Goal: Information Seeking & Learning: Compare options

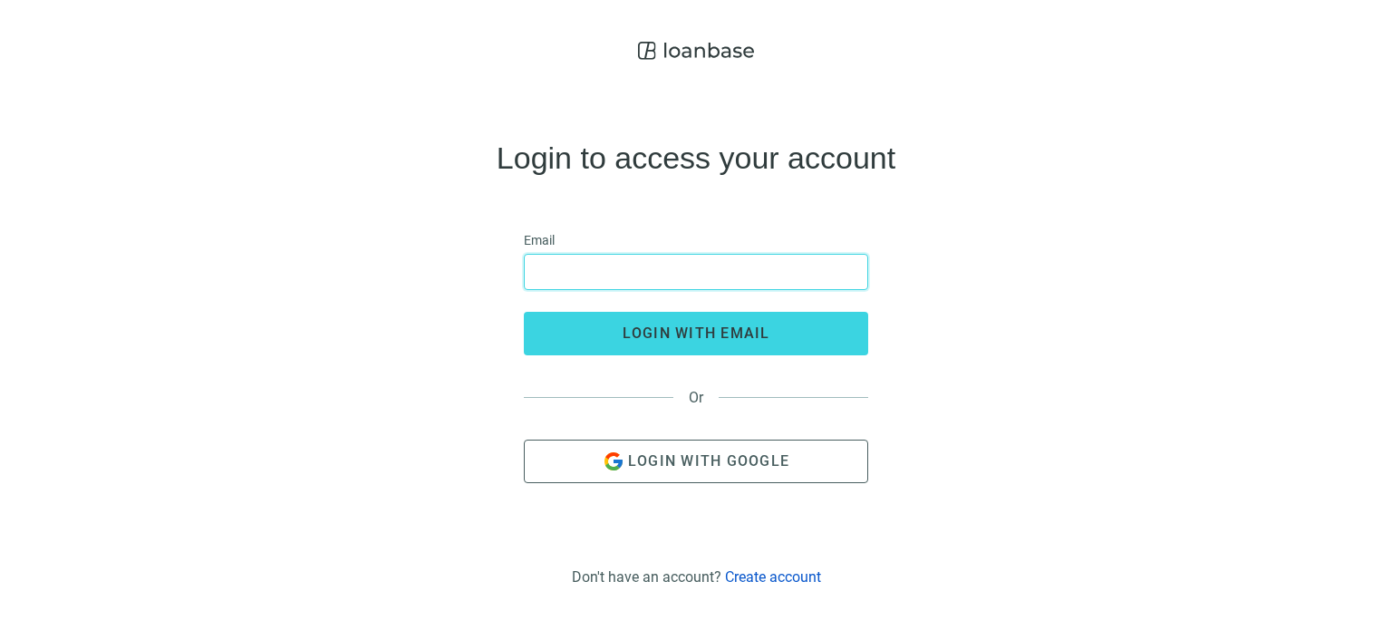
click at [595, 258] on input "email" at bounding box center [696, 272] width 321 height 34
type input "**********"
click at [676, 455] on span "Login with Google" at bounding box center [708, 460] width 161 height 17
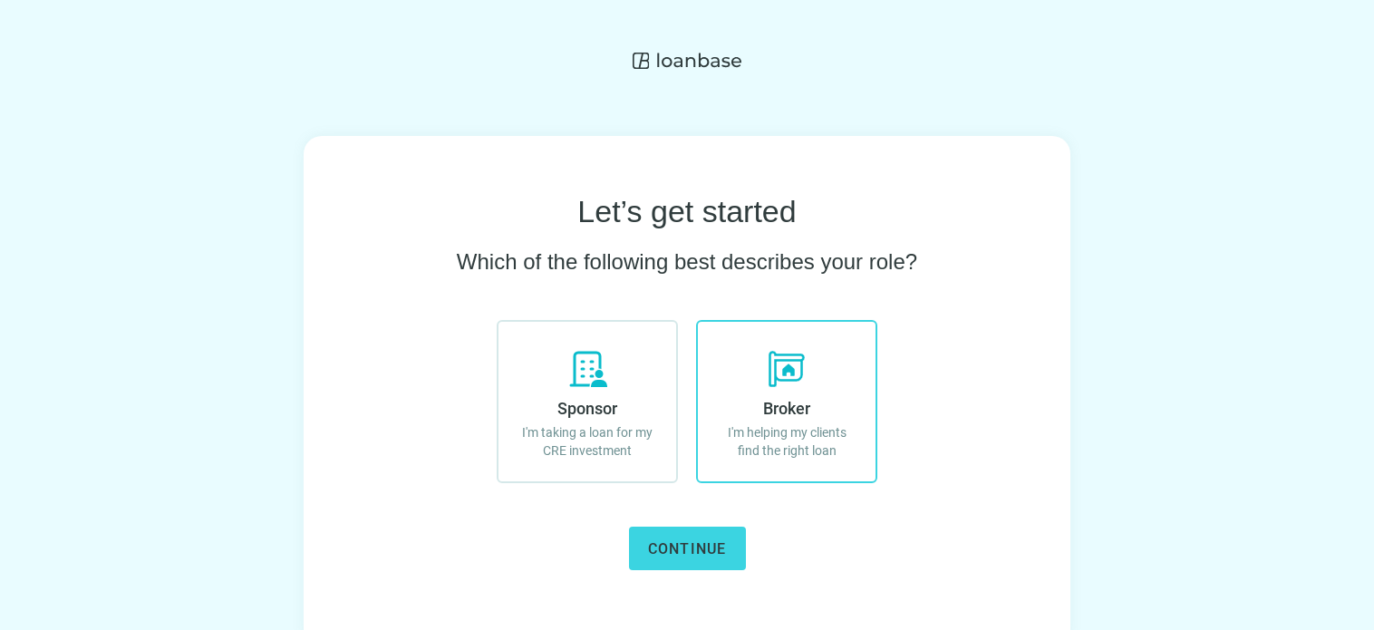
click at [783, 371] on use at bounding box center [787, 369] width 36 height 36
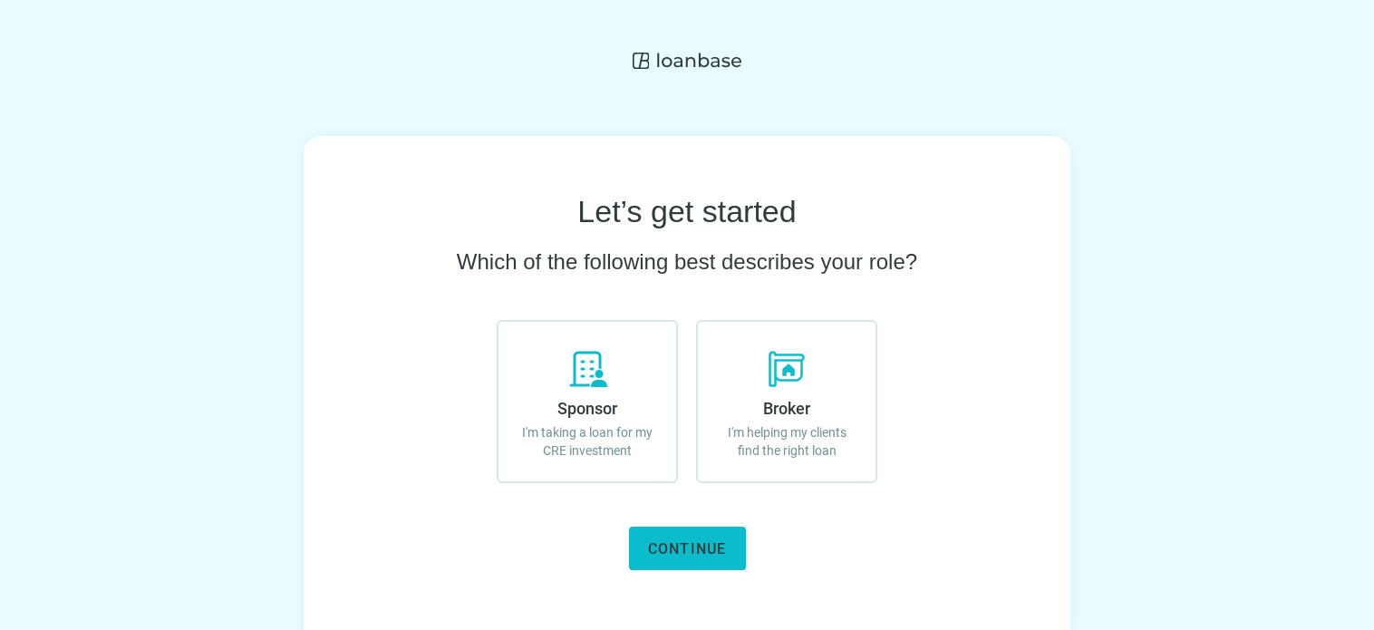
click at [677, 552] on span "Continue" at bounding box center [687, 548] width 79 height 17
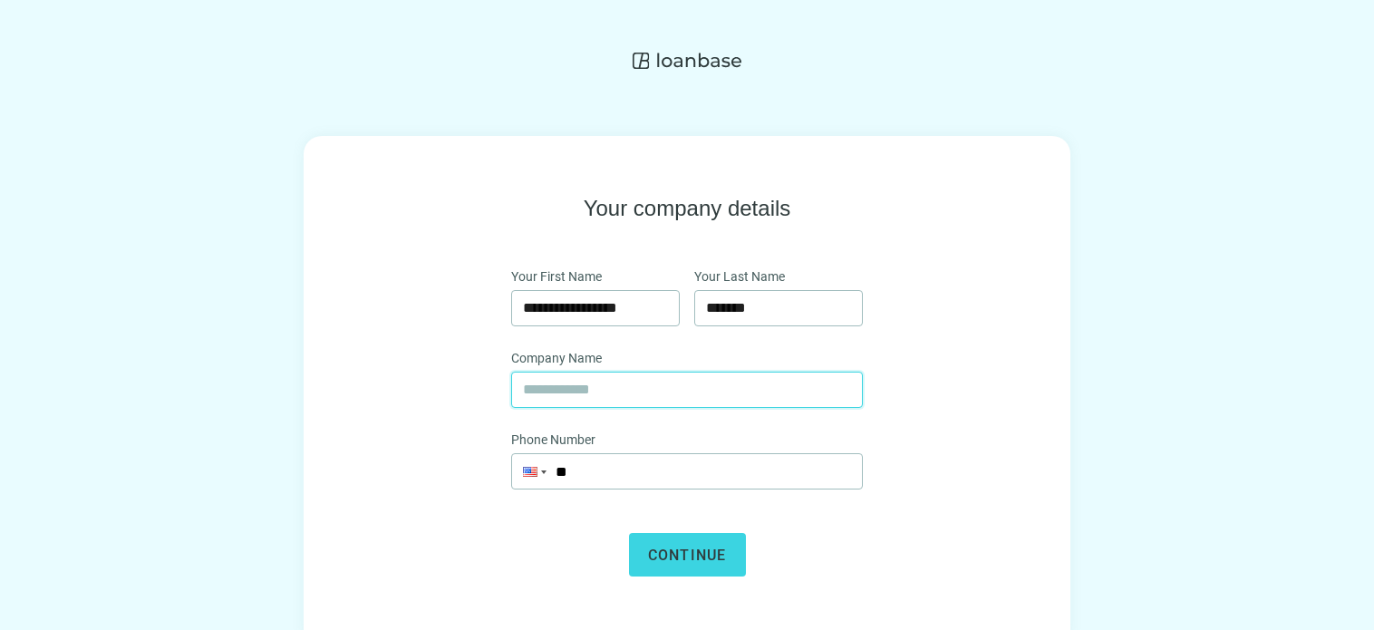
click at [577, 392] on input "text" at bounding box center [687, 390] width 328 height 34
type input "**********"
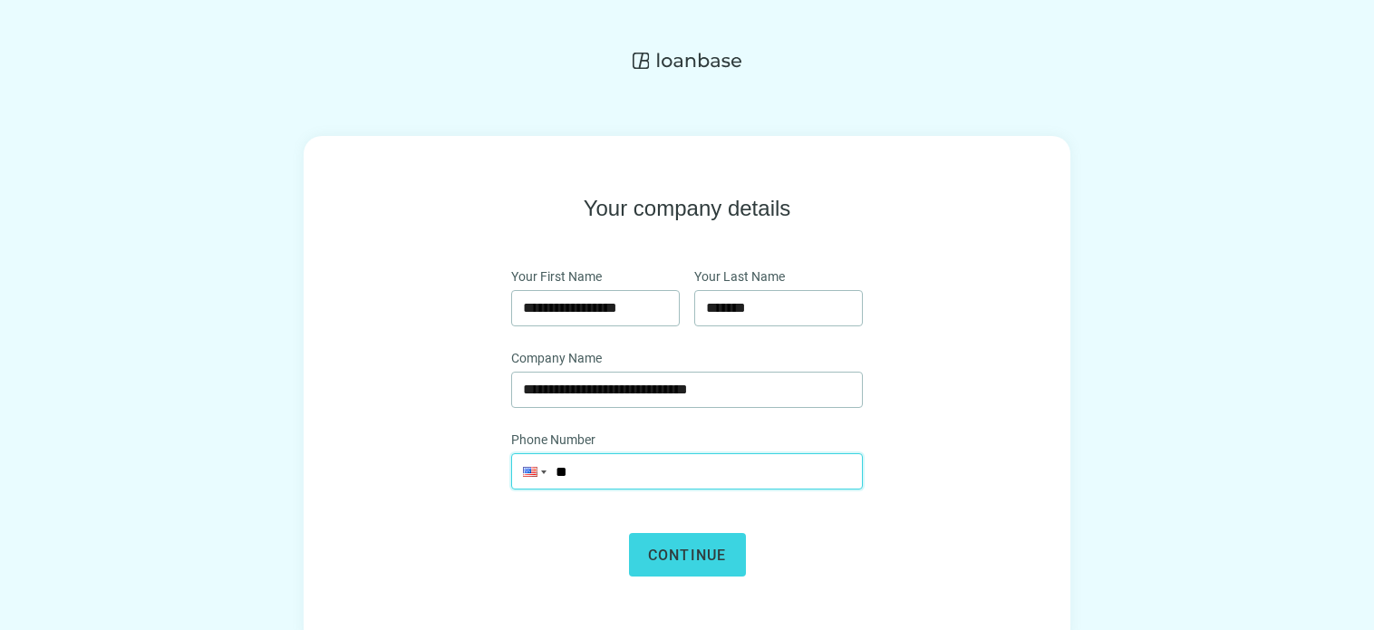
click at [609, 459] on input "**" at bounding box center [687, 471] width 350 height 34
type input "**********"
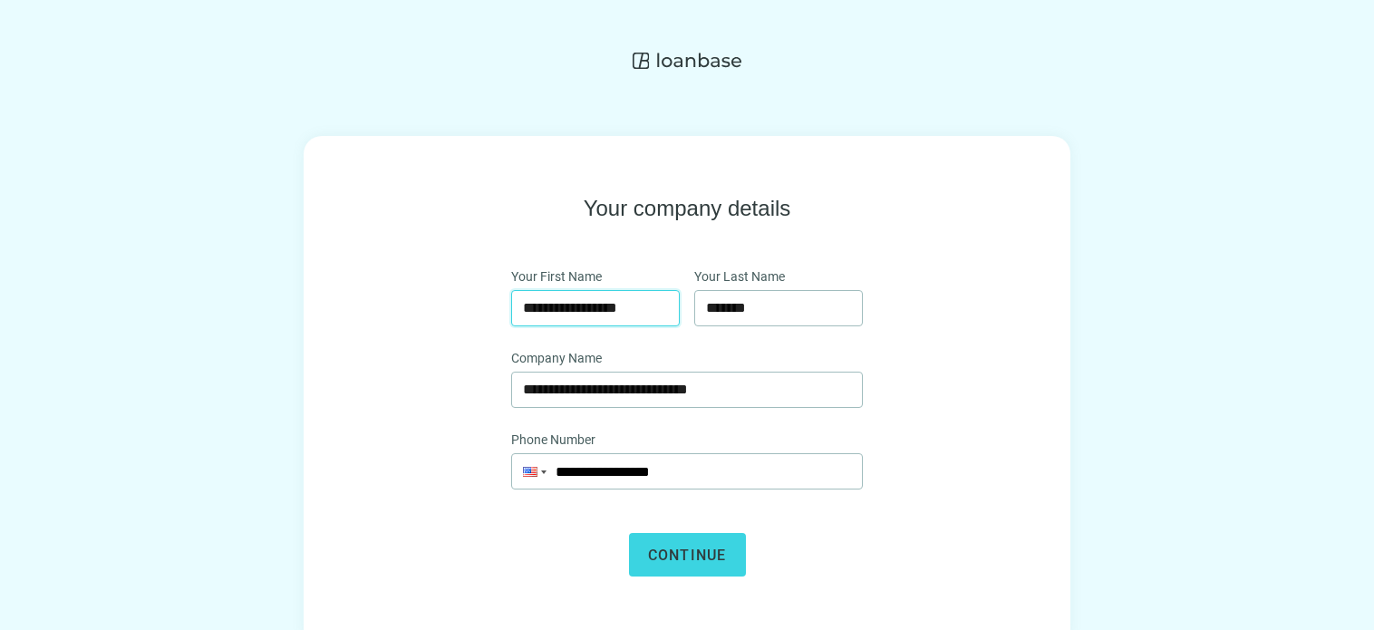
drag, startPoint x: 632, startPoint y: 303, endPoint x: 457, endPoint y: 307, distance: 175.0
click at [457, 305] on div "**********" at bounding box center [687, 385] width 651 height 383
type input "*****"
drag, startPoint x: 747, startPoint y: 311, endPoint x: 684, endPoint y: 315, distance: 62.7
click at [684, 315] on div "Your First Name ***** Your Last Name *******" at bounding box center [687, 308] width 352 height 82
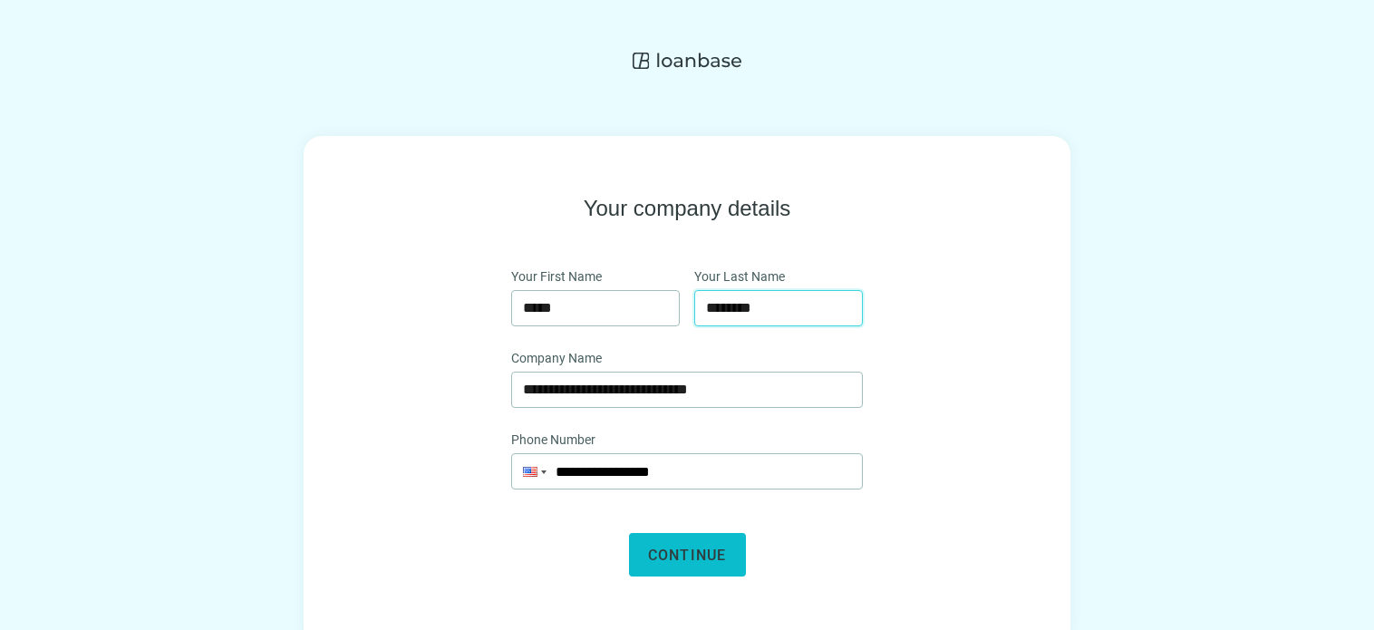
type input "********"
click at [693, 550] on span "Continue" at bounding box center [687, 555] width 79 height 17
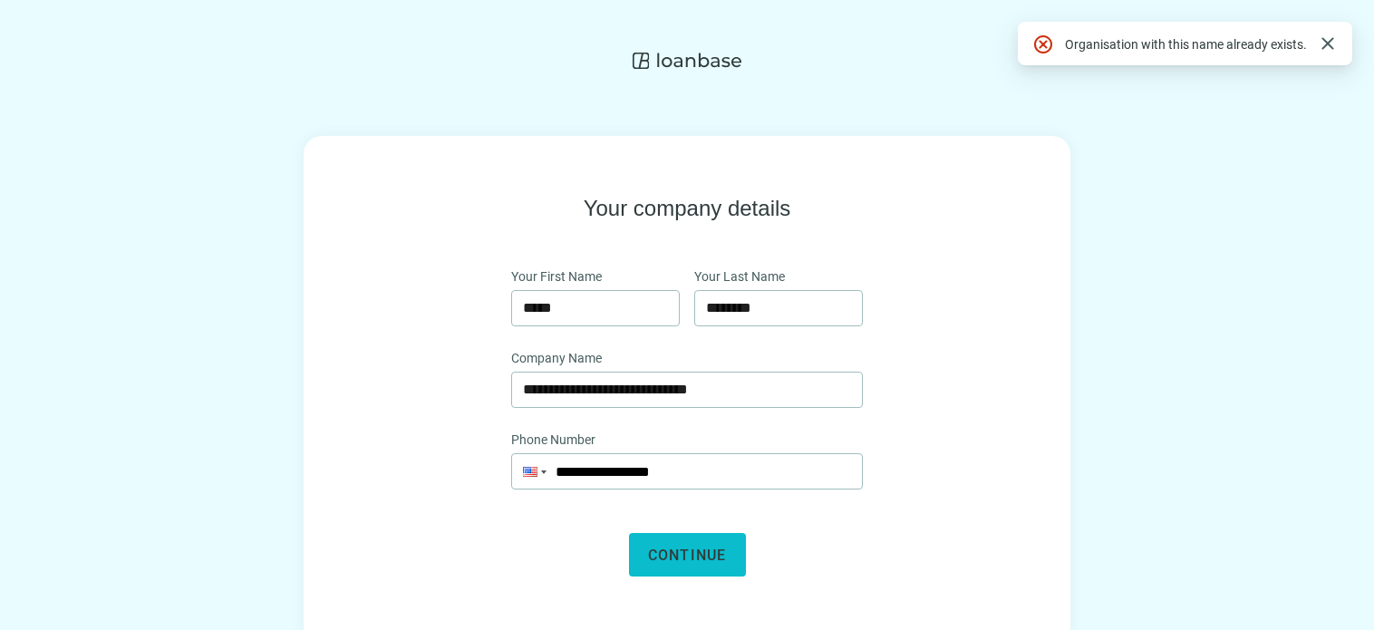
click at [693, 551] on span "Continue" at bounding box center [687, 555] width 79 height 17
click at [1324, 53] on span "close" at bounding box center [1328, 44] width 22 height 22
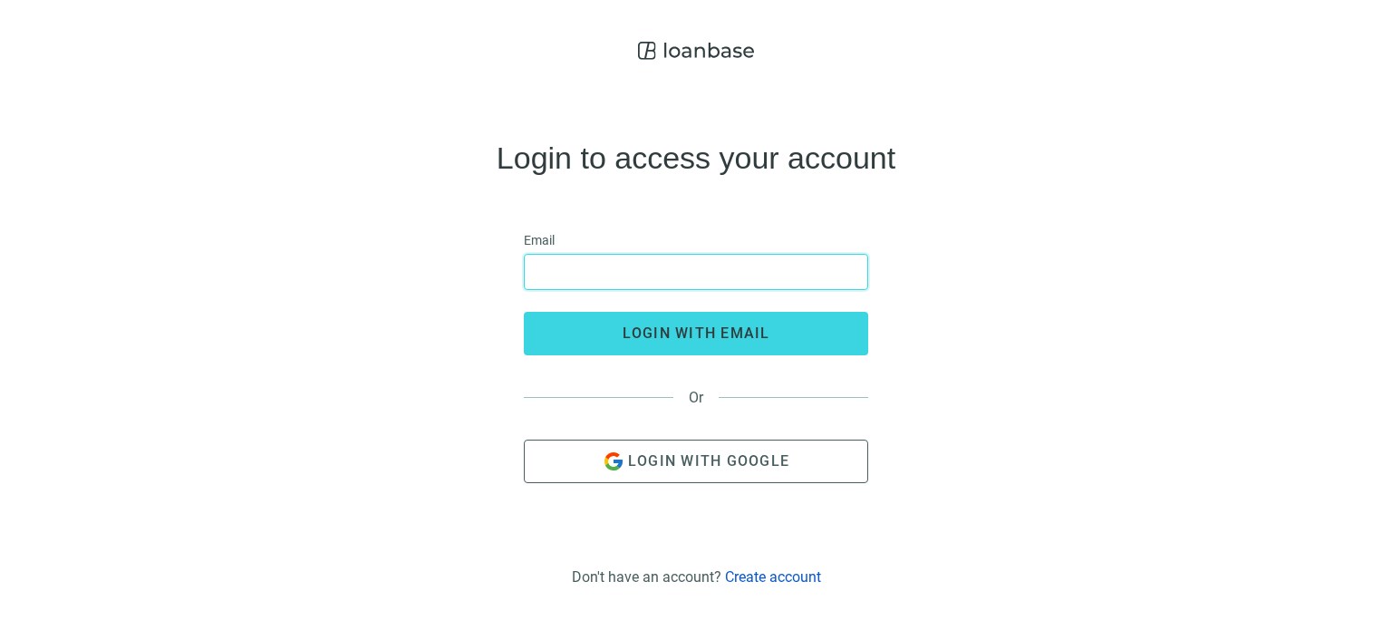
click at [592, 260] on input "email" at bounding box center [696, 272] width 321 height 34
type input "**********"
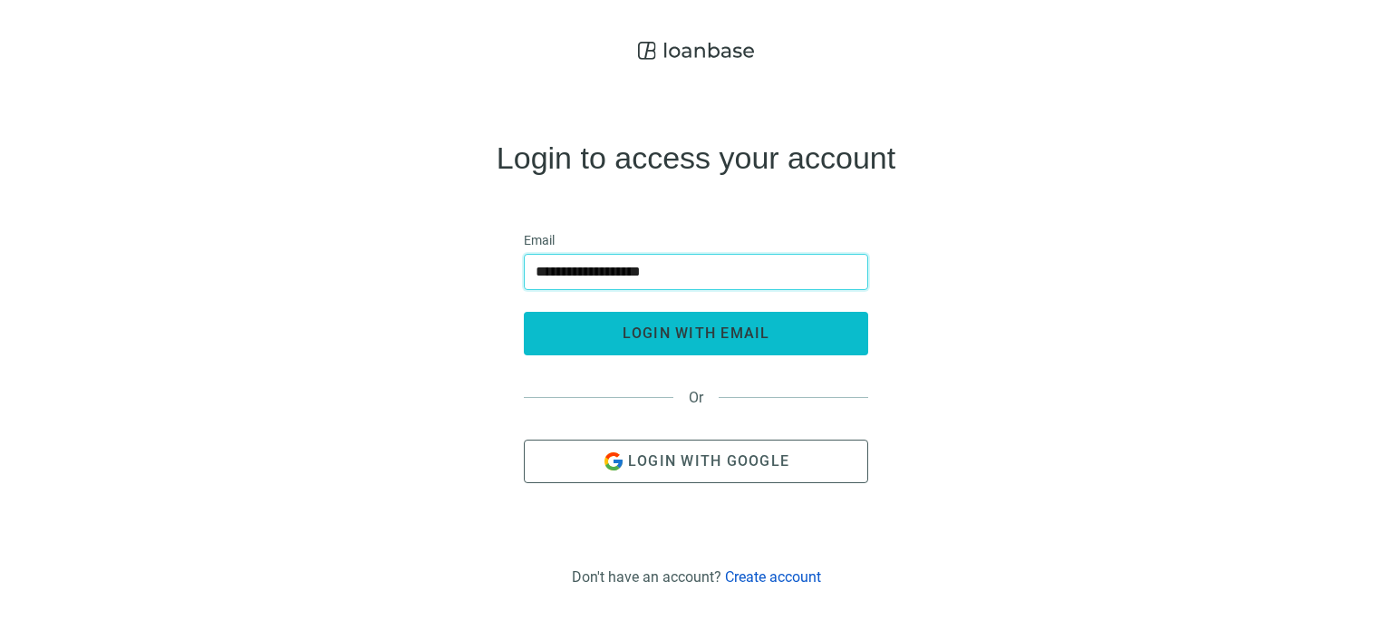
click at [656, 336] on span "login with email" at bounding box center [697, 333] width 148 height 17
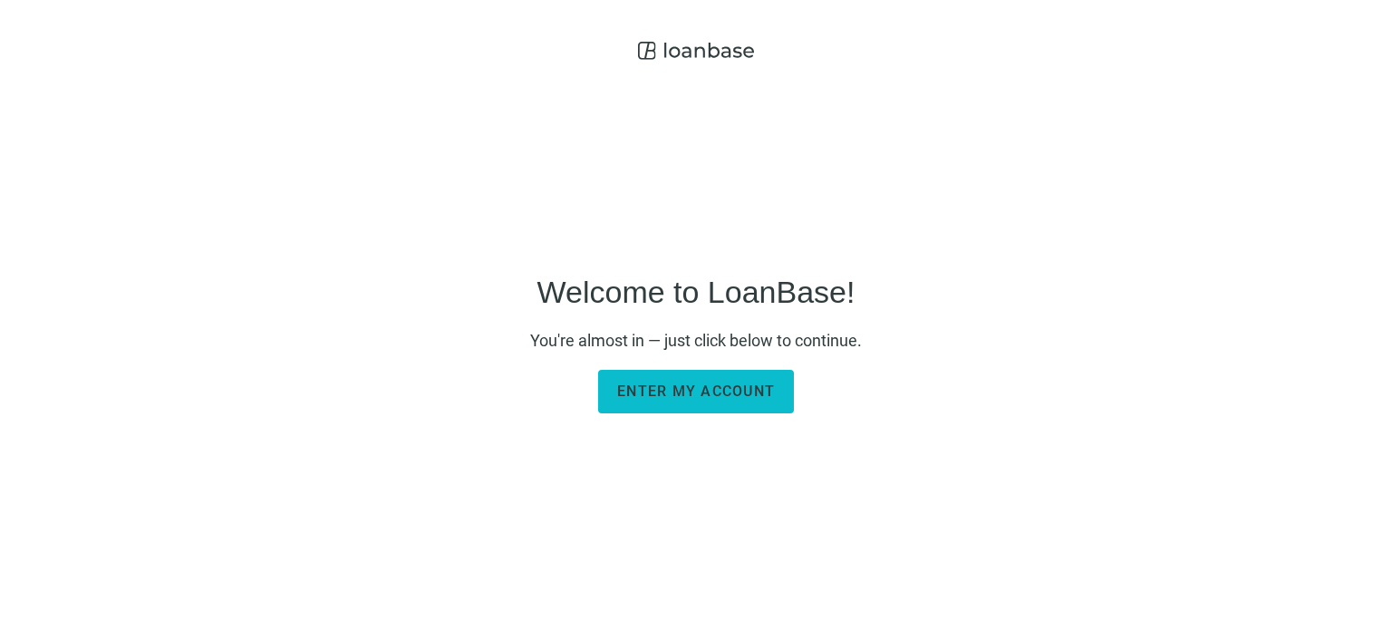
click at [677, 393] on span "Enter my account" at bounding box center [696, 391] width 158 height 17
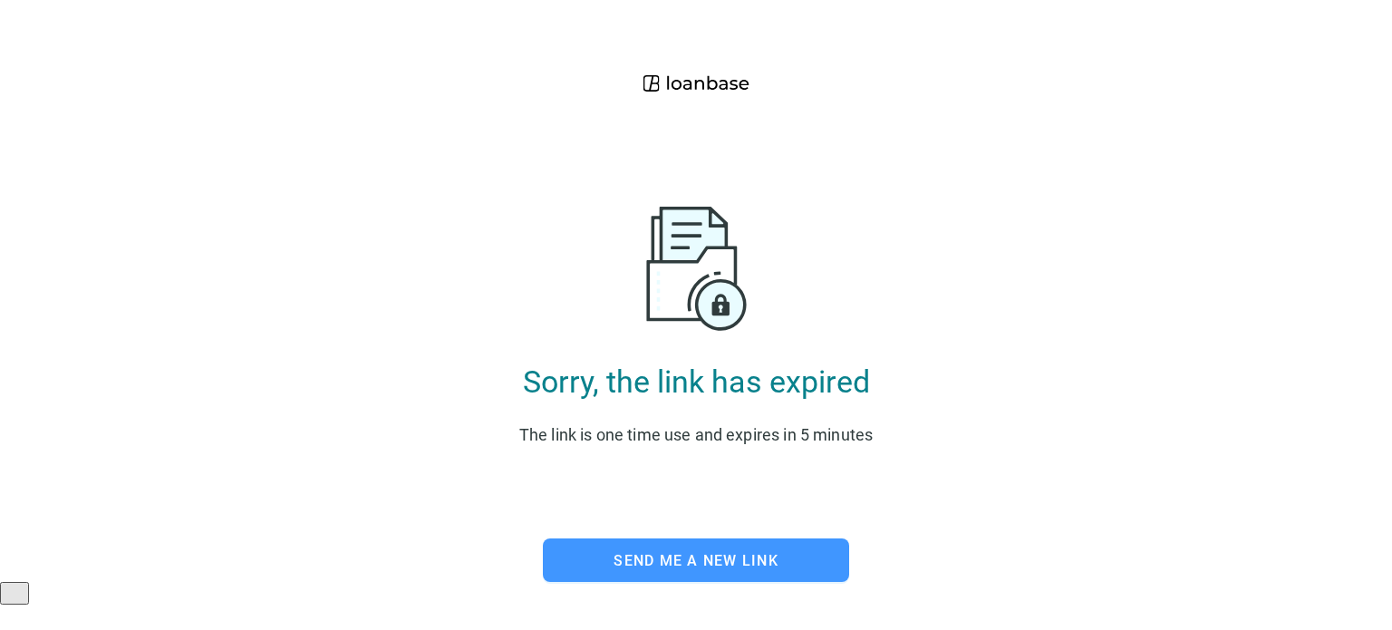
click at [684, 557] on span "Send me a new link" at bounding box center [696, 560] width 165 height 17
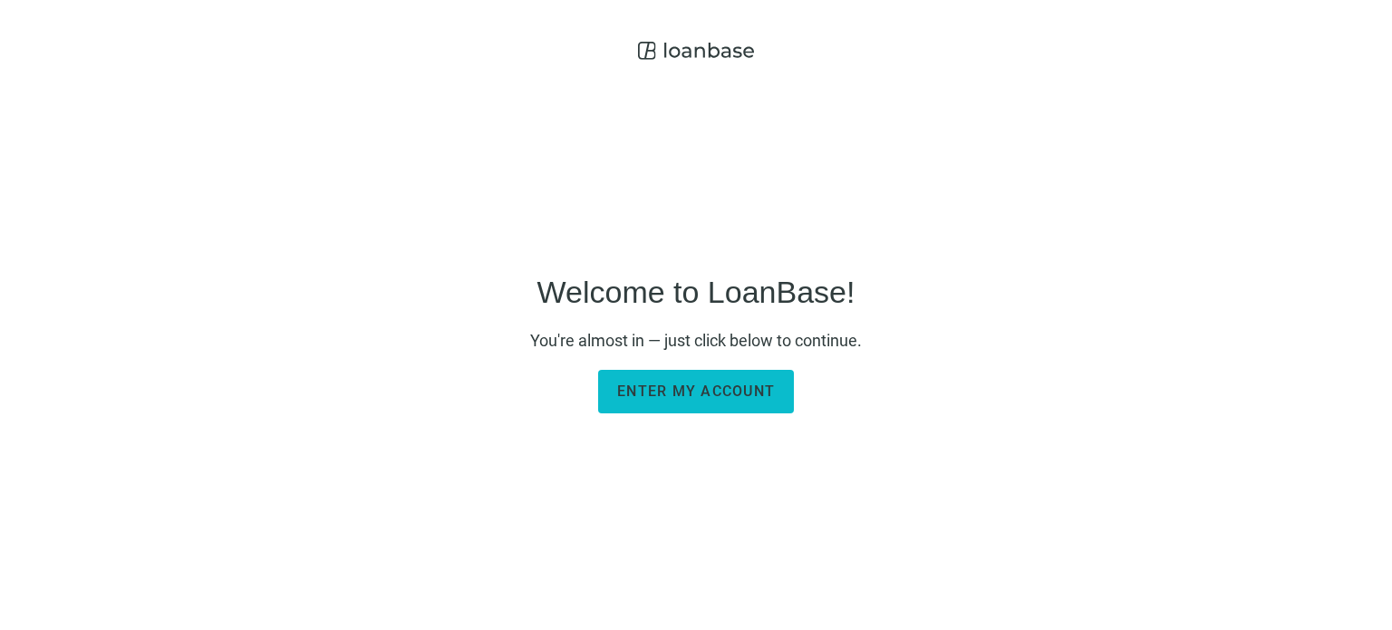
click at [696, 392] on span "Enter my account" at bounding box center [696, 391] width 158 height 17
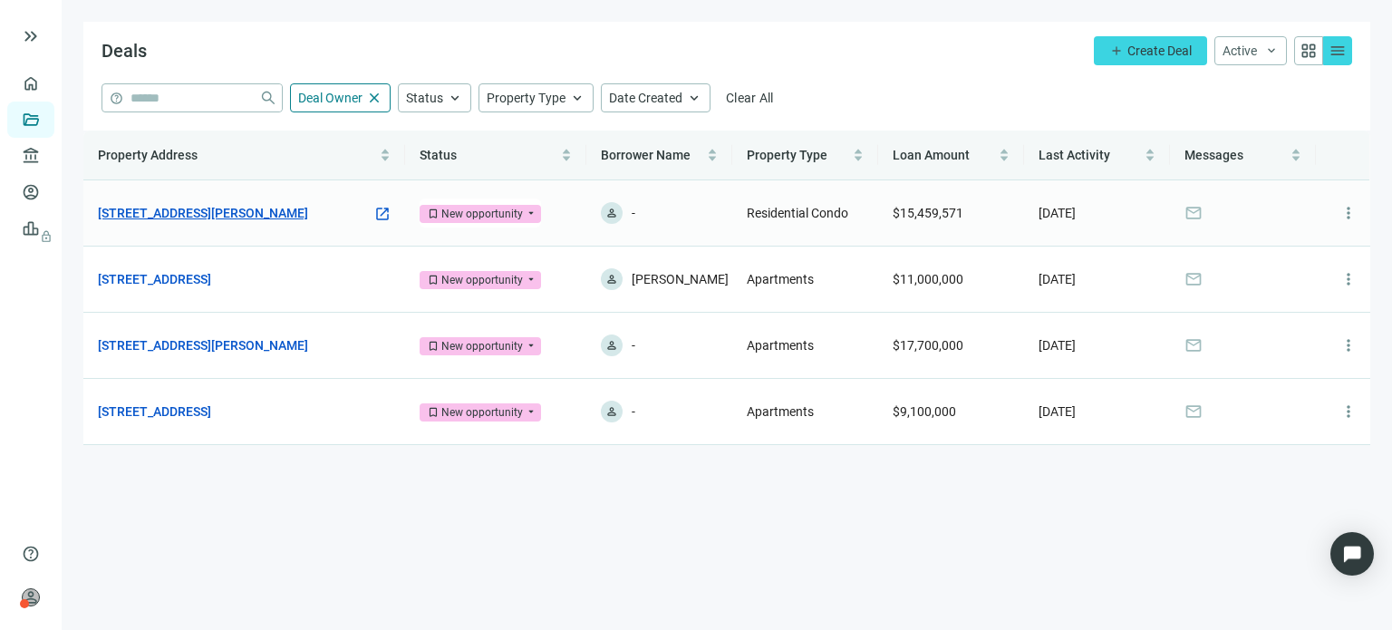
click at [252, 214] on link "700 Sheridan Rd, Highwood, IL 60040" at bounding box center [203, 213] width 210 height 20
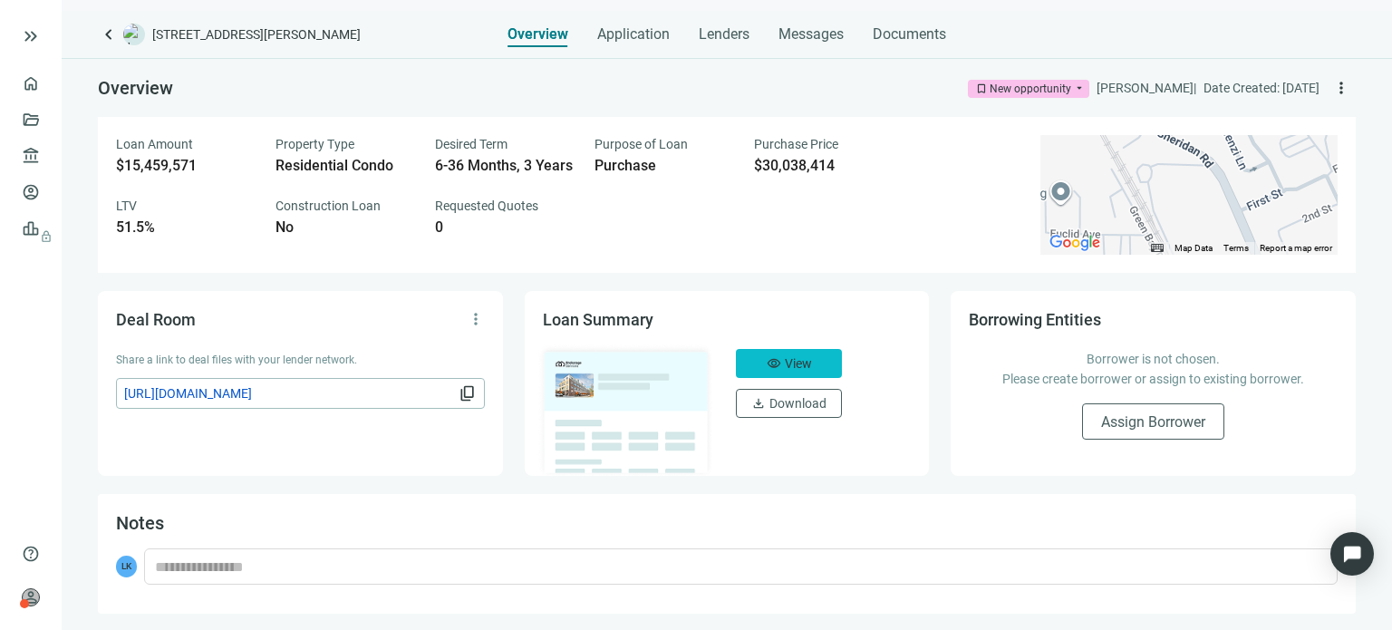
click at [787, 361] on span "View" at bounding box center [798, 363] width 27 height 15
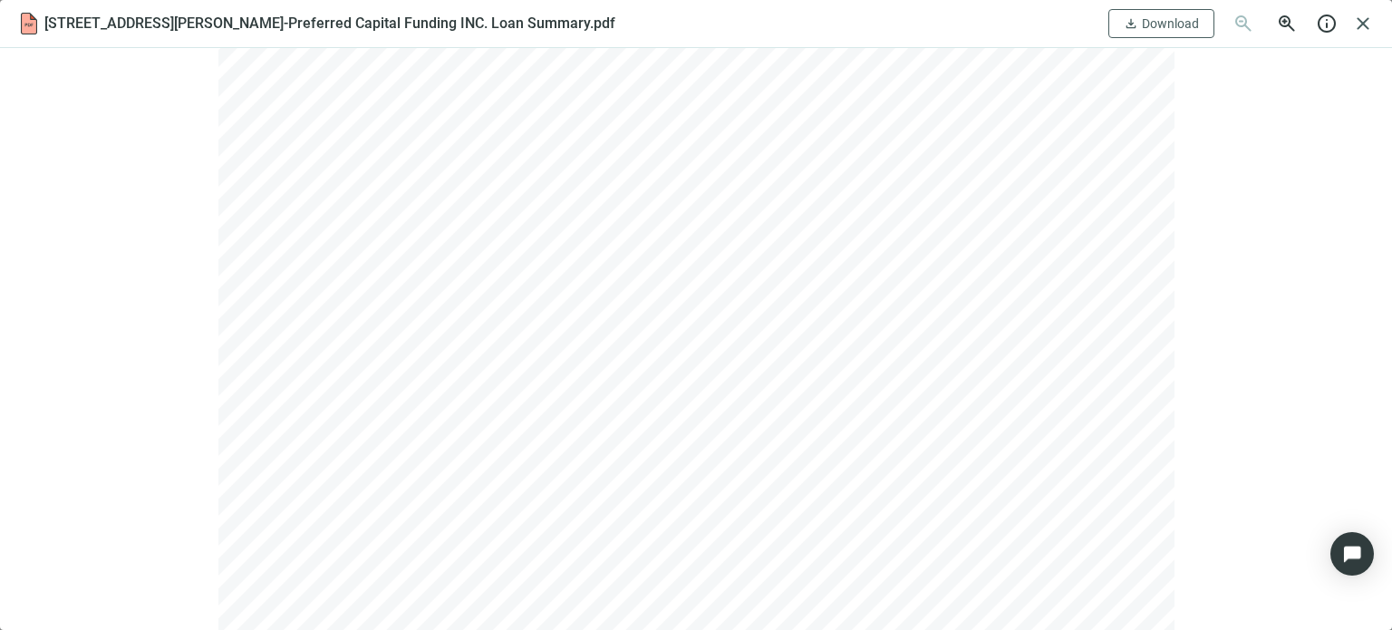
scroll to position [1994, 0]
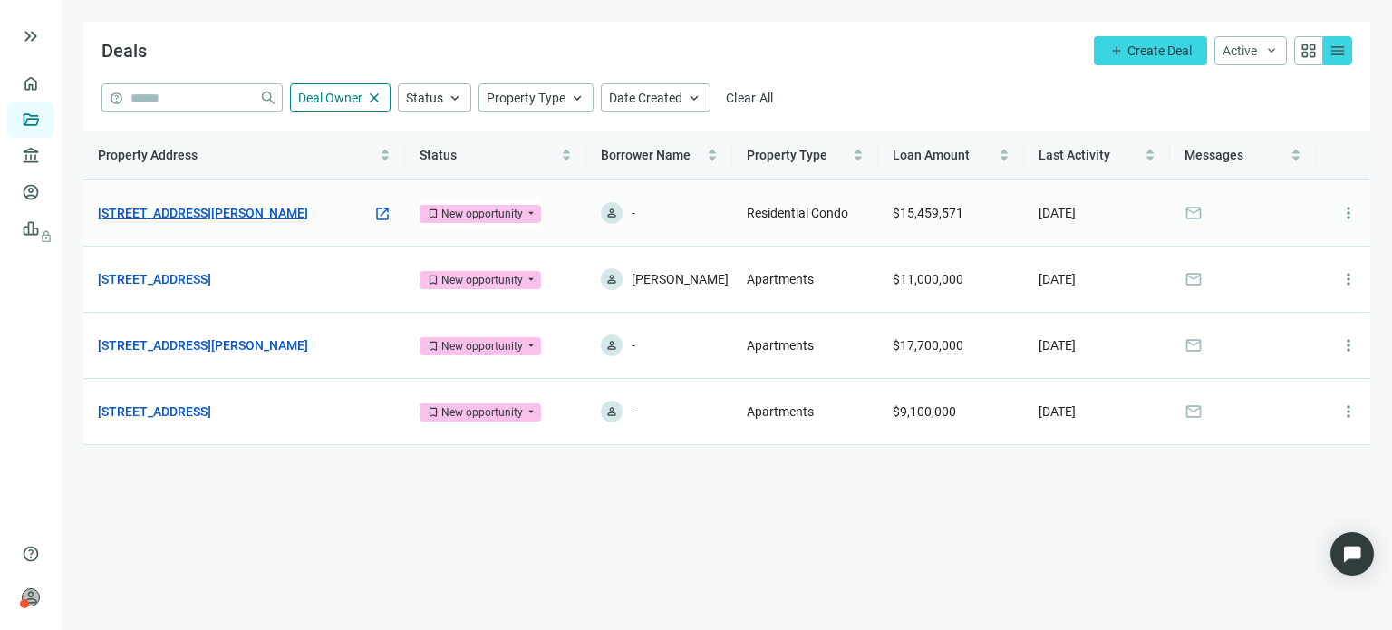
click at [247, 213] on link "700 Sheridan Rd, Highwood, IL 60040" at bounding box center [203, 213] width 210 height 20
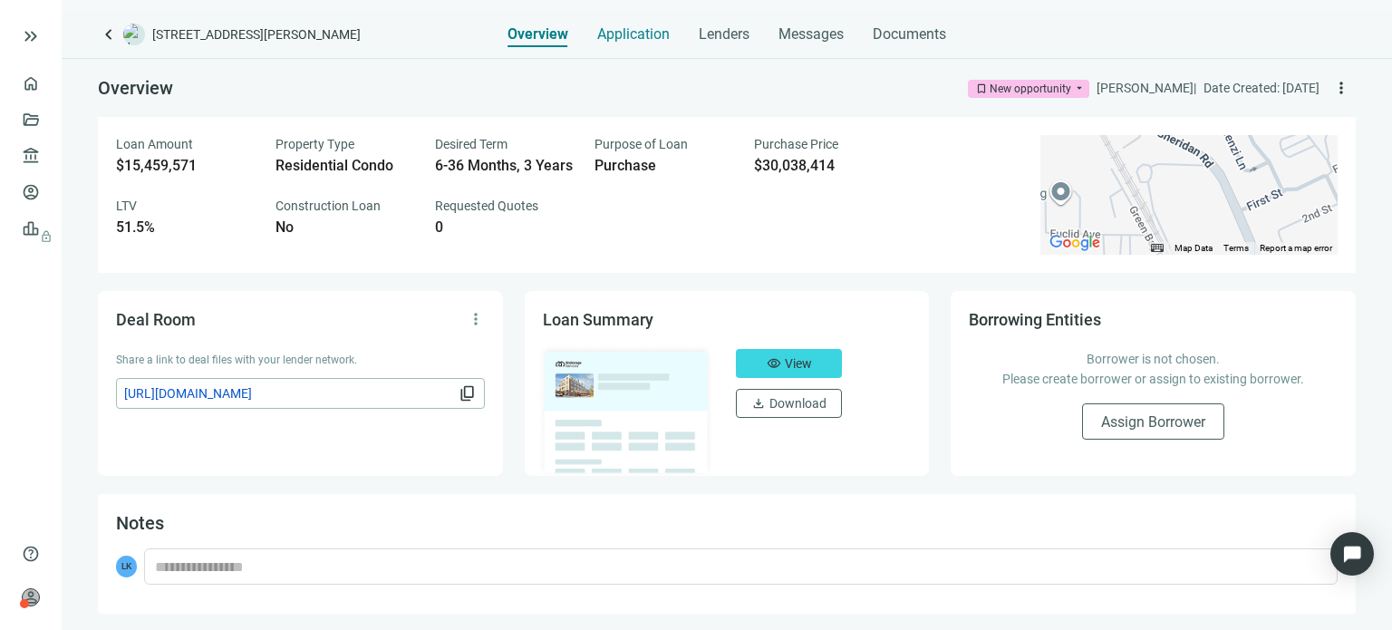
click at [627, 35] on span "Application" at bounding box center [633, 34] width 73 height 18
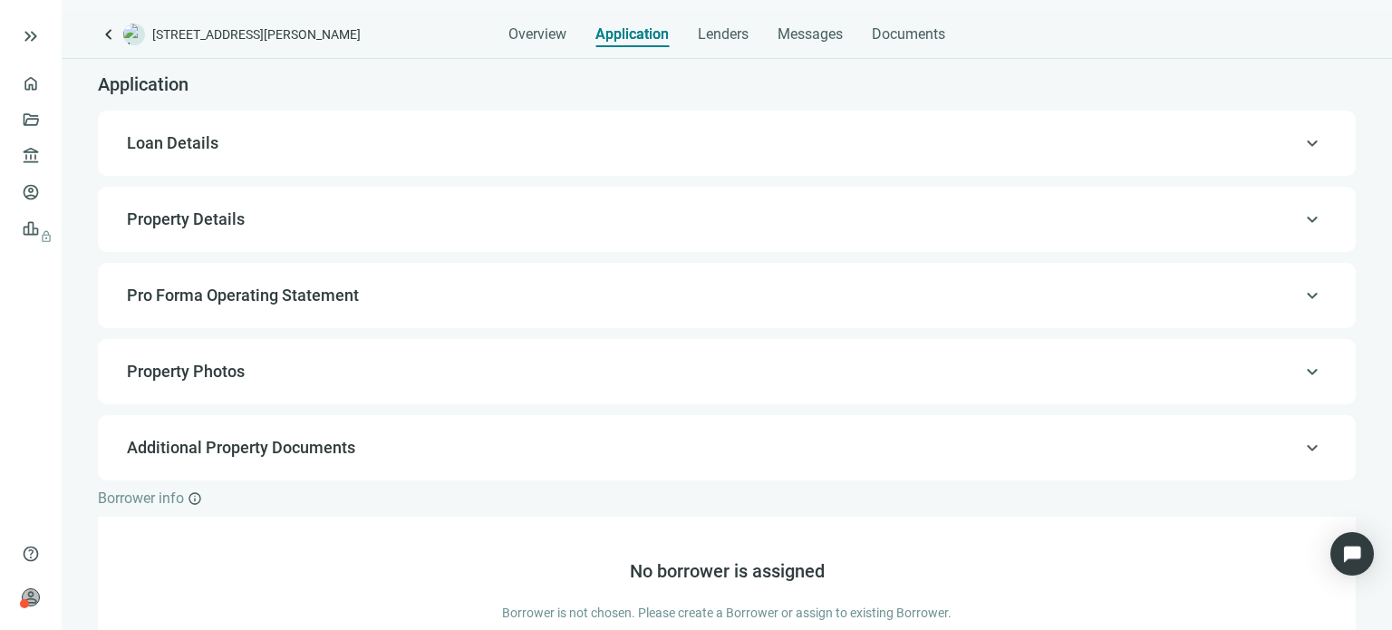
click at [1302, 143] on span "keyboard_arrow_up" at bounding box center [1313, 143] width 22 height 0
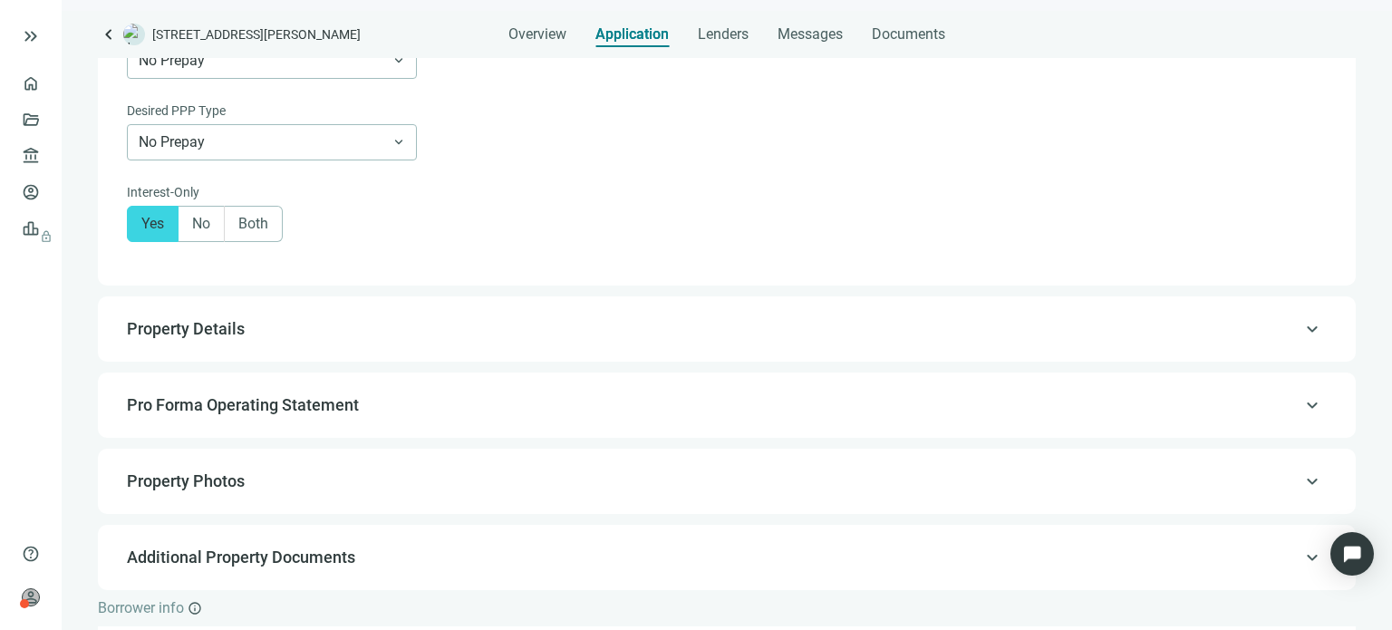
scroll to position [997, 0]
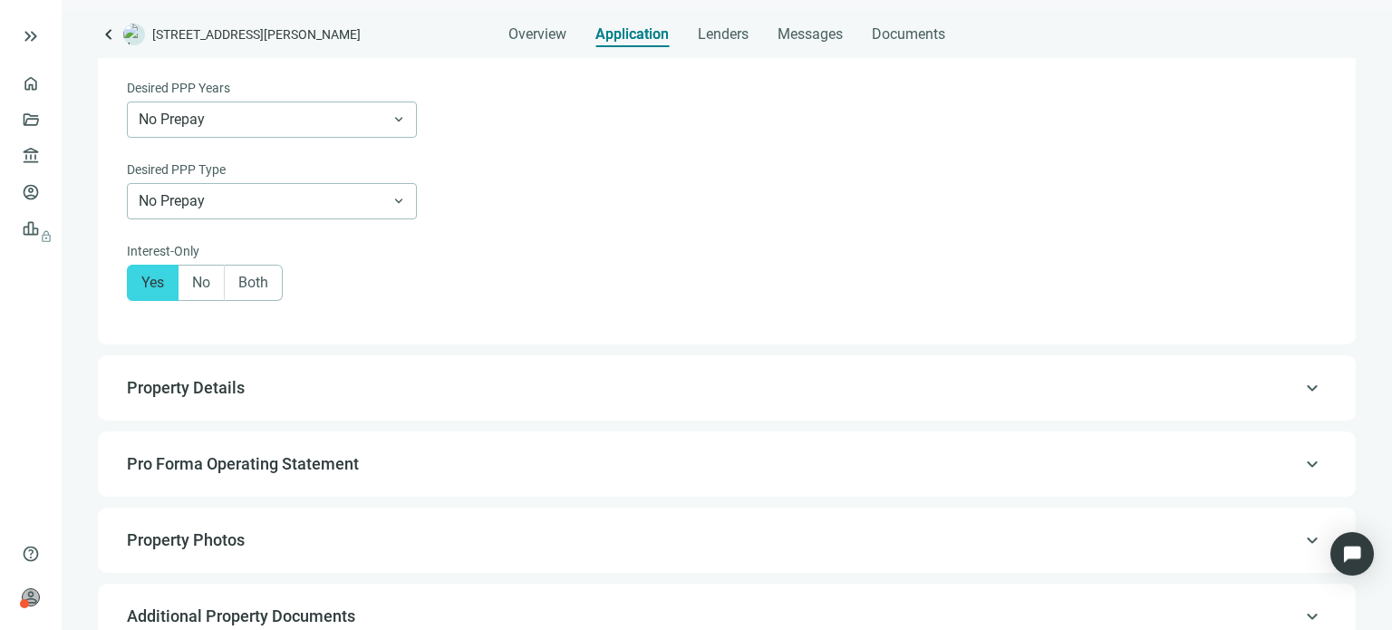
click at [1302, 388] on span "keyboard_arrow_up" at bounding box center [1313, 388] width 22 height 0
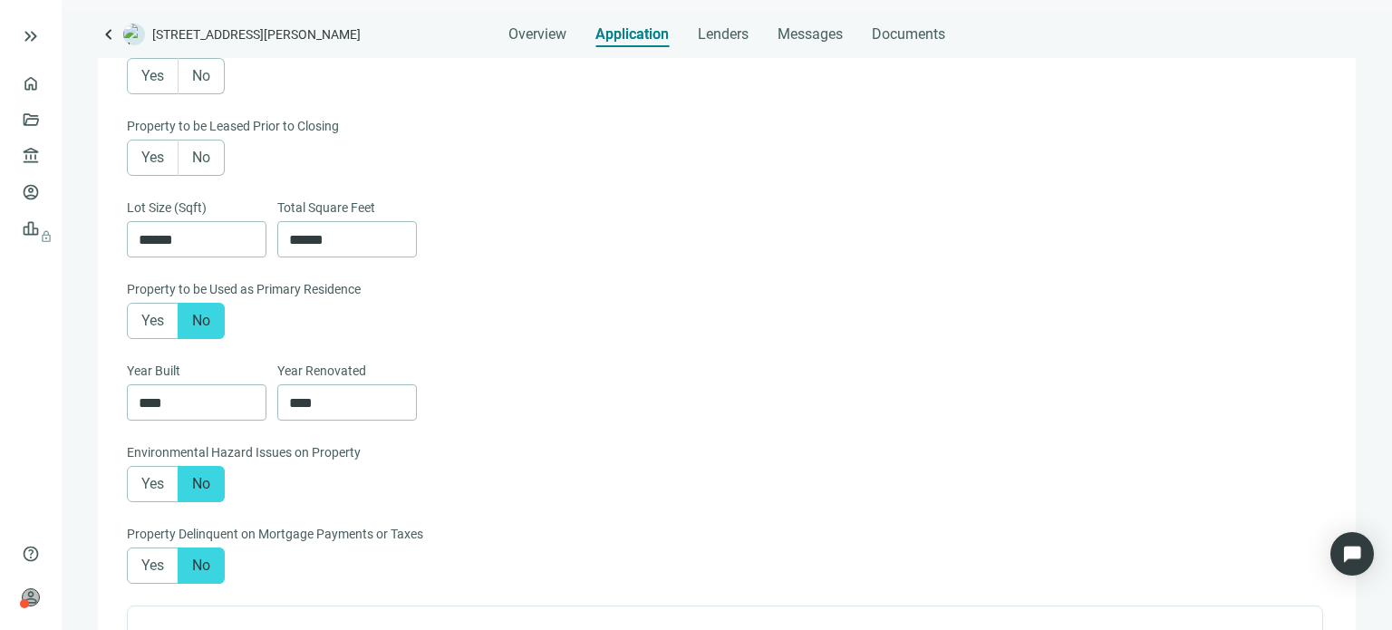
type textarea "**********"
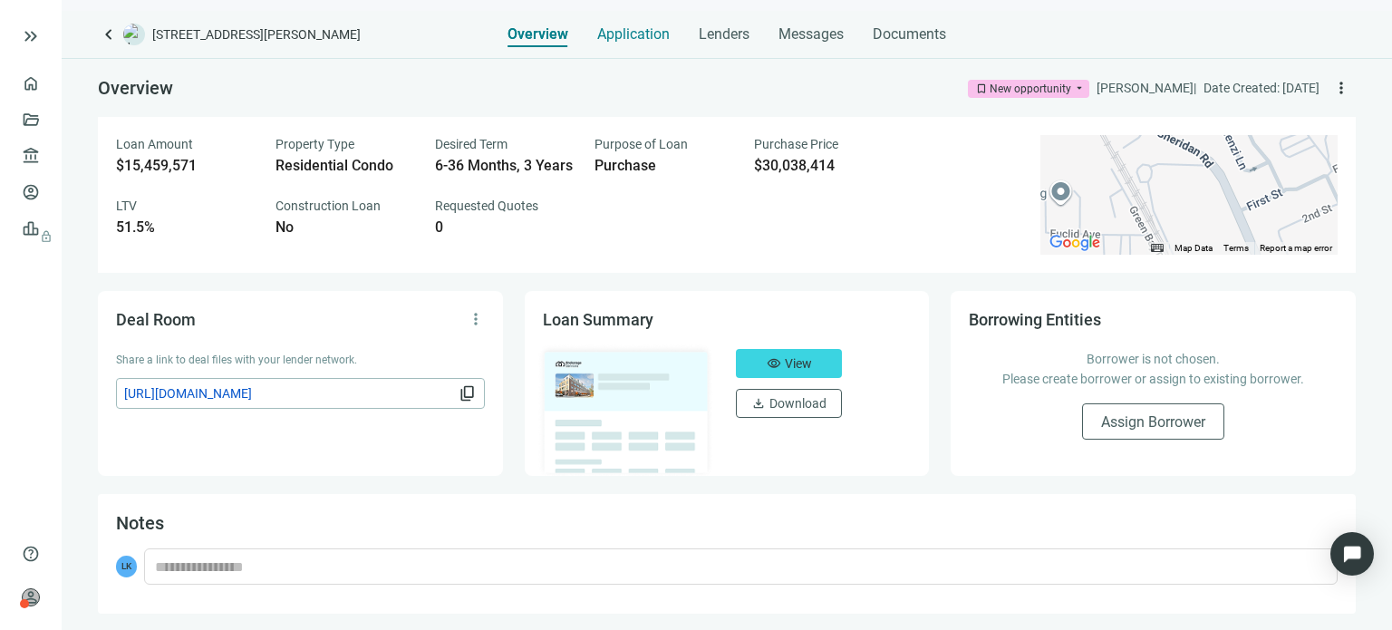
click at [641, 37] on span "Application" at bounding box center [633, 34] width 73 height 18
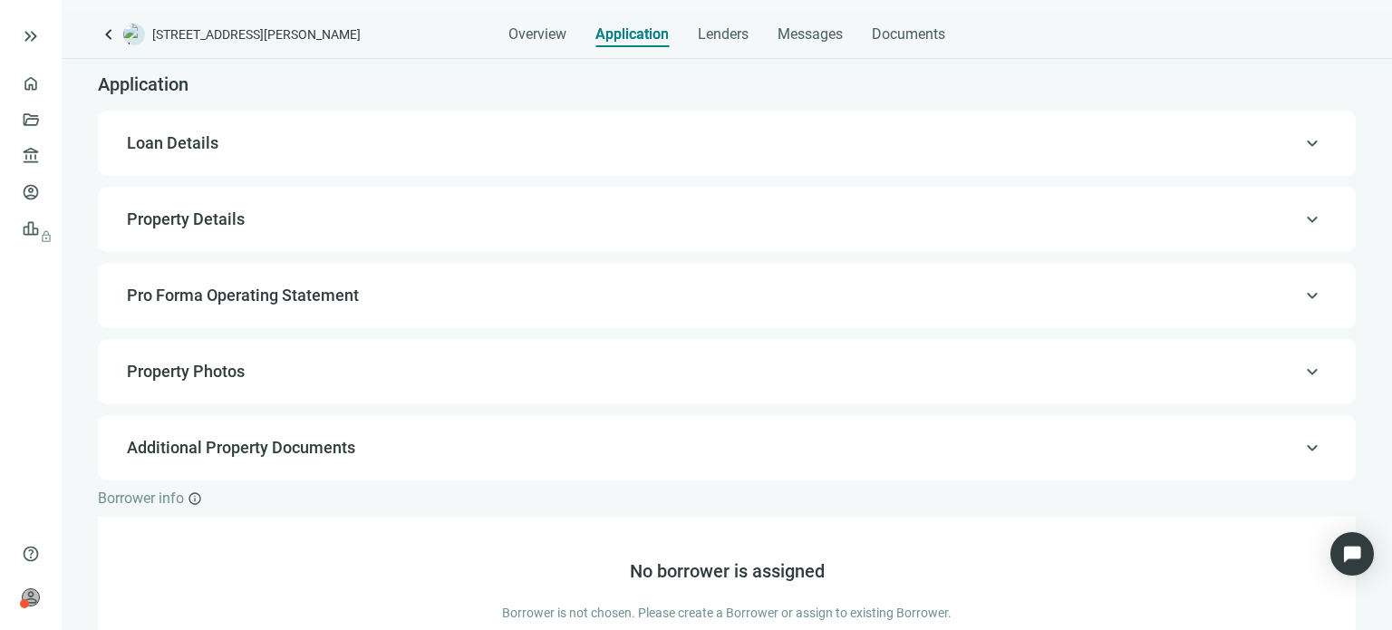
click at [1302, 296] on span "keyboard_arrow_up" at bounding box center [1313, 296] width 22 height 0
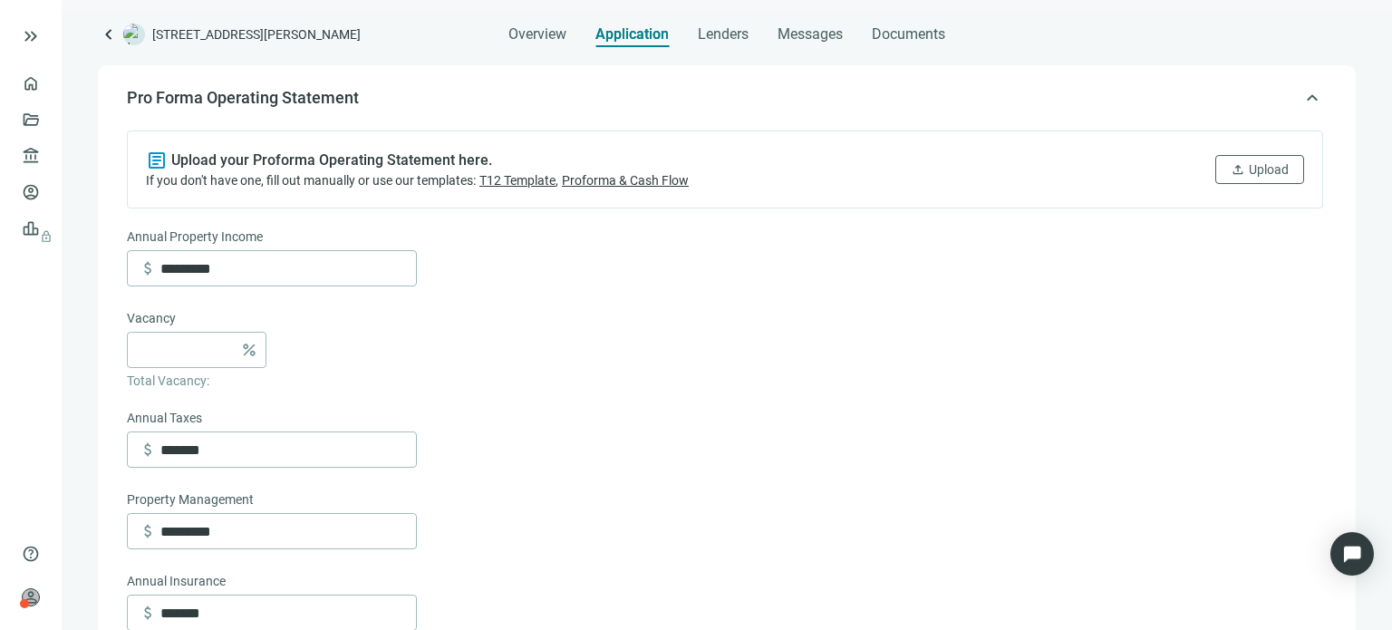
scroll to position [205, 0]
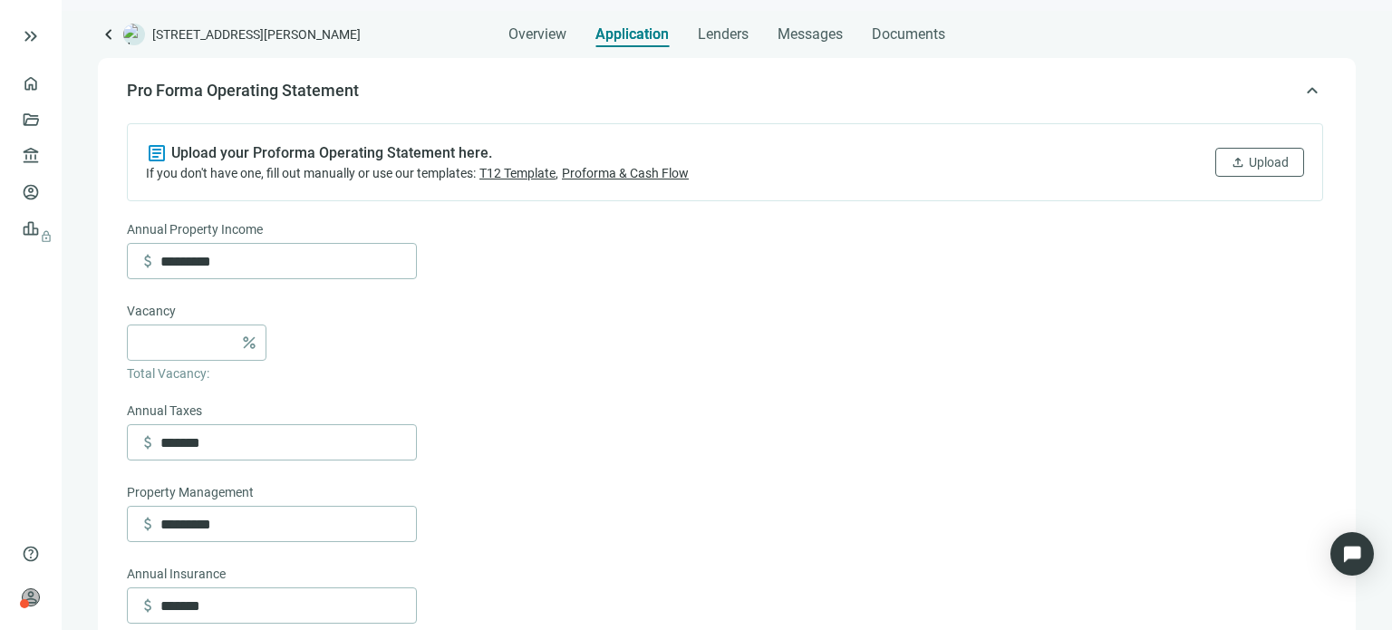
click at [539, 170] on span "T12 Template" at bounding box center [518, 173] width 76 height 15
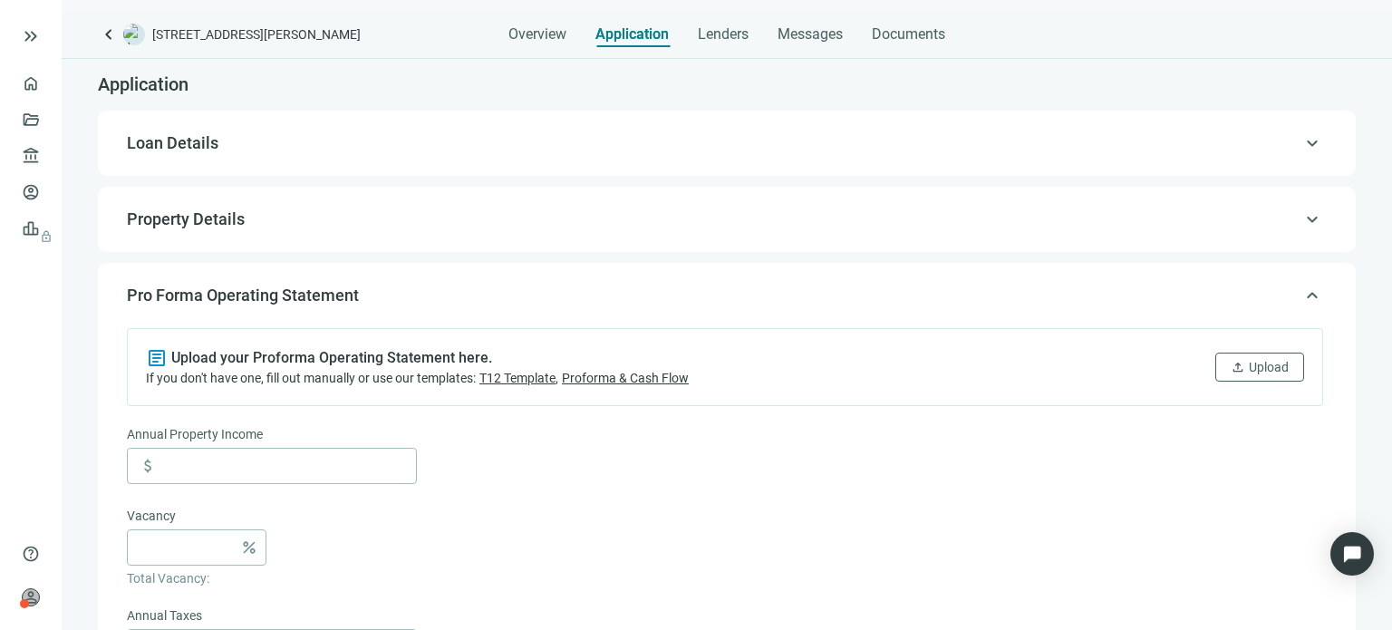
type input "*********"
type input "*******"
type input "*********"
type input "*******"
type input "******"
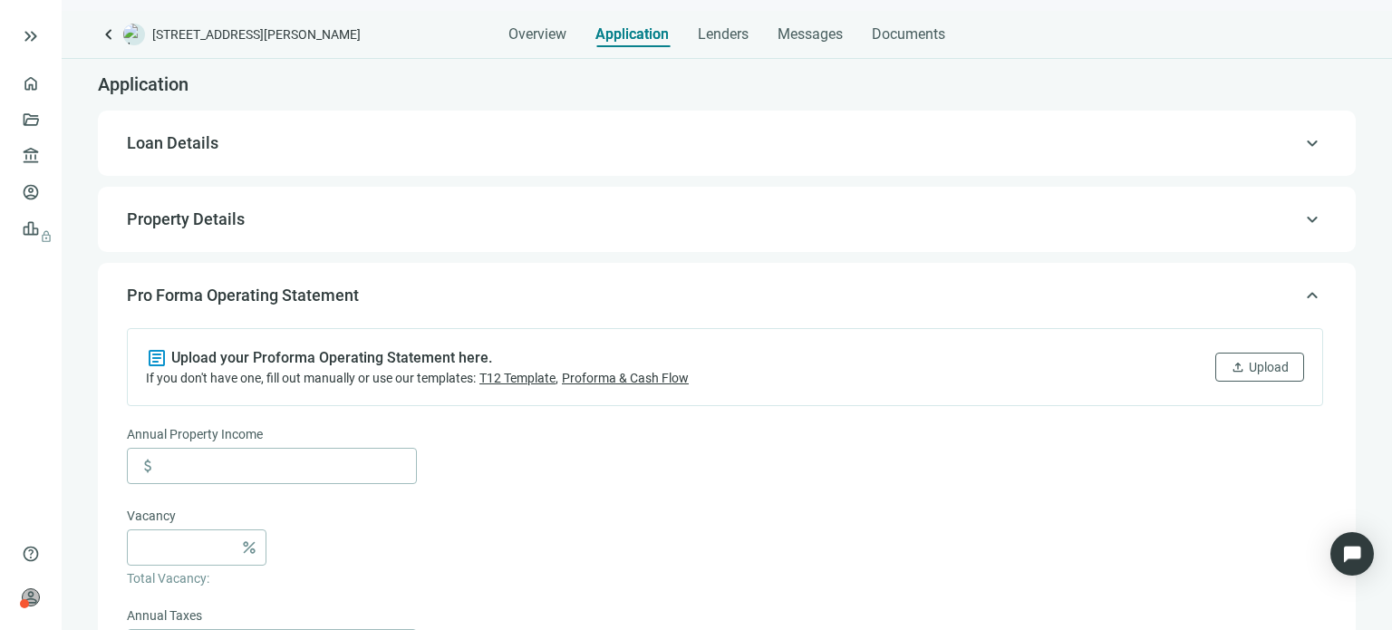
type input "*******"
type input "****"
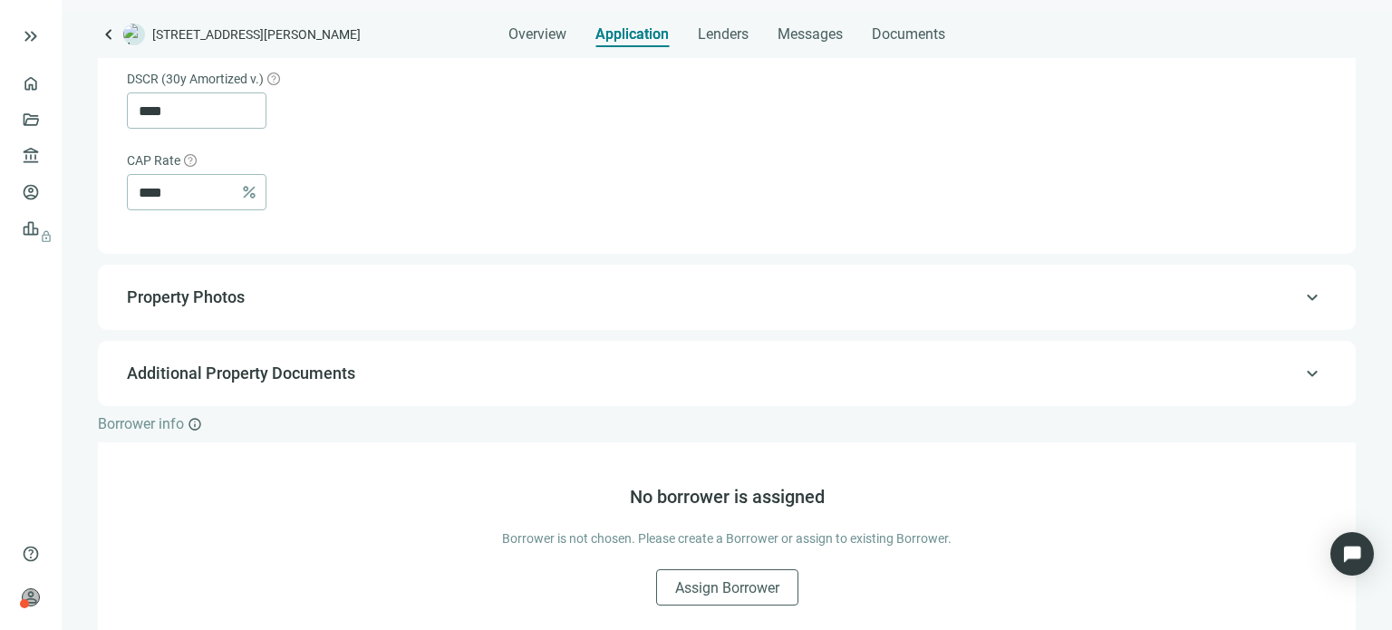
scroll to position [1088, 0]
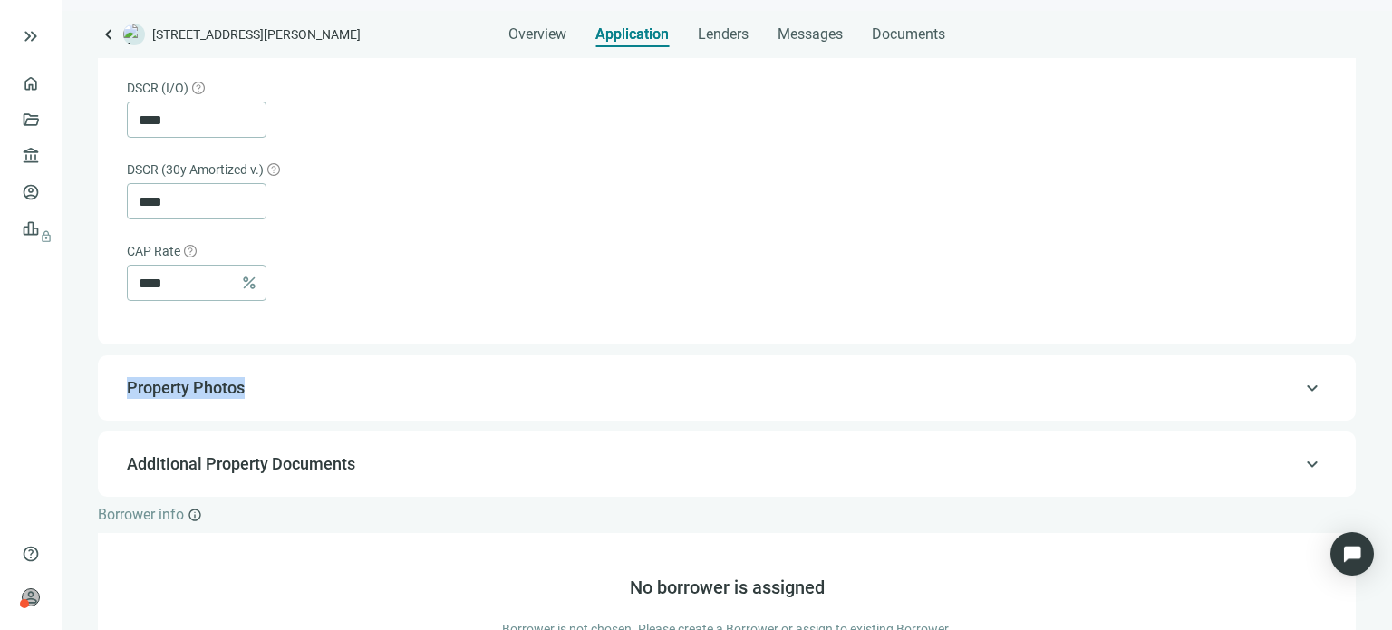
click at [1284, 394] on div "keyboard_arrow_up Property Photos" at bounding box center [727, 388] width 1222 height 44
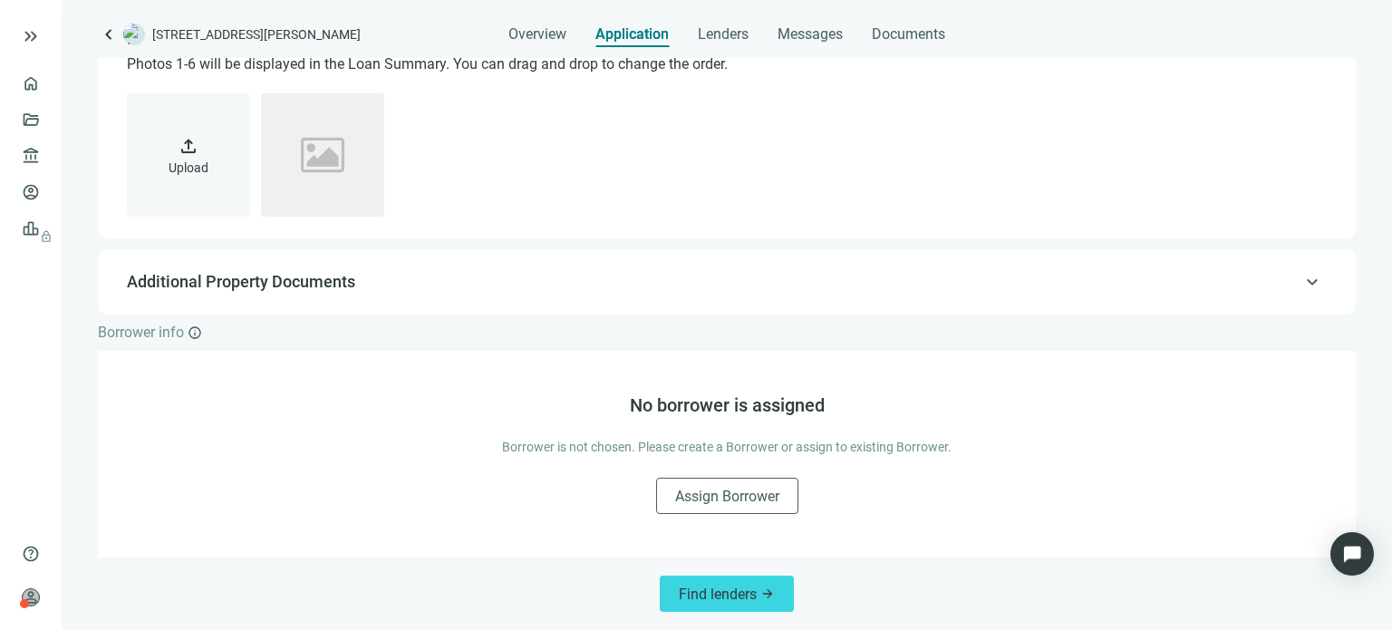
scroll to position [281, 0]
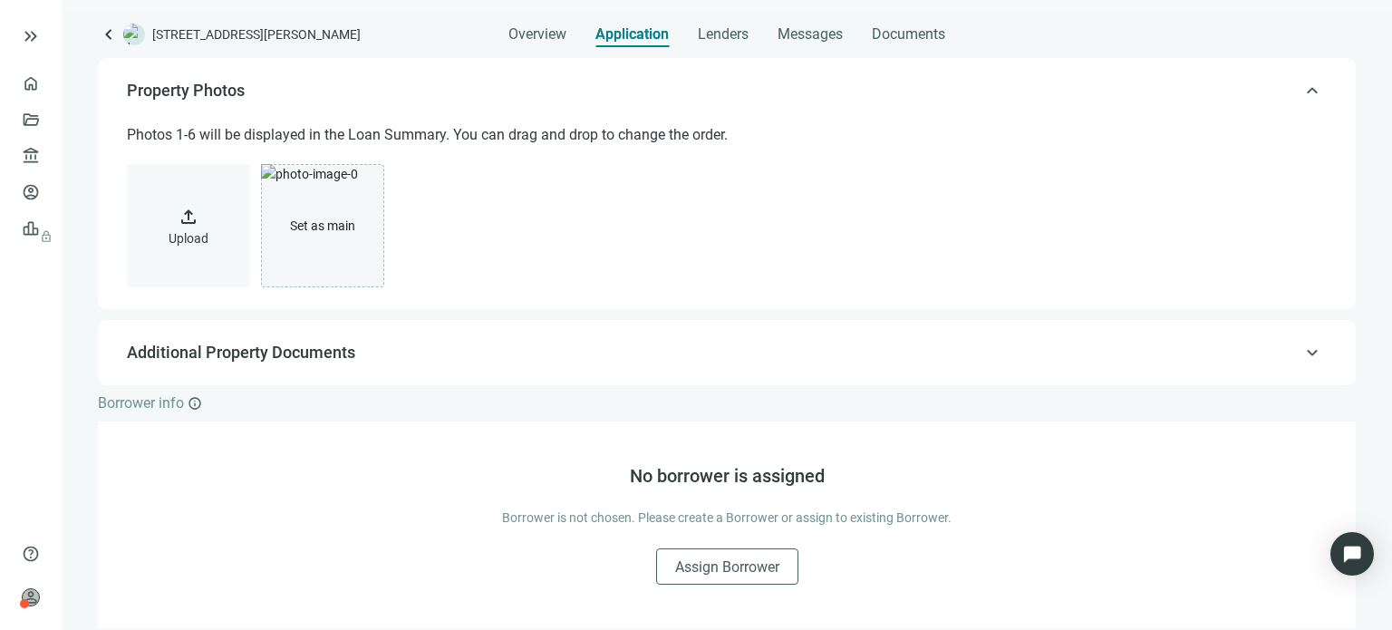
click at [1302, 353] on span "keyboard_arrow_up" at bounding box center [1313, 353] width 22 height 0
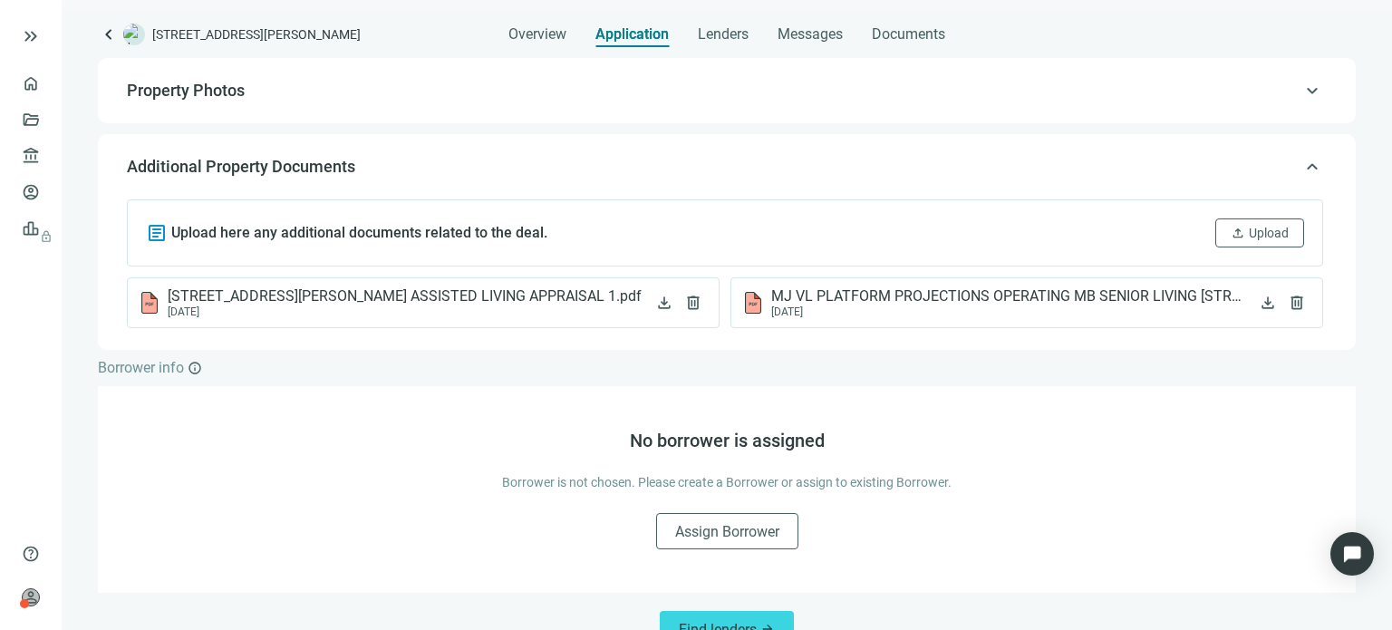
scroll to position [315, 0]
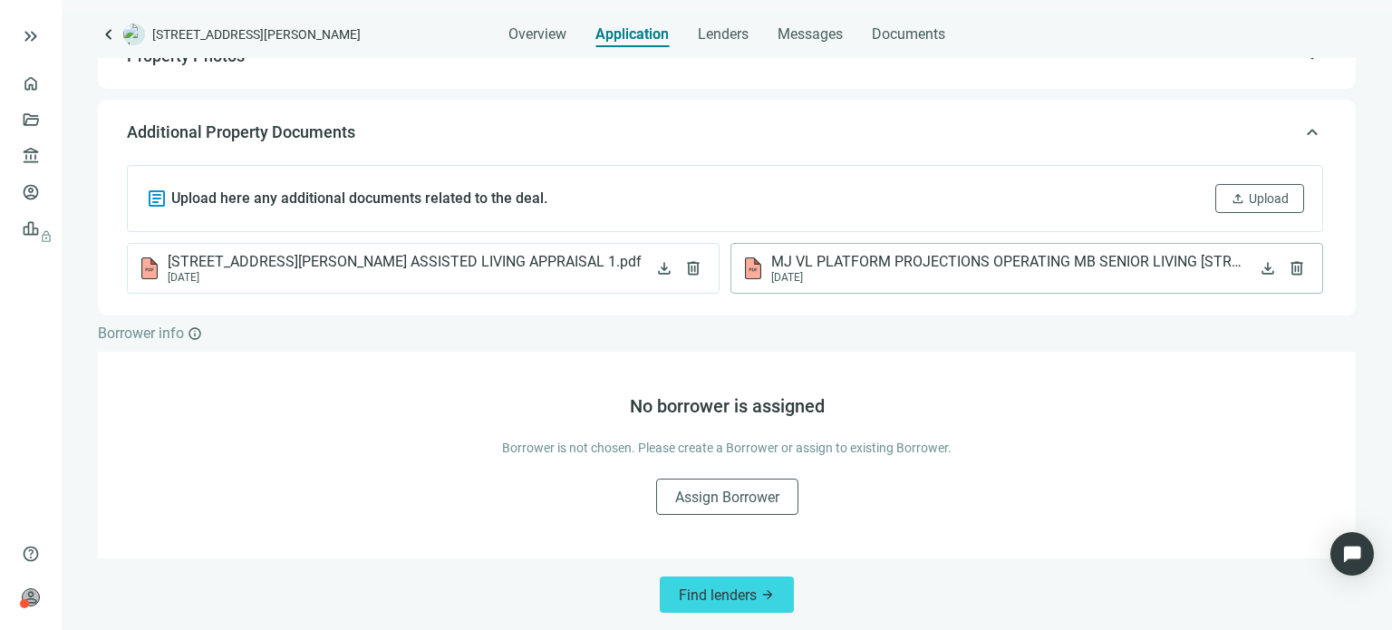
click at [957, 259] on span "MJ VL PLATFORM PROJECTIONS OPERATING MB SENIOR LIVING 700 SHERIDAN RD LLC Profo…" at bounding box center [1008, 262] width 475 height 18
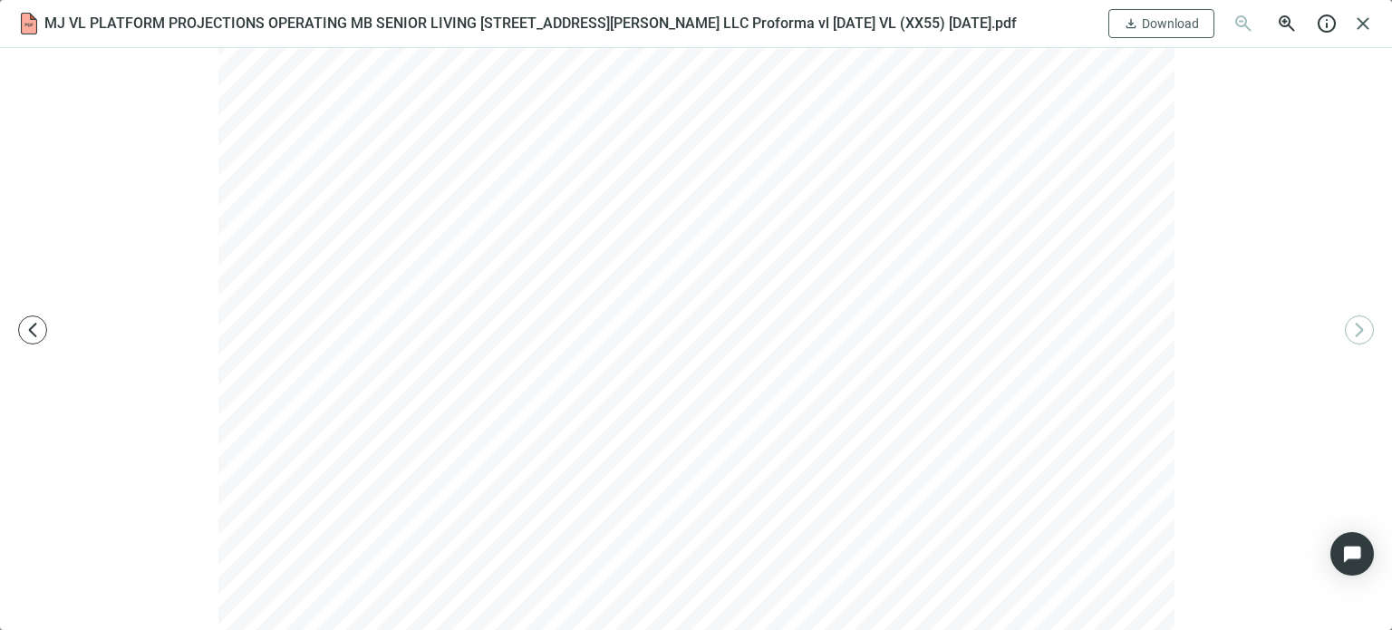
scroll to position [0, 0]
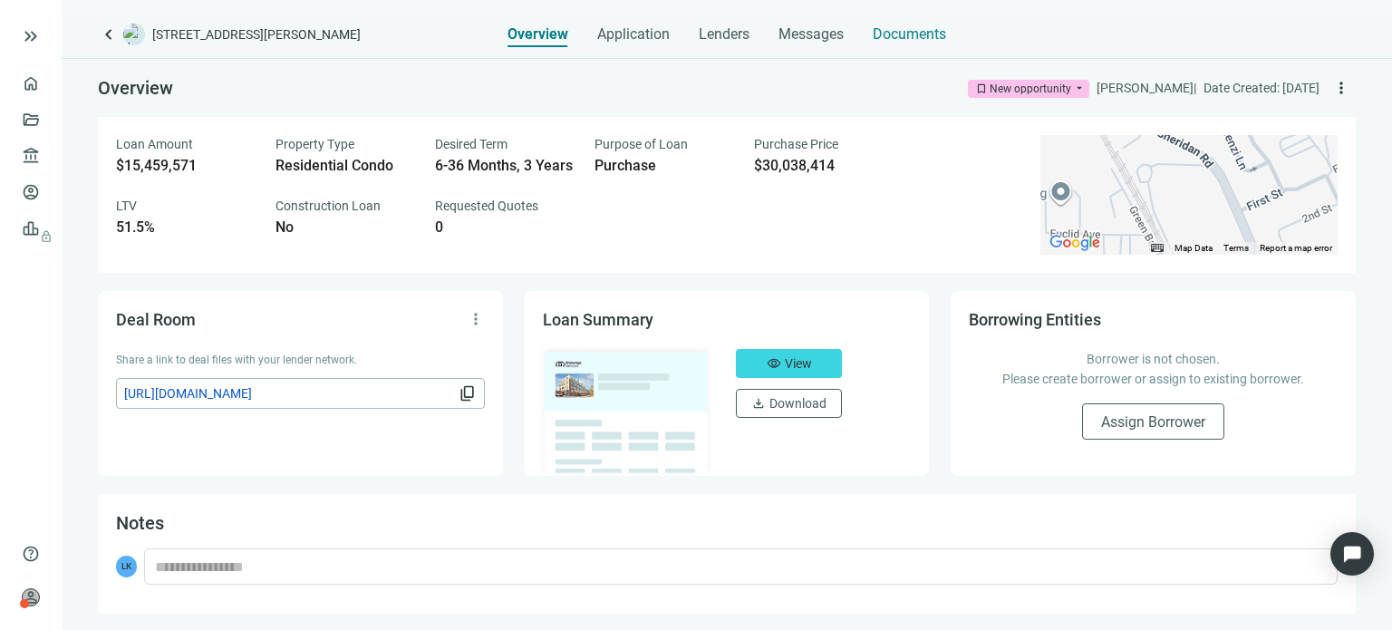
click at [892, 36] on span "Documents" at bounding box center [909, 34] width 73 height 18
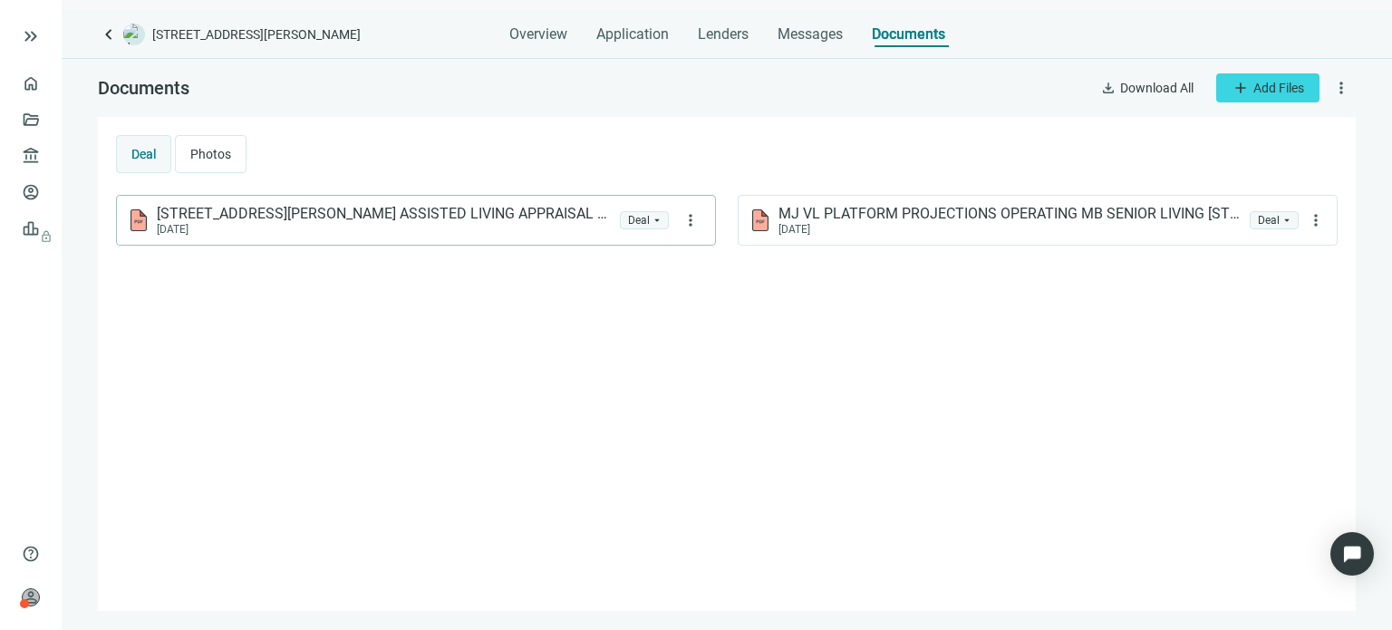
click at [330, 213] on span "700 SHERIDAN RD, HIGHWOOD, IL ASSISTED LIVING APPRAISAL 1.pdf" at bounding box center [385, 214] width 456 height 18
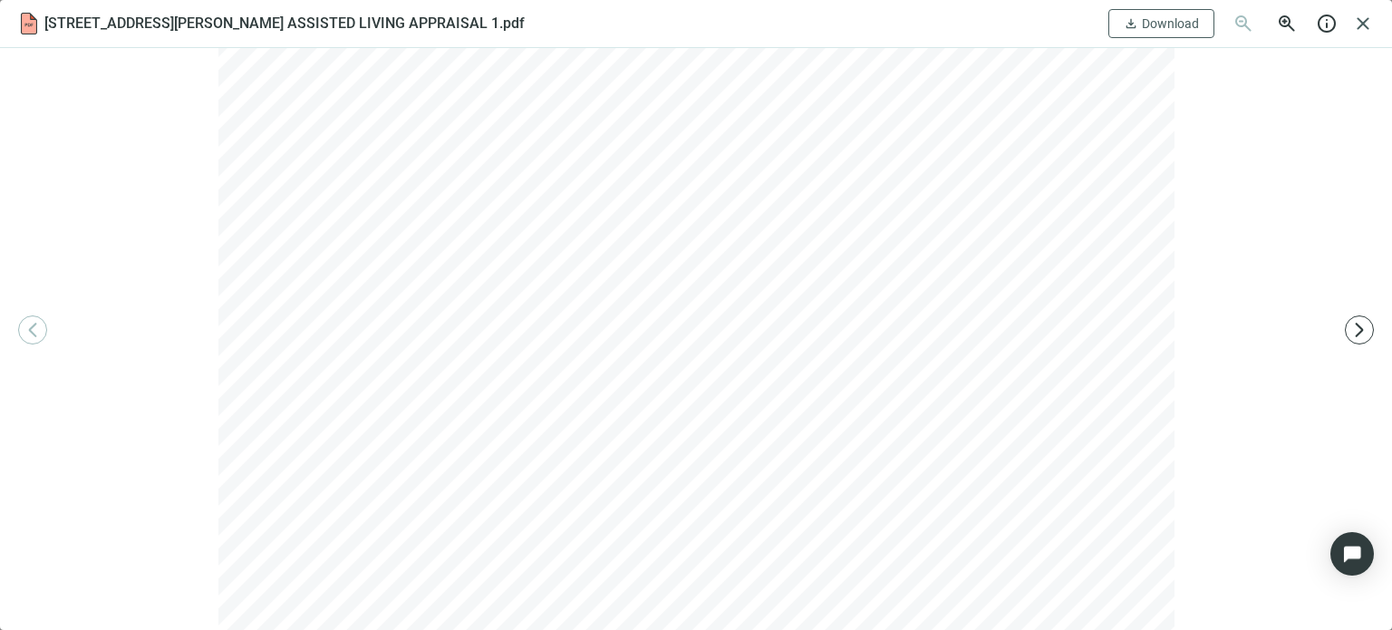
scroll to position [816, 0]
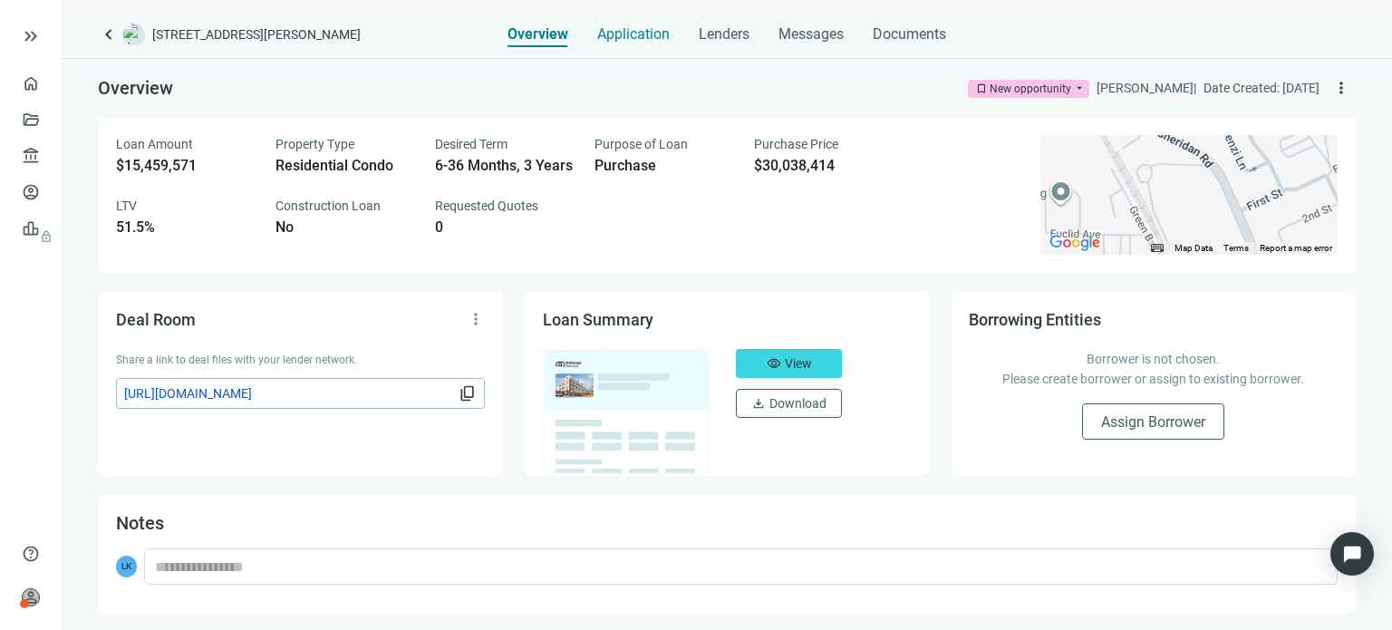
click at [629, 39] on span "Application" at bounding box center [633, 34] width 73 height 18
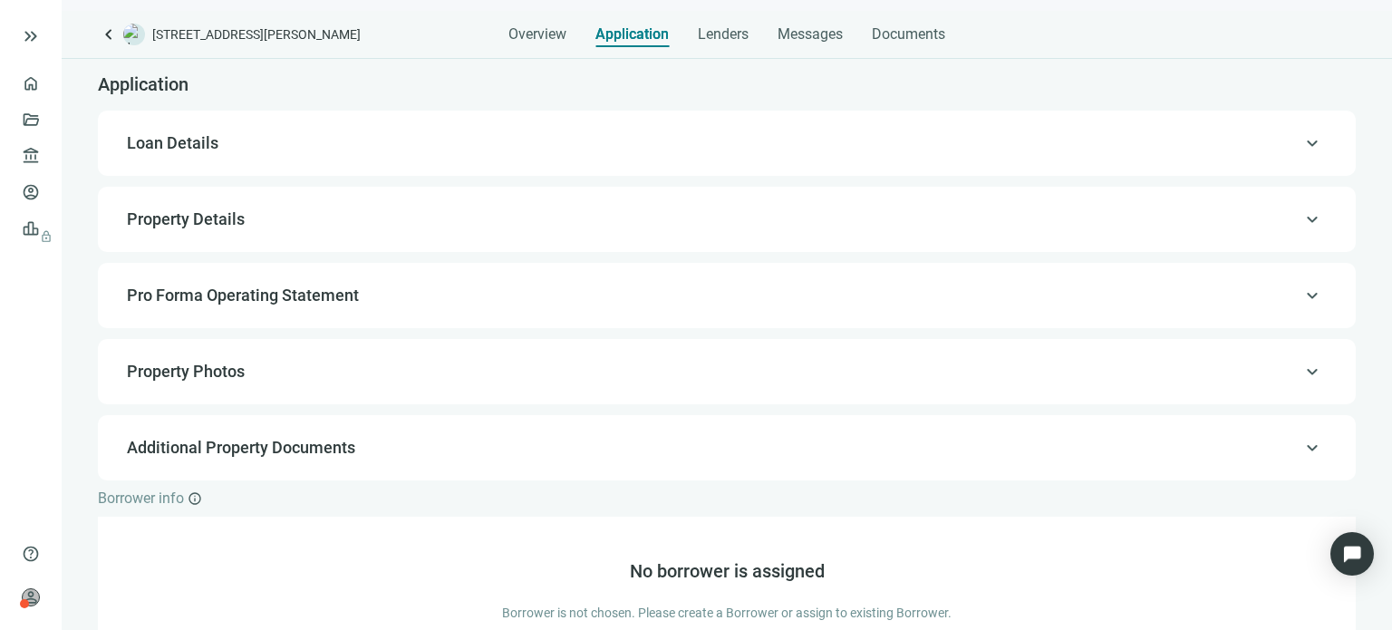
click at [560, 143] on span "Loan Details" at bounding box center [725, 143] width 1197 height 22
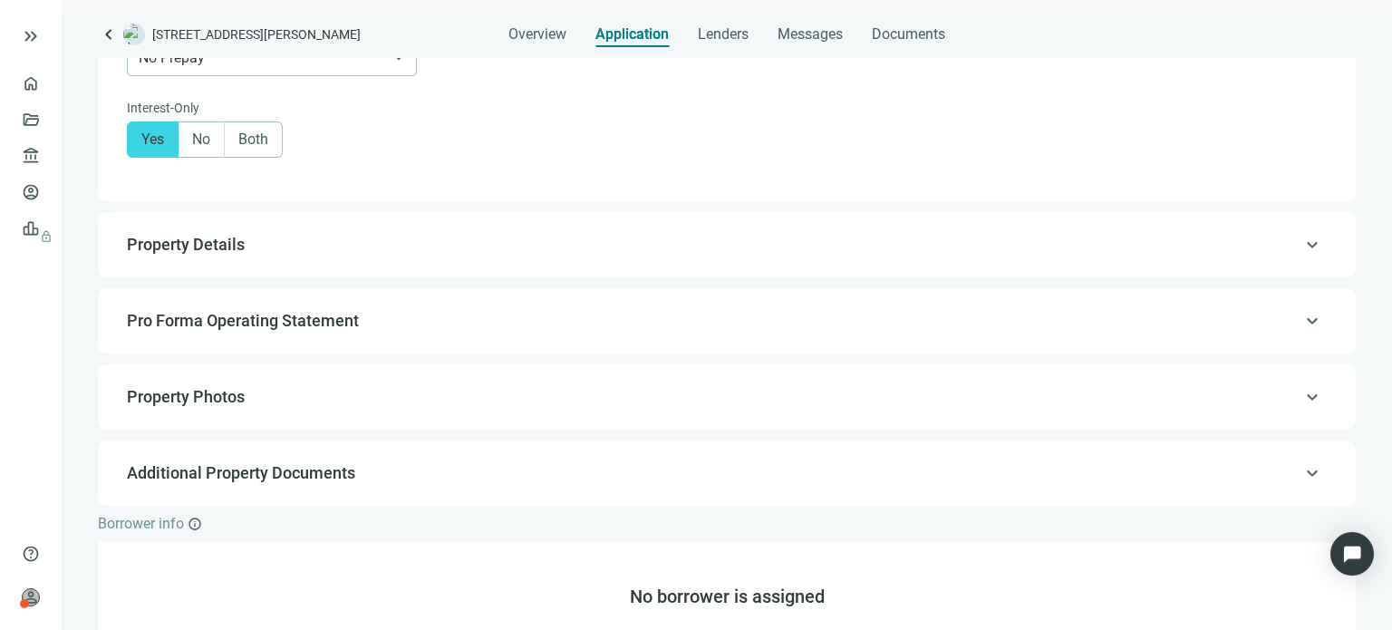
scroll to position [959, 0]
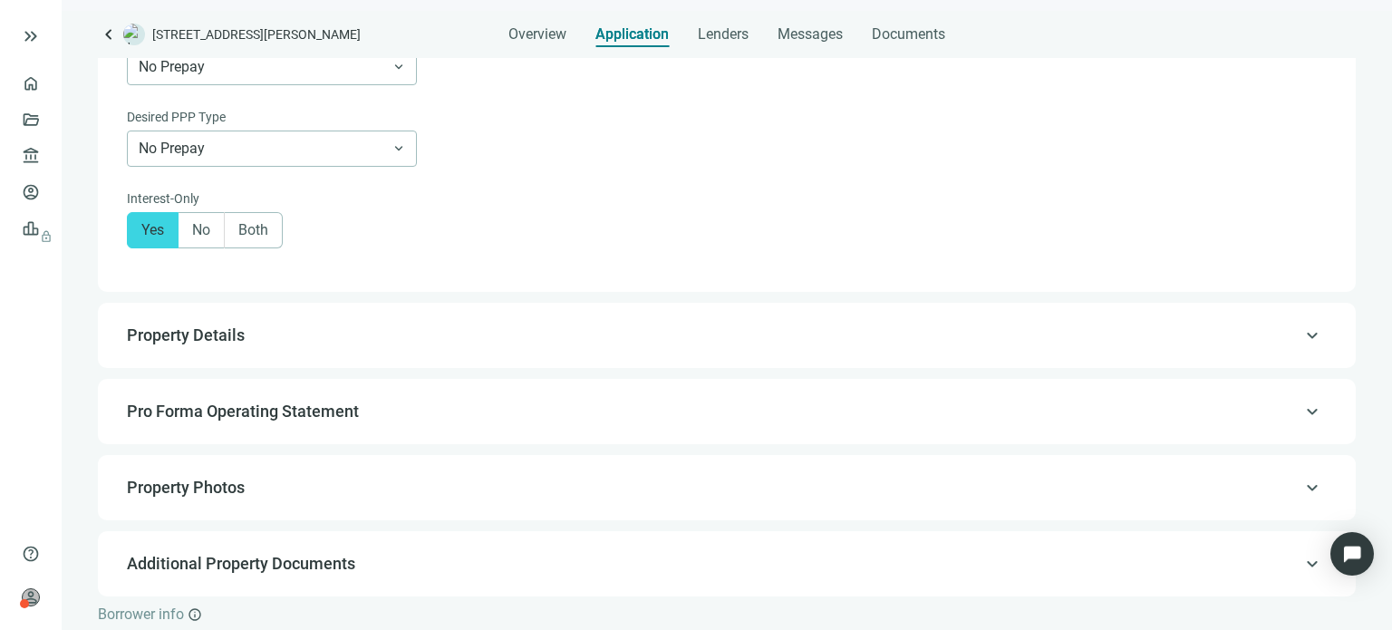
click at [1302, 335] on span "keyboard_arrow_up" at bounding box center [1313, 335] width 22 height 0
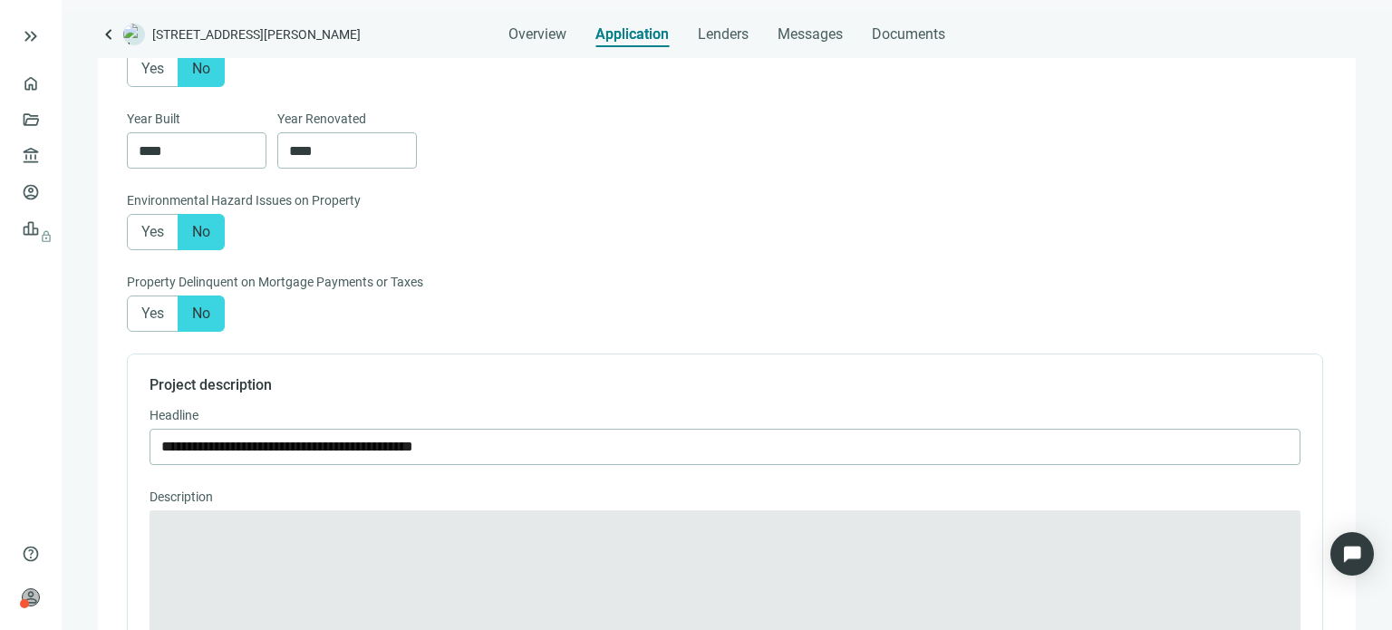
type textarea "**********"
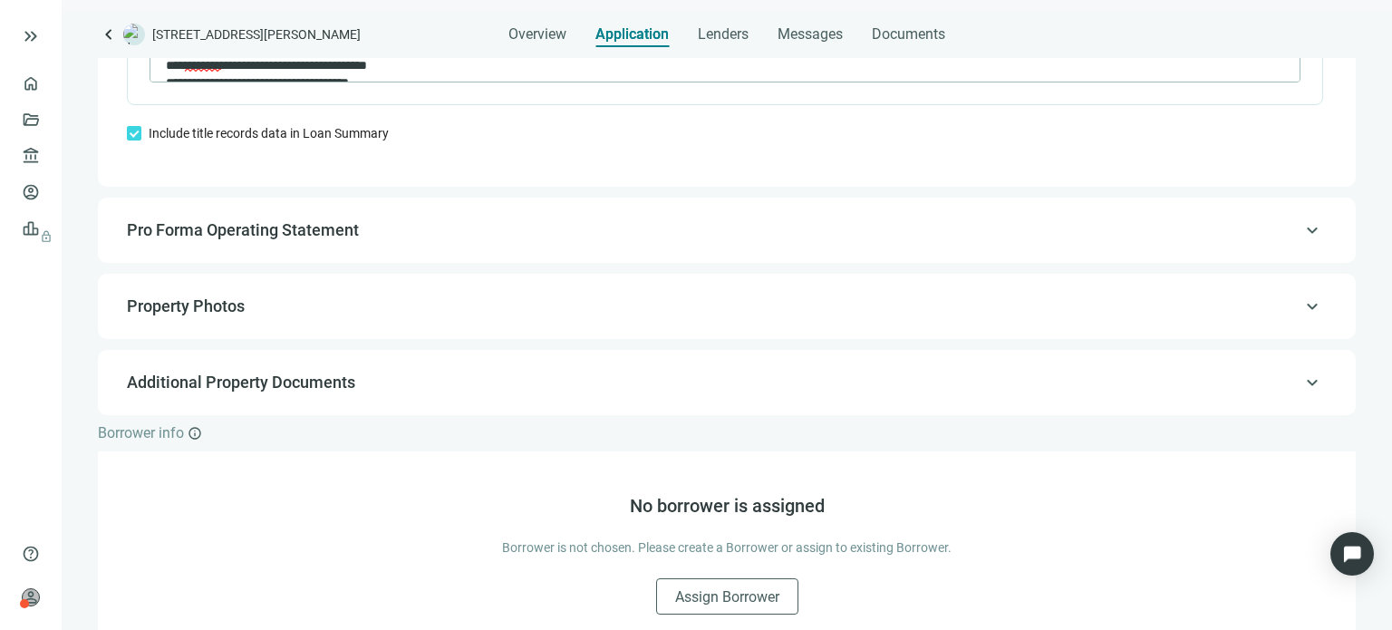
scroll to position [1597, 0]
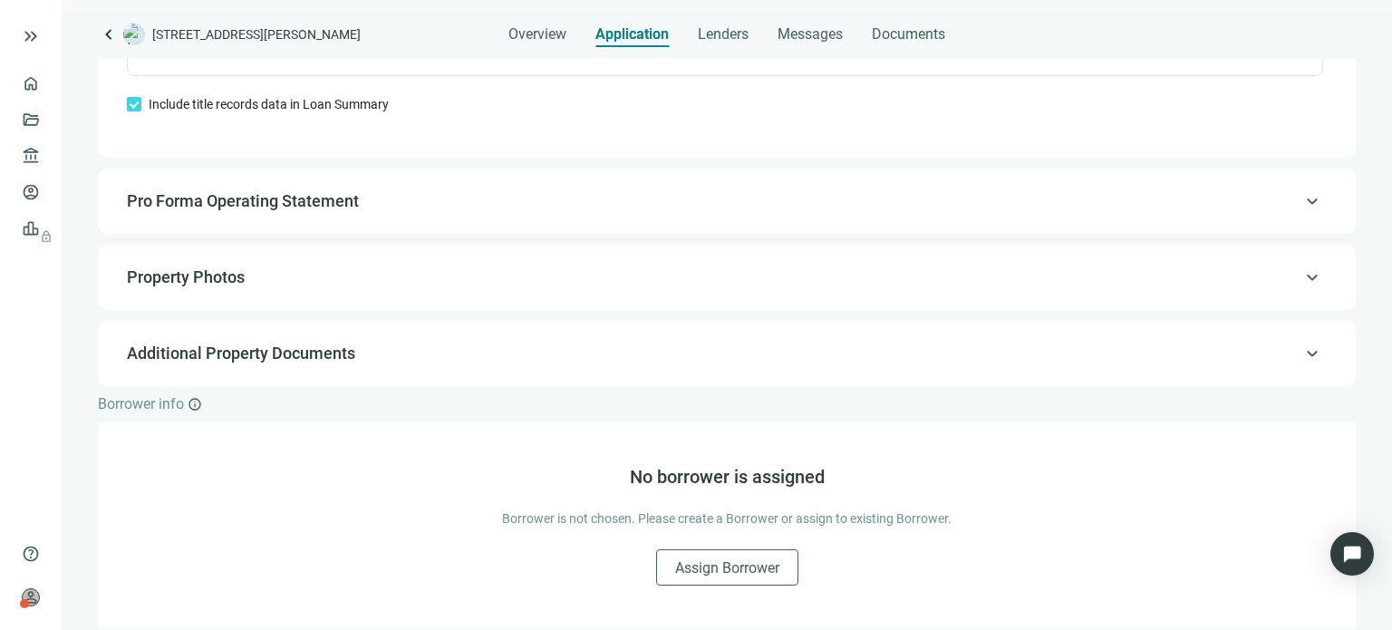
click at [1302, 201] on span "keyboard_arrow_up" at bounding box center [1313, 201] width 22 height 0
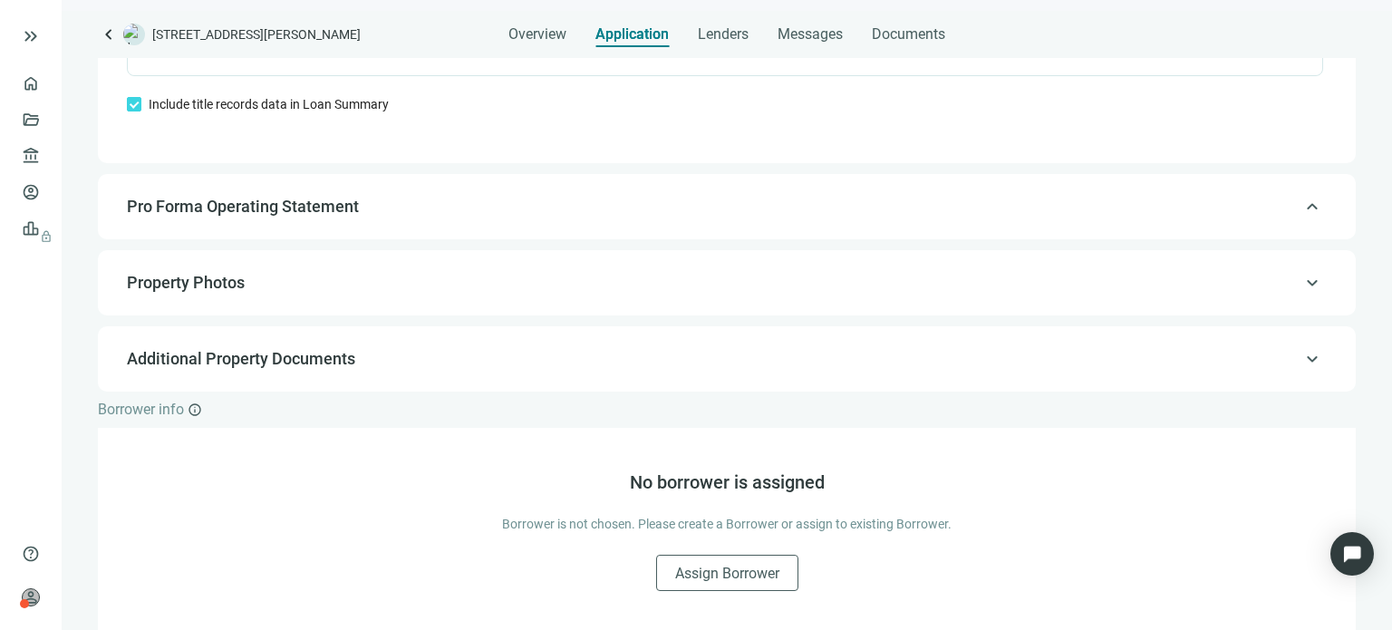
type input "*********"
type input "*******"
type input "*********"
type input "*******"
type input "******"
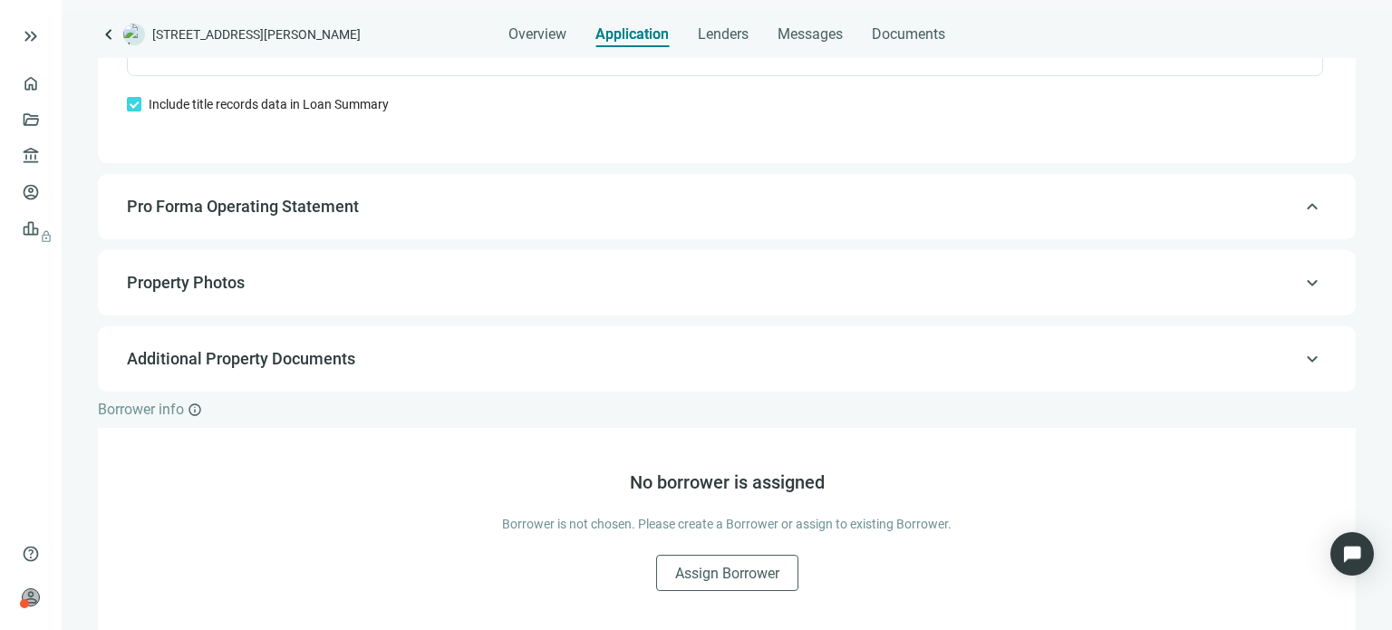
type input "*******"
type input "****"
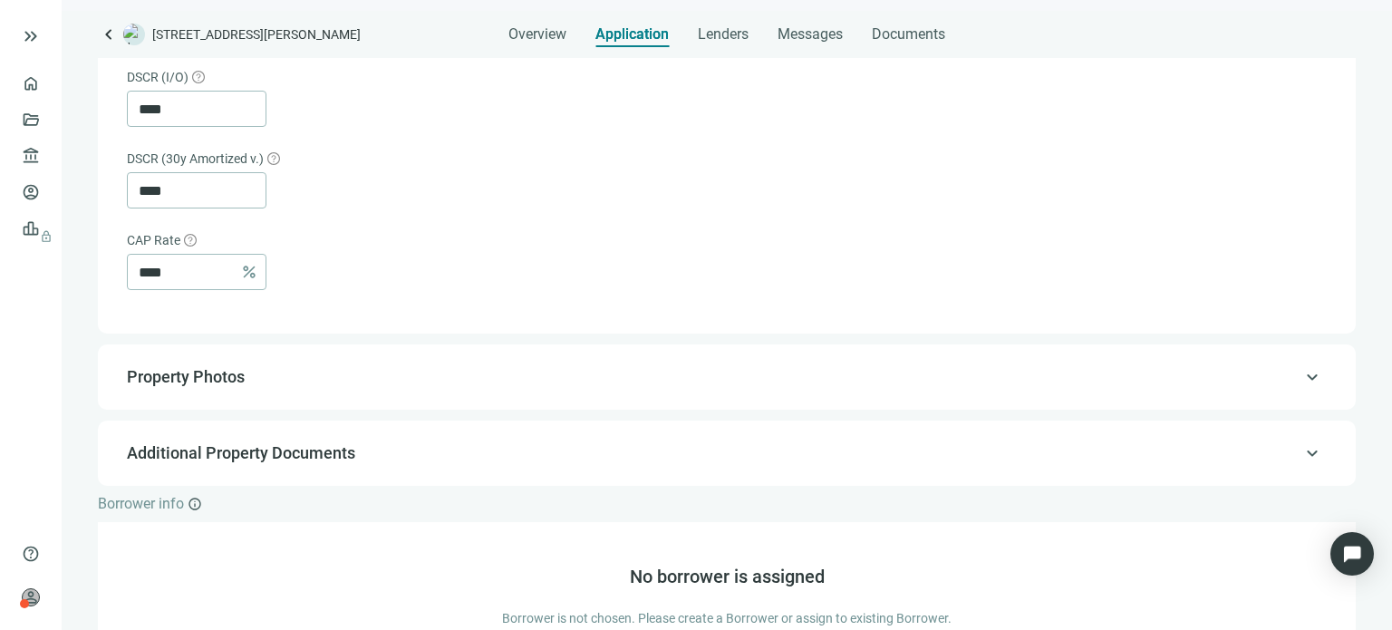
scroll to position [1202, 0]
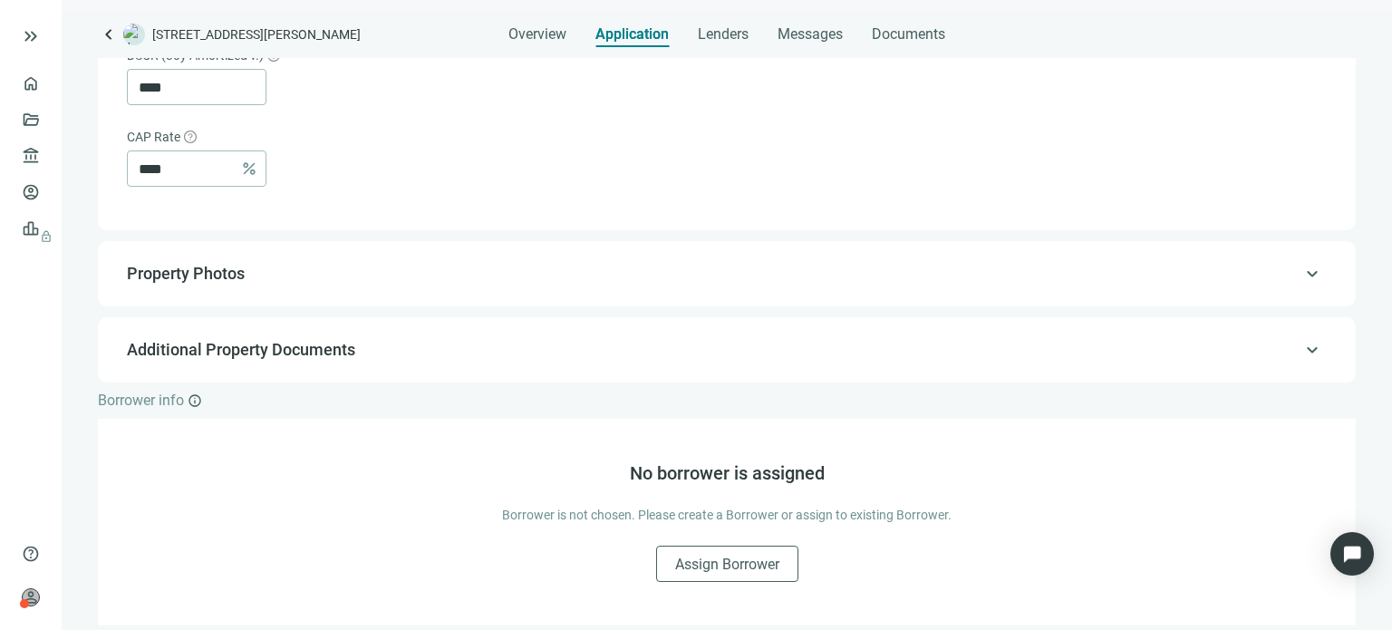
click at [1302, 274] on span "keyboard_arrow_up" at bounding box center [1313, 274] width 22 height 0
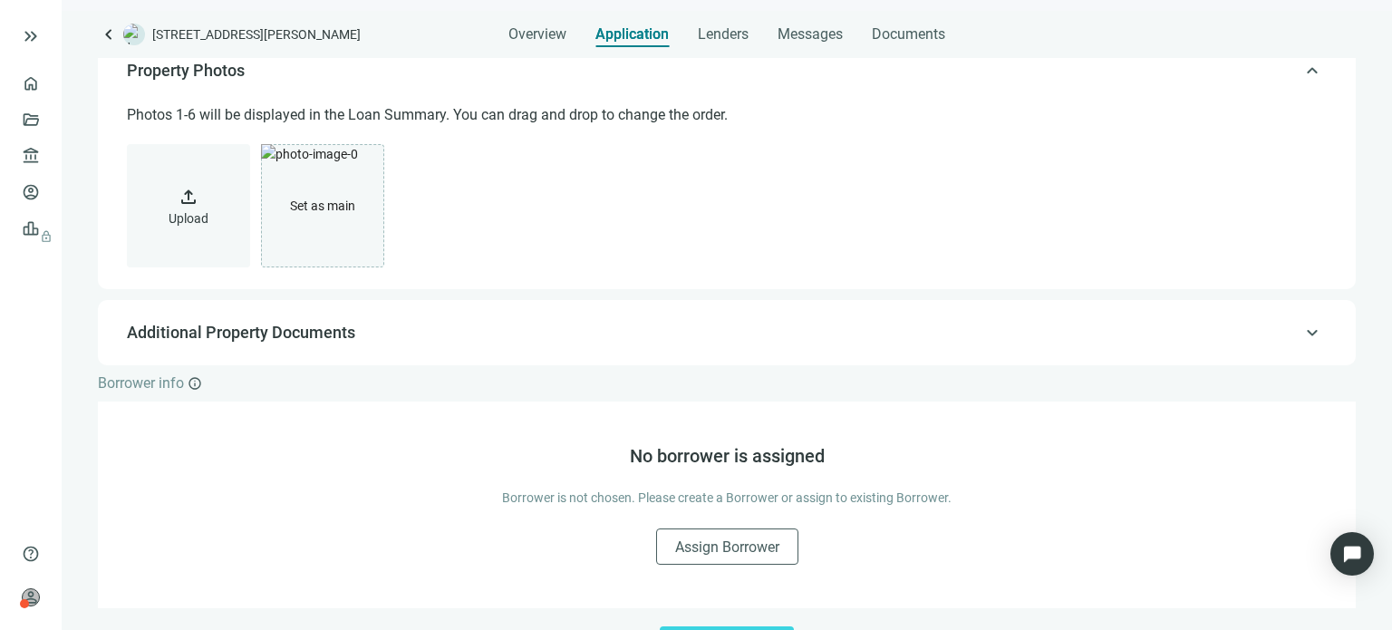
scroll to position [261, 0]
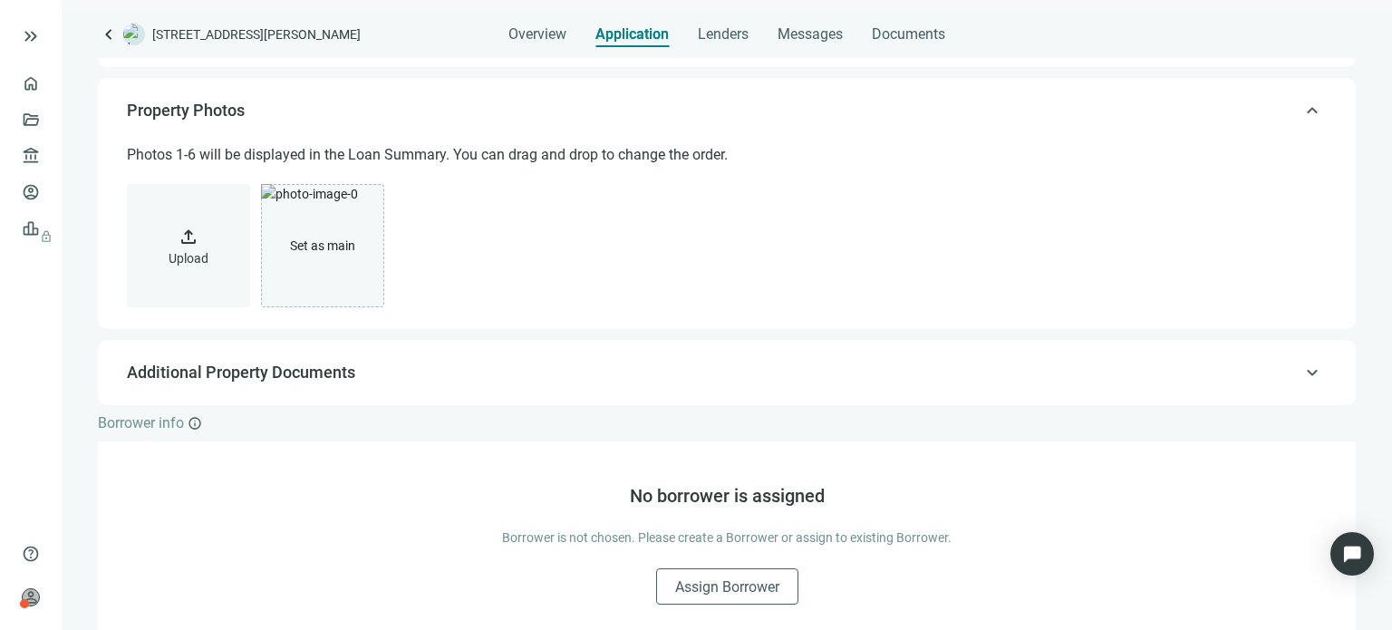
click at [1284, 286] on div "upload Upload Set as main Main photo delete" at bounding box center [725, 245] width 1197 height 123
click at [1302, 373] on span "keyboard_arrow_up" at bounding box center [1313, 373] width 22 height 0
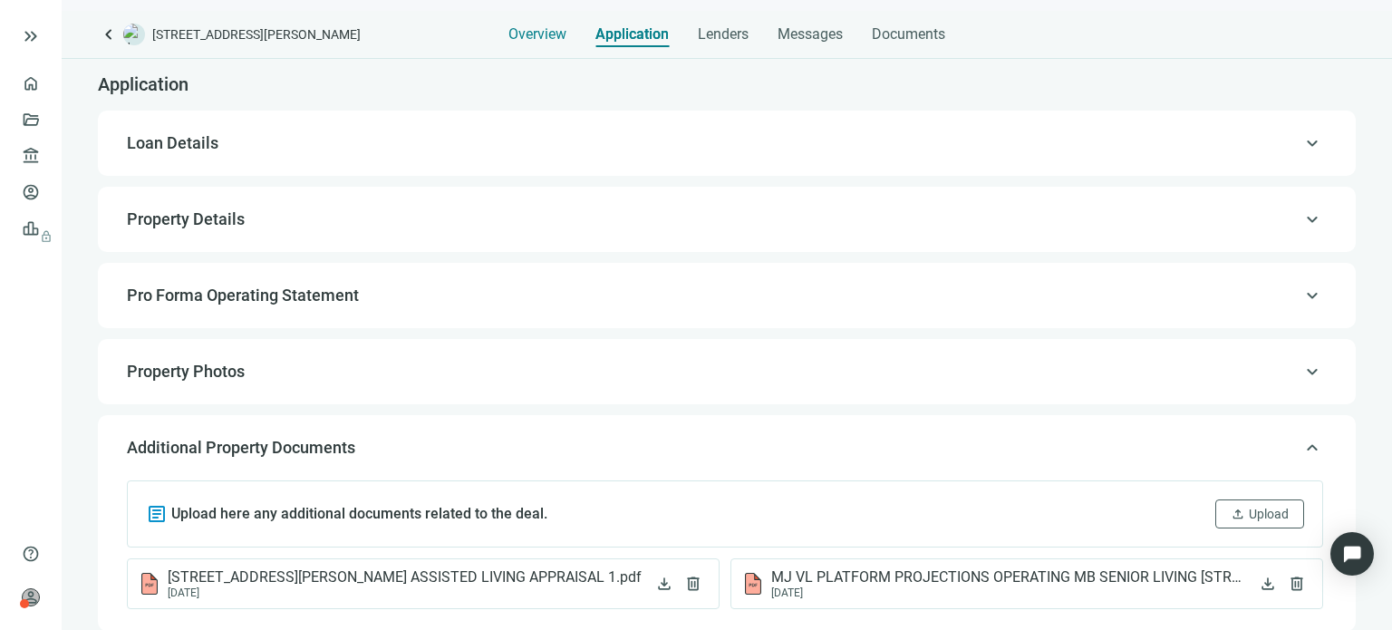
click at [520, 34] on span "Overview" at bounding box center [538, 34] width 58 height 18
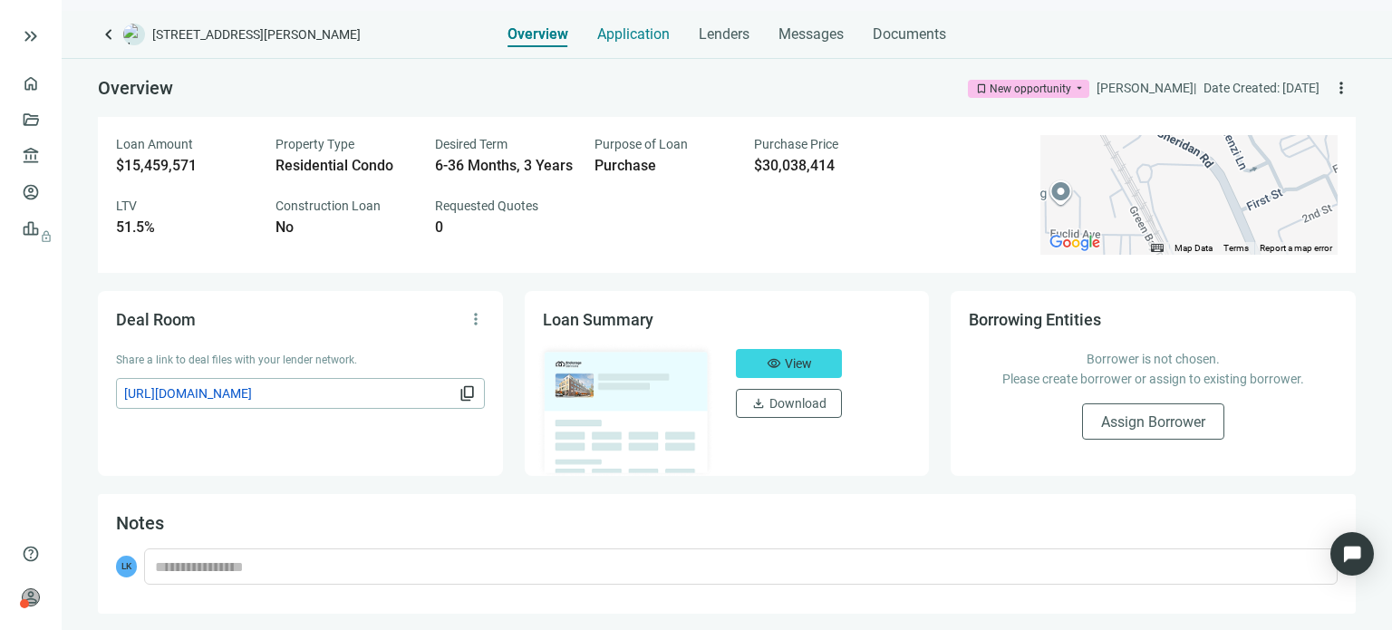
click at [611, 37] on span "Application" at bounding box center [633, 34] width 73 height 18
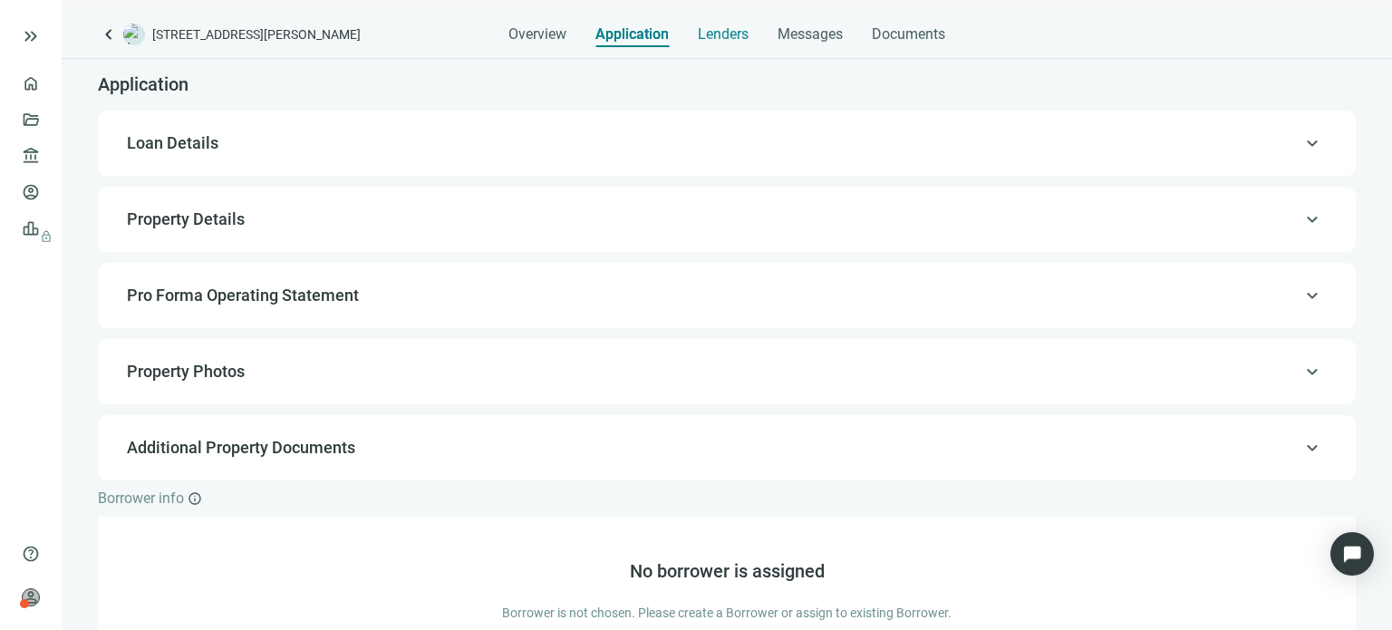
click at [729, 39] on span "Lenders" at bounding box center [723, 34] width 51 height 18
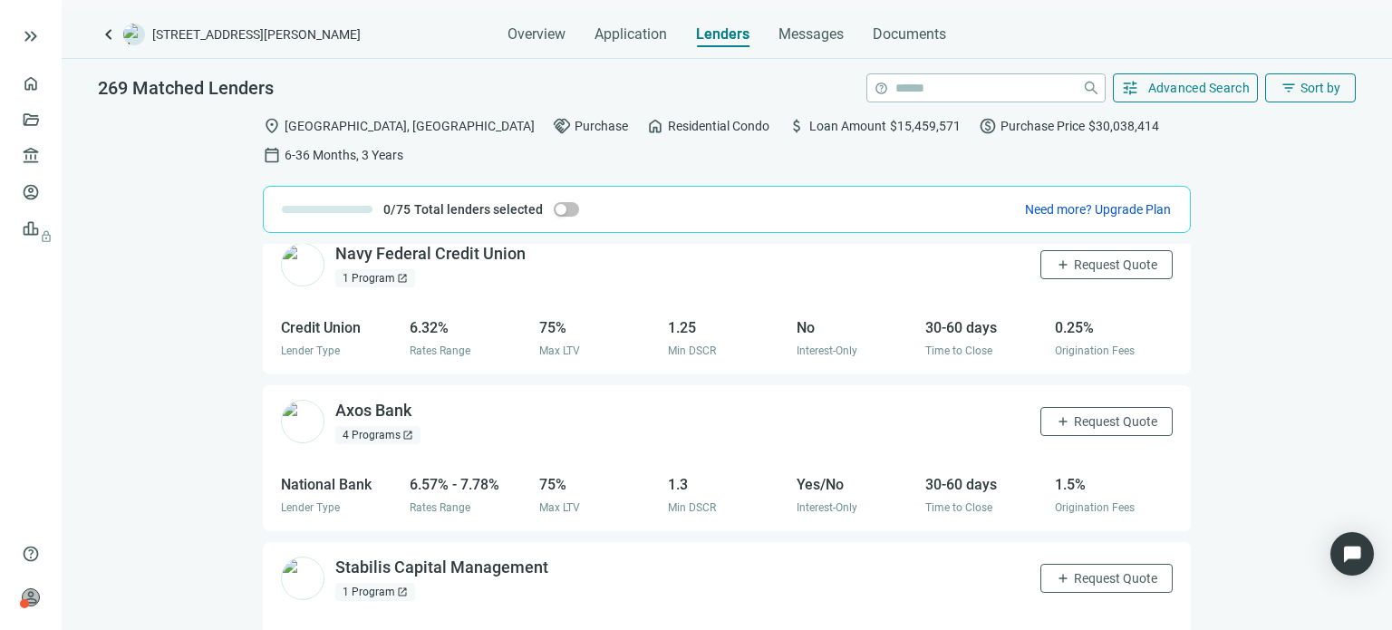
scroll to position [2591, 0]
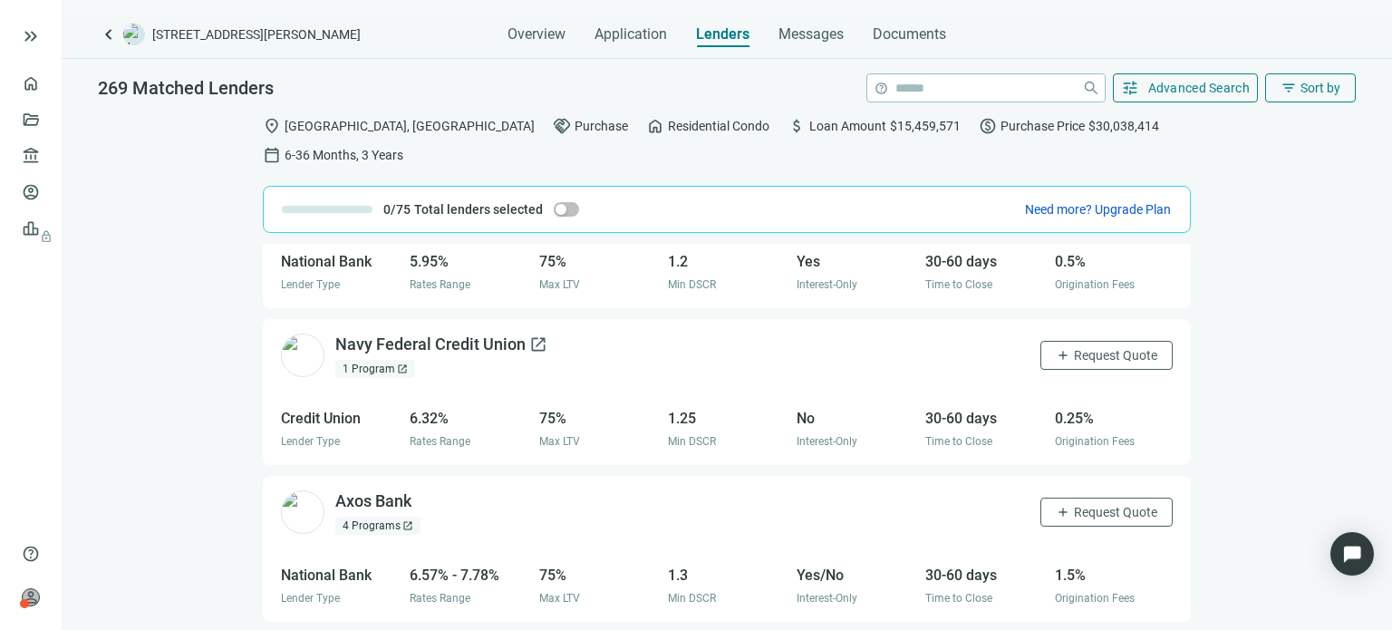
click at [452, 334] on div "Navy Federal Credit Union open_in_new" at bounding box center [441, 345] width 212 height 23
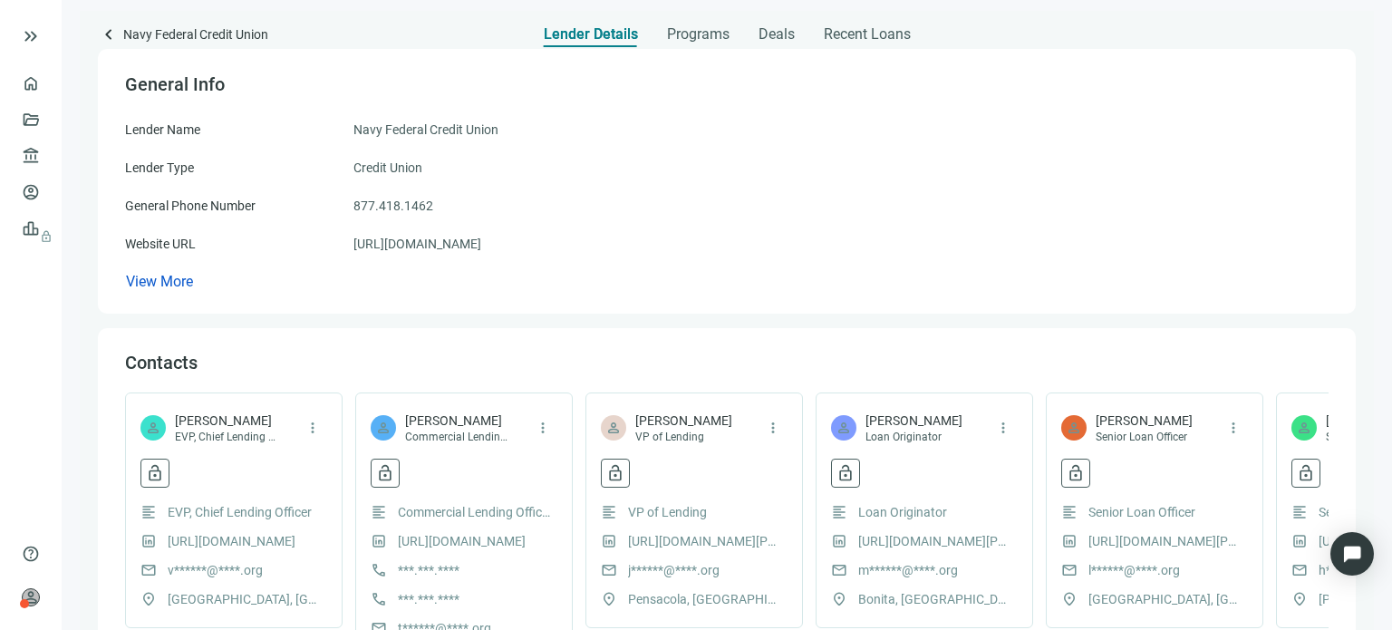
scroll to position [91, 0]
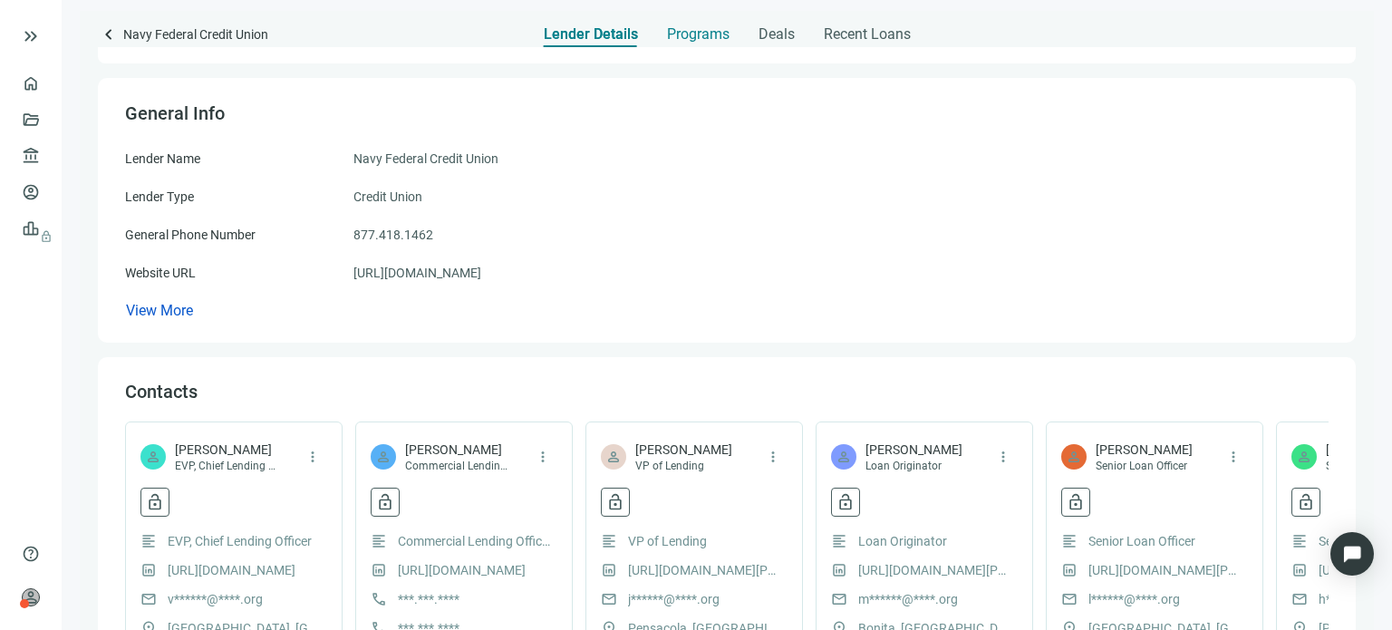
click at [693, 31] on span "Programs" at bounding box center [698, 34] width 63 height 18
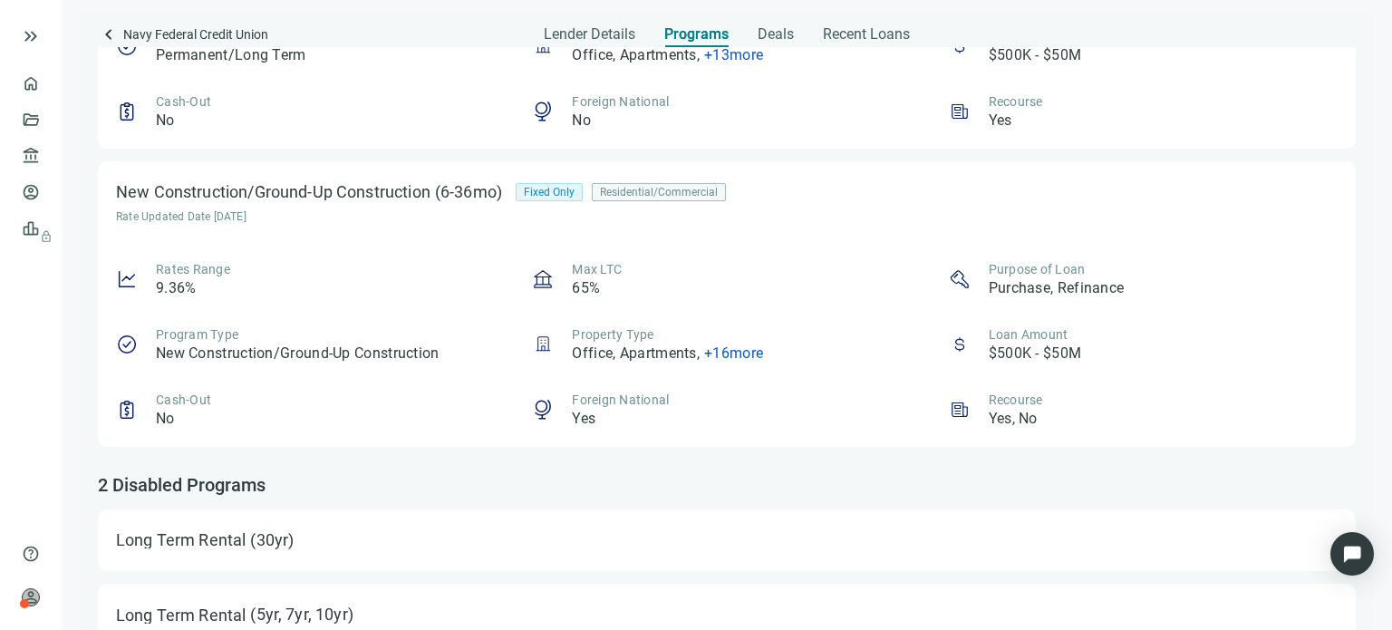
scroll to position [897, 0]
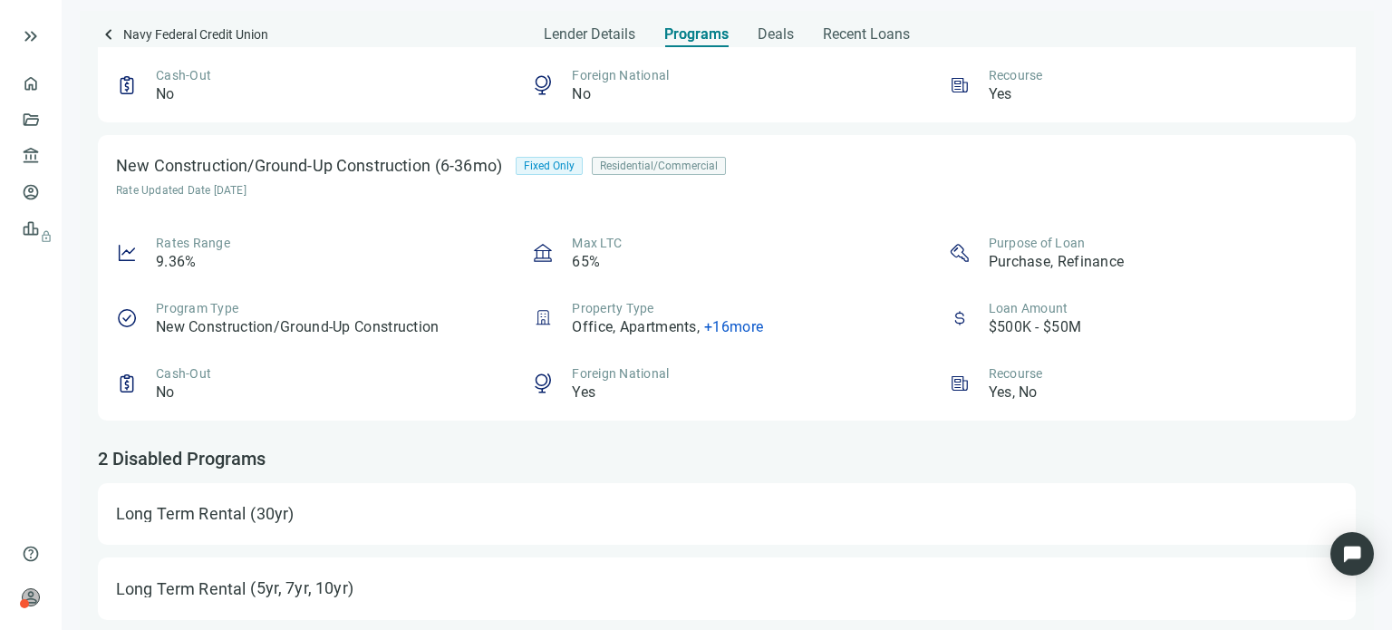
click at [248, 519] on div "(30yr)" at bounding box center [277, 513] width 62 height 25
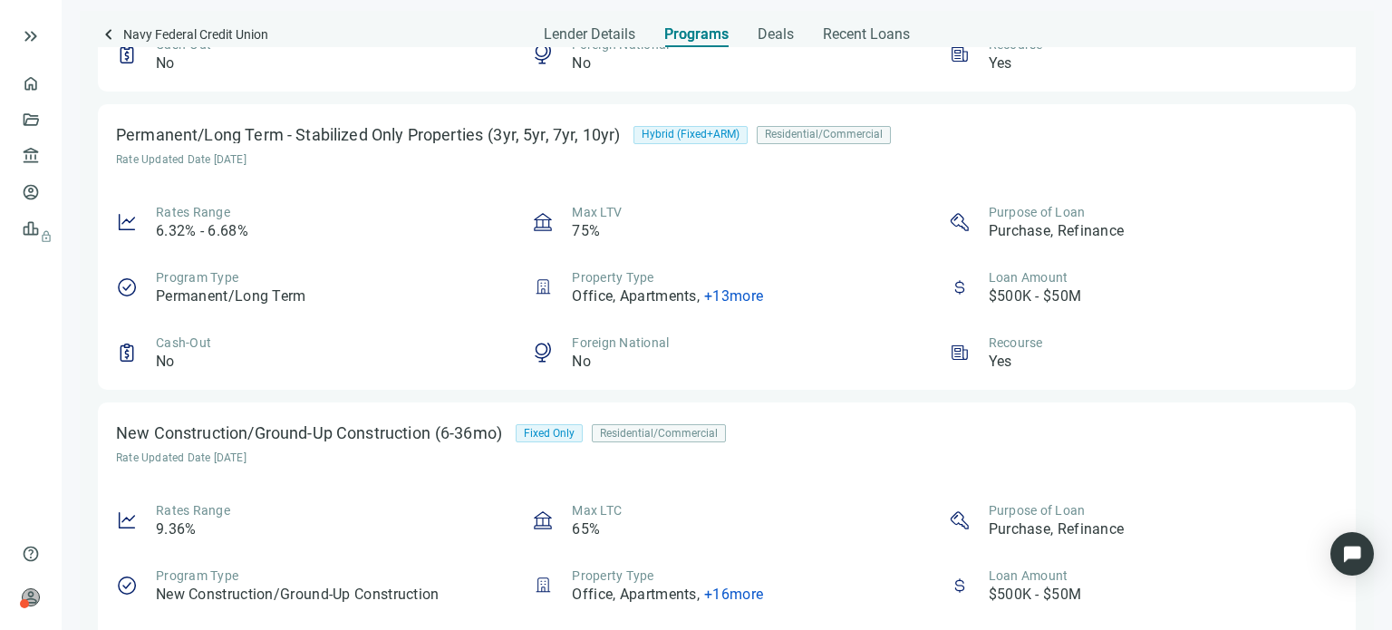
scroll to position [625, 0]
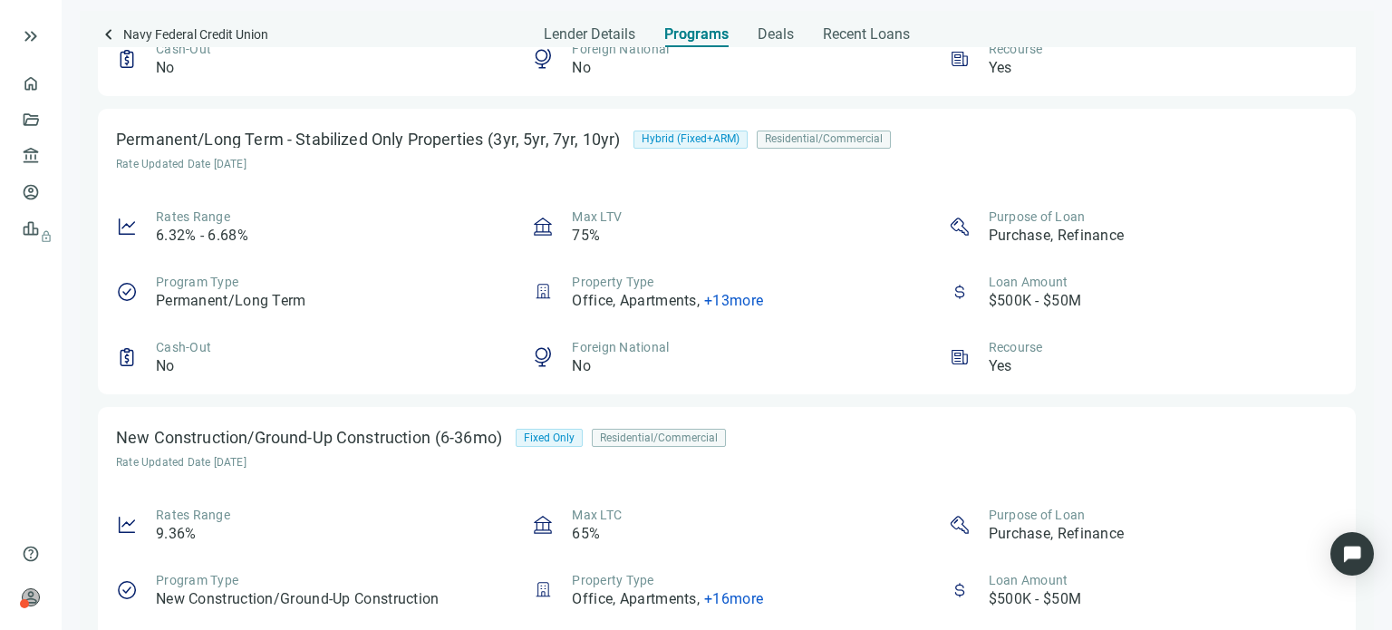
click at [714, 296] on span "+ 13 more" at bounding box center [733, 300] width 59 height 17
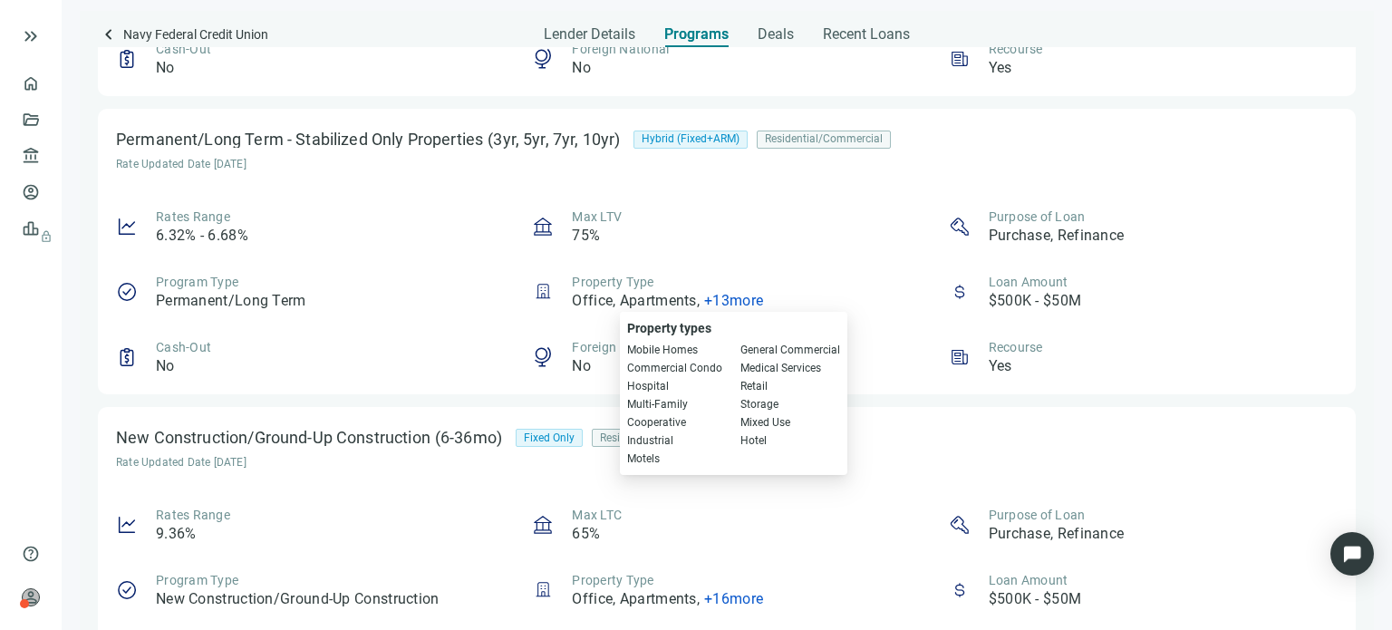
click at [715, 276] on div "Property Type Office, Apartments , + 13 more" at bounding box center [667, 292] width 191 height 38
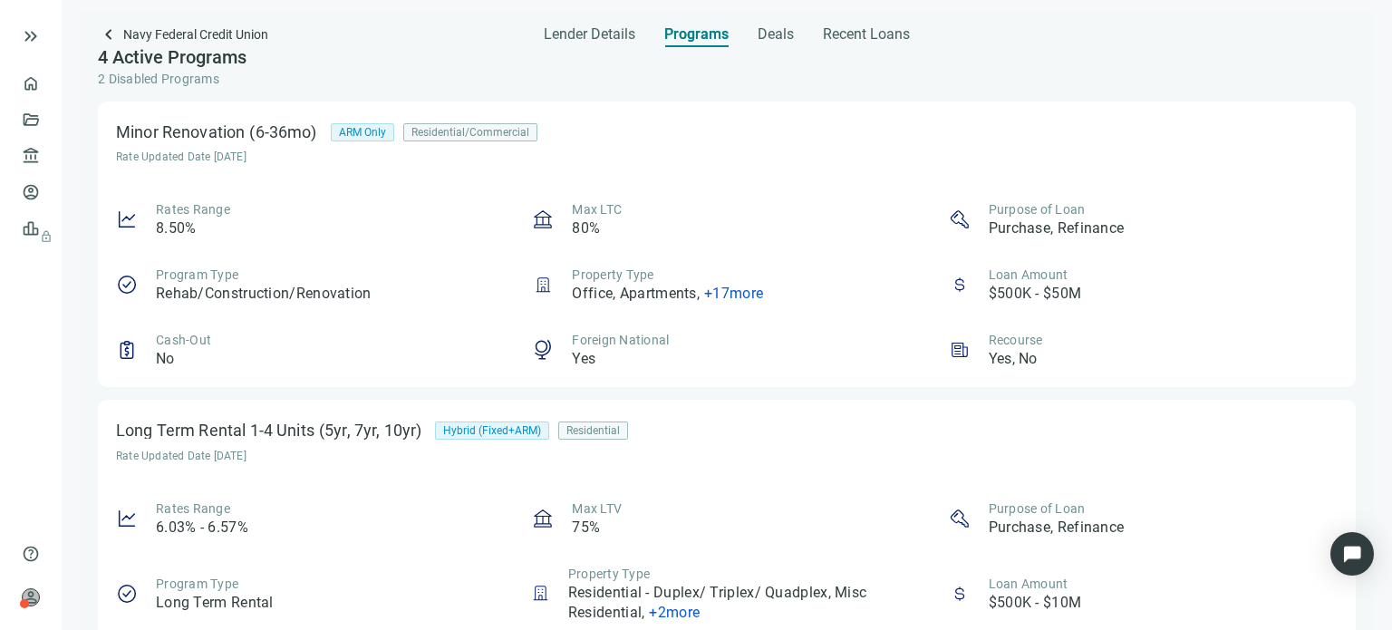
scroll to position [0, 0]
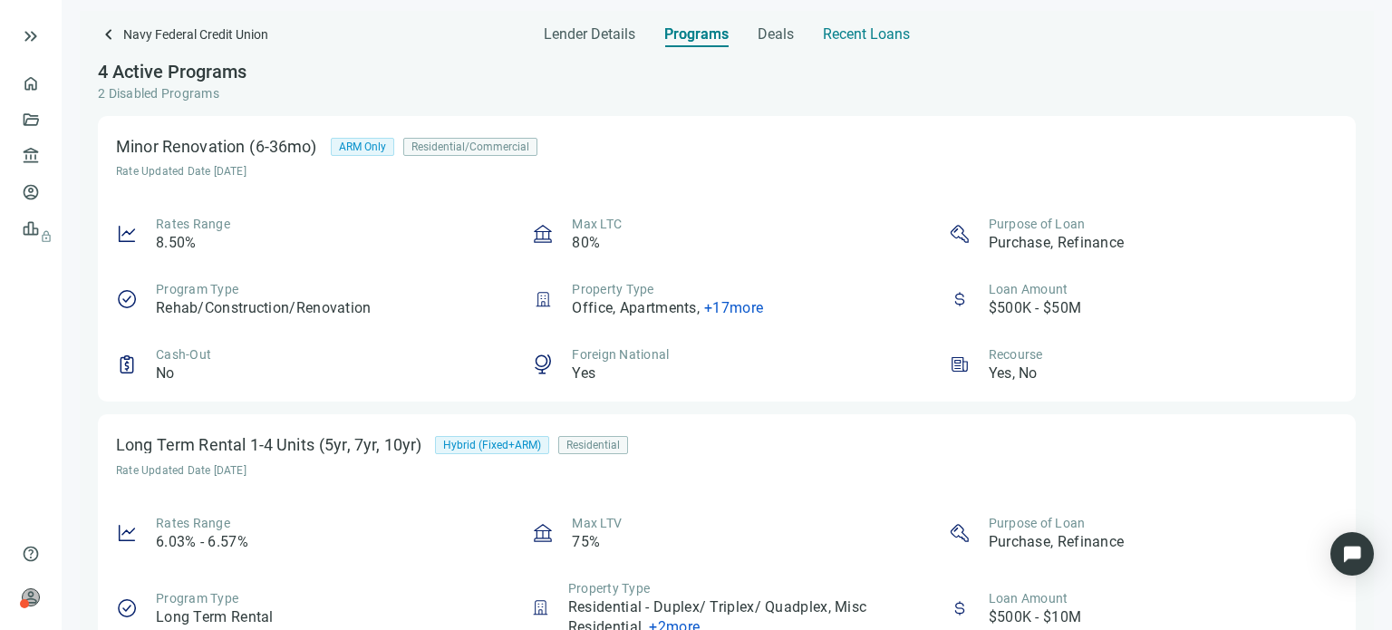
click at [848, 35] on span "Recent Loans" at bounding box center [866, 34] width 87 height 18
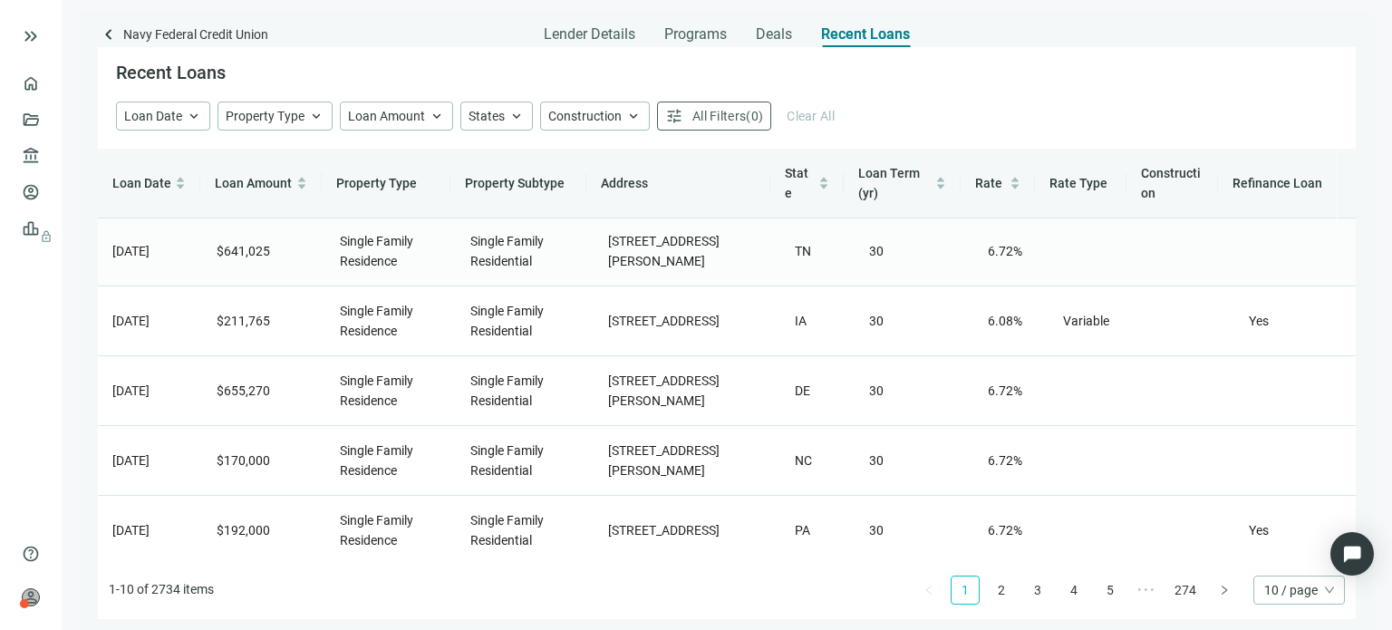
scroll to position [373, 0]
click at [1002, 594] on link "2" at bounding box center [1001, 590] width 27 height 27
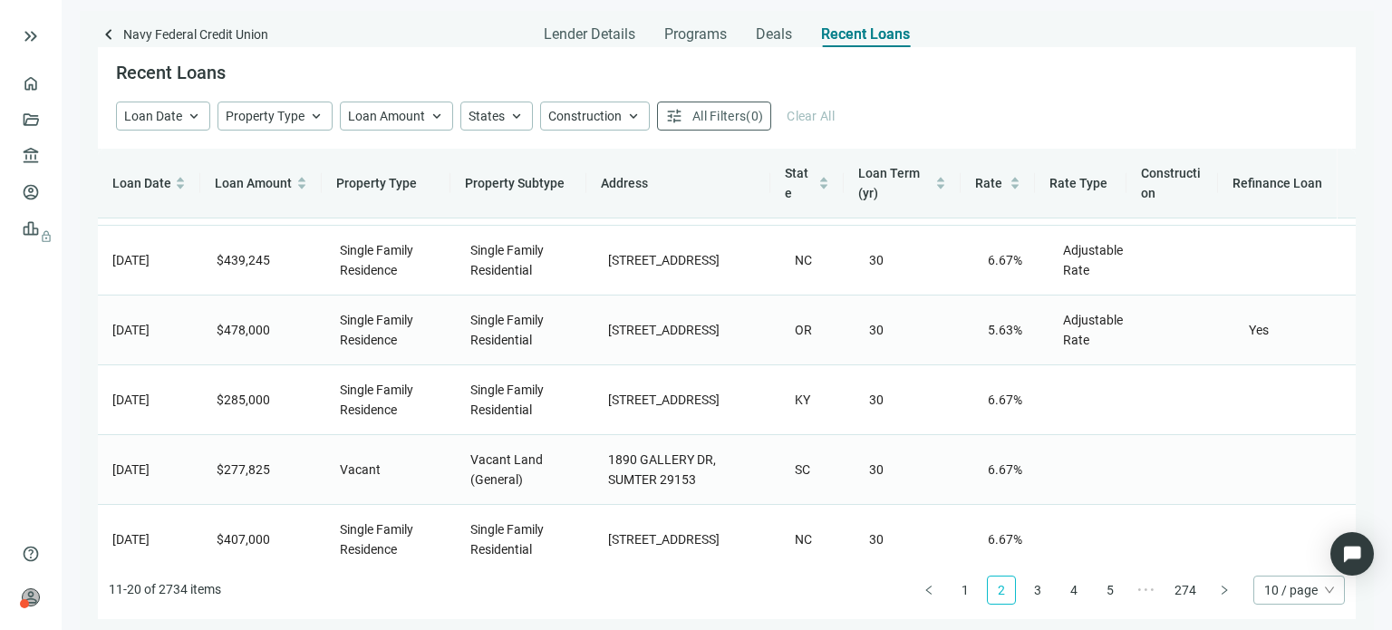
scroll to position [353, 0]
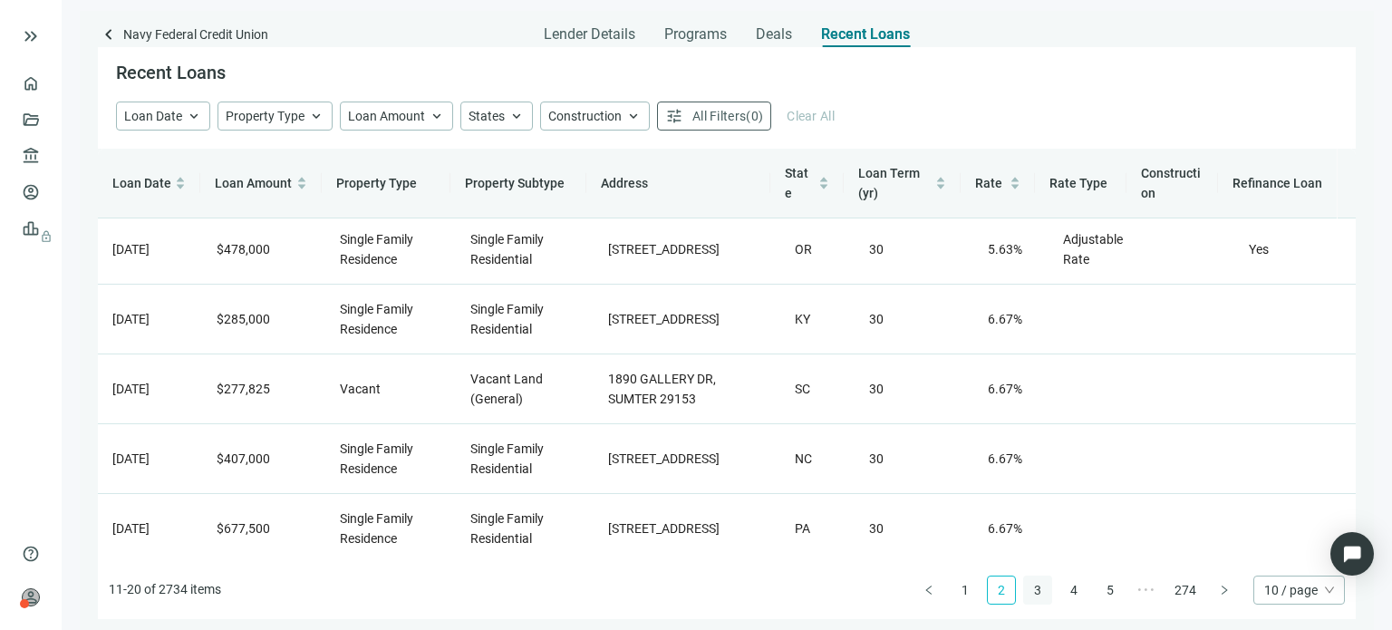
click at [1039, 595] on link "3" at bounding box center [1037, 590] width 27 height 27
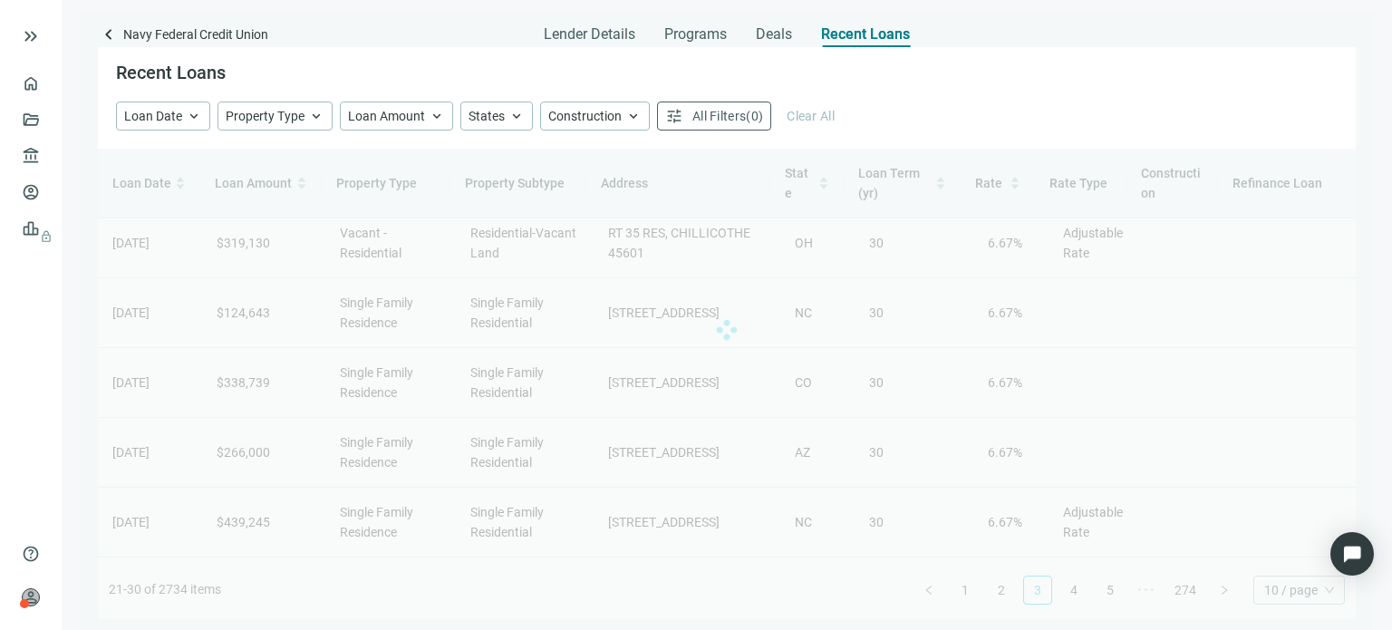
scroll to position [0, 0]
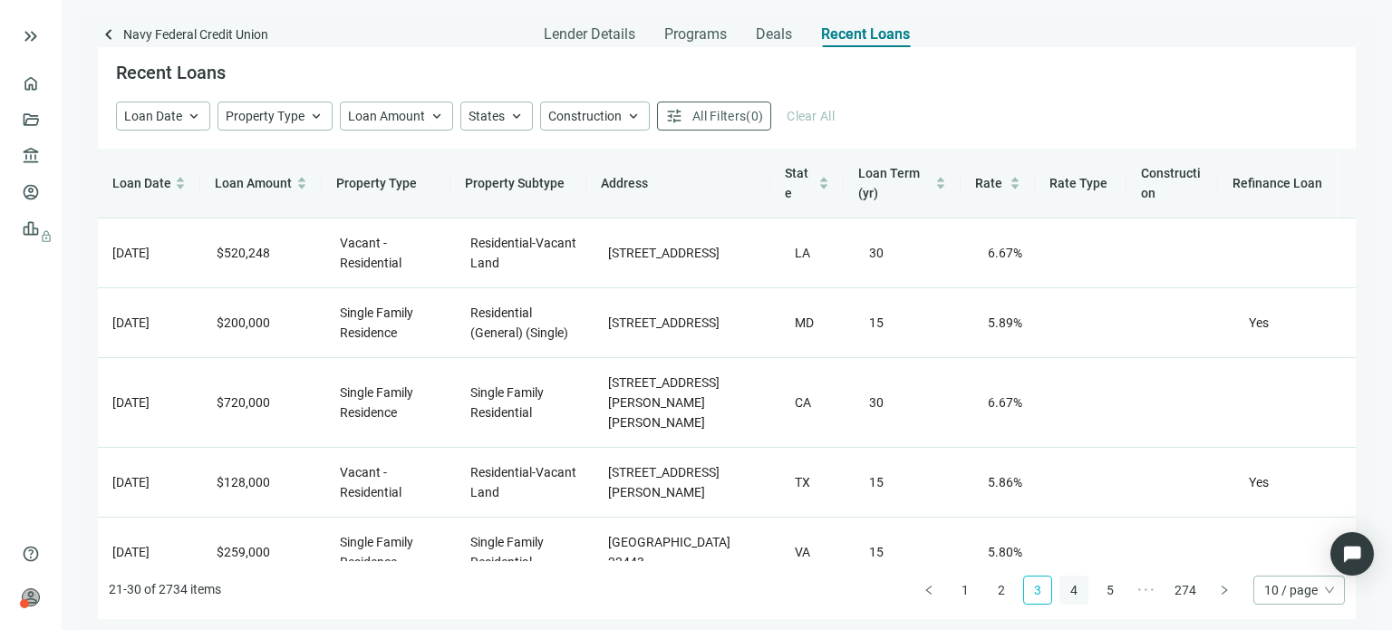
click at [1077, 593] on link "4" at bounding box center [1074, 590] width 27 height 27
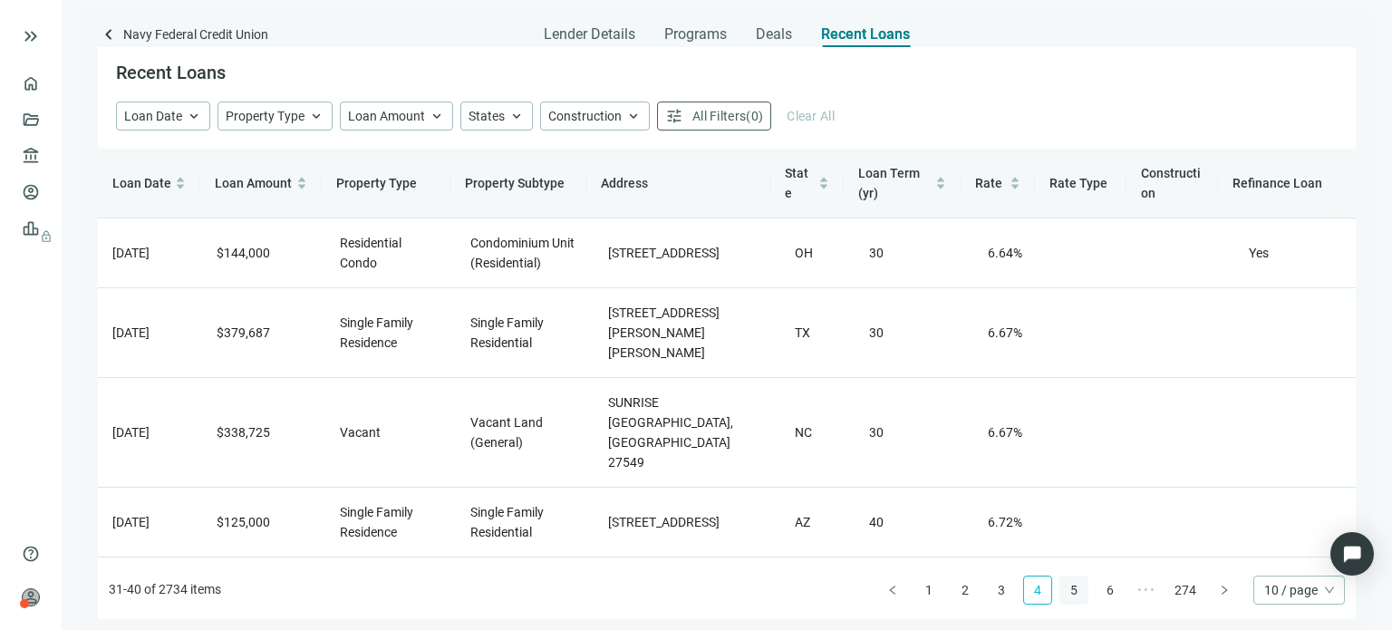
click at [1082, 589] on link "5" at bounding box center [1074, 590] width 27 height 27
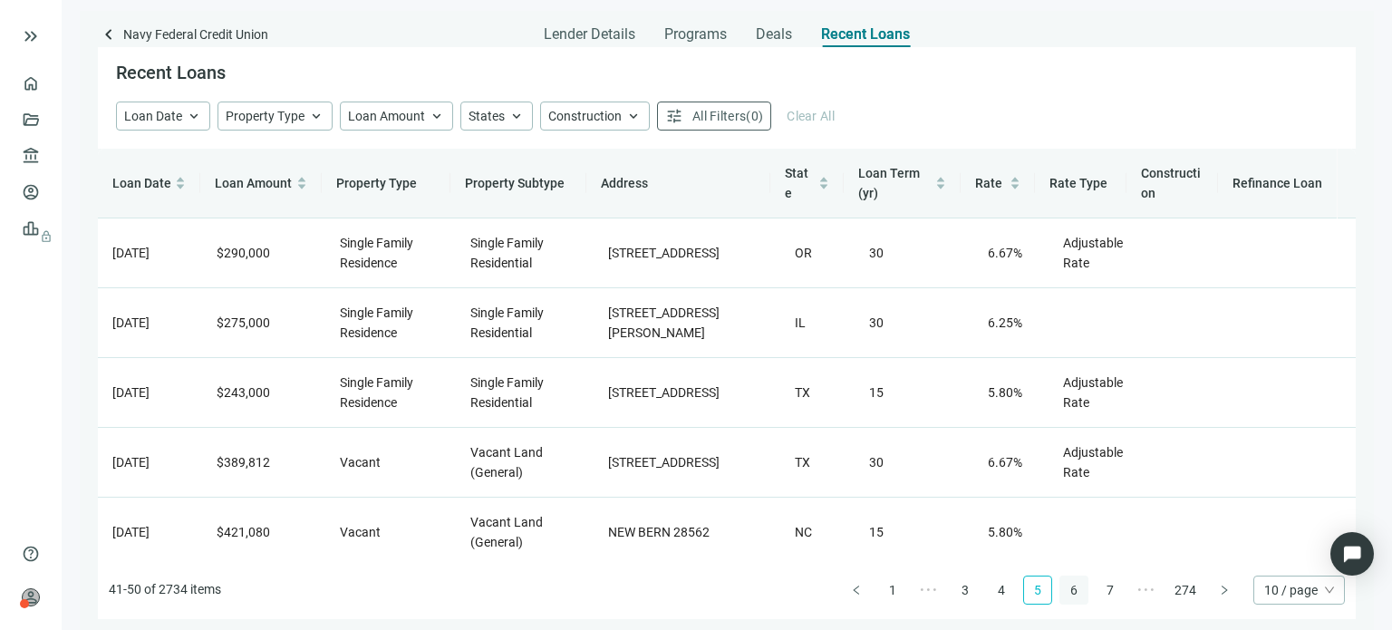
click at [1078, 596] on link "6" at bounding box center [1074, 590] width 27 height 27
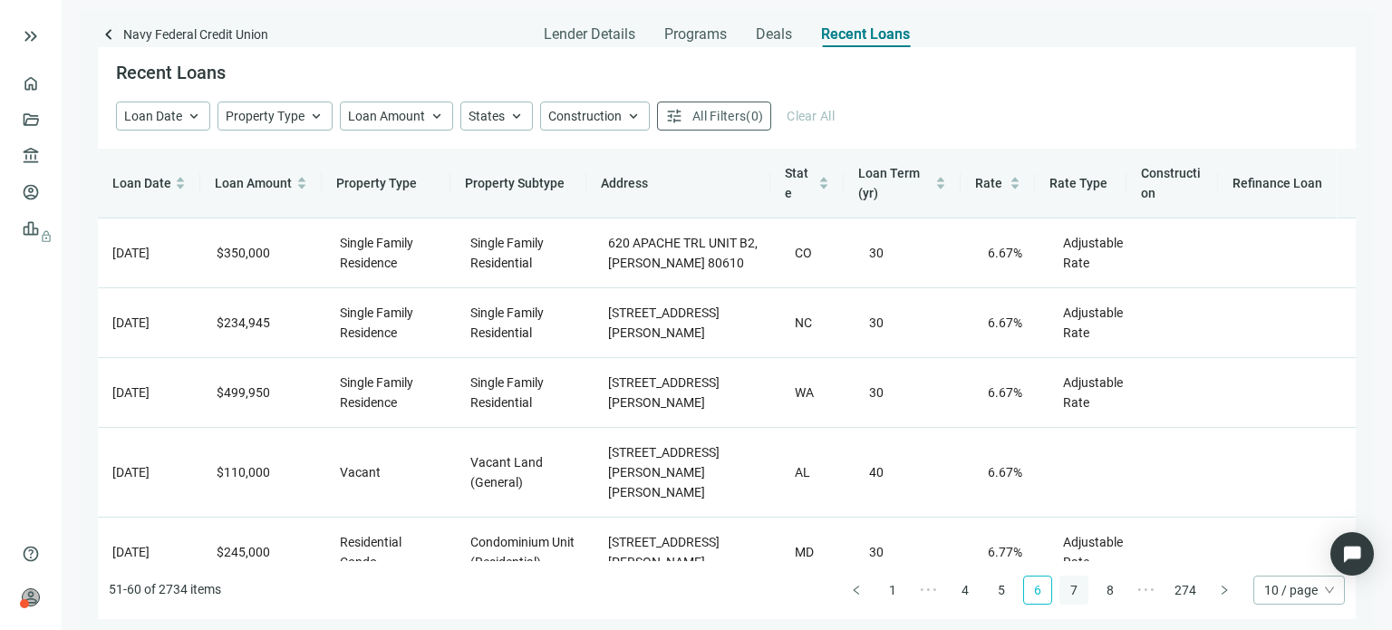
click at [1077, 590] on link "7" at bounding box center [1074, 590] width 27 height 27
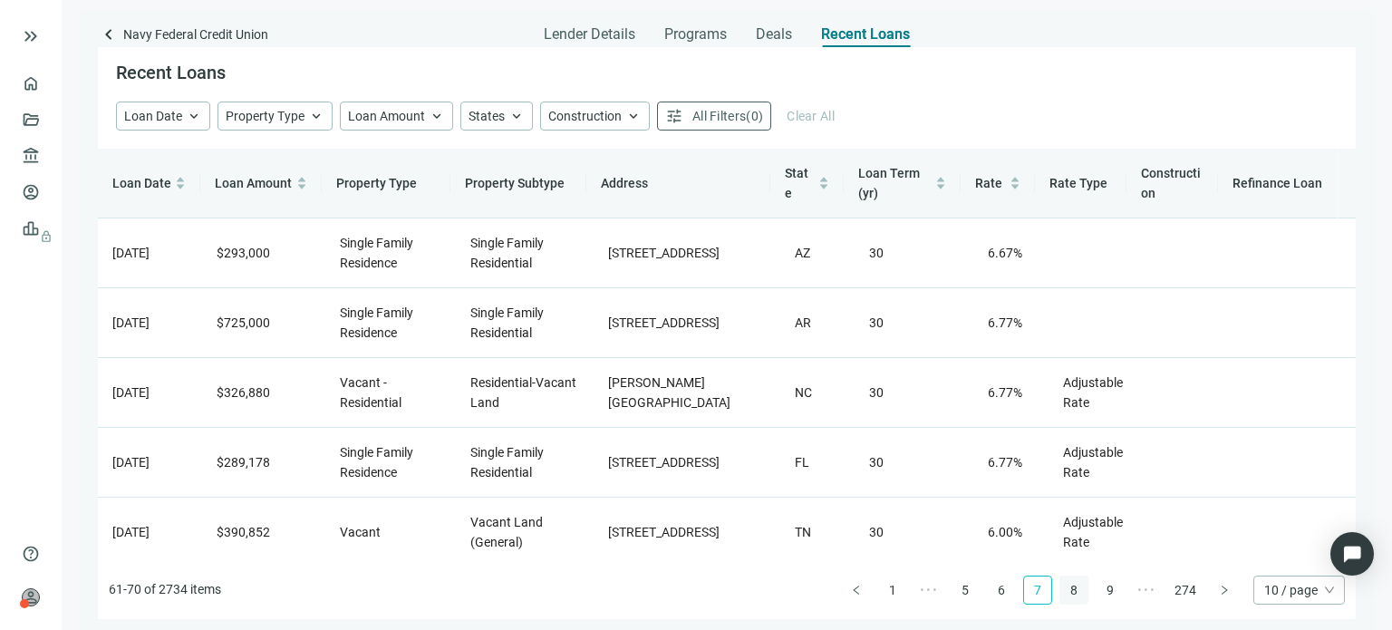
click at [1077, 592] on link "8" at bounding box center [1074, 590] width 27 height 27
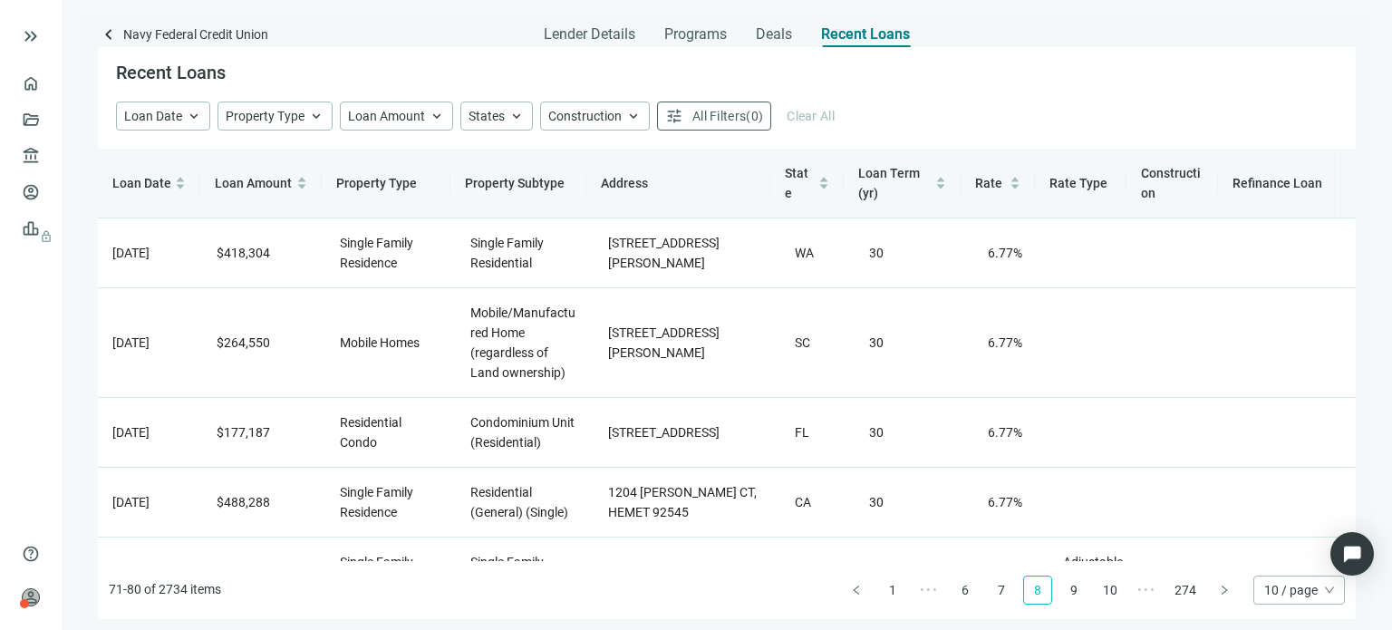
click at [1077, 592] on link "9" at bounding box center [1074, 590] width 27 height 27
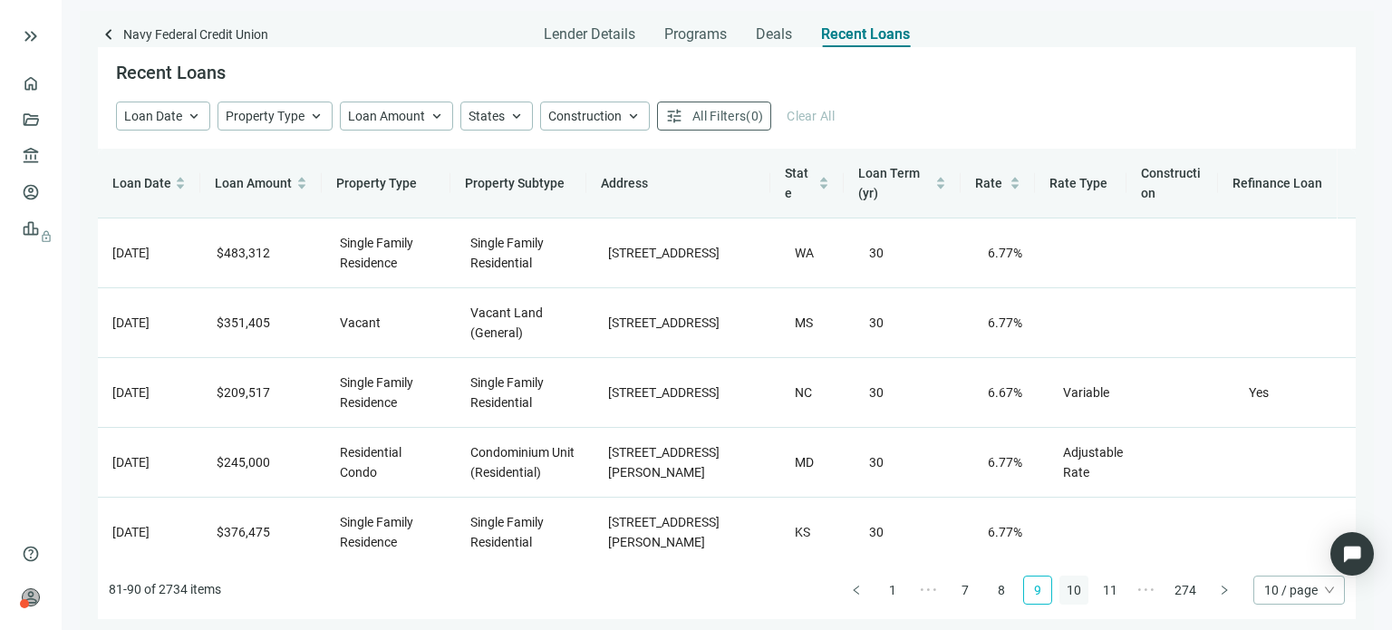
click at [1074, 585] on link "10" at bounding box center [1074, 590] width 27 height 27
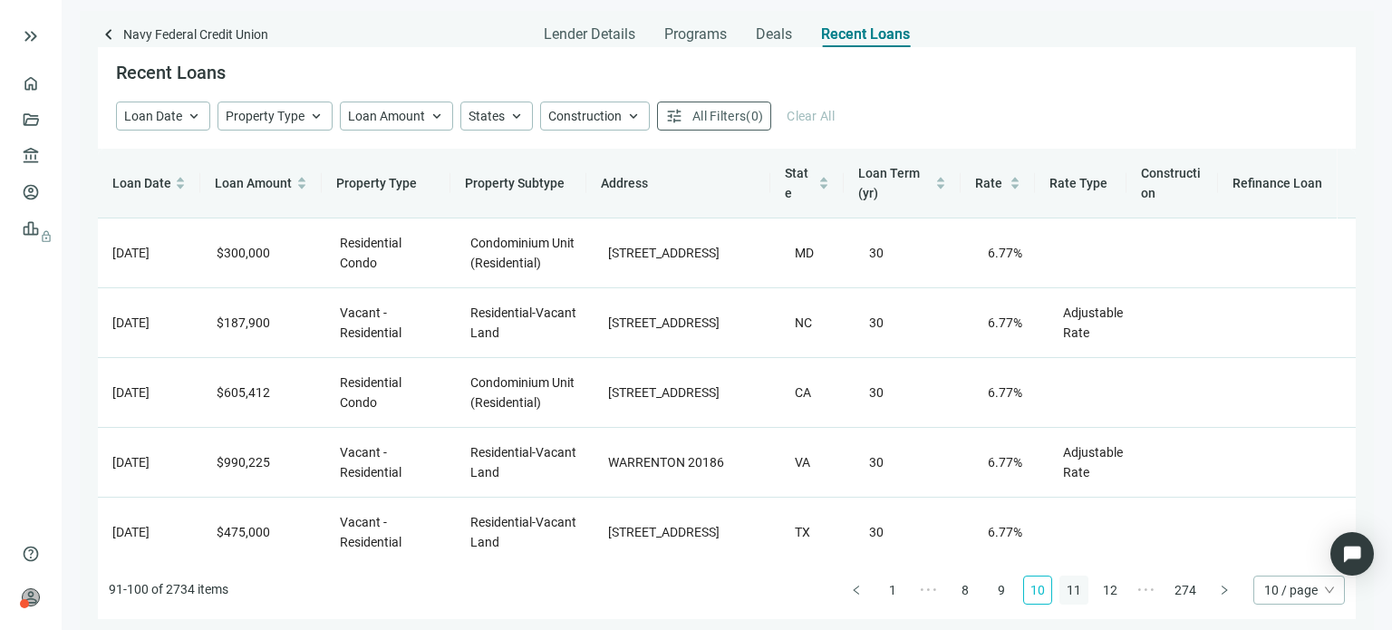
click at [1074, 591] on link "11" at bounding box center [1074, 590] width 27 height 27
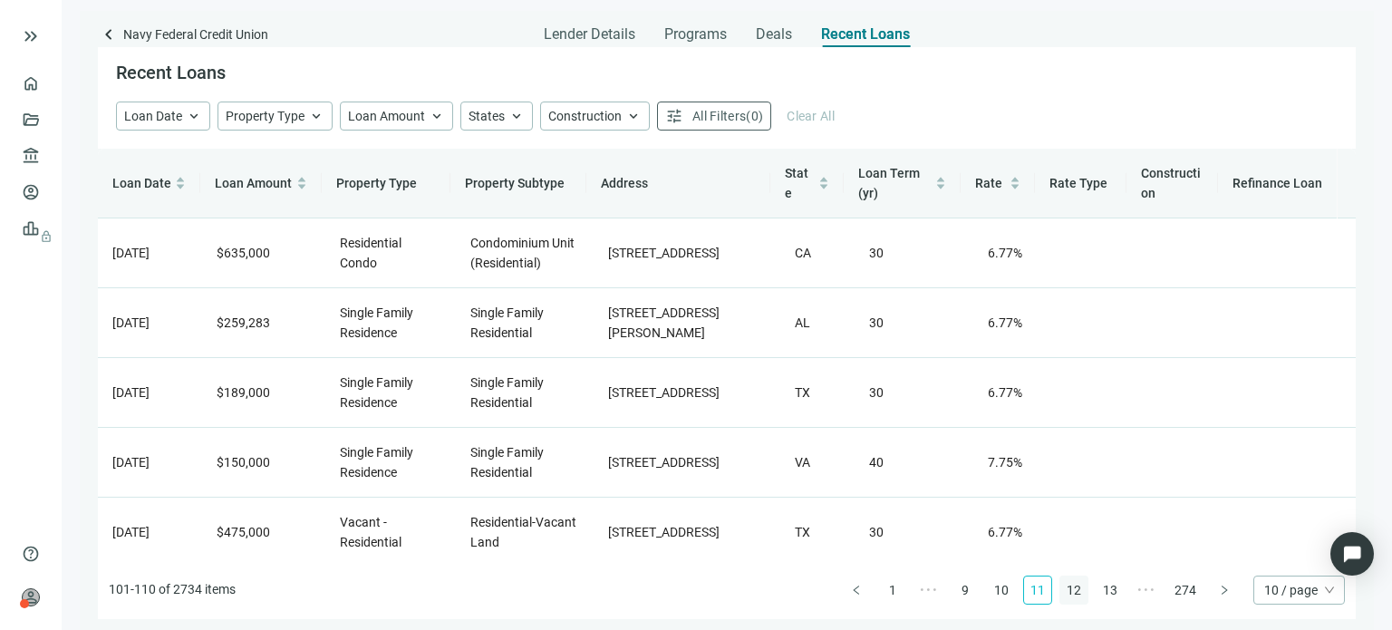
click at [1076, 589] on link "12" at bounding box center [1074, 590] width 27 height 27
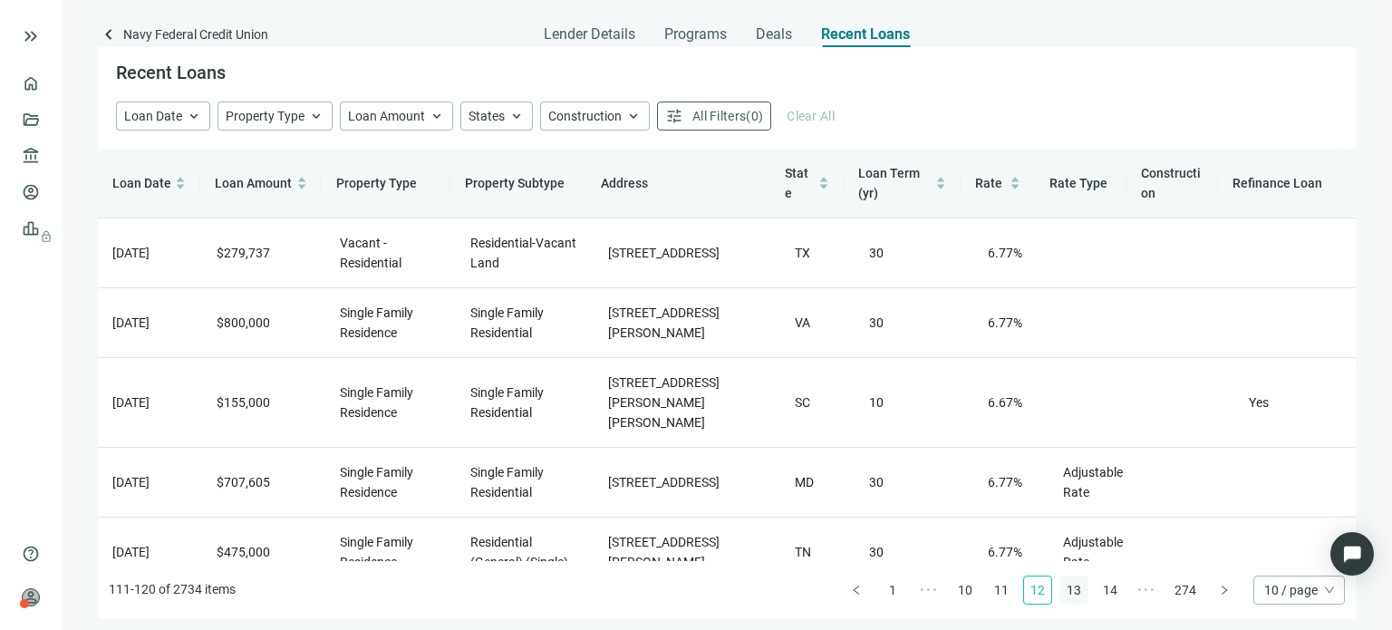
click at [1080, 596] on link "13" at bounding box center [1074, 590] width 27 height 27
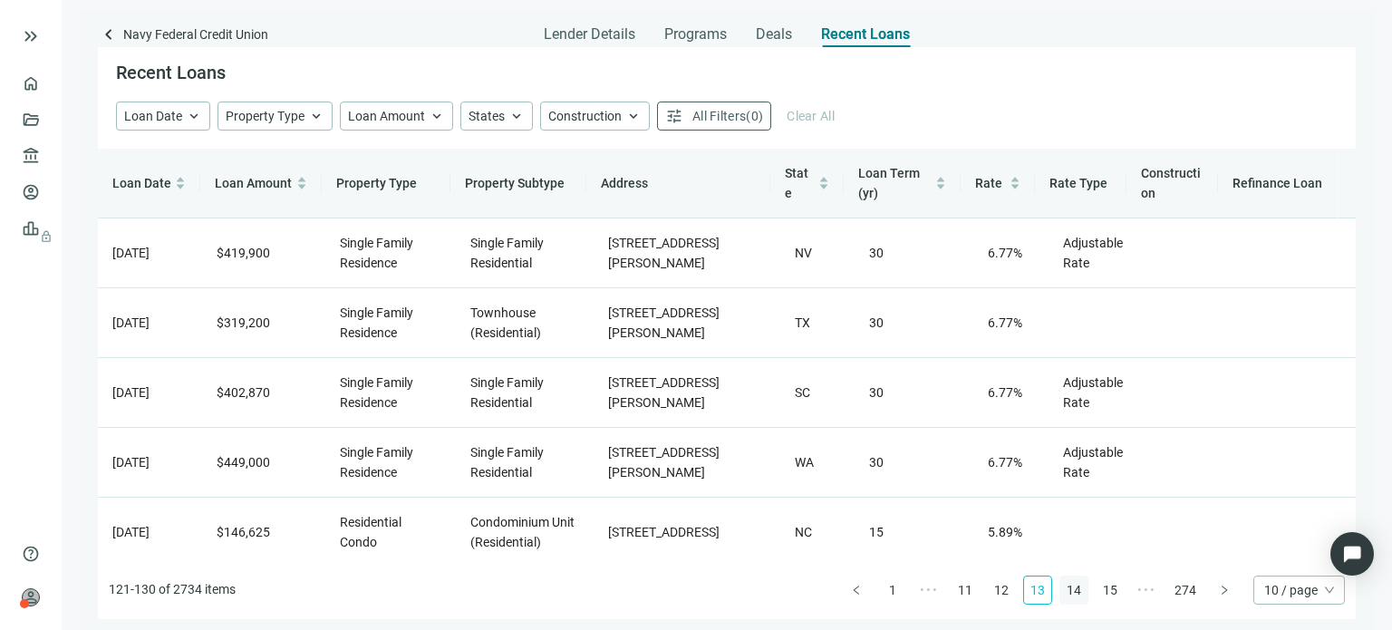
click at [1073, 593] on link "14" at bounding box center [1074, 590] width 27 height 27
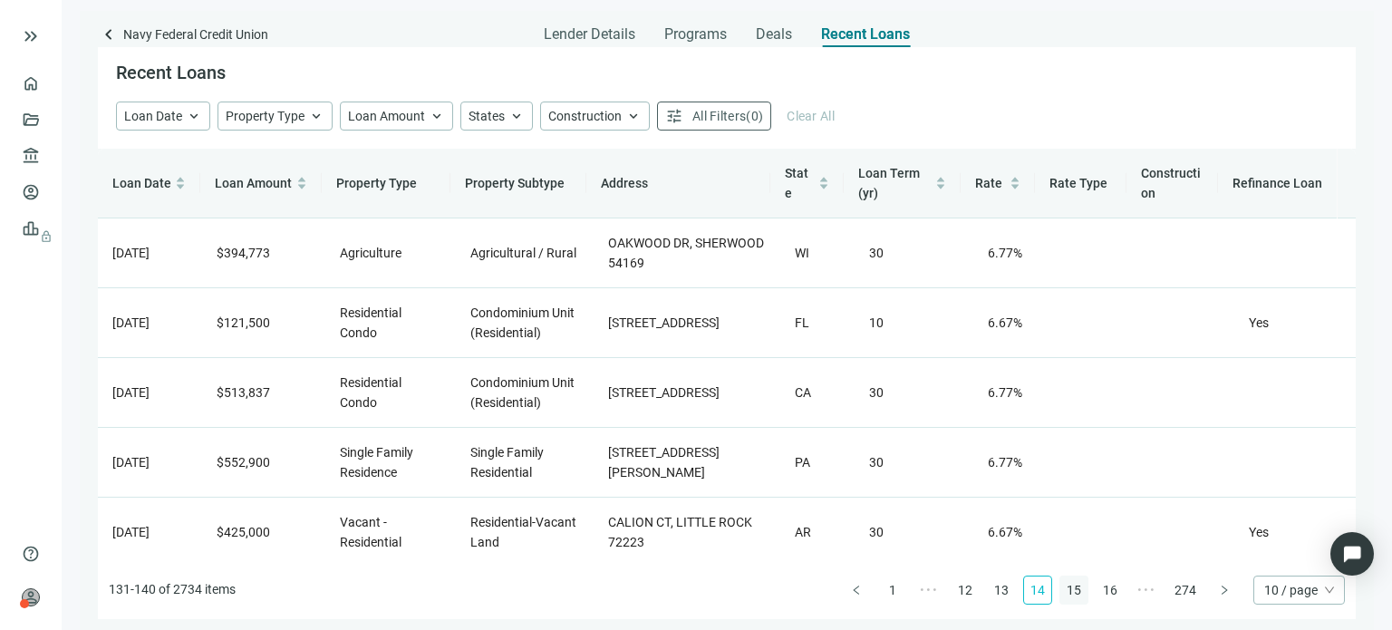
click at [1073, 593] on link "15" at bounding box center [1074, 590] width 27 height 27
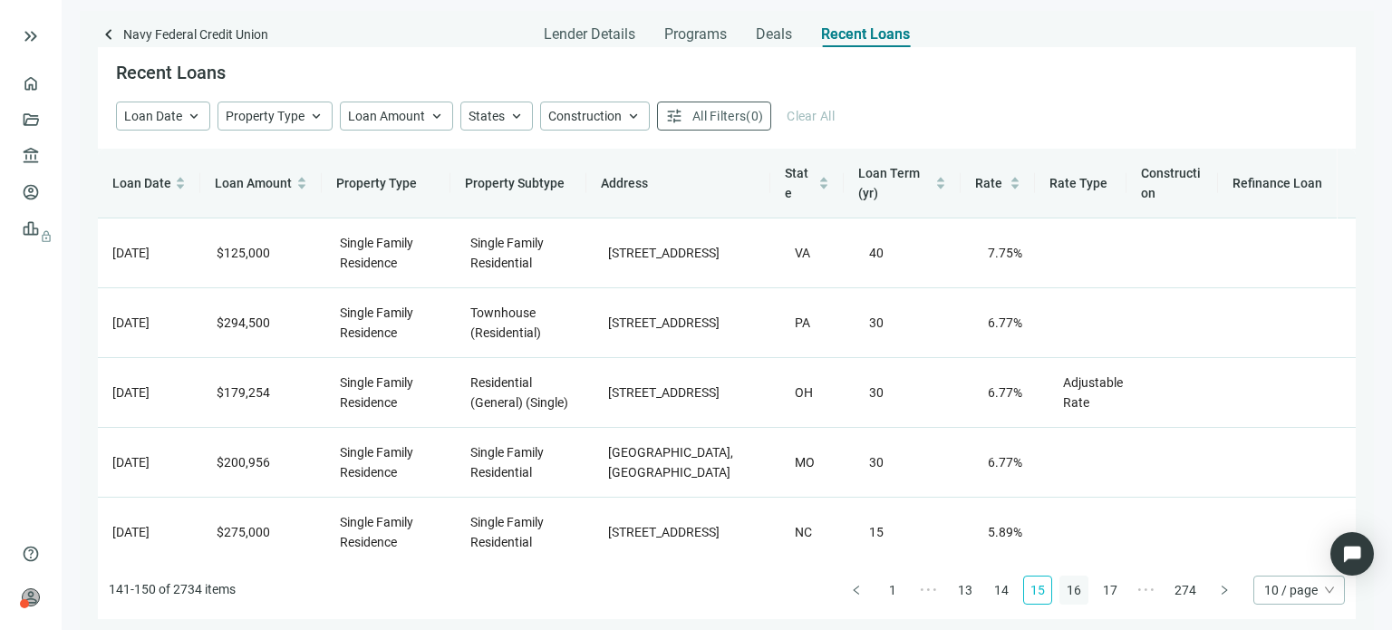
click at [1073, 593] on link "16" at bounding box center [1074, 590] width 27 height 27
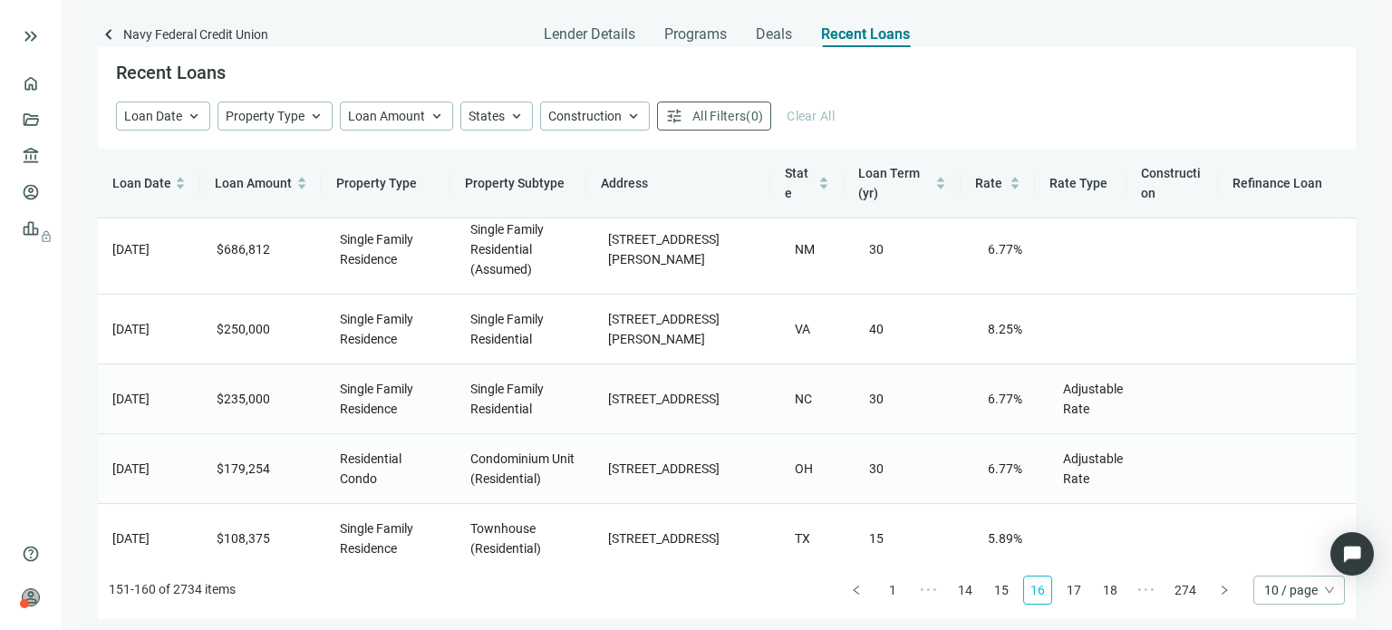
scroll to position [413, 0]
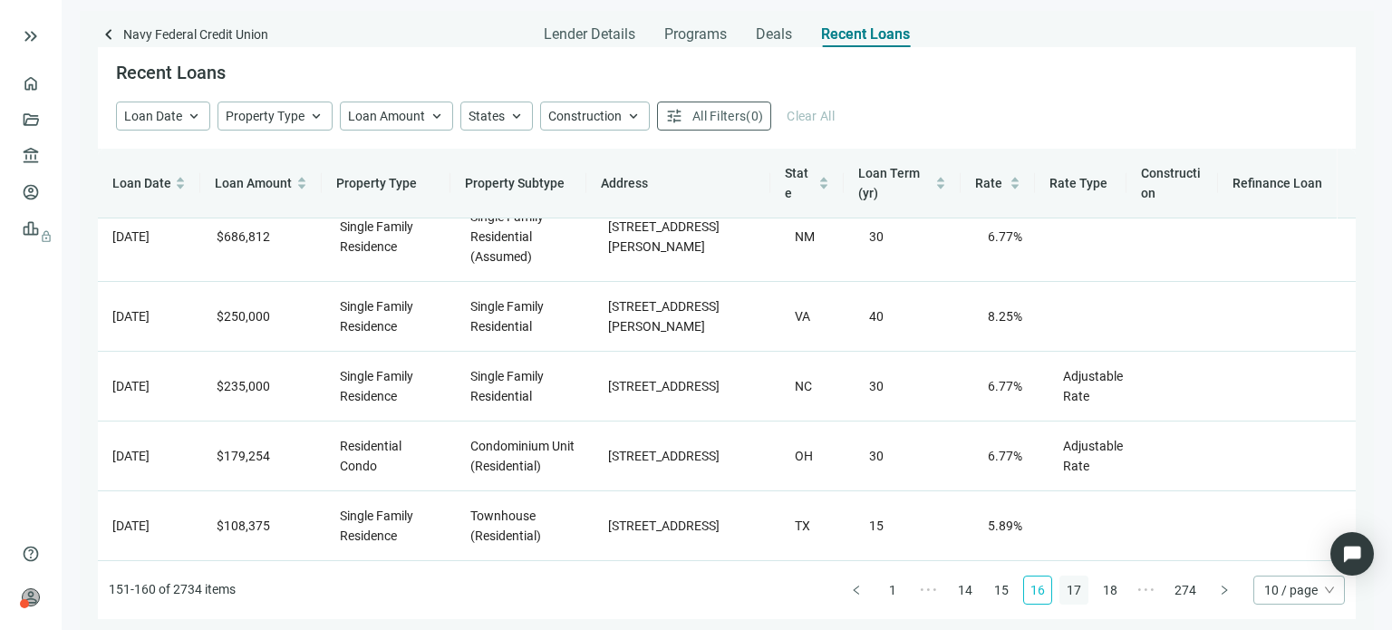
click at [1085, 586] on link "17" at bounding box center [1074, 590] width 27 height 27
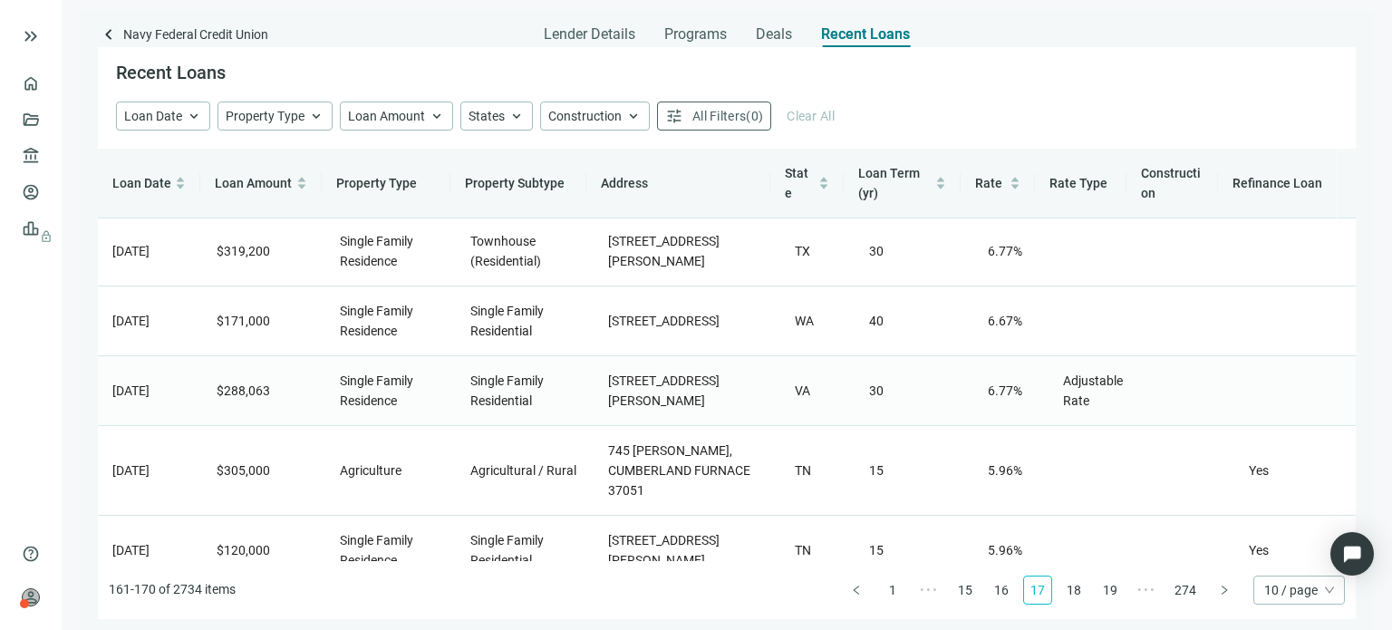
scroll to position [373, 0]
click at [1072, 593] on link "18" at bounding box center [1074, 590] width 27 height 27
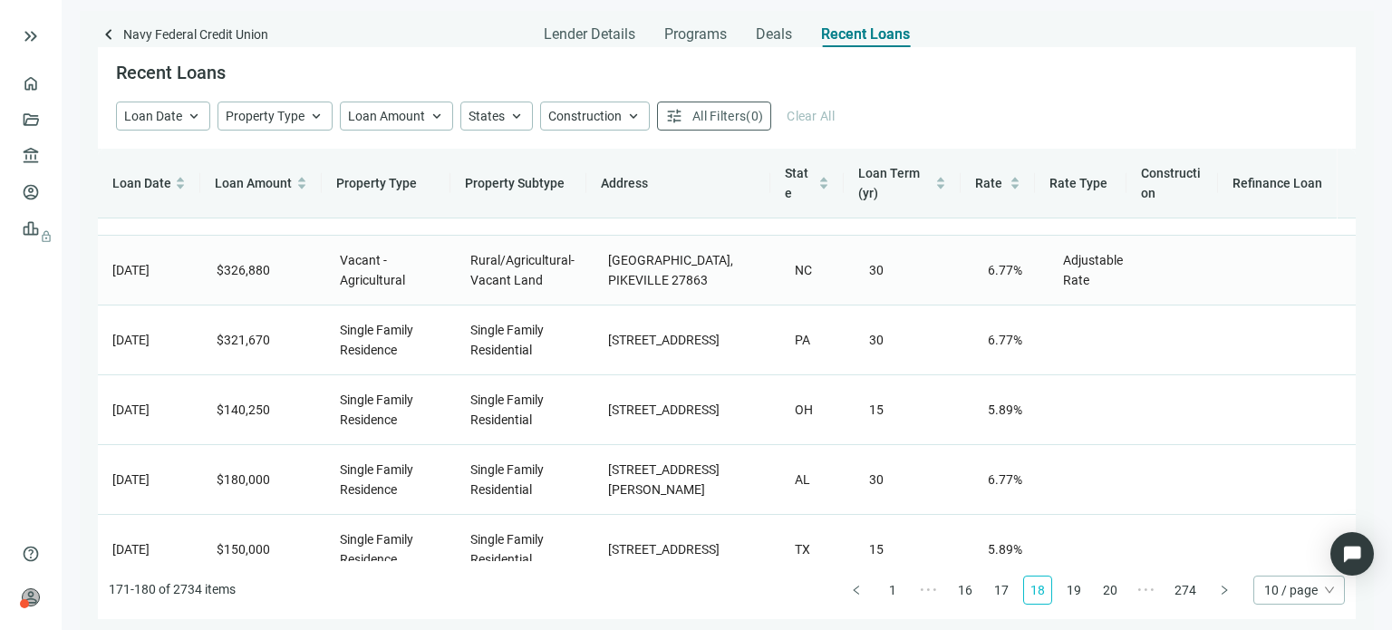
scroll to position [353, 0]
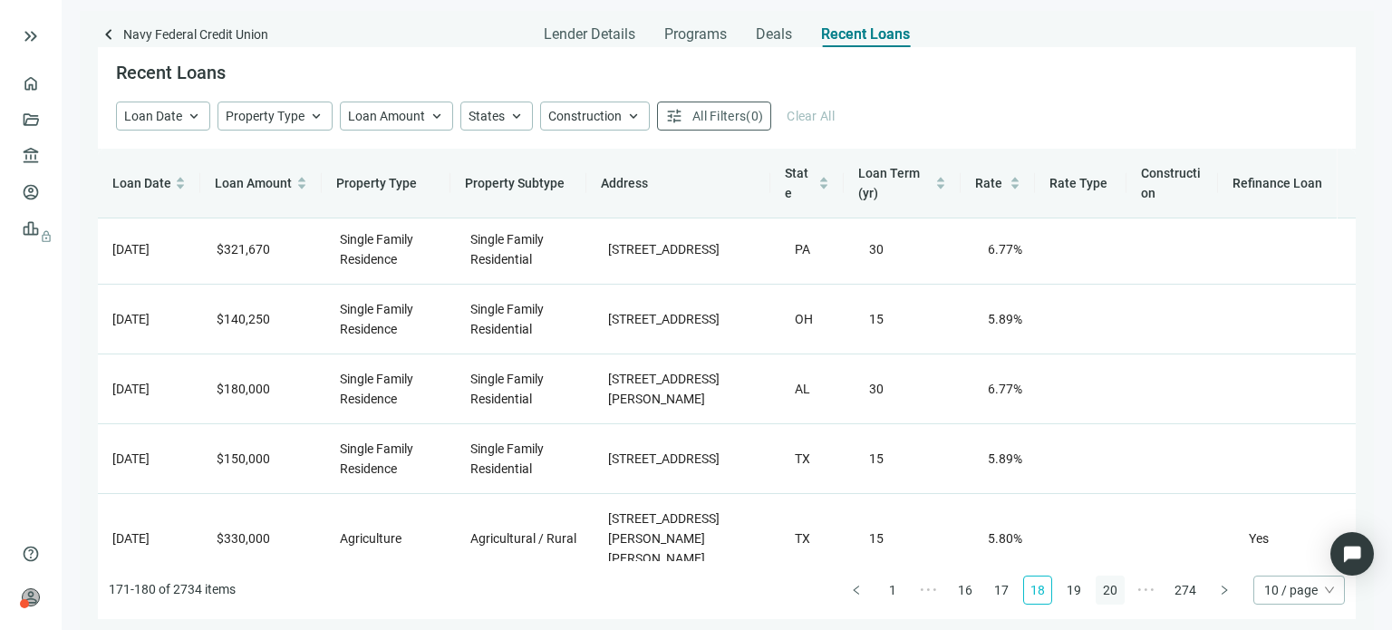
click at [1070, 592] on link "19" at bounding box center [1074, 590] width 27 height 27
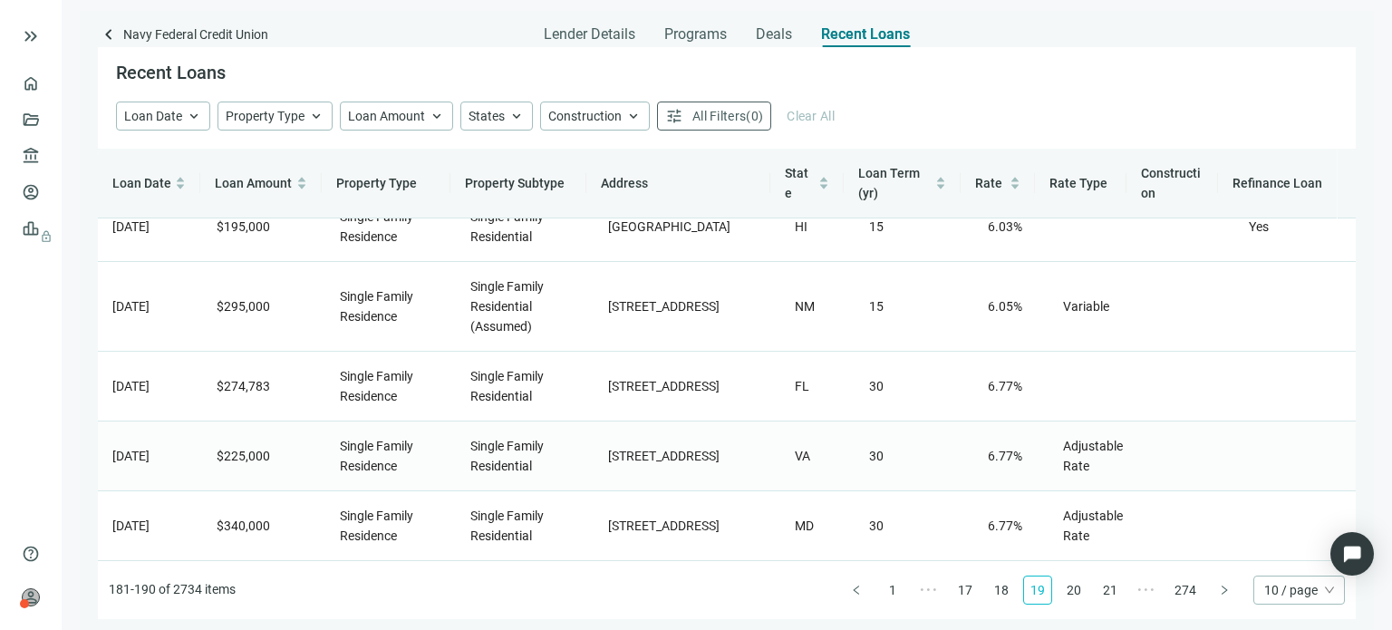
scroll to position [413, 0]
click at [1081, 595] on link "20" at bounding box center [1074, 590] width 27 height 27
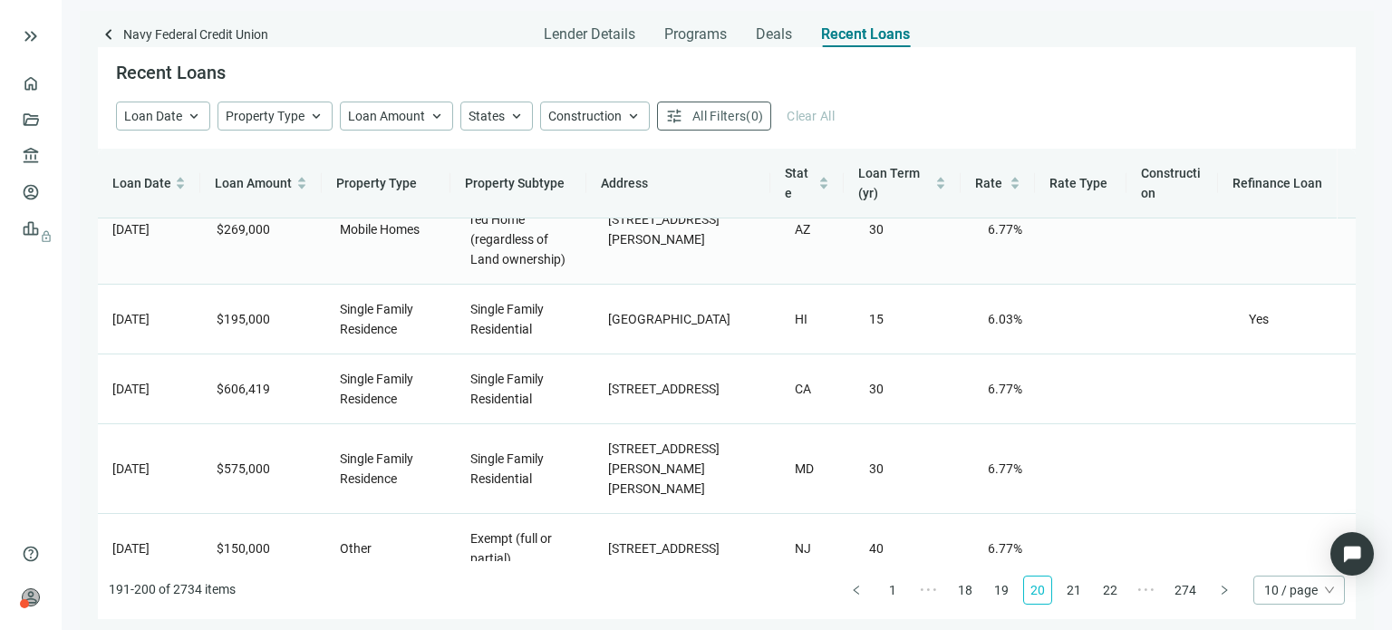
scroll to position [393, 0]
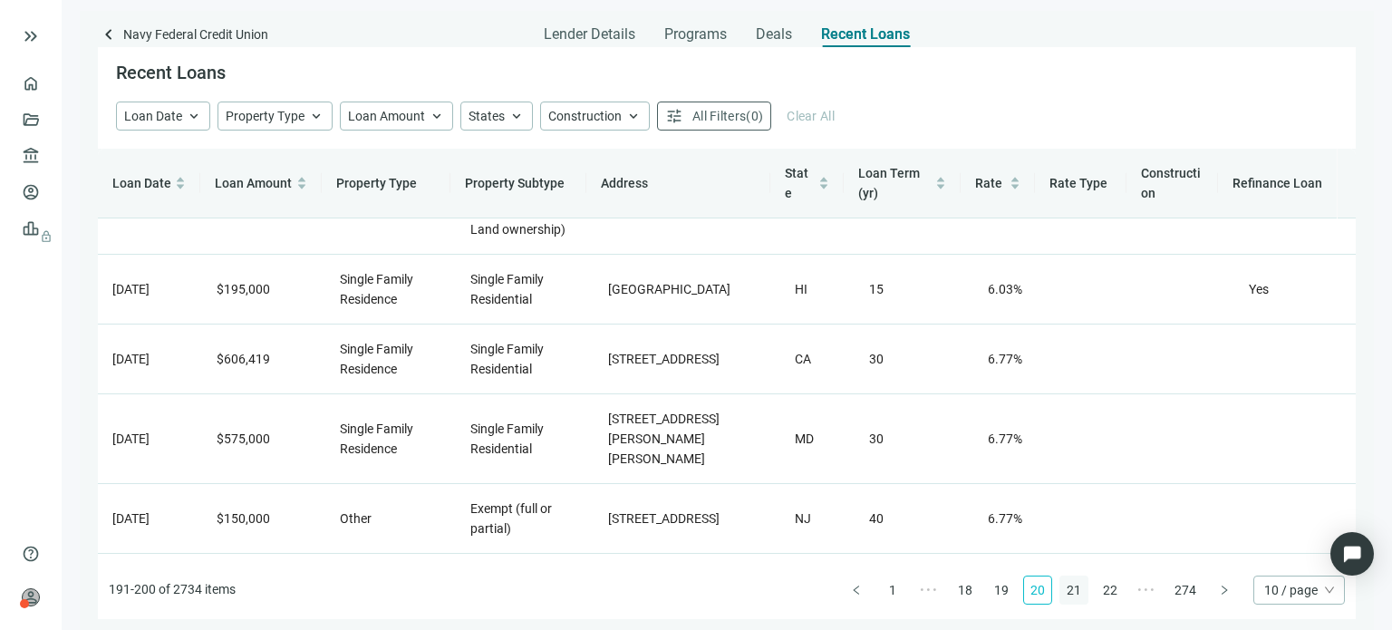
click at [1076, 592] on link "21" at bounding box center [1074, 590] width 27 height 27
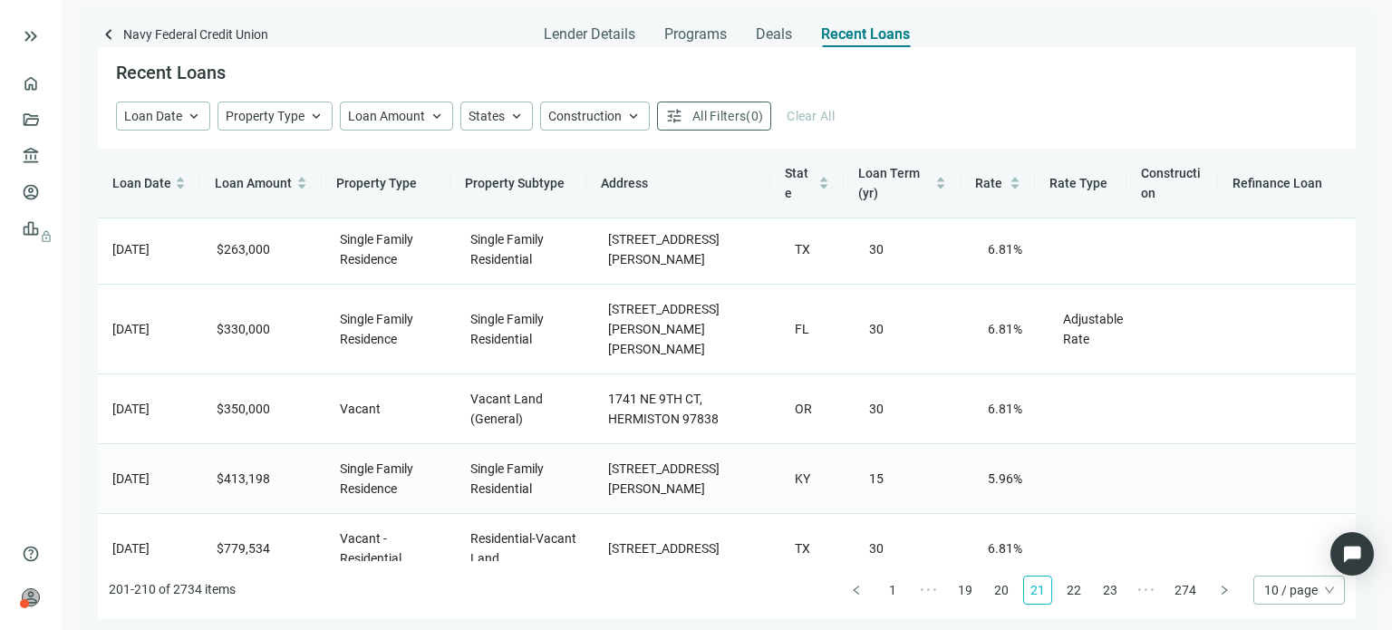
scroll to position [373, 0]
click at [1077, 591] on link "22" at bounding box center [1074, 590] width 27 height 27
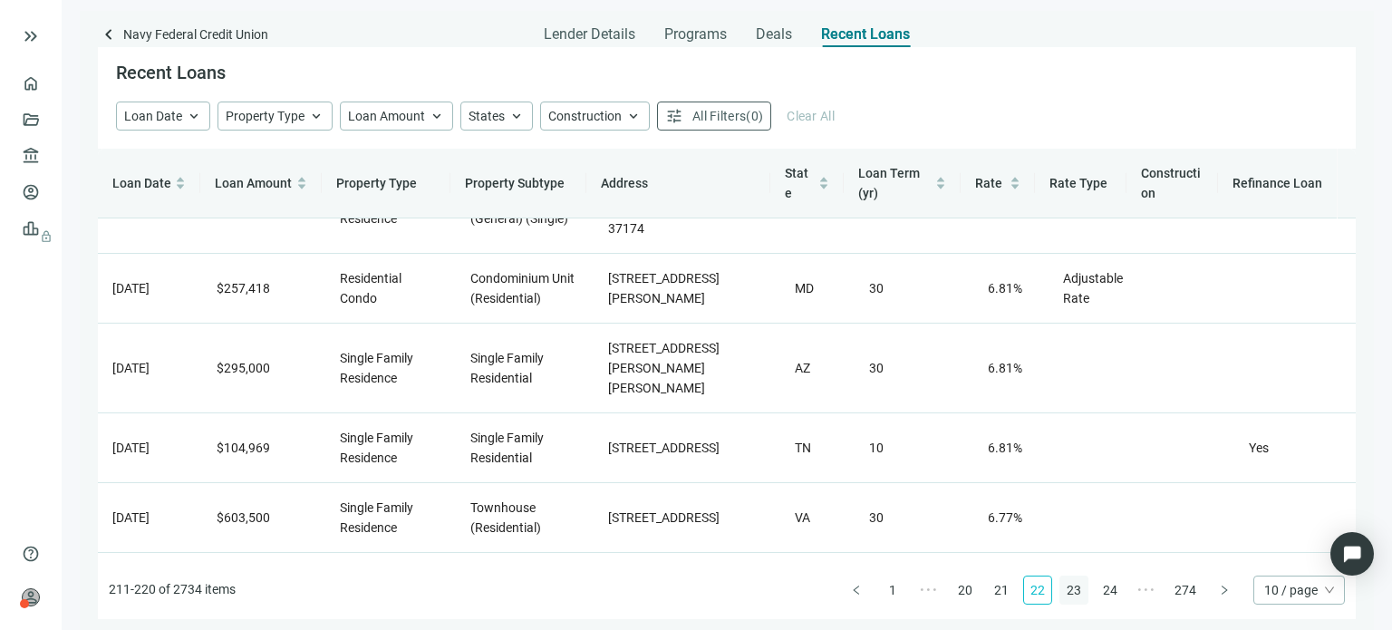
click at [1083, 586] on link "23" at bounding box center [1074, 590] width 27 height 27
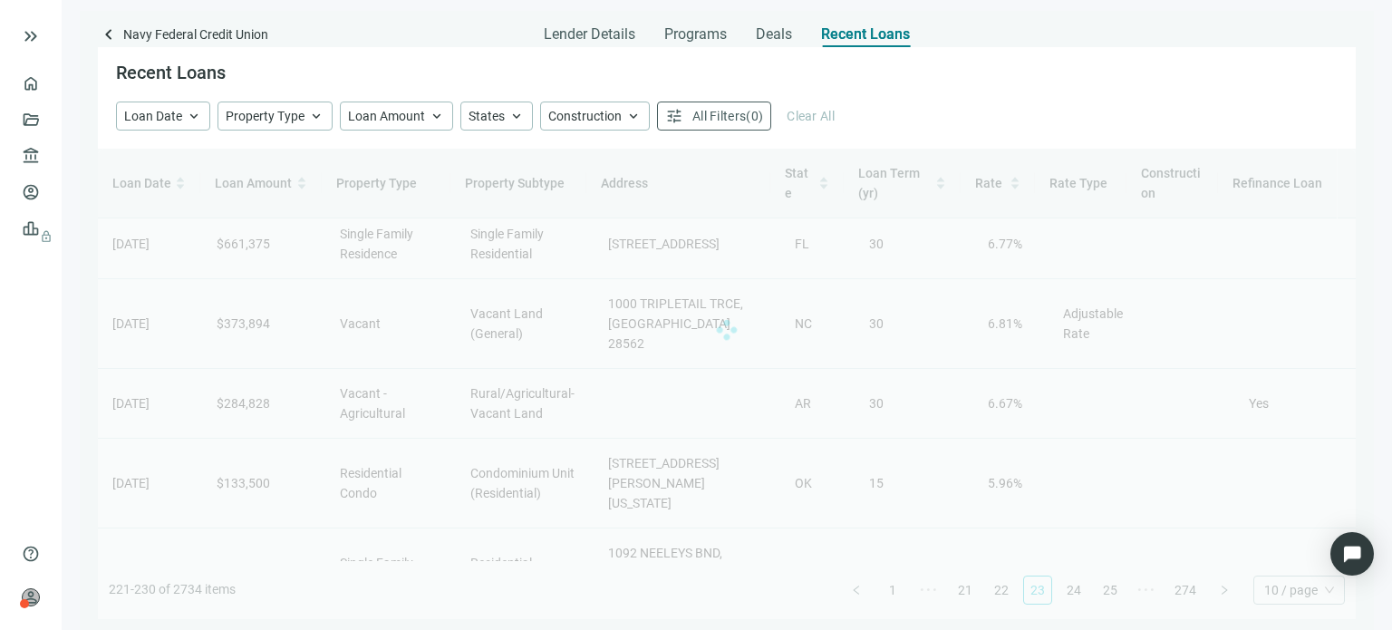
scroll to position [0, 0]
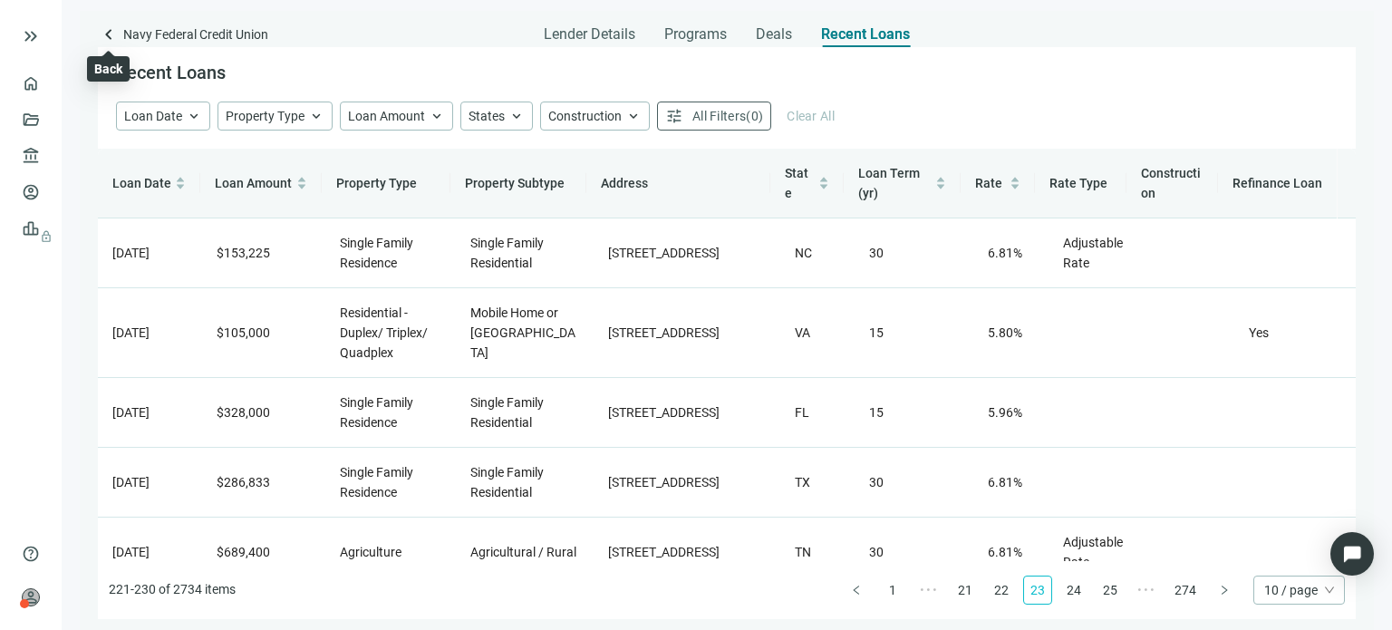
click at [109, 39] on span "keyboard_arrow_left" at bounding box center [109, 35] width 22 height 22
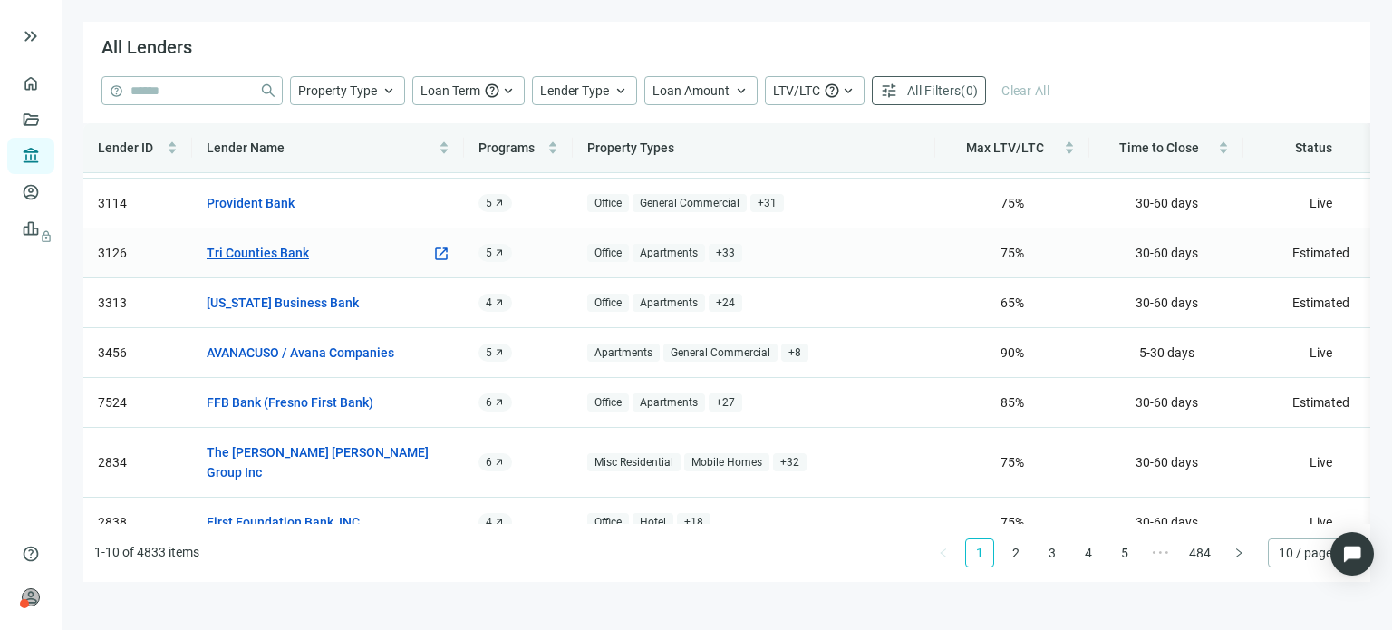
scroll to position [163, 0]
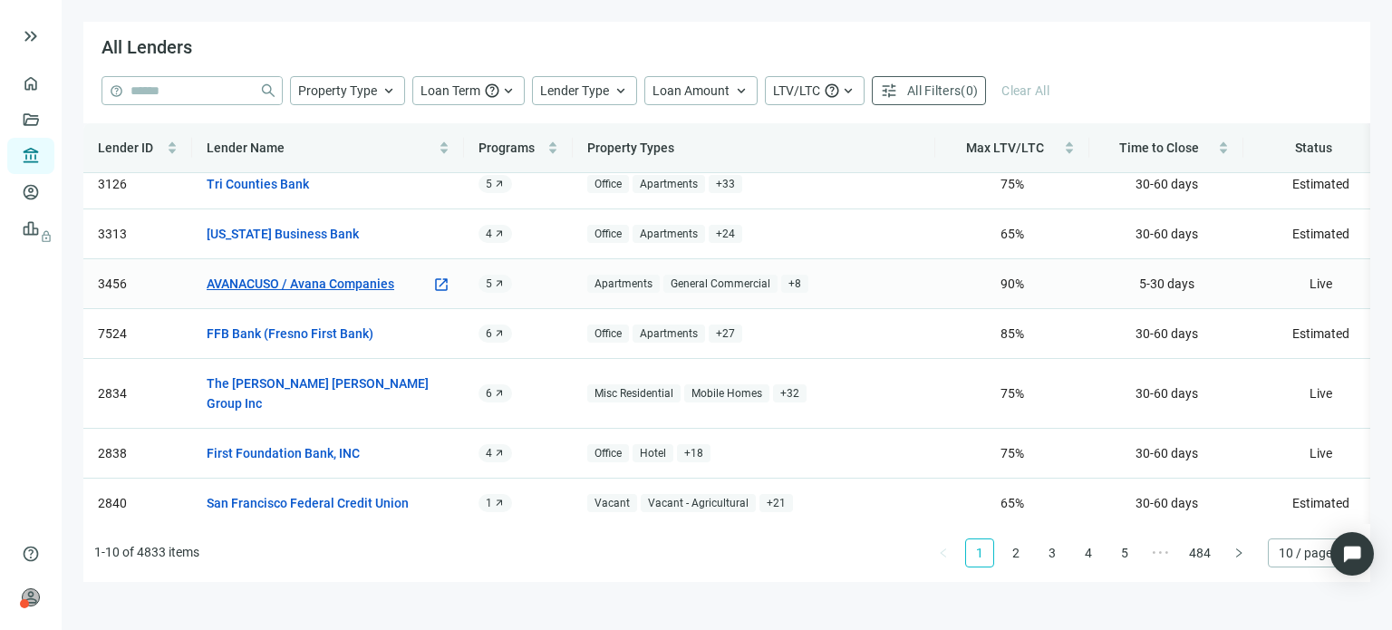
click at [317, 275] on link "AVANACUSO / Avana Companies" at bounding box center [301, 284] width 188 height 20
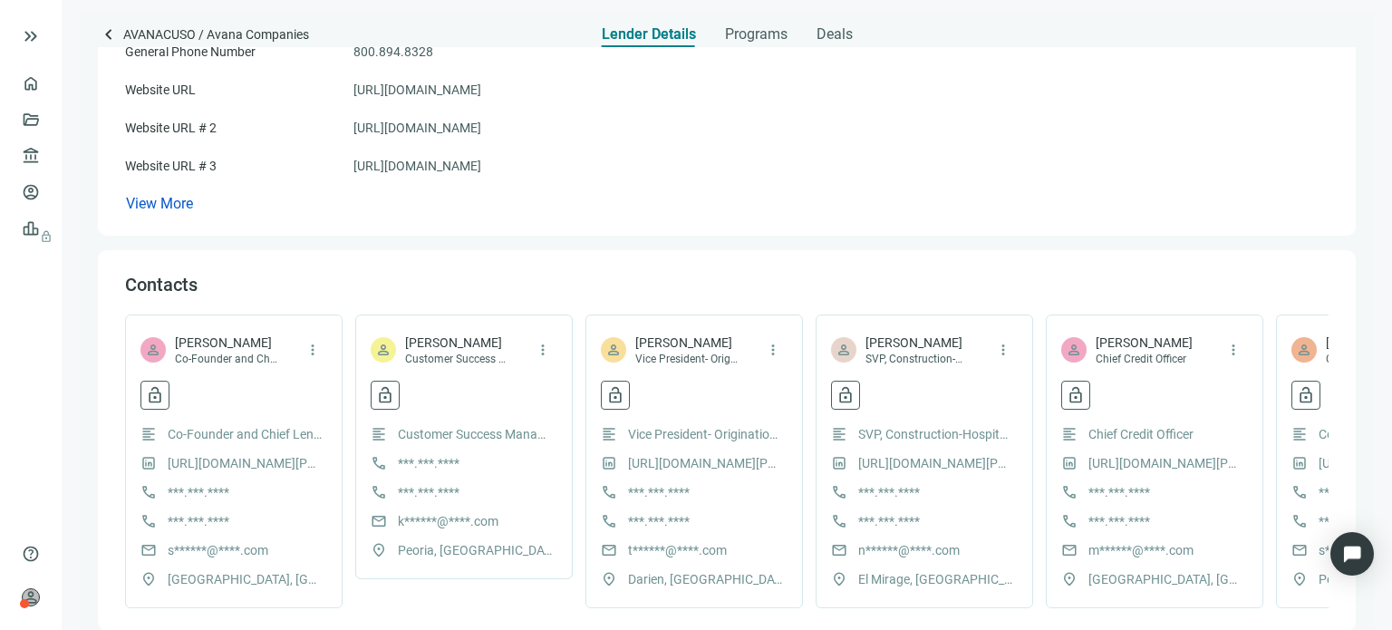
scroll to position [272, 0]
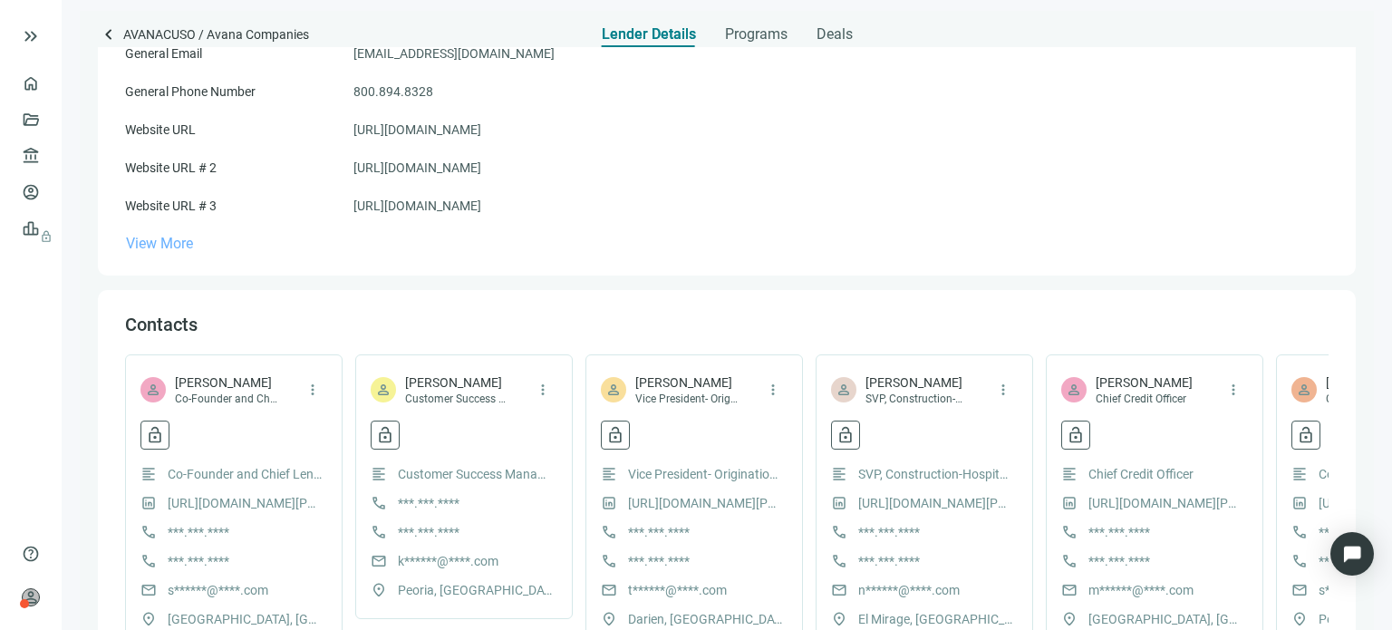
click at [165, 248] on span "View More" at bounding box center [159, 243] width 67 height 17
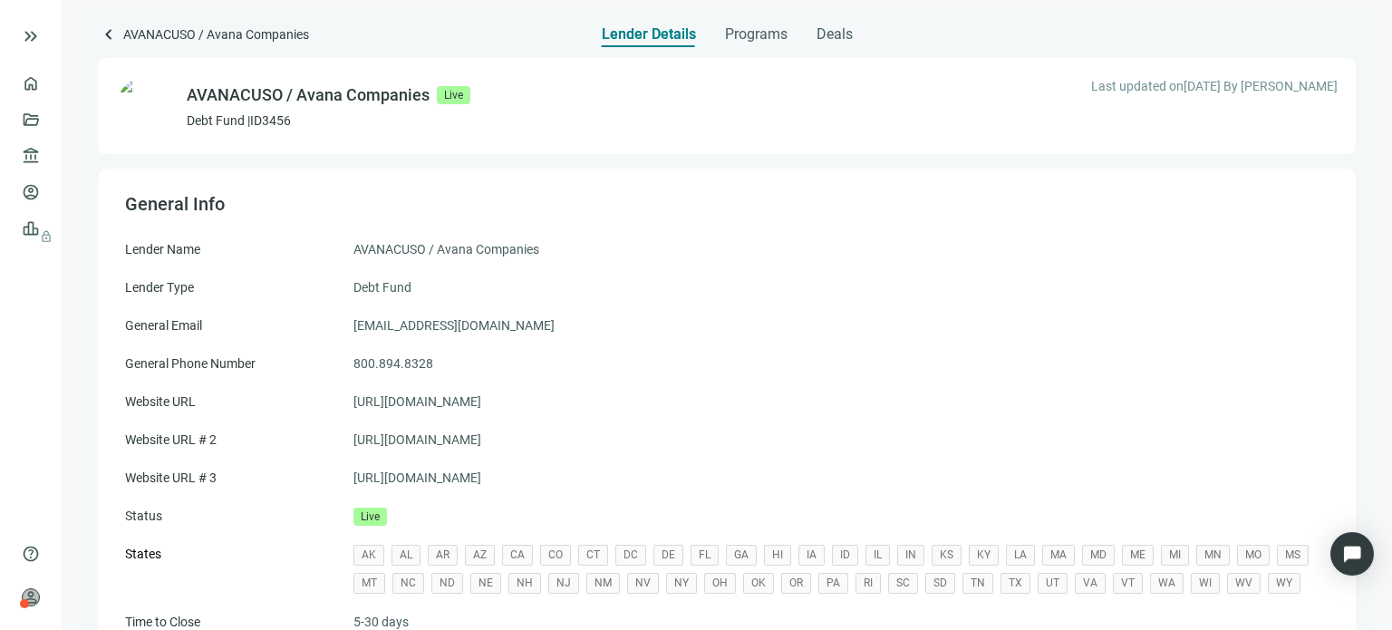
scroll to position [0, 0]
click at [732, 36] on span "Programs" at bounding box center [756, 34] width 63 height 18
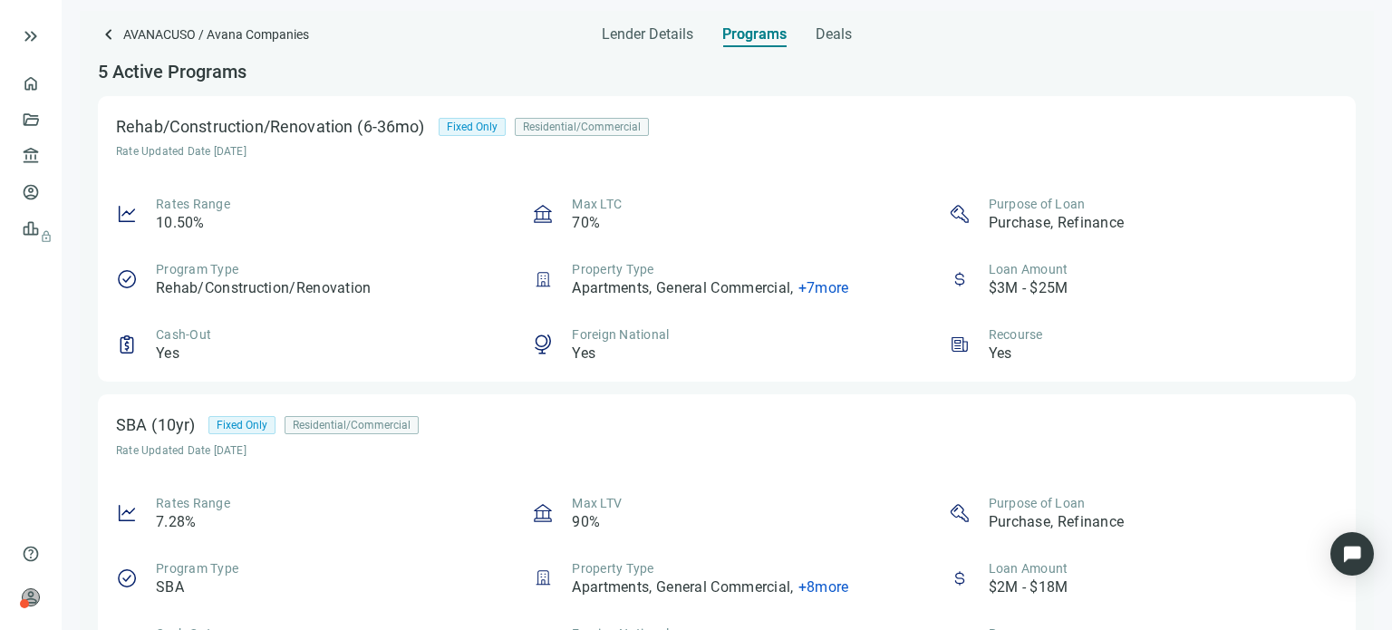
drag, startPoint x: 821, startPoint y: 37, endPoint x: 822, endPoint y: 47, distance: 10.0
click at [823, 46] on div "keyboard_arrow_left AVANACUSO / Avana Companies Lender Details Programs Deals 5…" at bounding box center [727, 320] width 1258 height 619
click at [825, 37] on span "Deals" at bounding box center [834, 34] width 36 height 18
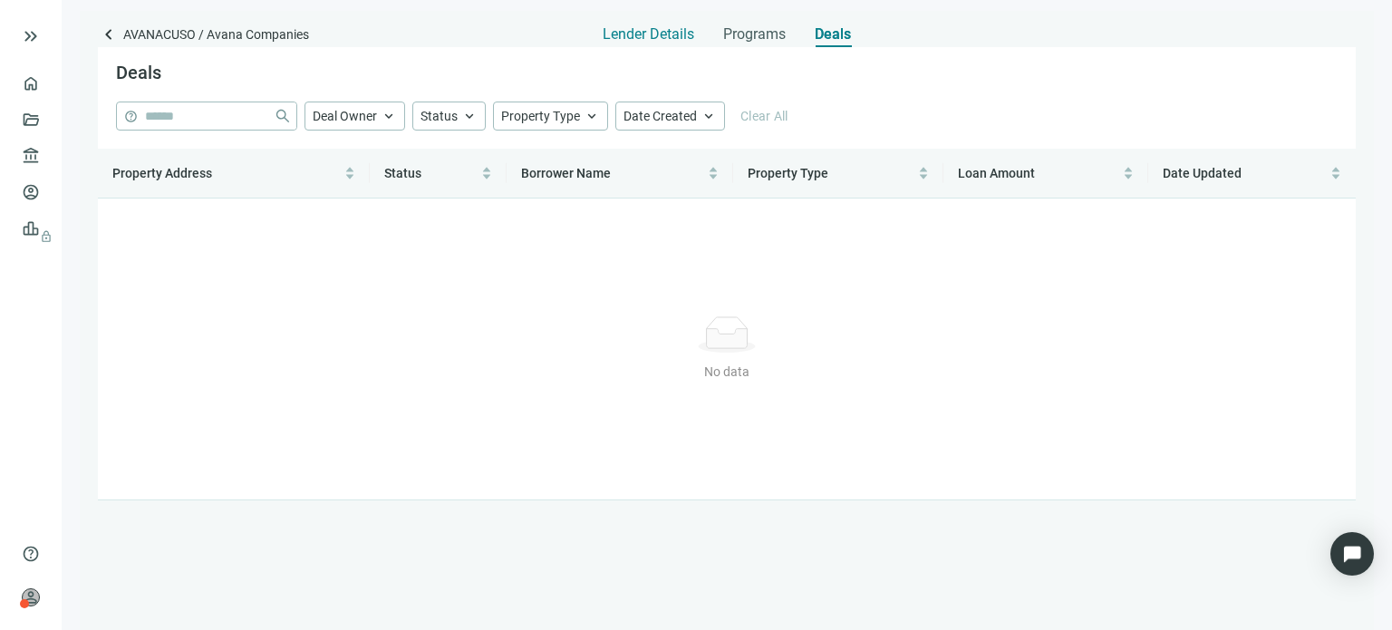
click at [674, 35] on span "Lender Details" at bounding box center [649, 34] width 92 height 18
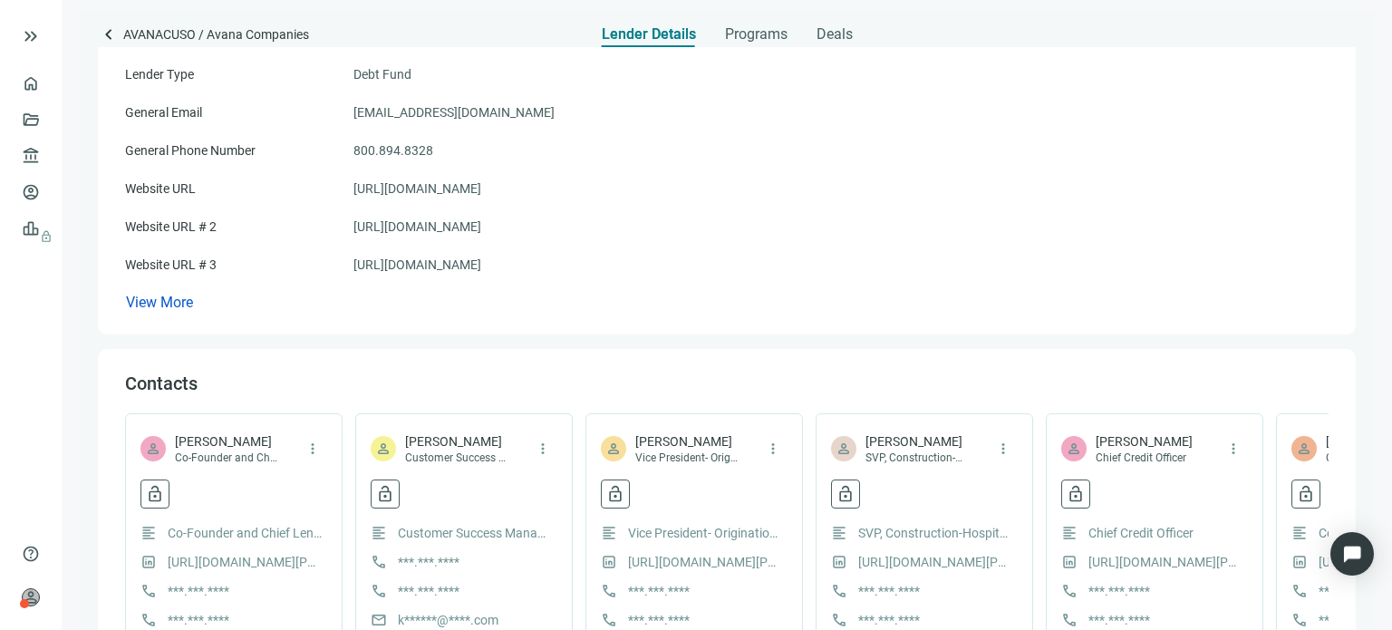
scroll to position [91, 0]
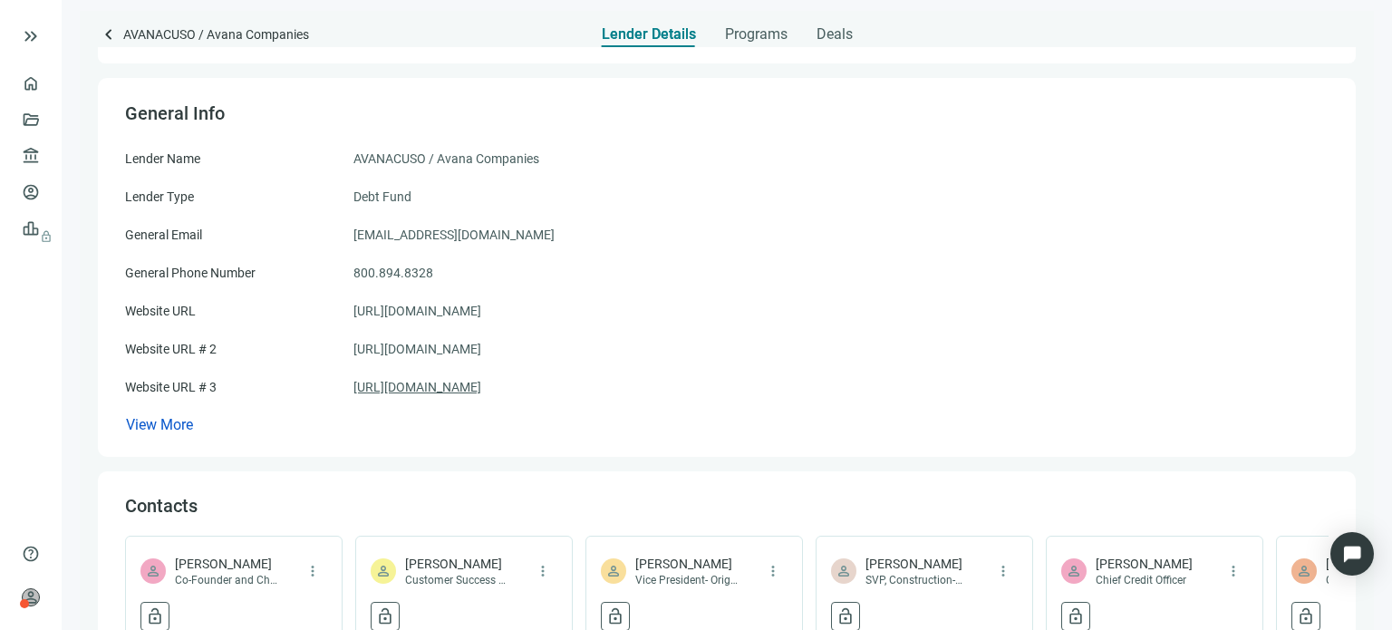
click at [446, 390] on link "https://avanacapital.com" at bounding box center [418, 387] width 128 height 20
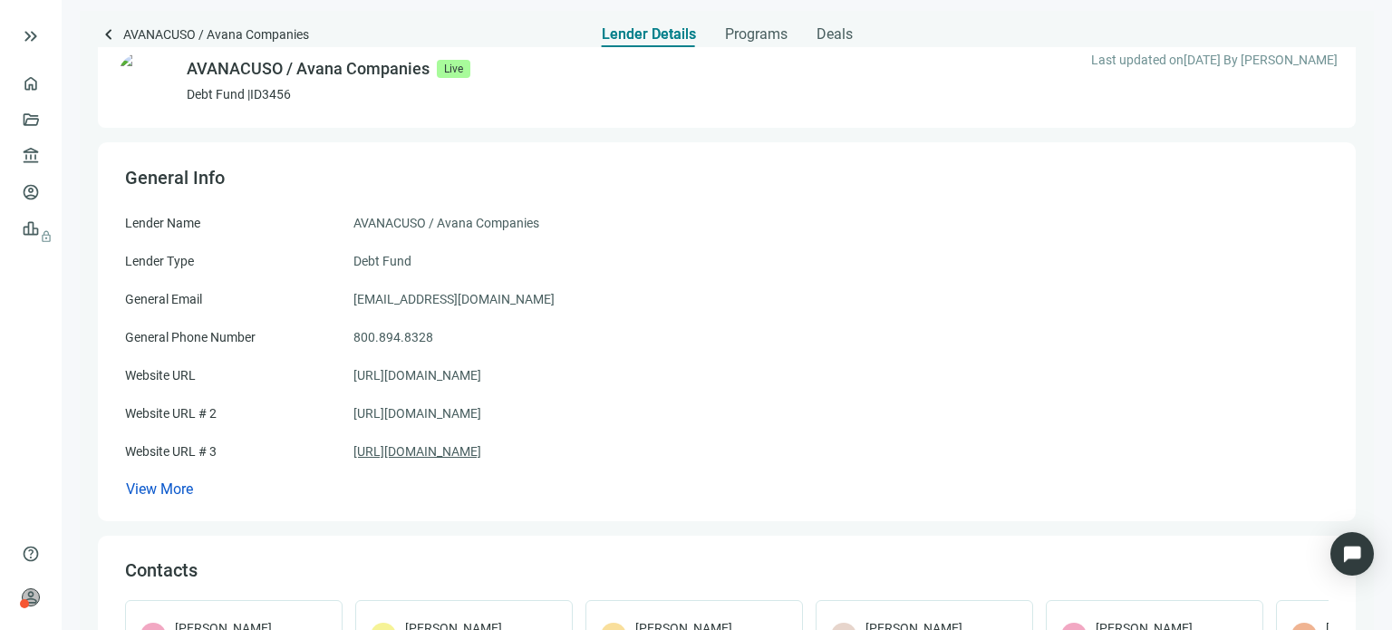
scroll to position [0, 0]
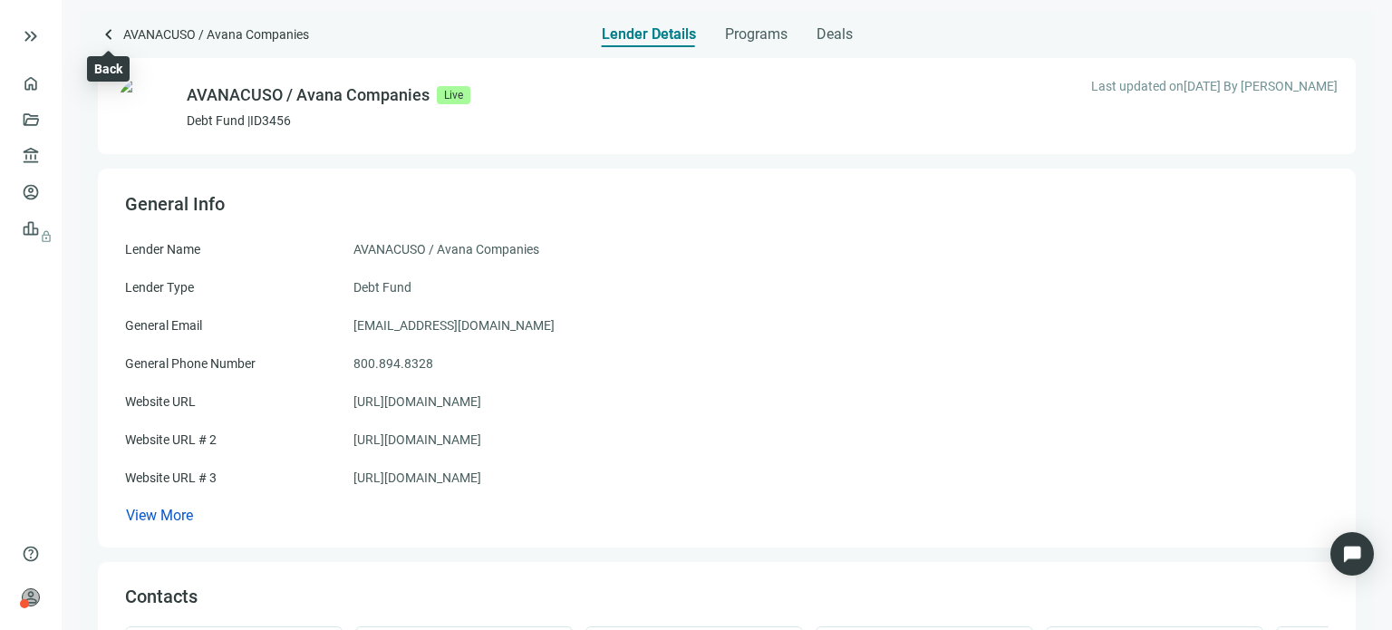
click at [109, 32] on span "keyboard_arrow_left" at bounding box center [109, 35] width 22 height 22
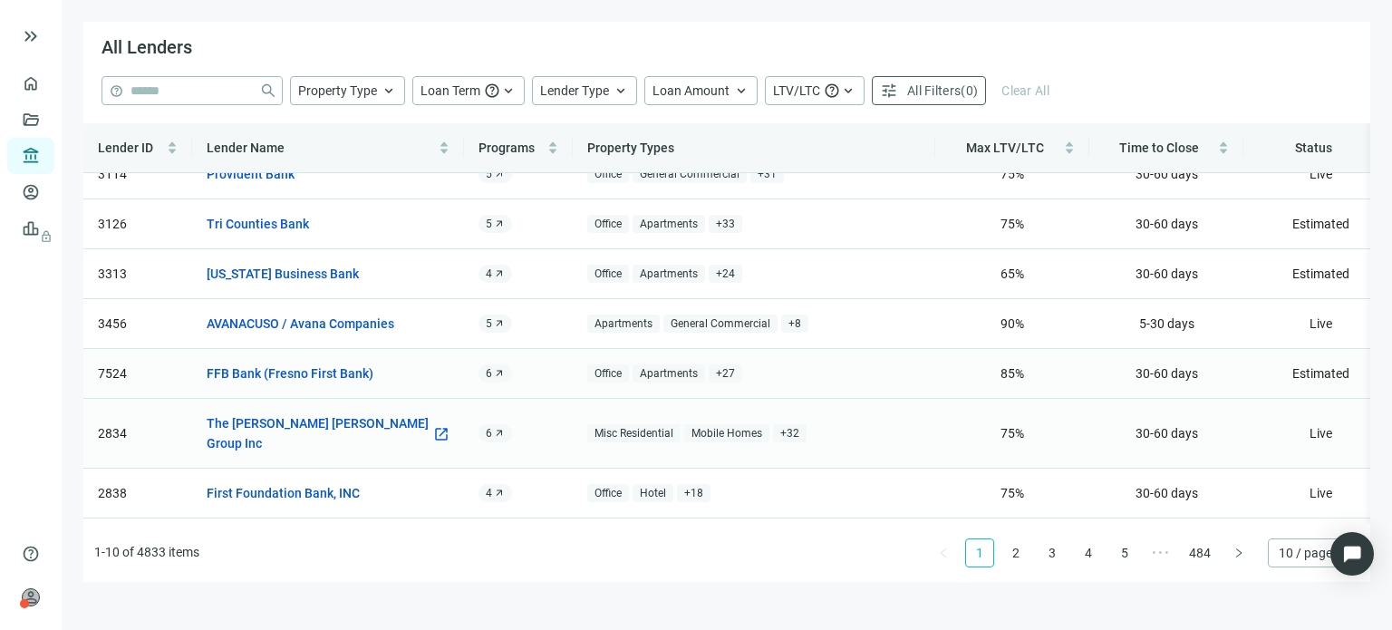
scroll to position [163, 0]
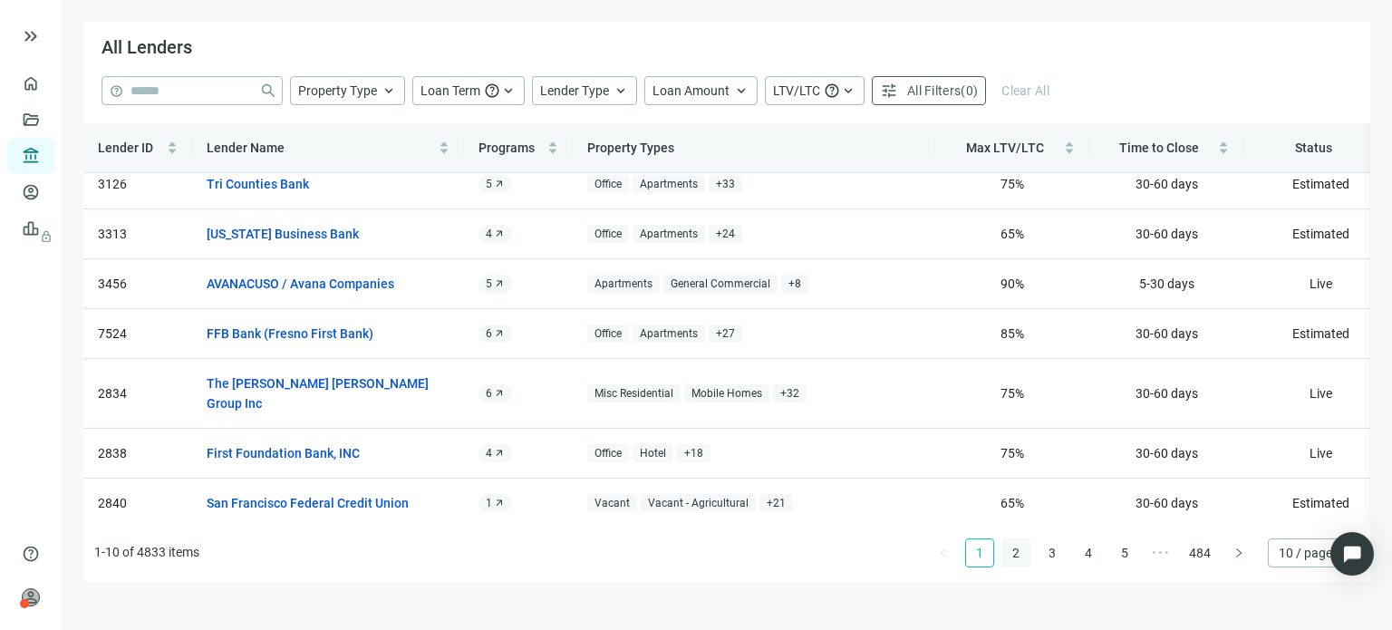
click at [1010, 552] on link "2" at bounding box center [1016, 552] width 27 height 27
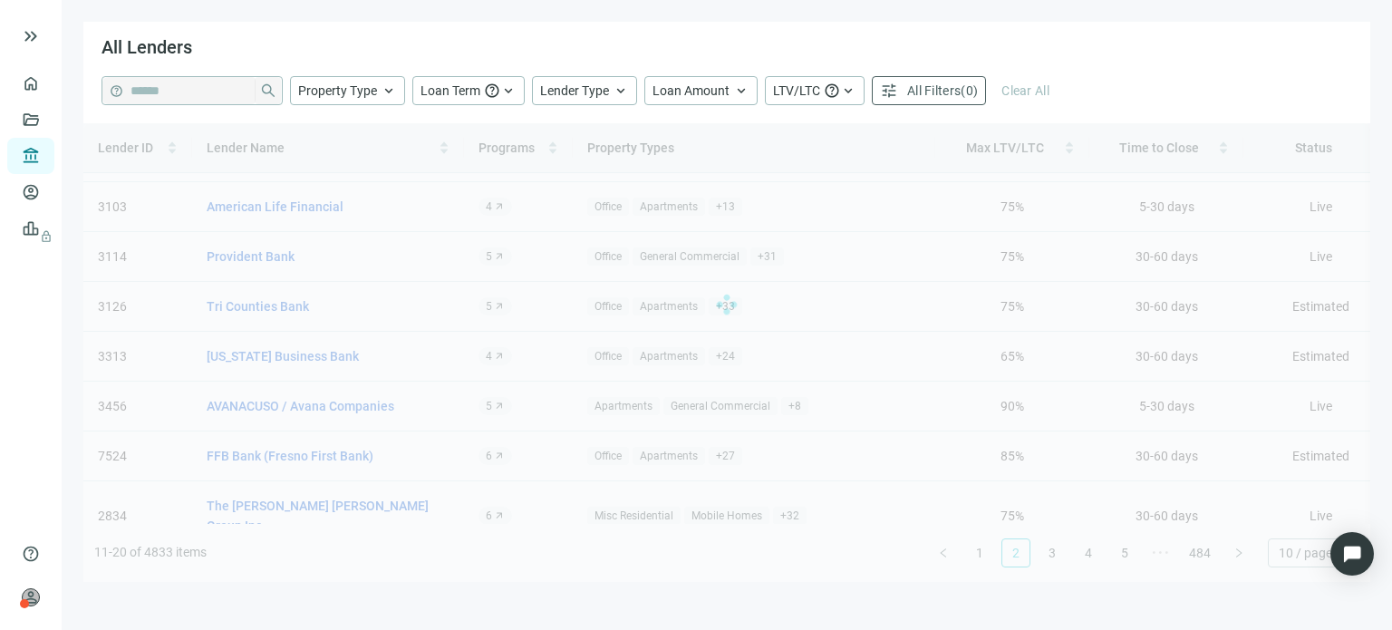
scroll to position [0, 0]
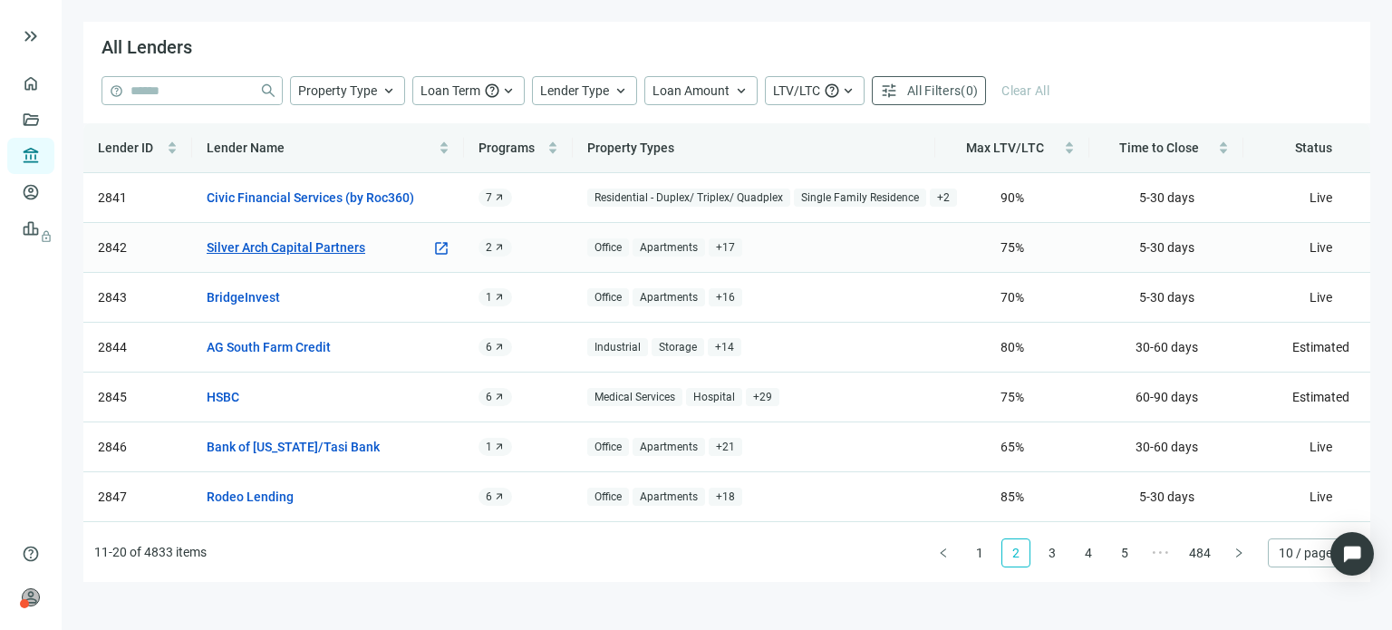
click at [305, 242] on link "Silver Arch Capital Partners" at bounding box center [286, 247] width 159 height 20
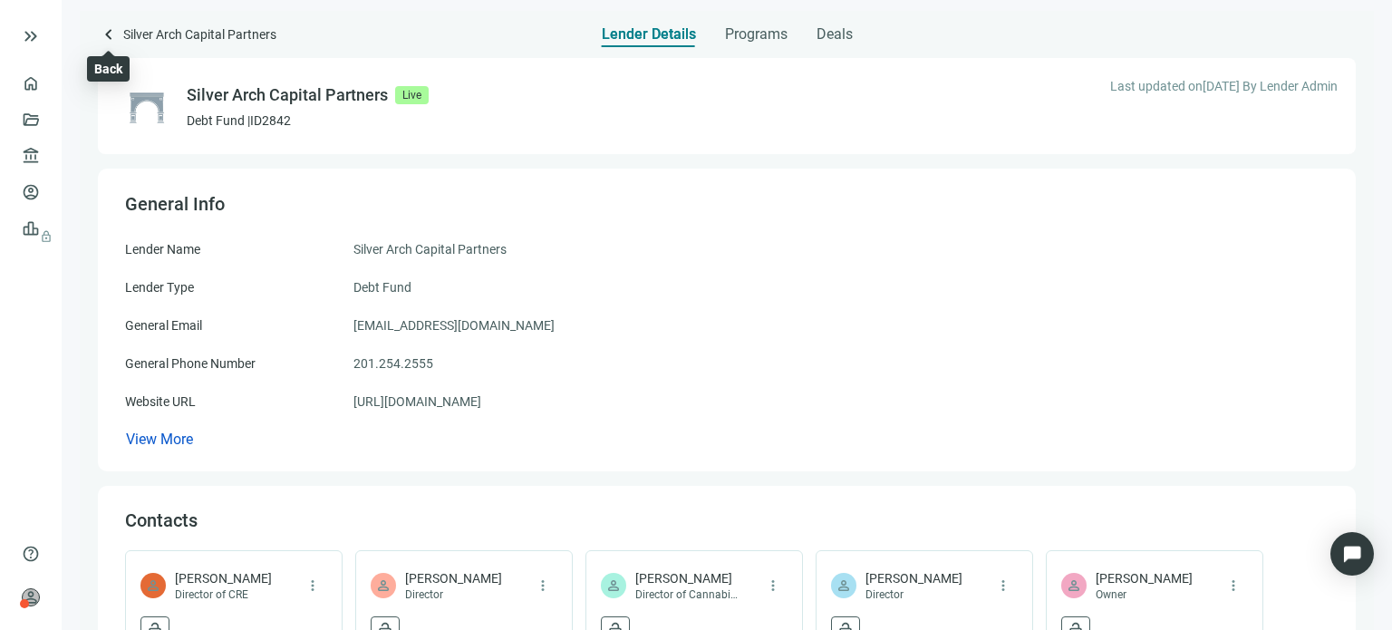
click at [105, 35] on span "keyboard_arrow_left" at bounding box center [109, 35] width 22 height 22
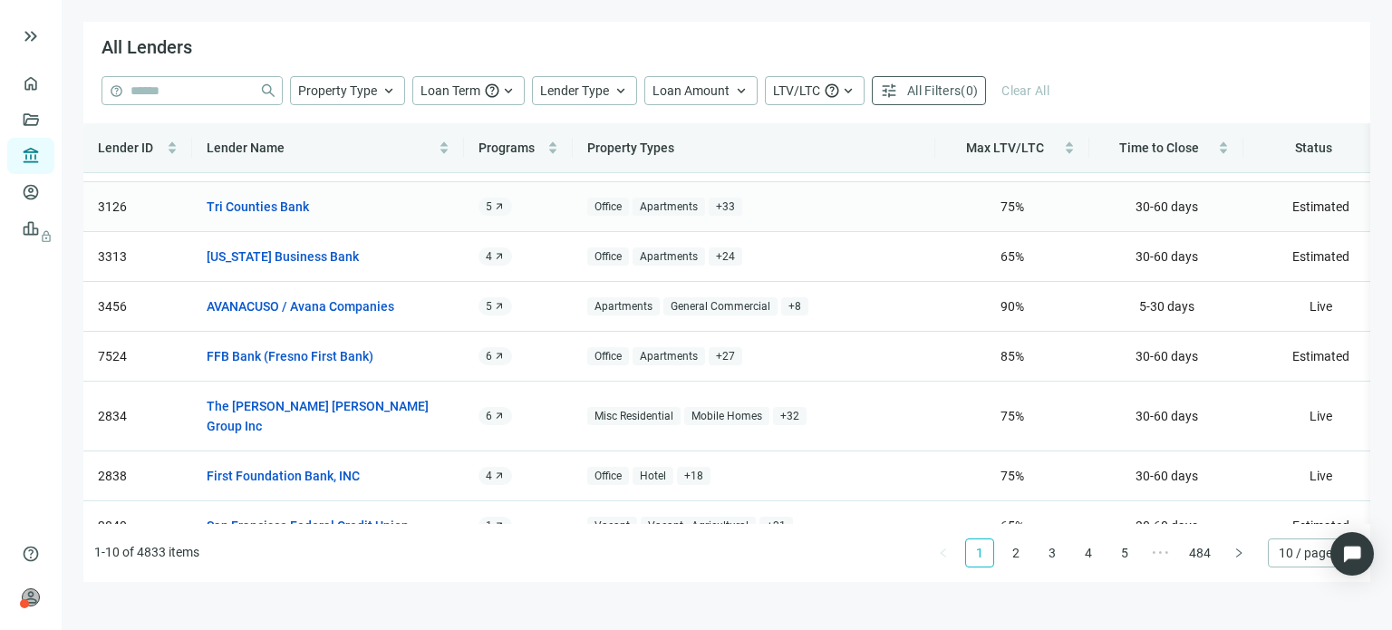
scroll to position [163, 0]
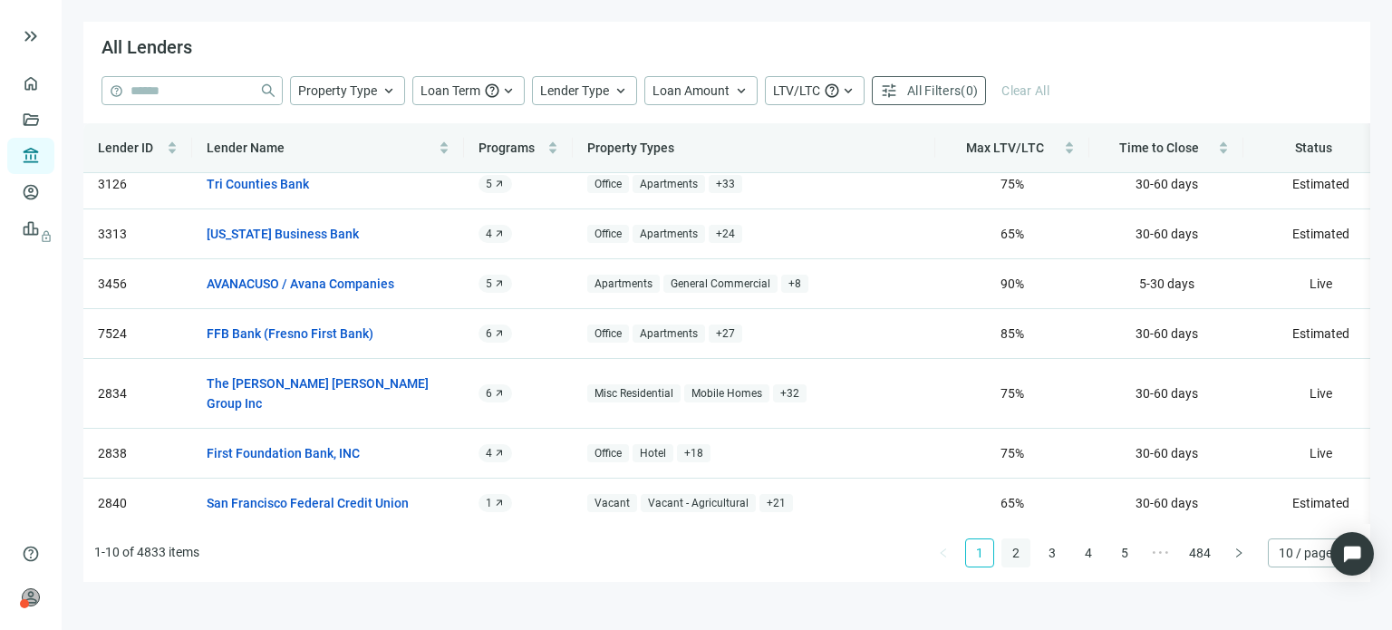
click at [1021, 554] on link "2" at bounding box center [1016, 552] width 27 height 27
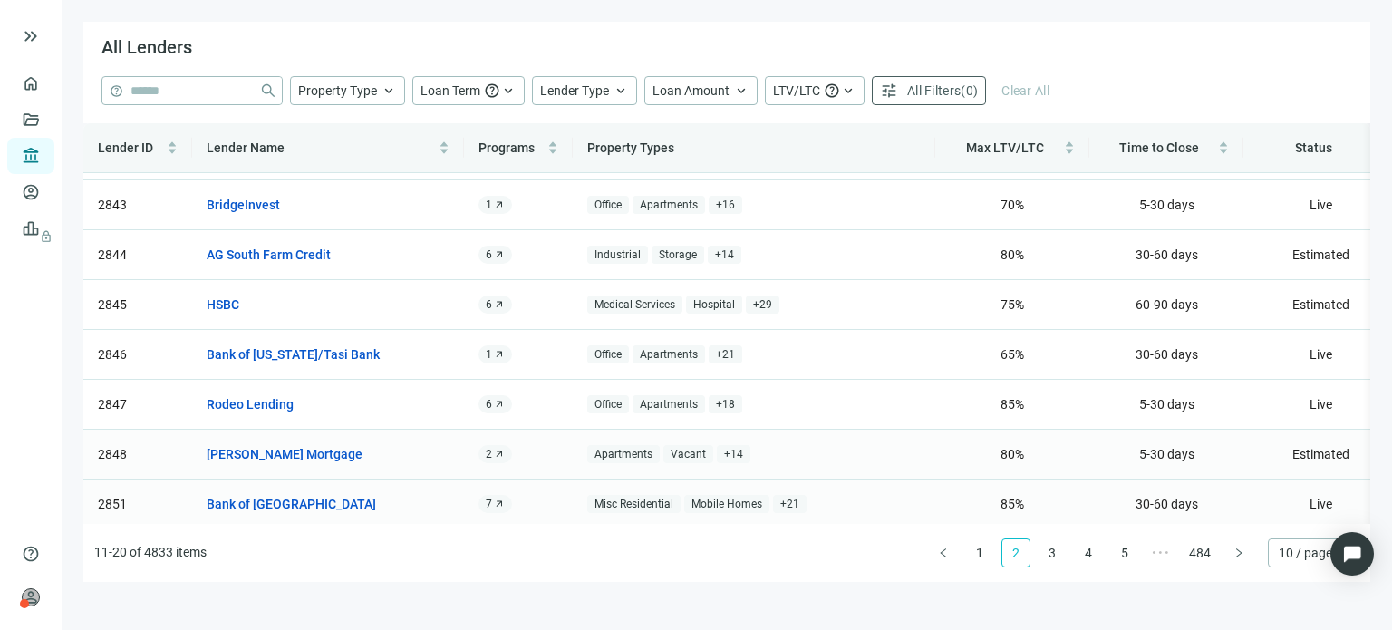
scroll to position [183, 0]
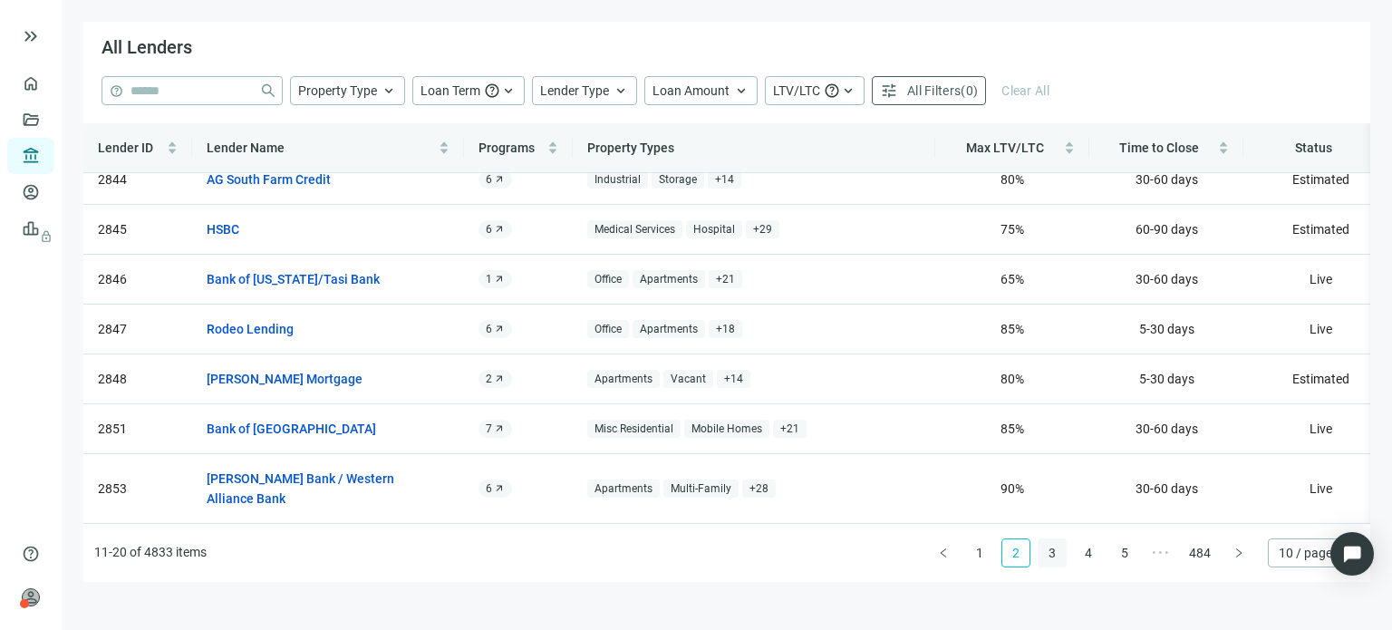
click at [1049, 551] on link "3" at bounding box center [1052, 552] width 27 height 27
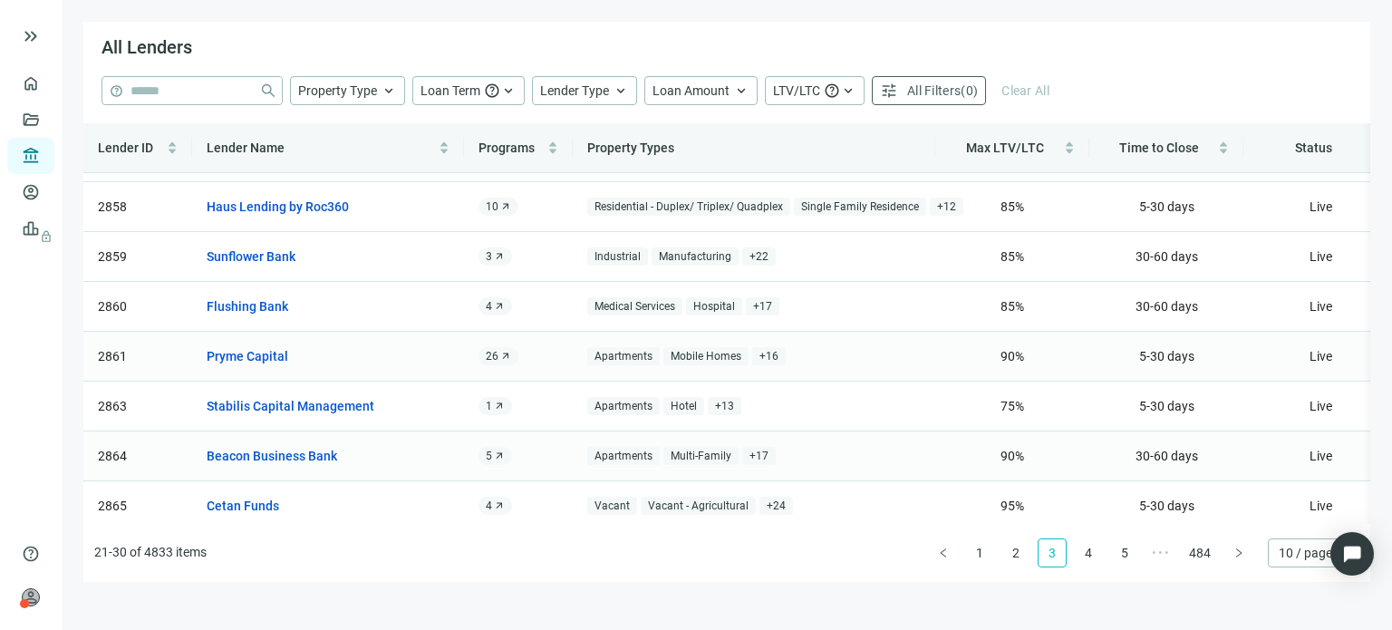
scroll to position [163, 0]
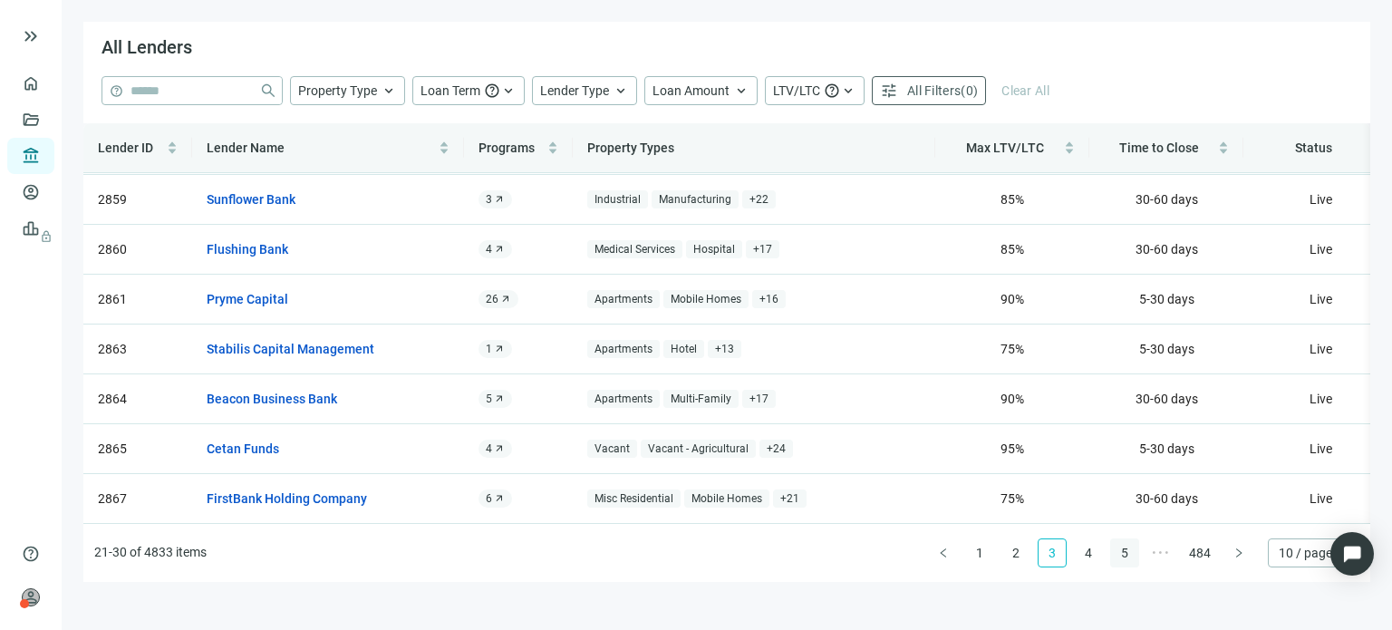
click at [1091, 553] on link "4" at bounding box center [1088, 552] width 27 height 27
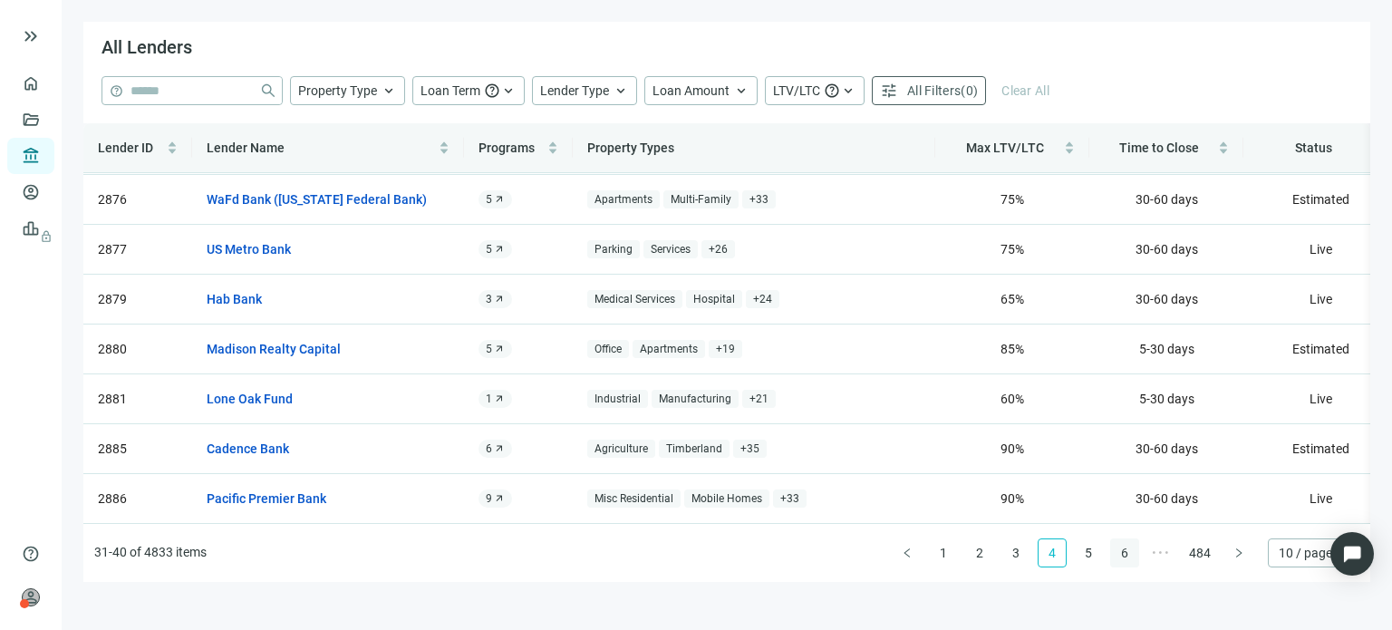
click at [1087, 554] on link "5" at bounding box center [1088, 552] width 27 height 27
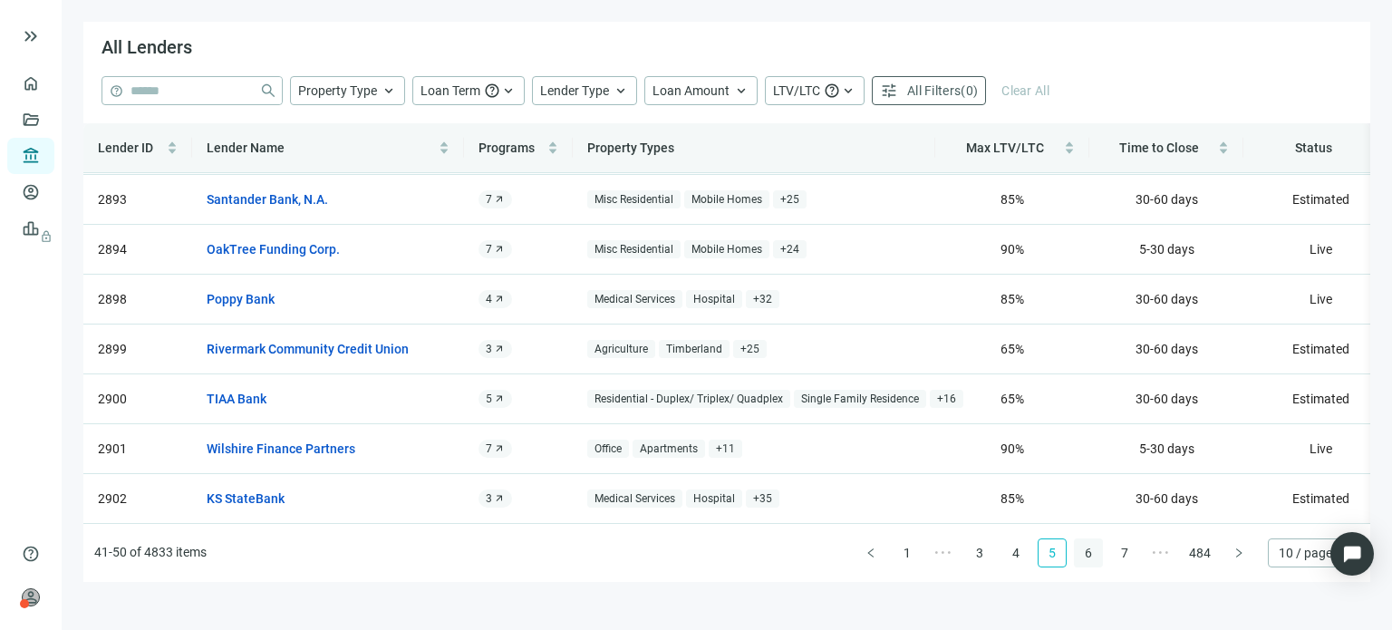
click at [1086, 554] on link "6" at bounding box center [1088, 552] width 27 height 27
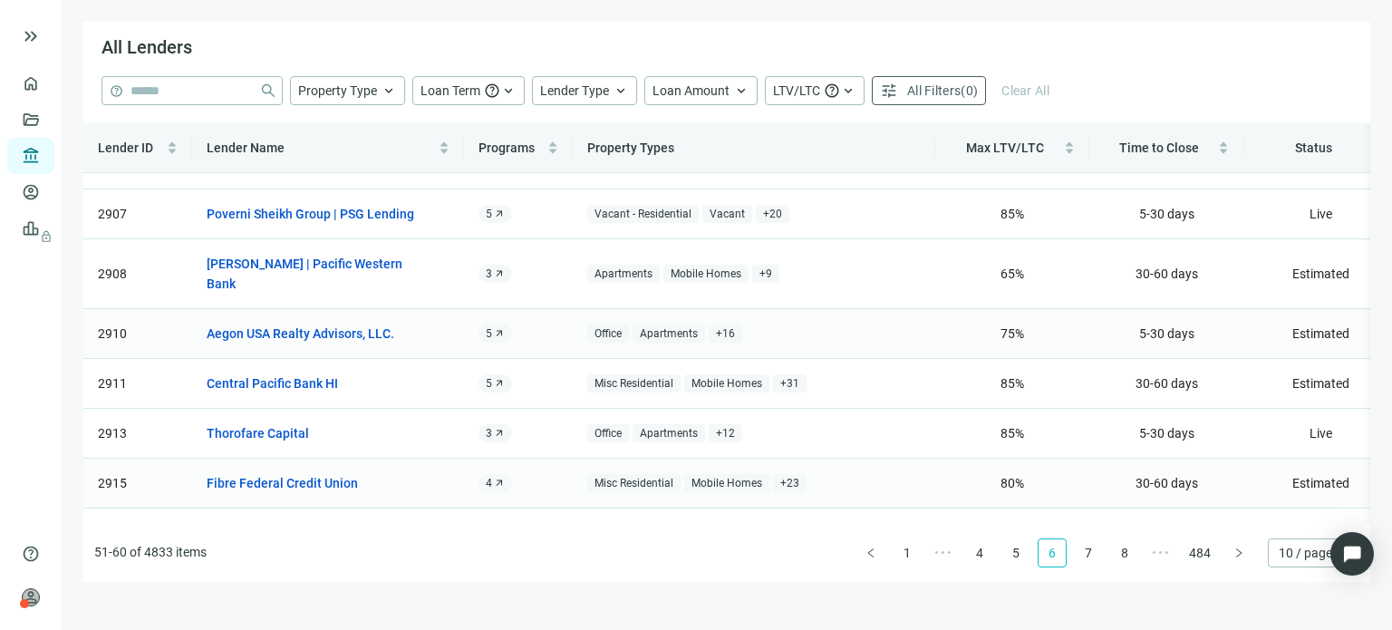
scroll to position [183, 0]
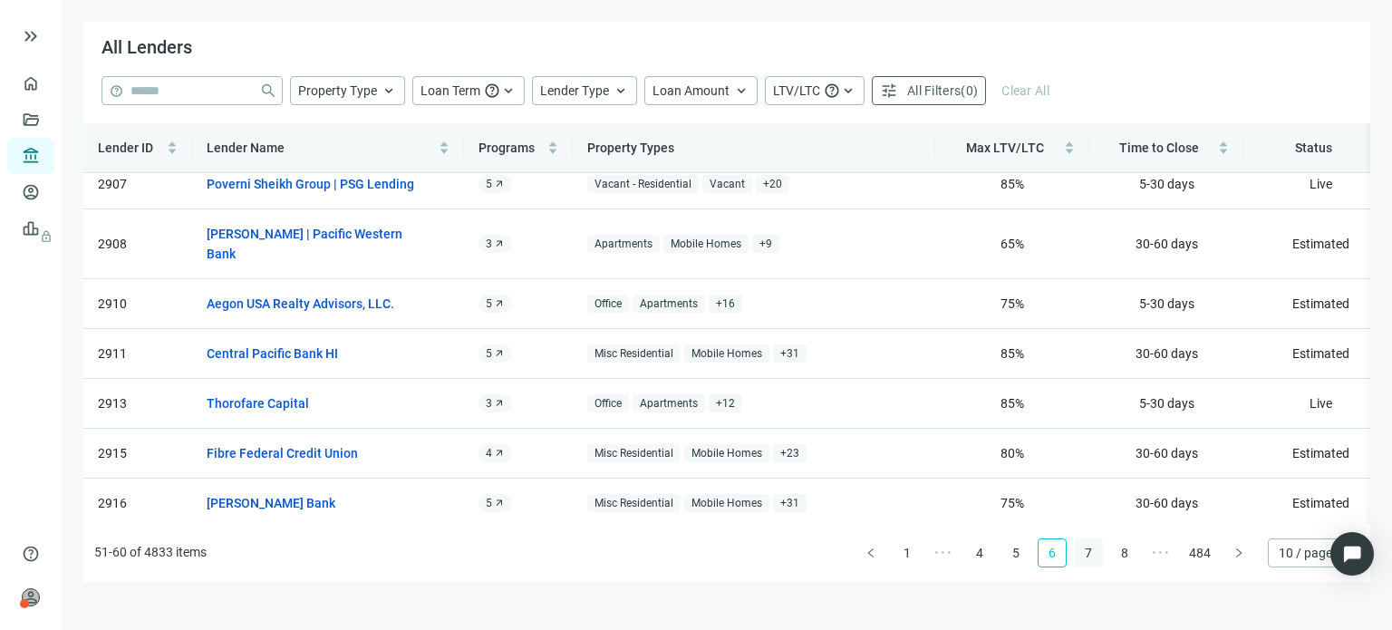
click at [1084, 556] on link "7" at bounding box center [1088, 552] width 27 height 27
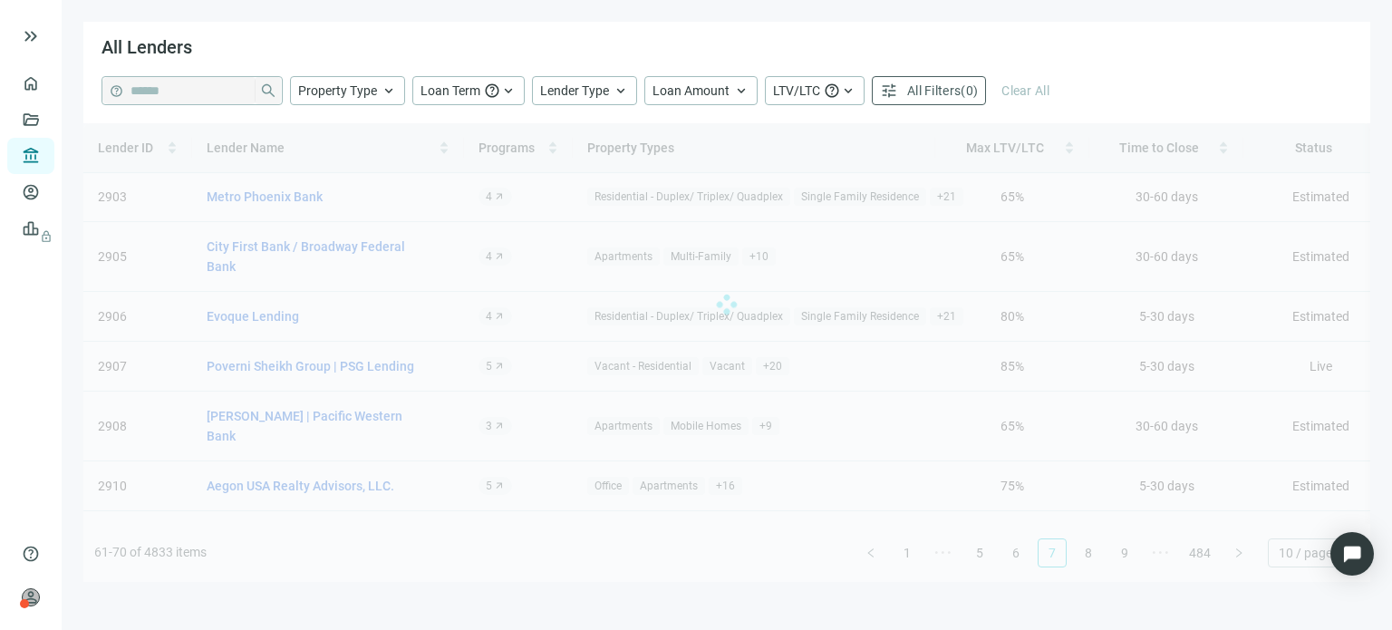
scroll to position [0, 0]
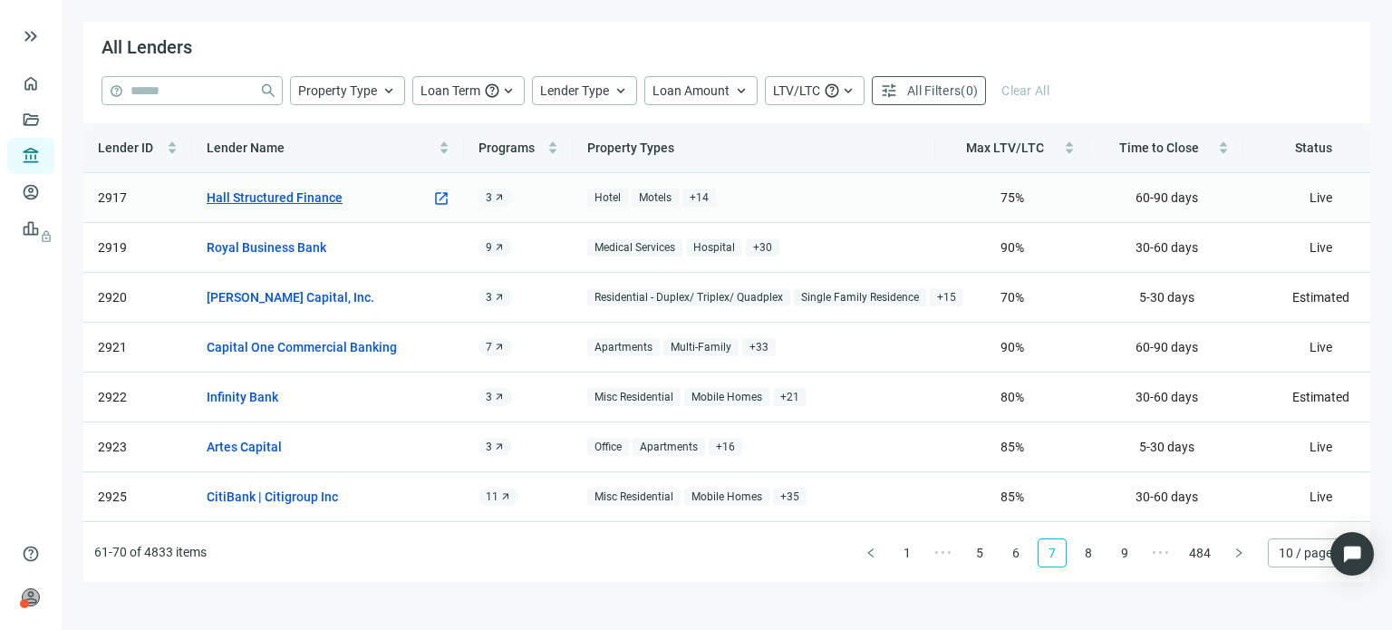
click at [319, 202] on link "Hall Structured Finance" at bounding box center [275, 198] width 136 height 20
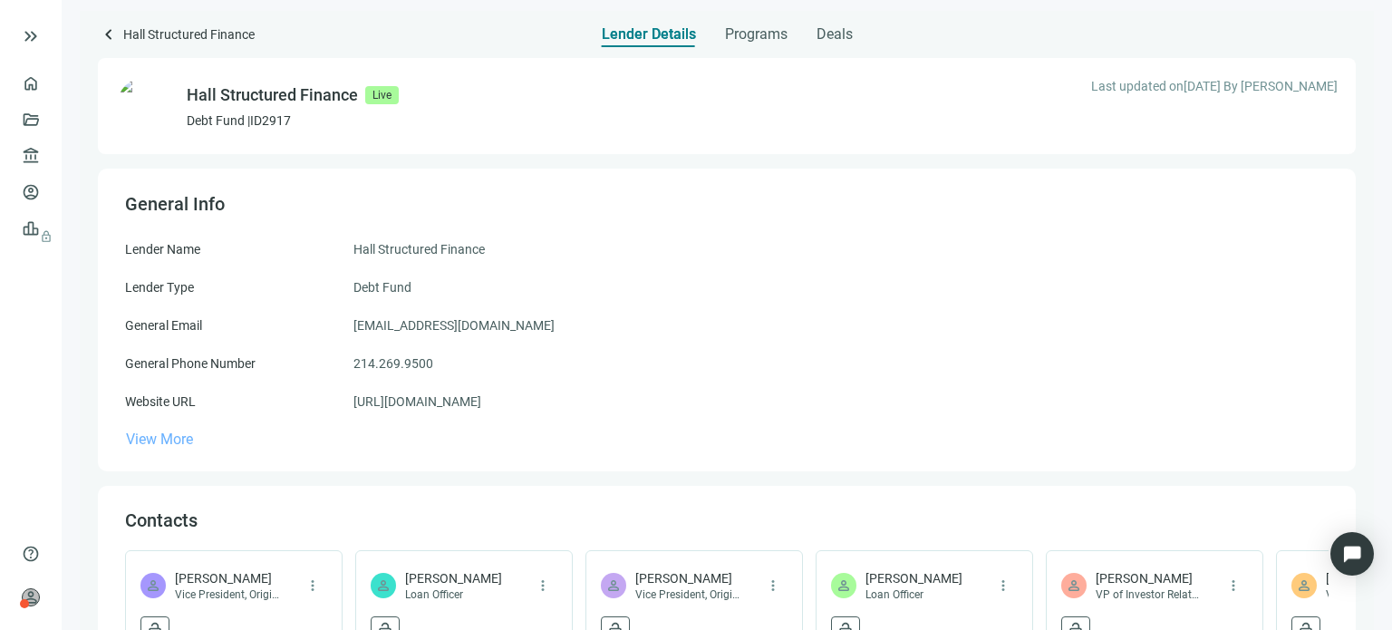
click at [165, 439] on span "View More" at bounding box center [159, 439] width 67 height 17
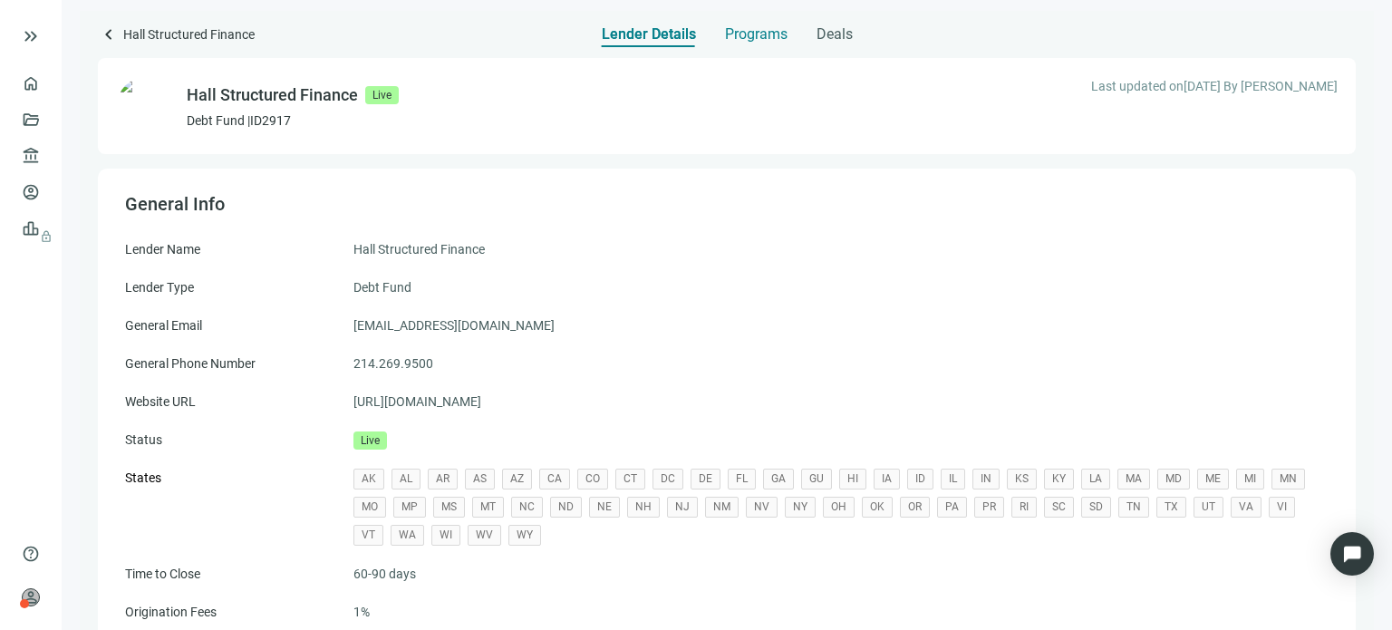
click at [741, 39] on span "Programs" at bounding box center [756, 34] width 63 height 18
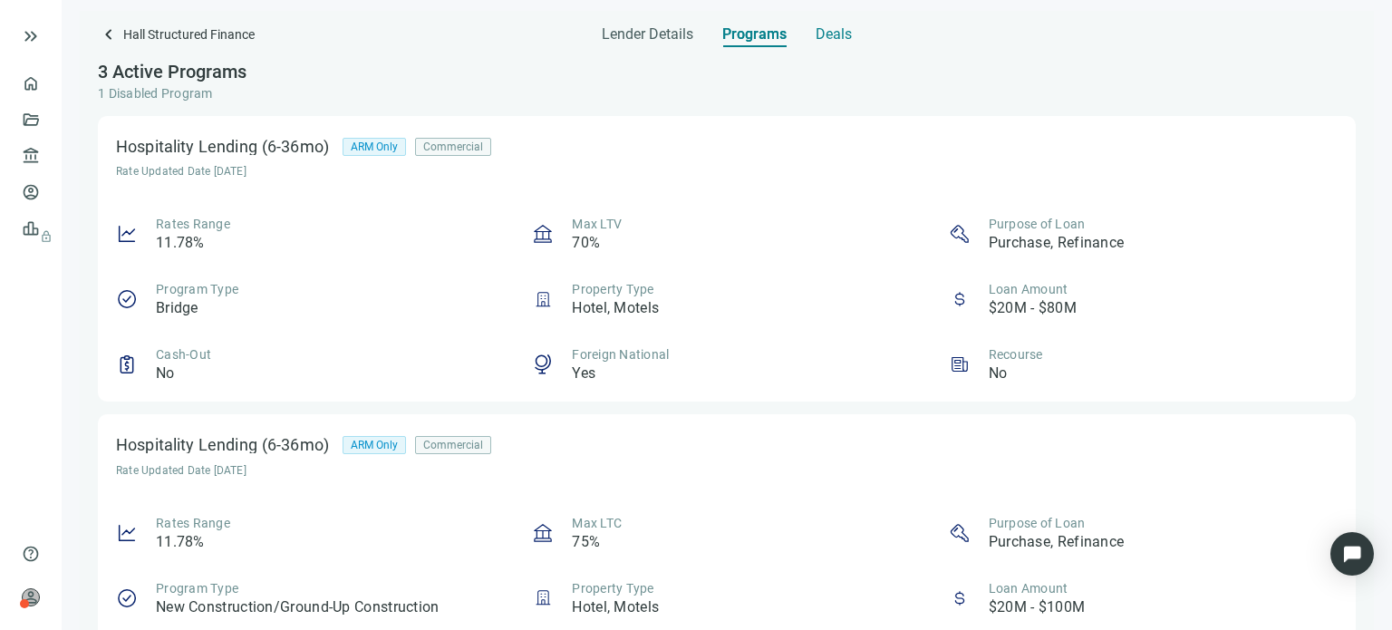
click at [835, 43] on span "Deals" at bounding box center [834, 34] width 36 height 18
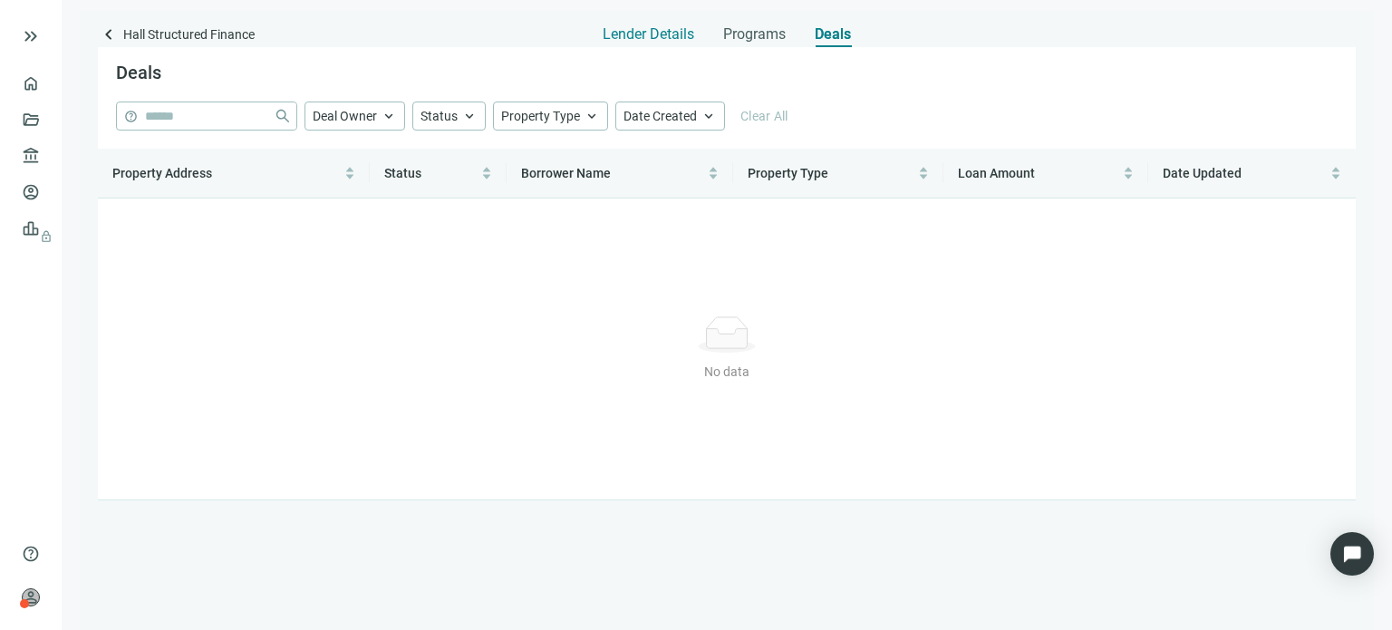
click at [671, 39] on span "Lender Details" at bounding box center [649, 34] width 92 height 18
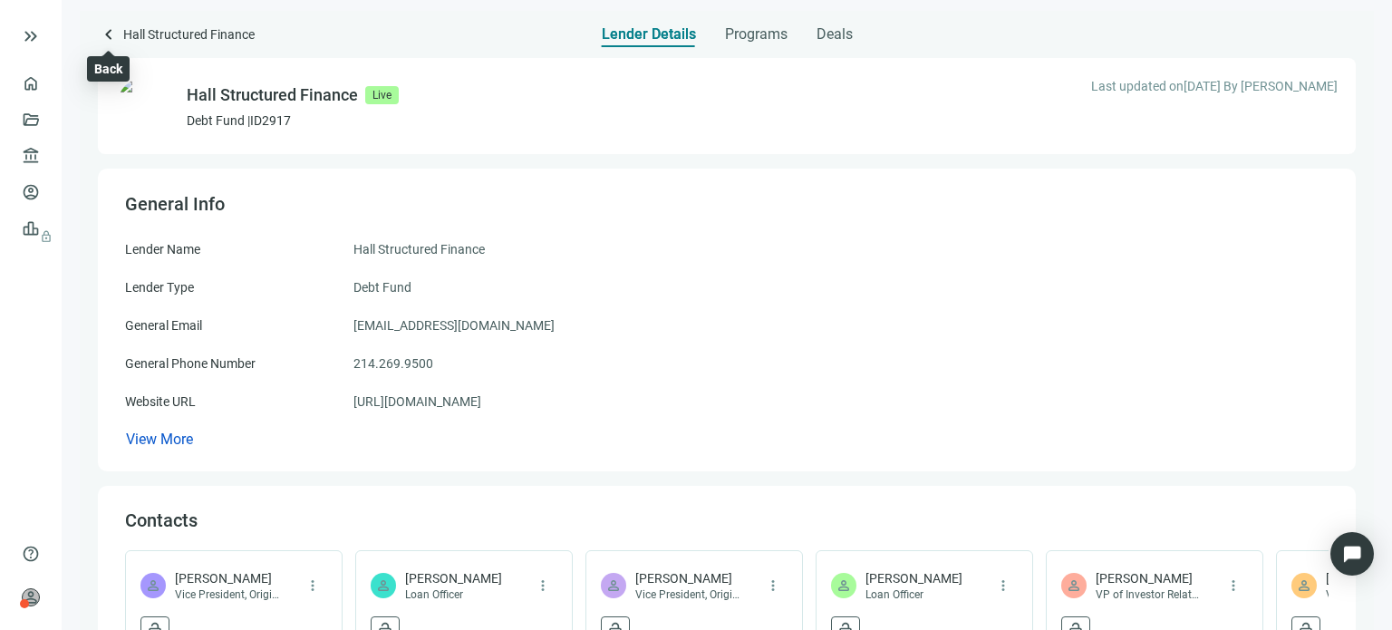
click at [102, 35] on span "keyboard_arrow_left" at bounding box center [109, 35] width 22 height 22
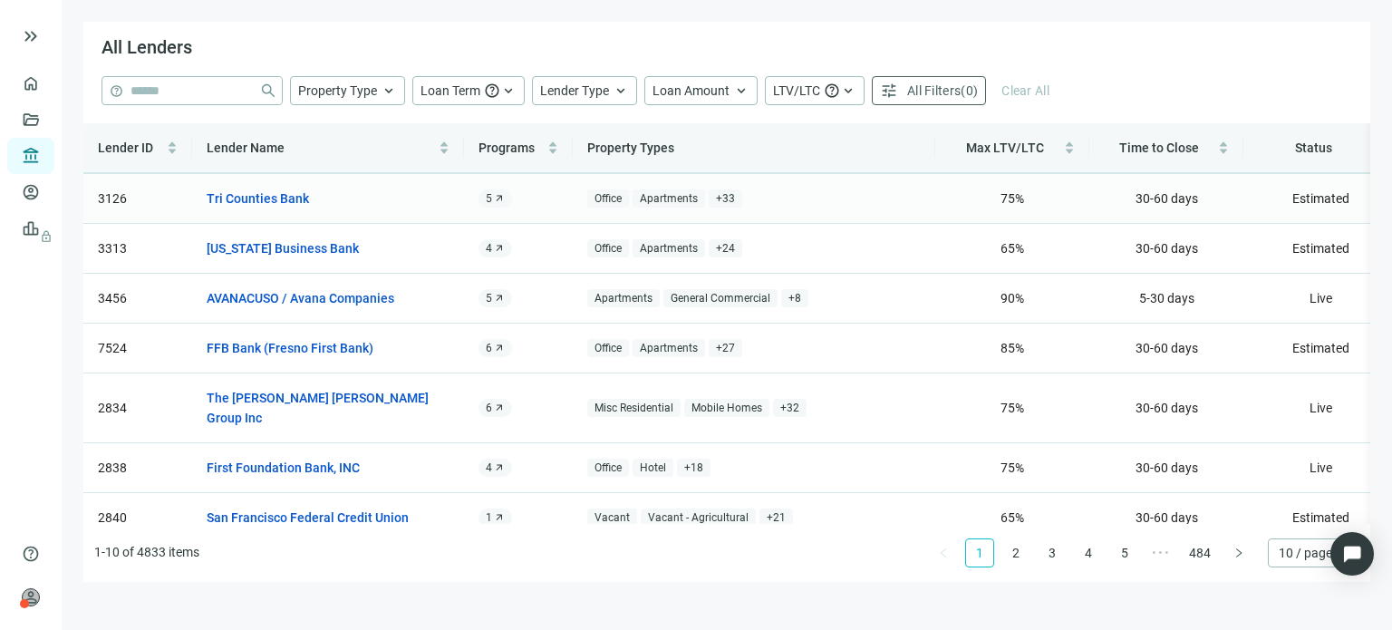
scroll to position [163, 0]
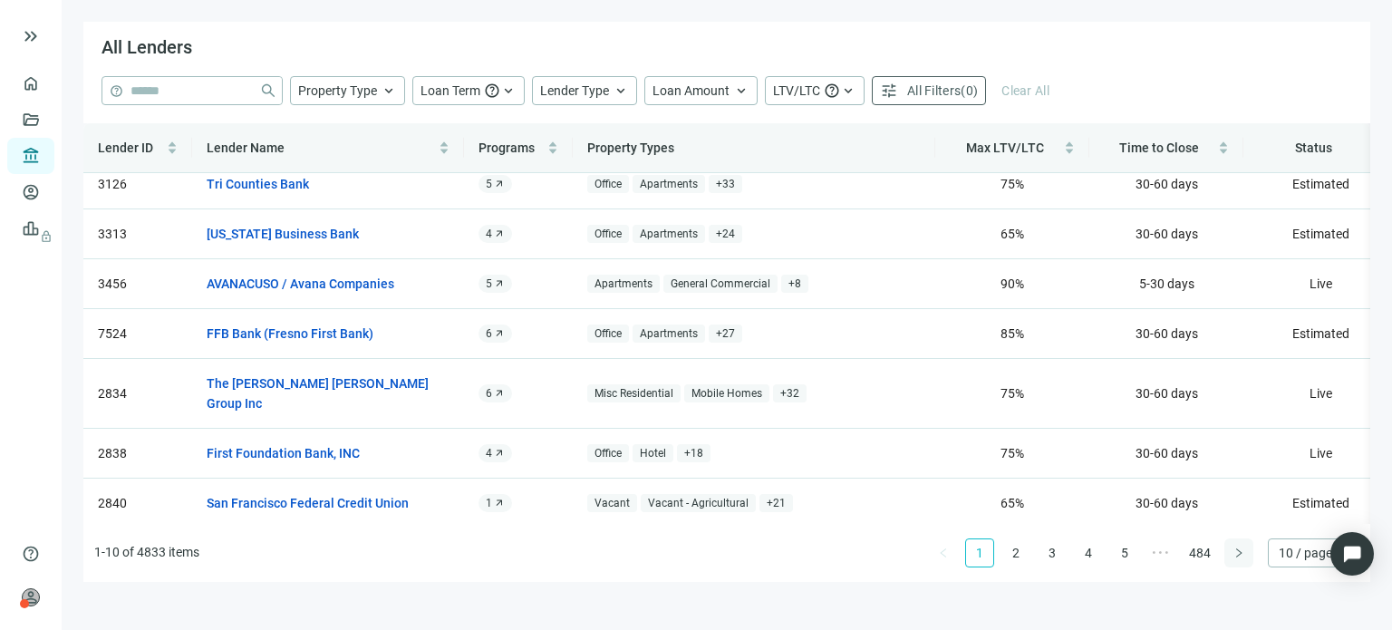
click at [1241, 557] on icon "right" at bounding box center [1239, 553] width 11 height 11
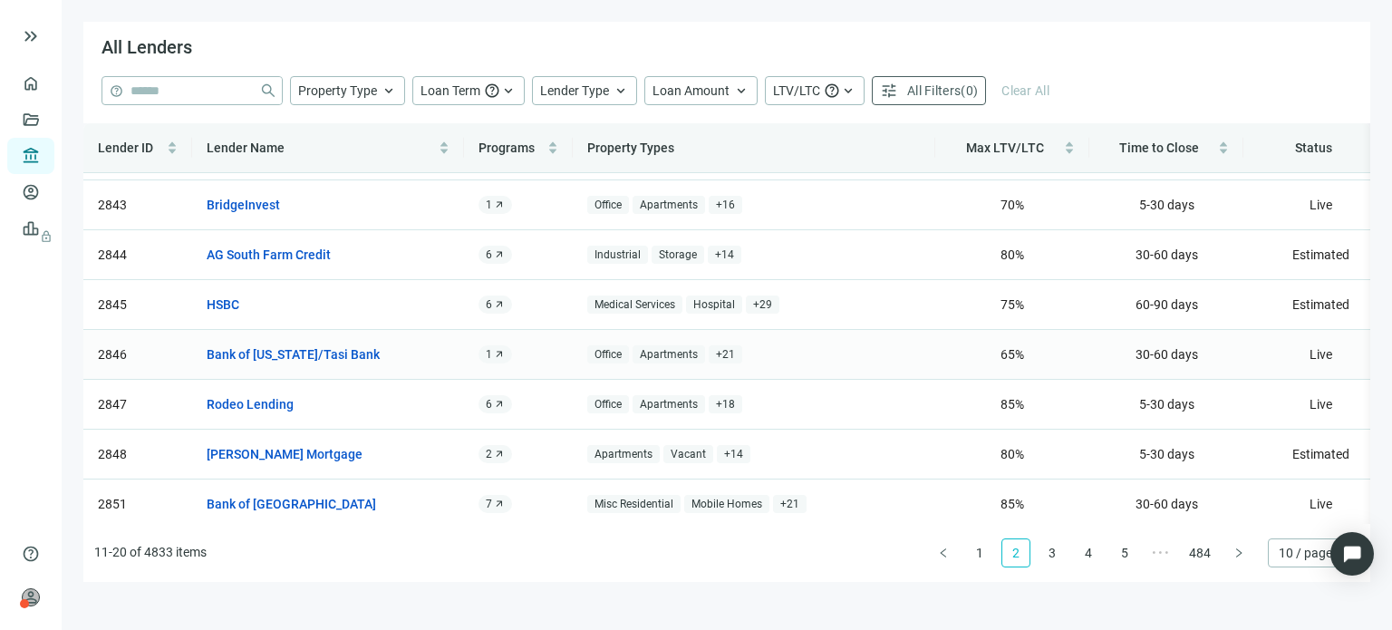
scroll to position [183, 0]
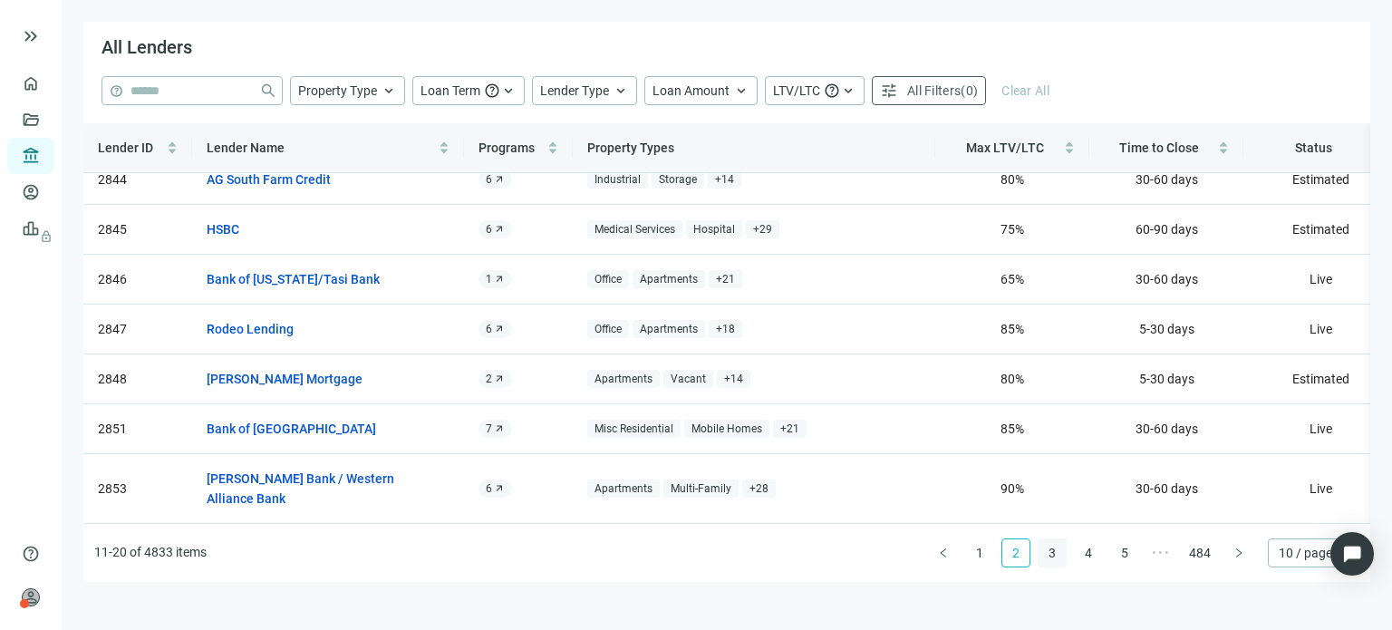
click at [1051, 558] on link "3" at bounding box center [1052, 552] width 27 height 27
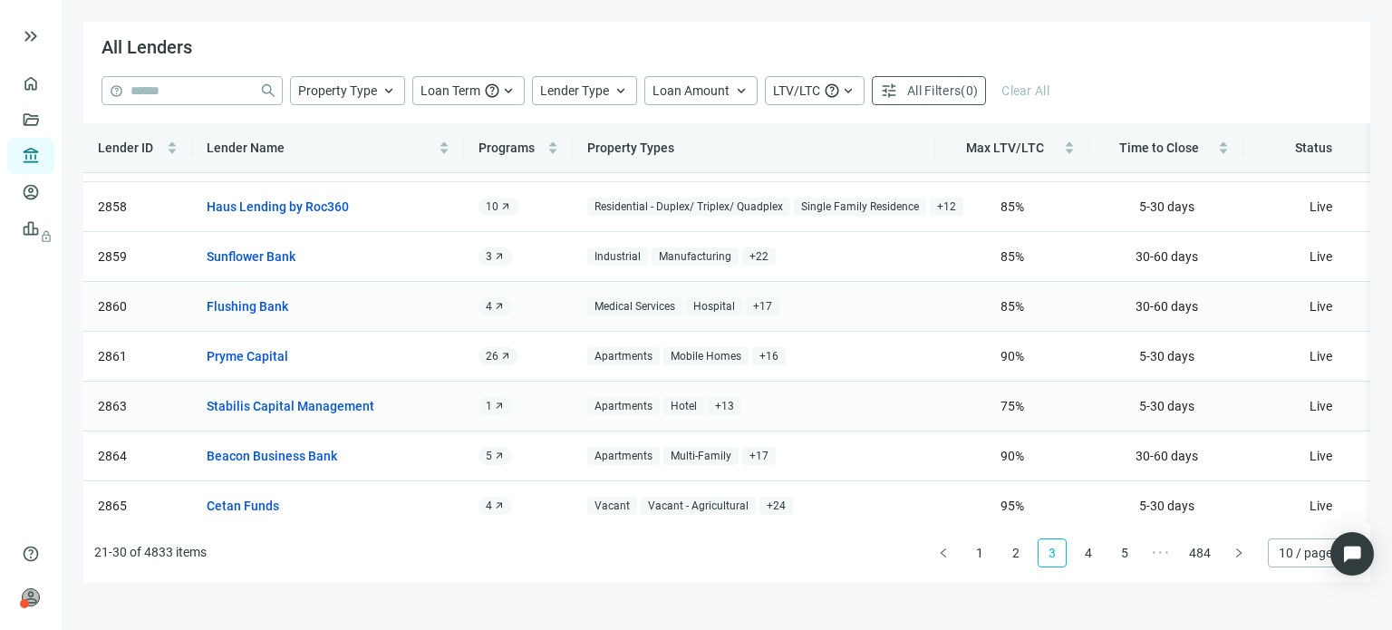
scroll to position [163, 0]
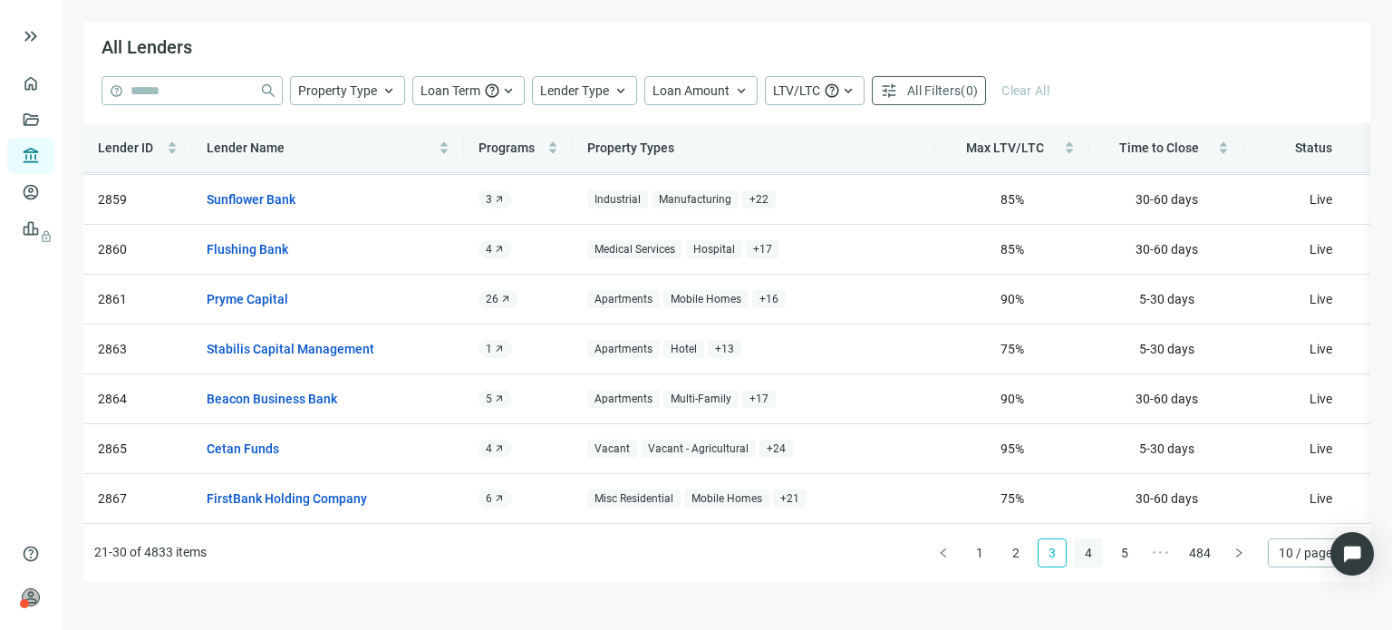
click at [1084, 554] on link "4" at bounding box center [1088, 552] width 27 height 27
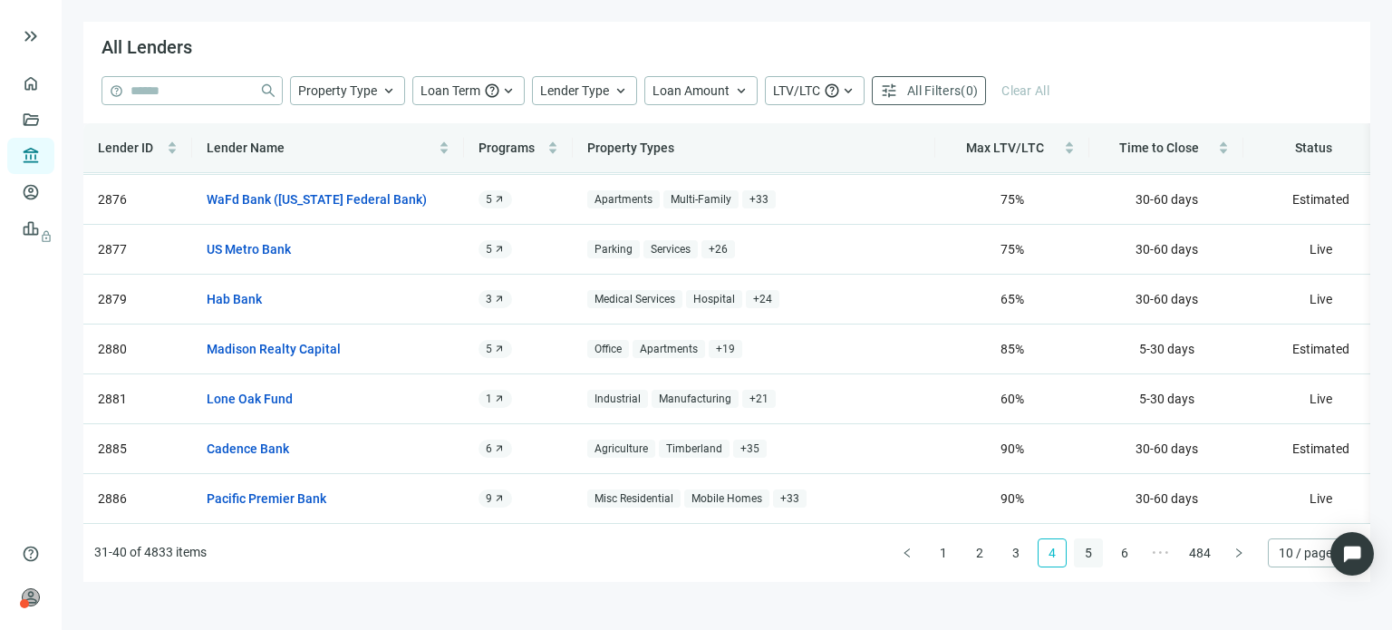
click at [1087, 550] on link "5" at bounding box center [1088, 552] width 27 height 27
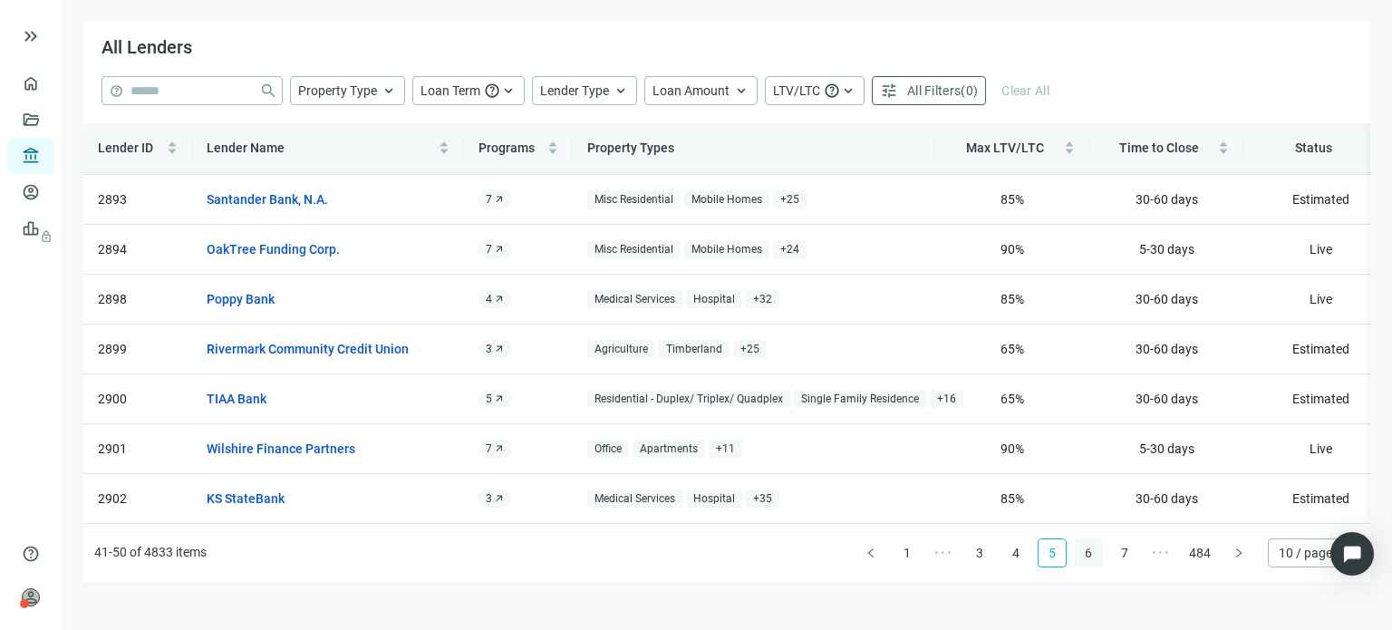
click at [1084, 557] on link "6" at bounding box center [1088, 552] width 27 height 27
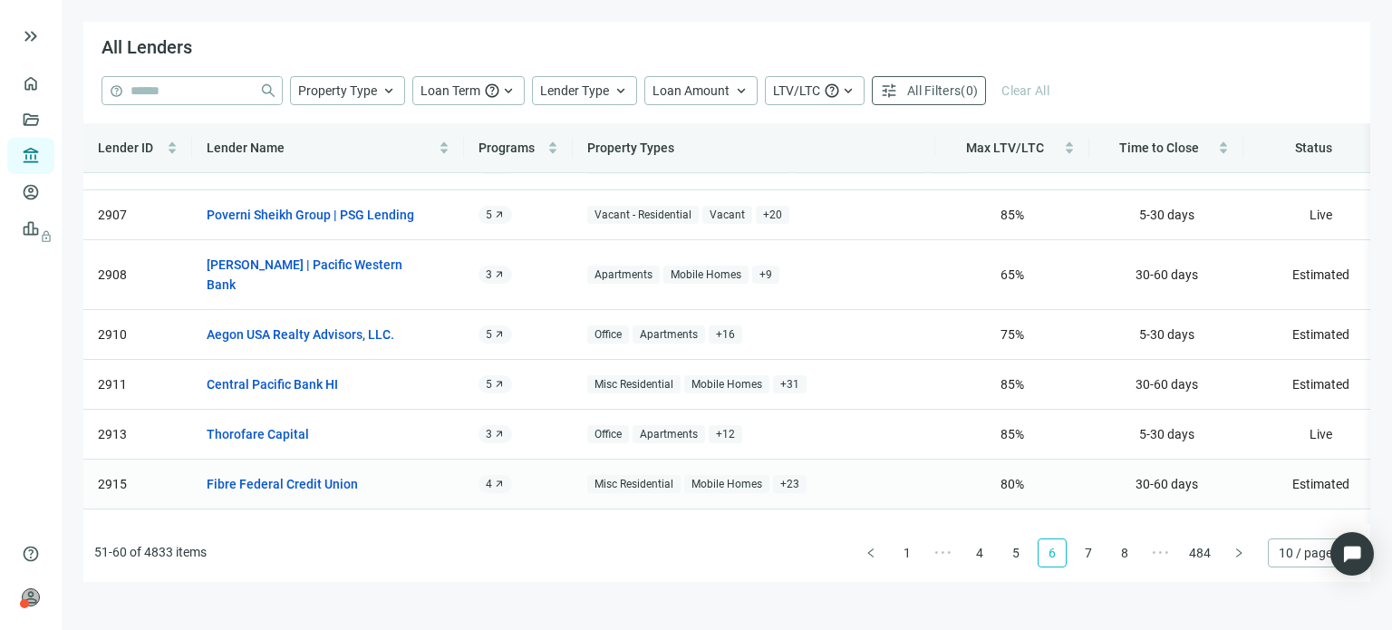
scroll to position [183, 0]
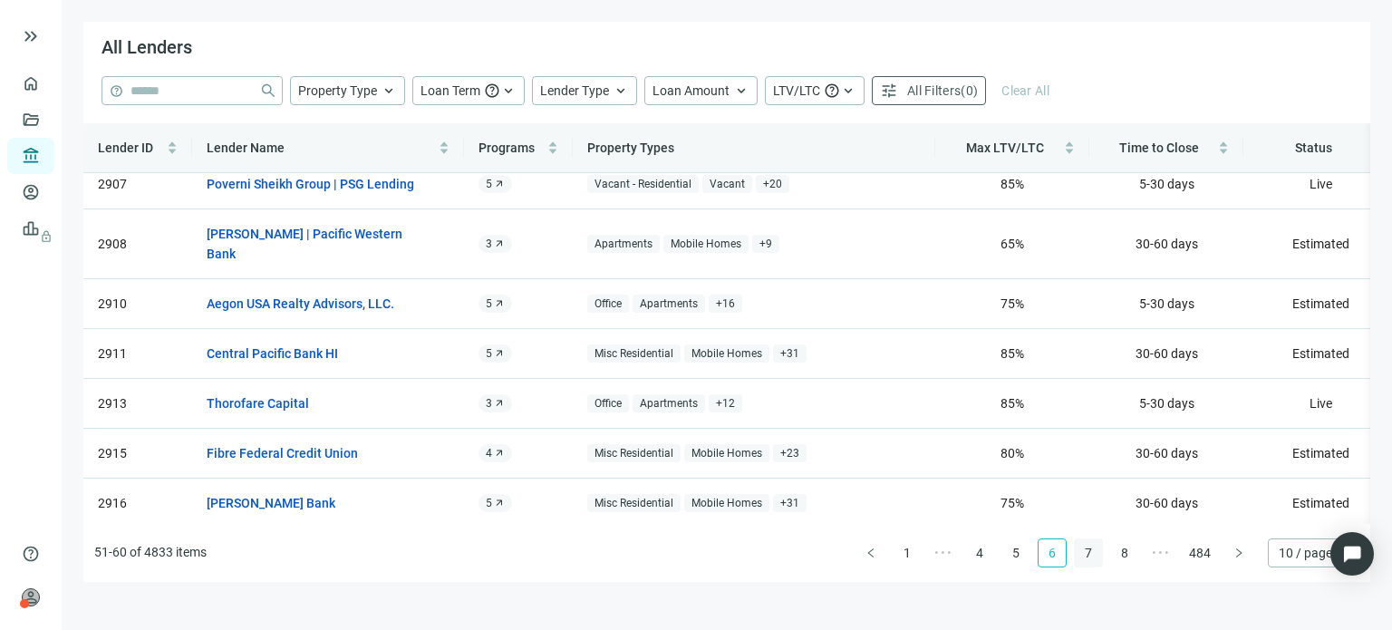
click at [1088, 557] on link "7" at bounding box center [1088, 552] width 27 height 27
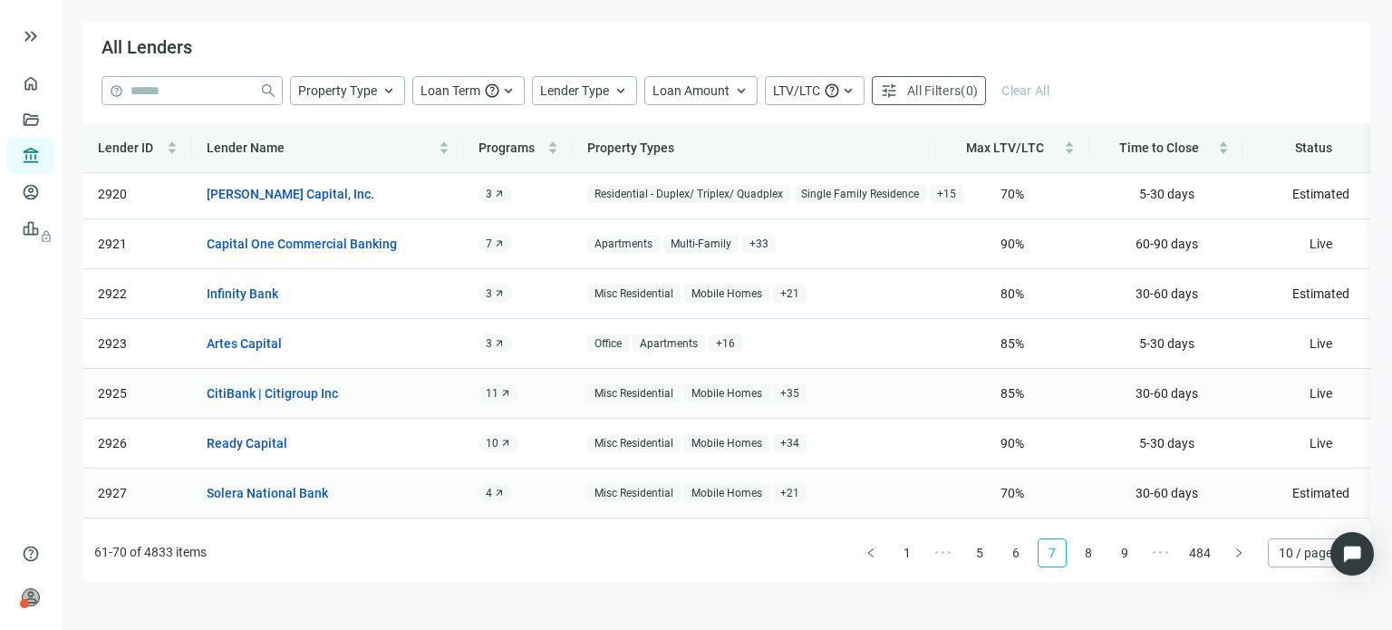
scroll to position [73, 0]
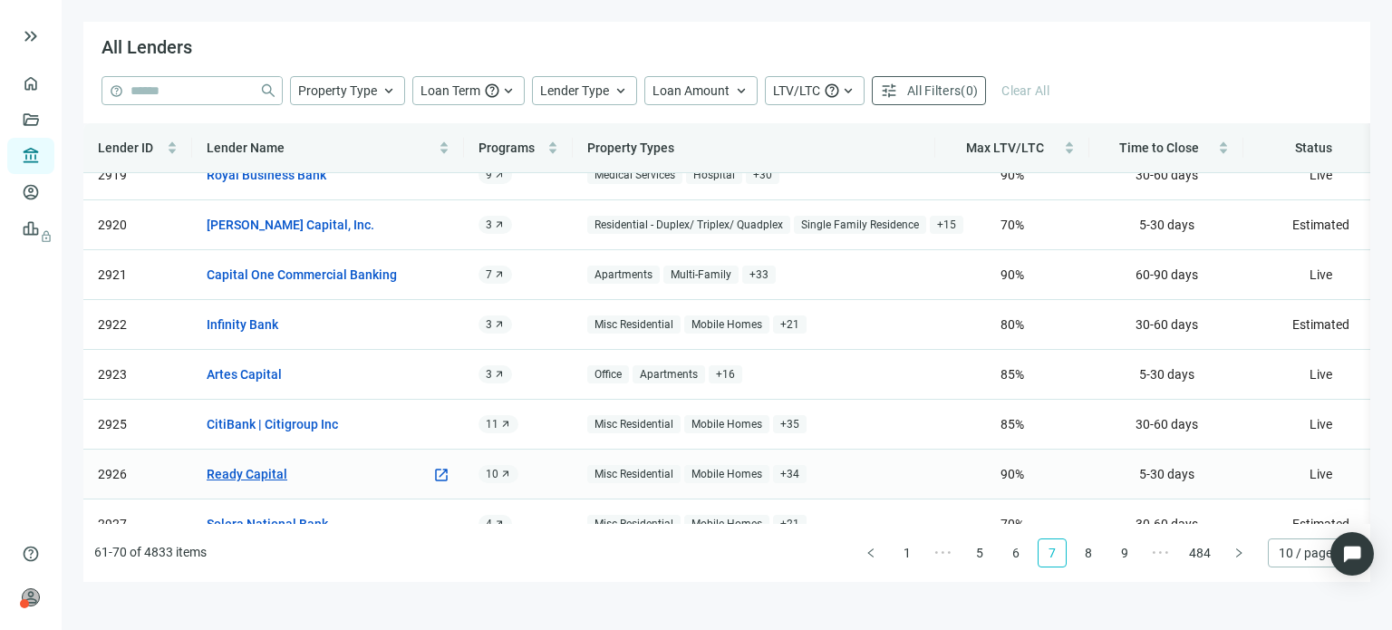
click at [257, 470] on link "Ready Capital" at bounding box center [247, 474] width 81 height 20
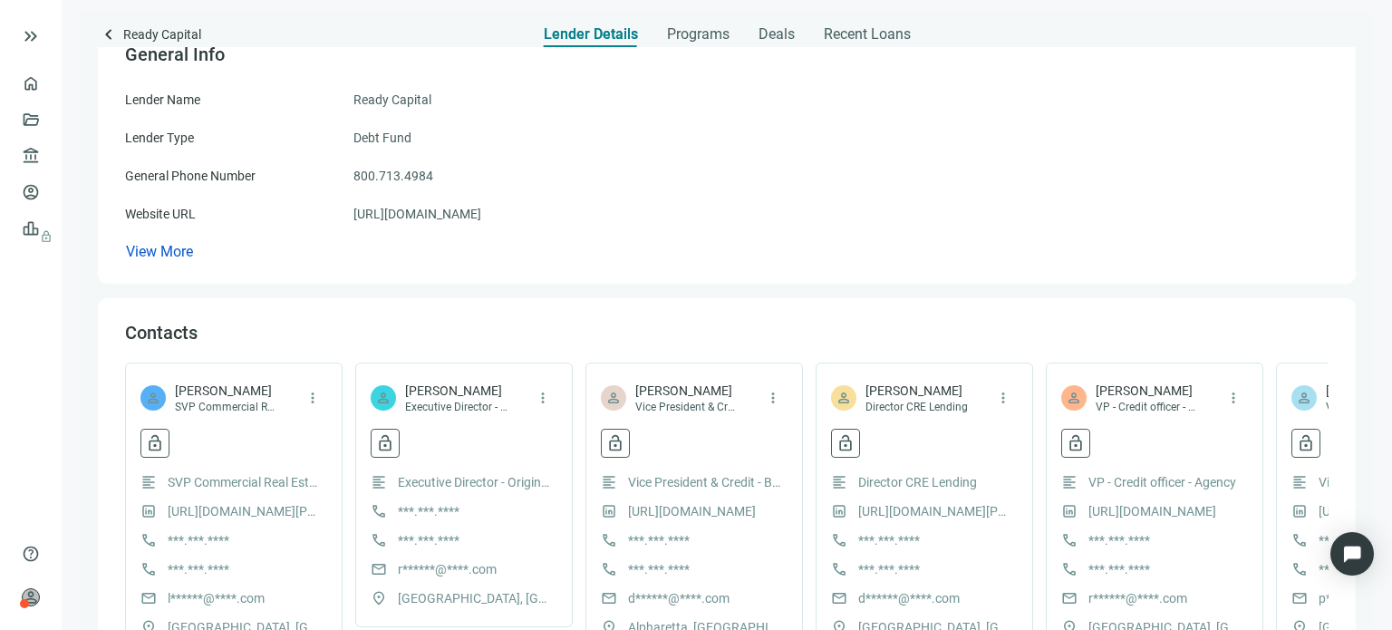
scroll to position [181, 0]
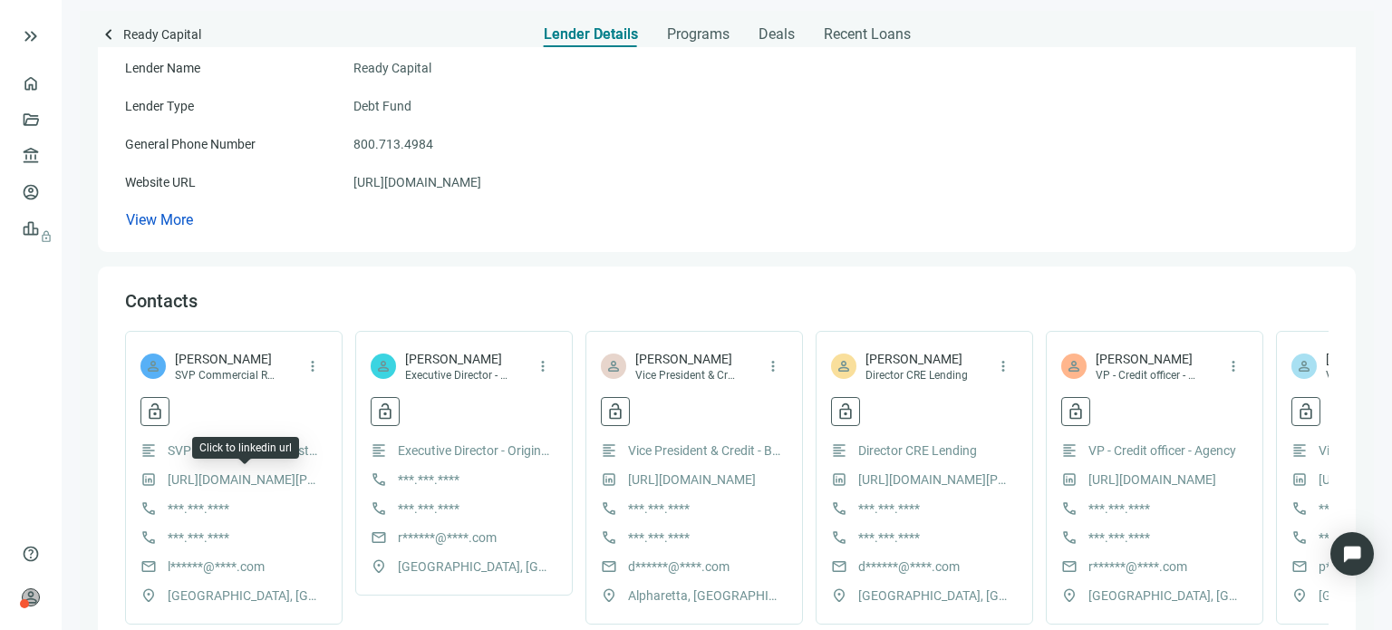
click at [234, 479] on link "http://www.linkedin.com/in/lisa-cappelletti-23246631" at bounding box center [245, 480] width 154 height 20
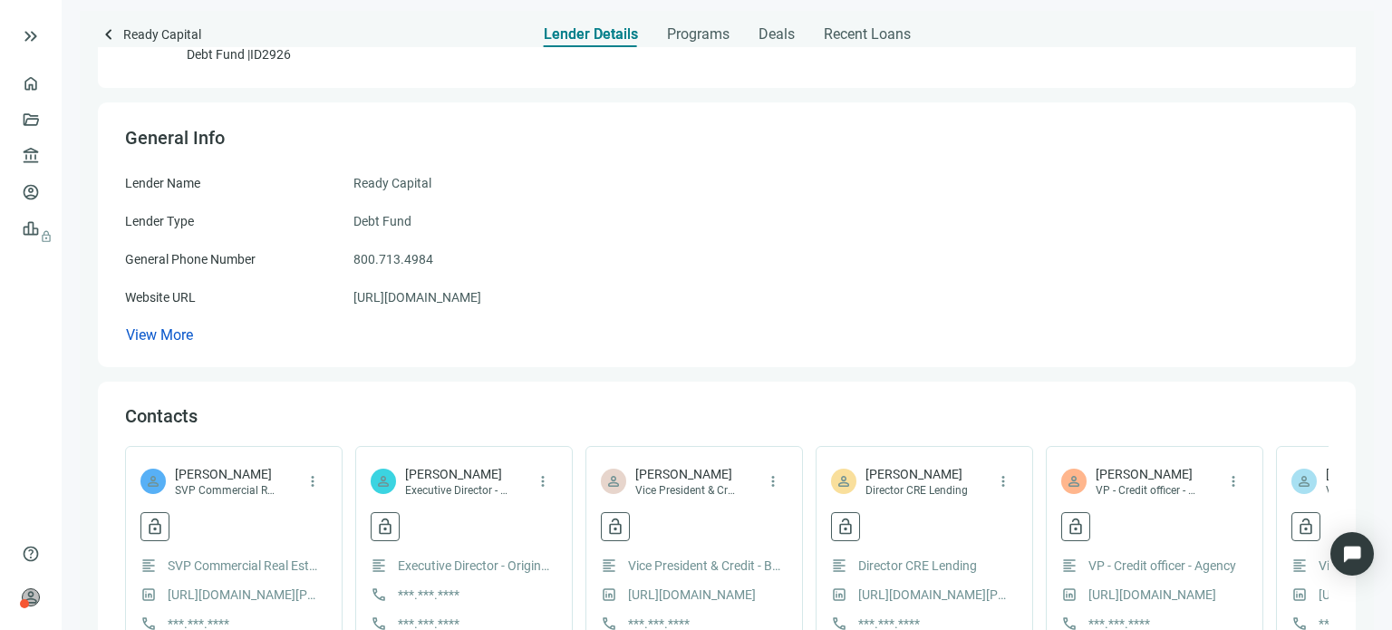
scroll to position [0, 0]
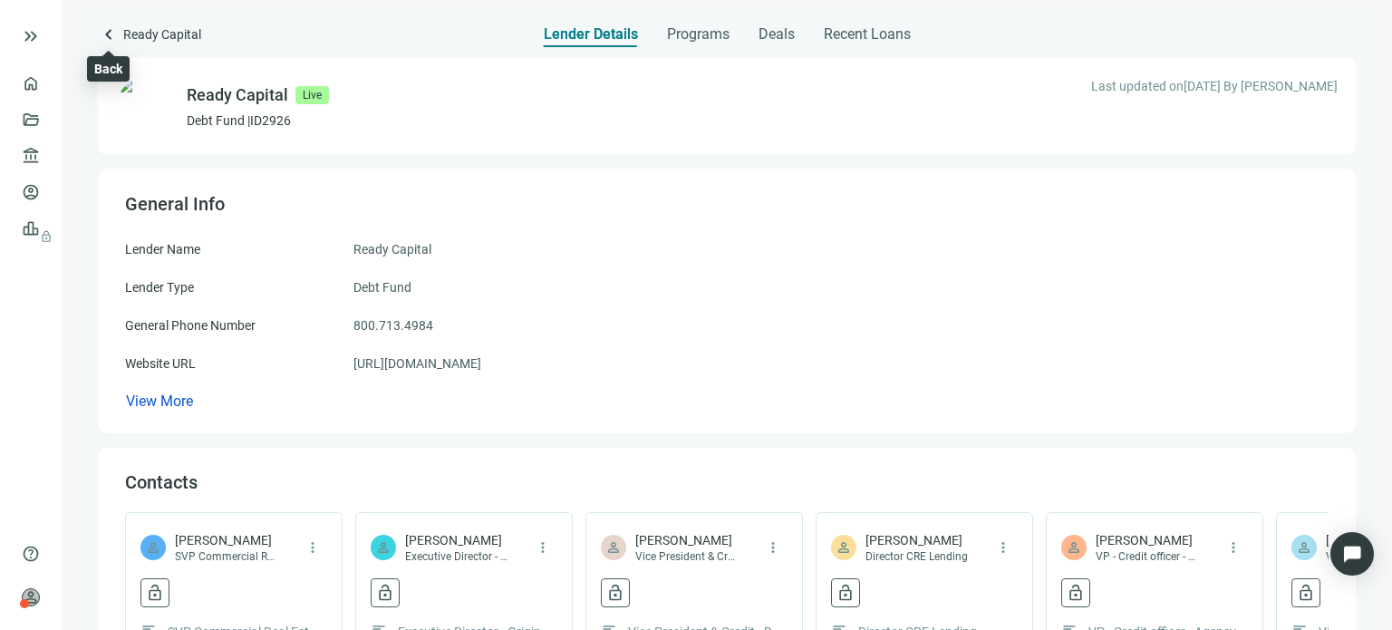
click at [102, 30] on span "keyboard_arrow_left" at bounding box center [109, 35] width 22 height 22
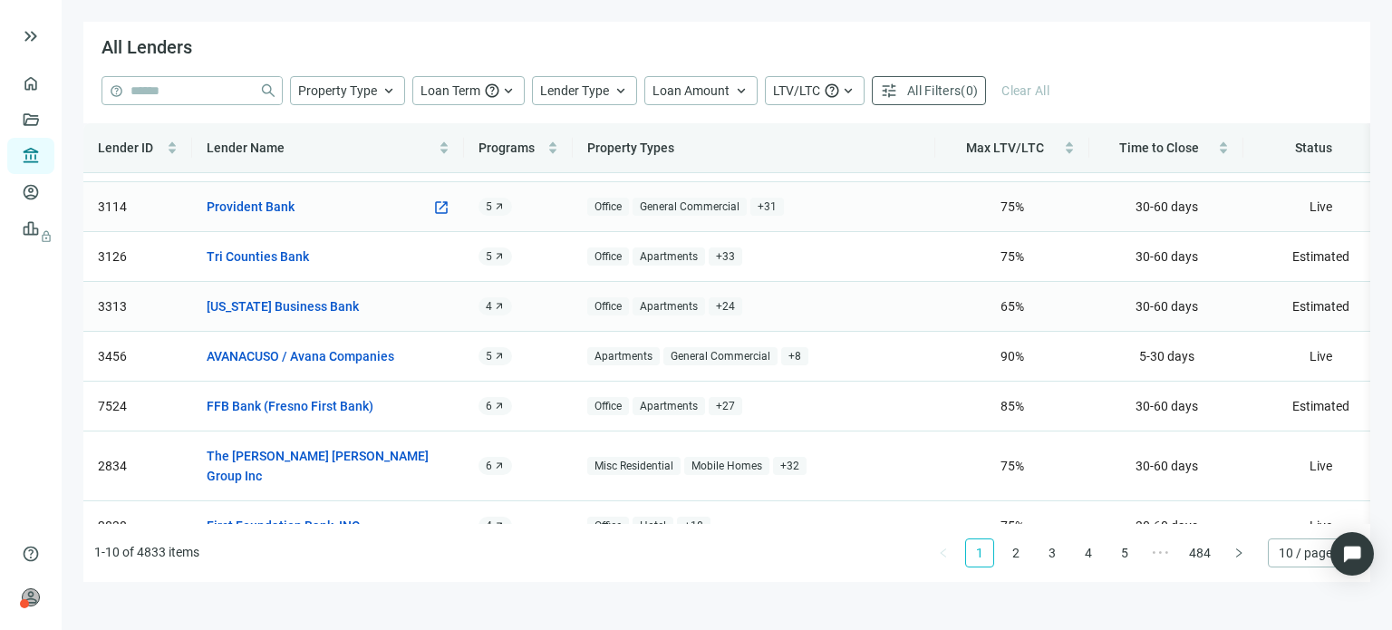
scroll to position [163, 0]
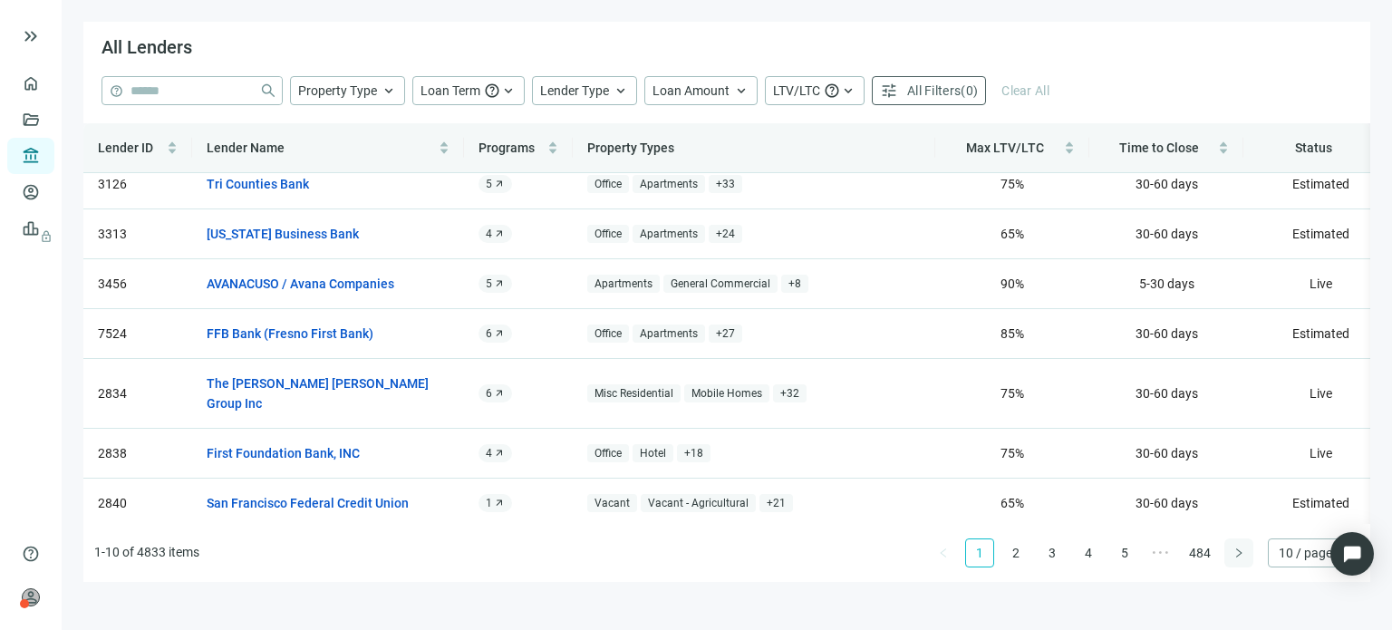
click at [1234, 555] on icon "right" at bounding box center [1239, 553] width 11 height 11
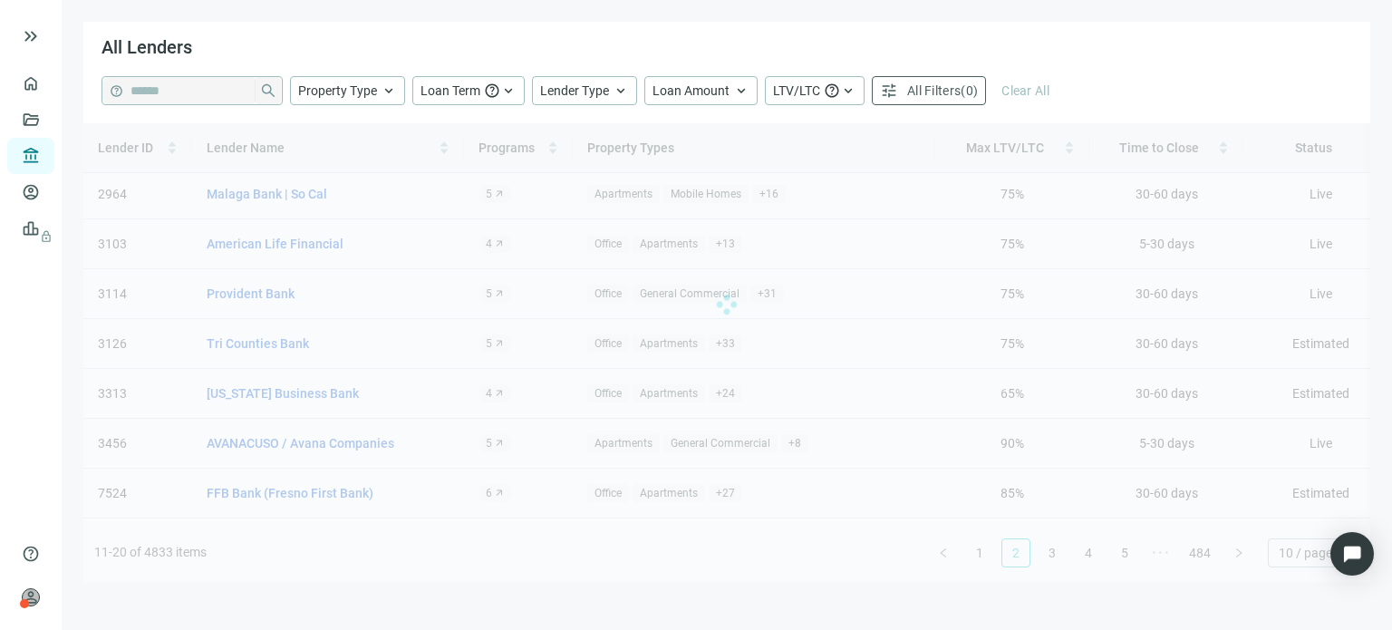
scroll to position [0, 0]
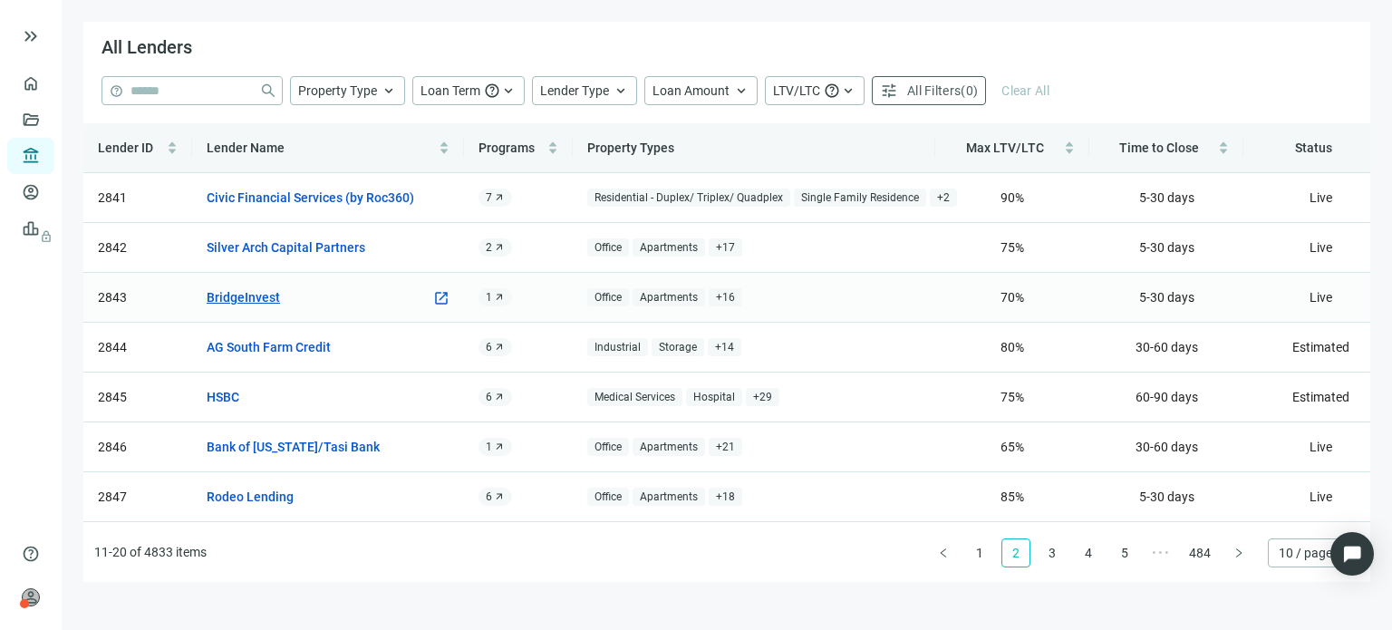
click at [268, 291] on link "BridgeInvest" at bounding box center [243, 297] width 73 height 20
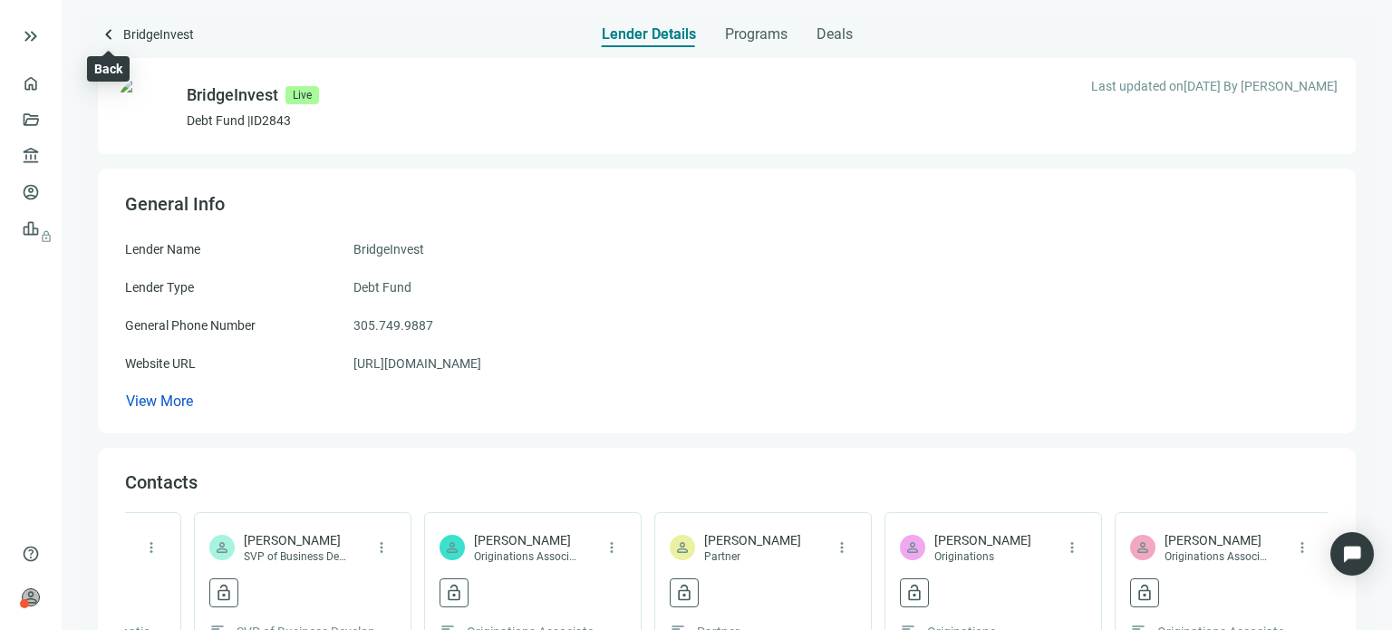
click at [112, 36] on span "keyboard_arrow_left" at bounding box center [109, 35] width 22 height 22
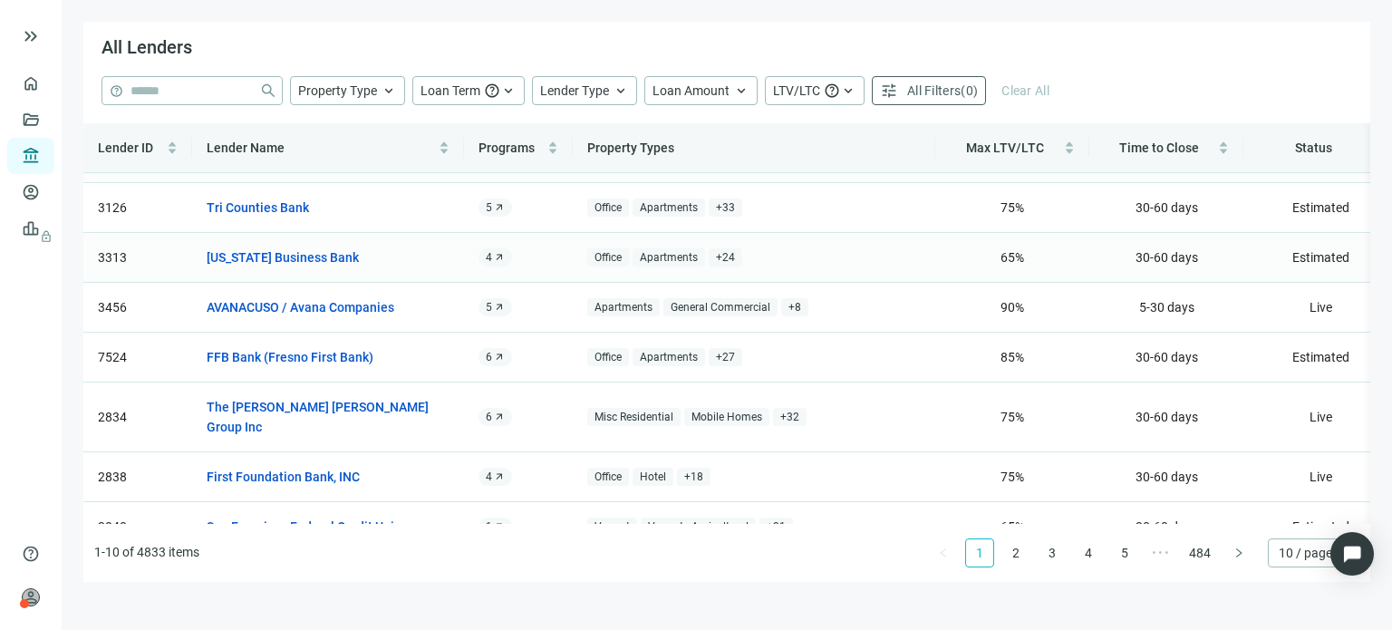
scroll to position [163, 0]
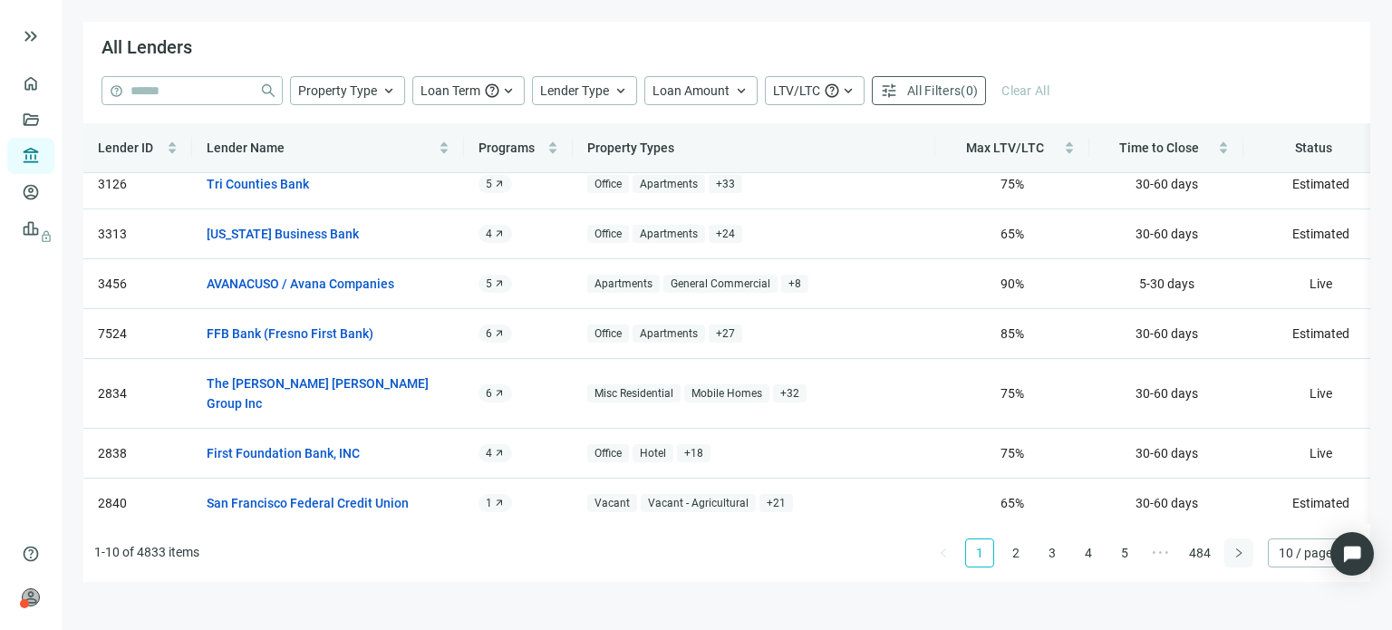
click at [1236, 553] on icon "right" at bounding box center [1239, 553] width 11 height 11
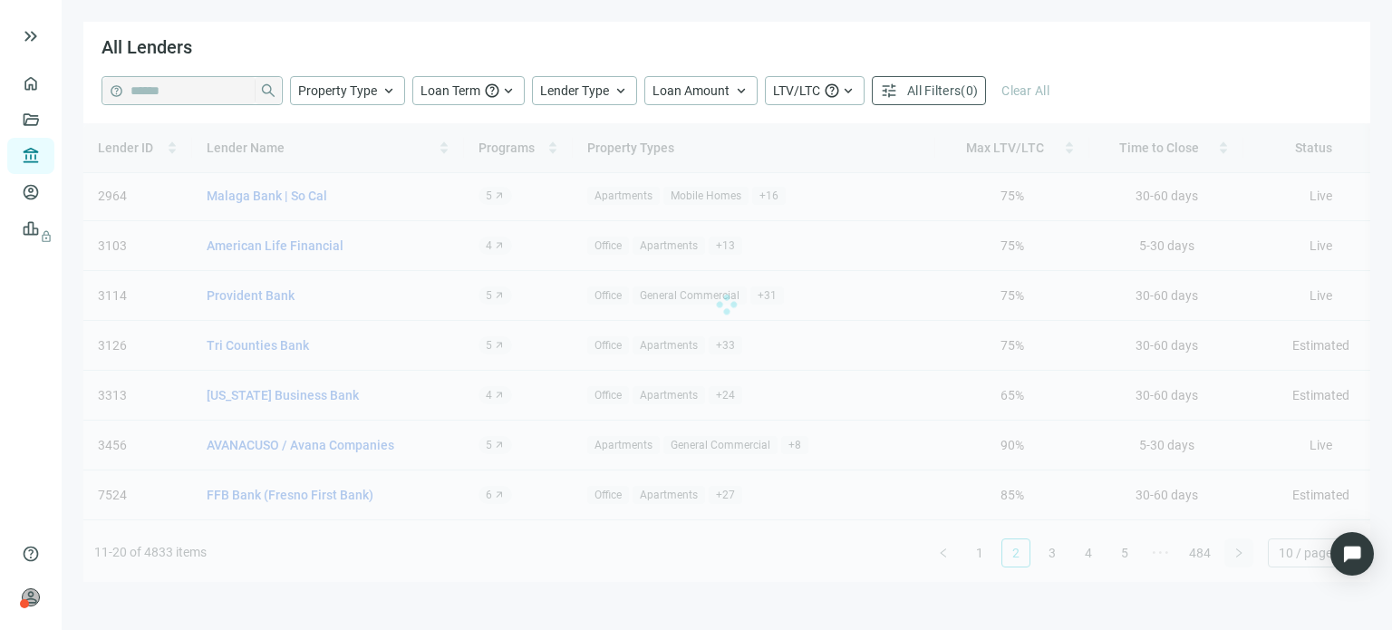
scroll to position [0, 0]
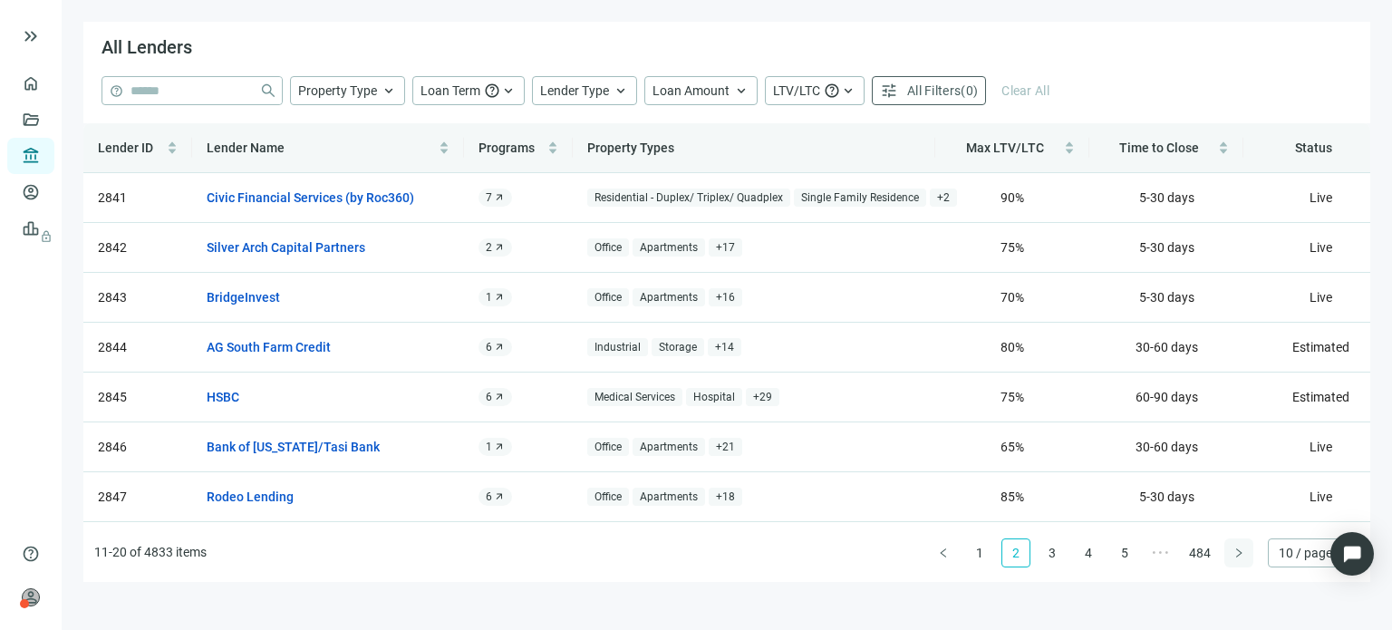
click at [1236, 552] on icon "right" at bounding box center [1239, 553] width 11 height 11
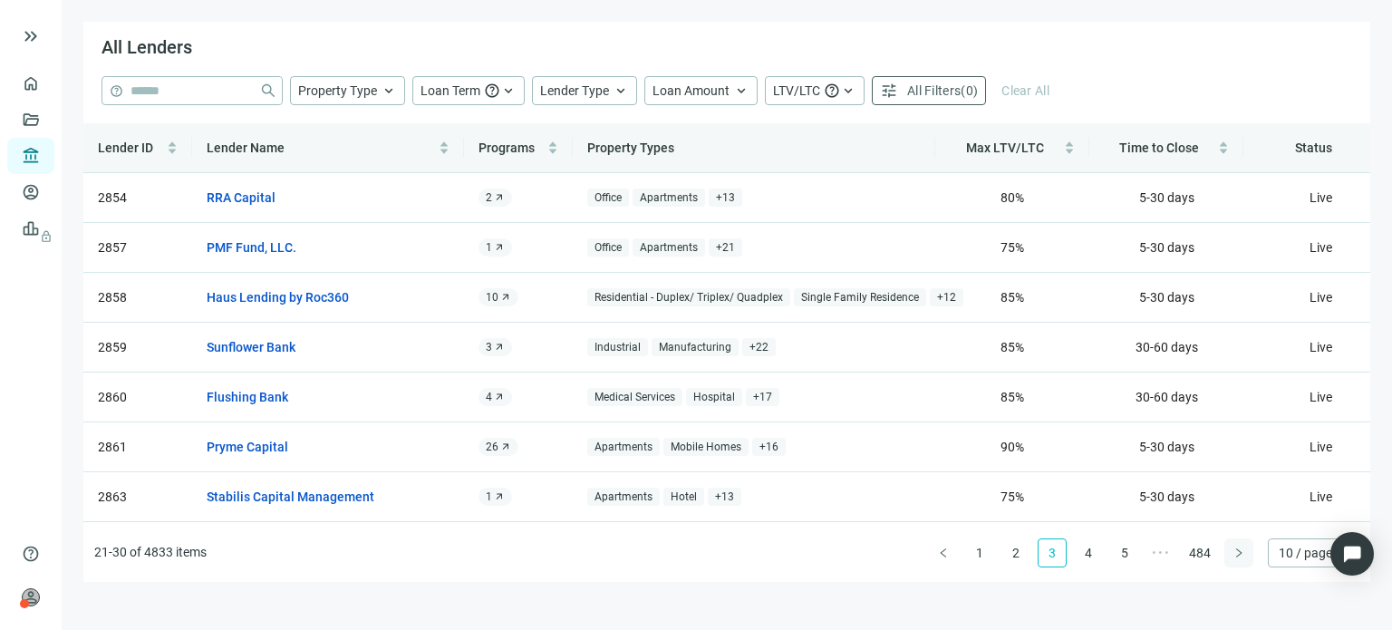
click at [1236, 552] on icon "right" at bounding box center [1239, 553] width 11 height 11
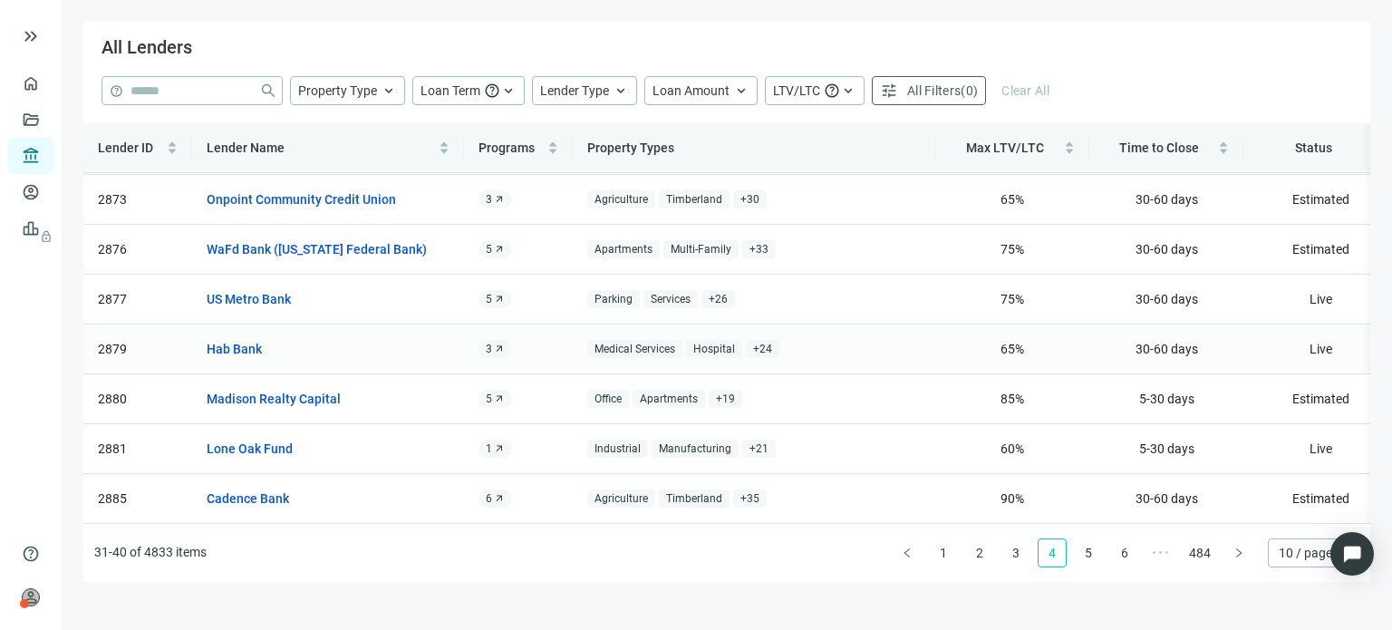
scroll to position [163, 0]
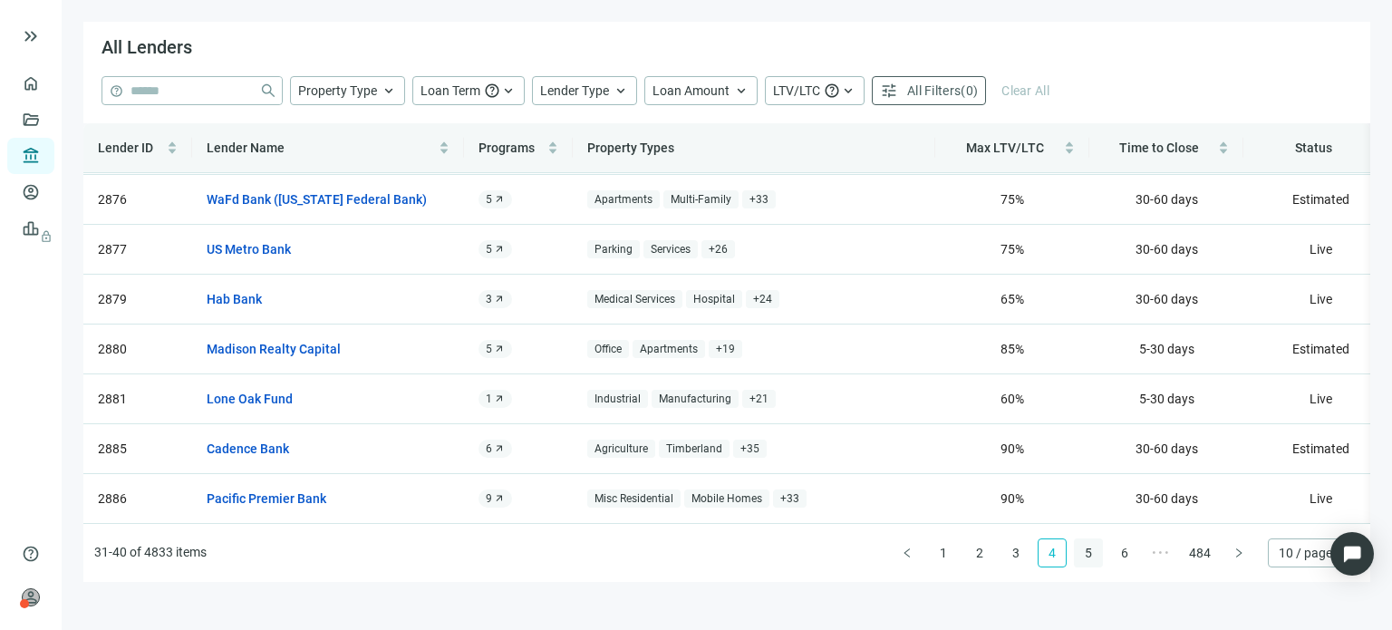
click at [1091, 554] on link "5" at bounding box center [1088, 552] width 27 height 27
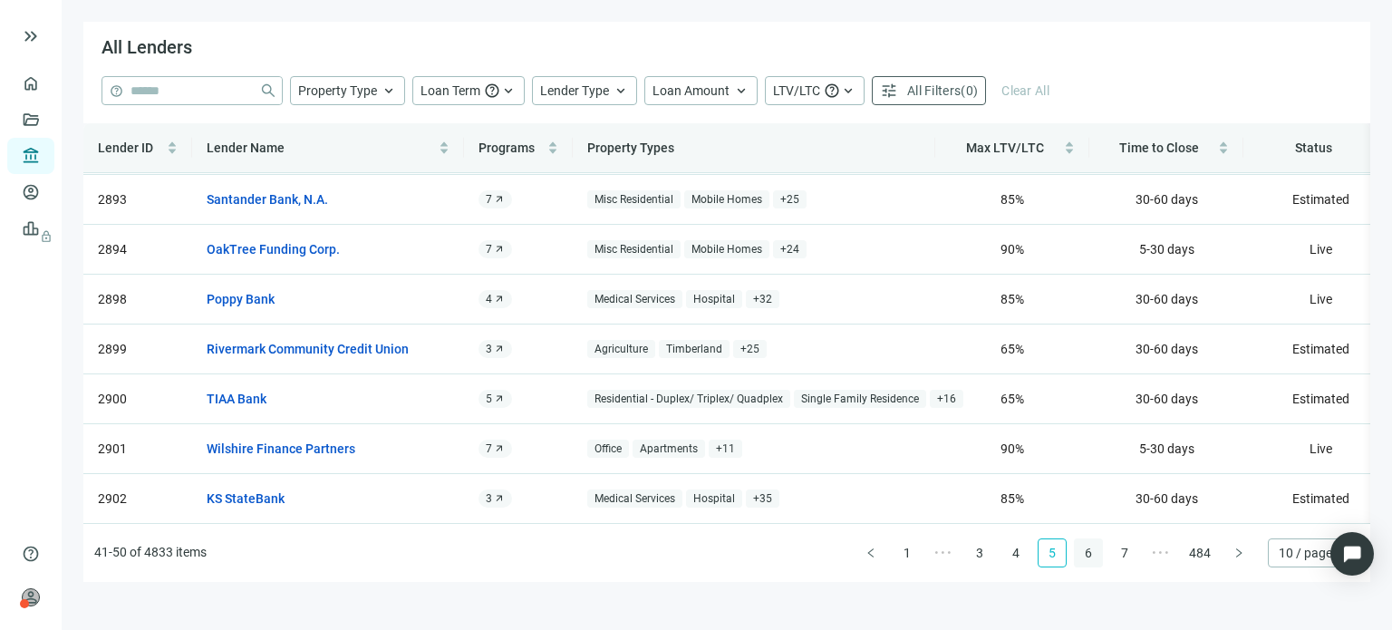
click at [1092, 550] on link "6" at bounding box center [1088, 552] width 27 height 27
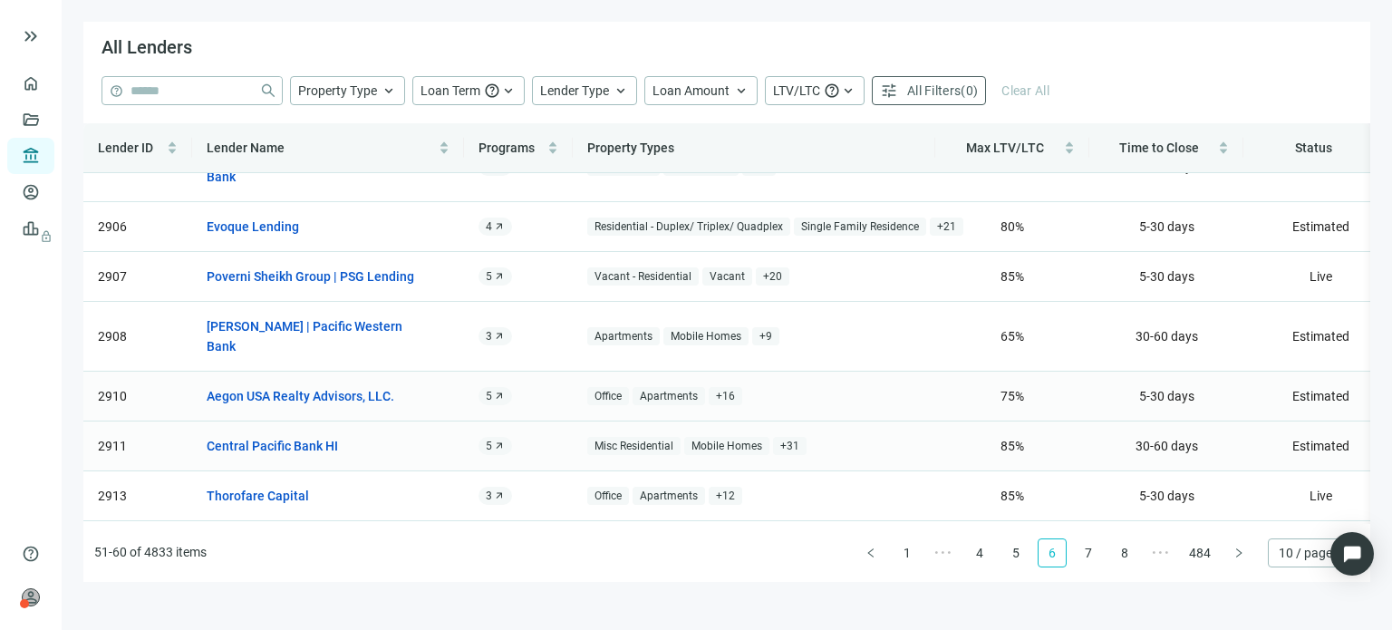
scroll to position [183, 0]
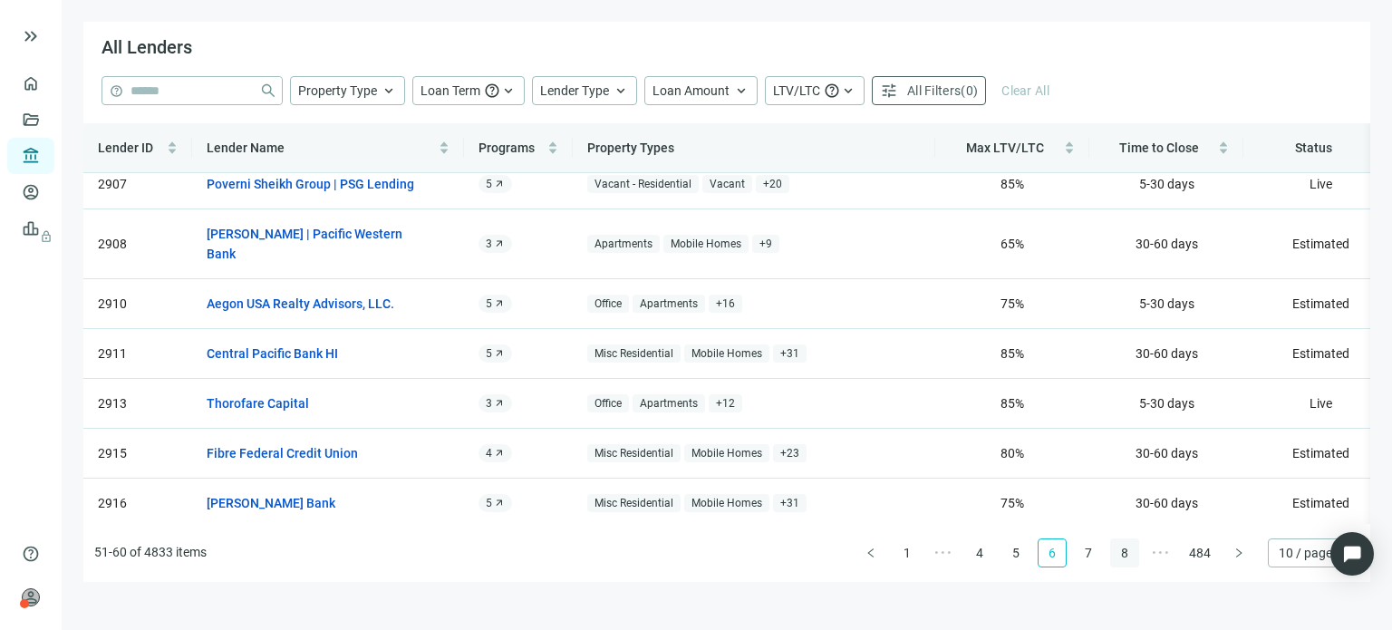
click at [1089, 550] on link "7" at bounding box center [1088, 552] width 27 height 27
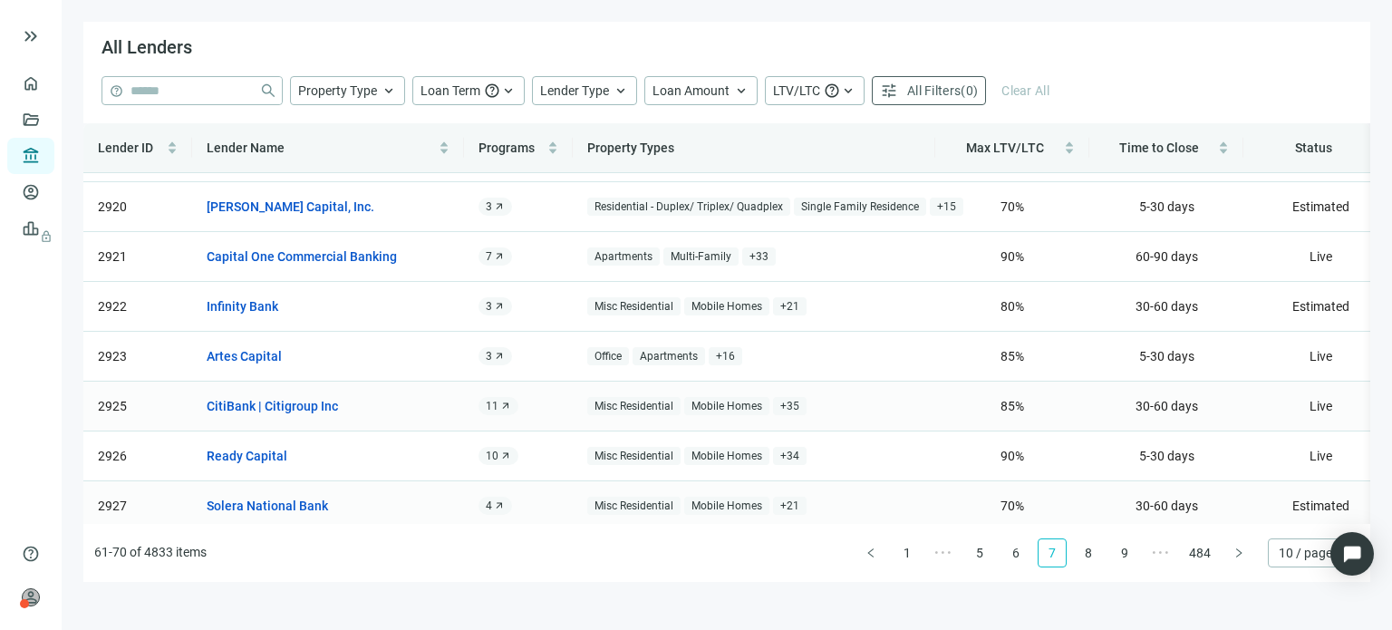
scroll to position [163, 0]
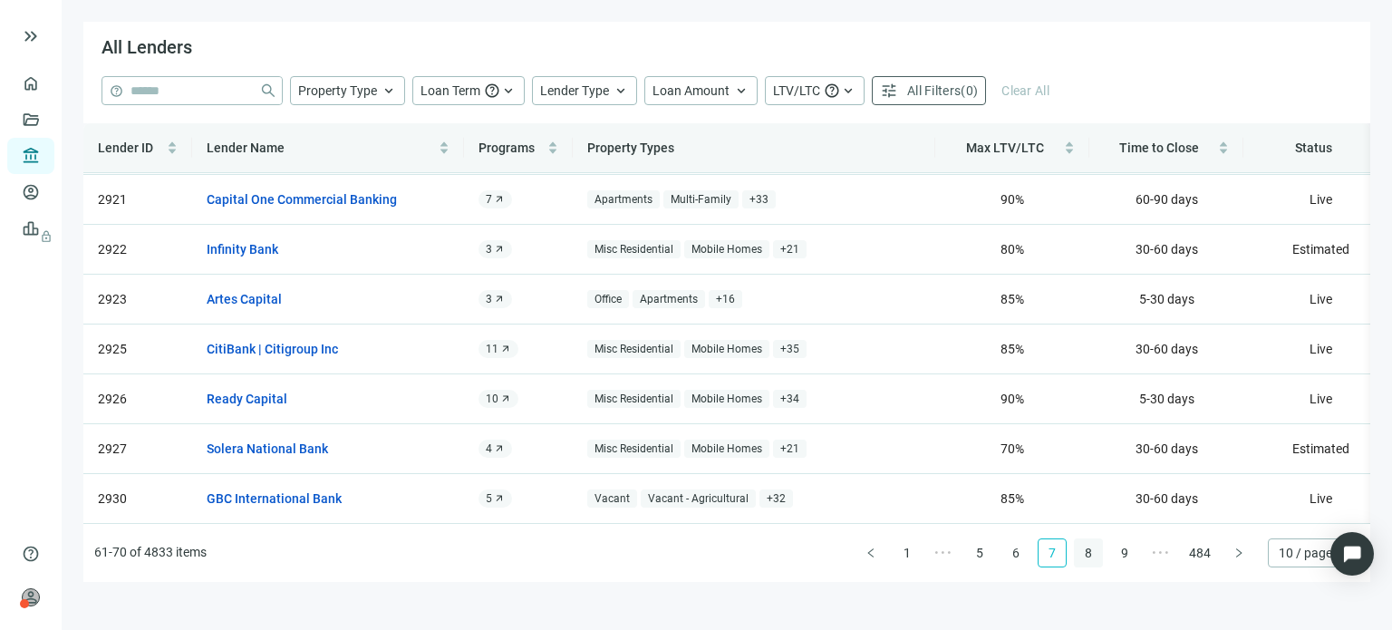
click at [1091, 553] on link "8" at bounding box center [1088, 552] width 27 height 27
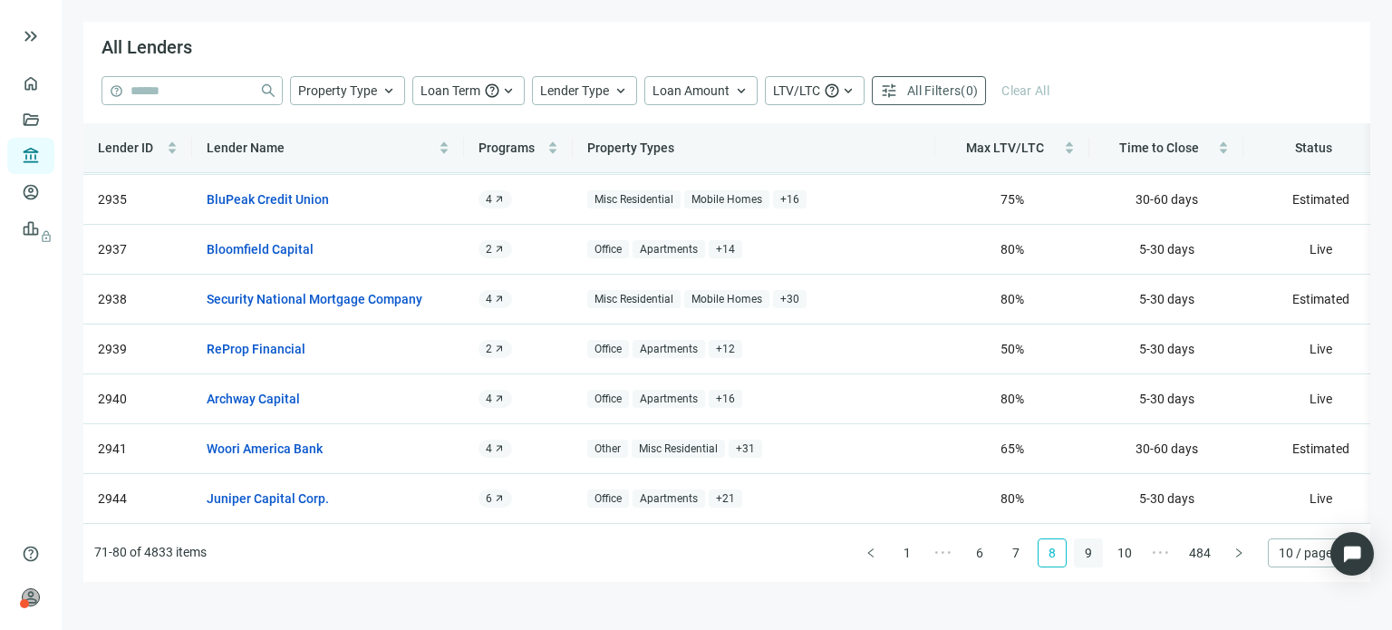
click at [1089, 550] on link "9" at bounding box center [1088, 552] width 27 height 27
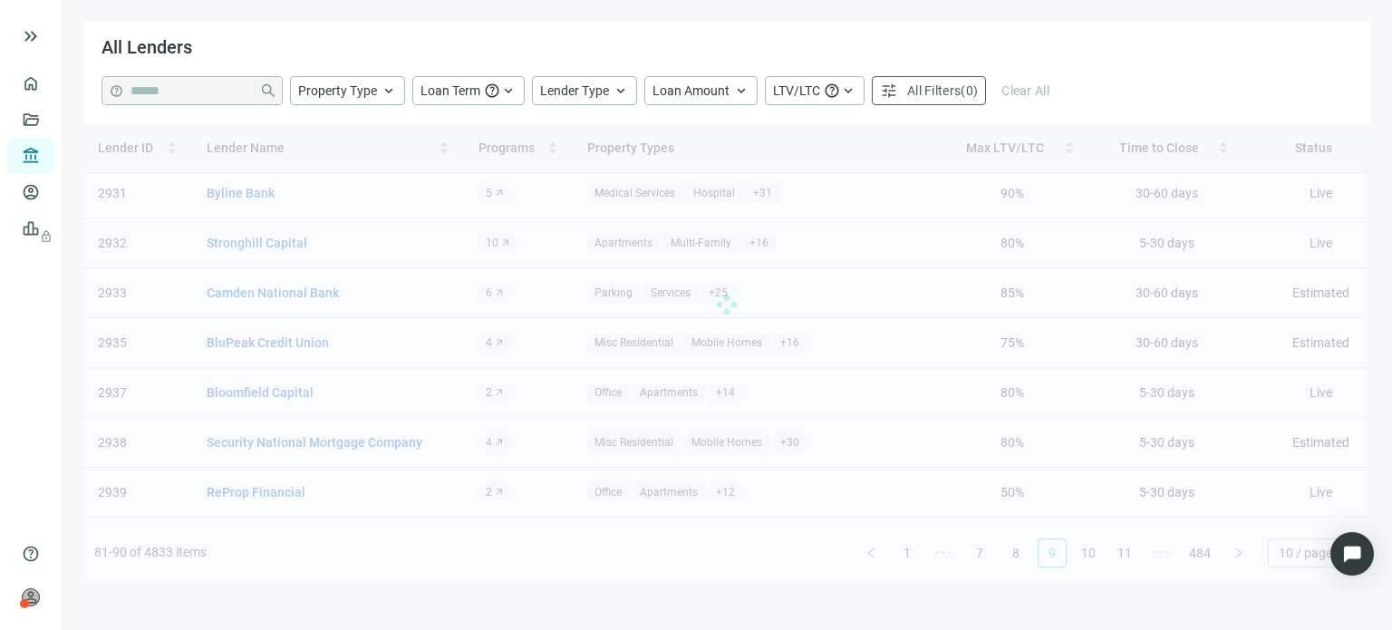
scroll to position [0, 0]
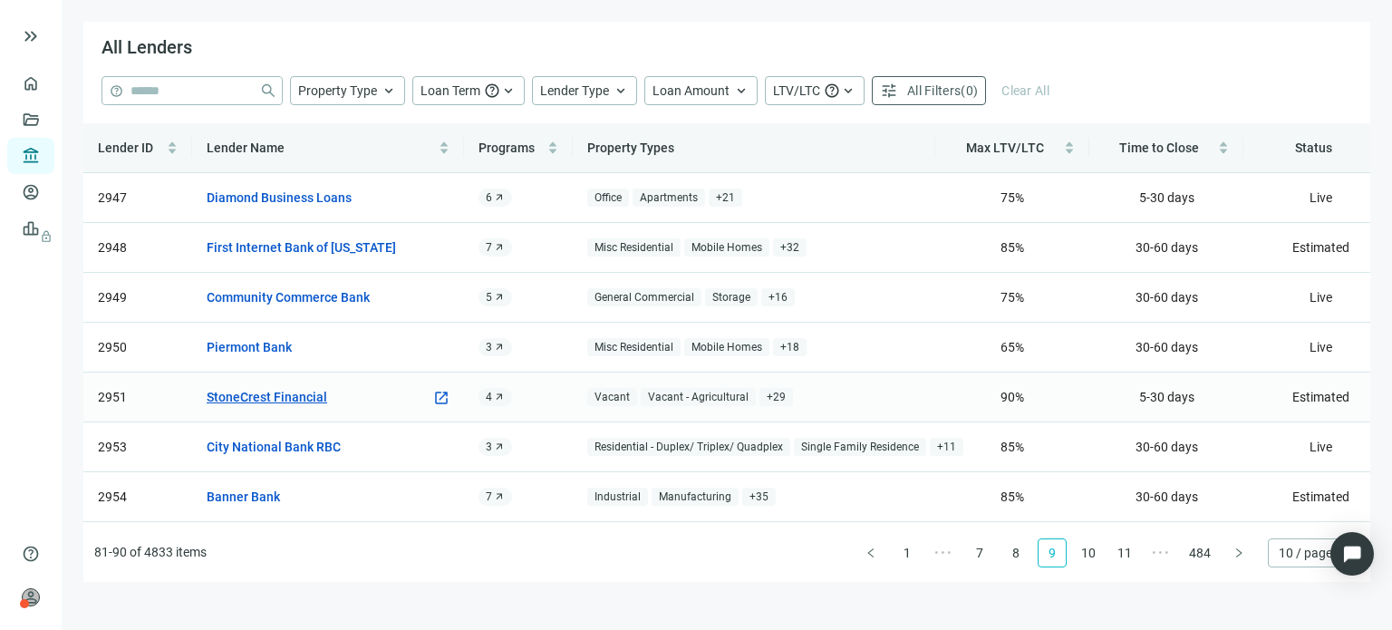
click at [305, 396] on link "StoneCrest Financial" at bounding box center [267, 397] width 121 height 20
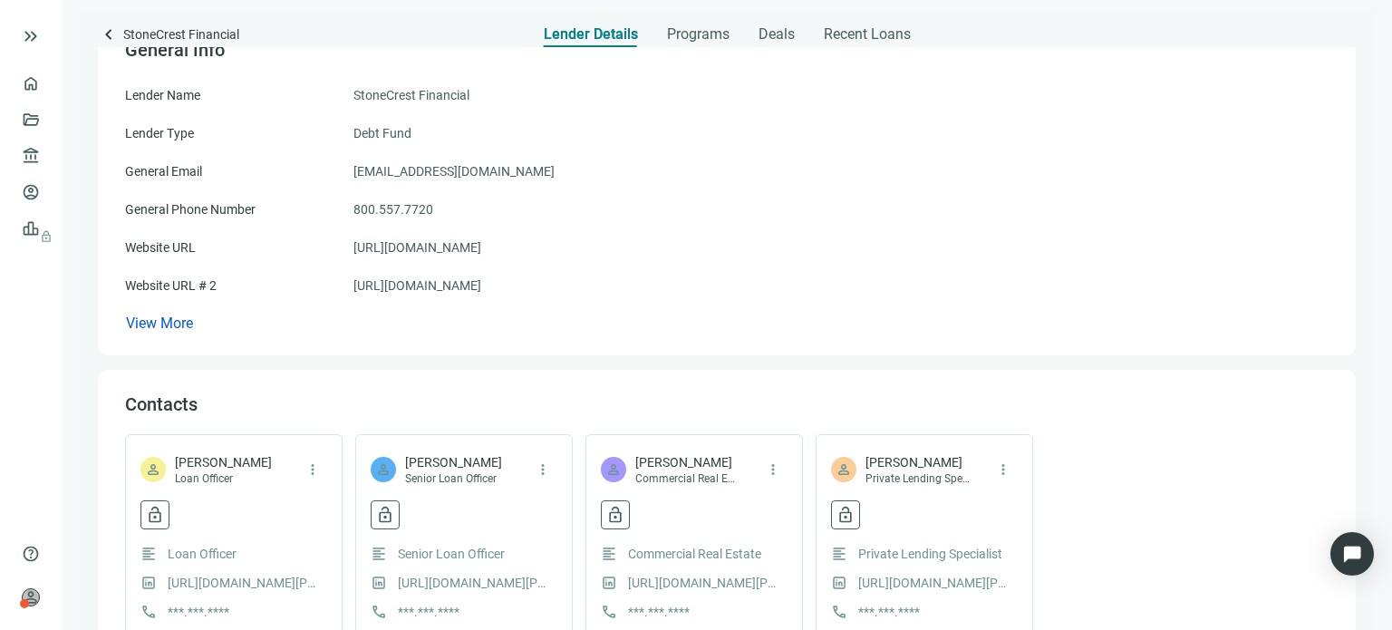
scroll to position [181, 0]
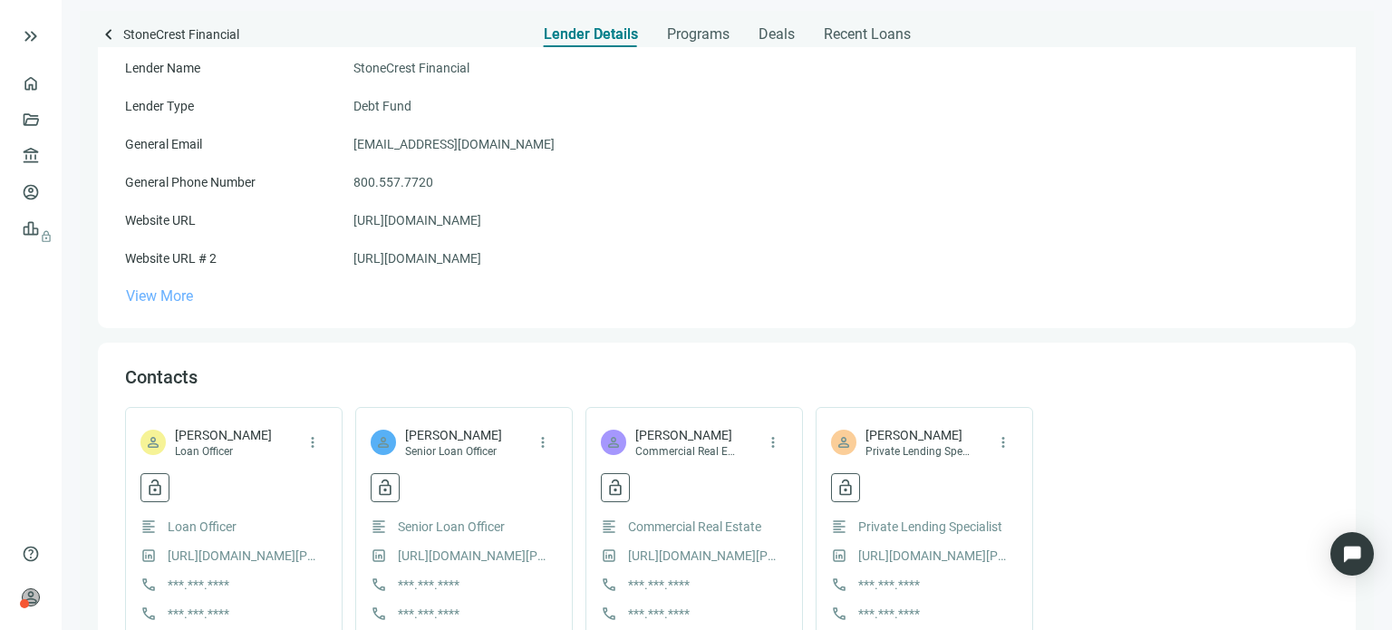
click at [168, 300] on span "View More" at bounding box center [159, 295] width 67 height 17
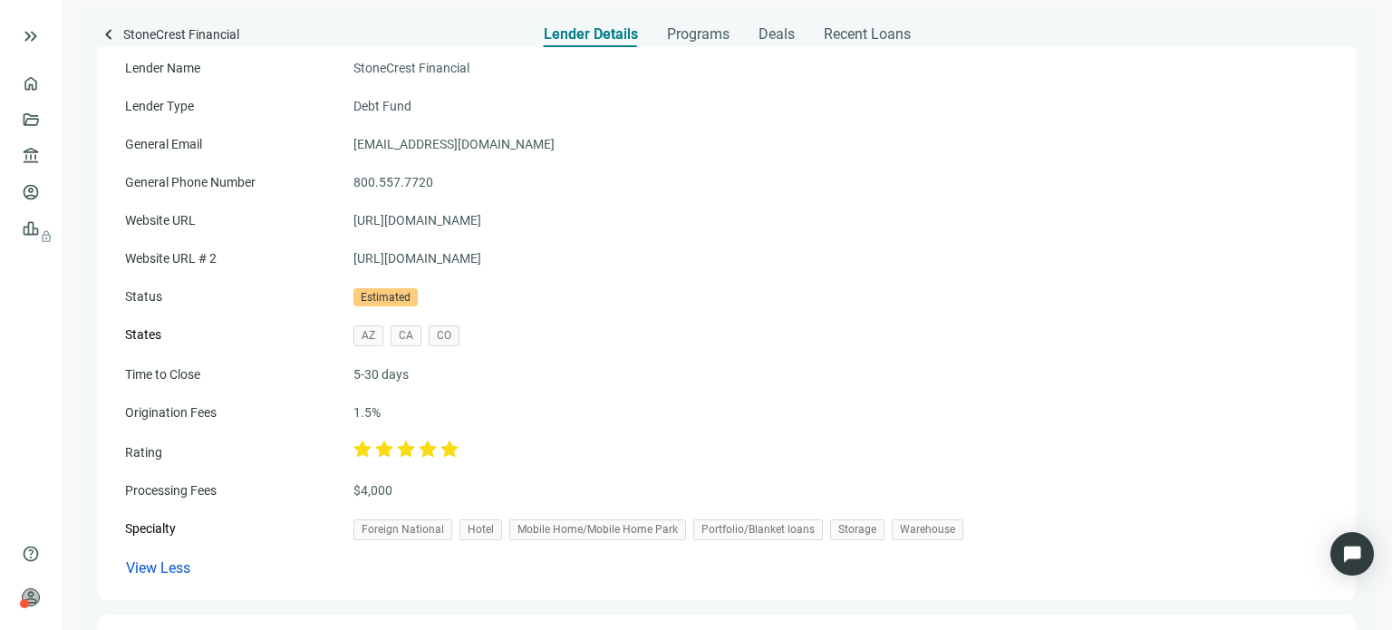
scroll to position [0, 0]
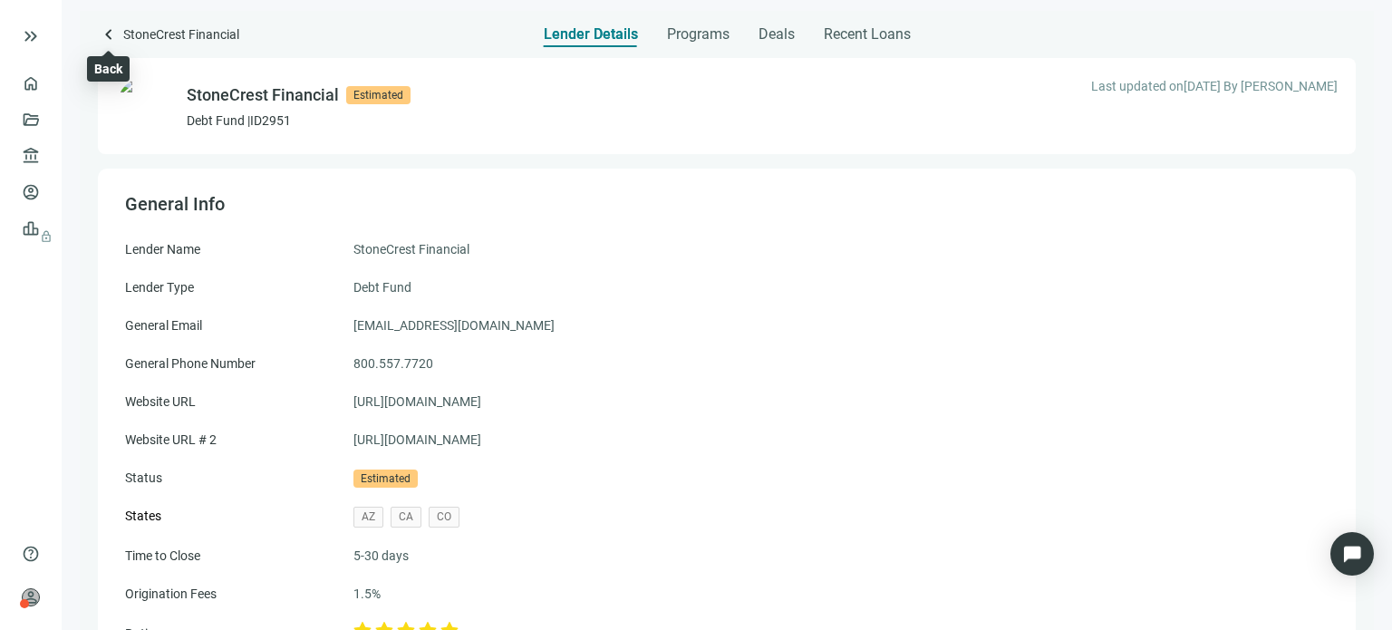
click at [107, 36] on span "keyboard_arrow_left" at bounding box center [109, 35] width 22 height 22
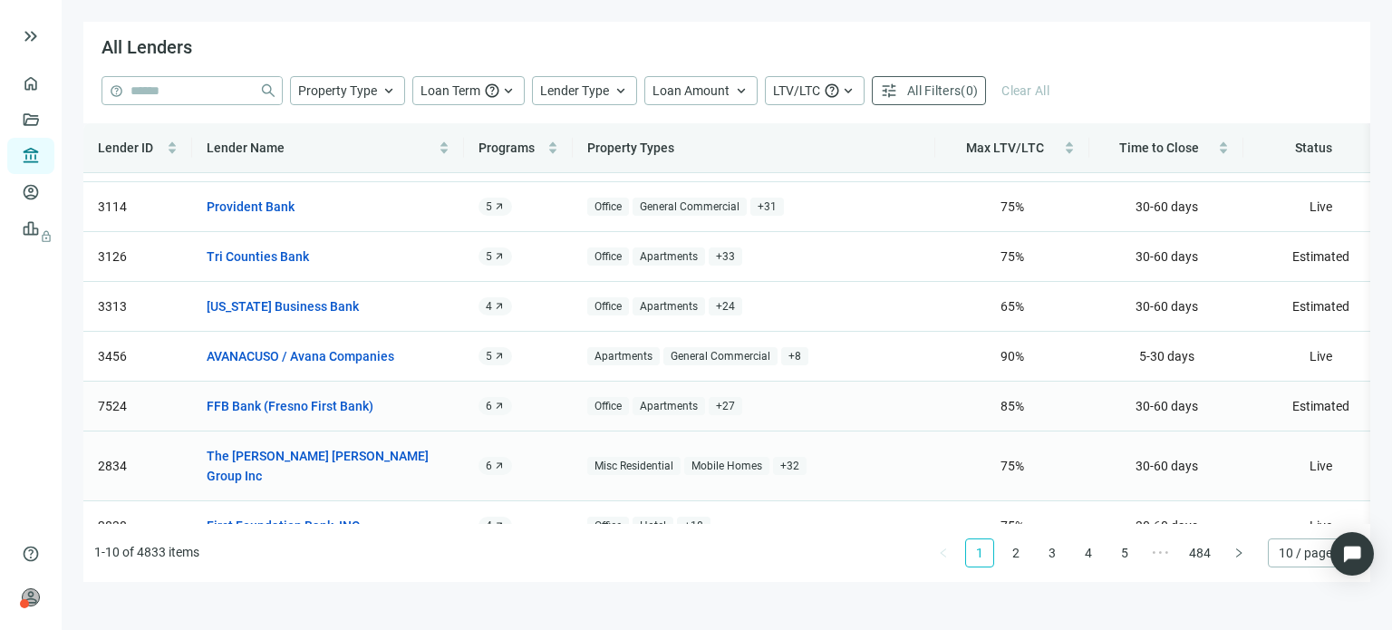
scroll to position [163, 0]
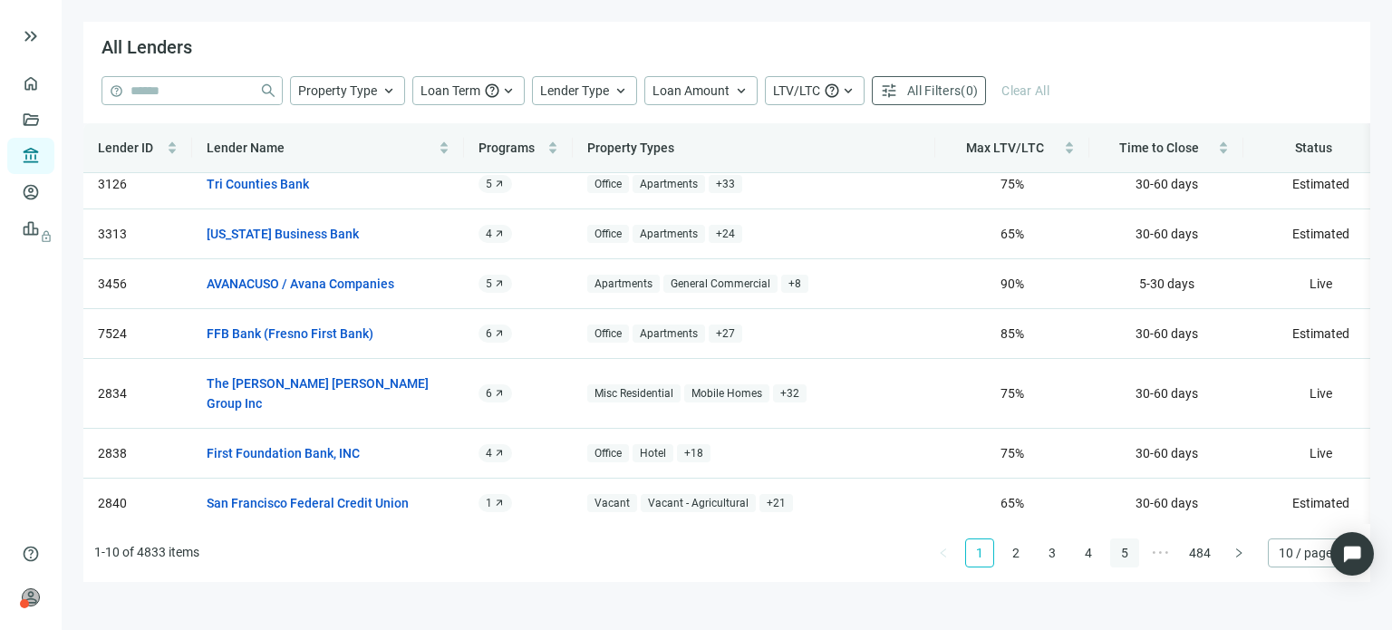
click at [1130, 559] on link "5" at bounding box center [1124, 552] width 27 height 27
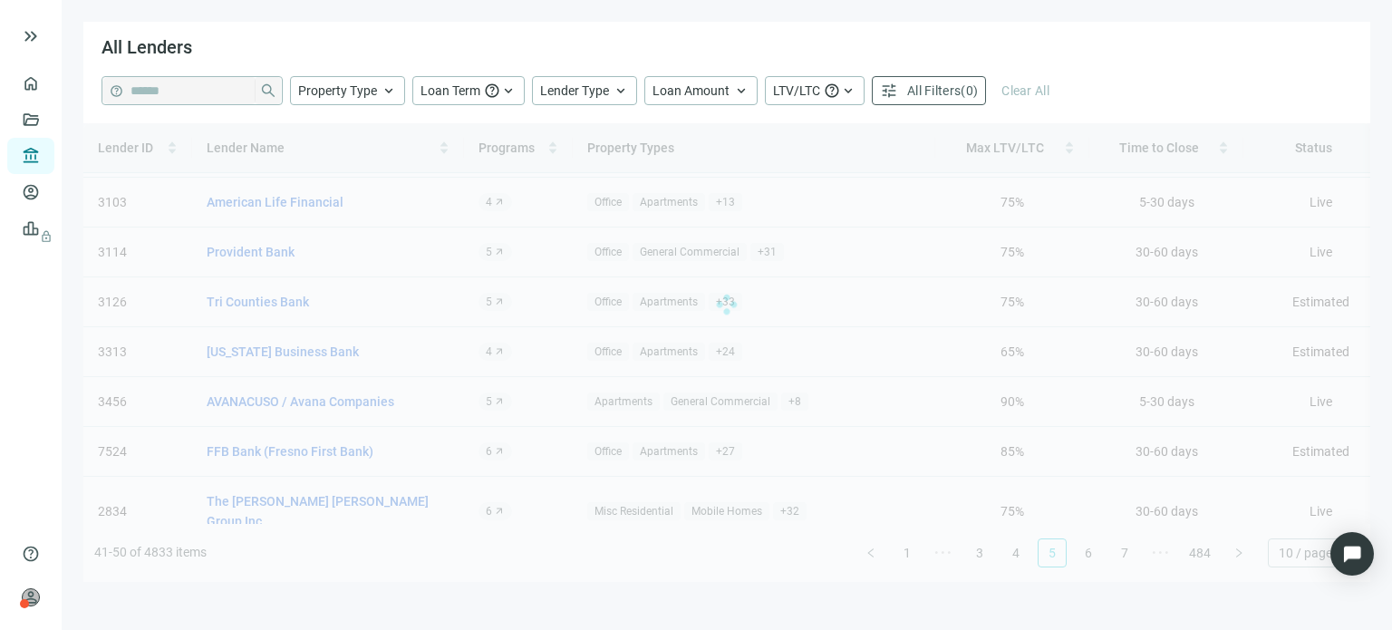
scroll to position [0, 0]
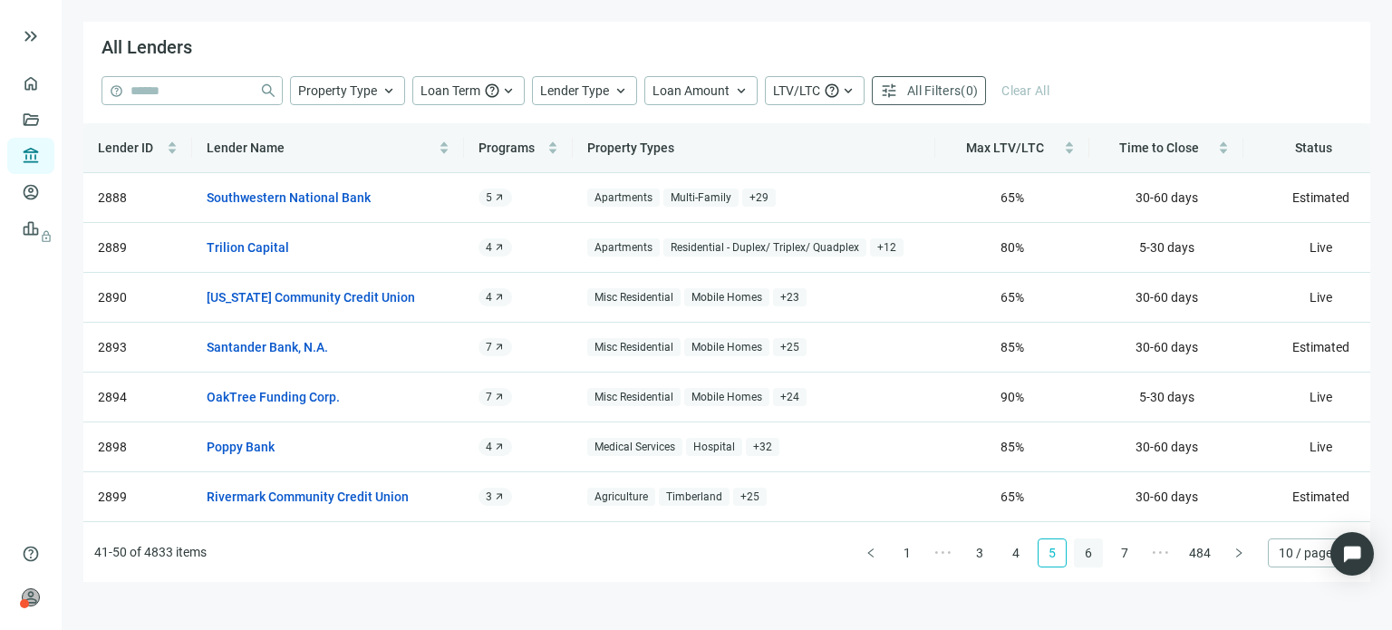
click at [1087, 559] on link "6" at bounding box center [1088, 552] width 27 height 27
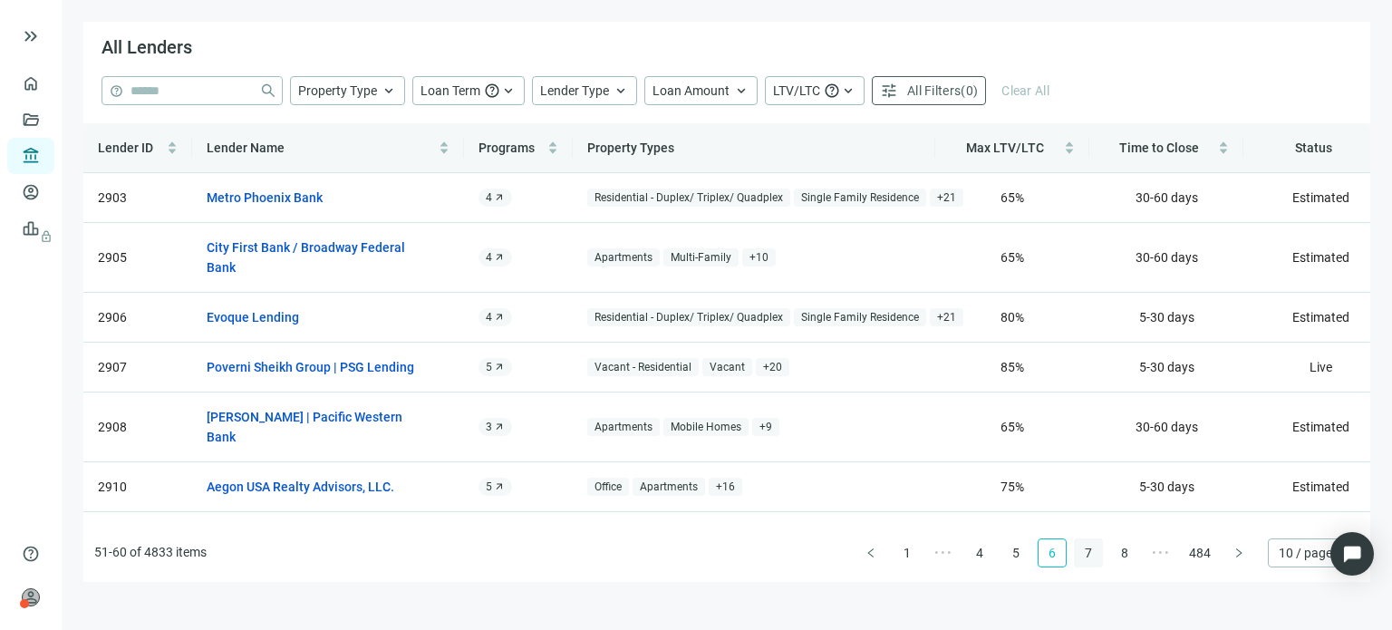
click at [1092, 554] on link "7" at bounding box center [1088, 552] width 27 height 27
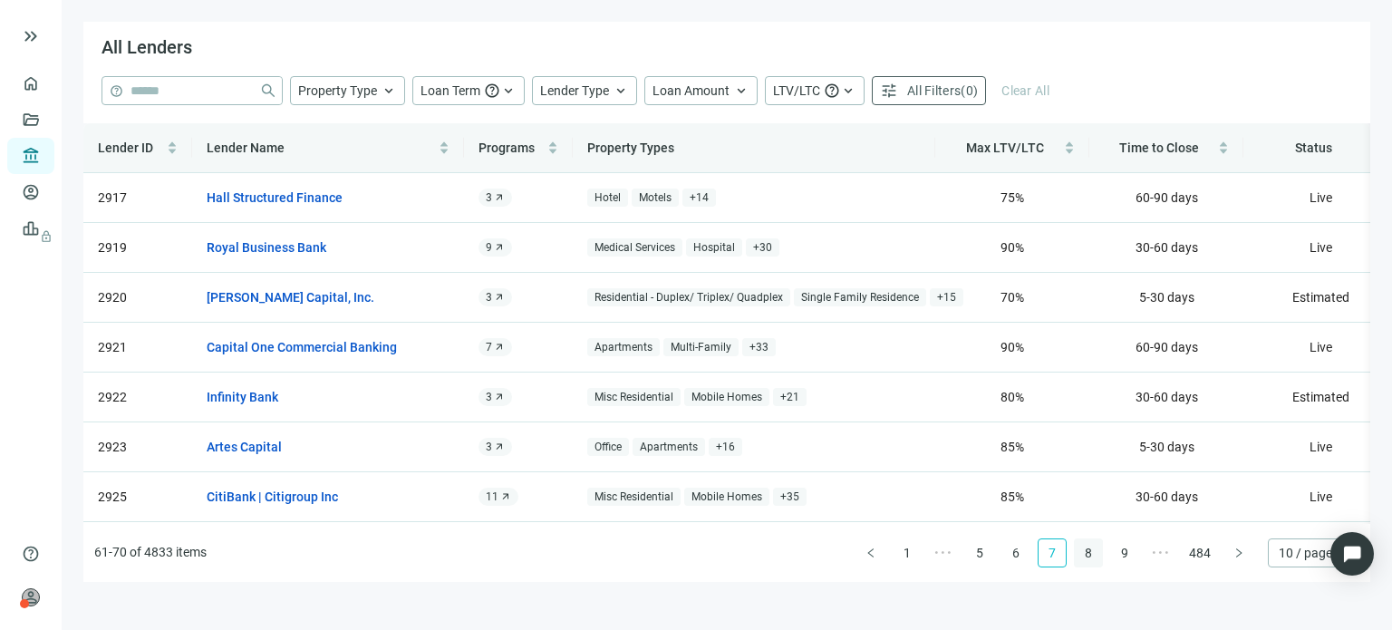
click at [1085, 555] on link "8" at bounding box center [1088, 552] width 27 height 27
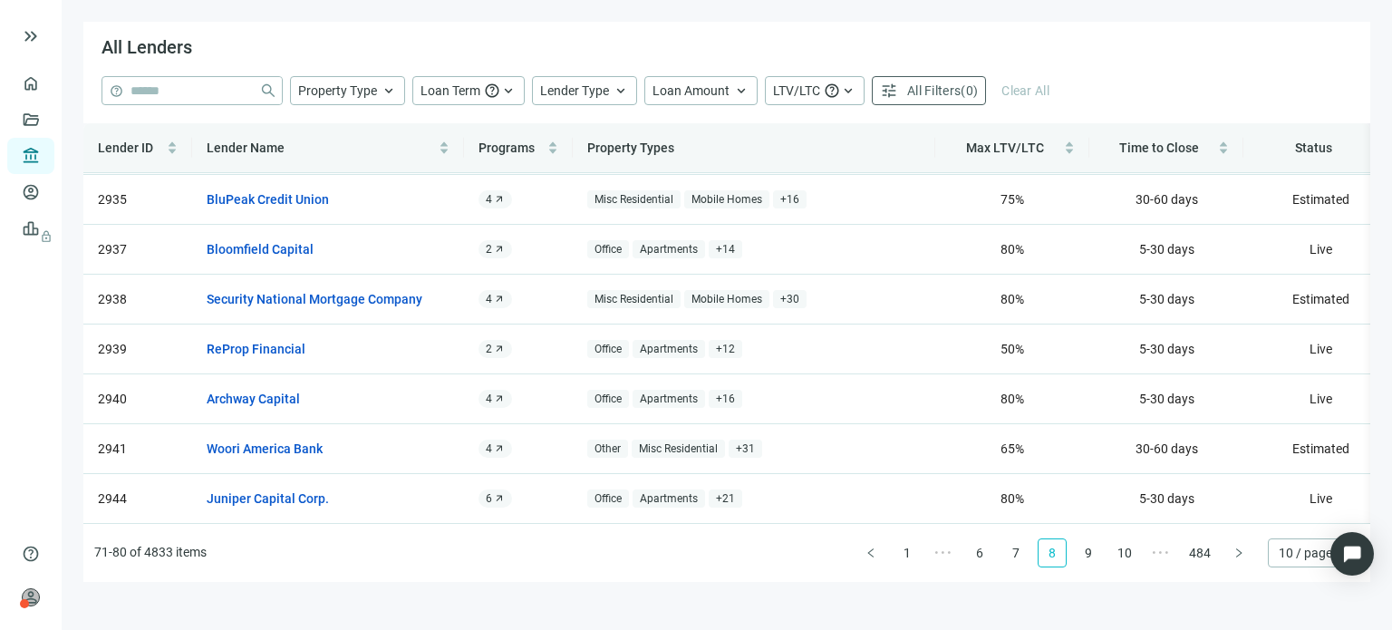
scroll to position [163, 0]
click at [1085, 548] on link "9" at bounding box center [1088, 552] width 27 height 27
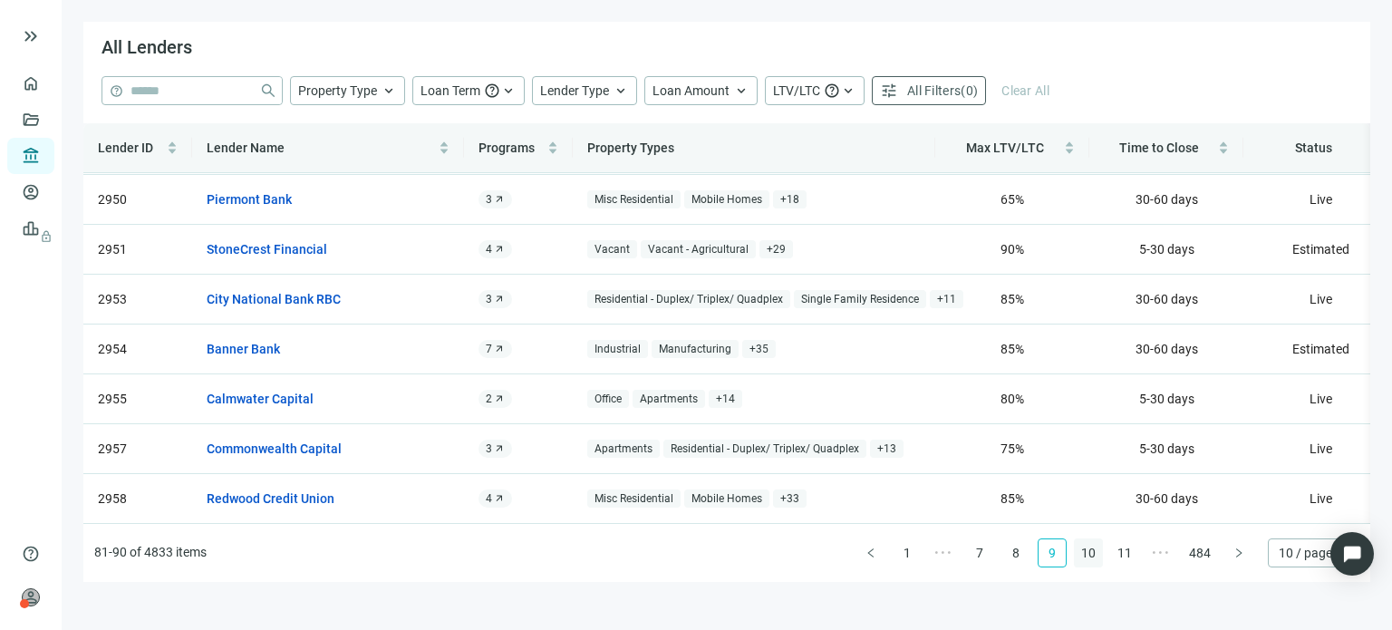
click at [1087, 557] on link "10" at bounding box center [1088, 552] width 27 height 27
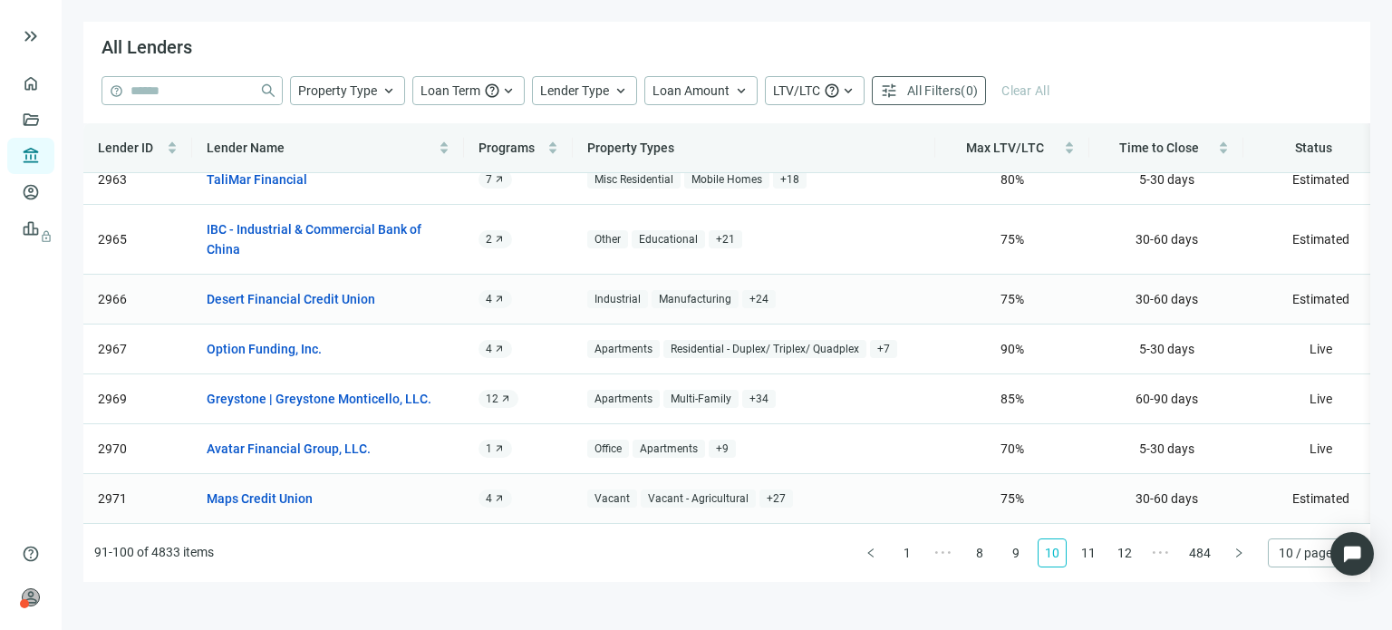
scroll to position [183, 0]
click at [1088, 554] on link "11" at bounding box center [1088, 552] width 27 height 27
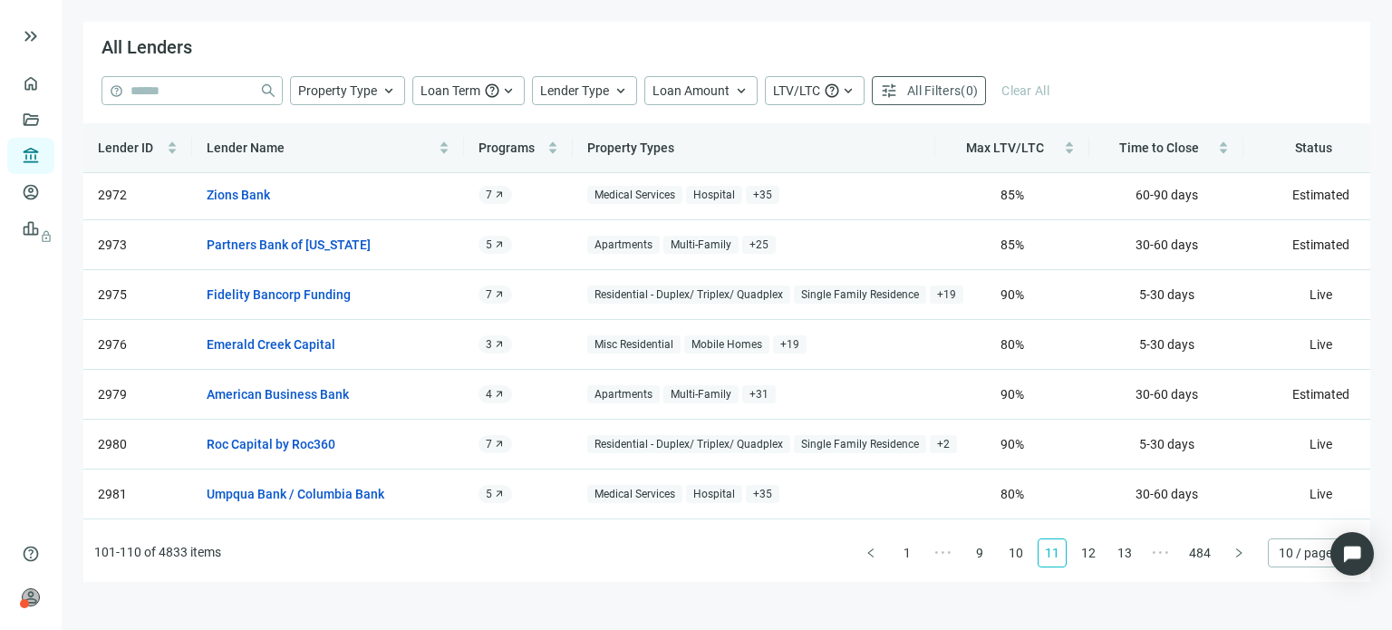
scroll to position [0, 0]
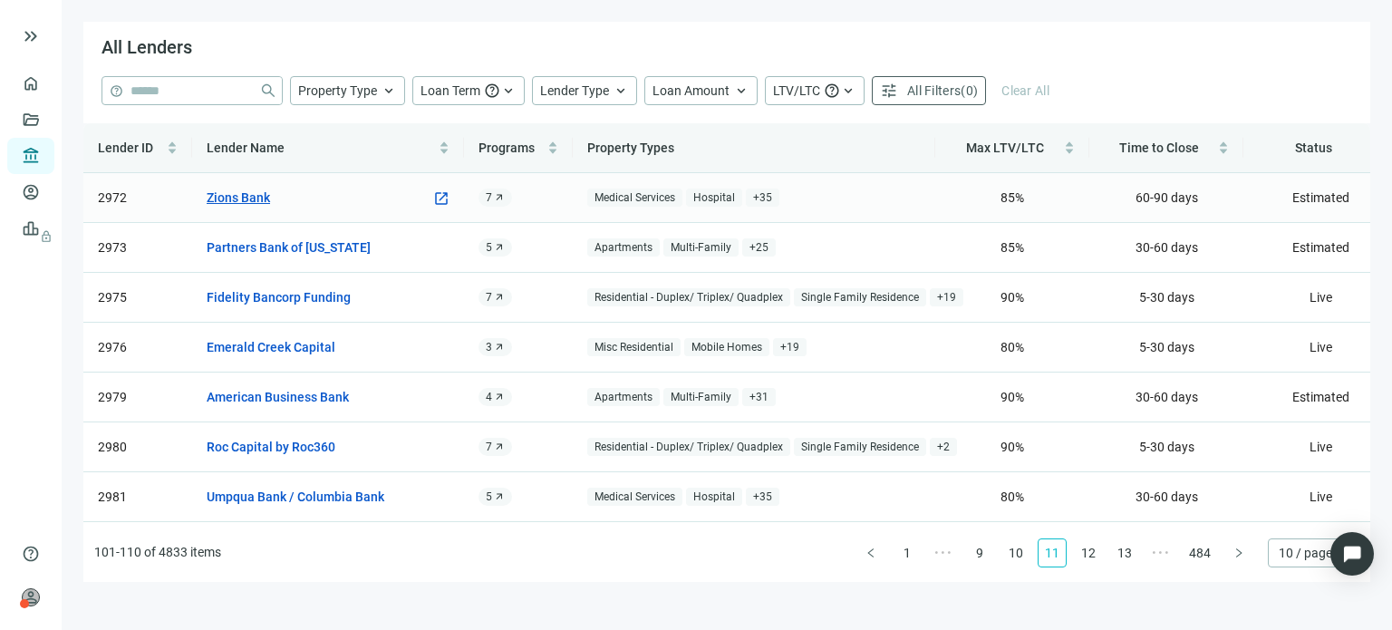
click at [262, 198] on link "Zions Bank" at bounding box center [238, 198] width 63 height 20
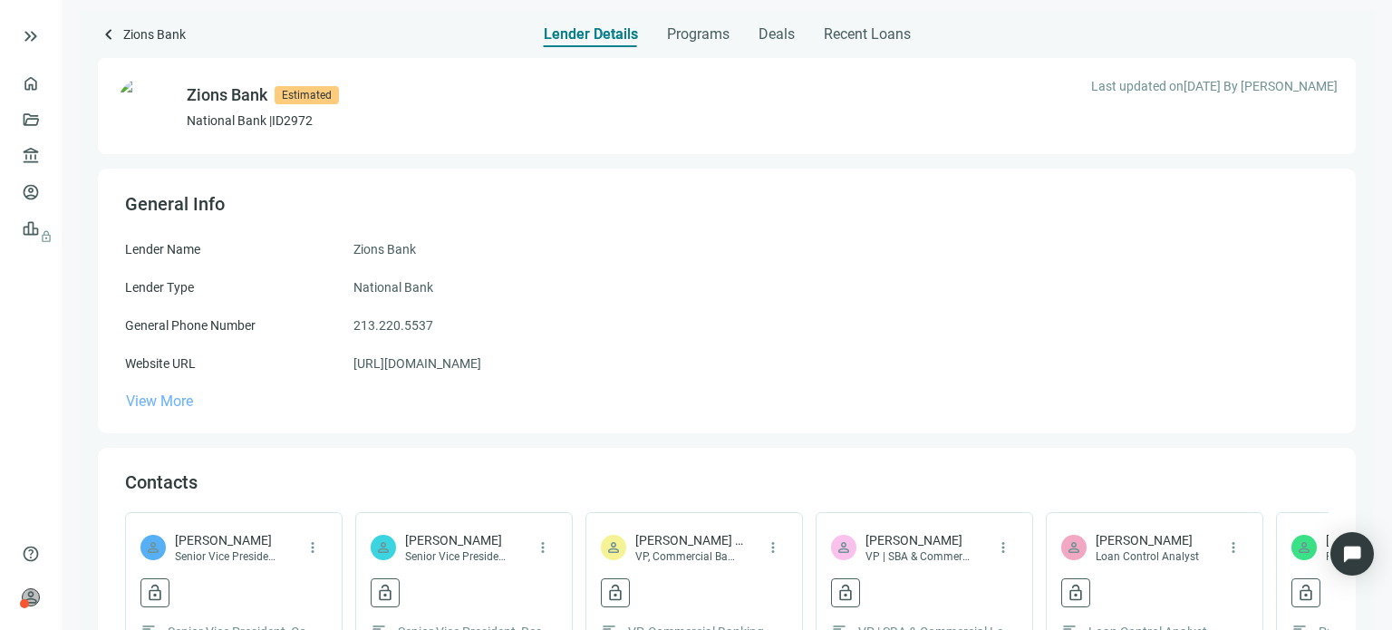
click at [160, 402] on span "View More" at bounding box center [159, 401] width 67 height 17
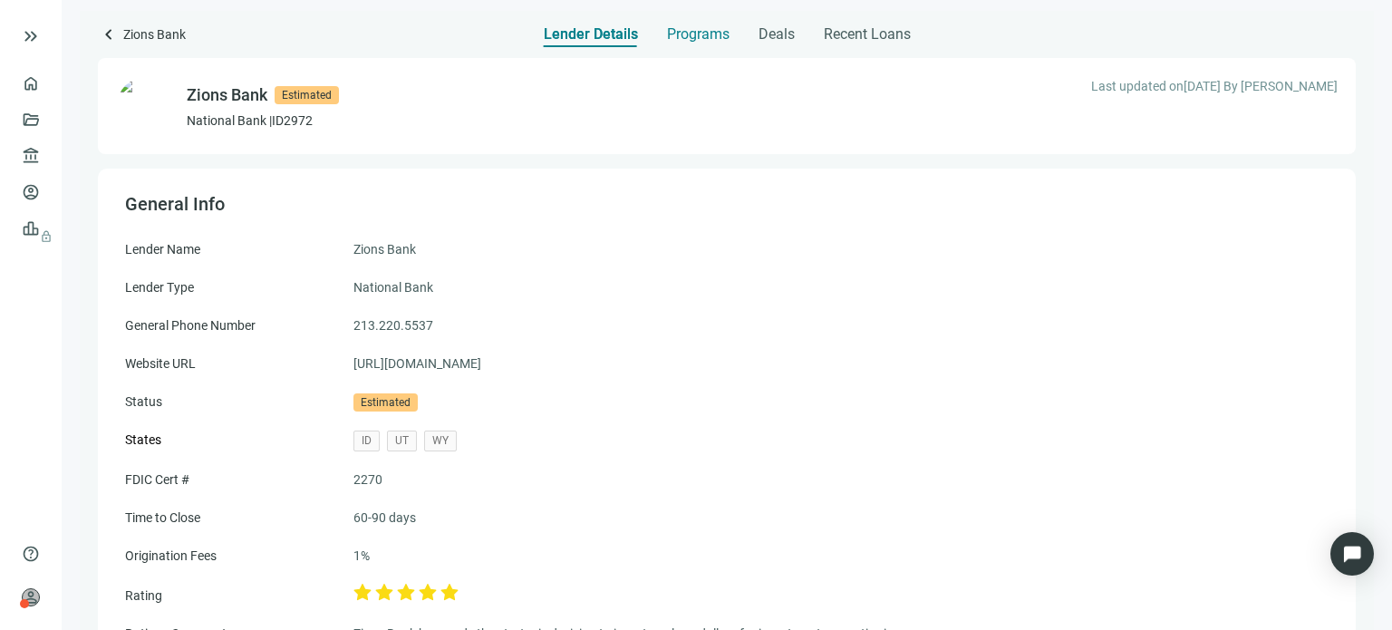
click at [714, 32] on span "Programs" at bounding box center [698, 34] width 63 height 18
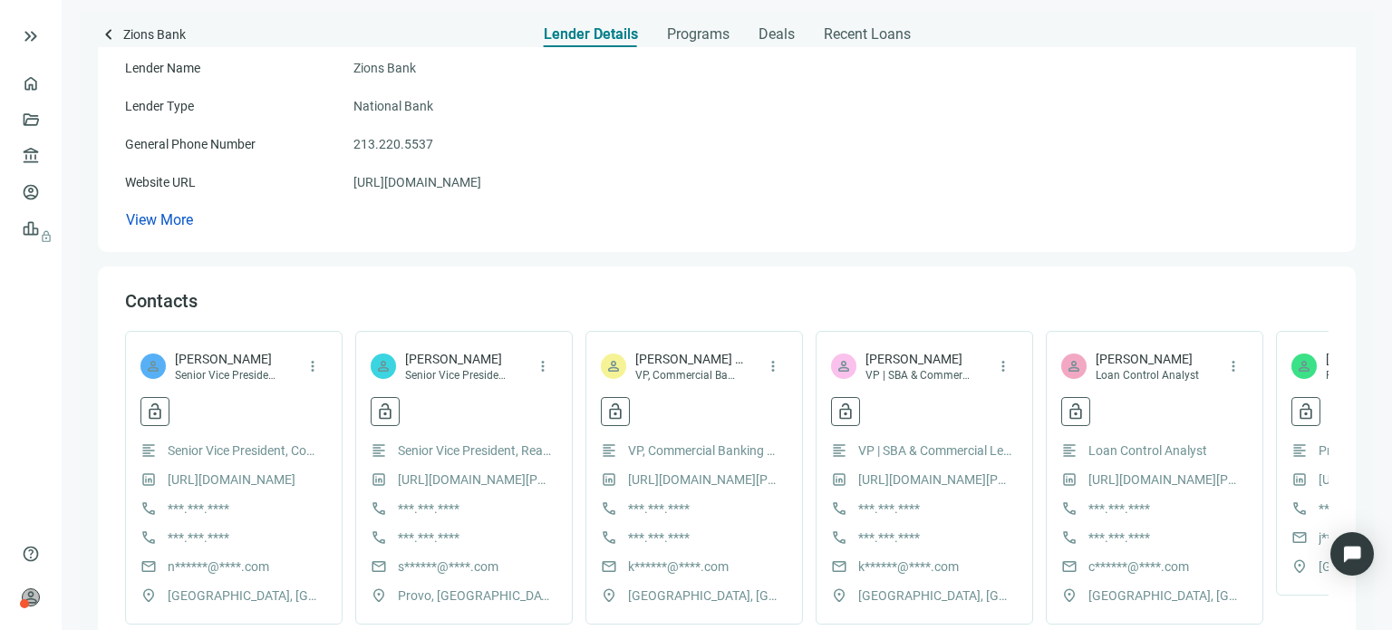
scroll to position [91, 0]
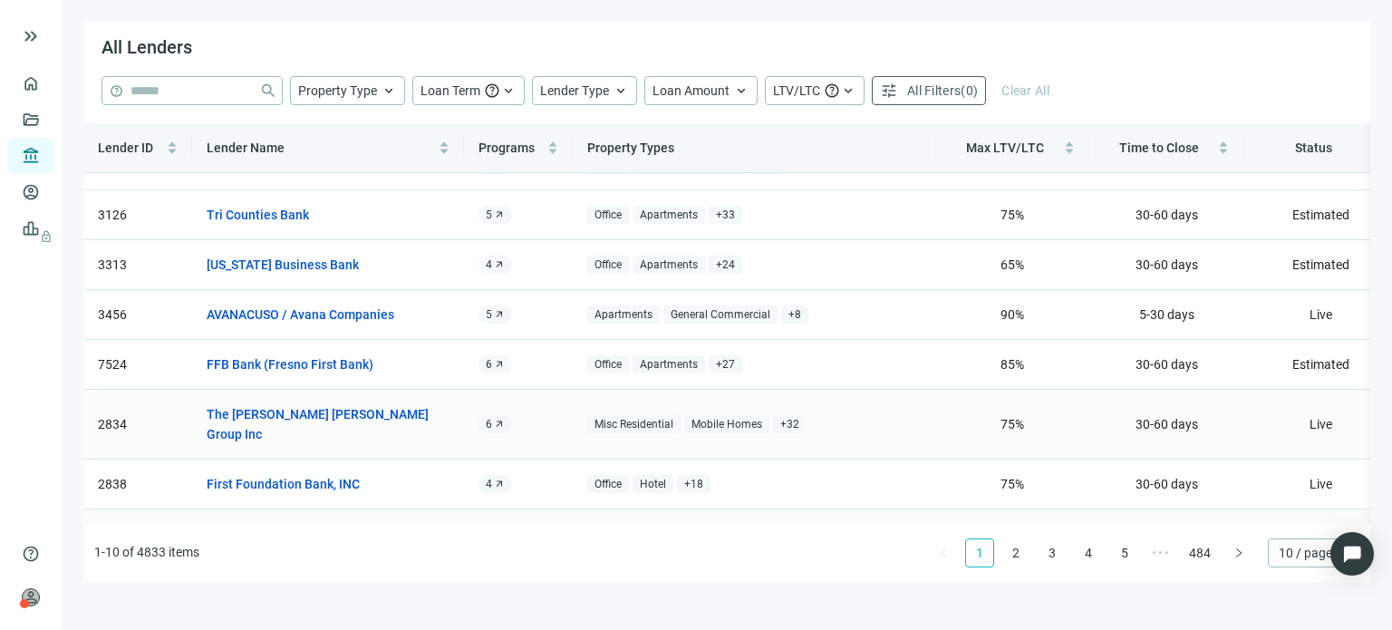
scroll to position [163, 0]
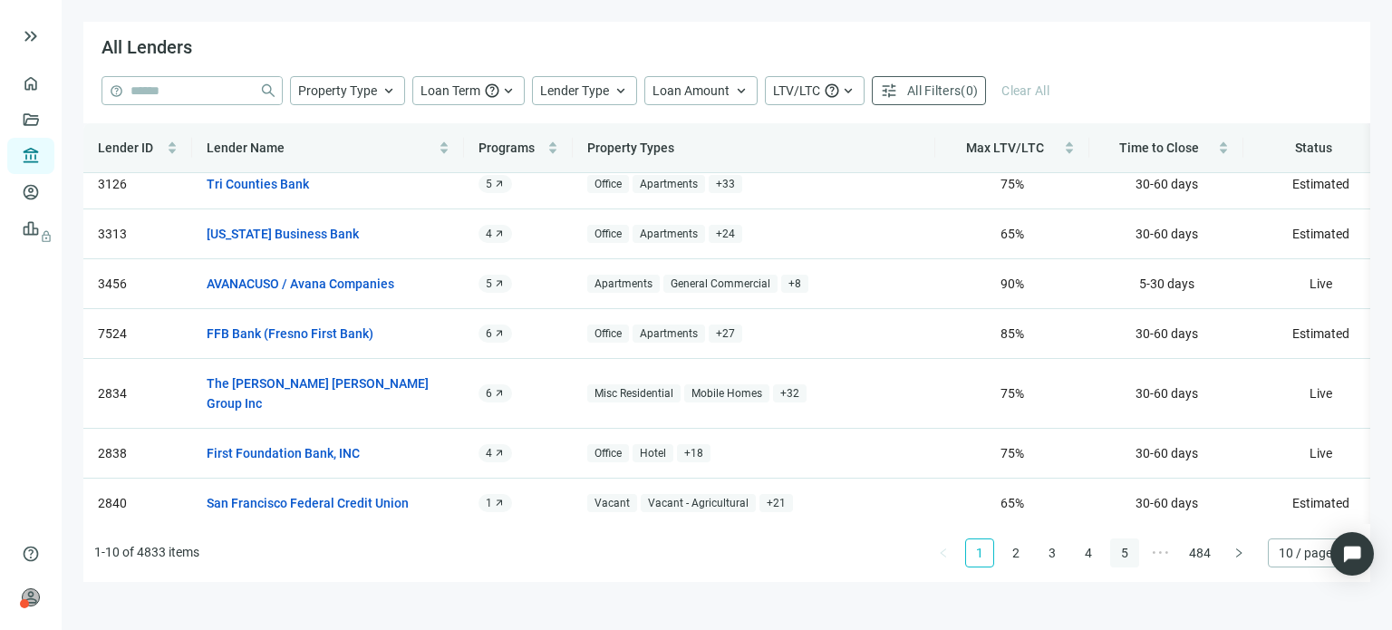
click at [1130, 557] on link "5" at bounding box center [1124, 552] width 27 height 27
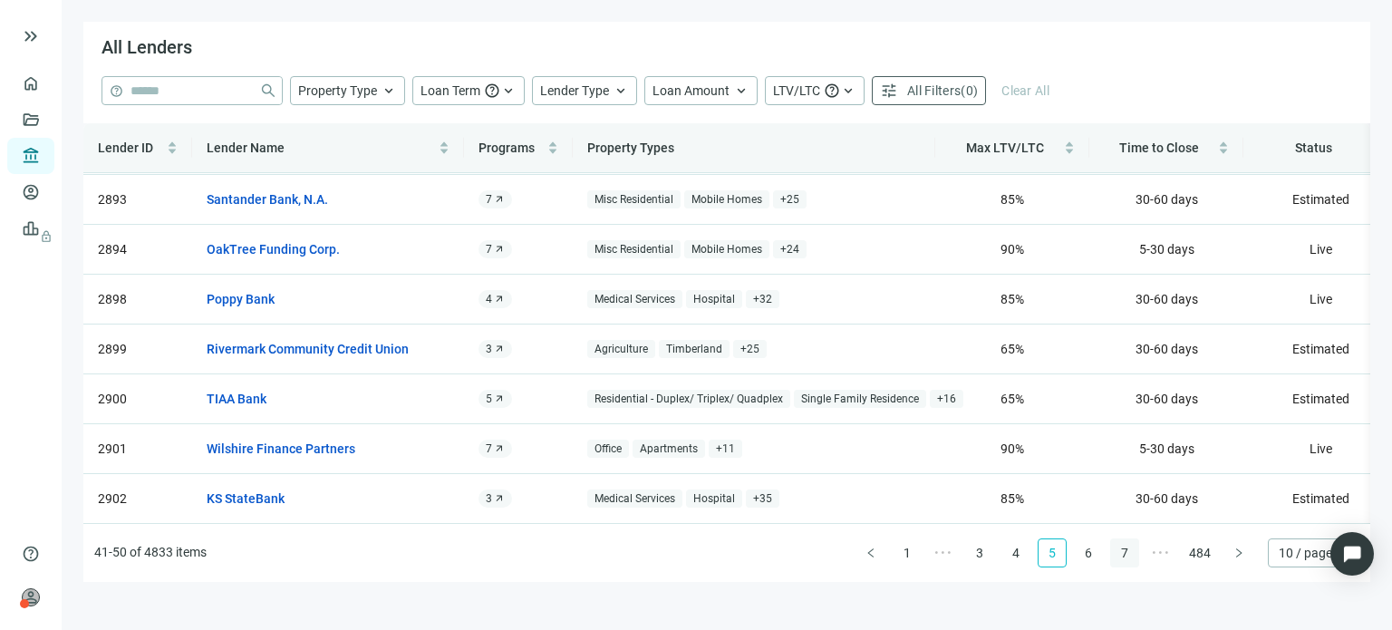
click at [1088, 557] on link "6" at bounding box center [1088, 552] width 27 height 27
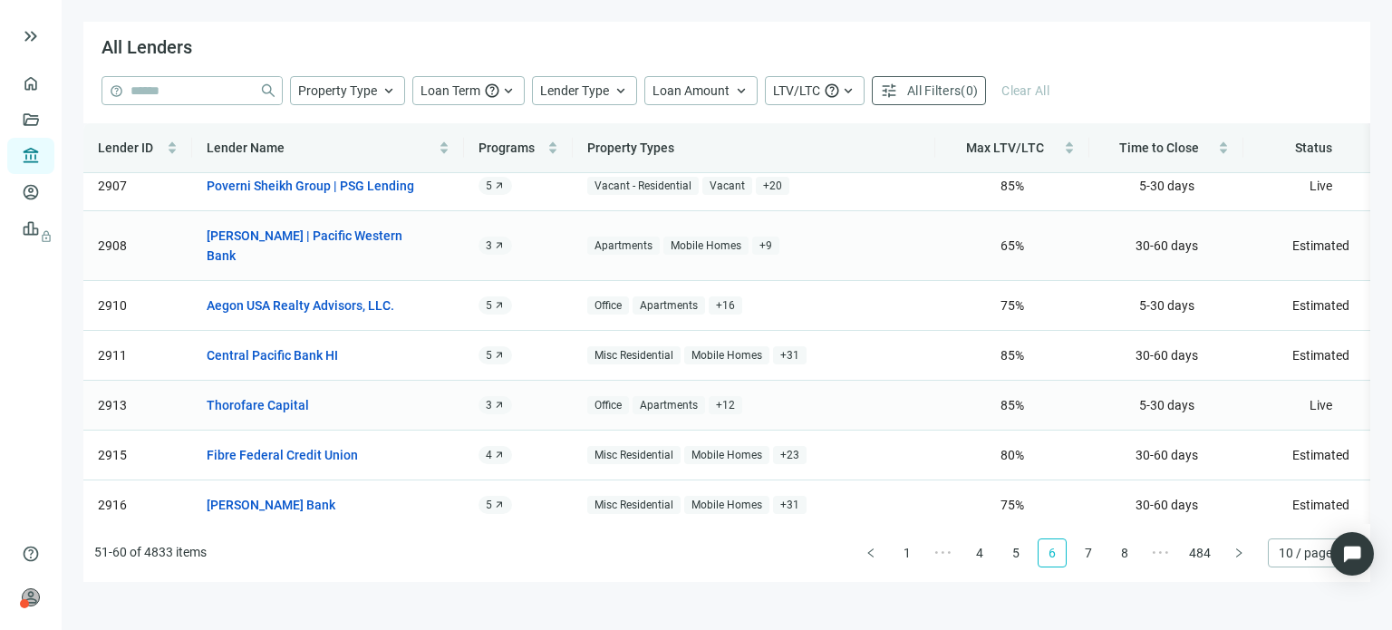
scroll to position [183, 0]
click at [1088, 554] on link "7" at bounding box center [1088, 552] width 27 height 27
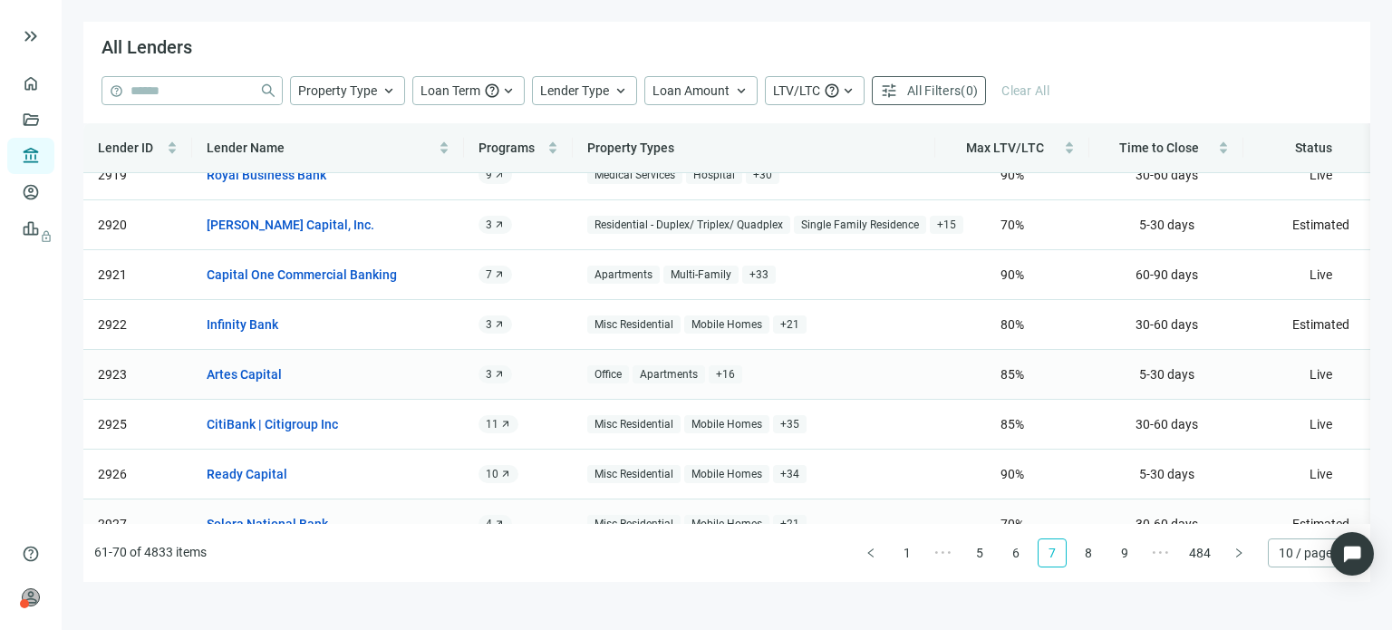
scroll to position [163, 0]
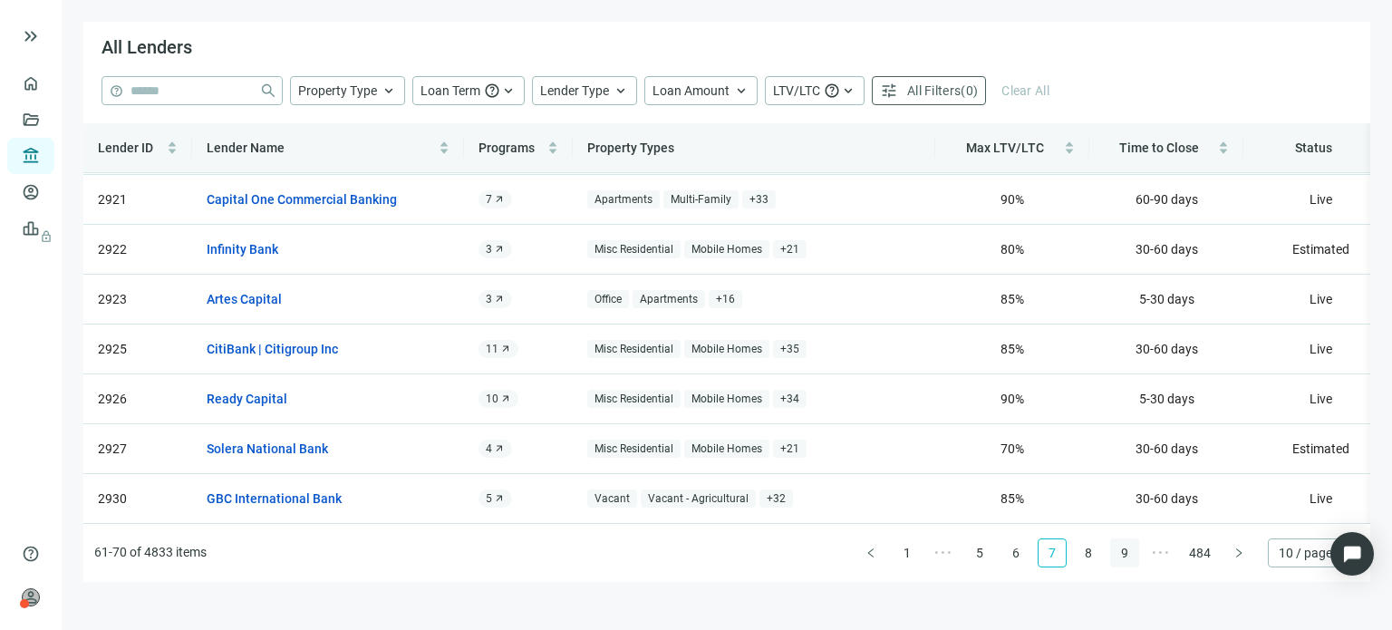
click at [1087, 554] on link "8" at bounding box center [1088, 552] width 27 height 27
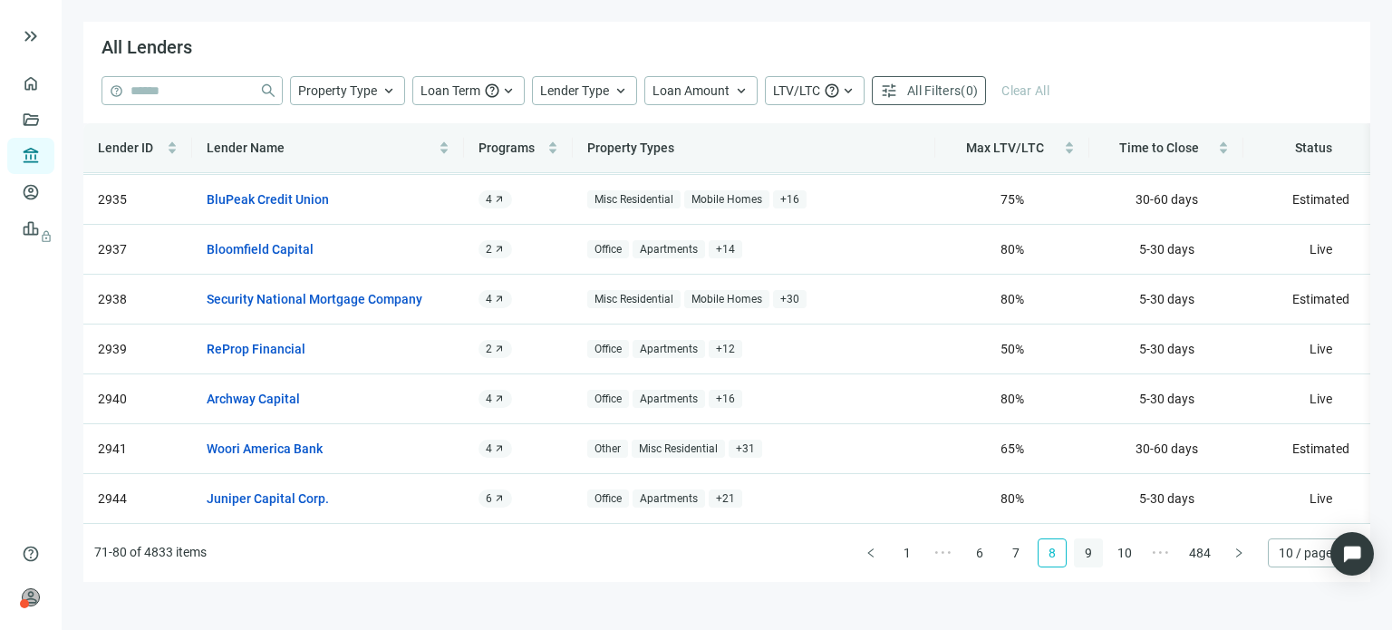
click at [1094, 551] on link "9" at bounding box center [1088, 552] width 27 height 27
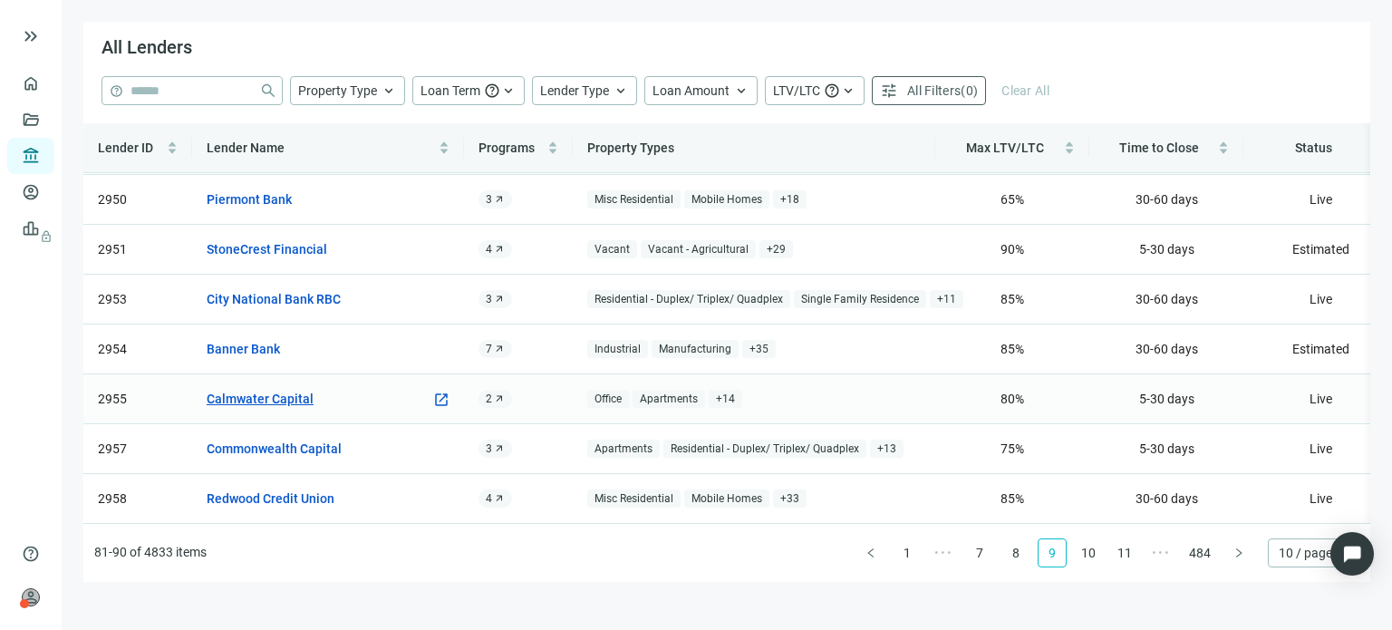
click at [267, 389] on link "Calmwater Capital" at bounding box center [260, 399] width 107 height 20
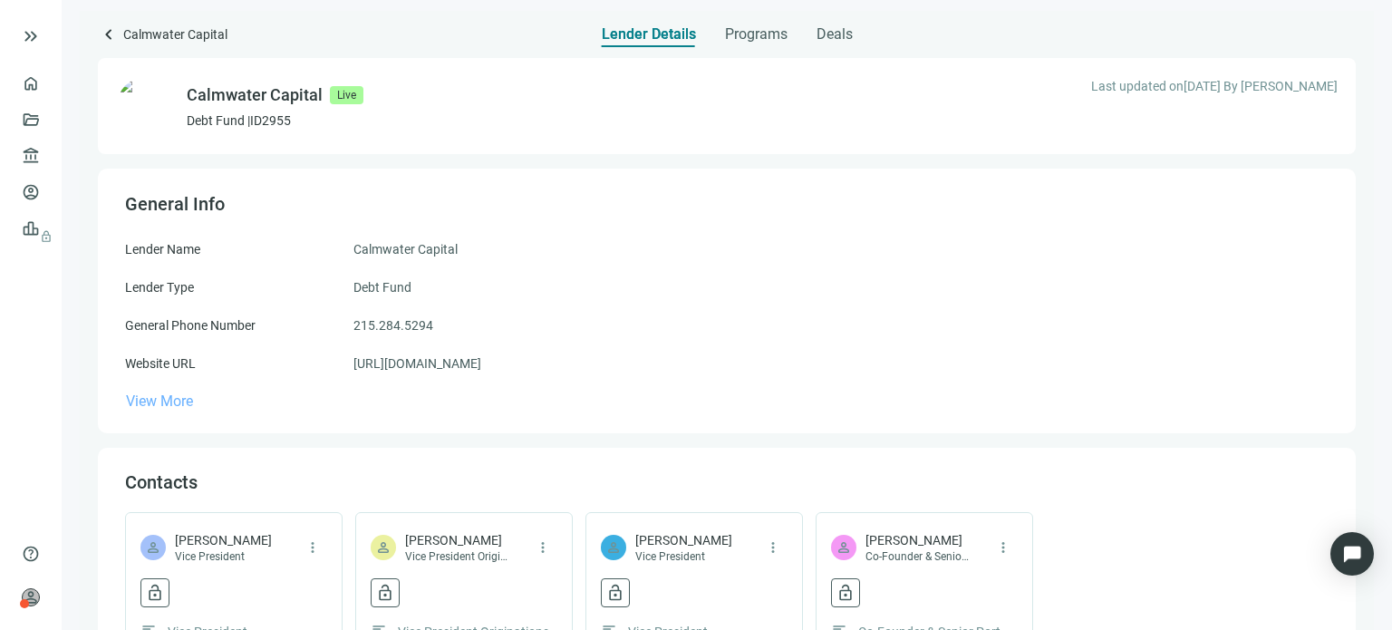
click at [183, 404] on span "View More" at bounding box center [159, 401] width 67 height 17
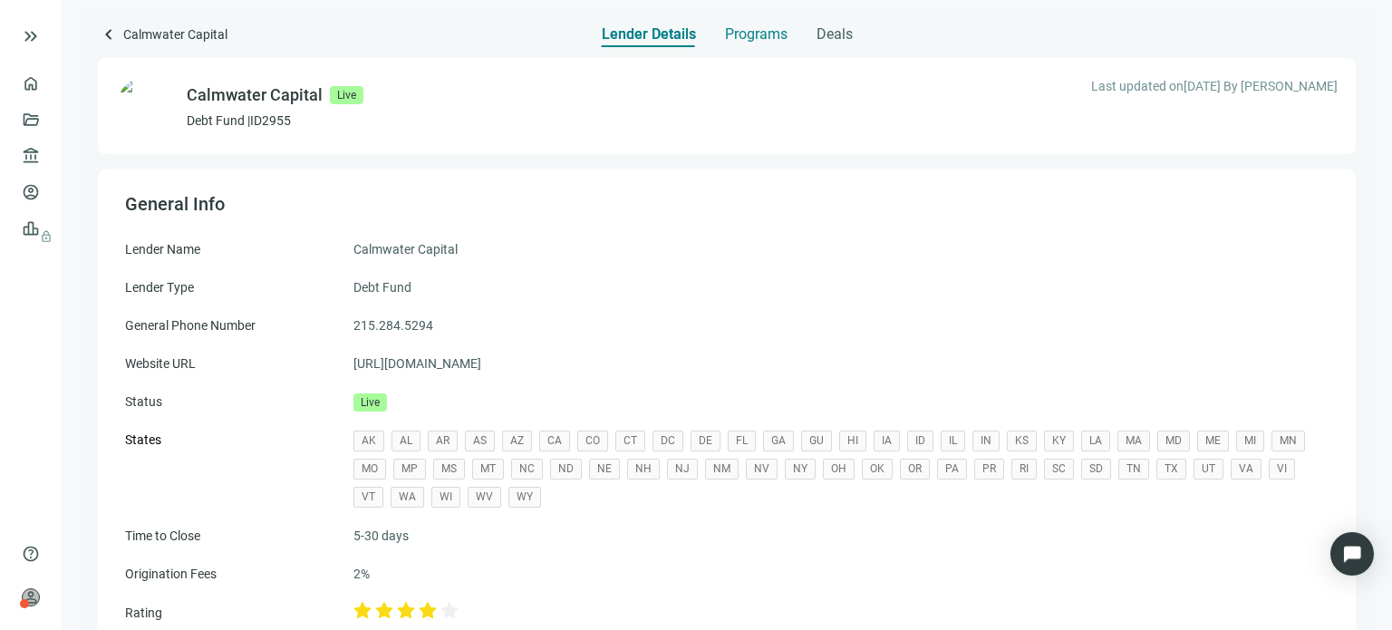
click at [743, 41] on span "Programs" at bounding box center [756, 34] width 63 height 18
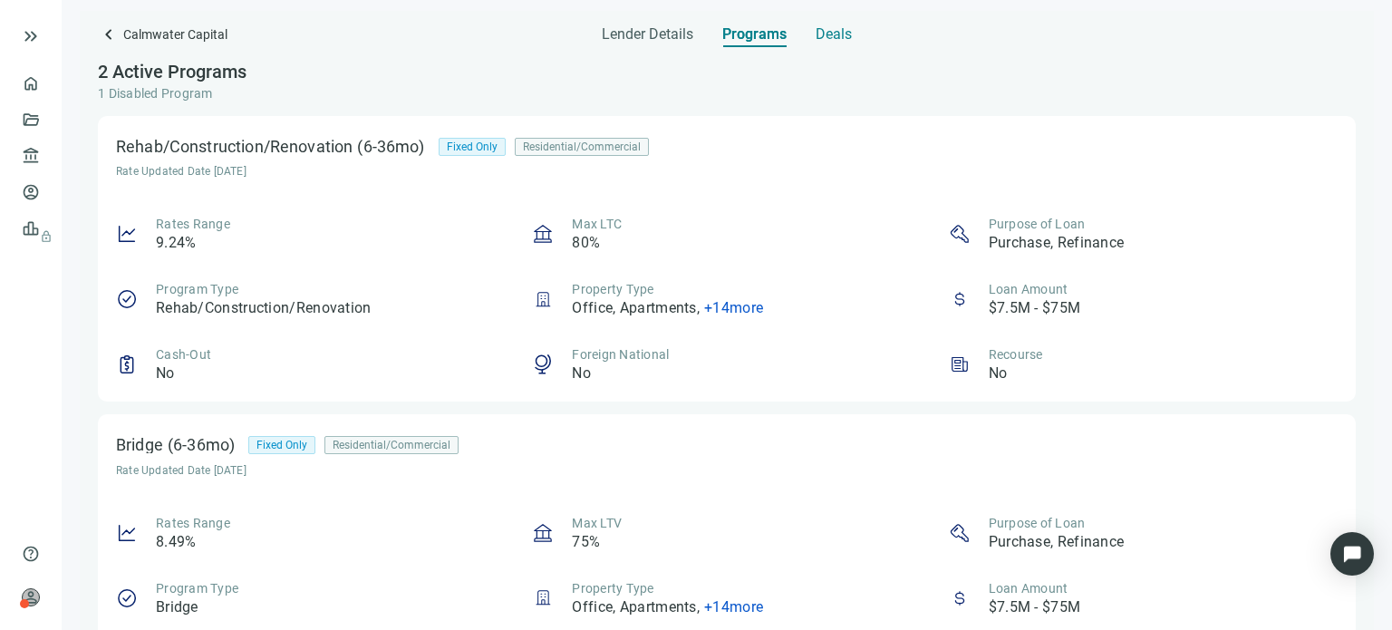
click at [837, 26] on span "Deals" at bounding box center [834, 34] width 36 height 18
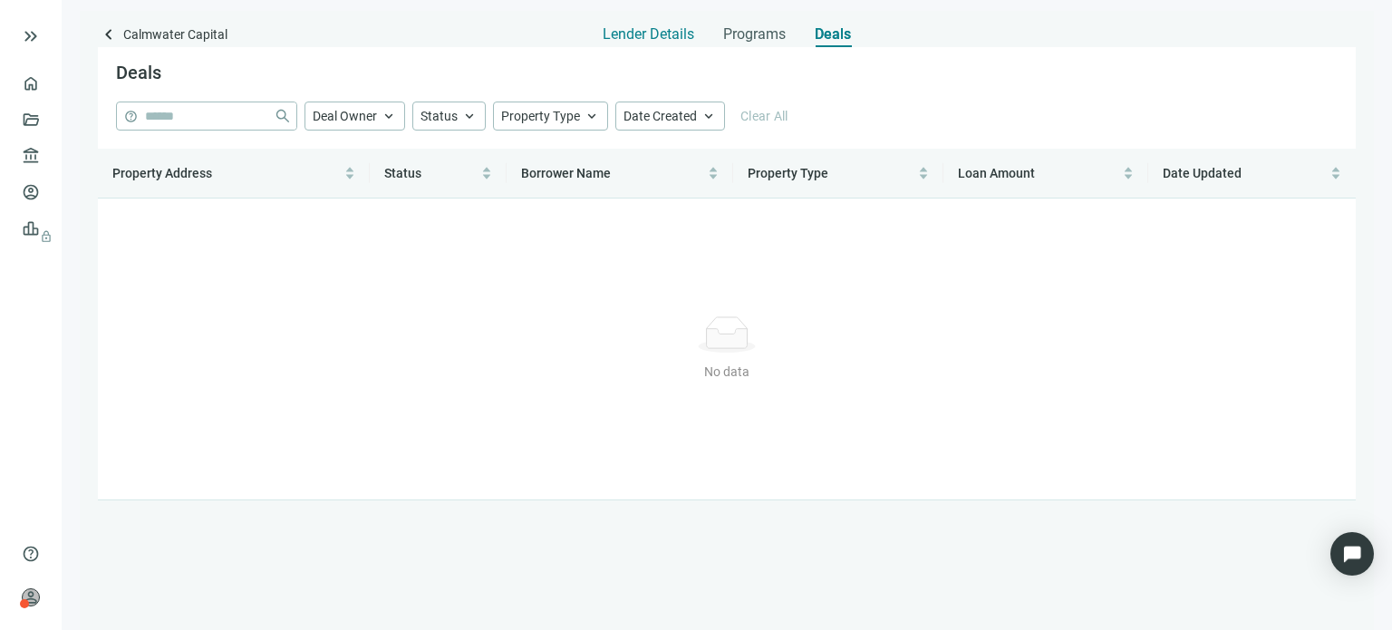
click at [638, 36] on span "Lender Details" at bounding box center [649, 34] width 92 height 18
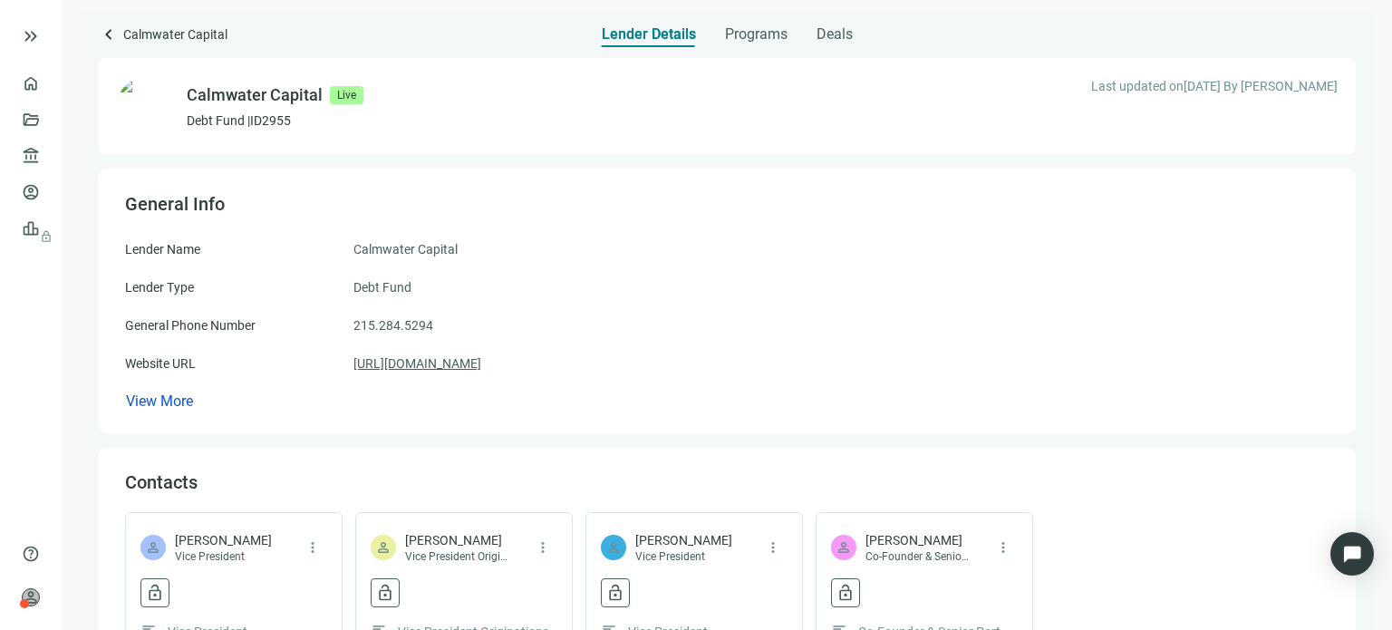
click at [441, 360] on link "https://calmwatercapital.com" at bounding box center [418, 364] width 128 height 20
click at [107, 34] on span "keyboard_arrow_left" at bounding box center [109, 35] width 22 height 22
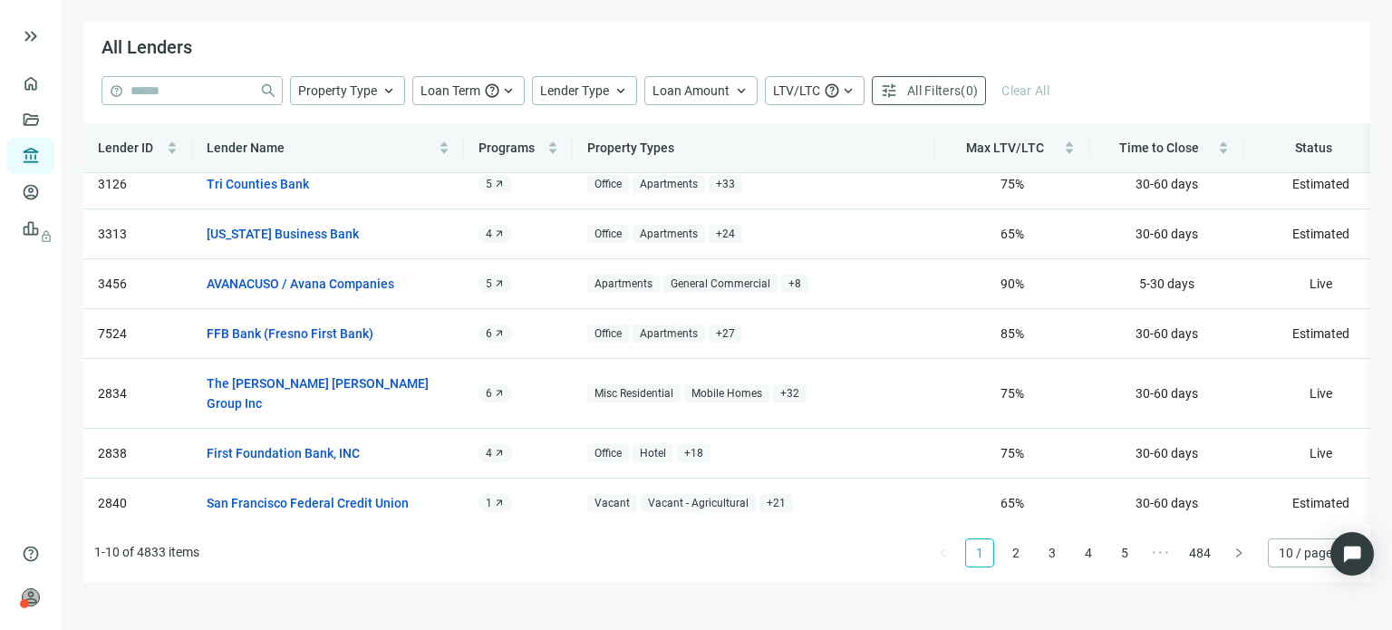
scroll to position [163, 0]
click at [1157, 554] on span "•••" at bounding box center [1161, 552] width 29 height 29
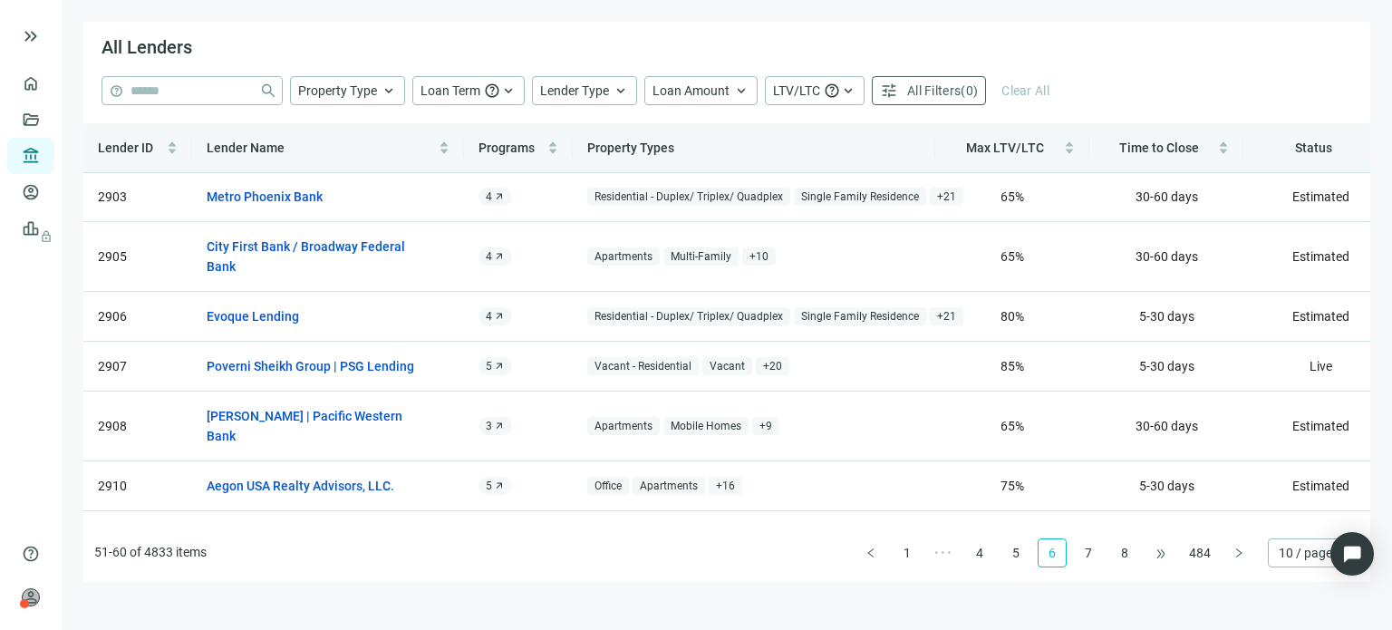
scroll to position [0, 0]
click at [1124, 553] on link "8" at bounding box center [1124, 552] width 27 height 27
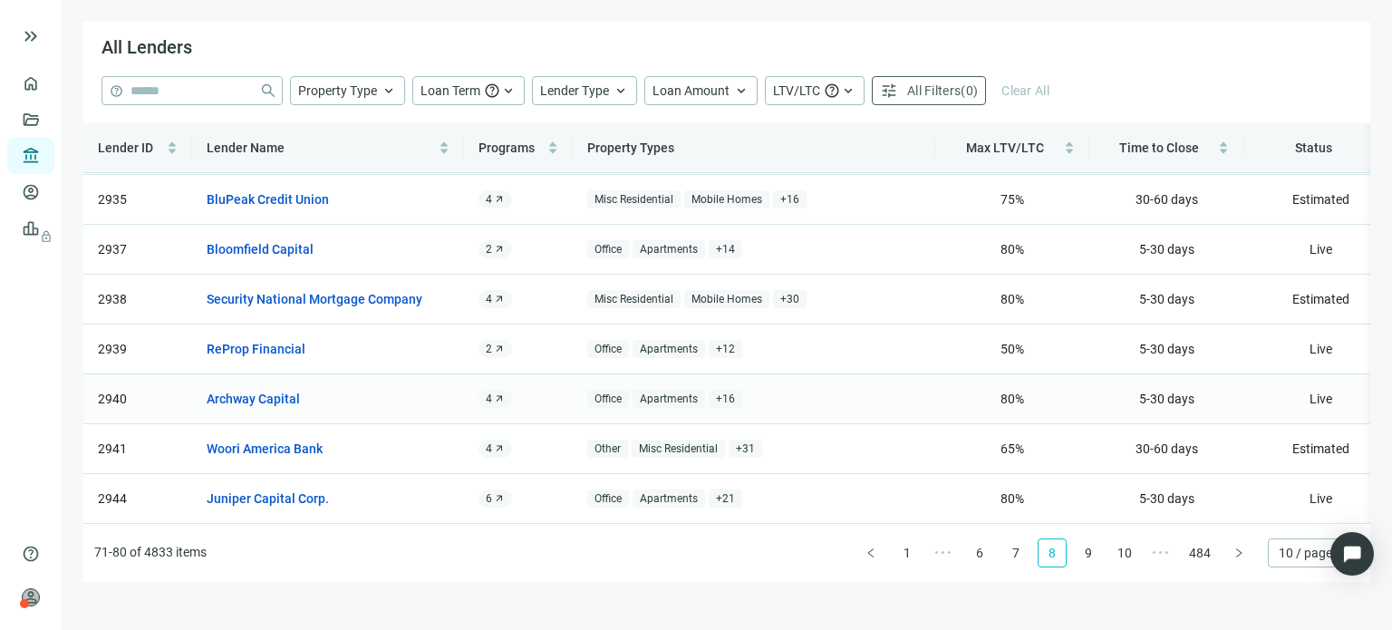
scroll to position [163, 0]
click at [1085, 555] on link "9" at bounding box center [1088, 552] width 27 height 27
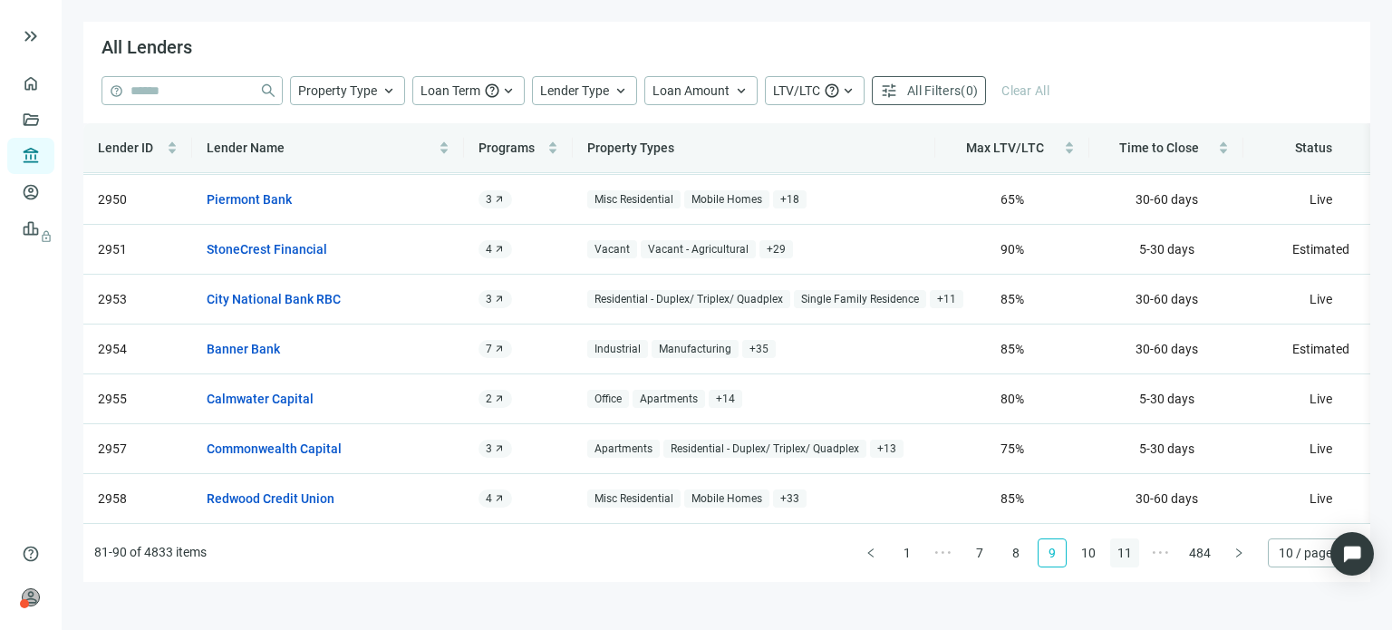
click at [1096, 555] on link "10" at bounding box center [1088, 552] width 27 height 27
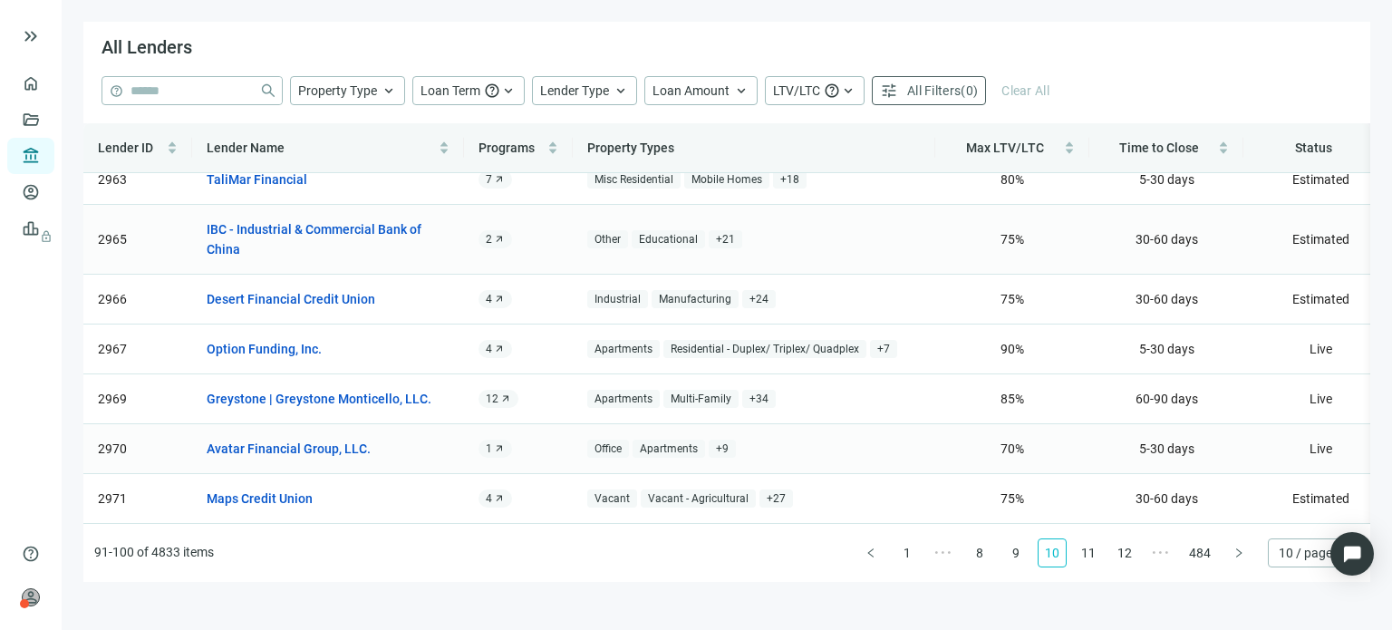
scroll to position [183, 0]
click at [1089, 554] on link "11" at bounding box center [1088, 552] width 27 height 27
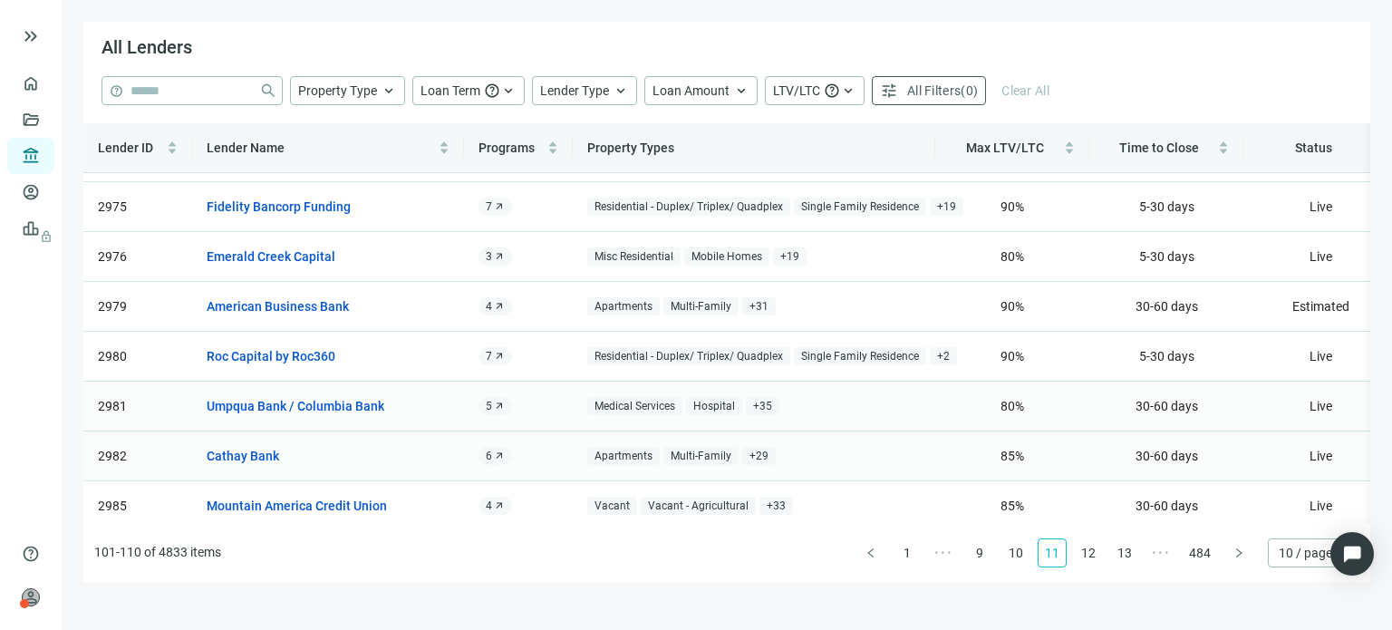
scroll to position [163, 0]
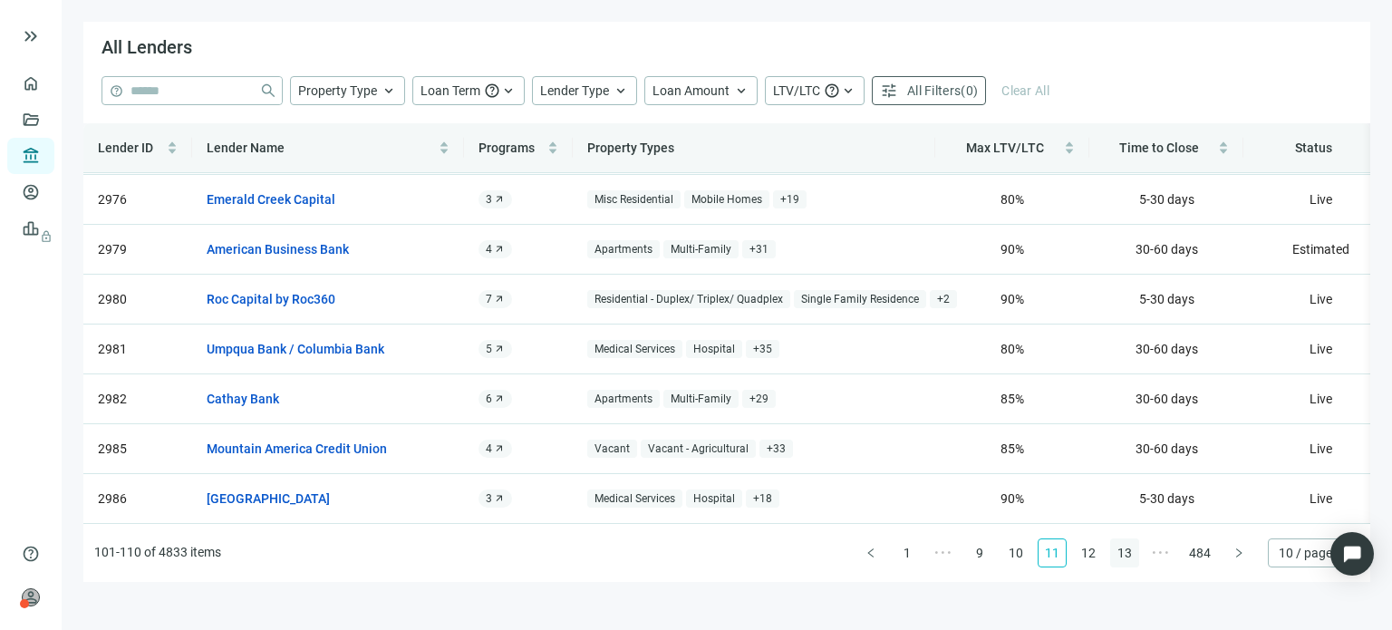
click at [1086, 552] on link "12" at bounding box center [1088, 552] width 27 height 27
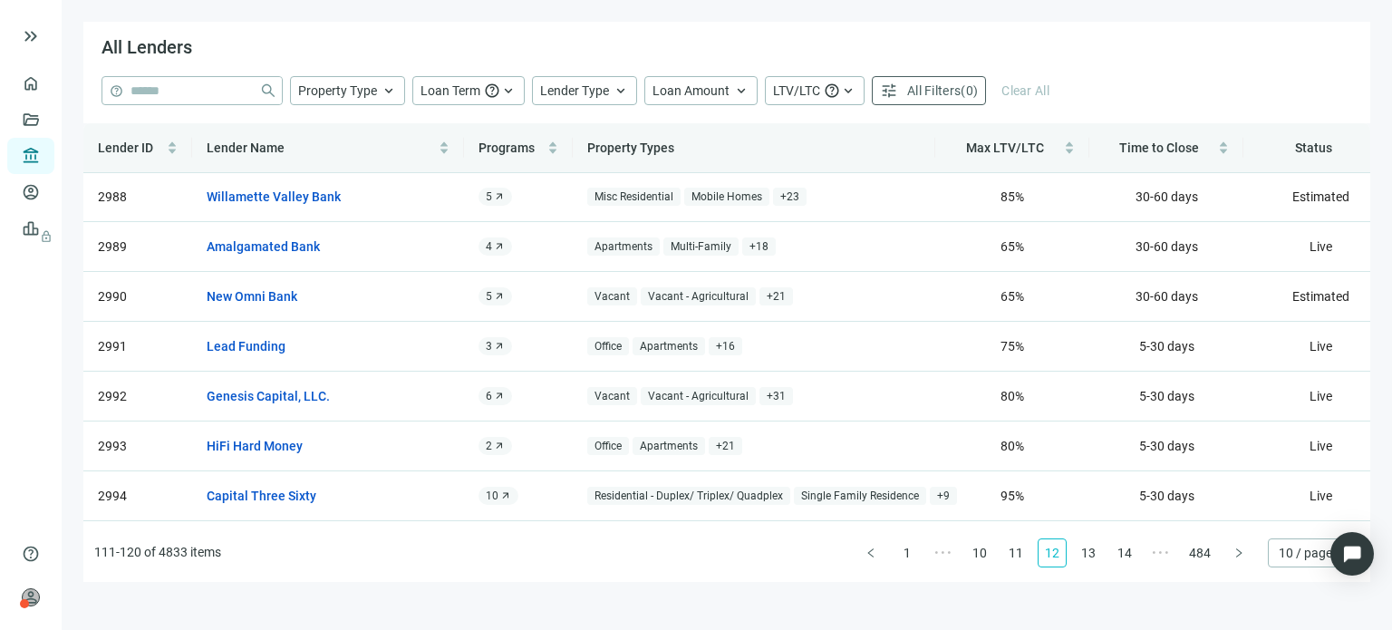
scroll to position [0, 0]
click at [276, 351] on link "Lead Funding" at bounding box center [246, 347] width 79 height 20
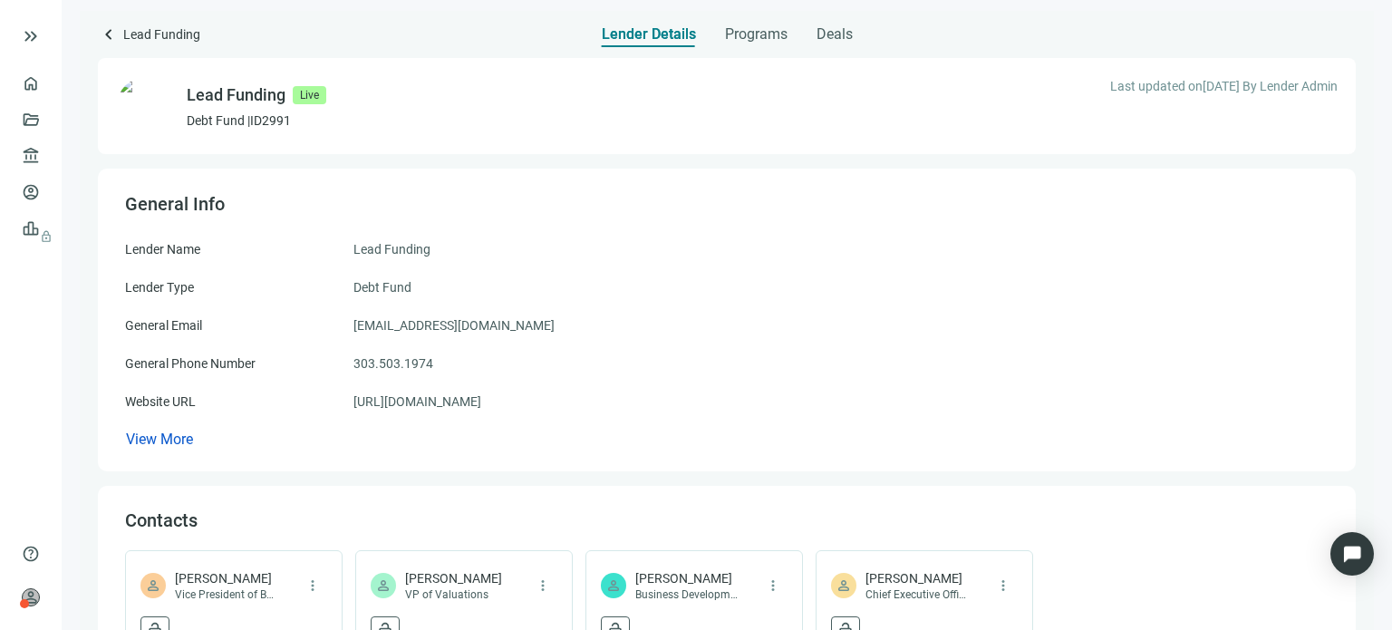
scroll to position [91, 0]
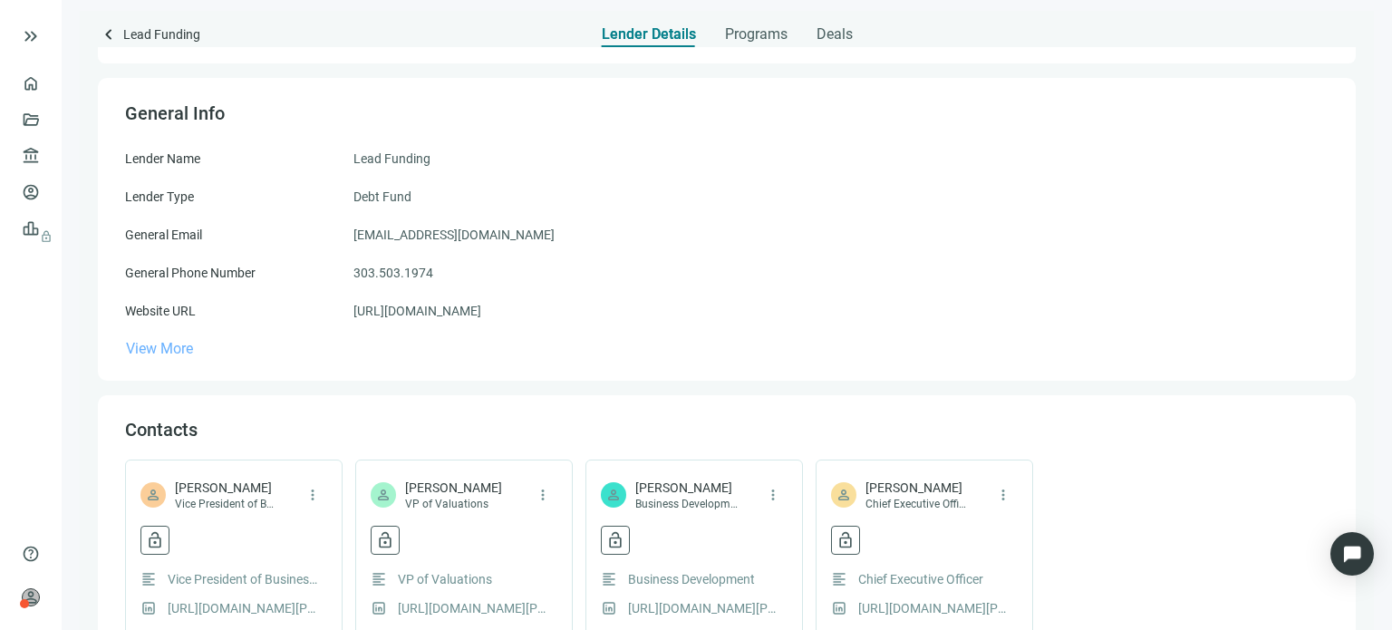
click at [178, 353] on span "View More" at bounding box center [159, 348] width 67 height 17
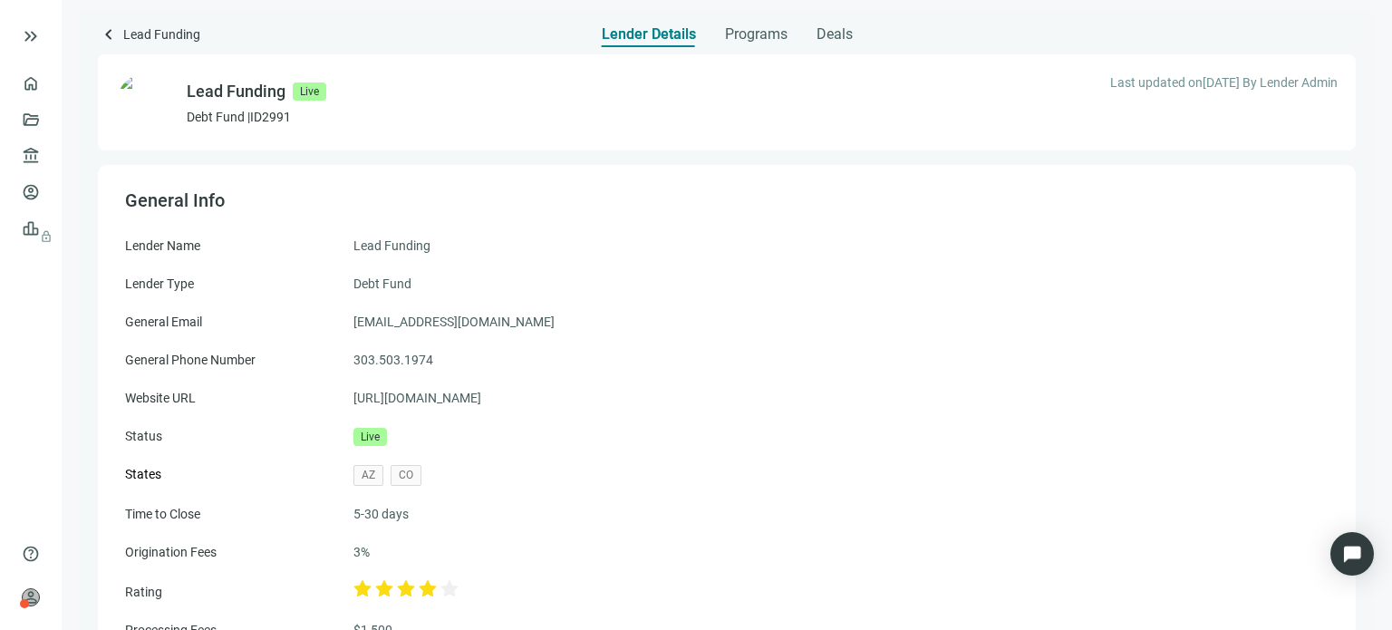
scroll to position [0, 0]
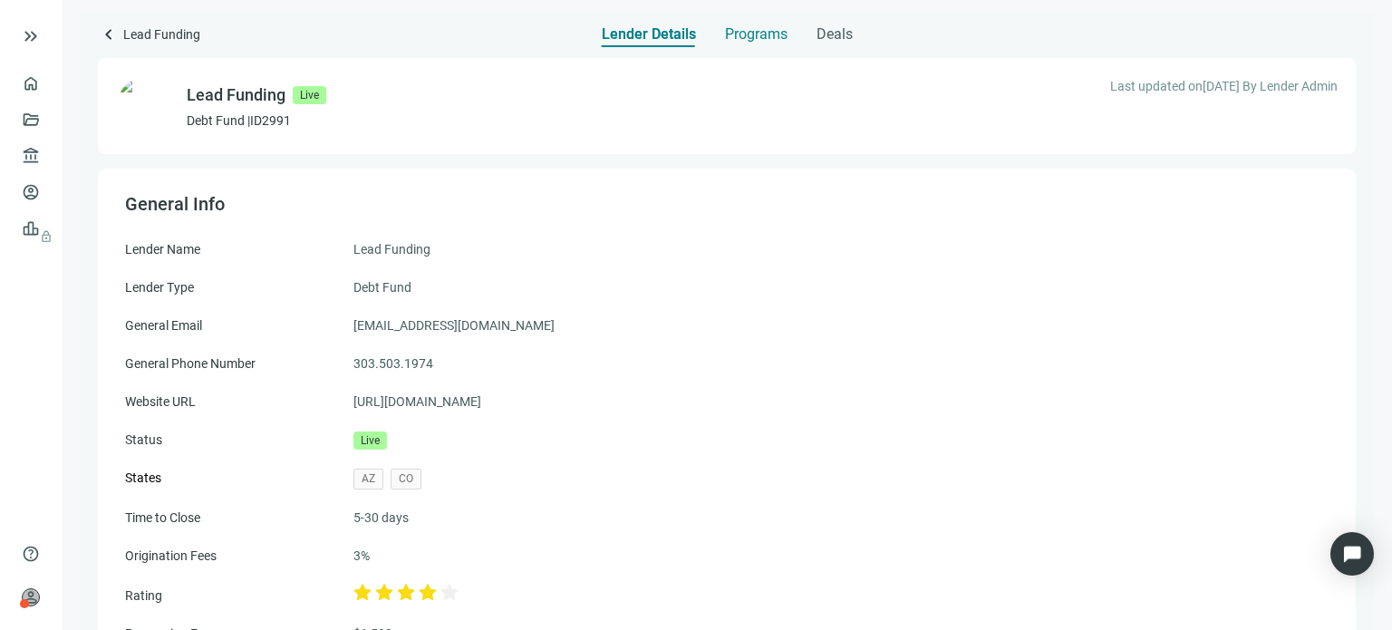
click at [734, 38] on span "Programs" at bounding box center [756, 34] width 63 height 18
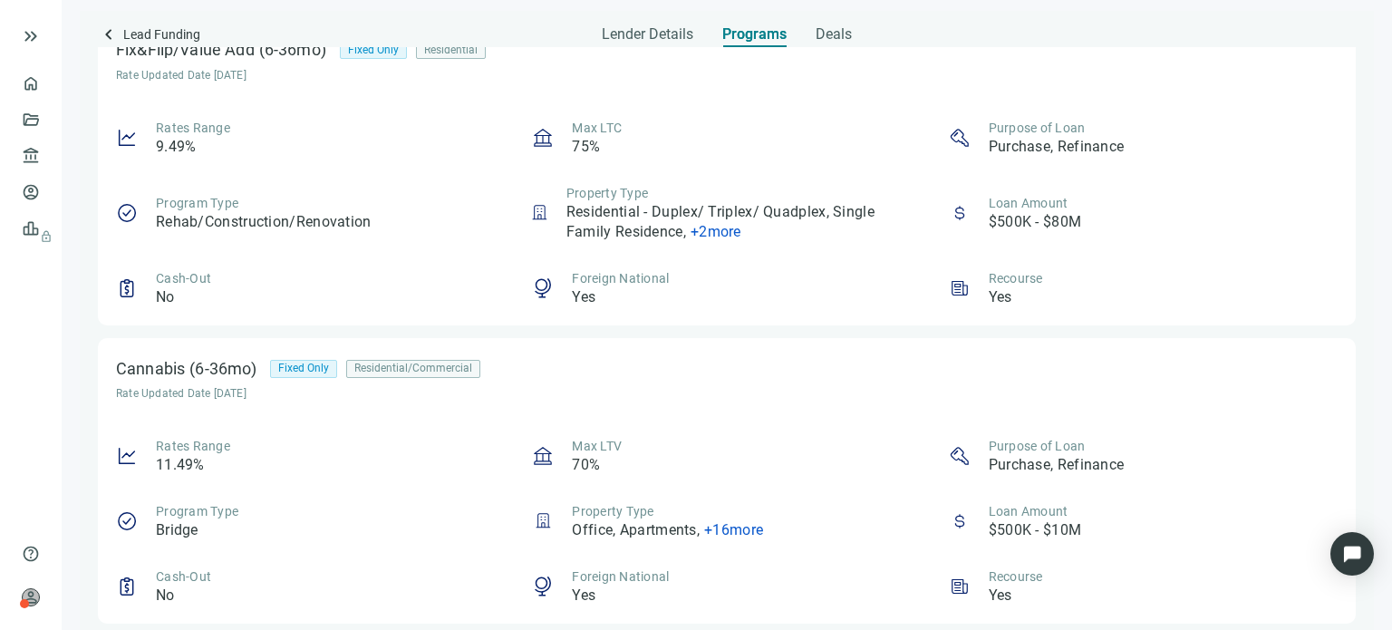
scroll to position [379, 0]
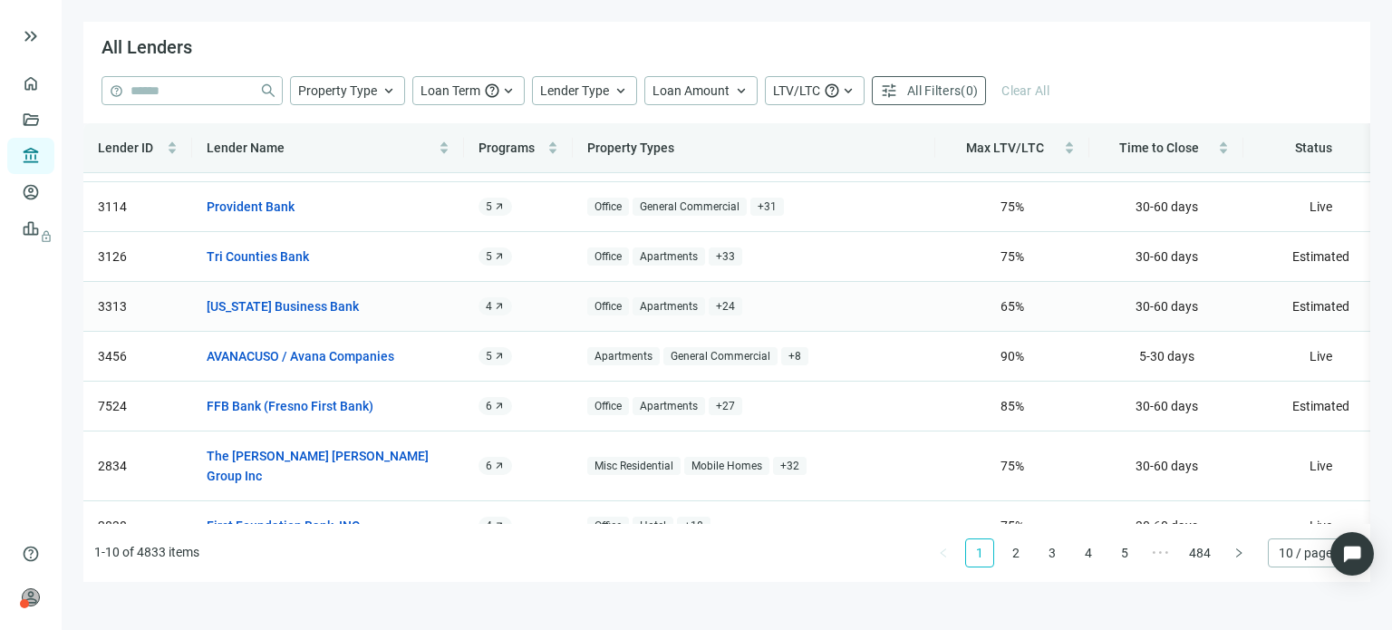
scroll to position [163, 0]
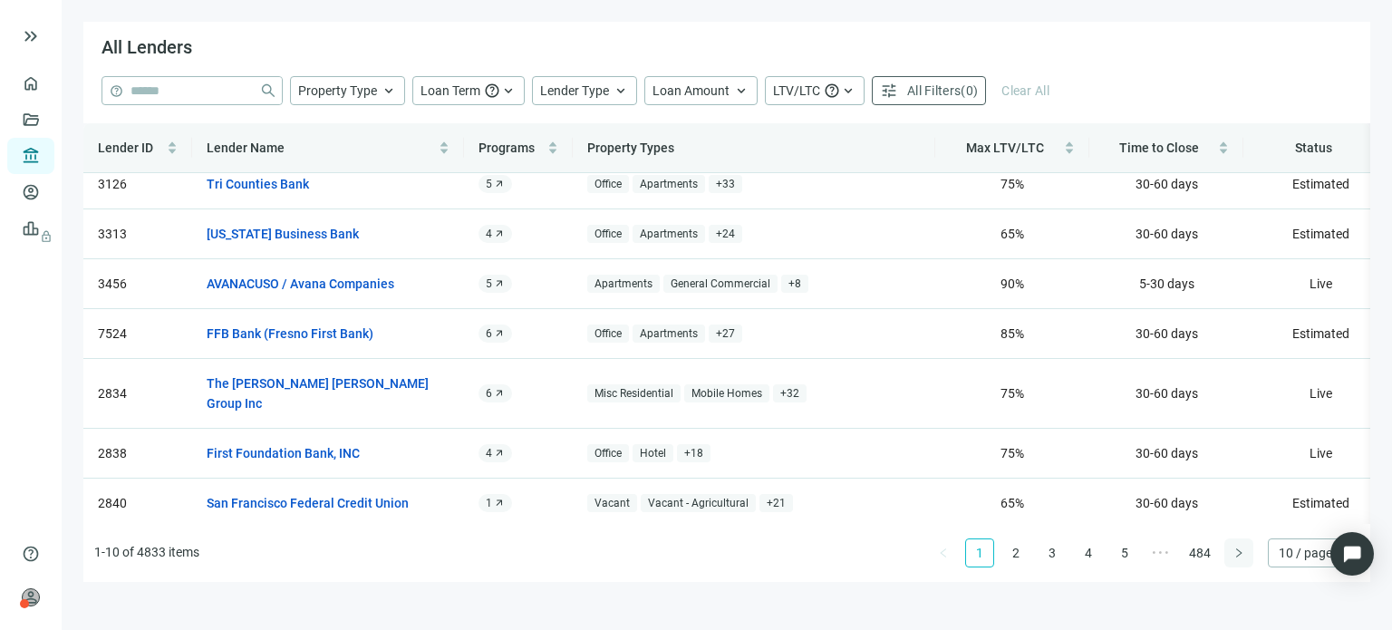
click at [1234, 554] on icon "right" at bounding box center [1239, 553] width 11 height 11
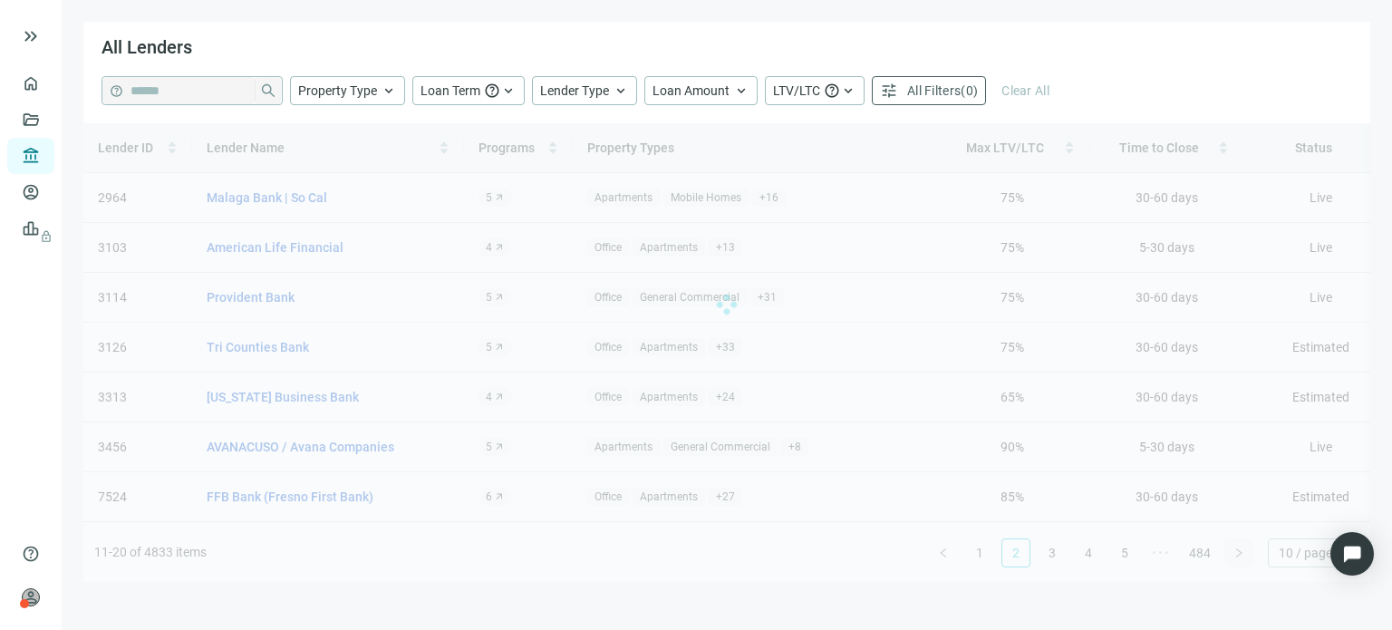
scroll to position [0, 0]
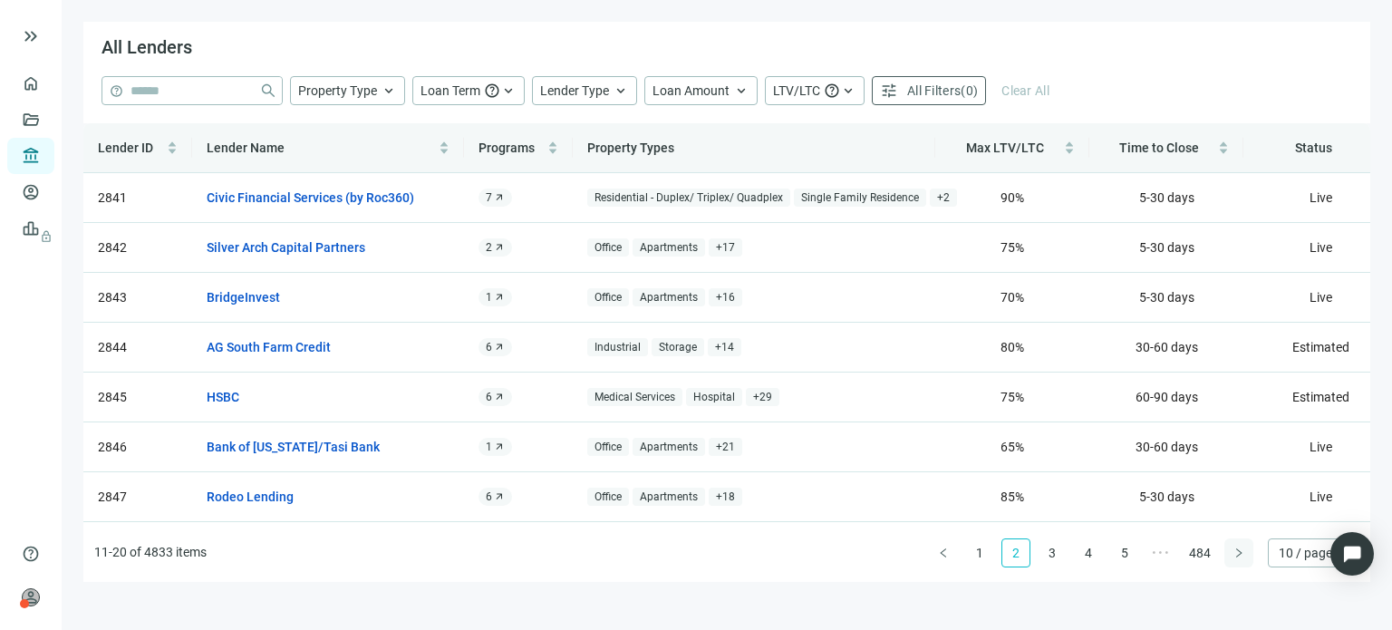
click at [1234, 554] on icon "right" at bounding box center [1239, 553] width 11 height 11
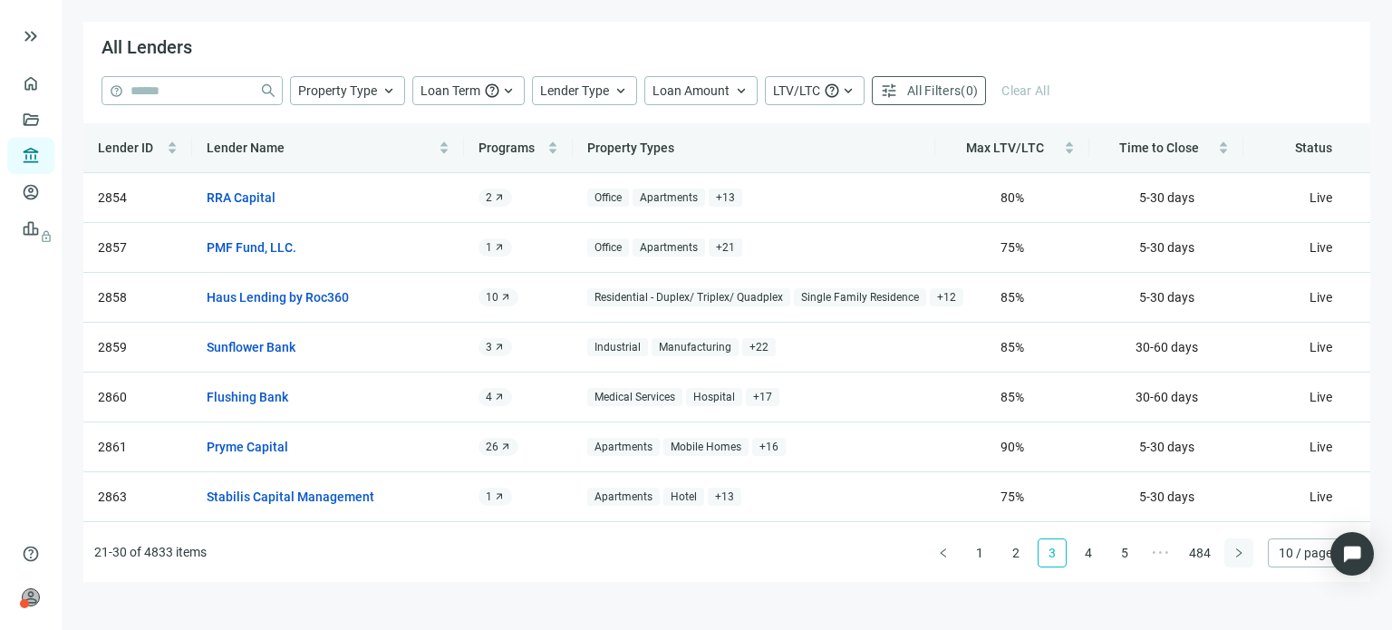
click at [1234, 554] on icon "right" at bounding box center [1239, 553] width 11 height 11
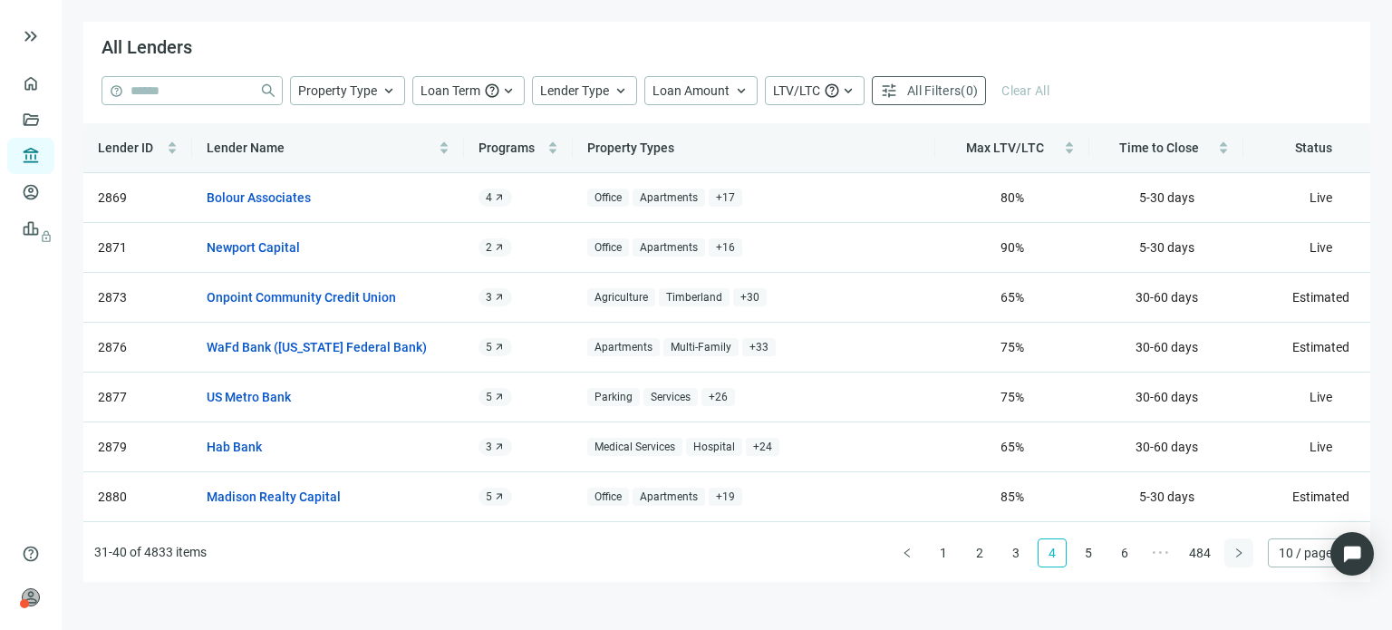
click at [1234, 554] on icon "right" at bounding box center [1239, 553] width 11 height 11
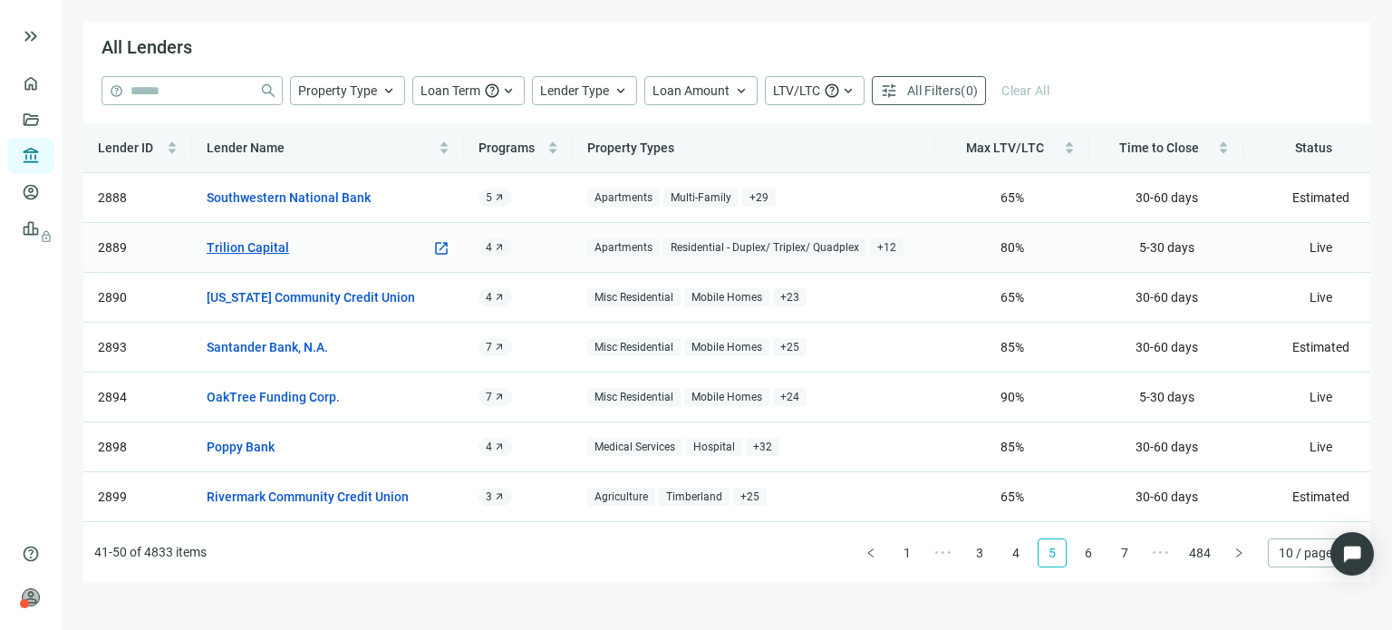
click at [272, 241] on link "Trilion Capital" at bounding box center [248, 247] width 82 height 20
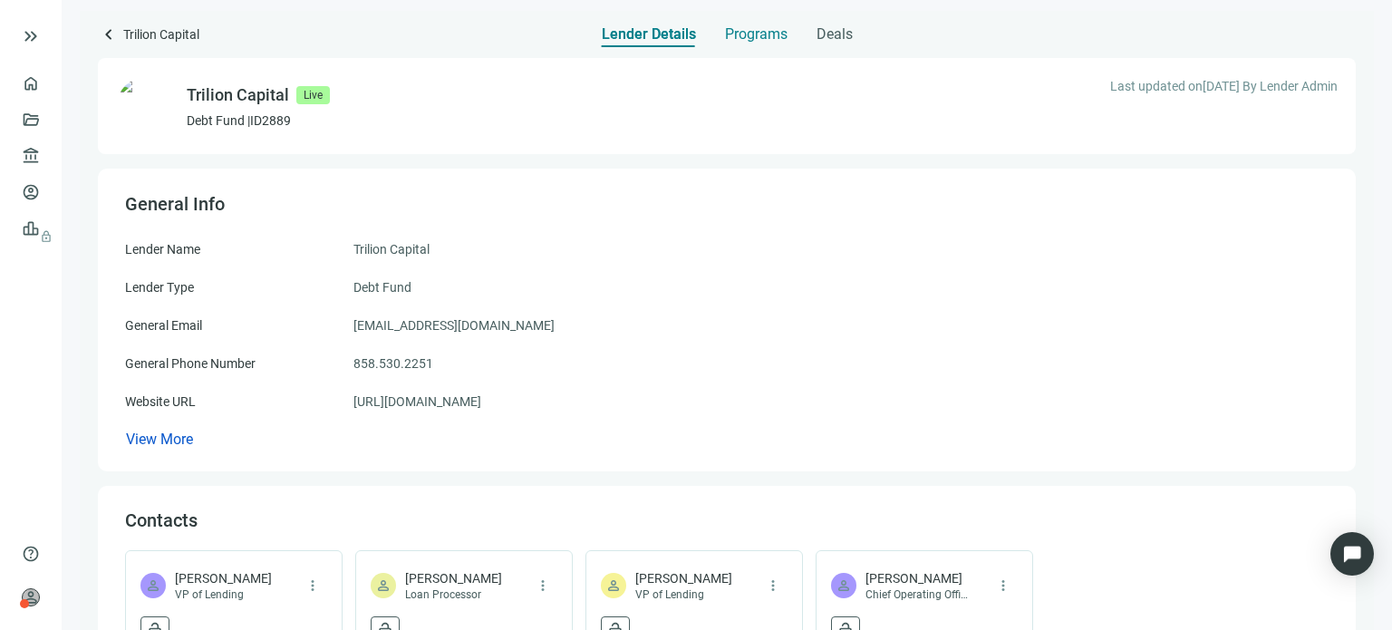
click at [729, 34] on span "Programs" at bounding box center [756, 34] width 63 height 18
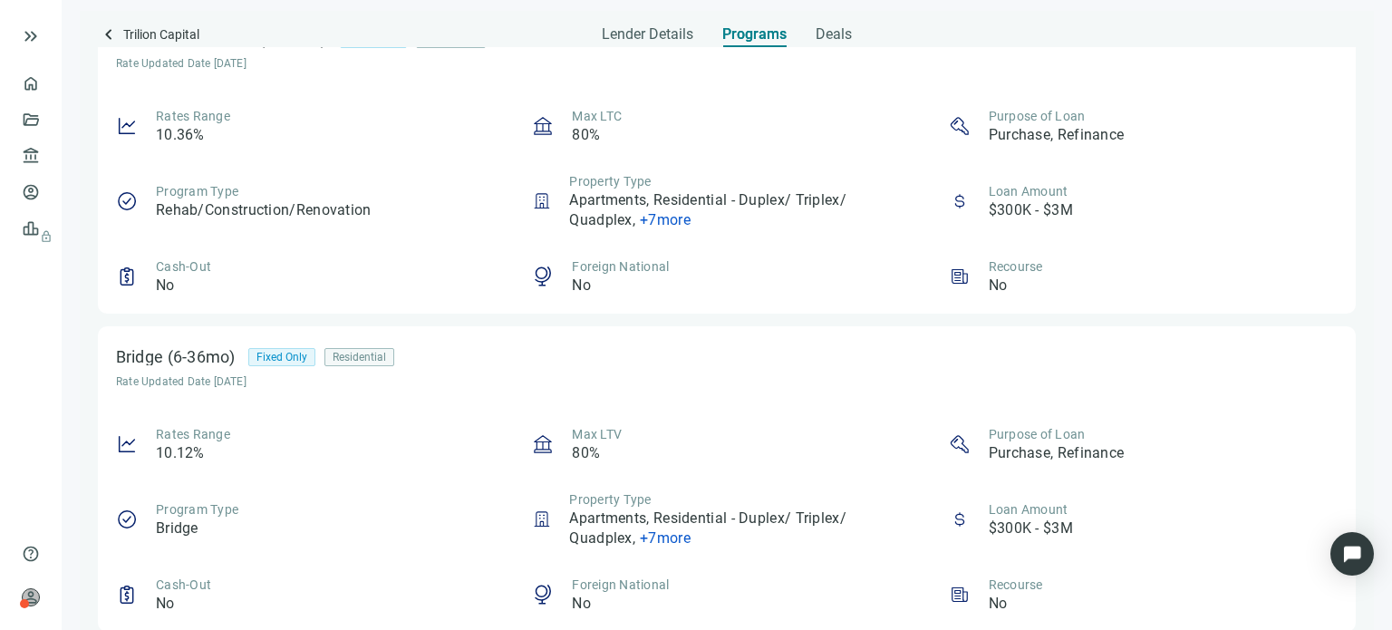
scroll to position [635, 0]
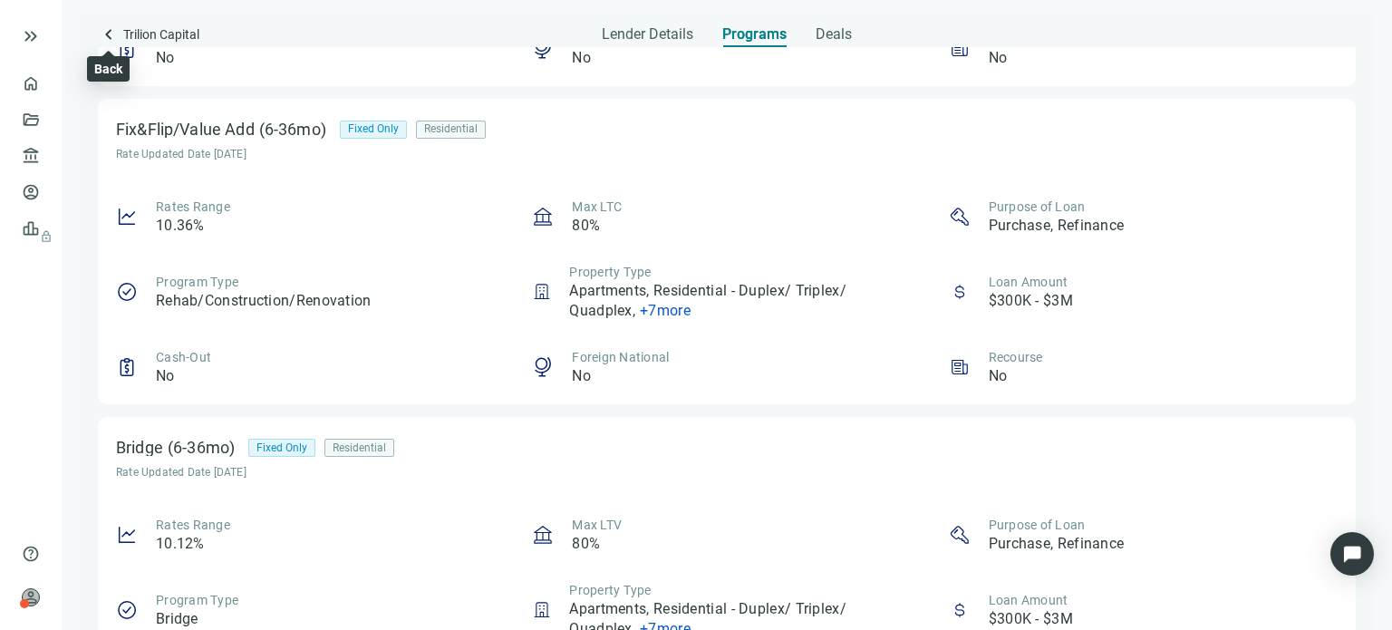
click at [110, 35] on span "keyboard_arrow_left" at bounding box center [109, 35] width 22 height 22
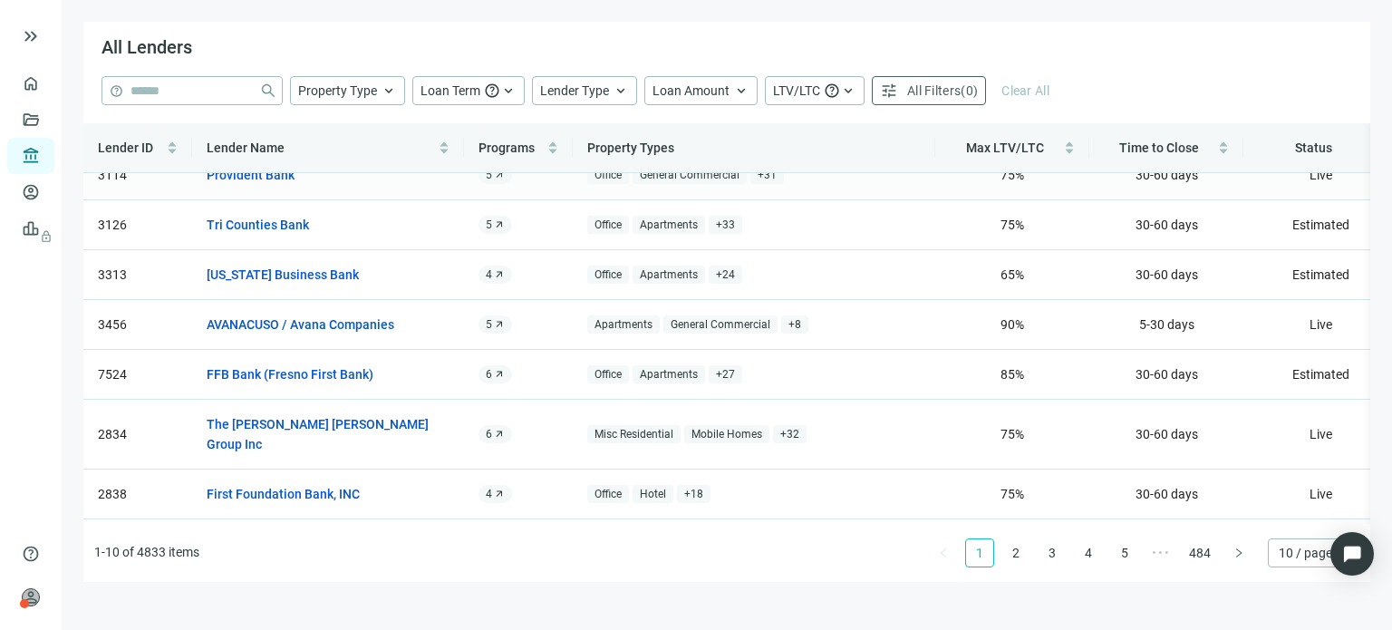
scroll to position [163, 0]
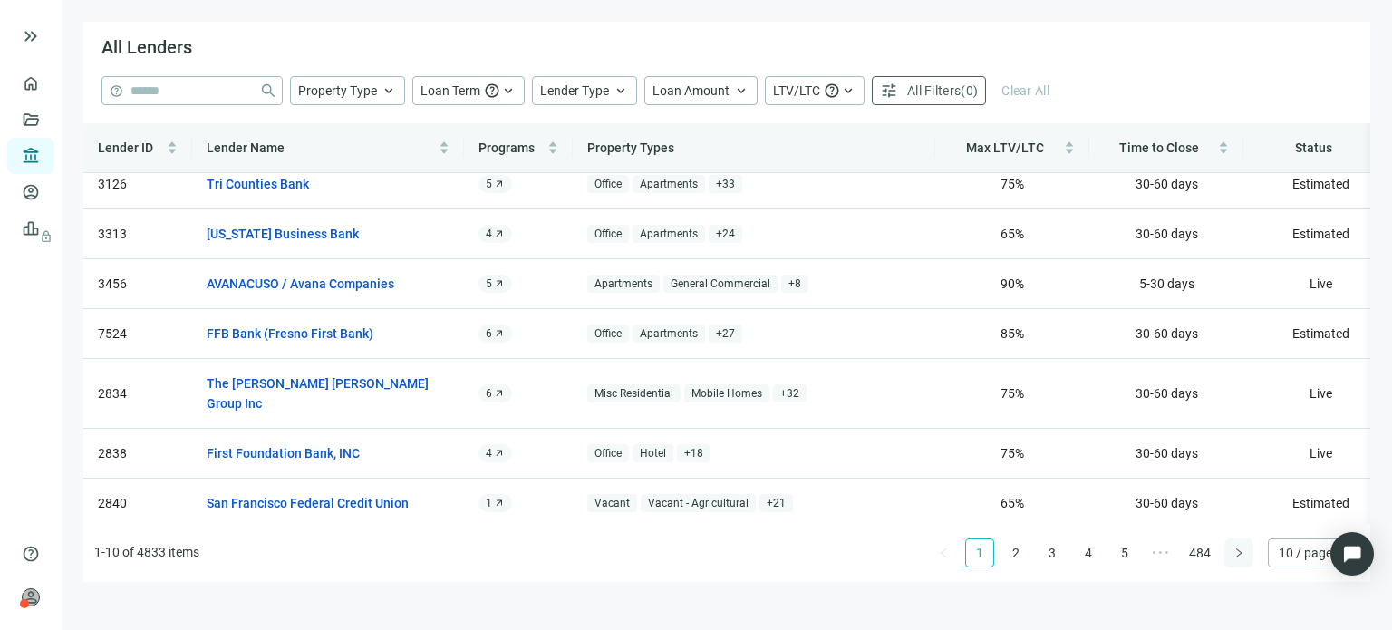
click at [1236, 554] on icon "right" at bounding box center [1239, 553] width 11 height 11
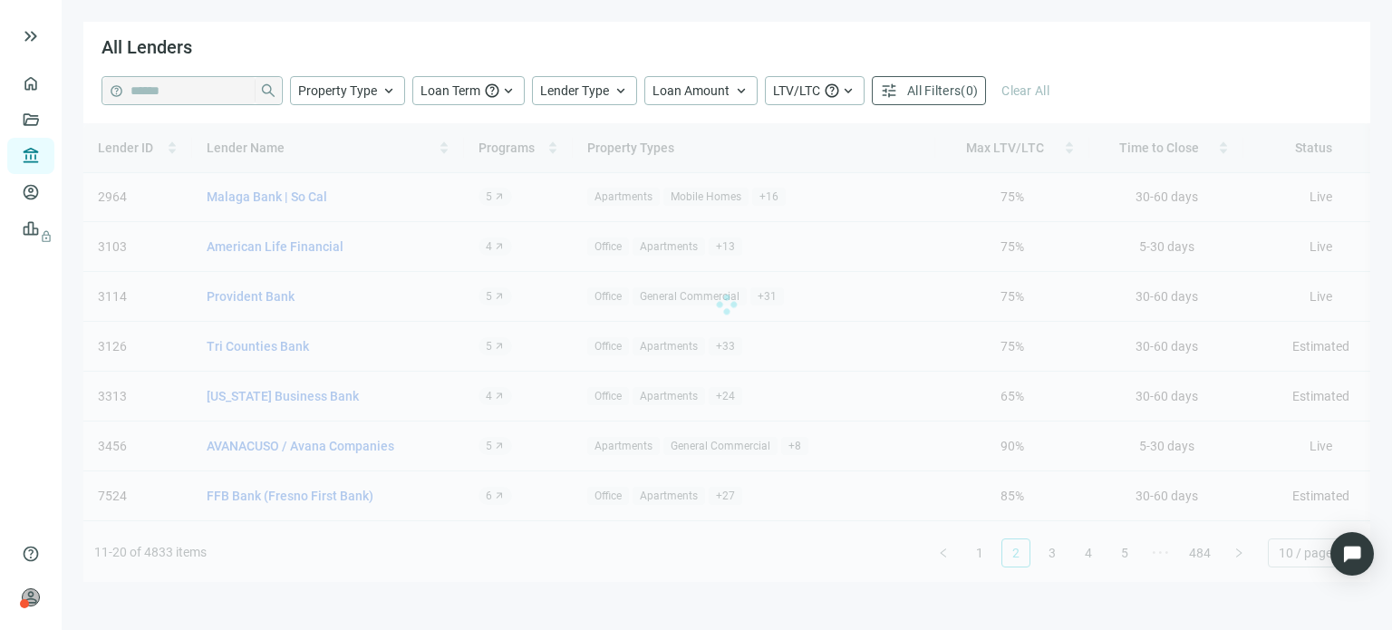
scroll to position [0, 0]
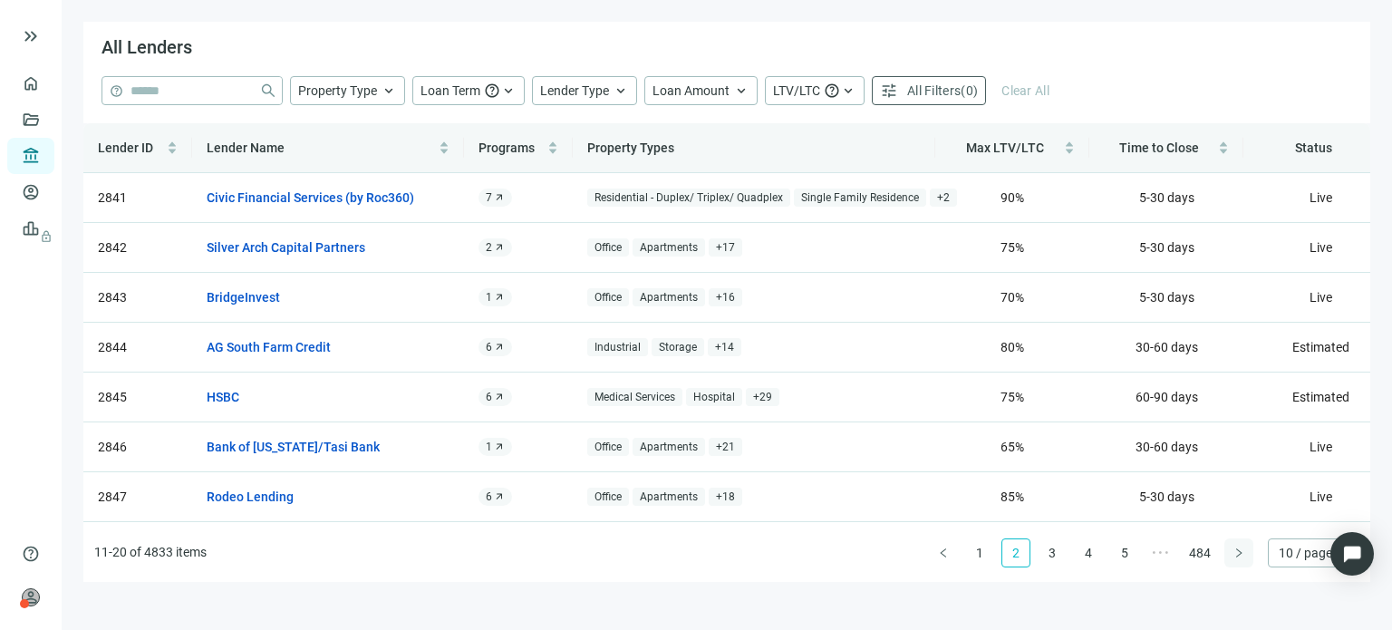
click at [1231, 553] on button "button" at bounding box center [1239, 552] width 29 height 29
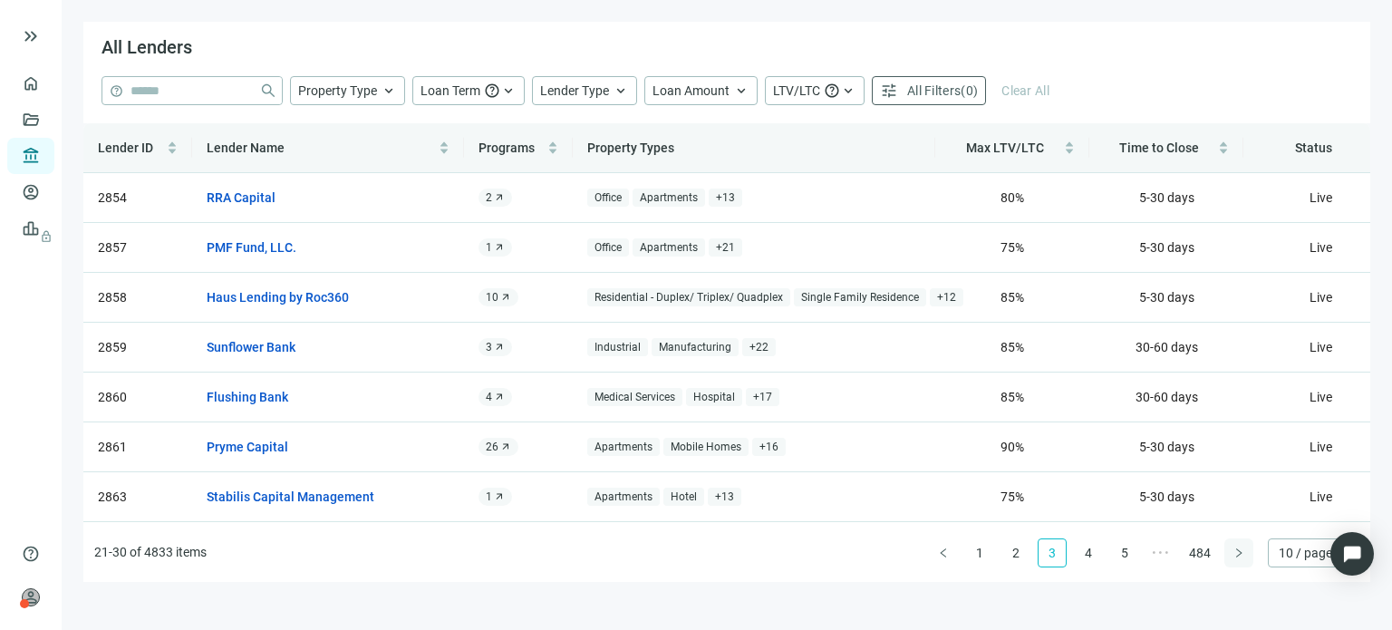
click at [1231, 552] on button "button" at bounding box center [1239, 552] width 29 height 29
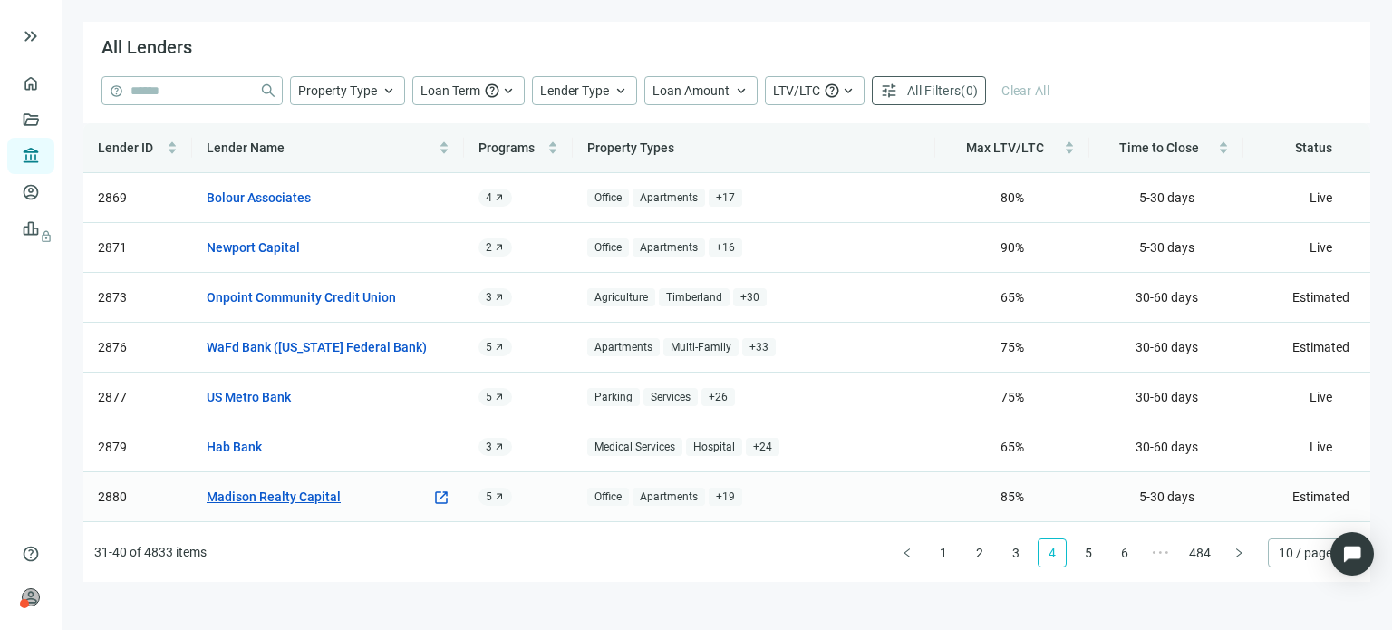
click at [323, 496] on link "Madison Realty Capital" at bounding box center [274, 497] width 134 height 20
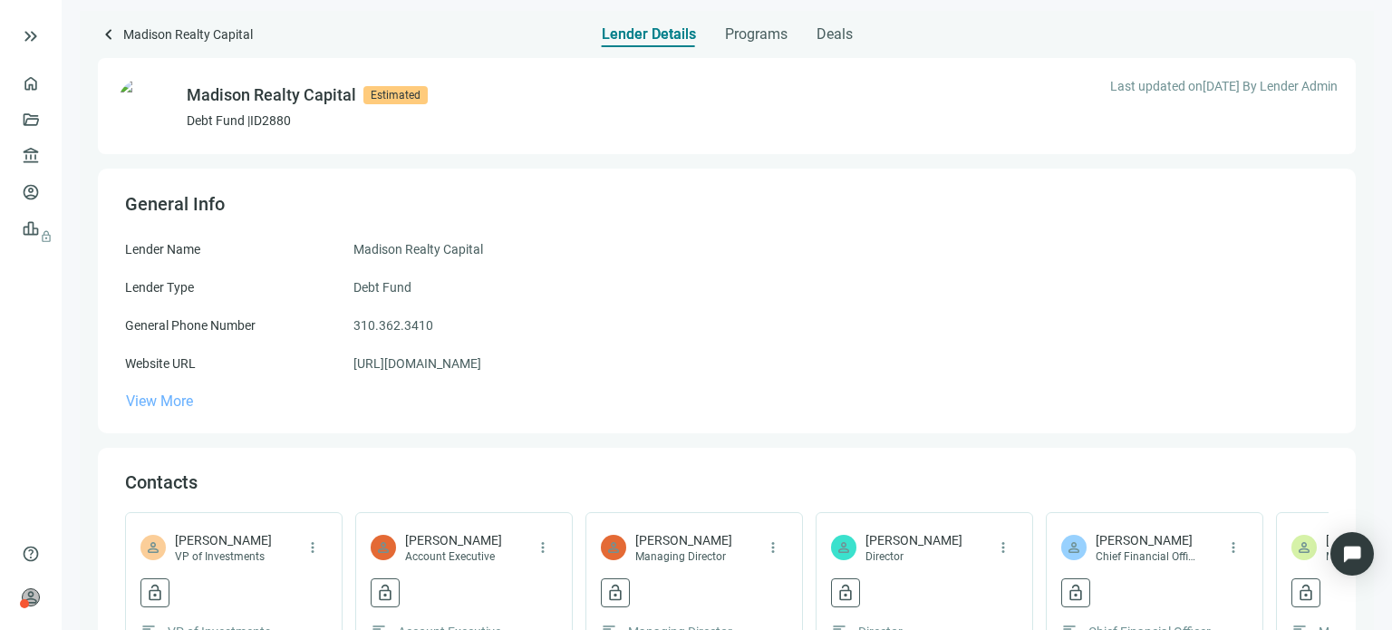
click at [185, 404] on span "View More" at bounding box center [159, 401] width 67 height 17
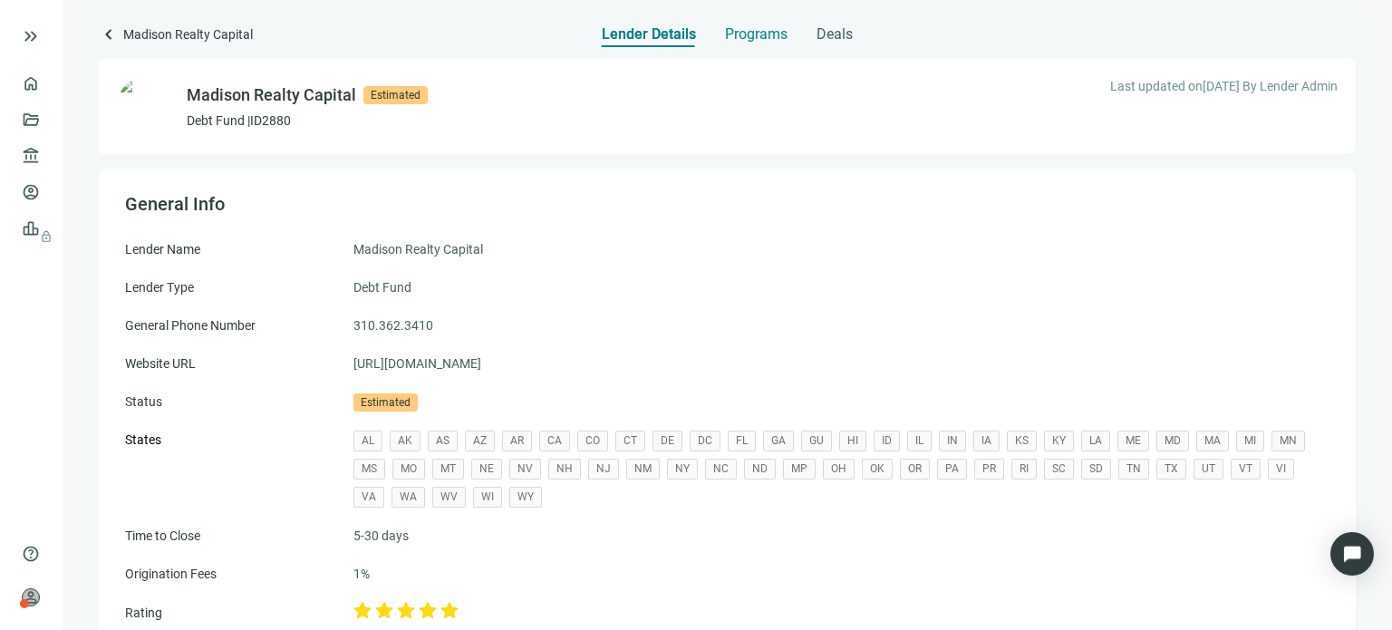
click at [736, 35] on span "Programs" at bounding box center [756, 34] width 63 height 18
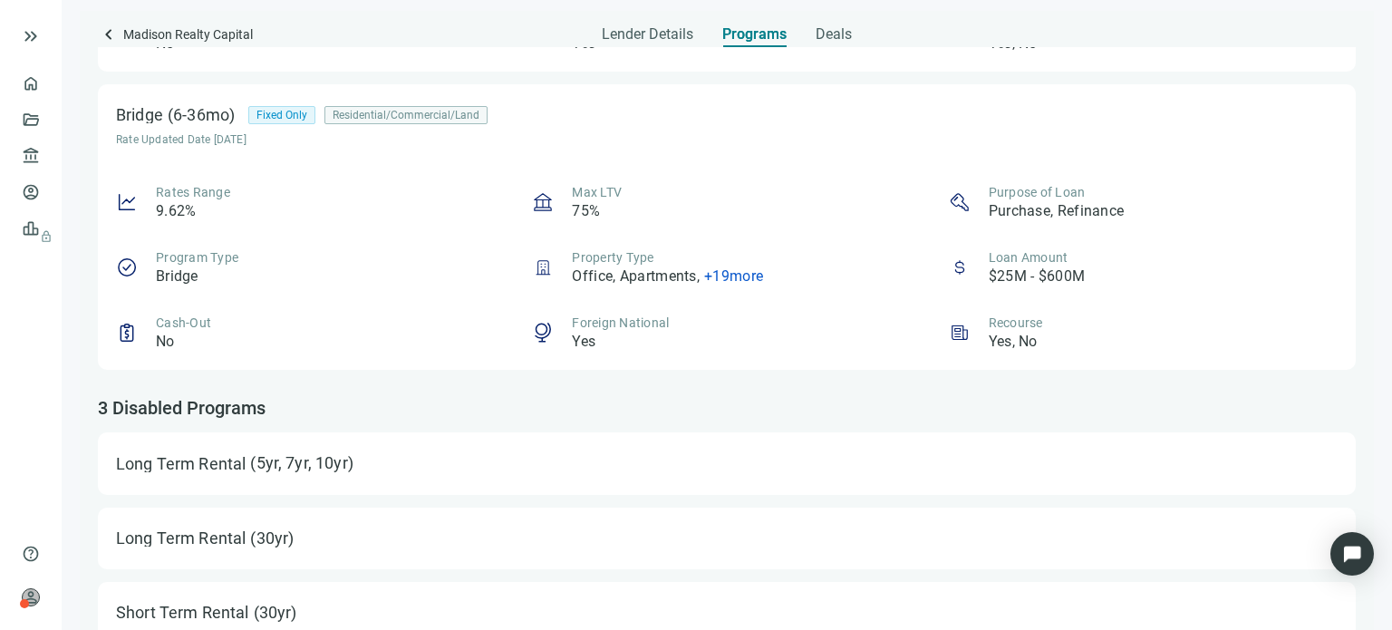
scroll to position [1250, 0]
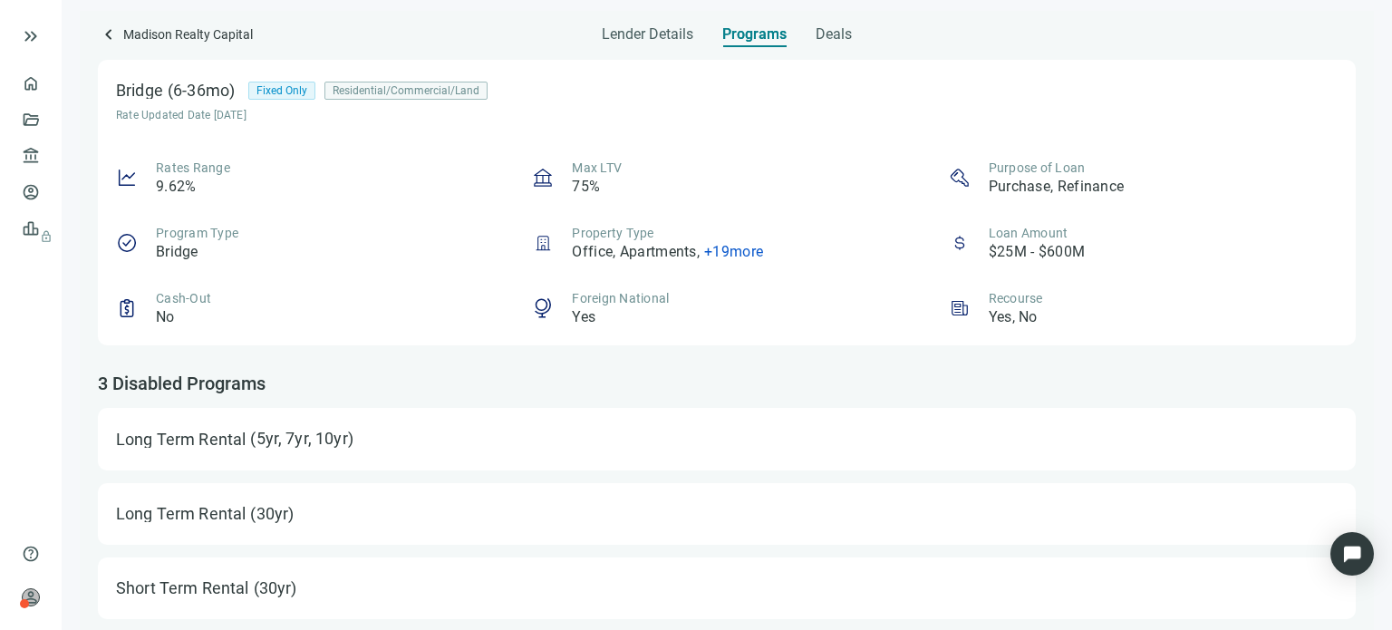
click at [489, 436] on div "Long Term Rental (5yr, 7yr, 10yr)" at bounding box center [727, 438] width 1222 height 25
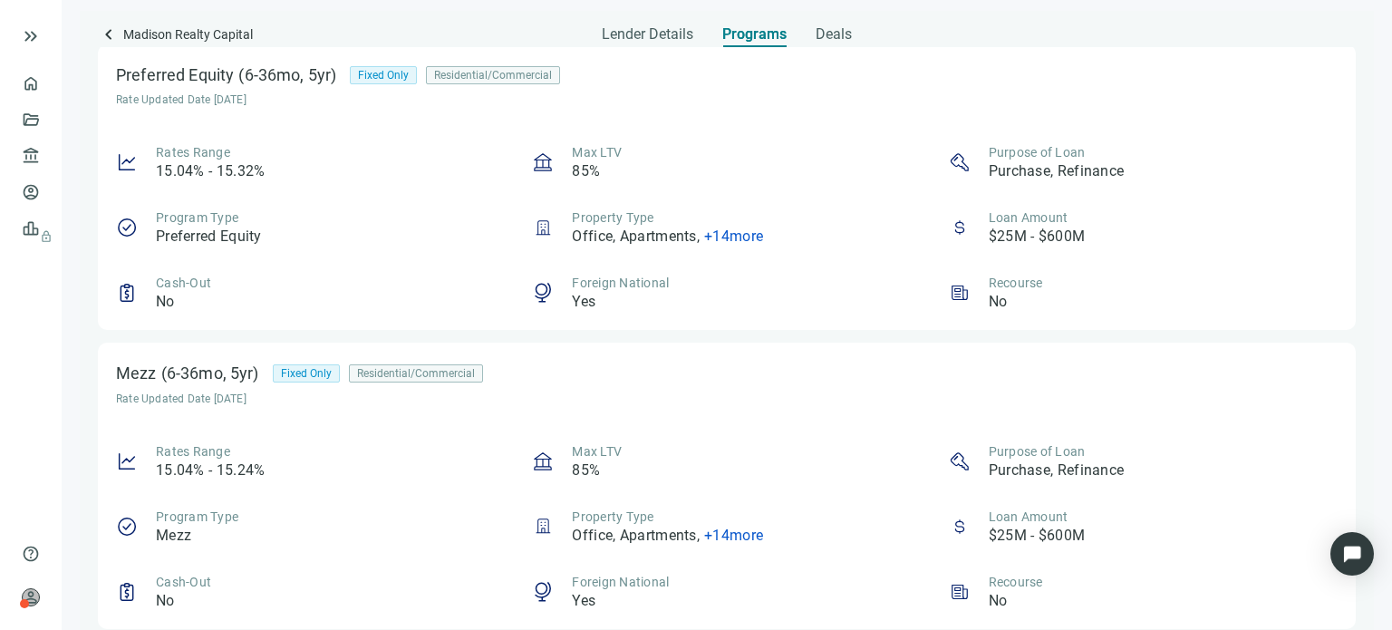
scroll to position [0, 0]
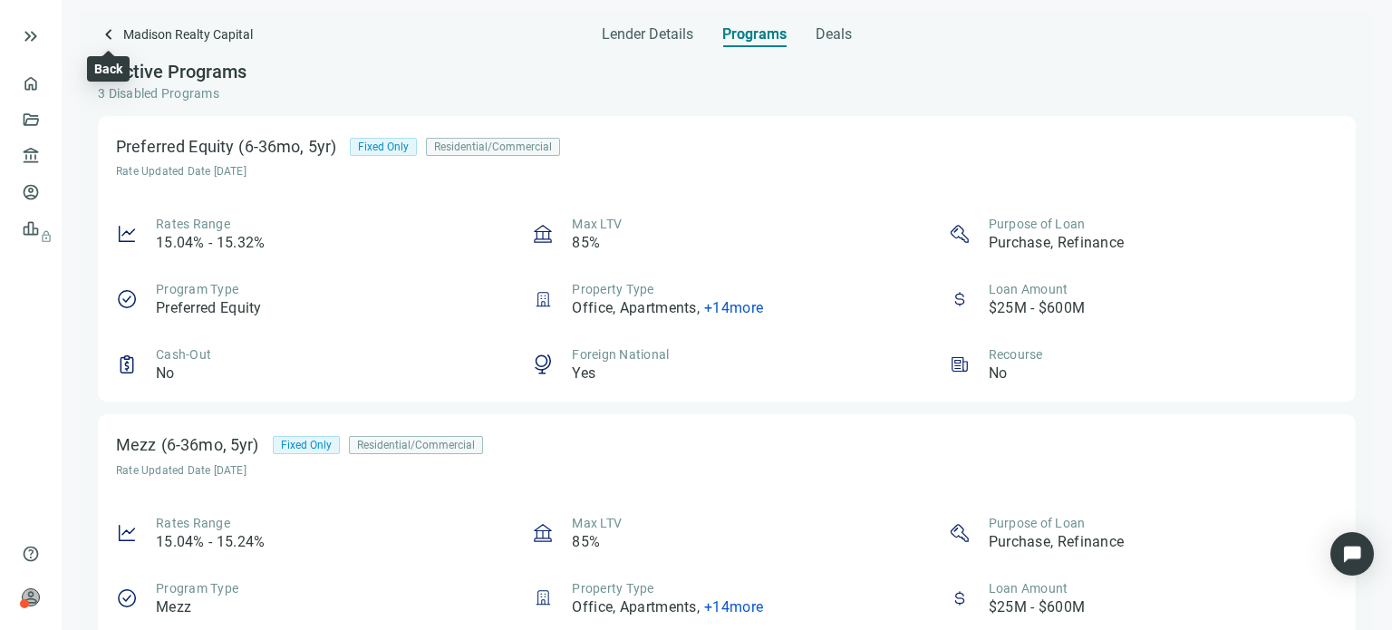
click at [112, 35] on span "keyboard_arrow_left" at bounding box center [109, 35] width 22 height 22
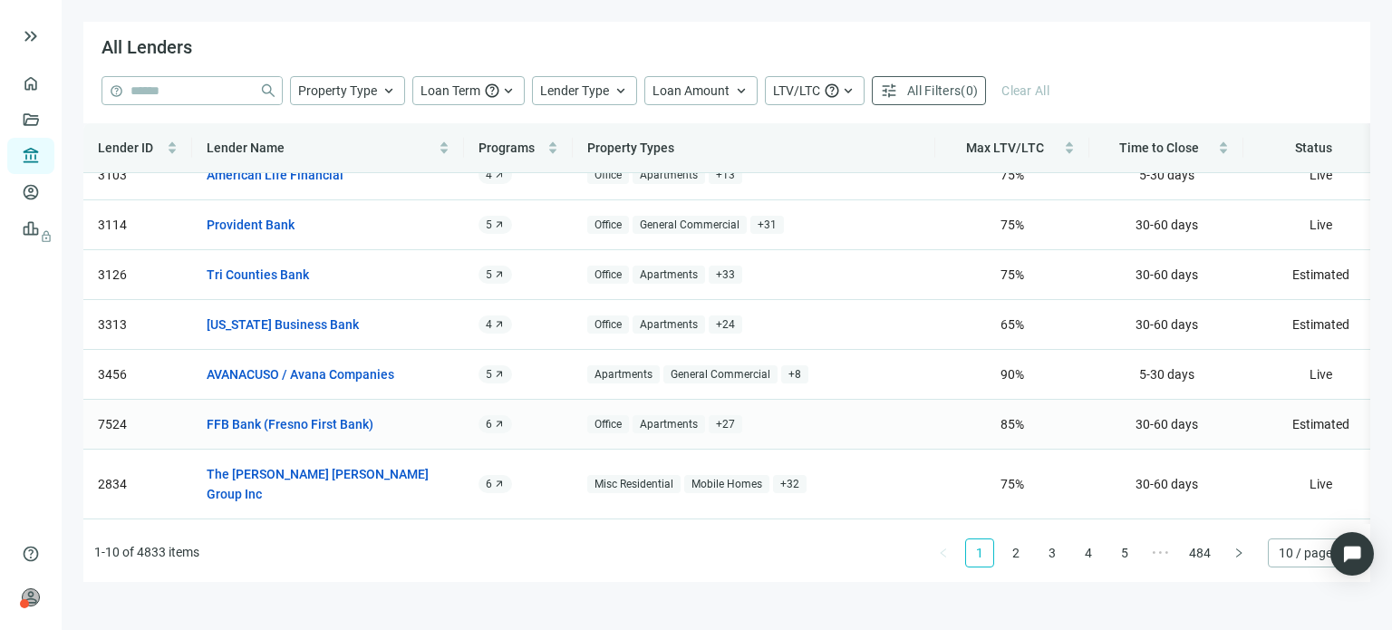
scroll to position [163, 0]
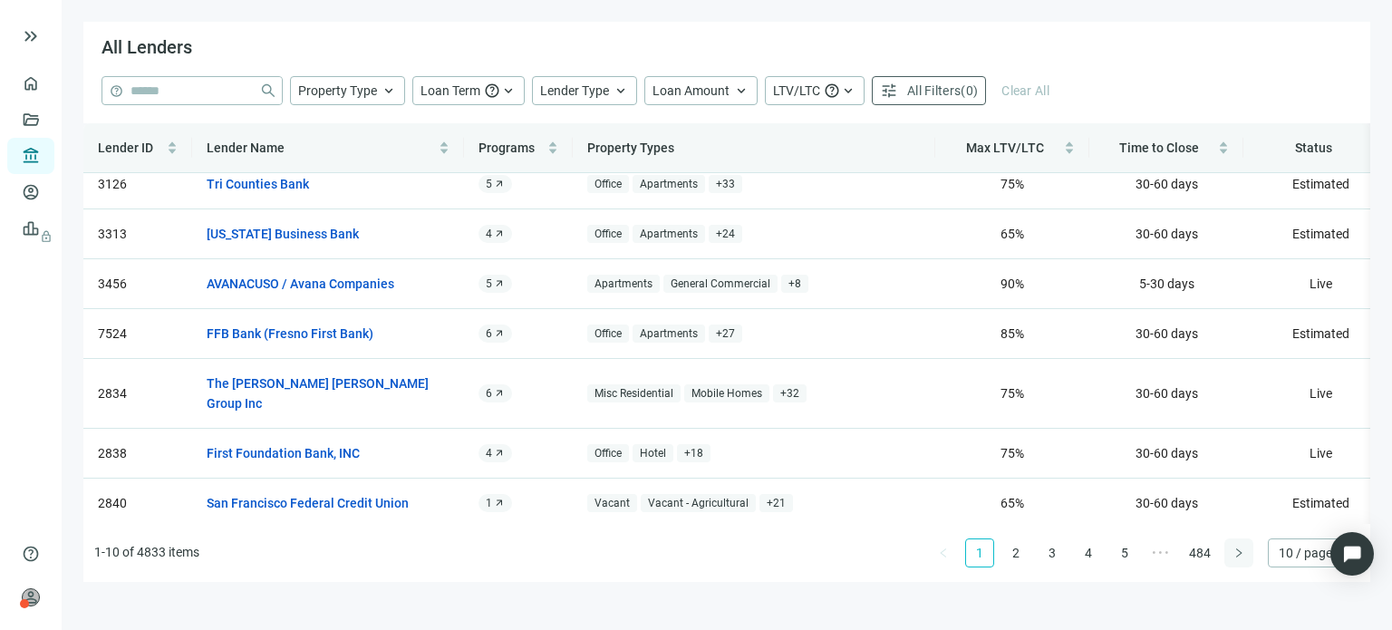
click at [1244, 558] on button "button" at bounding box center [1239, 552] width 29 height 29
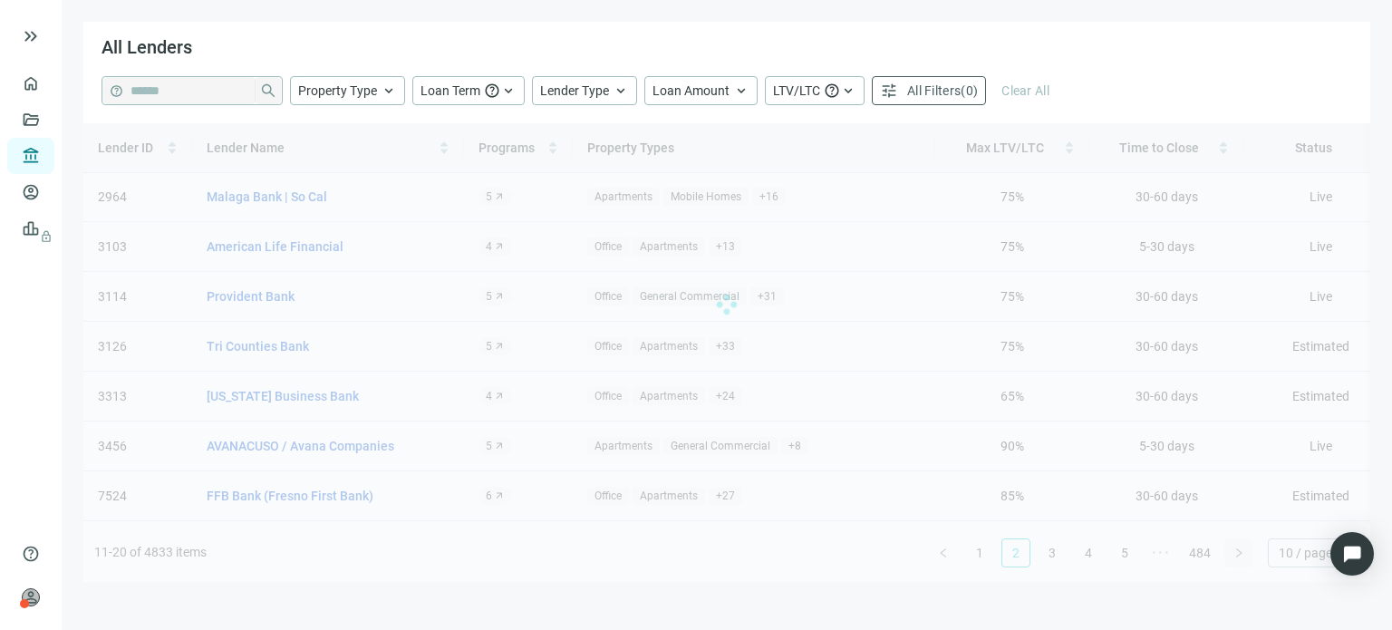
scroll to position [0, 0]
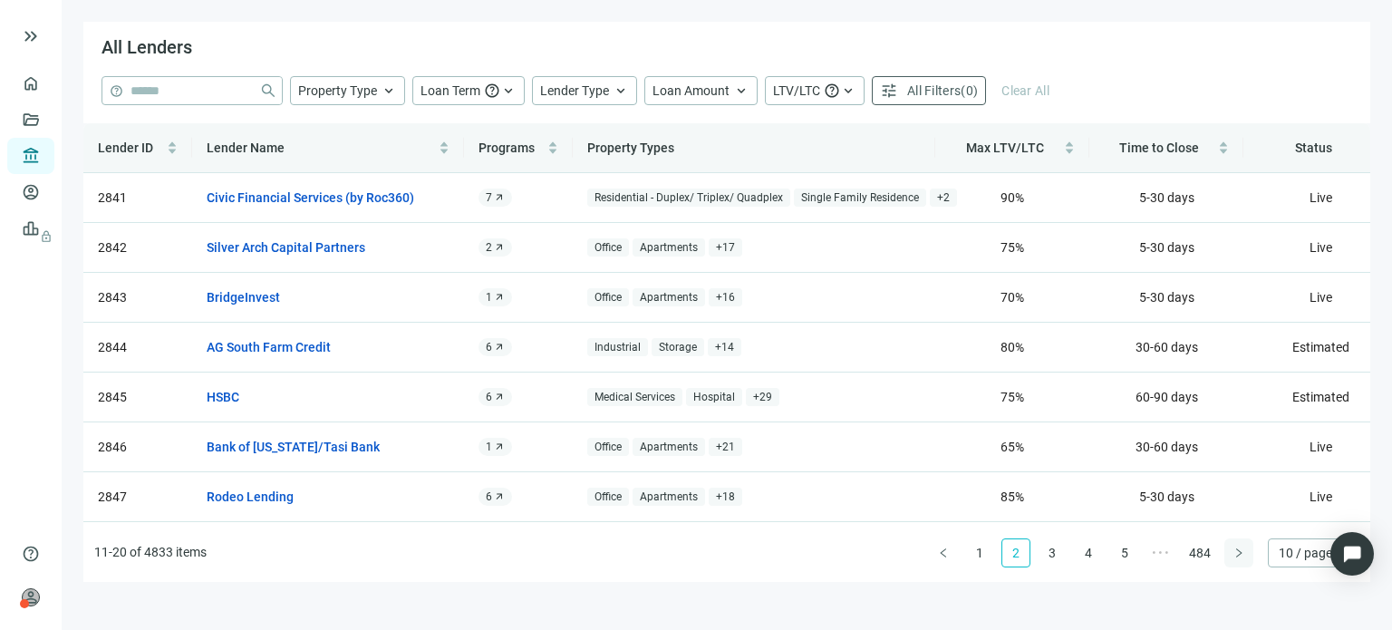
click at [1244, 557] on icon "right" at bounding box center [1239, 553] width 11 height 11
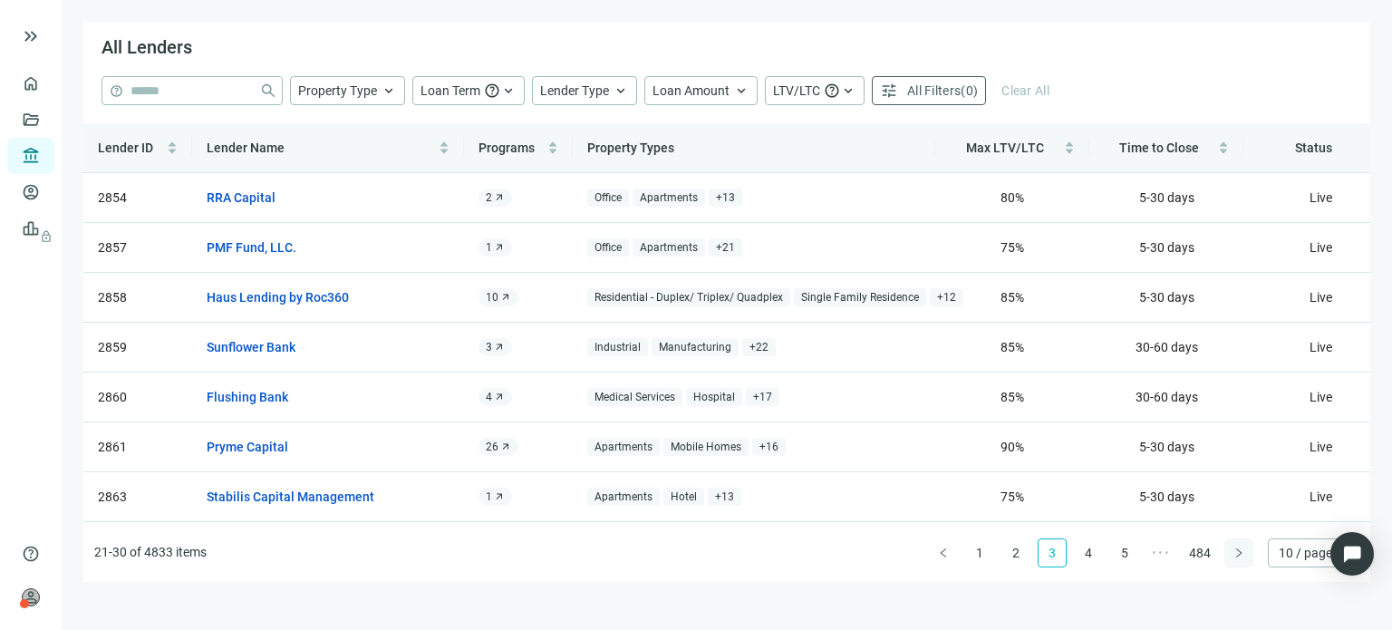
click at [1244, 557] on icon "right" at bounding box center [1239, 553] width 11 height 11
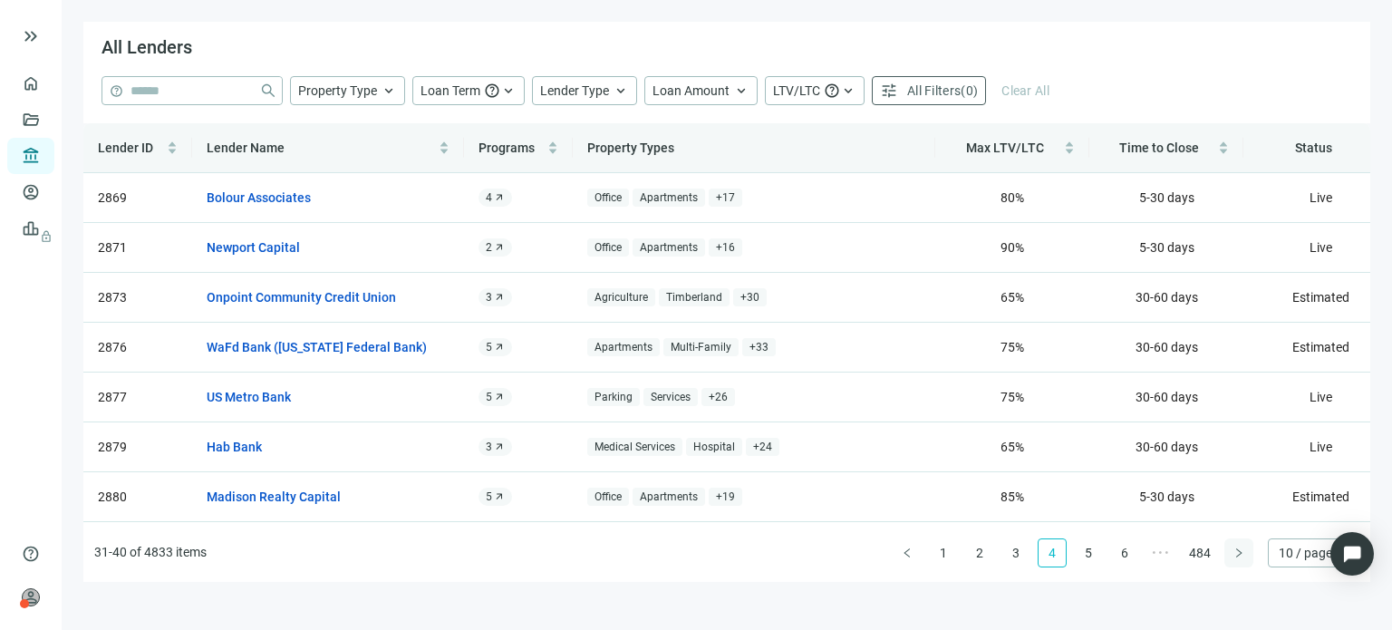
click at [1244, 557] on icon "right" at bounding box center [1239, 553] width 11 height 11
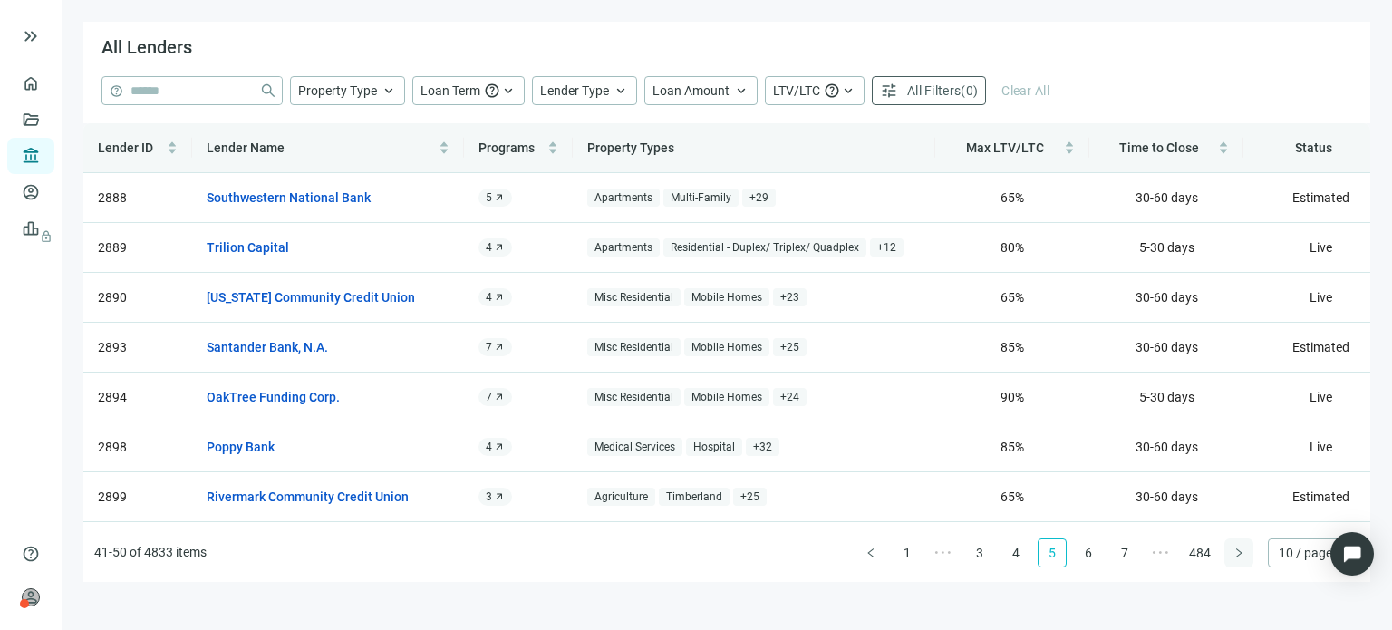
click at [1244, 557] on icon "right" at bounding box center [1239, 553] width 11 height 11
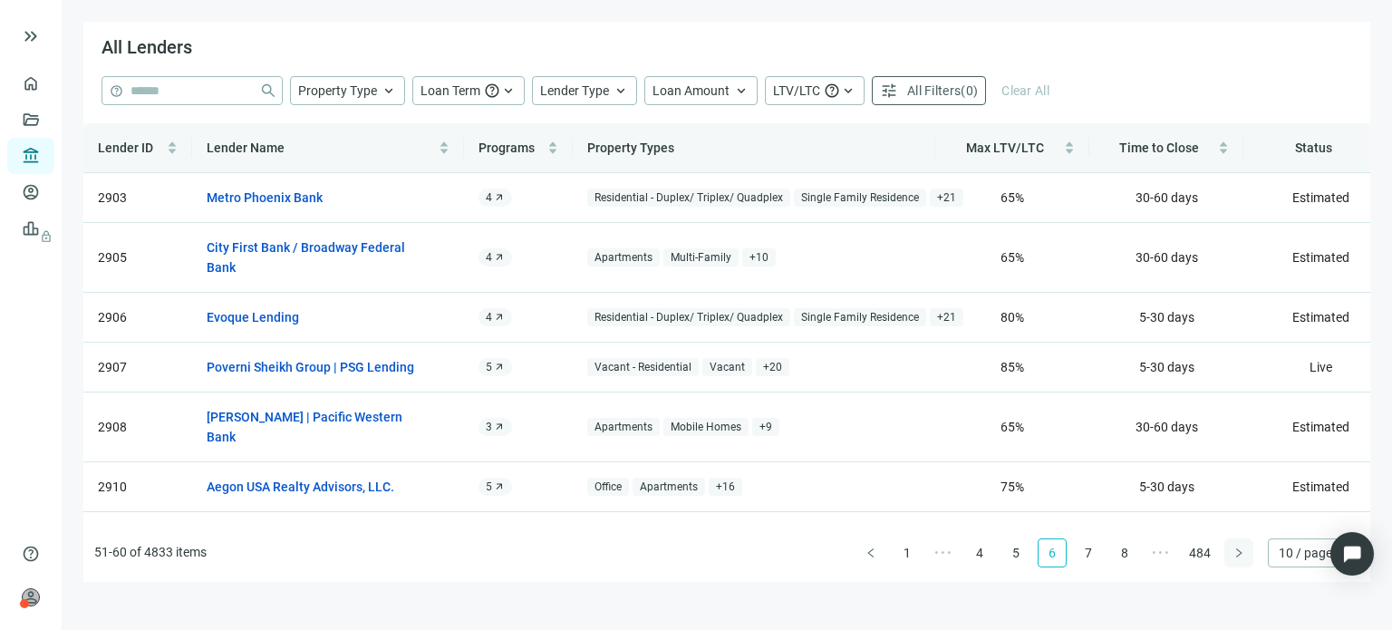
click at [1243, 557] on icon "right" at bounding box center [1239, 553] width 11 height 11
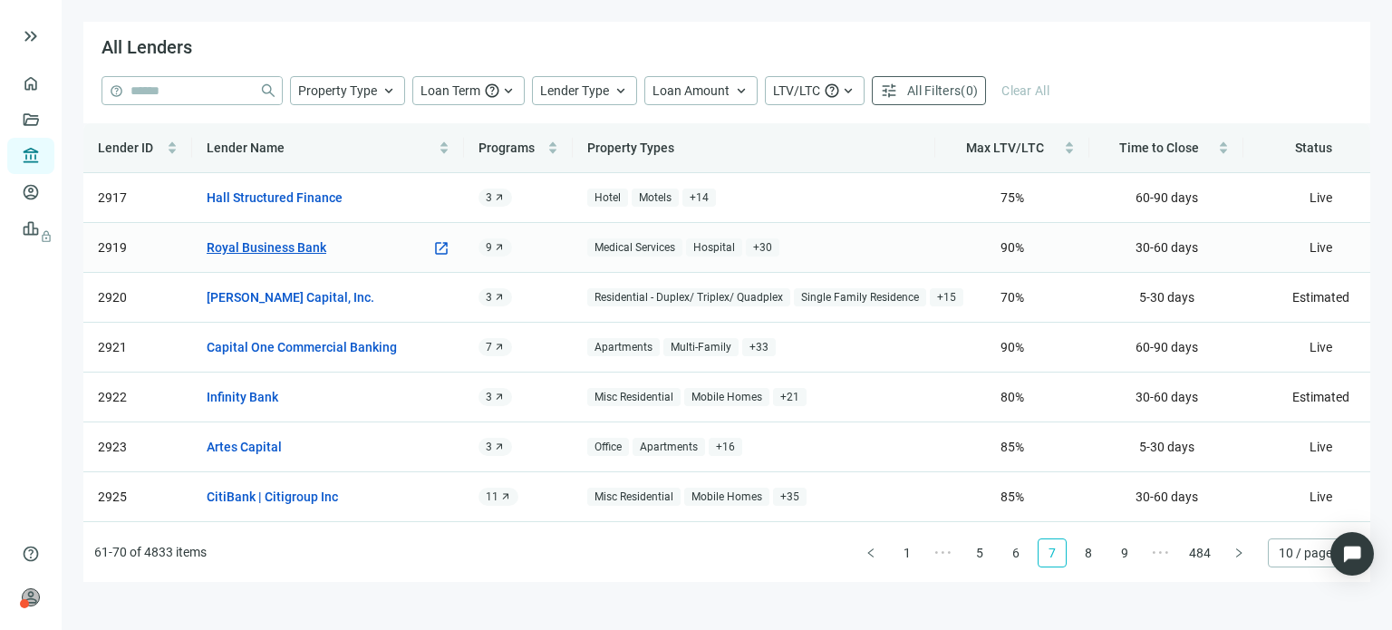
click at [244, 253] on link "Royal Business Bank" at bounding box center [267, 247] width 120 height 20
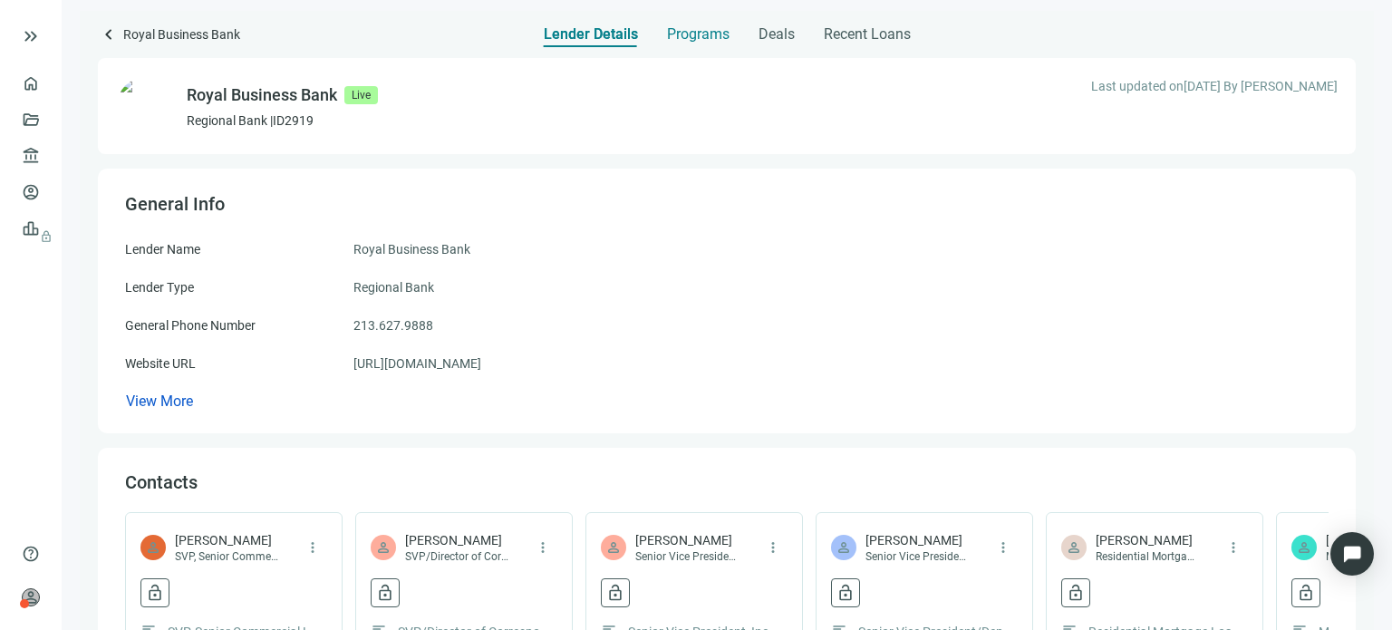
click at [683, 36] on span "Programs" at bounding box center [698, 34] width 63 height 18
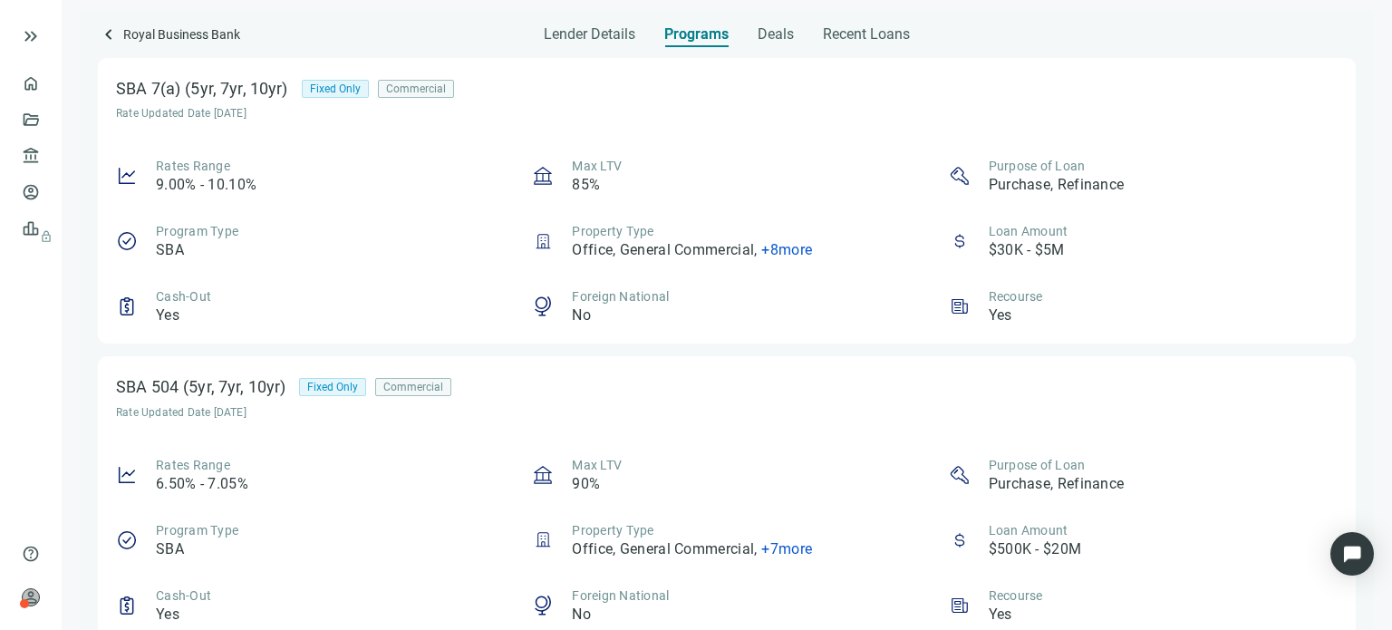
scroll to position [91, 0]
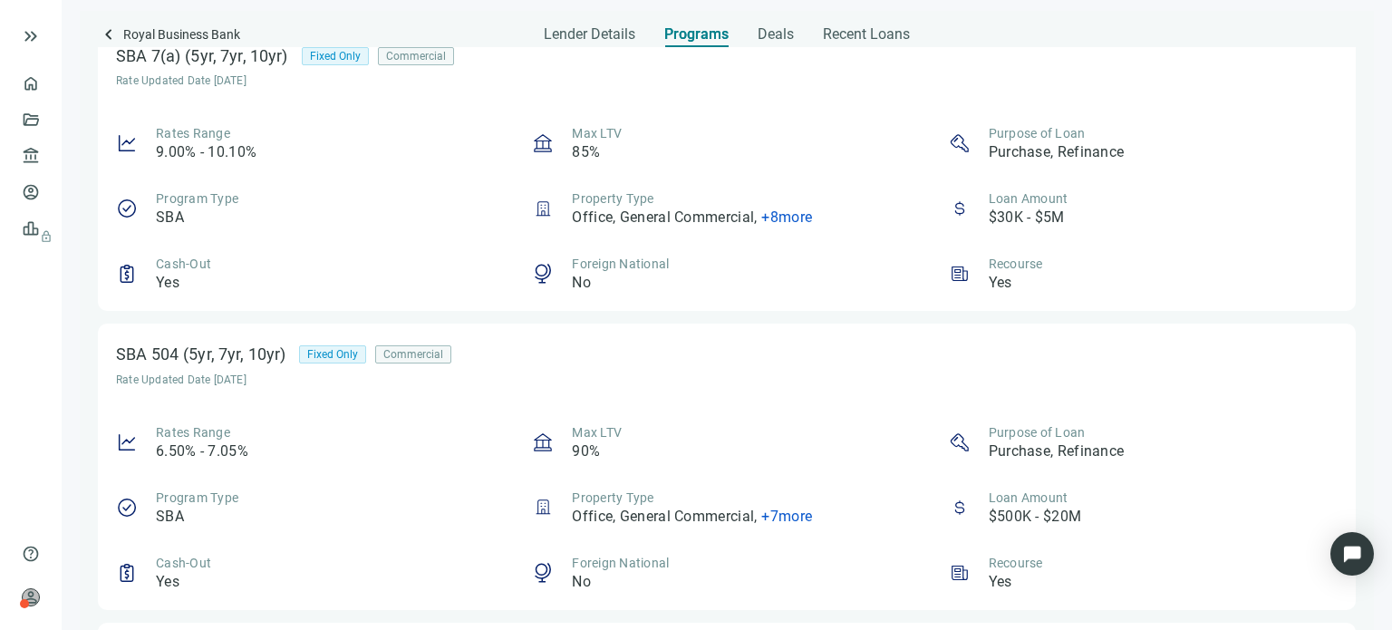
click at [765, 220] on span "+ 8 more" at bounding box center [786, 216] width 51 height 17
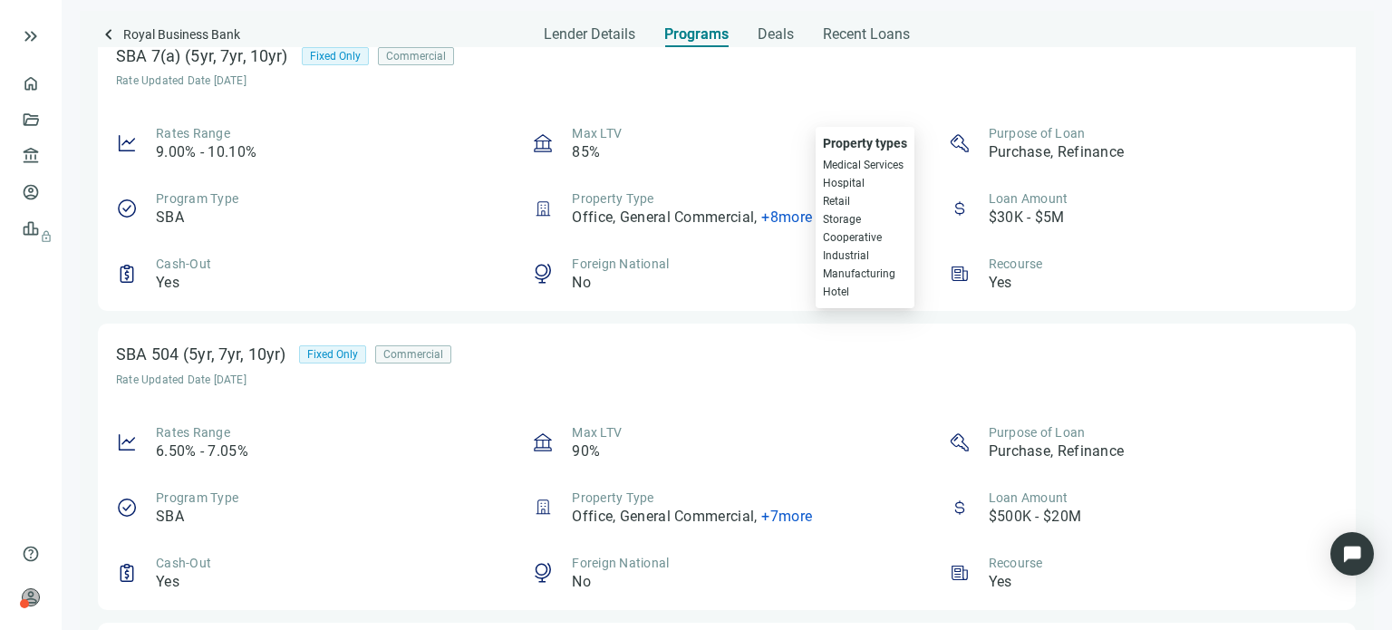
click at [823, 181] on span "Hospital" at bounding box center [865, 183] width 84 height 18
click at [785, 184] on div "Rates Range 9.00% - 10.10% Max LTV 85% Purpose of Loan Purchase, Refinance Prog…" at bounding box center [727, 208] width 1222 height 169
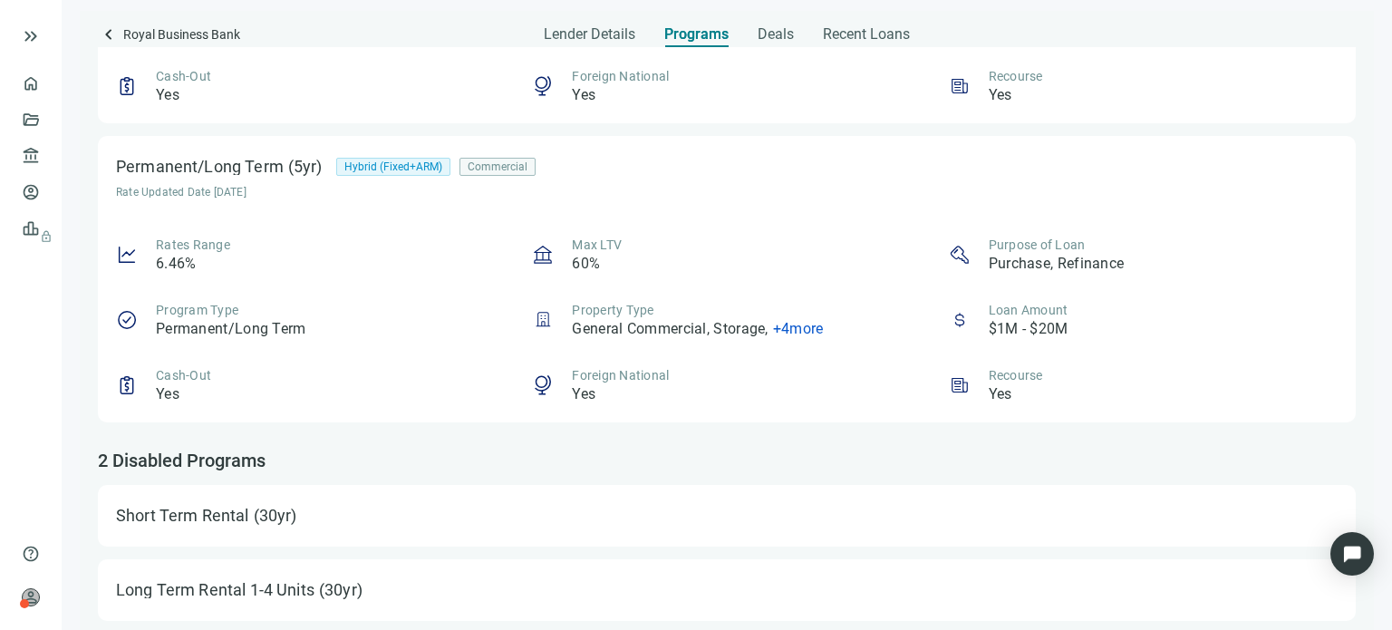
scroll to position [2448, 0]
click at [189, 518] on div "Short Term Rental" at bounding box center [182, 515] width 133 height 18
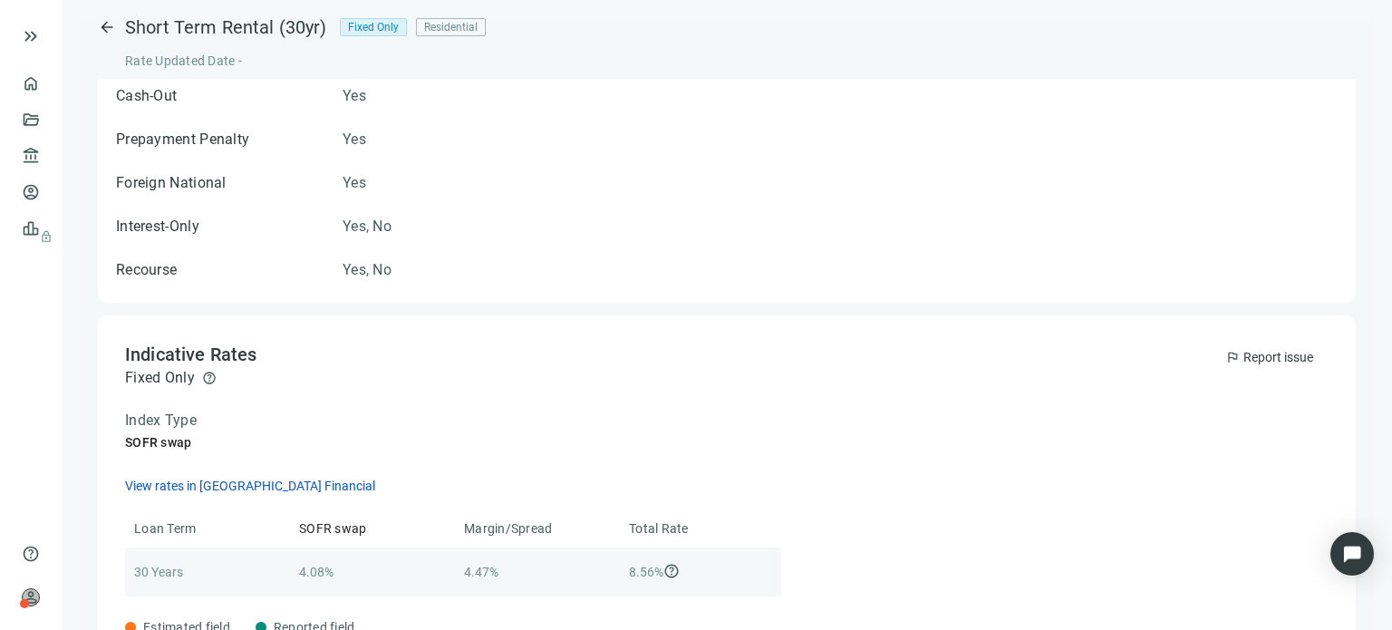
scroll to position [510, 0]
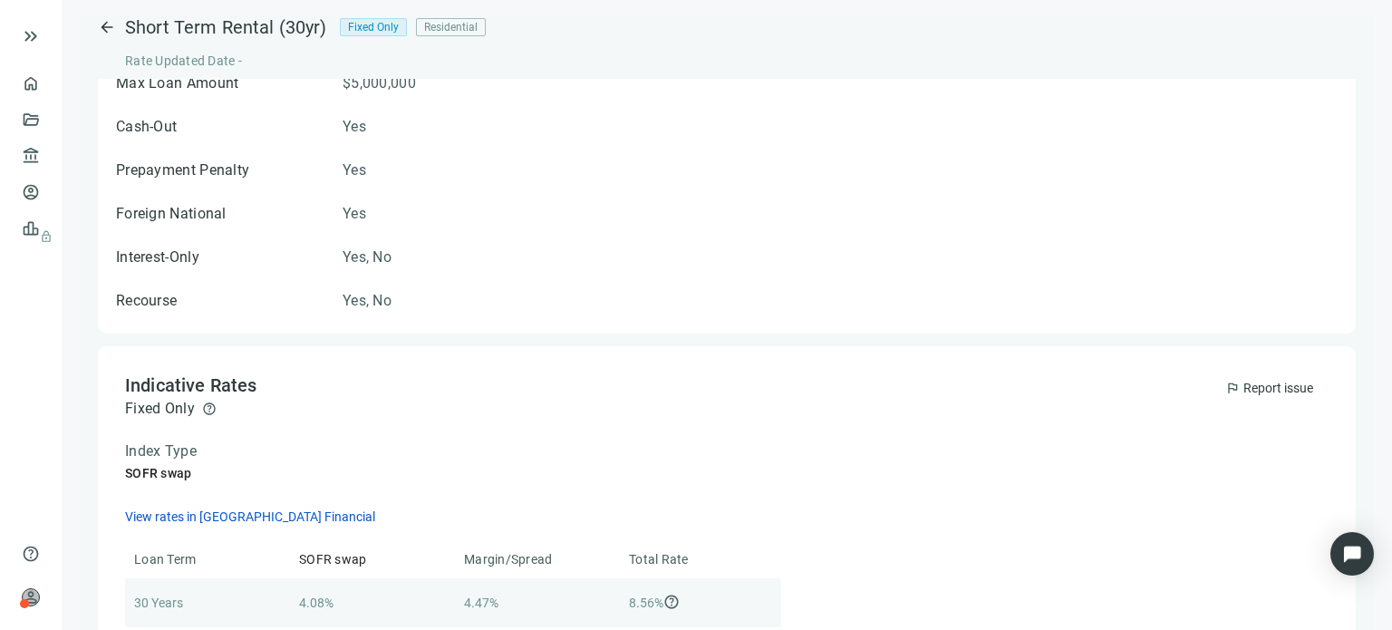
click at [105, 26] on span "arrow_back" at bounding box center [107, 27] width 18 height 18
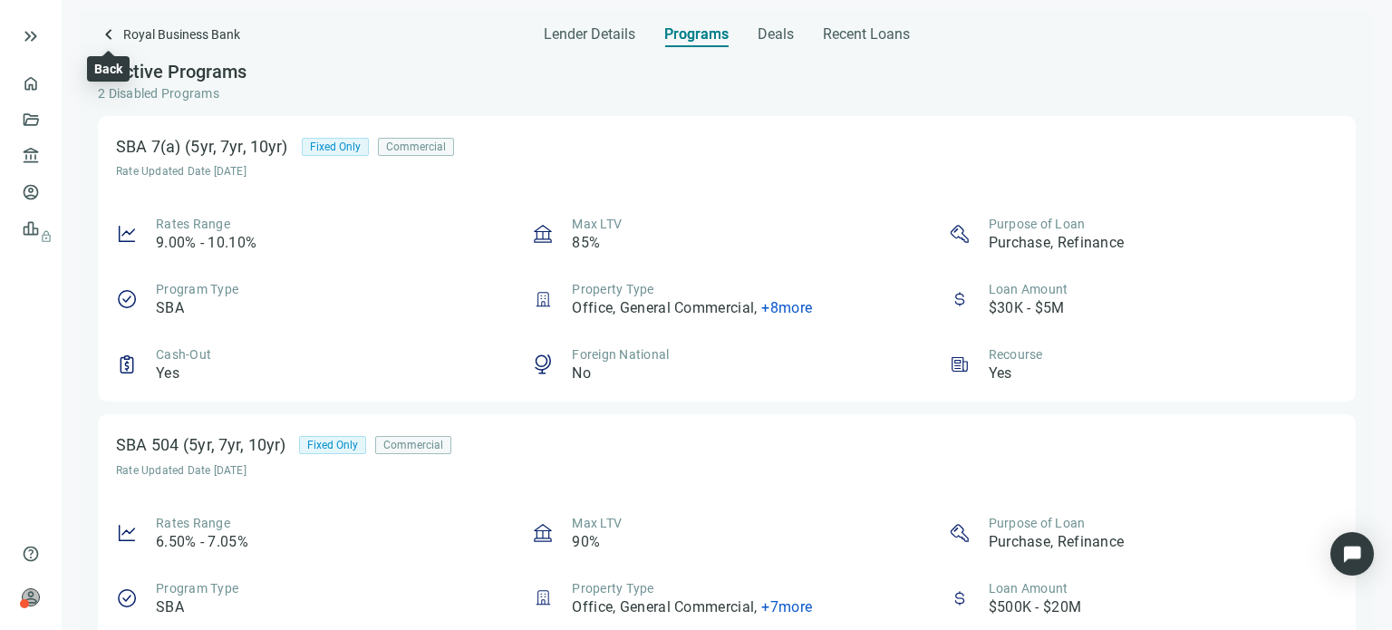
click at [104, 42] on span "keyboard_arrow_left" at bounding box center [109, 35] width 22 height 22
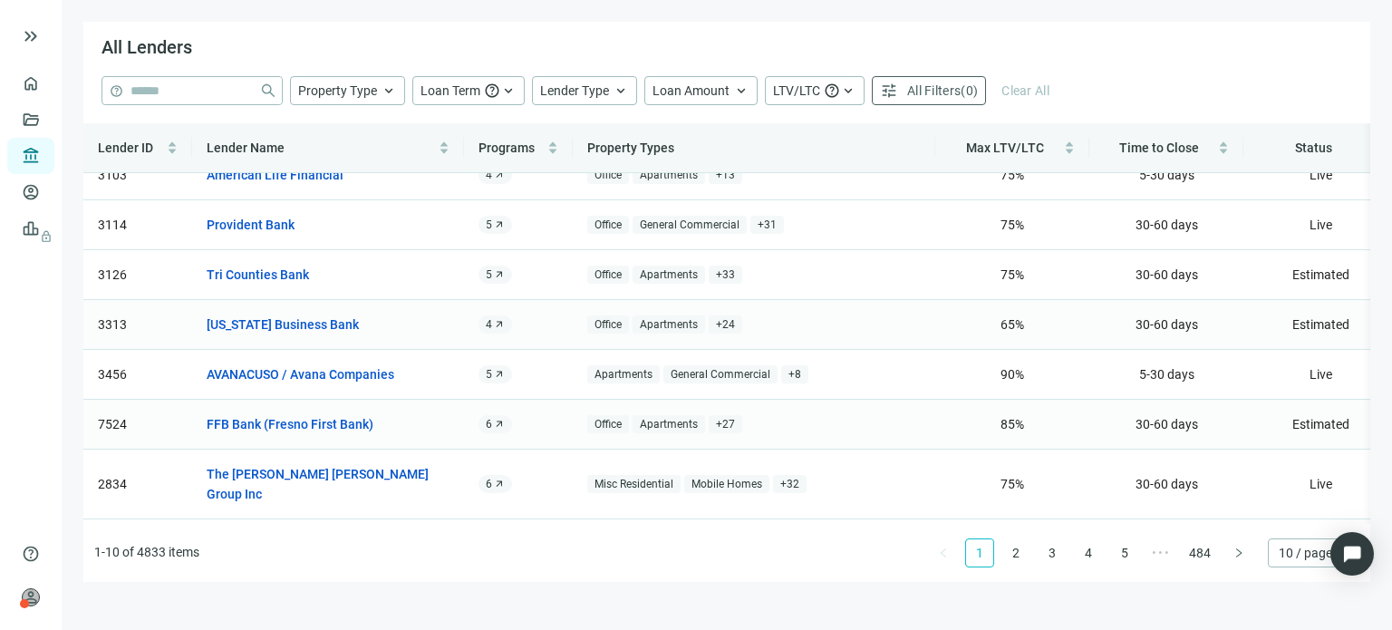
scroll to position [163, 0]
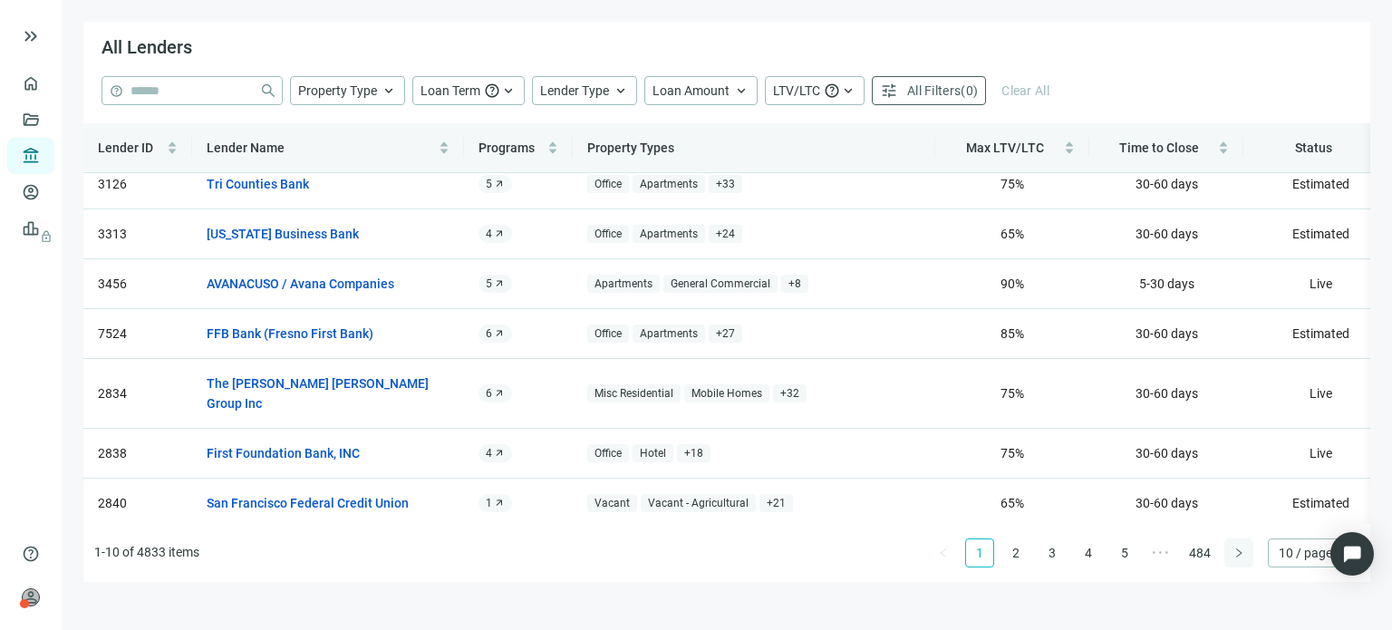
click at [1229, 554] on button "button" at bounding box center [1239, 552] width 29 height 29
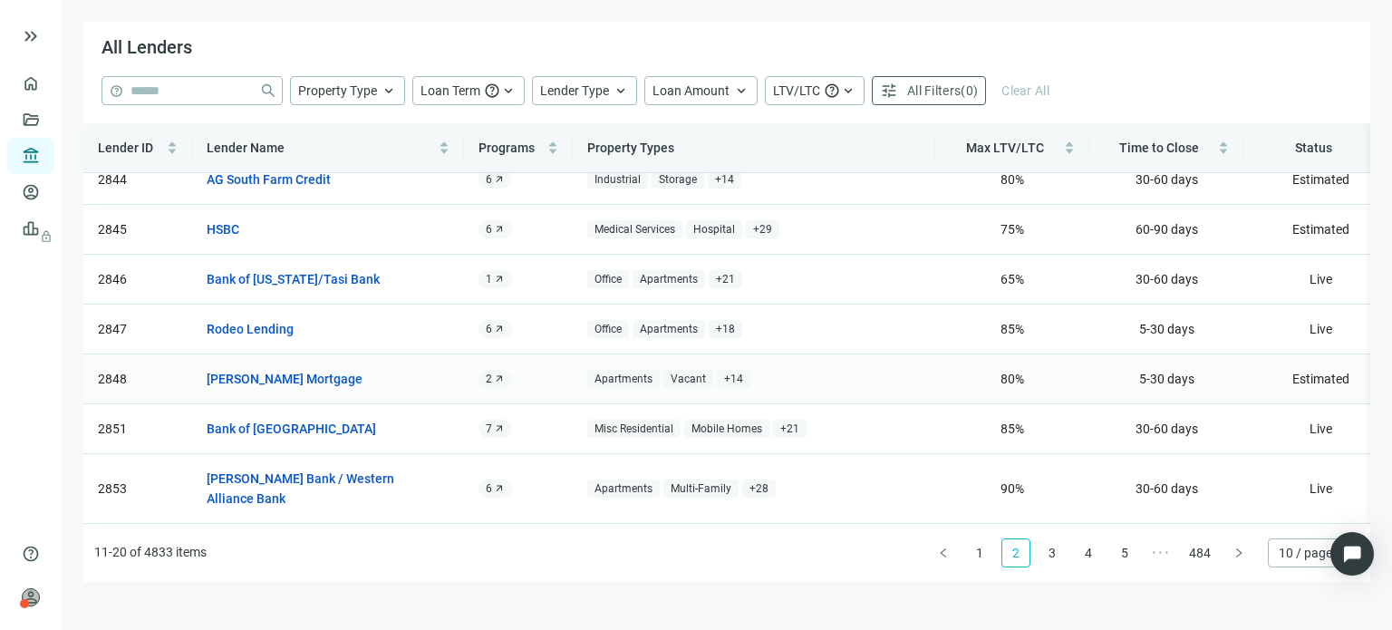
scroll to position [183, 0]
click at [1236, 554] on icon "right" at bounding box center [1239, 553] width 11 height 11
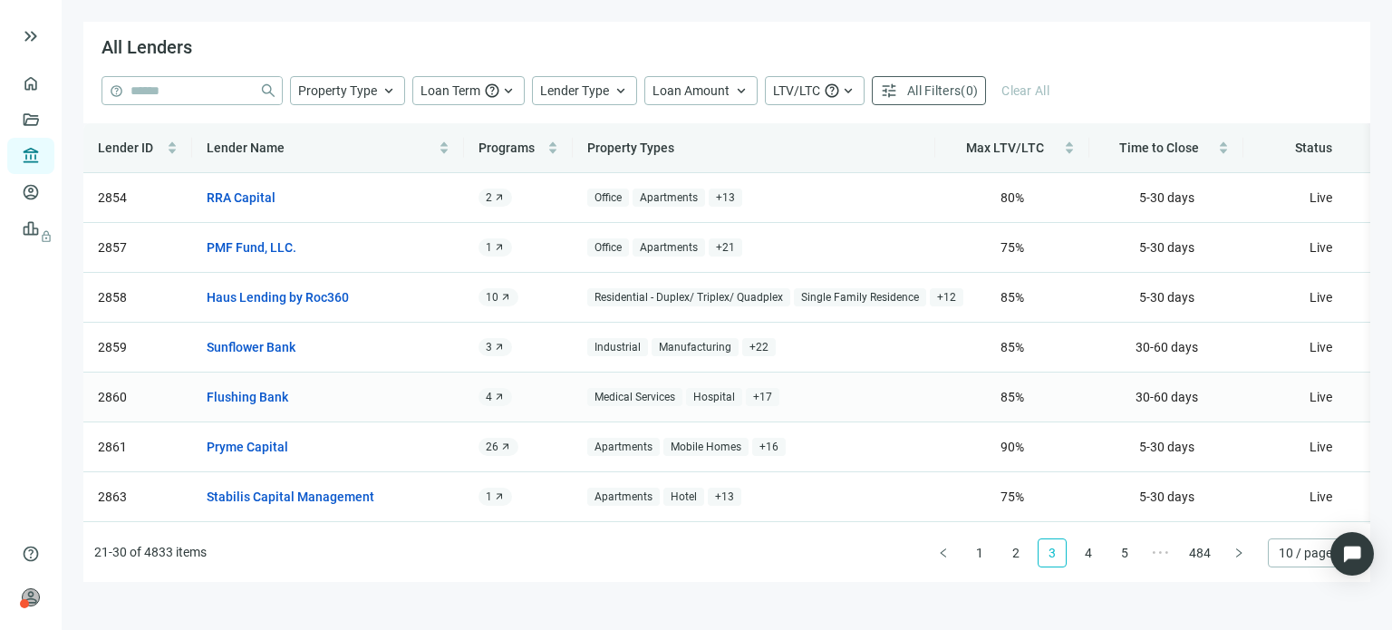
scroll to position [91, 0]
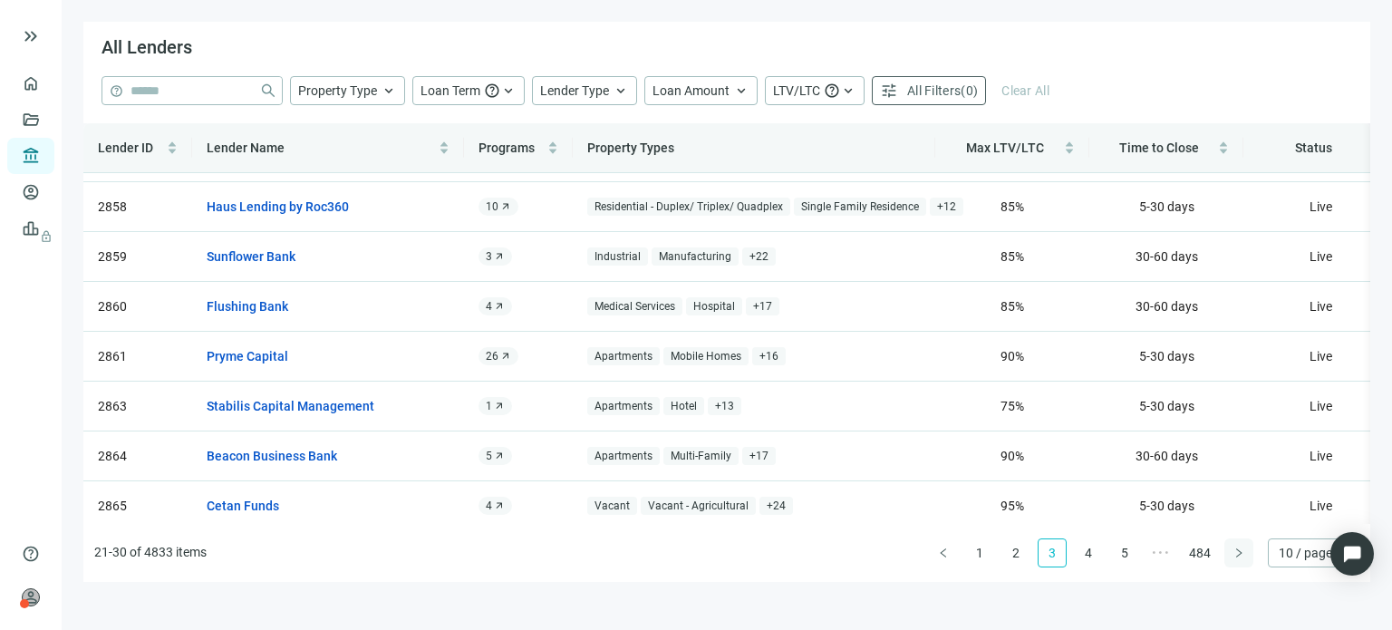
click at [1240, 556] on icon "right" at bounding box center [1239, 553] width 11 height 11
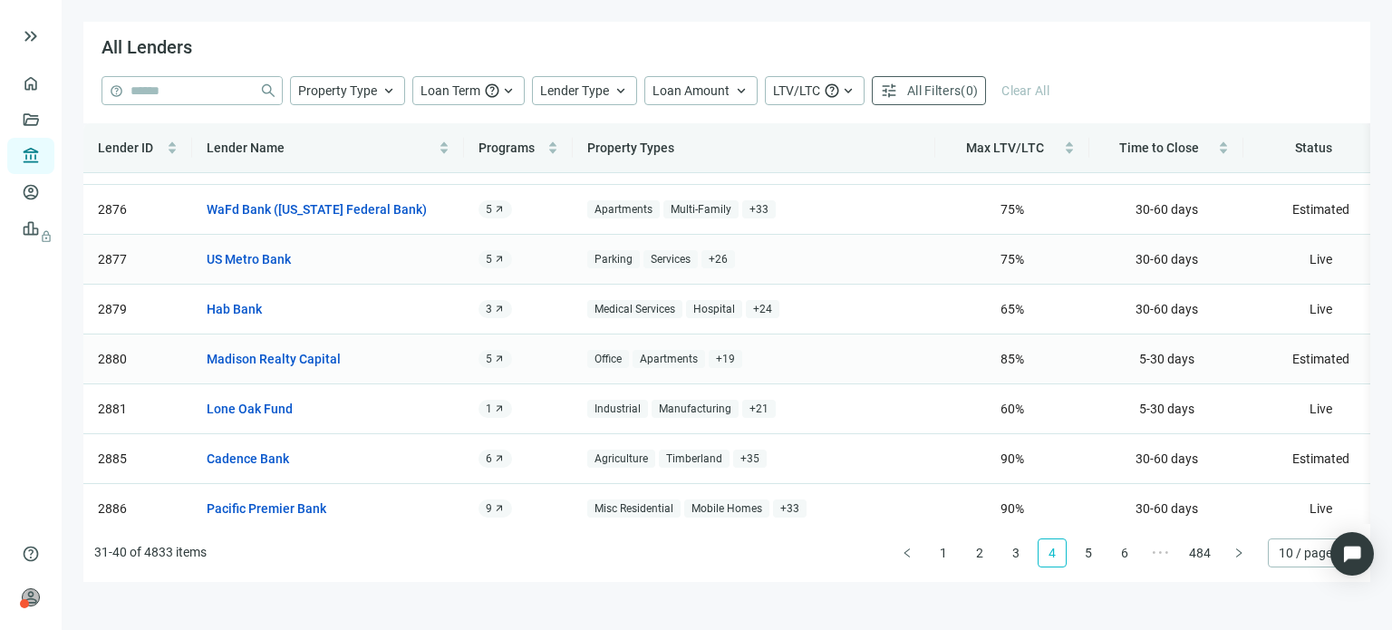
scroll to position [163, 0]
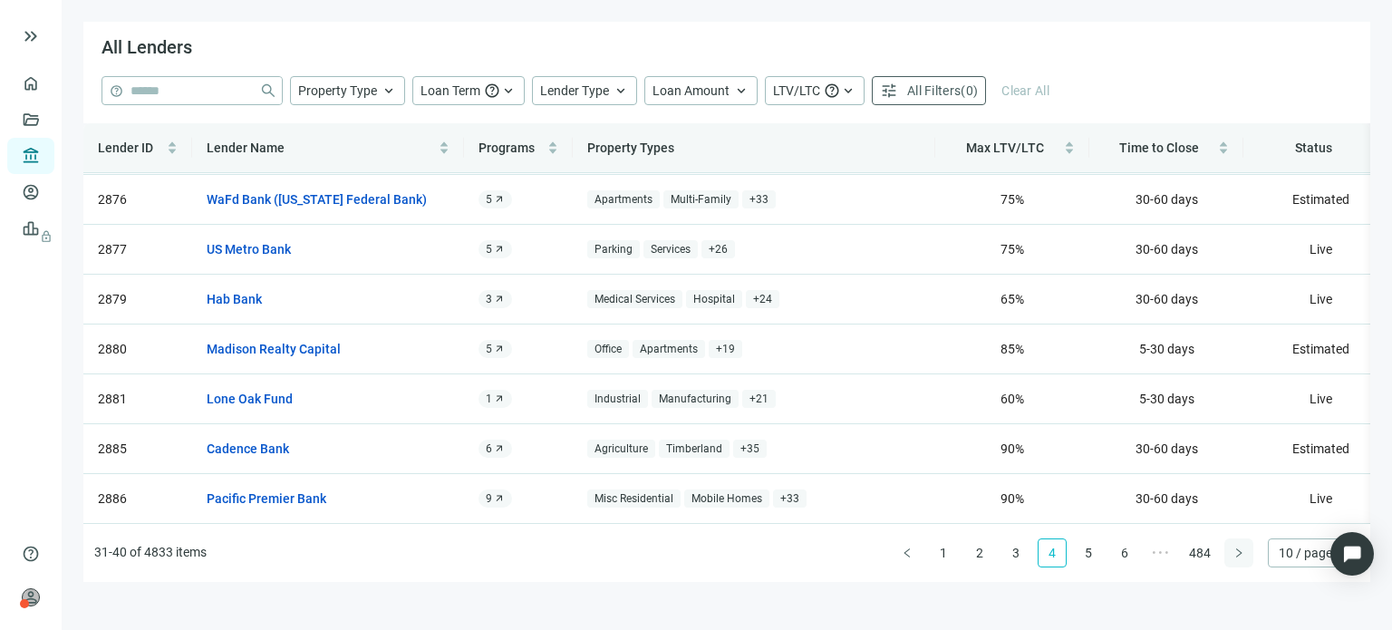
click at [1234, 550] on icon "right" at bounding box center [1239, 553] width 11 height 11
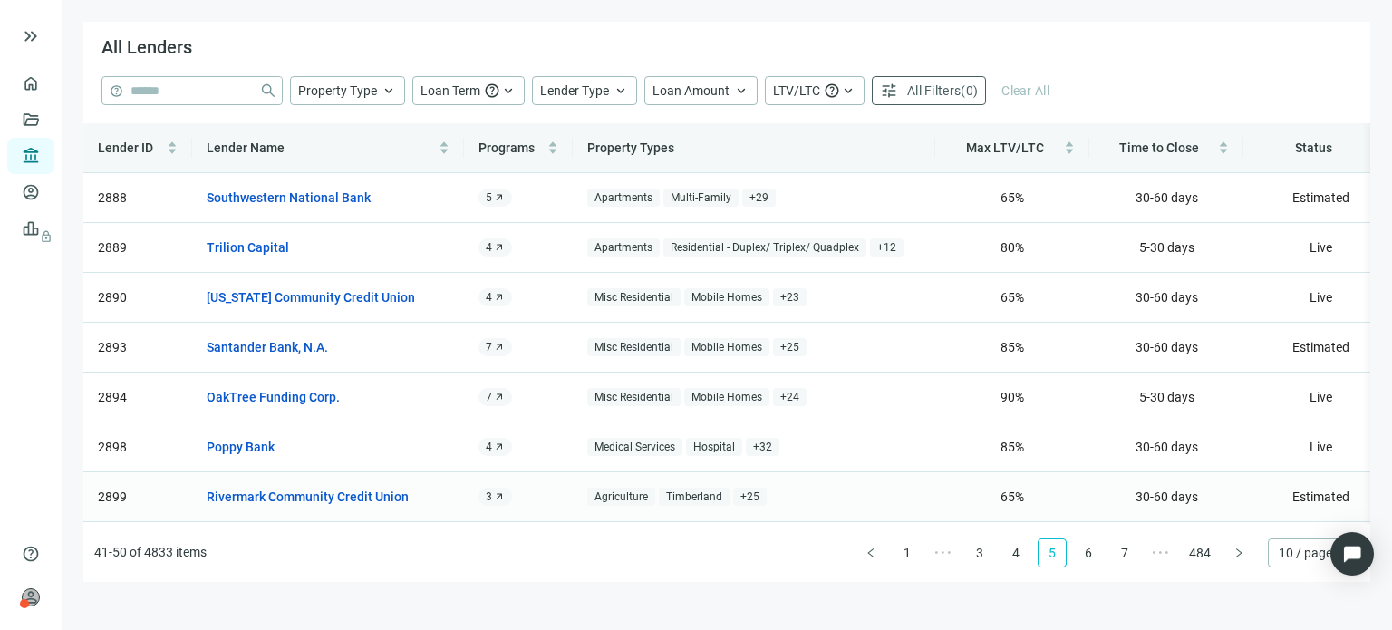
scroll to position [91, 0]
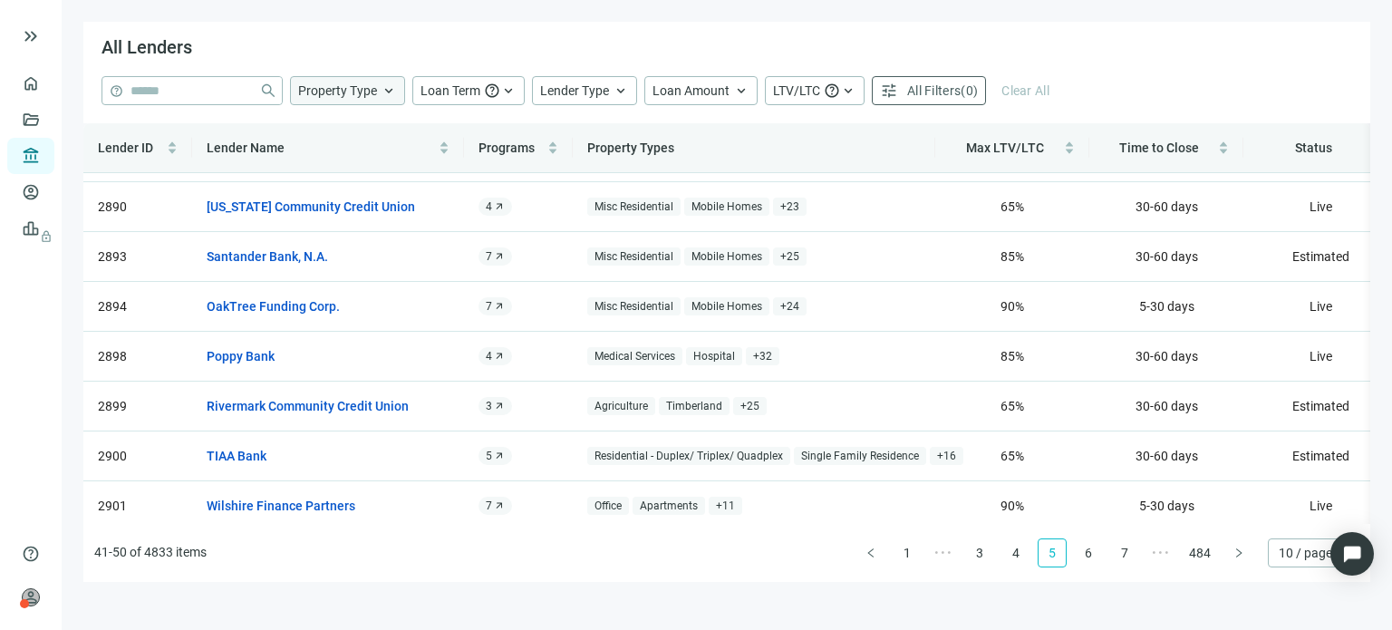
click at [381, 90] on span "keyboard_arrow_up" at bounding box center [389, 90] width 16 height 16
click at [706, 148] on th "Property Types" at bounding box center [754, 148] width 363 height 50
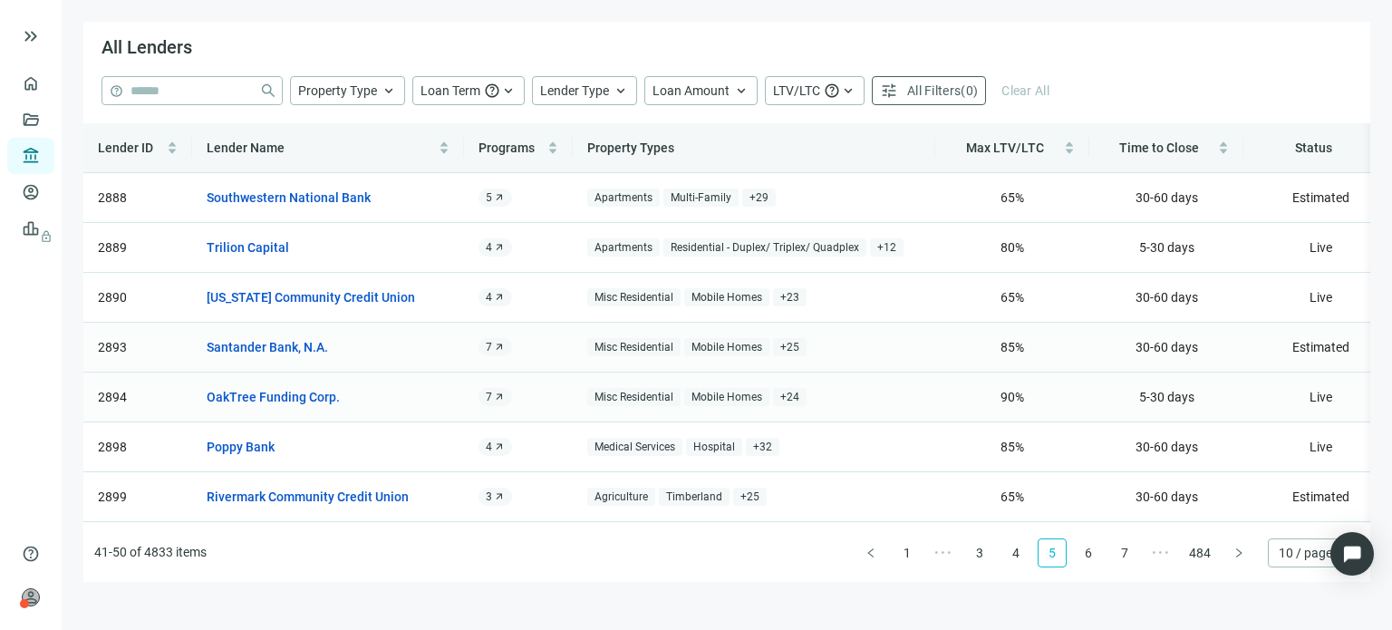
scroll to position [0, 0]
click at [613, 93] on span "keyboard_arrow_up" at bounding box center [621, 90] width 16 height 16
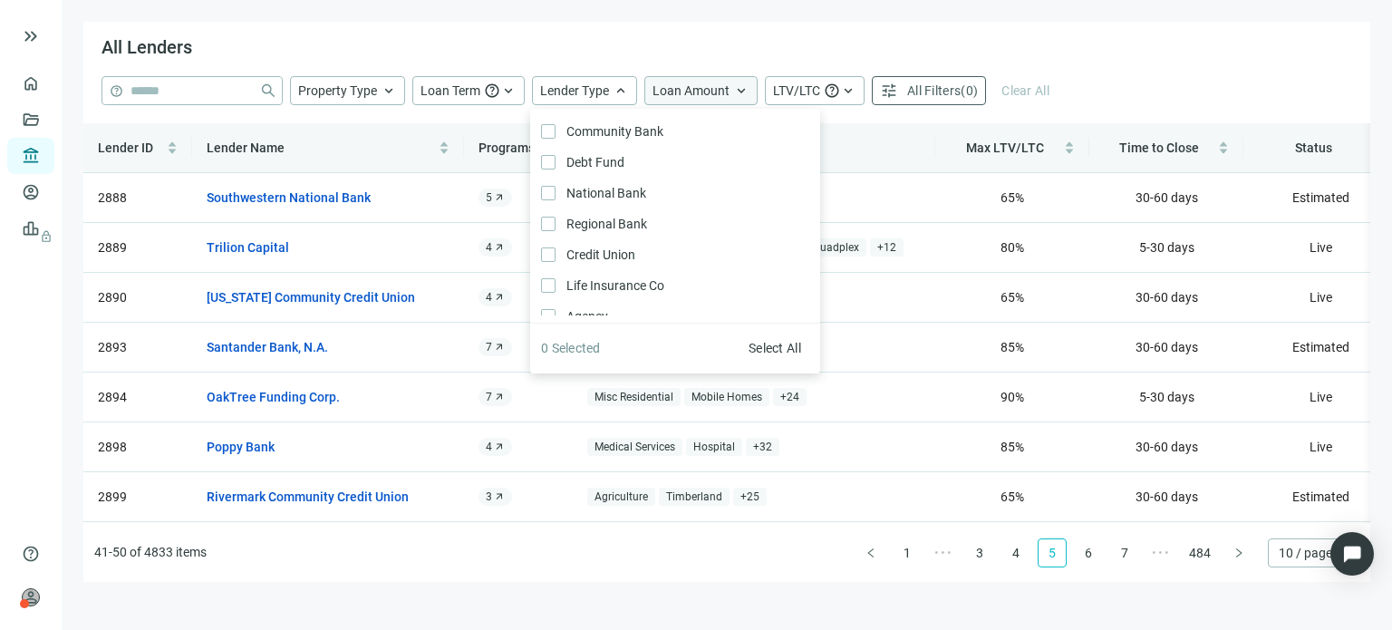
click at [740, 86] on span "keyboard_arrow_up" at bounding box center [741, 90] width 16 height 16
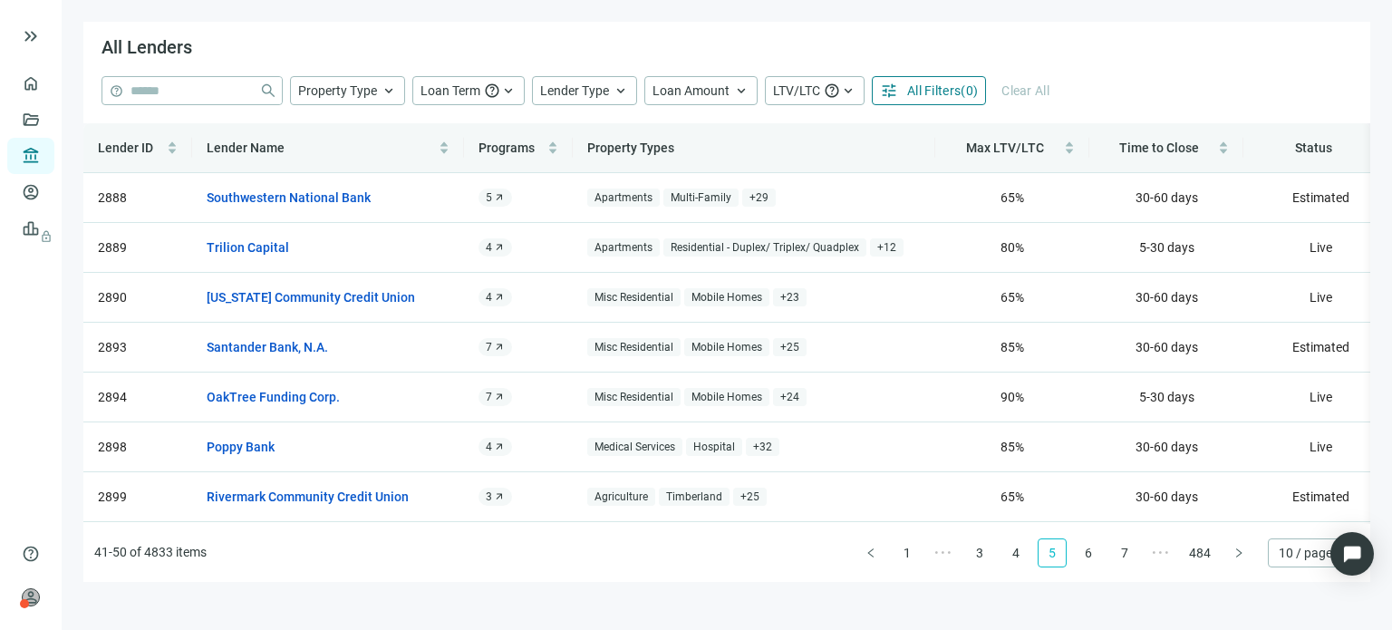
click at [907, 86] on span "All Filters" at bounding box center [933, 90] width 53 height 15
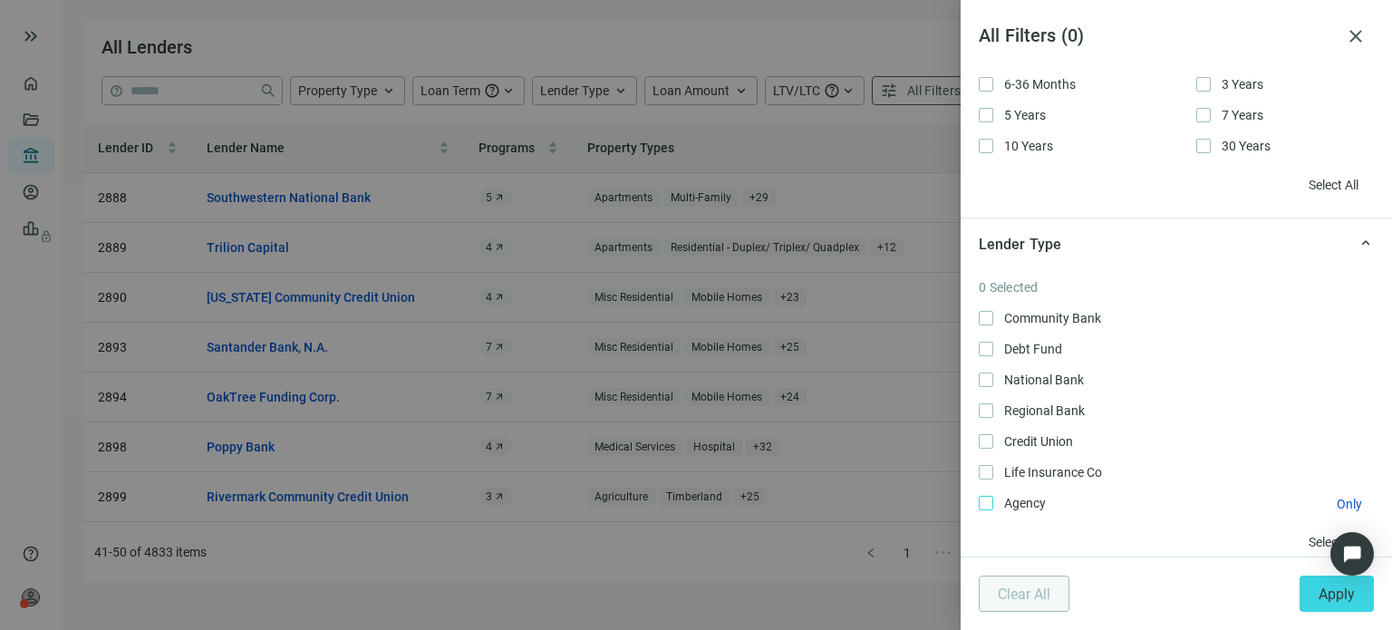
scroll to position [453, 0]
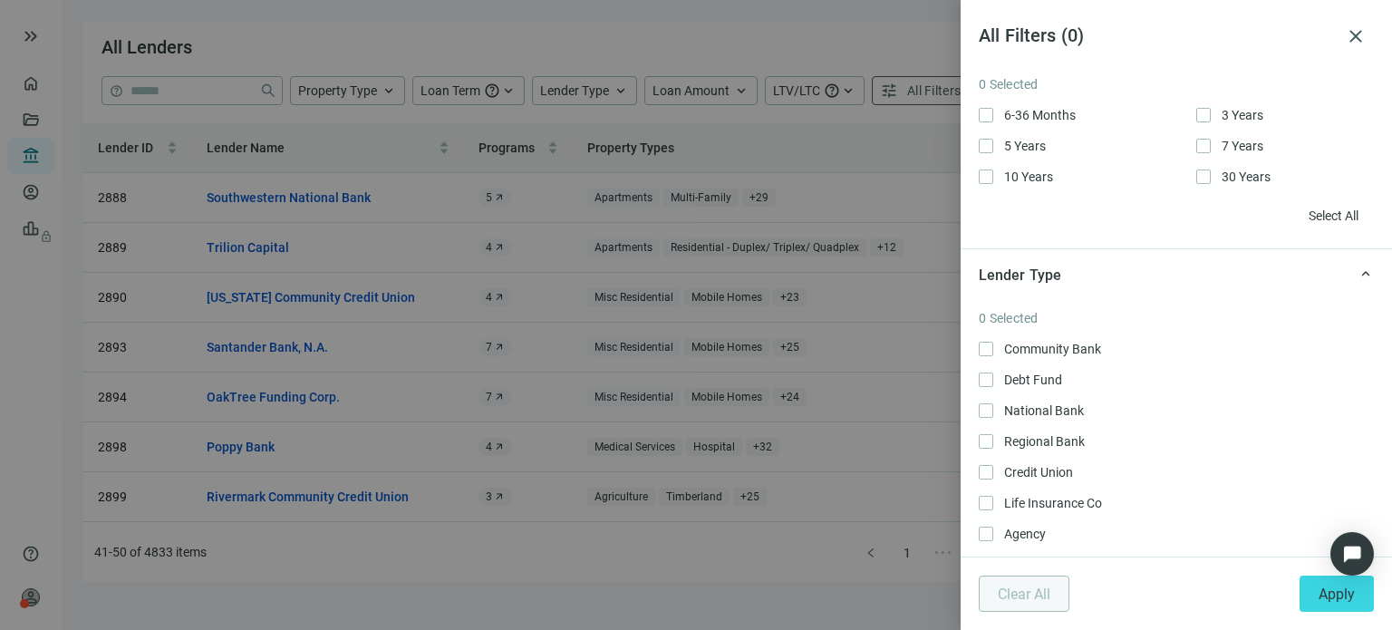
click at [879, 215] on div at bounding box center [696, 315] width 1392 height 630
click at [1357, 46] on span "close" at bounding box center [1356, 36] width 22 height 22
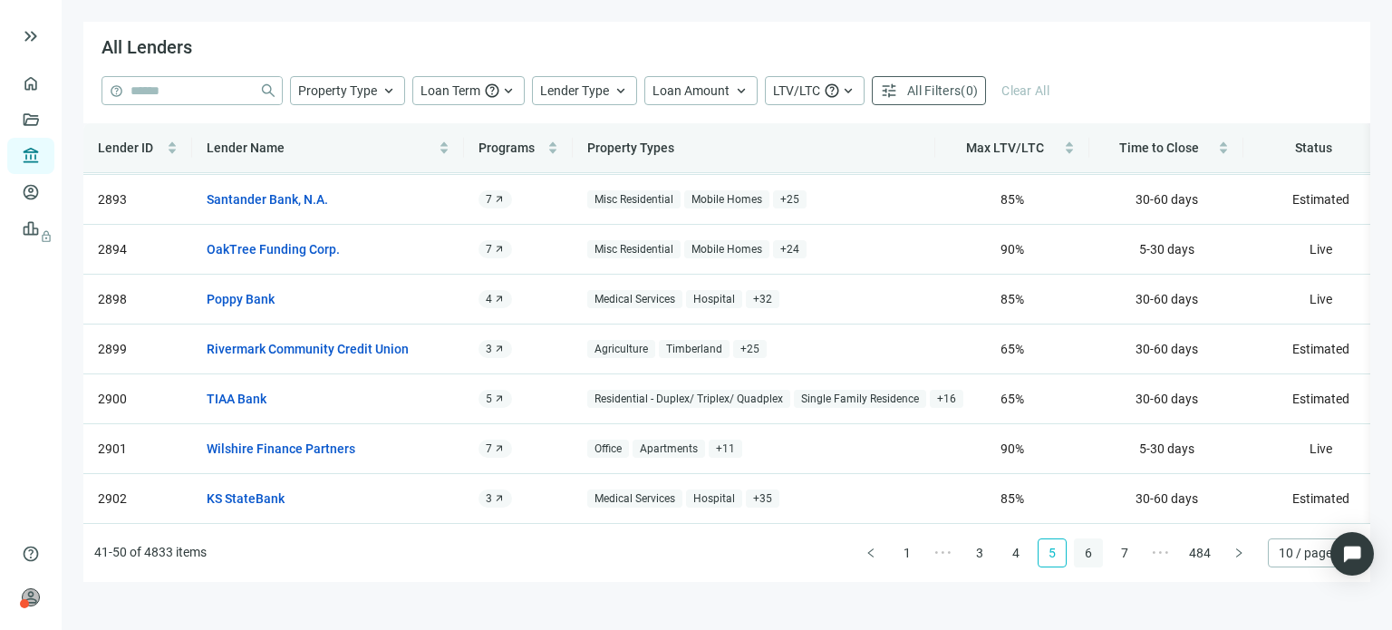
scroll to position [73, 0]
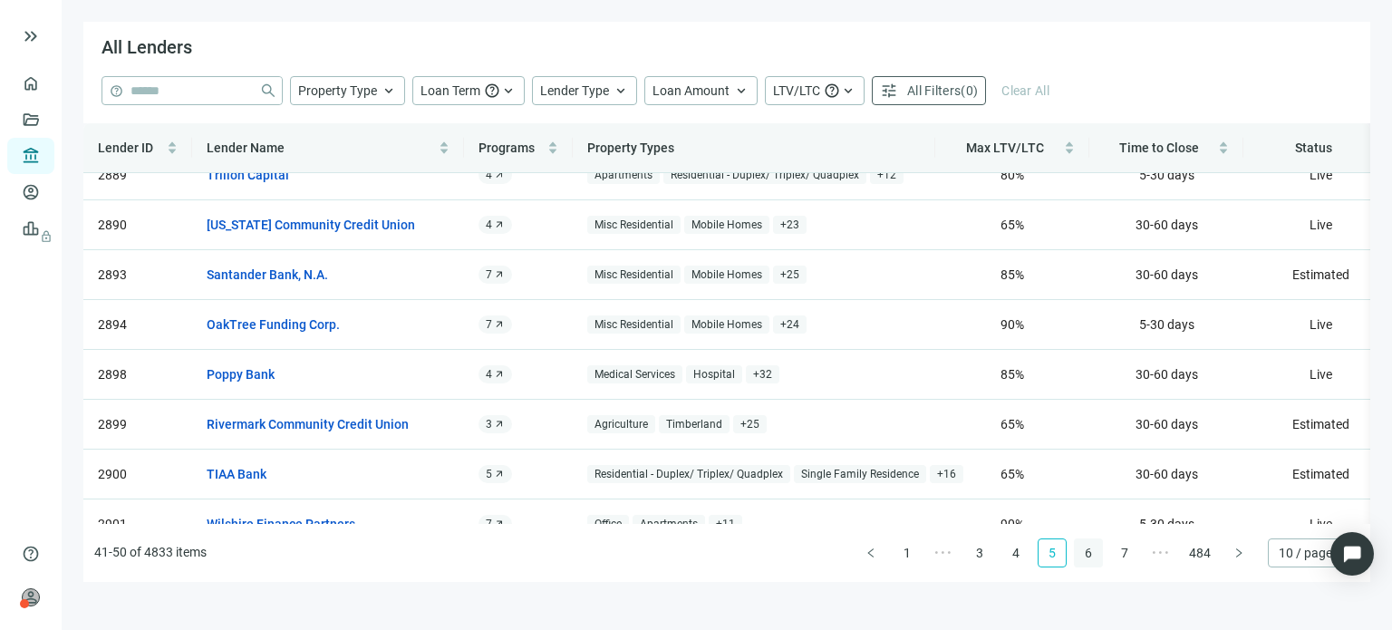
click at [1091, 554] on link "6" at bounding box center [1088, 552] width 27 height 27
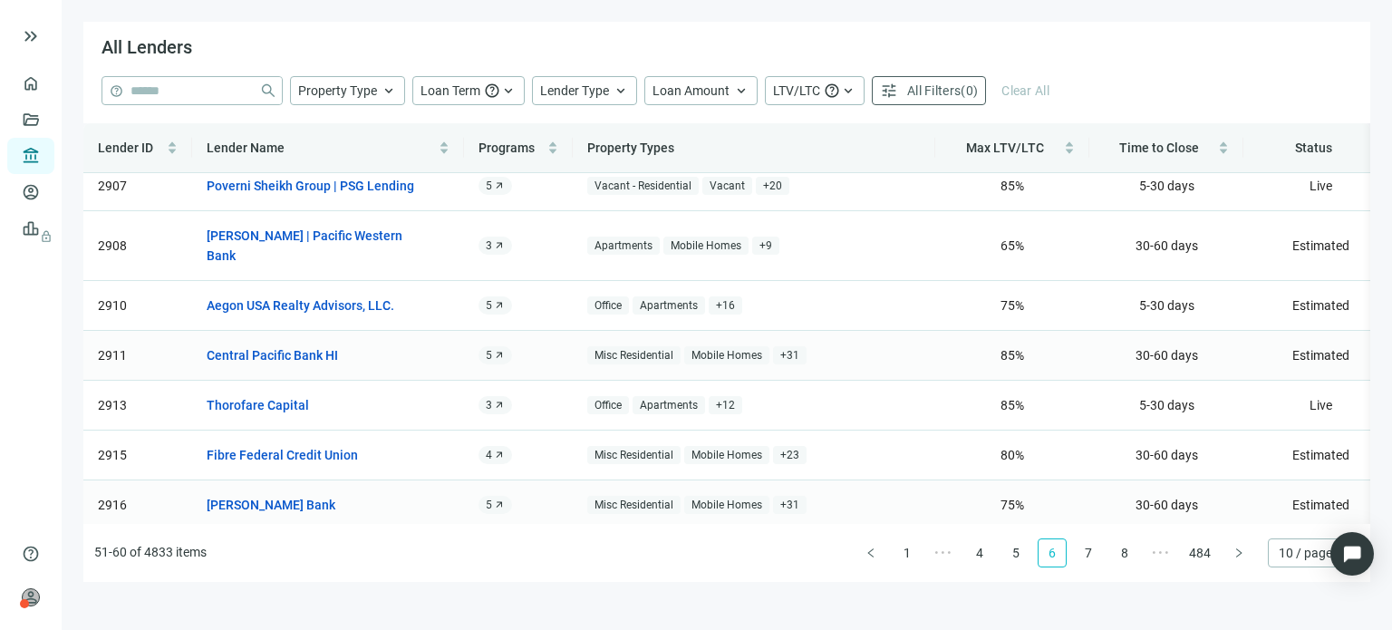
scroll to position [183, 0]
click at [1090, 553] on link "7" at bounding box center [1088, 552] width 27 height 27
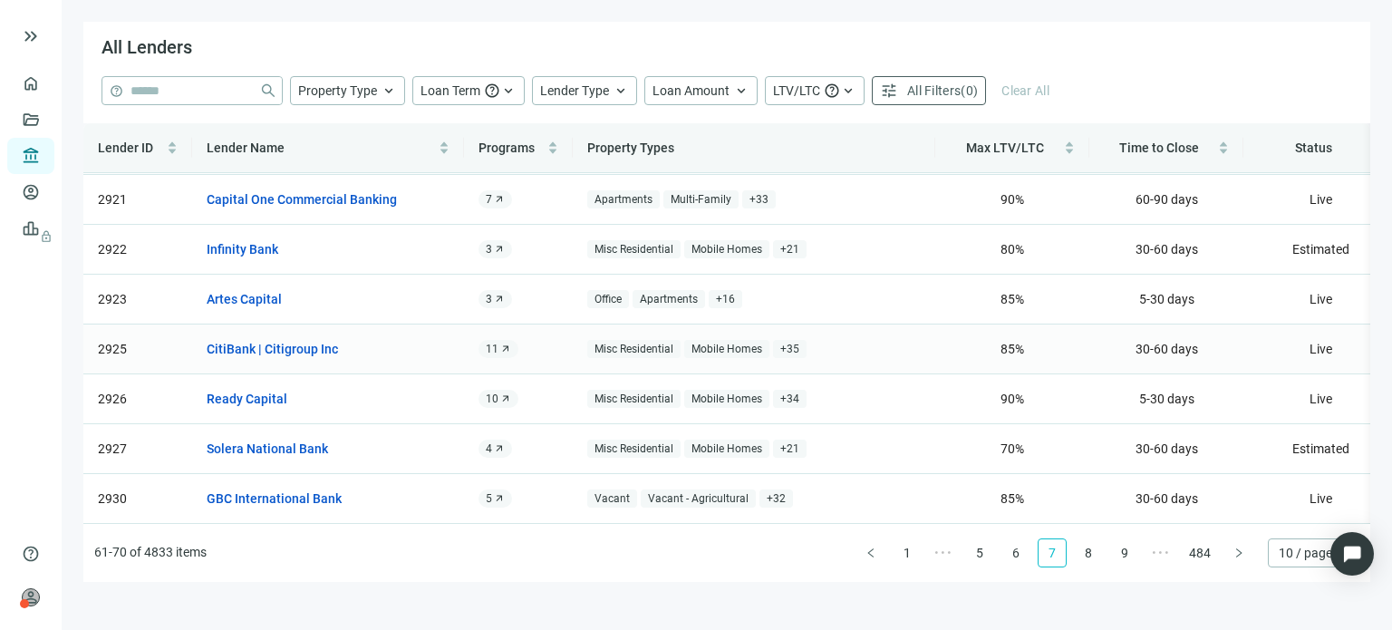
scroll to position [163, 0]
click at [1085, 555] on link "8" at bounding box center [1088, 552] width 27 height 27
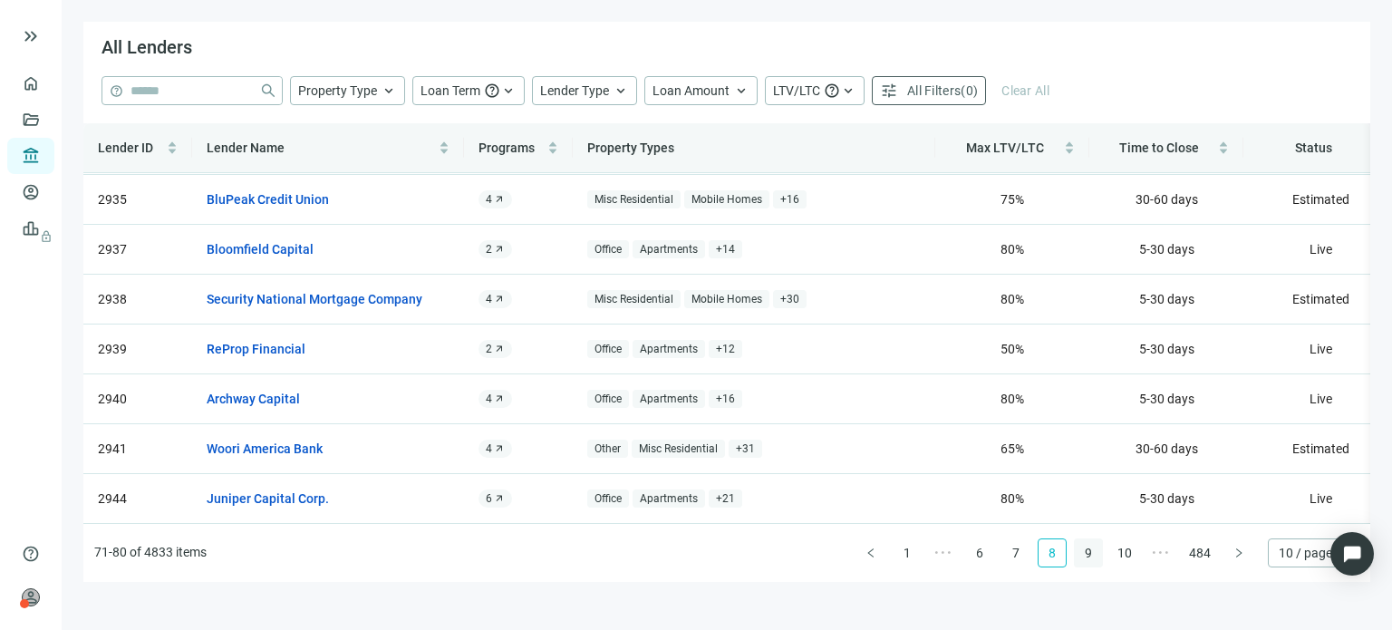
click at [1086, 550] on link "9" at bounding box center [1088, 552] width 27 height 27
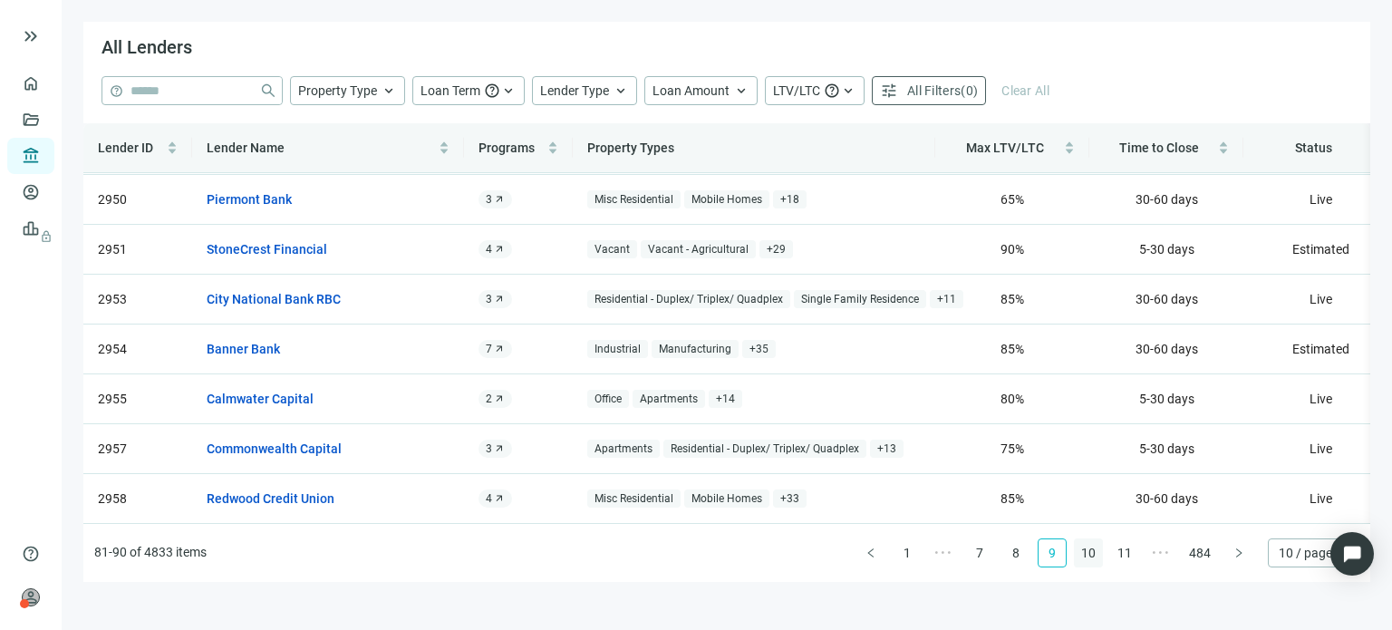
click at [1091, 555] on link "10" at bounding box center [1088, 552] width 27 height 27
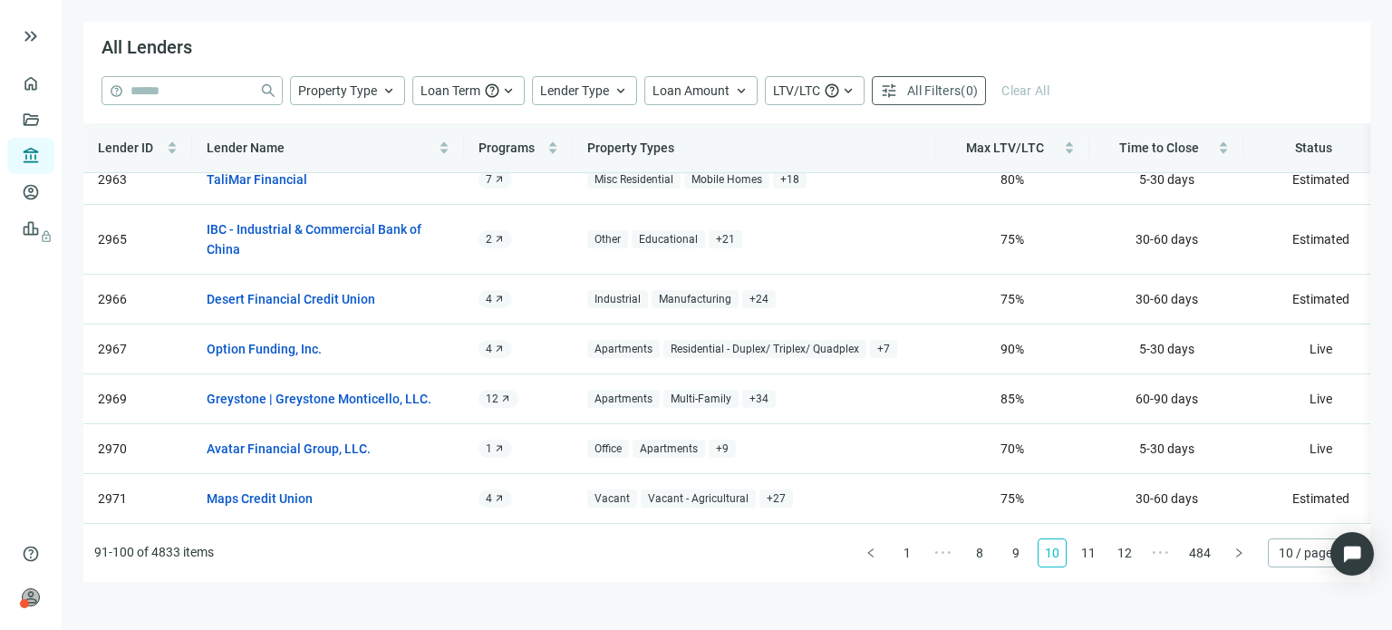
scroll to position [183, 0]
click at [1090, 554] on link "11" at bounding box center [1088, 552] width 27 height 27
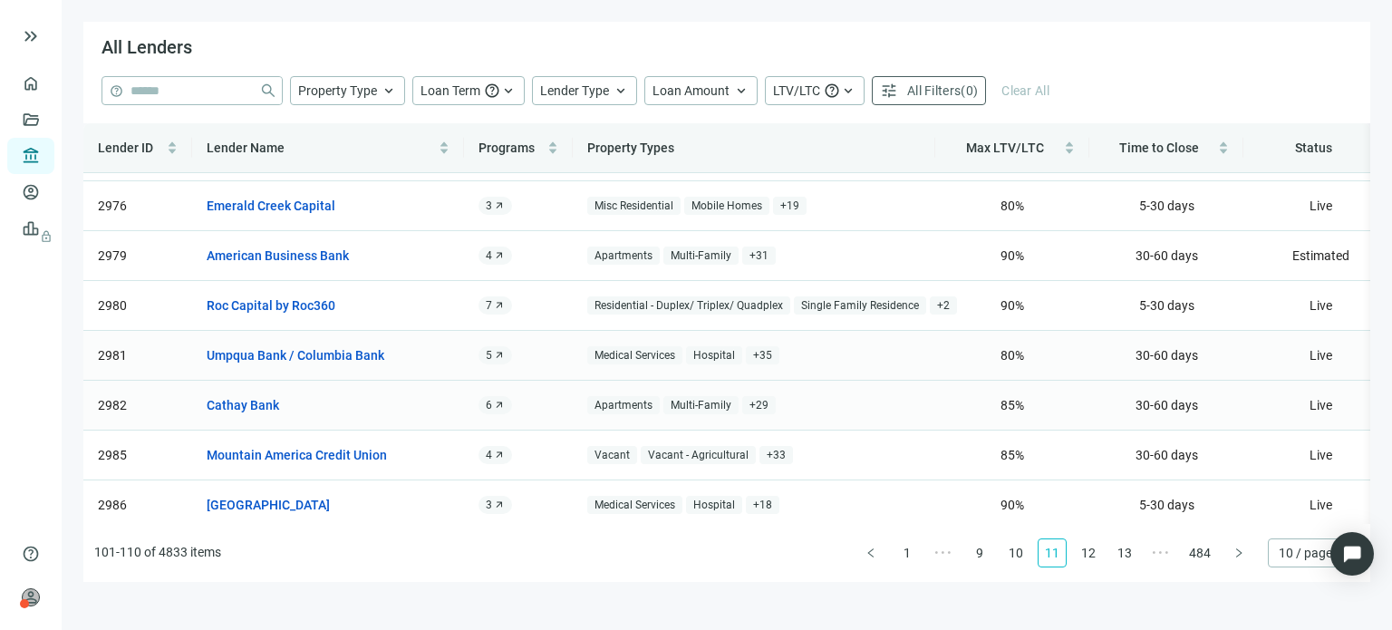
scroll to position [163, 0]
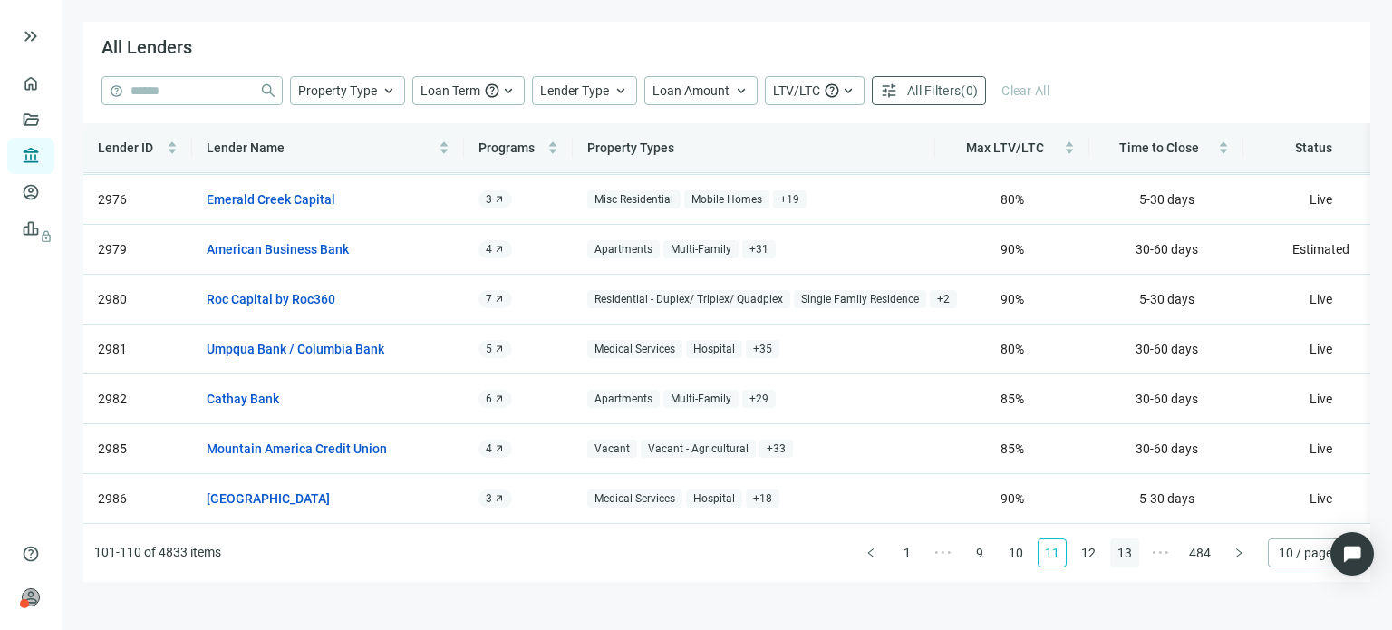
click at [1094, 553] on link "12" at bounding box center [1088, 552] width 27 height 27
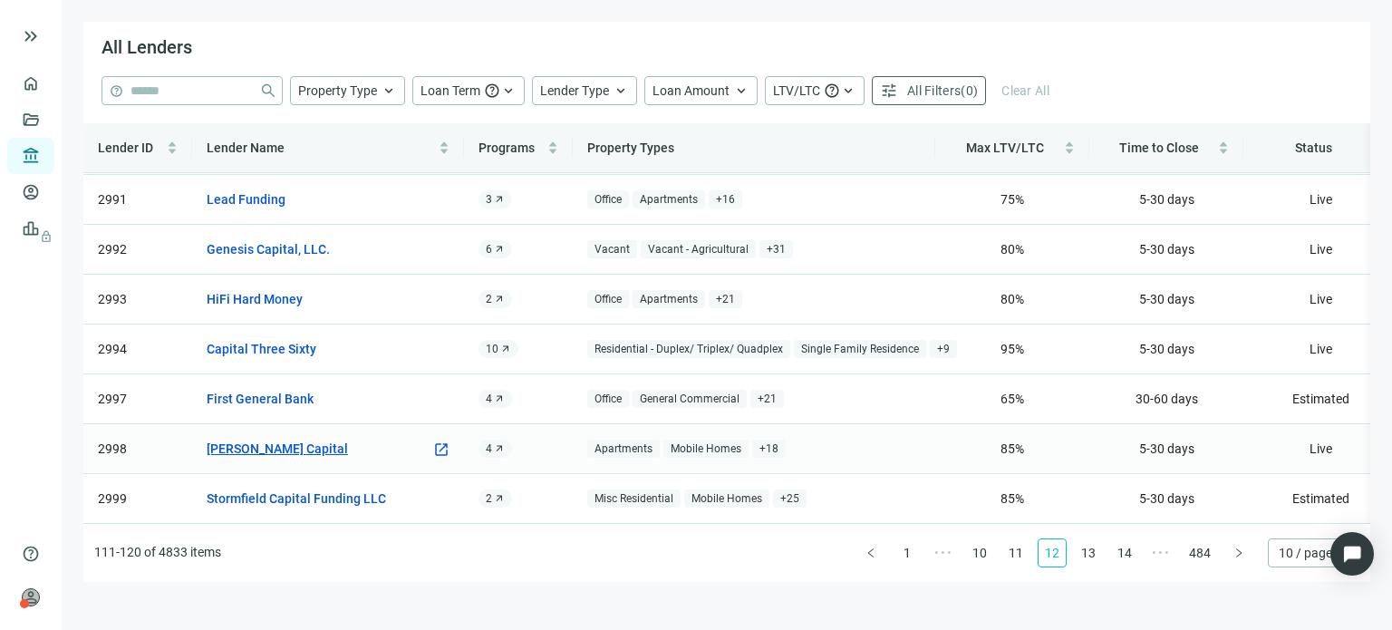
click at [279, 439] on link "Pender Capital" at bounding box center [277, 449] width 141 height 20
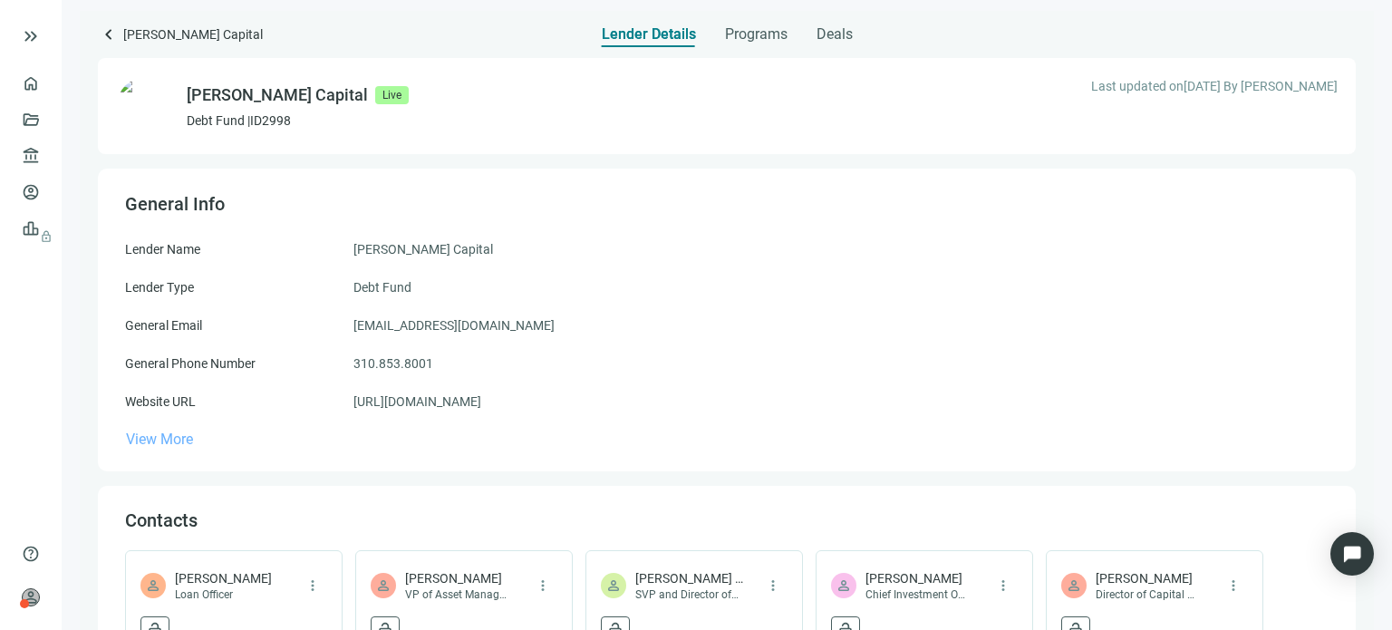
click at [176, 444] on span "View More" at bounding box center [159, 439] width 67 height 17
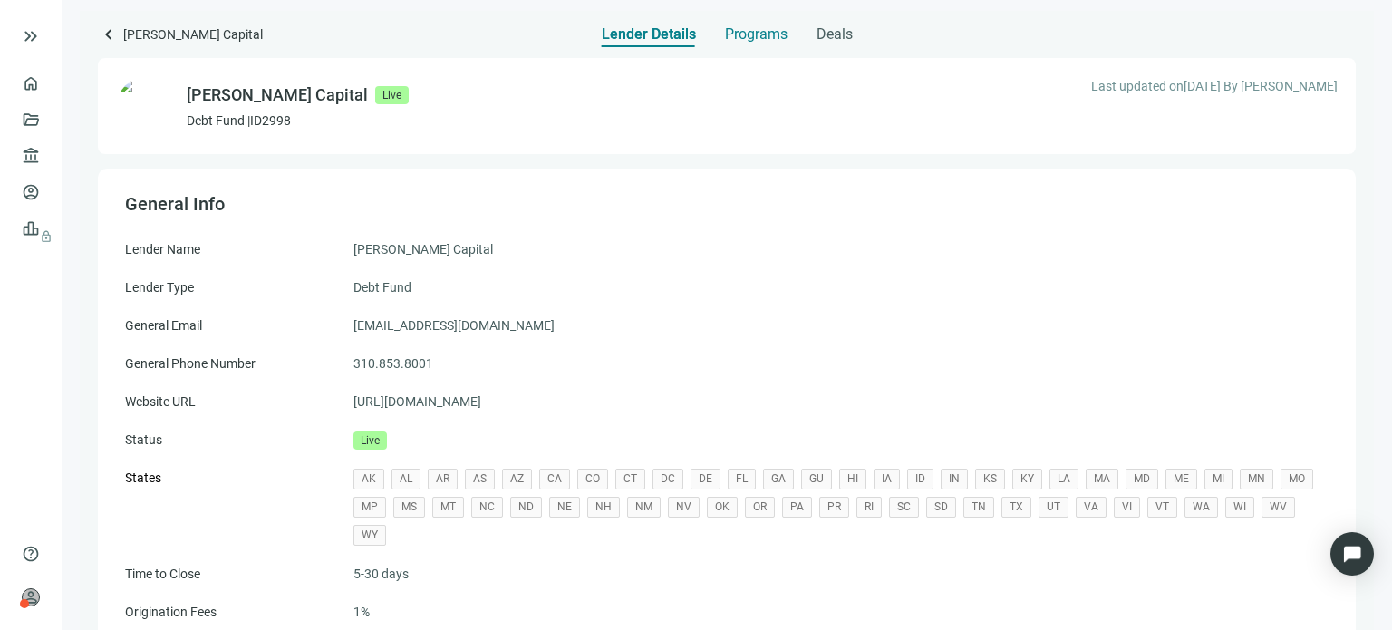
click at [737, 33] on span "Programs" at bounding box center [756, 34] width 63 height 18
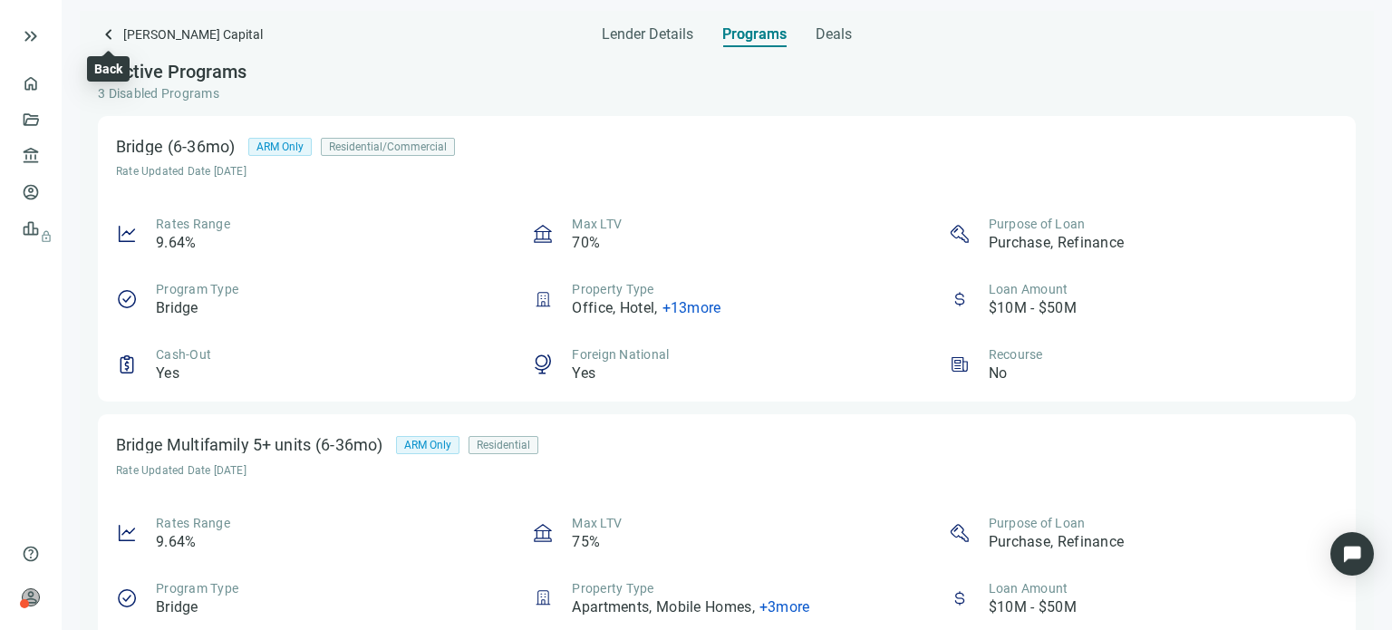
click at [112, 34] on span "keyboard_arrow_left" at bounding box center [109, 35] width 22 height 22
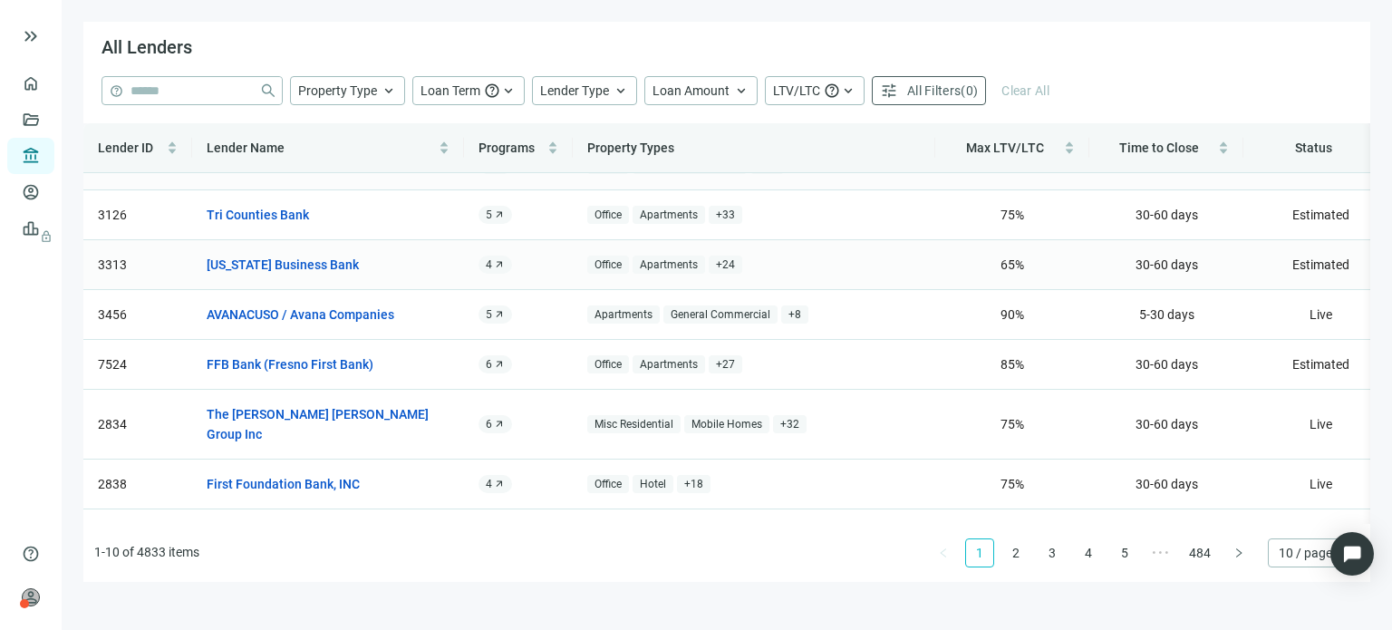
scroll to position [163, 0]
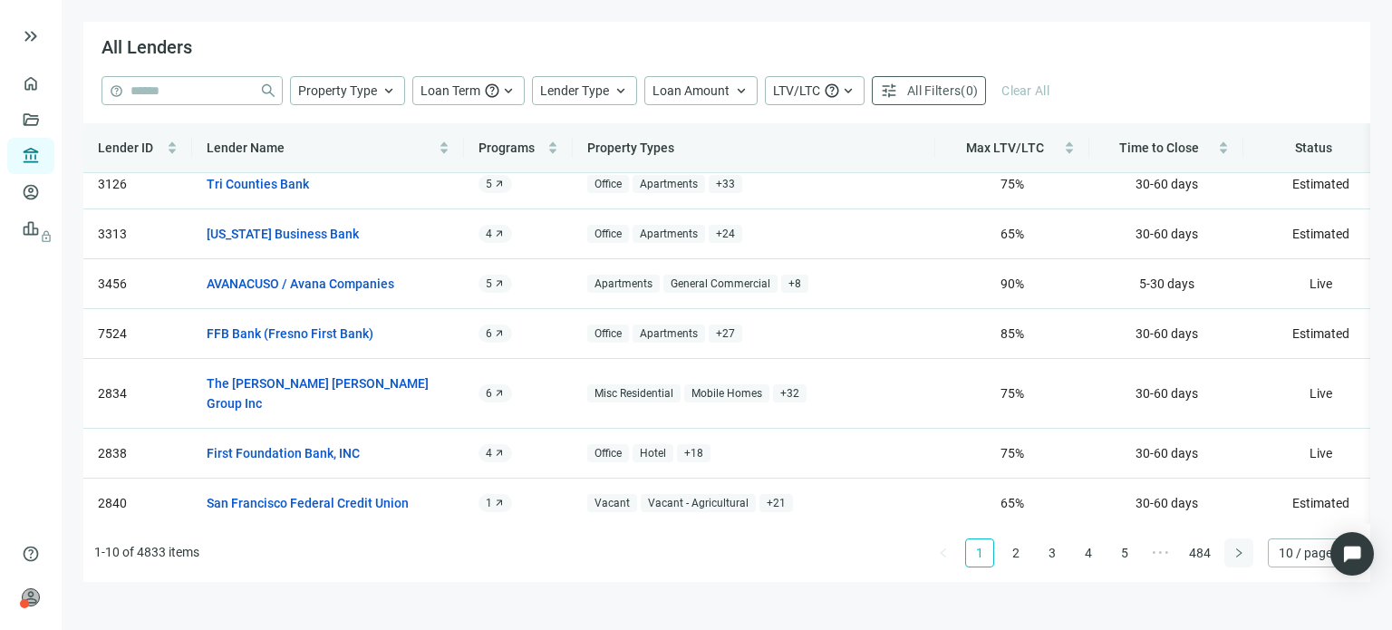
click at [1228, 556] on button "button" at bounding box center [1239, 552] width 29 height 29
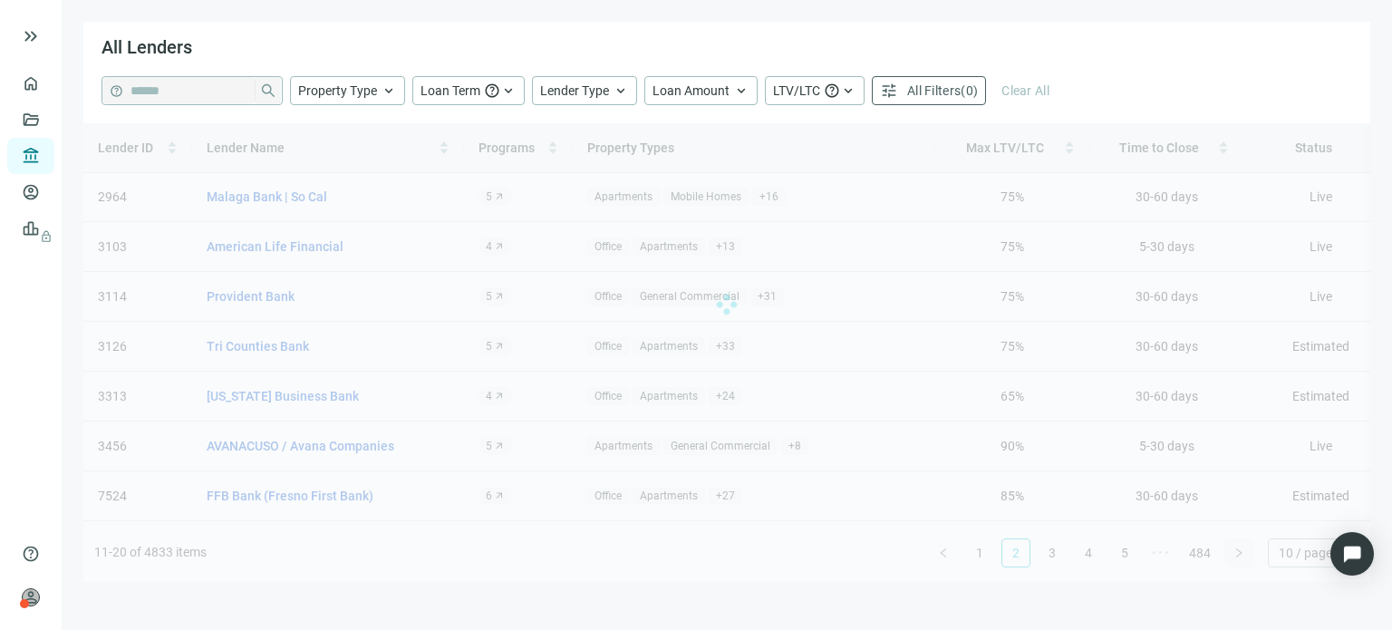
scroll to position [0, 0]
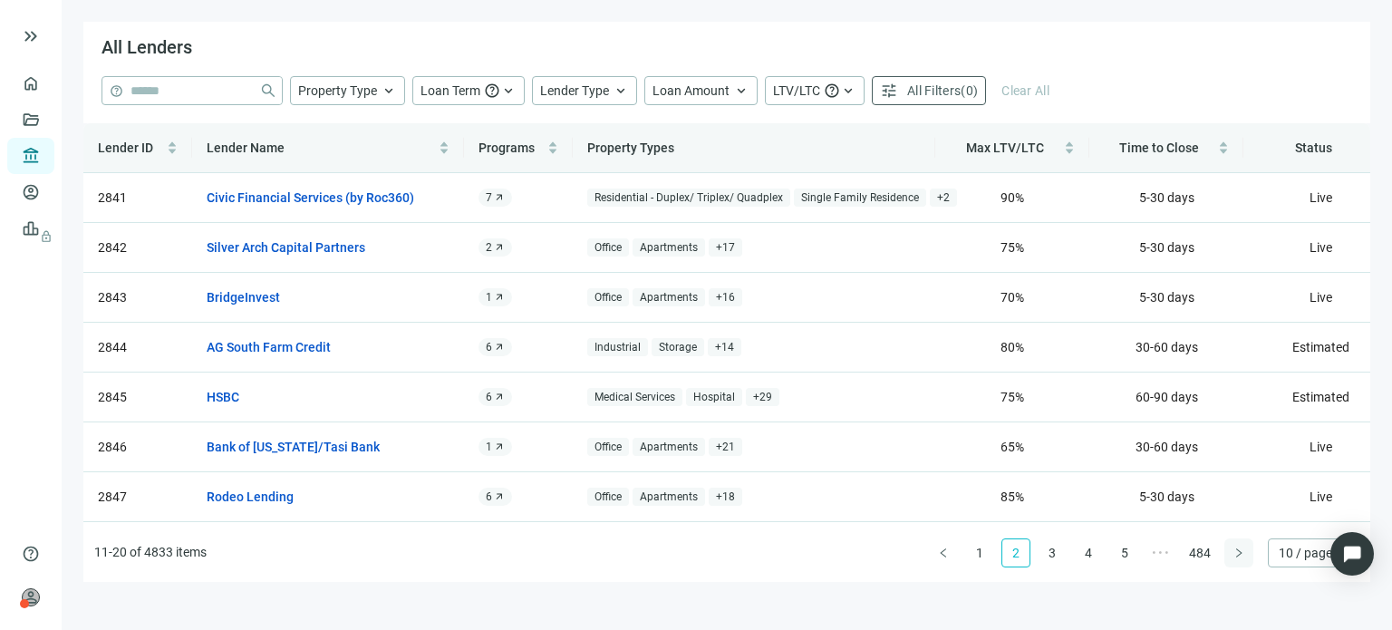
click at [1228, 556] on button "button" at bounding box center [1239, 552] width 29 height 29
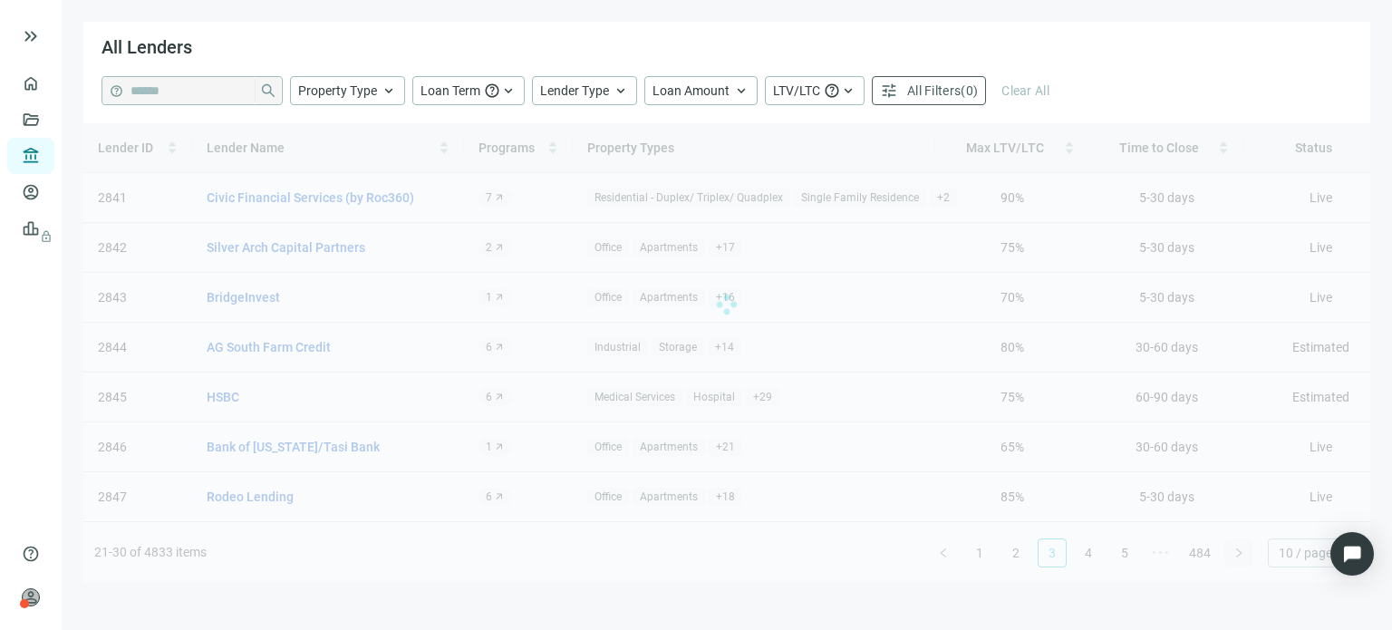
click at [1228, 556] on div "Lender ID Lender Name Programs Property Types Max LTV/LTC Time to Close Status …" at bounding box center [726, 352] width 1287 height 459
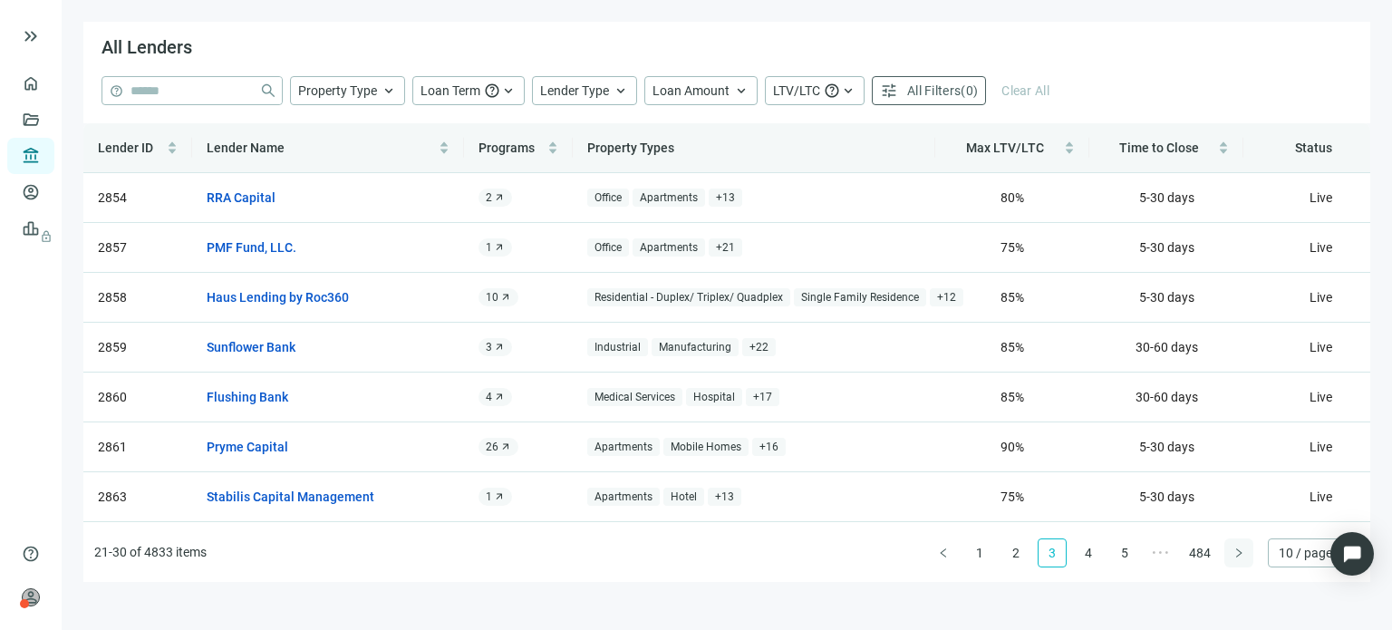
click at [1228, 556] on button "button" at bounding box center [1239, 552] width 29 height 29
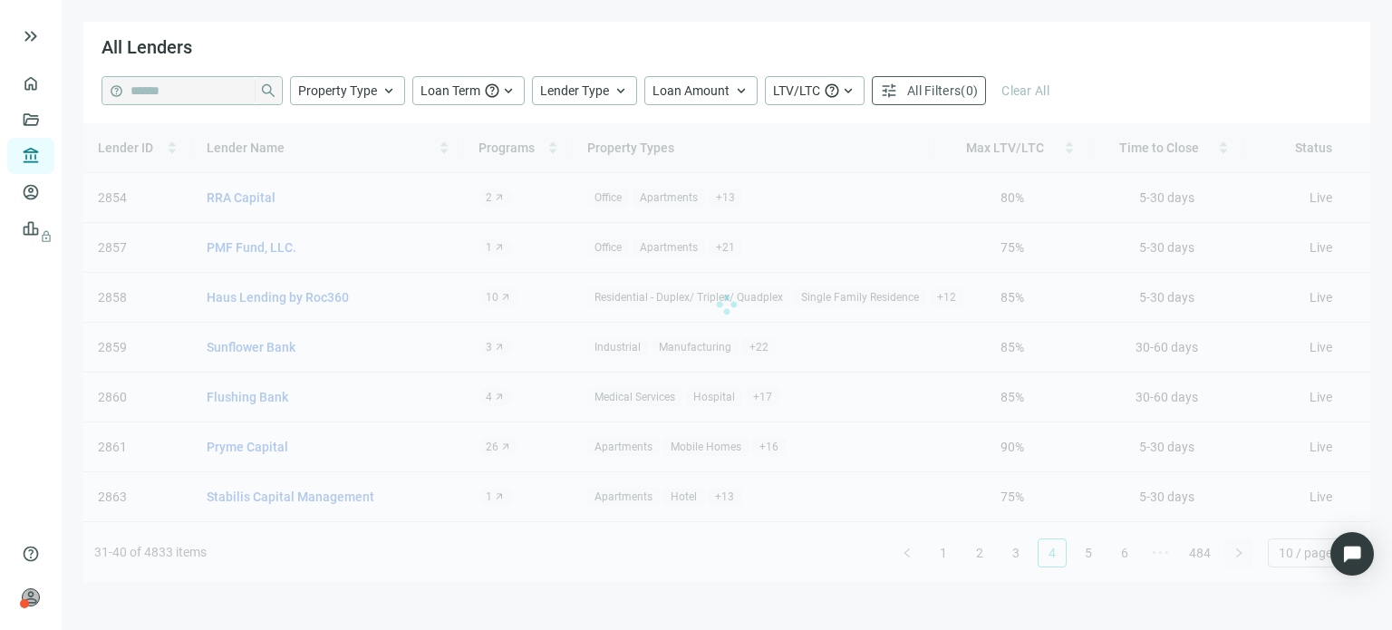
click at [1228, 556] on div "Lender ID Lender Name Programs Property Types Max LTV/LTC Time to Close Status …" at bounding box center [726, 352] width 1287 height 459
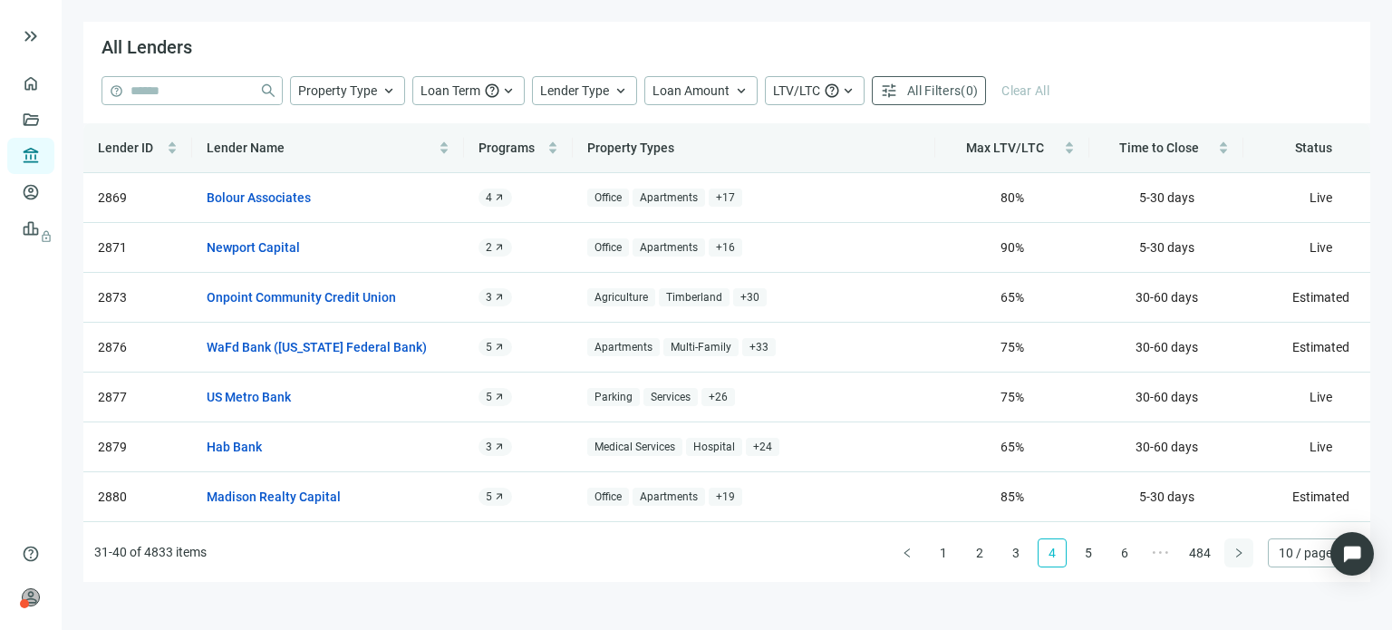
click at [1228, 556] on button "button" at bounding box center [1239, 552] width 29 height 29
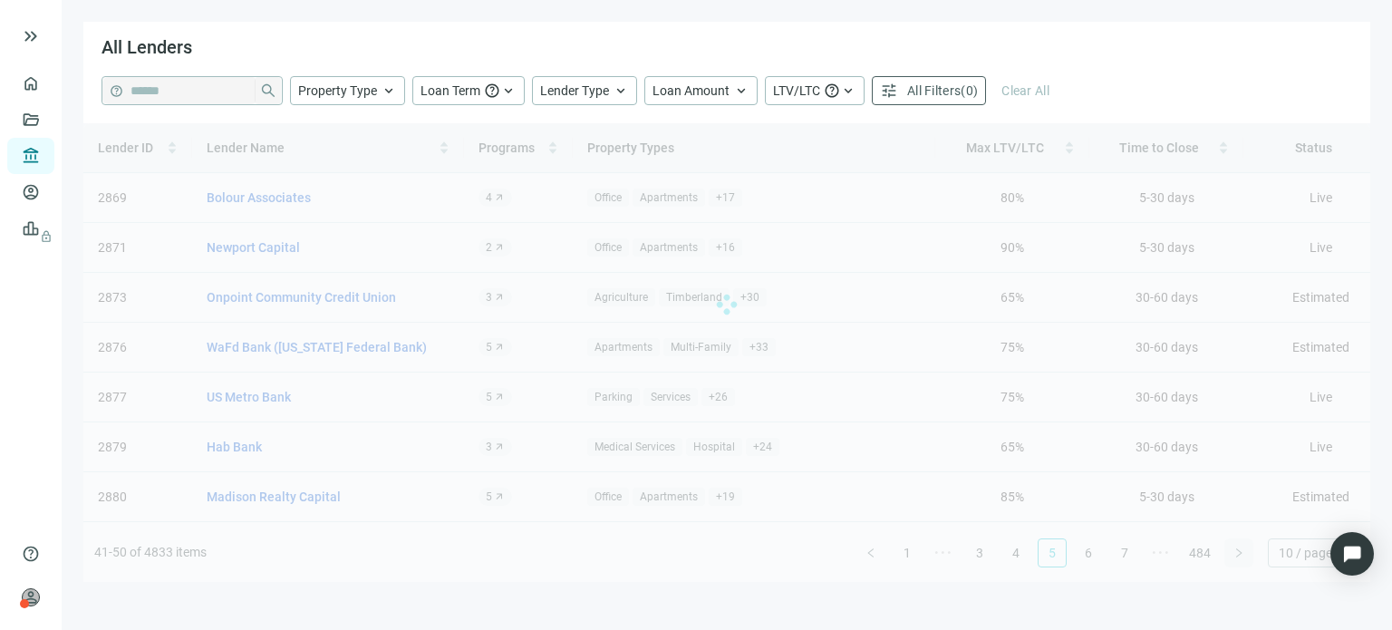
click at [1228, 556] on div "Lender ID Lender Name Programs Property Types Max LTV/LTC Time to Close Status …" at bounding box center [726, 352] width 1287 height 459
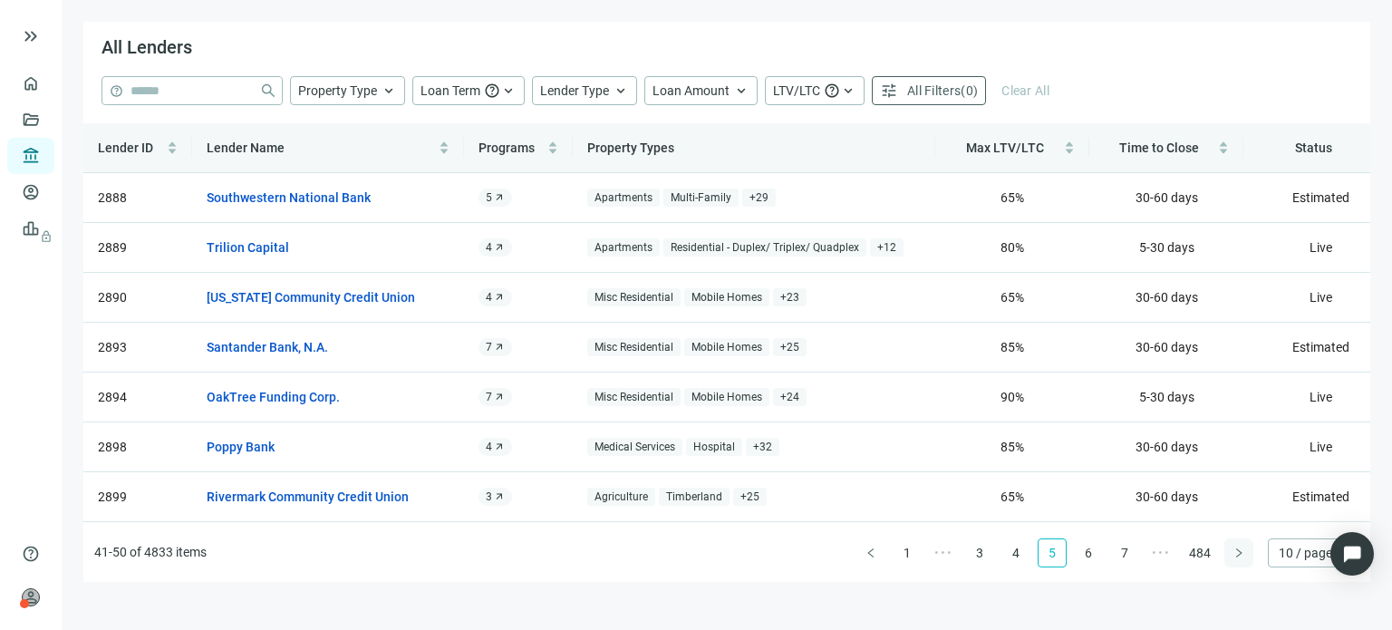
click at [1228, 556] on div "Lender ID Lender Name Programs Property Types Max LTV/LTC Time to Close Status …" at bounding box center [726, 352] width 1287 height 459
click at [1228, 556] on button "button" at bounding box center [1239, 552] width 29 height 29
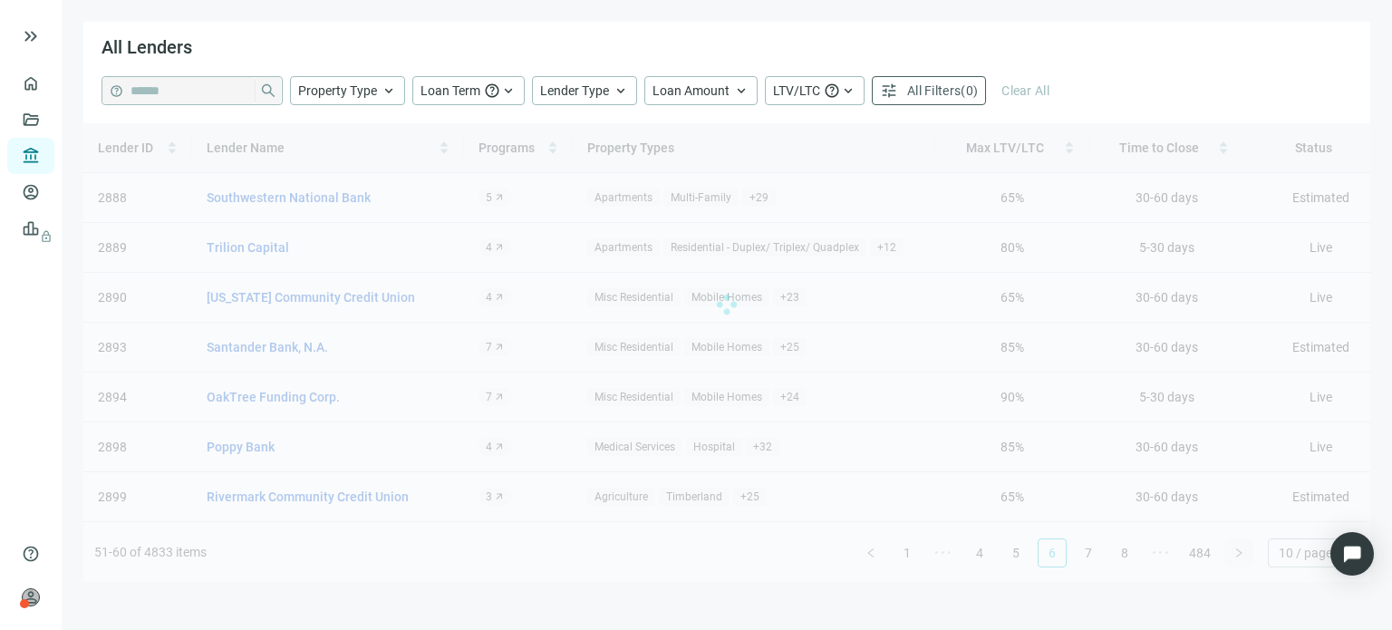
click at [1228, 556] on div "Lender ID Lender Name Programs Property Types Max LTV/LTC Time to Close Status …" at bounding box center [726, 352] width 1287 height 459
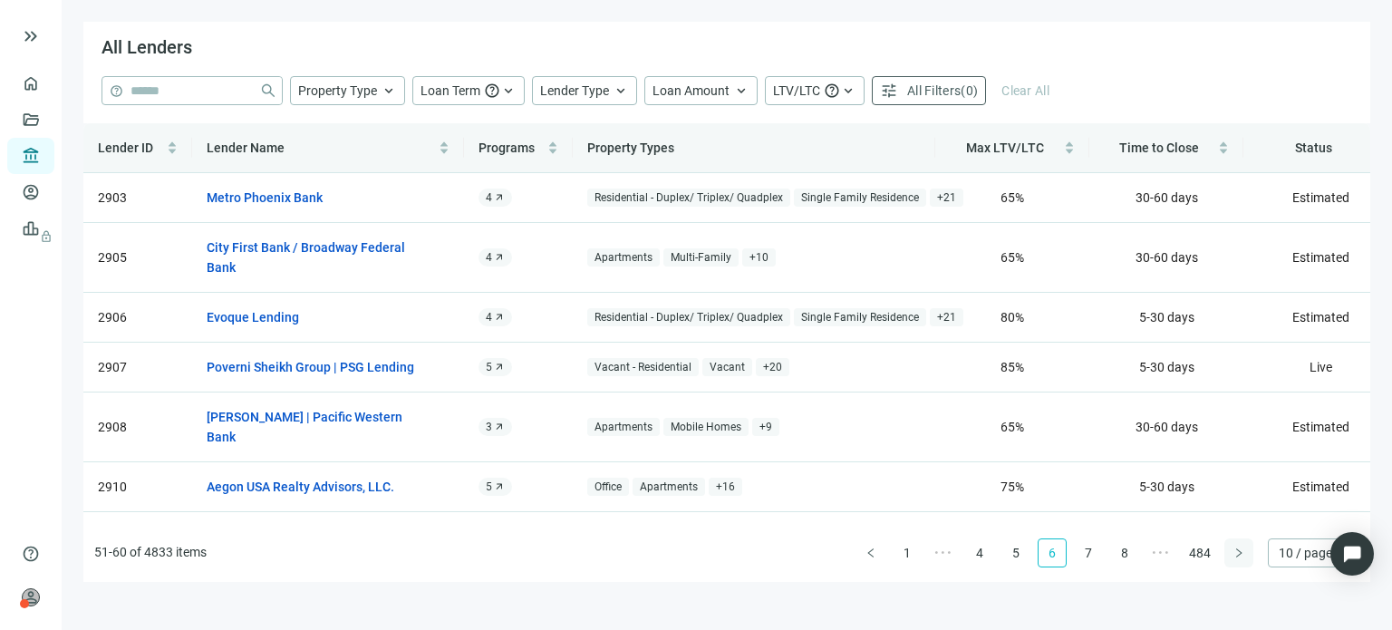
click at [1228, 556] on button "button" at bounding box center [1239, 552] width 29 height 29
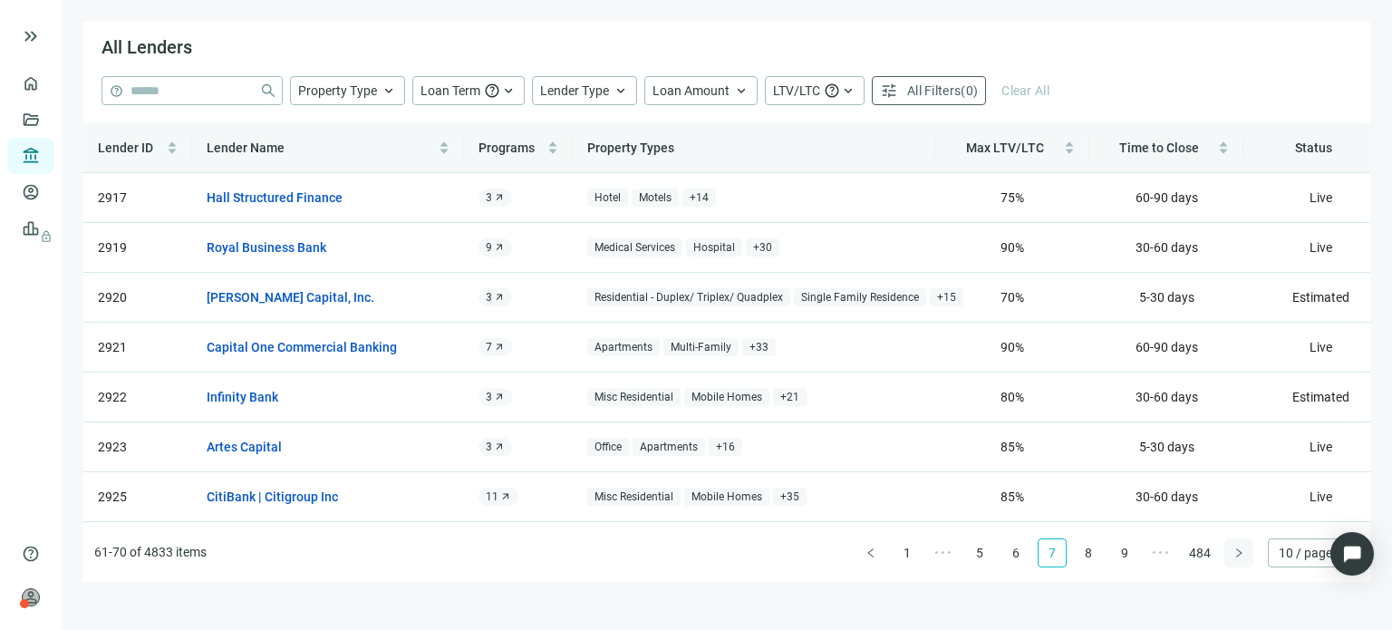
click at [1228, 556] on button "button" at bounding box center [1239, 552] width 29 height 29
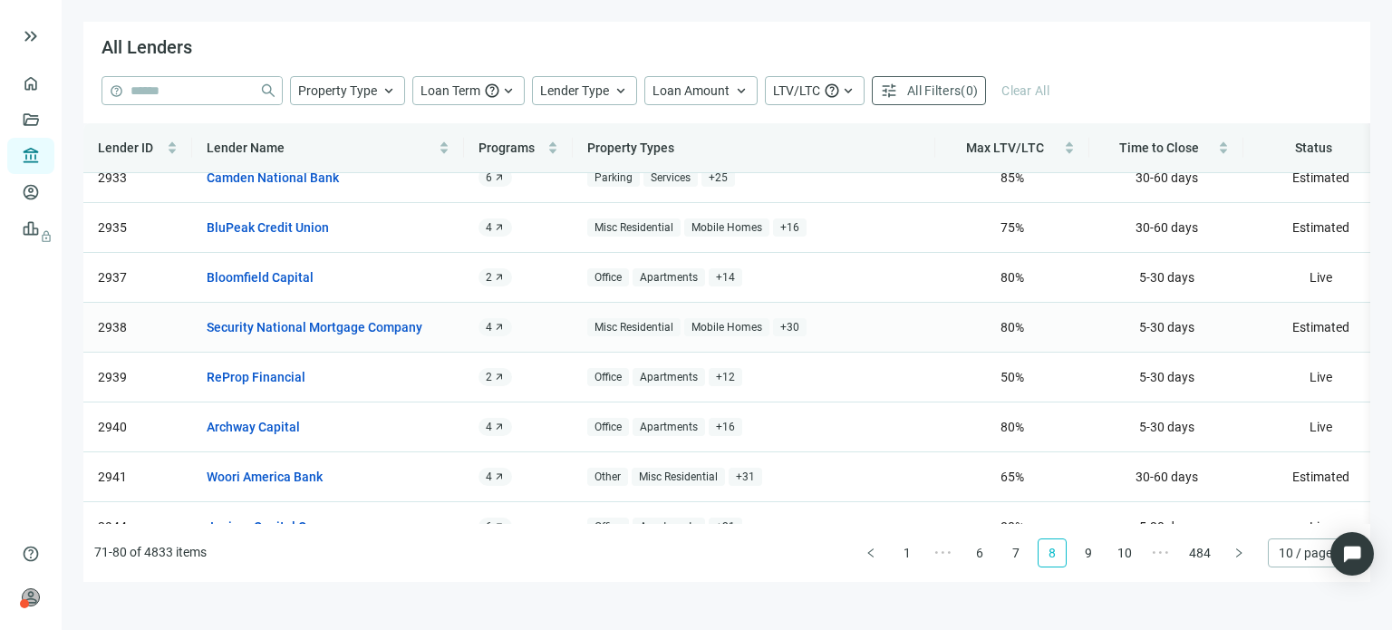
scroll to position [163, 0]
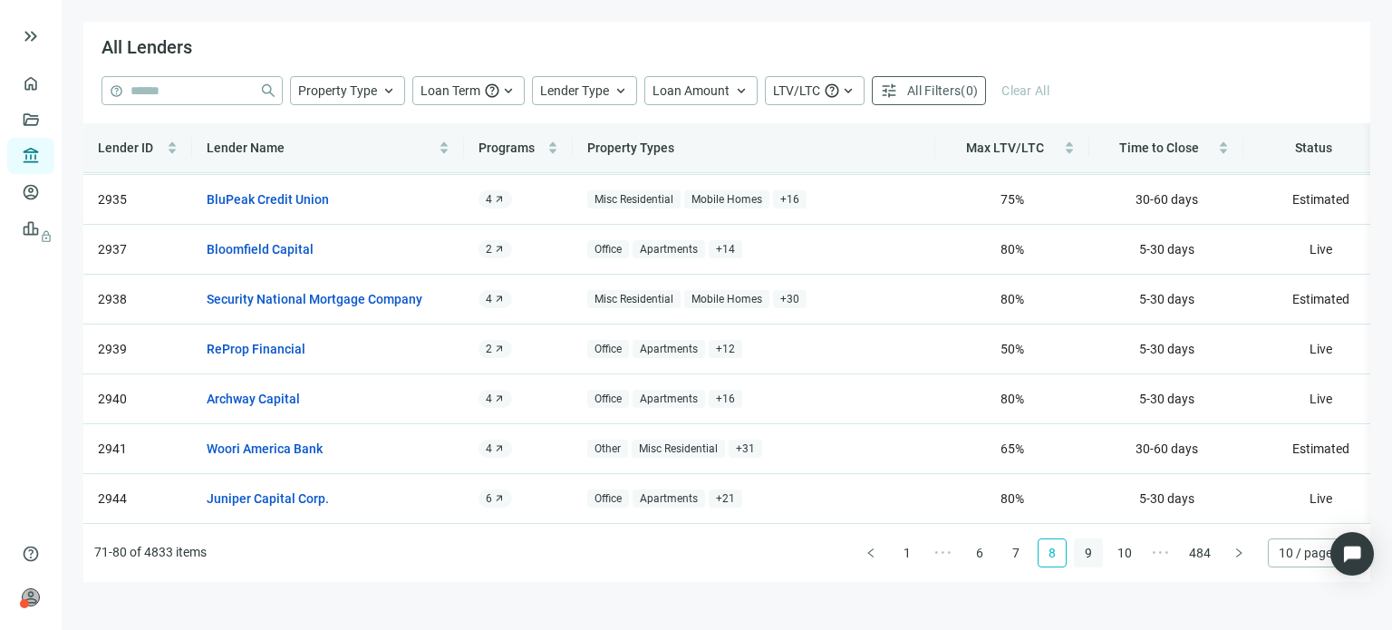
click at [1090, 558] on link "9" at bounding box center [1088, 552] width 27 height 27
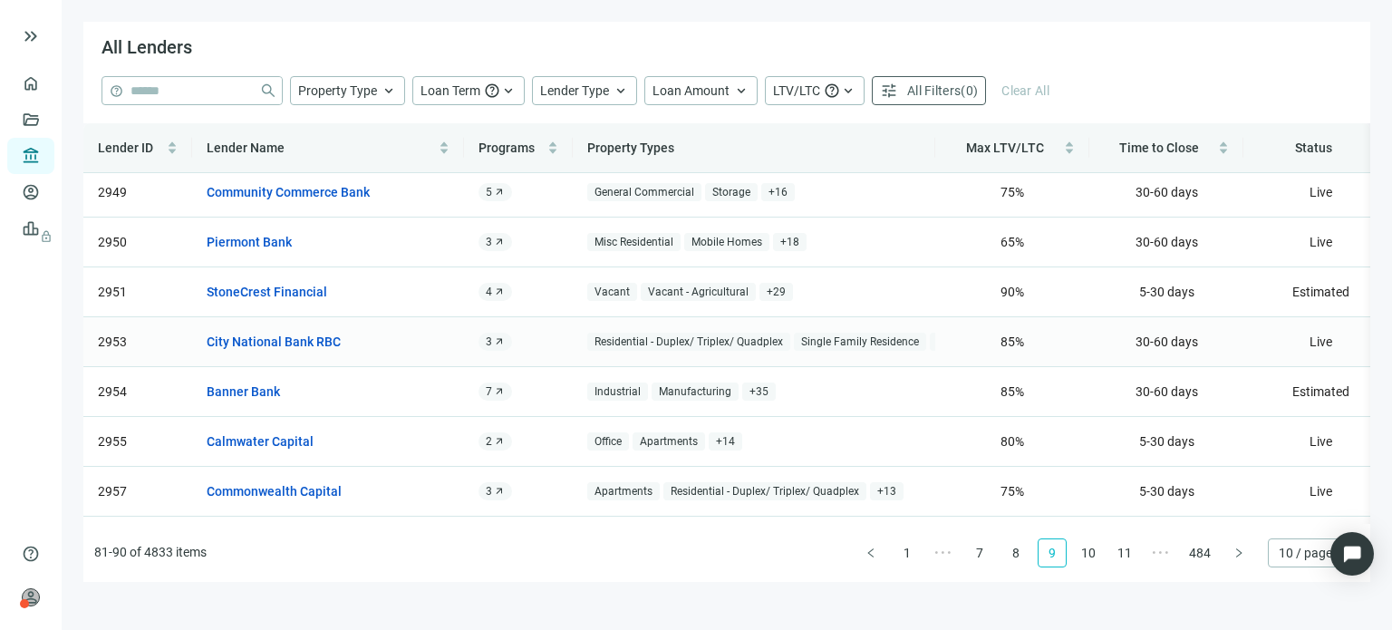
scroll to position [73, 0]
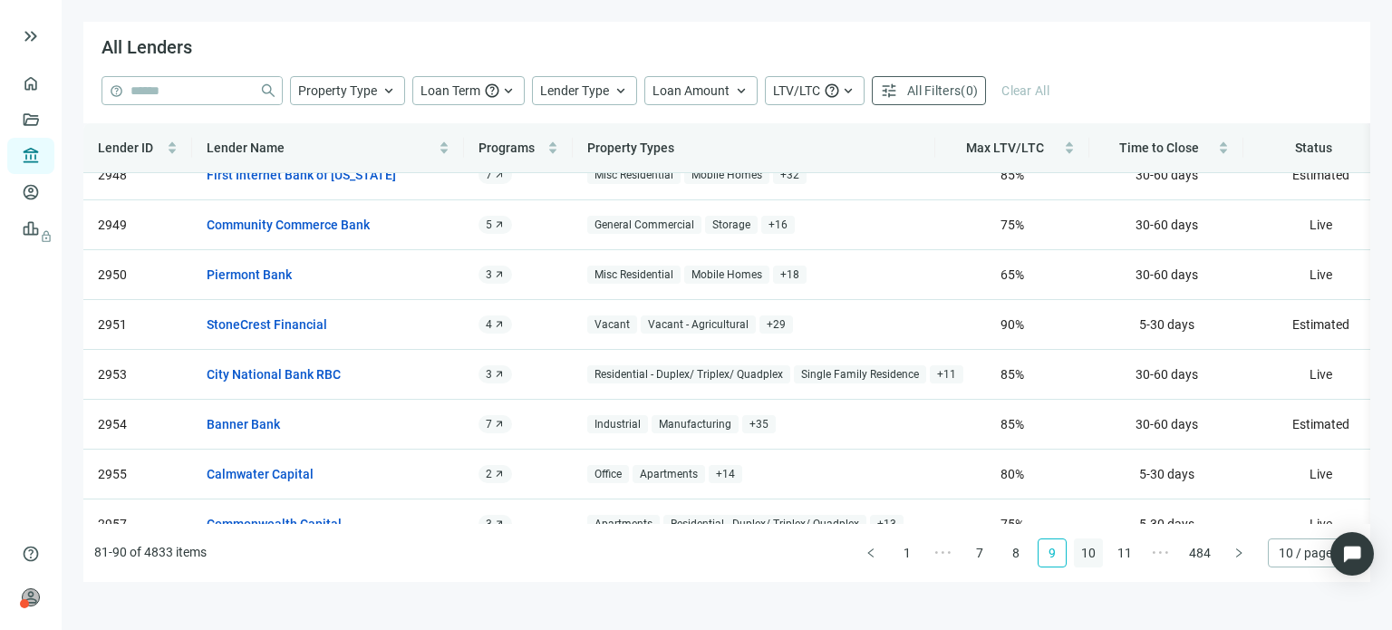
click at [1095, 559] on link "10" at bounding box center [1088, 552] width 27 height 27
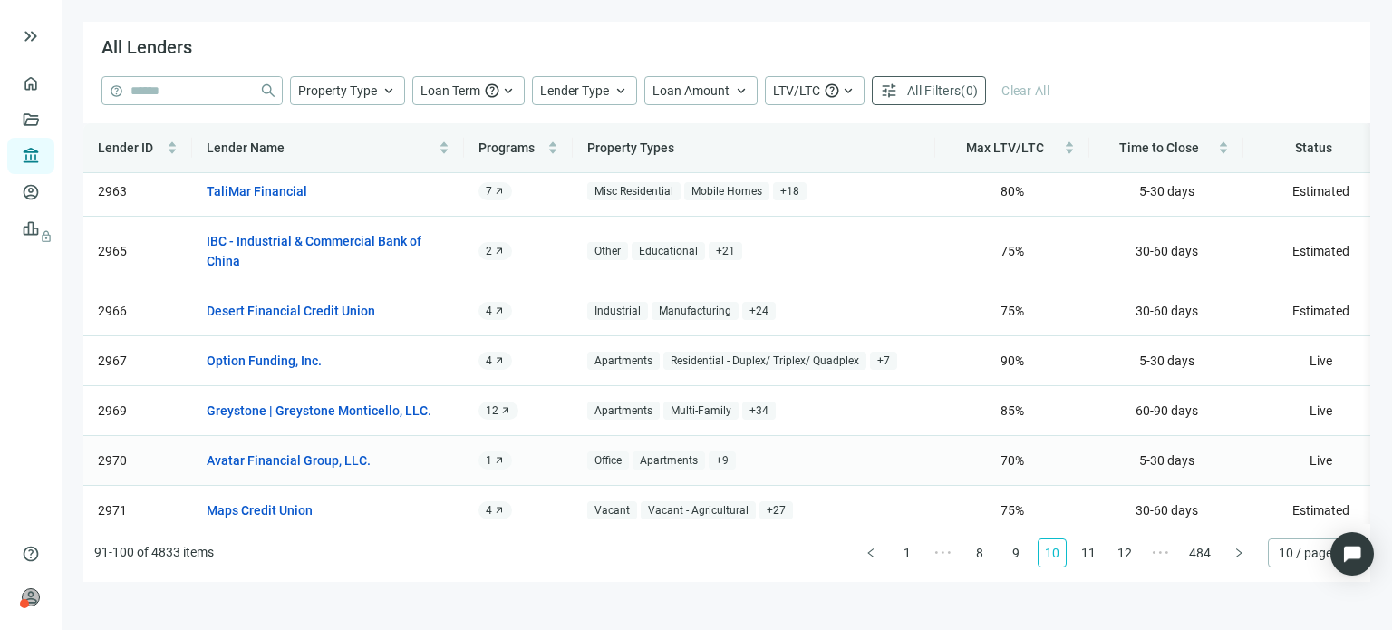
scroll to position [183, 0]
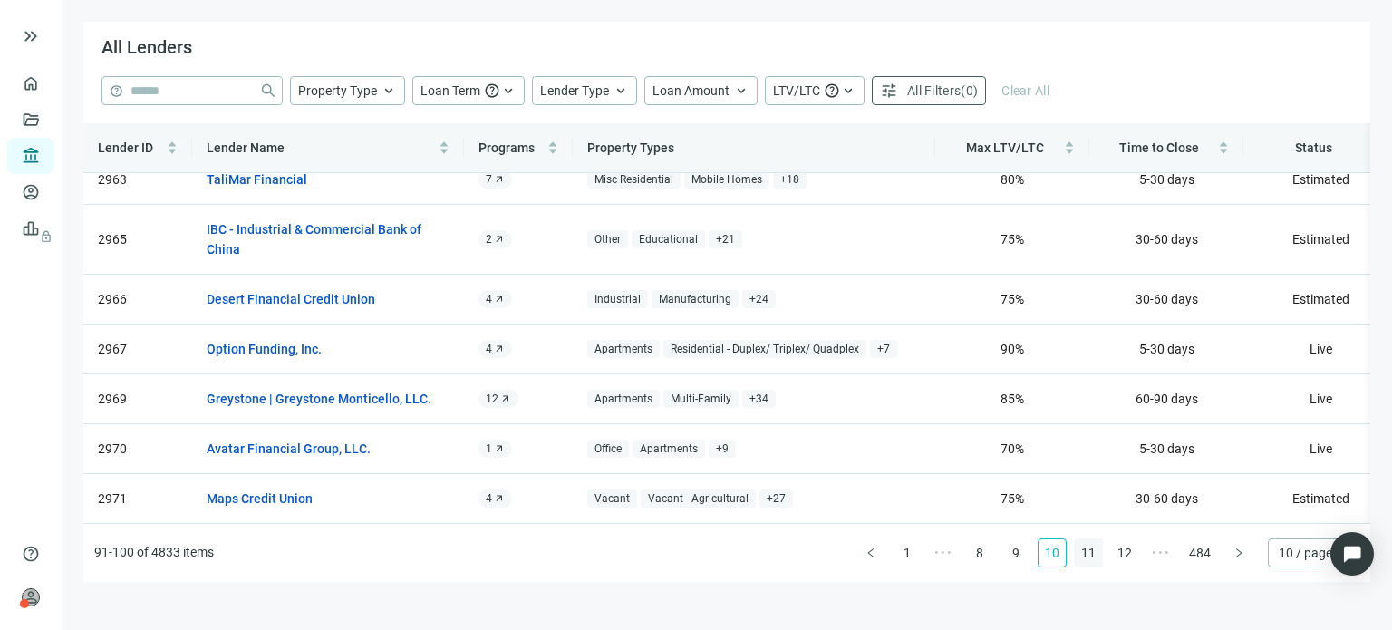
click at [1088, 553] on link "11" at bounding box center [1088, 552] width 27 height 27
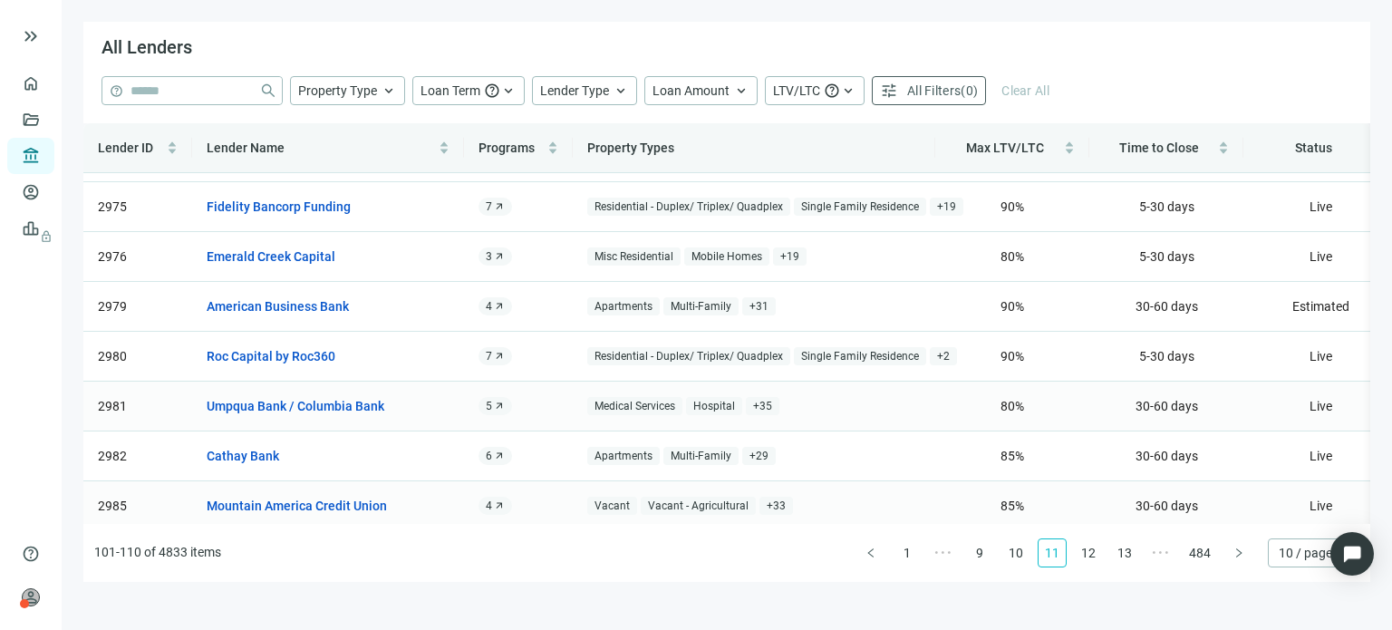
scroll to position [163, 0]
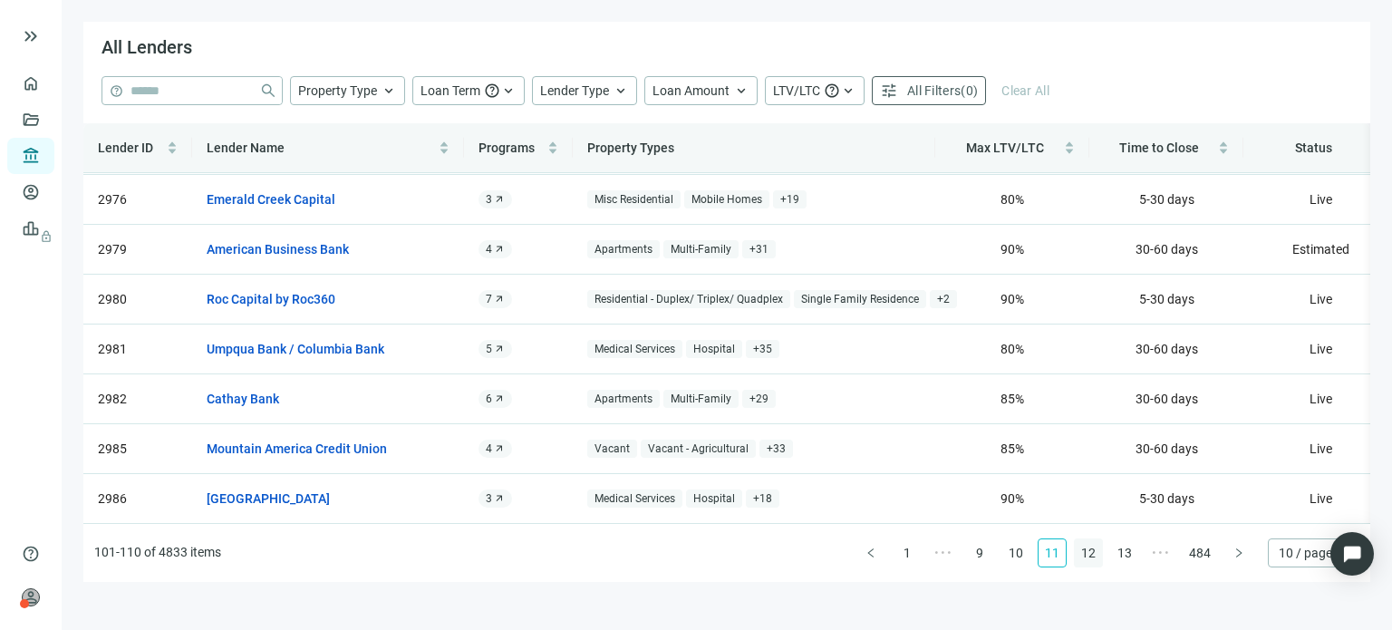
click at [1088, 556] on link "12" at bounding box center [1088, 552] width 27 height 27
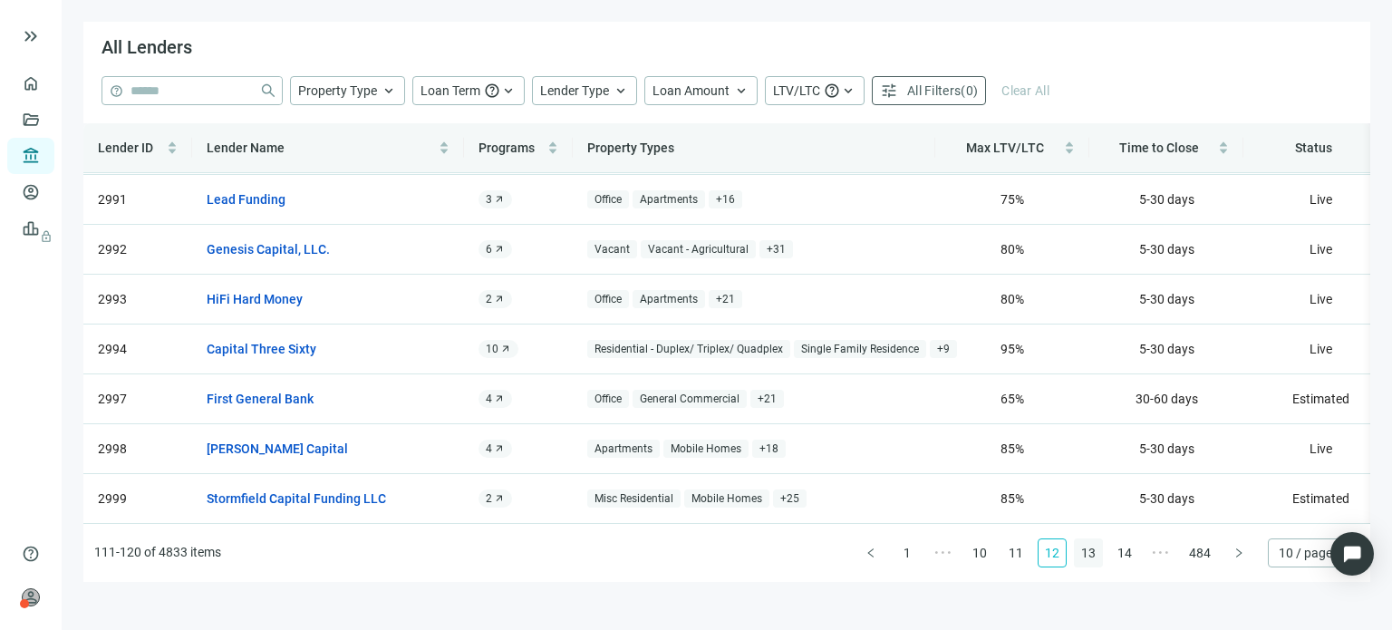
click at [1086, 553] on link "13" at bounding box center [1088, 552] width 27 height 27
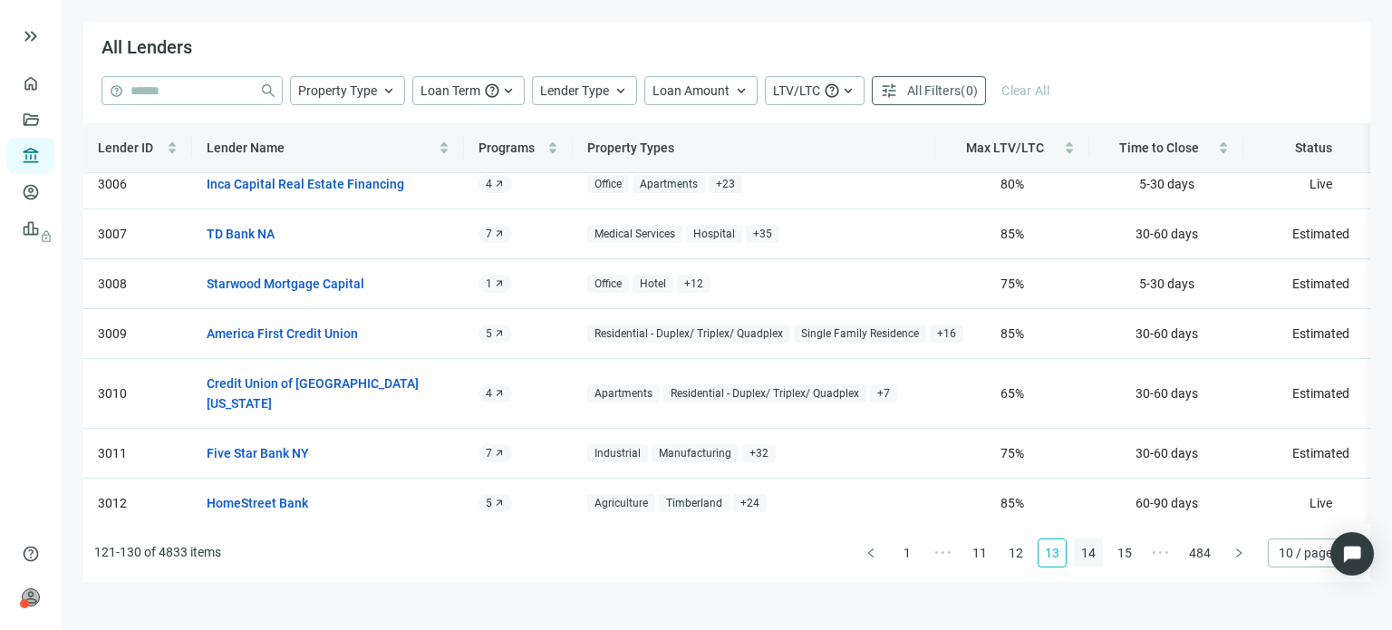
click at [1091, 555] on link "14" at bounding box center [1088, 552] width 27 height 27
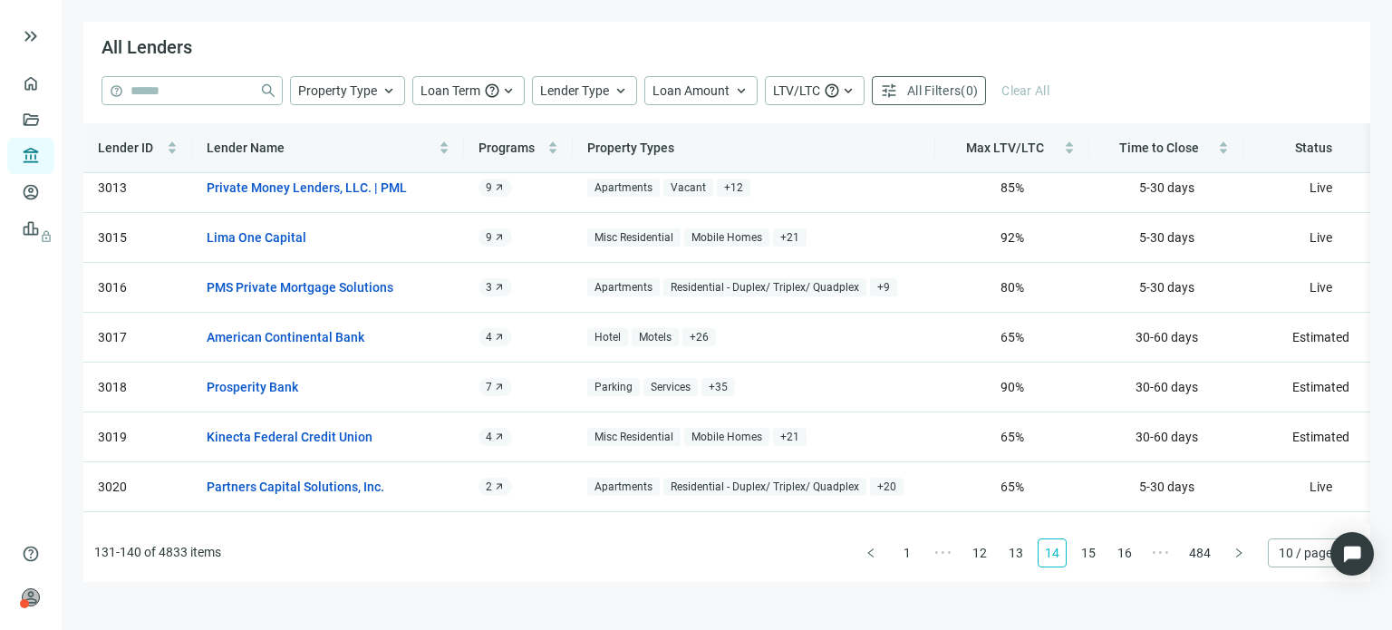
scroll to position [0, 0]
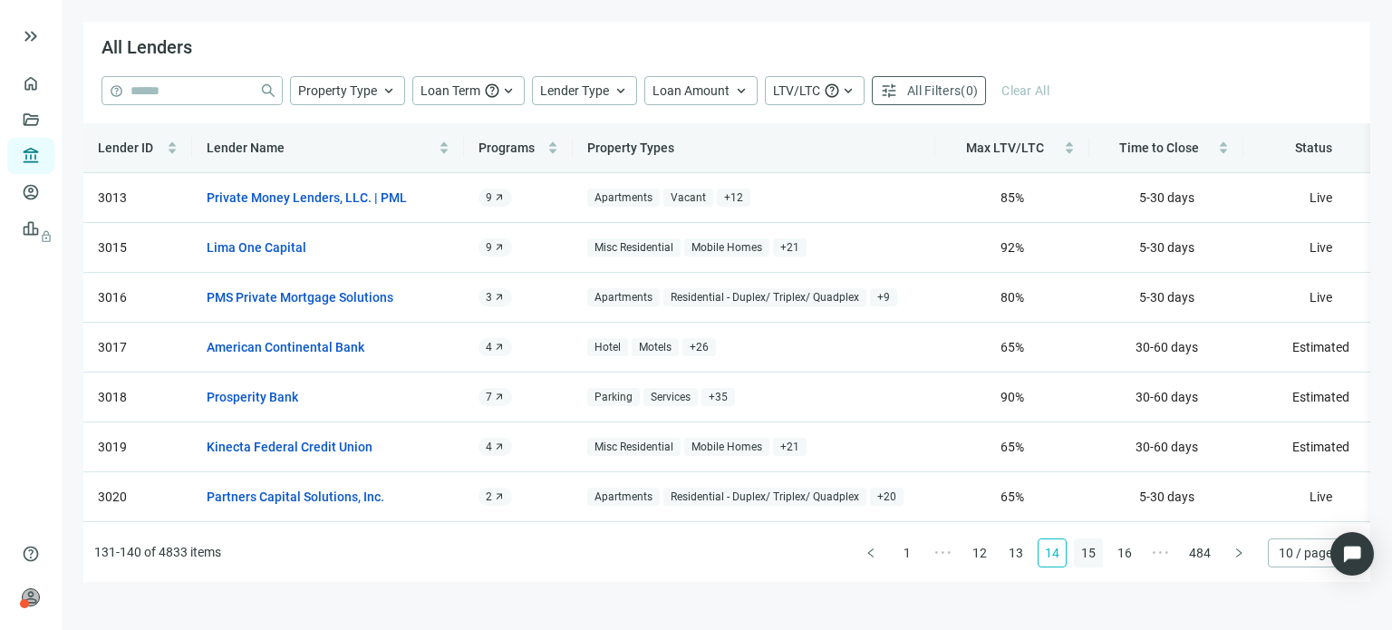
click at [1090, 554] on link "15" at bounding box center [1088, 552] width 27 height 27
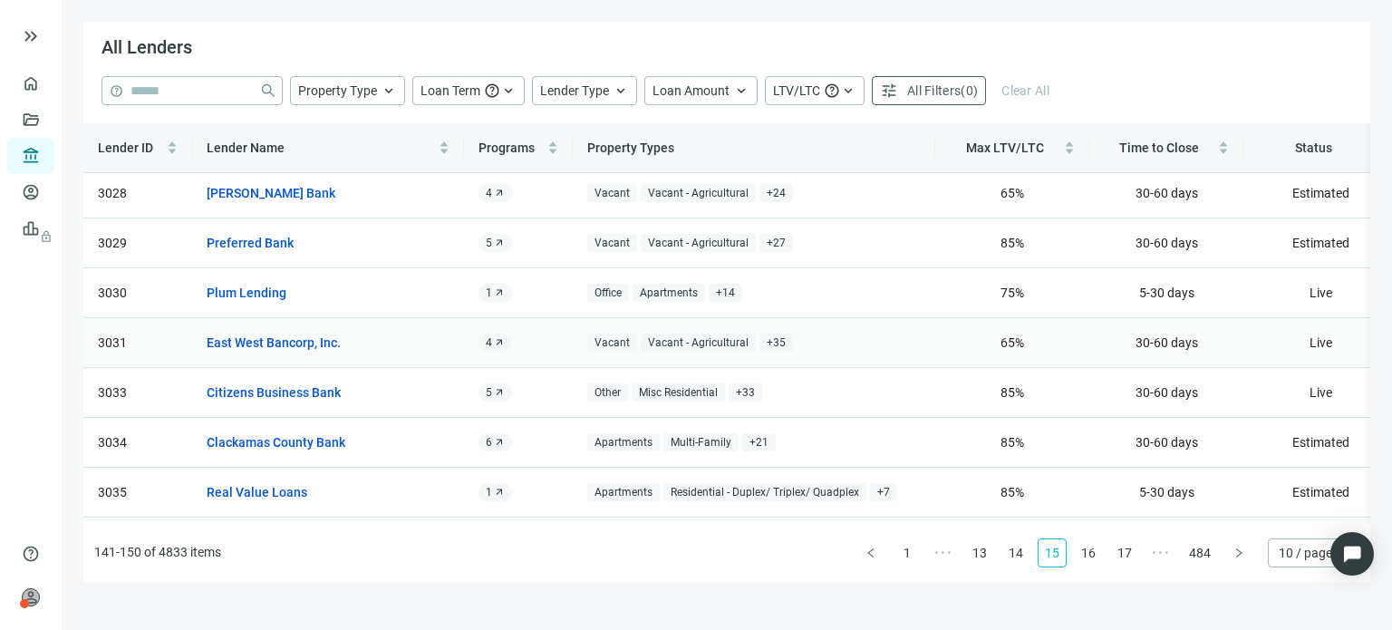
scroll to position [163, 0]
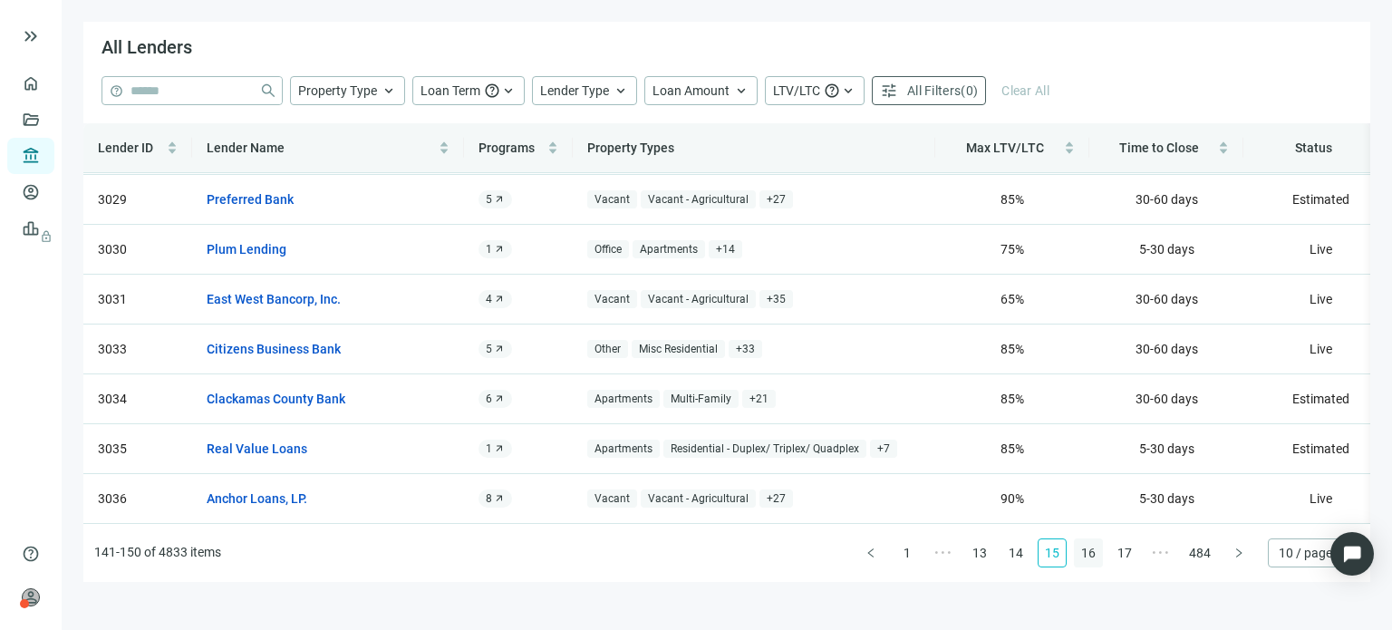
click at [1086, 554] on link "16" at bounding box center [1088, 552] width 27 height 27
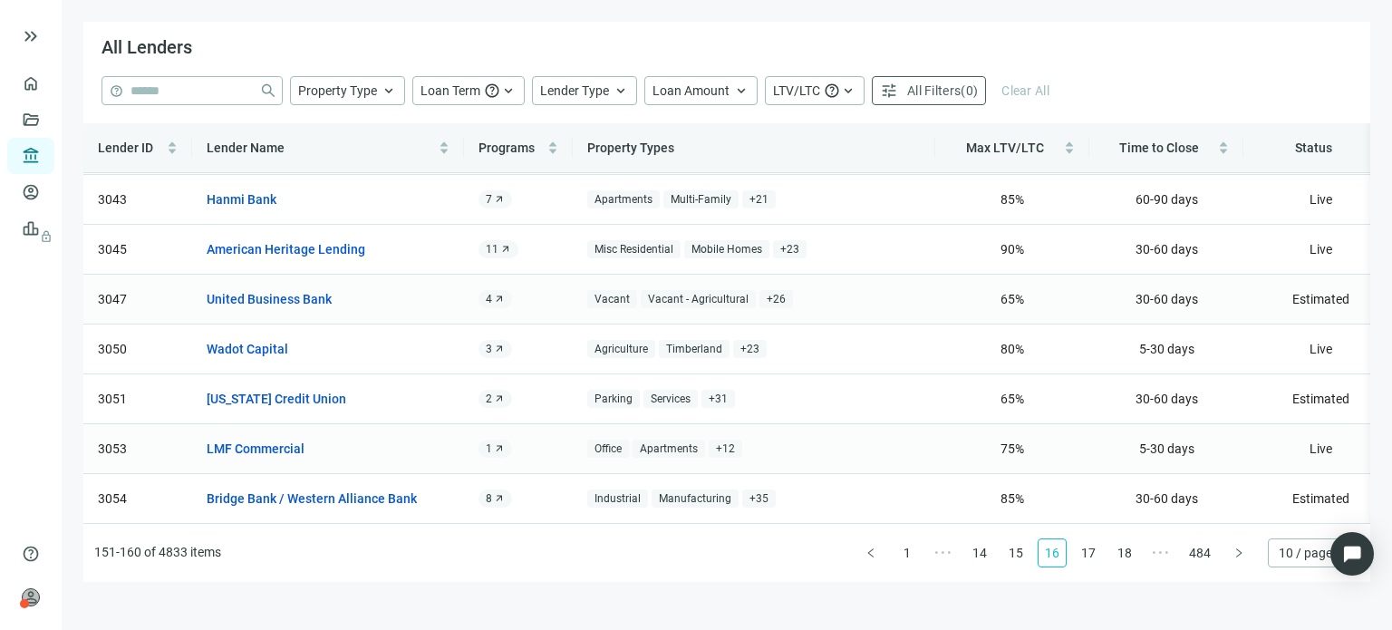
scroll to position [183, 0]
click at [1095, 553] on link "17" at bounding box center [1088, 552] width 27 height 27
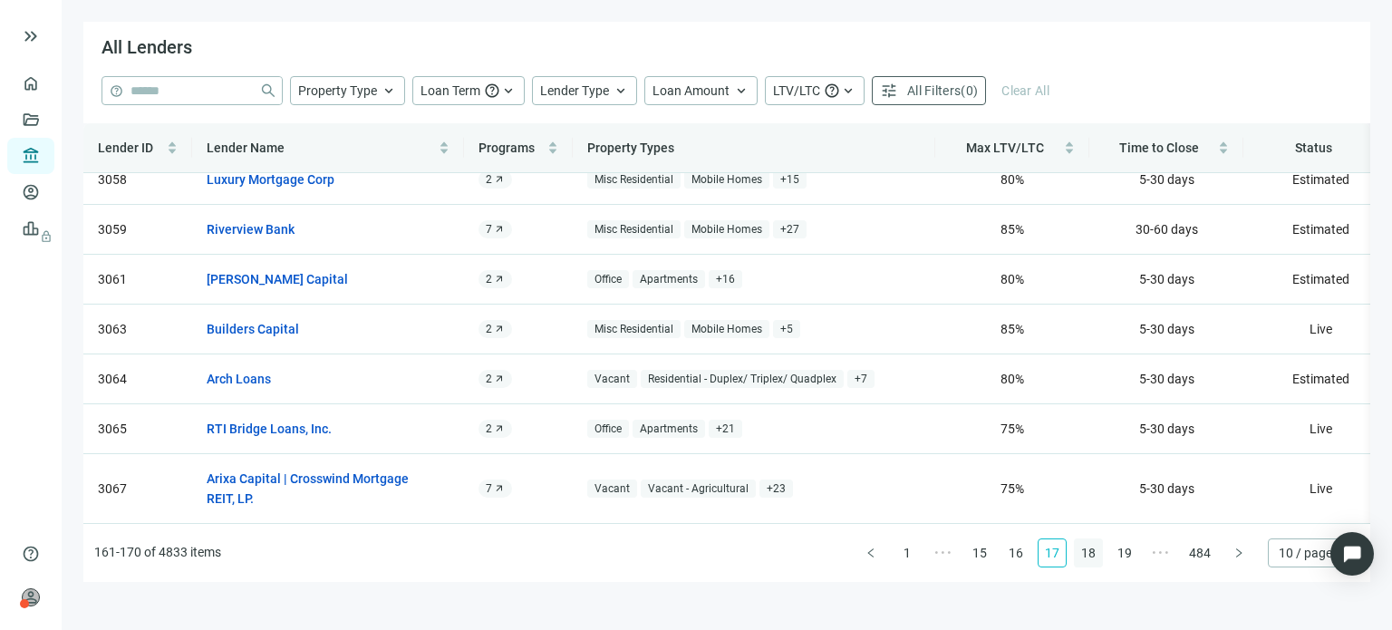
click at [1095, 557] on link "18" at bounding box center [1088, 552] width 27 height 27
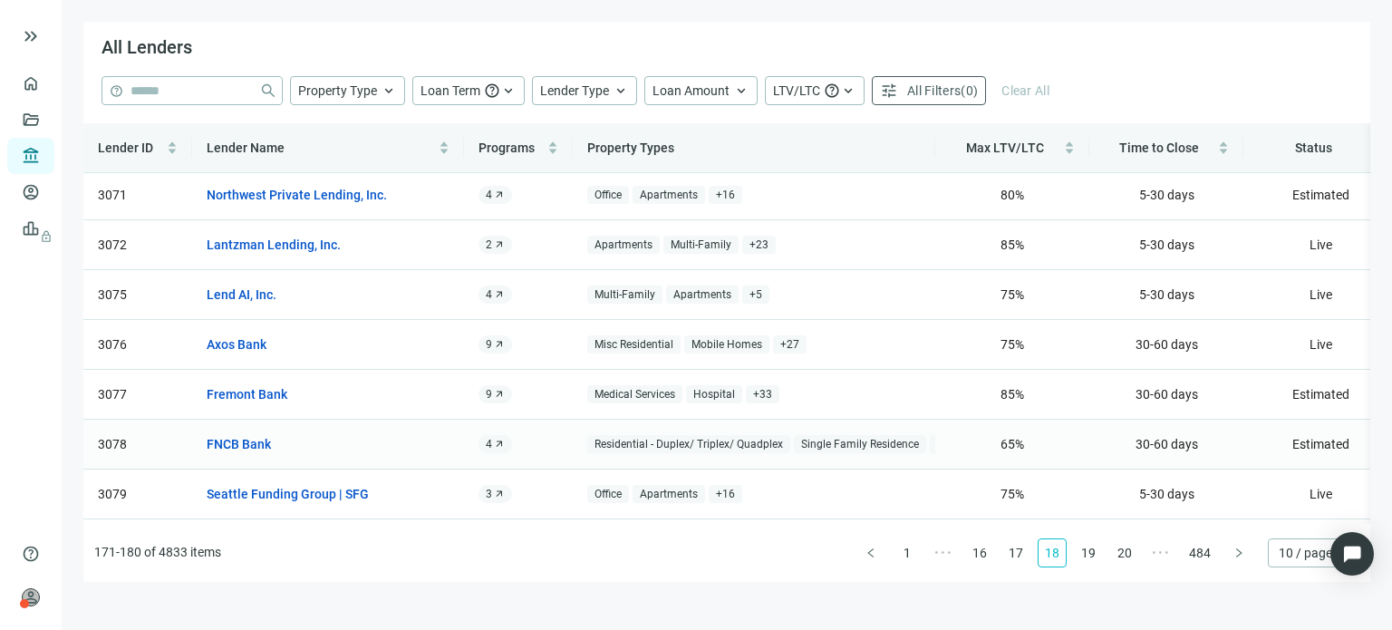
scroll to position [73, 0]
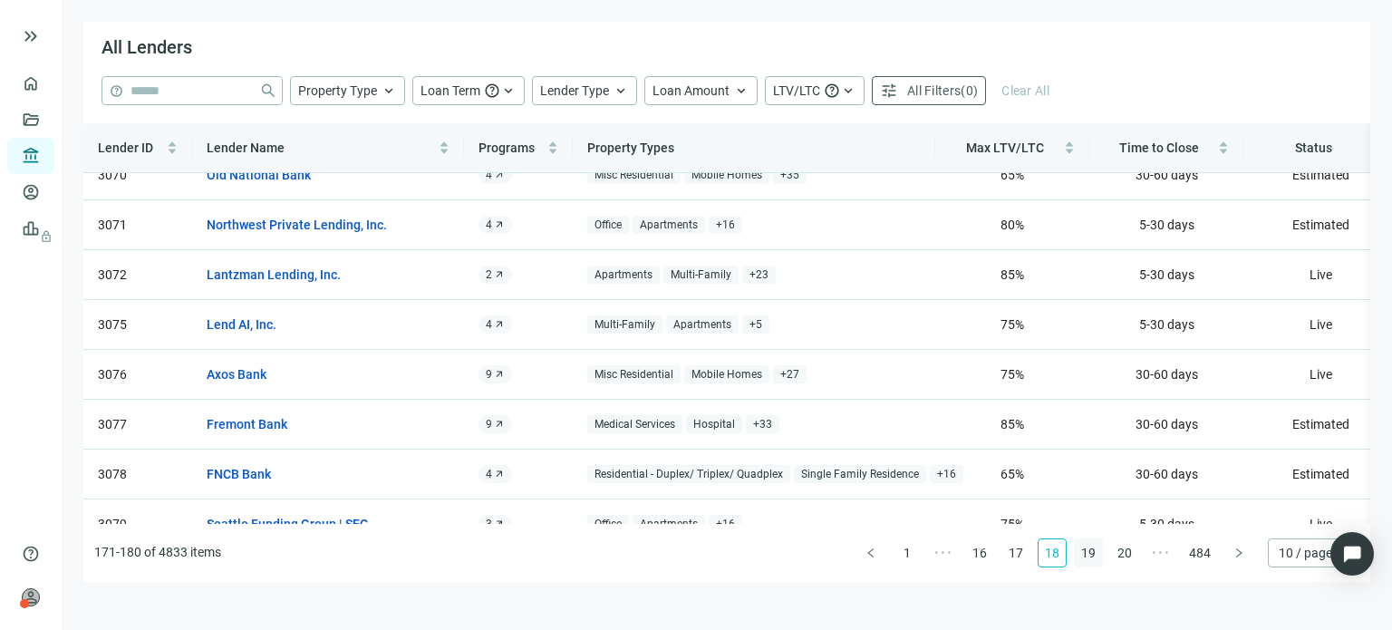
click at [1095, 551] on link "19" at bounding box center [1088, 552] width 27 height 27
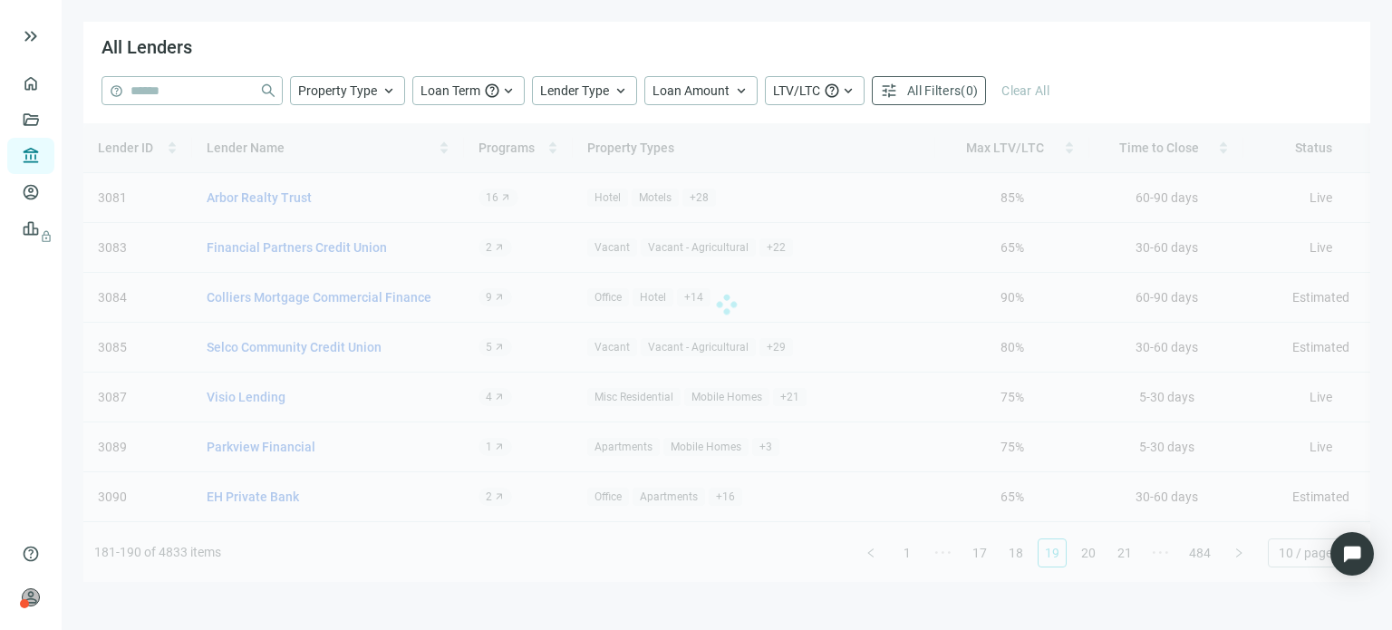
scroll to position [0, 0]
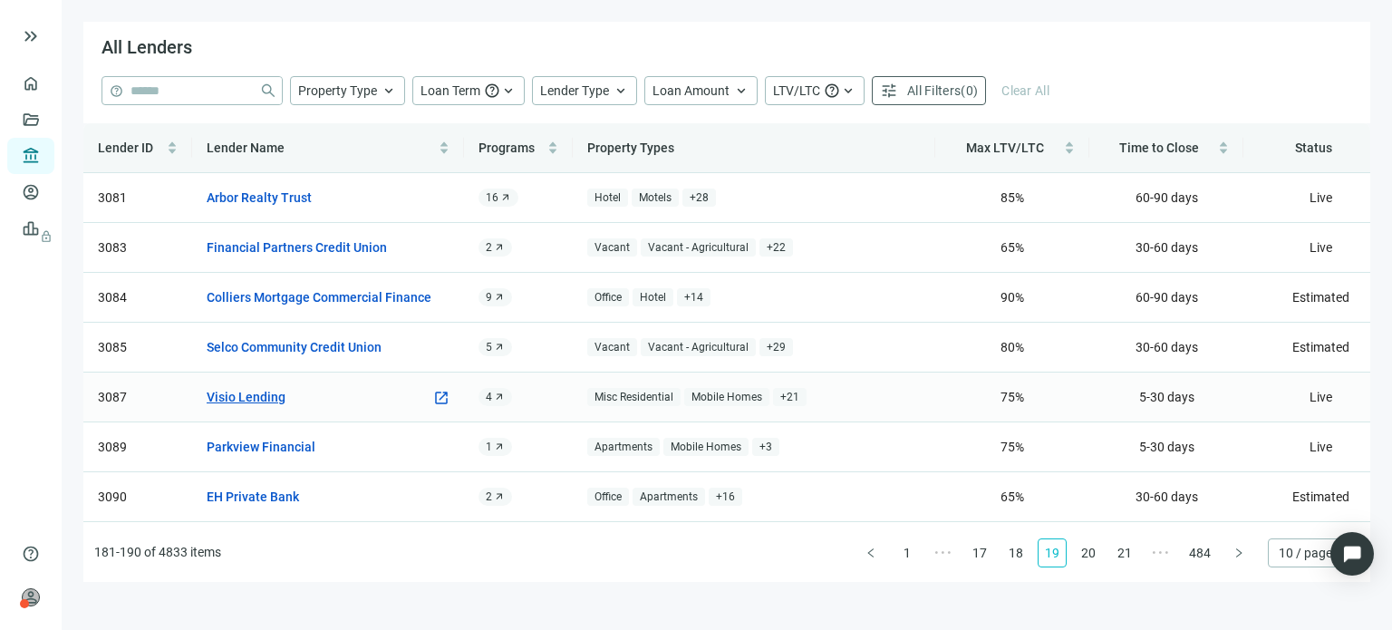
click at [235, 393] on link "Visio Lending" at bounding box center [246, 397] width 79 height 20
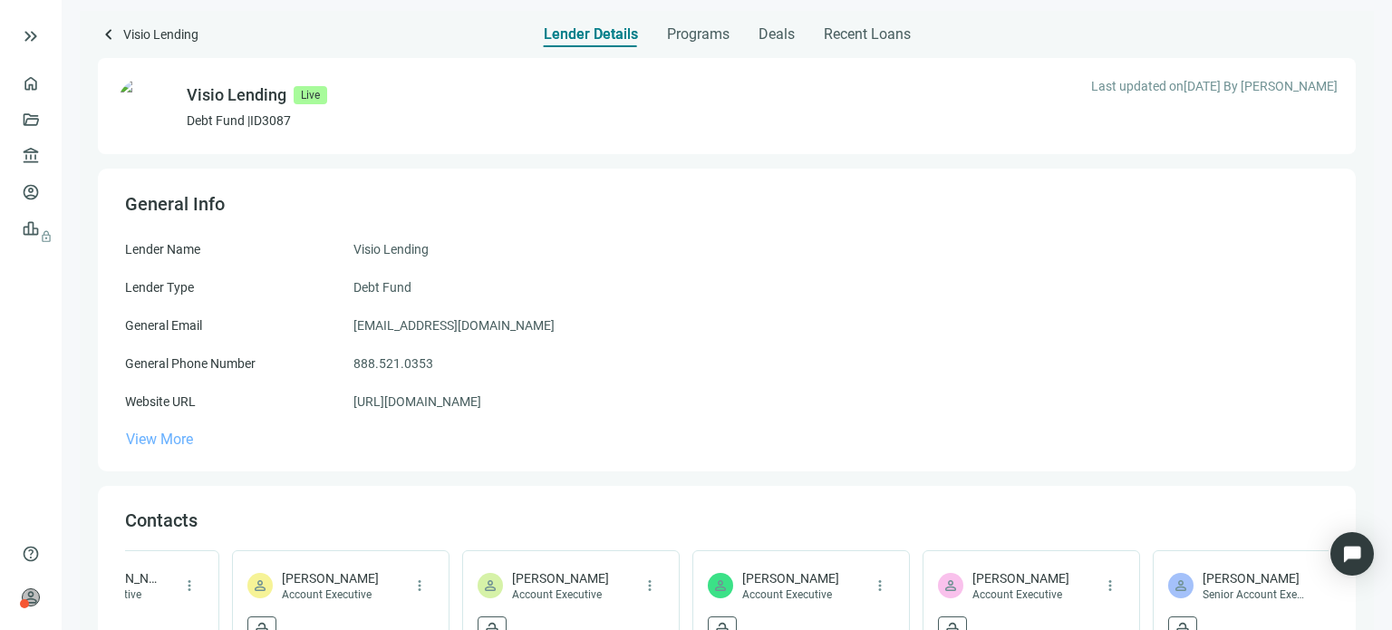
click at [165, 448] on span "View More" at bounding box center [159, 439] width 67 height 17
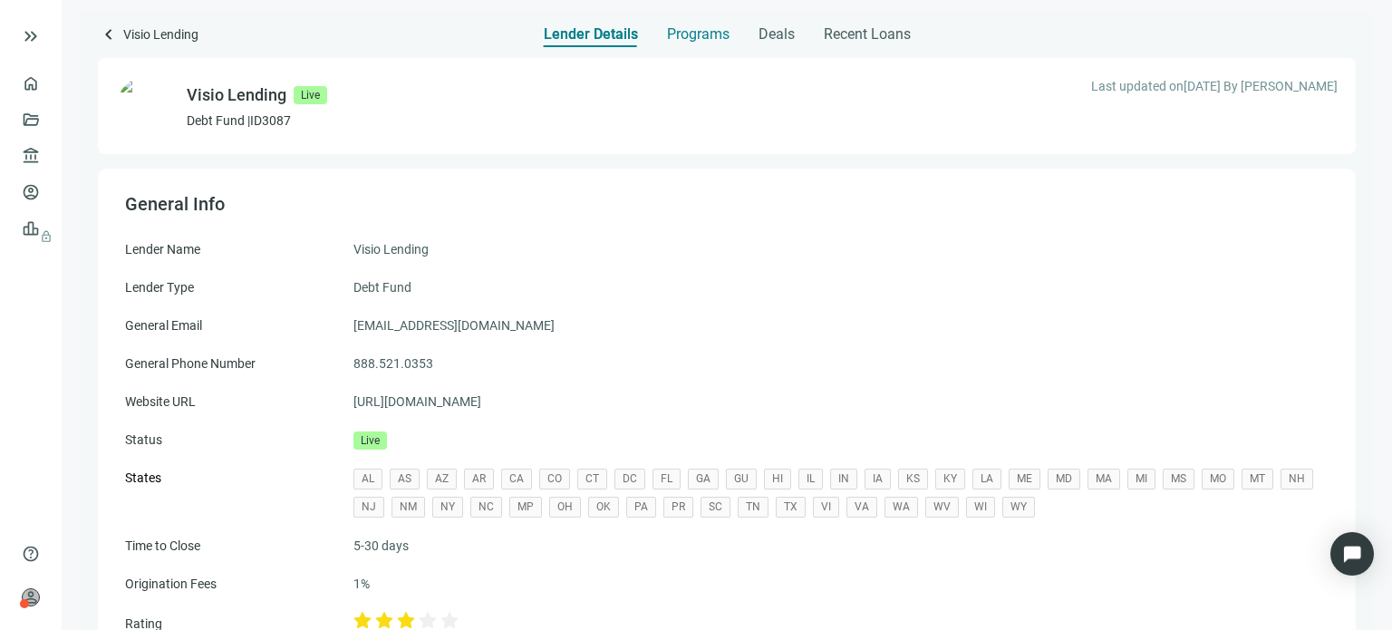
click at [693, 35] on span "Programs" at bounding box center [698, 34] width 63 height 18
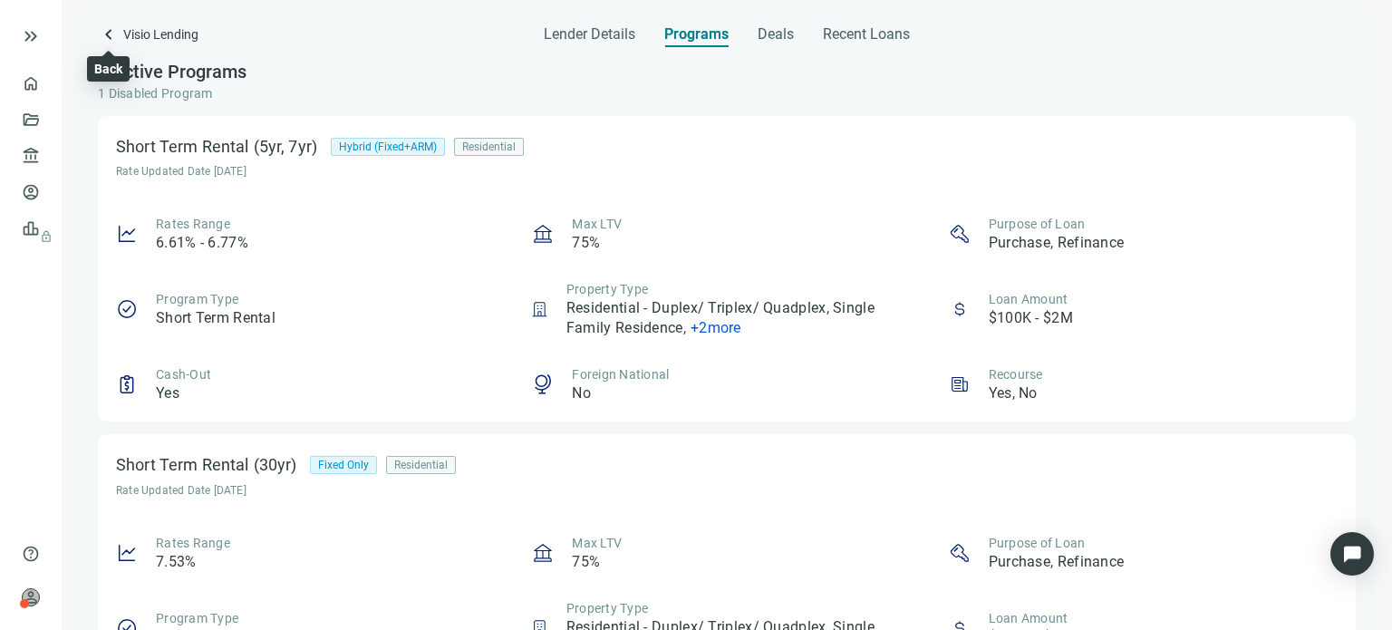
click at [106, 32] on span "keyboard_arrow_left" at bounding box center [109, 35] width 22 height 22
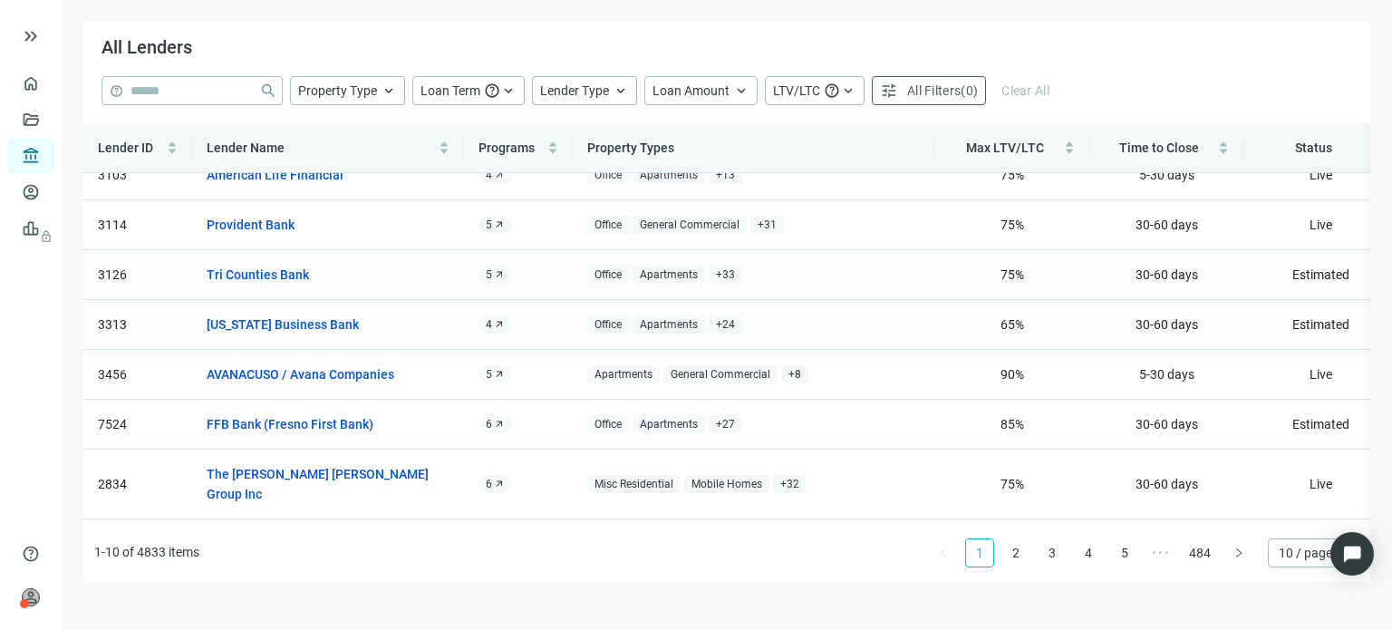
scroll to position [163, 0]
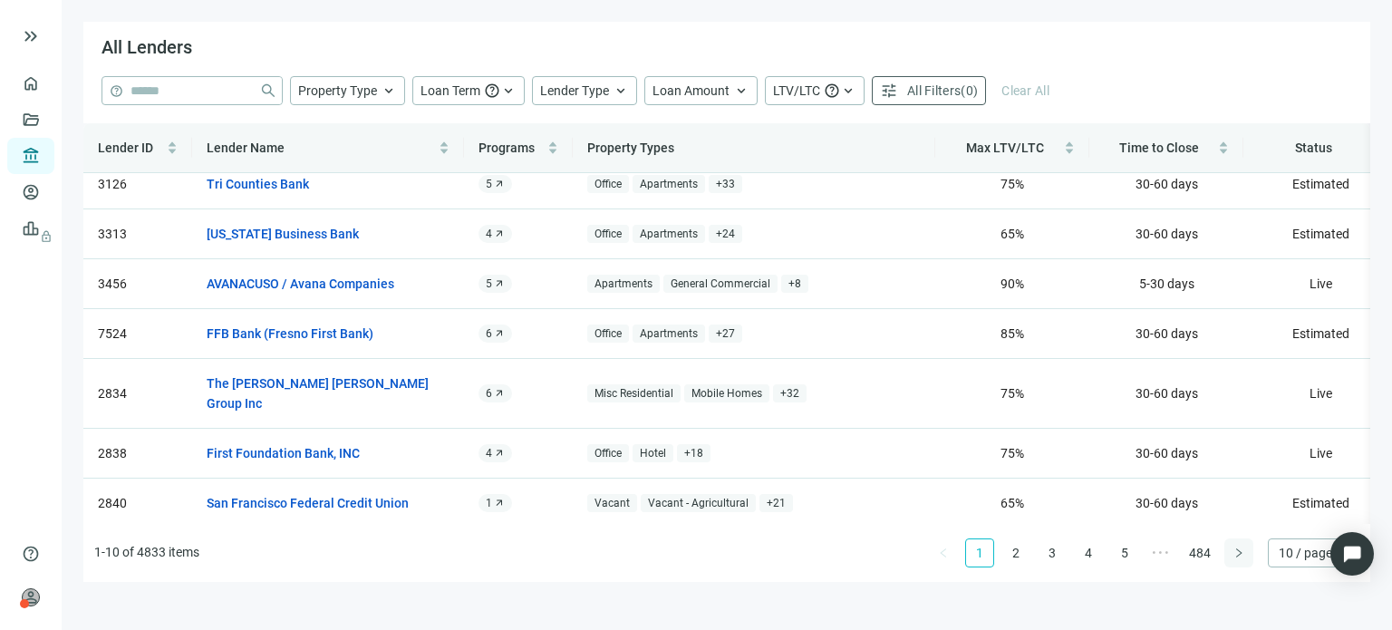
click at [1231, 554] on button "button" at bounding box center [1239, 552] width 29 height 29
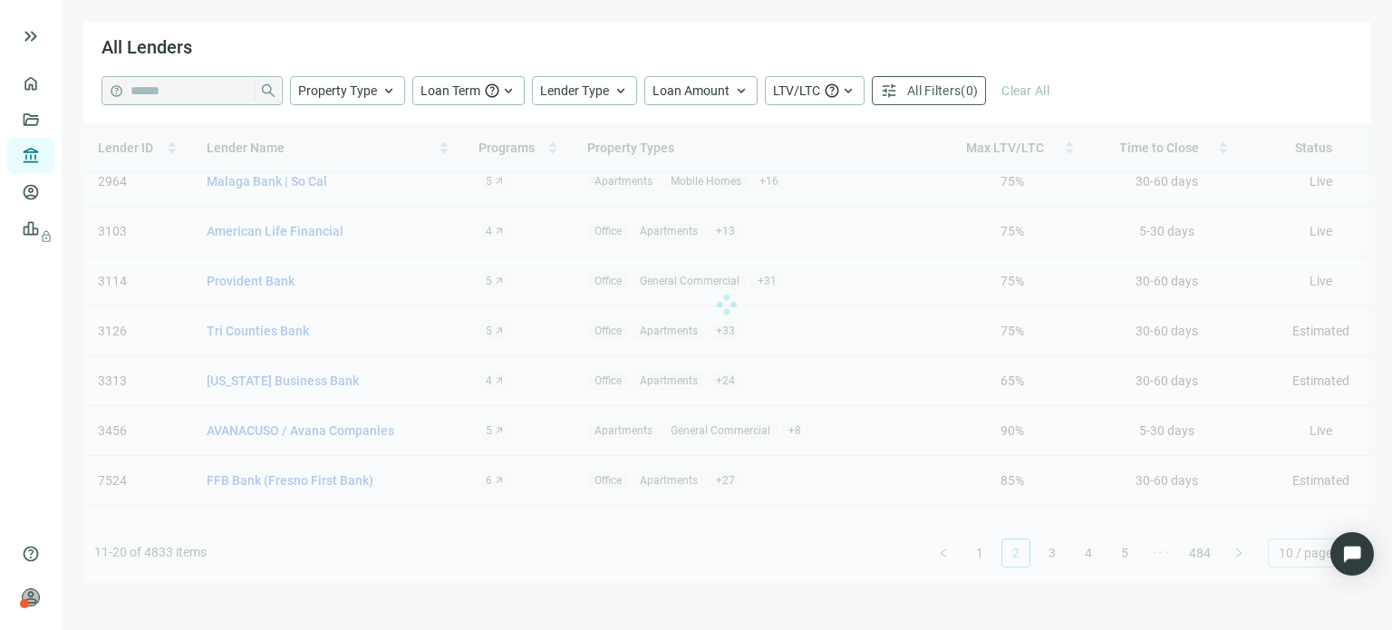
click at [1231, 553] on div "Lender ID Lender Name Programs Property Types Max LTV/LTC Time to Close Status …" at bounding box center [726, 352] width 1287 height 459
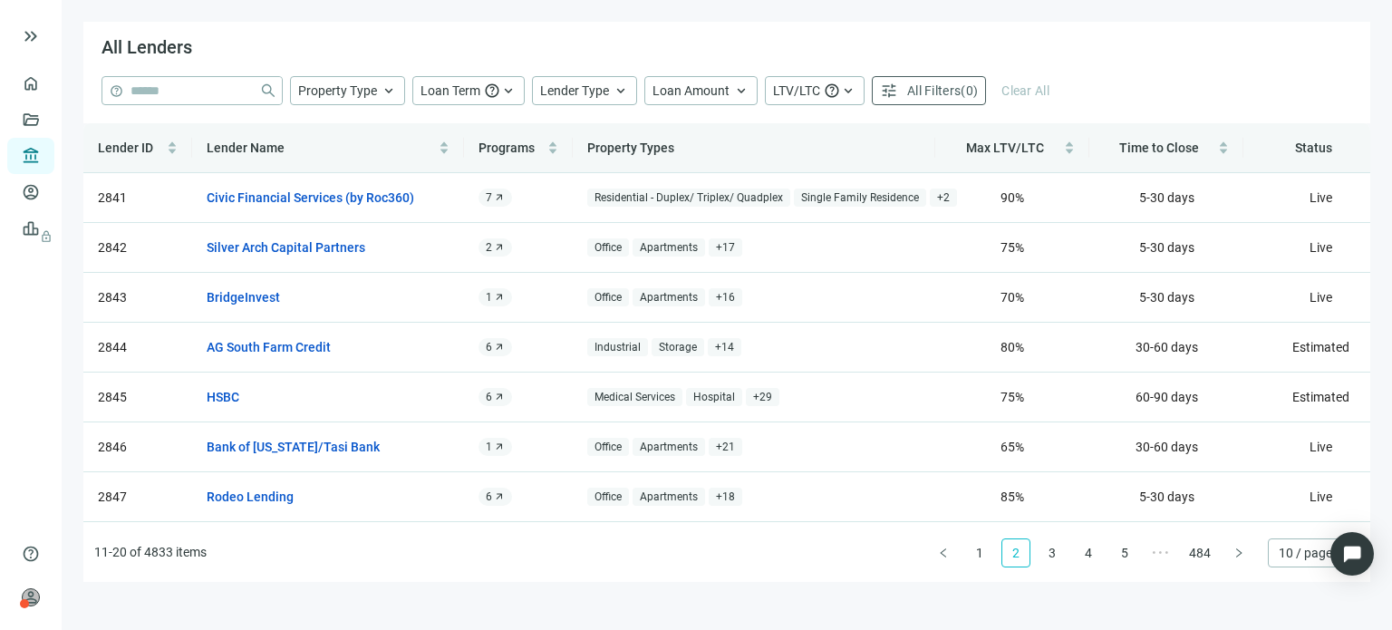
scroll to position [0, 0]
click at [1231, 553] on button "button" at bounding box center [1239, 552] width 29 height 29
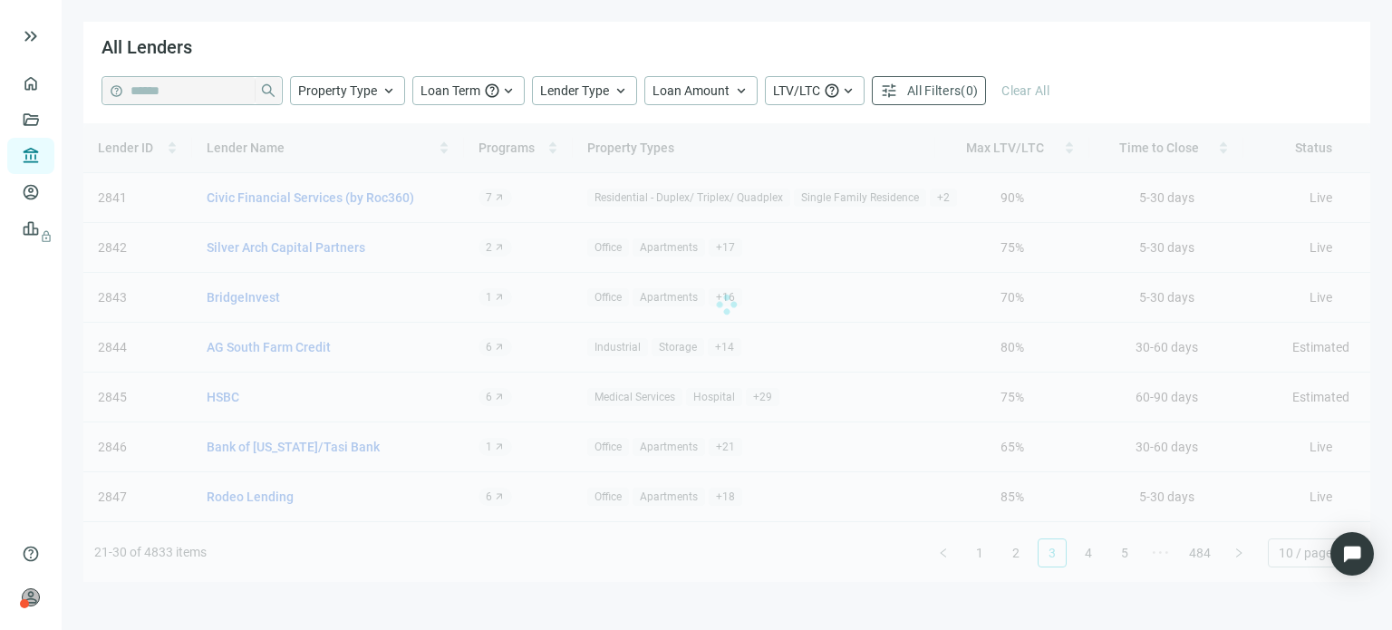
click at [1231, 553] on div "Lender ID Lender Name Programs Property Types Max LTV/LTC Time to Close Status …" at bounding box center [726, 352] width 1287 height 459
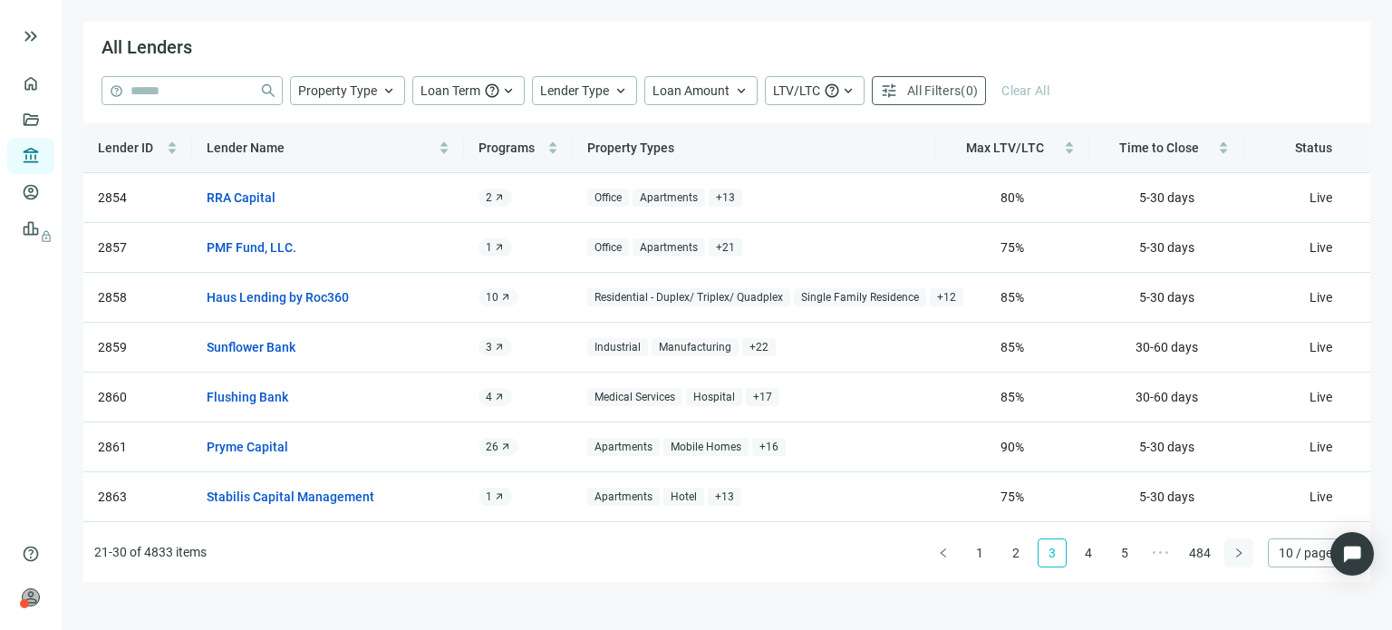
click at [1234, 551] on icon "right" at bounding box center [1239, 553] width 11 height 11
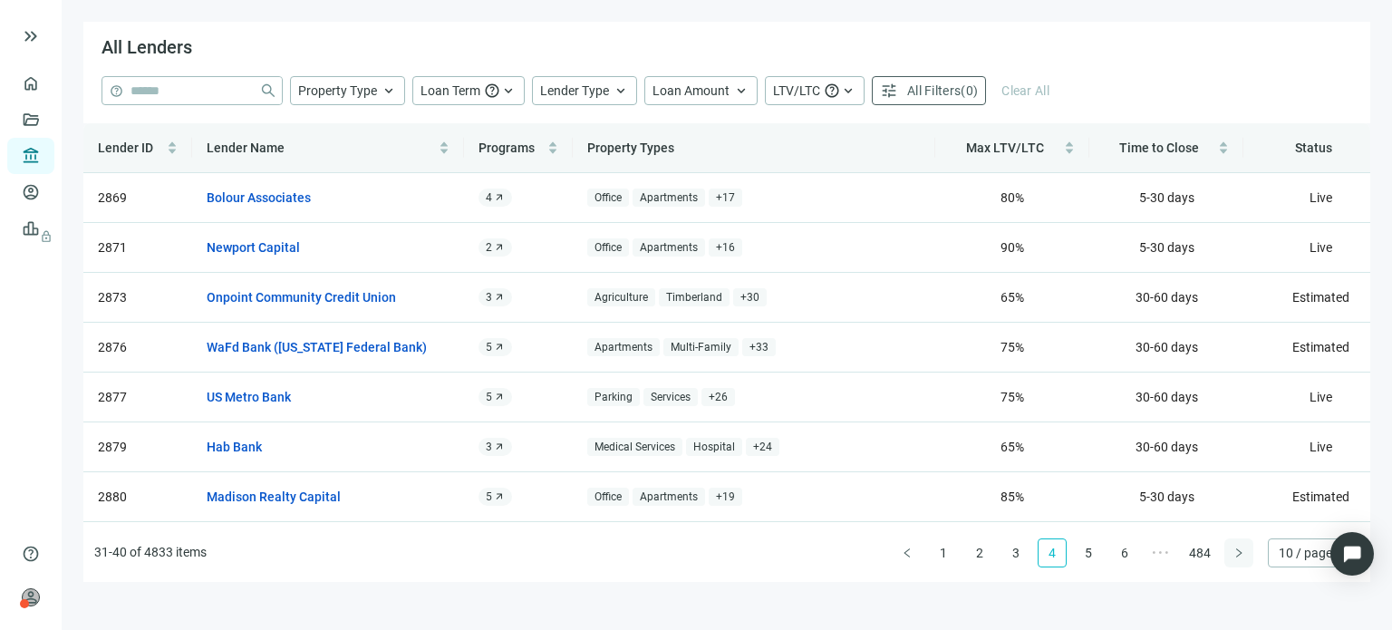
click at [1234, 550] on icon "right" at bounding box center [1239, 553] width 11 height 11
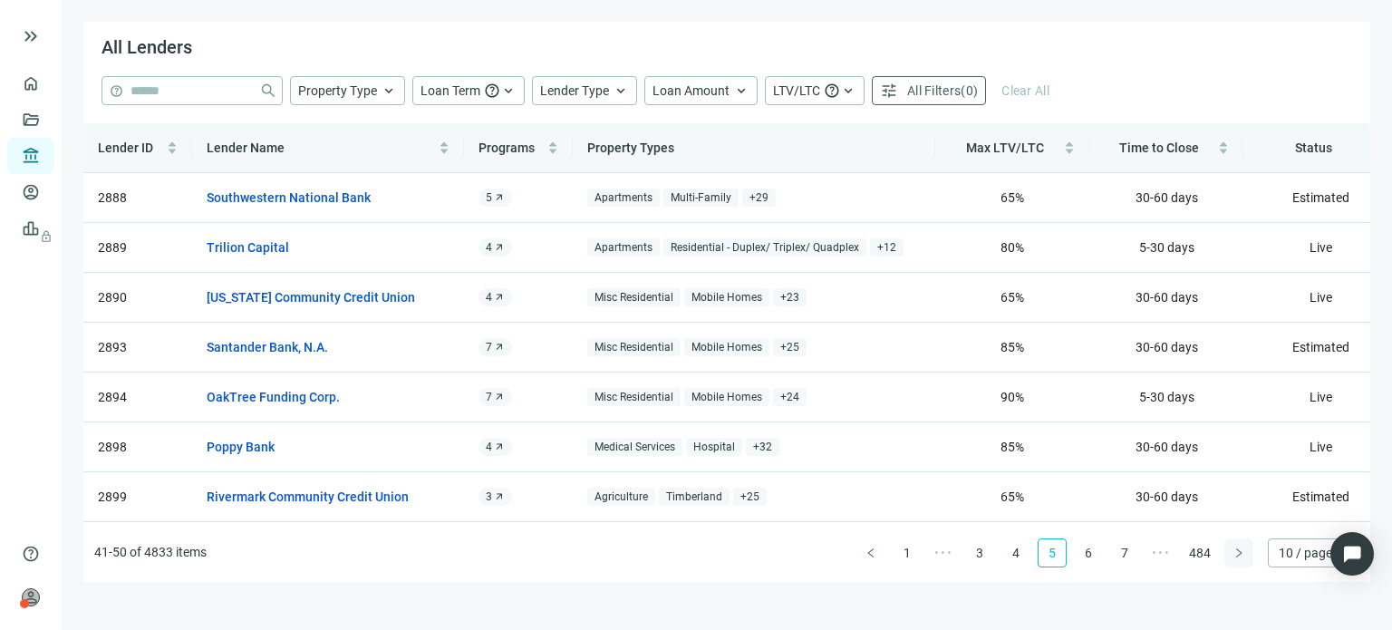
click at [1234, 550] on icon "right" at bounding box center [1239, 553] width 11 height 11
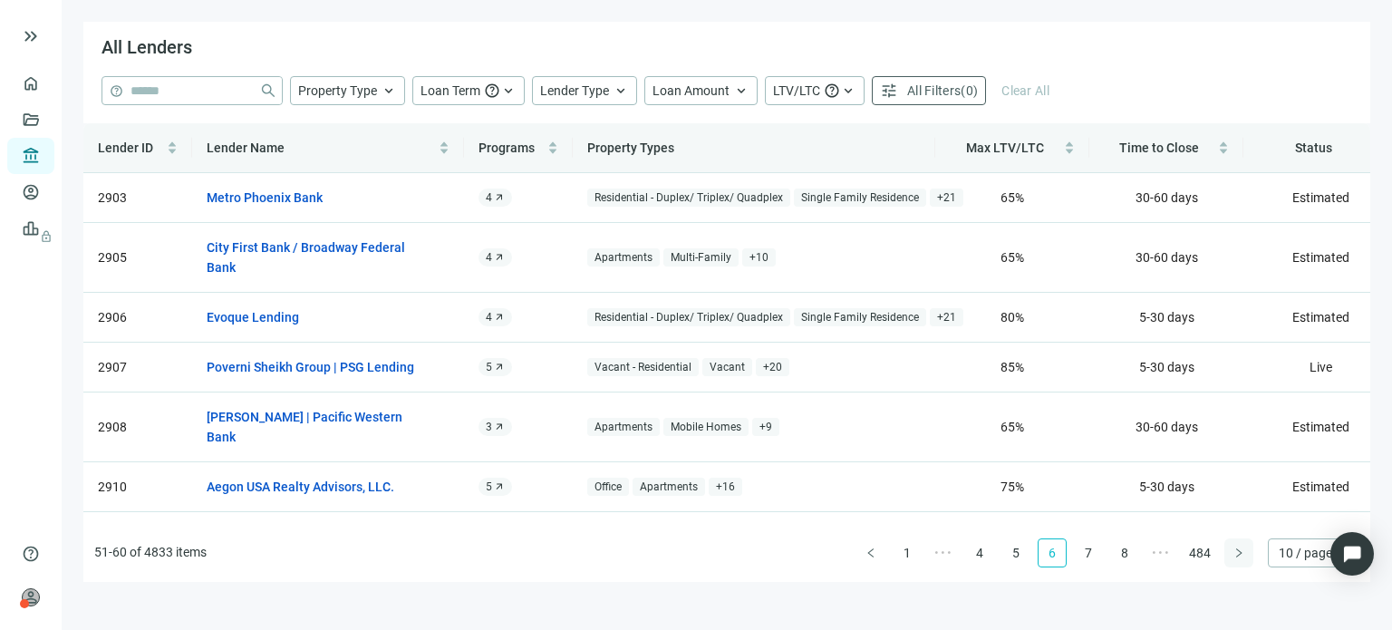
click at [1234, 550] on icon "right" at bounding box center [1239, 553] width 11 height 11
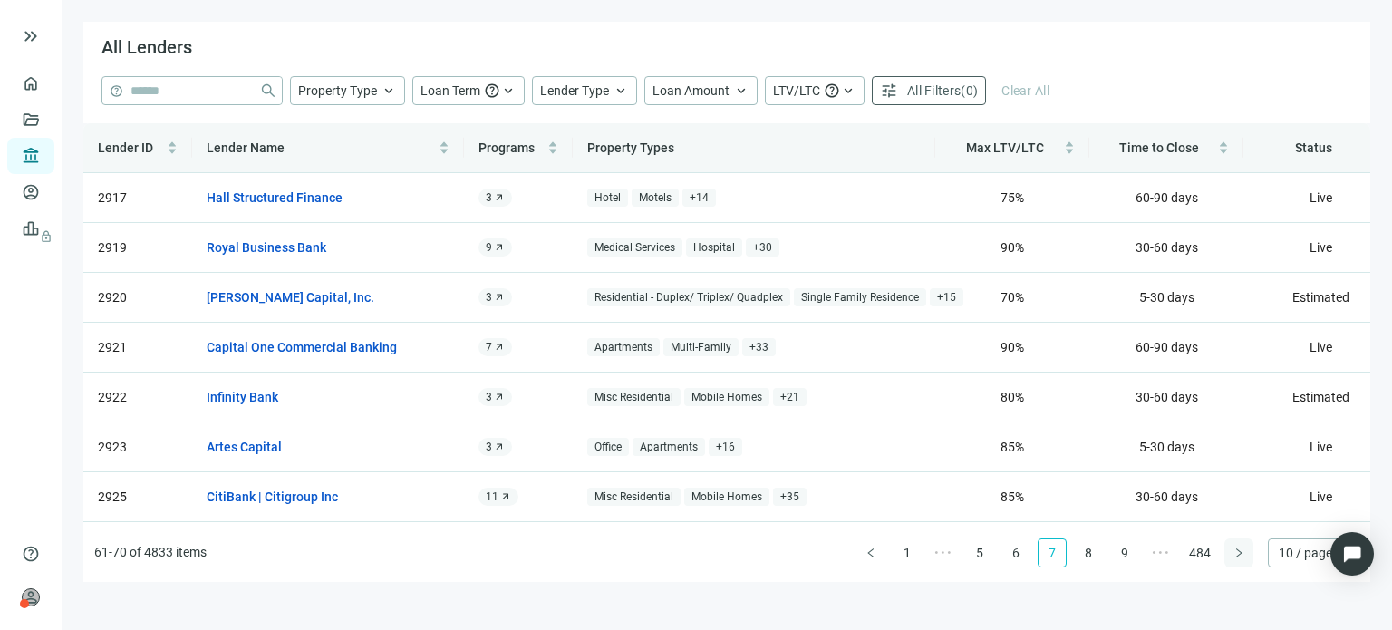
click at [1234, 550] on icon "right" at bounding box center [1239, 553] width 11 height 11
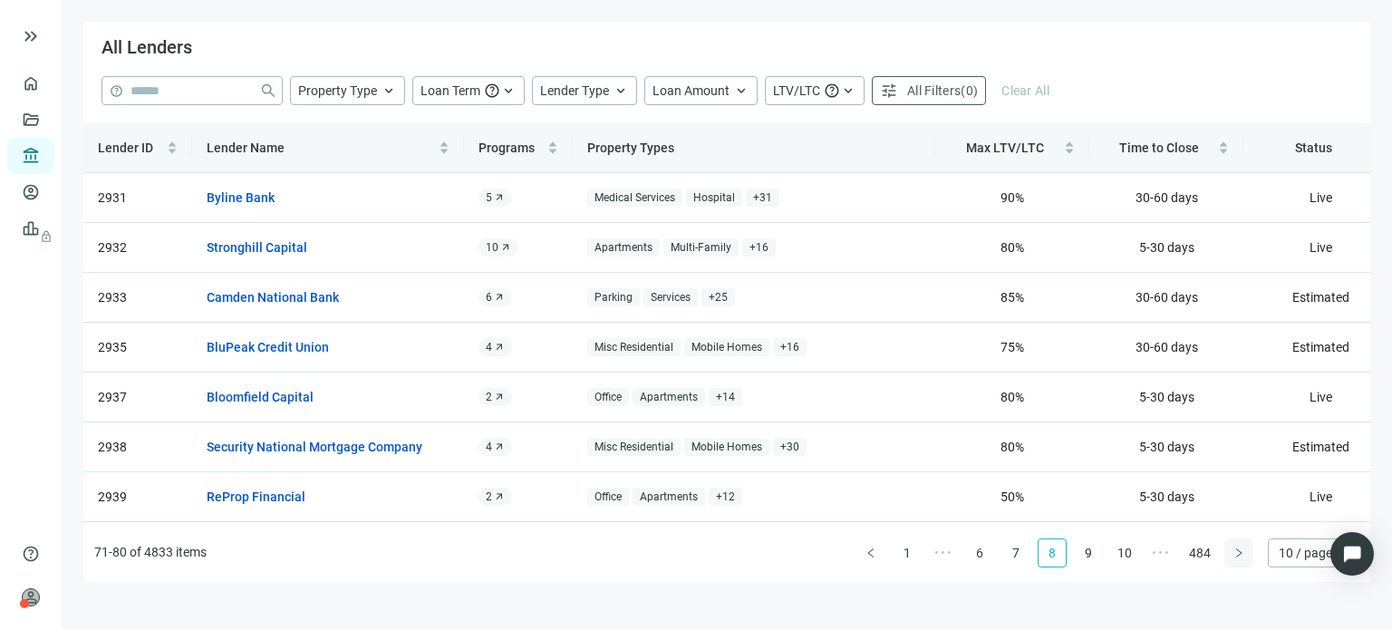
click at [1234, 550] on icon "right" at bounding box center [1239, 553] width 11 height 11
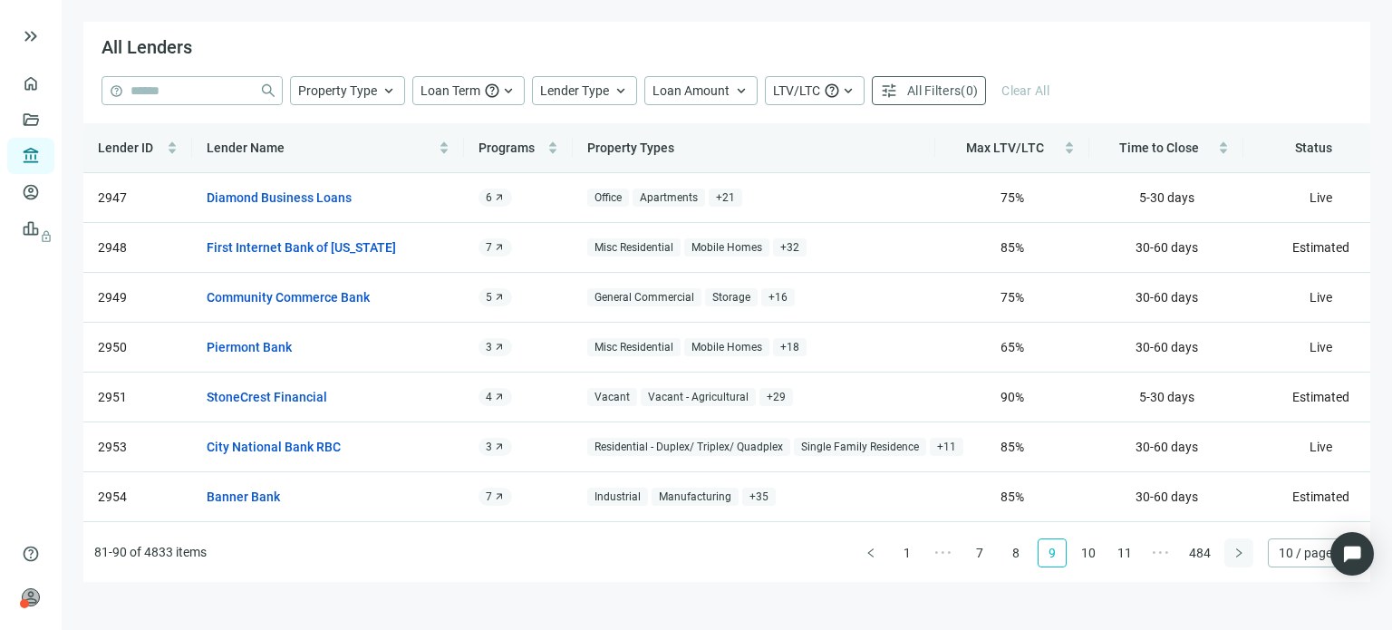
click at [1234, 550] on icon "right" at bounding box center [1239, 553] width 11 height 11
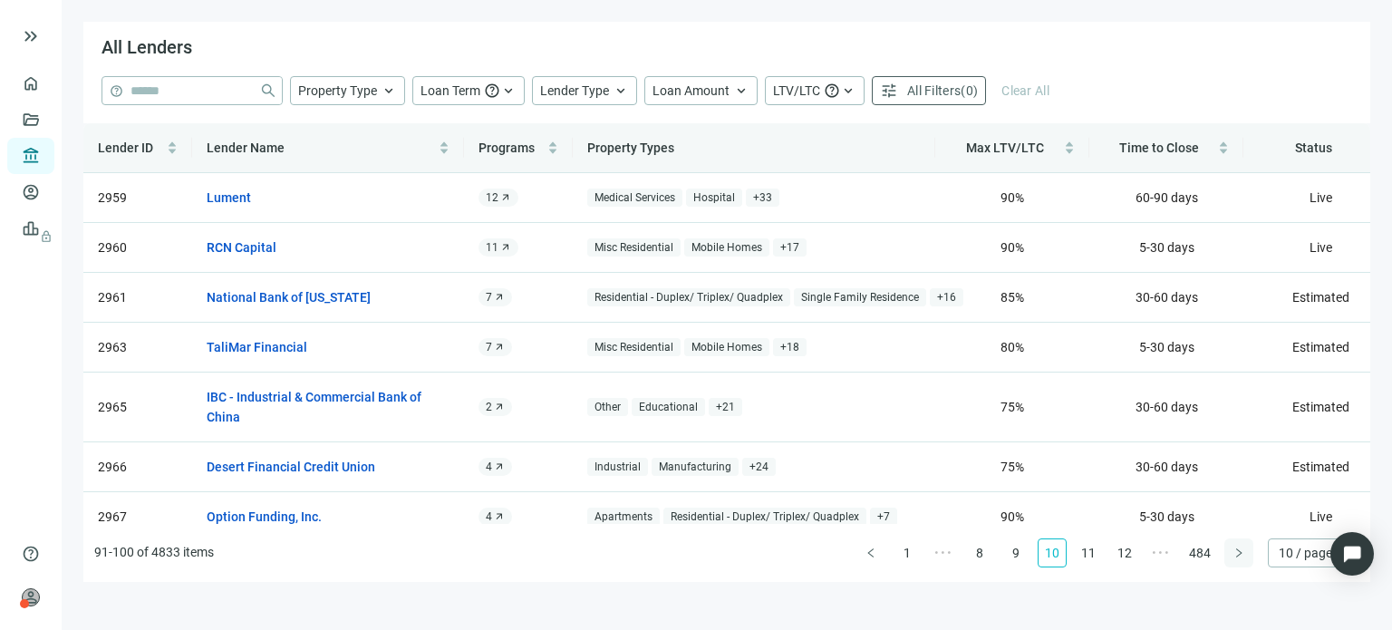
click at [1234, 550] on icon "right" at bounding box center [1239, 553] width 11 height 11
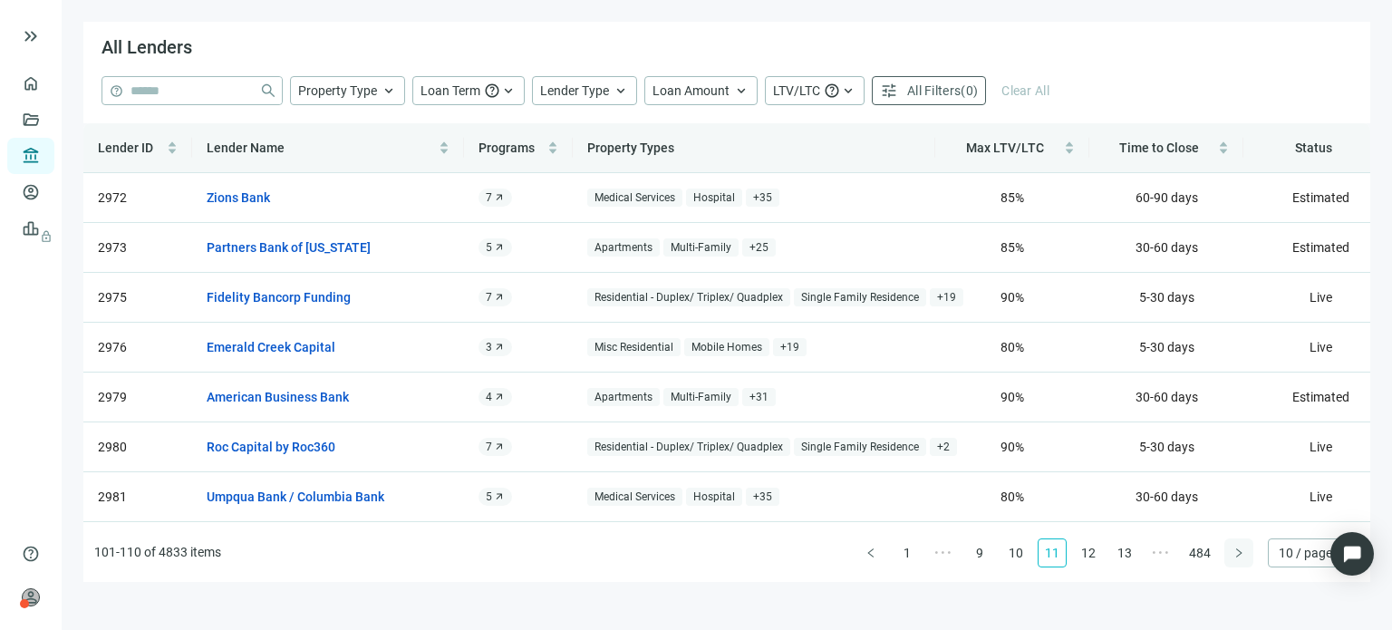
click at [1234, 550] on icon "right" at bounding box center [1239, 553] width 11 height 11
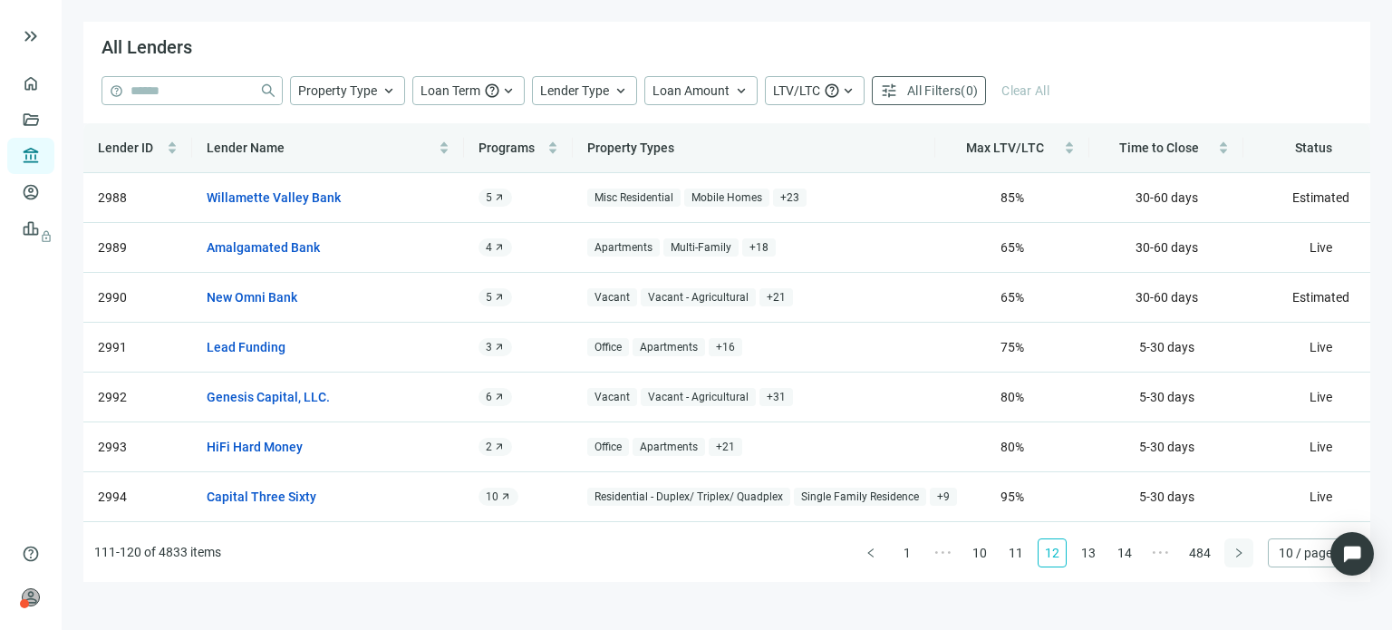
click at [1234, 550] on icon "right" at bounding box center [1239, 553] width 11 height 11
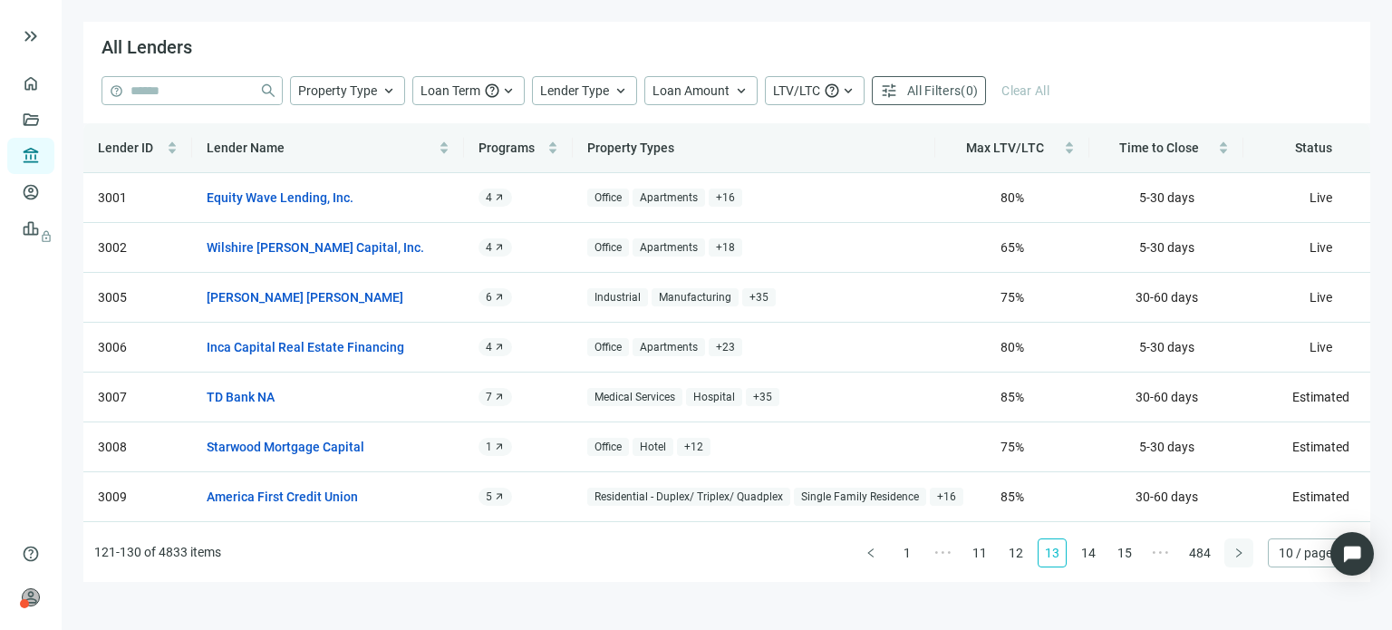
click at [1234, 550] on icon "right" at bounding box center [1239, 553] width 11 height 11
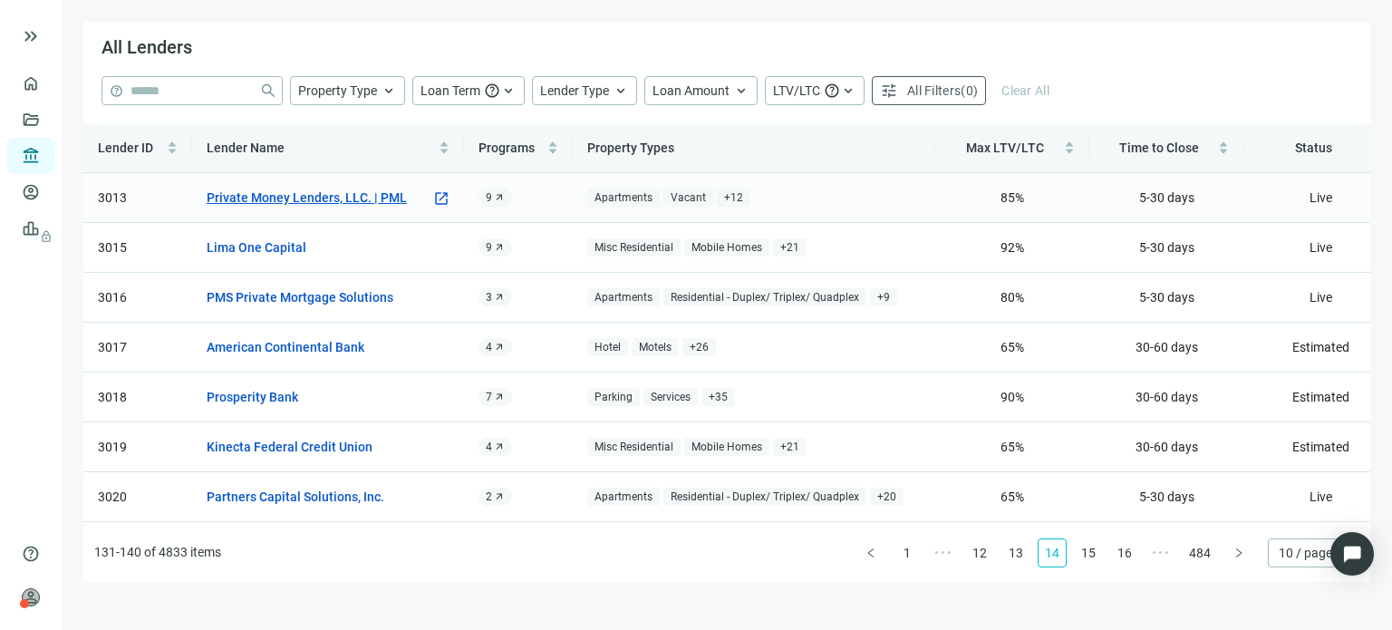
click at [238, 193] on link "Private Money Lenders, LLC. | PML" at bounding box center [307, 198] width 200 height 20
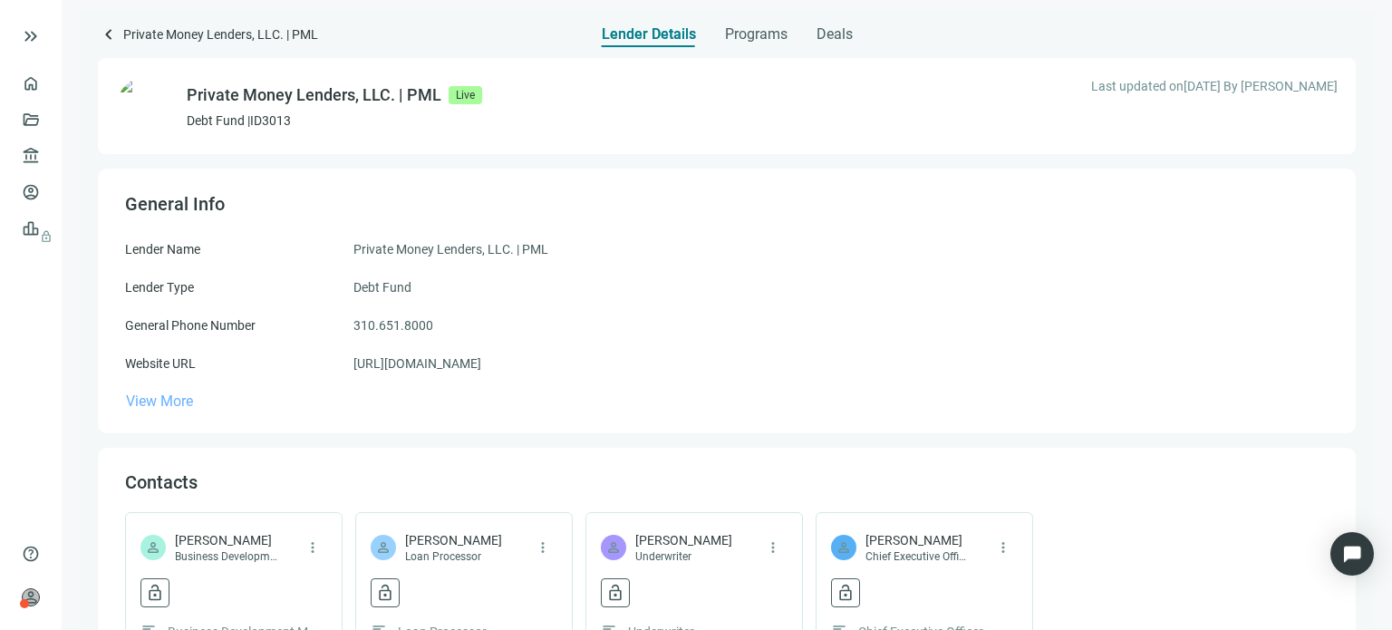
click at [179, 406] on span "View More" at bounding box center [159, 401] width 67 height 17
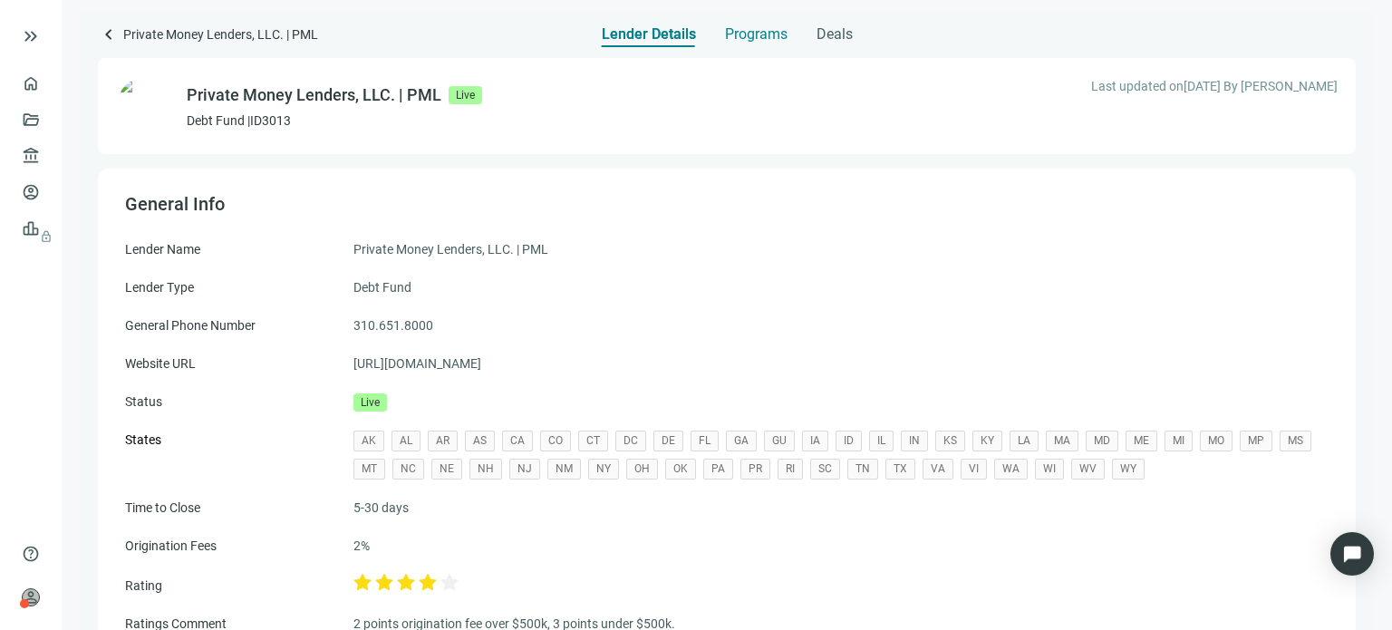
click at [738, 38] on span "Programs" at bounding box center [756, 34] width 63 height 18
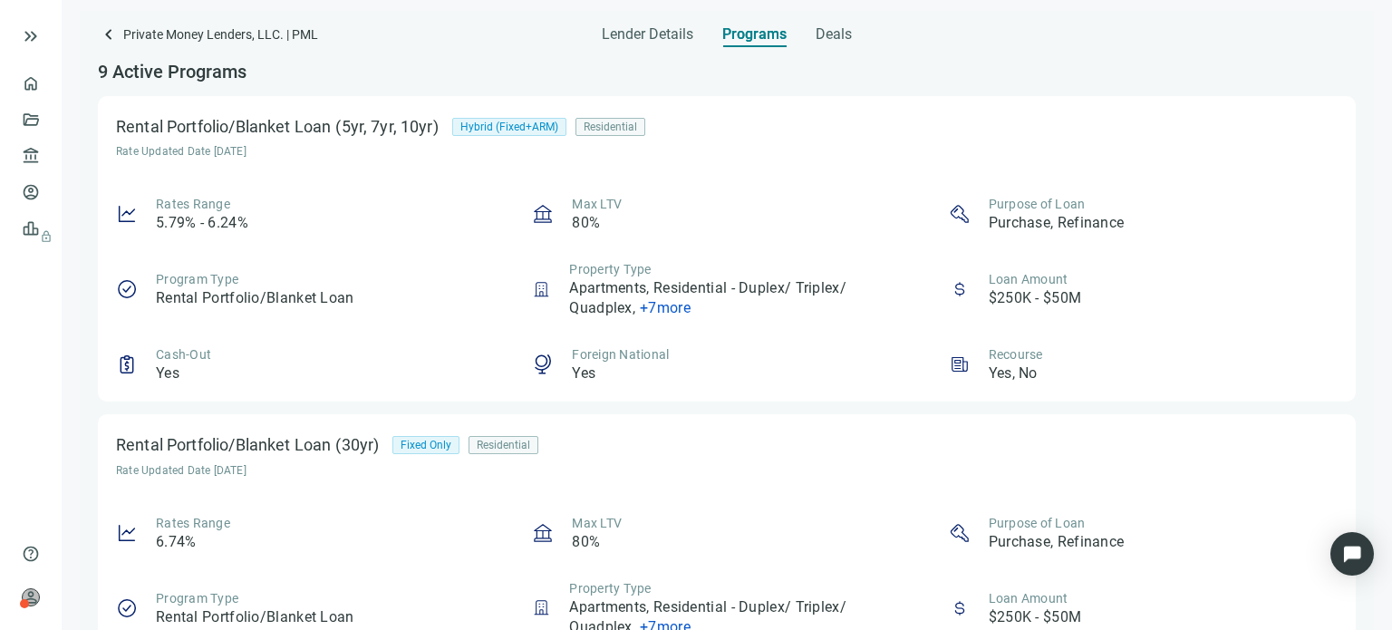
click at [667, 307] on span "+ 7 more" at bounding box center [665, 307] width 51 height 17
click at [649, 352] on span "Foreign National" at bounding box center [620, 354] width 97 height 15
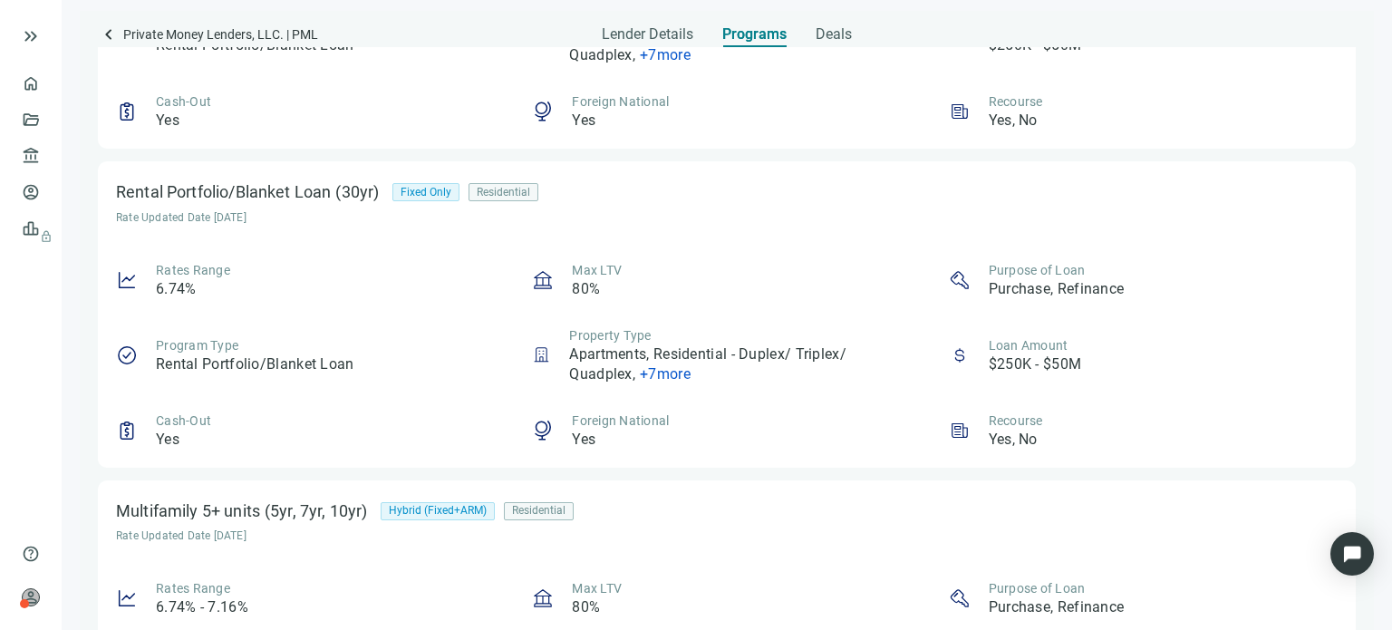
scroll to position [181, 0]
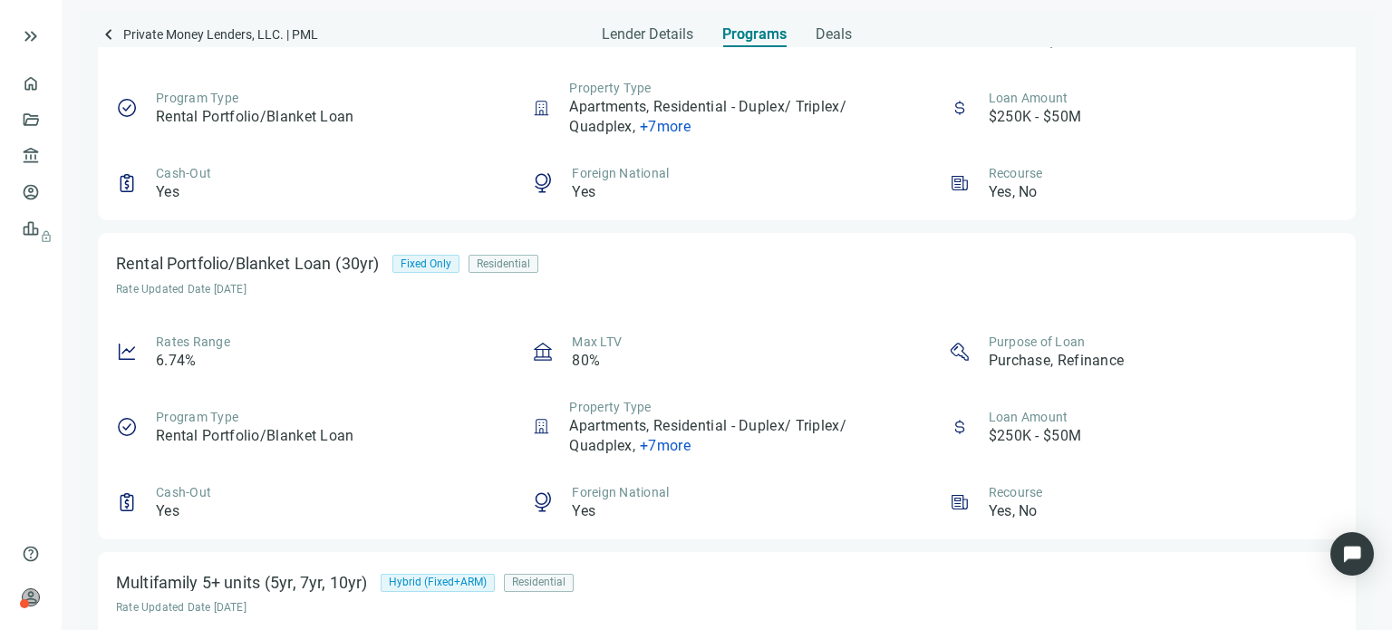
click at [656, 443] on span "+ 7 more" at bounding box center [665, 445] width 51 height 17
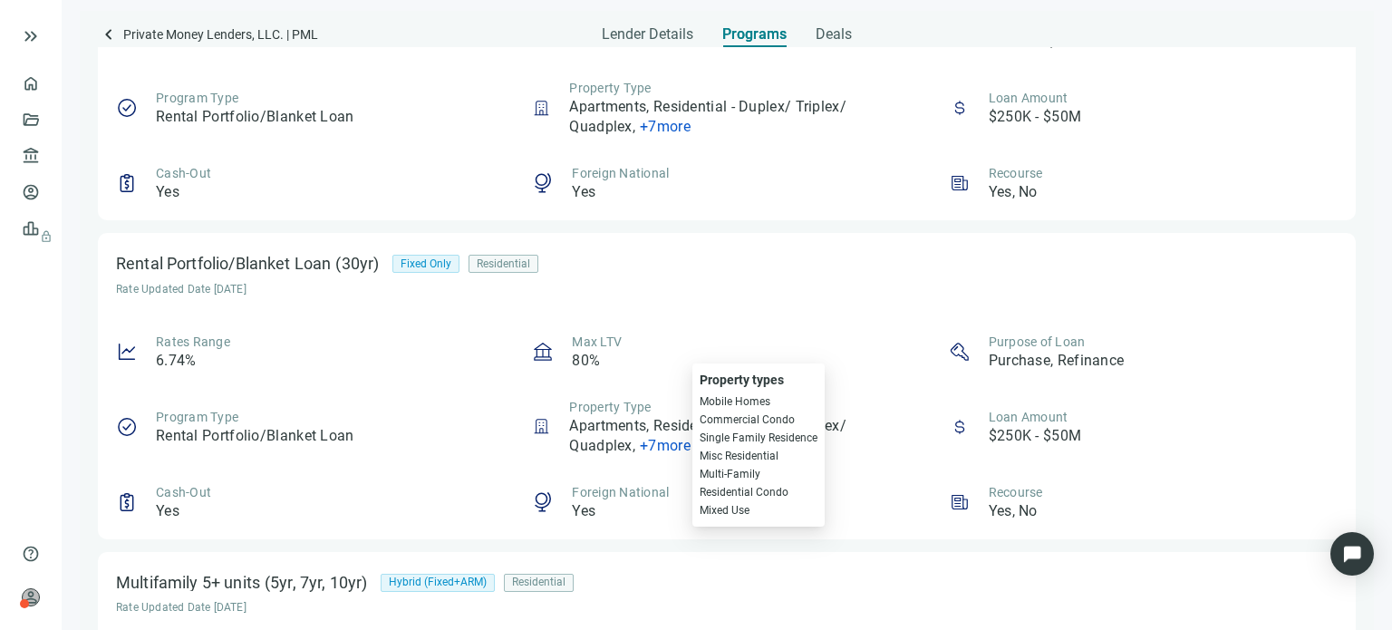
click at [656, 442] on span "+ 7 more" at bounding box center [665, 445] width 51 height 17
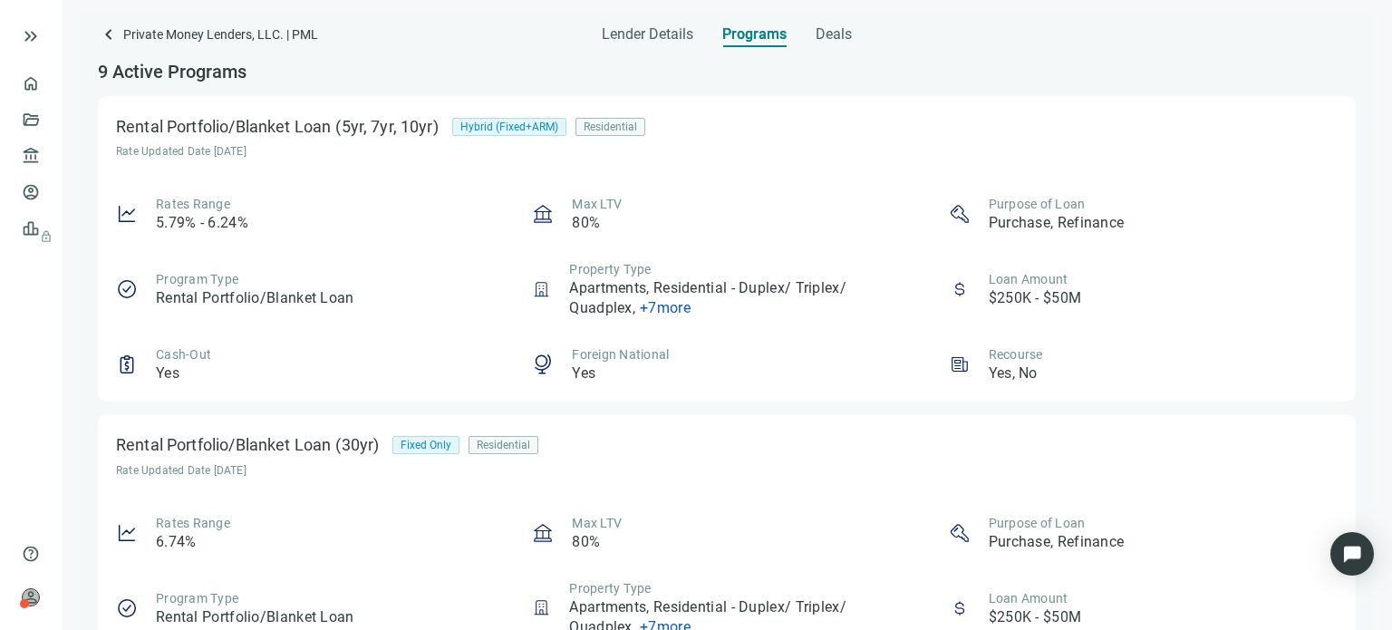
scroll to position [91, 0]
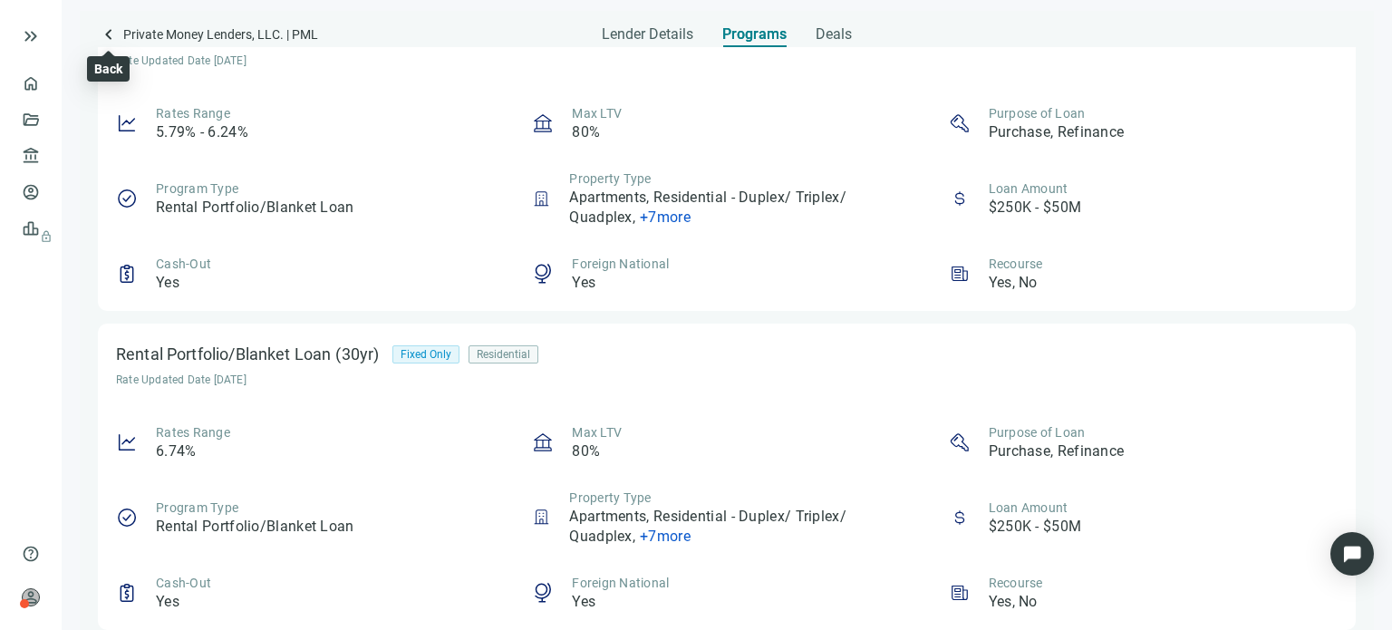
click at [108, 35] on span "keyboard_arrow_left" at bounding box center [109, 35] width 22 height 22
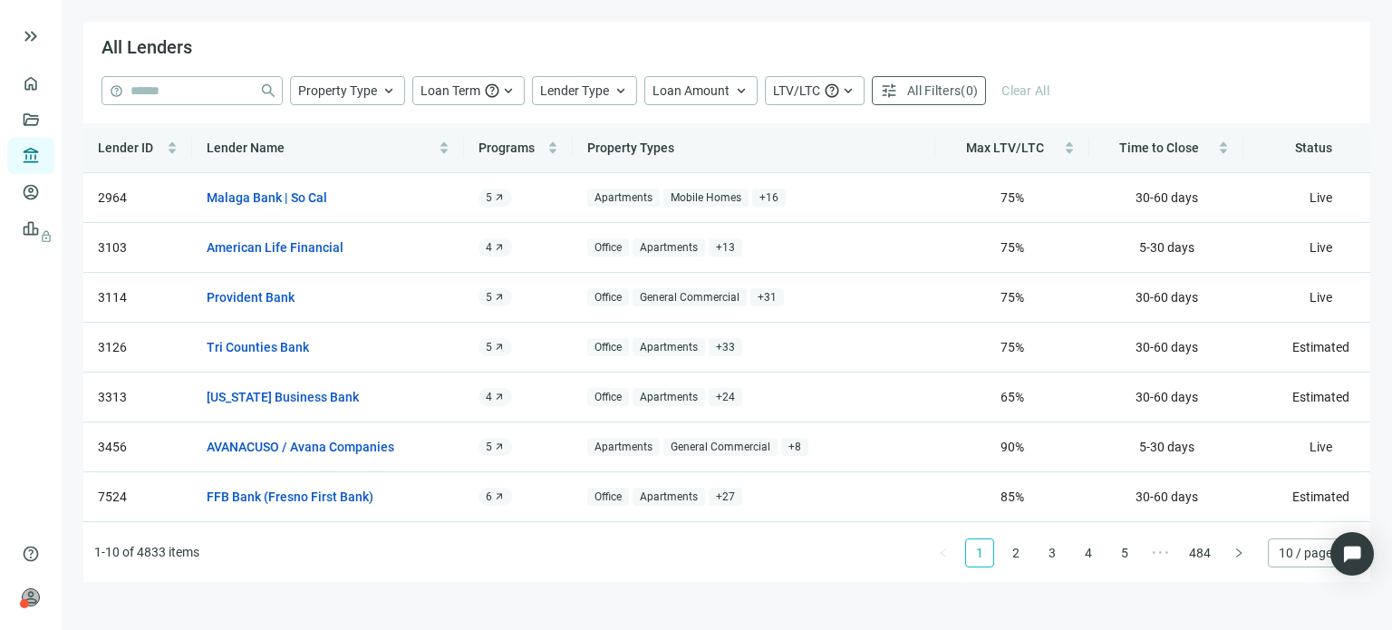
click at [1224, 555] on ul "1-10 of 4833 items 1 2 3 4 5 ••• 484 10 / page" at bounding box center [726, 553] width 1287 height 58
click at [1231, 549] on button "button" at bounding box center [1239, 552] width 29 height 29
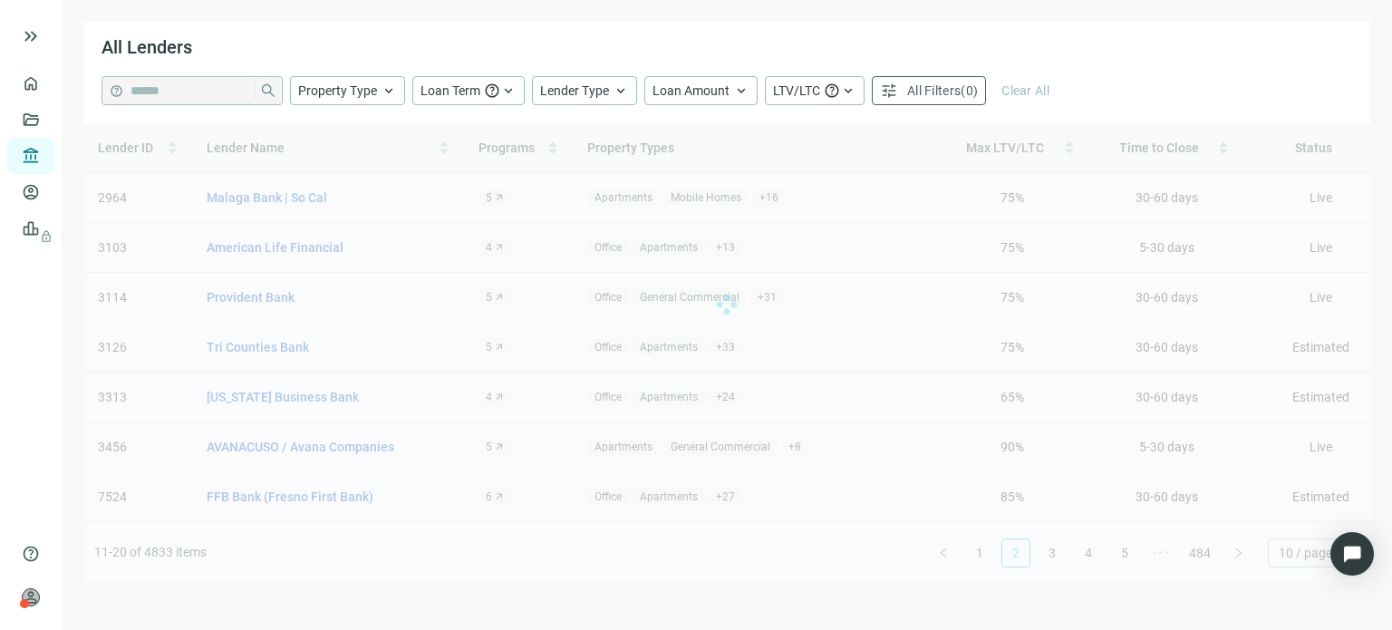
click at [1231, 548] on div "Lender ID Lender Name Programs Property Types Max LTV/LTC Time to Close Status …" at bounding box center [726, 352] width 1287 height 459
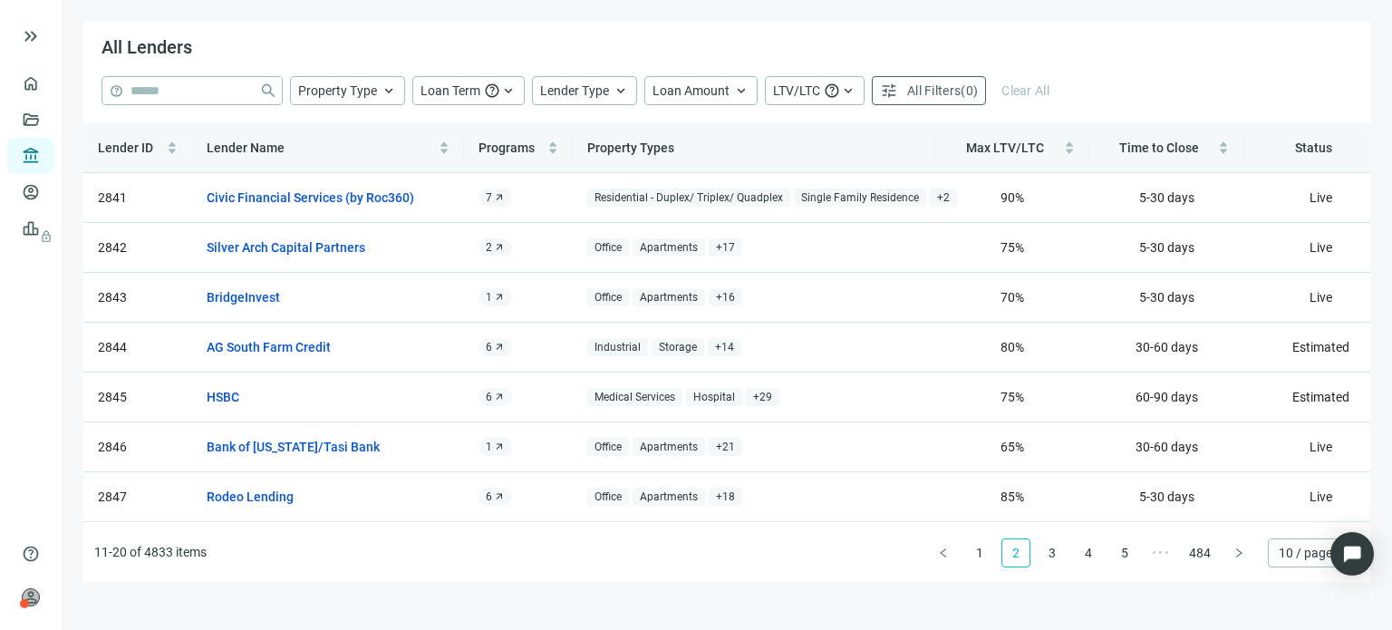
click at [1231, 548] on div "Lender ID Lender Name Programs Property Types Max LTV/LTC Time to Close Status …" at bounding box center [726, 352] width 1287 height 459
click at [1231, 548] on button "button" at bounding box center [1239, 552] width 29 height 29
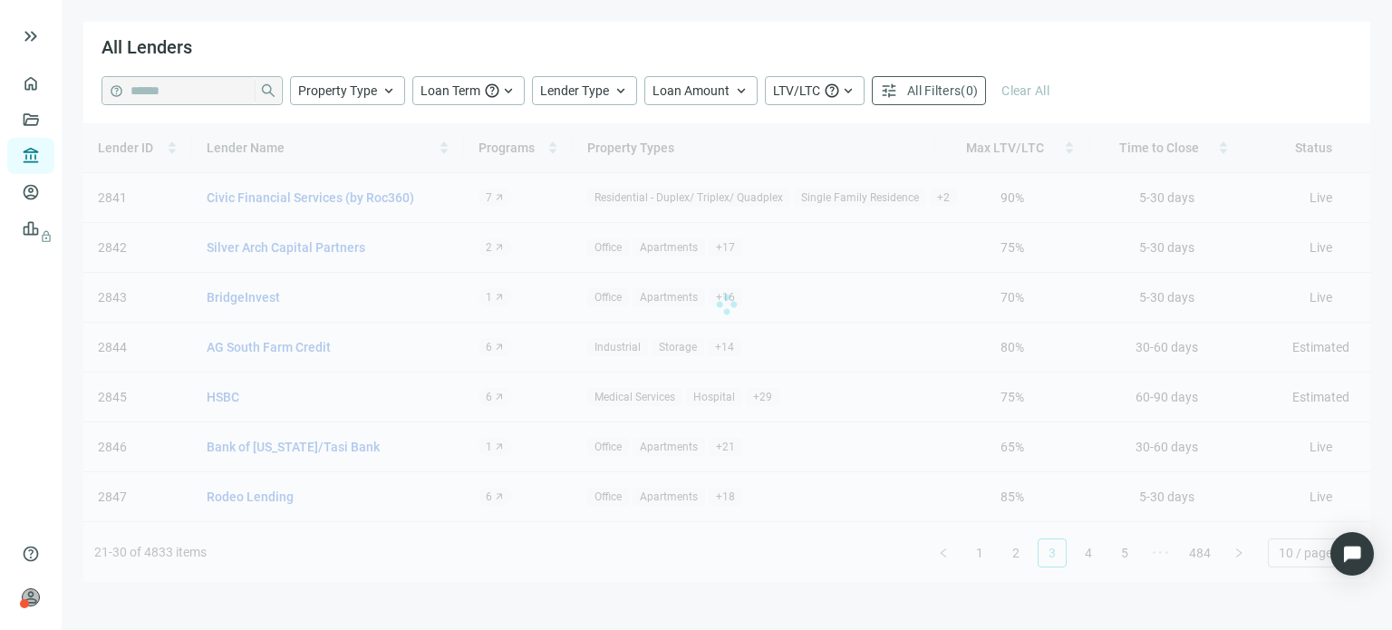
click at [1231, 548] on div "Lender ID Lender Name Programs Property Types Max LTV/LTC Time to Close Status …" at bounding box center [726, 352] width 1287 height 459
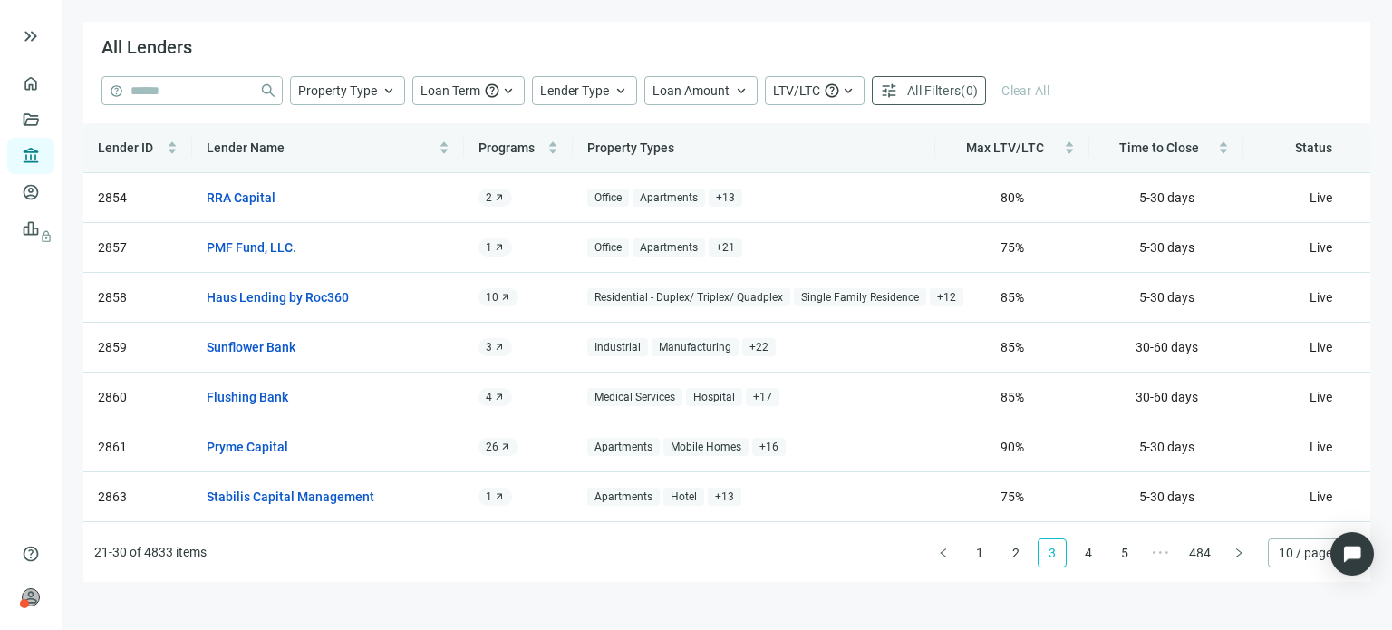
click at [1231, 548] on button "button" at bounding box center [1239, 552] width 29 height 29
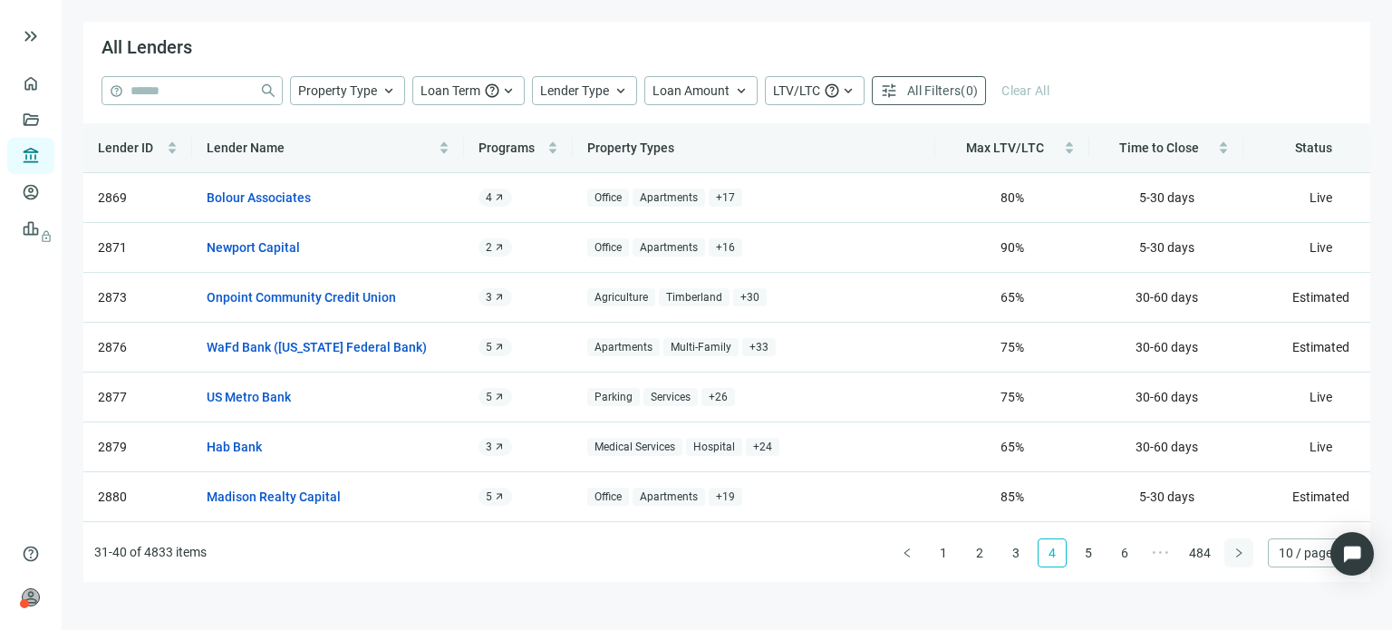
click at [1231, 548] on button "button" at bounding box center [1239, 552] width 29 height 29
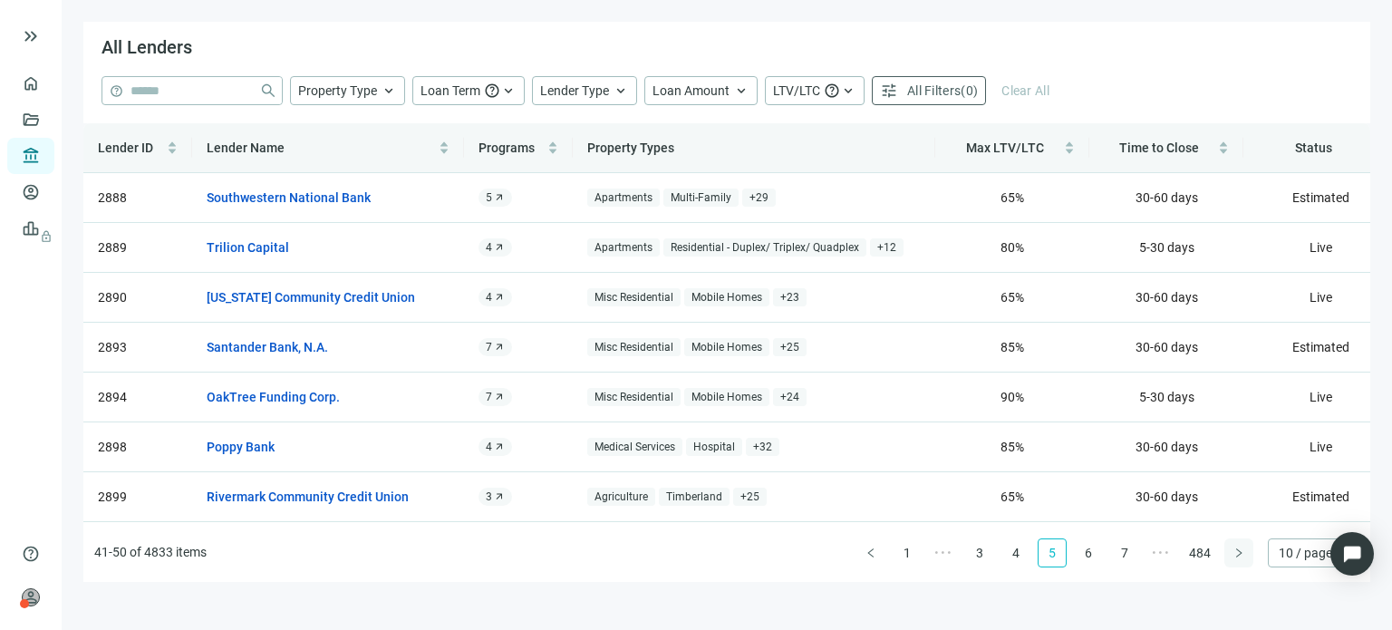
click at [1231, 548] on button "button" at bounding box center [1239, 552] width 29 height 29
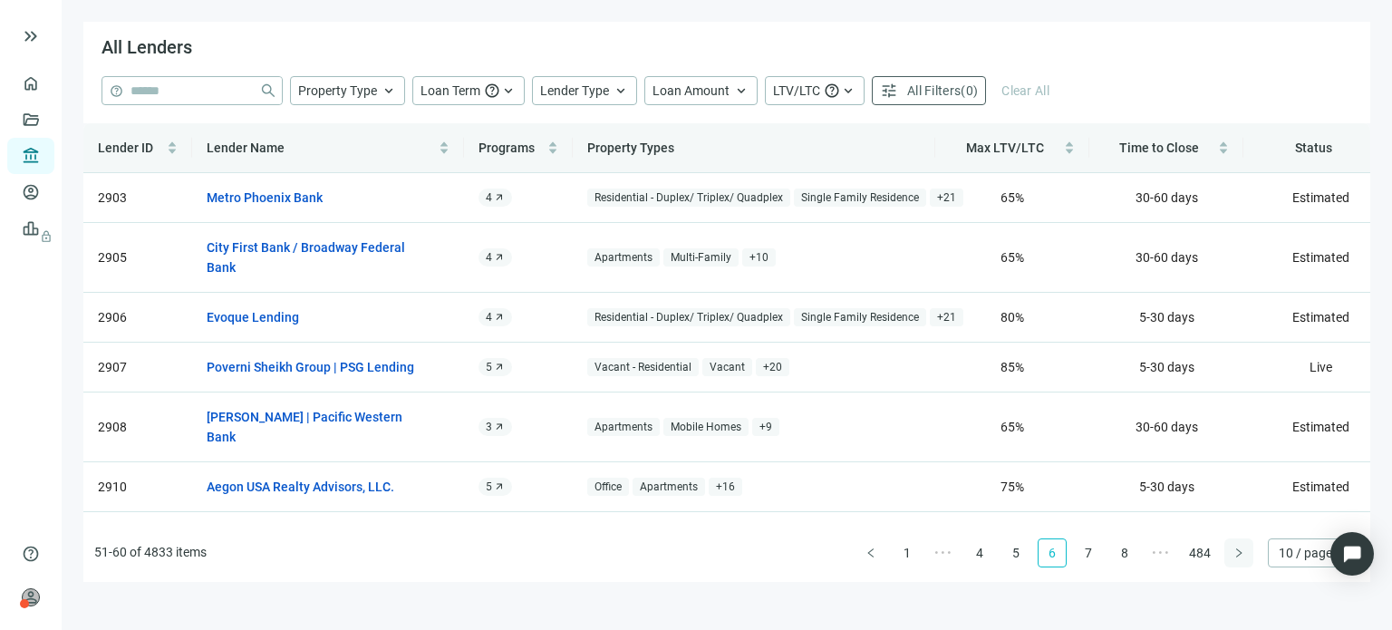
click at [1231, 548] on div "Lender ID Lender Name Programs Property Types Max LTV/LTC Time to Close Status …" at bounding box center [726, 352] width 1287 height 459
click at [1231, 548] on button "button" at bounding box center [1239, 552] width 29 height 29
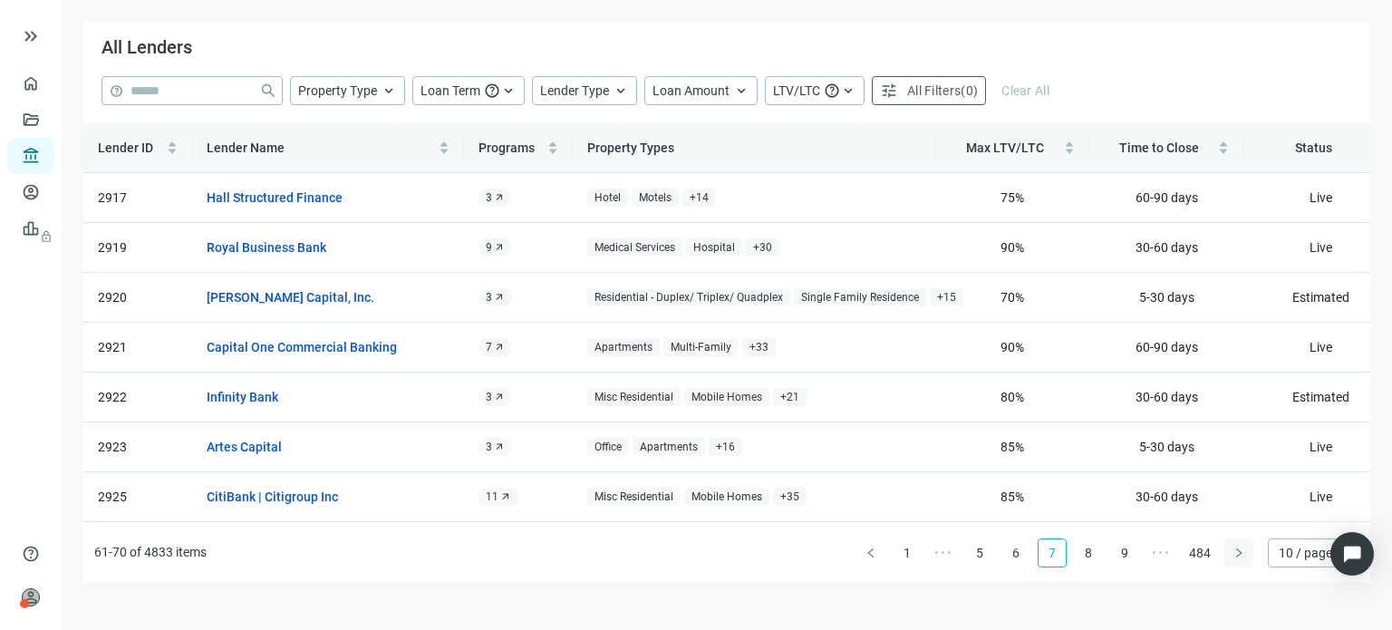
click at [1231, 548] on button "button" at bounding box center [1239, 552] width 29 height 29
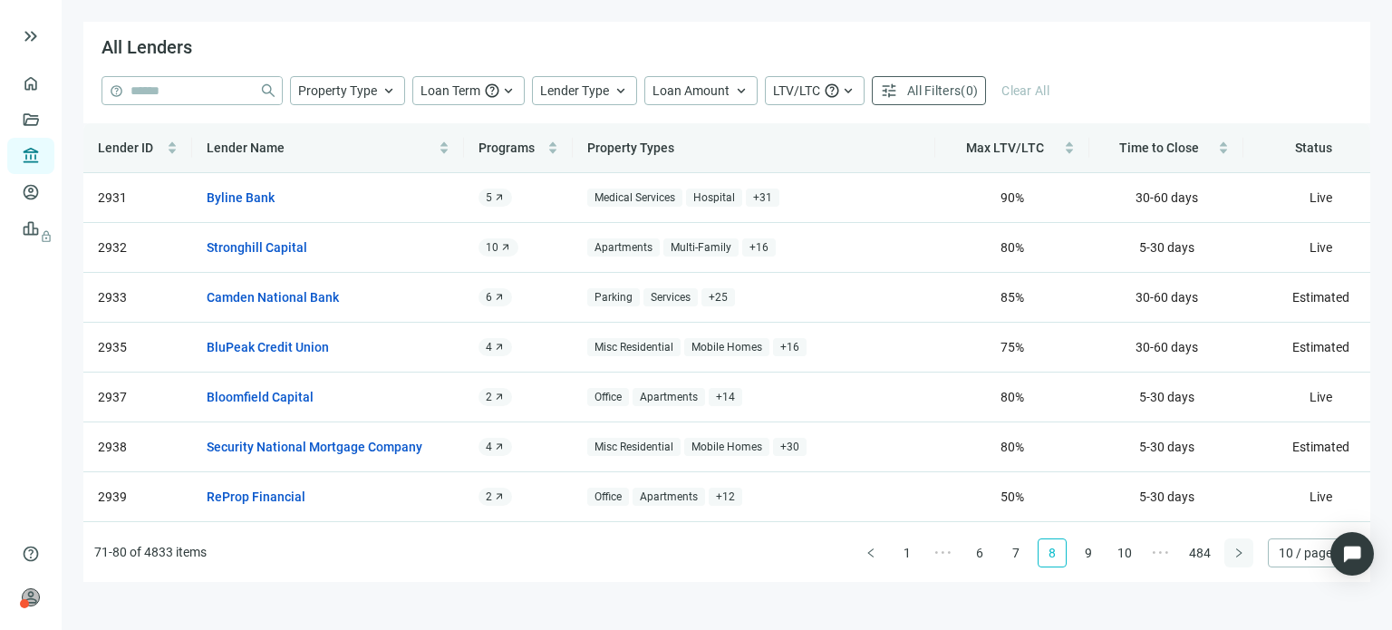
click at [1231, 548] on div "Lender ID Lender Name Programs Property Types Max LTV/LTC Time to Close Status …" at bounding box center [726, 352] width 1287 height 459
click at [1231, 548] on button "button" at bounding box center [1239, 552] width 29 height 29
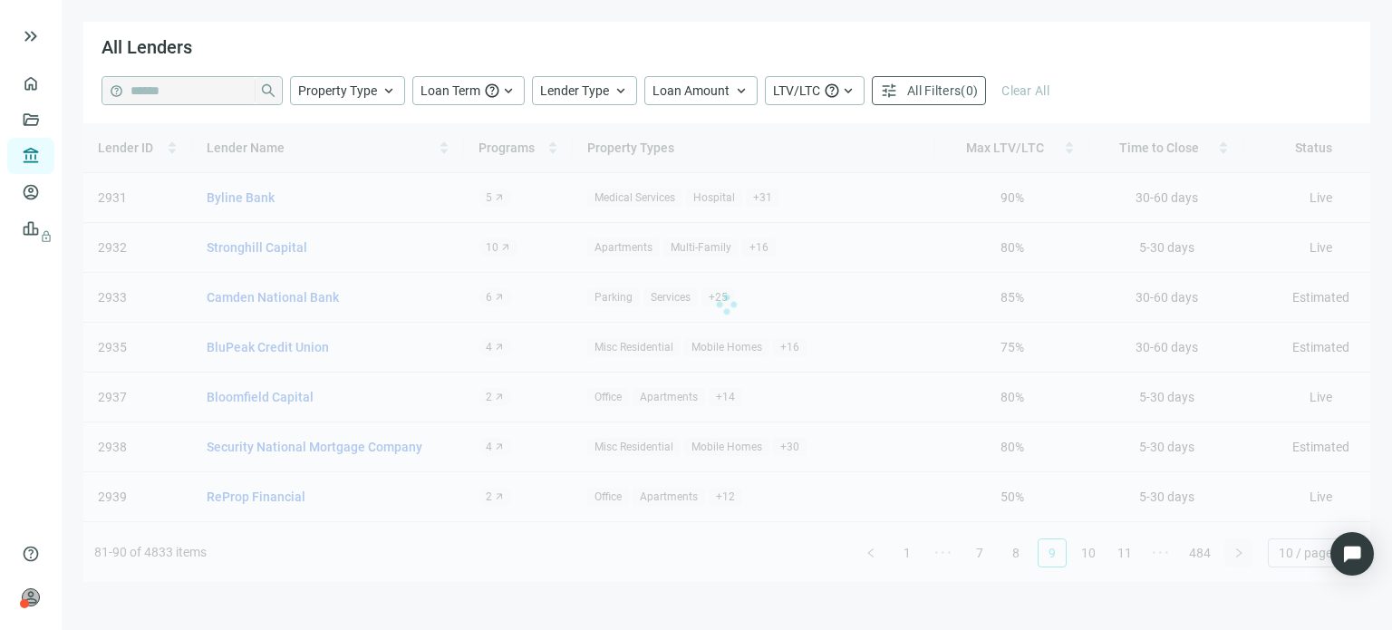
click at [1231, 548] on div "Lender ID Lender Name Programs Property Types Max LTV/LTC Time to Close Status …" at bounding box center [726, 352] width 1287 height 459
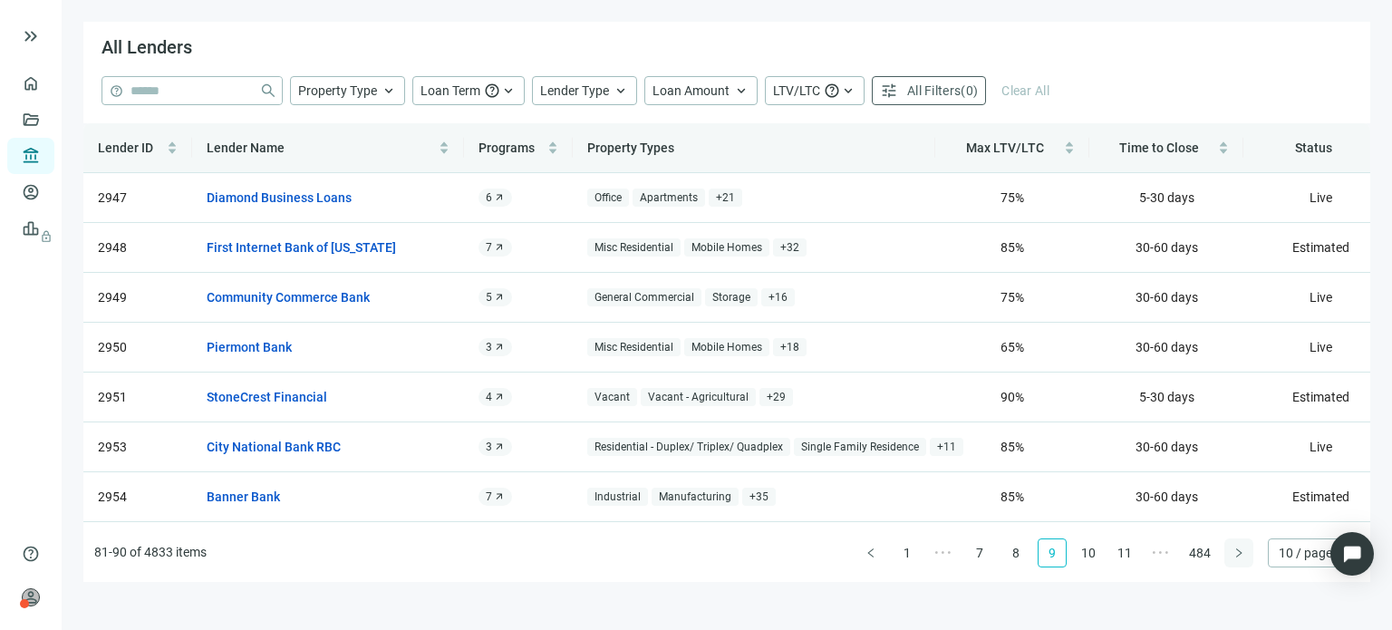
click at [1231, 548] on button "button" at bounding box center [1239, 552] width 29 height 29
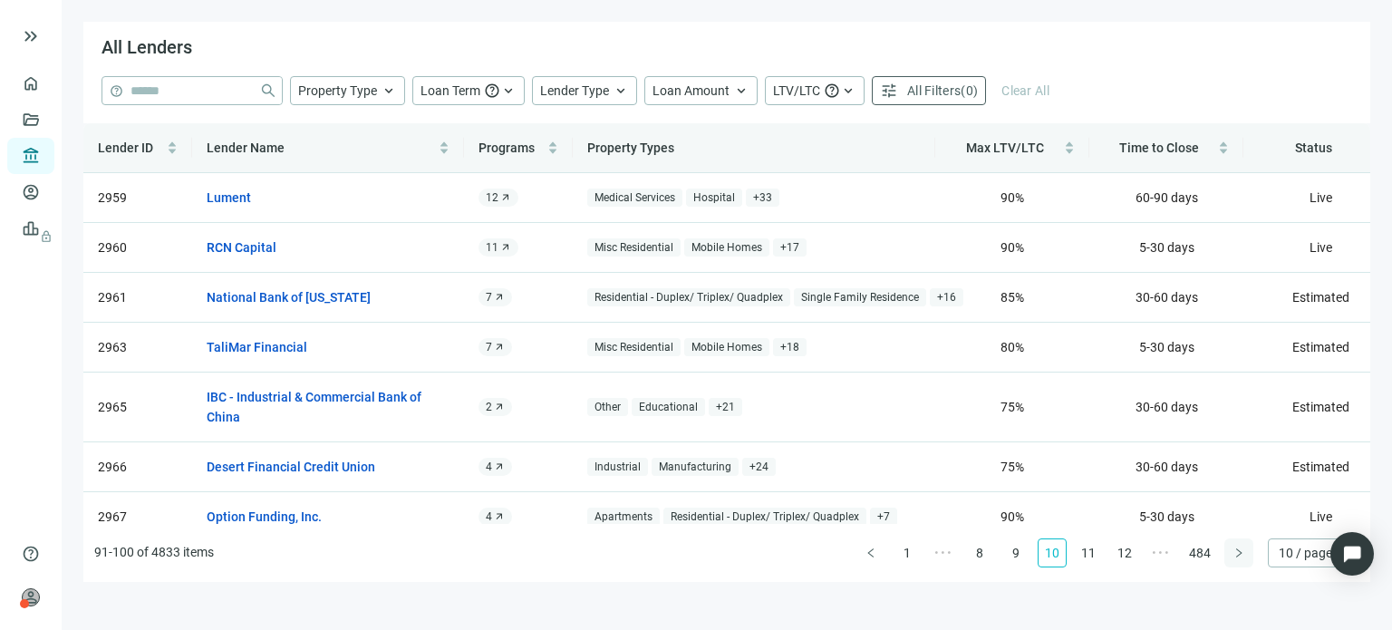
click at [1231, 548] on button "button" at bounding box center [1239, 552] width 29 height 29
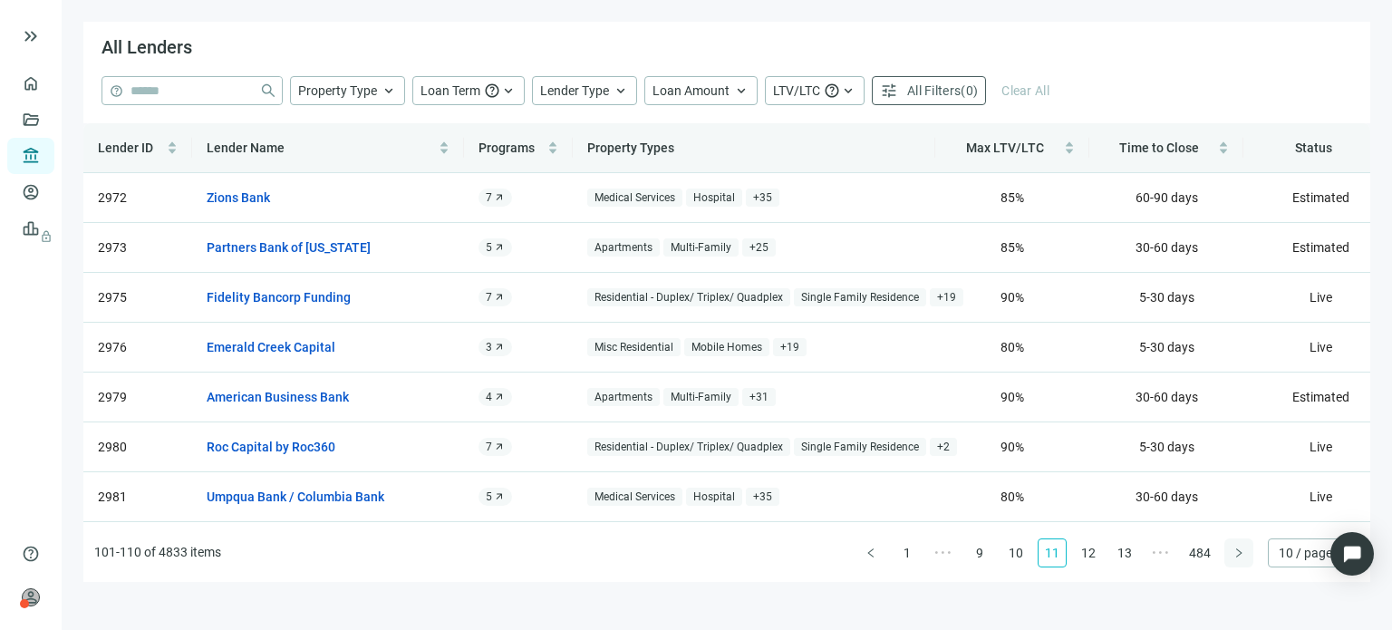
click at [1231, 551] on button "button" at bounding box center [1239, 552] width 29 height 29
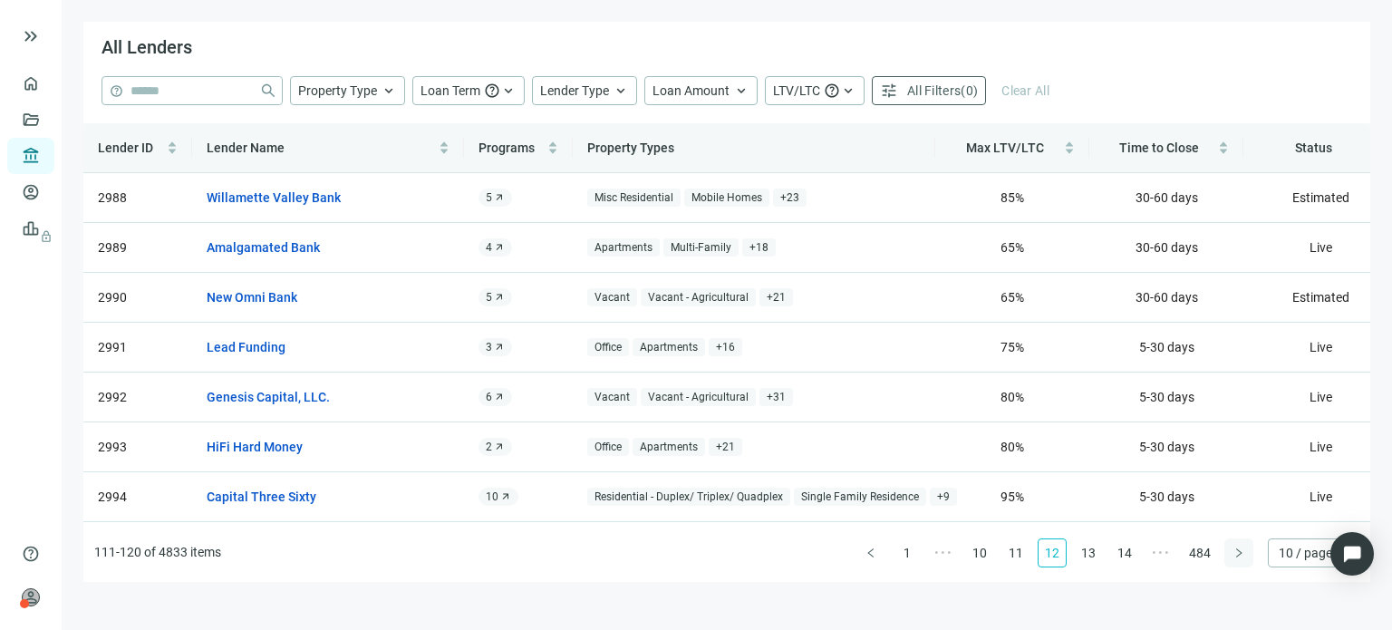
click at [1231, 551] on button "button" at bounding box center [1239, 552] width 29 height 29
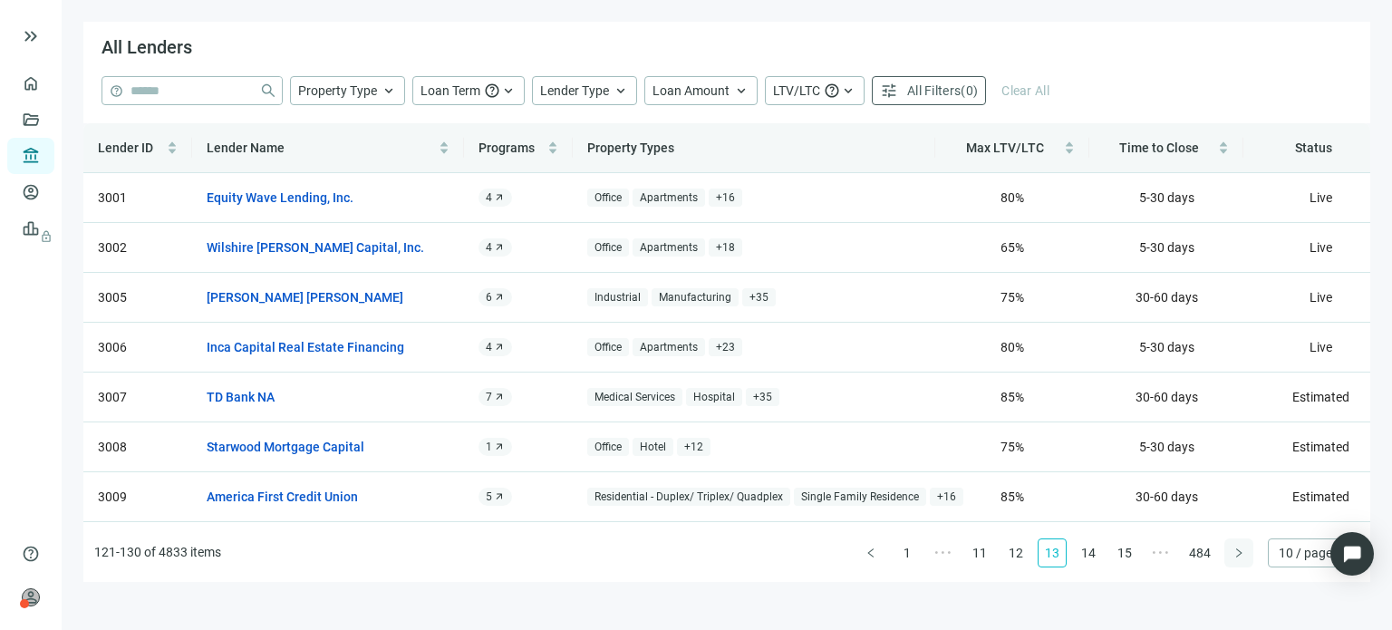
click at [1231, 551] on button "button" at bounding box center [1239, 552] width 29 height 29
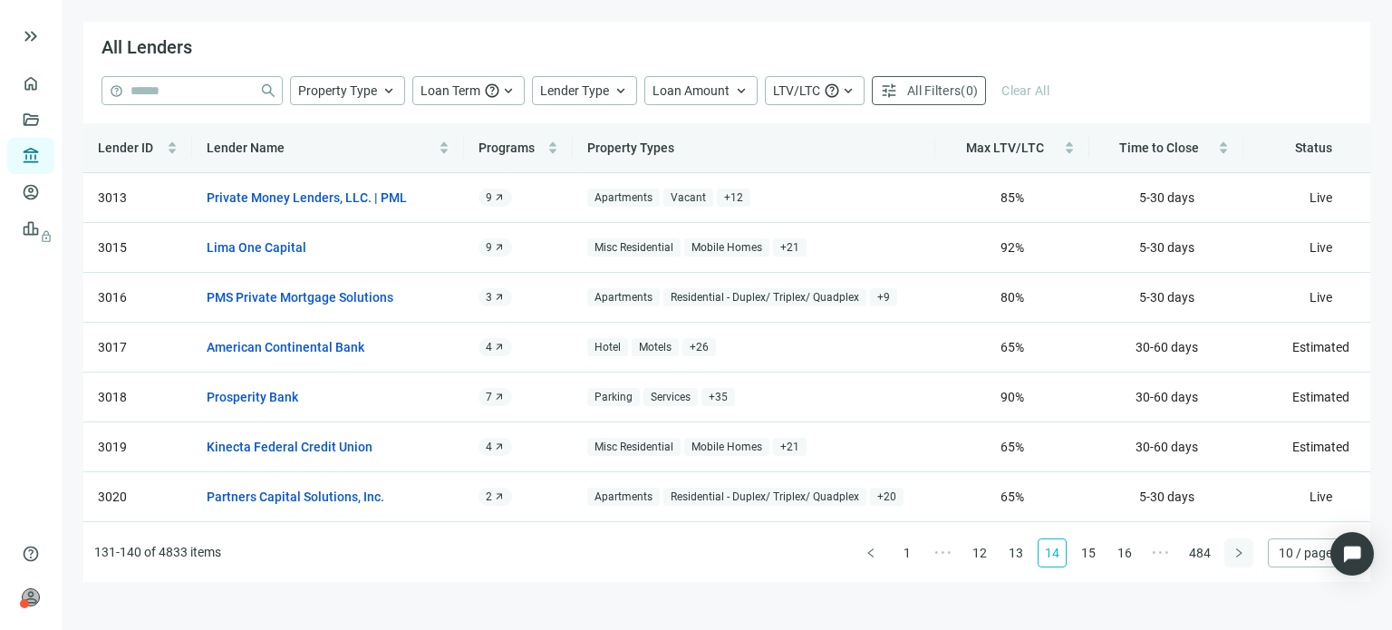
click at [1231, 551] on button "button" at bounding box center [1239, 552] width 29 height 29
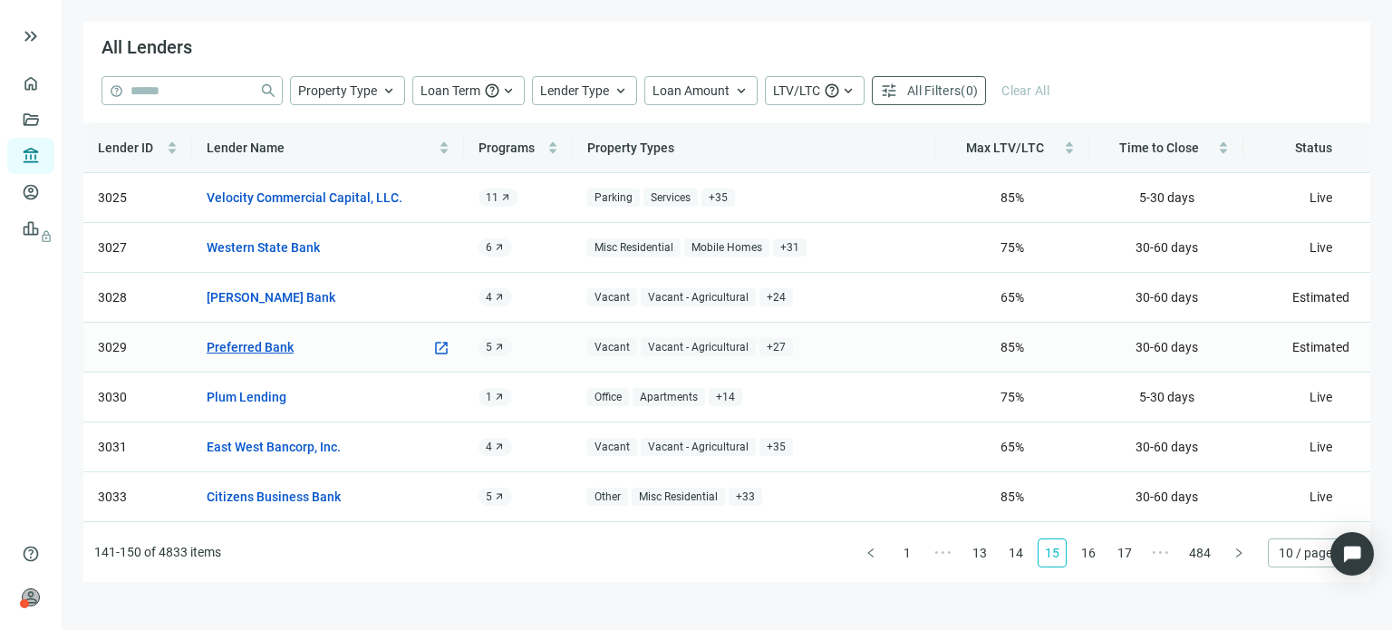
click at [273, 351] on link "Preferred Bank" at bounding box center [250, 347] width 87 height 20
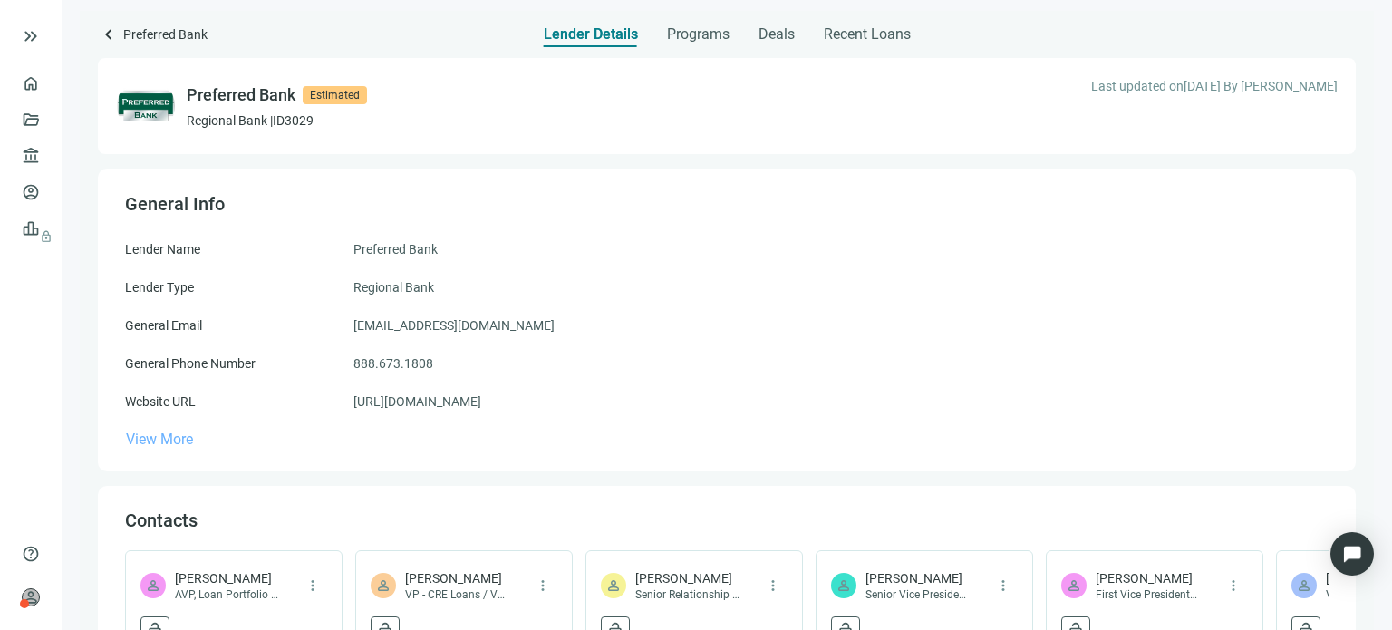
click at [172, 439] on span "View More" at bounding box center [159, 439] width 67 height 17
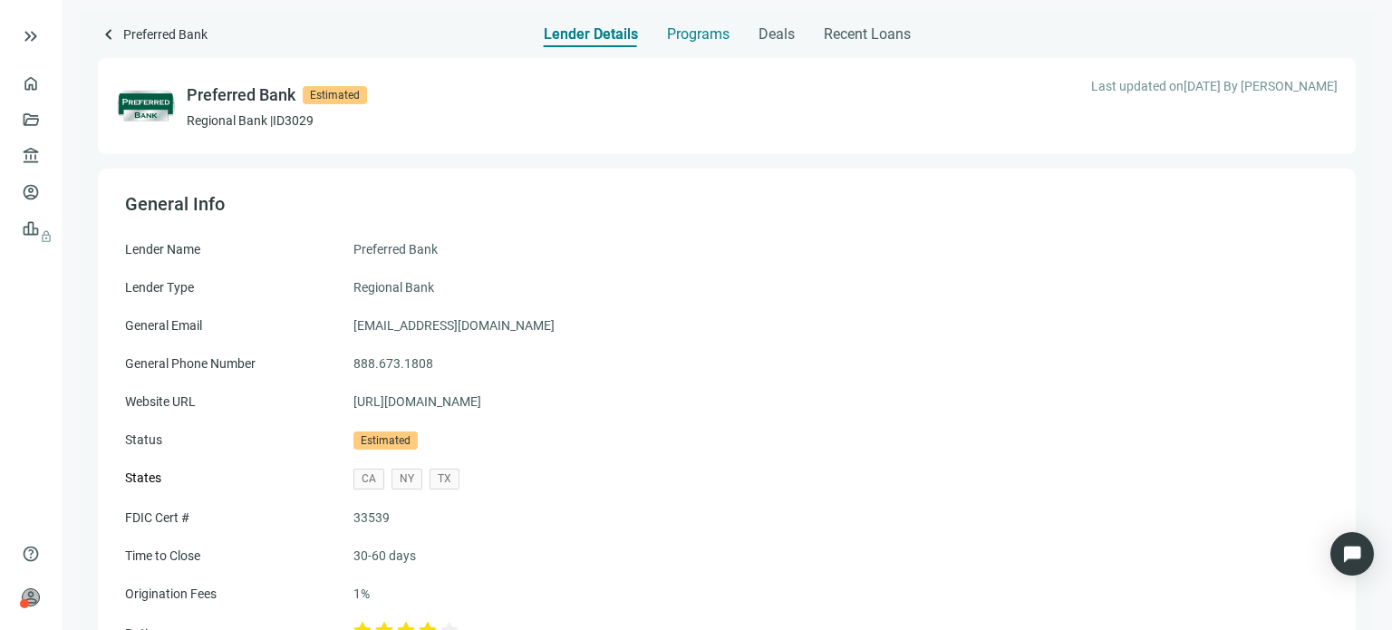
click at [704, 38] on span "Programs" at bounding box center [698, 34] width 63 height 18
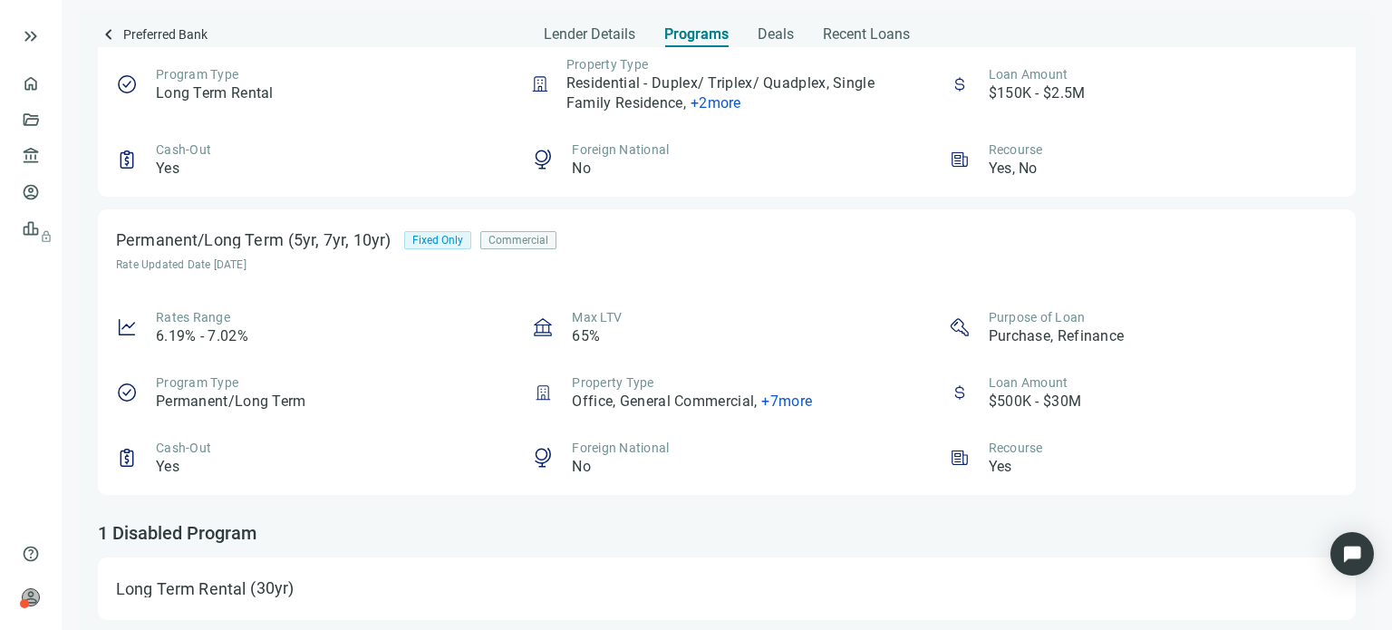
scroll to position [848, 0]
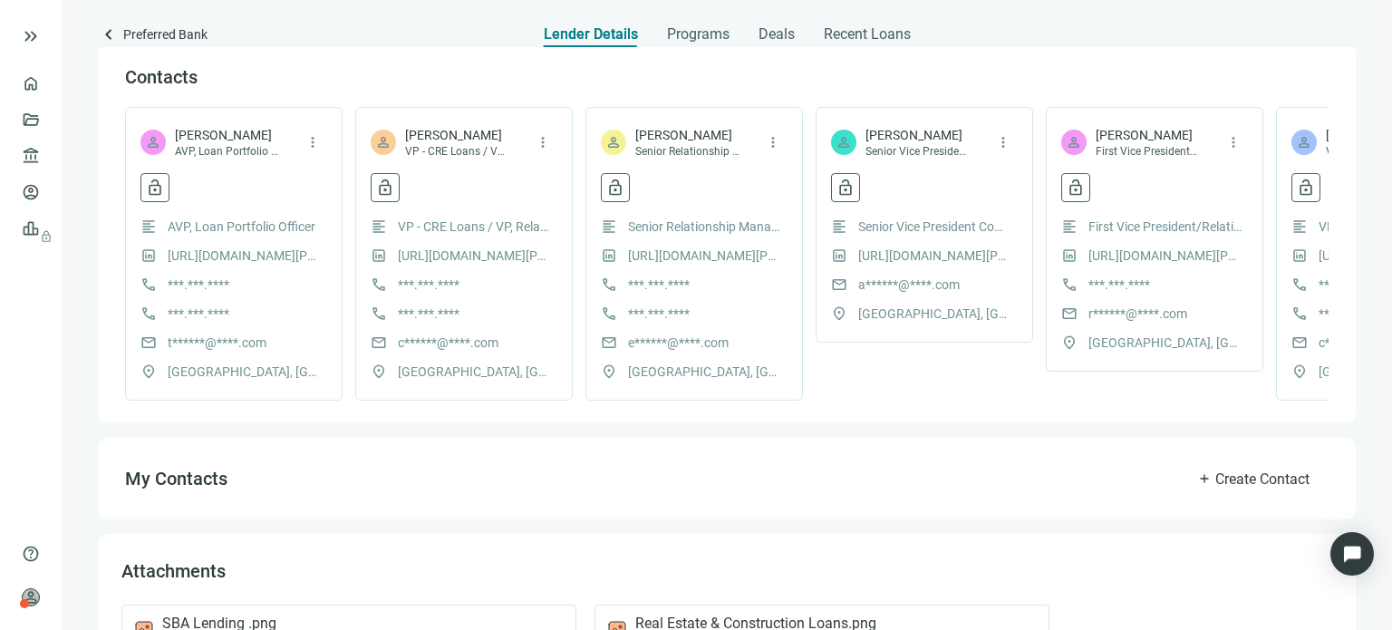
scroll to position [262, 0]
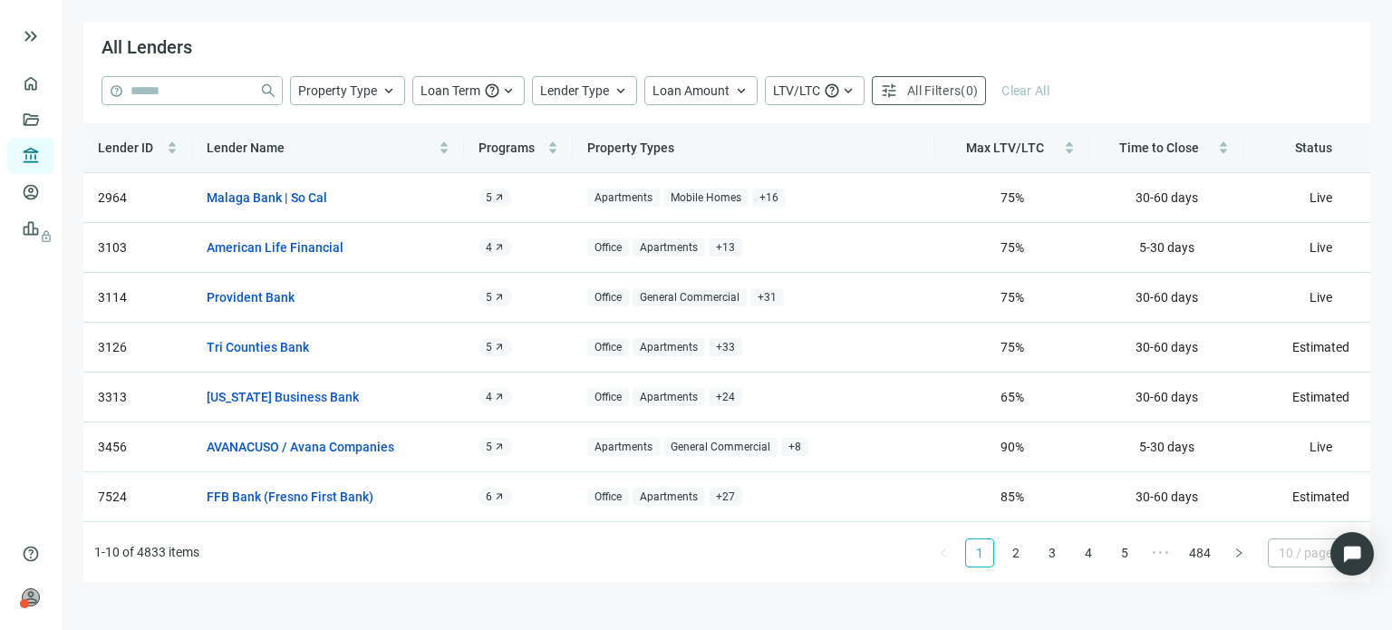
click at [1276, 551] on div "10 / page" at bounding box center [1314, 552] width 92 height 29
click at [1307, 460] on div "20 / page" at bounding box center [1314, 459] width 63 height 20
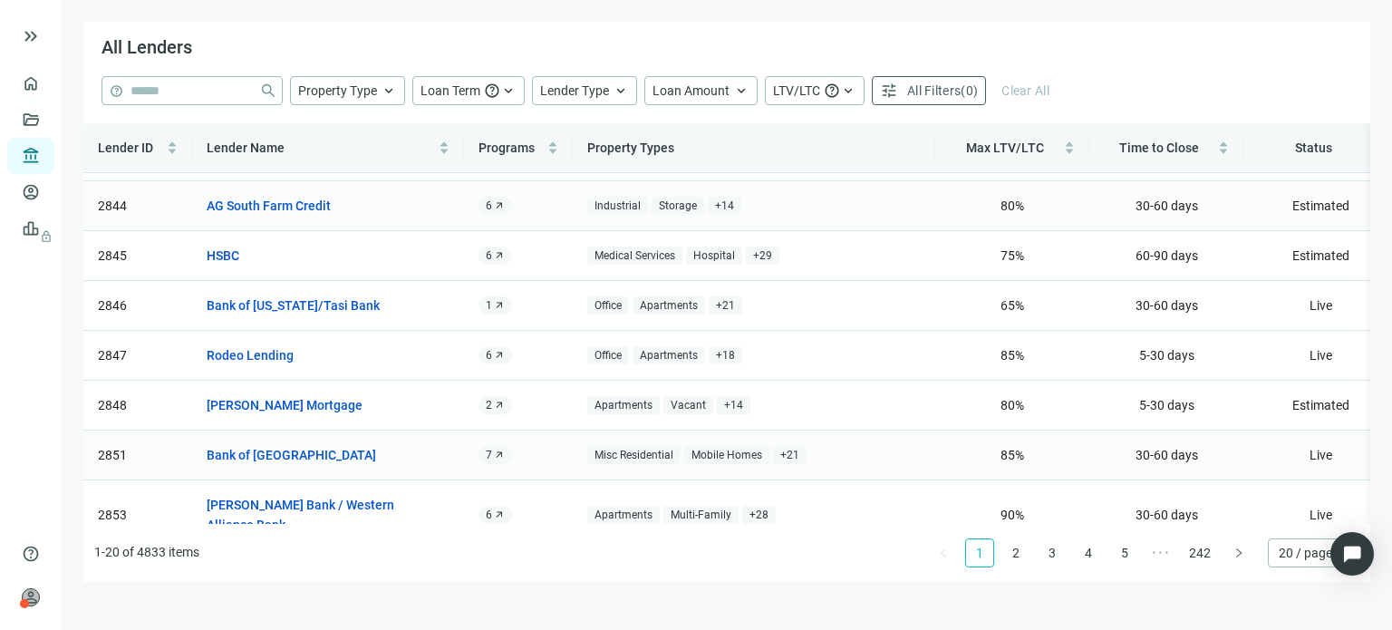
scroll to position [680, 0]
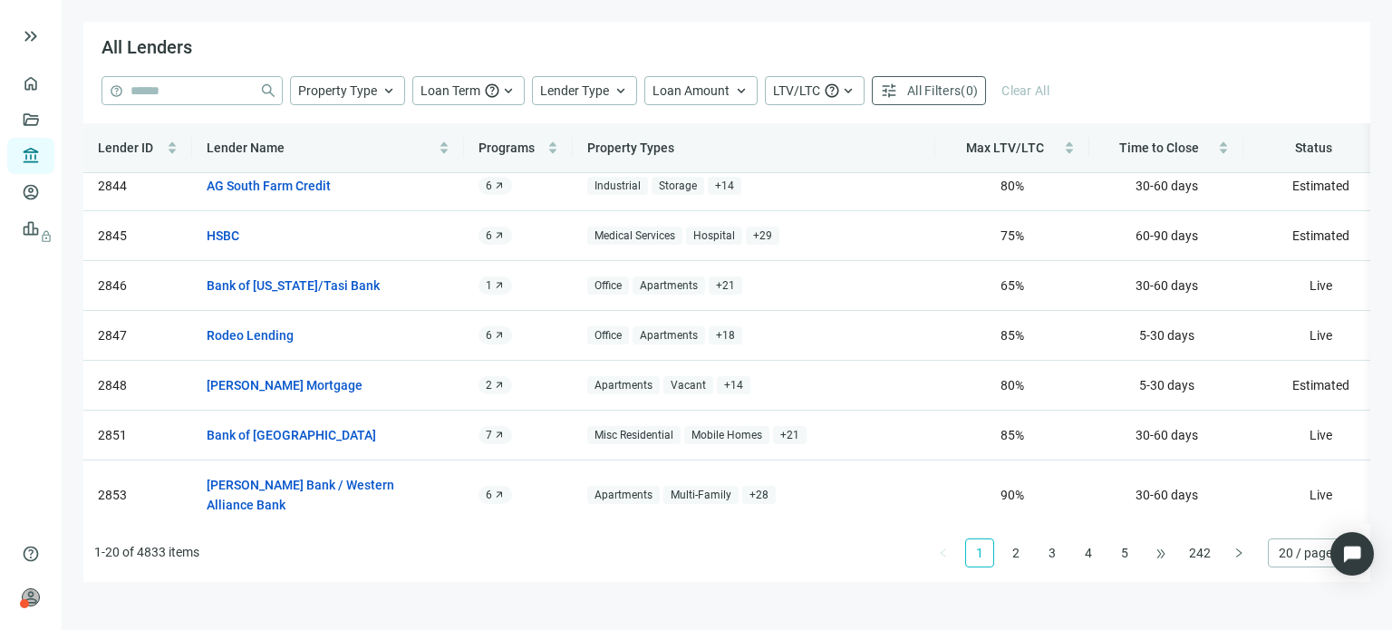
click at [1161, 550] on span "•••" at bounding box center [1161, 552] width 29 height 29
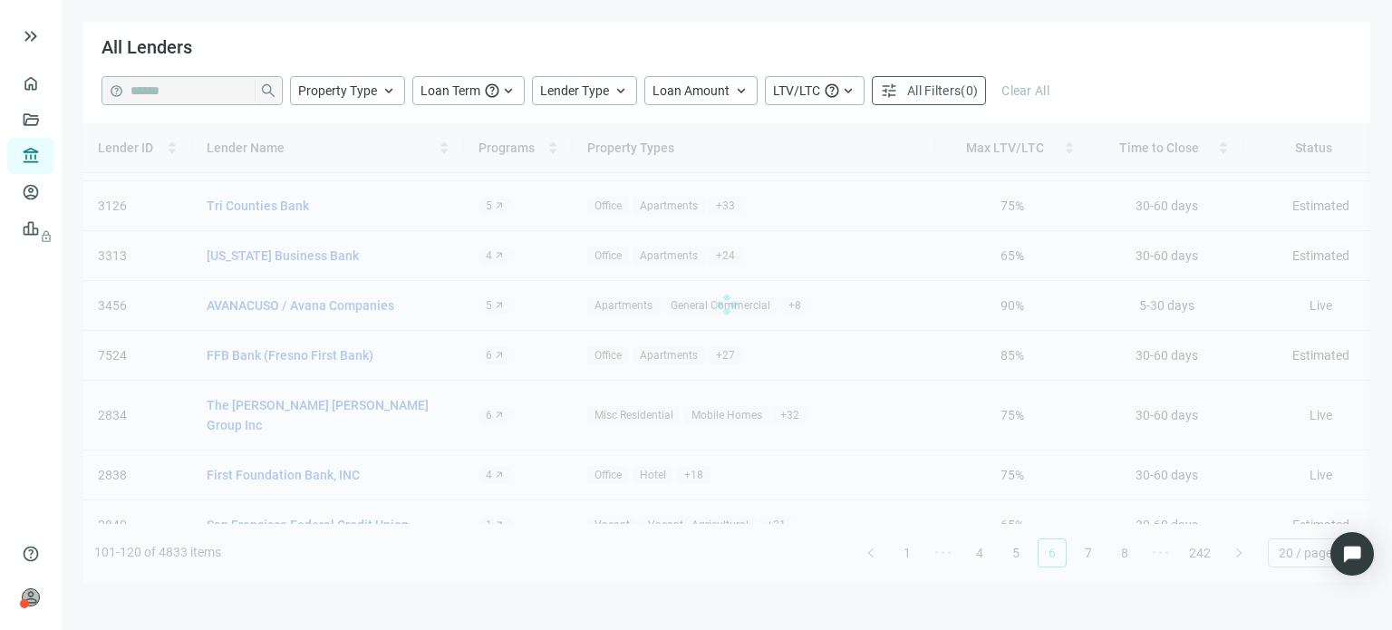
scroll to position [0, 0]
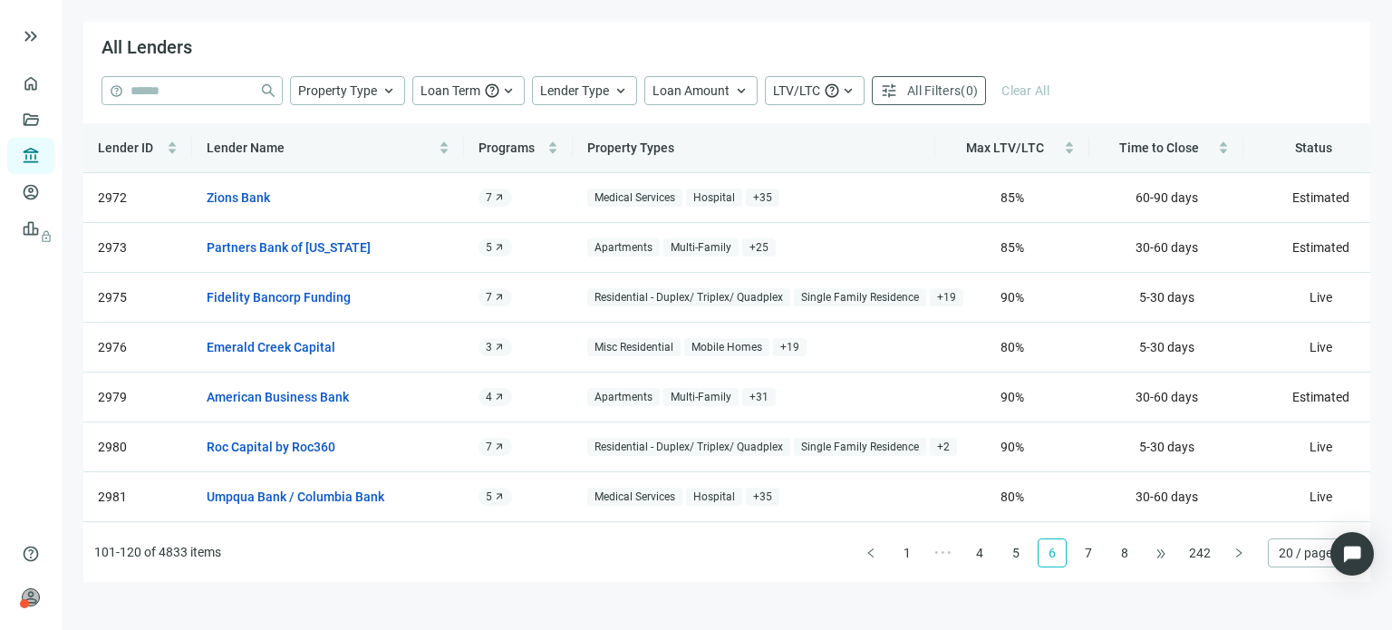
click at [1160, 550] on span "•••" at bounding box center [1161, 552] width 29 height 29
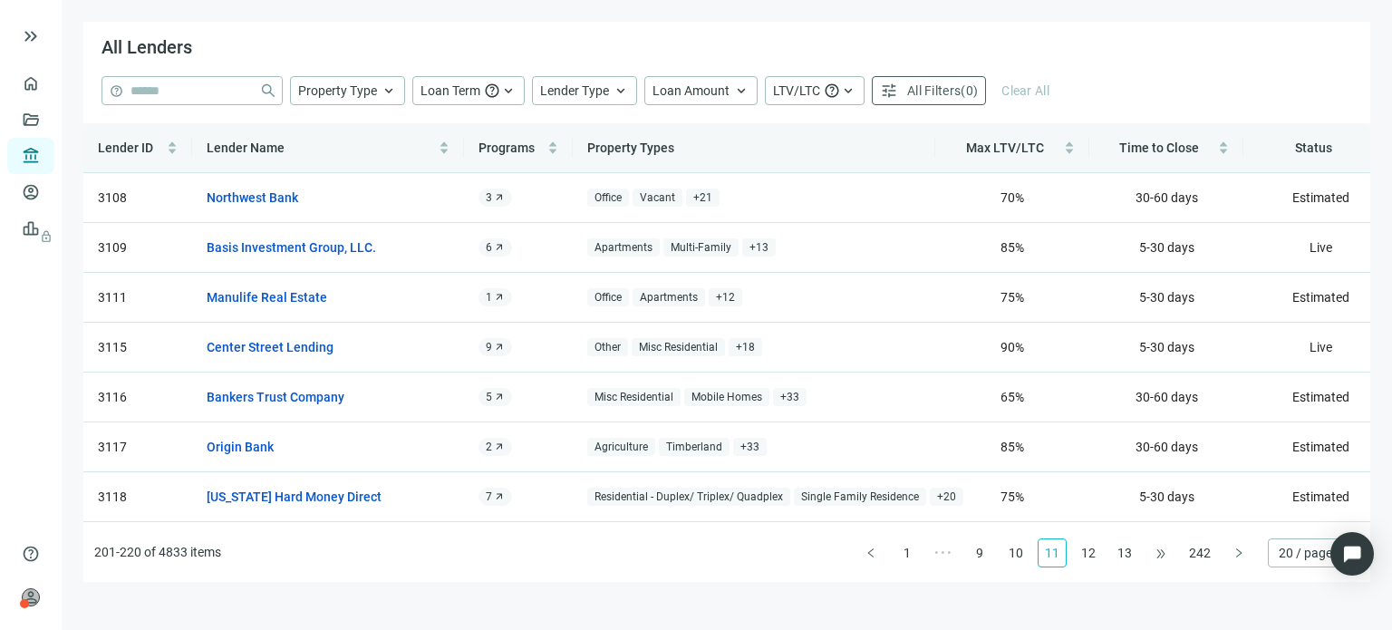
click at [1160, 550] on span "•••" at bounding box center [1161, 552] width 29 height 29
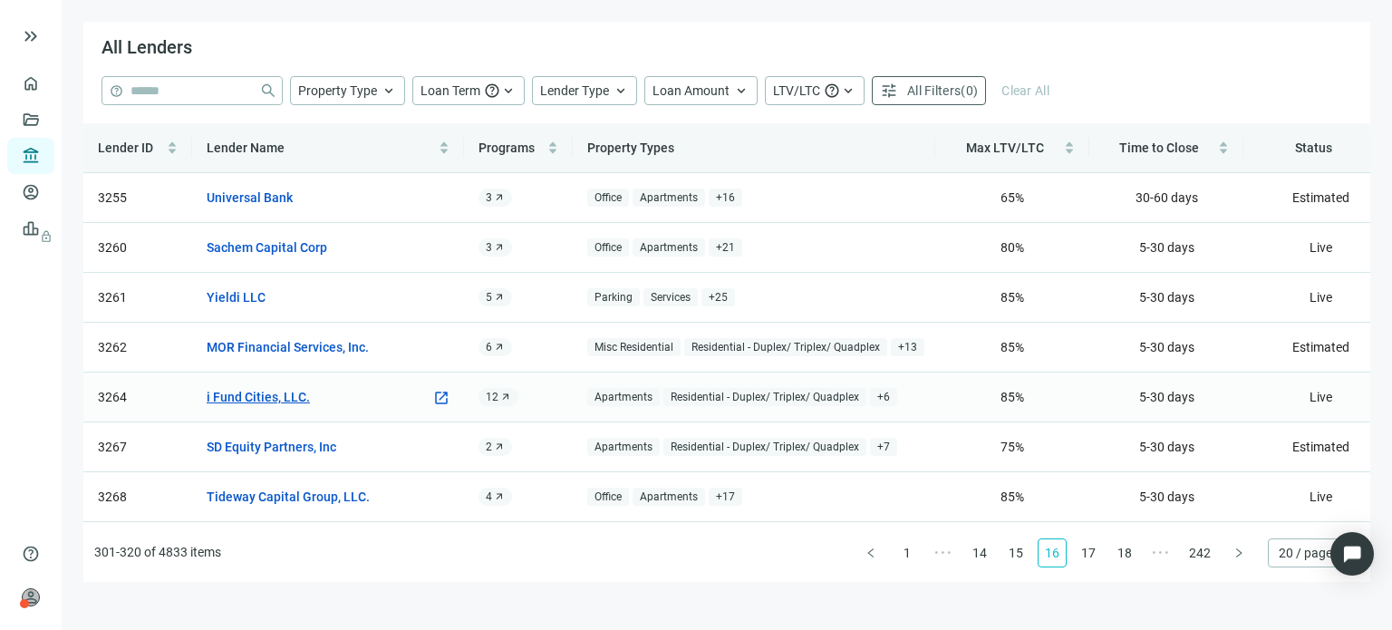
click at [243, 395] on link "i Fund Cities, LLC." at bounding box center [258, 397] width 103 height 20
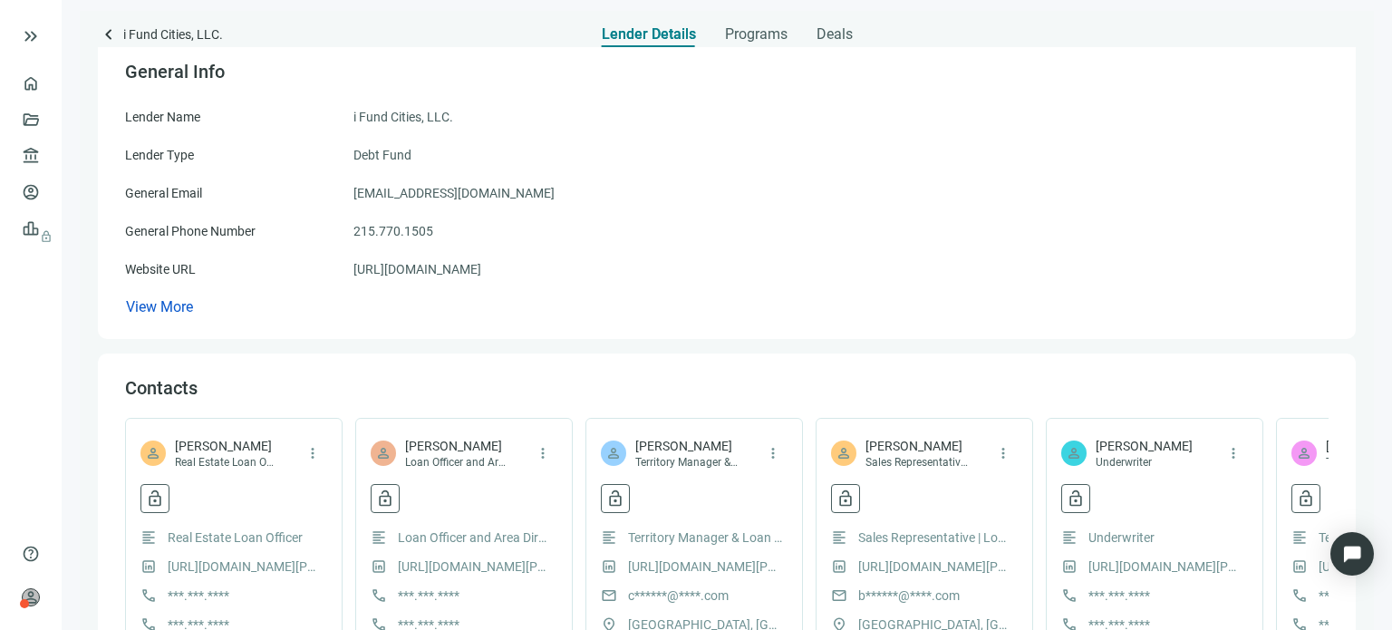
scroll to position [91, 0]
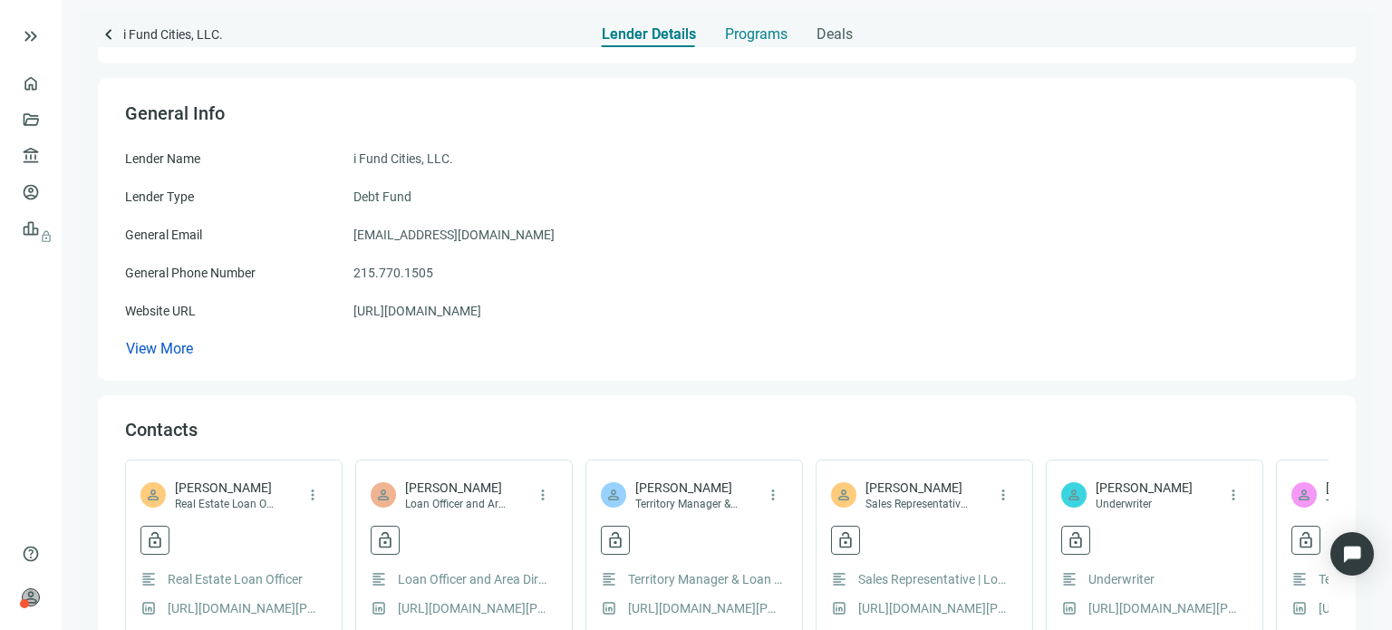
click at [729, 37] on span "Programs" at bounding box center [756, 34] width 63 height 18
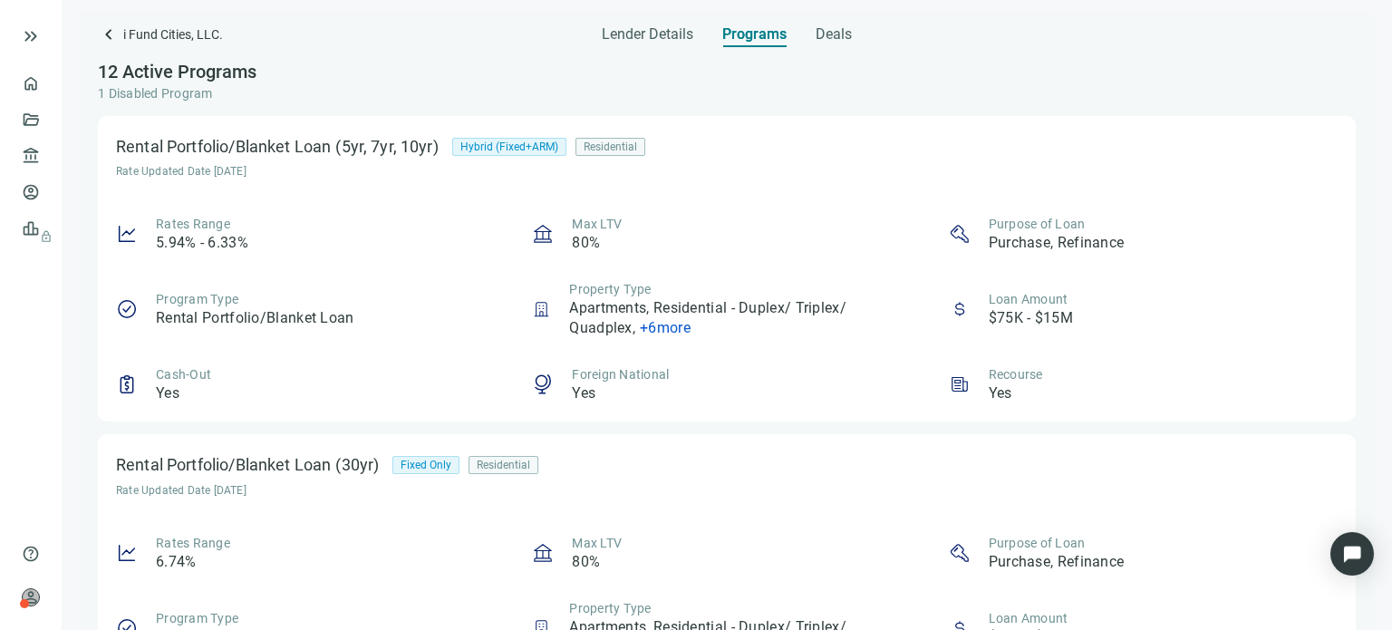
click at [660, 327] on span "+ 6 more" at bounding box center [665, 327] width 51 height 17
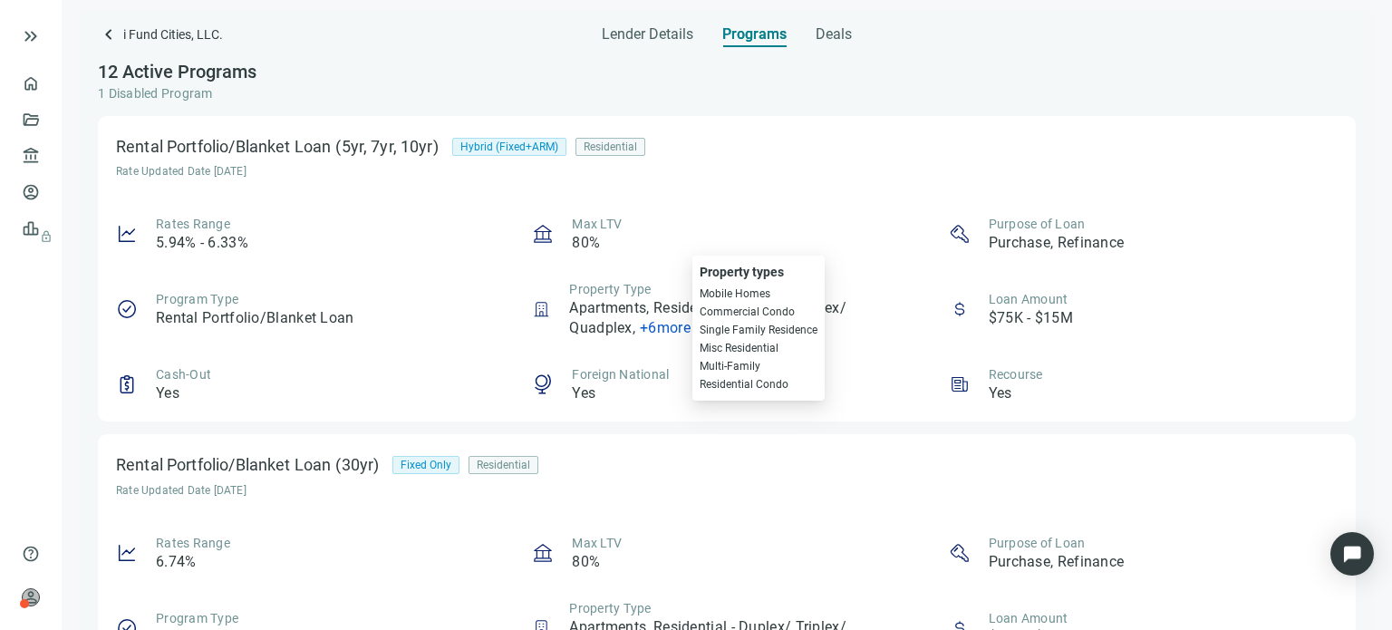
click at [655, 248] on div "Max LTV 80%" at bounding box center [726, 234] width 389 height 38
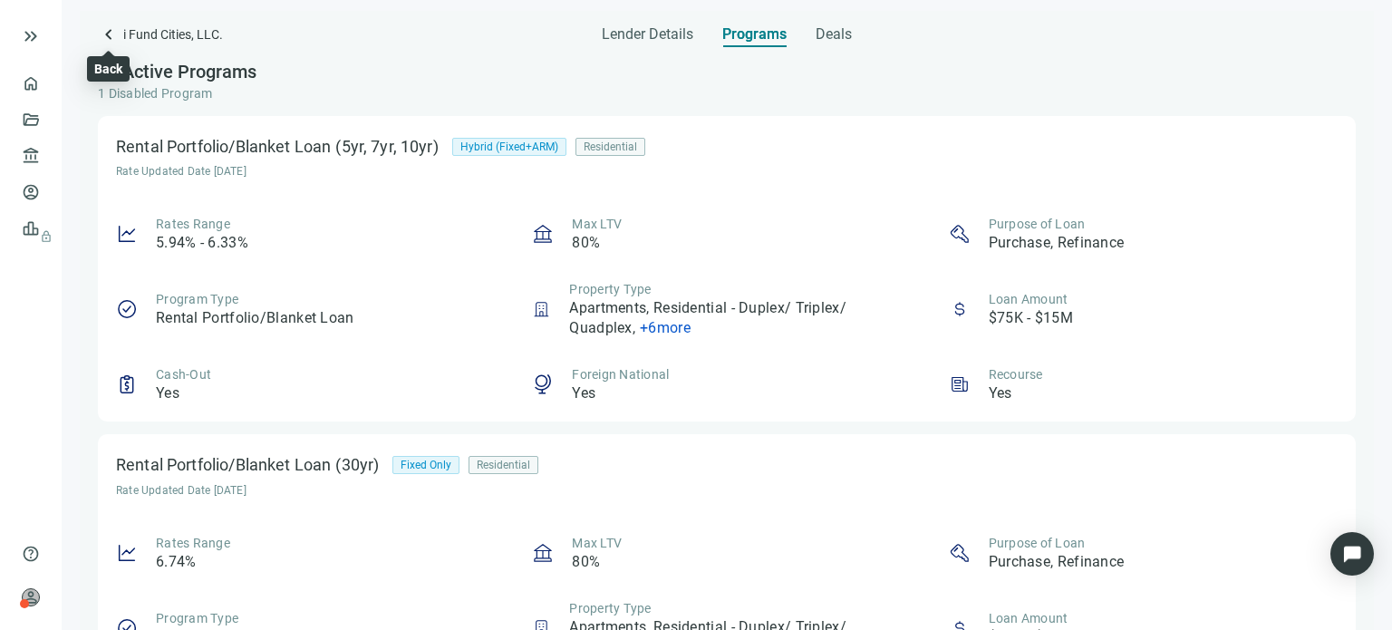
click at [109, 38] on span "keyboard_arrow_left" at bounding box center [109, 35] width 22 height 22
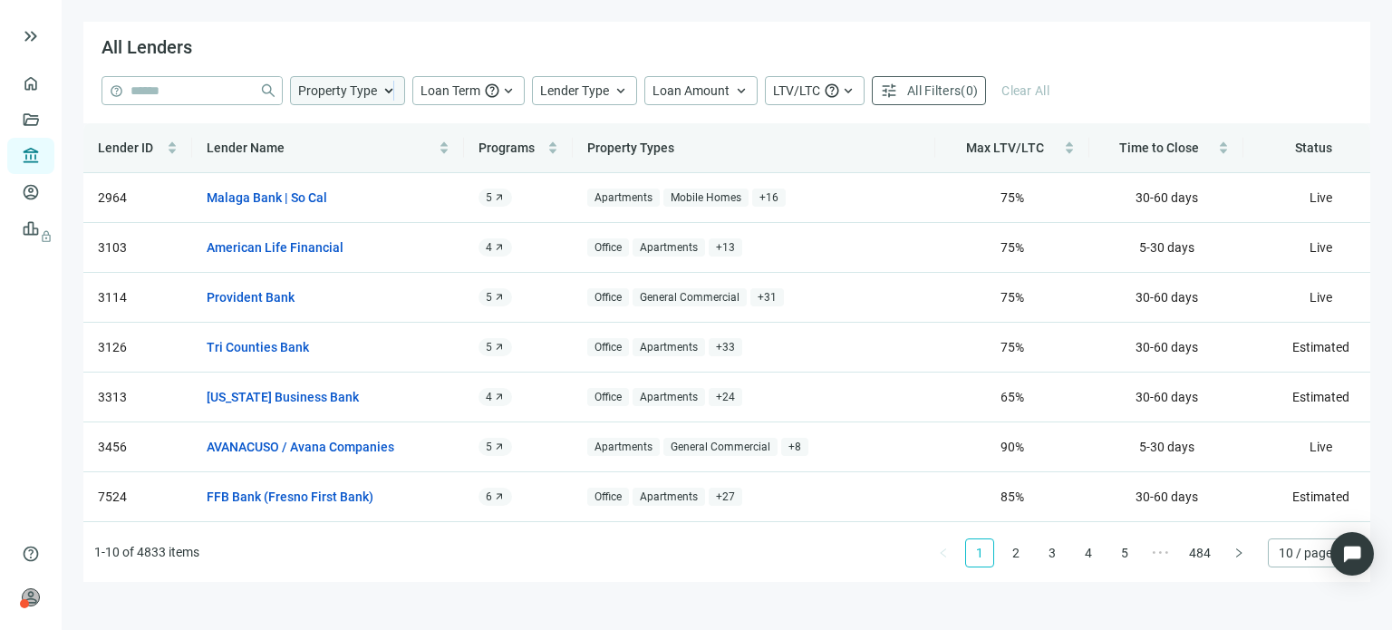
click at [392, 93] on span "keyboard_arrow_up" at bounding box center [389, 90] width 16 height 16
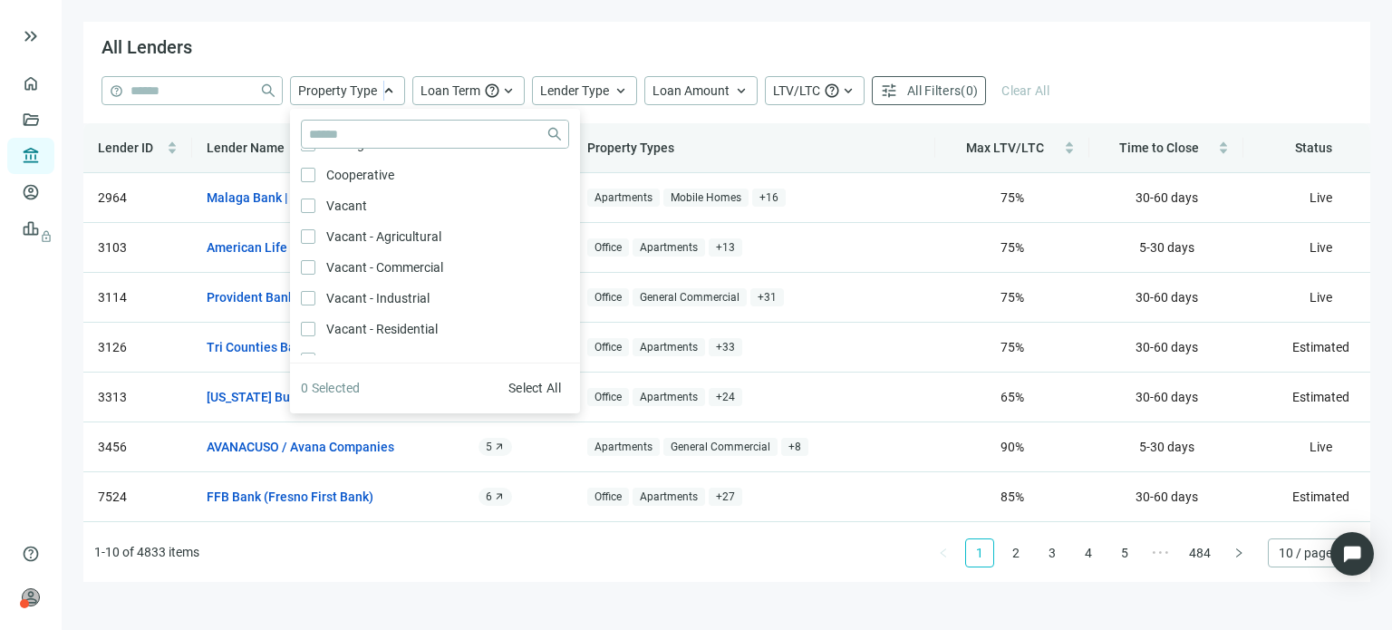
scroll to position [181, 0]
click at [977, 109] on div "help close Property Type close close Agriculture Only Timberland Only Hotel Onl…" at bounding box center [726, 99] width 1287 height 47
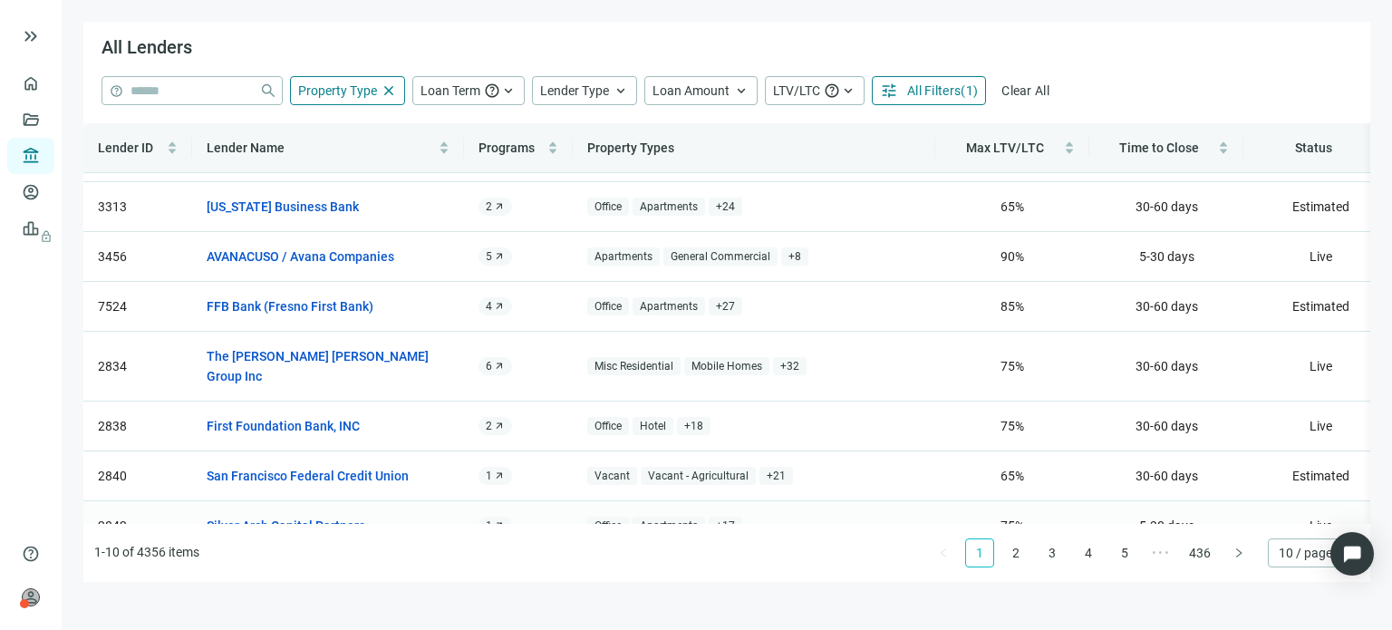
scroll to position [73, 0]
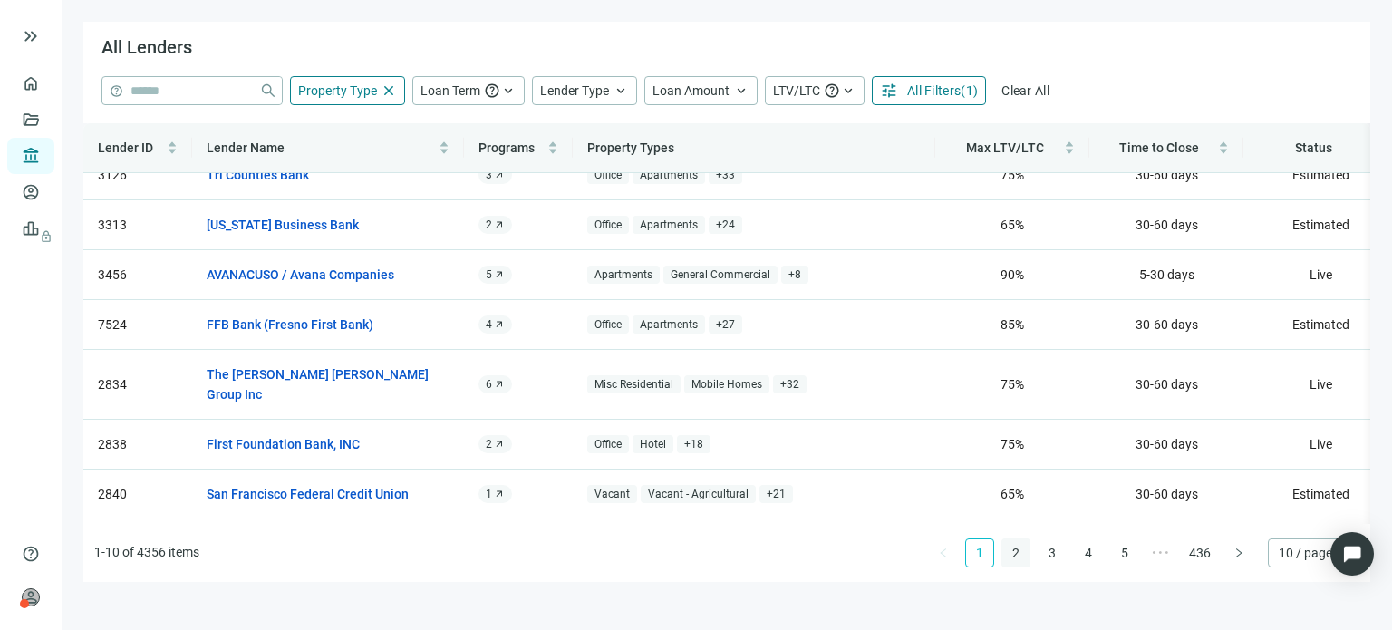
click at [1014, 554] on link "2" at bounding box center [1016, 552] width 27 height 27
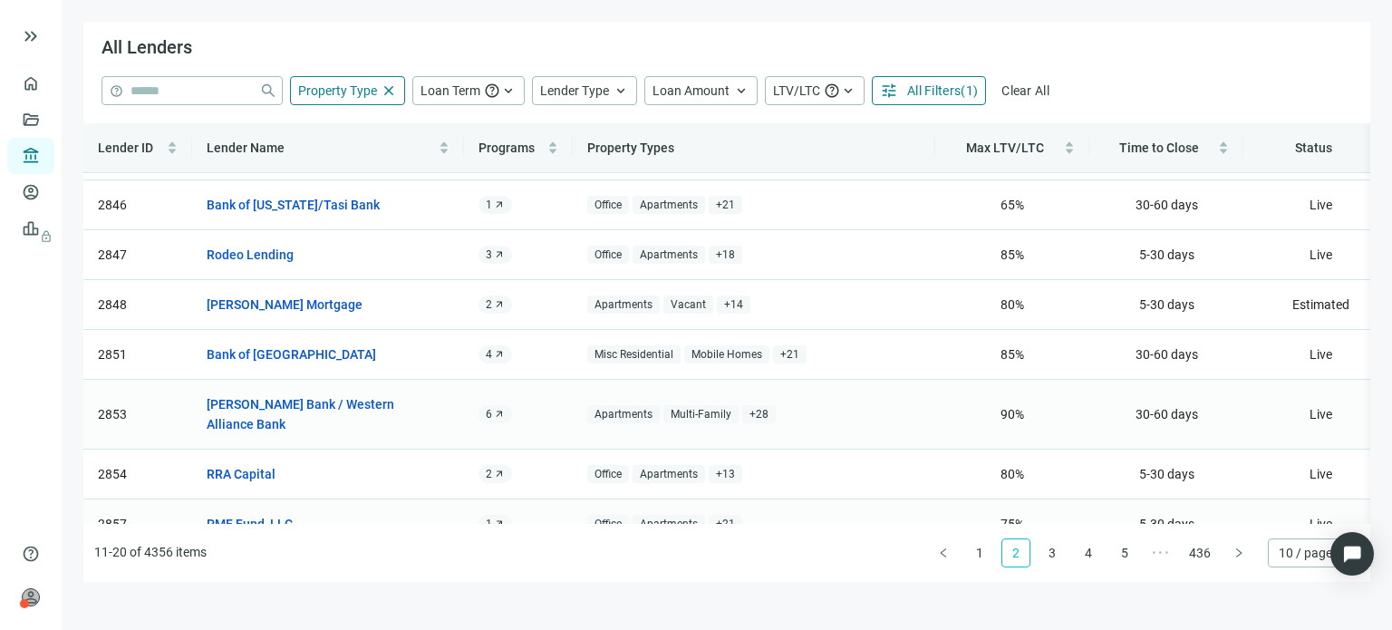
scroll to position [183, 0]
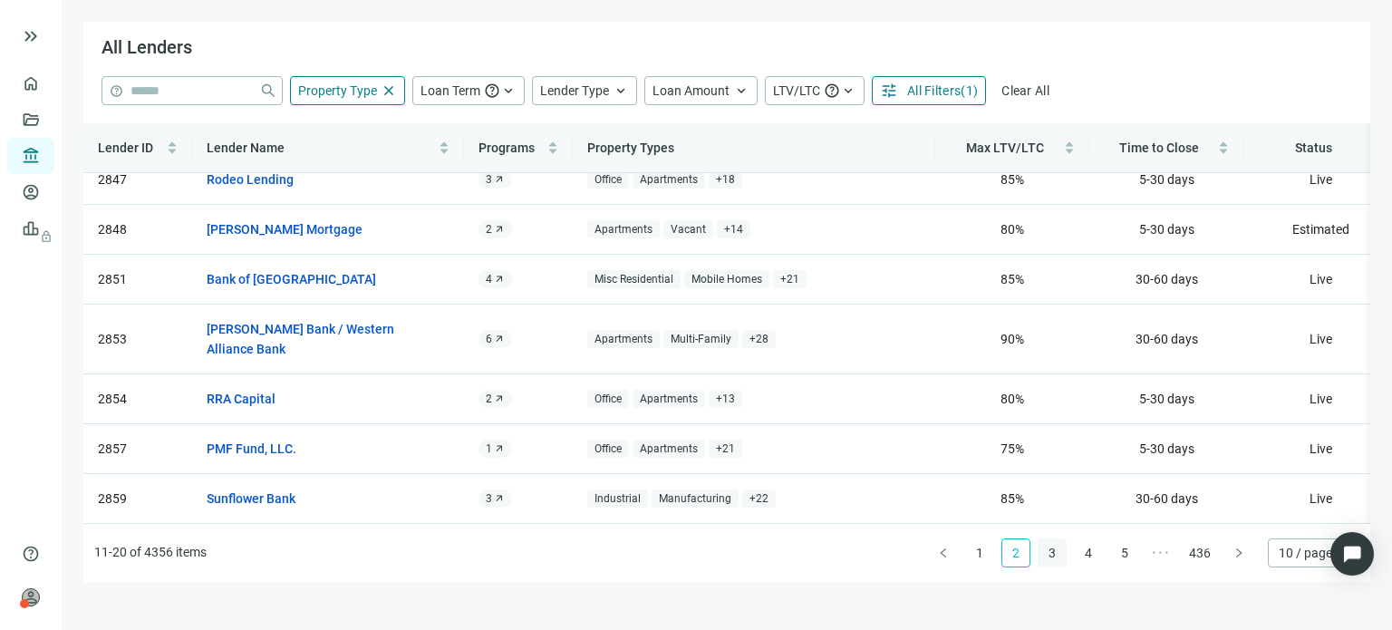
click at [1054, 553] on link "3" at bounding box center [1052, 552] width 27 height 27
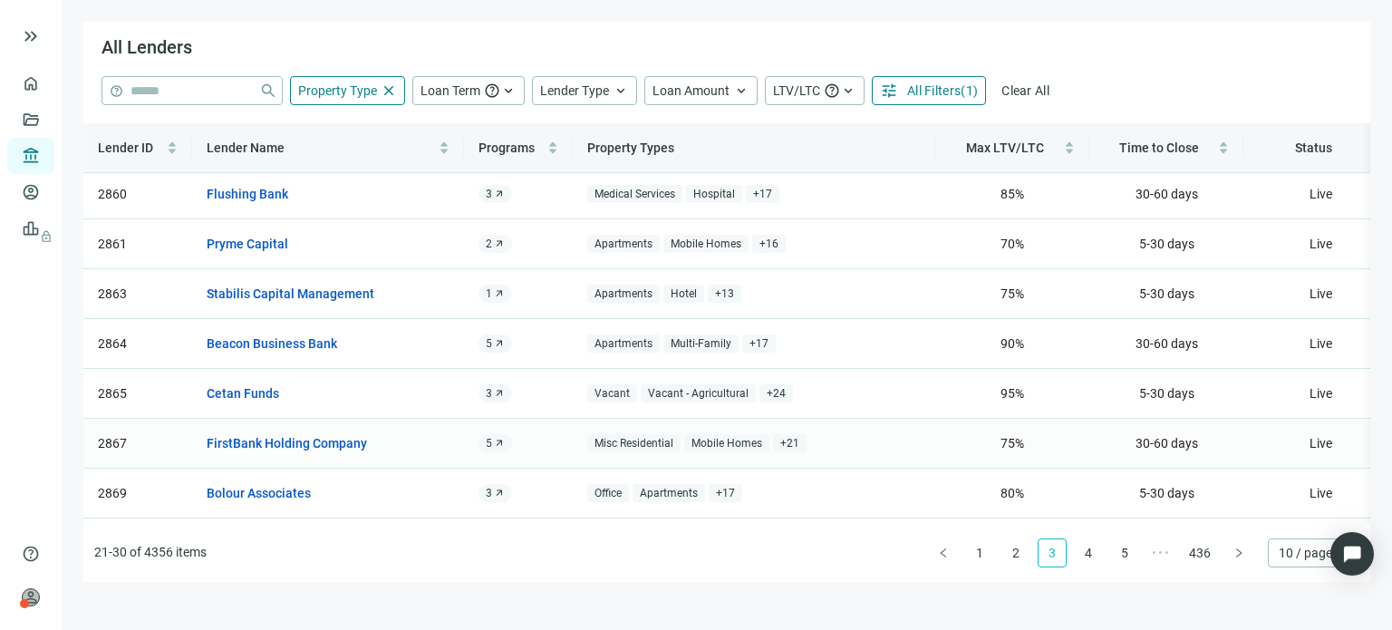
scroll to position [0, 0]
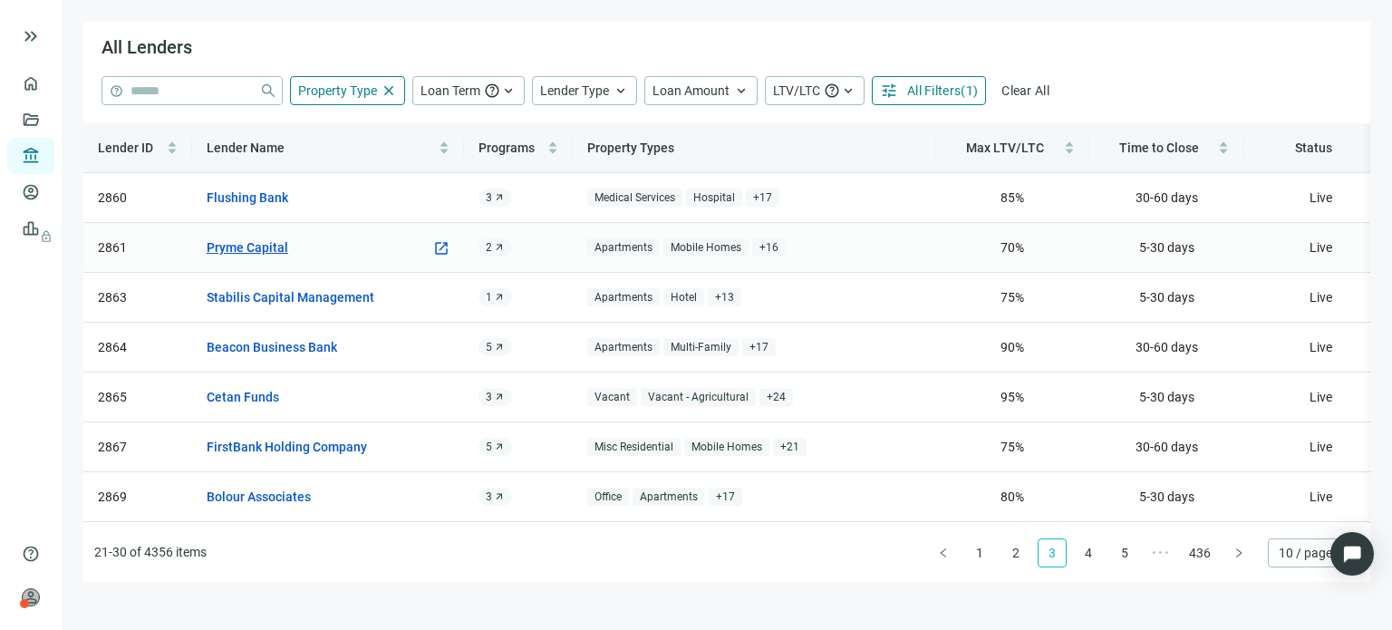
click at [275, 248] on link "Pryme Capital" at bounding box center [248, 247] width 82 height 20
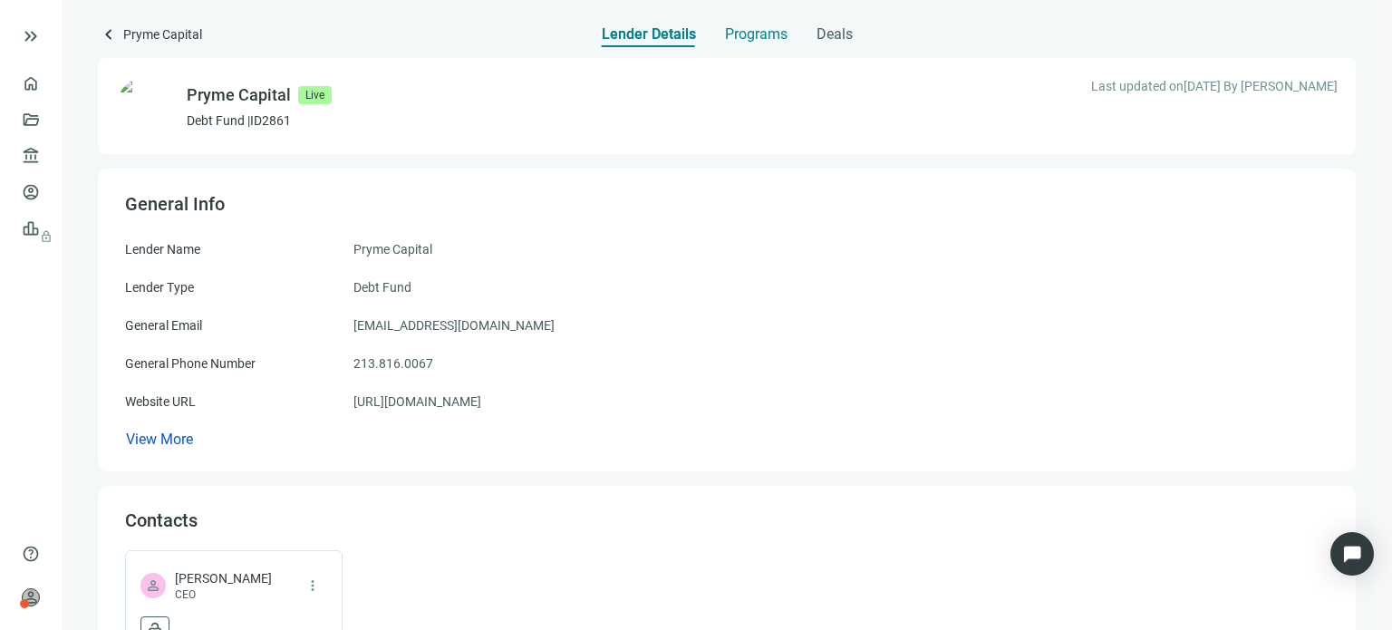
click at [738, 35] on span "Programs" at bounding box center [756, 34] width 63 height 18
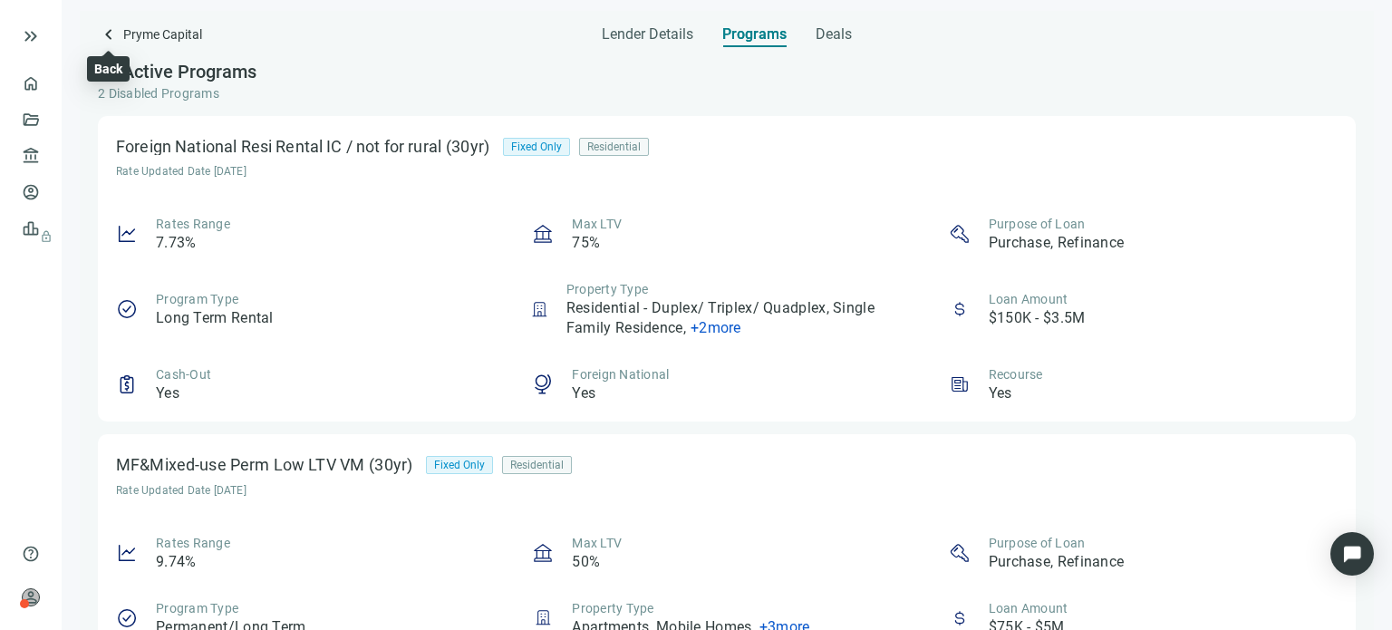
click at [105, 37] on span "keyboard_arrow_left" at bounding box center [109, 35] width 22 height 22
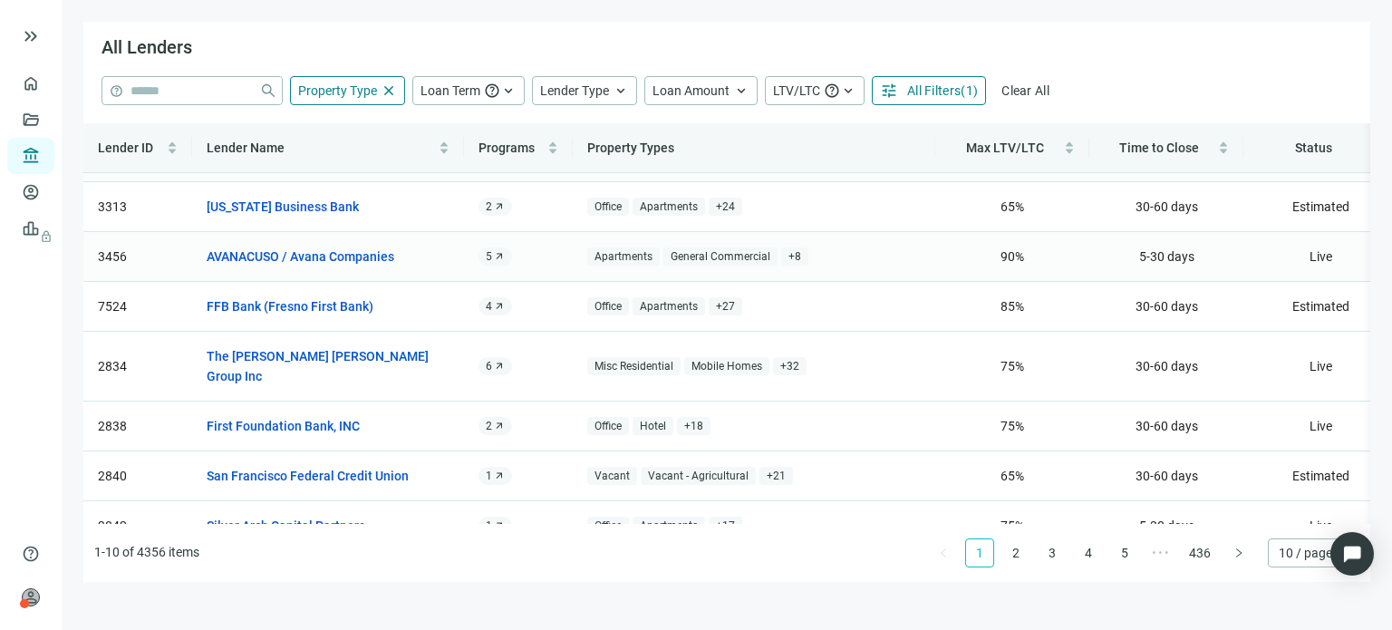
scroll to position [163, 0]
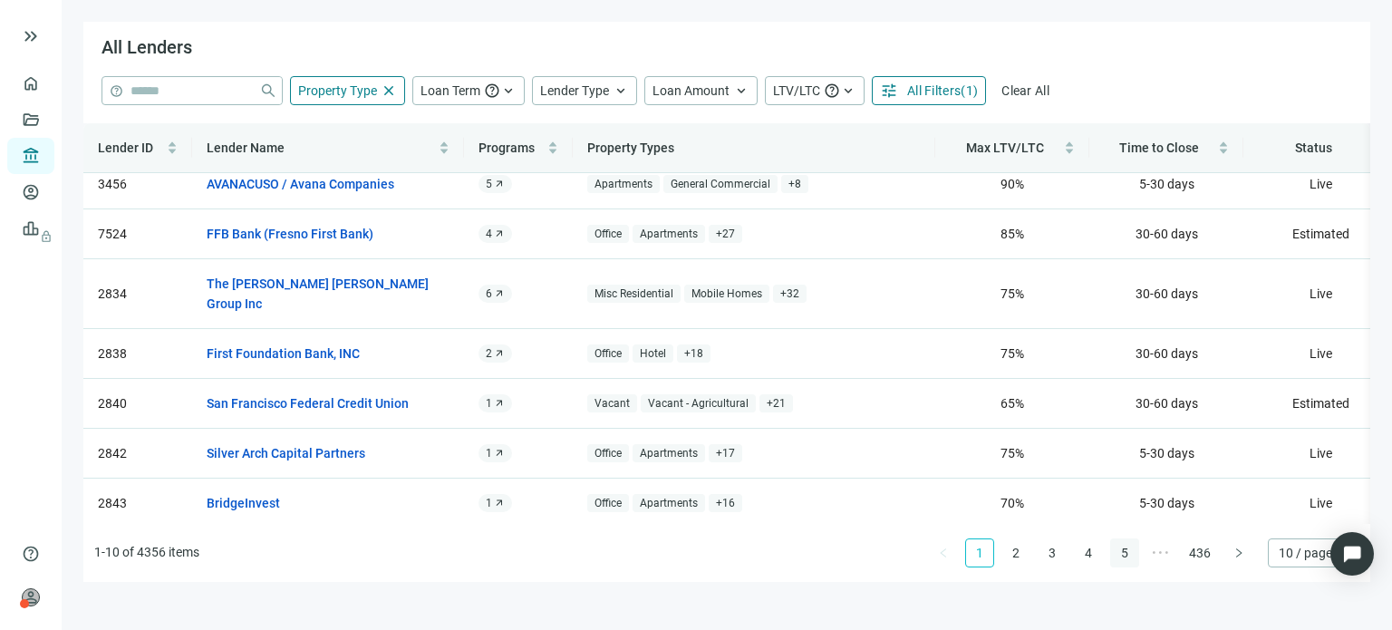
click at [1124, 557] on link "5" at bounding box center [1124, 552] width 27 height 27
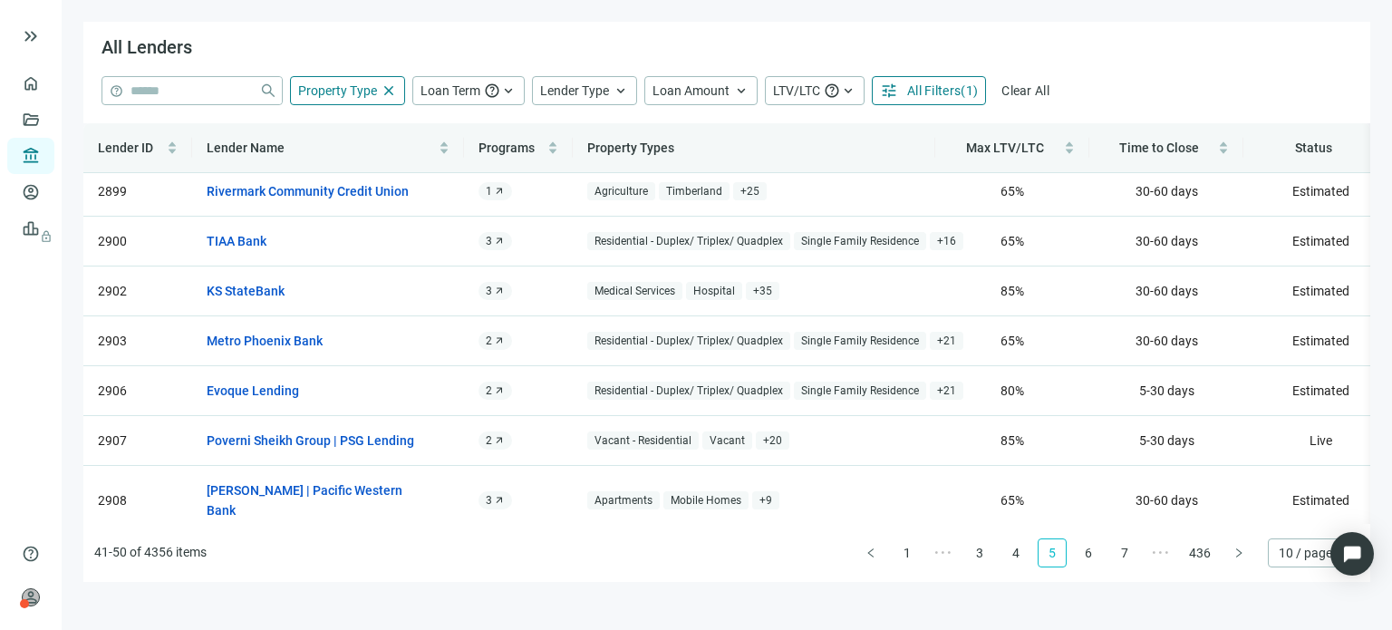
scroll to position [0, 0]
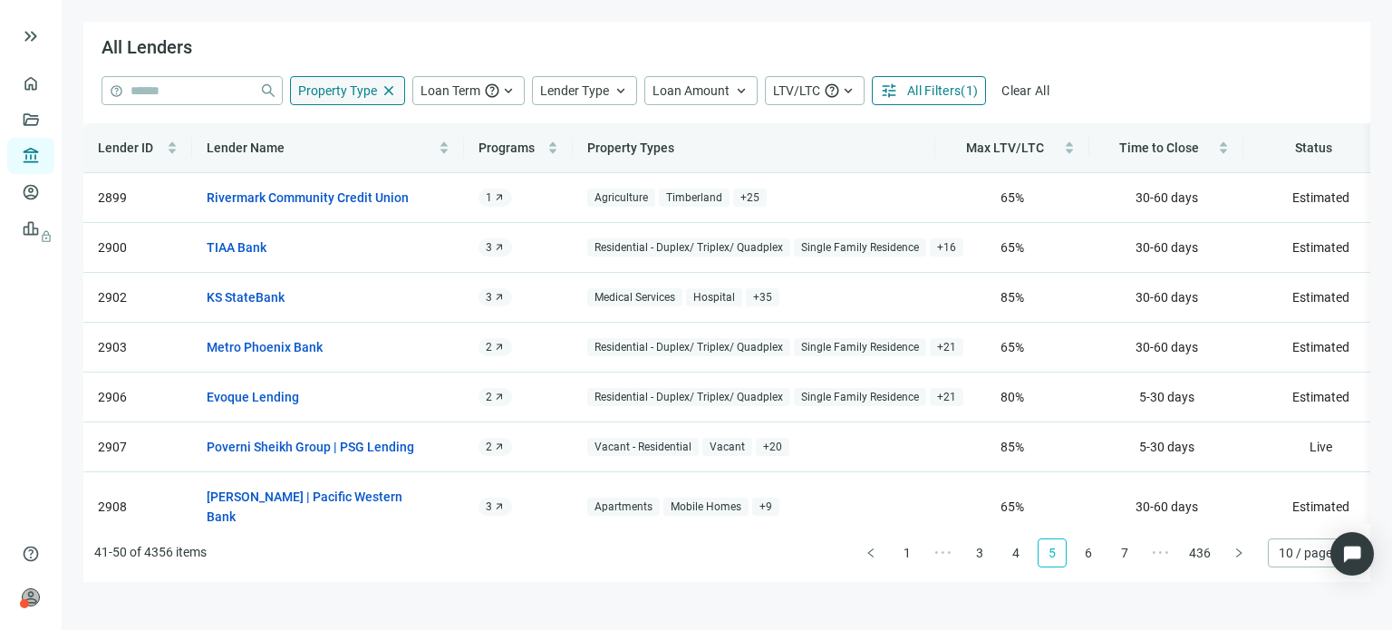
click at [357, 93] on span "Property Type" at bounding box center [337, 90] width 79 height 15
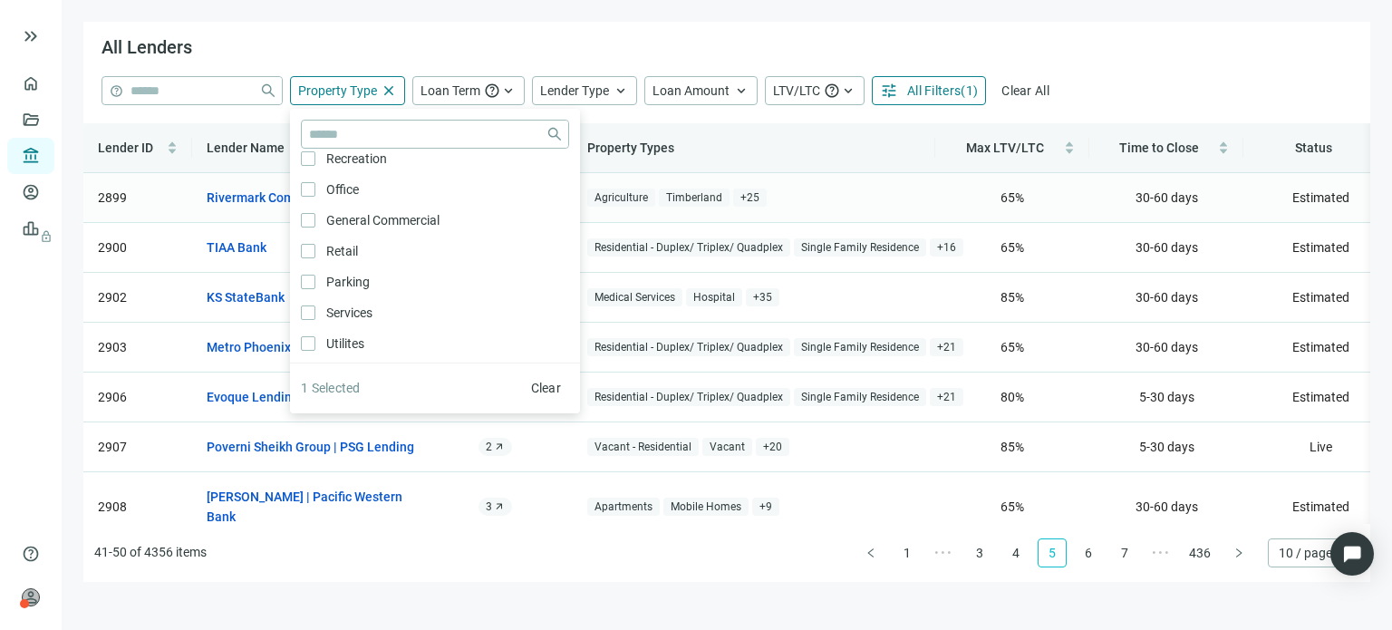
scroll to position [881, 0]
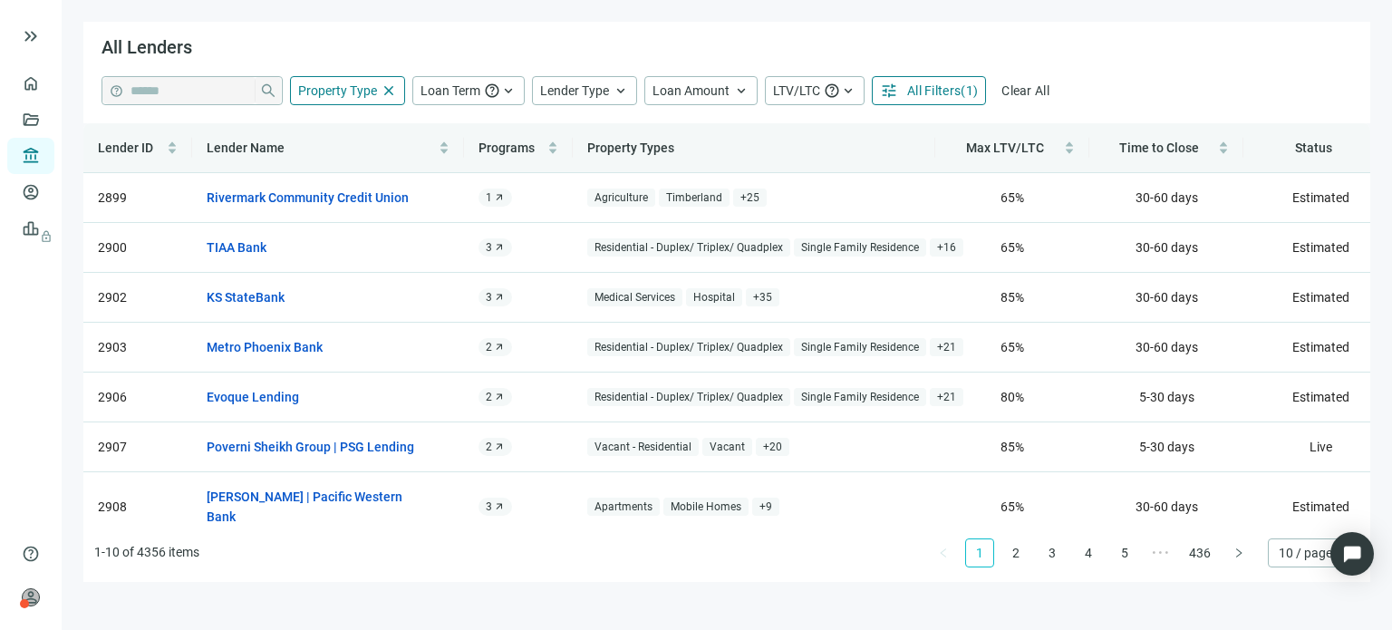
click at [1066, 67] on div "All Lenders" at bounding box center [726, 49] width 1287 height 54
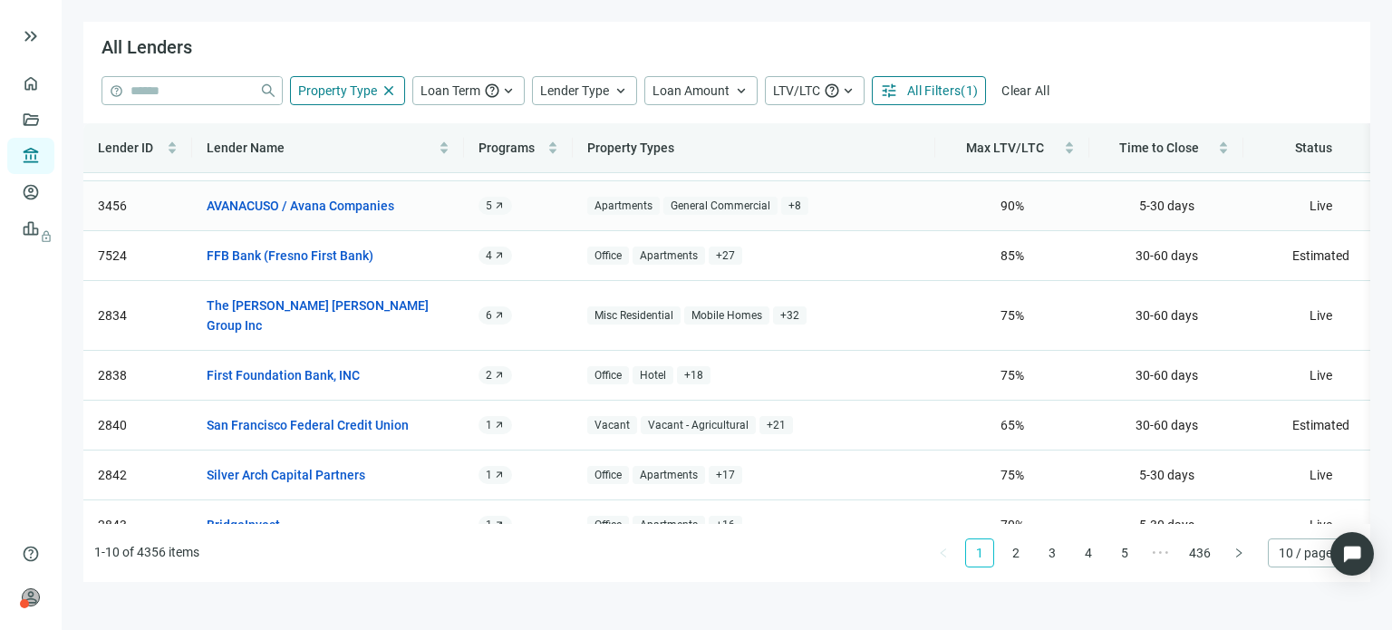
scroll to position [163, 0]
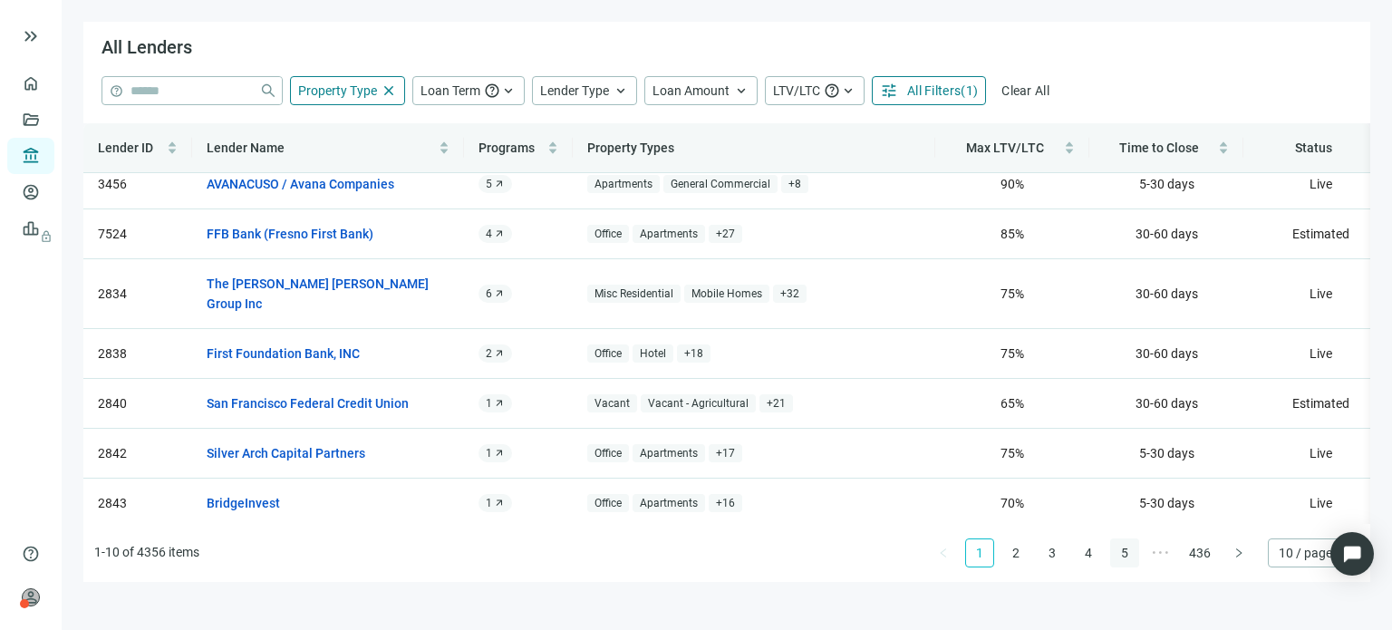
click at [1126, 554] on link "5" at bounding box center [1124, 552] width 27 height 27
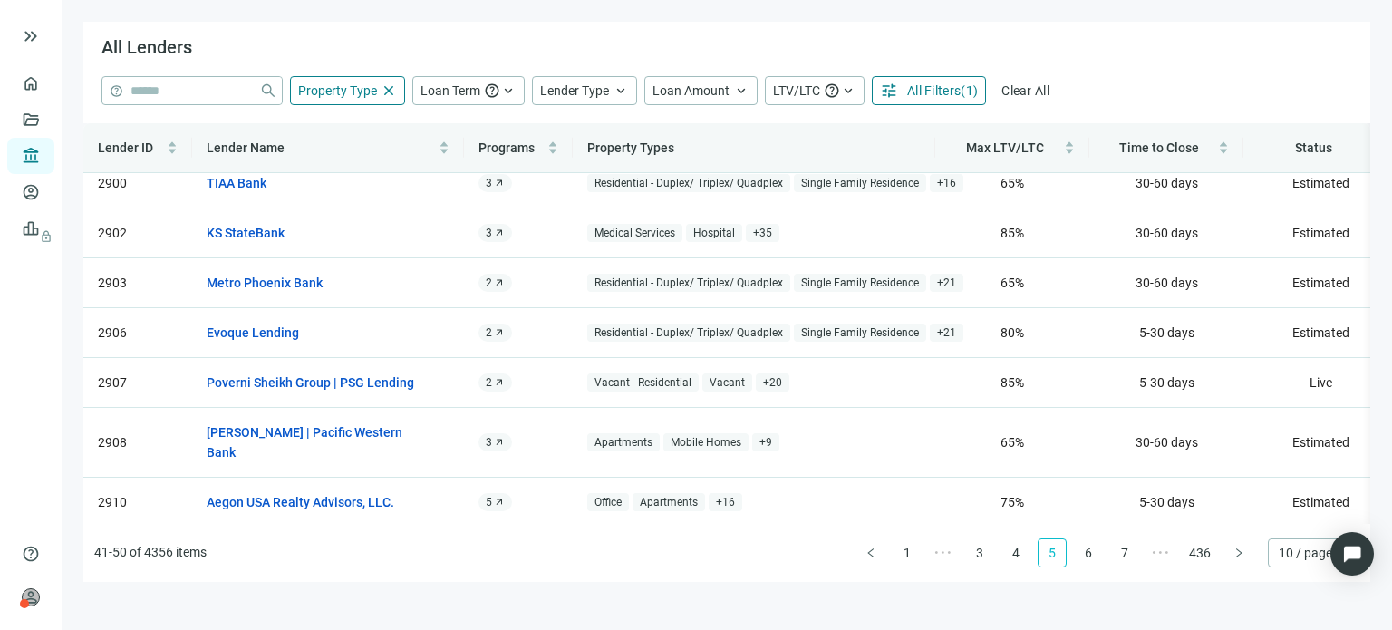
scroll to position [0, 0]
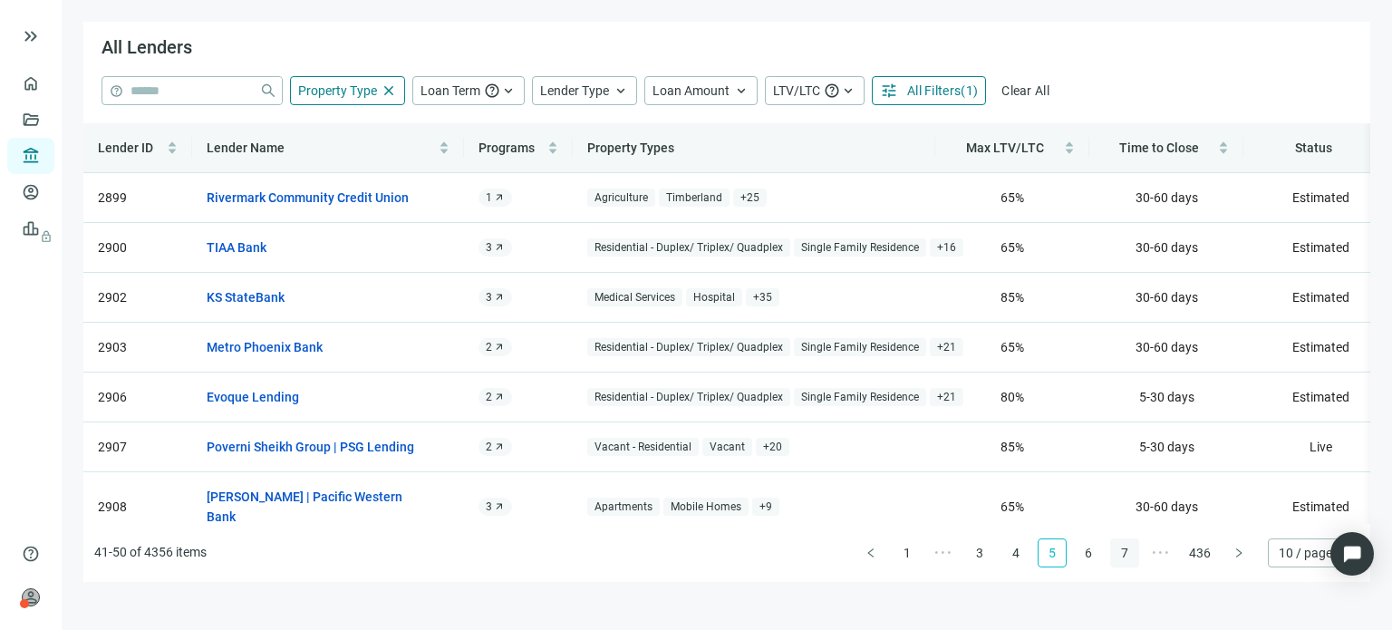
click at [1125, 550] on link "7" at bounding box center [1124, 552] width 27 height 27
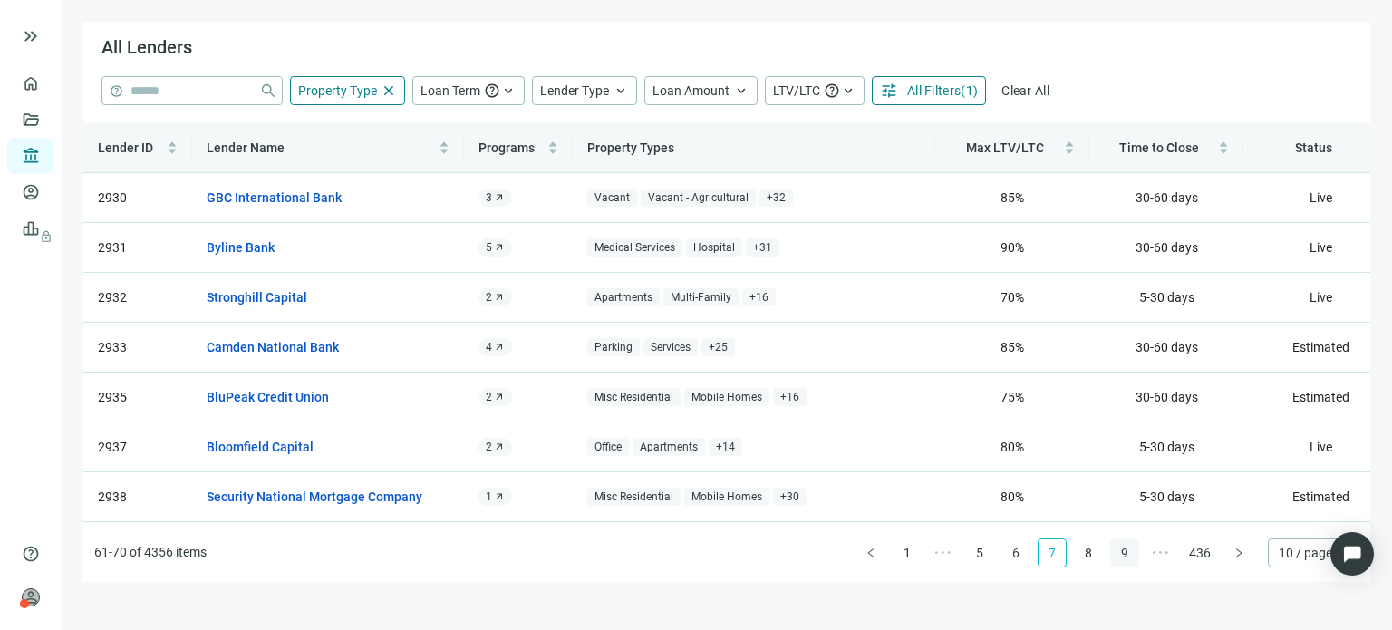
click at [1128, 557] on link "9" at bounding box center [1124, 552] width 27 height 27
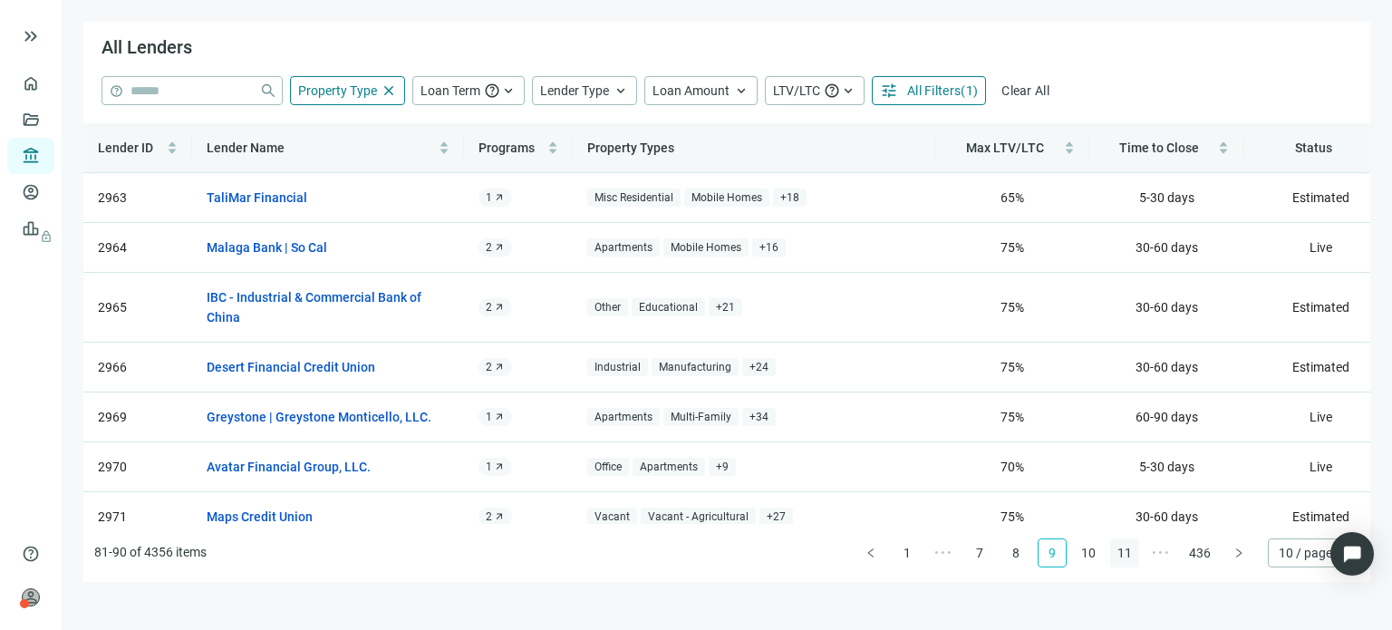
click at [1128, 557] on link "11" at bounding box center [1124, 552] width 27 height 27
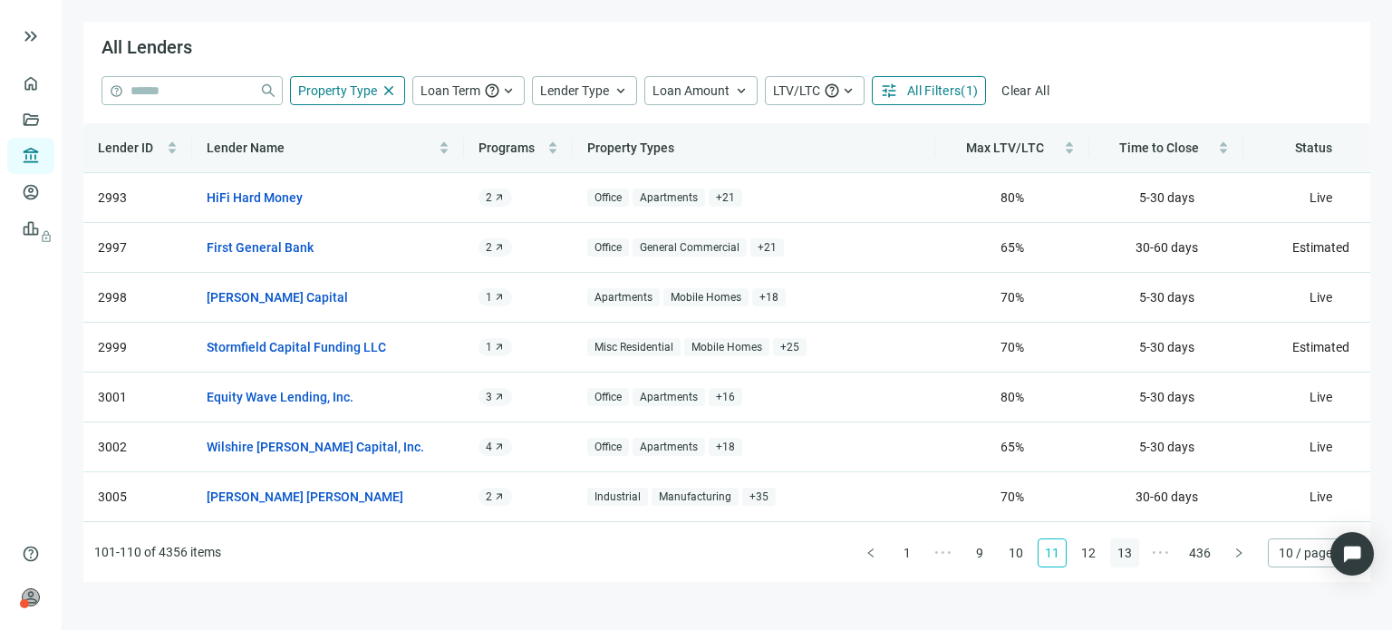
click at [1127, 555] on link "13" at bounding box center [1124, 552] width 27 height 27
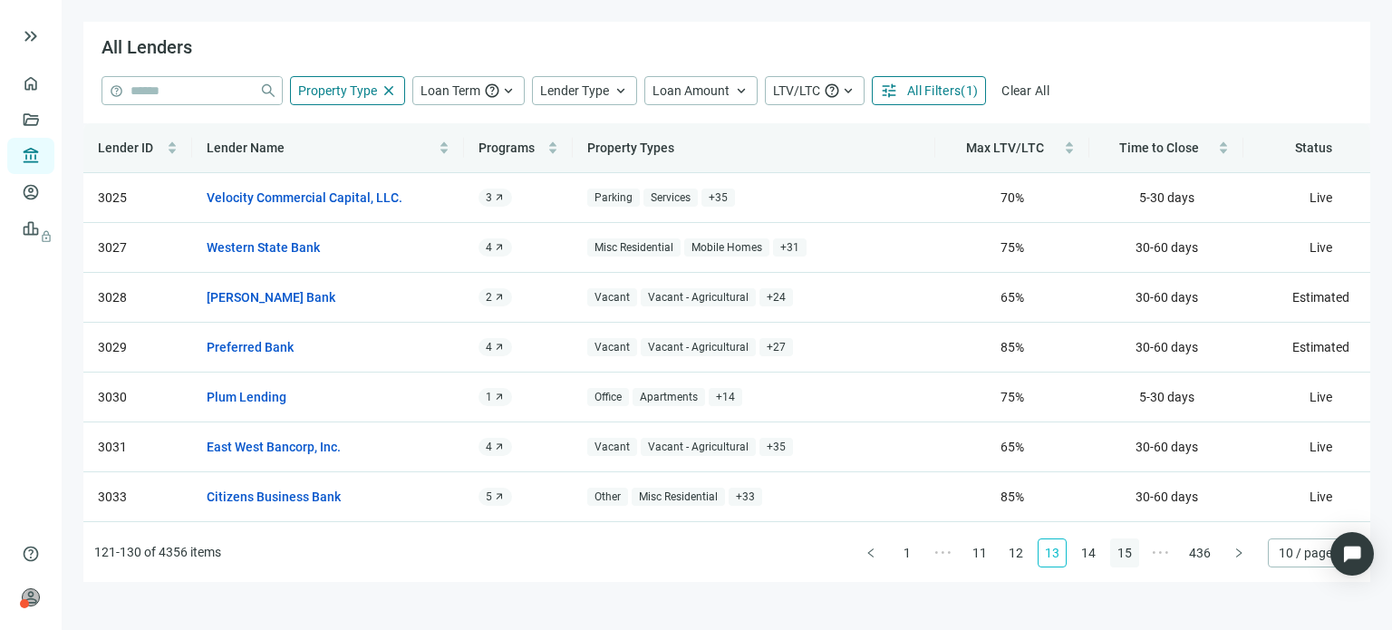
click at [1127, 555] on link "15" at bounding box center [1124, 552] width 27 height 27
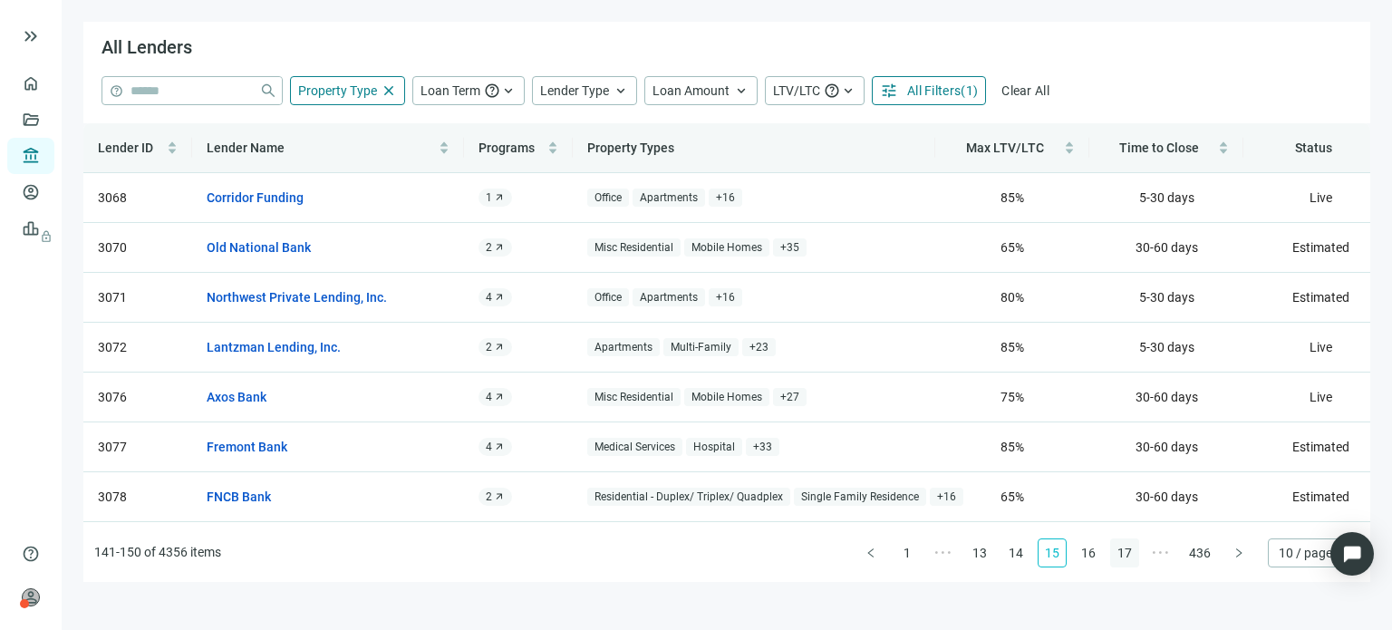
click at [1127, 555] on link "17" at bounding box center [1124, 552] width 27 height 27
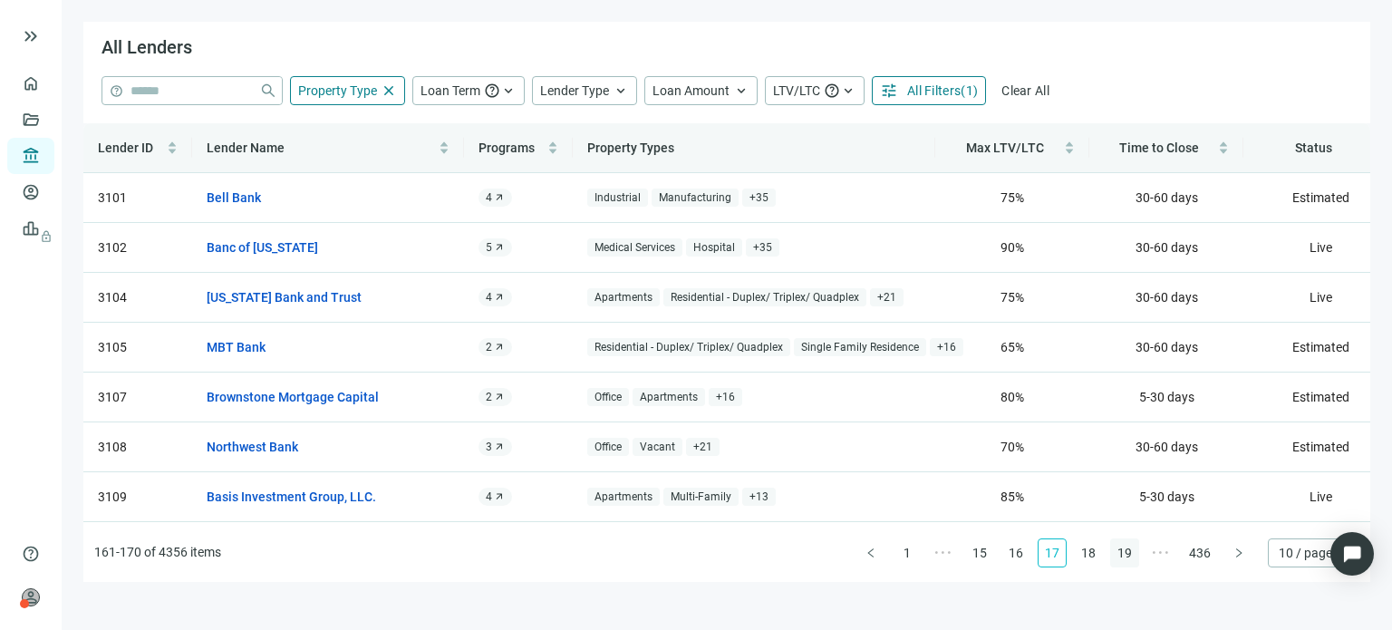
click at [1127, 555] on link "19" at bounding box center [1124, 552] width 27 height 27
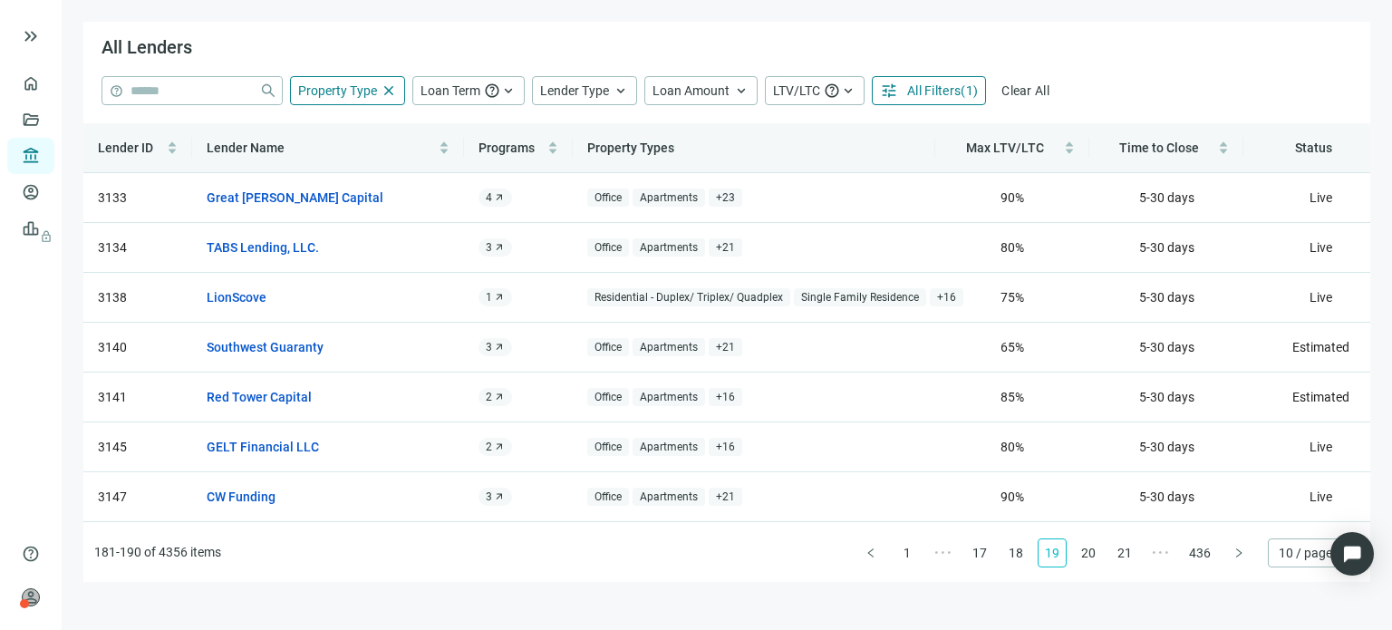
drag, startPoint x: 1127, startPoint y: 555, endPoint x: 861, endPoint y: 577, distance: 266.6
click at [861, 577] on ul "181-190 of 4356 items 1 ••• 17 18 19 20 21 ••• 436 10 / page" at bounding box center [726, 553] width 1287 height 58
click at [1083, 555] on link "20" at bounding box center [1088, 552] width 27 height 27
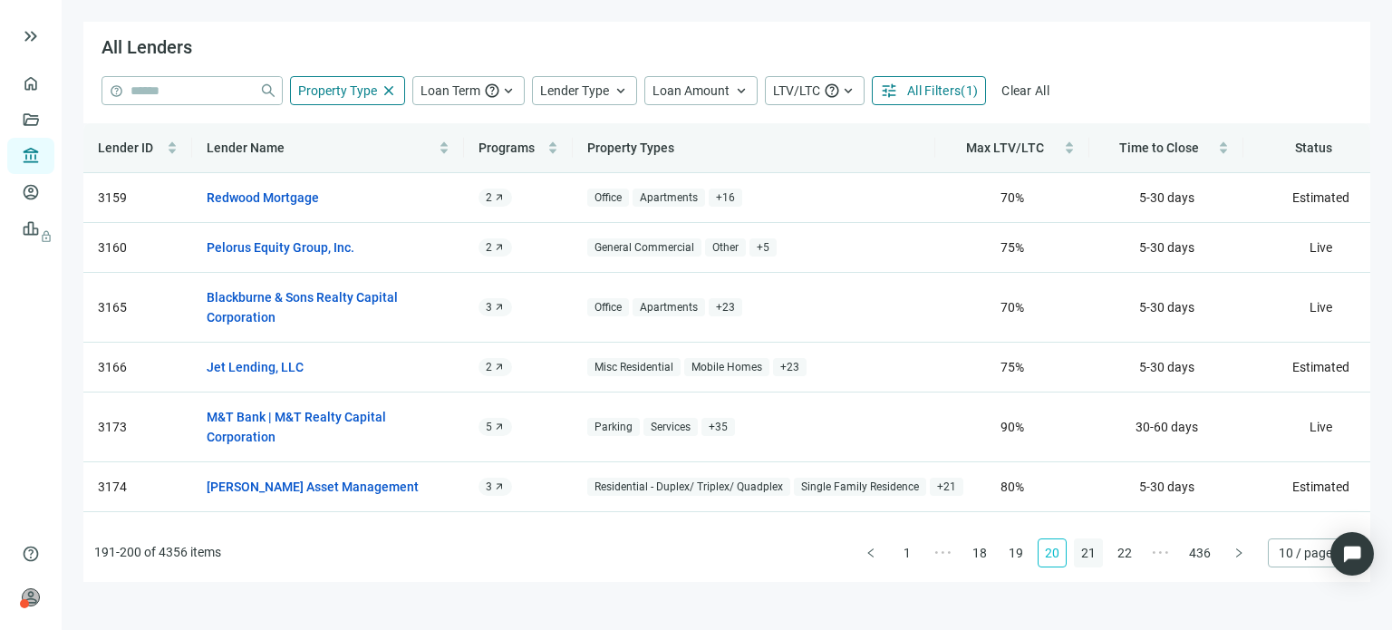
click at [1083, 552] on link "21" at bounding box center [1088, 552] width 27 height 27
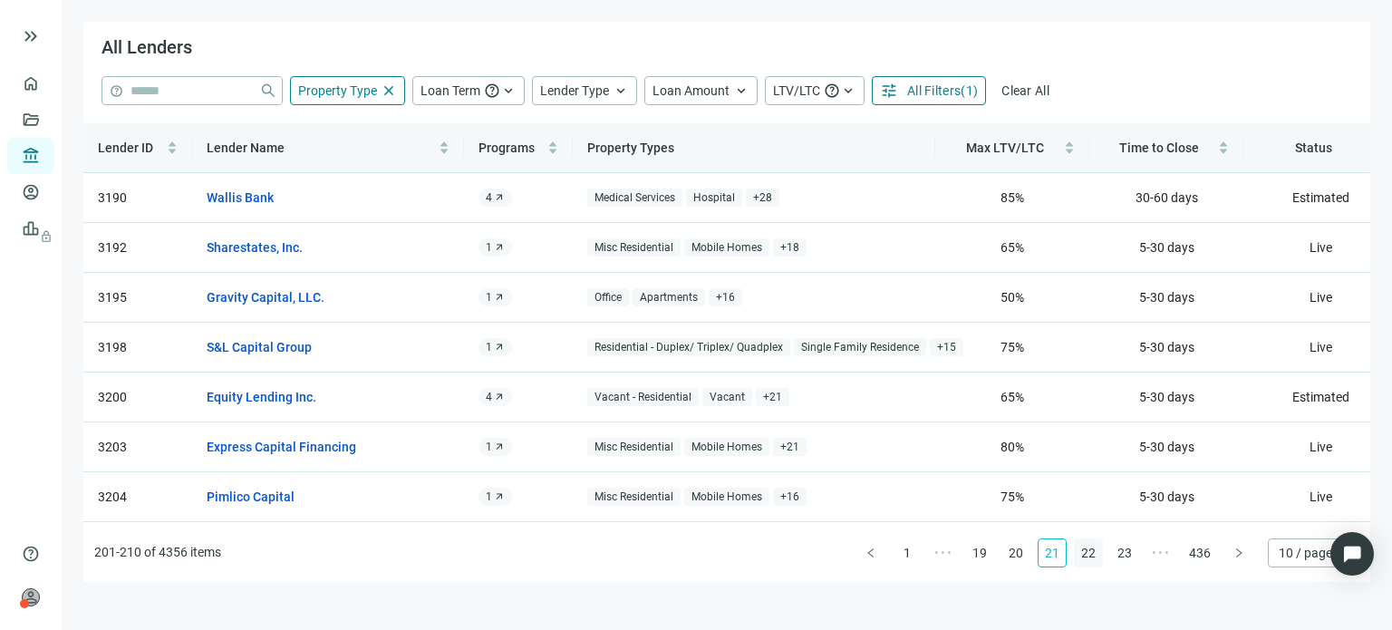
click at [1083, 552] on link "22" at bounding box center [1088, 552] width 27 height 27
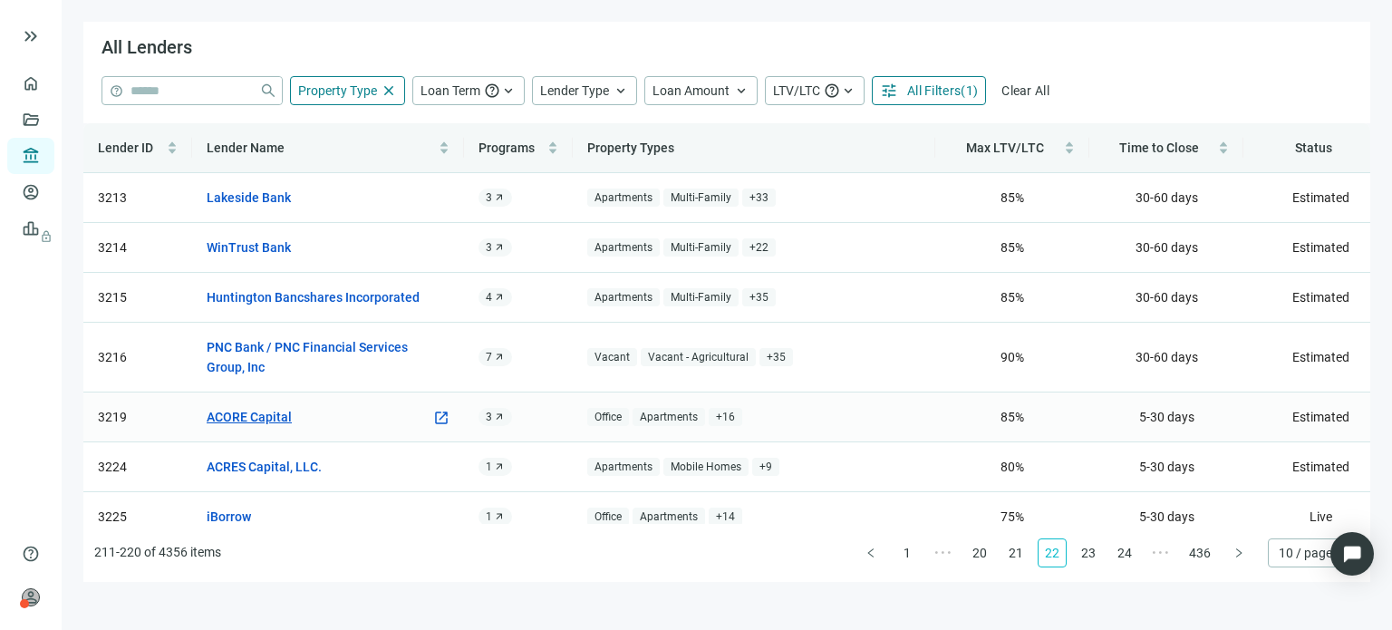
click at [278, 416] on link "ACORE Capital" at bounding box center [249, 417] width 85 height 20
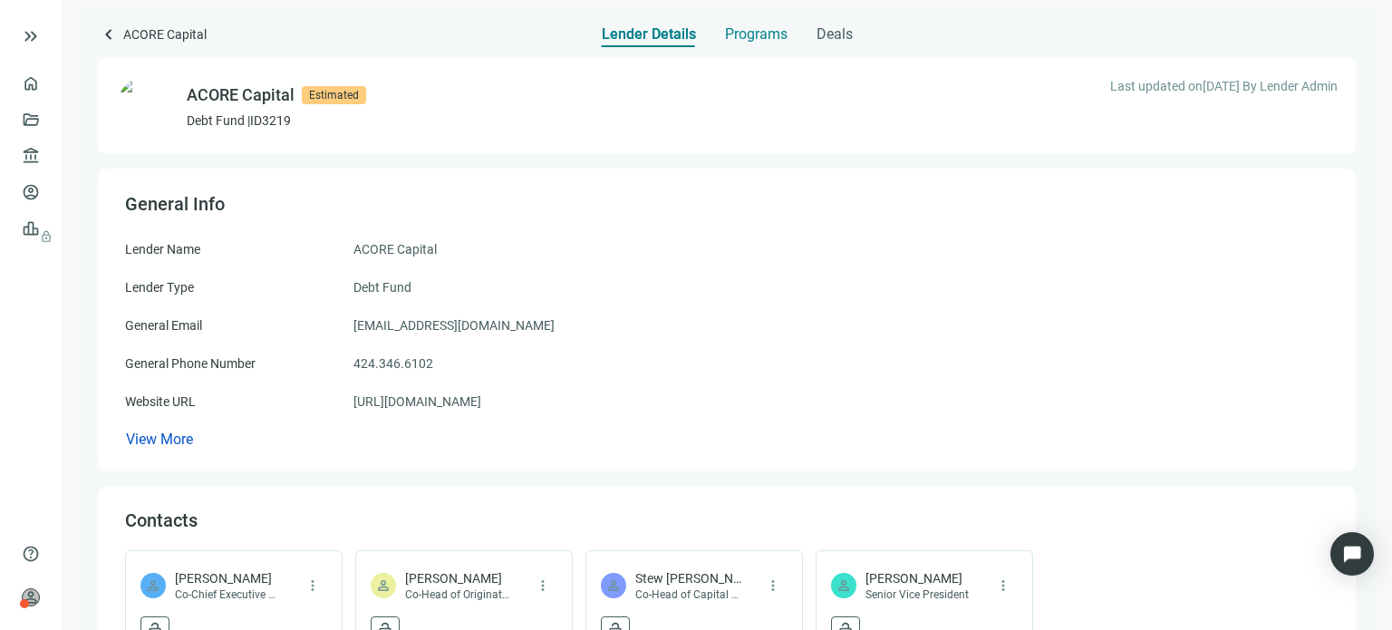
click at [740, 39] on span "Programs" at bounding box center [756, 34] width 63 height 18
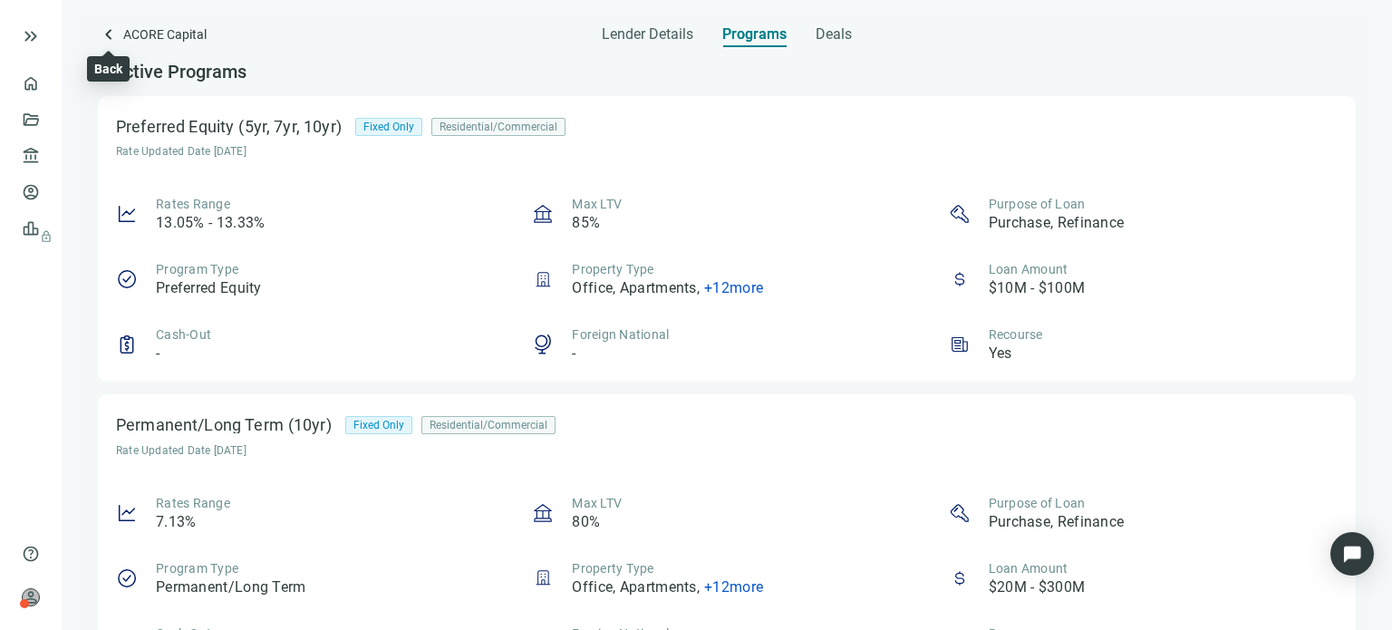
click at [112, 42] on span "keyboard_arrow_left" at bounding box center [109, 35] width 22 height 22
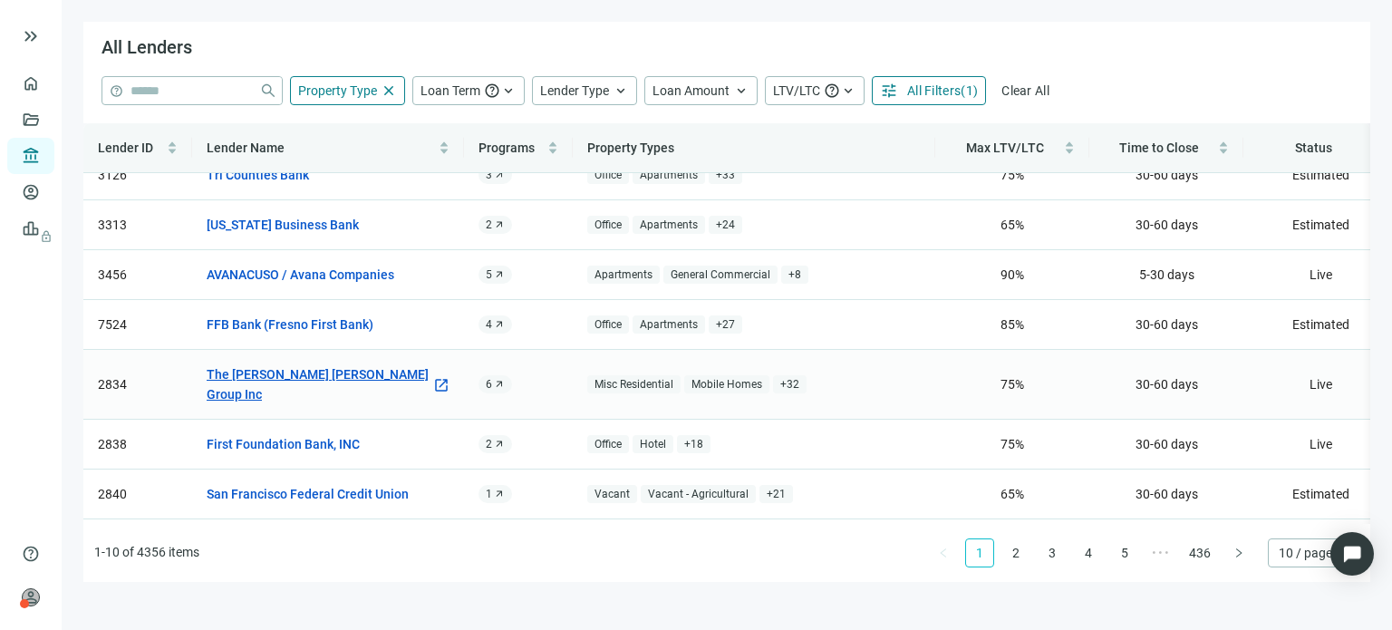
scroll to position [163, 0]
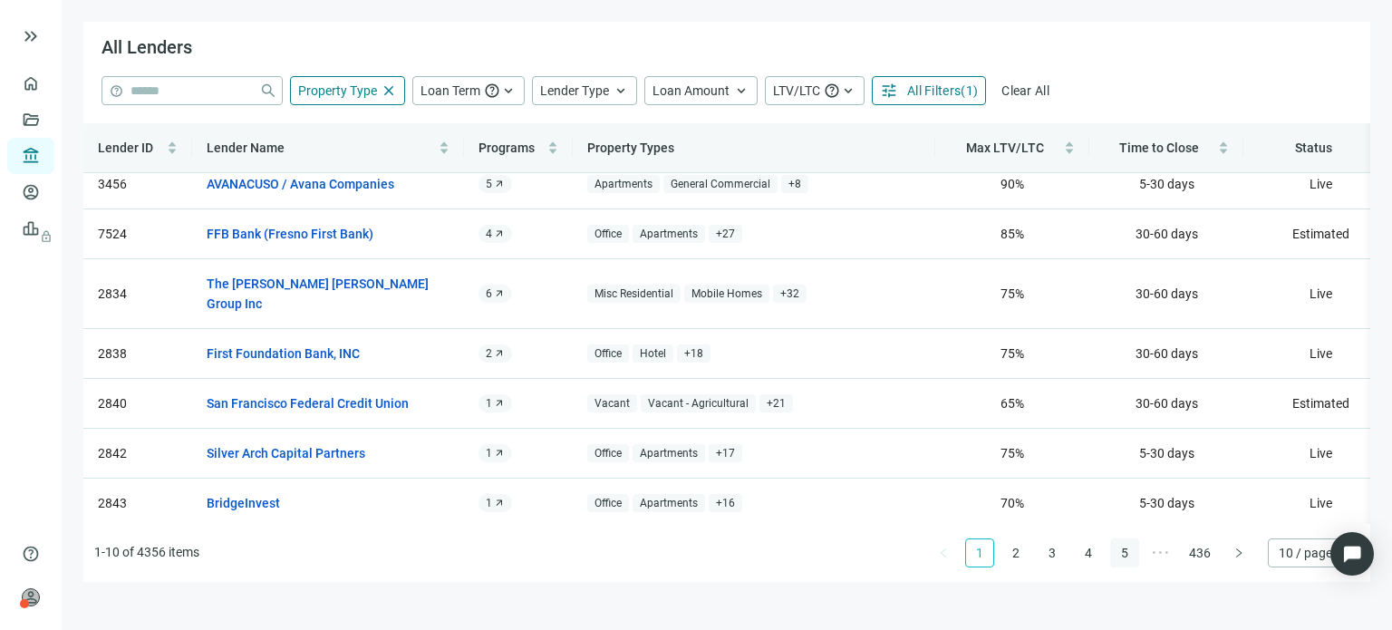
click at [1129, 555] on link "5" at bounding box center [1124, 552] width 27 height 27
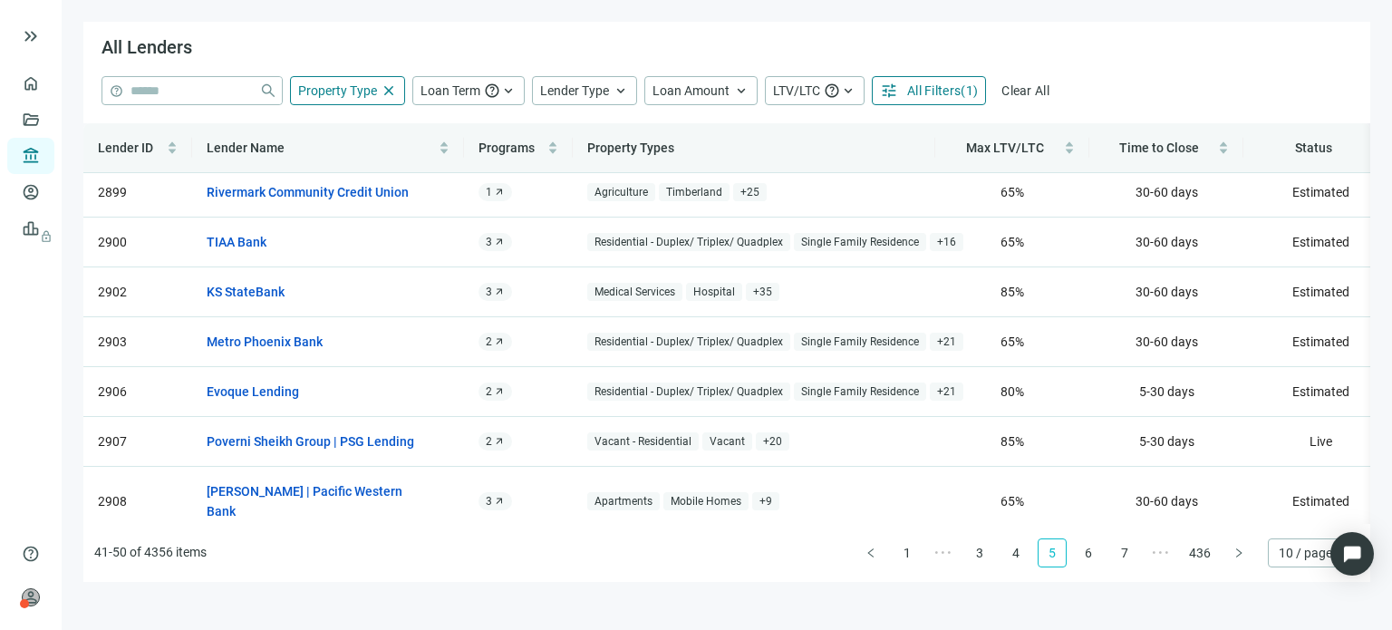
scroll to position [0, 0]
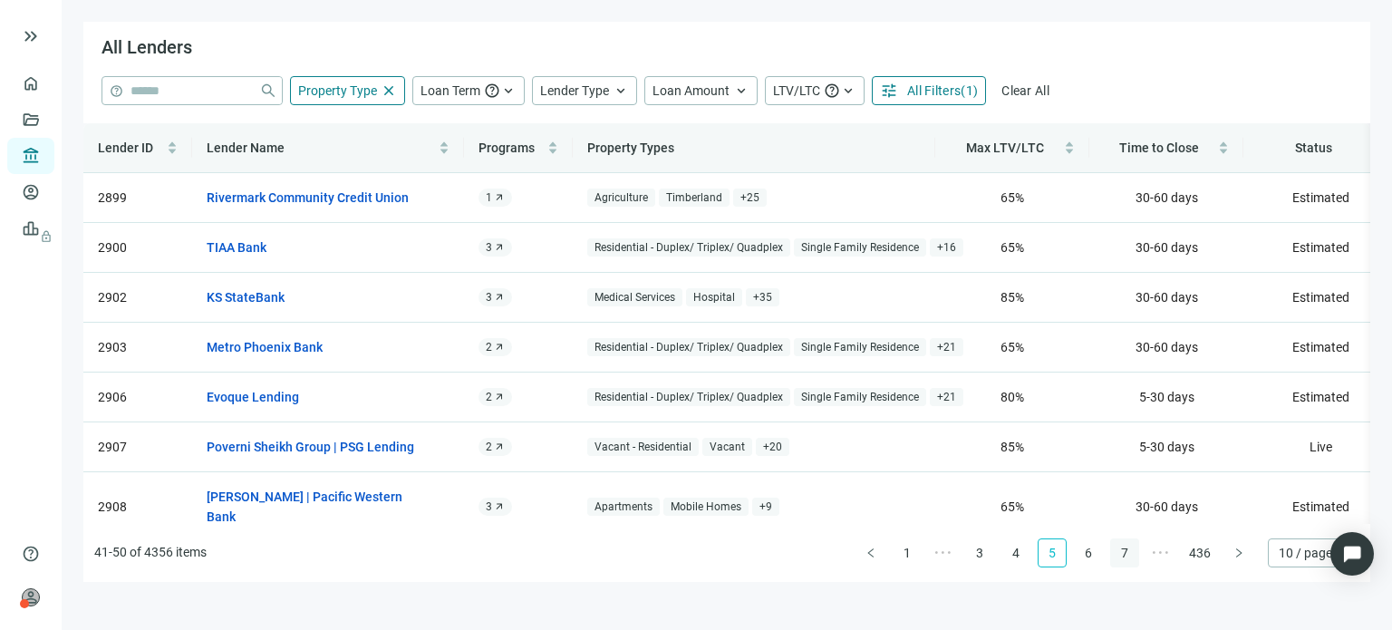
click at [1129, 553] on link "7" at bounding box center [1124, 552] width 27 height 27
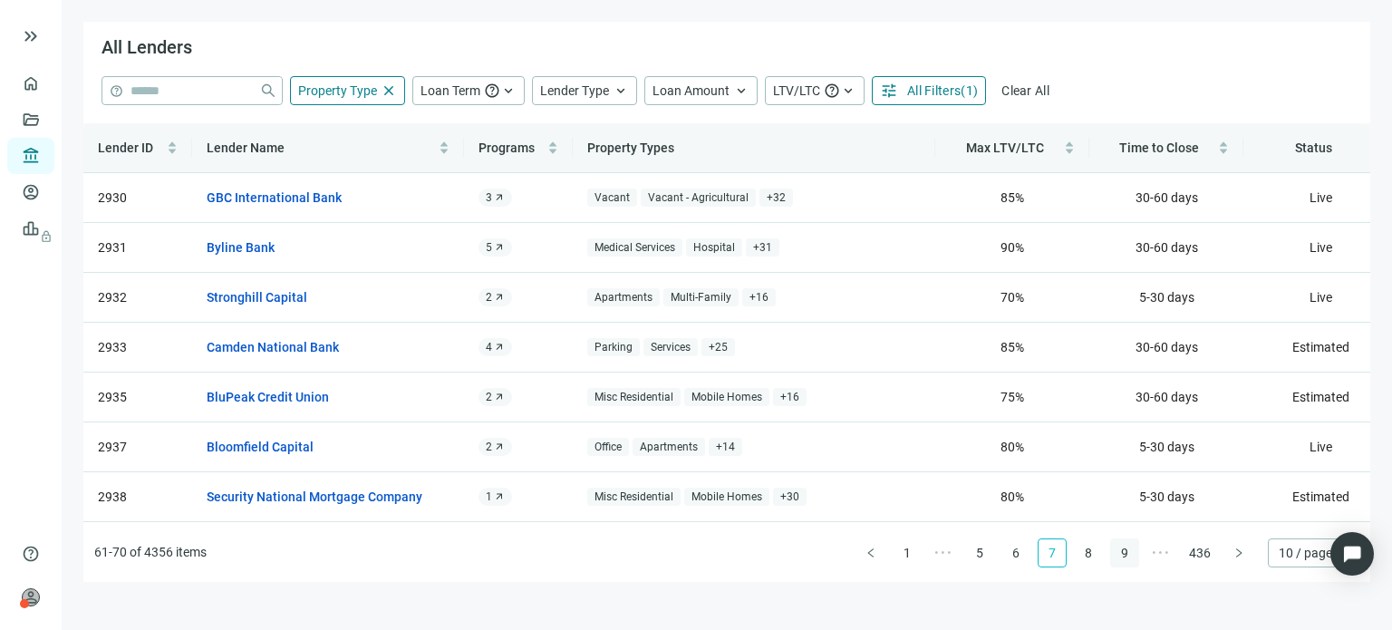
click at [1129, 553] on link "9" at bounding box center [1124, 552] width 27 height 27
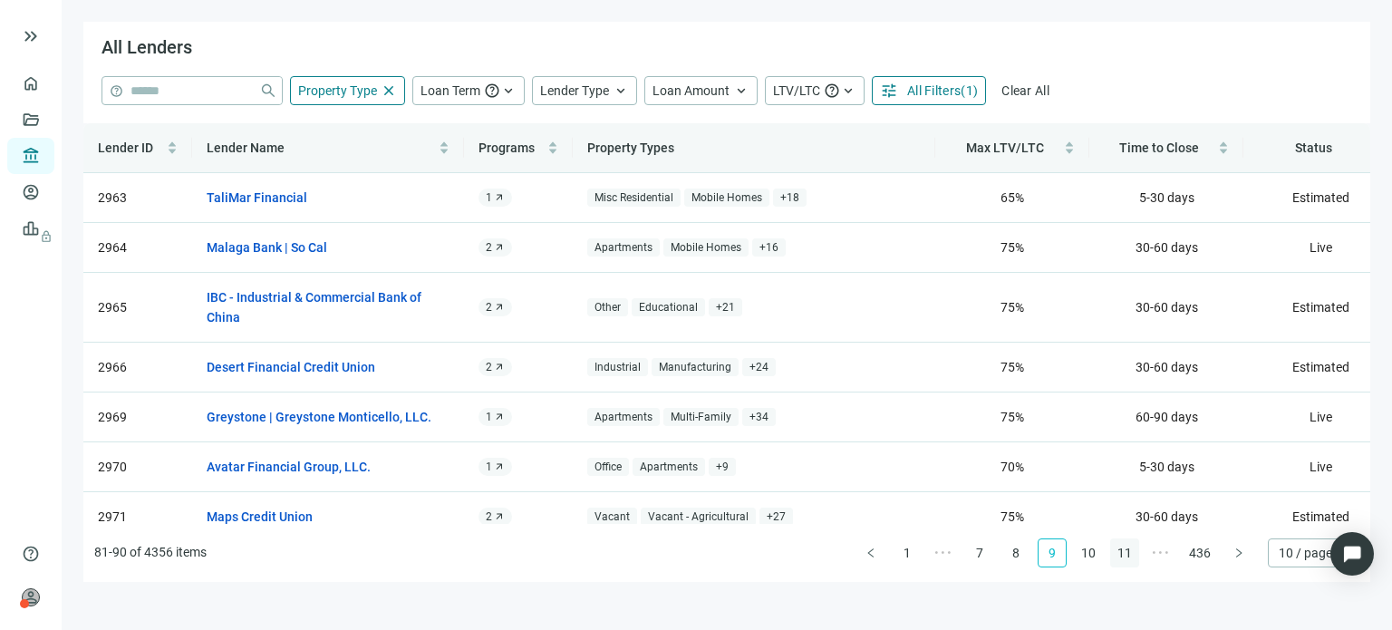
click at [1129, 553] on link "11" at bounding box center [1124, 552] width 27 height 27
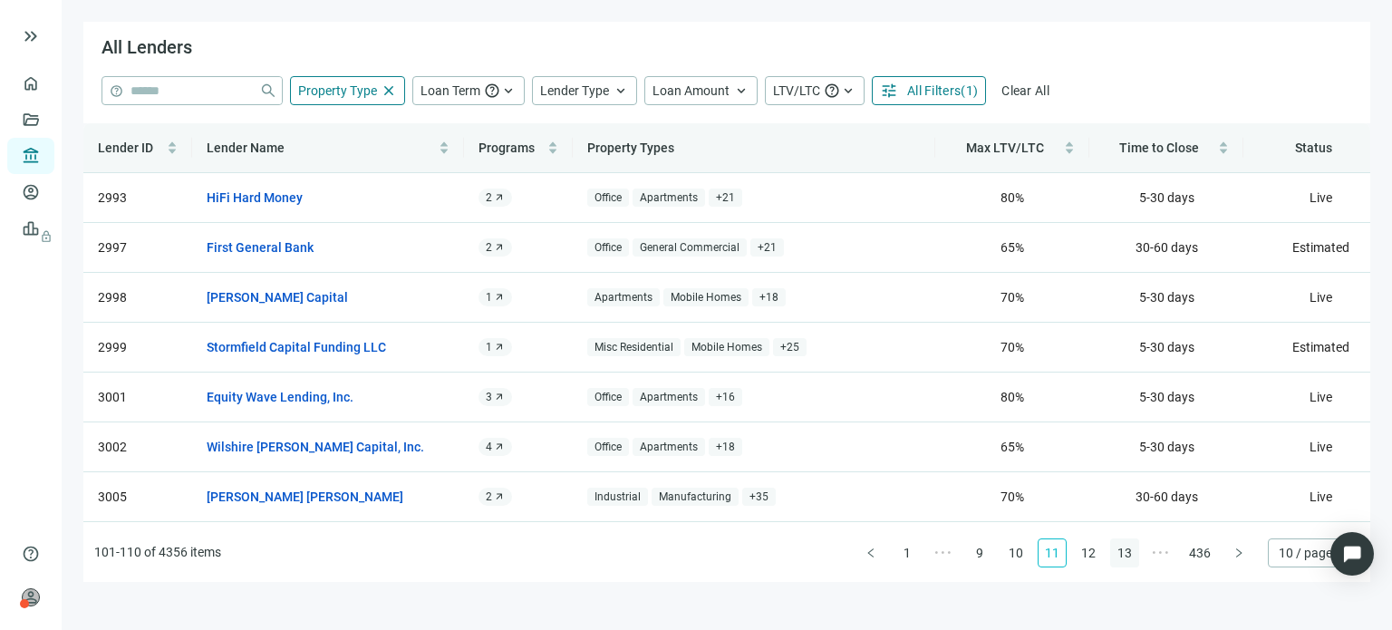
click at [1129, 553] on link "13" at bounding box center [1124, 552] width 27 height 27
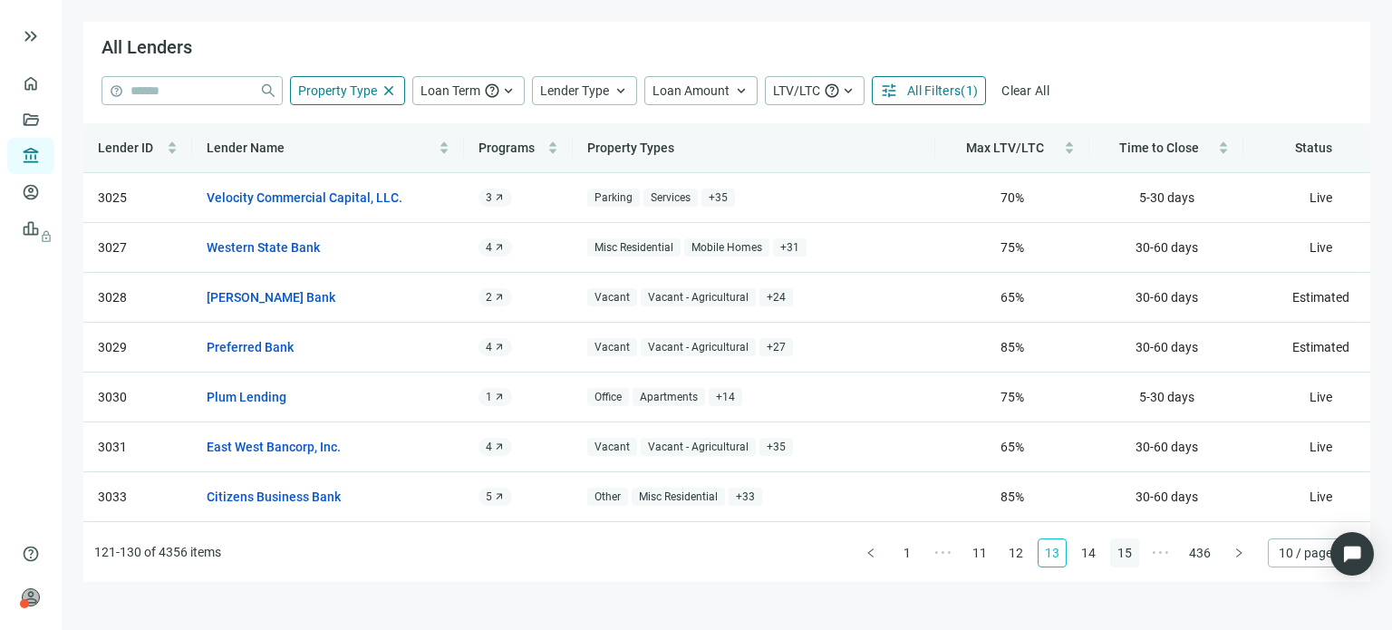
click at [1129, 553] on link "15" at bounding box center [1124, 552] width 27 height 27
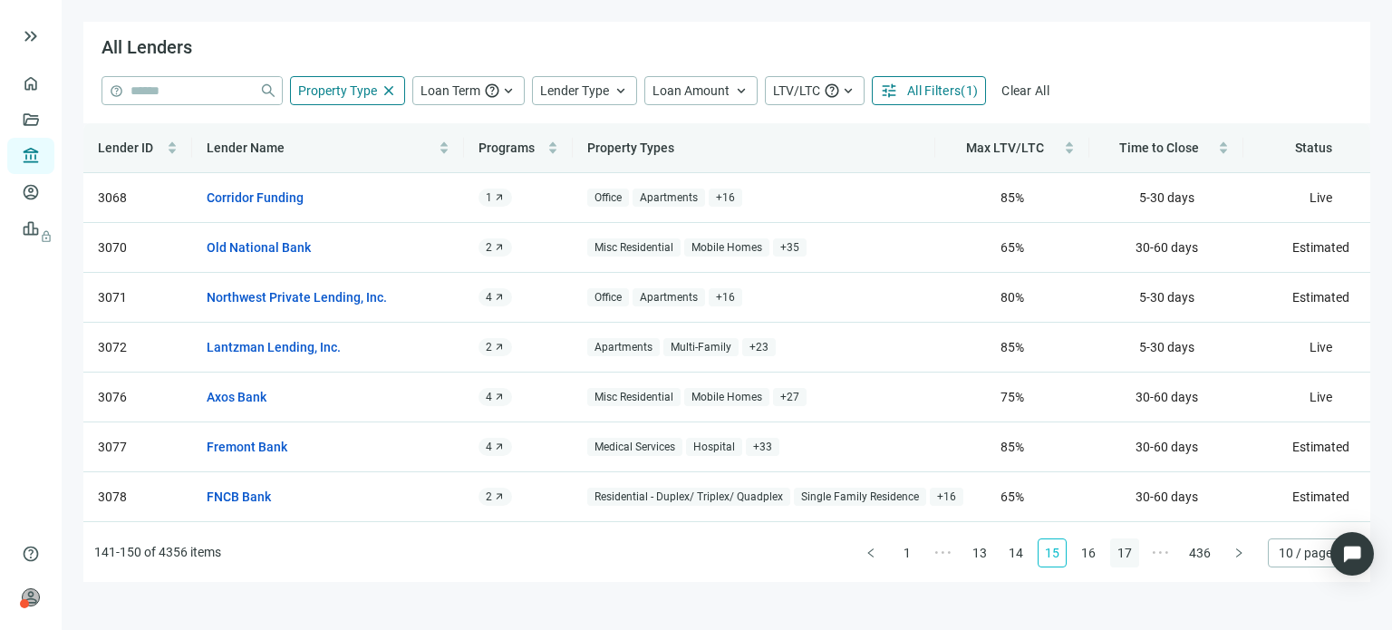
click at [1129, 553] on link "17" at bounding box center [1124, 552] width 27 height 27
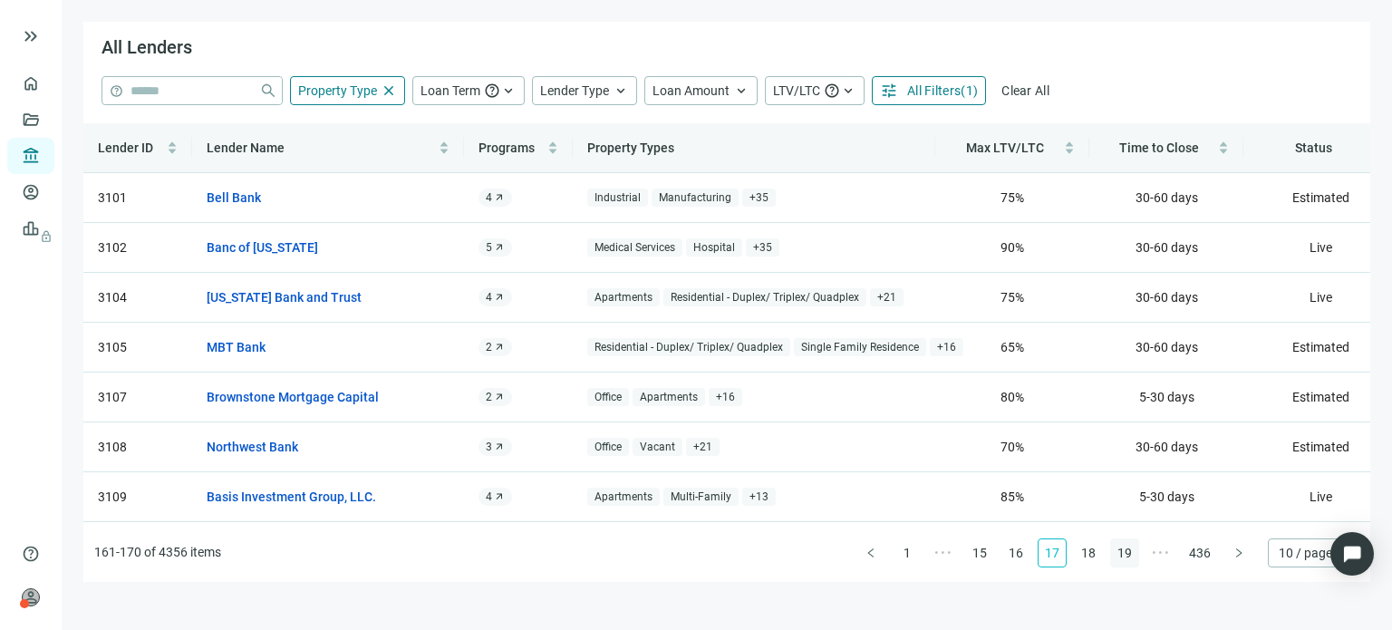
click at [1124, 549] on link "19" at bounding box center [1124, 552] width 27 height 27
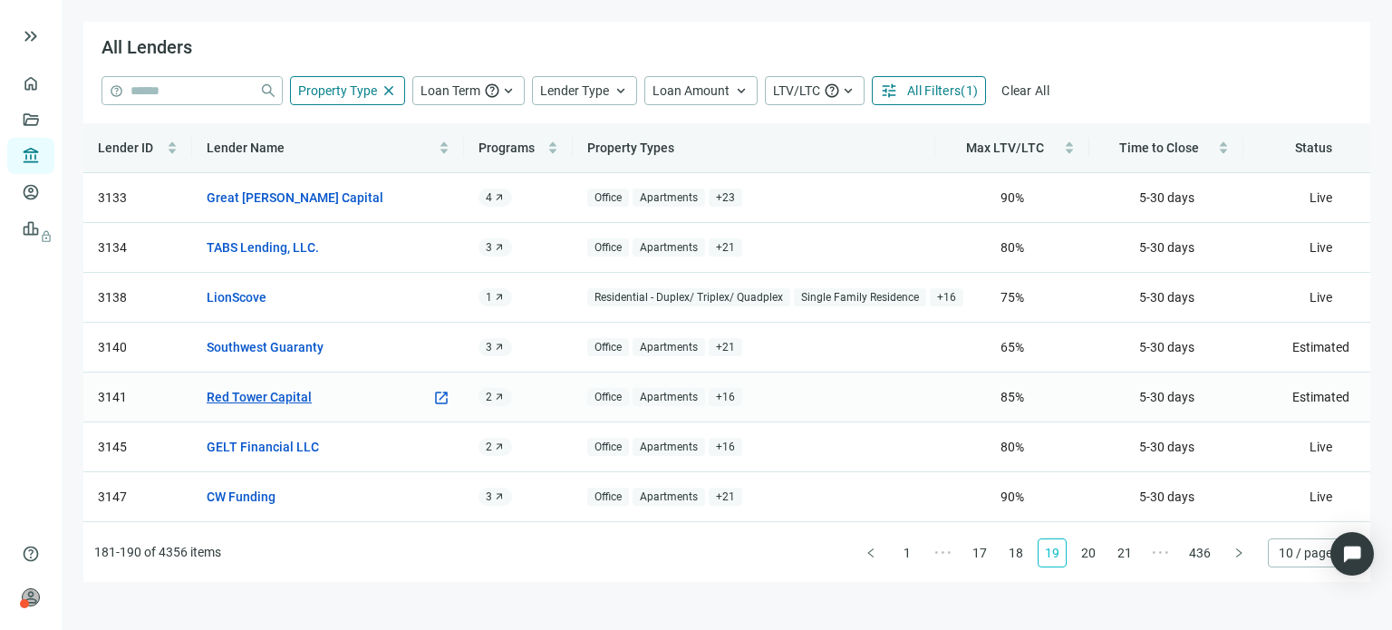
click at [274, 396] on link "Red Tower Capital" at bounding box center [259, 397] width 105 height 20
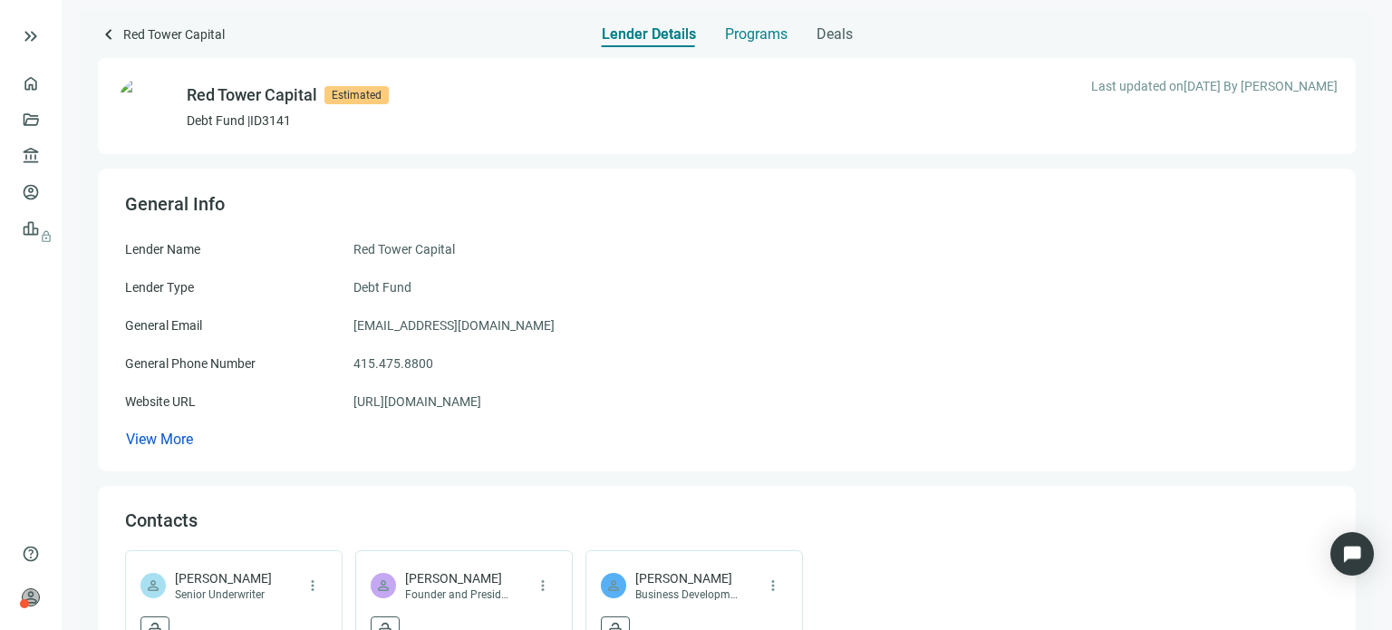
click at [729, 35] on span "Programs" at bounding box center [756, 34] width 63 height 18
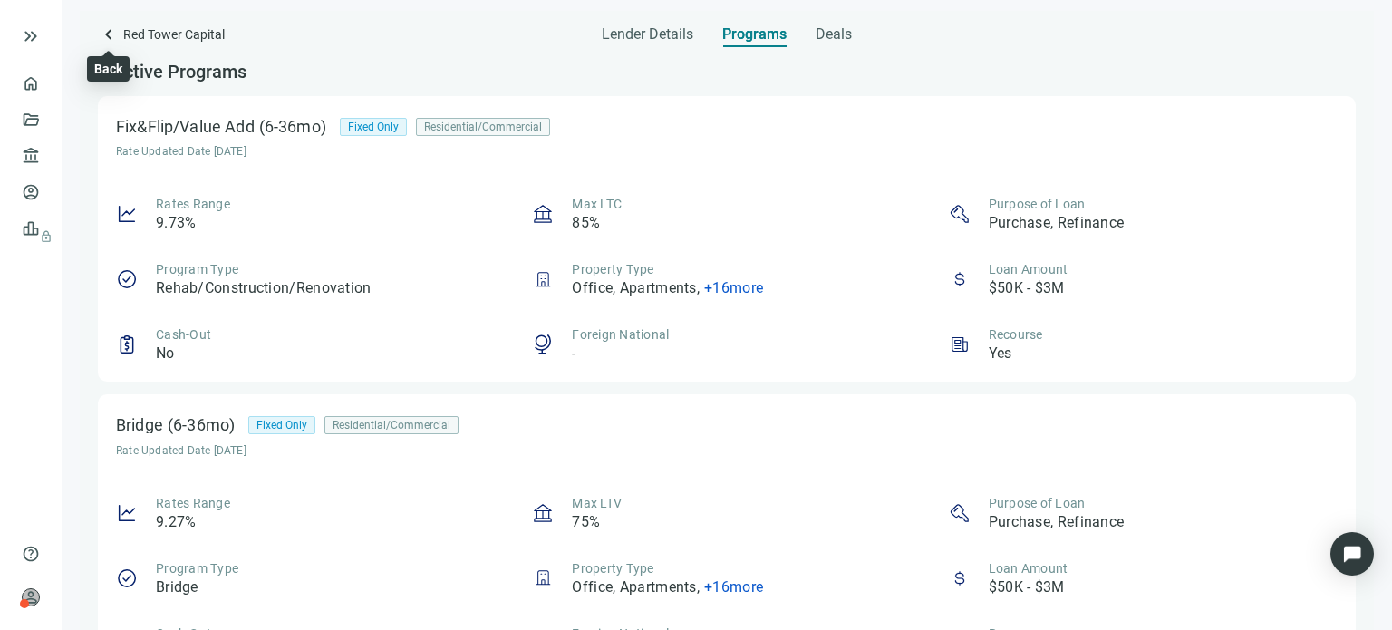
click at [101, 35] on span "keyboard_arrow_left" at bounding box center [109, 35] width 22 height 22
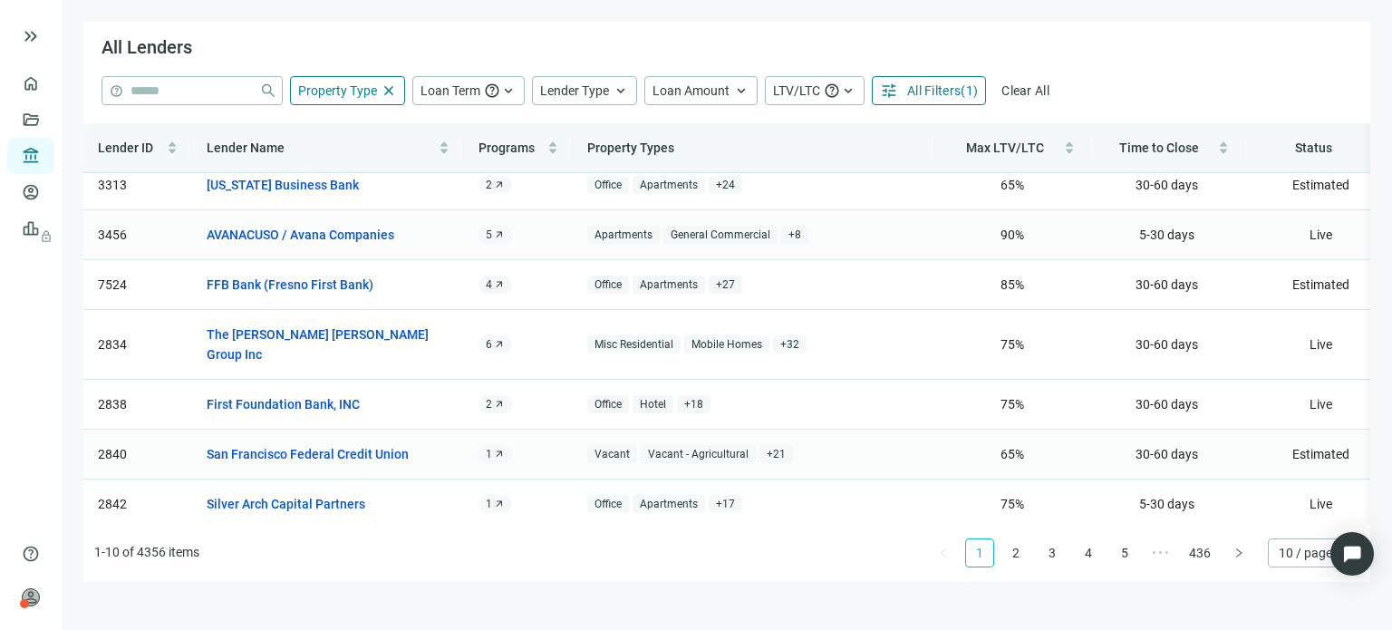
scroll to position [73, 0]
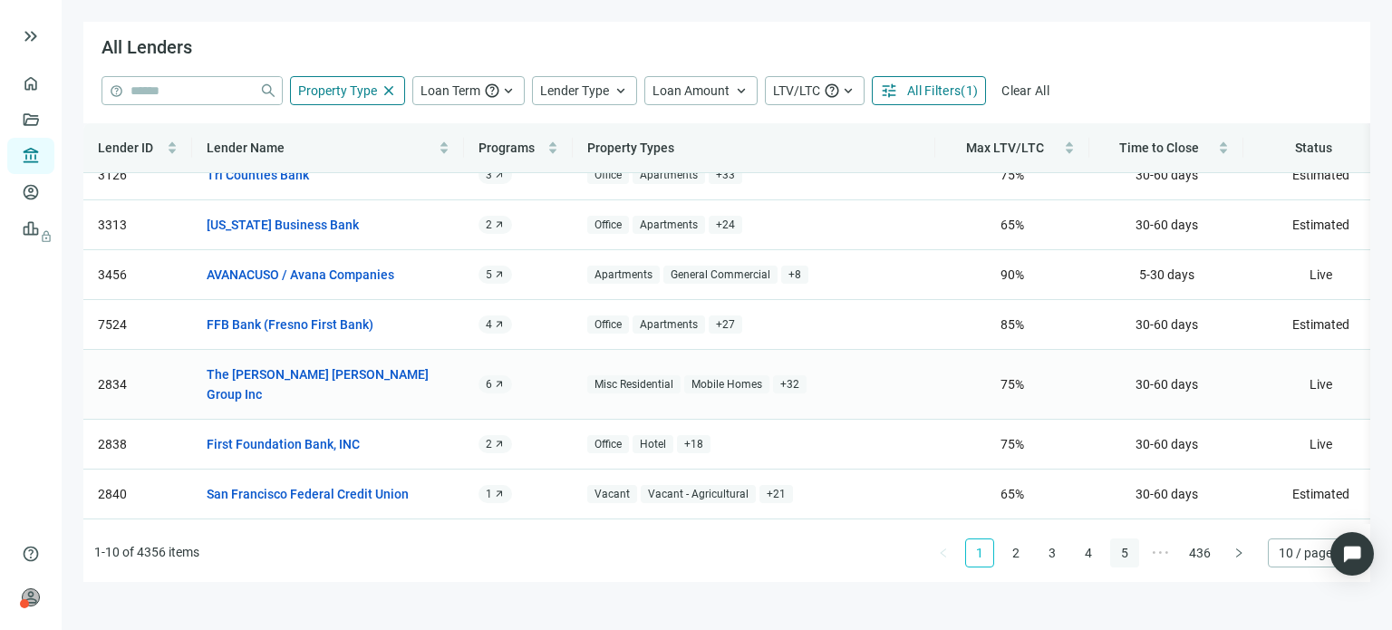
drag, startPoint x: 273, startPoint y: 378, endPoint x: 1126, endPoint y: 560, distance: 872.2
click at [1126, 560] on link "5" at bounding box center [1124, 552] width 27 height 27
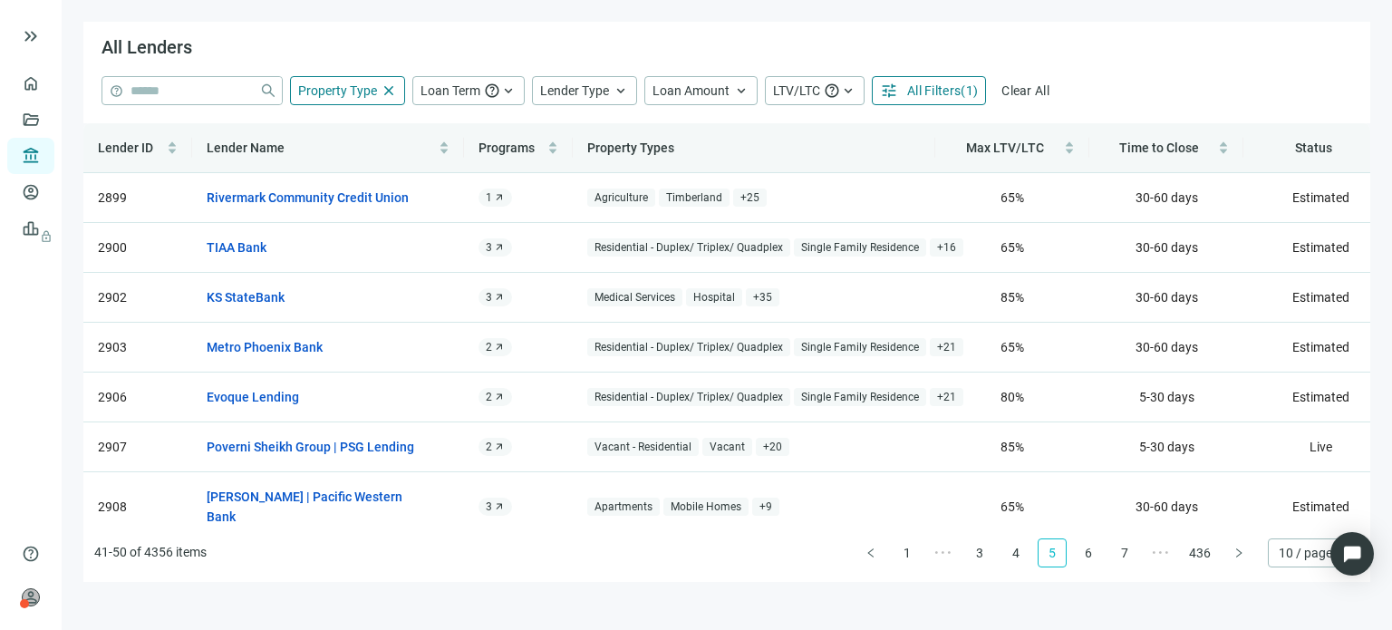
scroll to position [0, 0]
click at [1126, 559] on link "7" at bounding box center [1124, 552] width 27 height 27
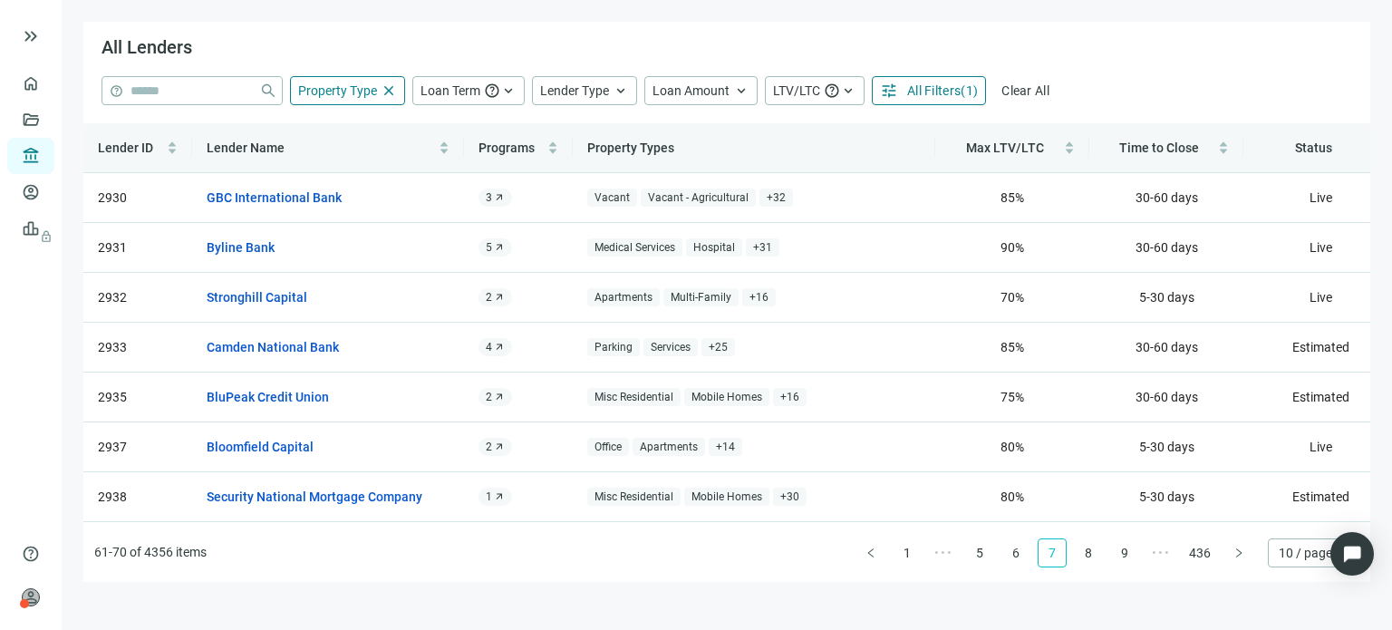
click at [1126, 559] on link "9" at bounding box center [1124, 552] width 27 height 27
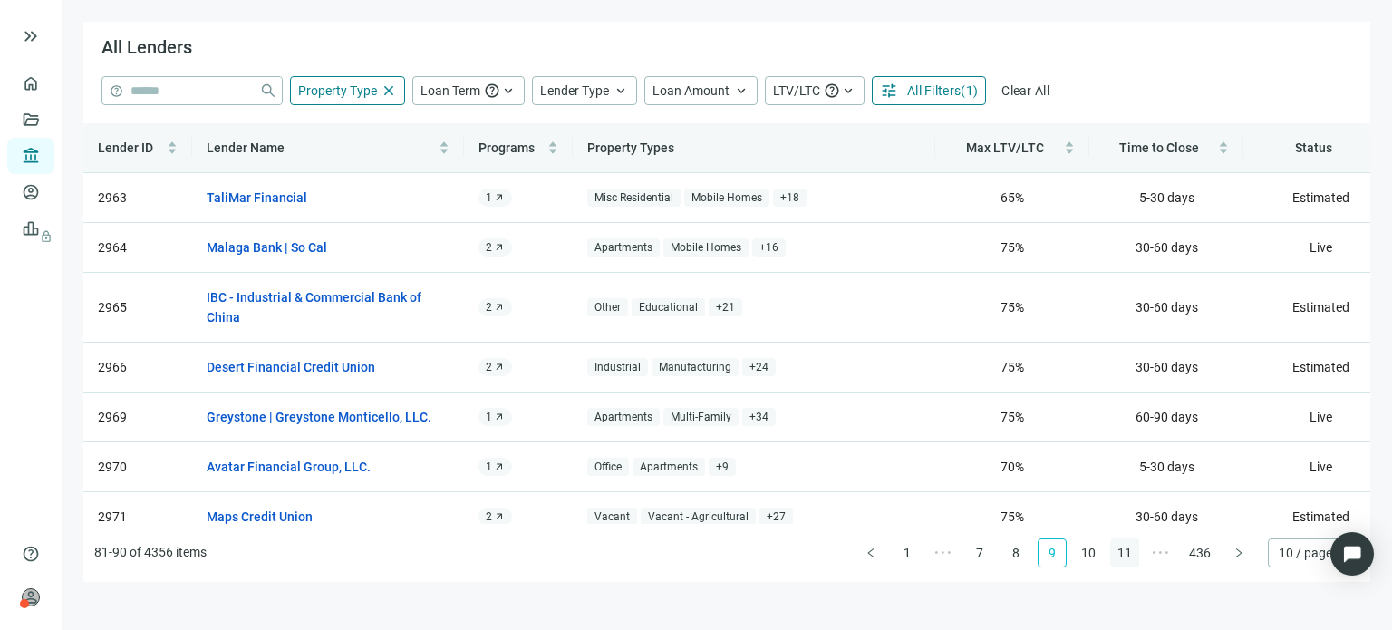
click at [1126, 559] on link "11" at bounding box center [1124, 552] width 27 height 27
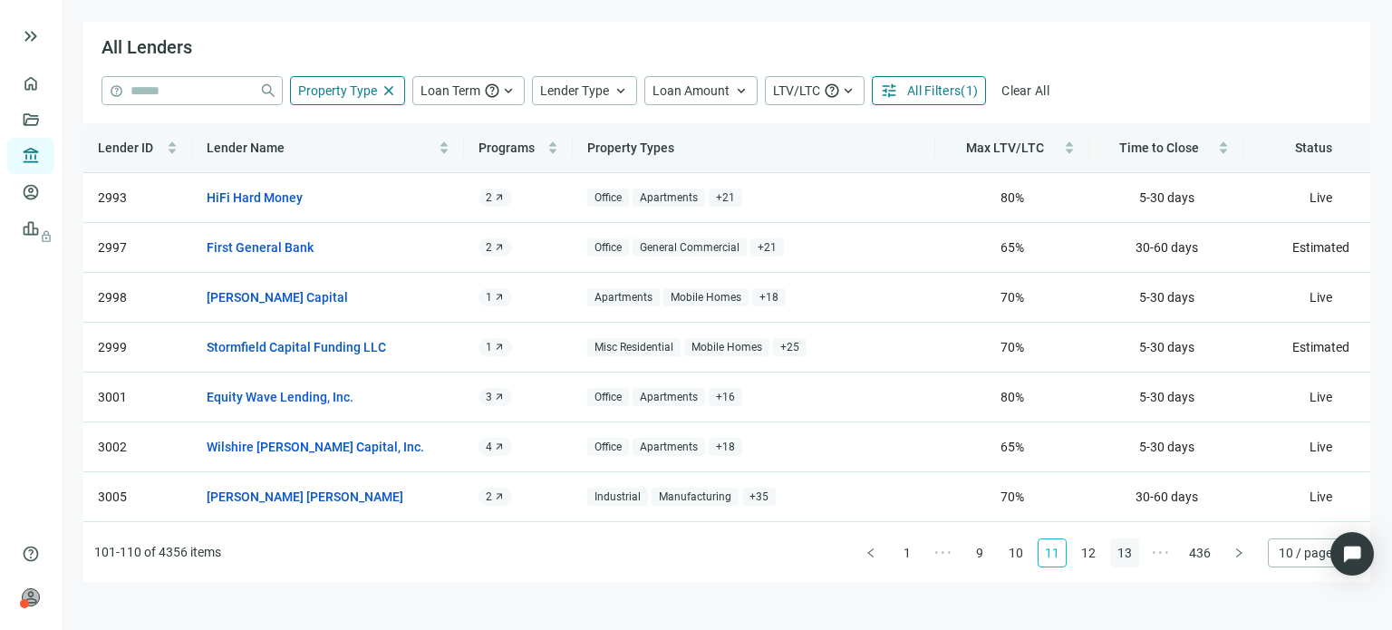
click at [1126, 559] on link "13" at bounding box center [1124, 552] width 27 height 27
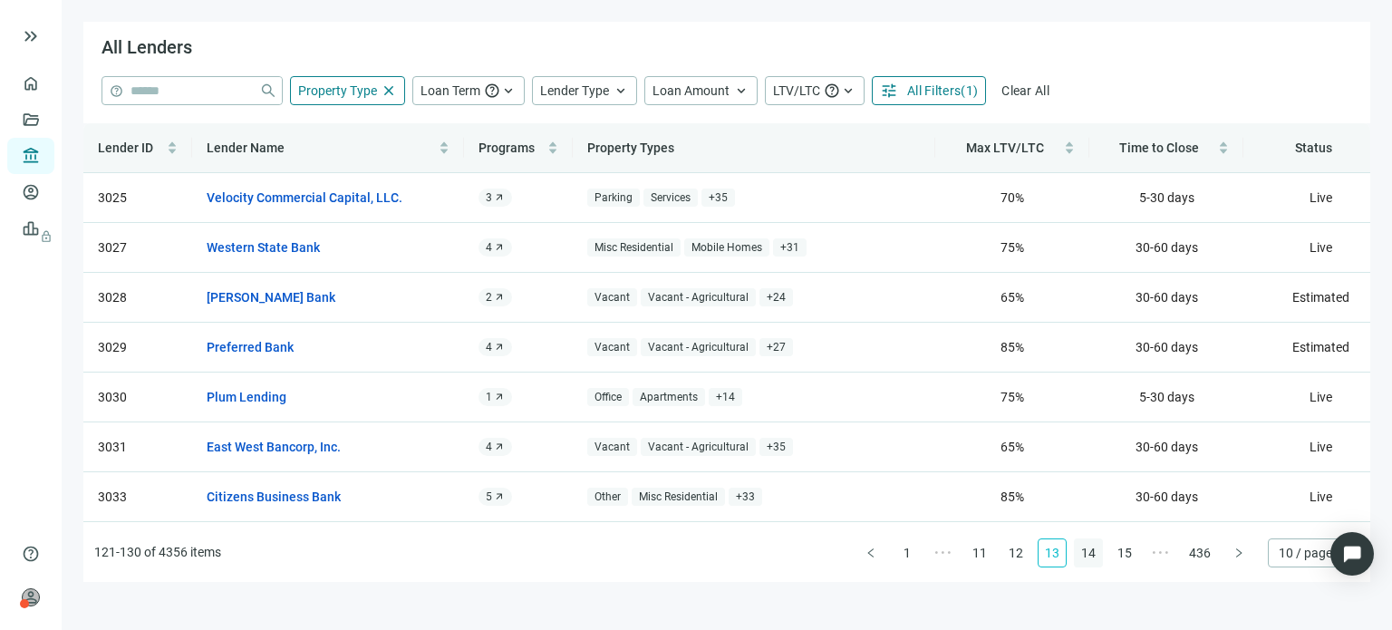
click at [1089, 557] on link "14" at bounding box center [1088, 552] width 27 height 27
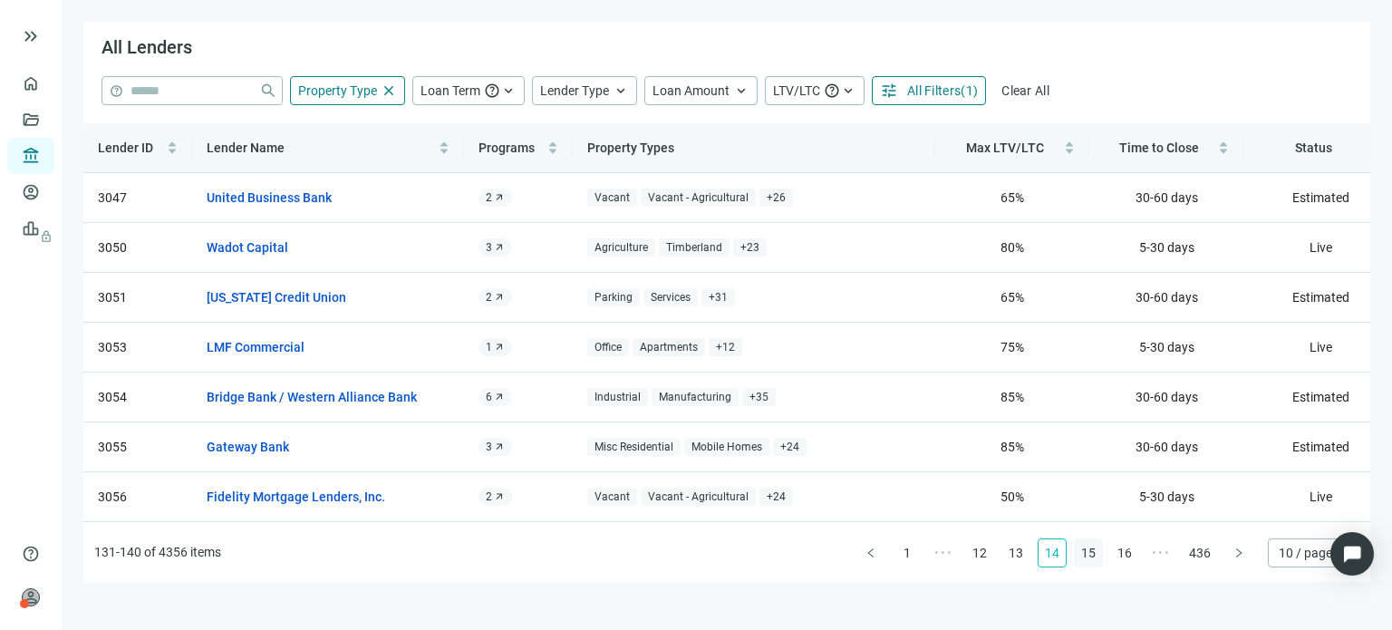
drag, startPoint x: 1077, startPoint y: 548, endPoint x: 1090, endPoint y: 557, distance: 16.9
click at [1090, 557] on link "15" at bounding box center [1088, 552] width 27 height 27
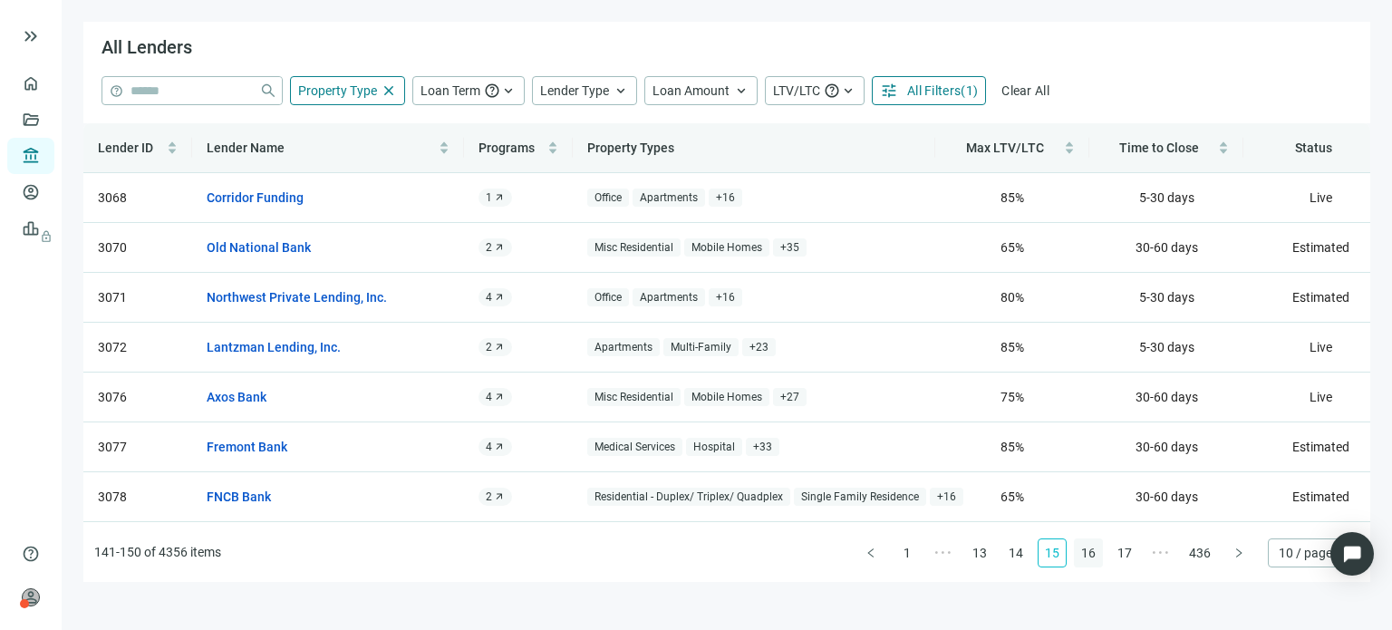
click at [1090, 555] on link "16" at bounding box center [1088, 552] width 27 height 27
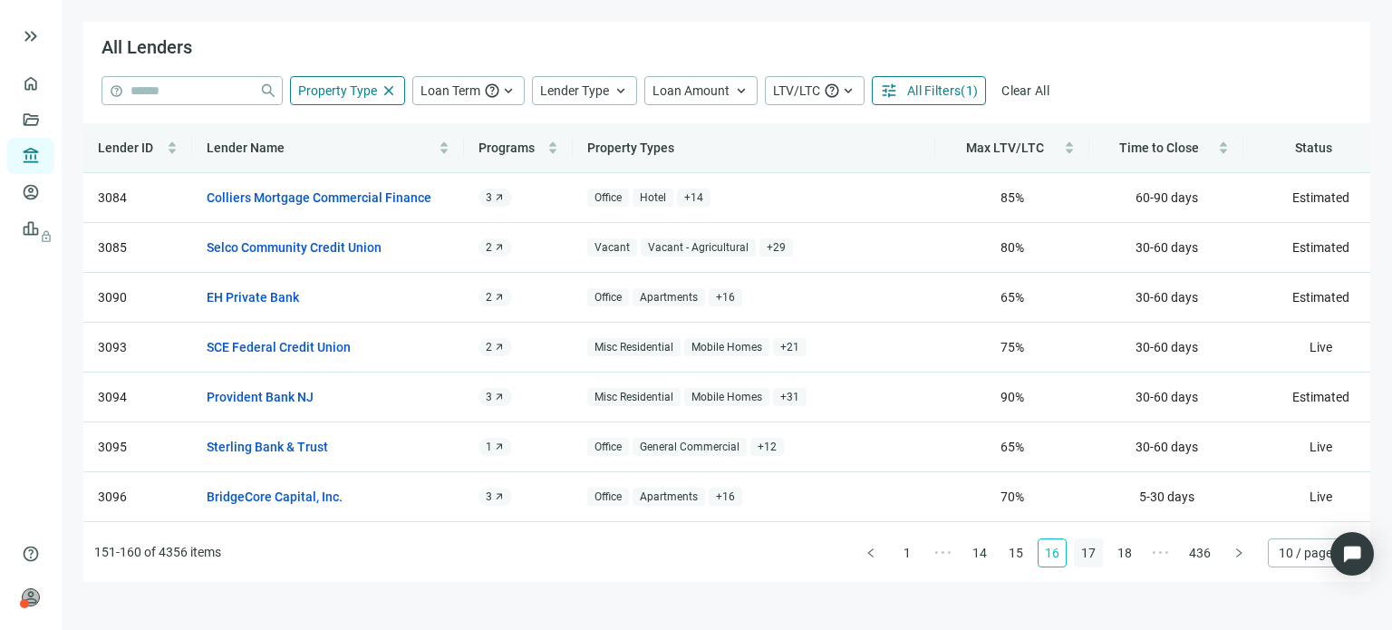
click at [1090, 555] on link "17" at bounding box center [1088, 552] width 27 height 27
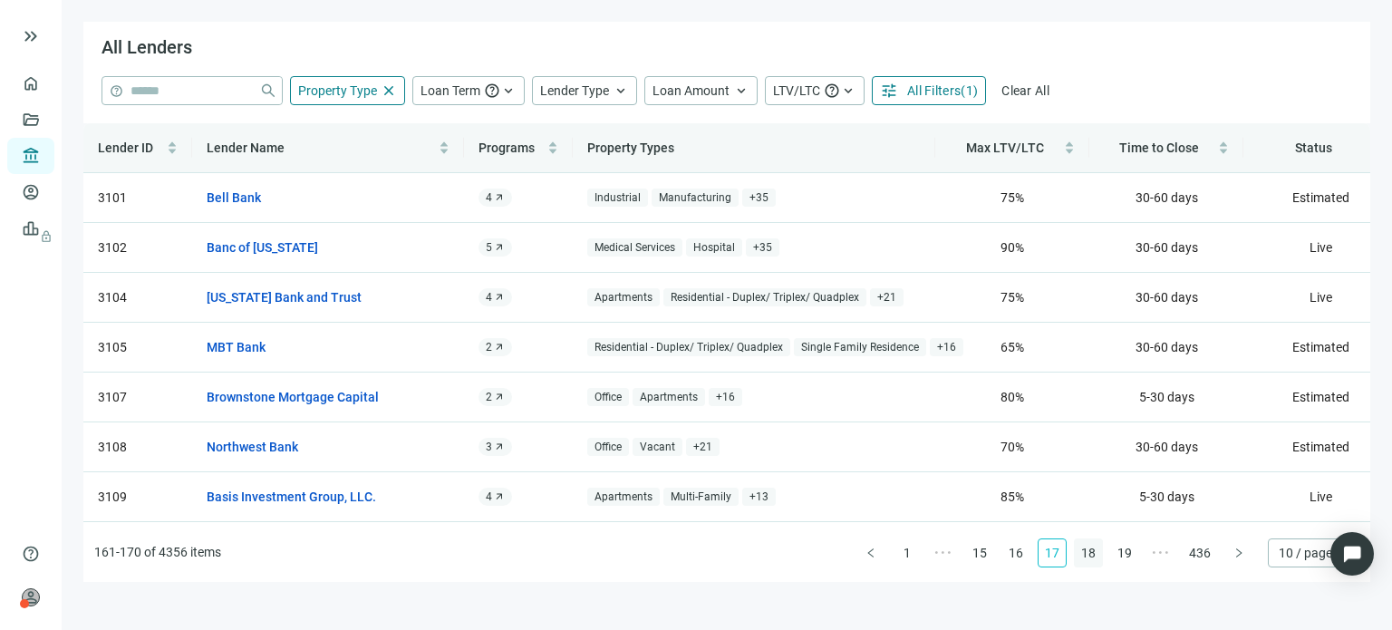
drag, startPoint x: 1044, startPoint y: 499, endPoint x: 1095, endPoint y: 553, distance: 74.4
click at [1095, 553] on link "18" at bounding box center [1088, 552] width 27 height 27
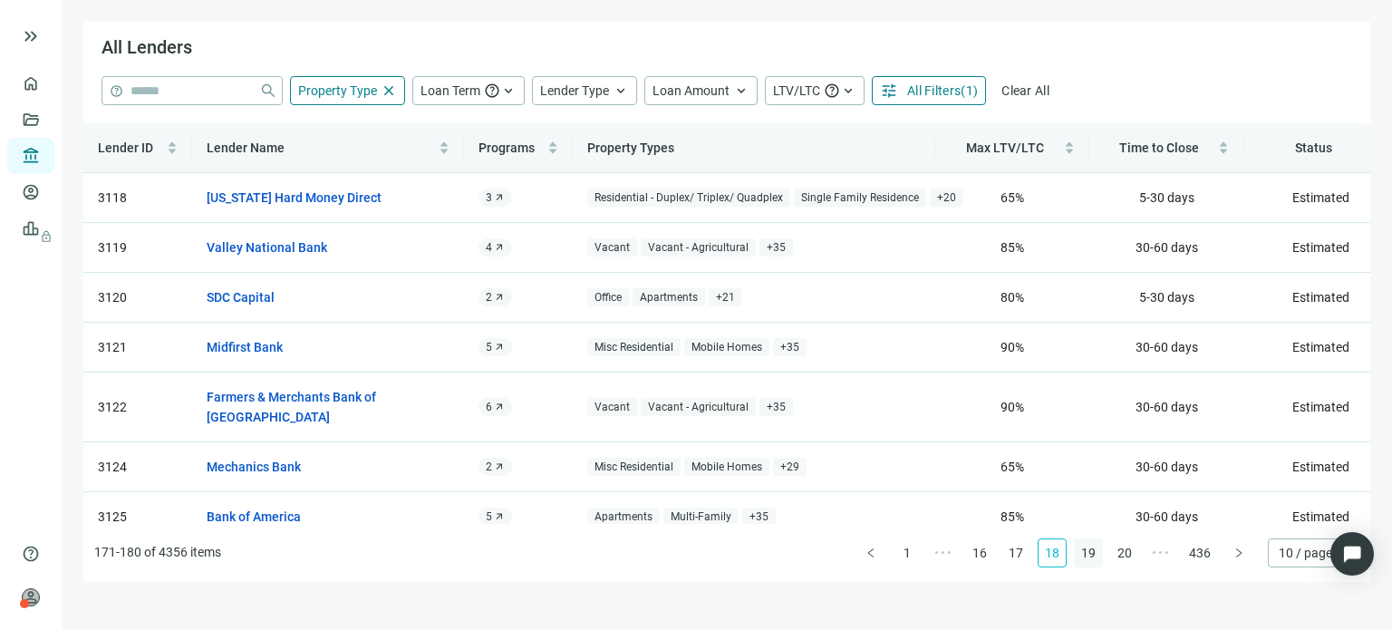
drag, startPoint x: 1083, startPoint y: 538, endPoint x: 1088, endPoint y: 557, distance: 20.5
click at [1088, 557] on link "19" at bounding box center [1088, 552] width 27 height 27
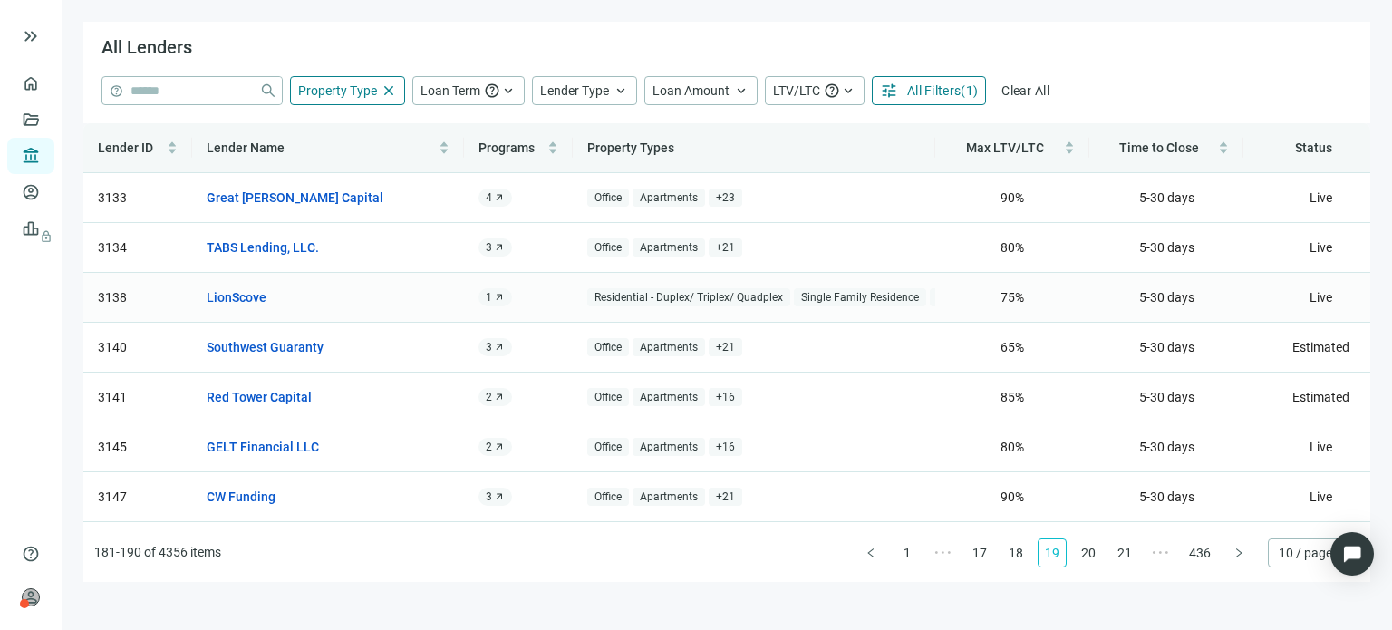
drag, startPoint x: 1012, startPoint y: 402, endPoint x: 962, endPoint y: 317, distance: 97.9
drag, startPoint x: 962, startPoint y: 317, endPoint x: 1120, endPoint y: 556, distance: 286.4
click at [1120, 556] on link "21" at bounding box center [1124, 552] width 27 height 27
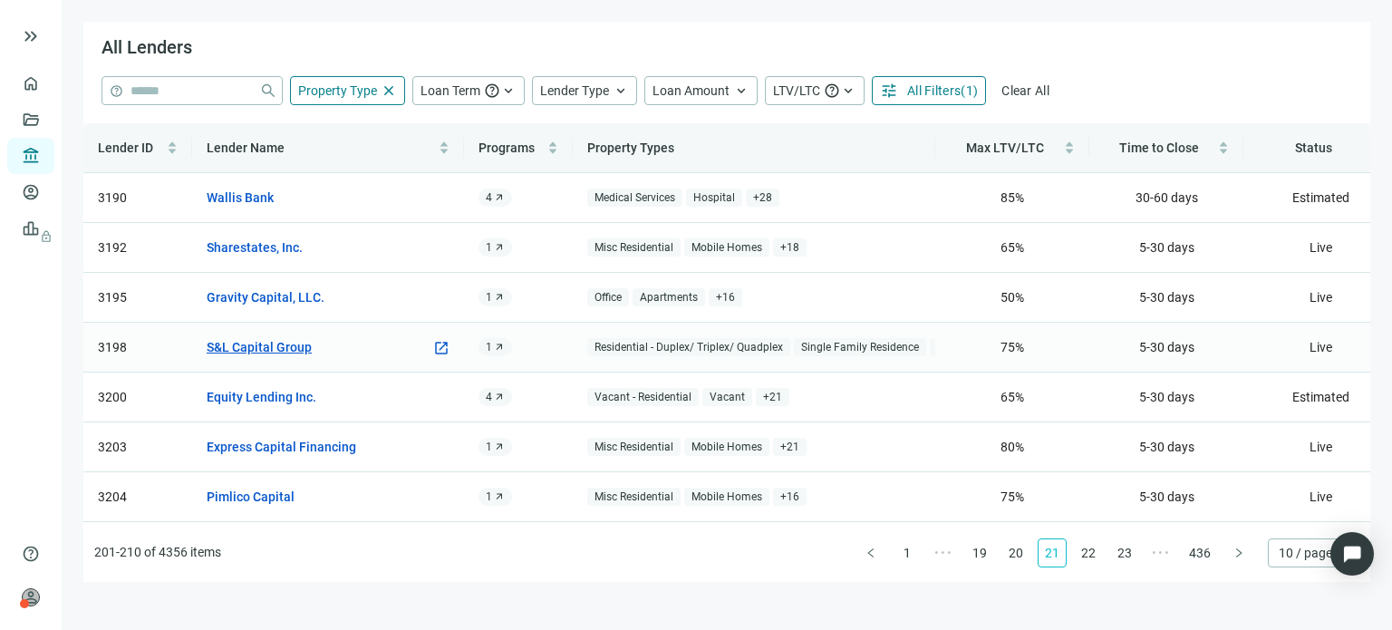
click at [290, 347] on link "S&L Capital Group" at bounding box center [259, 347] width 105 height 20
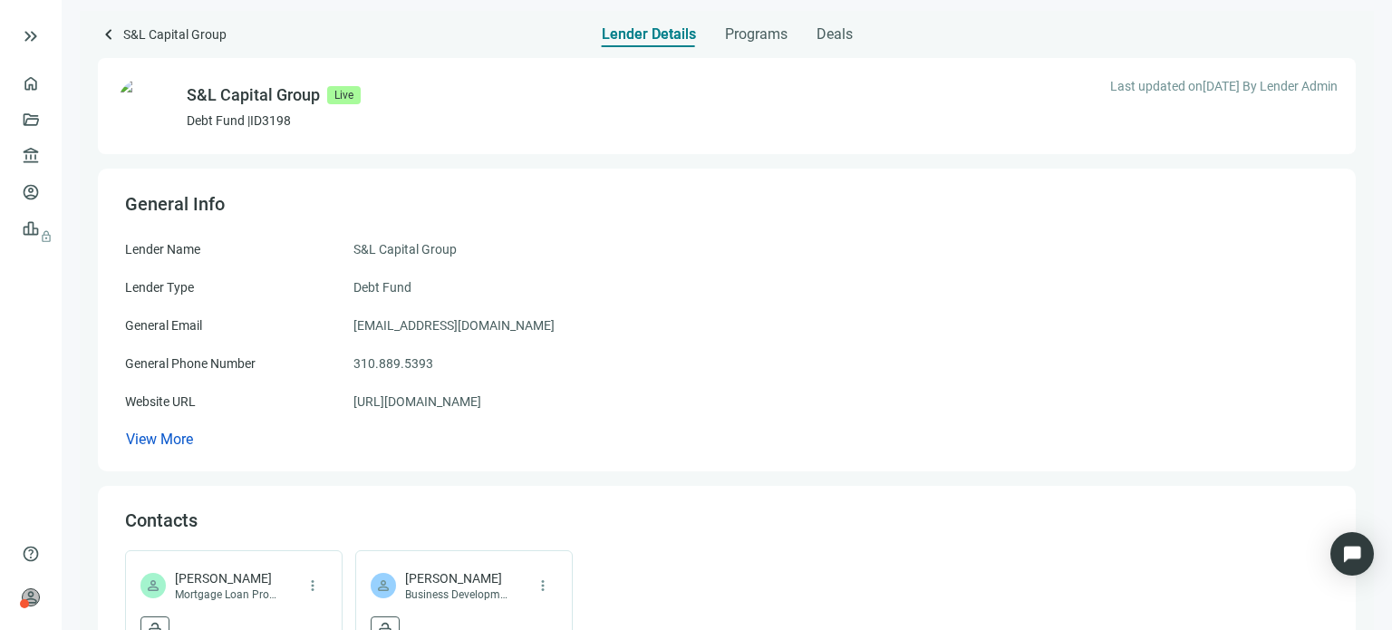
click at [290, 347] on div "Lender Name S&L Capital Group Lender Type Debt Fund General Email info@slcapita…" at bounding box center [727, 344] width 1204 height 210
drag, startPoint x: 148, startPoint y: 368, endPoint x: 129, endPoint y: 346, distance: 28.9
drag, startPoint x: 129, startPoint y: 346, endPoint x: 841, endPoint y: 463, distance: 722.0
click at [841, 463] on div "General Info Lender Name S&L Capital Group Lender Type Debt Fund General Email …" at bounding box center [727, 320] width 1258 height 303
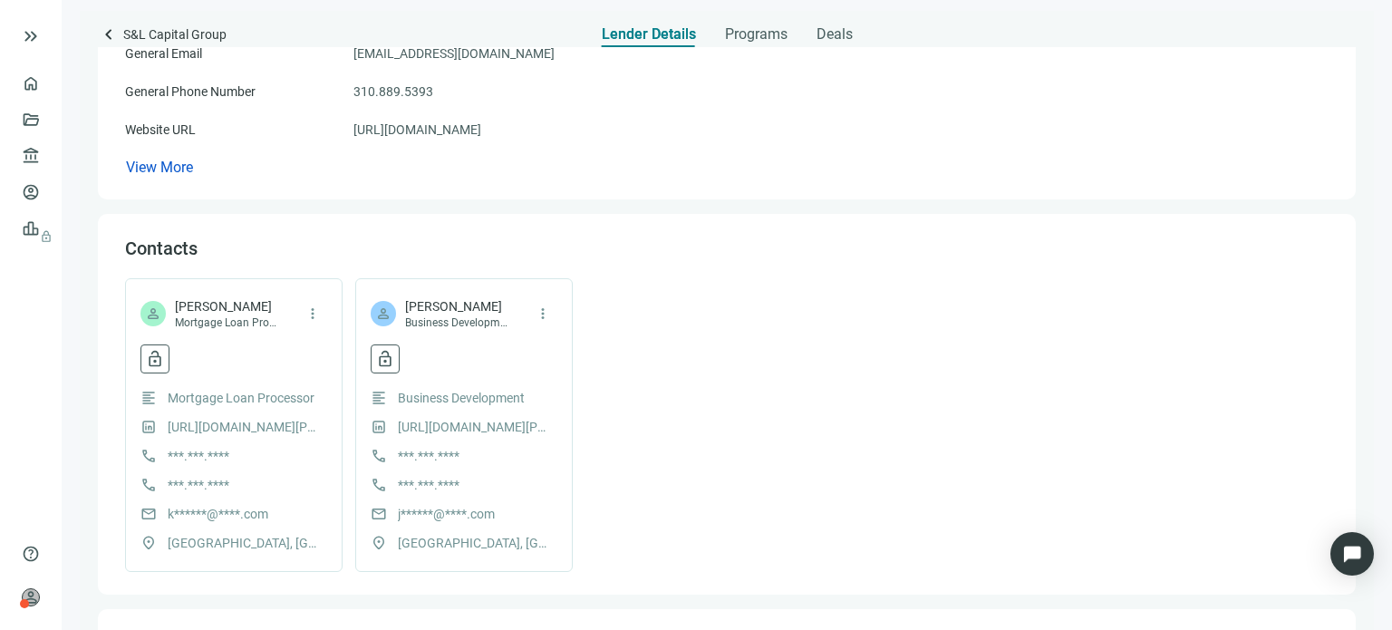
scroll to position [181, 0]
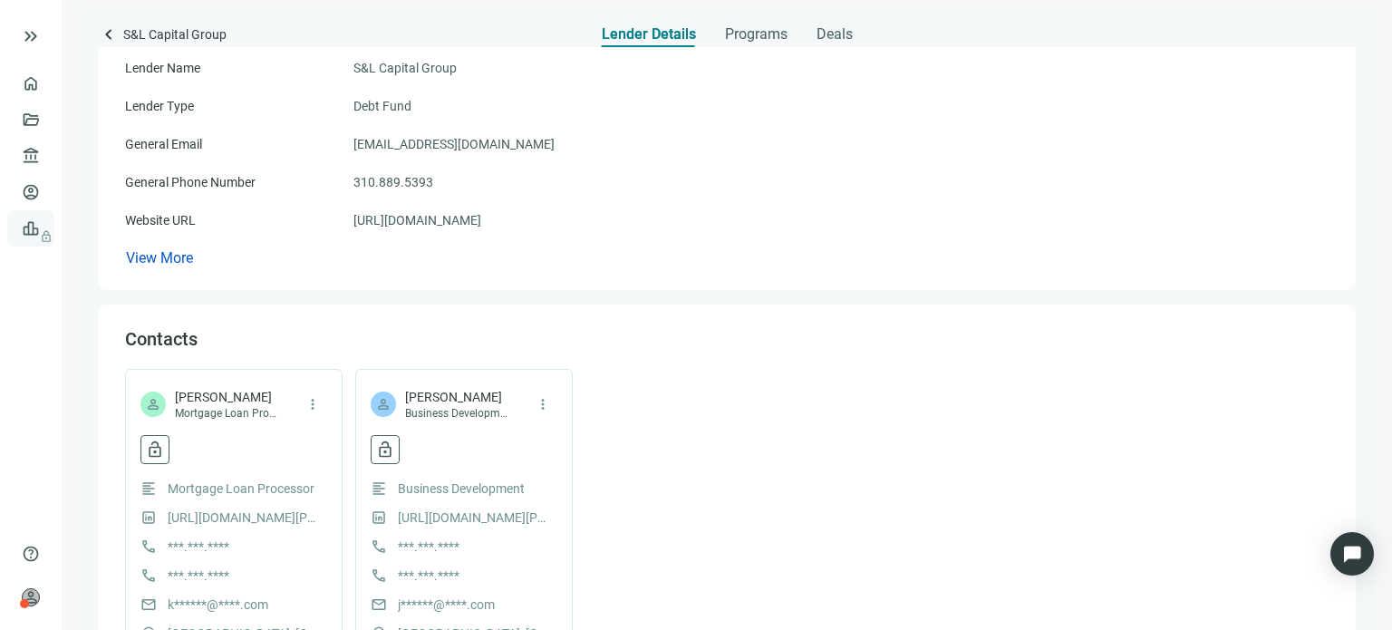
drag, startPoint x: 838, startPoint y: 460, endPoint x: 18, endPoint y: 230, distance: 850.9
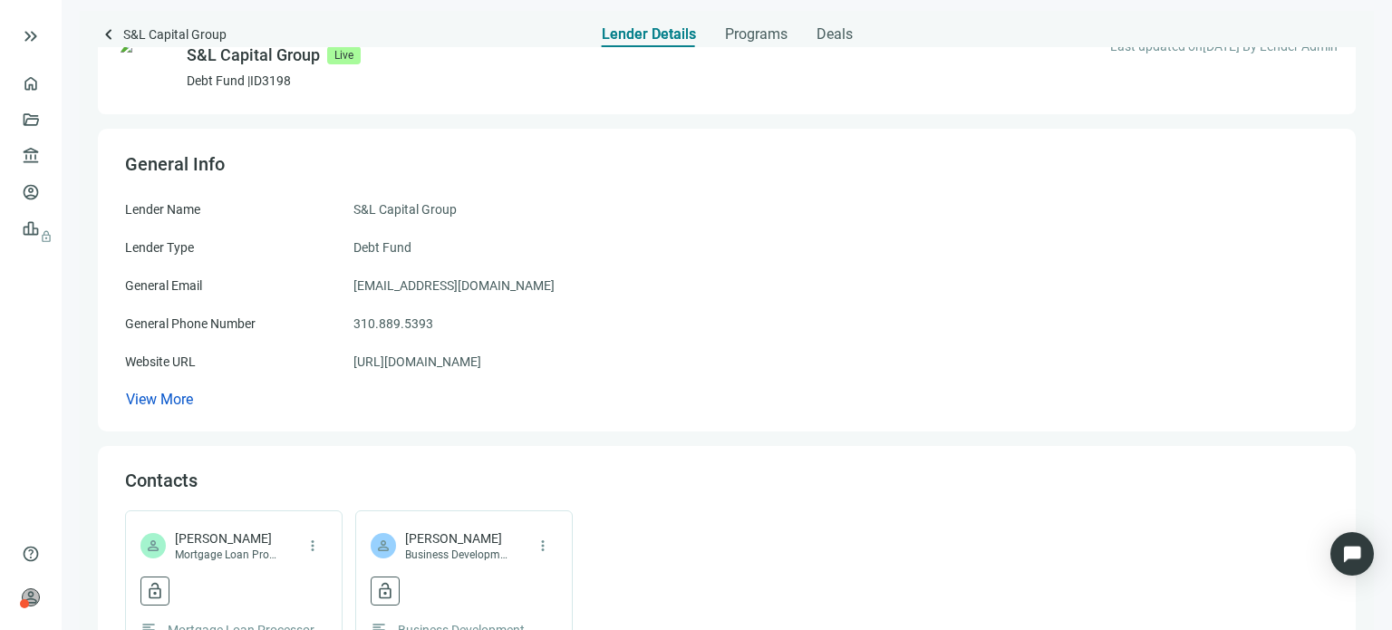
scroll to position [0, 0]
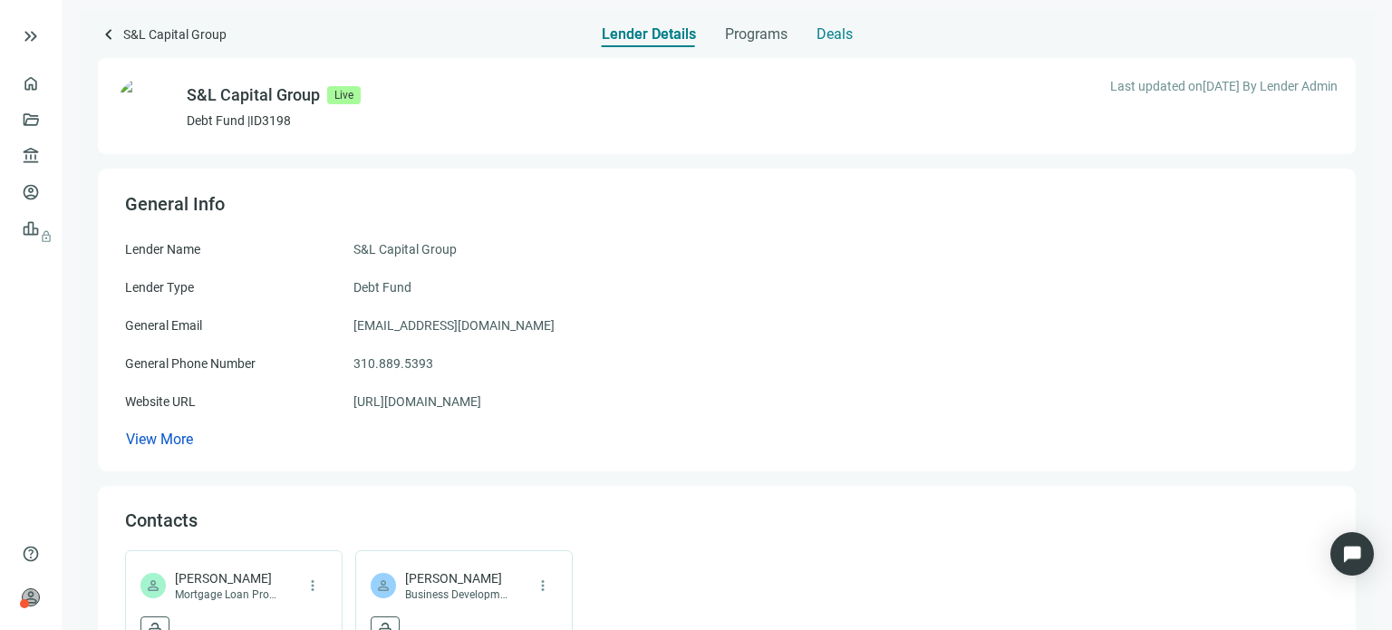
click at [821, 36] on span "Deals" at bounding box center [835, 34] width 36 height 18
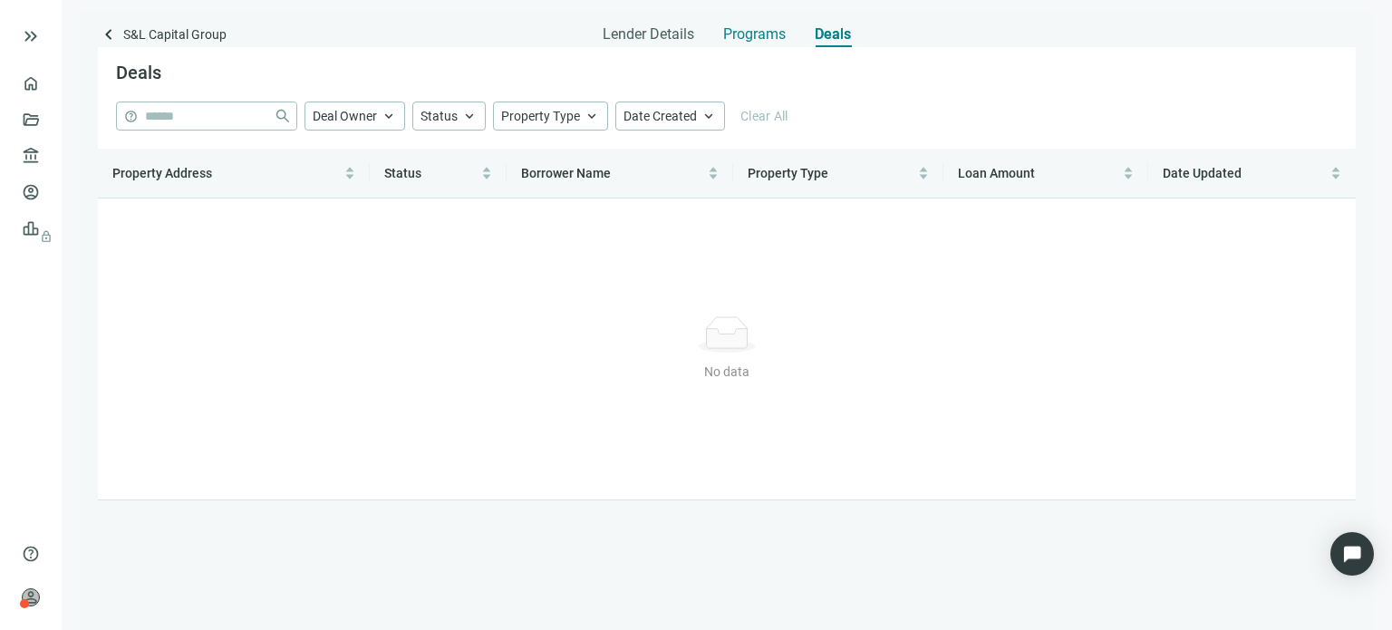
click at [763, 34] on span "Programs" at bounding box center [754, 34] width 63 height 18
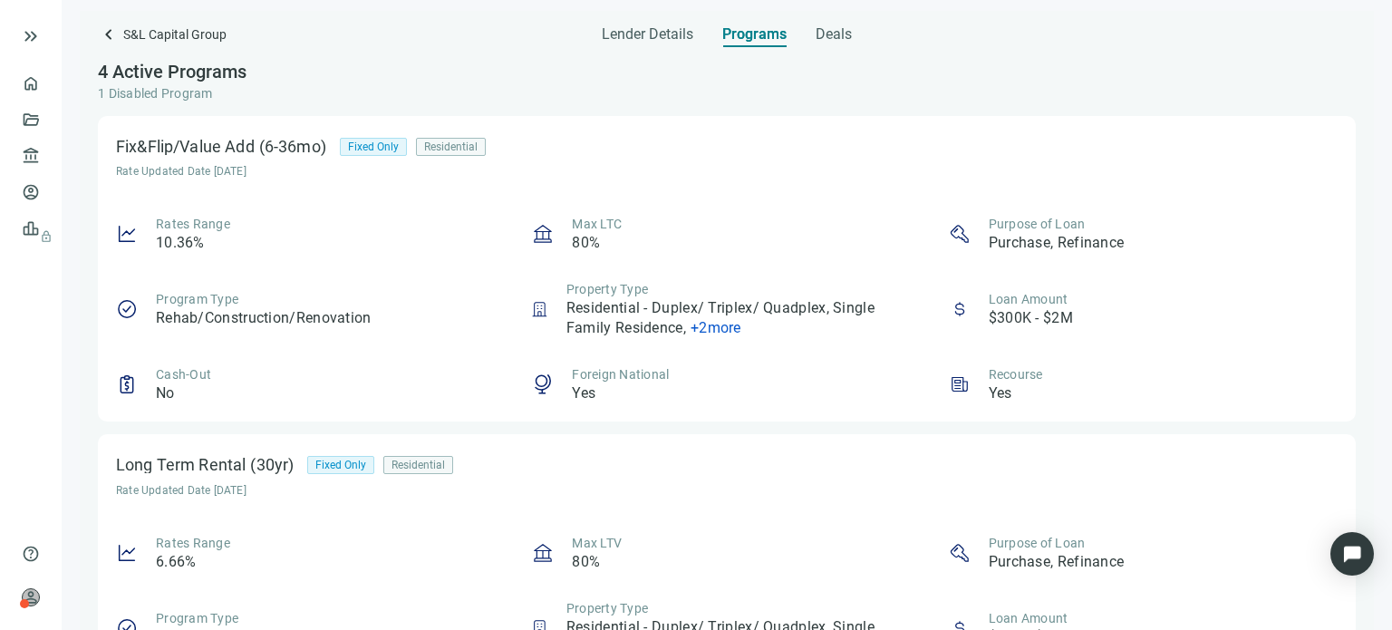
drag, startPoint x: 781, startPoint y: 35, endPoint x: 199, endPoint y: 136, distance: 591.5
drag, startPoint x: 199, startPoint y: 136, endPoint x: 713, endPoint y: 322, distance: 547.4
click at [713, 322] on span "+ 2 more" at bounding box center [716, 327] width 51 height 17
drag, startPoint x: 584, startPoint y: 273, endPoint x: 246, endPoint y: 448, distance: 380.7
drag, startPoint x: 246, startPoint y: 448, endPoint x: 429, endPoint y: 465, distance: 183.9
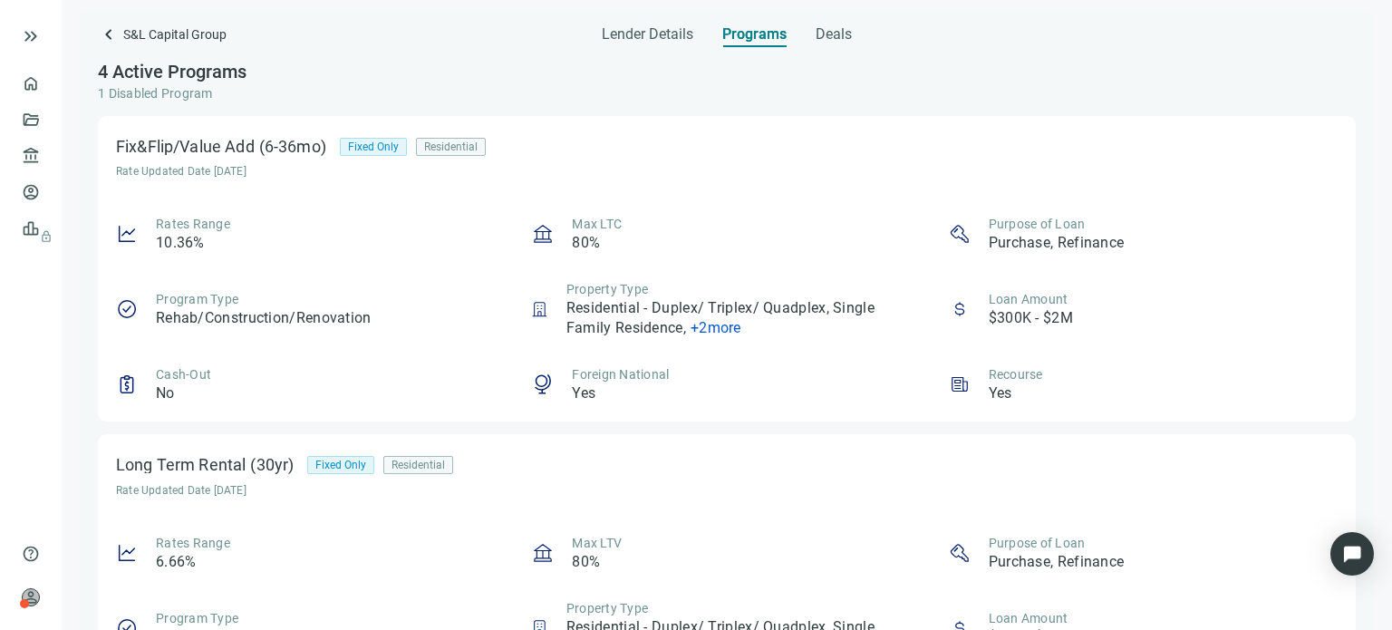
click at [429, 465] on div "Residential" at bounding box center [418, 465] width 70 height 18
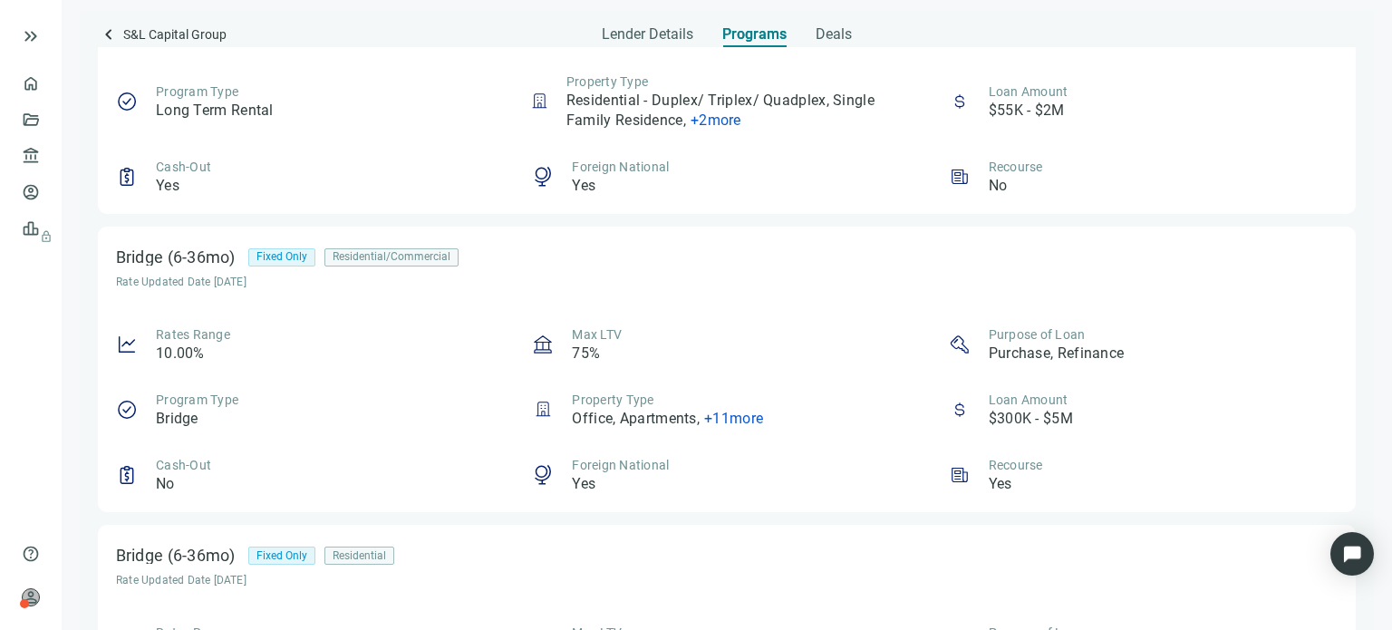
scroll to position [499, 0]
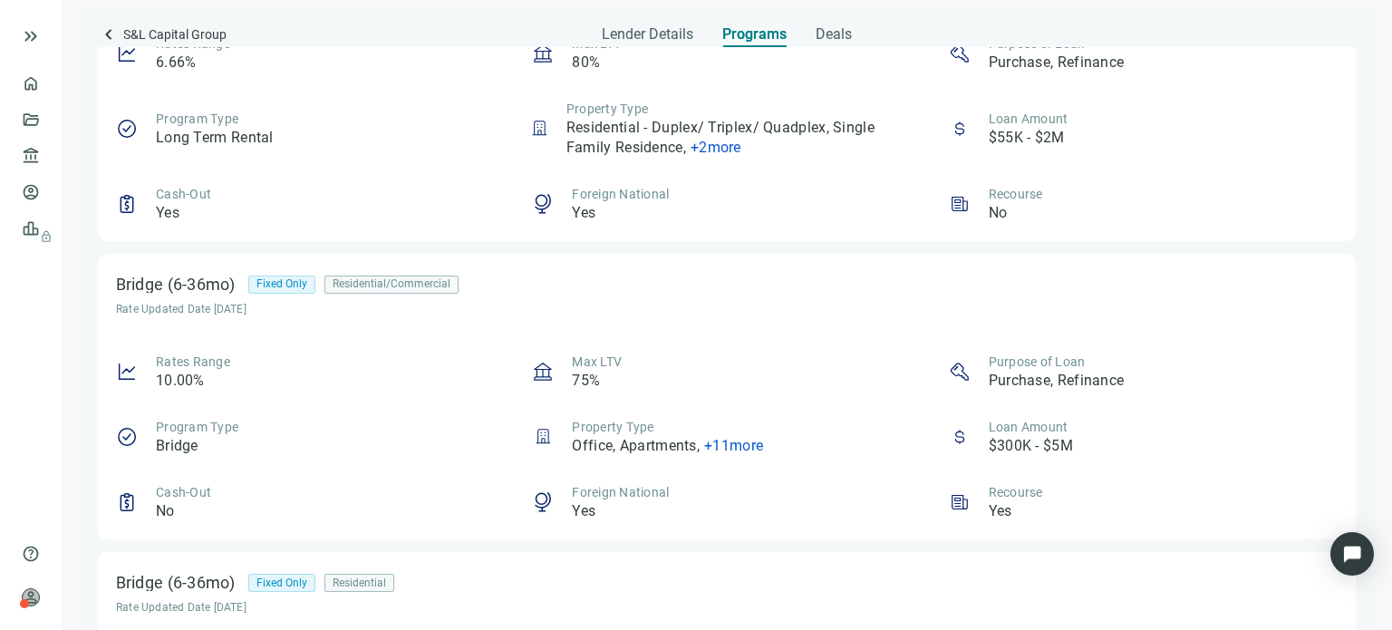
drag, startPoint x: 156, startPoint y: 463, endPoint x: 4, endPoint y: 429, distance: 156.1
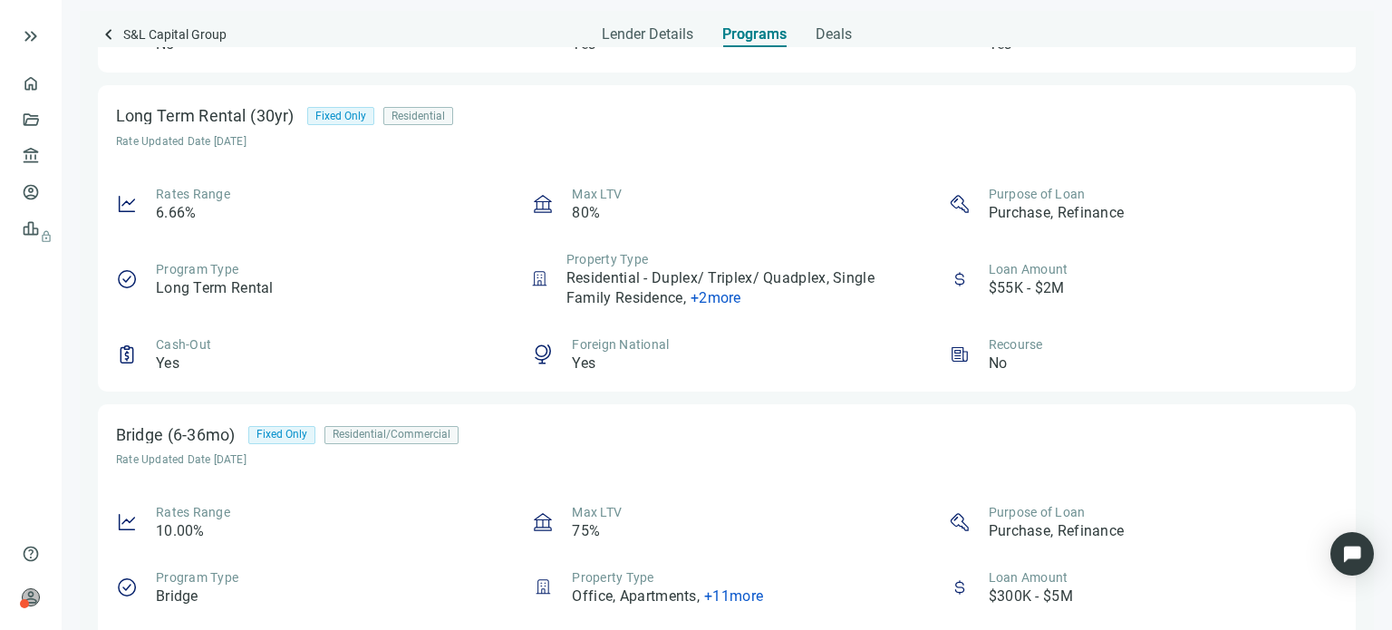
scroll to position [318, 0]
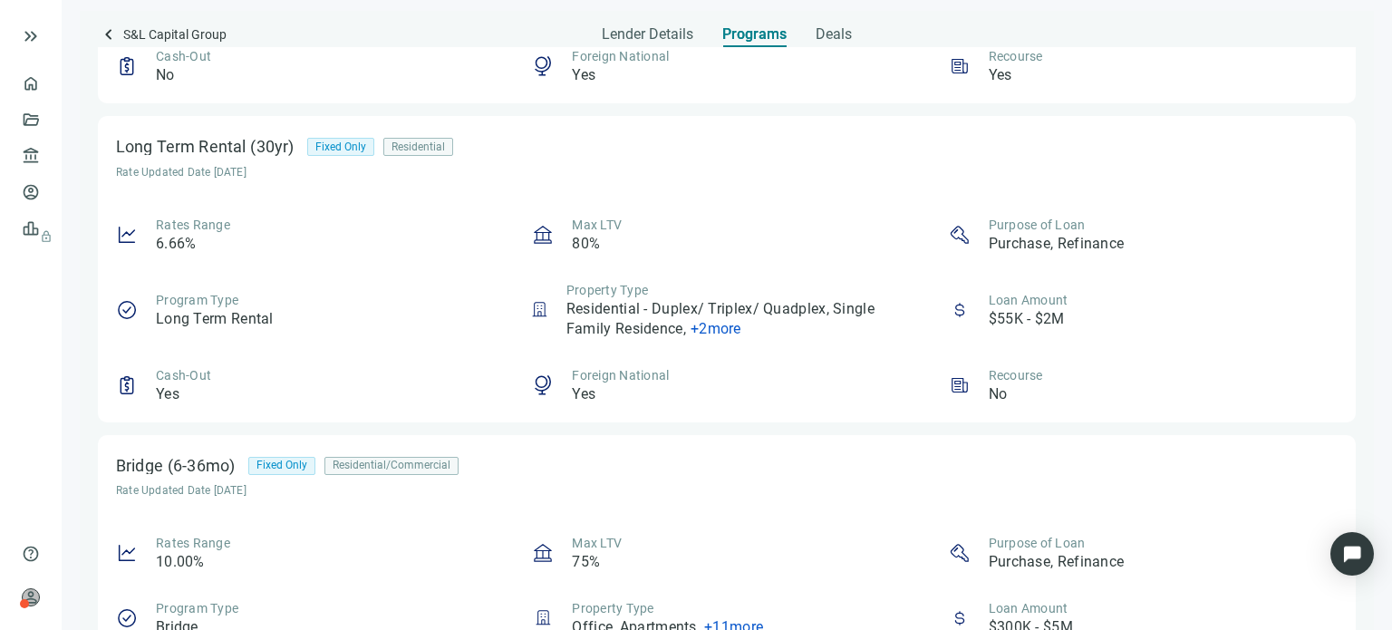
drag, startPoint x: 53, startPoint y: 415, endPoint x: 0, endPoint y: 336, distance: 94.8
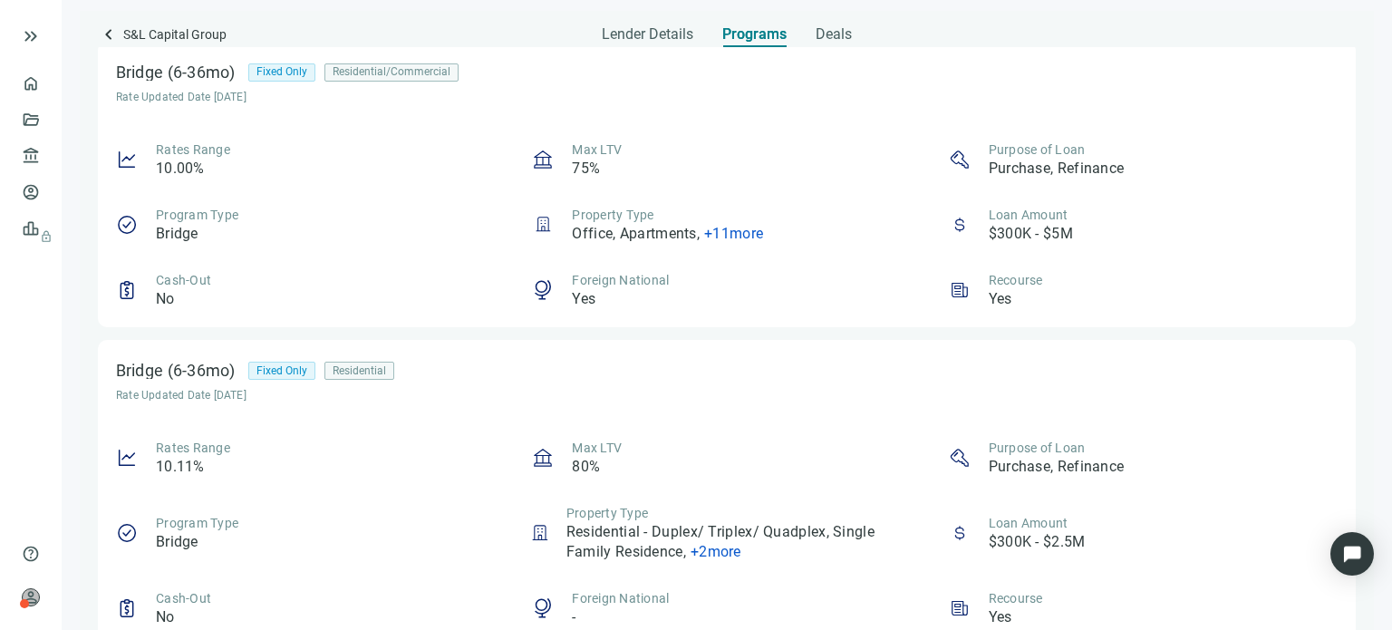
scroll to position [681, 0]
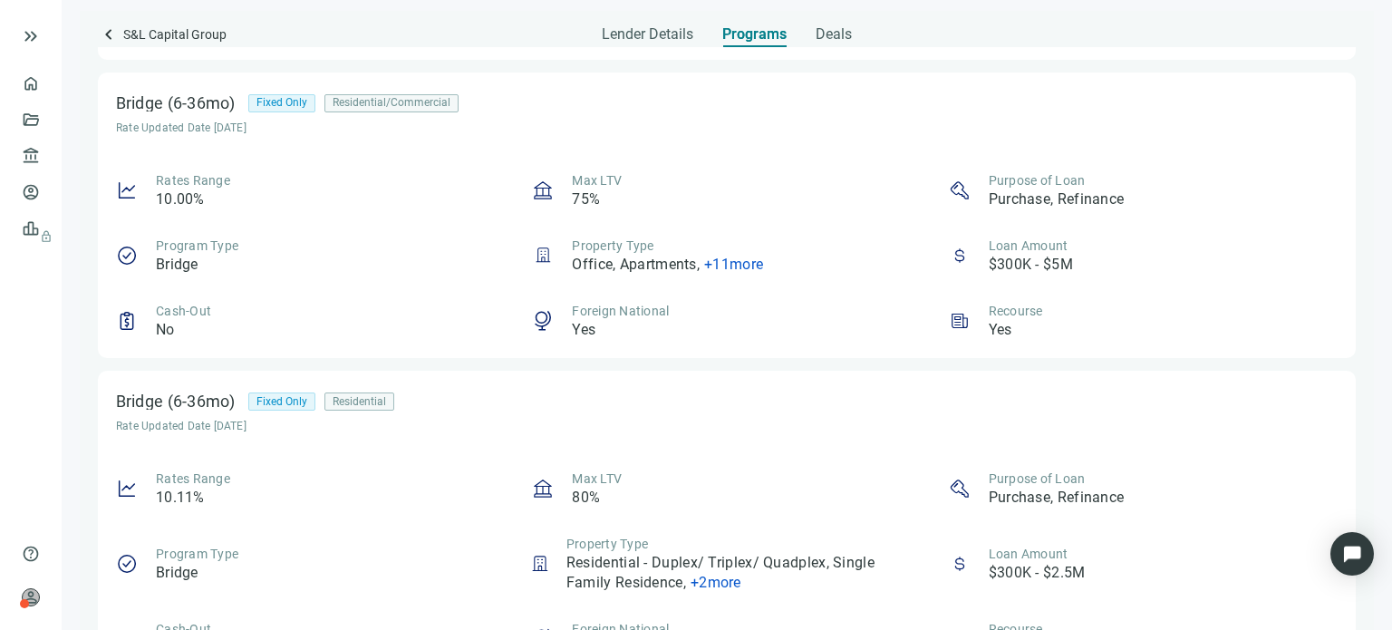
drag, startPoint x: 603, startPoint y: 469, endPoint x: 0, endPoint y: -110, distance: 835.4
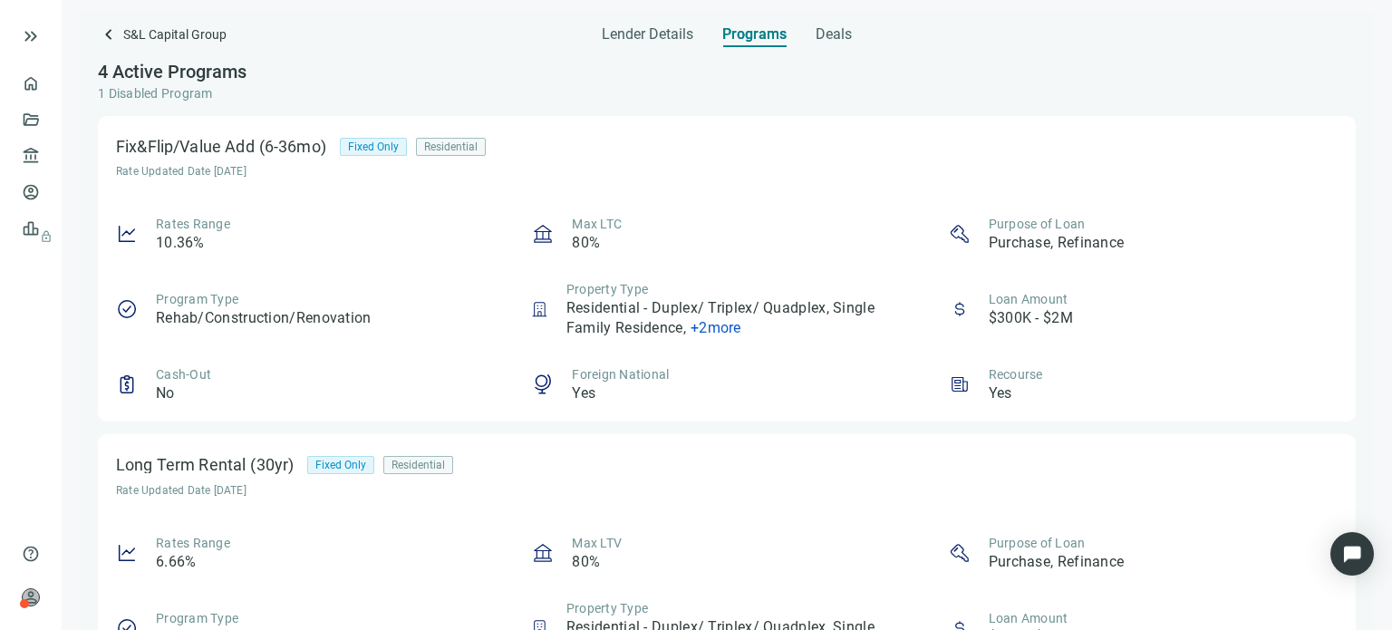
scroll to position [0, 0]
click at [102, 43] on span "keyboard_arrow_left" at bounding box center [109, 35] width 22 height 22
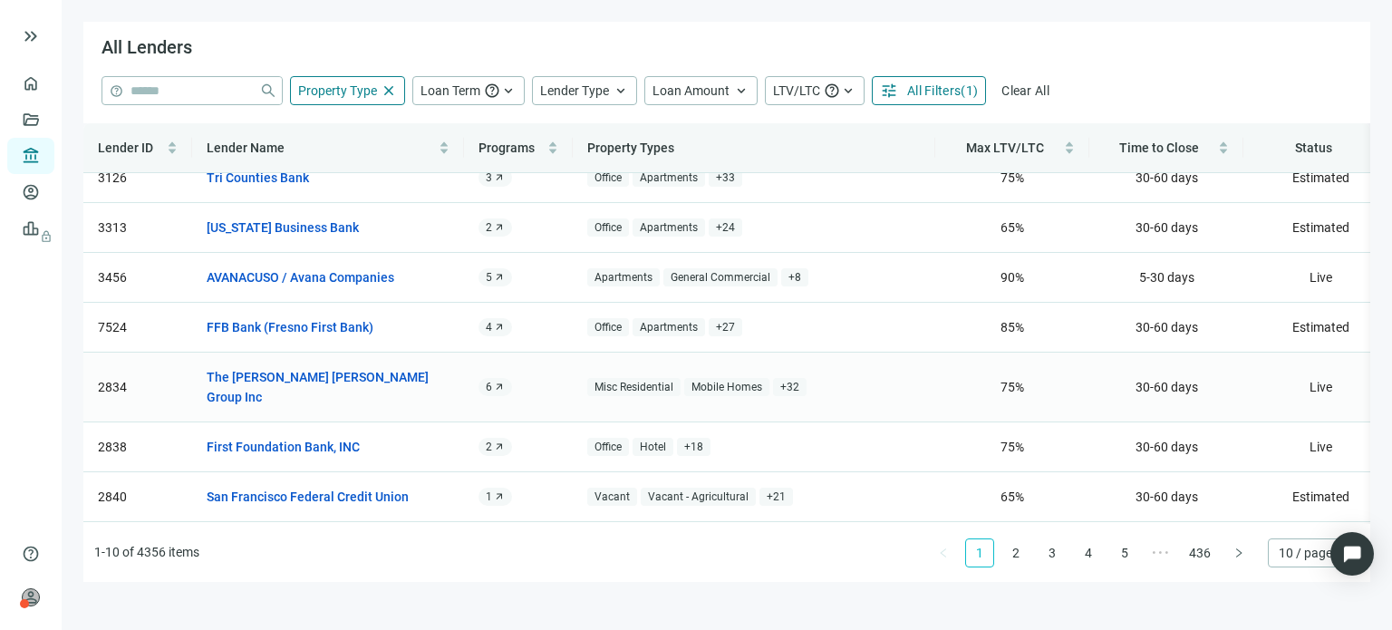
scroll to position [163, 0]
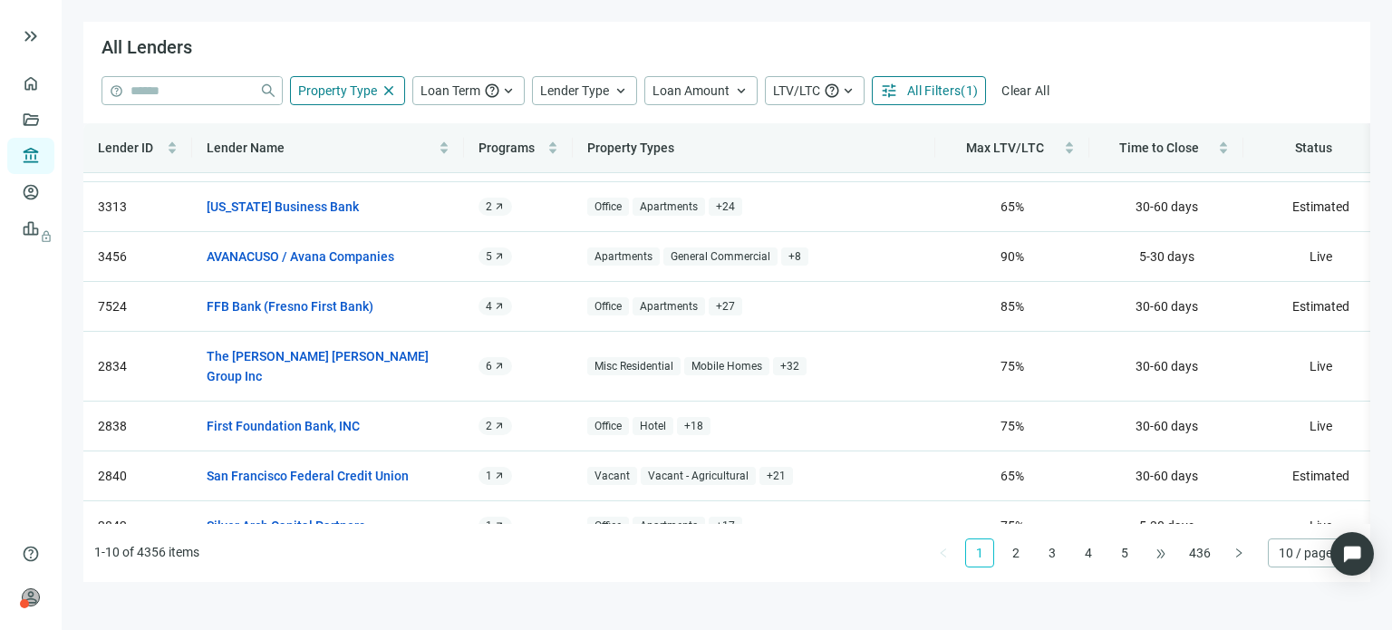
click at [1162, 556] on span "•••" at bounding box center [1161, 552] width 29 height 29
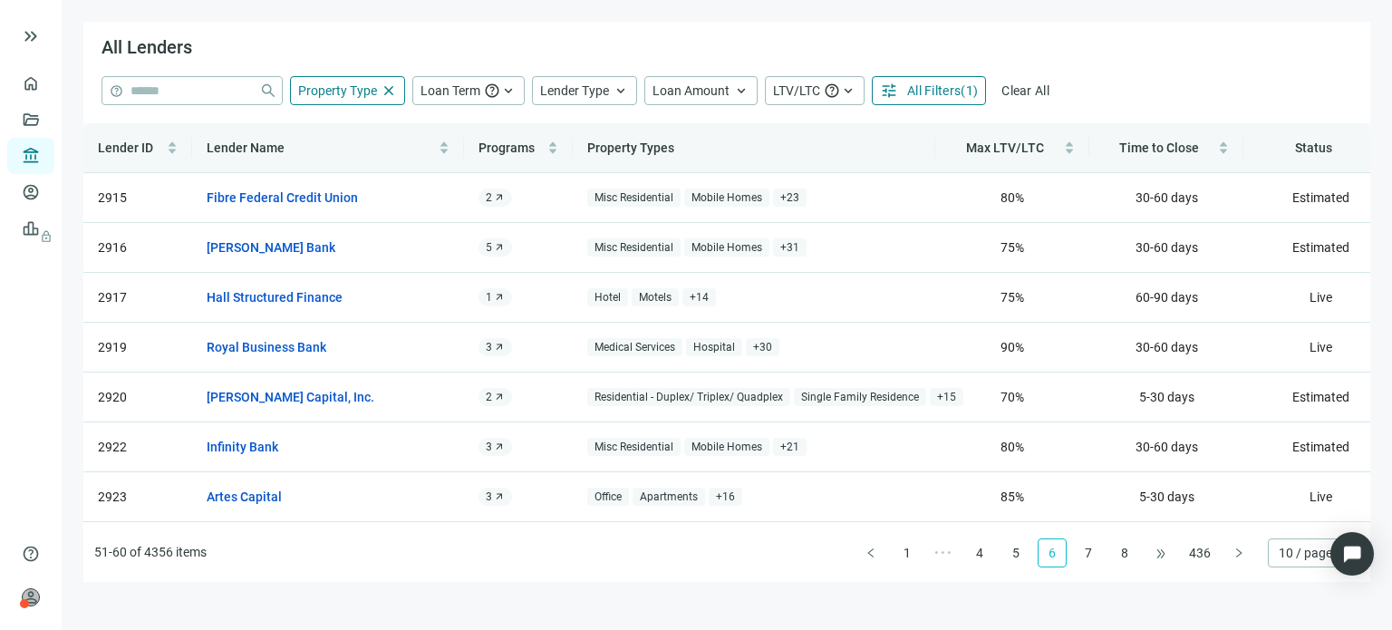
click at [1161, 556] on span "•••" at bounding box center [1161, 552] width 29 height 29
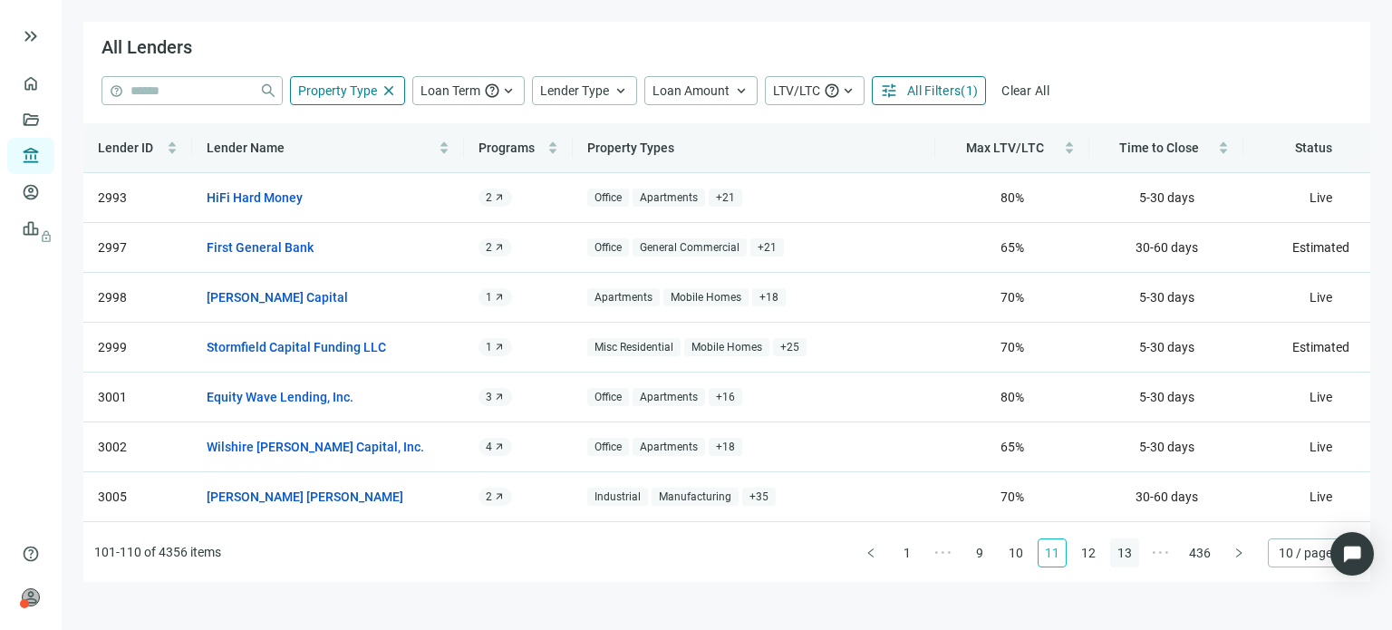
click at [1131, 556] on link "13" at bounding box center [1124, 552] width 27 height 27
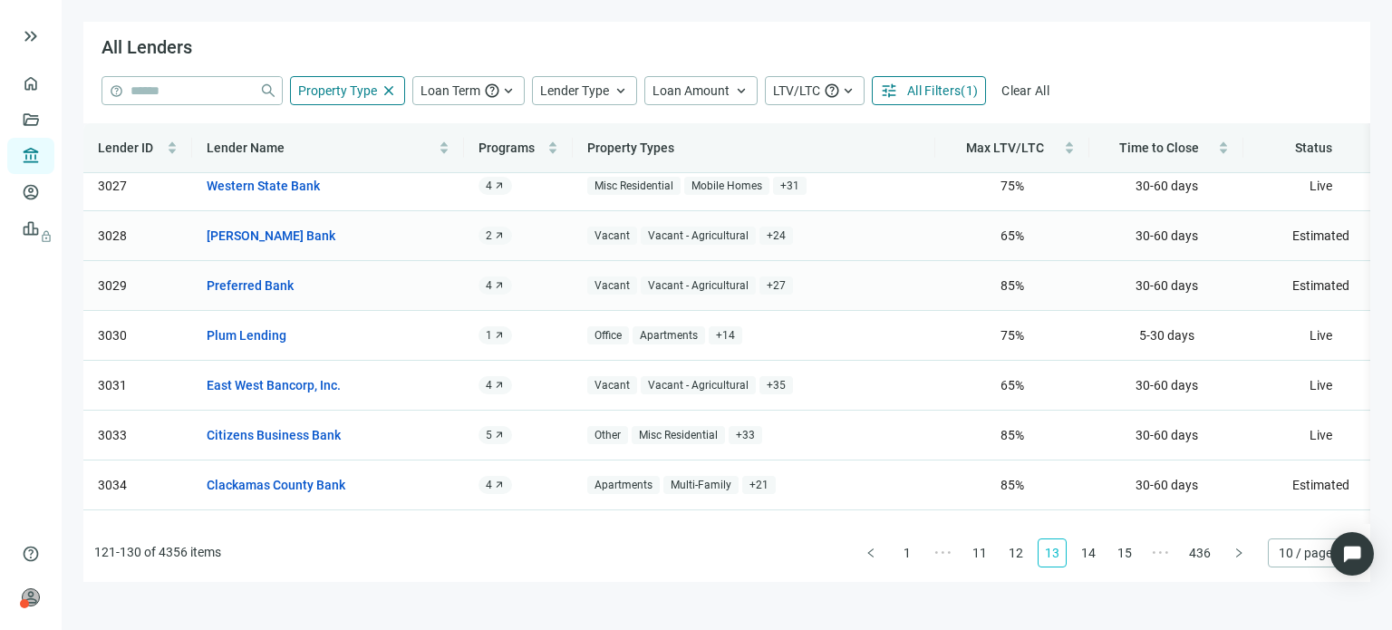
scroll to position [91, 0]
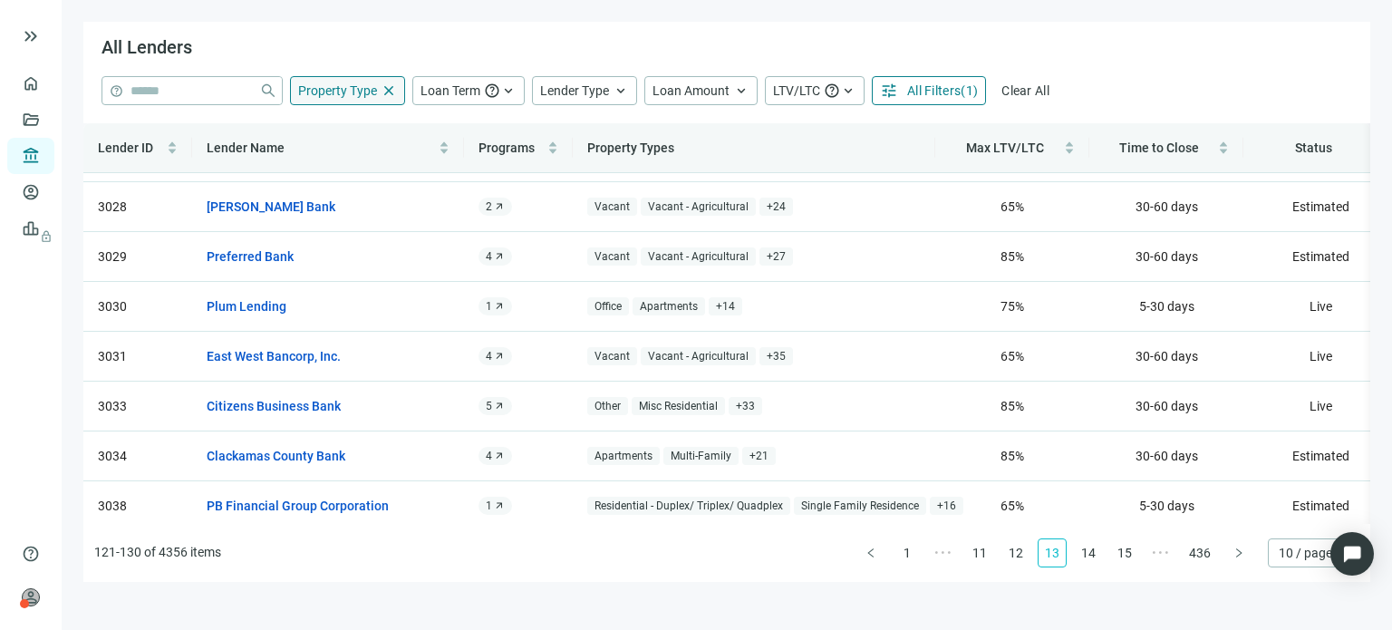
click at [322, 98] on div "Property Type close" at bounding box center [347, 90] width 115 height 29
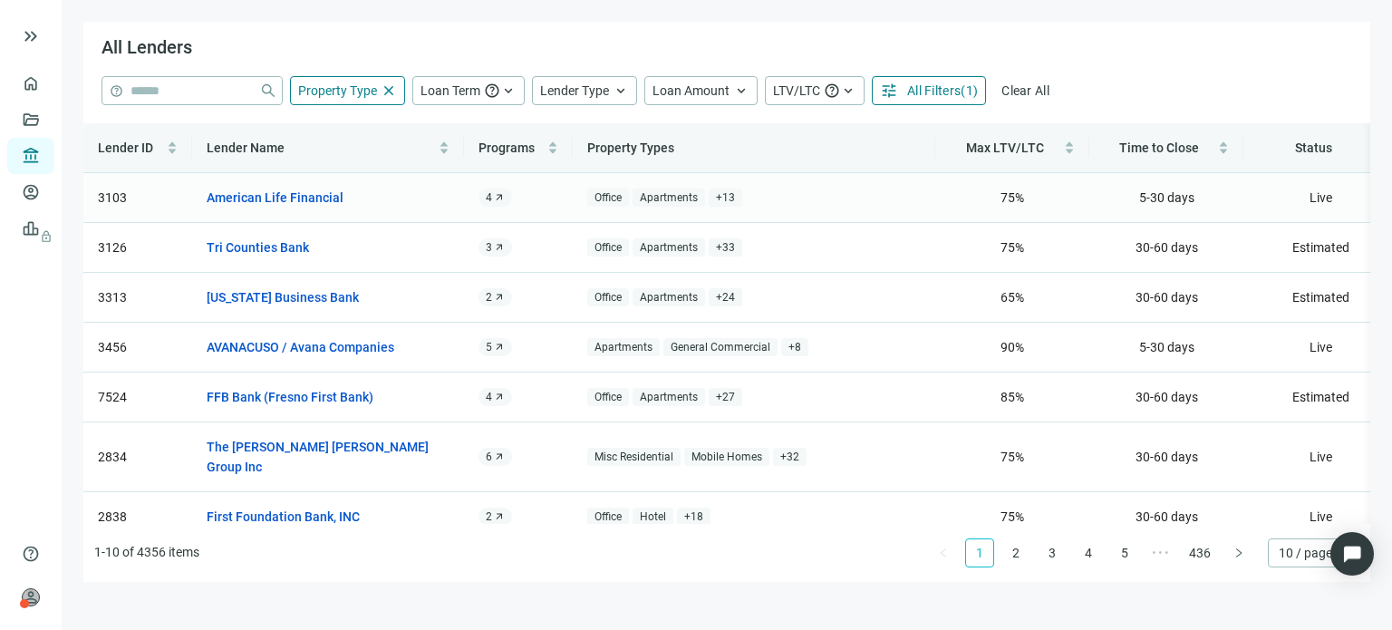
scroll to position [0, 0]
click at [908, 93] on span "All Filters" at bounding box center [933, 90] width 53 height 15
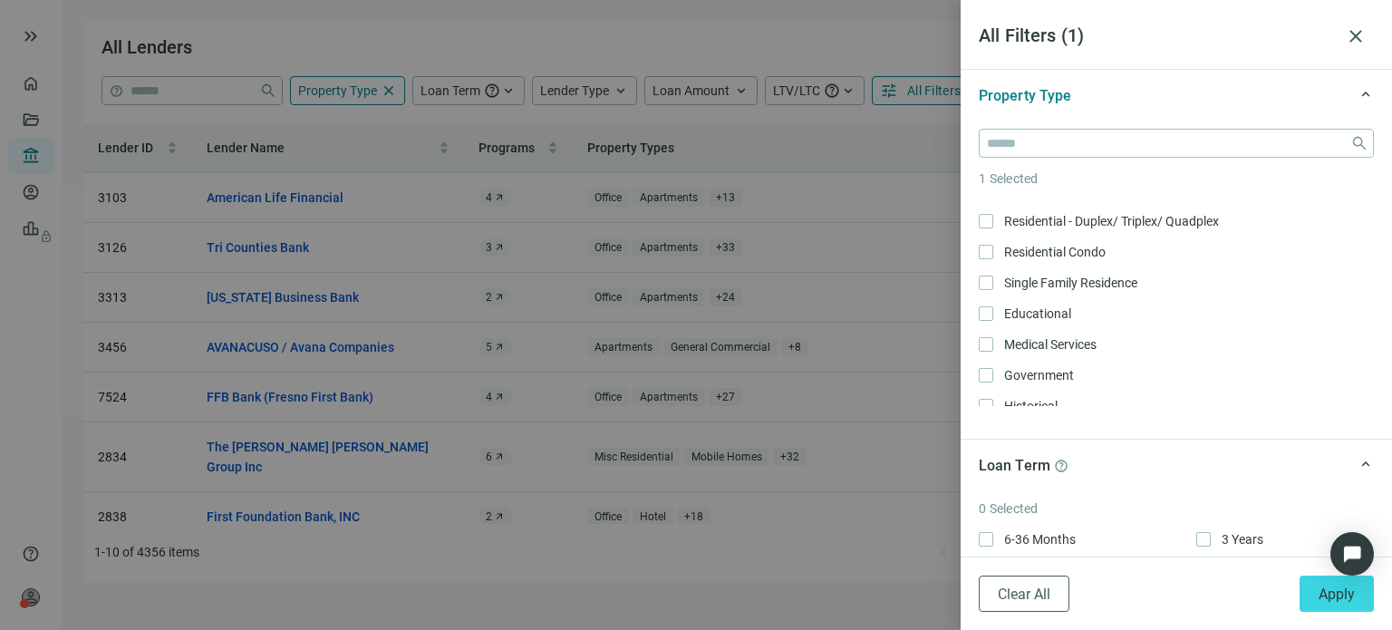
scroll to position [544, 0]
drag, startPoint x: 1071, startPoint y: 280, endPoint x: 653, endPoint y: 538, distance: 491.3
drag, startPoint x: 584, startPoint y: 394, endPoint x: 22, endPoint y: 249, distance: 580.4
drag, startPoint x: 1174, startPoint y: 460, endPoint x: 0, endPoint y: -110, distance: 1304.6
drag, startPoint x: 0, startPoint y: 23, endPoint x: 0, endPoint y: 673, distance: 649.9
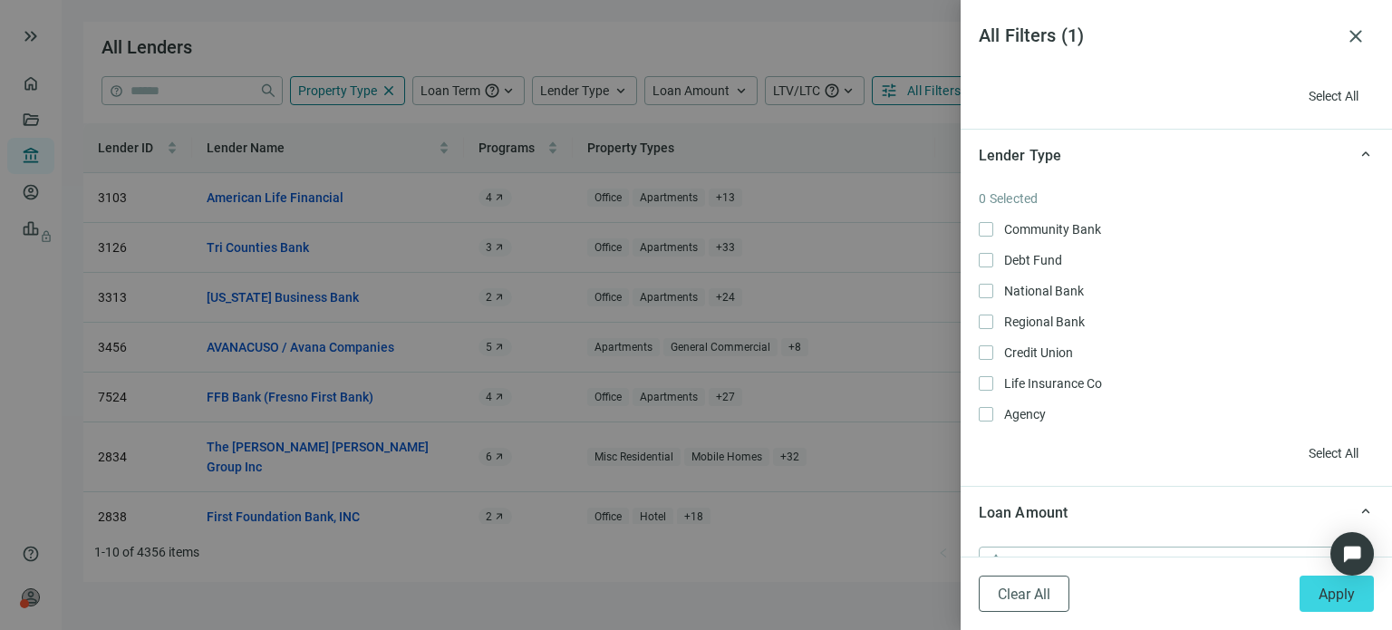
click at [968, 412] on div "0 Selected Community Bank Only Debt Fund Only National Bank Only Regional Bank …" at bounding box center [1176, 333] width 431 height 305
click at [939, 434] on div at bounding box center [696, 315] width 1392 height 630
click at [943, 439] on div at bounding box center [696, 315] width 1392 height 630
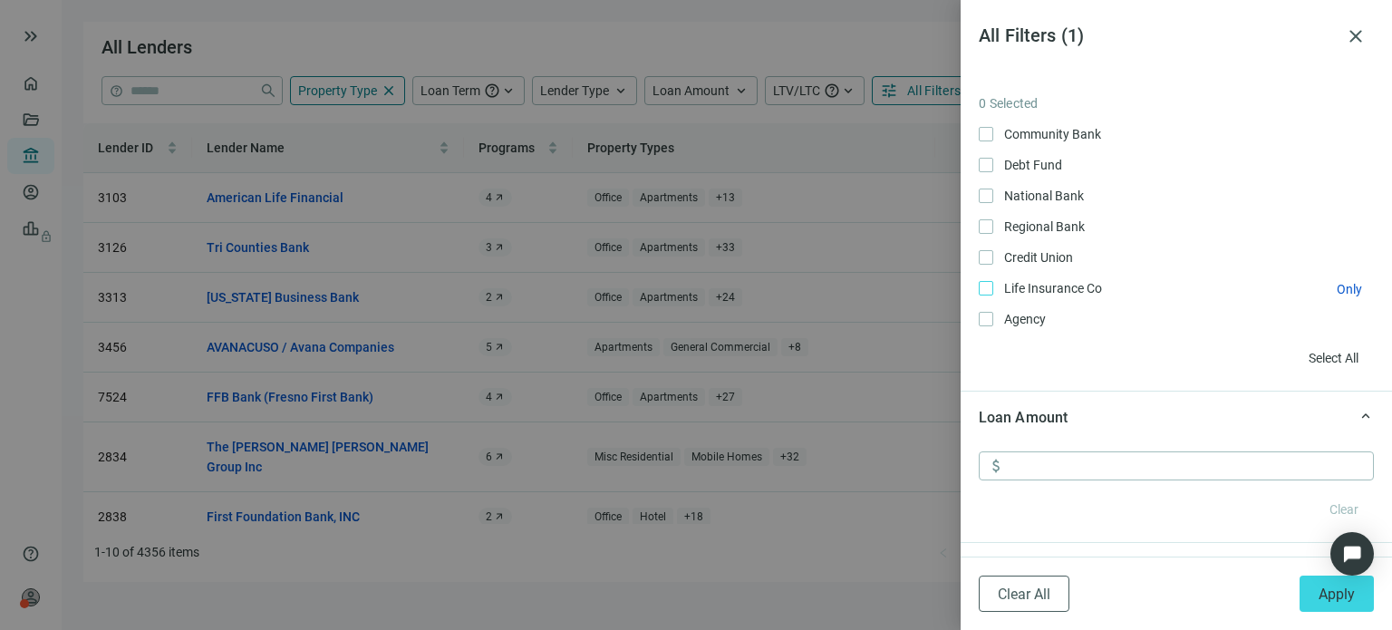
scroll to position [997, 0]
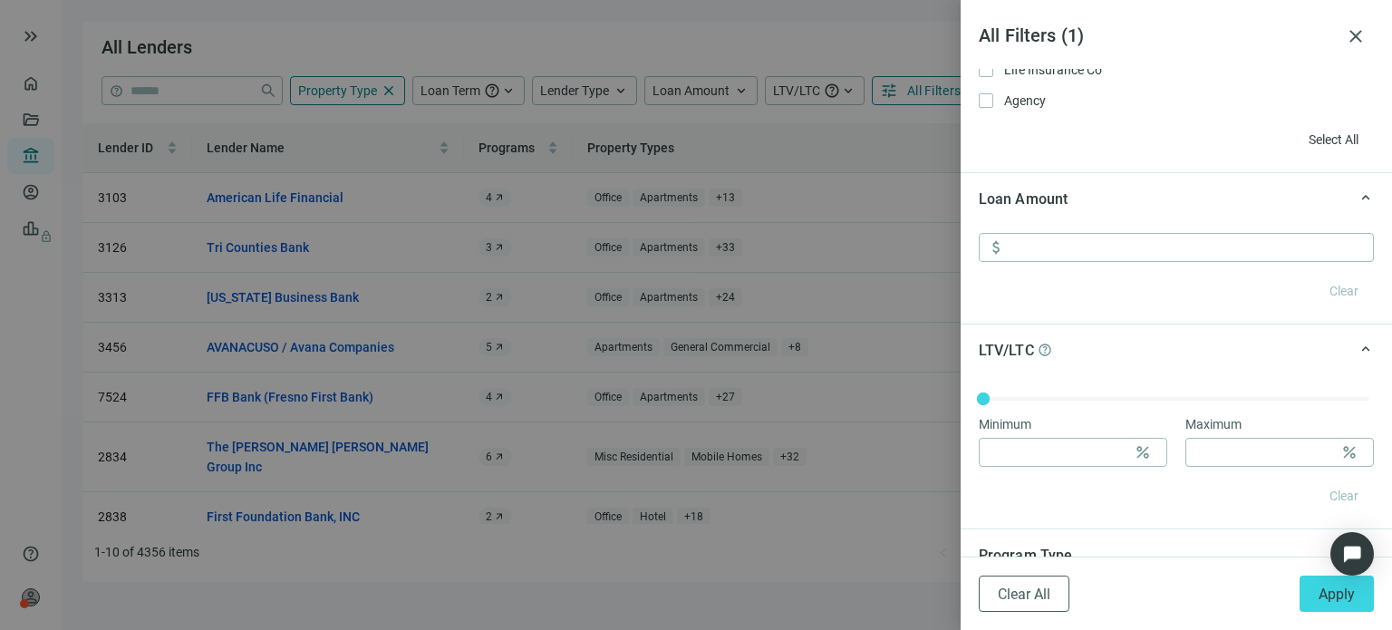
drag, startPoint x: 1047, startPoint y: 476, endPoint x: 1055, endPoint y: 497, distance: 22.4
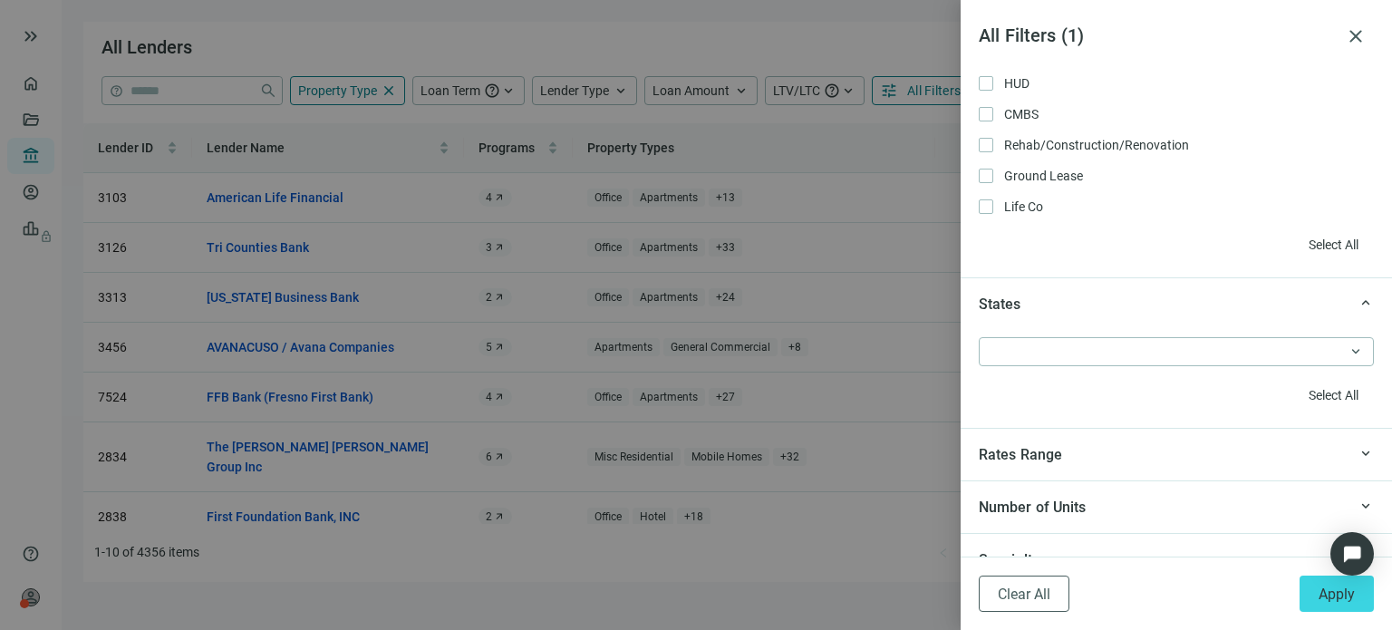
scroll to position [1476, 0]
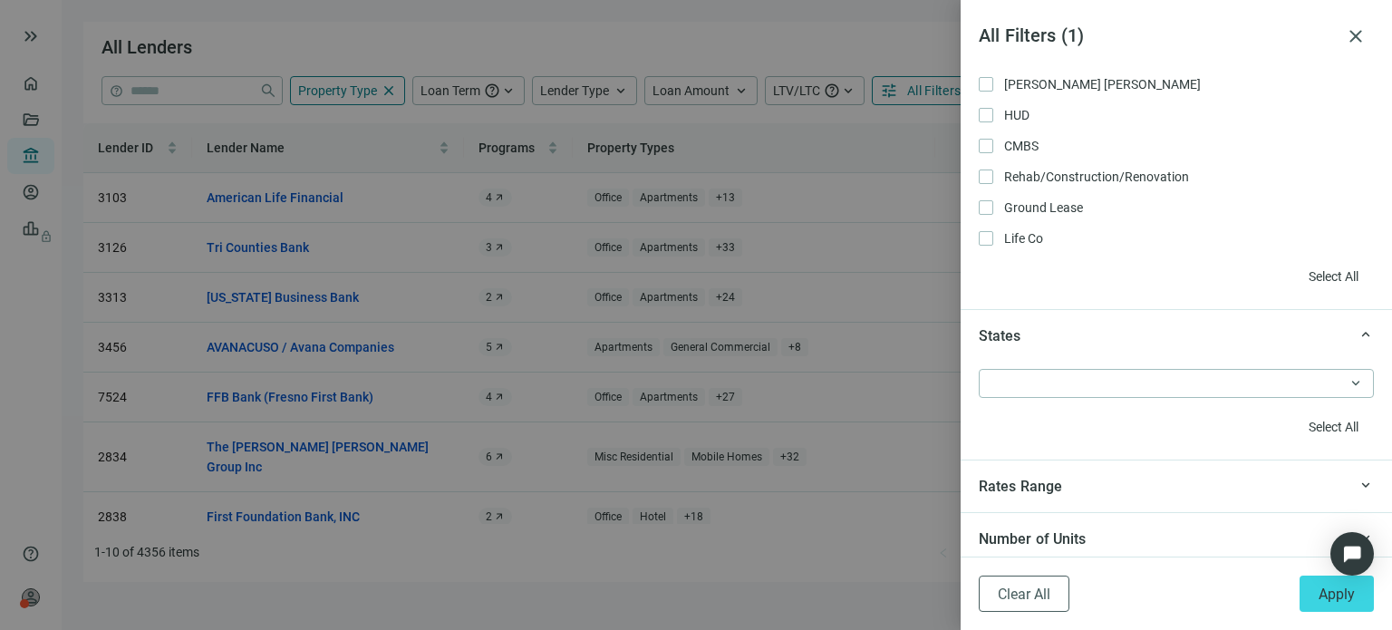
click at [936, 421] on div at bounding box center [696, 315] width 1392 height 630
click at [925, 367] on div at bounding box center [696, 315] width 1392 height 630
click at [923, 364] on div at bounding box center [696, 315] width 1392 height 630
click at [1368, 34] on button "close" at bounding box center [1356, 36] width 36 height 36
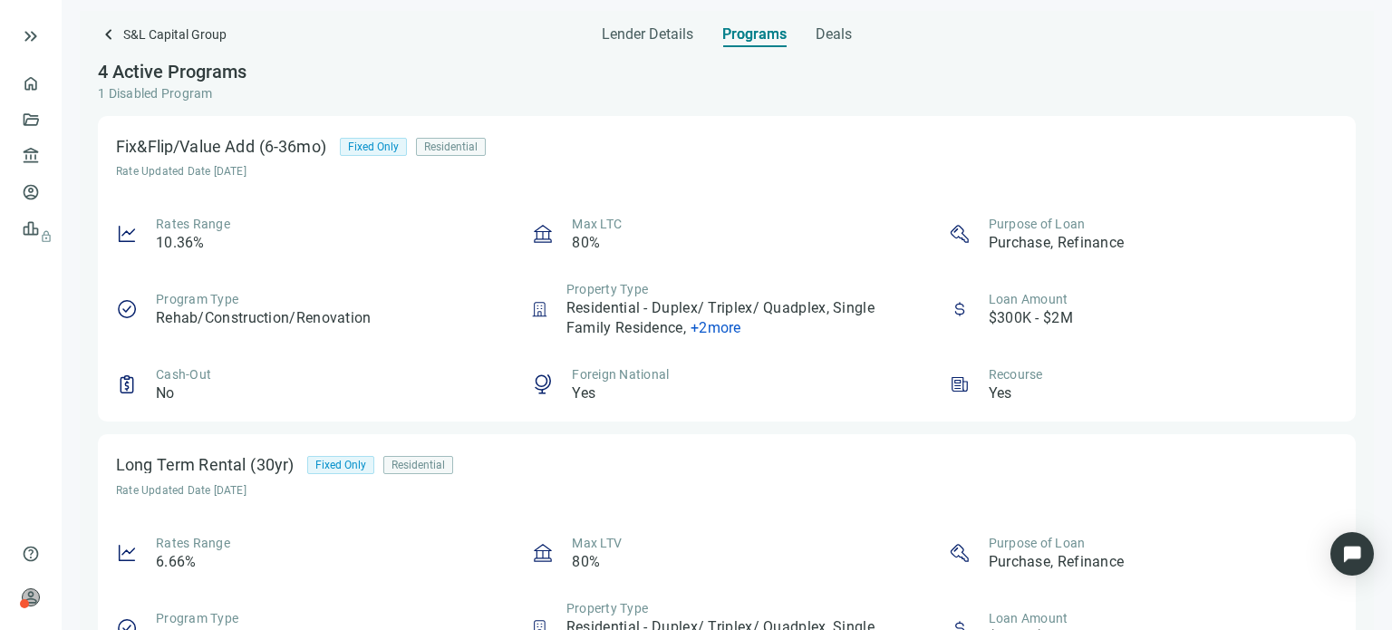
drag, startPoint x: 0, startPoint y: 344, endPoint x: 0, endPoint y: -107, distance: 450.5
drag, startPoint x: 381, startPoint y: 9, endPoint x: 0, endPoint y: -110, distance: 398.8
click at [104, 41] on span "keyboard_arrow_left" at bounding box center [109, 35] width 22 height 22
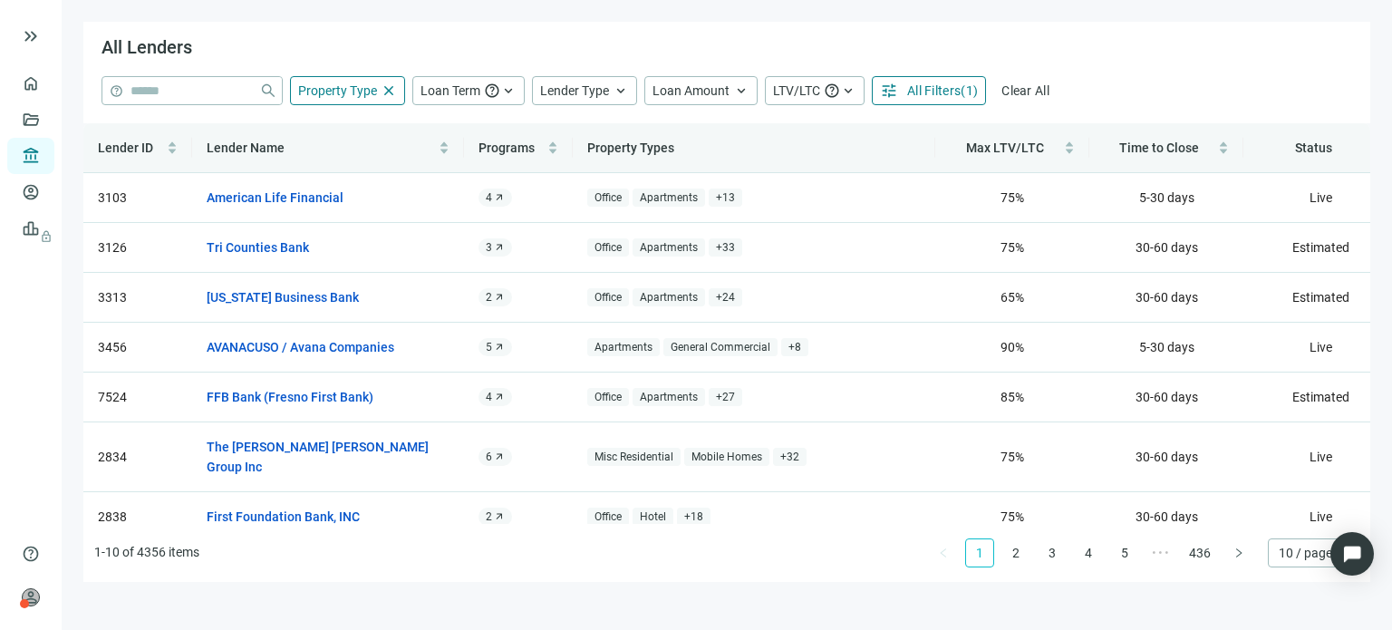
click at [925, 122] on div "help close Property Type close Loan Term help keyboard_arrow_up Lender Type key…" at bounding box center [726, 99] width 1287 height 47
click at [928, 123] on th "Property Types" at bounding box center [754, 148] width 363 height 50
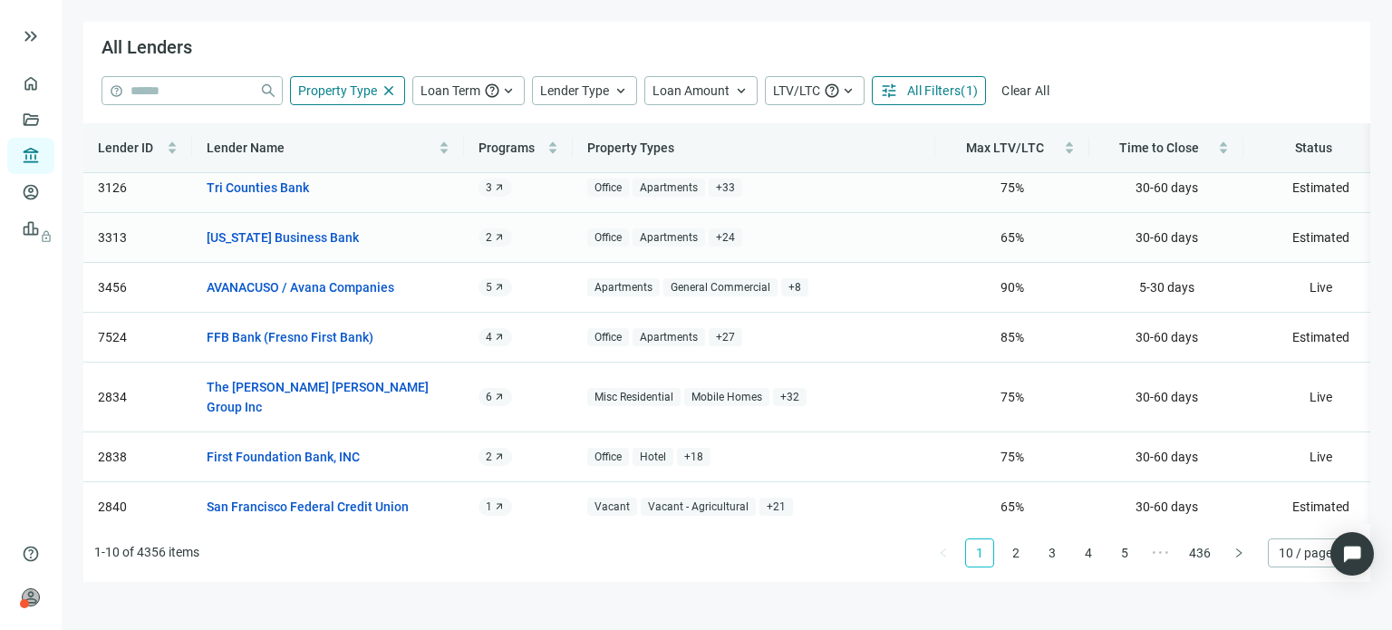
scroll to position [91, 0]
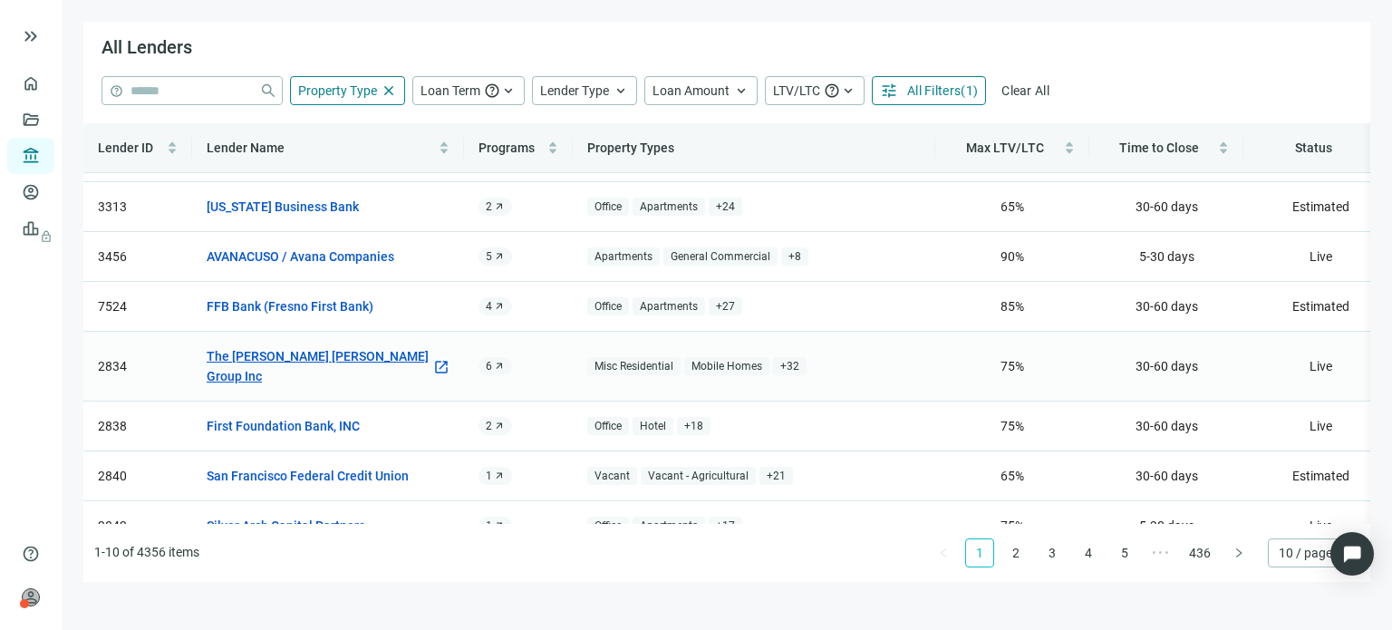
click at [327, 352] on link "The Goldman Sachs Group Inc" at bounding box center [319, 366] width 225 height 40
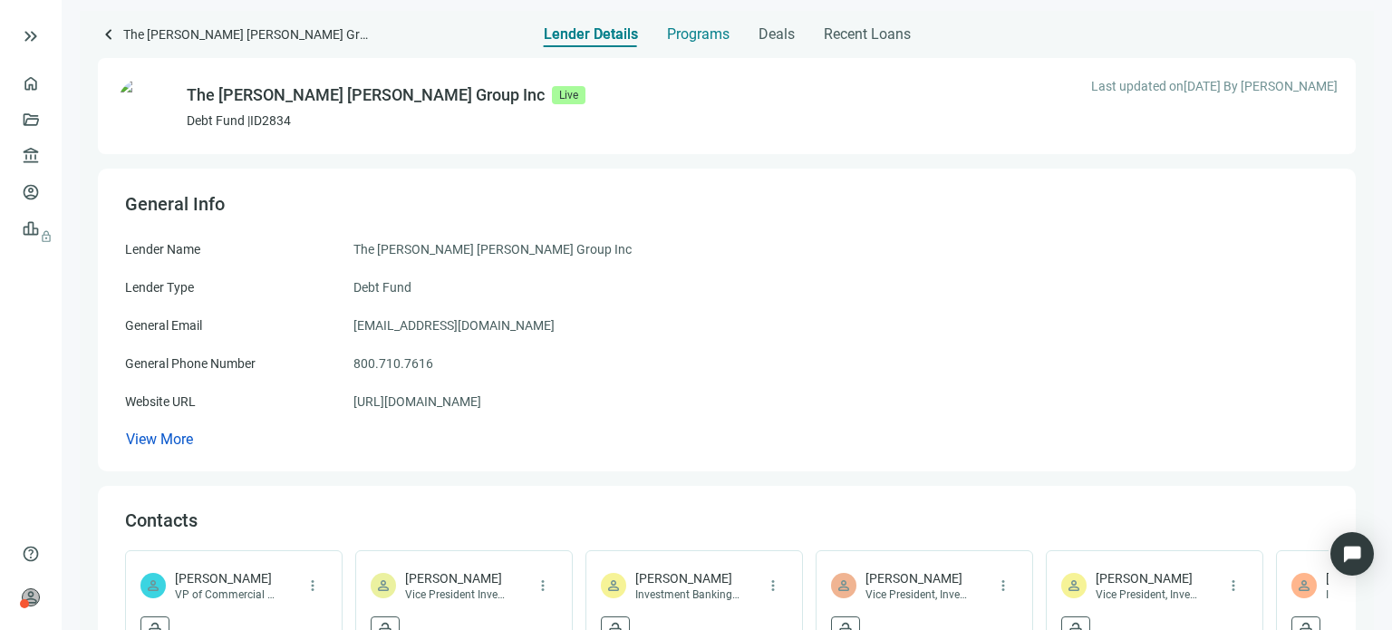
click at [702, 36] on span "Programs" at bounding box center [698, 34] width 63 height 18
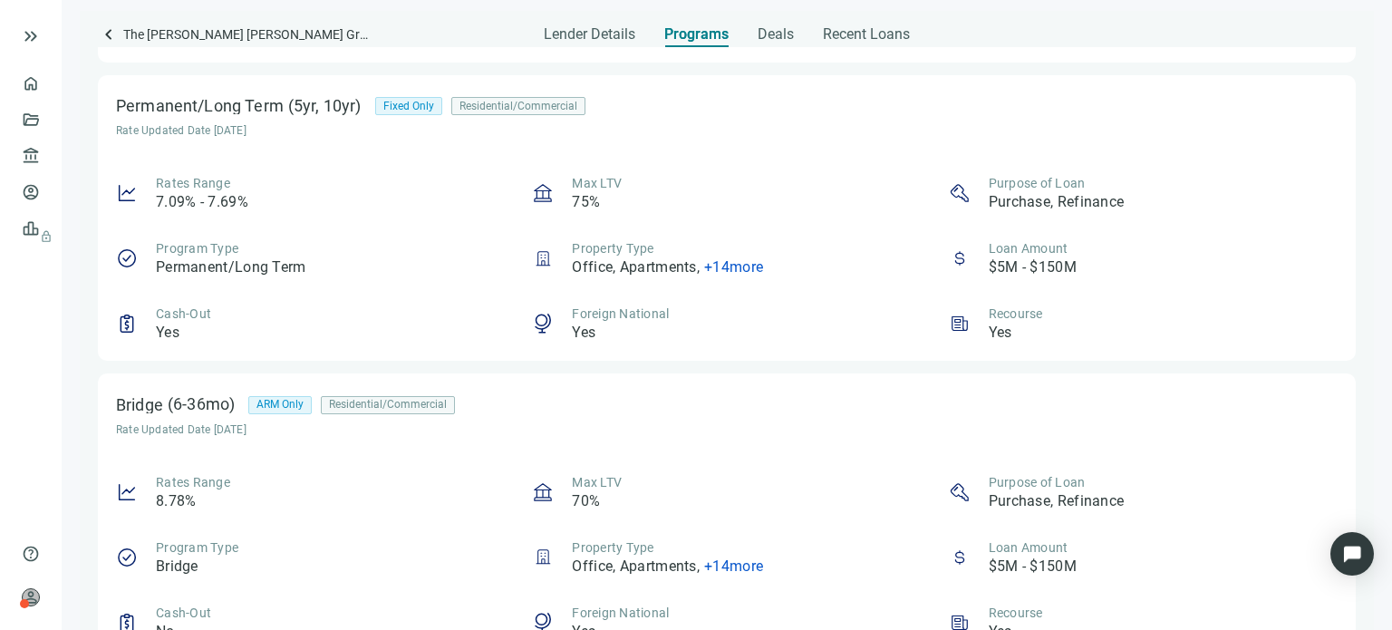
scroll to position [1255, 0]
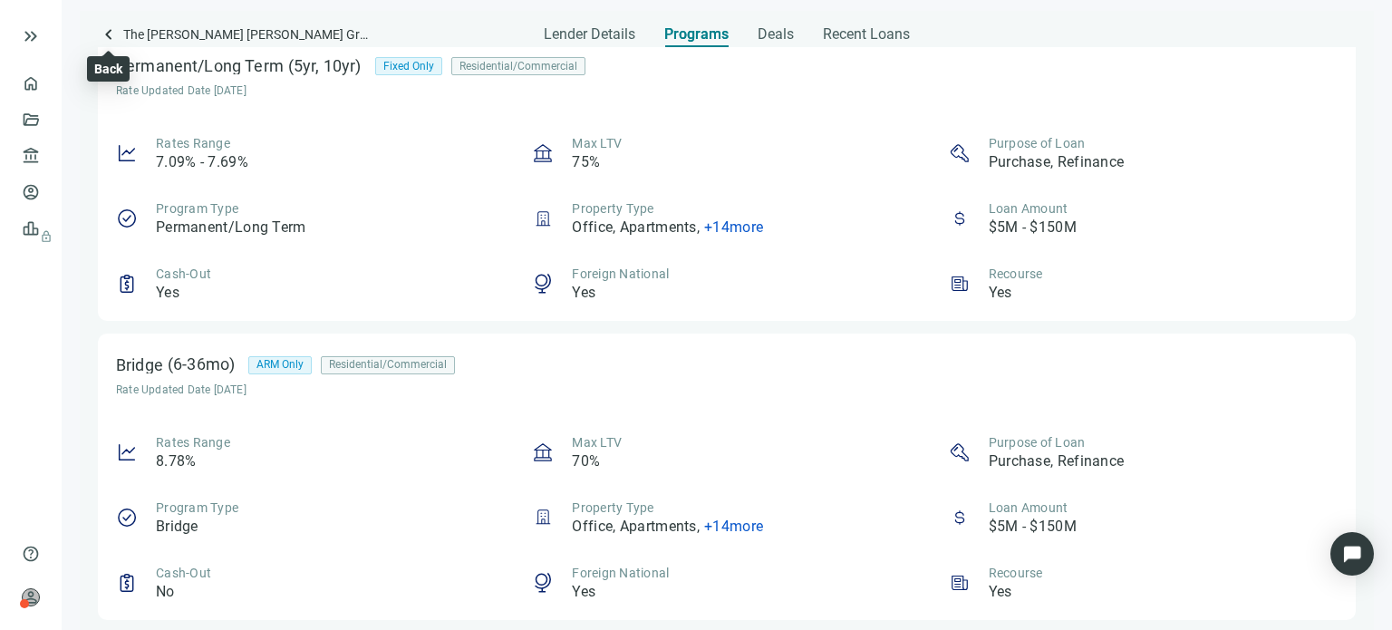
click at [108, 33] on span "keyboard_arrow_left" at bounding box center [109, 35] width 22 height 22
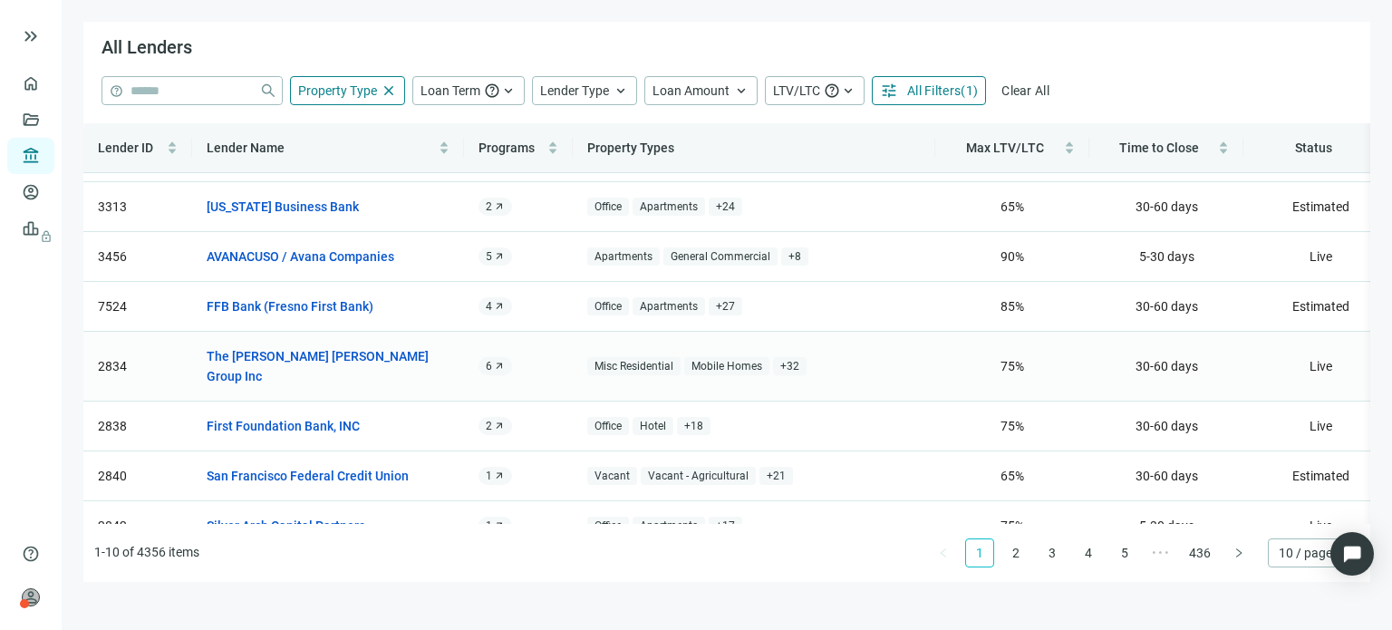
scroll to position [163, 0]
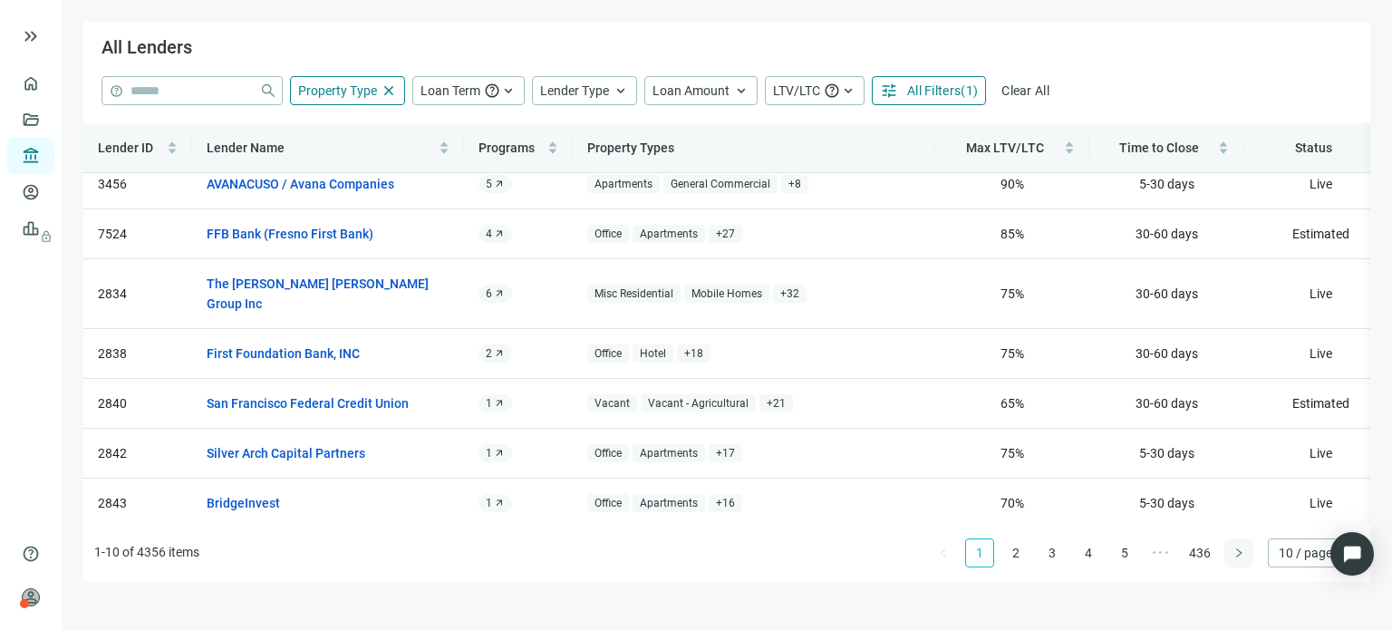
click at [1233, 557] on button "button" at bounding box center [1239, 552] width 29 height 29
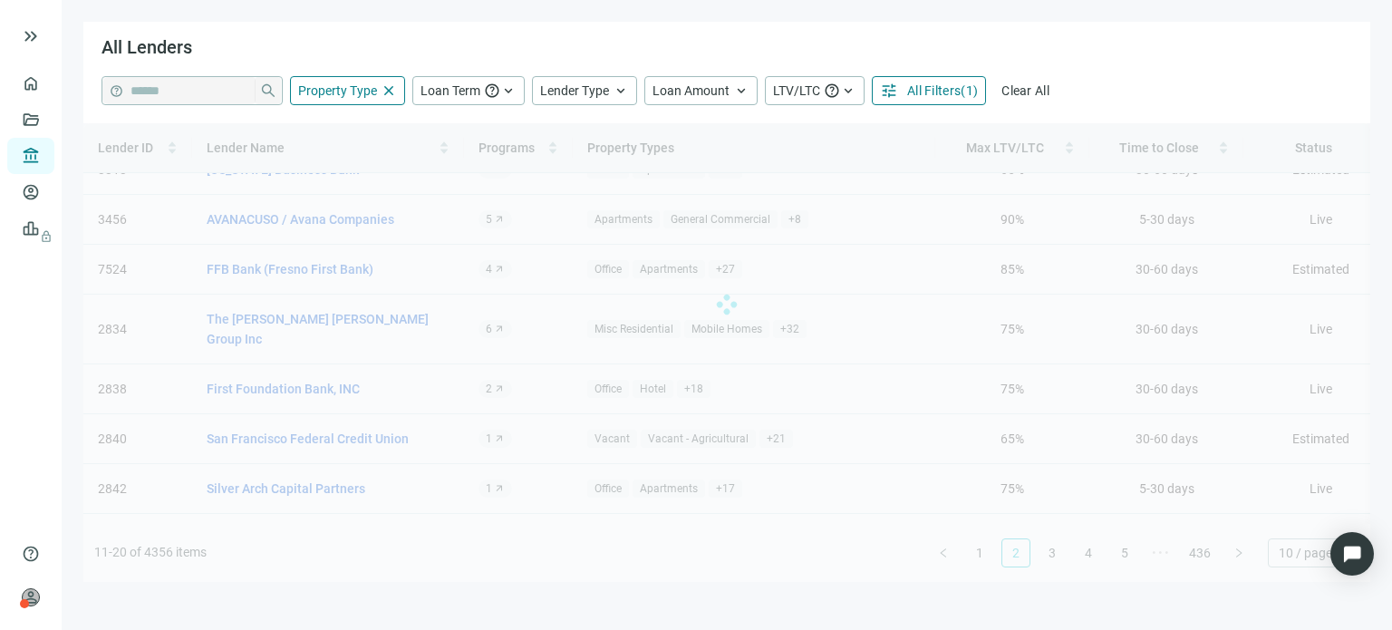
click at [1233, 557] on div "Lender ID Lender Name Programs Property Types Max LTV/LTC Time to Close Status …" at bounding box center [726, 352] width 1287 height 459
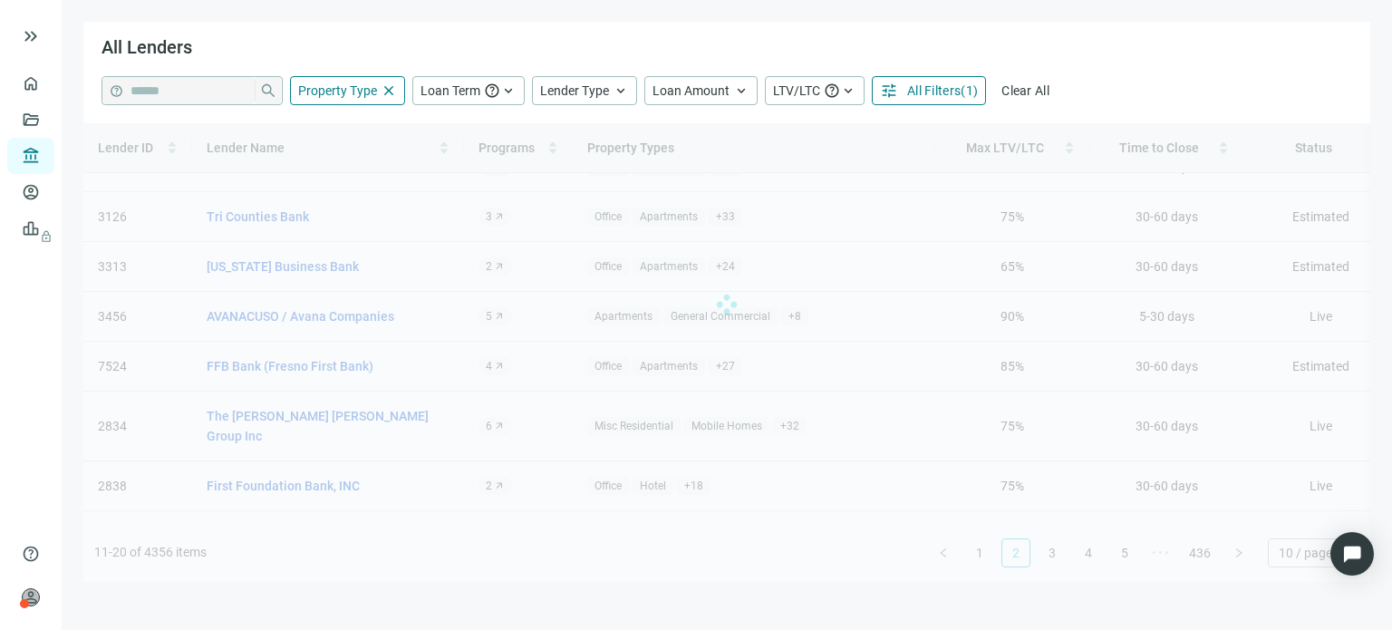
click at [1233, 557] on div "Lender ID Lender Name Programs Property Types Max LTV/LTC Time to Close Status …" at bounding box center [726, 352] width 1287 height 459
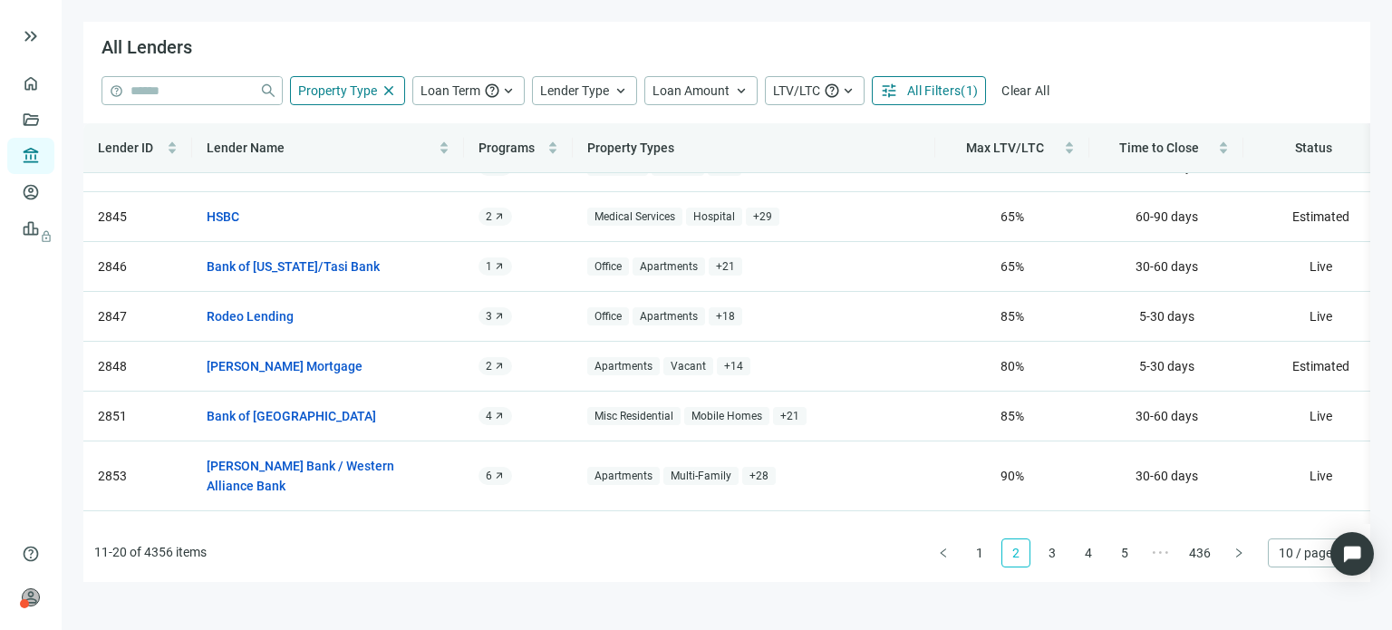
scroll to position [0, 0]
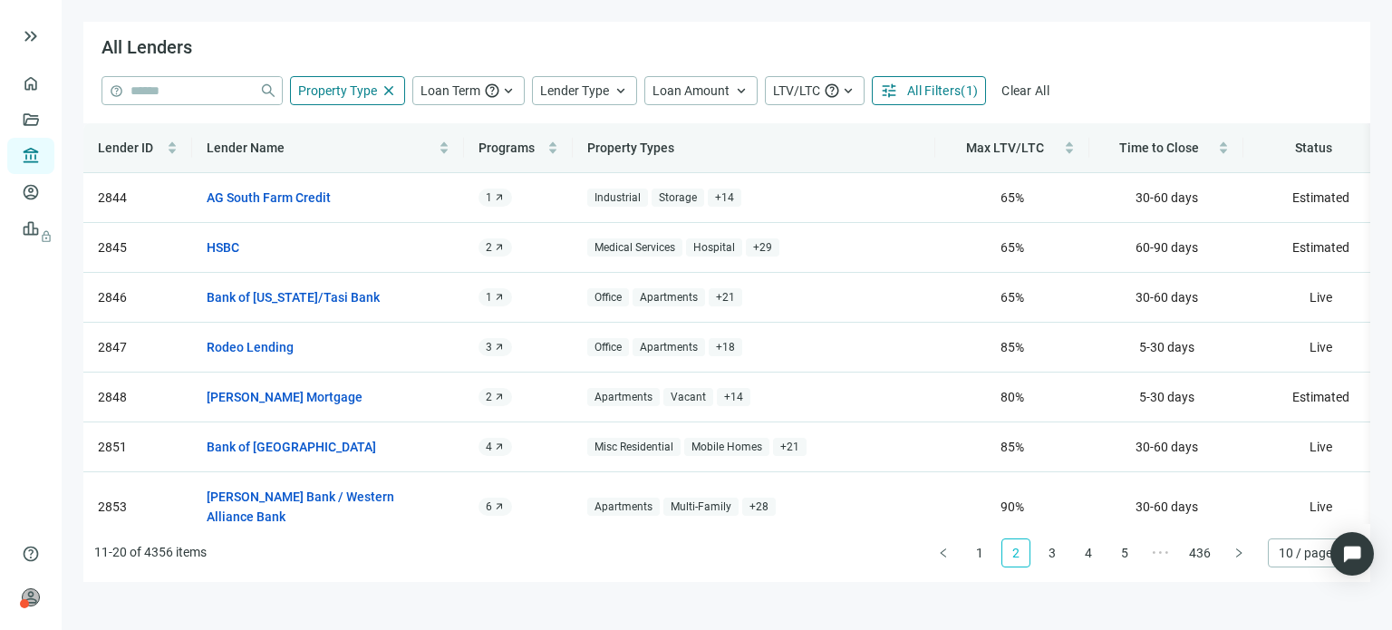
click at [1233, 557] on button "button" at bounding box center [1239, 552] width 29 height 29
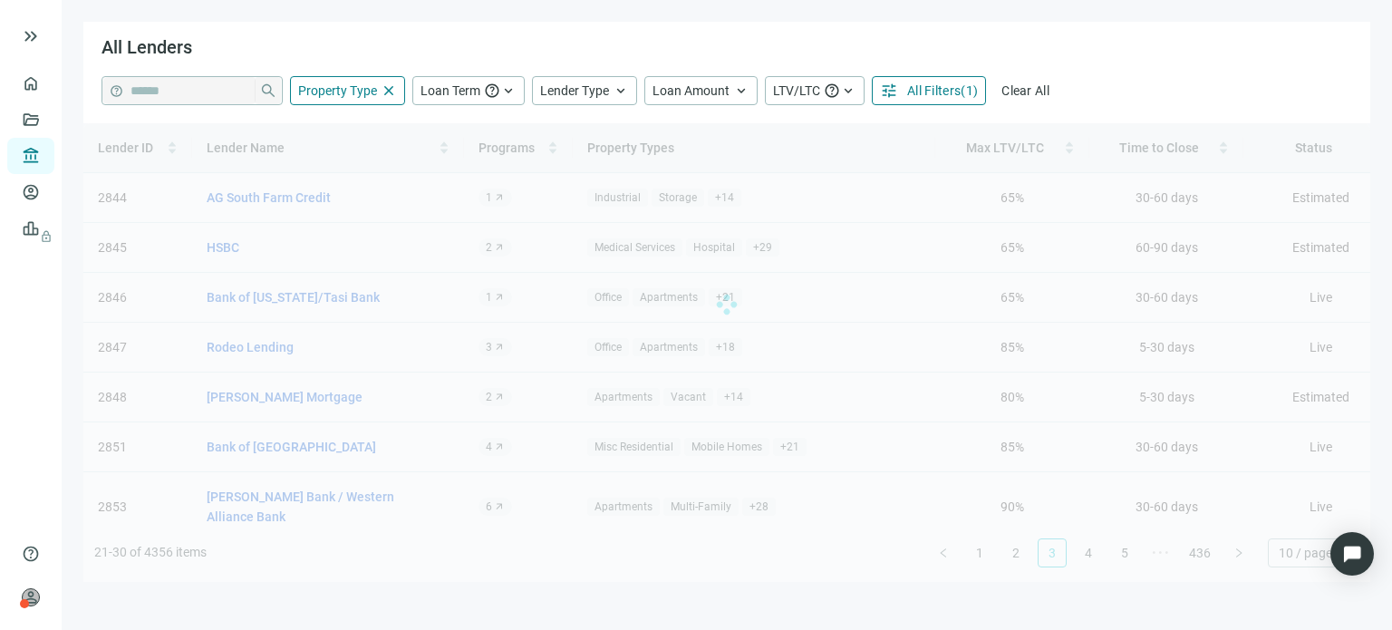
click at [1233, 557] on div "Lender ID Lender Name Programs Property Types Max LTV/LTC Time to Close Status …" at bounding box center [726, 352] width 1287 height 459
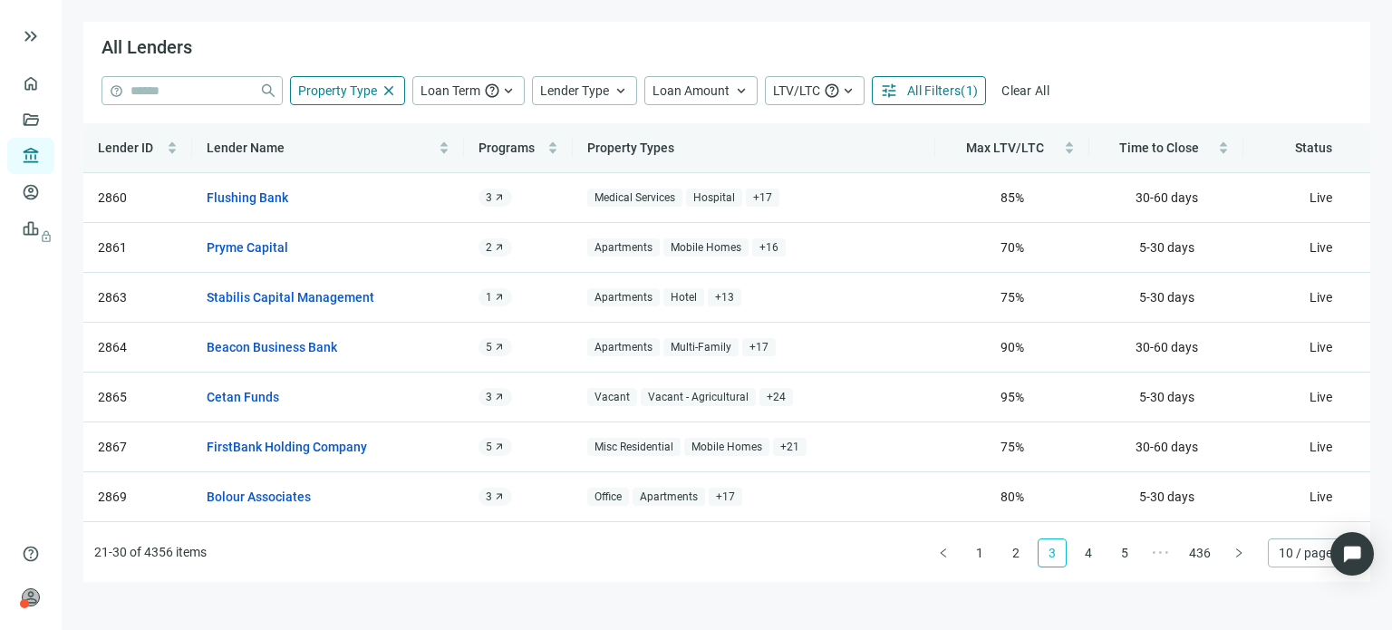
click at [1233, 557] on button "button" at bounding box center [1239, 552] width 29 height 29
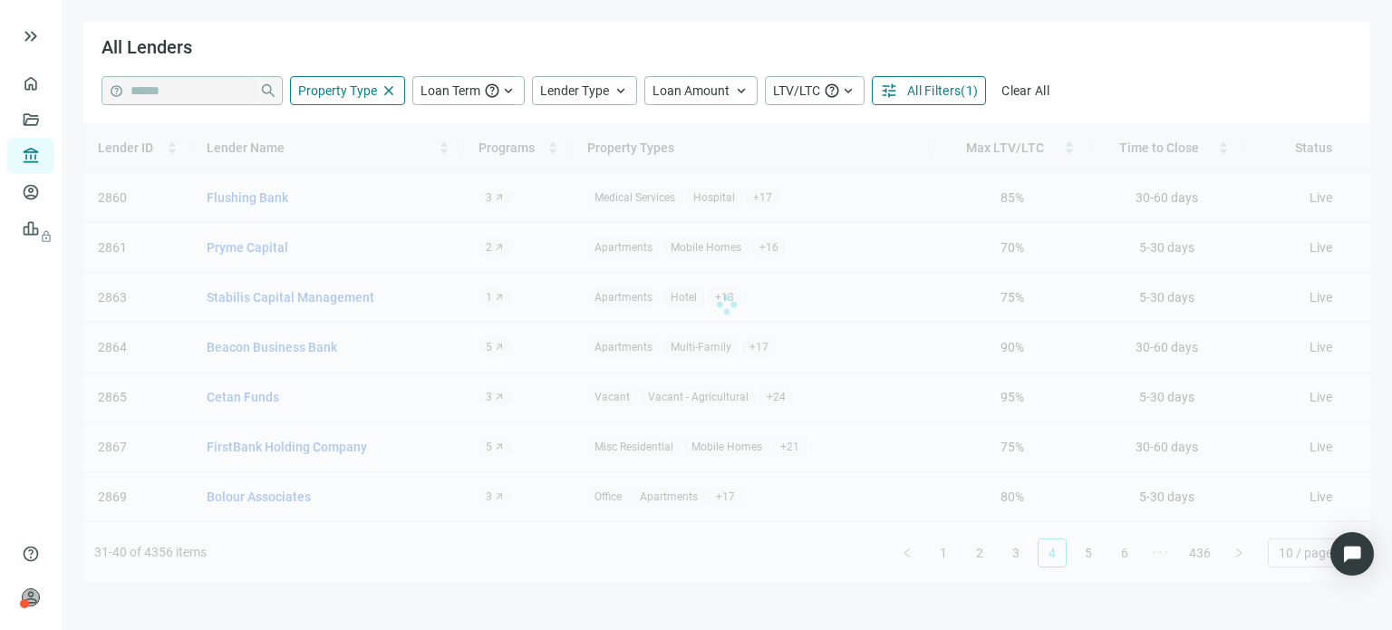
click at [1233, 557] on div "Lender ID Lender Name Programs Property Types Max LTV/LTC Time to Close Status …" at bounding box center [726, 352] width 1287 height 459
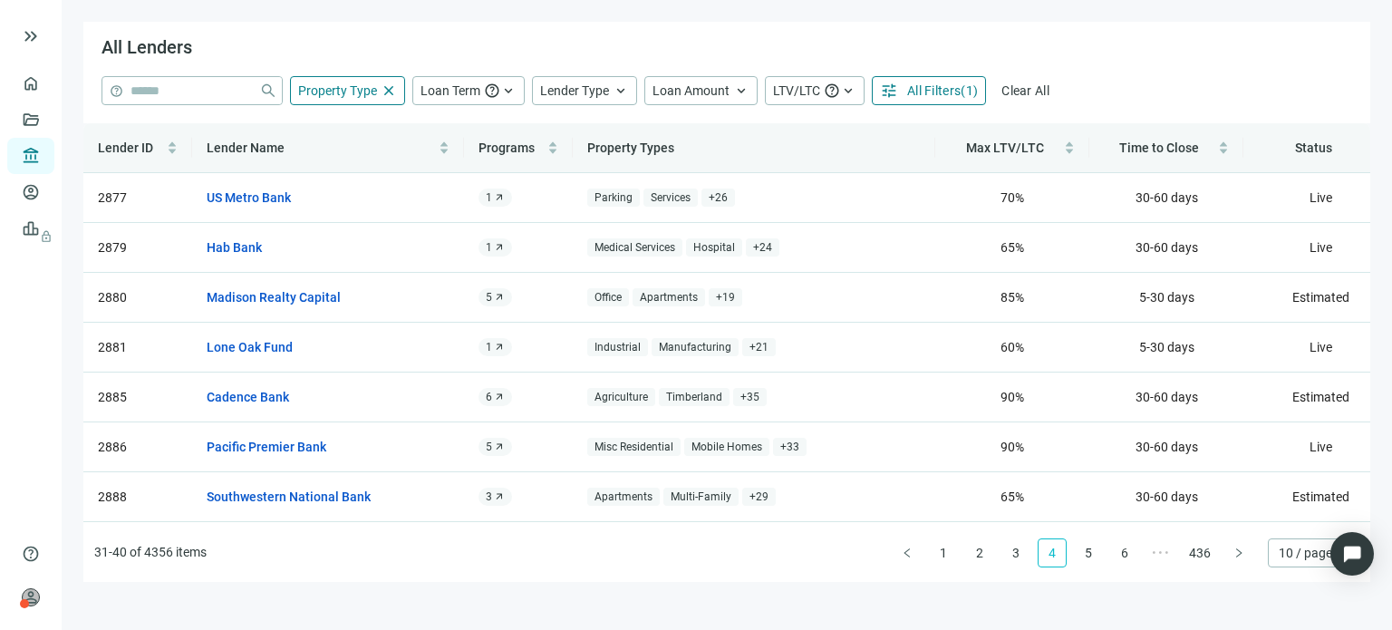
click at [1233, 557] on div "Lender ID Lender Name Programs Property Types Max LTV/LTC Time to Close Status …" at bounding box center [726, 352] width 1287 height 459
click at [1233, 557] on button "button" at bounding box center [1239, 552] width 29 height 29
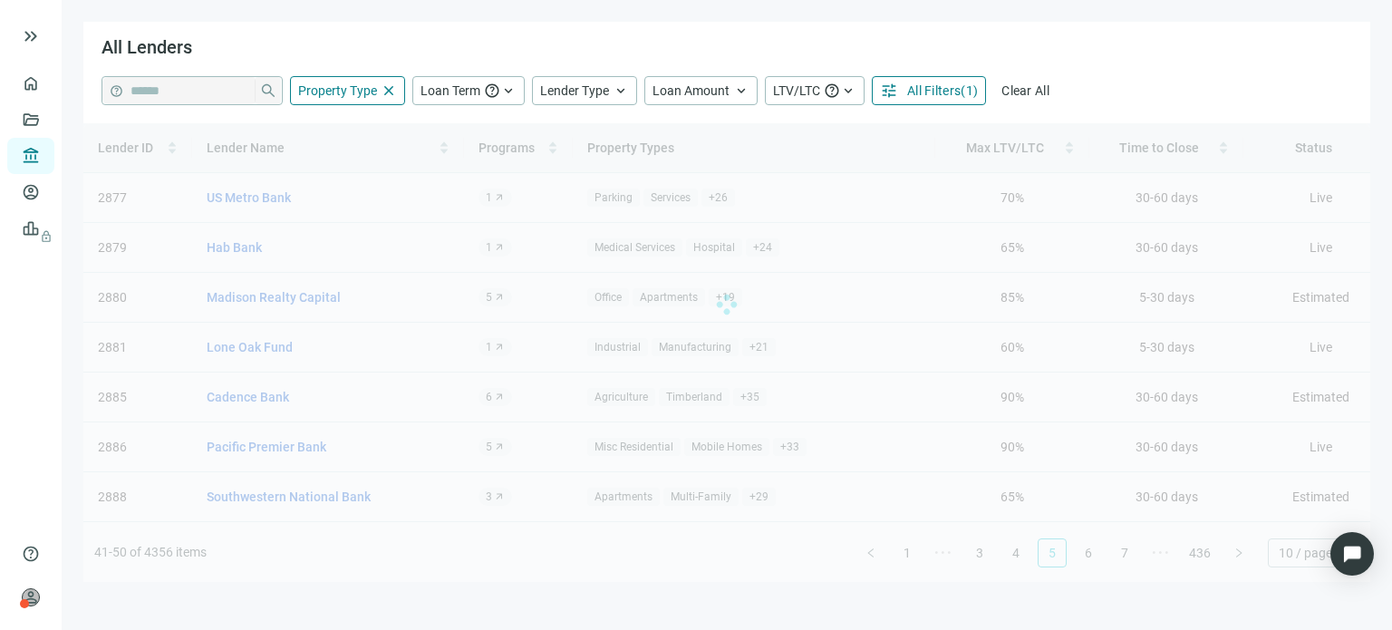
click at [1233, 557] on div "Lender ID Lender Name Programs Property Types Max LTV/LTC Time to Close Status …" at bounding box center [726, 352] width 1287 height 459
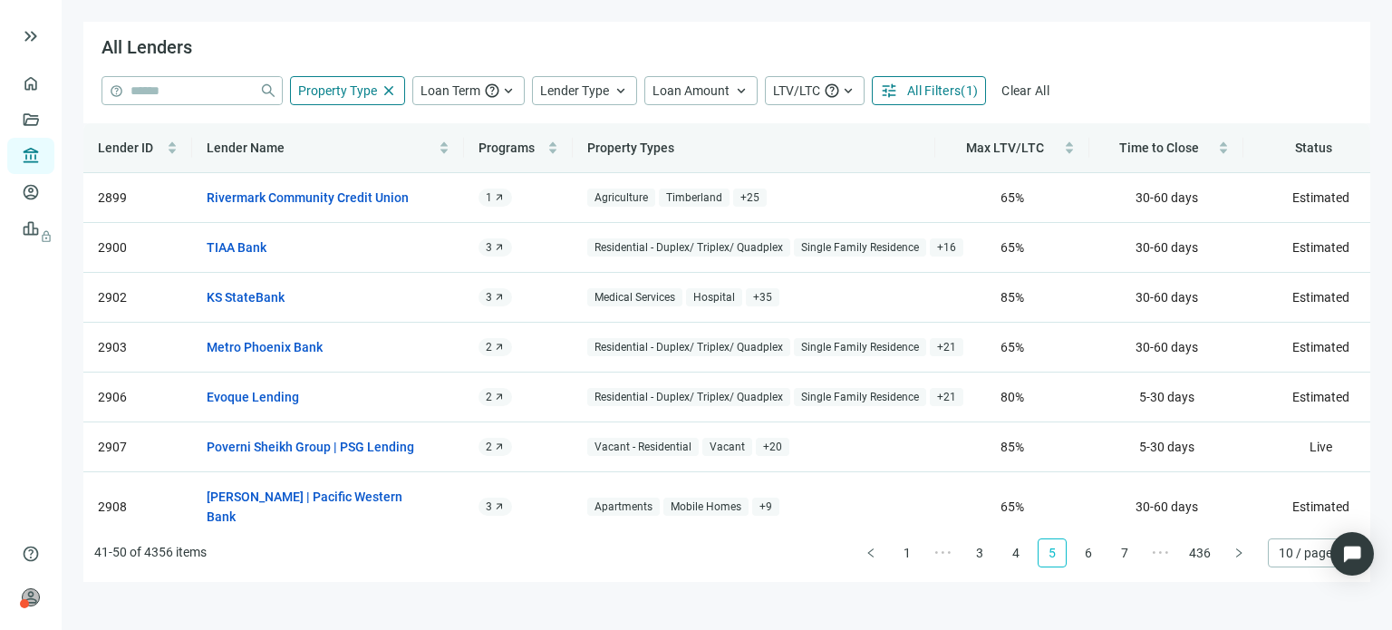
click at [1233, 557] on button "button" at bounding box center [1239, 552] width 29 height 29
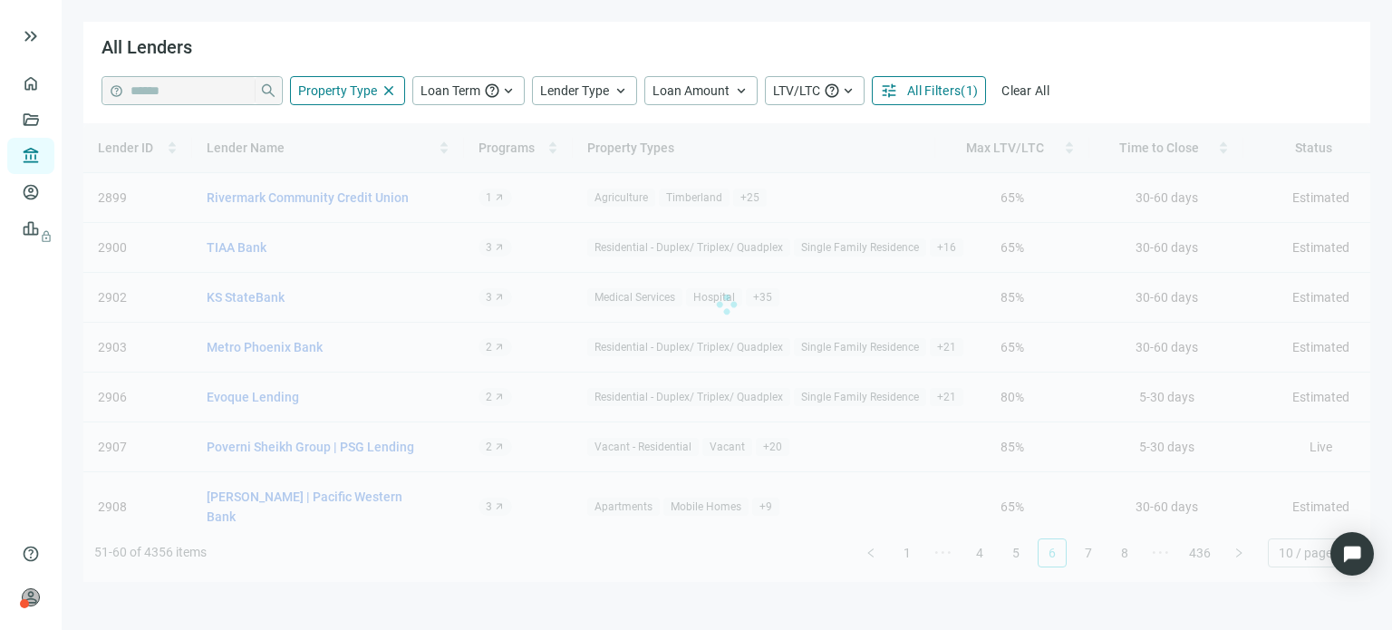
click at [1233, 557] on div "Lender ID Lender Name Programs Property Types Max LTV/LTC Time to Close Status …" at bounding box center [726, 352] width 1287 height 459
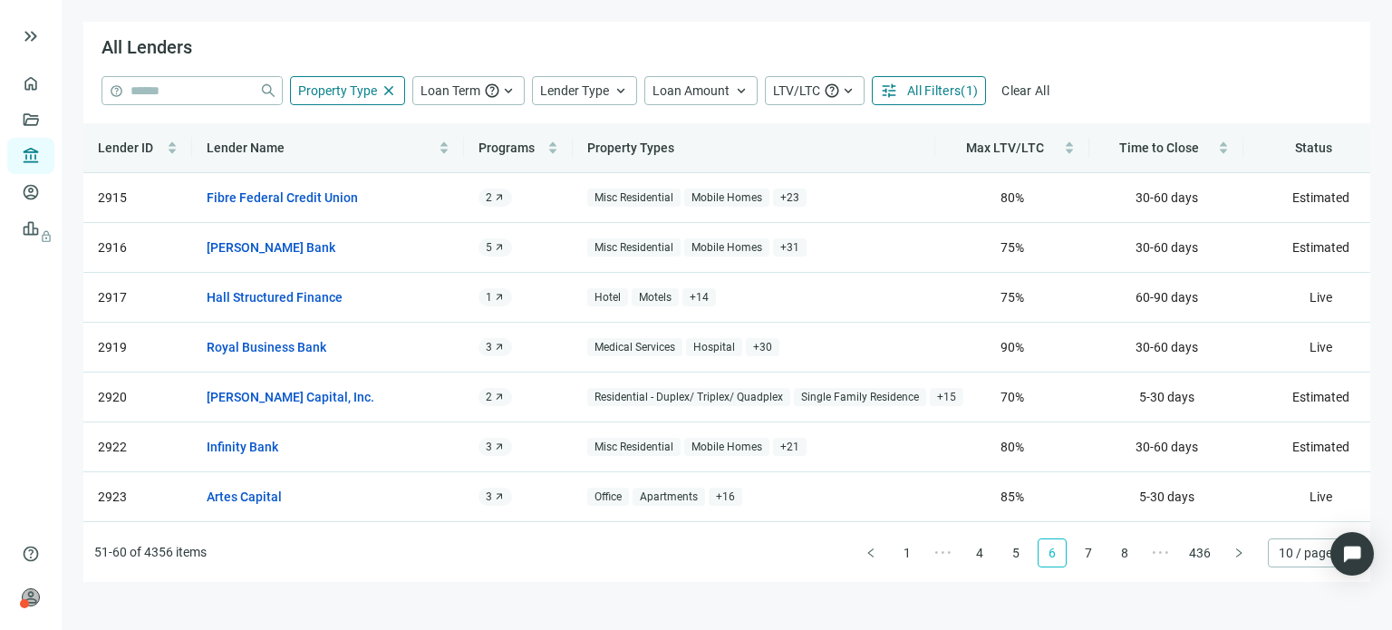
click at [1233, 557] on button "button" at bounding box center [1239, 552] width 29 height 29
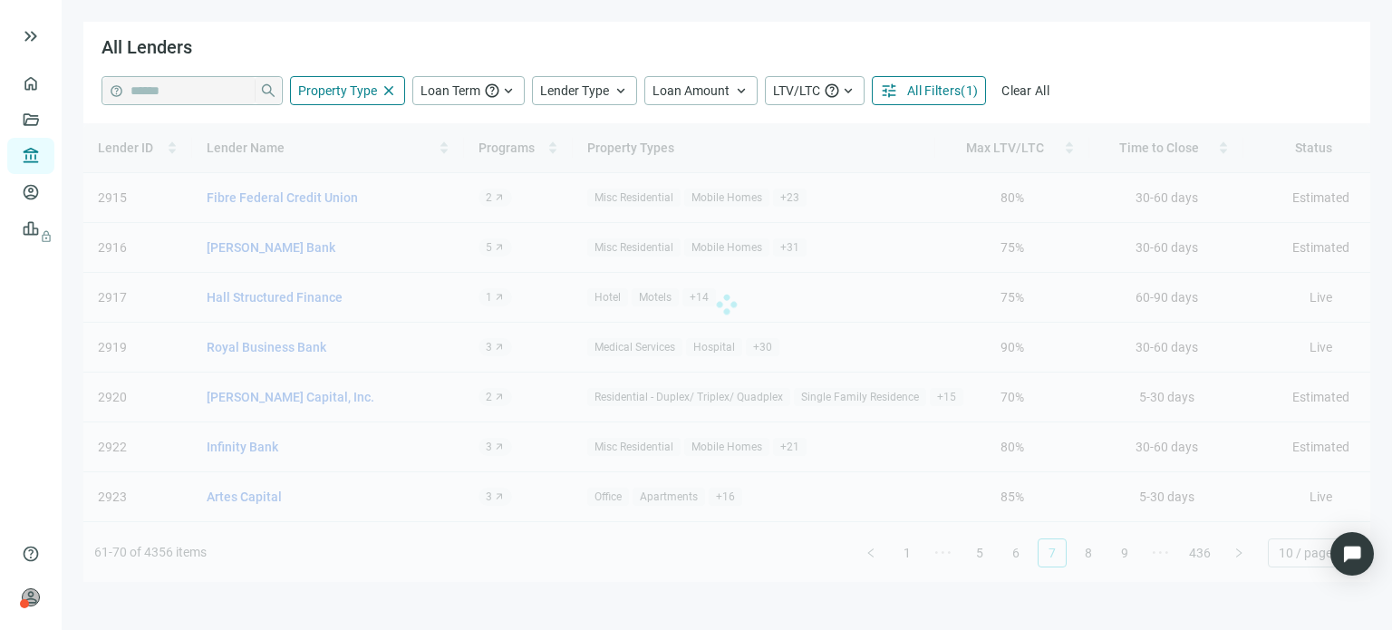
click at [1233, 557] on div "Lender ID Lender Name Programs Property Types Max LTV/LTC Time to Close Status …" at bounding box center [726, 352] width 1287 height 459
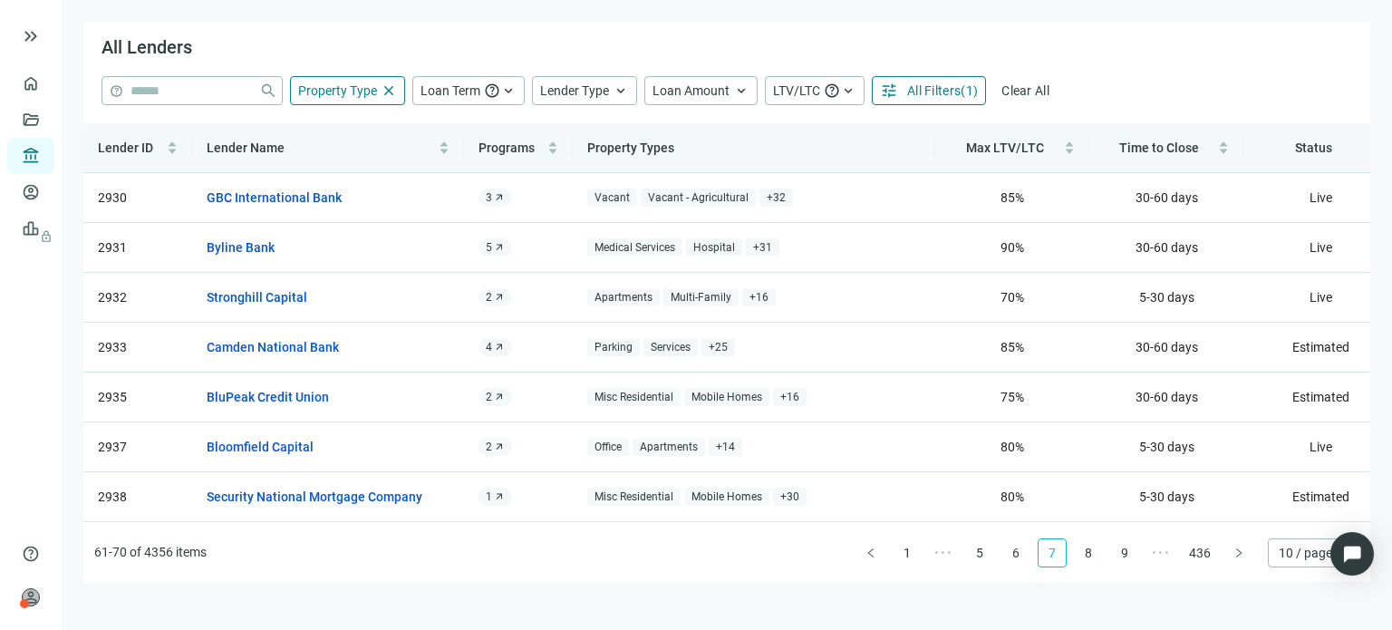
click at [1233, 557] on button "button" at bounding box center [1239, 552] width 29 height 29
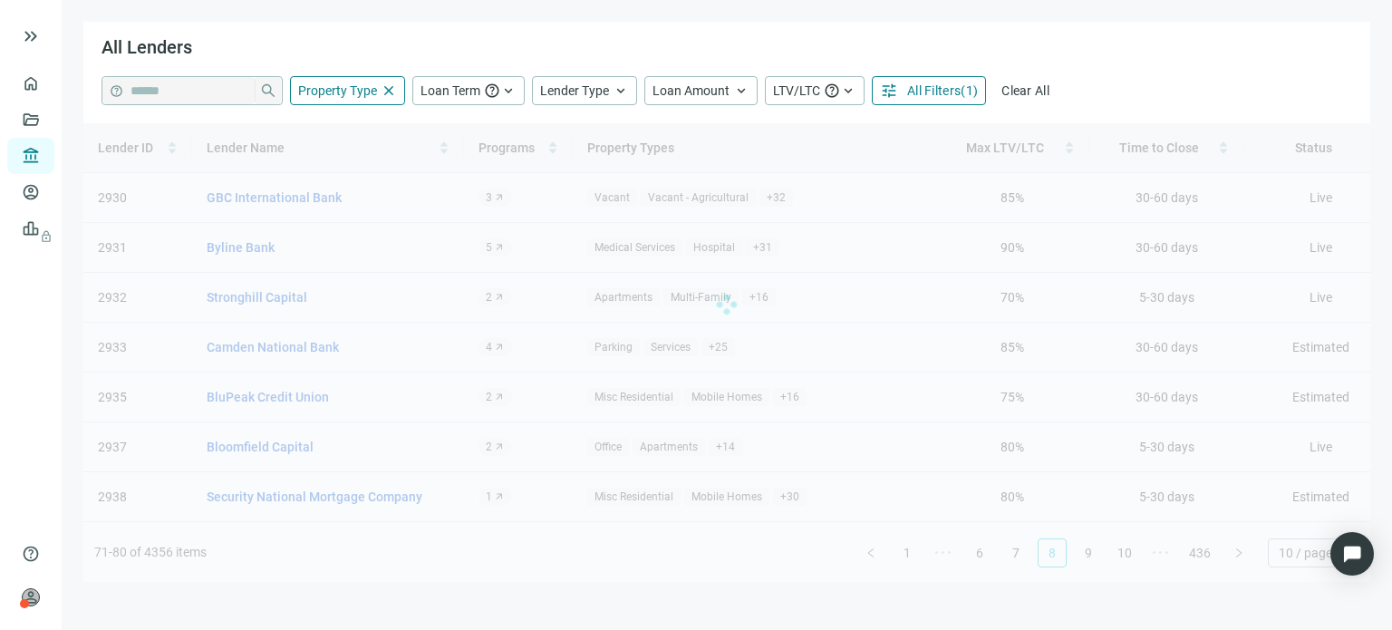
click at [1233, 557] on div "Lender ID Lender Name Programs Property Types Max LTV/LTC Time to Close Status …" at bounding box center [726, 352] width 1287 height 459
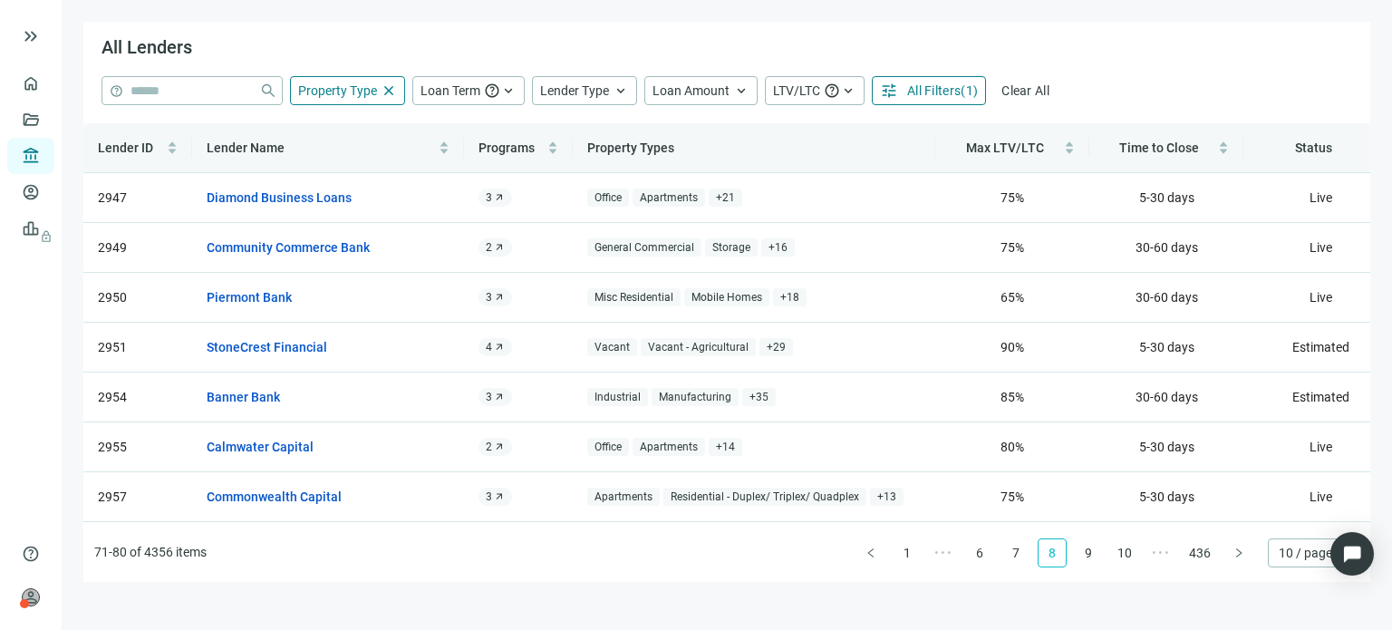
click at [1233, 557] on button "button" at bounding box center [1239, 552] width 29 height 29
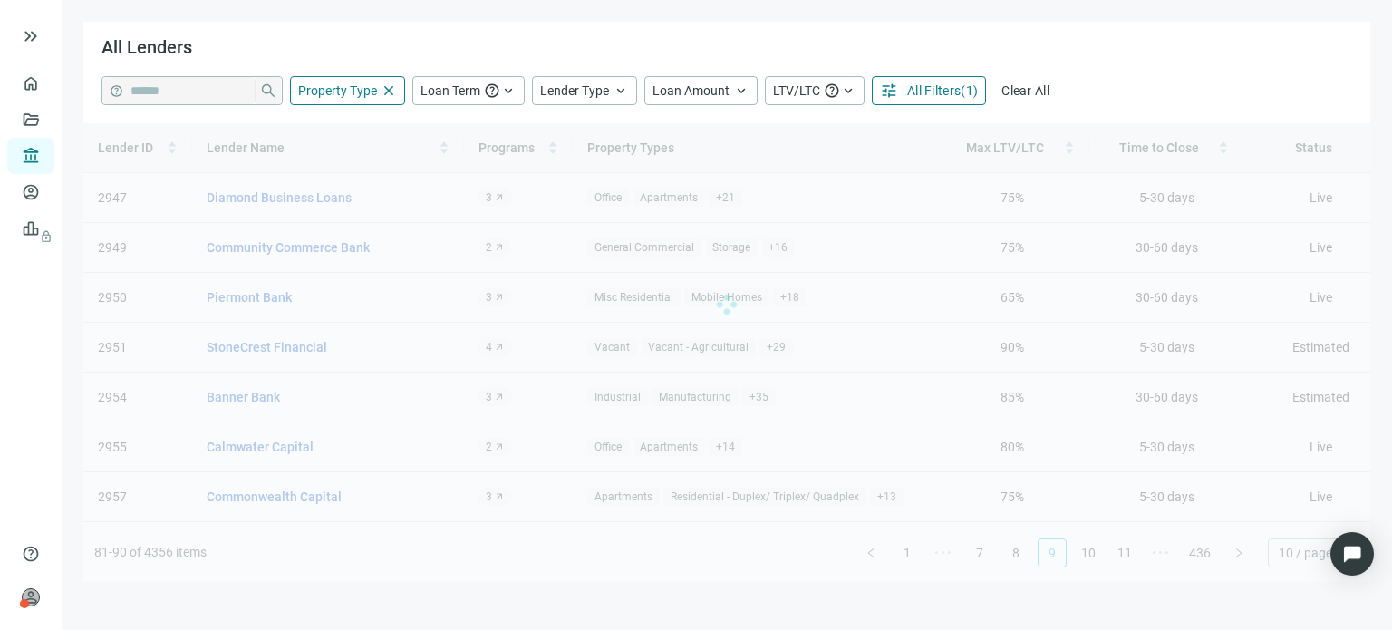
click at [1233, 557] on div "Lender ID Lender Name Programs Property Types Max LTV/LTC Time to Close Status …" at bounding box center [726, 352] width 1287 height 459
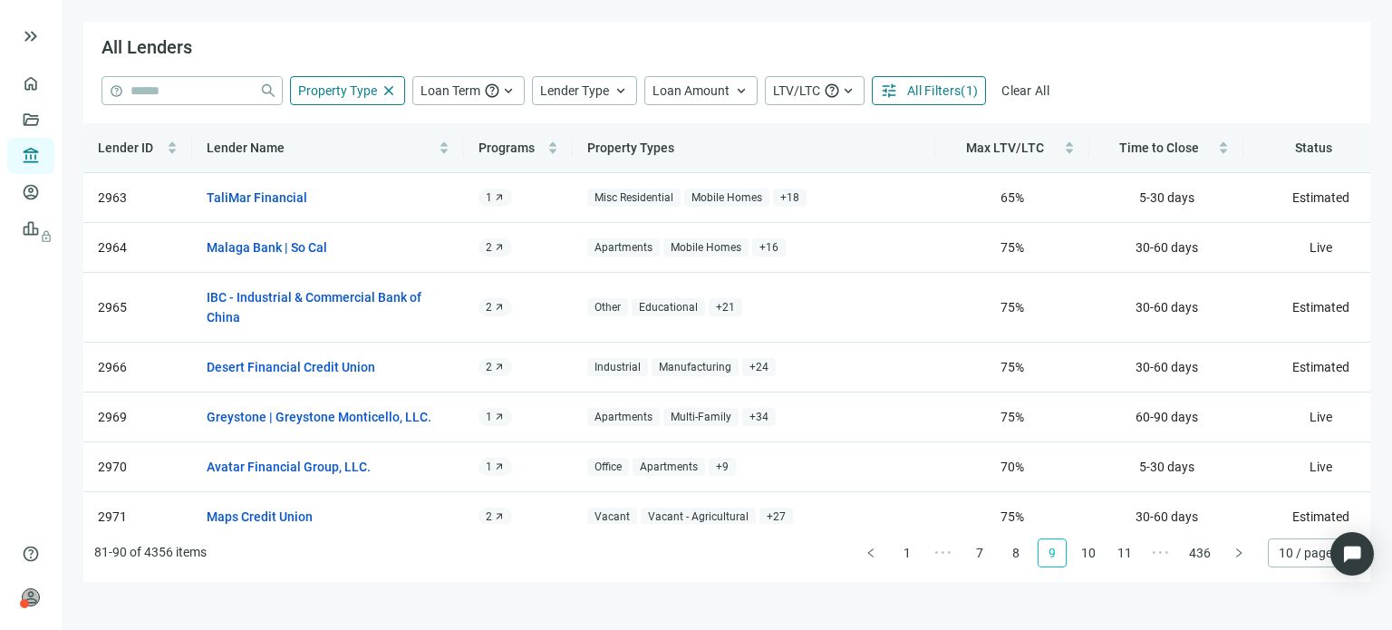
click at [1233, 557] on button "button" at bounding box center [1239, 552] width 29 height 29
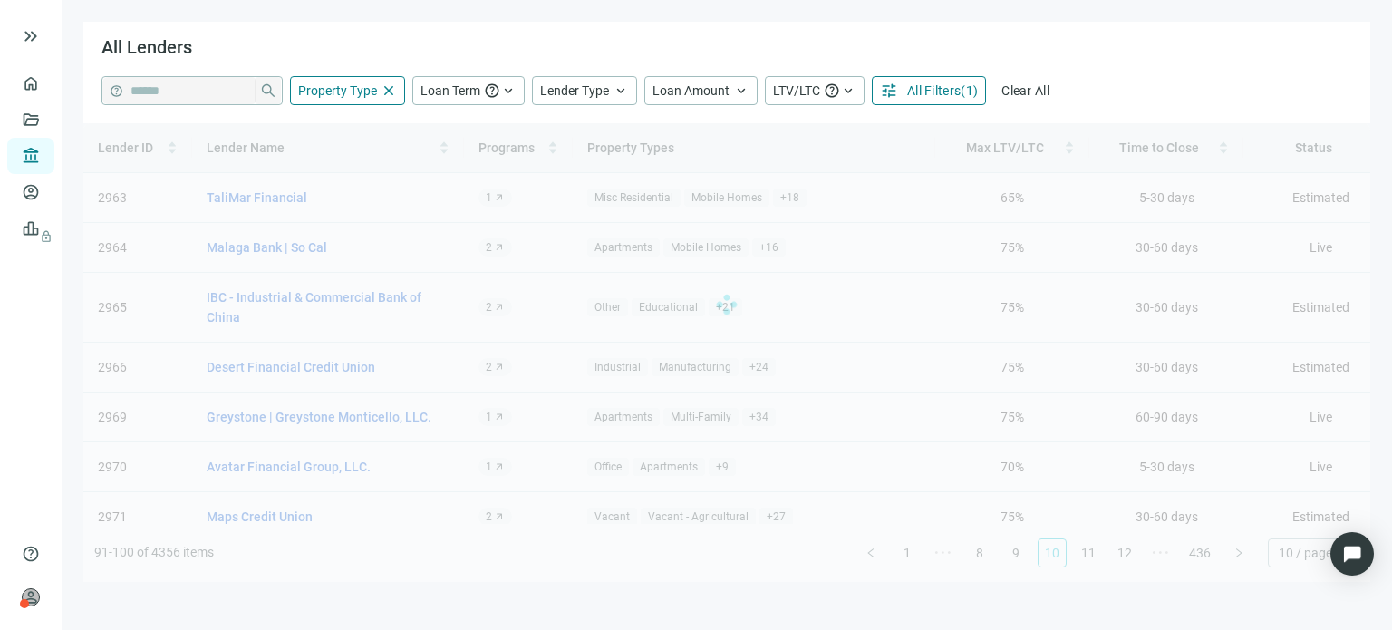
click at [1233, 557] on div "Lender ID Lender Name Programs Property Types Max LTV/LTC Time to Close Status …" at bounding box center [726, 352] width 1287 height 459
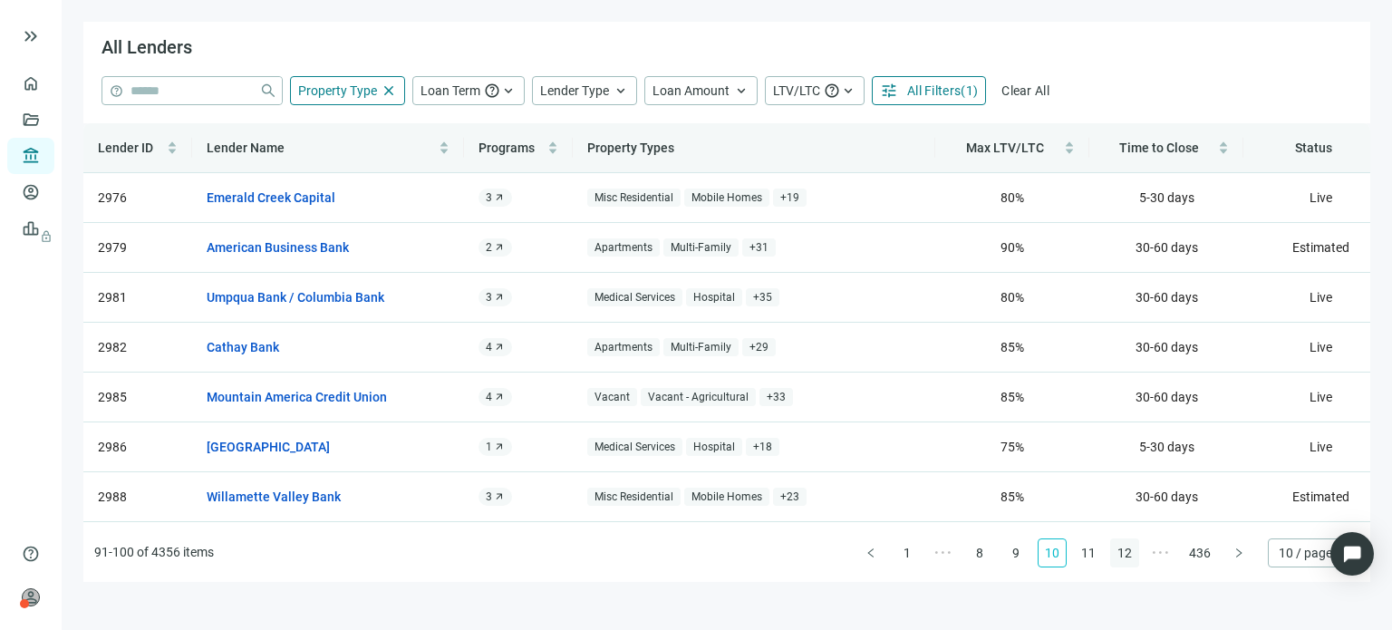
click at [1130, 556] on link "12" at bounding box center [1124, 552] width 27 height 27
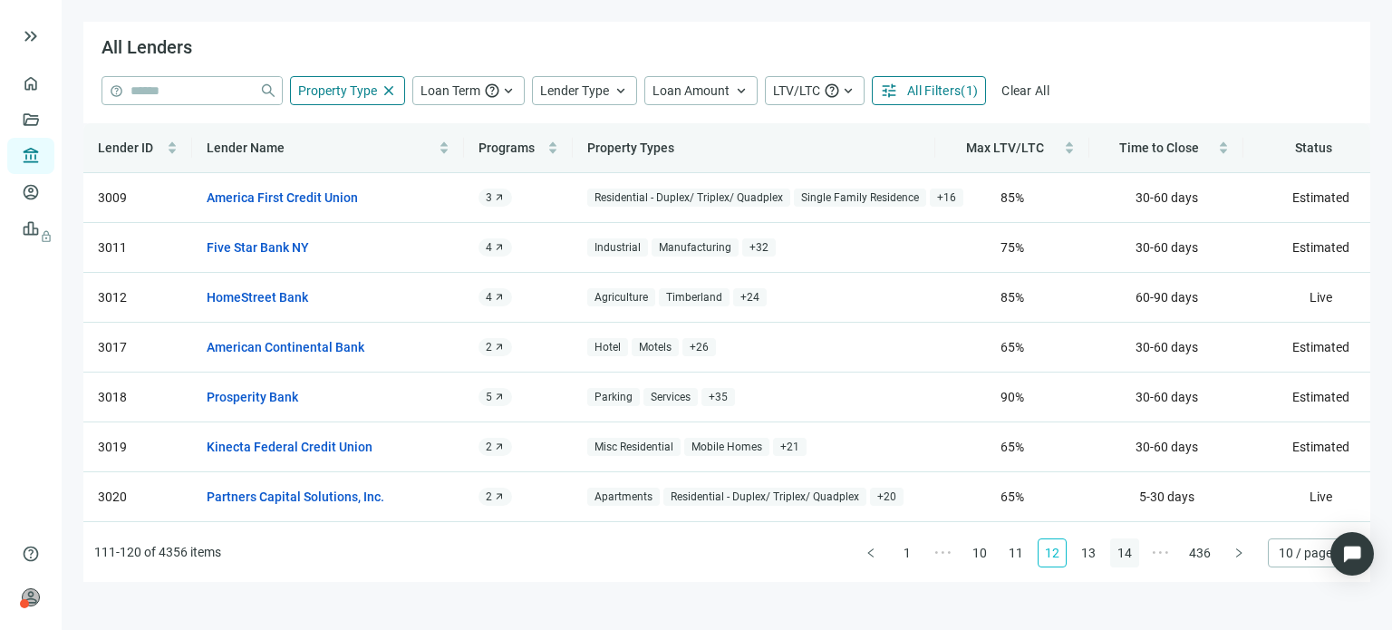
click at [1130, 556] on link "14" at bounding box center [1124, 552] width 27 height 27
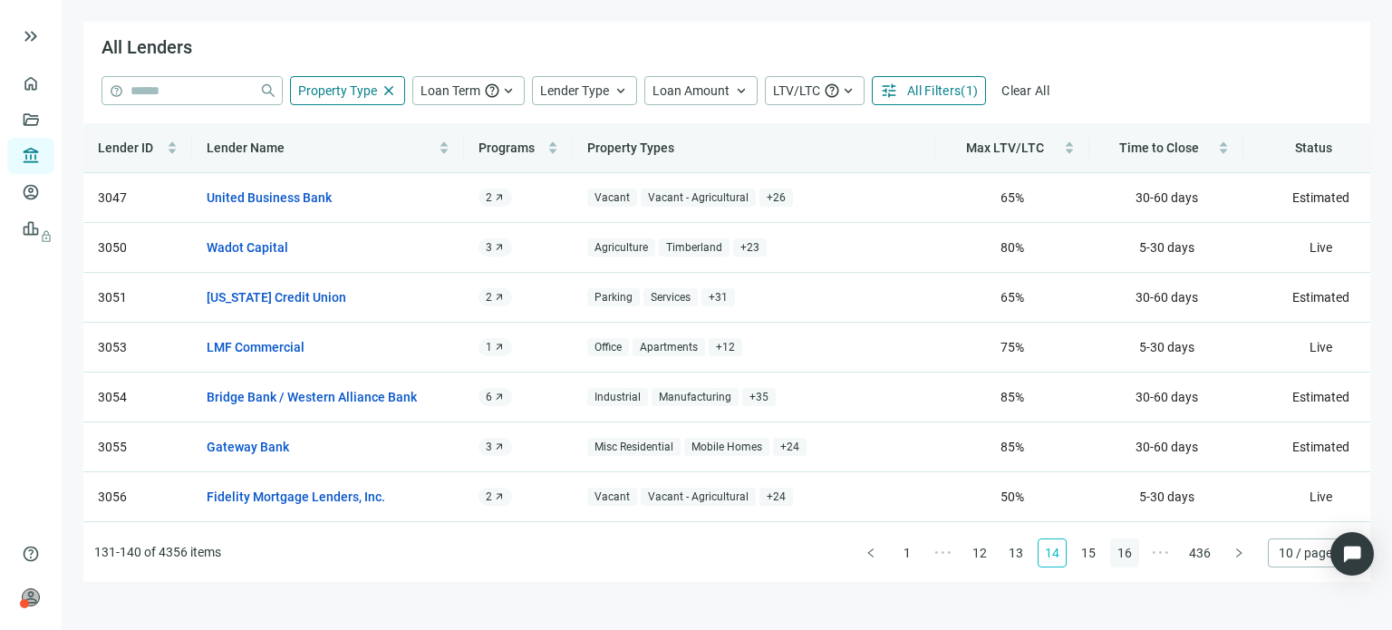
click at [1130, 556] on link "16" at bounding box center [1124, 552] width 27 height 27
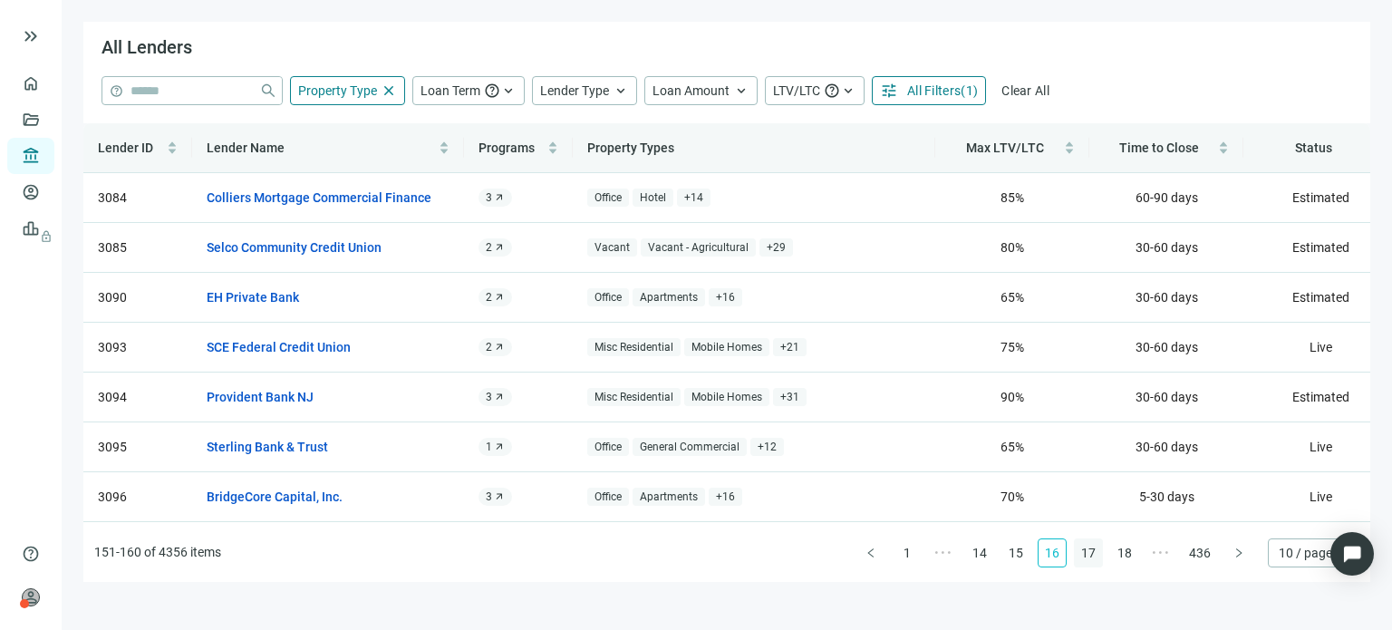
click at [1094, 552] on link "17" at bounding box center [1088, 552] width 27 height 27
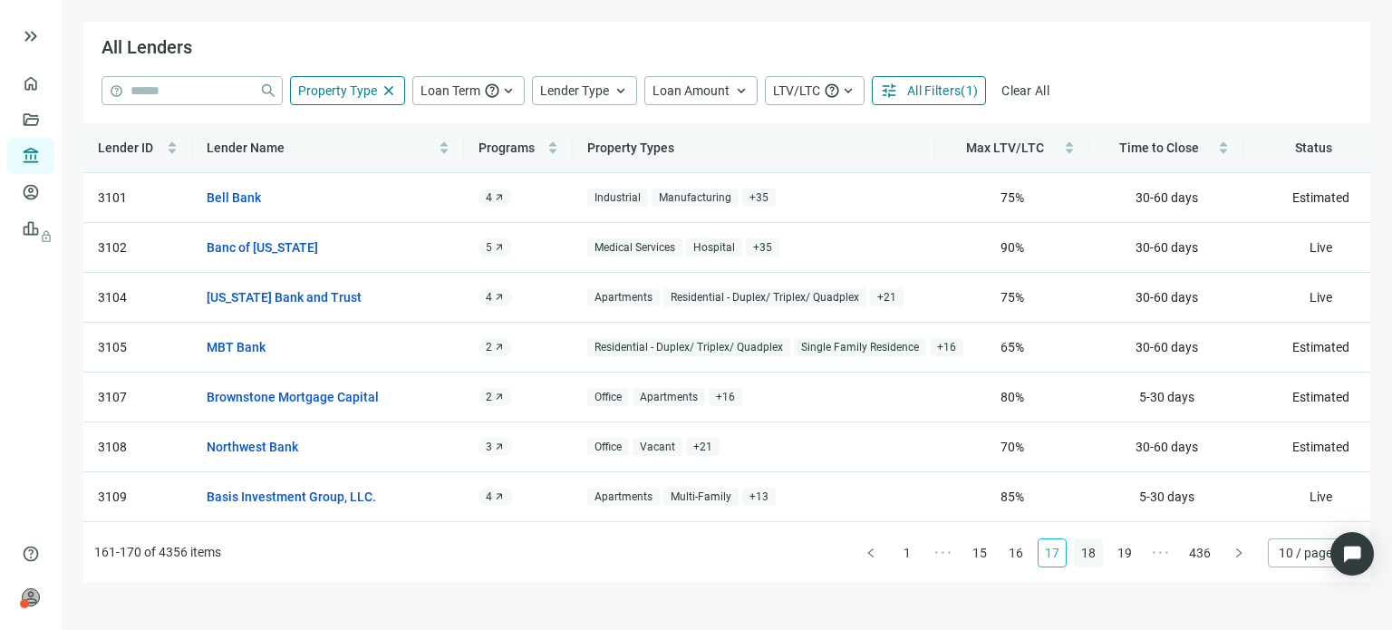
click at [1094, 553] on link "18" at bounding box center [1088, 552] width 27 height 27
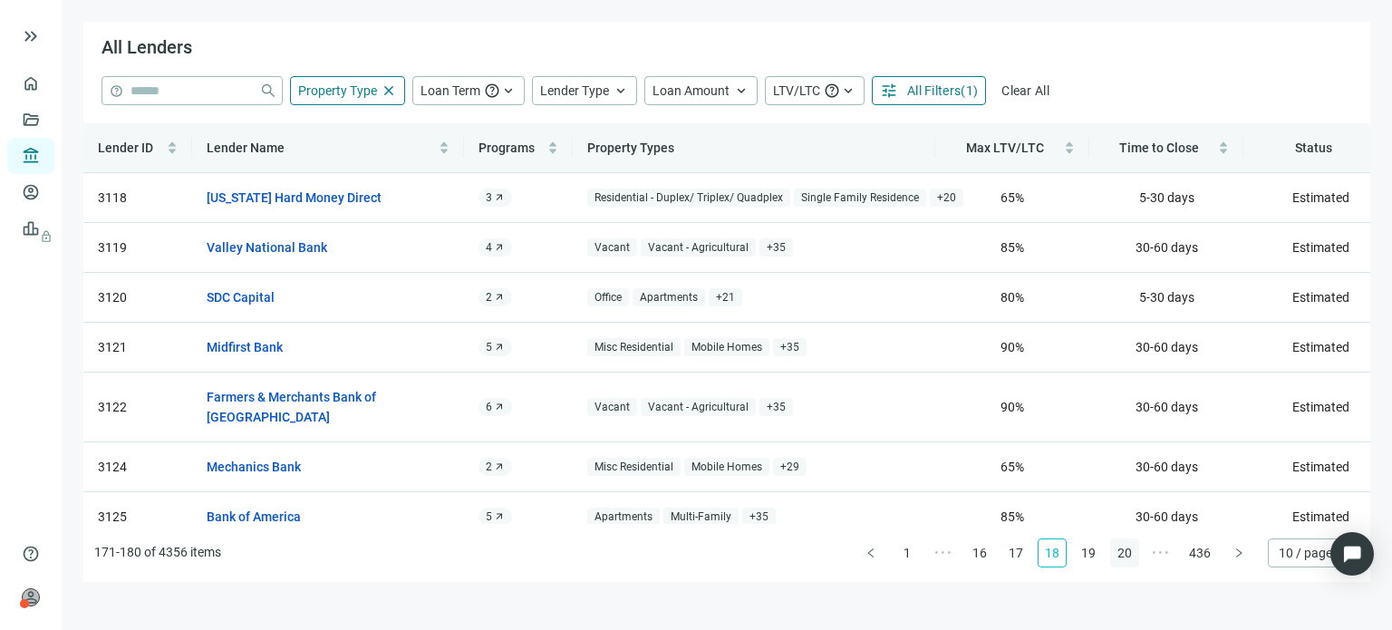
click at [1127, 551] on link "20" at bounding box center [1124, 552] width 27 height 27
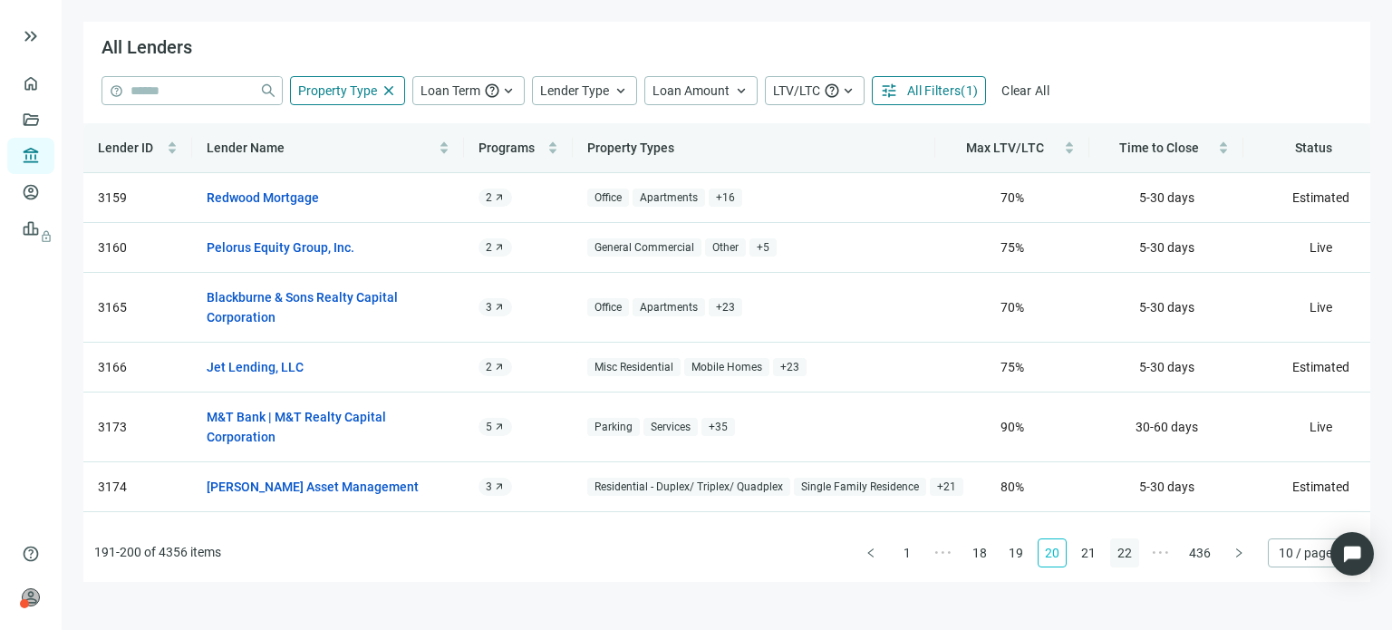
click at [1127, 551] on link "22" at bounding box center [1124, 552] width 27 height 27
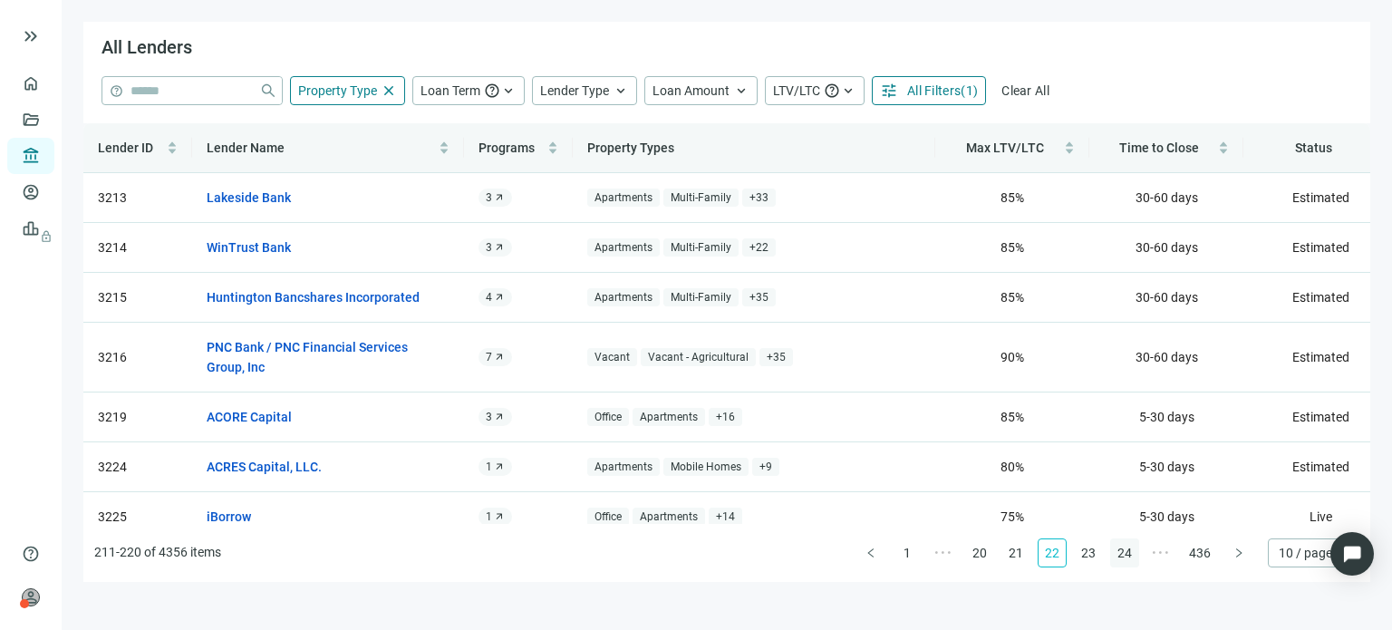
click at [1127, 551] on link "24" at bounding box center [1124, 552] width 27 height 27
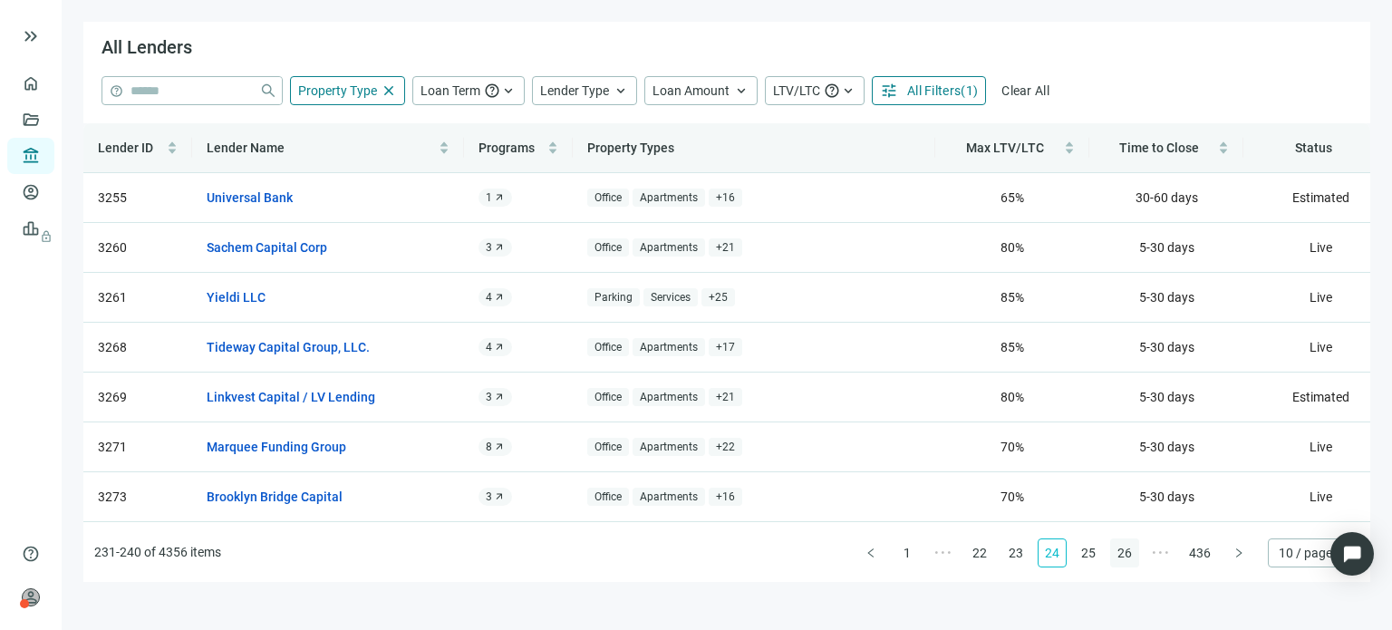
click at [1127, 551] on link "26" at bounding box center [1124, 552] width 27 height 27
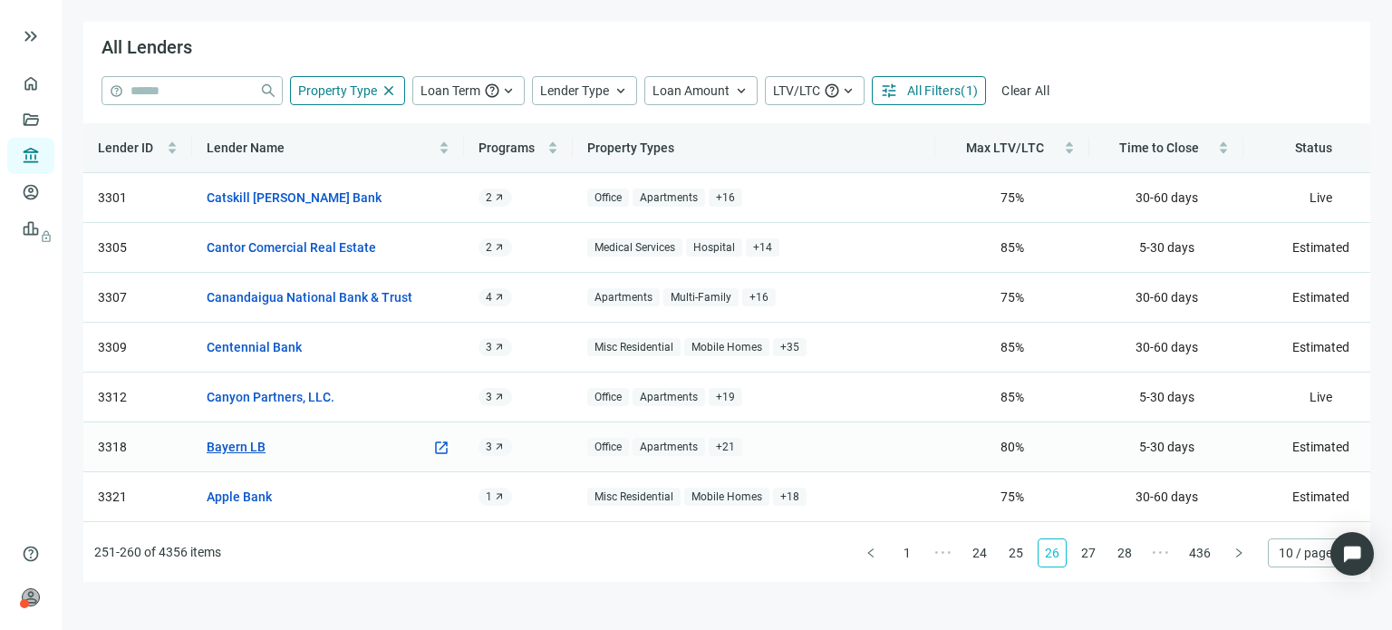
click at [228, 441] on link "Bayern LB" at bounding box center [236, 447] width 59 height 20
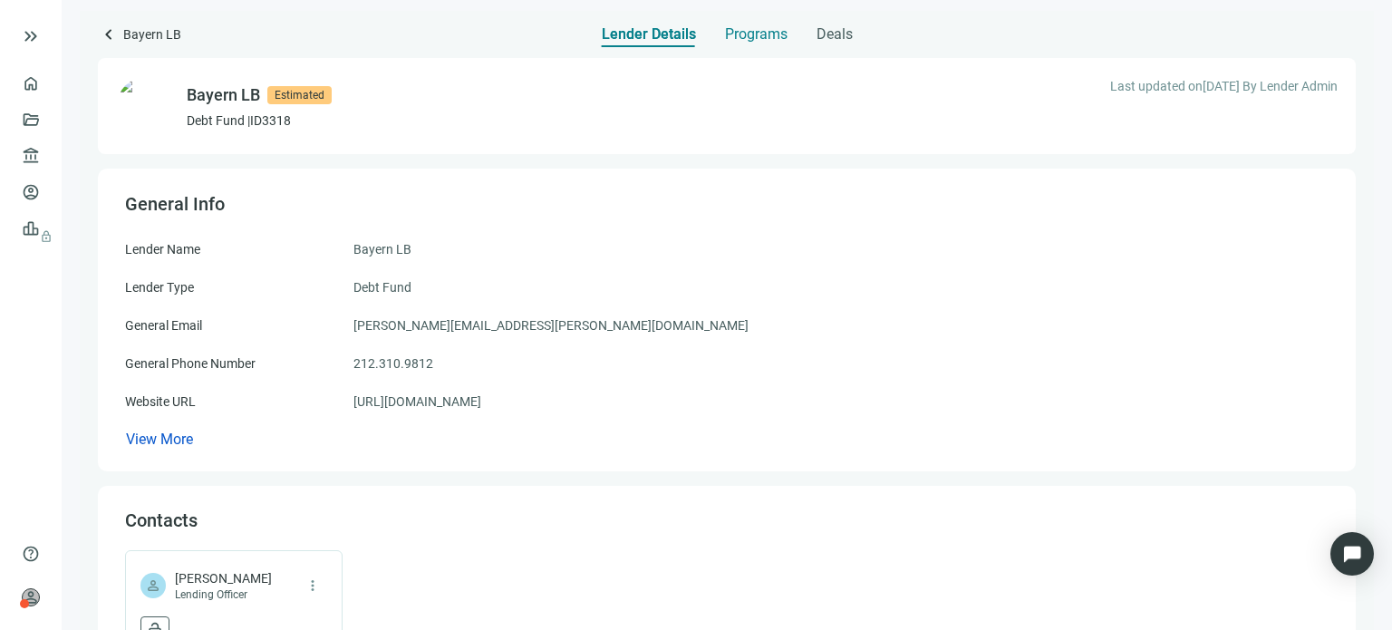
click at [741, 36] on span "Programs" at bounding box center [756, 34] width 63 height 18
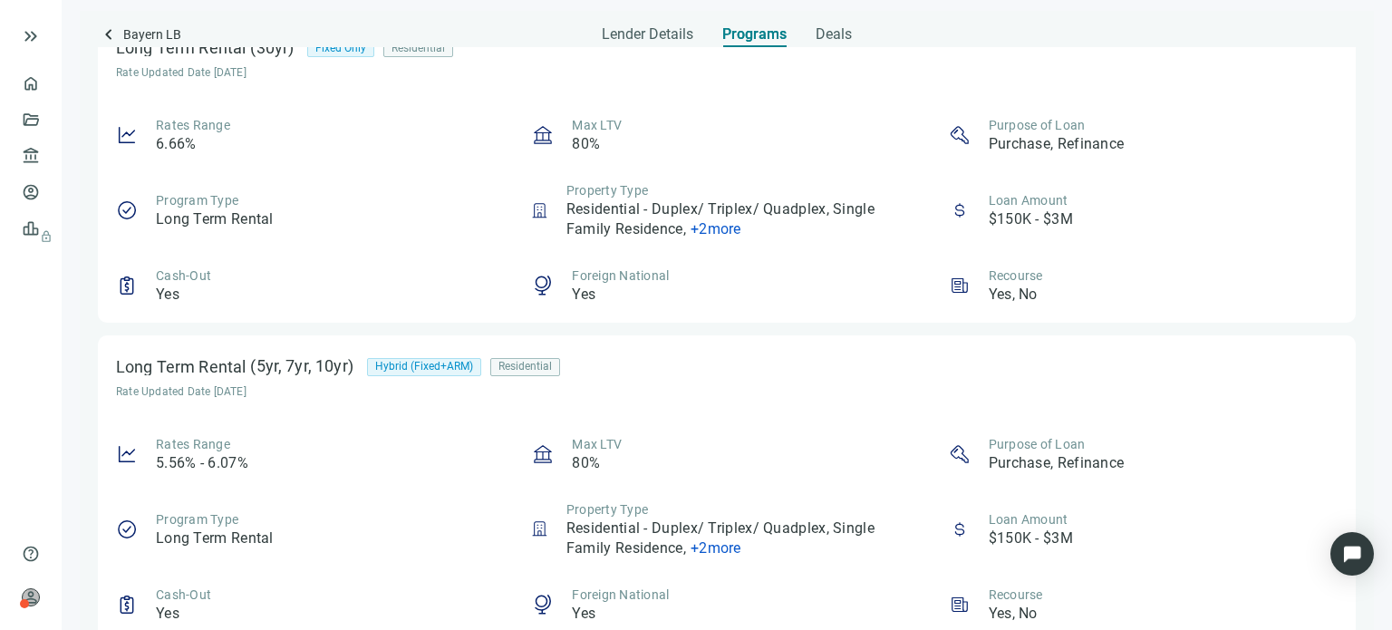
scroll to position [1314, 0]
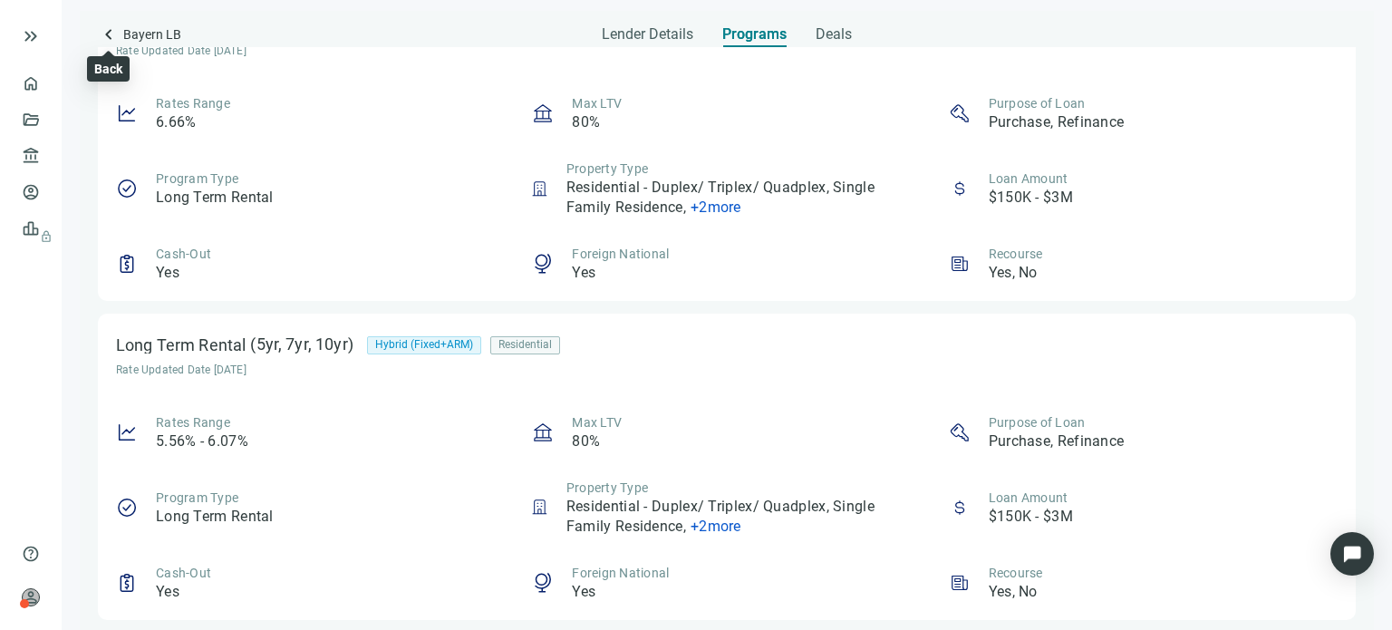
click at [110, 39] on span "keyboard_arrow_left" at bounding box center [109, 35] width 22 height 22
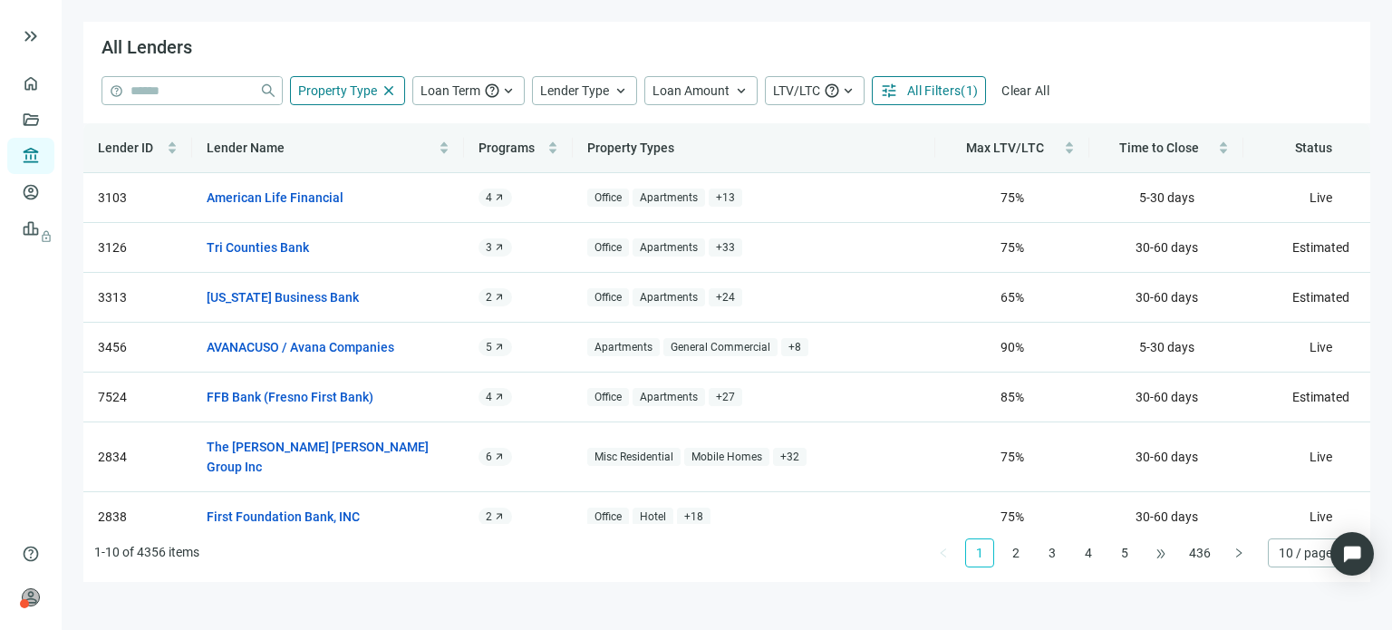
click at [1164, 557] on span "•••" at bounding box center [1161, 552] width 29 height 29
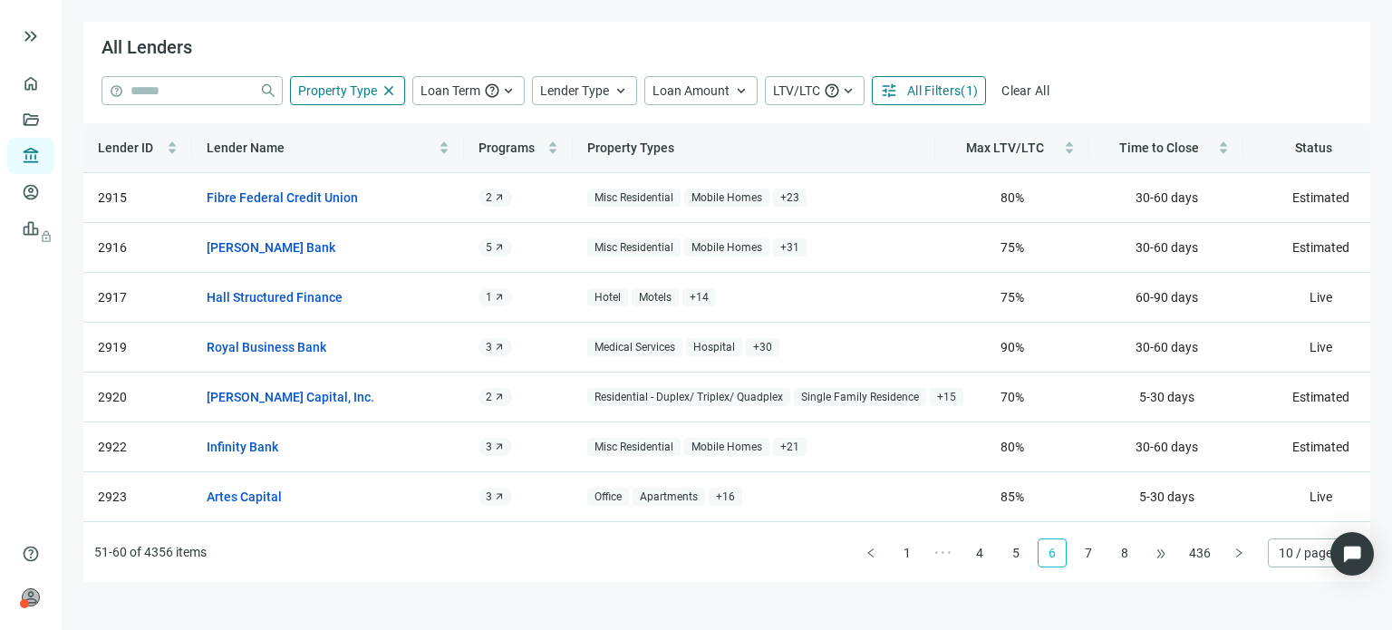
click at [1164, 557] on div "Lender ID Lender Name Programs Property Types Max LTV/LTC Time to Close Status …" at bounding box center [726, 352] width 1287 height 459
click at [1164, 557] on span "•••" at bounding box center [1161, 552] width 29 height 29
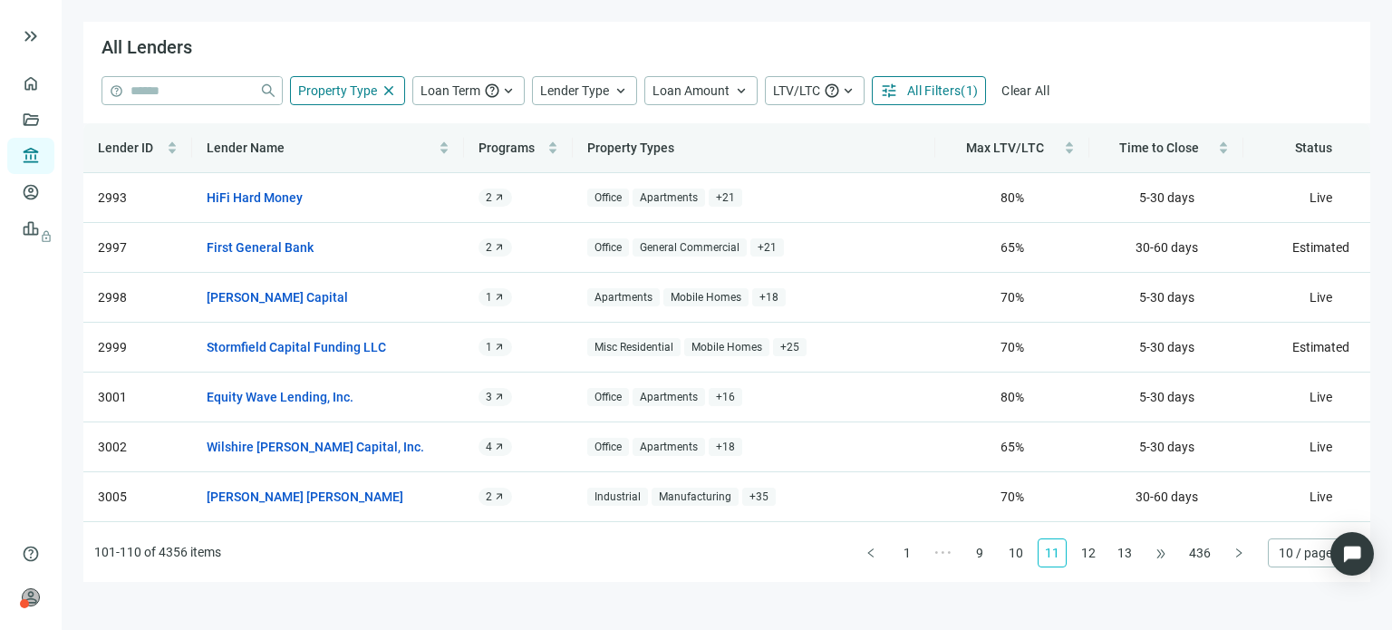
click at [1164, 557] on div "Lender ID Lender Name Programs Property Types Max LTV/LTC Time to Close Status …" at bounding box center [726, 352] width 1287 height 459
click at [1164, 557] on span "•••" at bounding box center [1161, 552] width 29 height 29
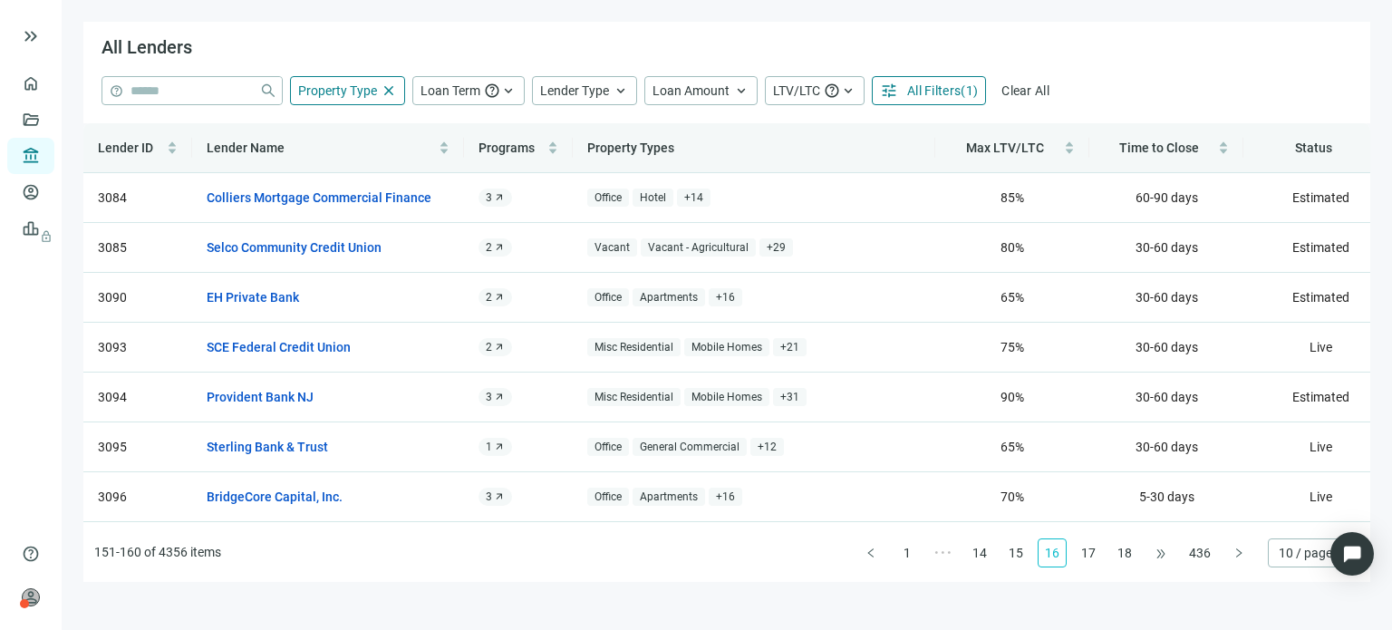
click at [1164, 557] on div "Lender ID Lender Name Programs Property Types Max LTV/LTC Time to Close Status …" at bounding box center [726, 352] width 1287 height 459
click at [1131, 557] on link "18" at bounding box center [1124, 552] width 27 height 27
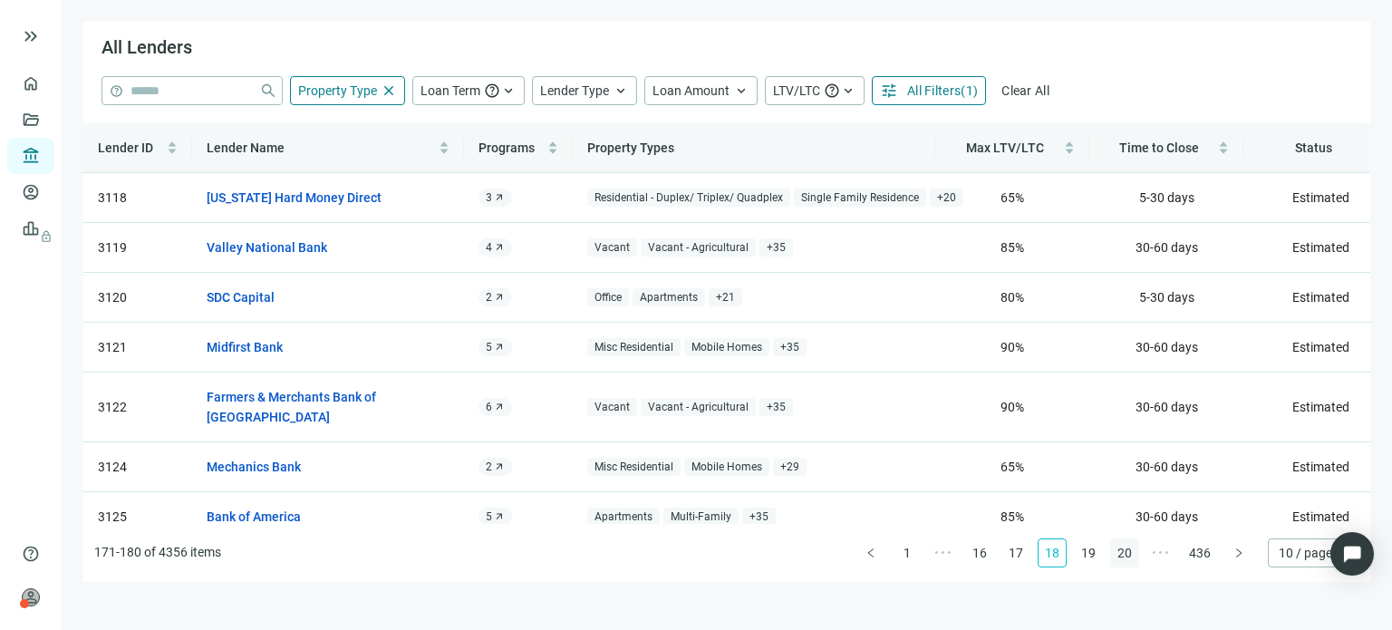
click at [1131, 557] on link "20" at bounding box center [1124, 552] width 27 height 27
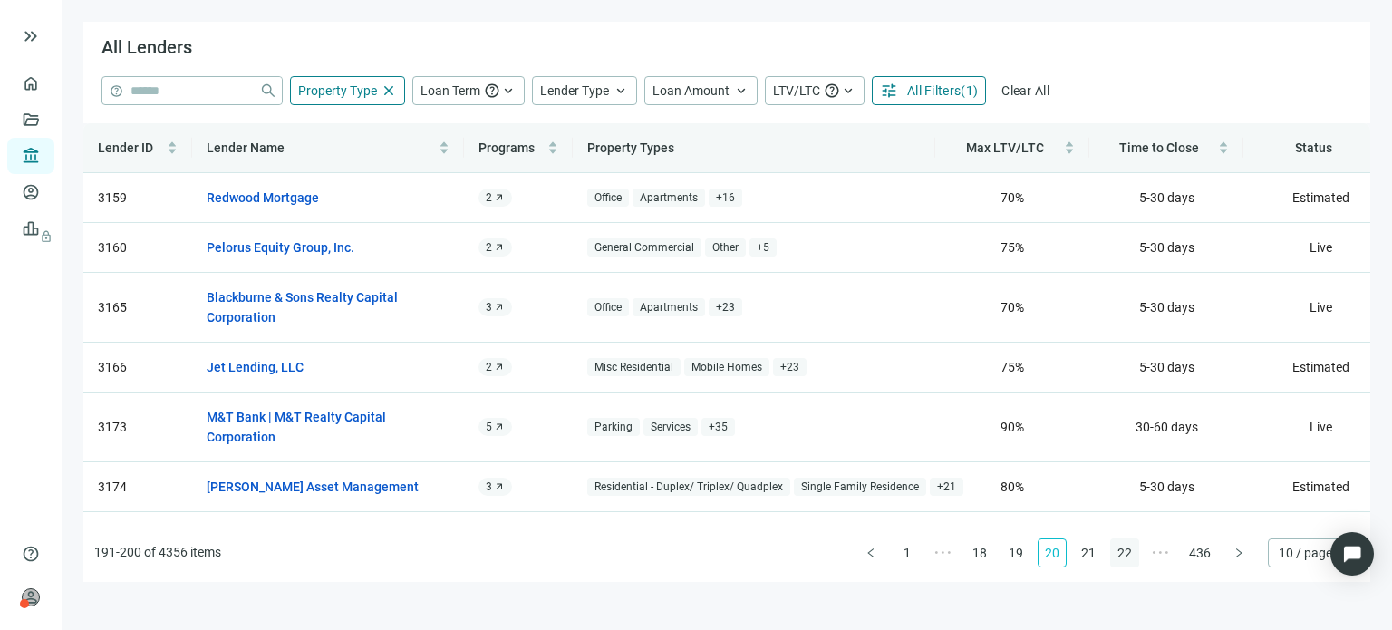
click at [1131, 557] on link "22" at bounding box center [1124, 552] width 27 height 27
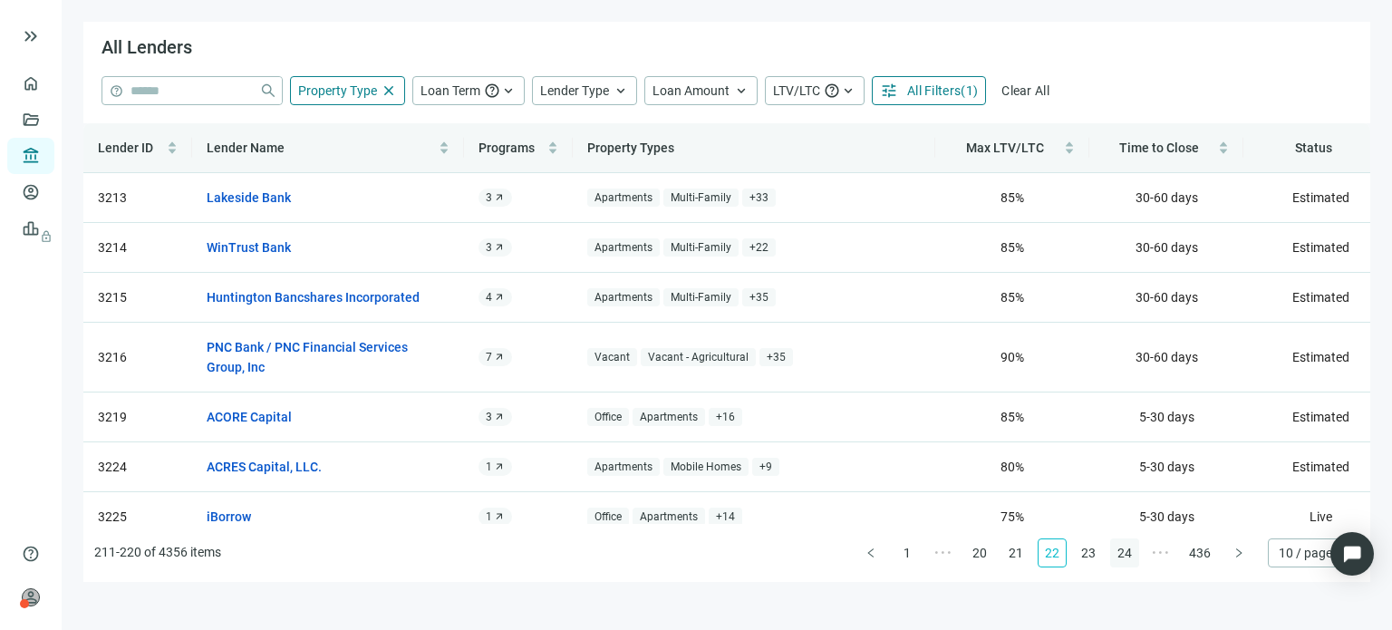
click at [1131, 557] on link "24" at bounding box center [1124, 552] width 27 height 27
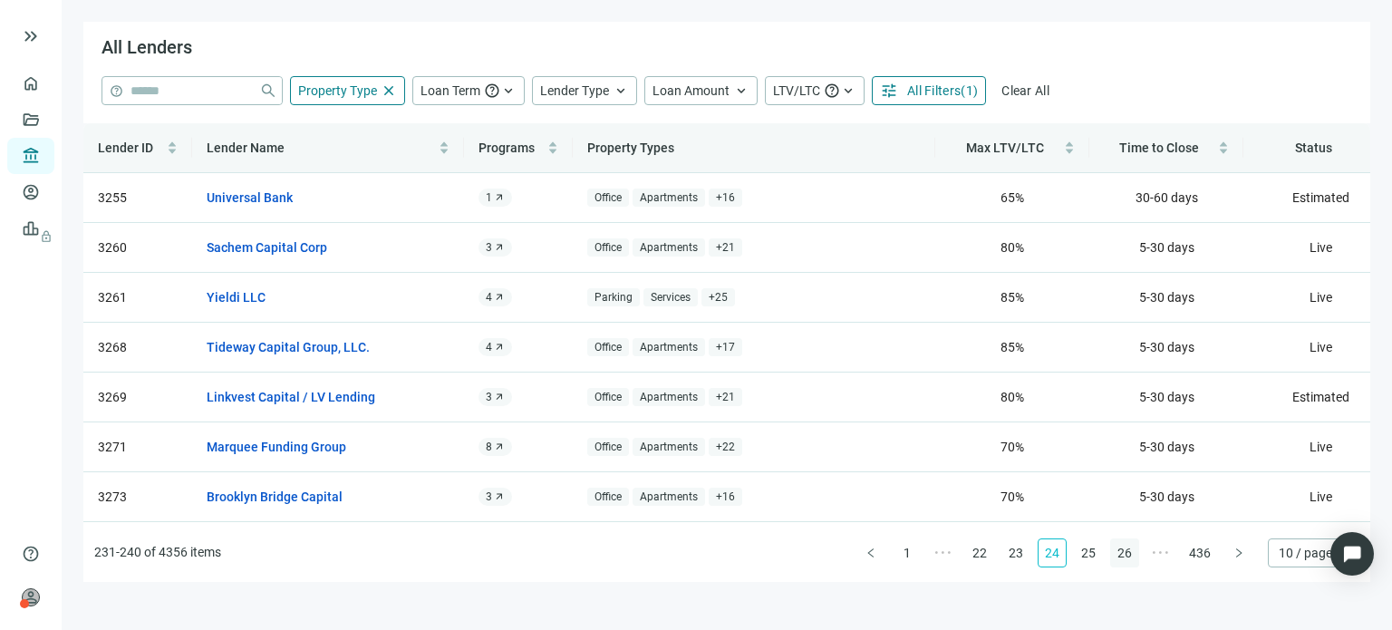
click at [1131, 557] on link "26" at bounding box center [1124, 552] width 27 height 27
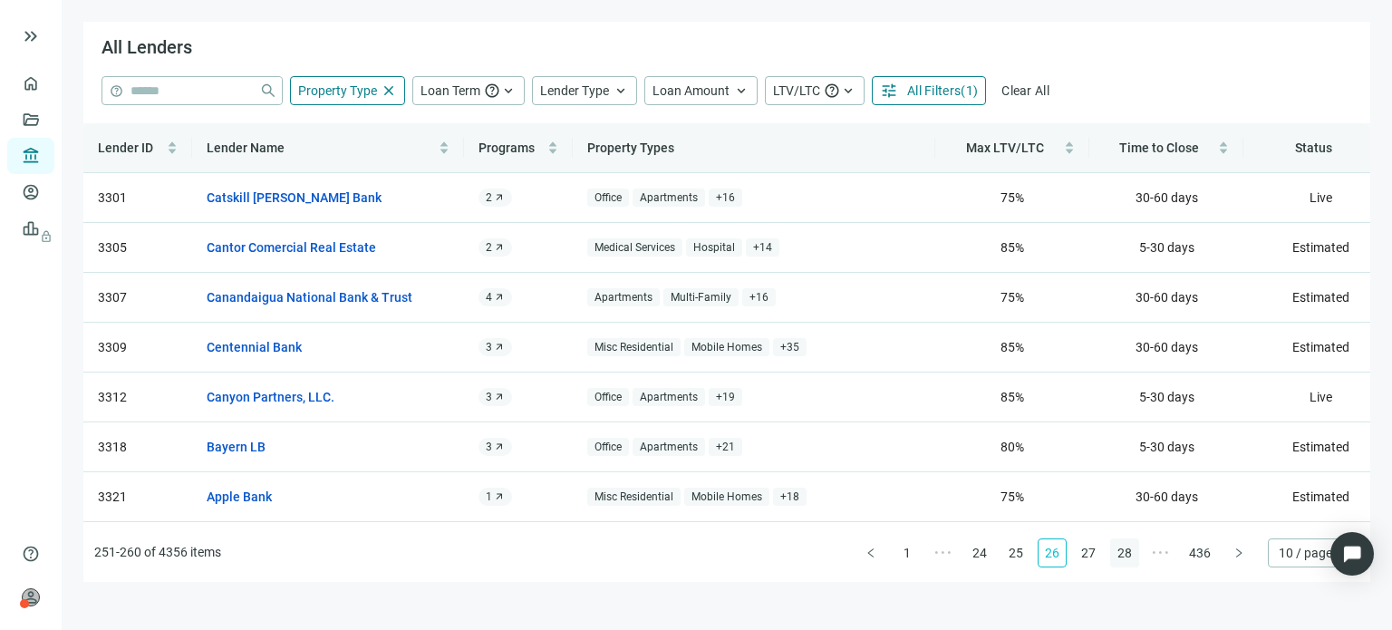
click at [1131, 557] on link "28" at bounding box center [1124, 552] width 27 height 27
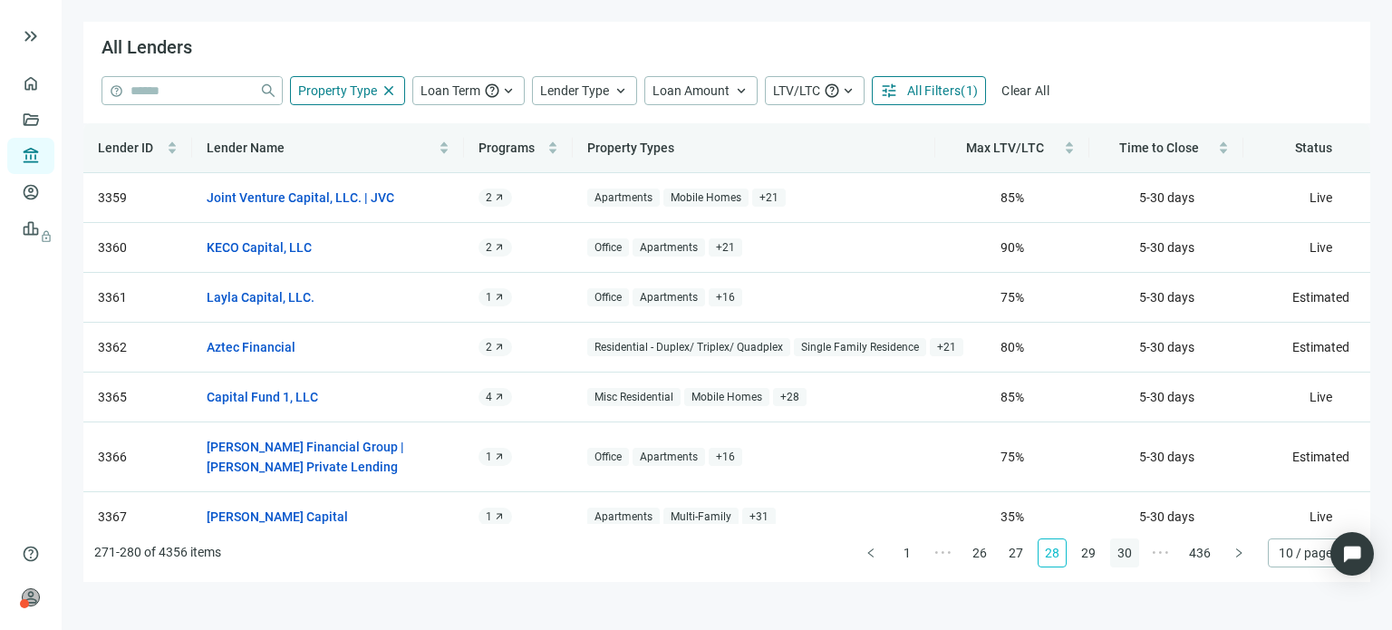
click at [1131, 557] on link "30" at bounding box center [1124, 552] width 27 height 27
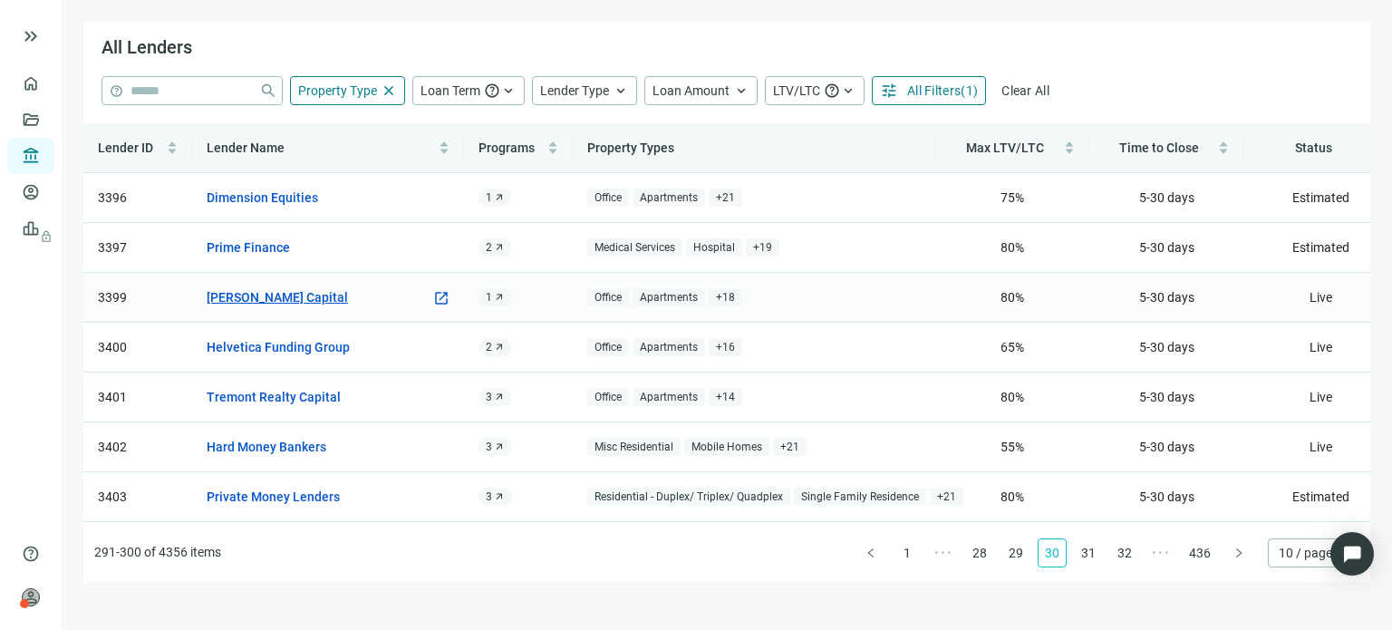
click at [279, 296] on link "Macoy Capital" at bounding box center [277, 297] width 141 height 20
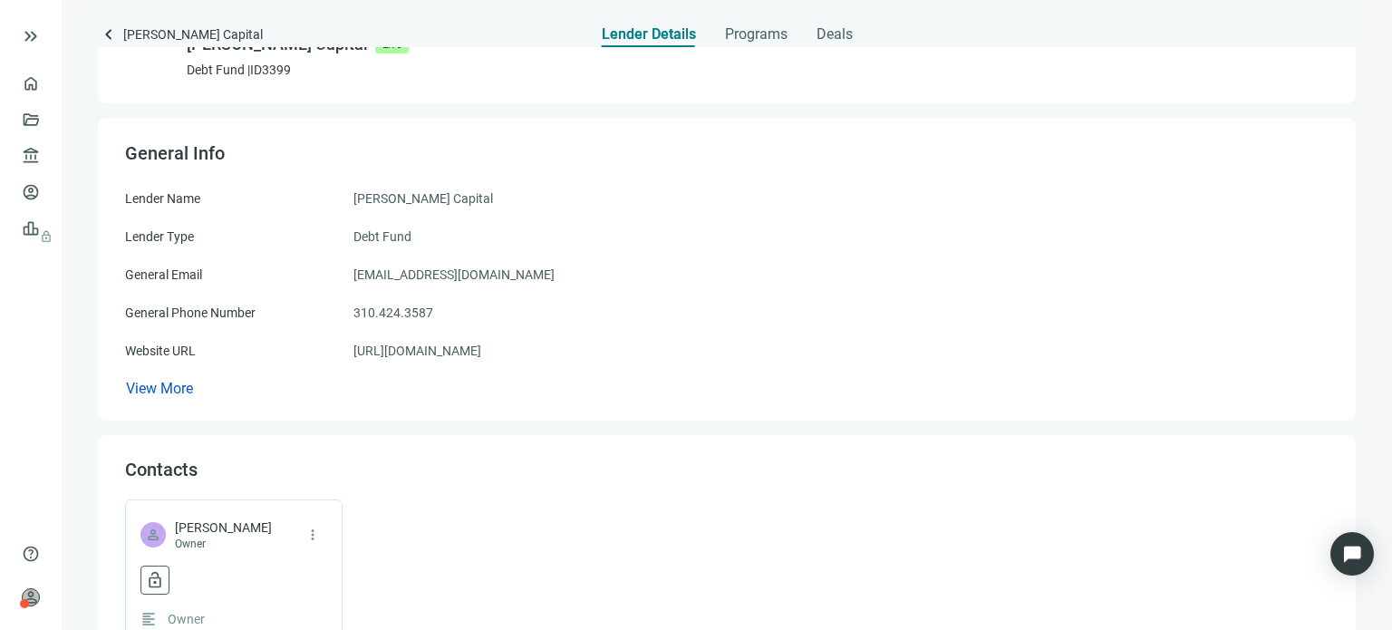
scroll to position [91, 0]
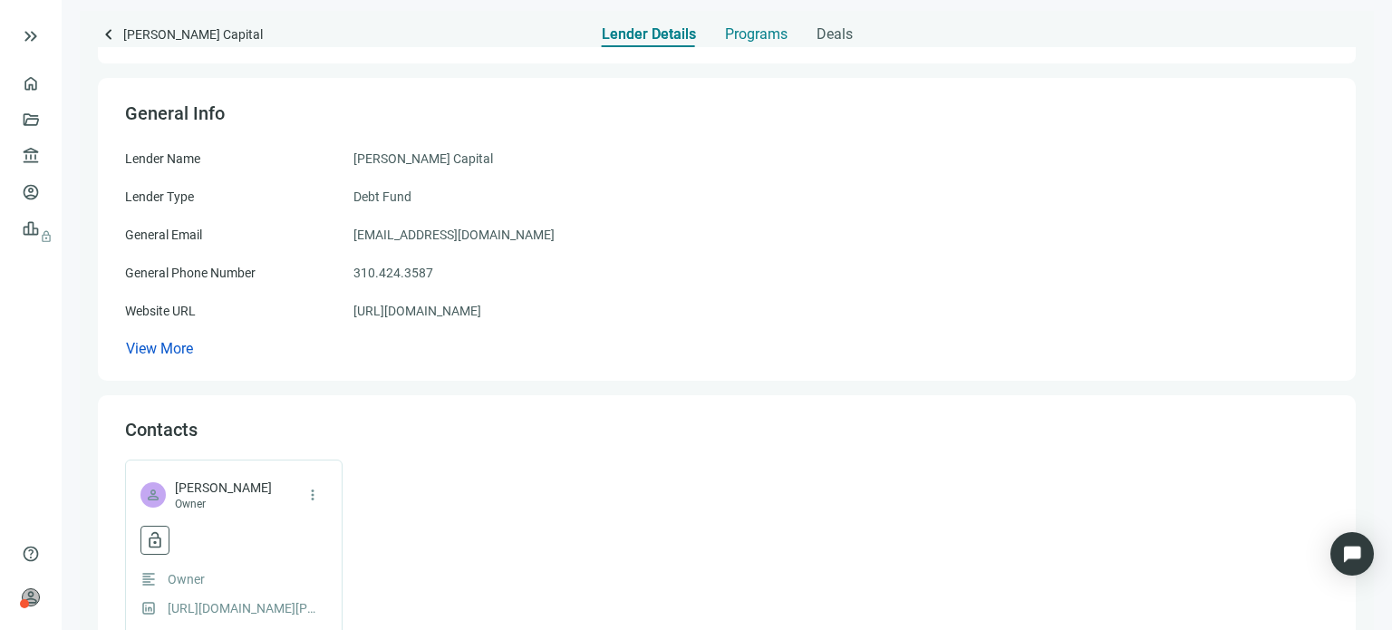
click at [756, 32] on span "Programs" at bounding box center [756, 34] width 63 height 18
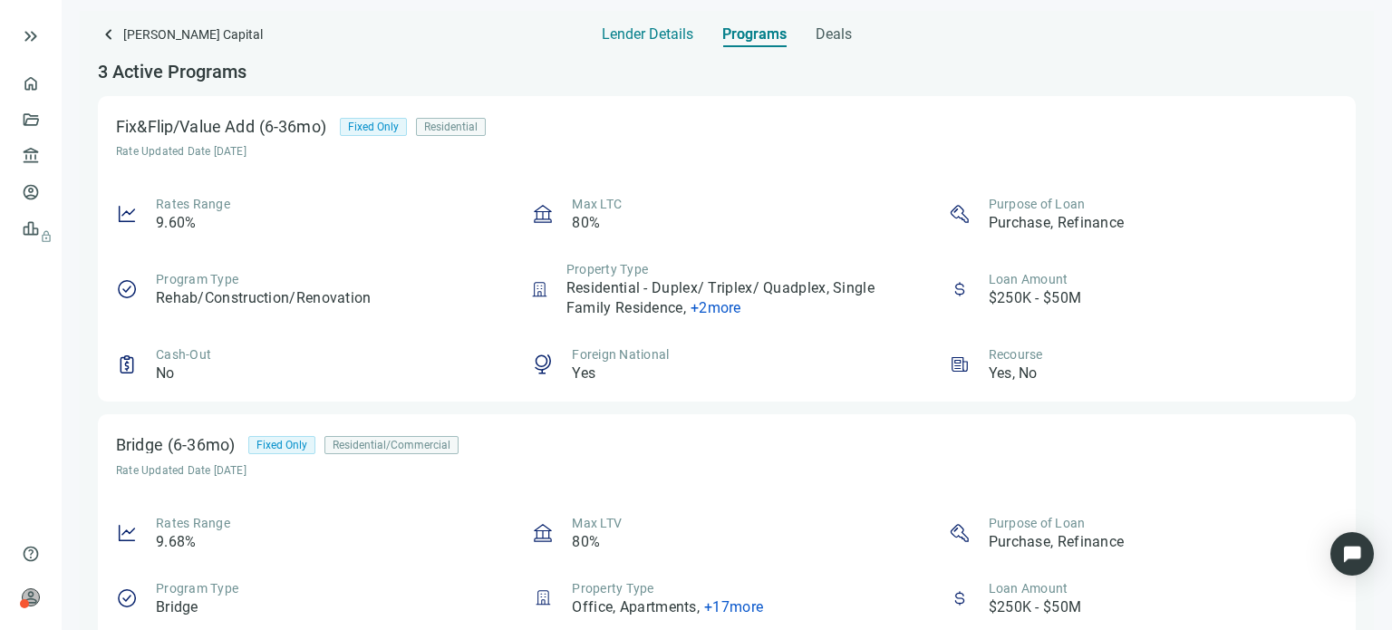
click at [634, 36] on span "Lender Details" at bounding box center [648, 34] width 92 height 18
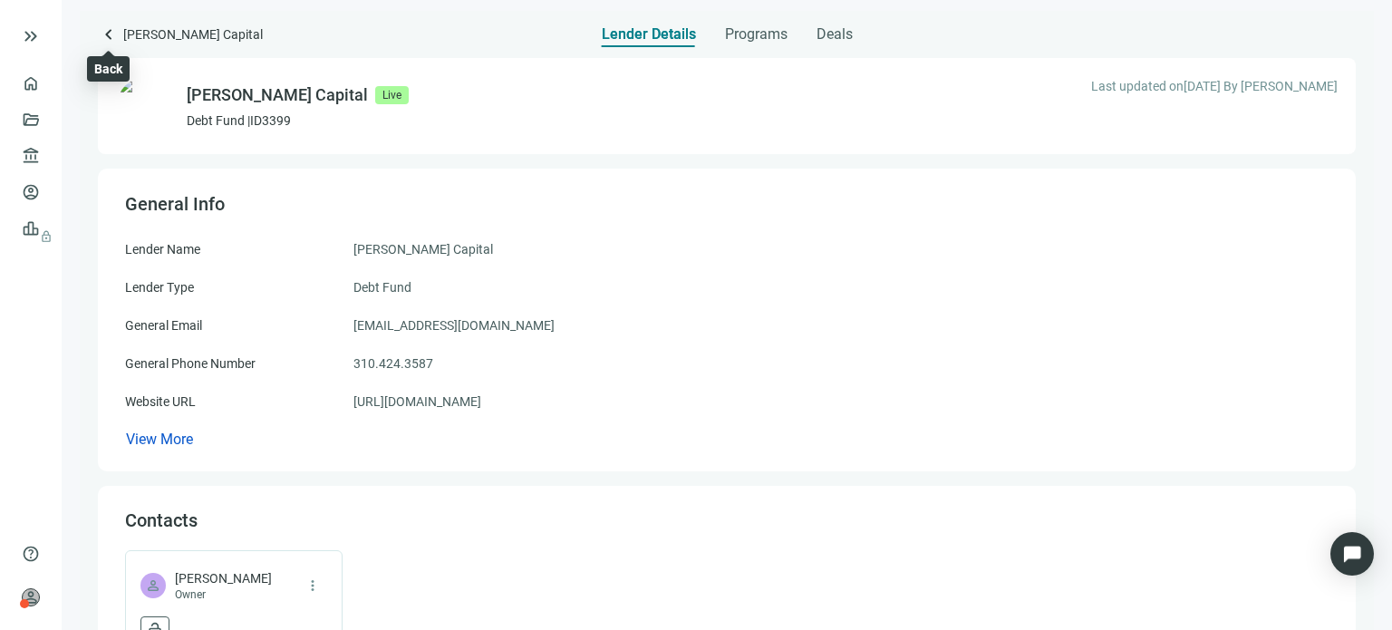
click at [109, 35] on span "keyboard_arrow_left" at bounding box center [109, 35] width 22 height 22
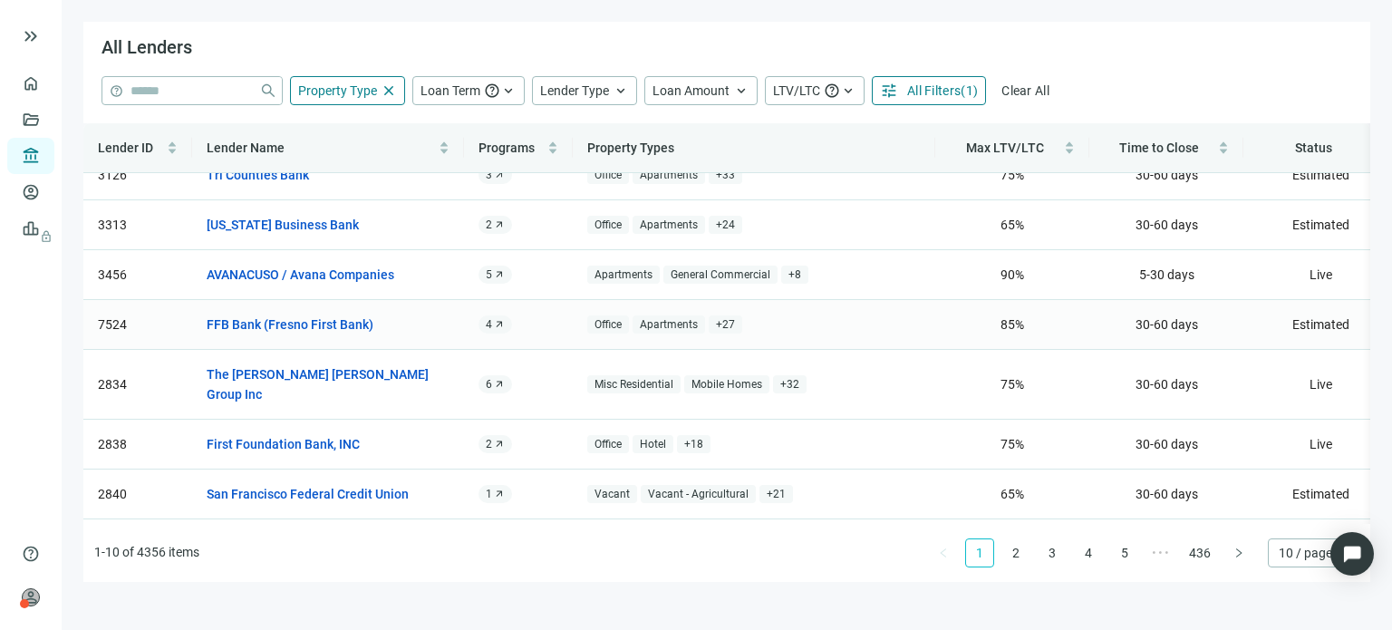
scroll to position [163, 0]
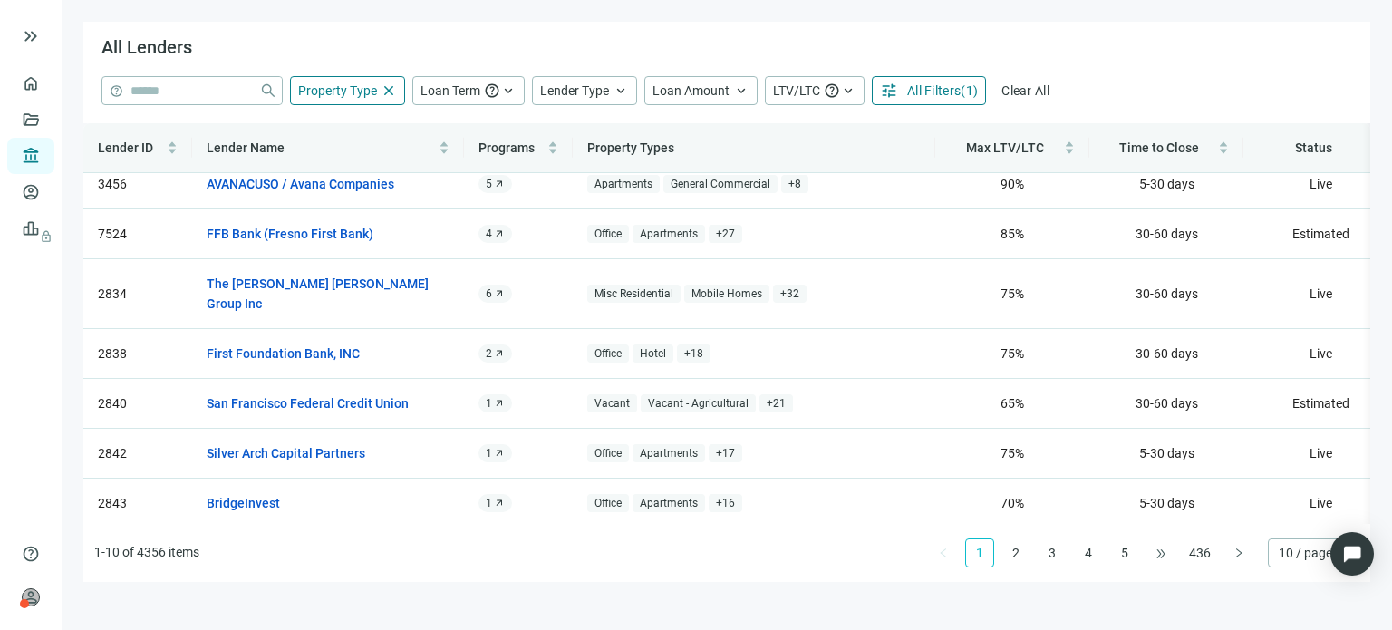
click at [1159, 557] on span "•••" at bounding box center [1161, 552] width 29 height 29
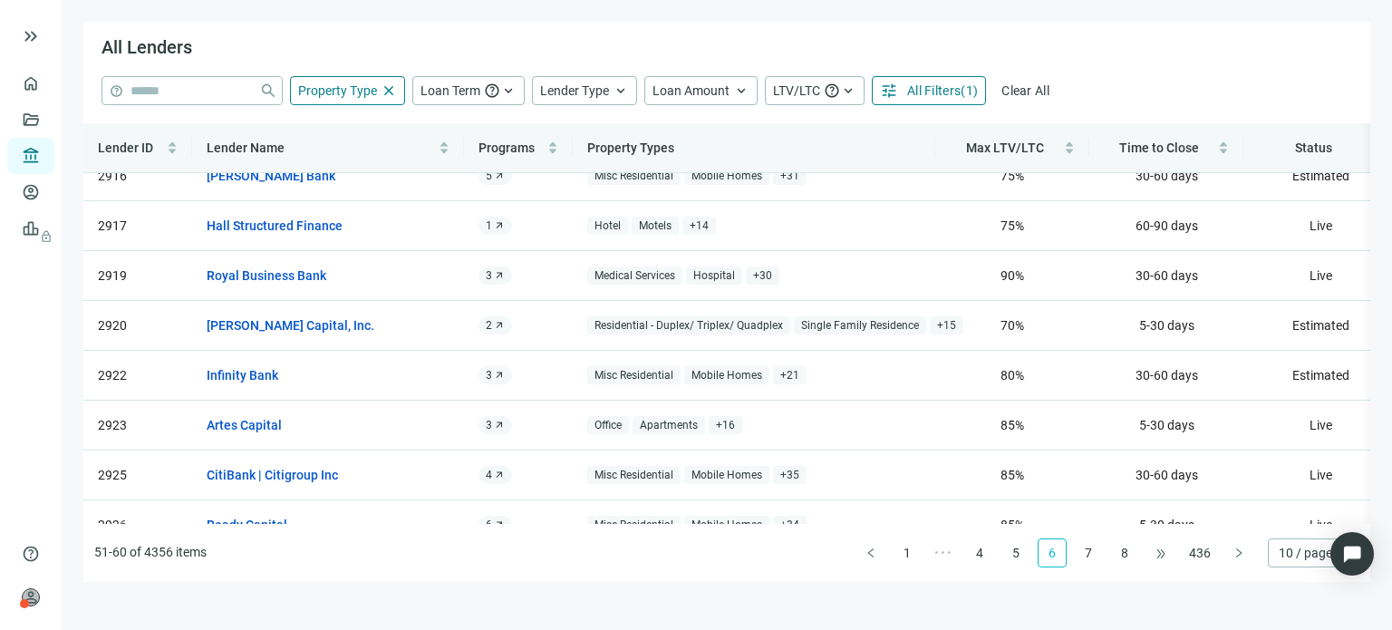
scroll to position [0, 0]
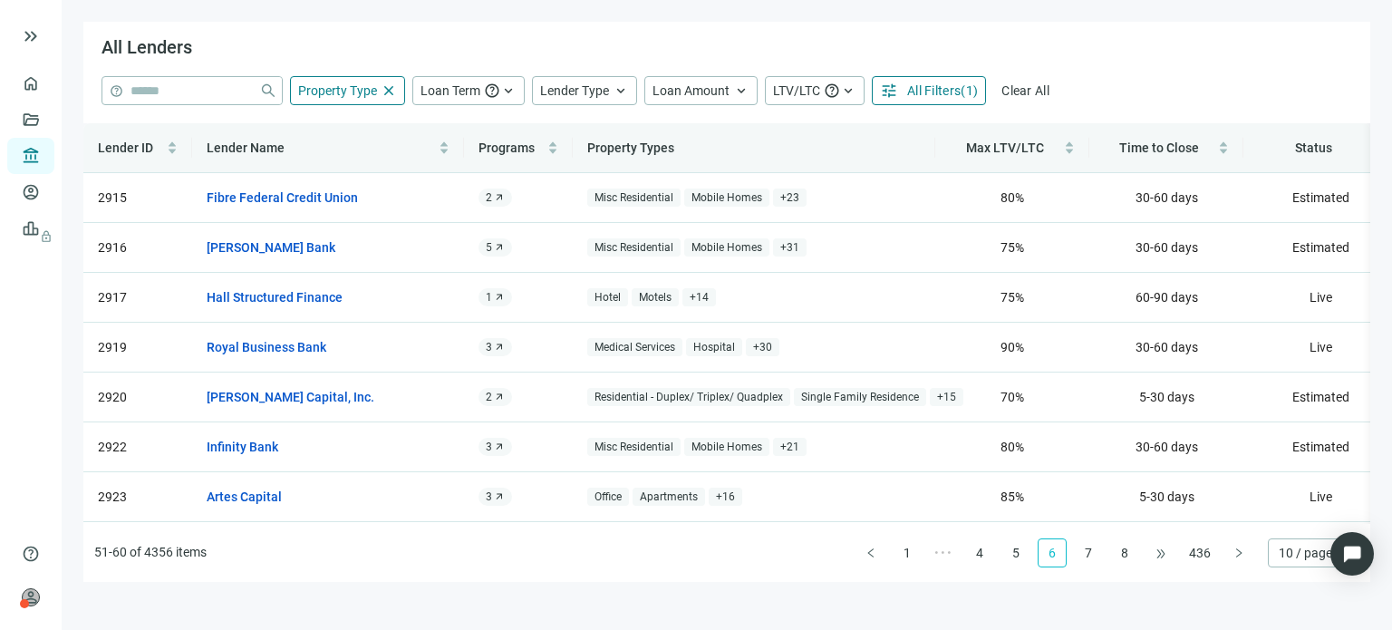
click at [1159, 557] on span "•••" at bounding box center [1161, 552] width 29 height 29
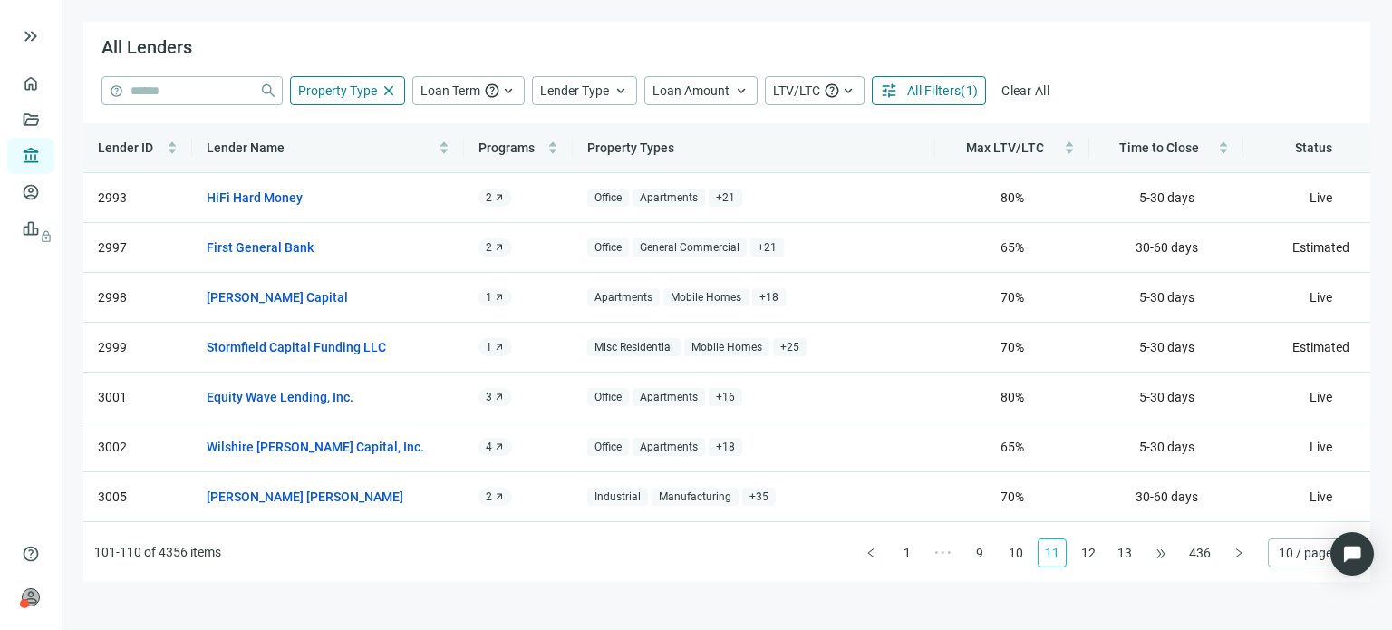
click at [1159, 557] on div "Lender ID Lender Name Programs Property Types Max LTV/LTC Time to Close Status …" at bounding box center [726, 352] width 1287 height 459
click at [1159, 557] on span "•••" at bounding box center [1161, 552] width 29 height 29
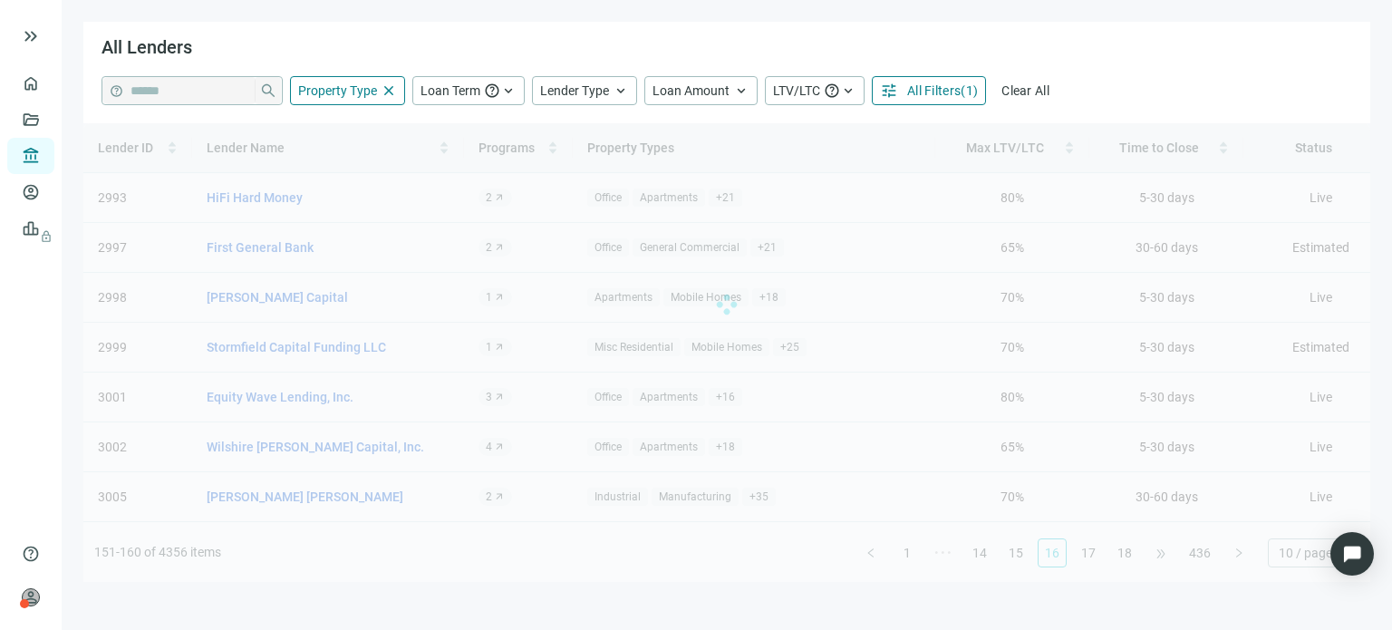
click at [1159, 557] on div "Lender ID Lender Name Programs Property Types Max LTV/LTC Time to Close Status …" at bounding box center [726, 352] width 1287 height 459
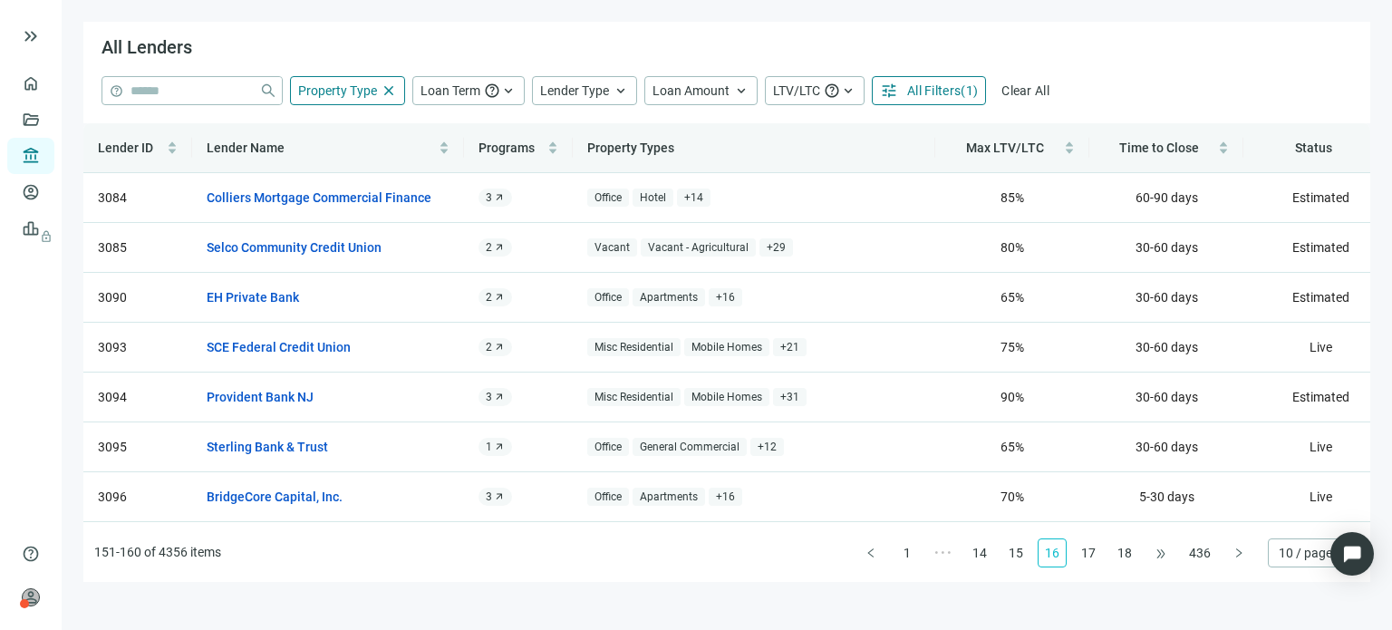
click at [1159, 557] on span "•••" at bounding box center [1161, 552] width 29 height 29
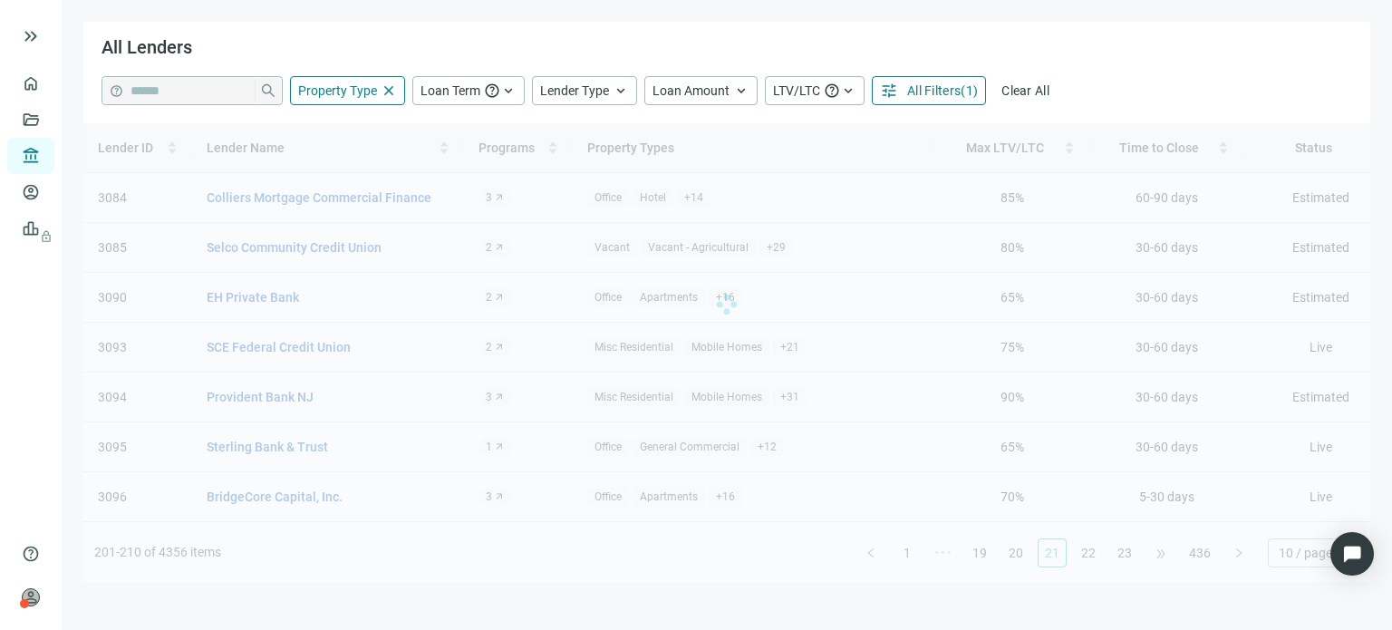
click at [1159, 557] on div "Lender ID Lender Name Programs Property Types Max LTV/LTC Time to Close Status …" at bounding box center [726, 352] width 1287 height 459
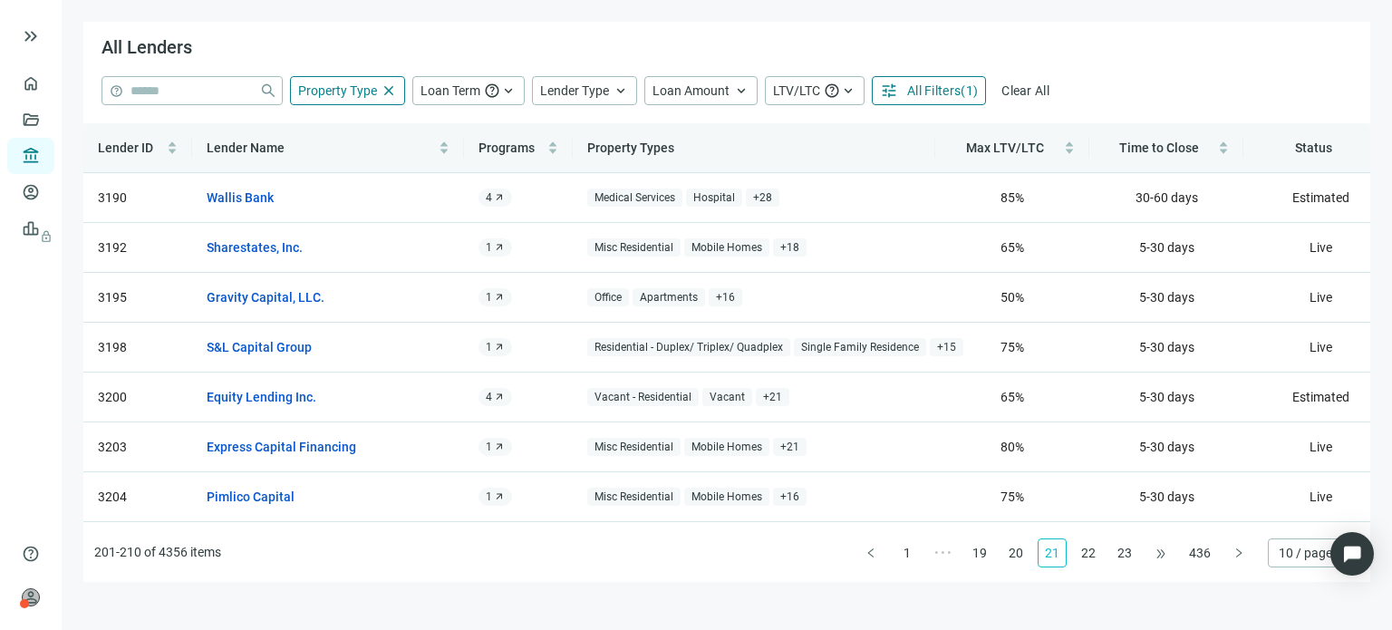
click at [1159, 557] on div "Lender ID Lender Name Programs Property Types Max LTV/LTC Time to Close Status …" at bounding box center [726, 352] width 1287 height 459
click at [248, 299] on link "Gravity Capital, LLC." at bounding box center [266, 297] width 118 height 20
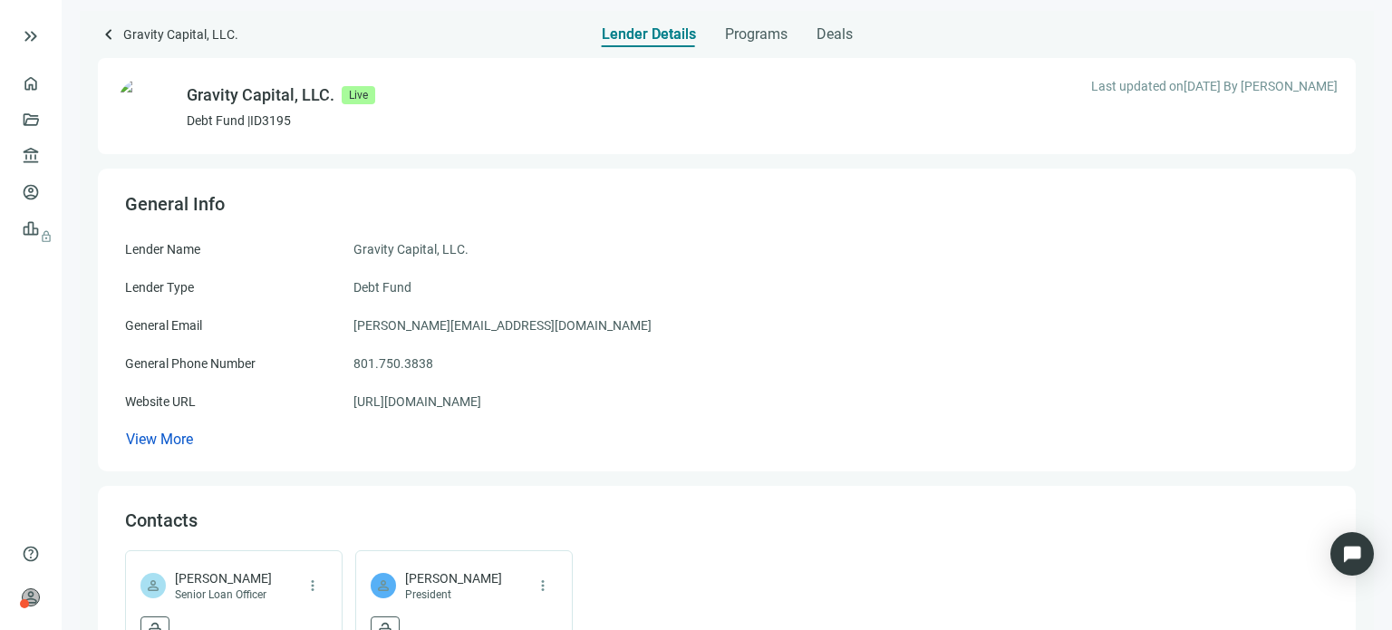
scroll to position [91, 0]
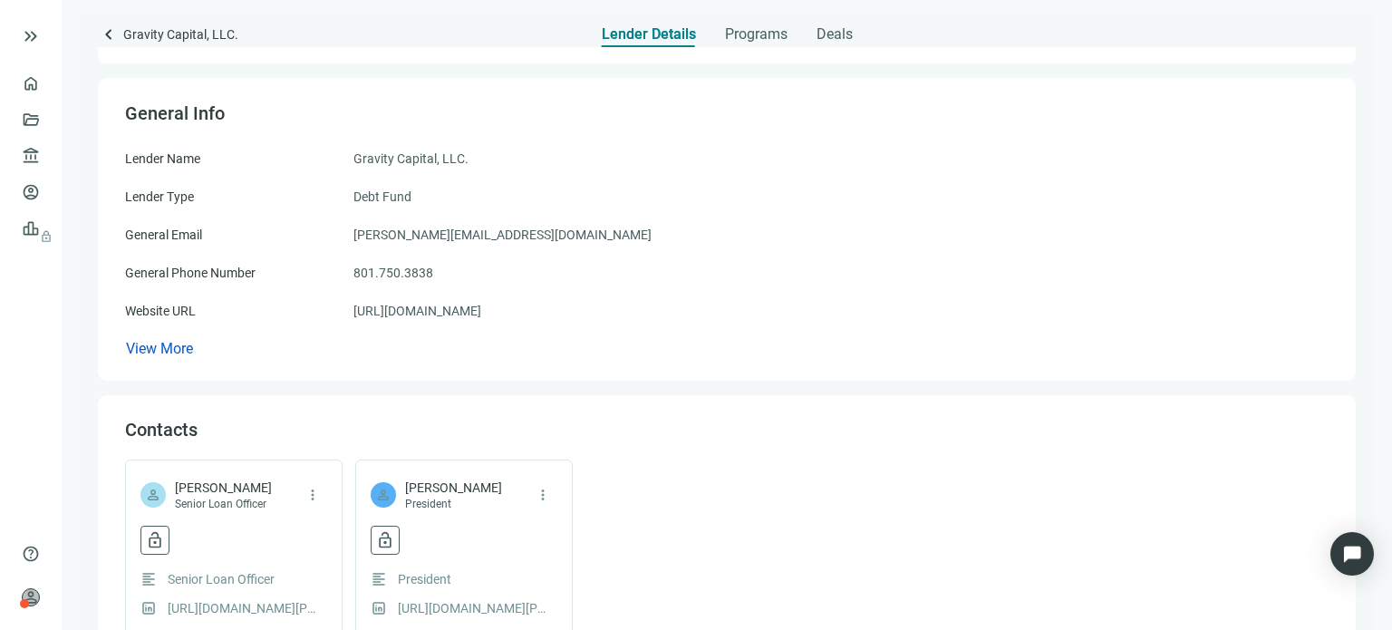
drag, startPoint x: 244, startPoint y: 299, endPoint x: 619, endPoint y: 387, distance: 385.4
click at [619, 387] on div "Gravity Capital, LLC. Live Debt Fund | ID 3195 Last updated on 03.27.2025 By Ju…" at bounding box center [727, 475] width 1258 height 1039
click at [108, 37] on span "keyboard_arrow_left" at bounding box center [109, 35] width 22 height 22
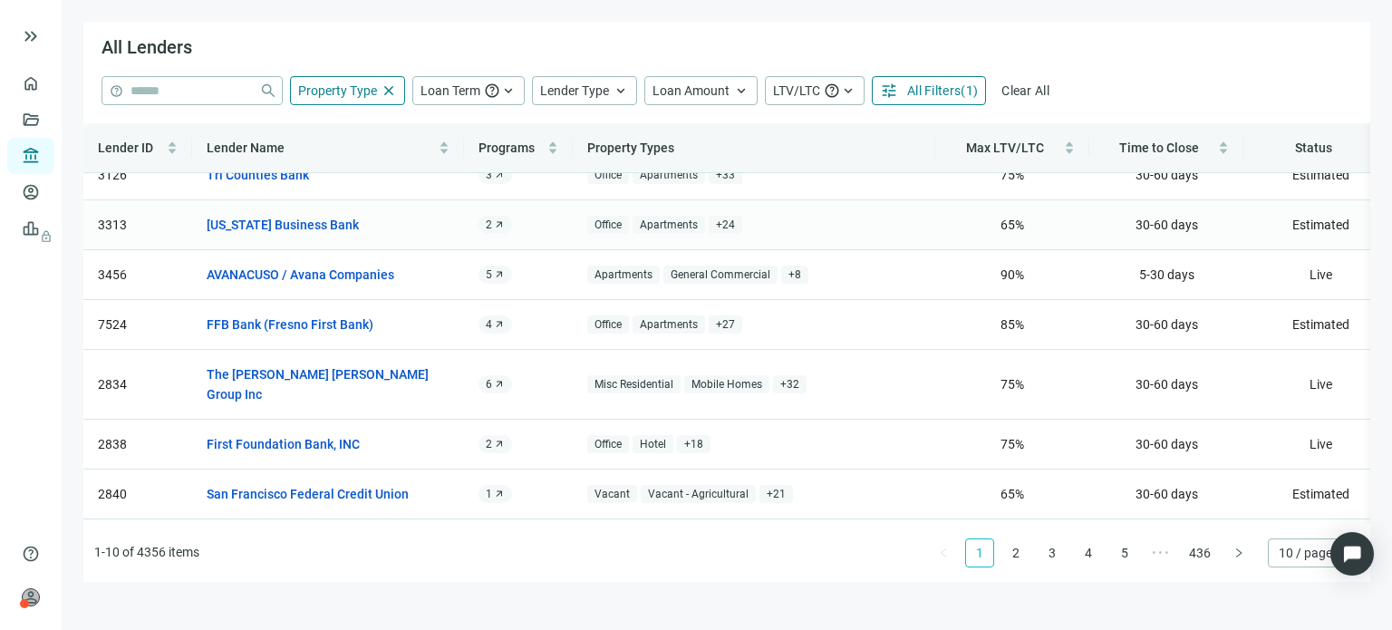
scroll to position [163, 0]
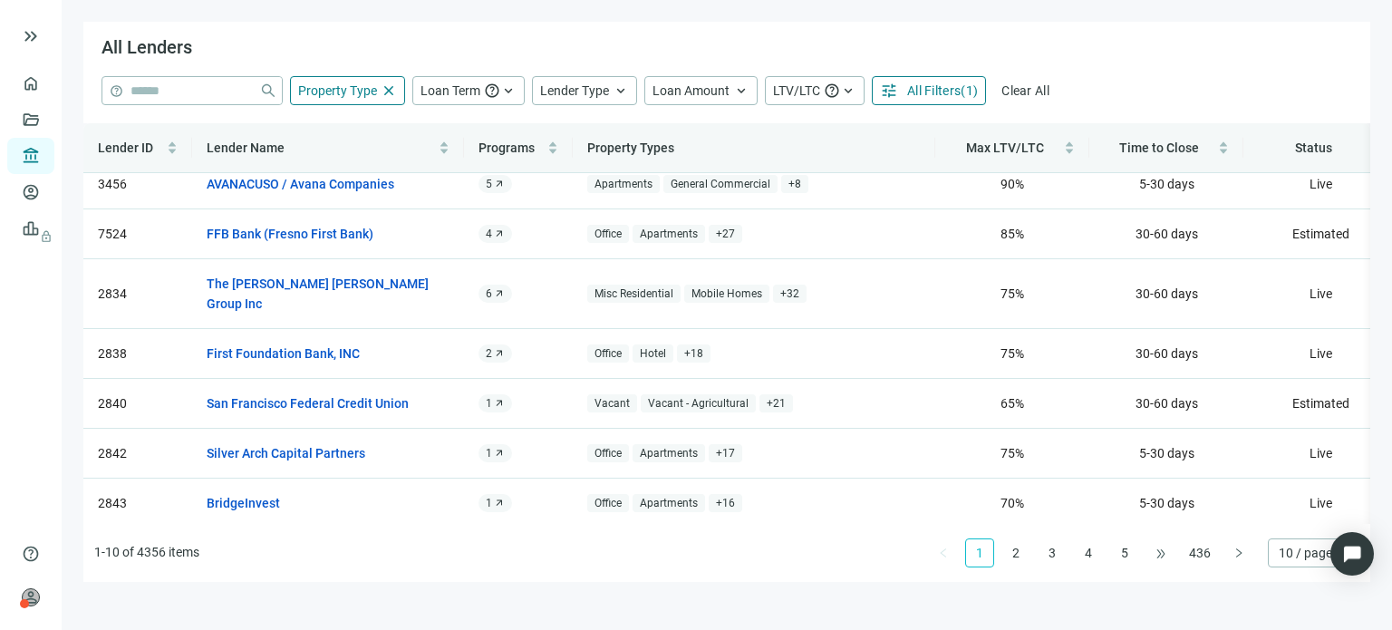
click at [1171, 557] on span "•••" at bounding box center [1161, 552] width 29 height 29
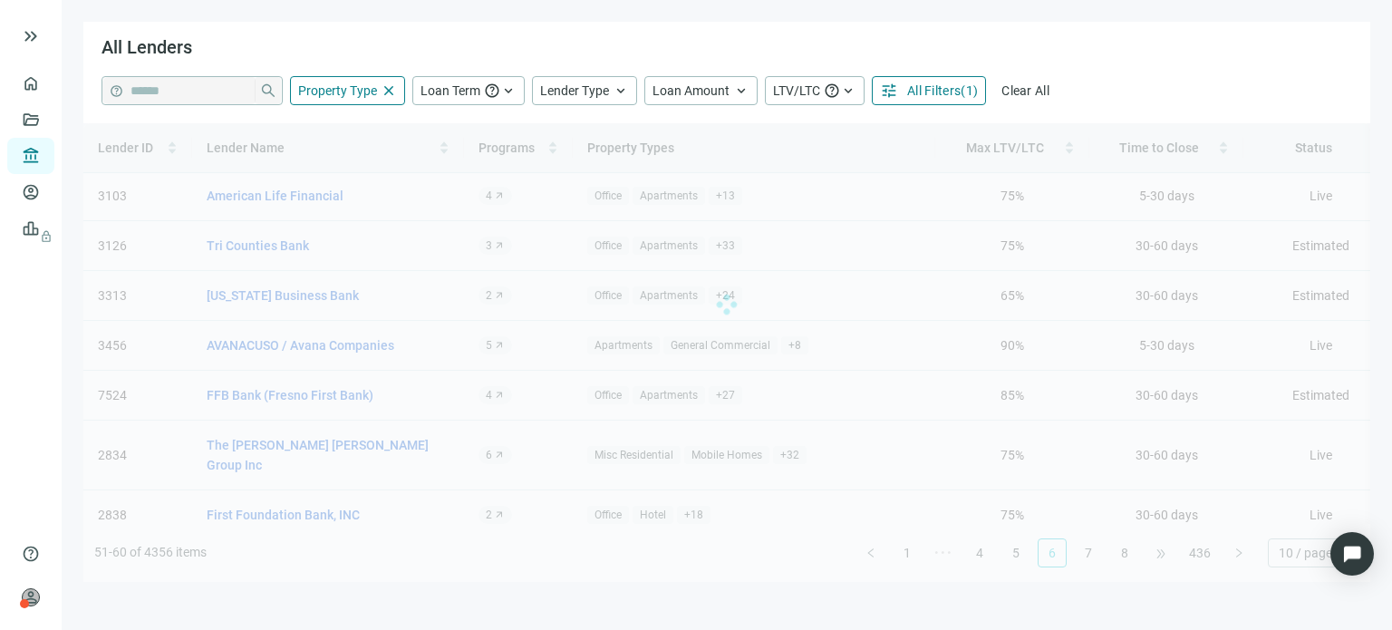
scroll to position [0, 0]
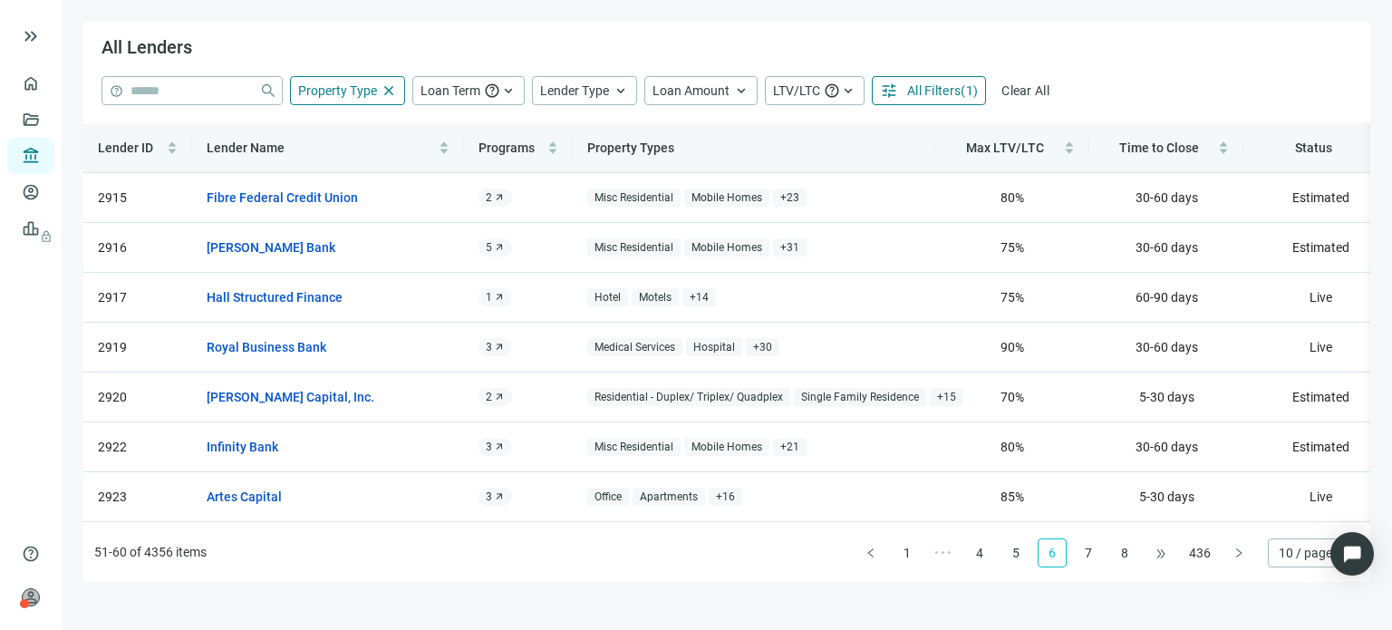
click at [1171, 557] on div "Lender ID Lender Name Programs Property Types Max LTV/LTC Time to Close Status …" at bounding box center [726, 352] width 1287 height 459
click at [1171, 557] on span "•••" at bounding box center [1161, 552] width 29 height 29
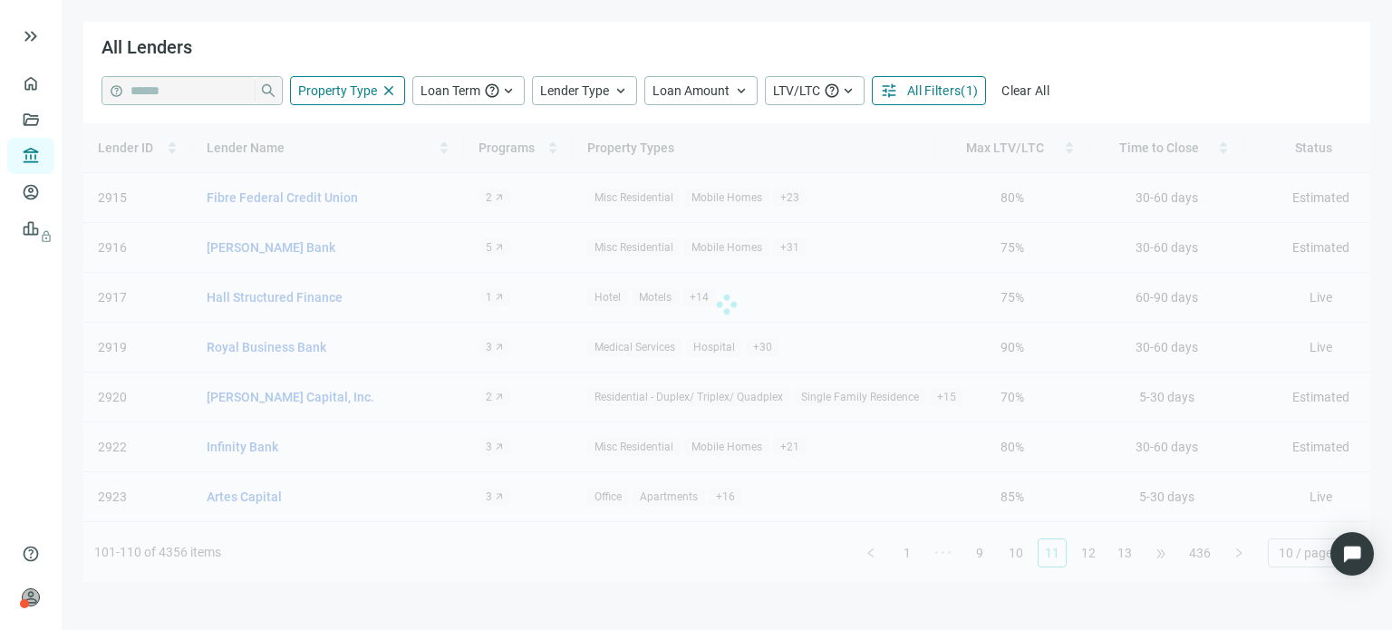
click at [1171, 557] on div "Lender ID Lender Name Programs Property Types Max LTV/LTC Time to Close Status …" at bounding box center [726, 352] width 1287 height 459
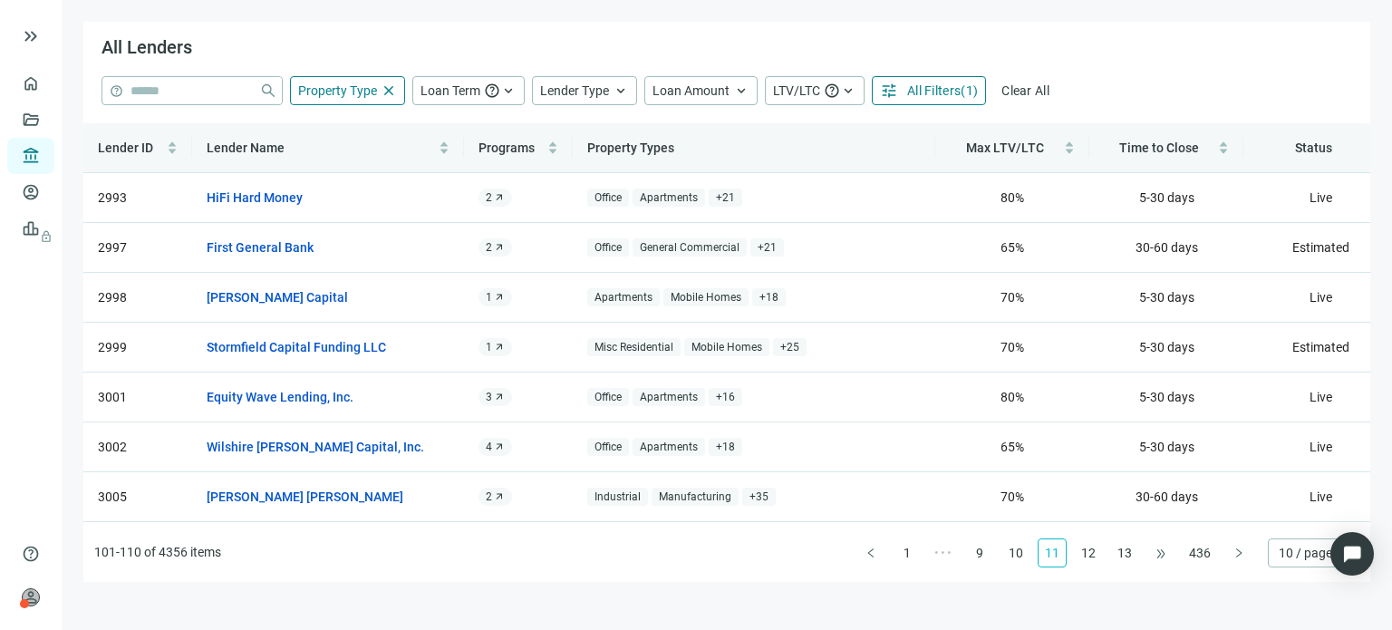
click at [1171, 557] on span "•••" at bounding box center [1161, 552] width 29 height 29
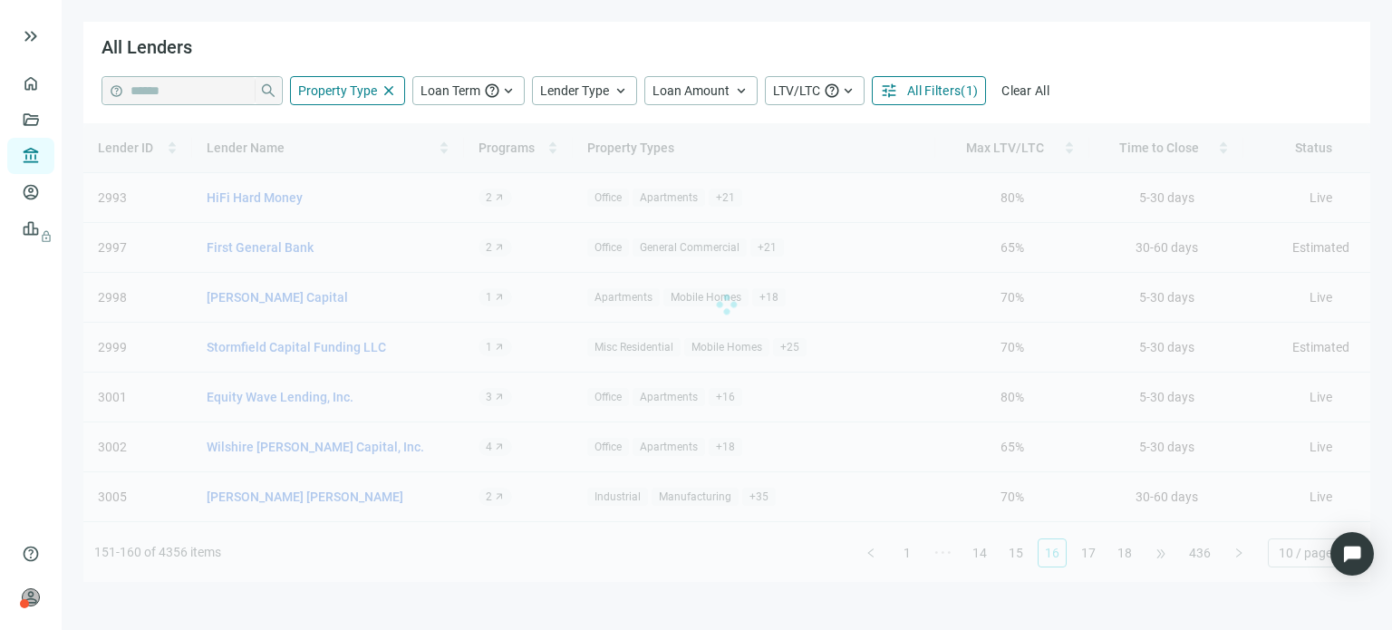
click at [1171, 557] on div "Lender ID Lender Name Programs Property Types Max LTV/LTC Time to Close Status …" at bounding box center [726, 352] width 1287 height 459
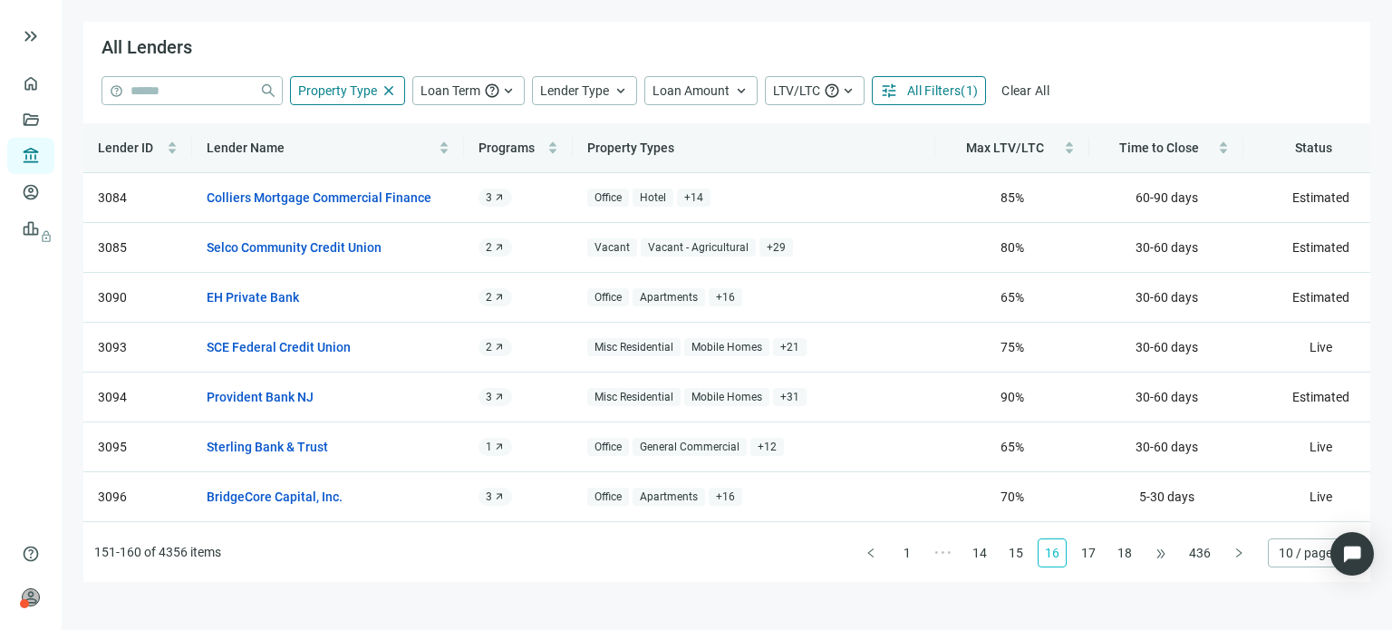
click at [1171, 557] on div "Lender ID Lender Name Programs Property Types Max LTV/LTC Time to Close Status …" at bounding box center [726, 352] width 1287 height 459
click at [1171, 557] on span "•••" at bounding box center [1161, 552] width 29 height 29
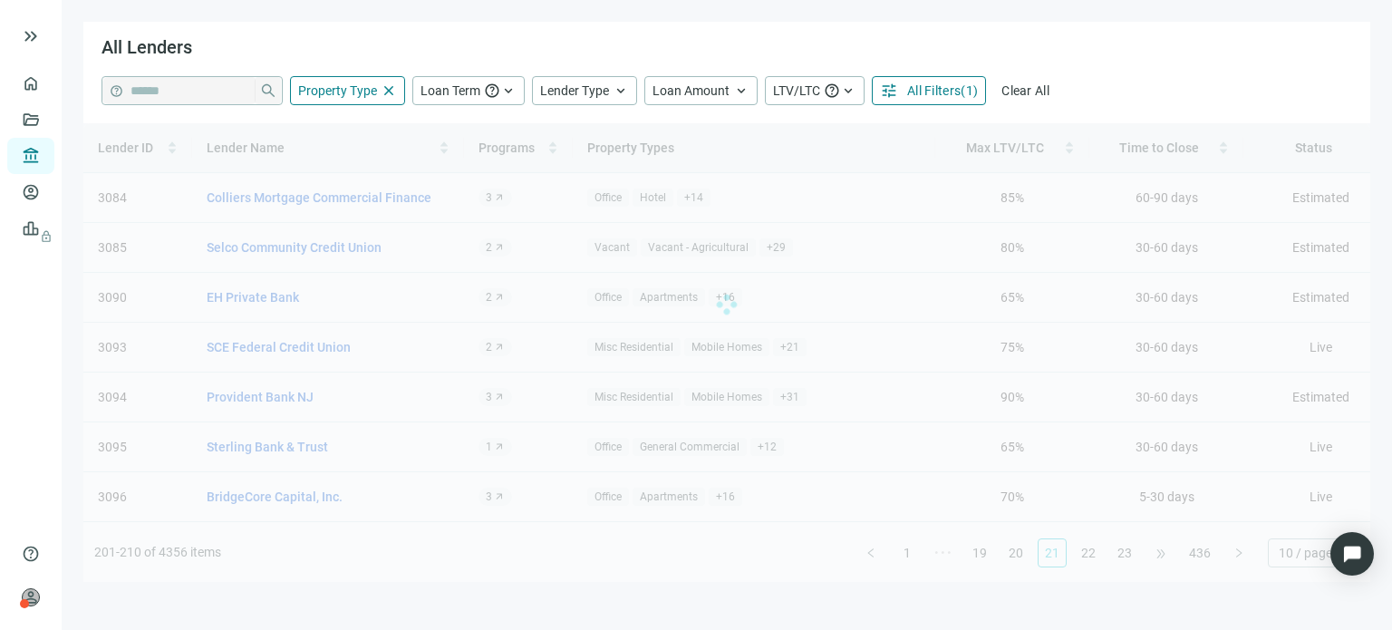
click at [1171, 557] on div "Lender ID Lender Name Programs Property Types Max LTV/LTC Time to Close Status …" at bounding box center [726, 352] width 1287 height 459
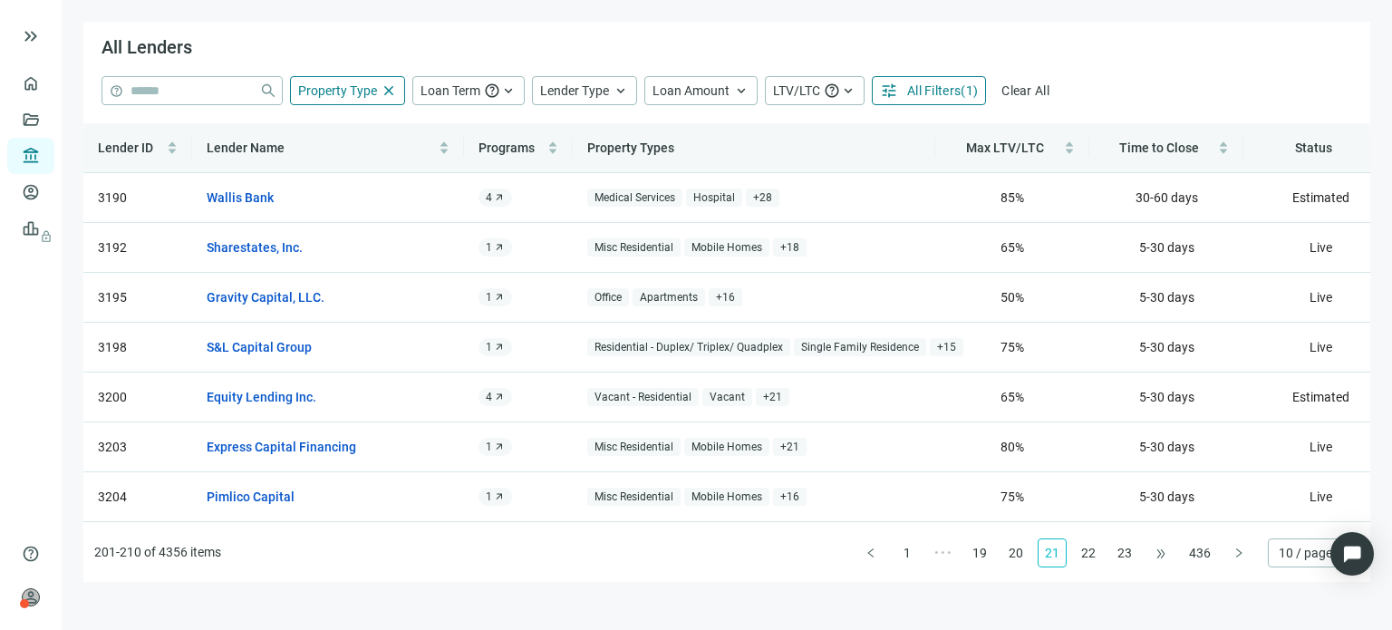
click at [1171, 557] on div "Lender ID Lender Name Programs Property Types Max LTV/LTC Time to Close Status …" at bounding box center [726, 352] width 1287 height 459
click at [300, 395] on link "Equity Lending Inc." at bounding box center [262, 397] width 110 height 20
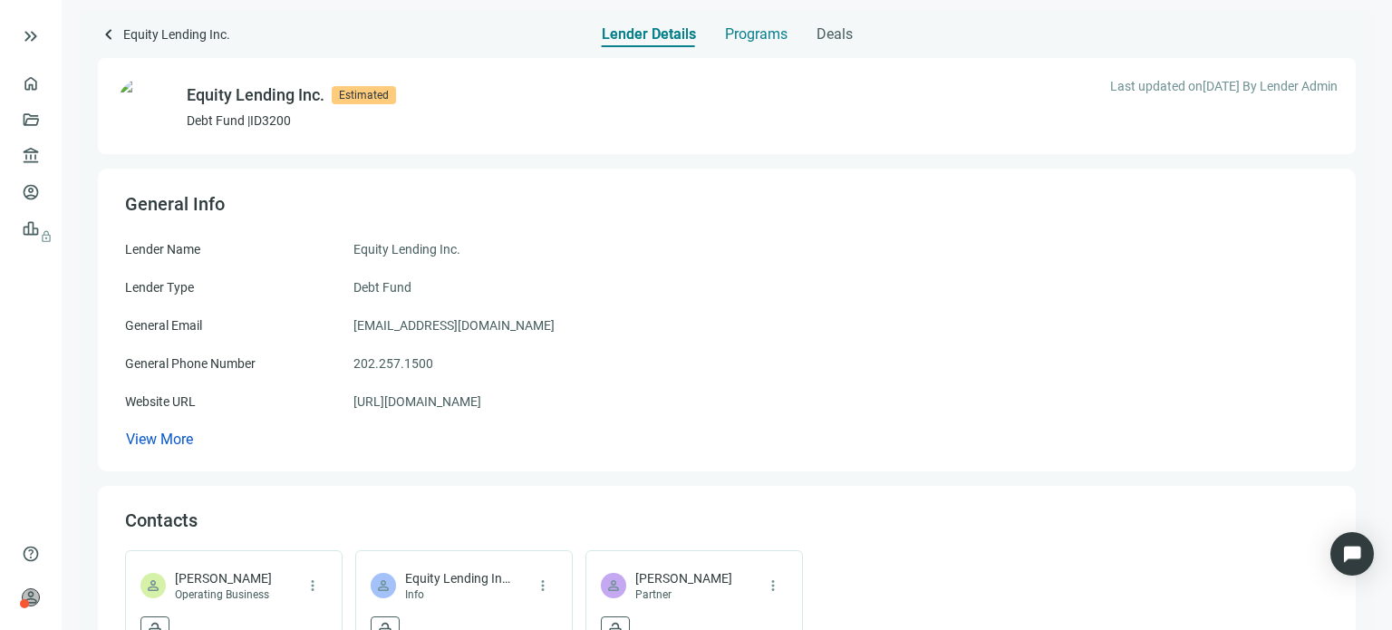
click at [732, 35] on span "Programs" at bounding box center [756, 34] width 63 height 18
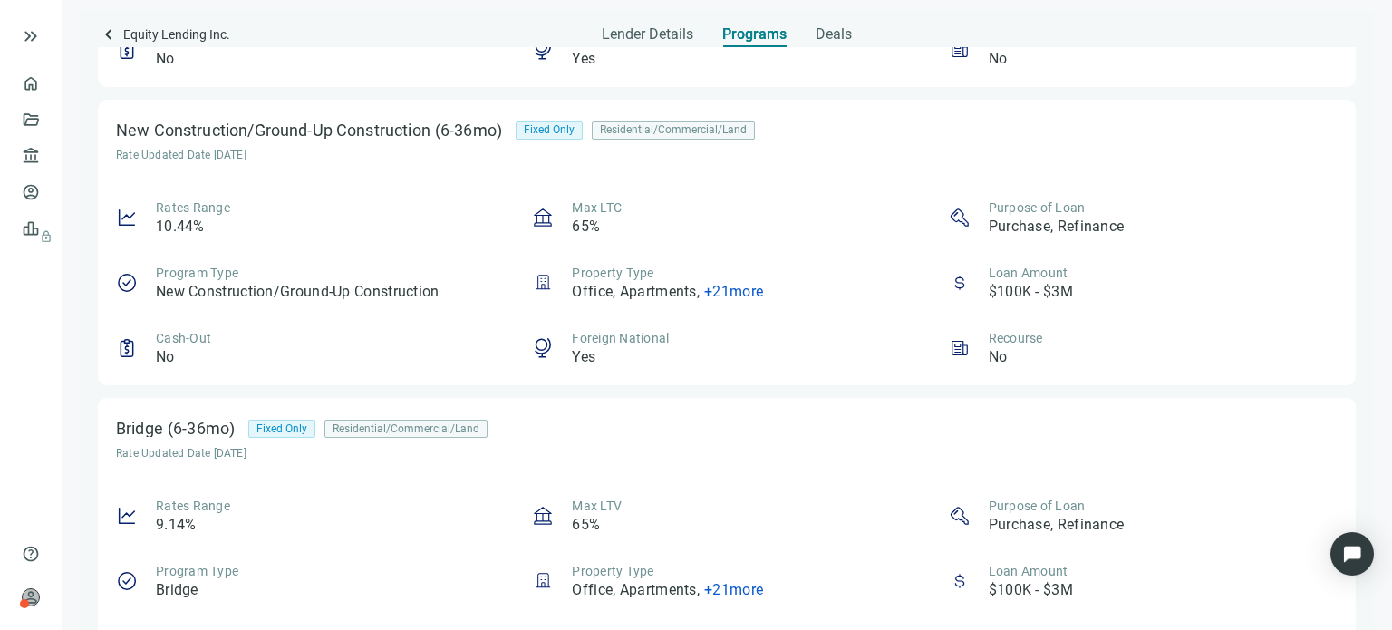
scroll to position [503, 0]
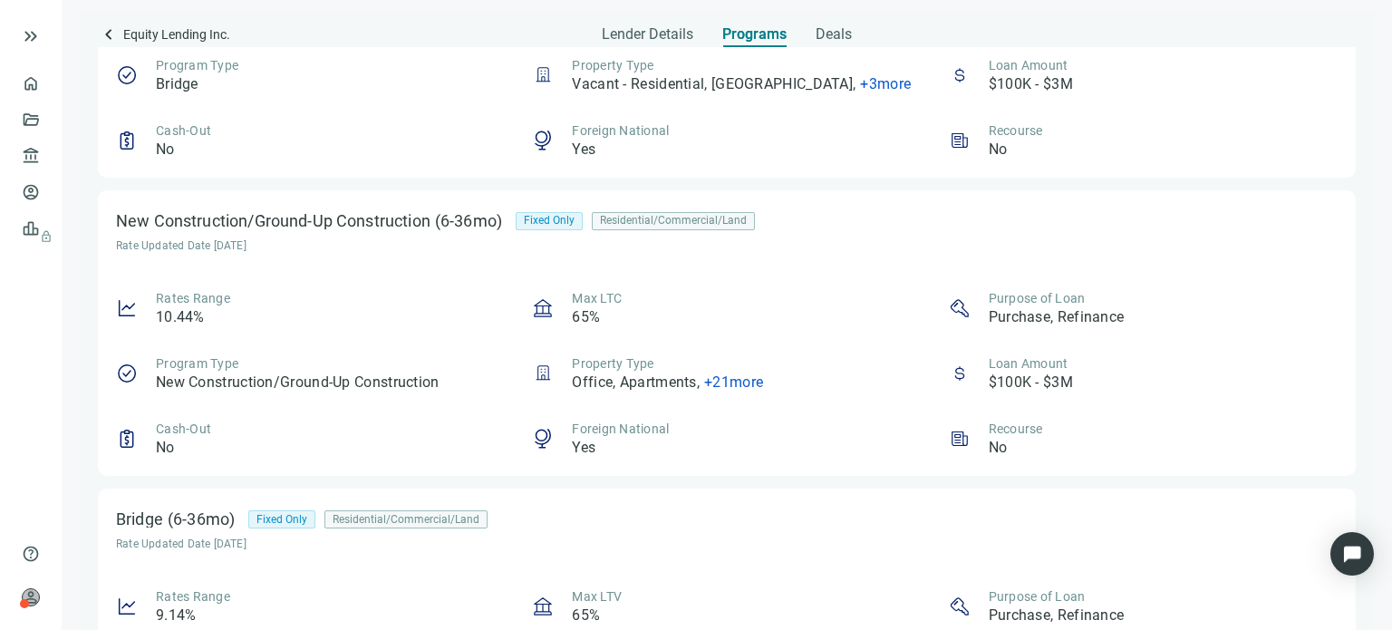
drag, startPoint x: 700, startPoint y: 155, endPoint x: 568, endPoint y: 231, distance: 151.9
click at [568, 231] on div "New Construction/Ground-Up Construction (6-36mo) Fixed Only Residential/Commerc…" at bounding box center [449, 220] width 666 height 25
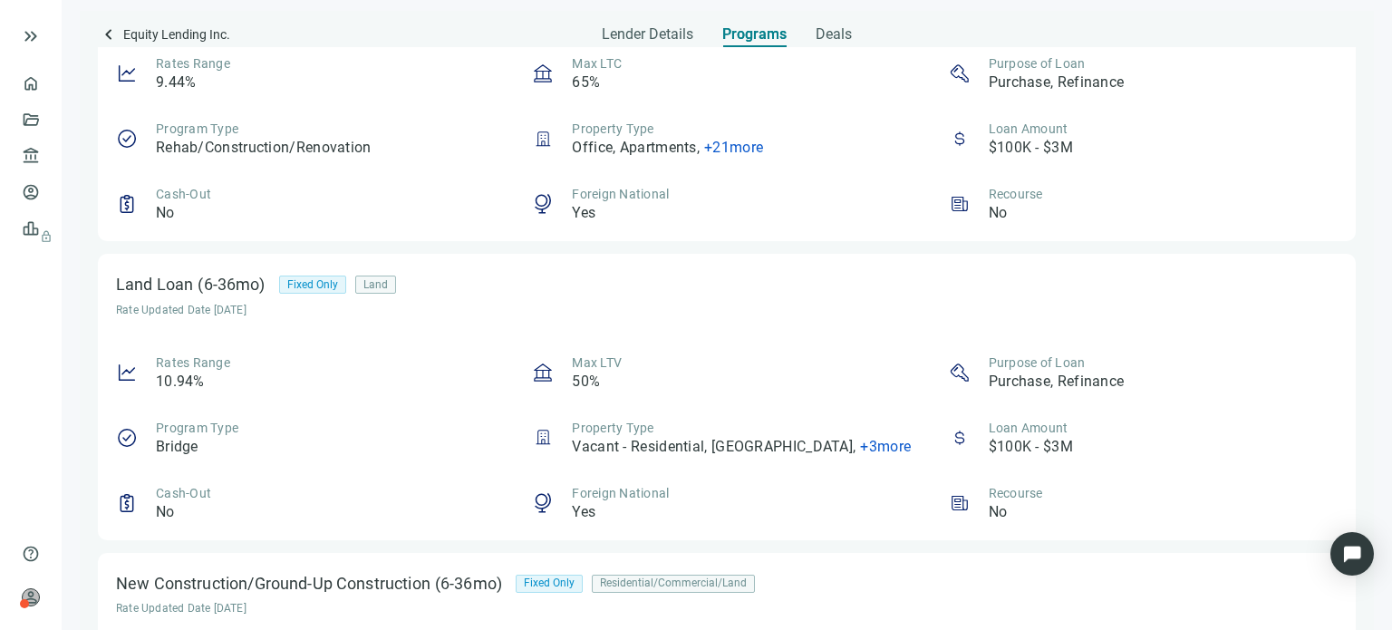
scroll to position [0, 0]
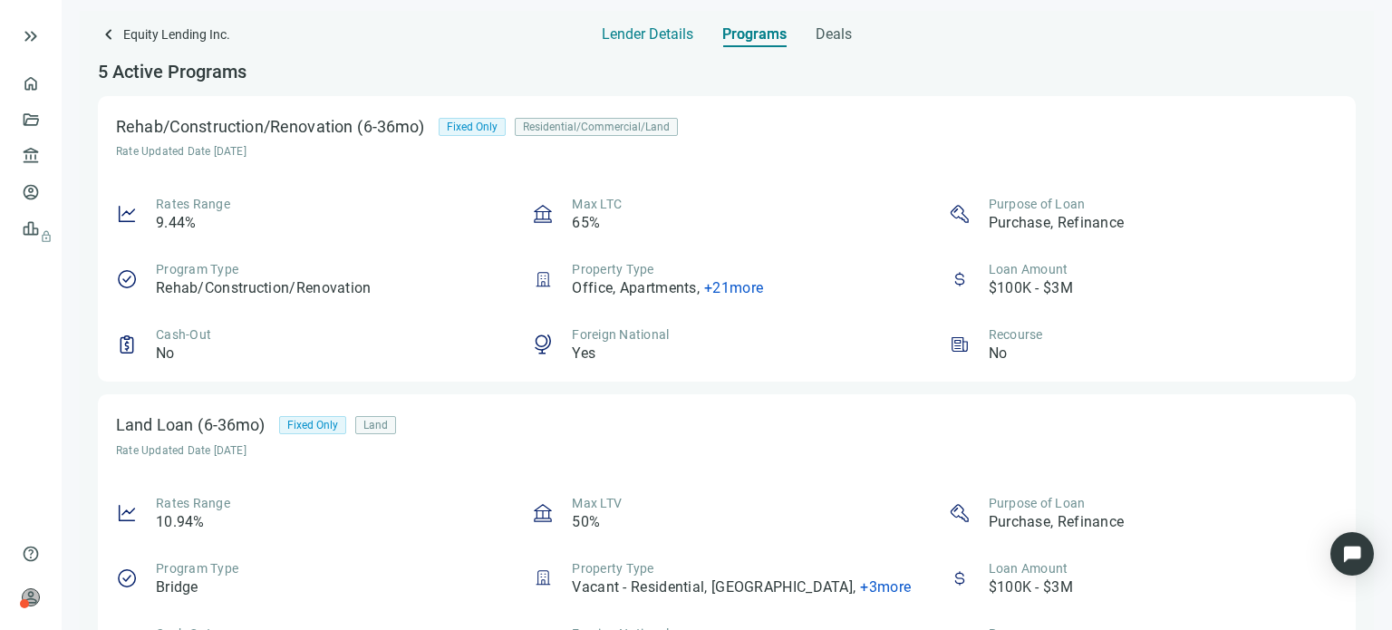
click at [649, 40] on span "Lender Details" at bounding box center [648, 34] width 92 height 18
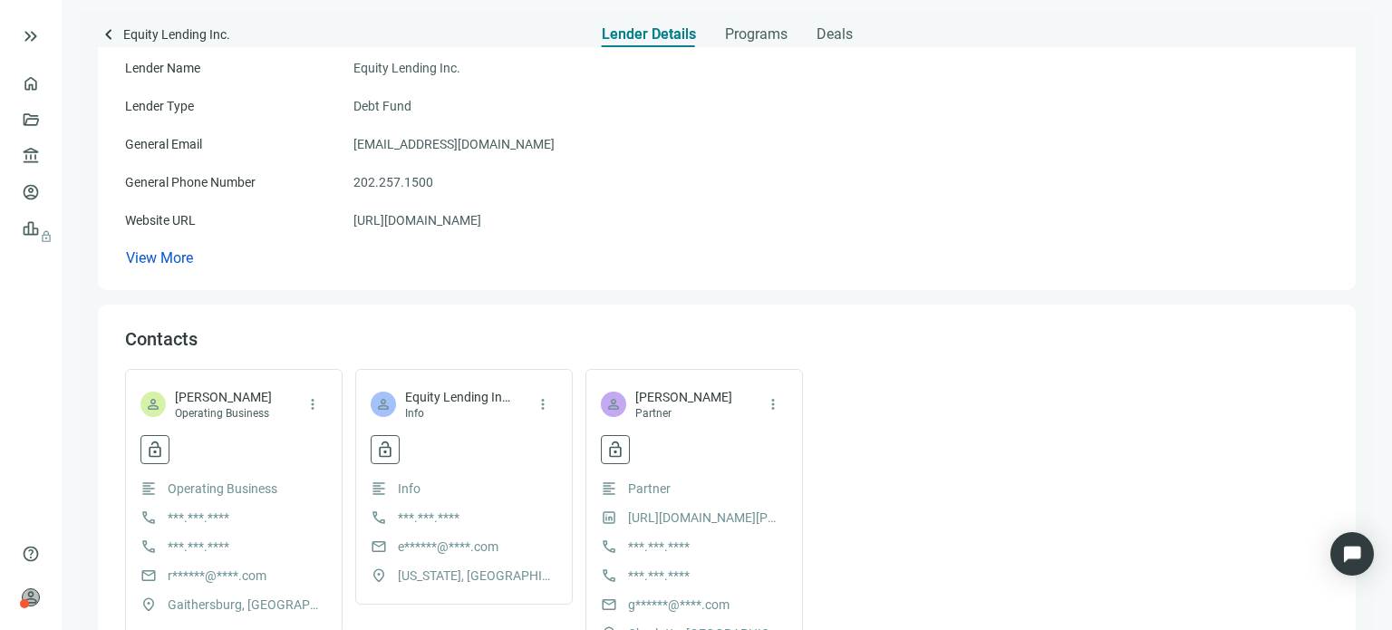
scroll to position [272, 0]
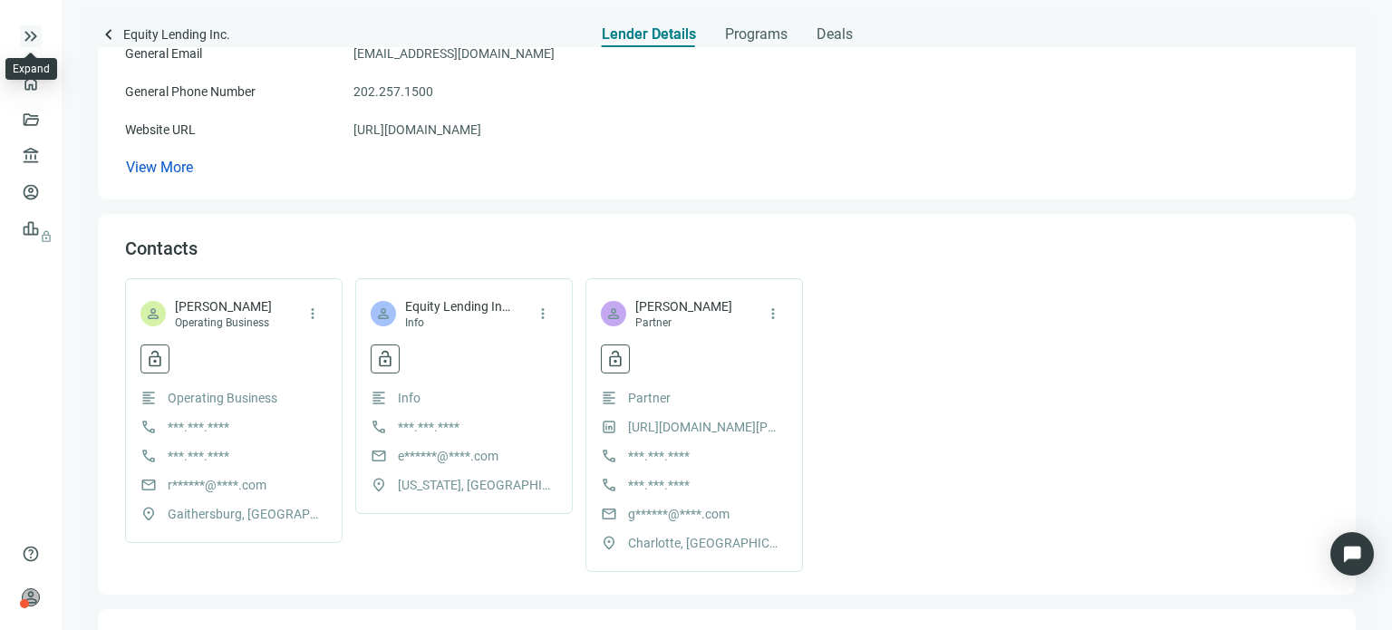
click at [26, 40] on span "keyboard_double_arrow_right" at bounding box center [31, 36] width 22 height 22
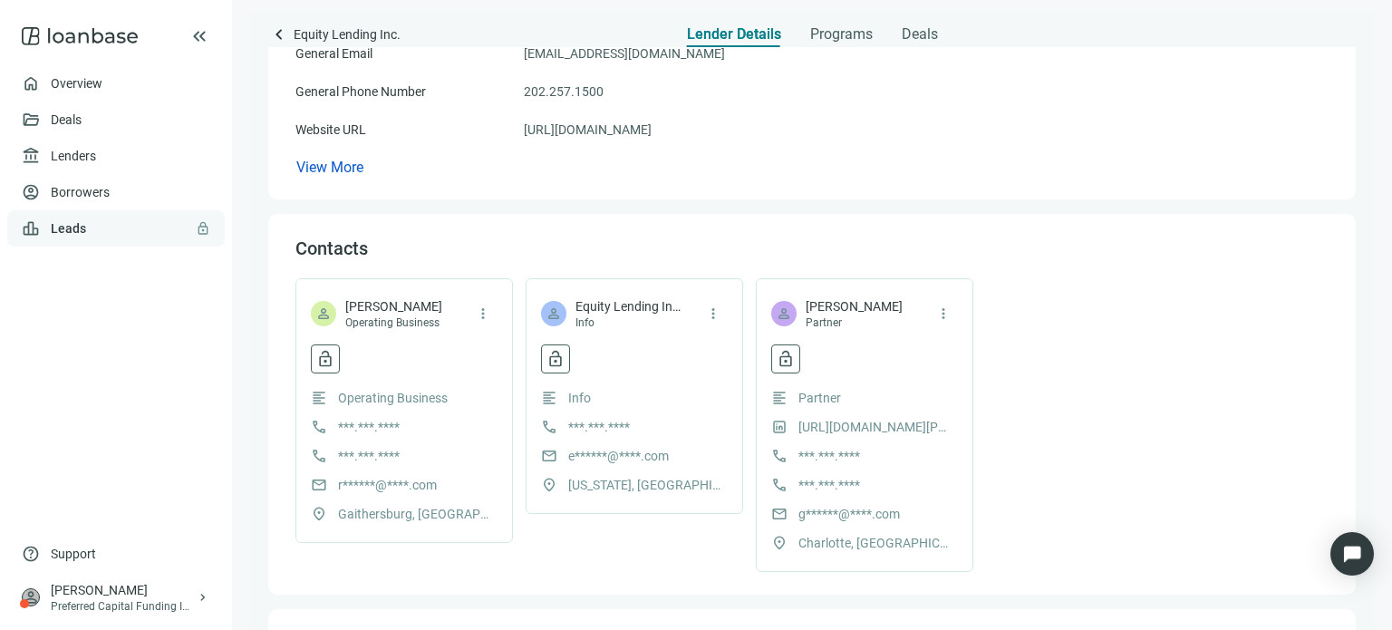
click at [74, 224] on link "Leads lock" at bounding box center [68, 228] width 35 height 15
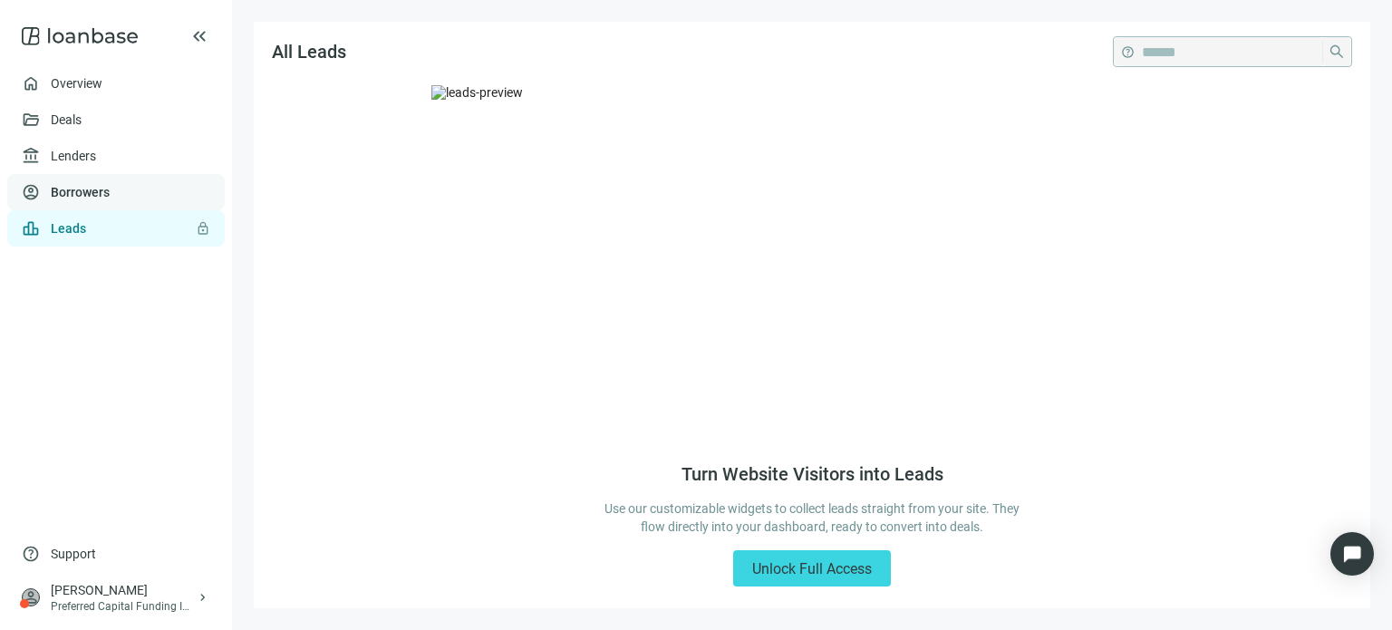
click at [71, 195] on link "Borrowers" at bounding box center [80, 192] width 59 height 15
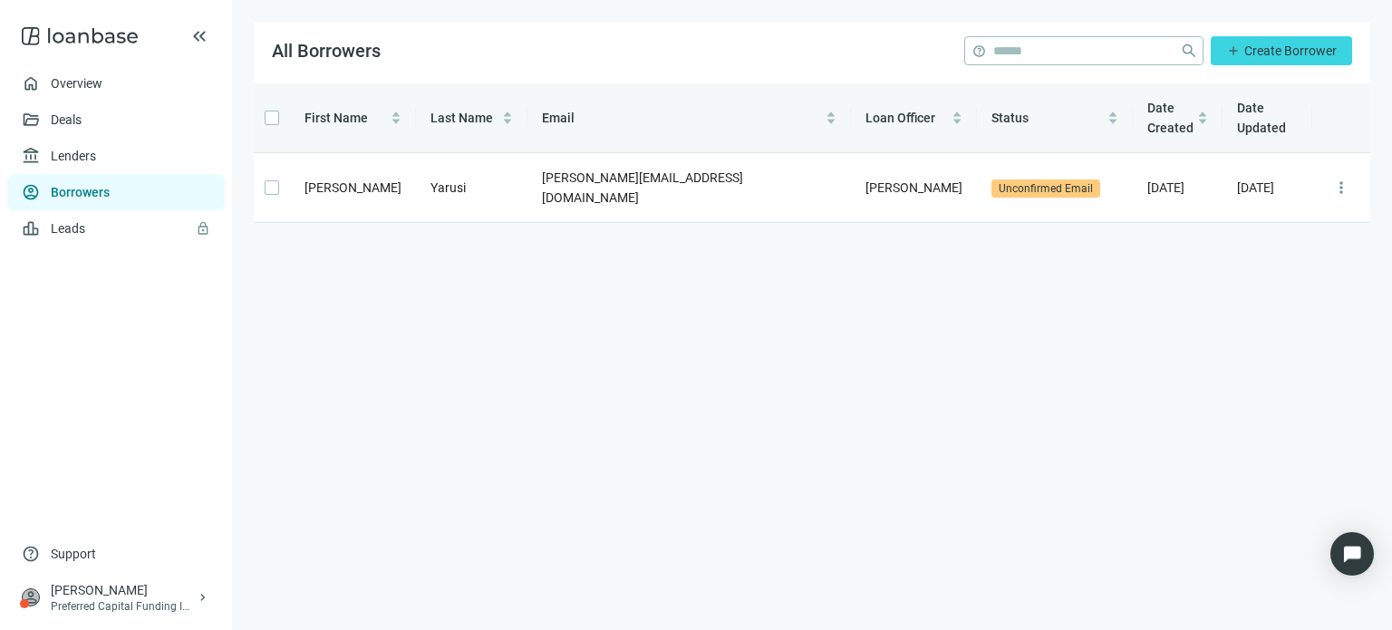
click at [0, 159] on ul "home Overview folder_open Deals account_balance Lenders account_circle Borrower…" at bounding box center [116, 300] width 232 height 470
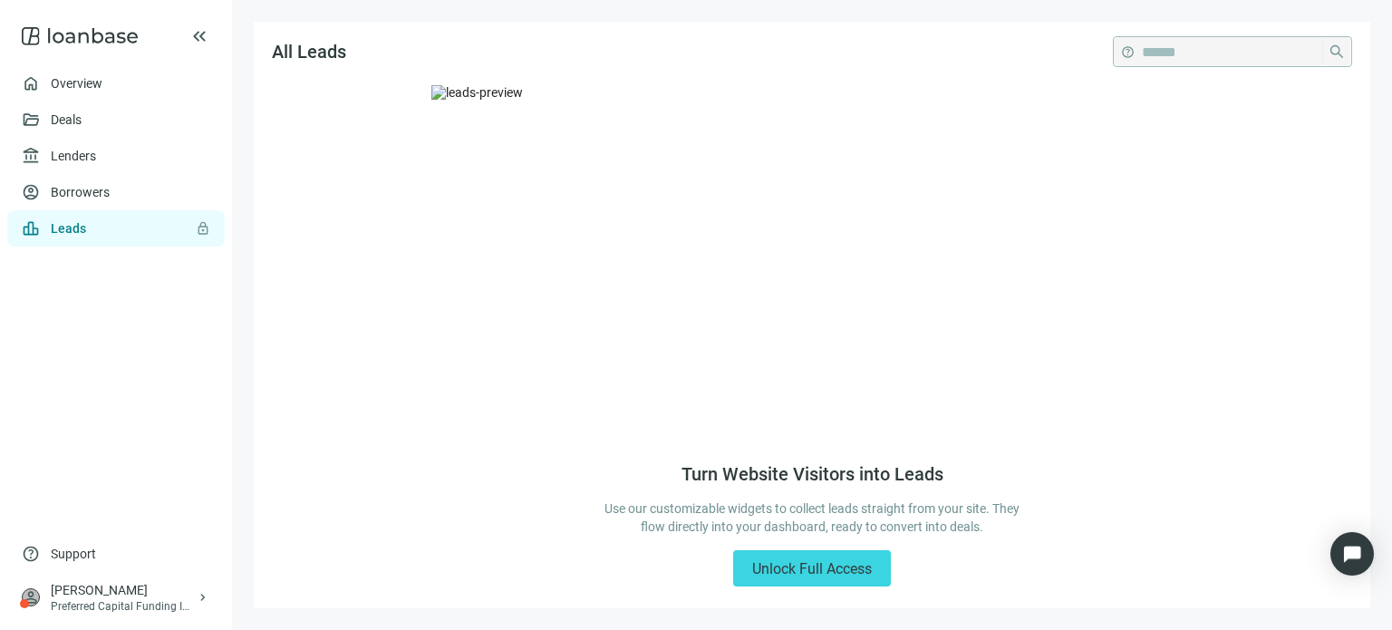
click at [188, 38] on div "keyboard_double_arrow_left" at bounding box center [116, 36] width 232 height 58
click at [195, 36] on span "keyboard_double_arrow_left" at bounding box center [200, 36] width 22 height 22
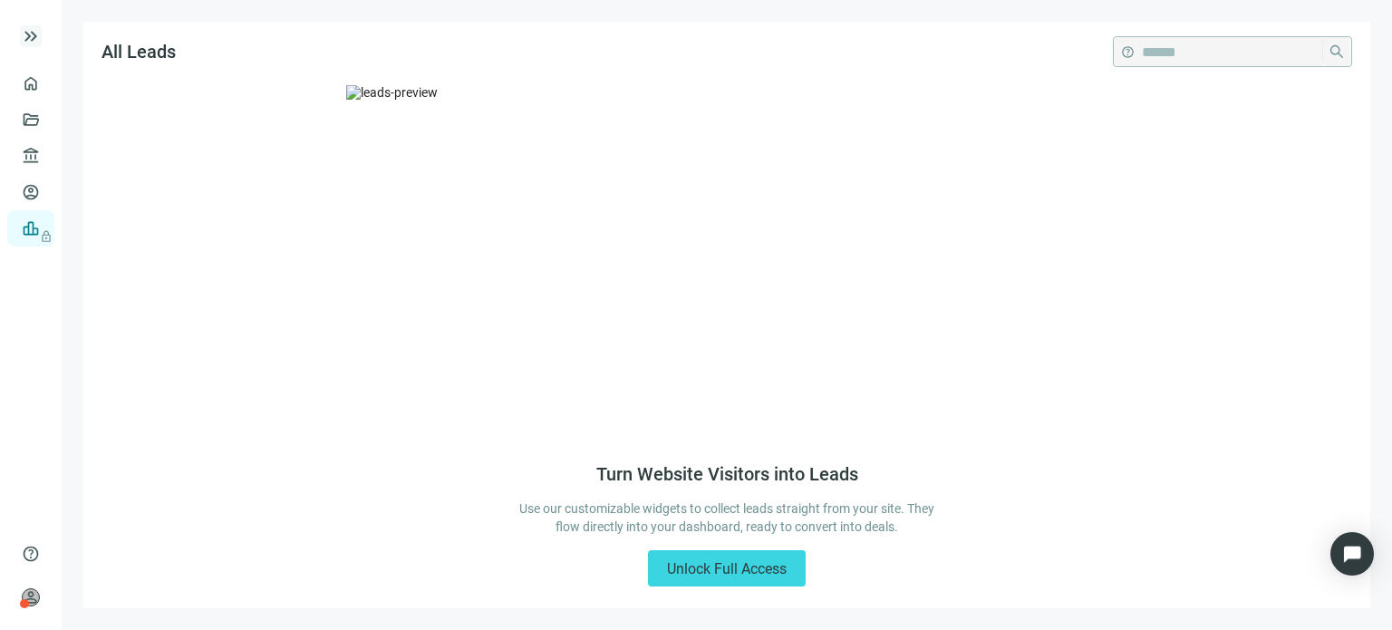
click at [36, 39] on span "keyboard_double_arrow_right" at bounding box center [31, 36] width 22 height 22
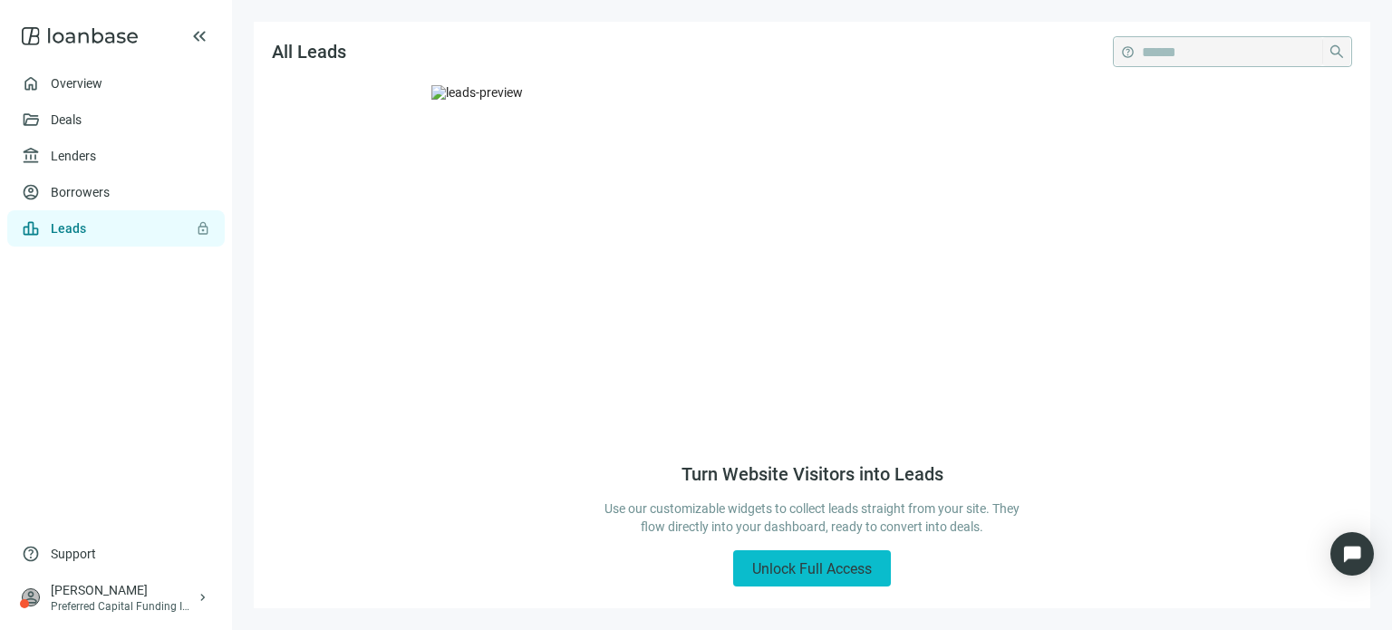
click at [780, 561] on span "Unlock Full Access" at bounding box center [812, 568] width 120 height 17
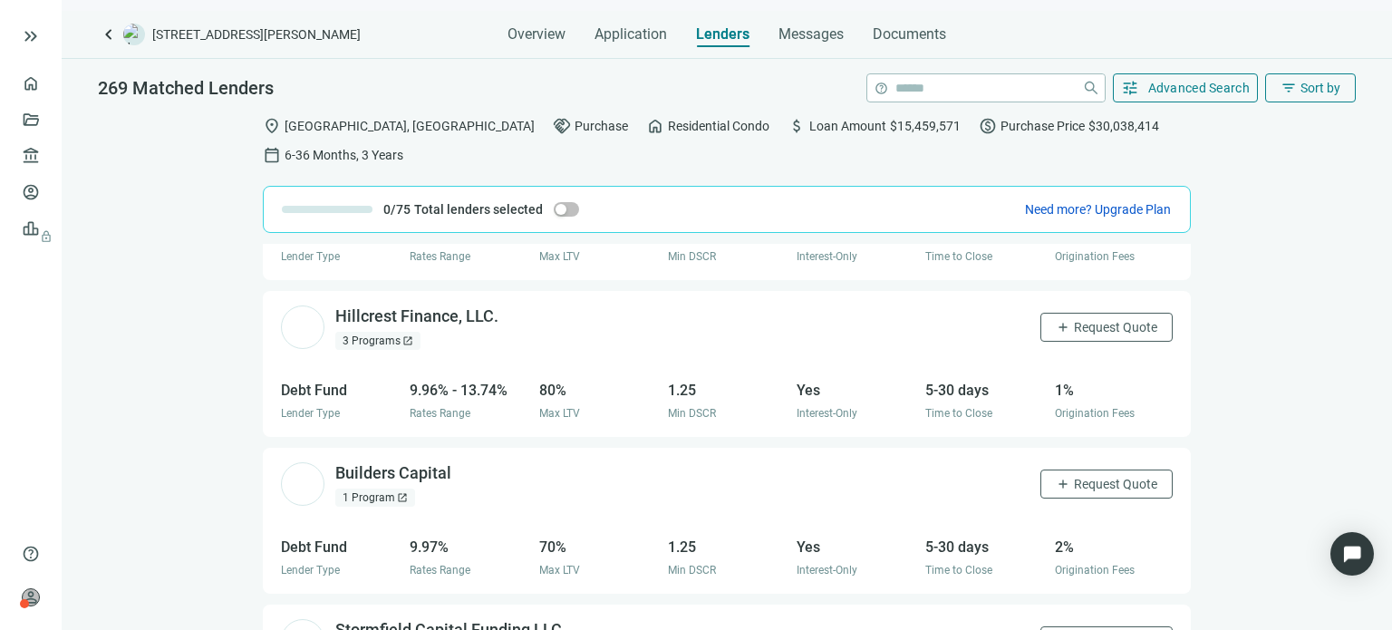
scroll to position [21683, 0]
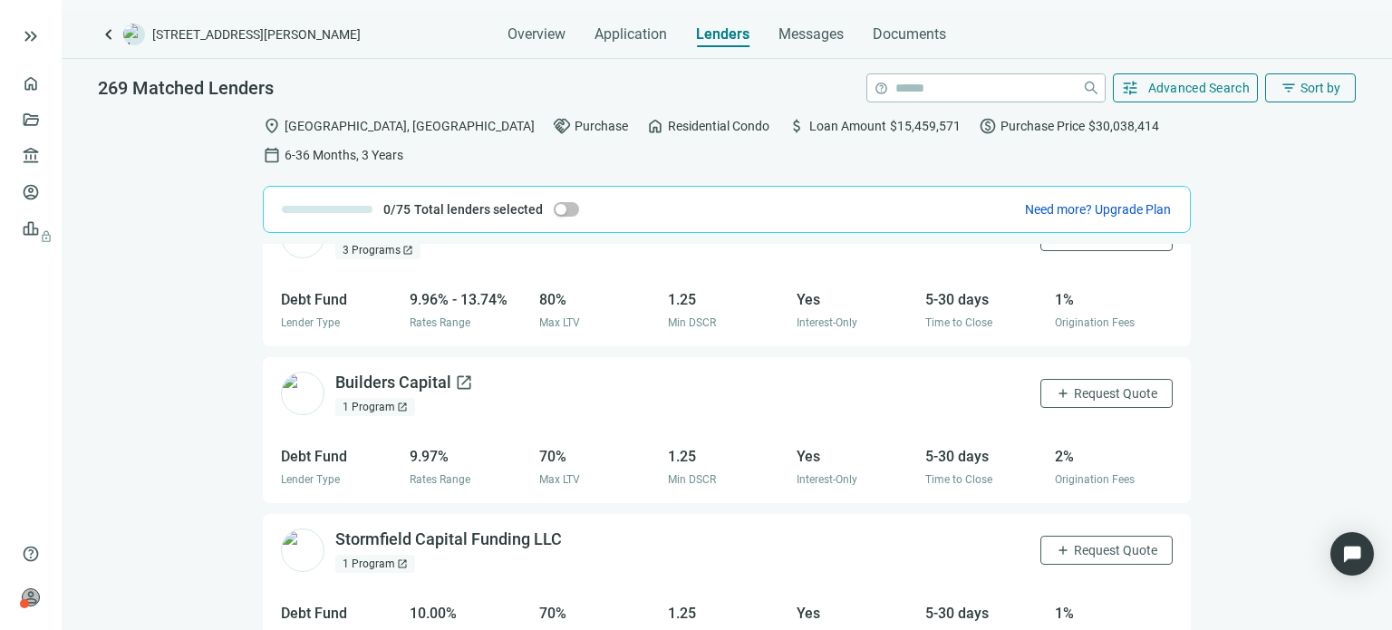
click at [442, 372] on div "Builders Capital open_in_new" at bounding box center [404, 383] width 138 height 23
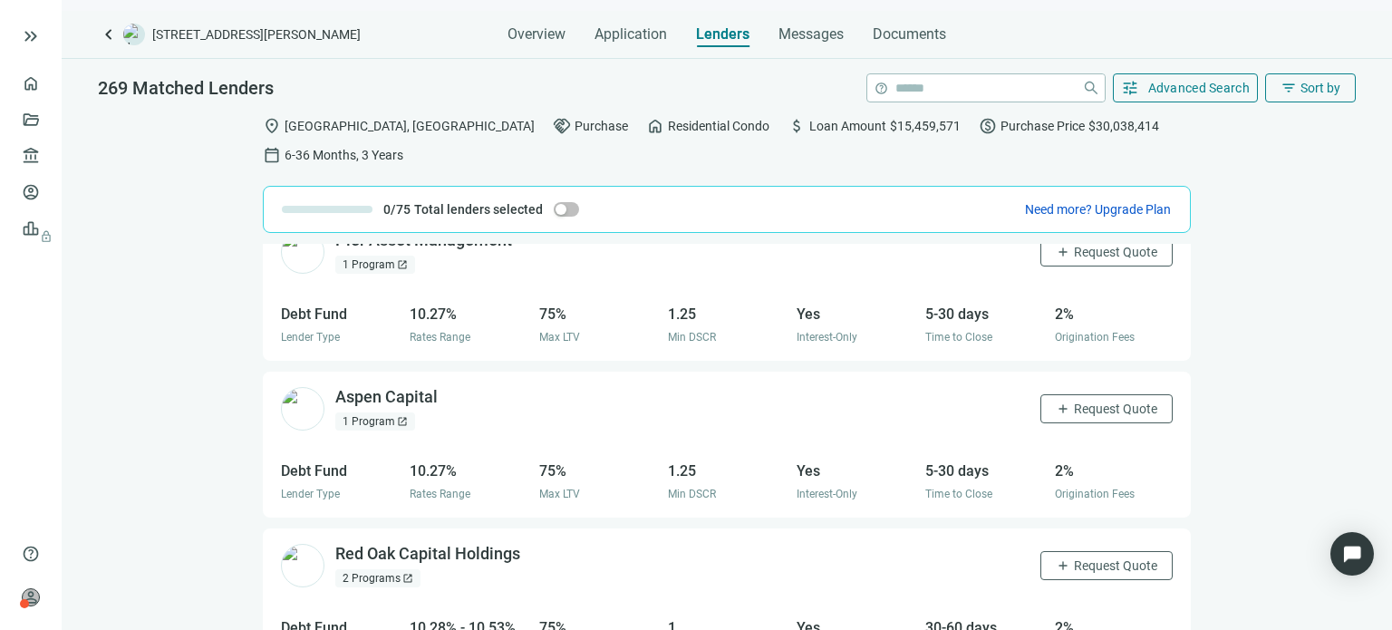
scroll to position [27560, 0]
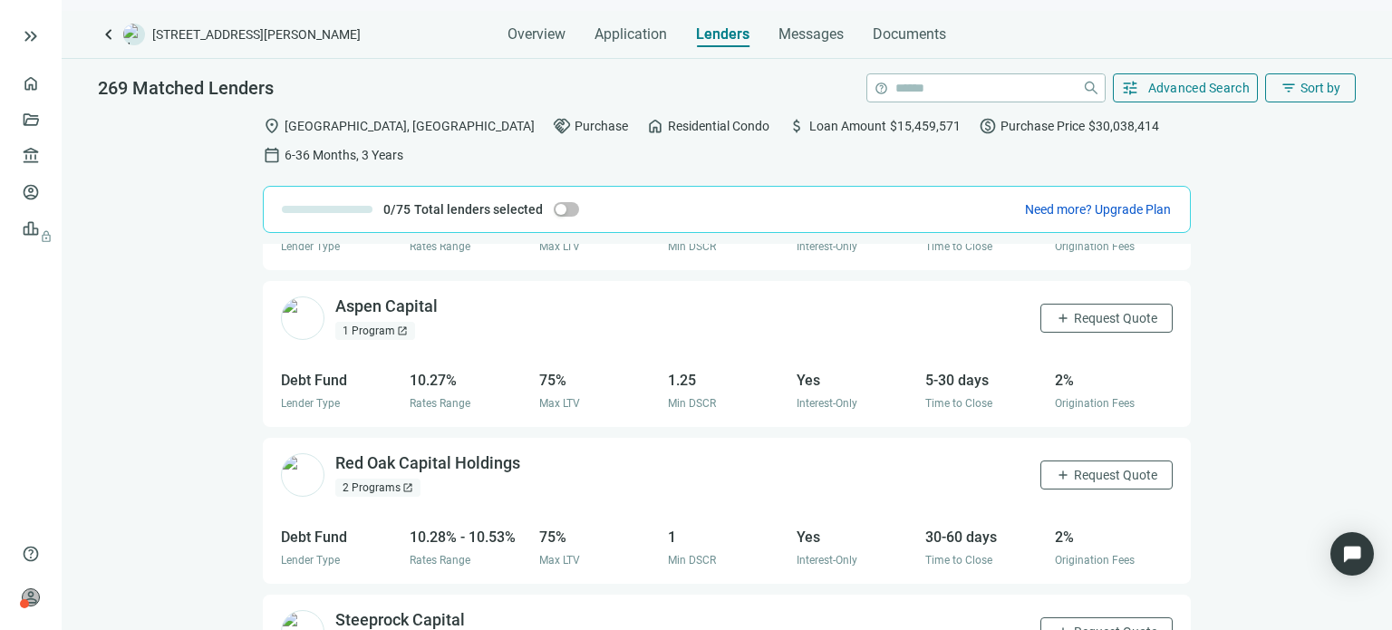
drag, startPoint x: 352, startPoint y: 179, endPoint x: 326, endPoint y: 190, distance: 28.0
click at [326, 199] on div at bounding box center [327, 210] width 91 height 22
click at [111, 42] on span "keyboard_arrow_left" at bounding box center [109, 35] width 22 height 22
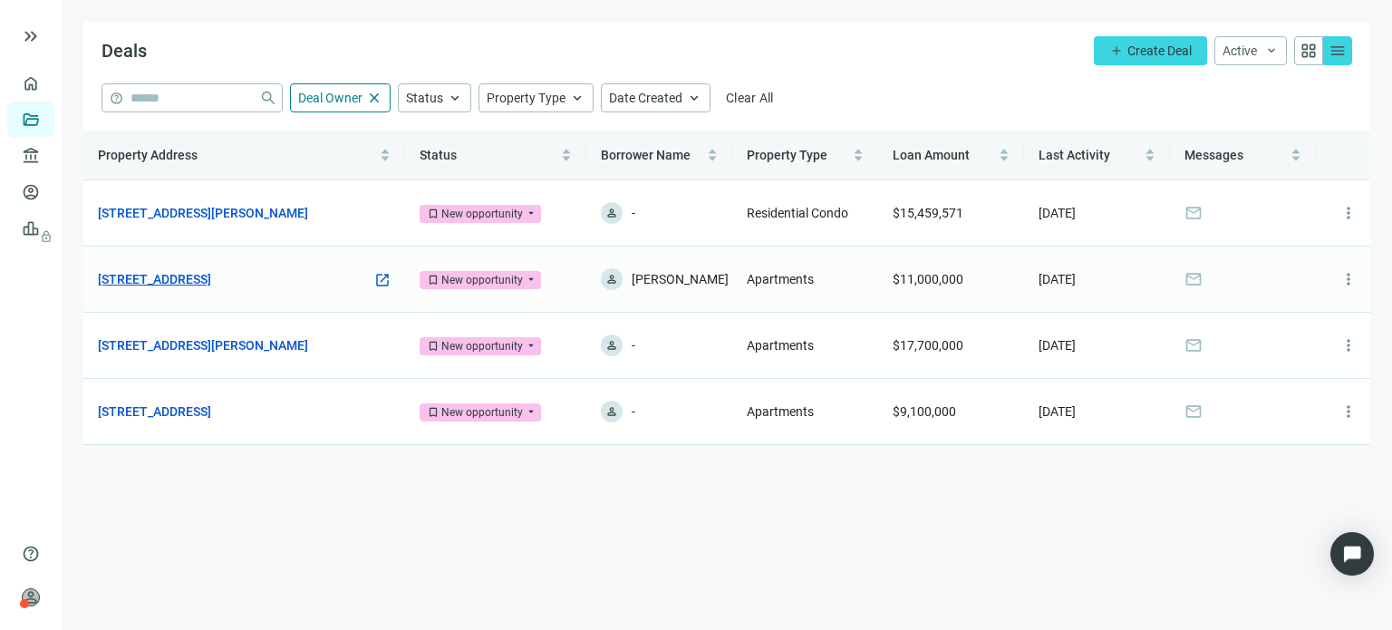
click at [211, 279] on link "600 Dusan Blvd, Murfreesboro, TN 37129" at bounding box center [154, 279] width 113 height 20
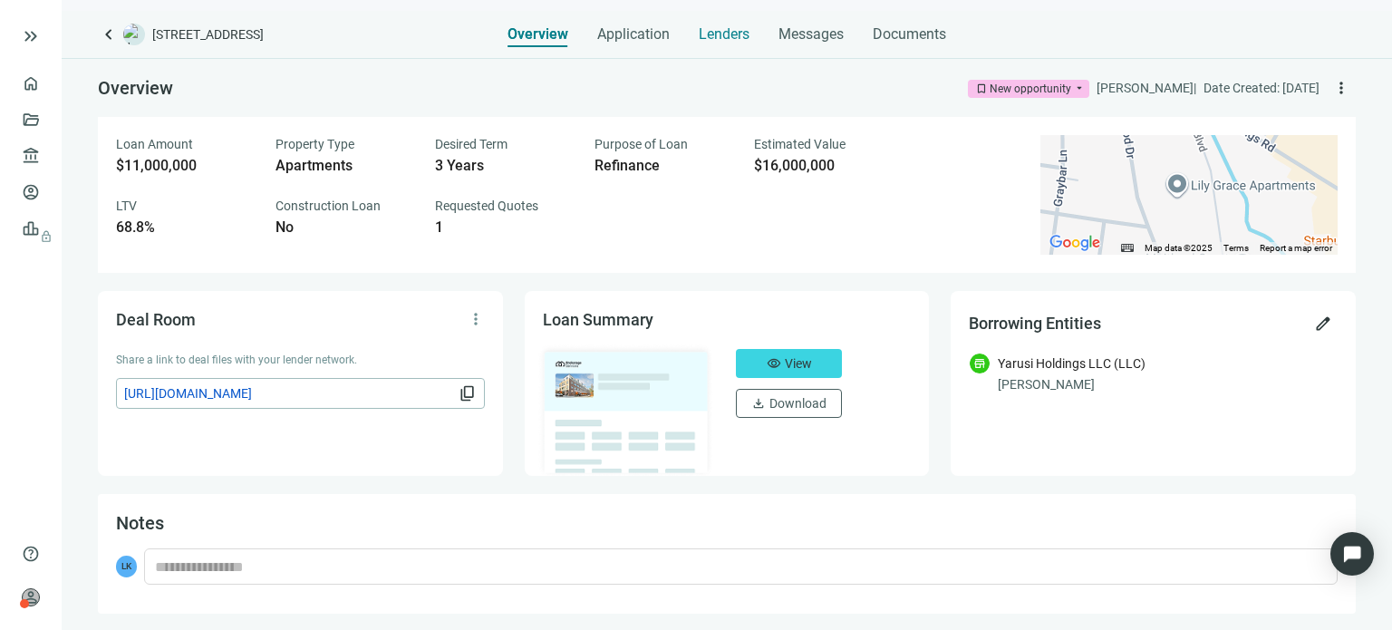
click at [705, 35] on span "Lenders" at bounding box center [724, 34] width 51 height 18
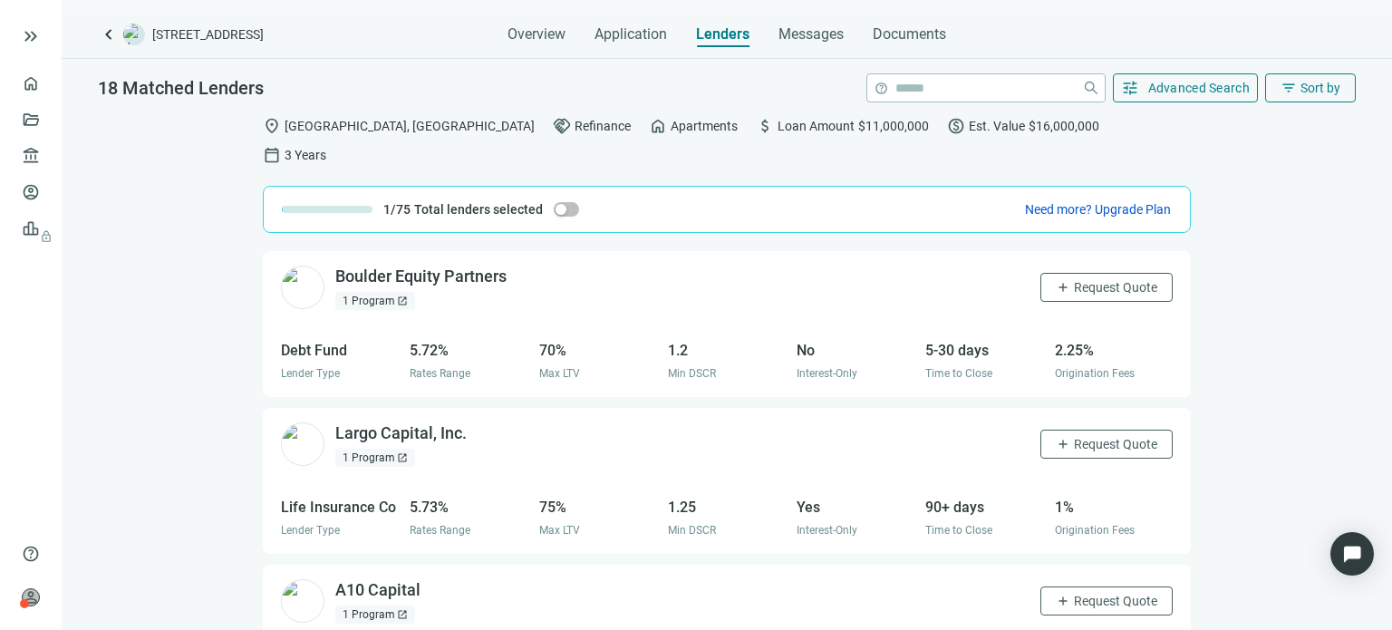
scroll to position [1050, 0]
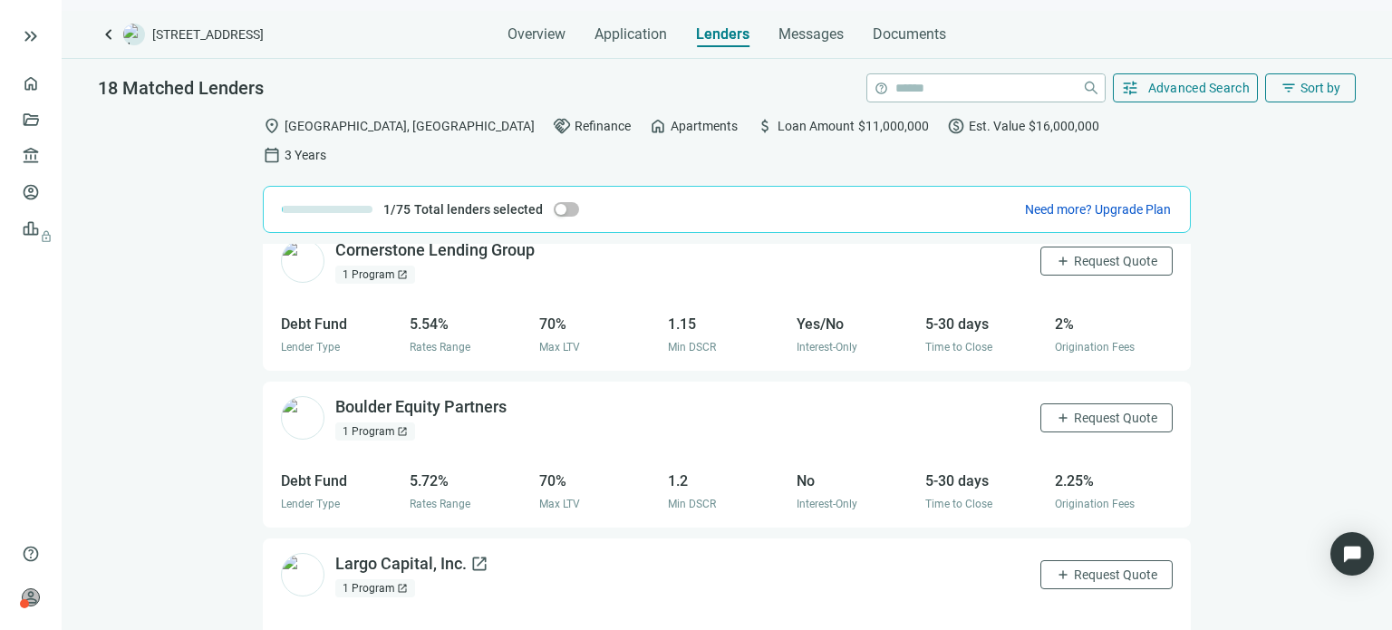
click at [383, 447] on div "GrandBridge Real Estate Capital open_in_new 4 Recent Loans open_in_new check Se…" at bounding box center [727, 451] width 928 height 414
click at [367, 554] on div "Largo Capital, Inc. open_in_new" at bounding box center [411, 565] width 153 height 23
click at [394, 397] on div "Boulder Equity Partners open_in_new" at bounding box center [431, 408] width 193 height 23
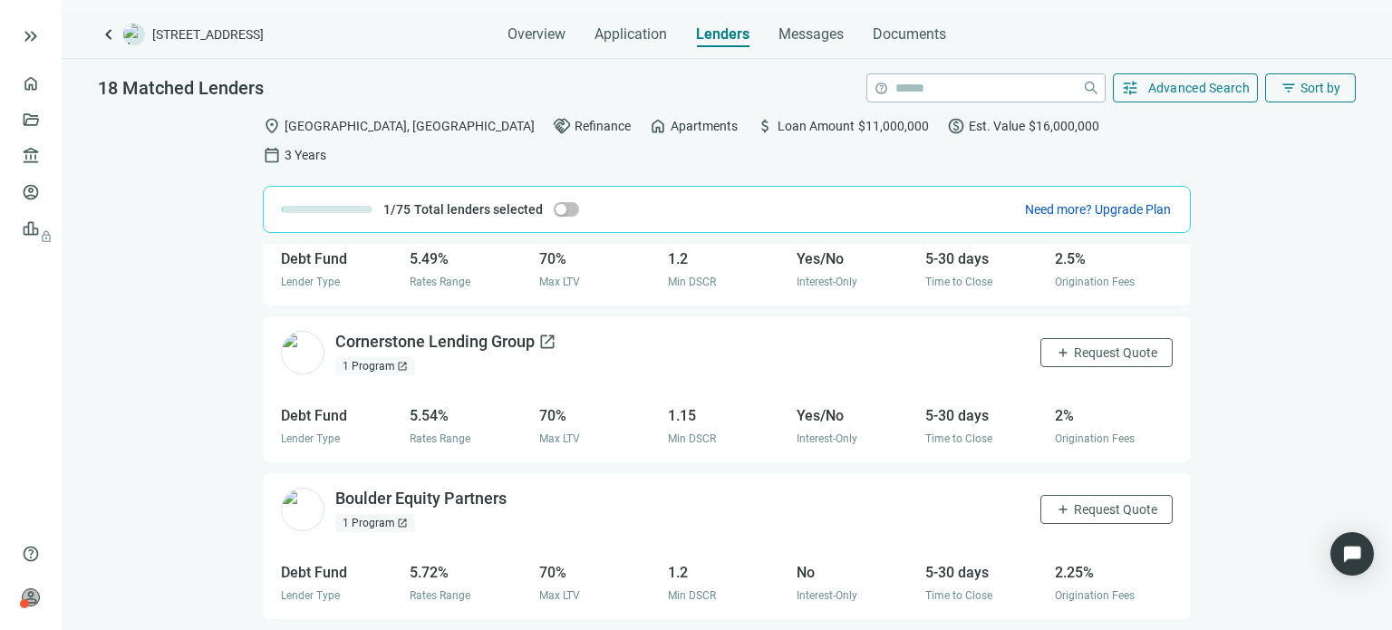
scroll to position [778, 0]
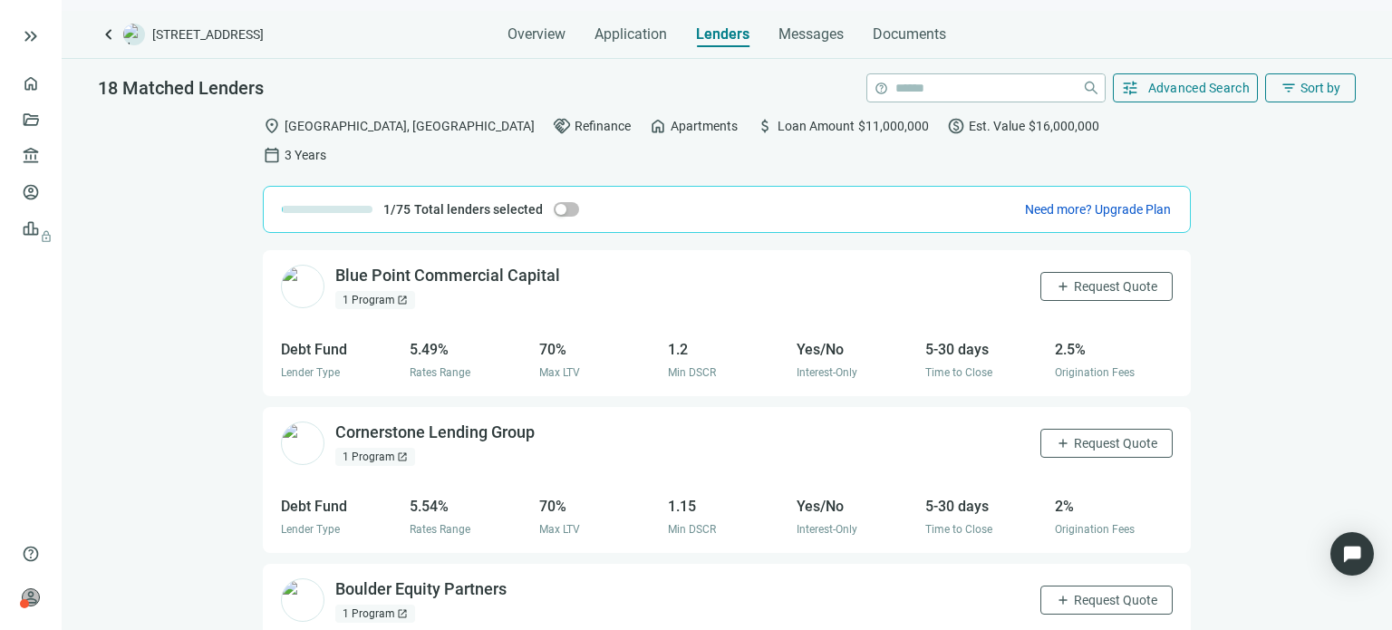
click at [410, 338] on div "5.49% Rates Range" at bounding box center [469, 360] width 118 height 44
click at [403, 422] on div "Cornerstone Lending Group open_in_new" at bounding box center [445, 433] width 221 height 23
click at [500, 265] on div "Blue Point Commercial Capital open_in_new" at bounding box center [458, 276] width 247 height 23
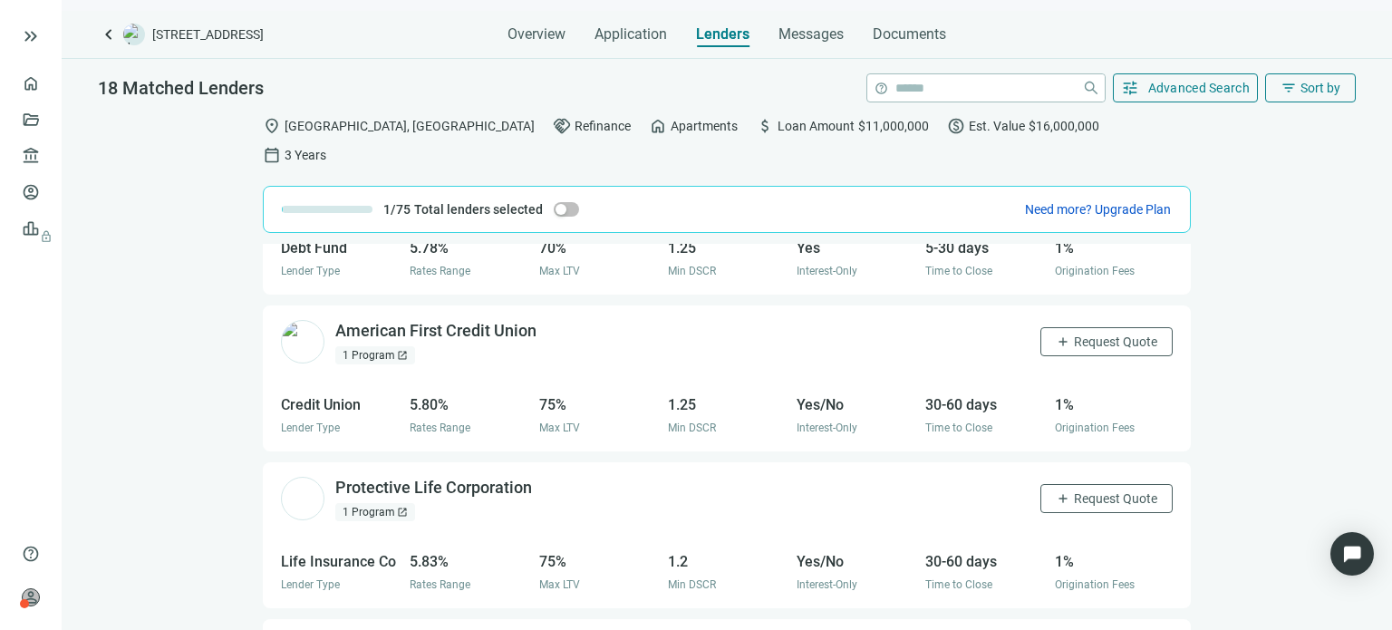
scroll to position [1503, 0]
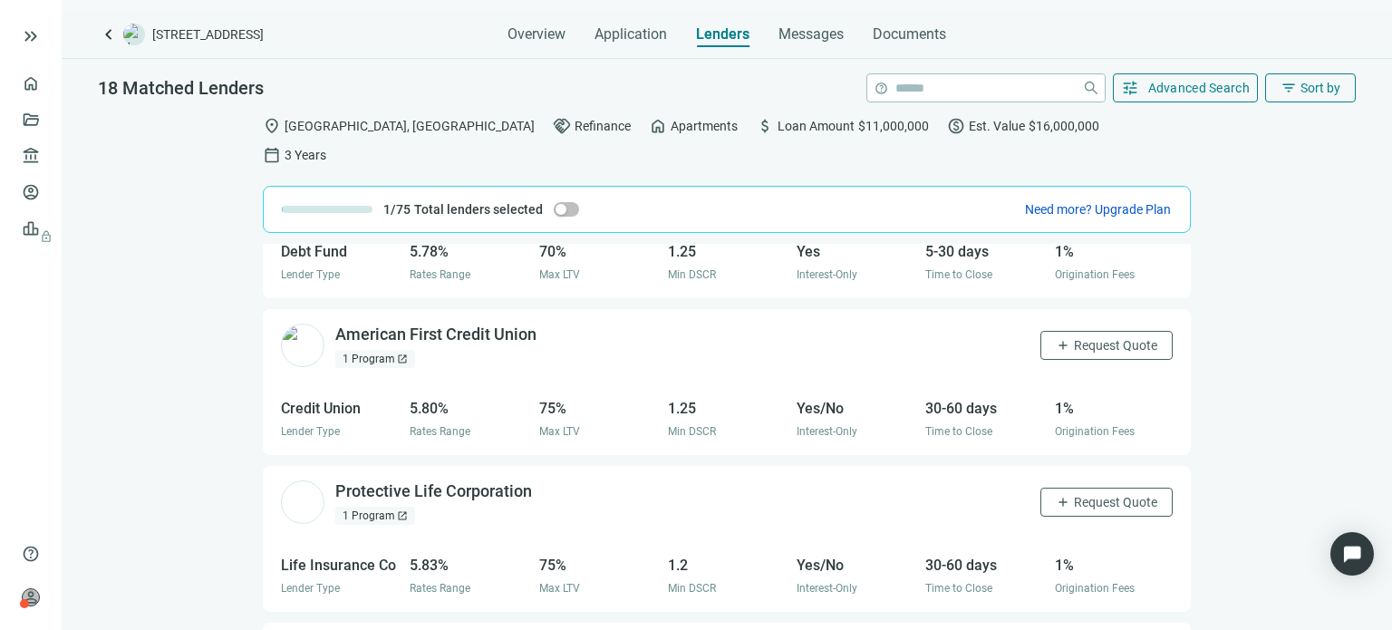
click at [412, 324] on div "American First Credit Union open_in_new" at bounding box center [435, 335] width 201 height 23
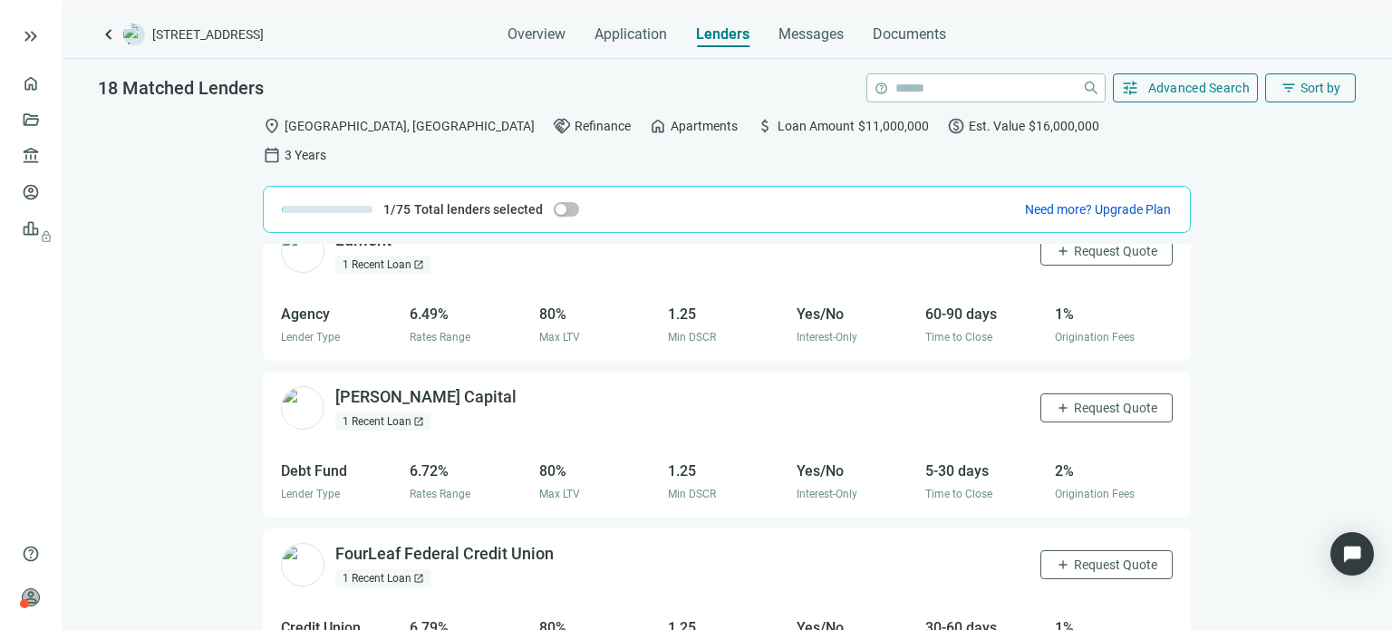
scroll to position [218, 0]
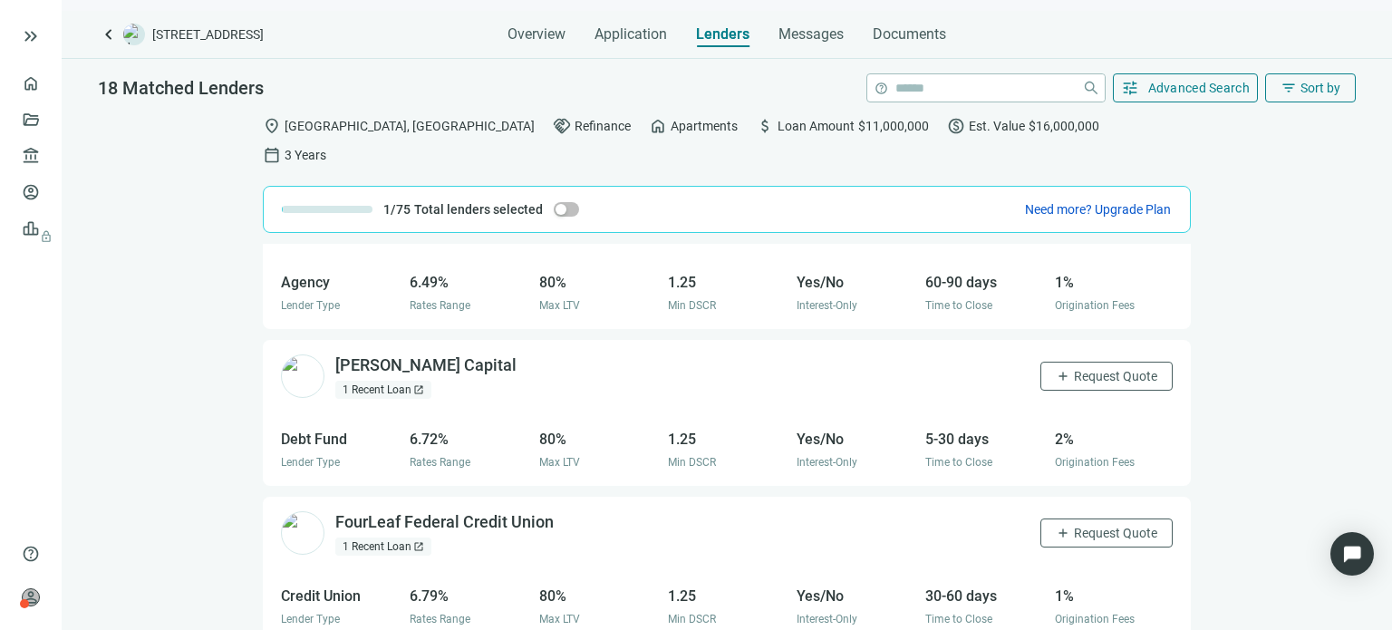
click at [383, 381] on div "1 Recent Loan open_in_new" at bounding box center [383, 390] width 96 height 18
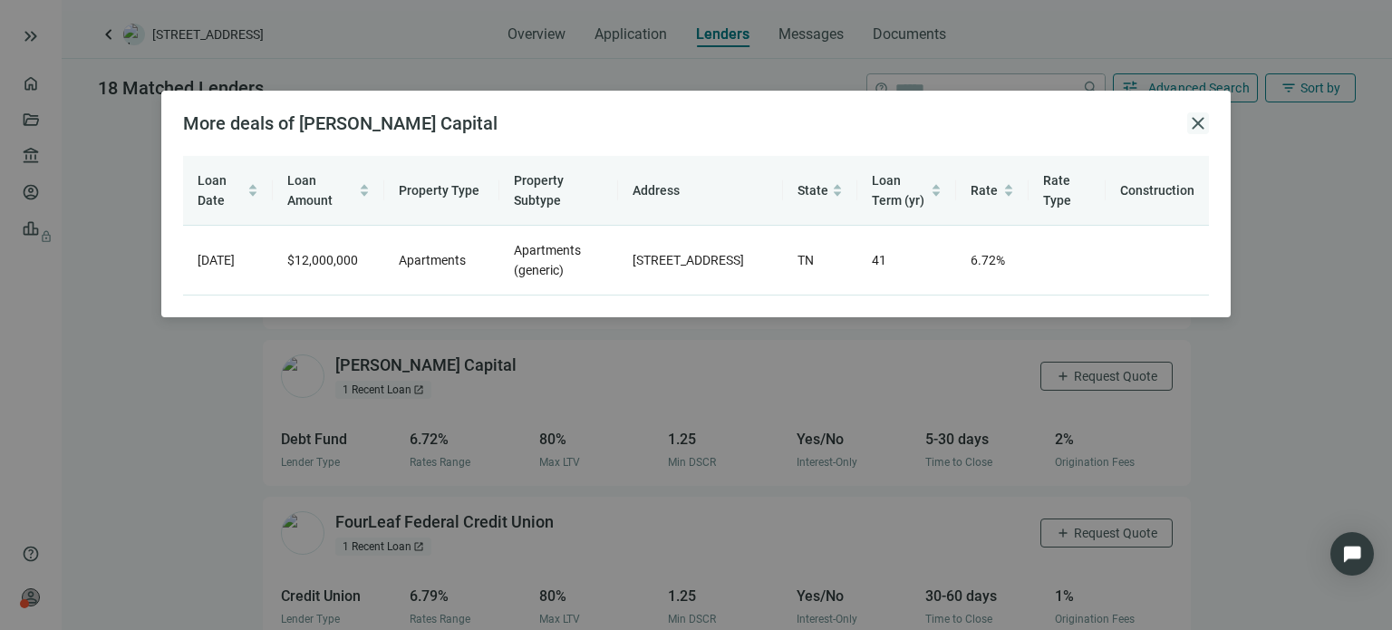
click at [1190, 130] on span "close" at bounding box center [1198, 123] width 22 height 22
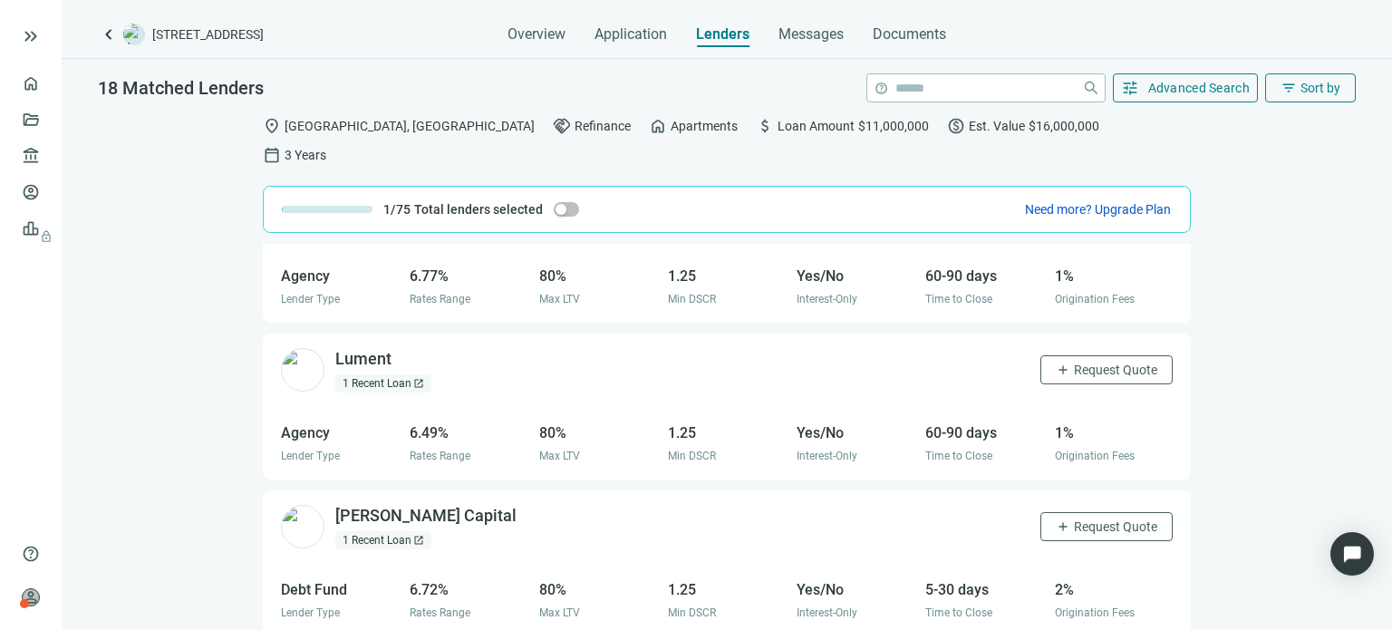
scroll to position [36, 0]
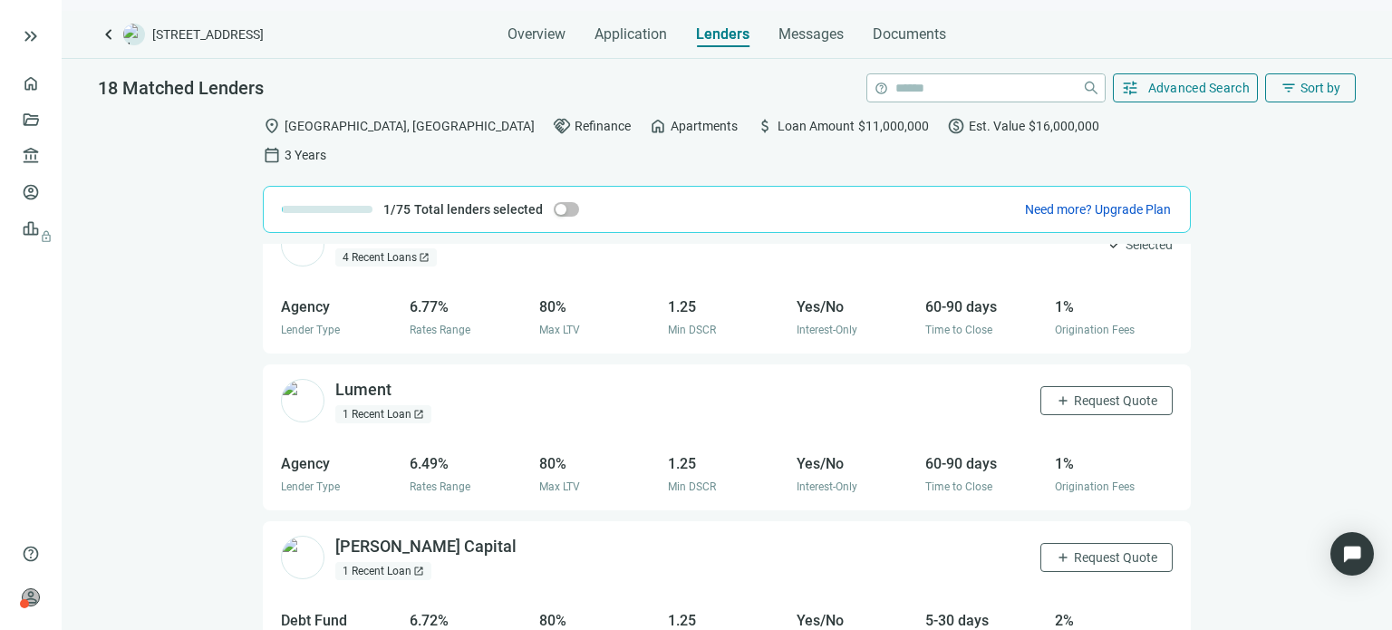
click at [402, 405] on div "1 Recent Loan open_in_new" at bounding box center [383, 414] width 96 height 18
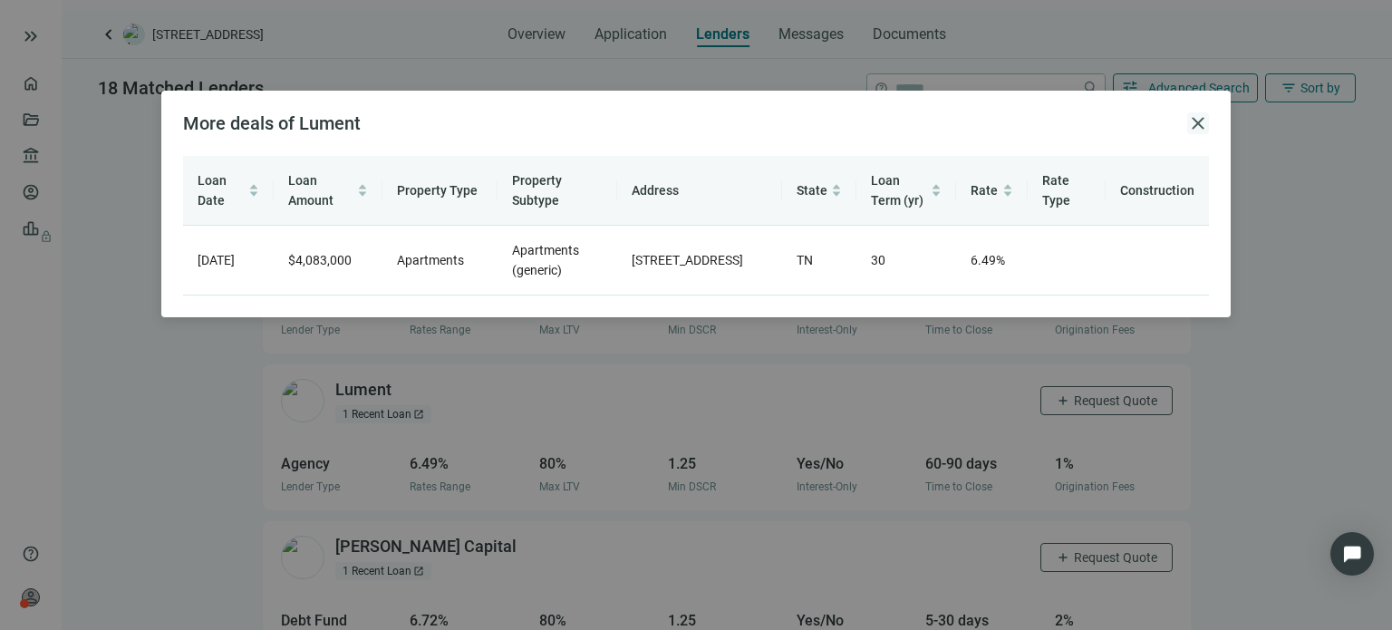
click at [1193, 130] on span "close" at bounding box center [1198, 123] width 22 height 22
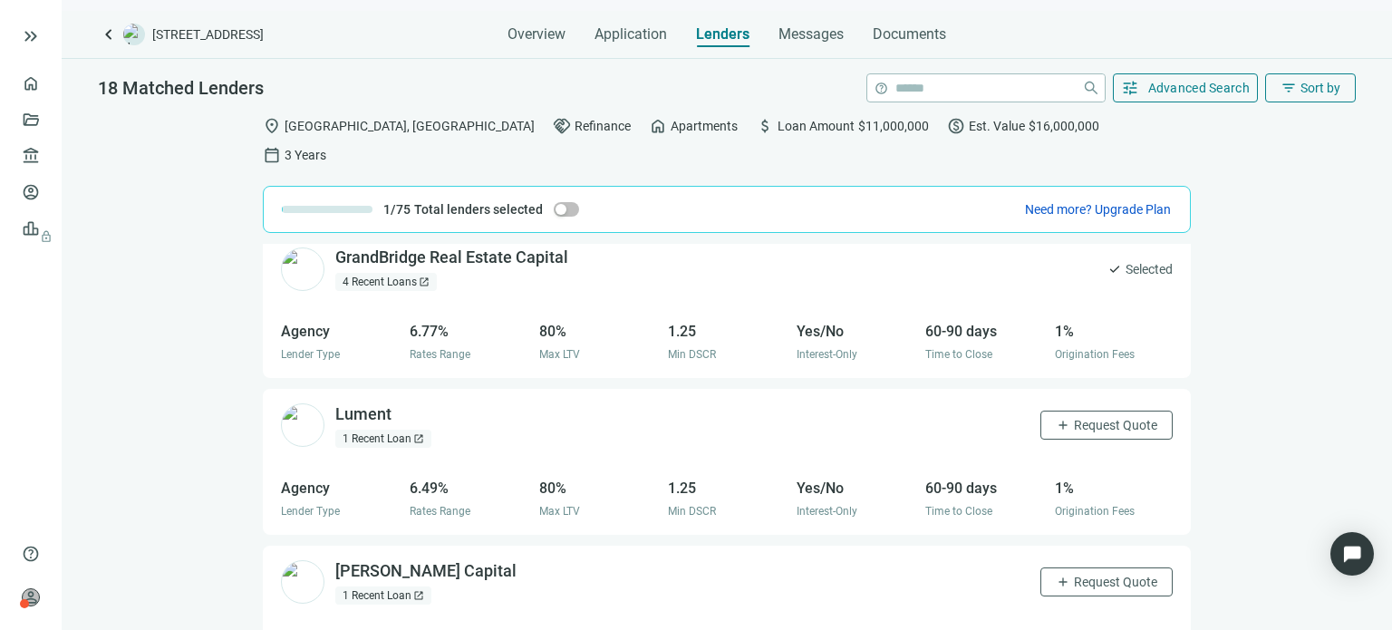
scroll to position [0, 0]
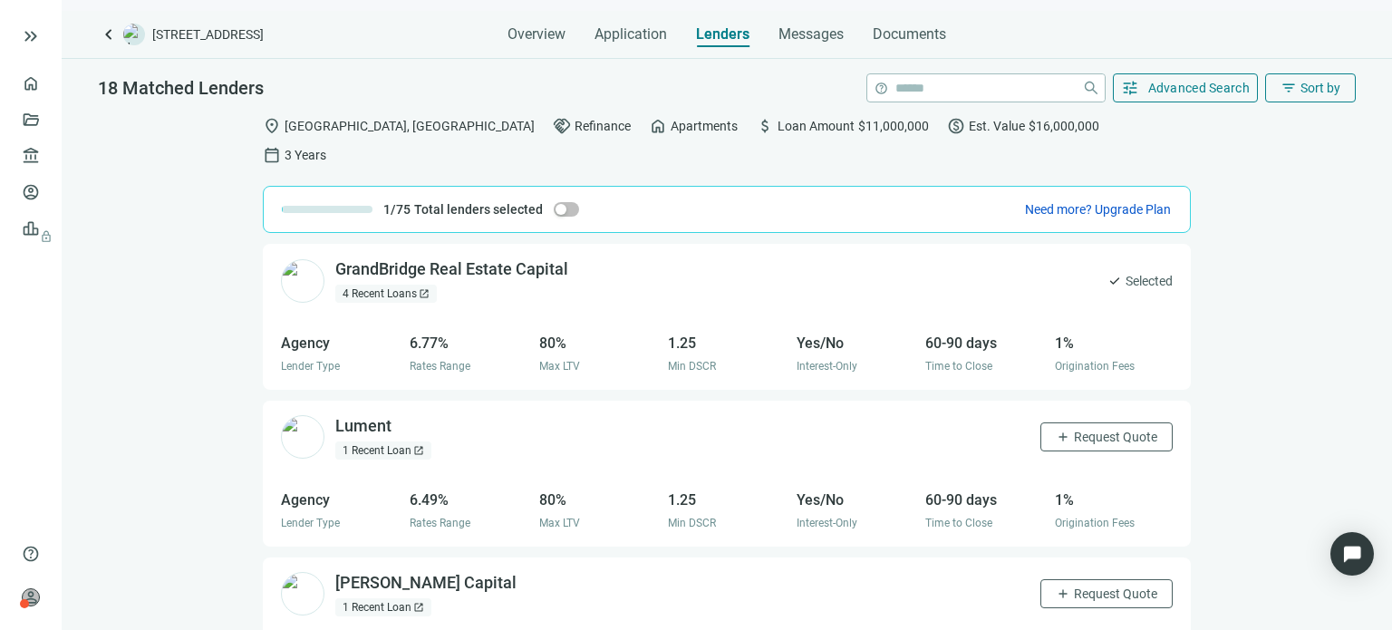
click at [395, 285] on div "4 Recent Loans open_in_new" at bounding box center [386, 294] width 102 height 18
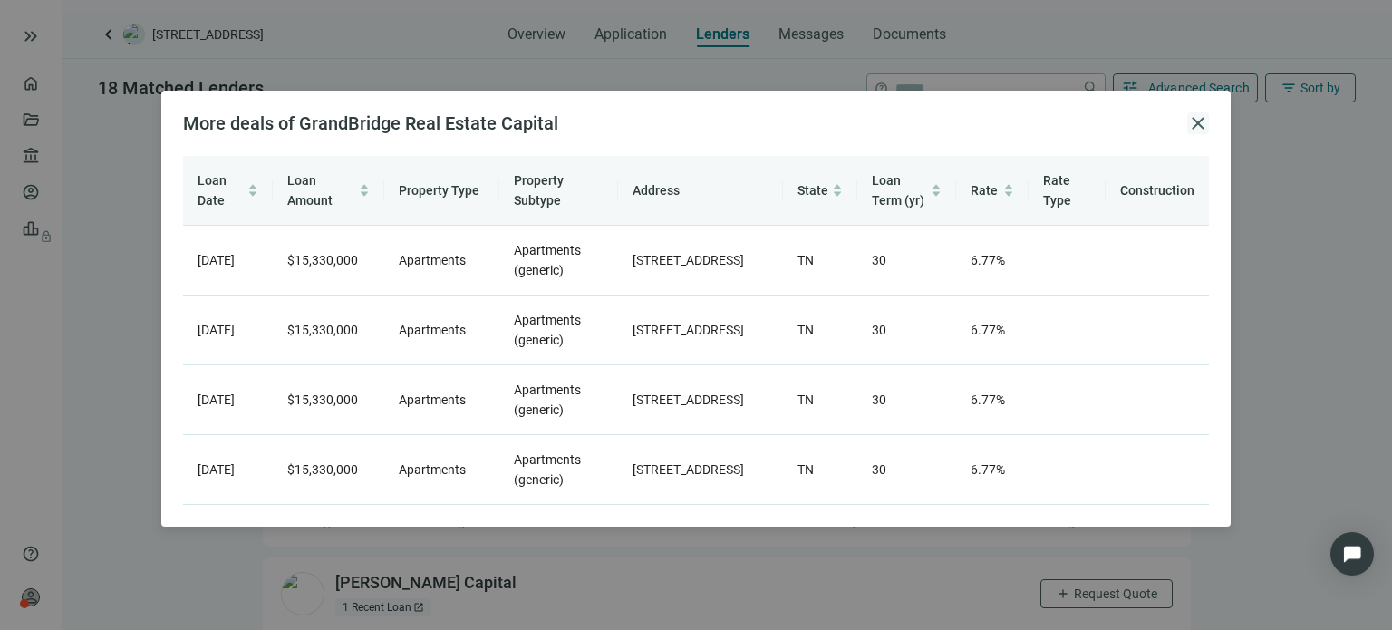
click at [1195, 122] on span "close" at bounding box center [1198, 123] width 22 height 22
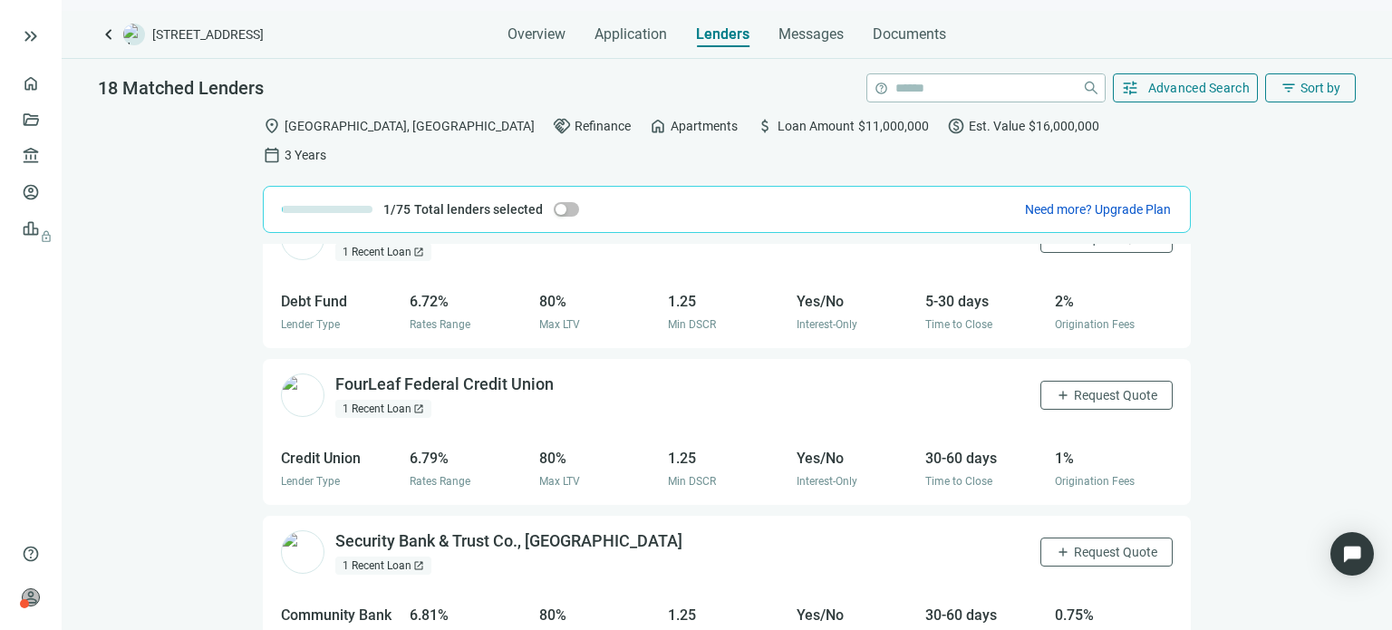
scroll to position [363, 0]
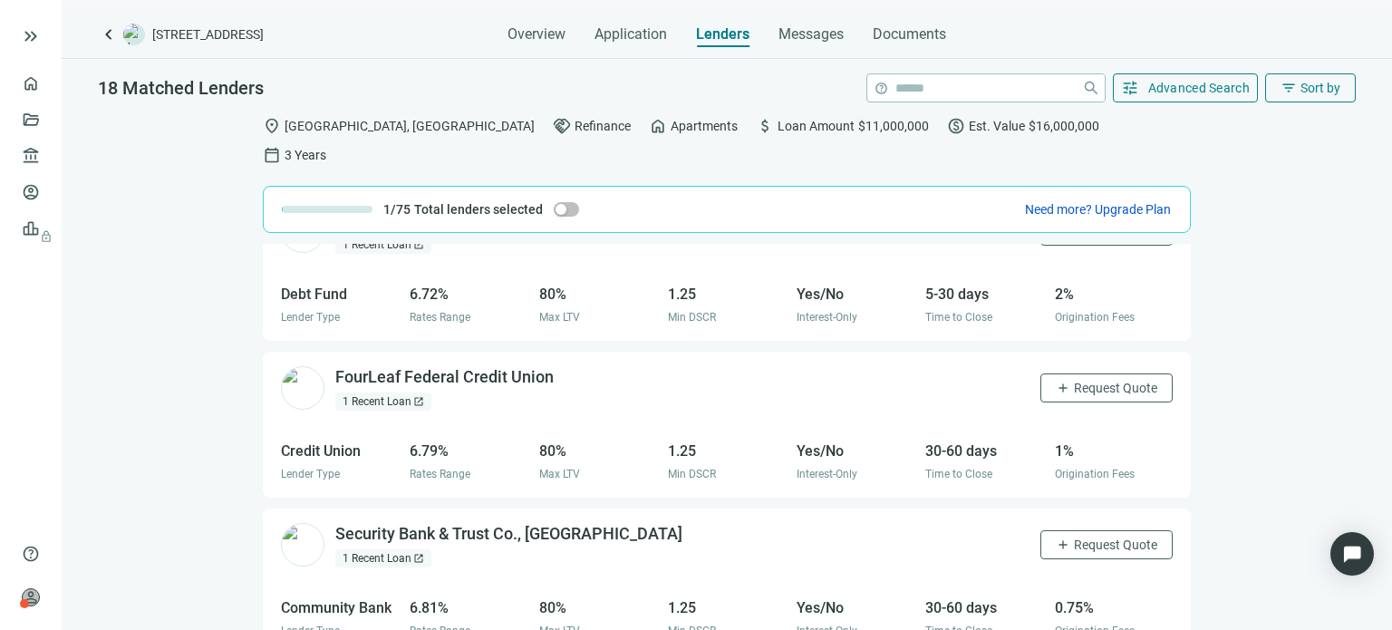
click at [400, 393] on div "1 Recent Loan open_in_new" at bounding box center [383, 402] width 96 height 18
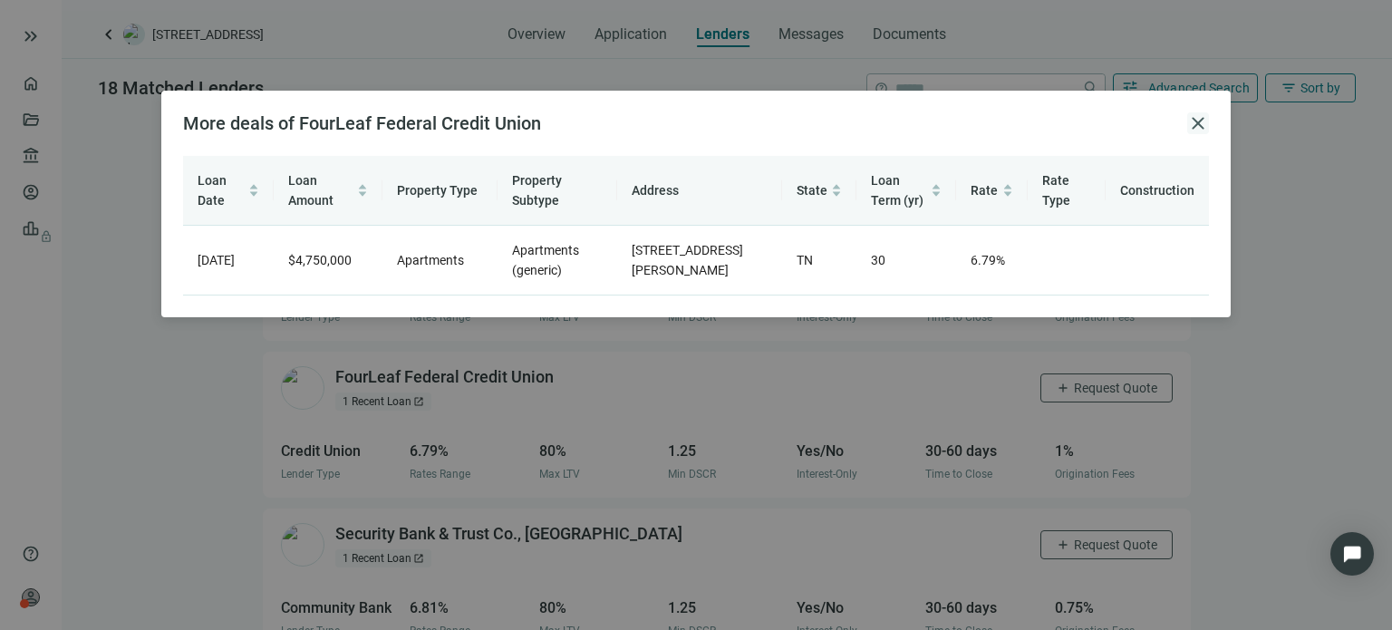
click at [1190, 127] on span "close" at bounding box center [1198, 123] width 22 height 22
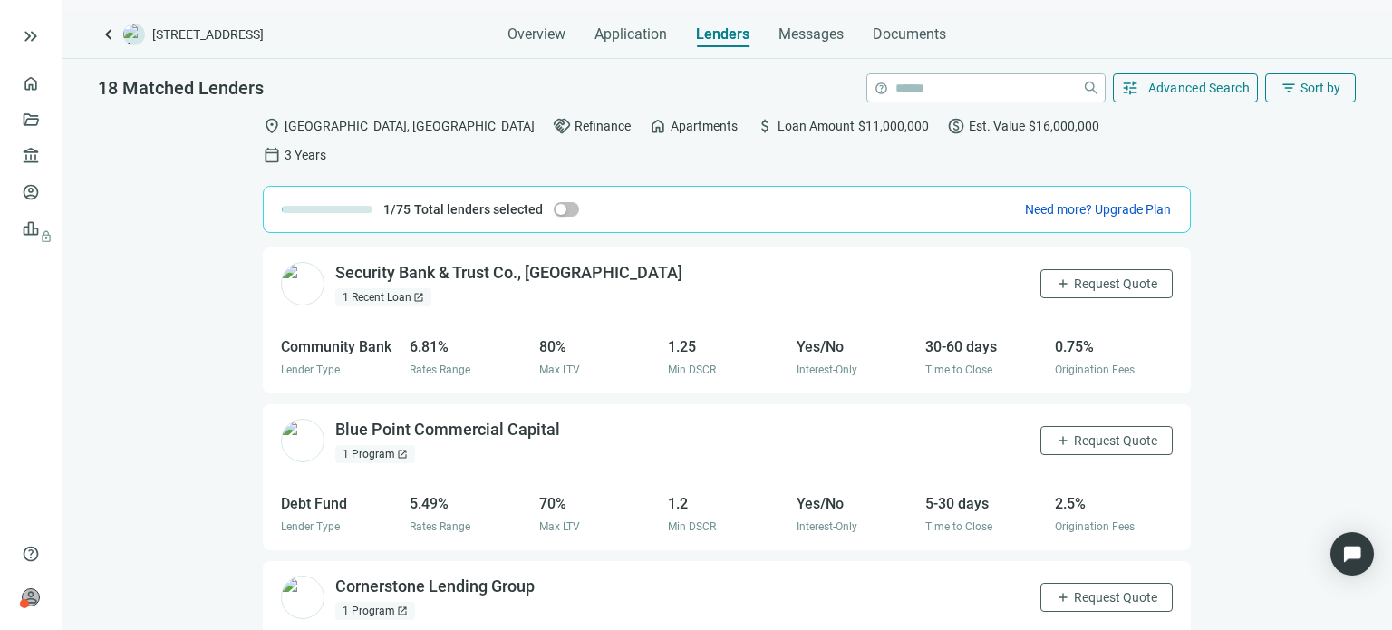
scroll to position [635, 0]
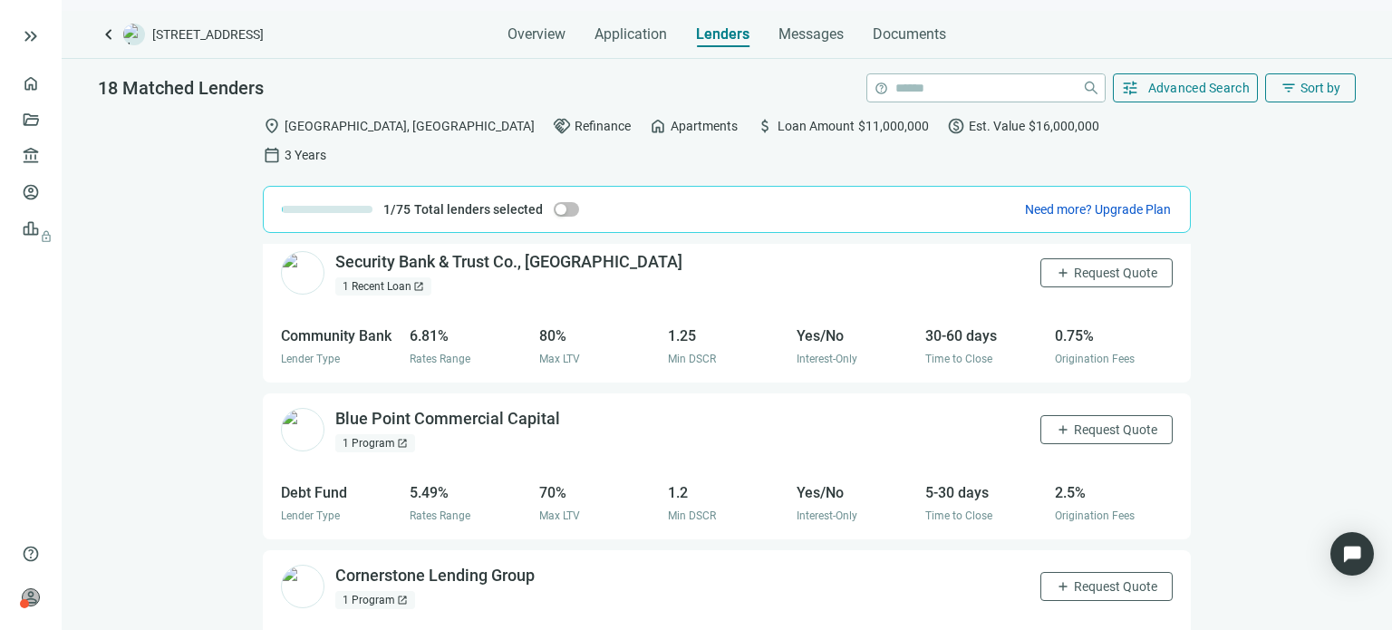
click at [381, 277] on div "1 Recent Loan open_in_new" at bounding box center [383, 286] width 96 height 18
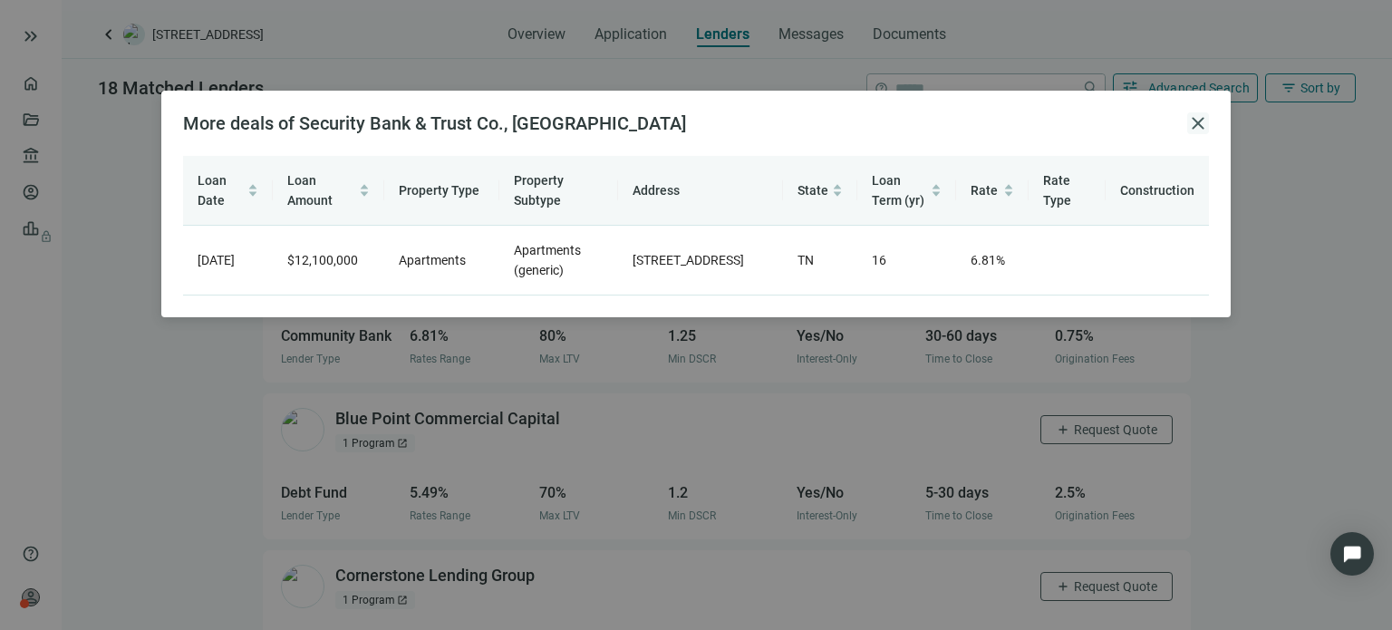
click at [1202, 128] on span "close" at bounding box center [1198, 123] width 22 height 22
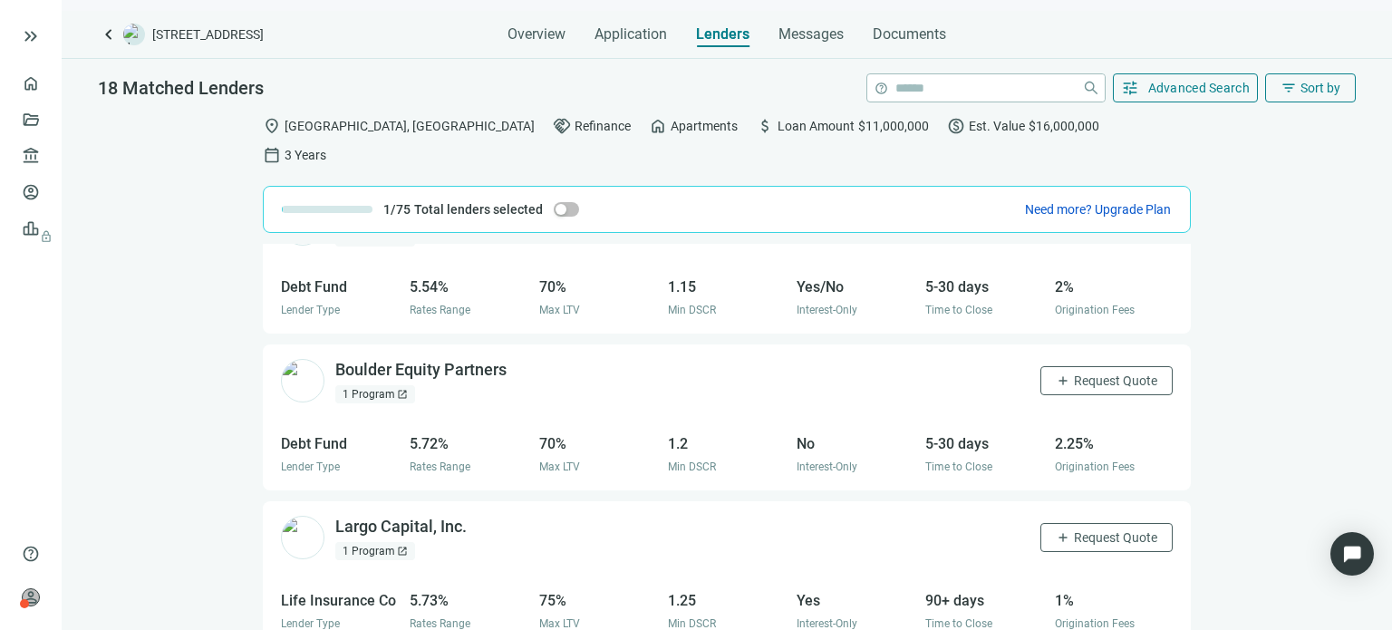
scroll to position [906, 0]
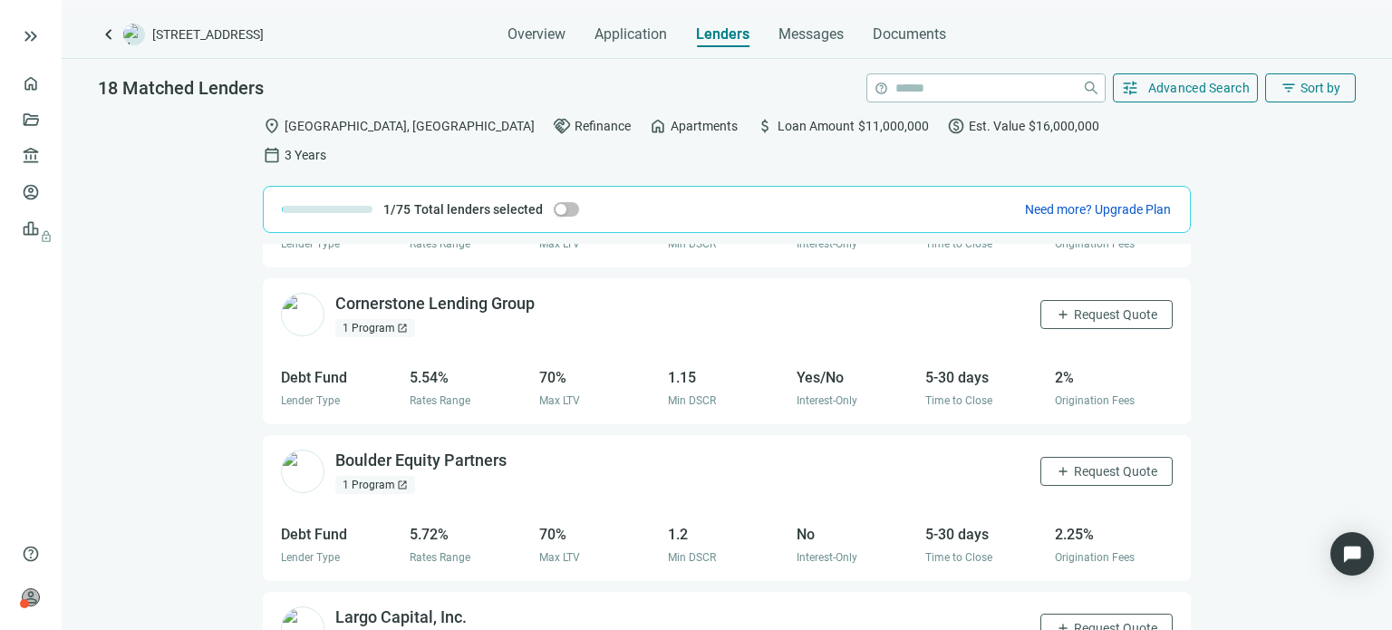
click at [382, 319] on div "1 Program open_in_new" at bounding box center [375, 328] width 80 height 18
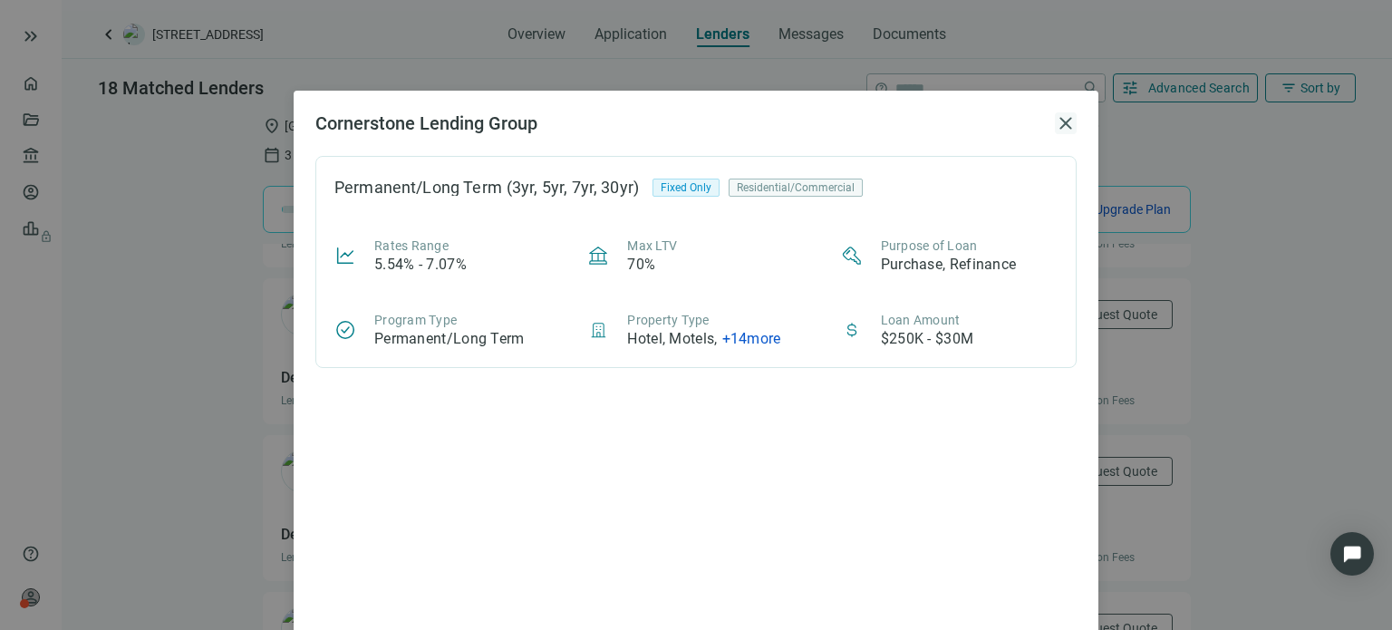
click at [1055, 122] on span "close" at bounding box center [1066, 123] width 22 height 22
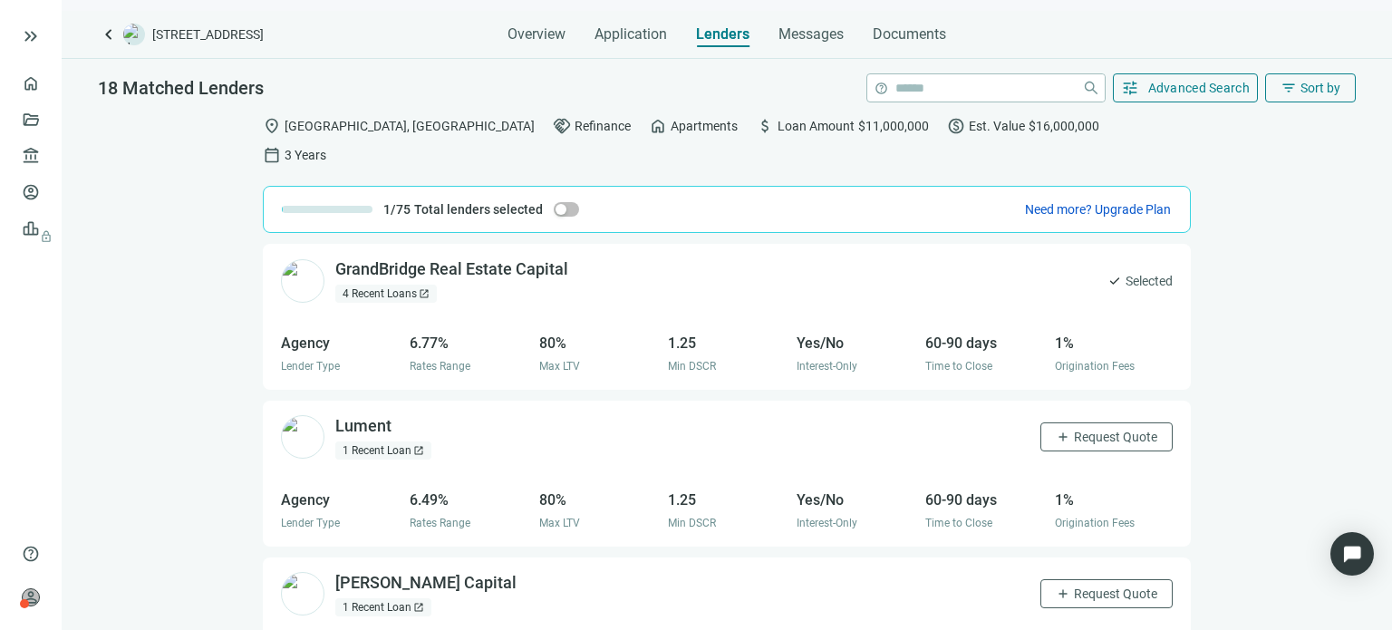
scroll to position [91, 0]
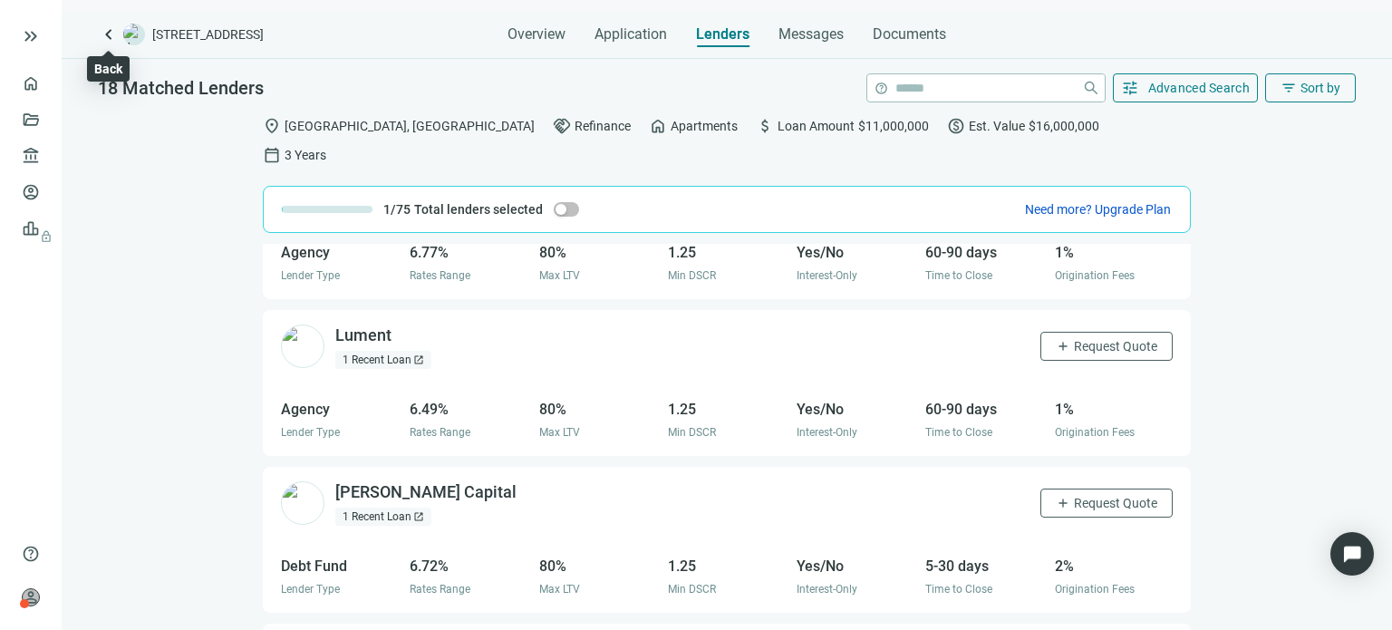
click at [107, 39] on span "keyboard_arrow_left" at bounding box center [109, 35] width 22 height 22
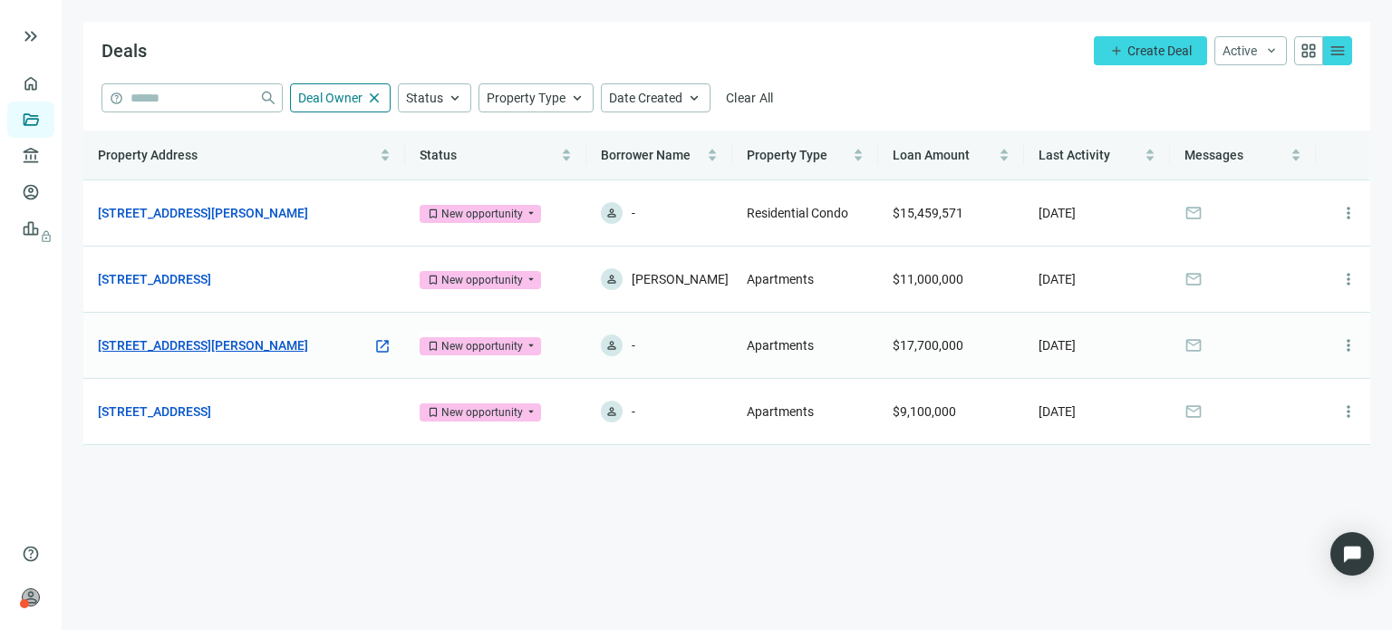
click at [230, 350] on link "1840 W Main St, Robinson, IL 62454" at bounding box center [203, 345] width 210 height 20
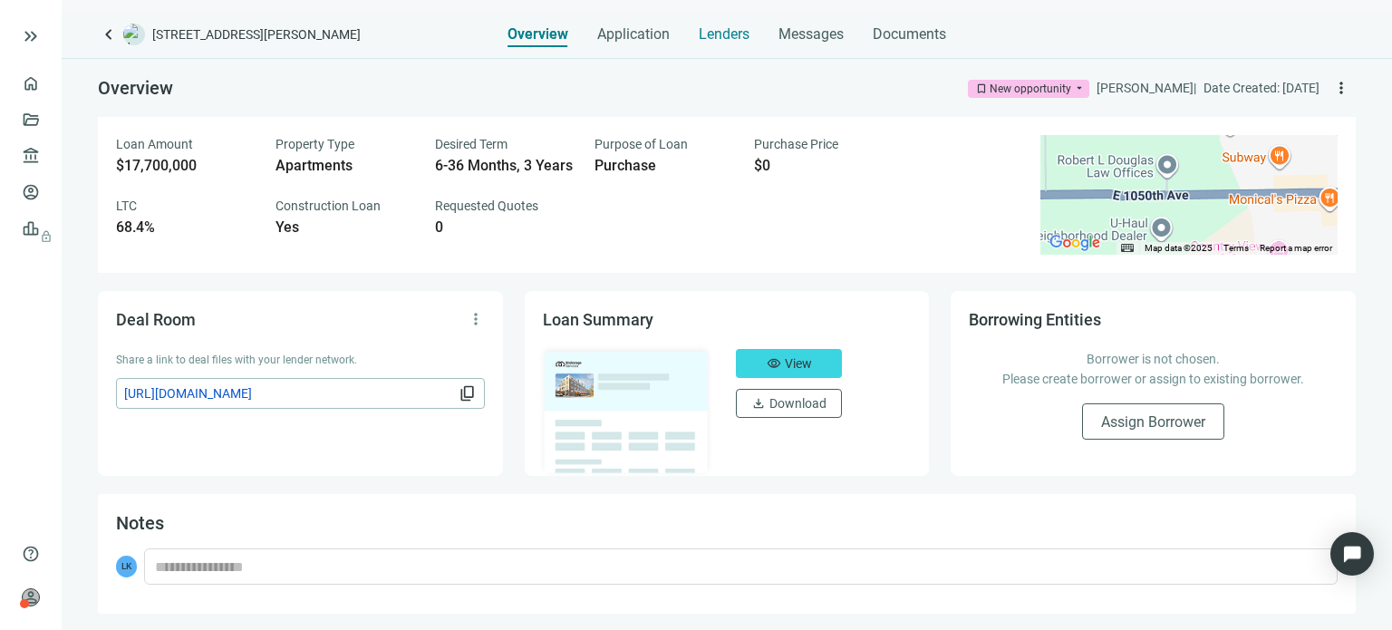
click at [712, 41] on span "Lenders" at bounding box center [724, 34] width 51 height 18
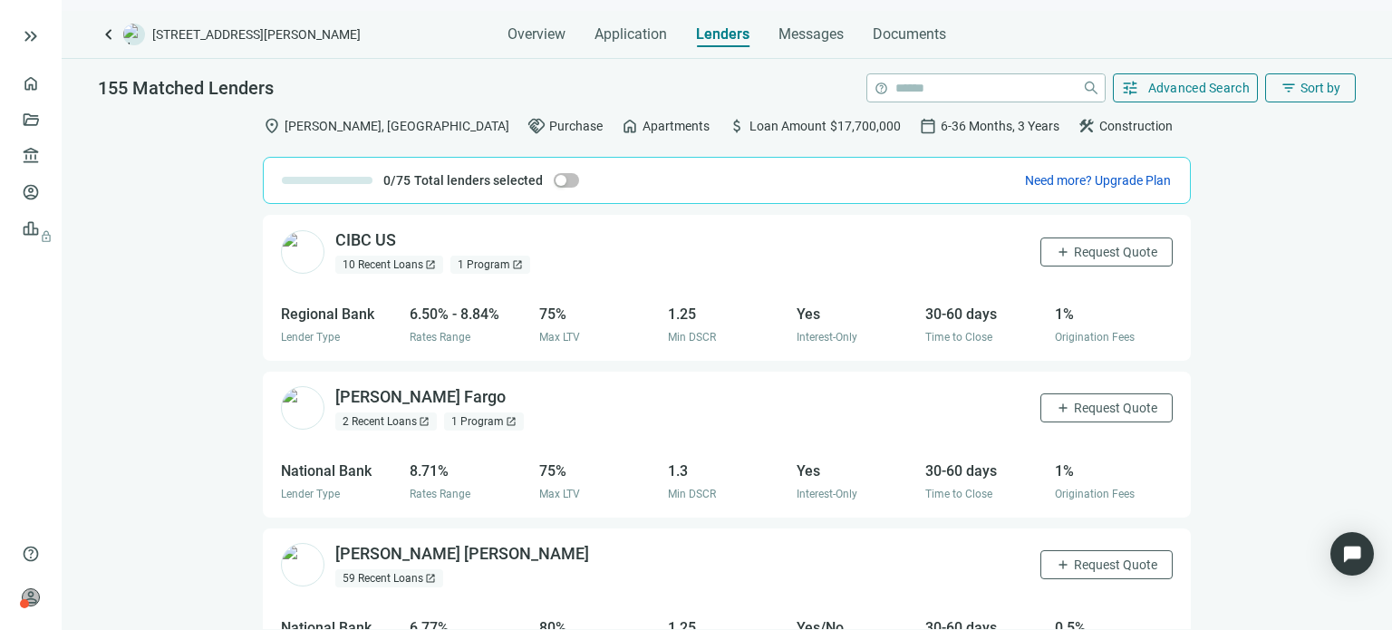
click at [393, 264] on div "10 Recent Loans open_in_new" at bounding box center [389, 265] width 108 height 18
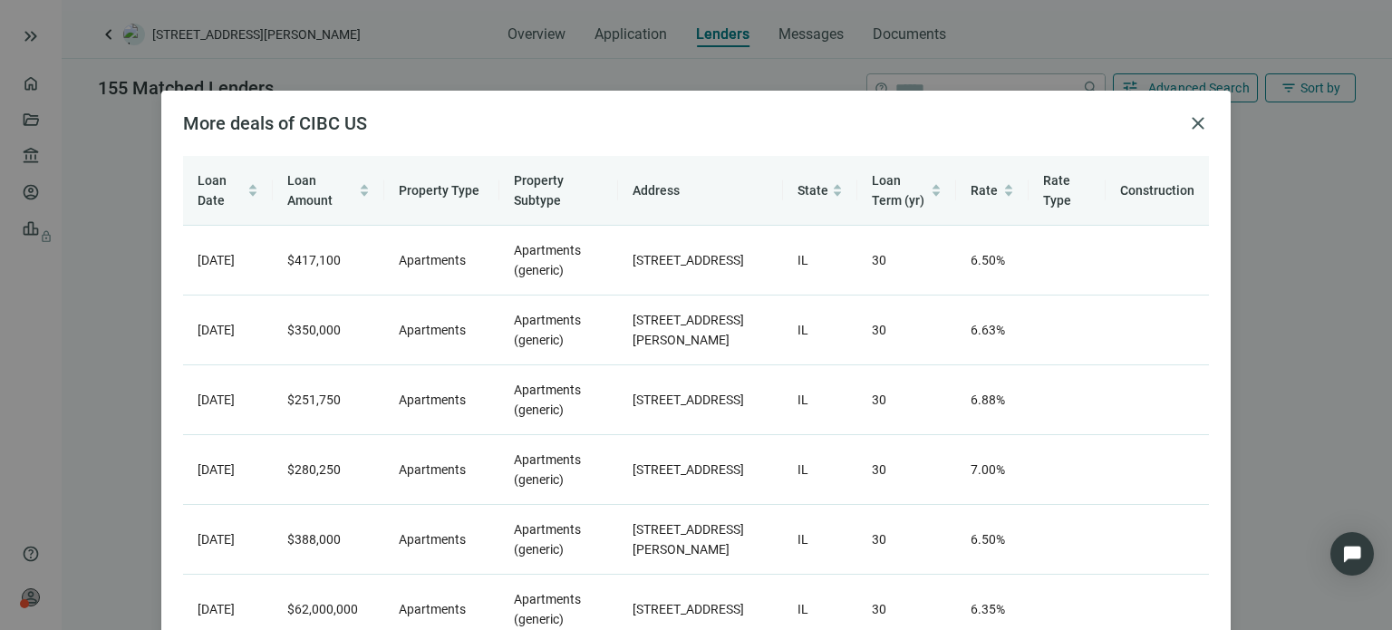
click at [1178, 126] on div "More deals of CIBC US close" at bounding box center [696, 123] width 1026 height 22
click at [1187, 121] on span "close" at bounding box center [1198, 123] width 22 height 22
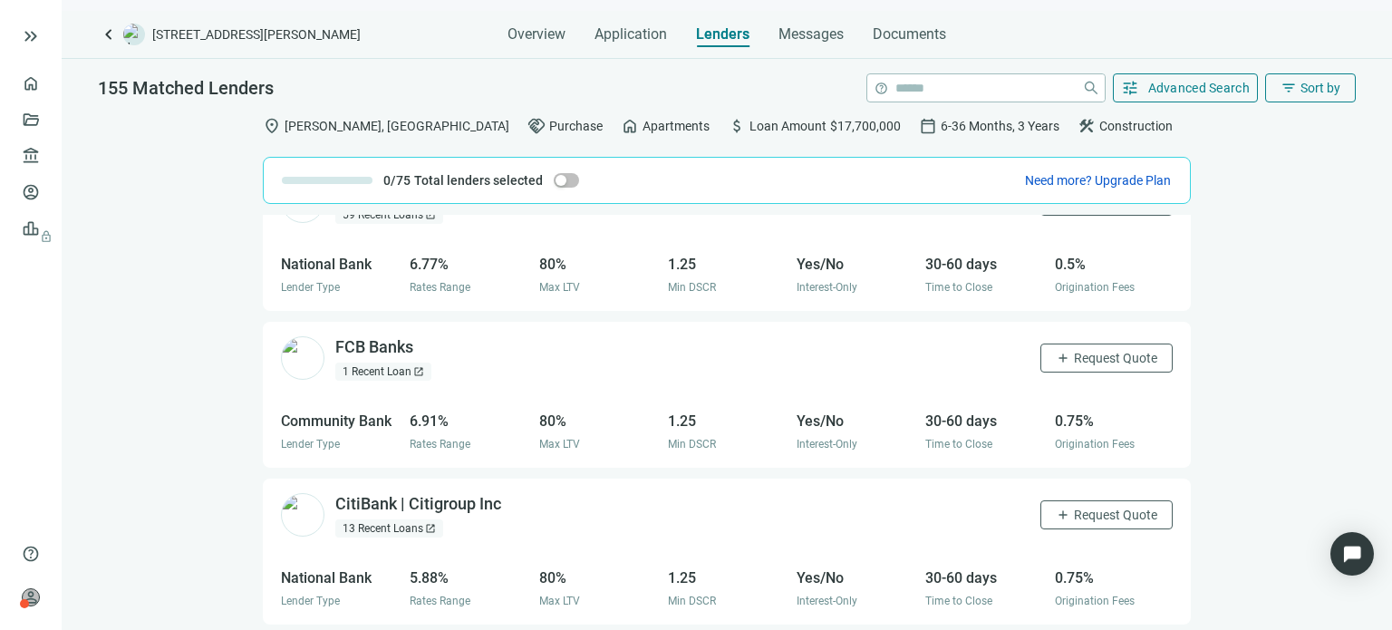
scroll to position [453, 0]
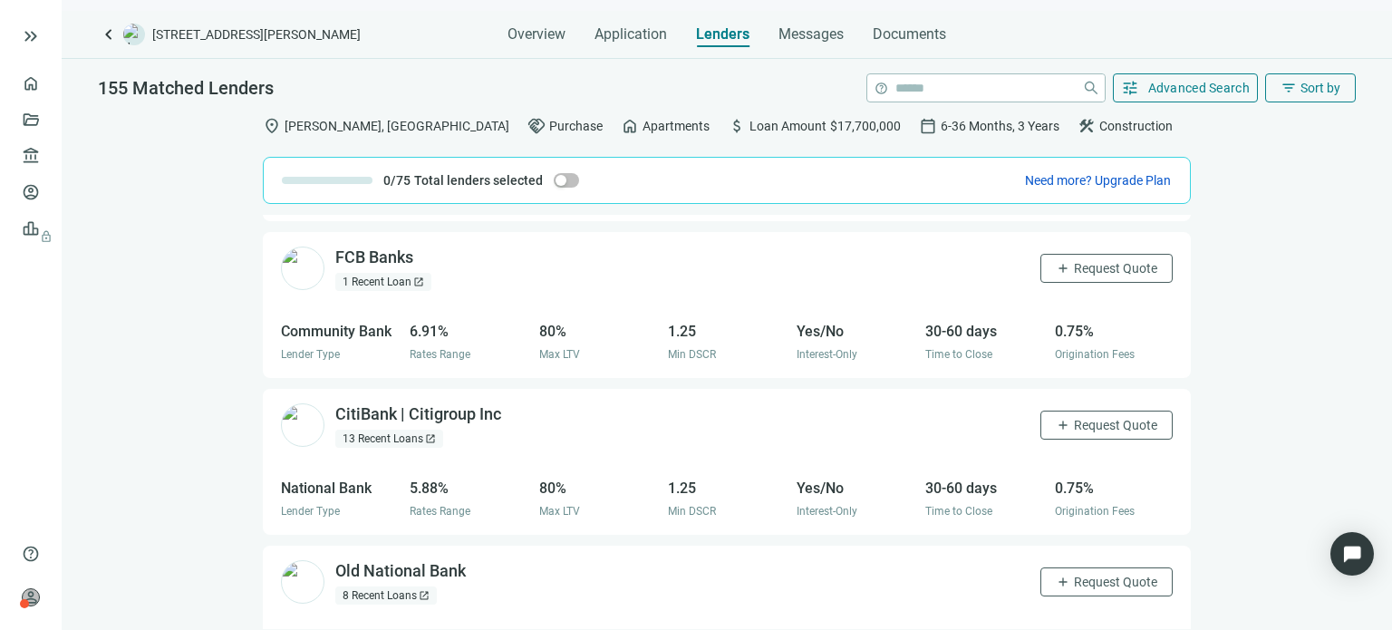
click at [378, 279] on div "1 Recent Loan open_in_new" at bounding box center [383, 282] width 96 height 18
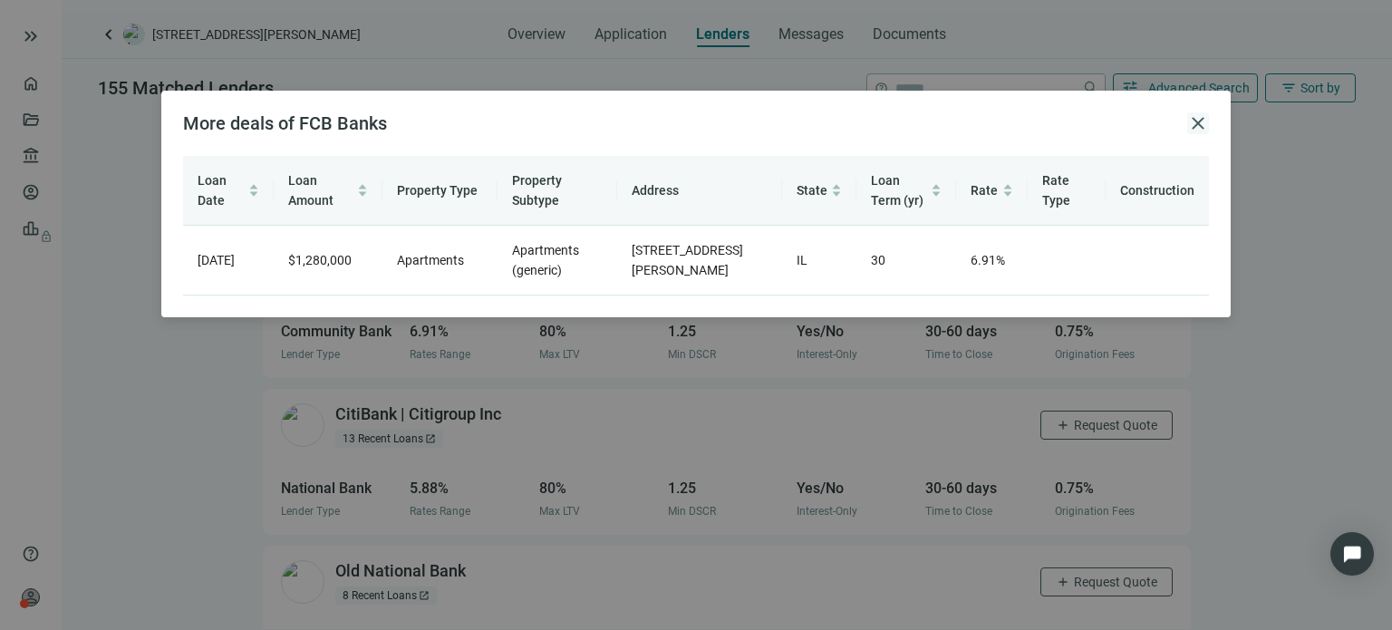
click at [1195, 127] on span "close" at bounding box center [1198, 123] width 22 height 22
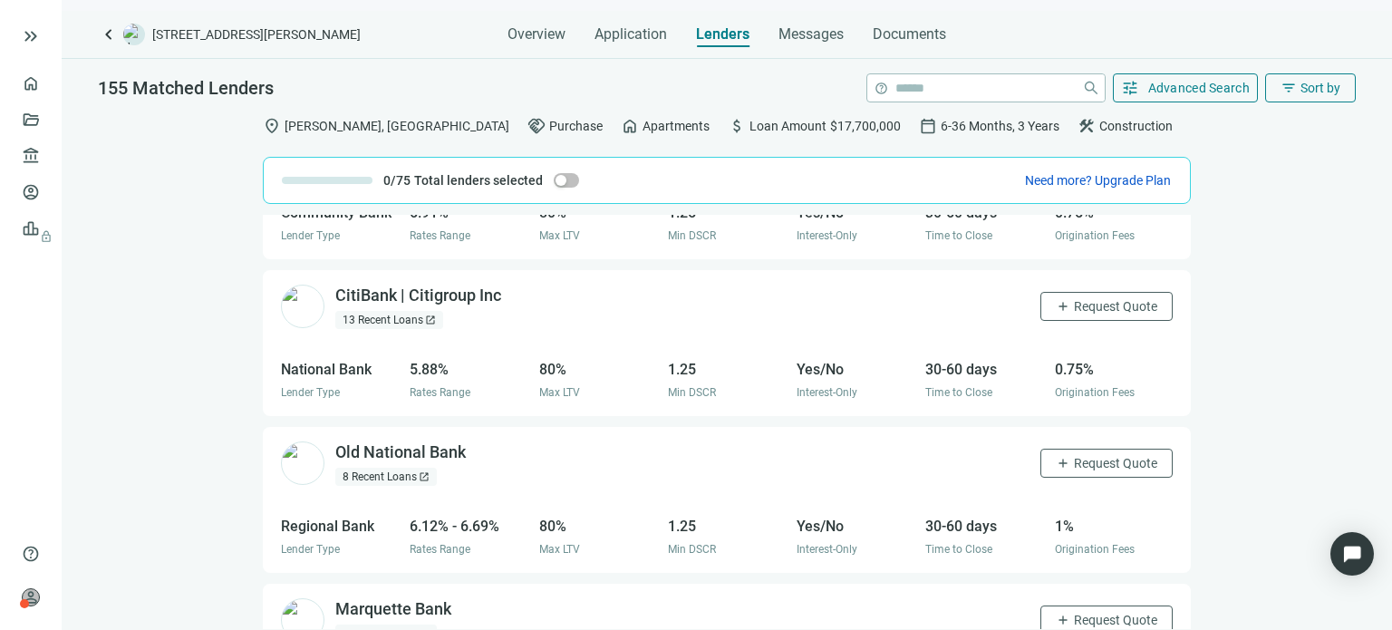
scroll to position [544, 0]
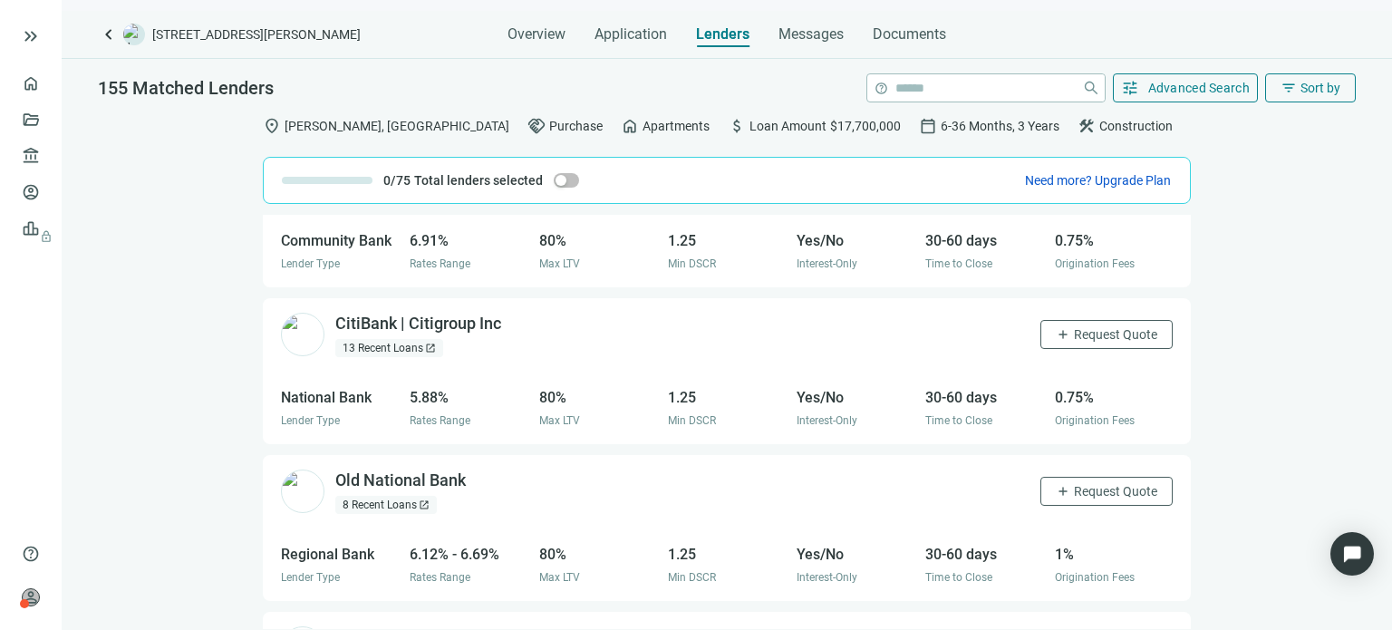
click at [378, 346] on div "13 Recent Loans open_in_new" at bounding box center [389, 348] width 108 height 18
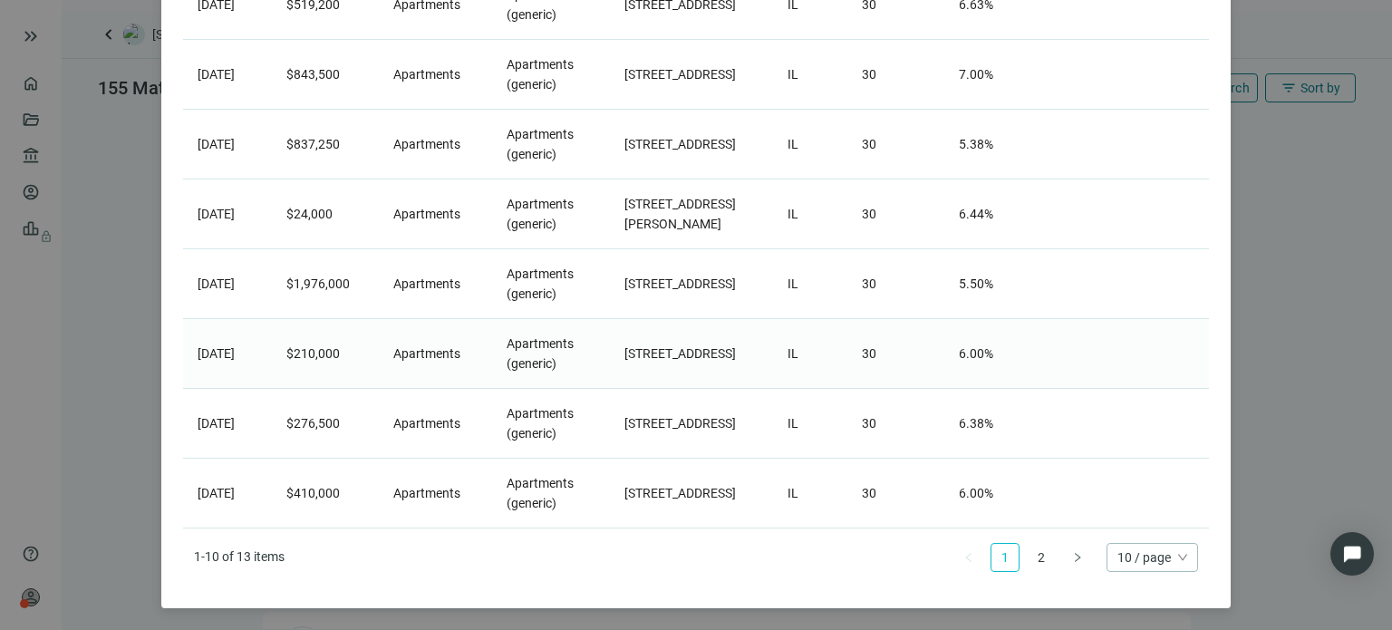
scroll to position [493, 0]
click at [1030, 561] on link "2" at bounding box center [1041, 557] width 27 height 27
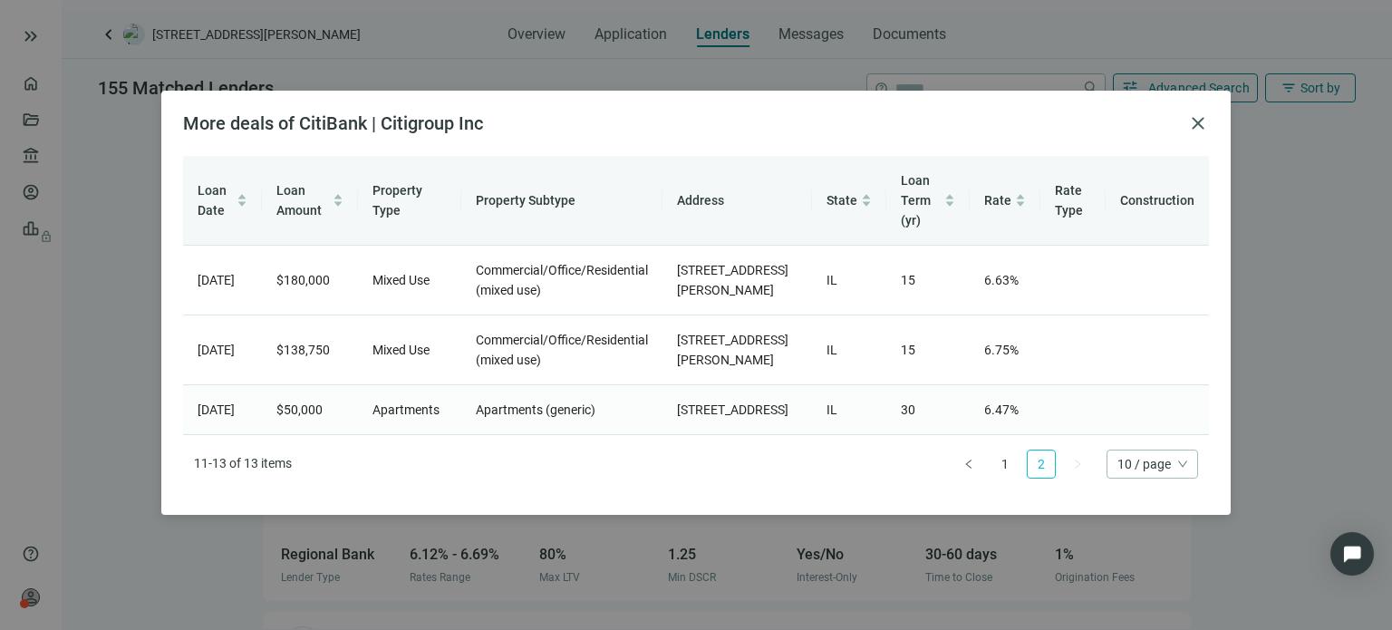
scroll to position [5, 0]
click at [1187, 118] on span "close" at bounding box center [1198, 123] width 22 height 22
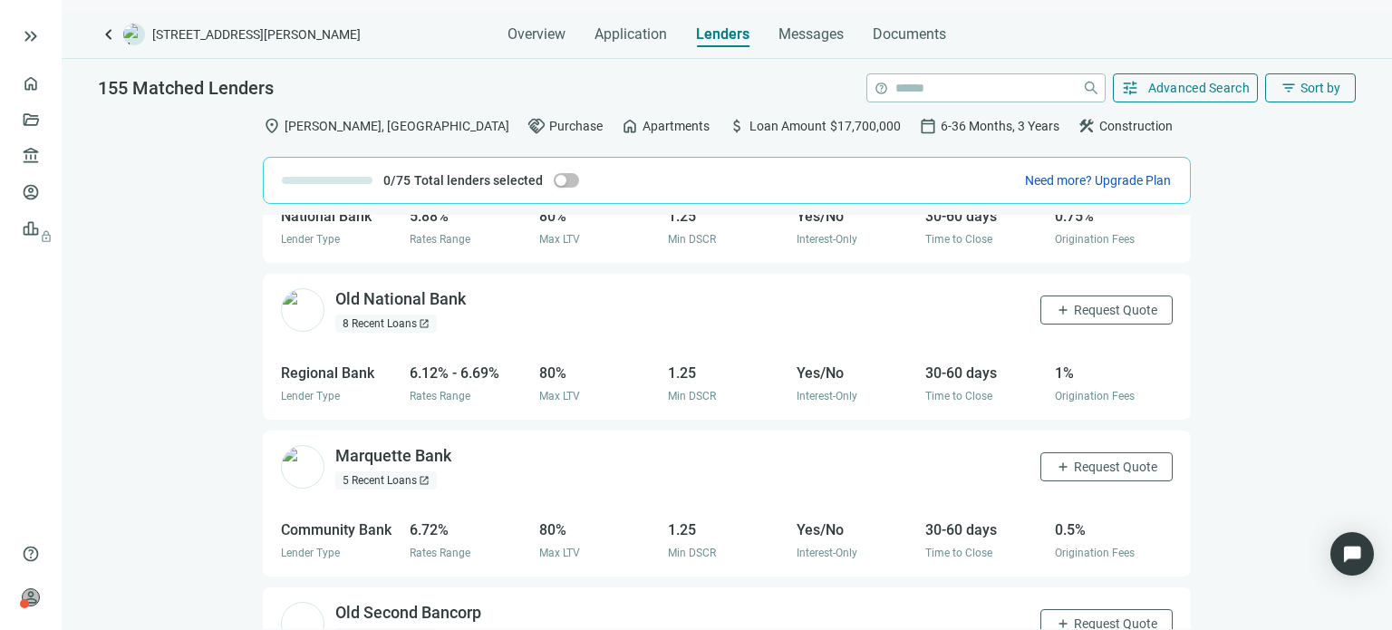
scroll to position [816, 0]
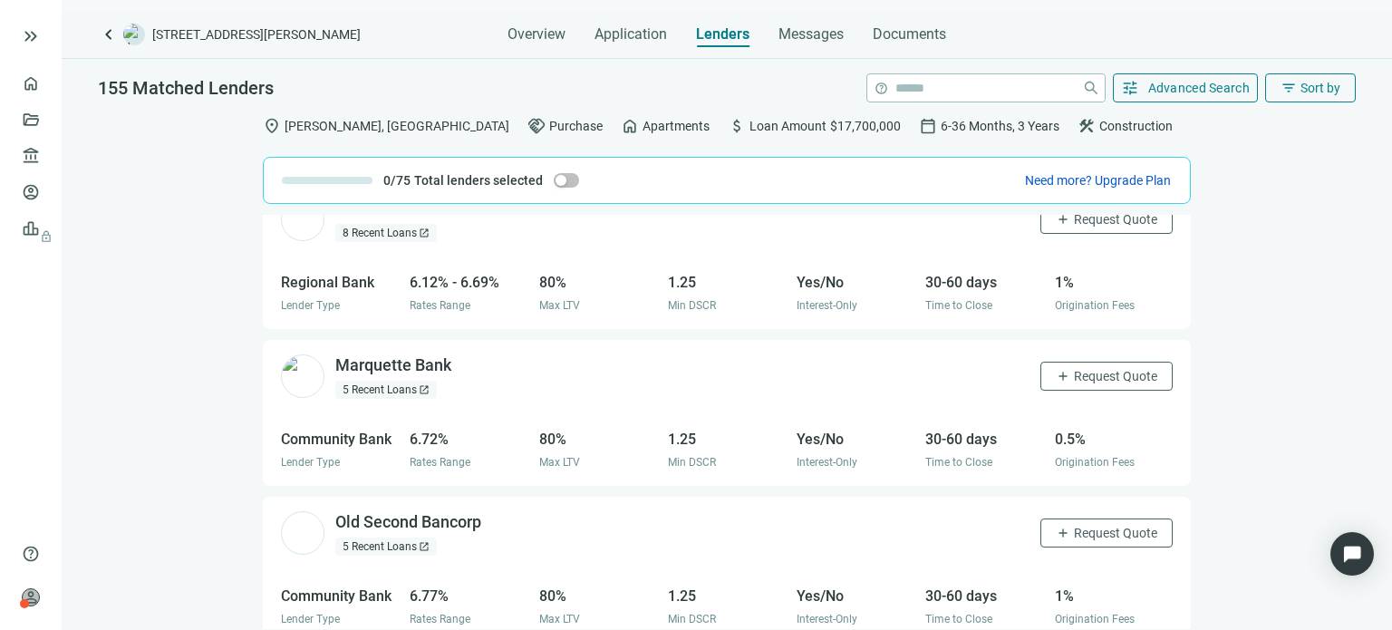
click at [389, 235] on div "8 Recent Loans open_in_new" at bounding box center [386, 233] width 102 height 18
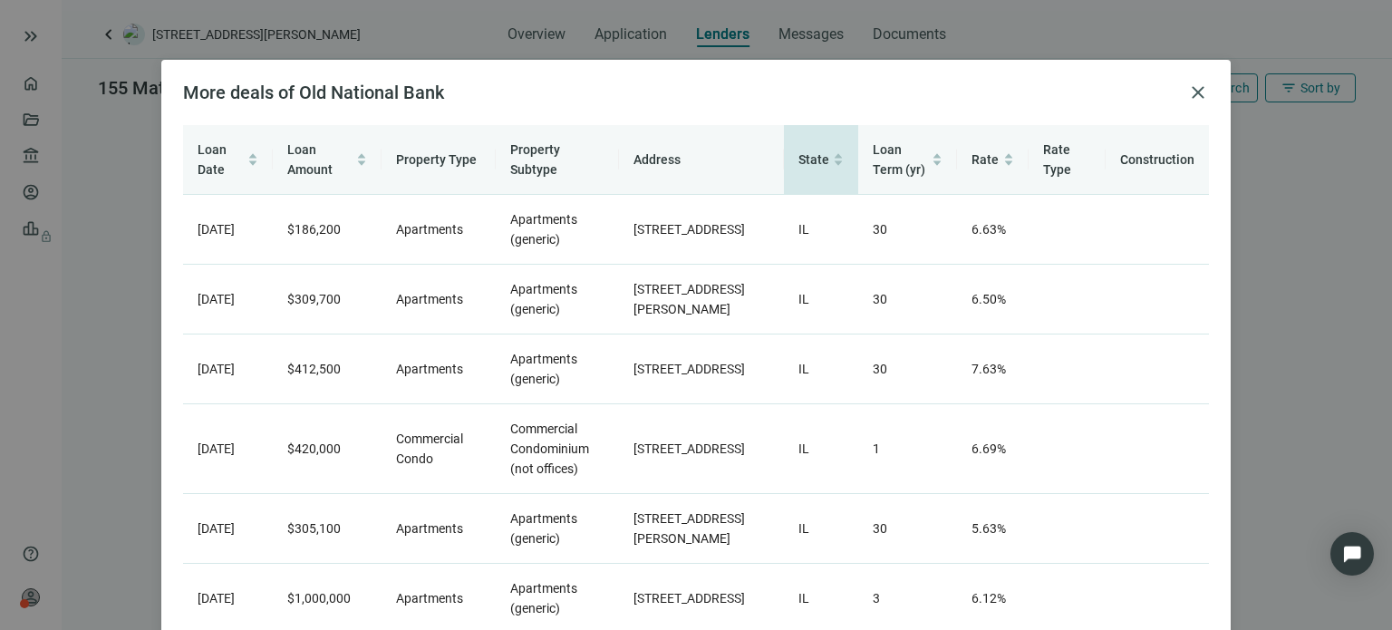
scroll to position [0, 0]
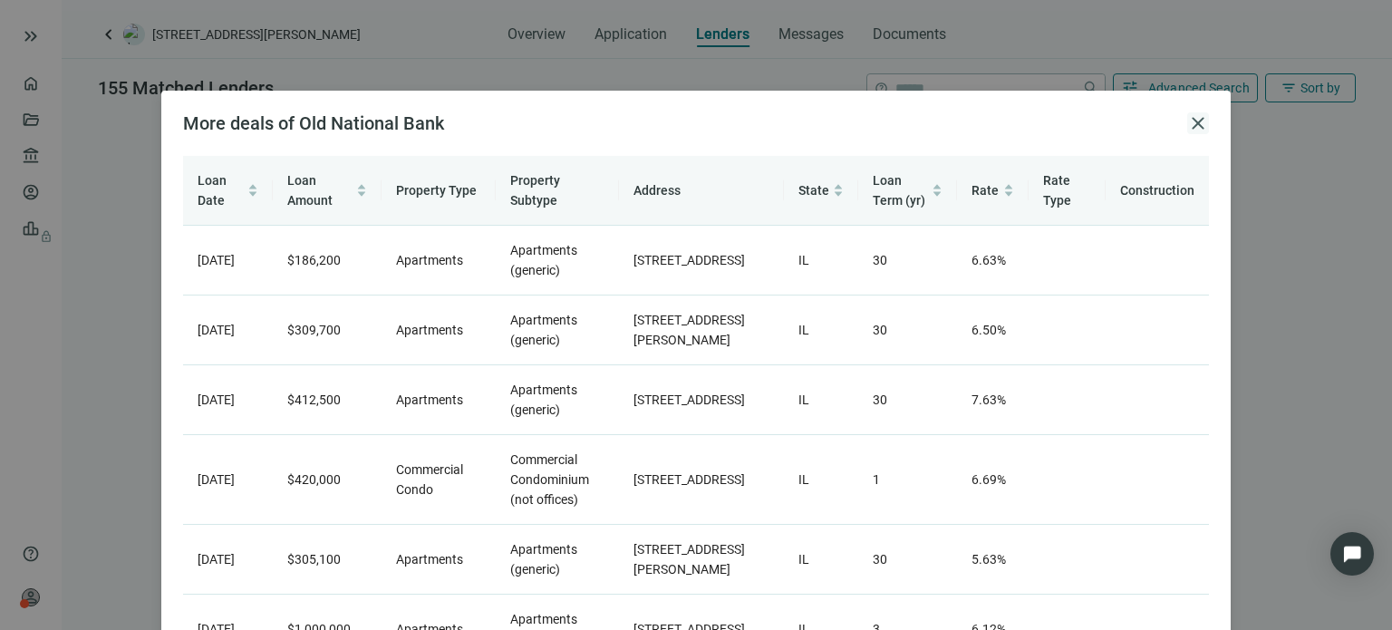
click at [1187, 125] on span "close" at bounding box center [1198, 123] width 22 height 22
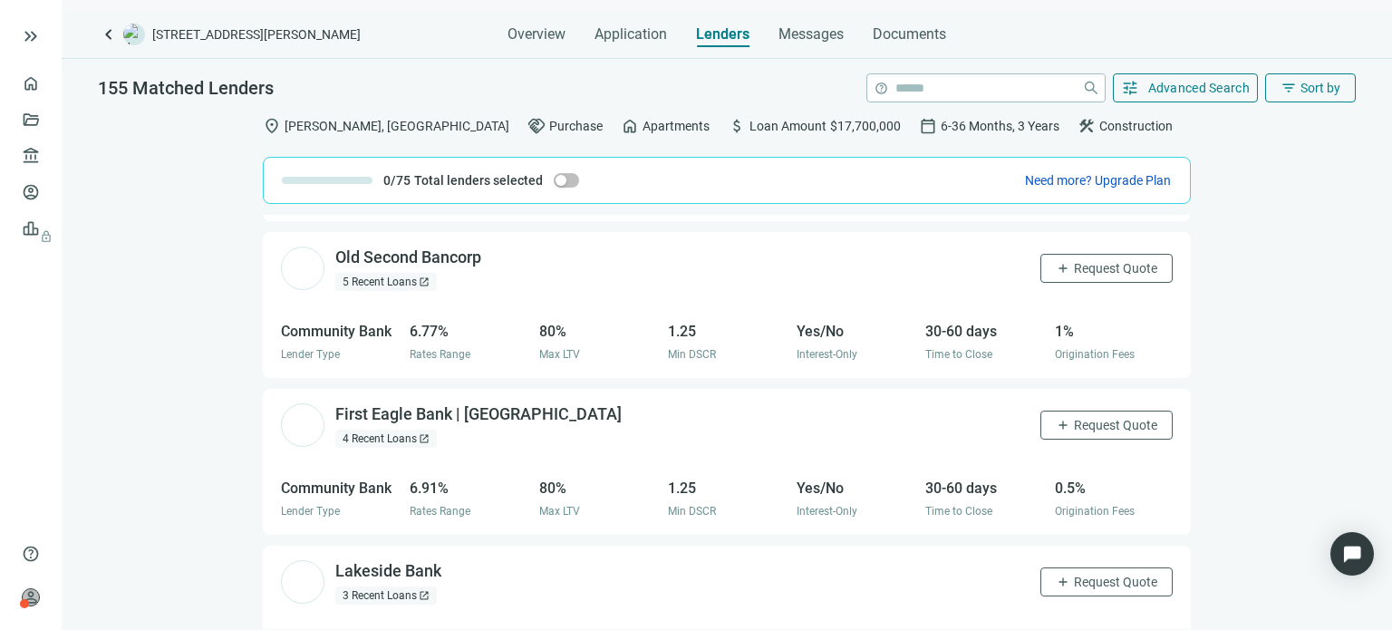
scroll to position [1050, 0]
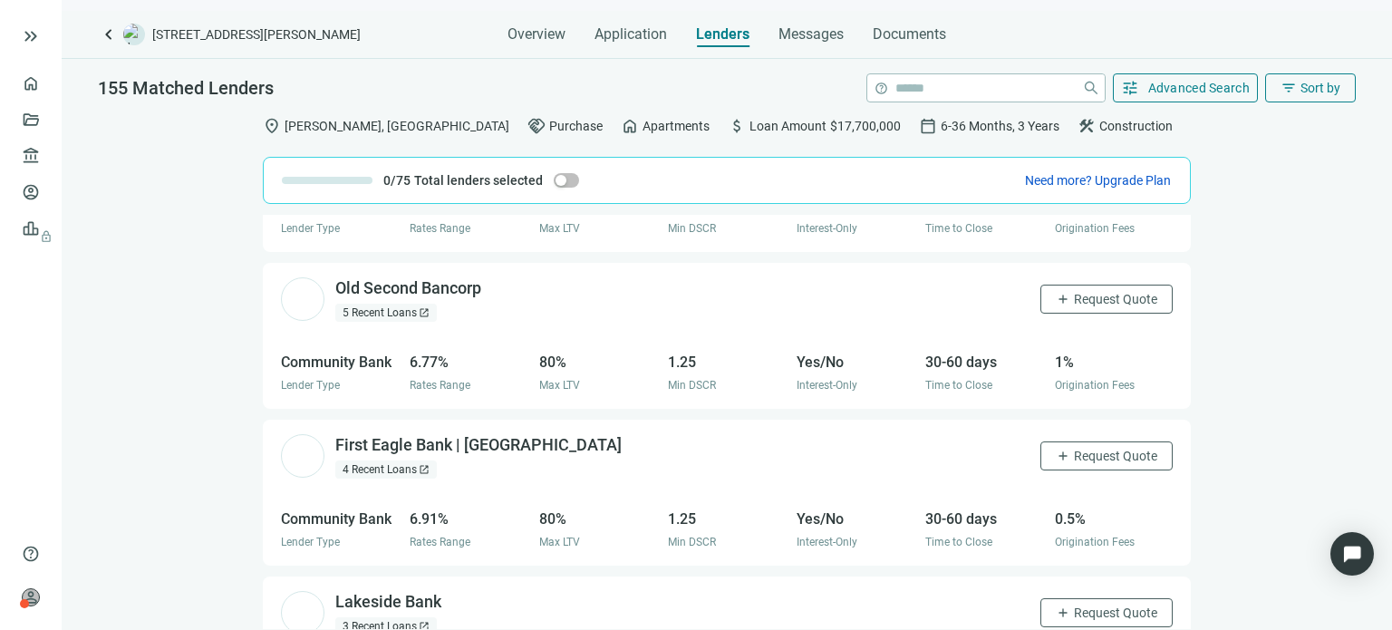
click at [402, 305] on div "5 Recent Loans open_in_new" at bounding box center [386, 313] width 102 height 18
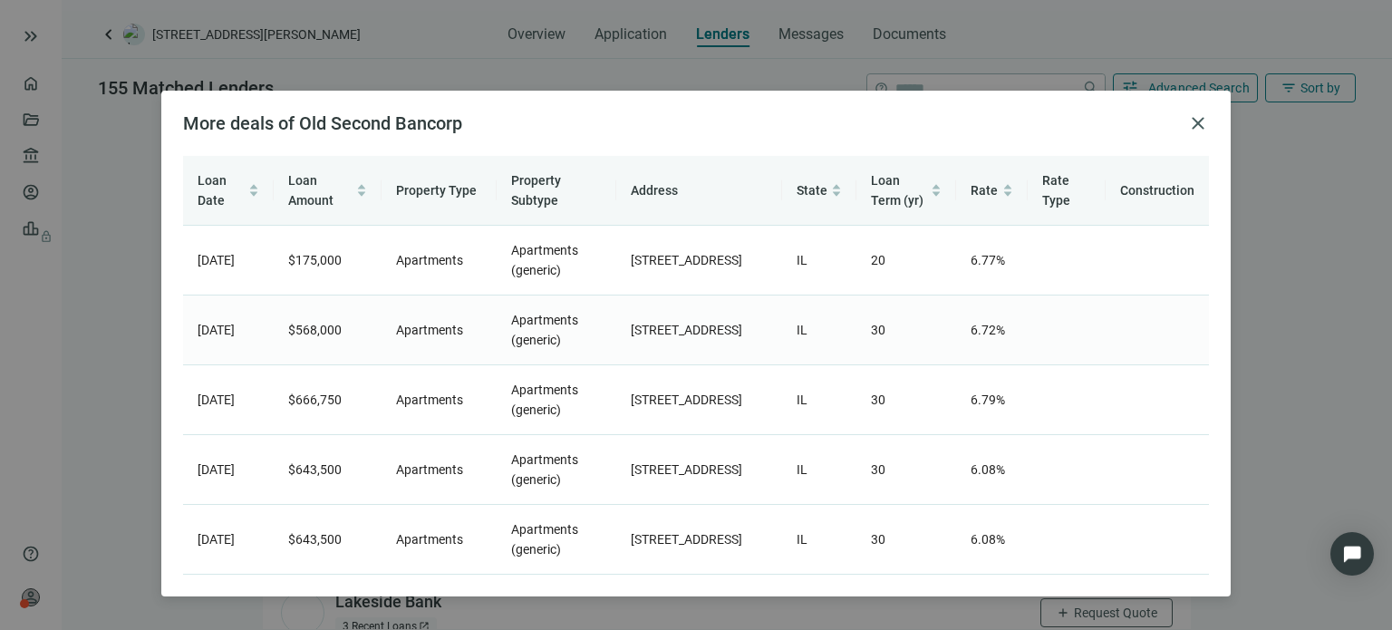
scroll to position [0, 0]
click at [1187, 127] on span "close" at bounding box center [1198, 123] width 22 height 22
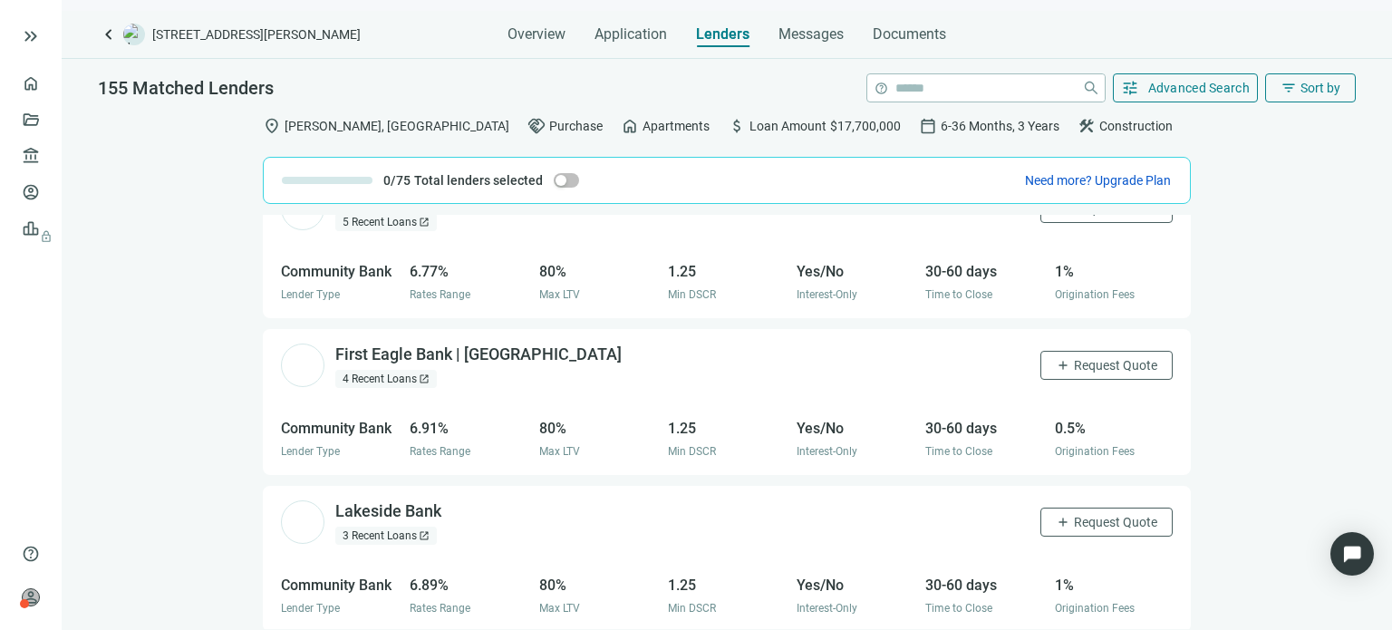
scroll to position [1231, 0]
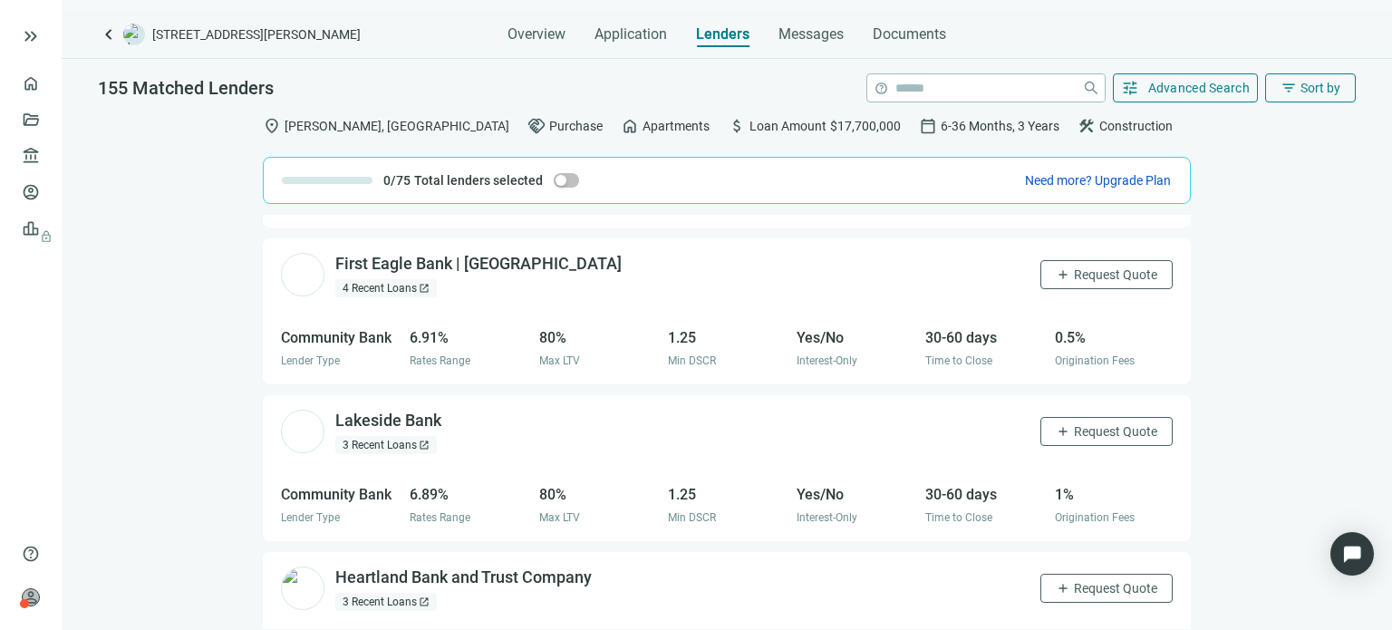
click at [372, 287] on div "4 Recent Loans open_in_new" at bounding box center [386, 288] width 102 height 18
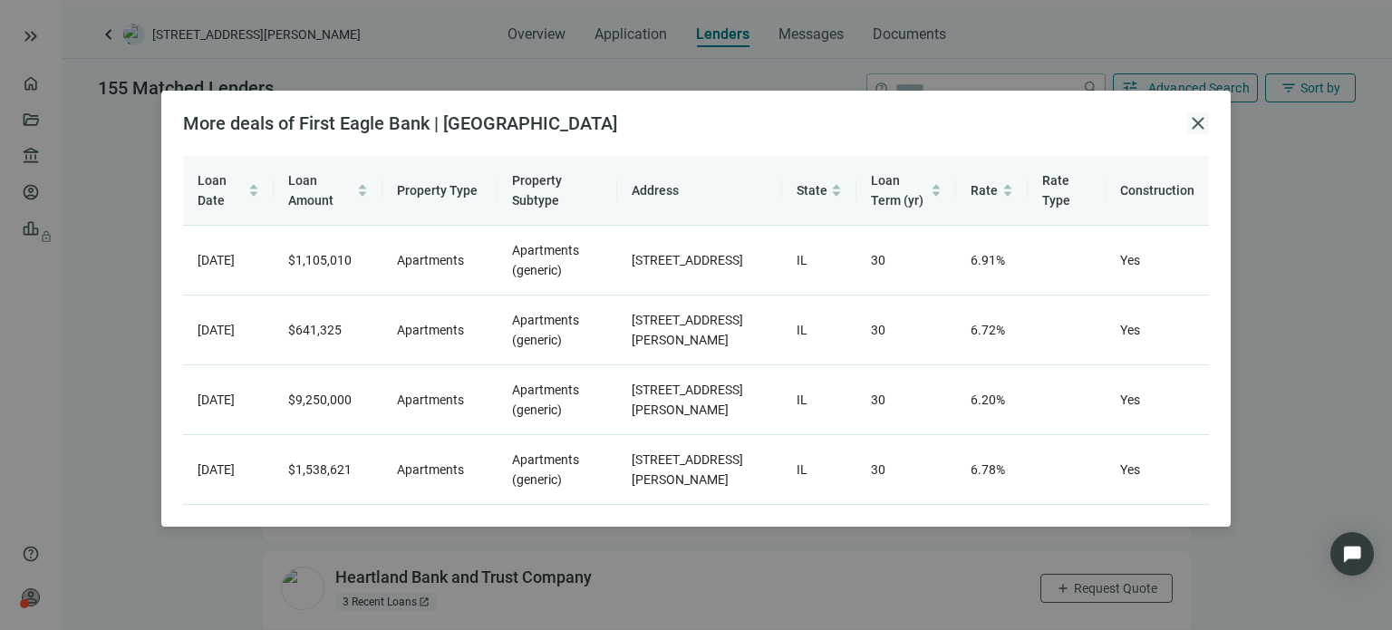
click at [1199, 121] on span "close" at bounding box center [1198, 123] width 22 height 22
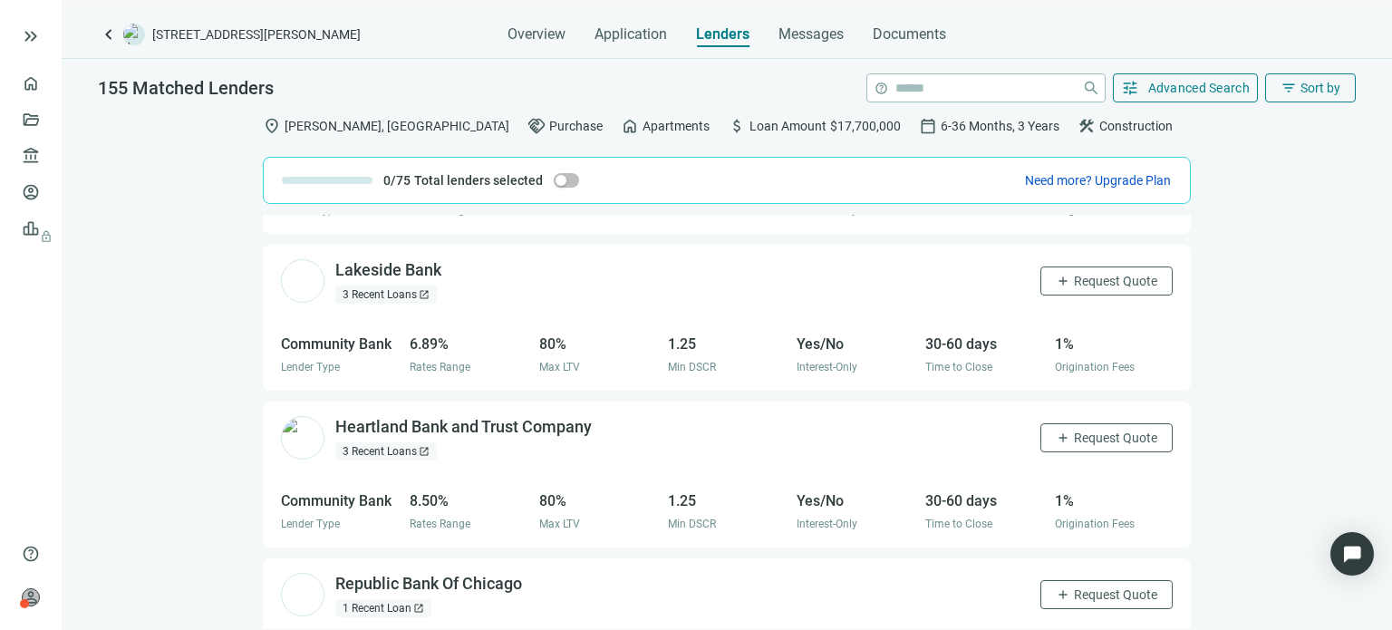
scroll to position [1412, 0]
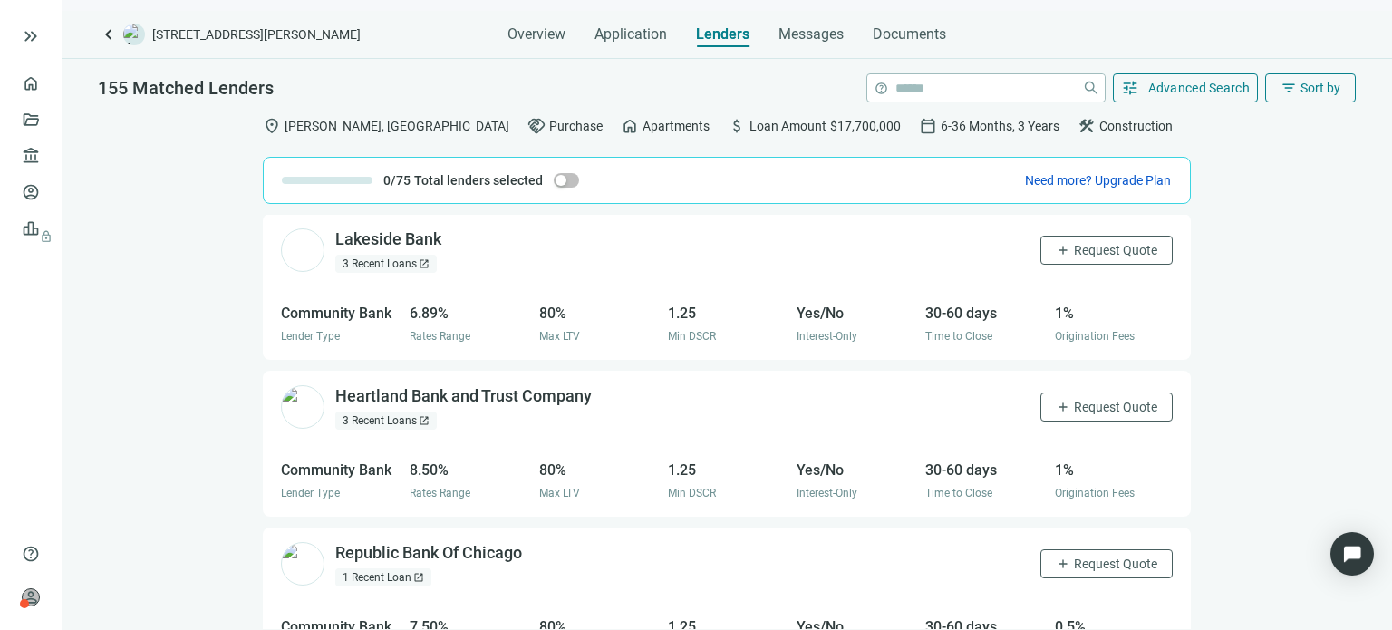
click at [398, 263] on div "3 Recent Loans open_in_new" at bounding box center [386, 264] width 102 height 18
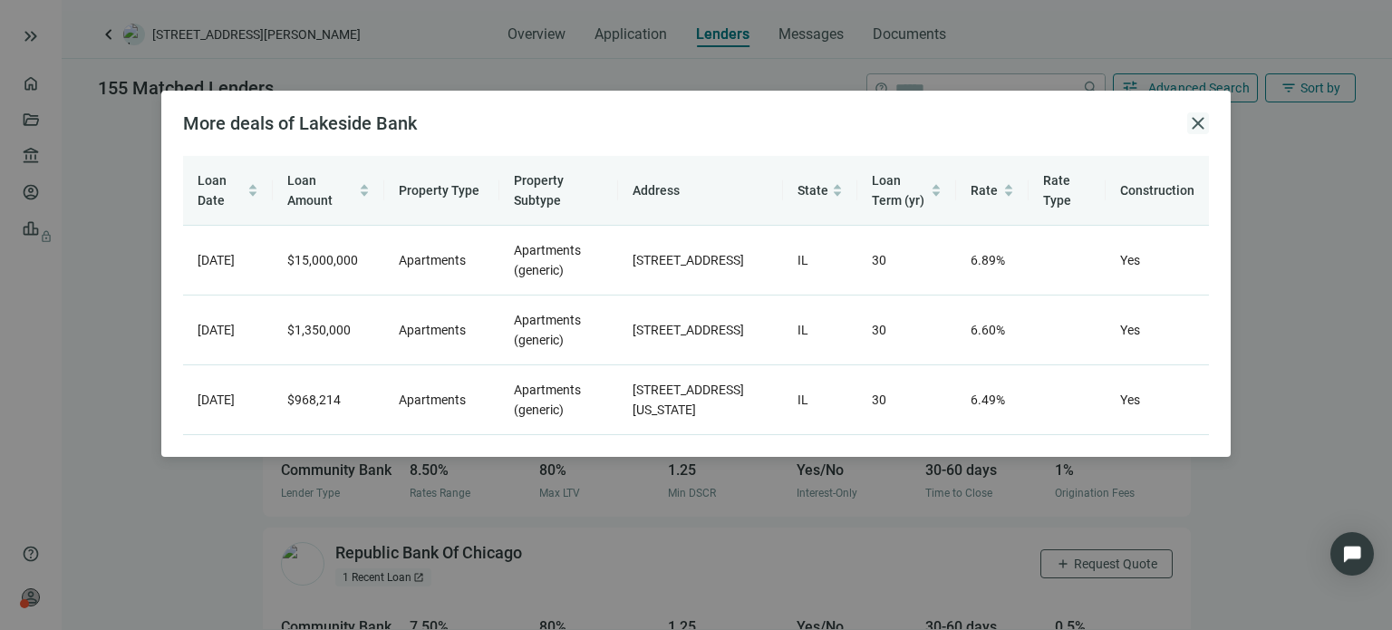
click at [1203, 131] on span "close" at bounding box center [1198, 123] width 22 height 22
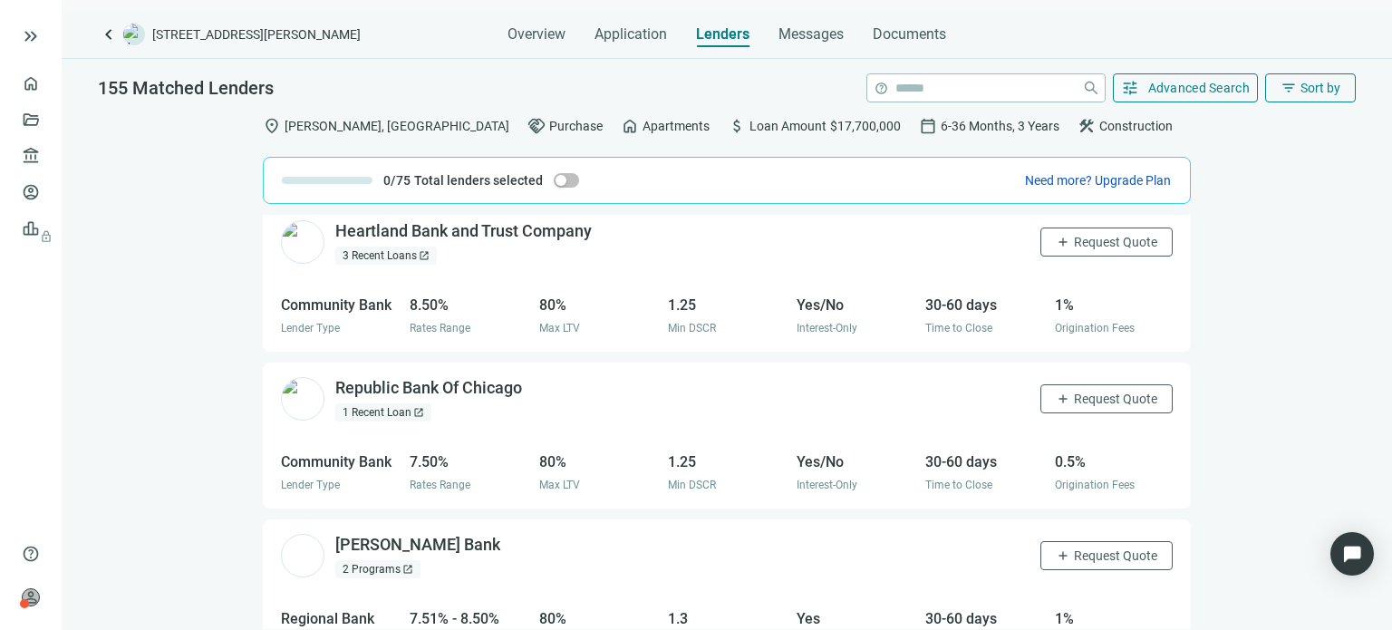
scroll to position [1594, 0]
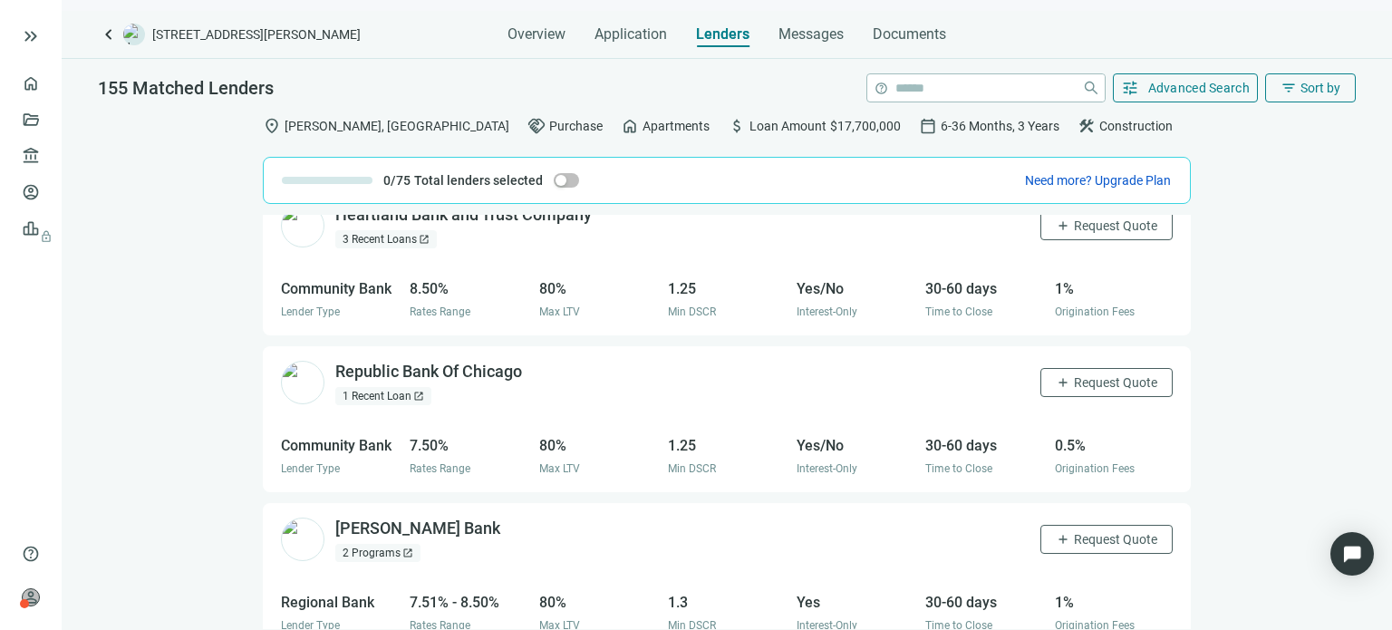
click at [363, 237] on div "3 Recent Loans open_in_new" at bounding box center [386, 239] width 102 height 18
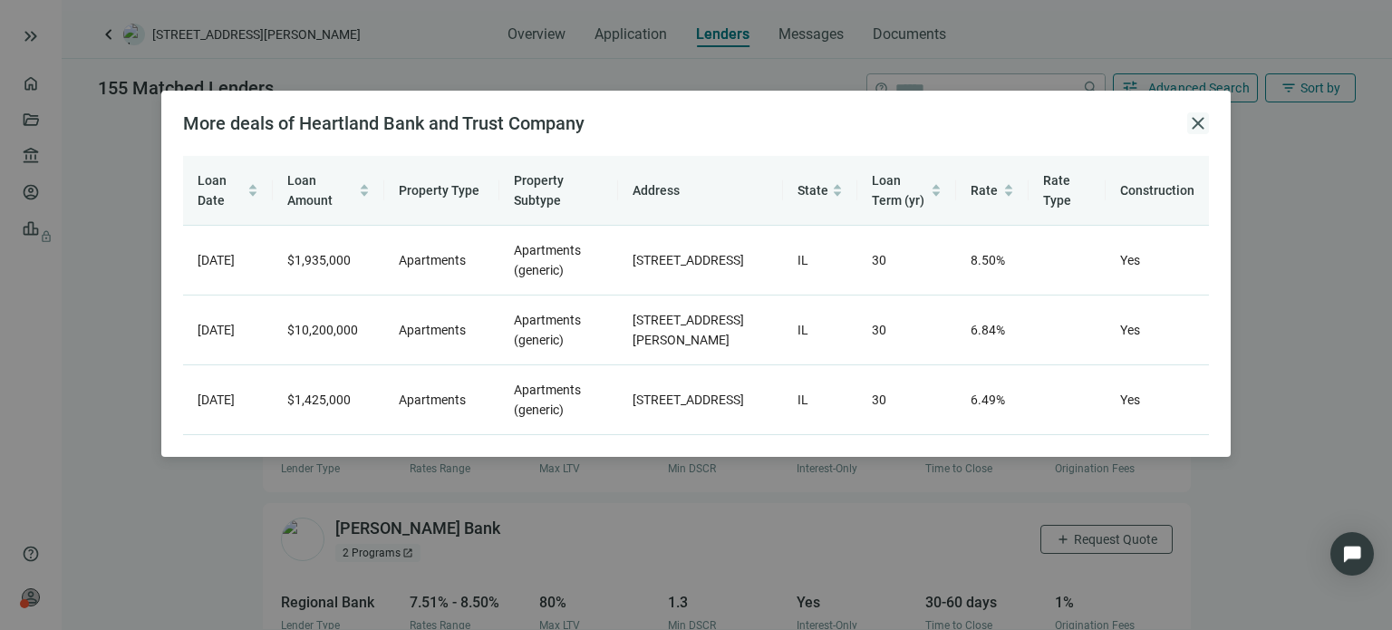
click at [1204, 124] on span "close" at bounding box center [1198, 123] width 22 height 22
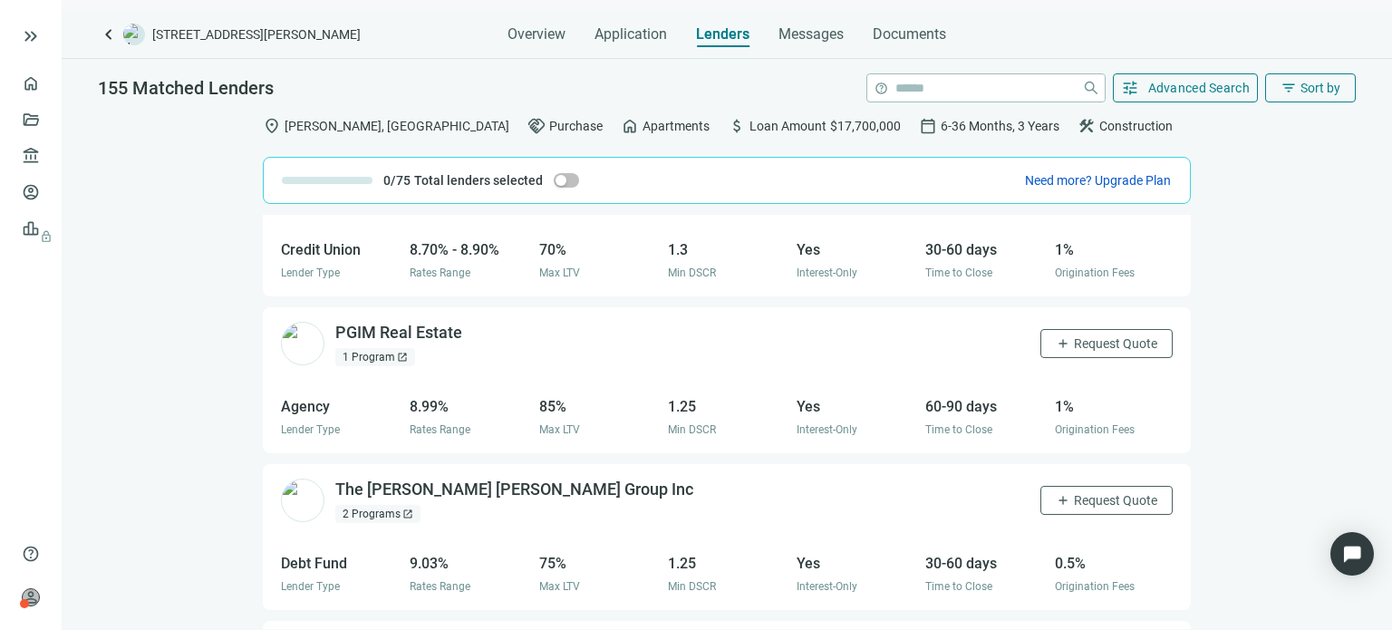
scroll to position [4338, 0]
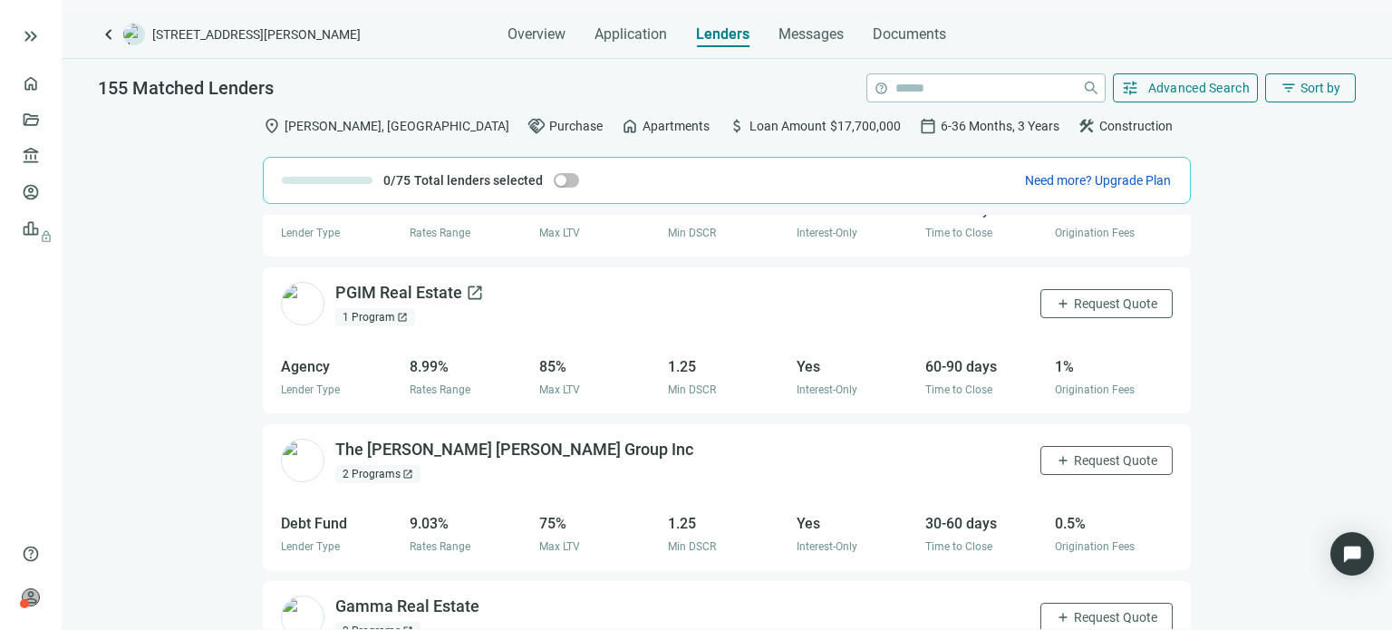
click at [402, 295] on div "PGIM Real Estate open_in_new" at bounding box center [409, 293] width 149 height 23
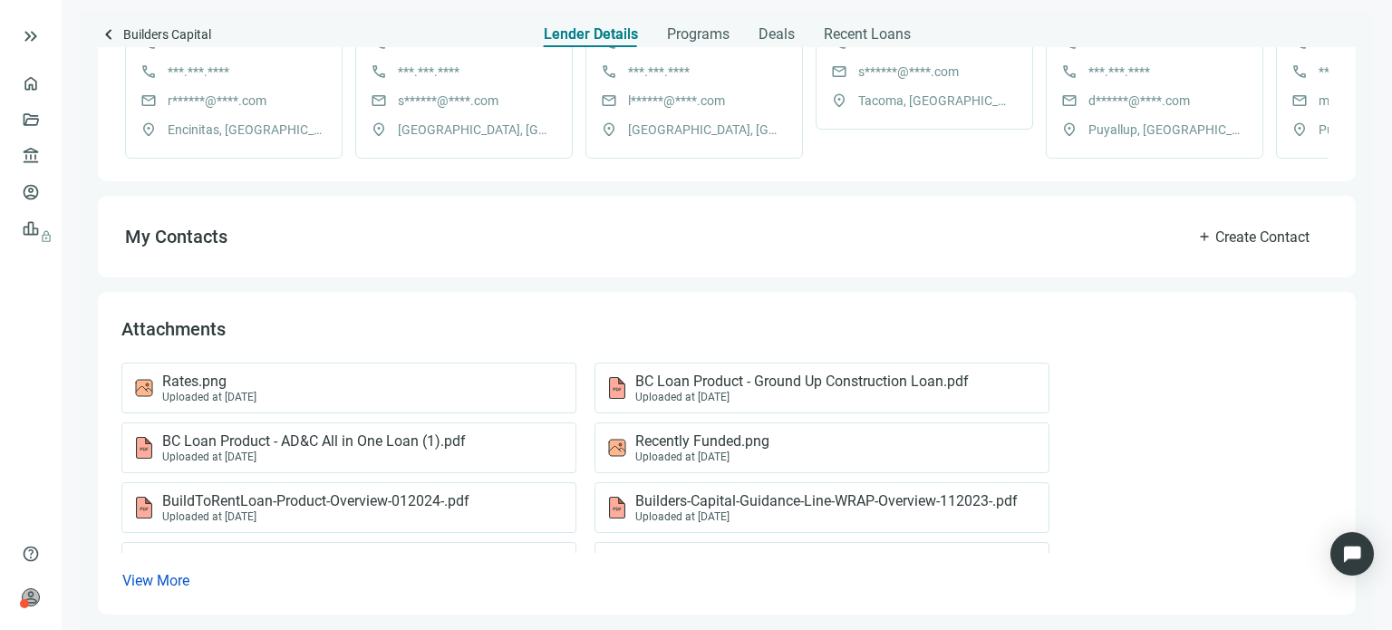
scroll to position [712, 0]
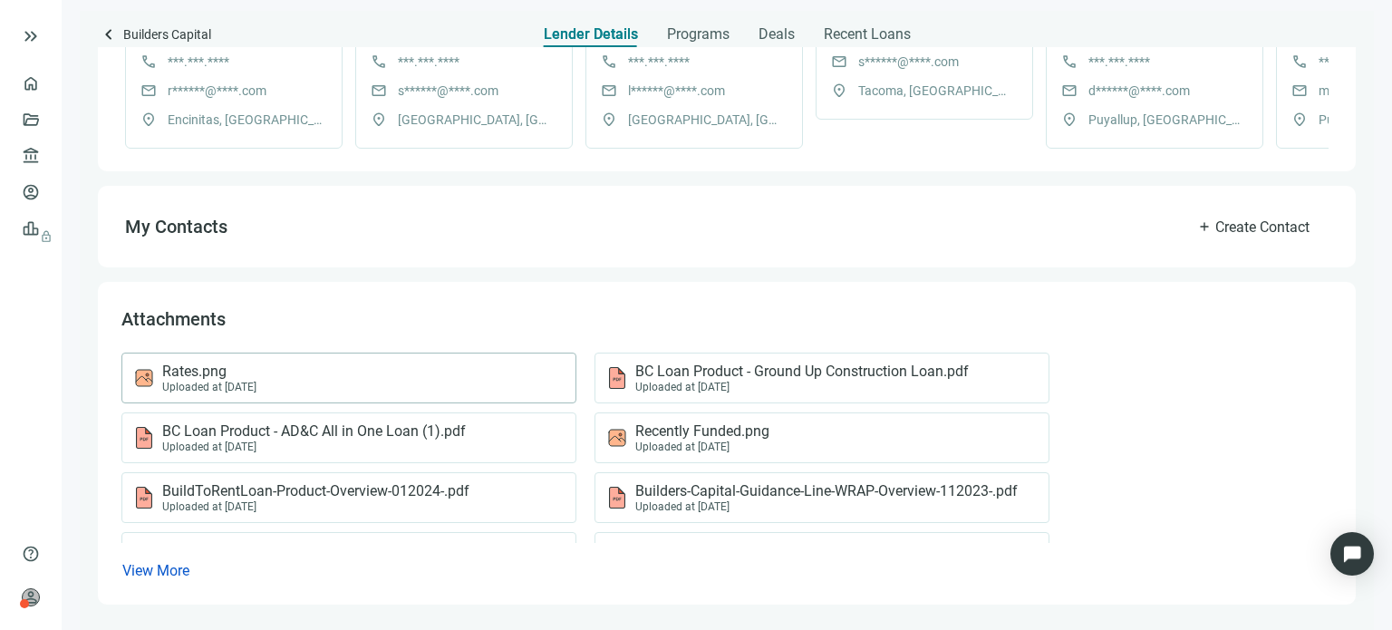
click at [238, 383] on div "Uploaded at [DATE]" at bounding box center [209, 387] width 94 height 13
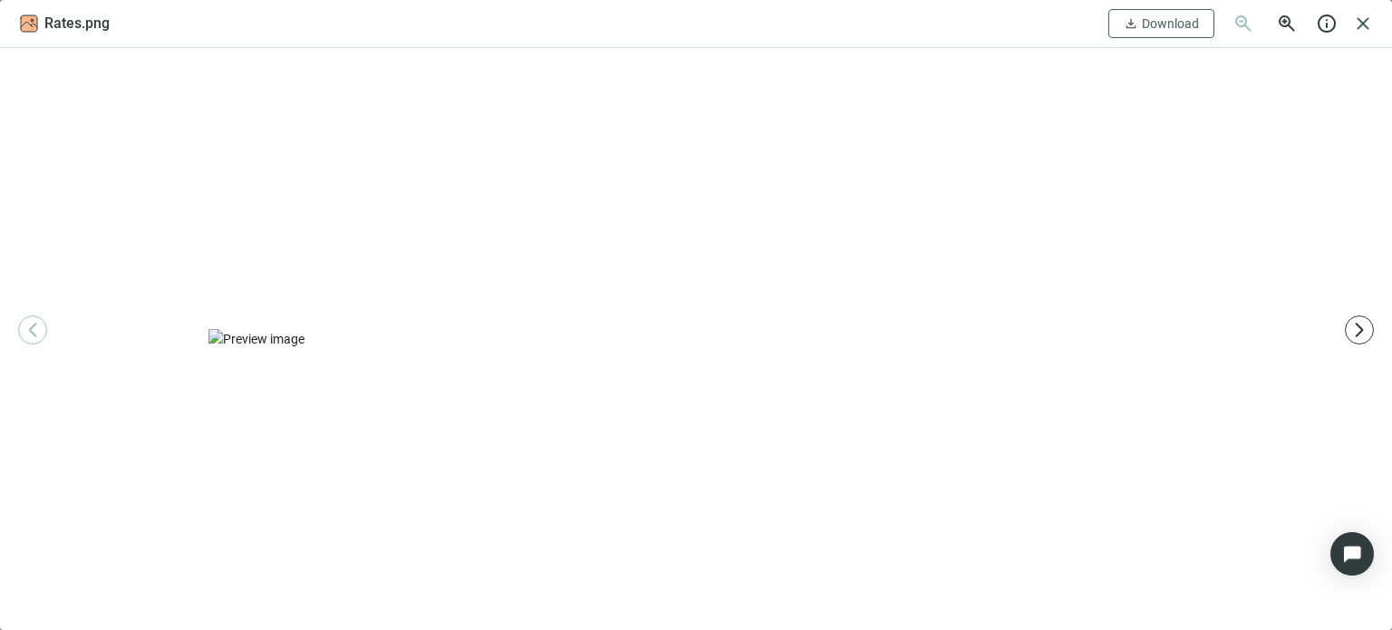
click at [441, 349] on img at bounding box center [695, 339] width 974 height 20
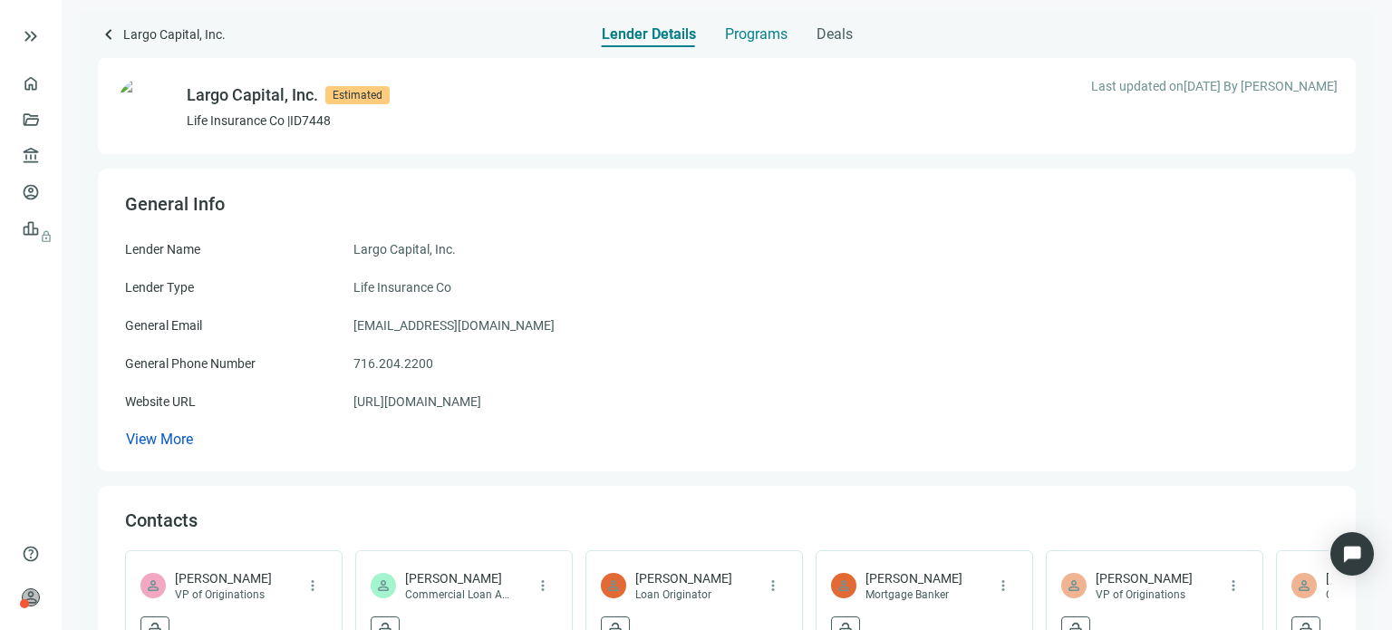
click at [743, 28] on span "Programs" at bounding box center [756, 34] width 63 height 18
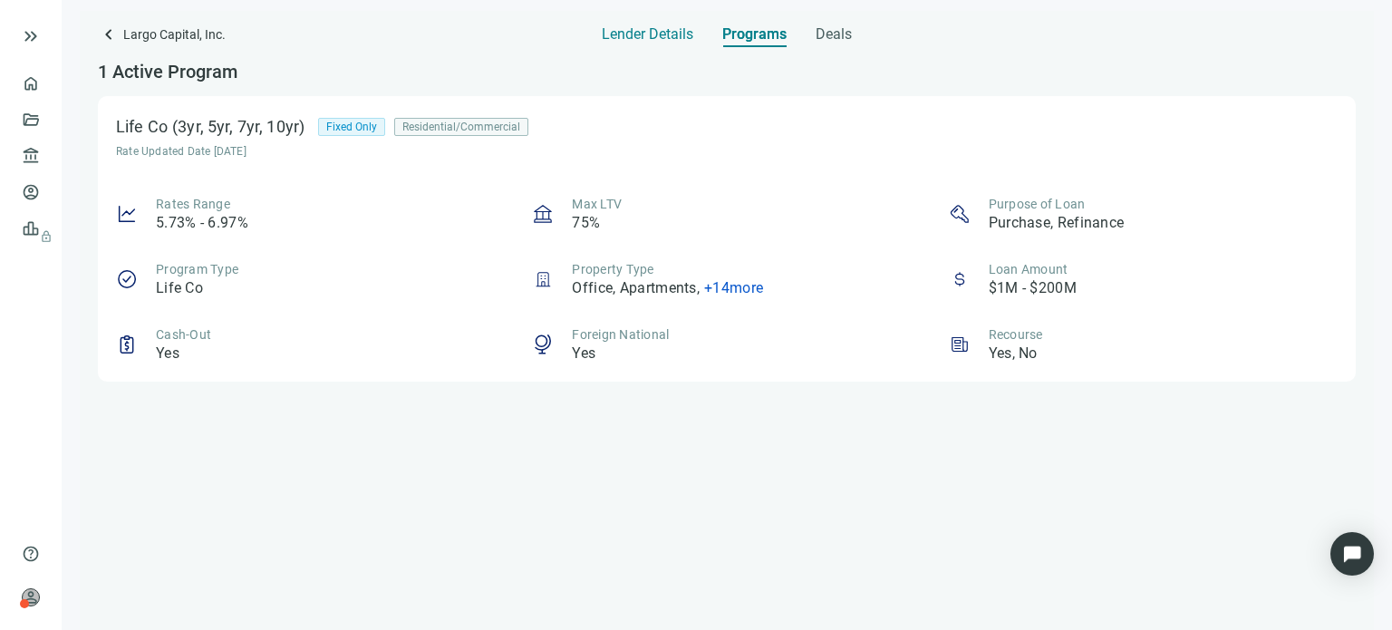
click at [656, 39] on span "Lender Details" at bounding box center [648, 34] width 92 height 18
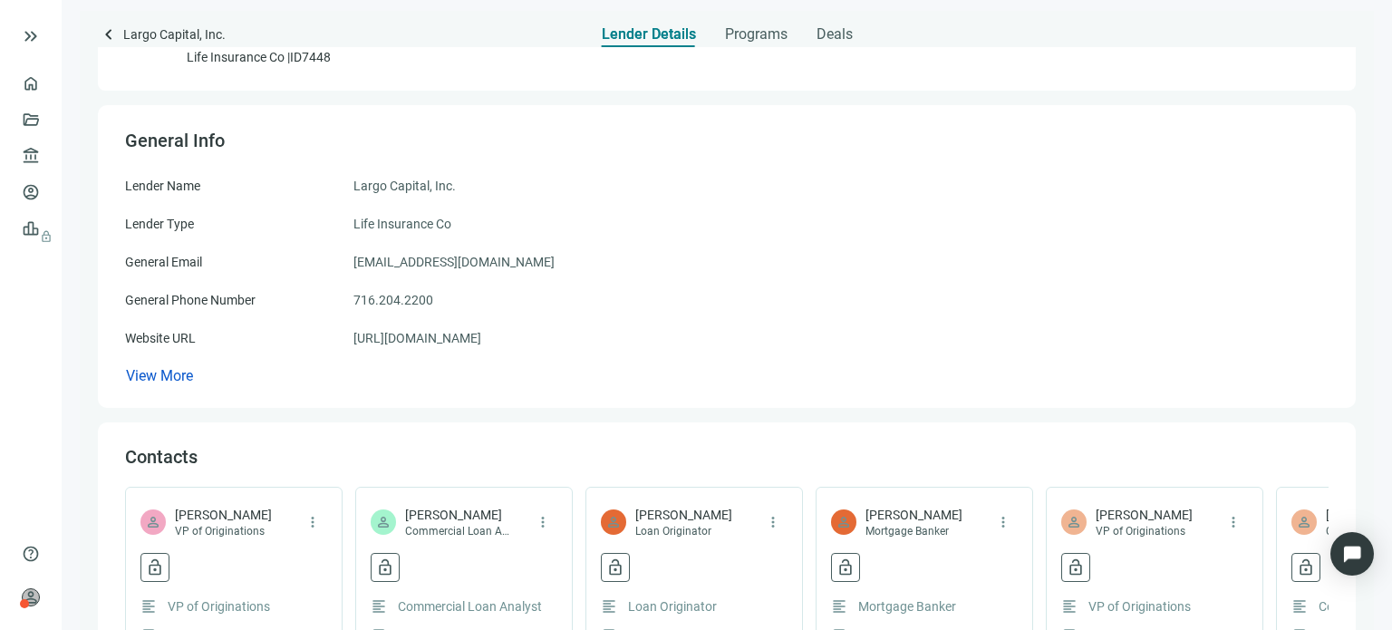
scroll to position [91, 0]
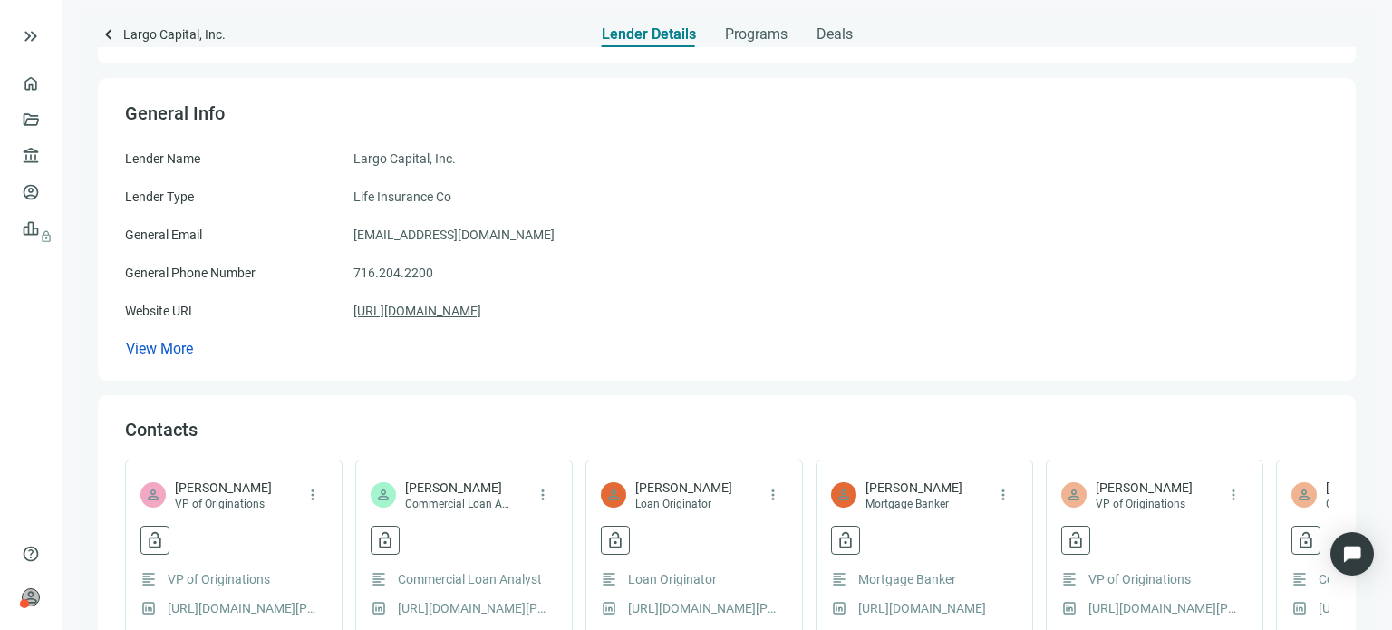
click at [428, 314] on link "[URL][DOMAIN_NAME]" at bounding box center [418, 311] width 128 height 20
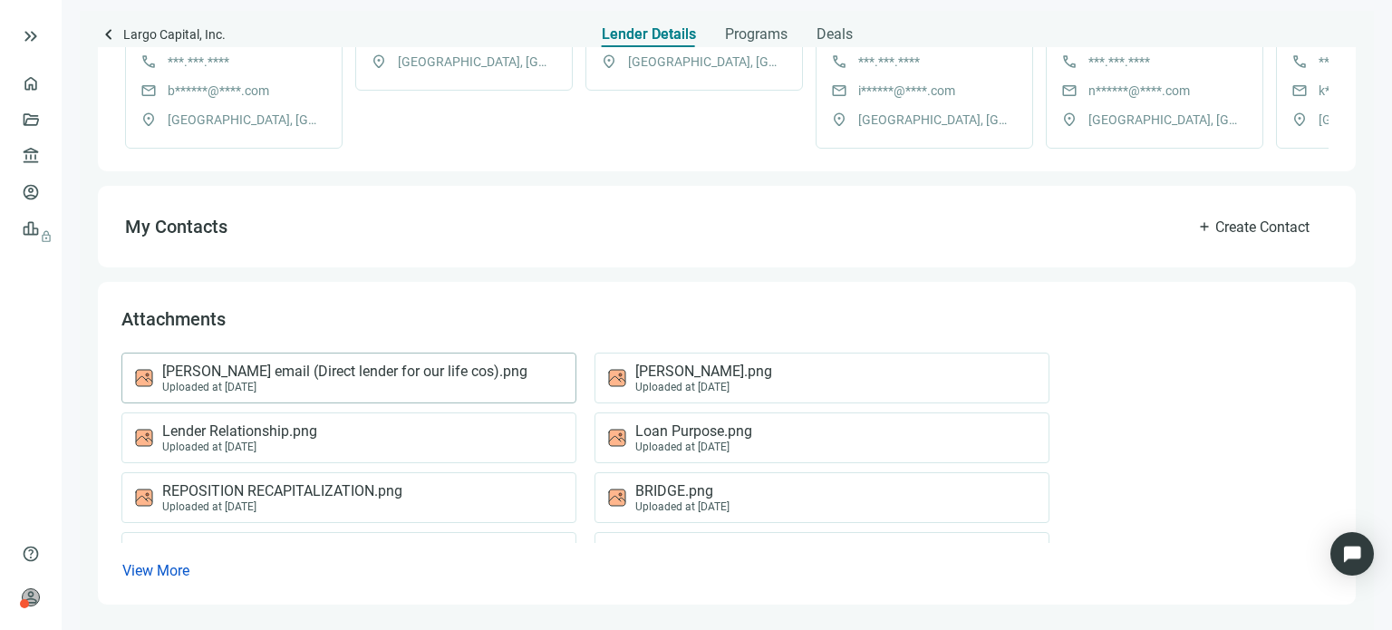
scroll to position [622, 0]
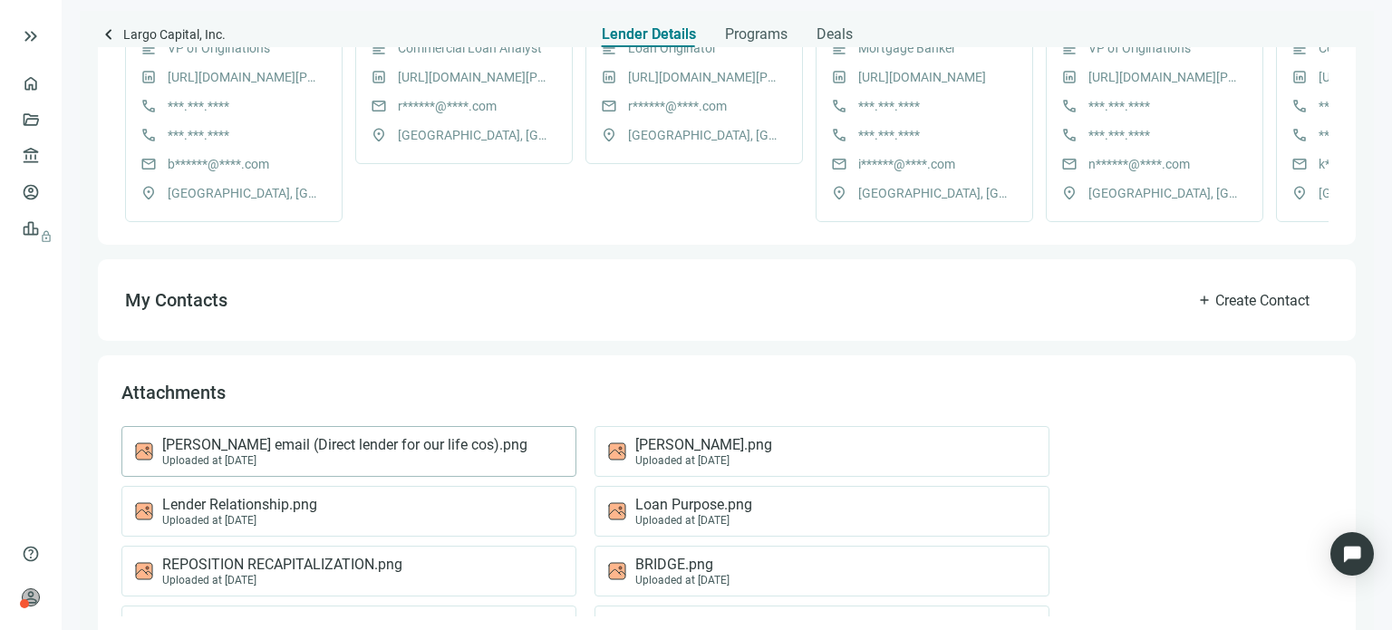
click at [283, 454] on span "[PERSON_NAME] email (Direct lender for our life cos).png" at bounding box center [344, 445] width 365 height 18
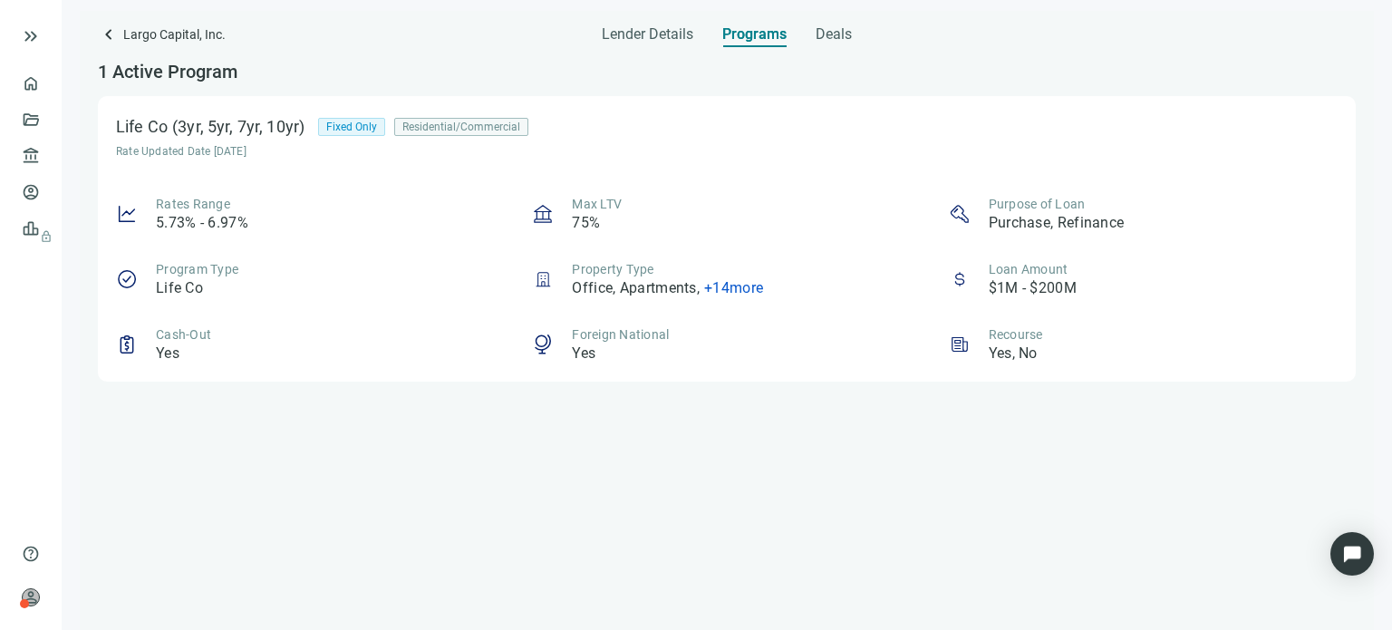
click at [712, 285] on span "+ 14 more" at bounding box center [733, 287] width 59 height 17
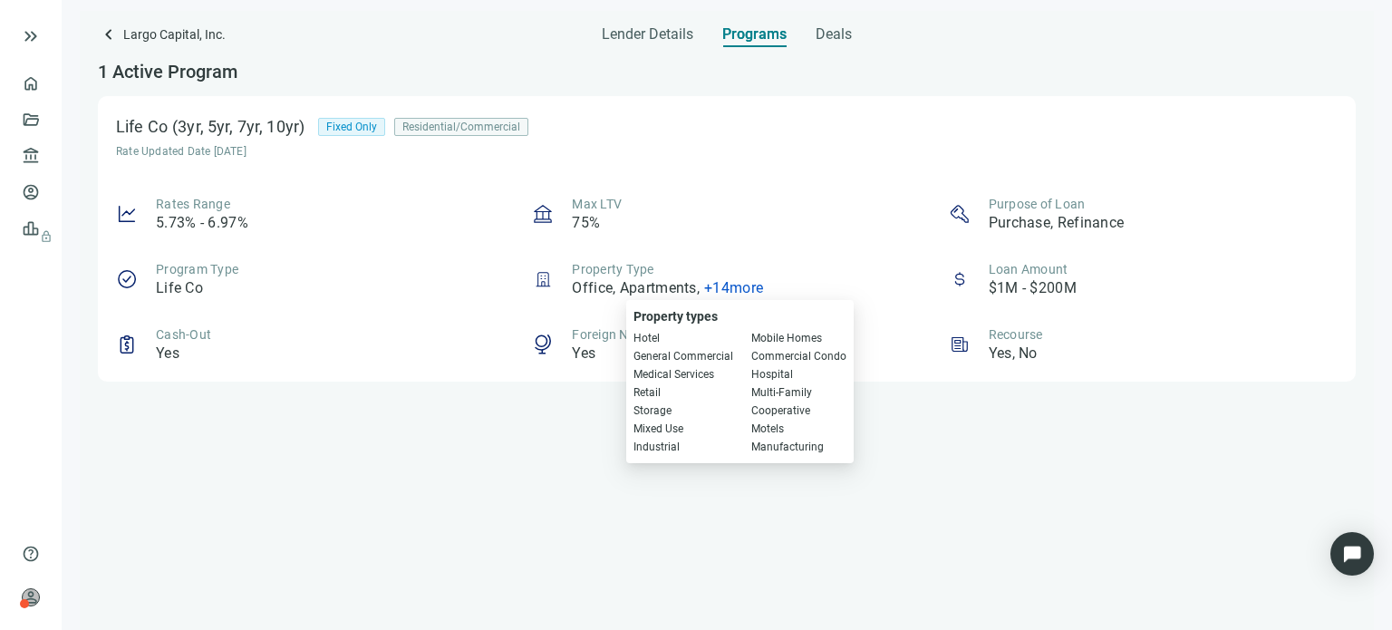
click at [659, 412] on span "Storage" at bounding box center [684, 411] width 100 height 18
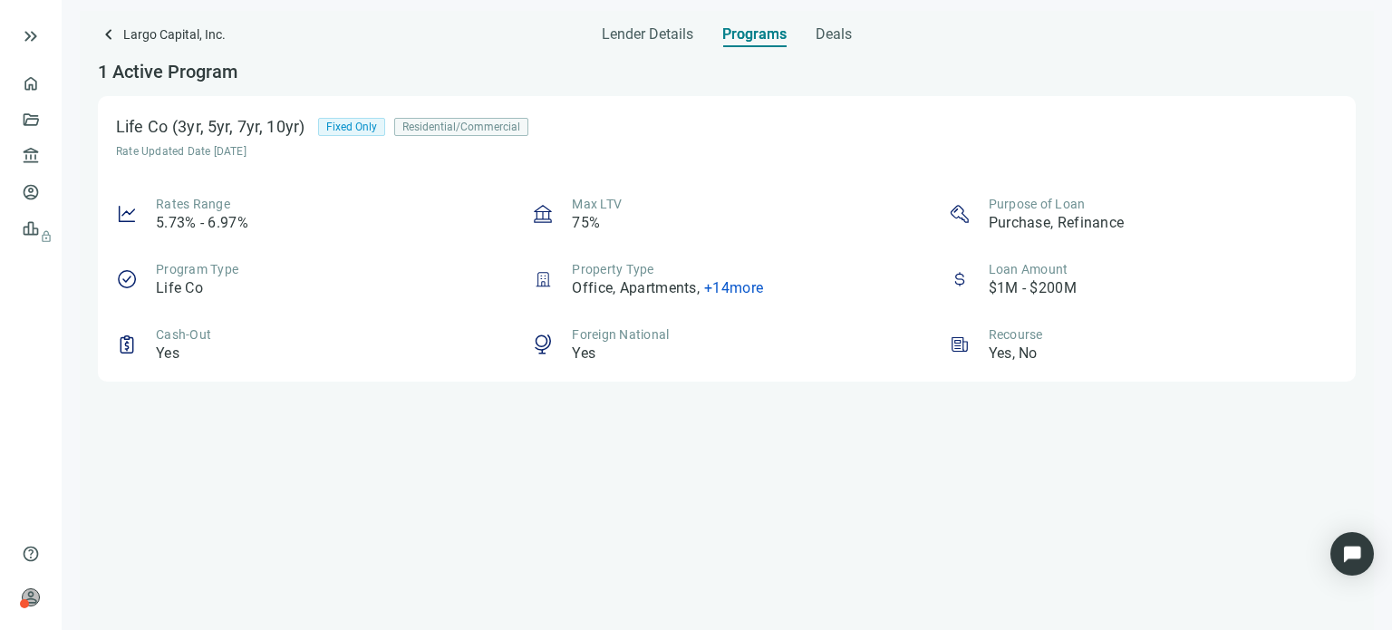
click at [601, 411] on div "1 Active Program Life Co (3yr, 5yr, 7yr, 10yr) Fixed Only Residential/Commercia…" at bounding box center [727, 338] width 1258 height 583
click at [625, 39] on span "Lender Details" at bounding box center [648, 34] width 92 height 18
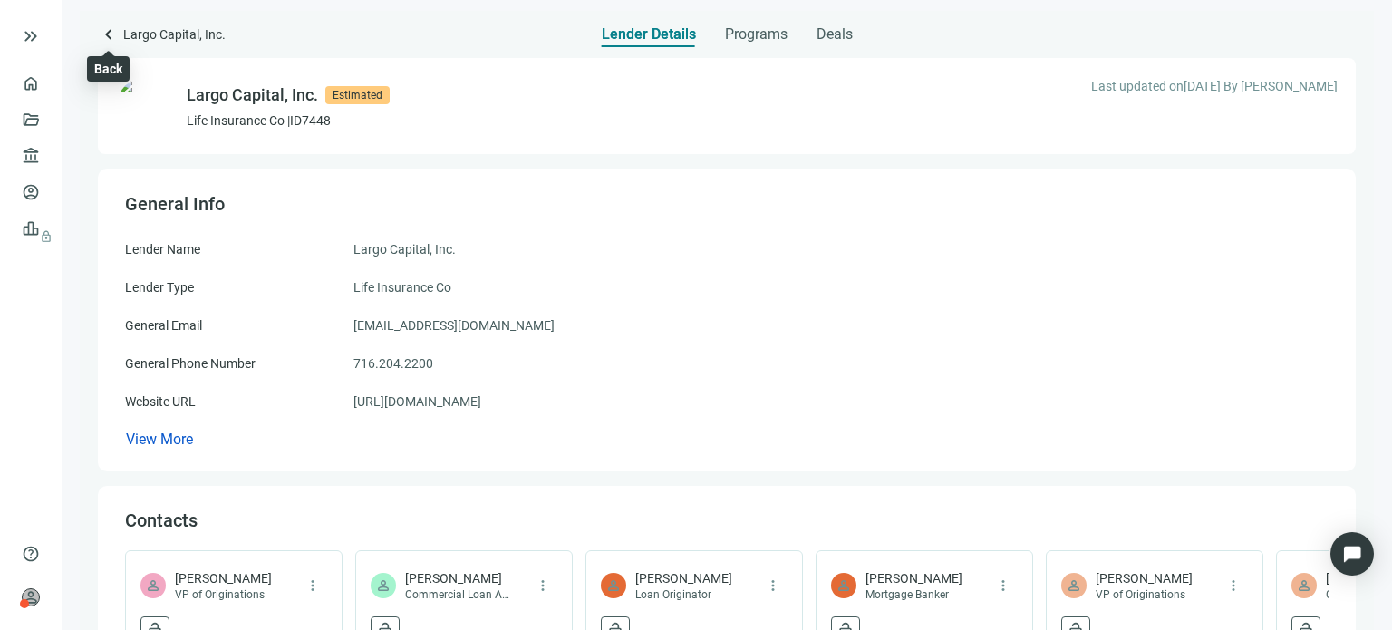
click at [108, 39] on span "keyboard_arrow_left" at bounding box center [109, 35] width 22 height 22
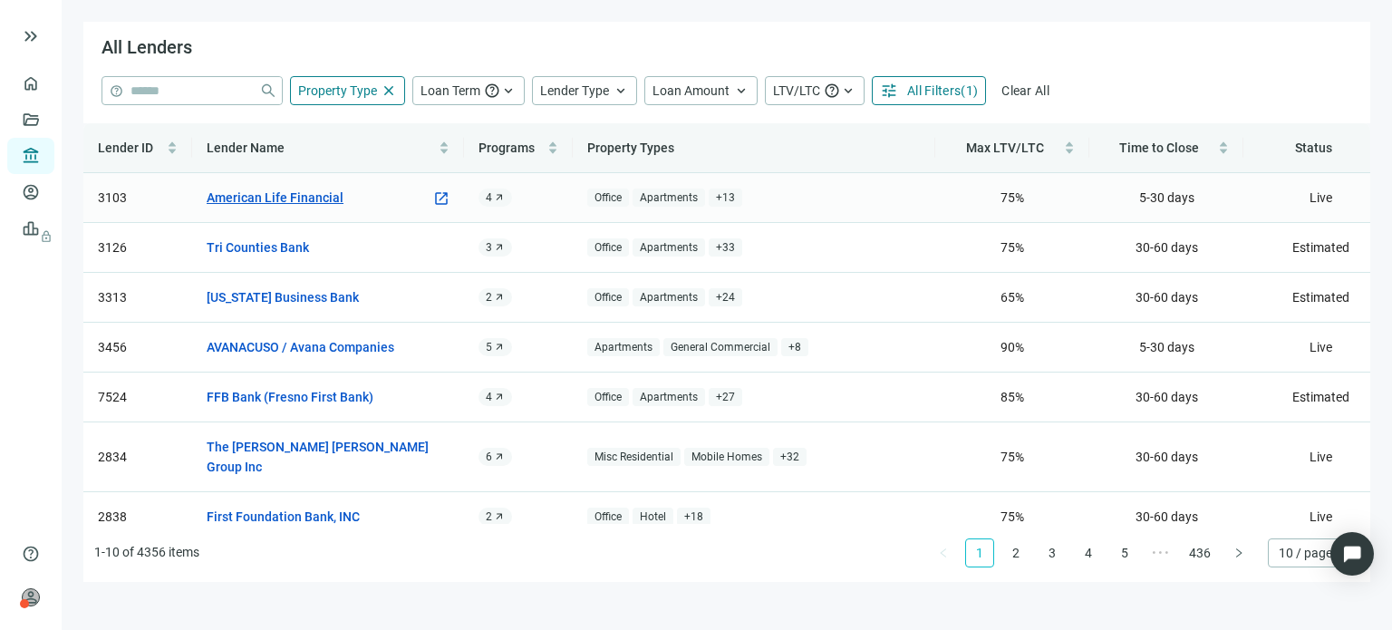
click at [300, 195] on link "American Life Financial" at bounding box center [275, 198] width 137 height 20
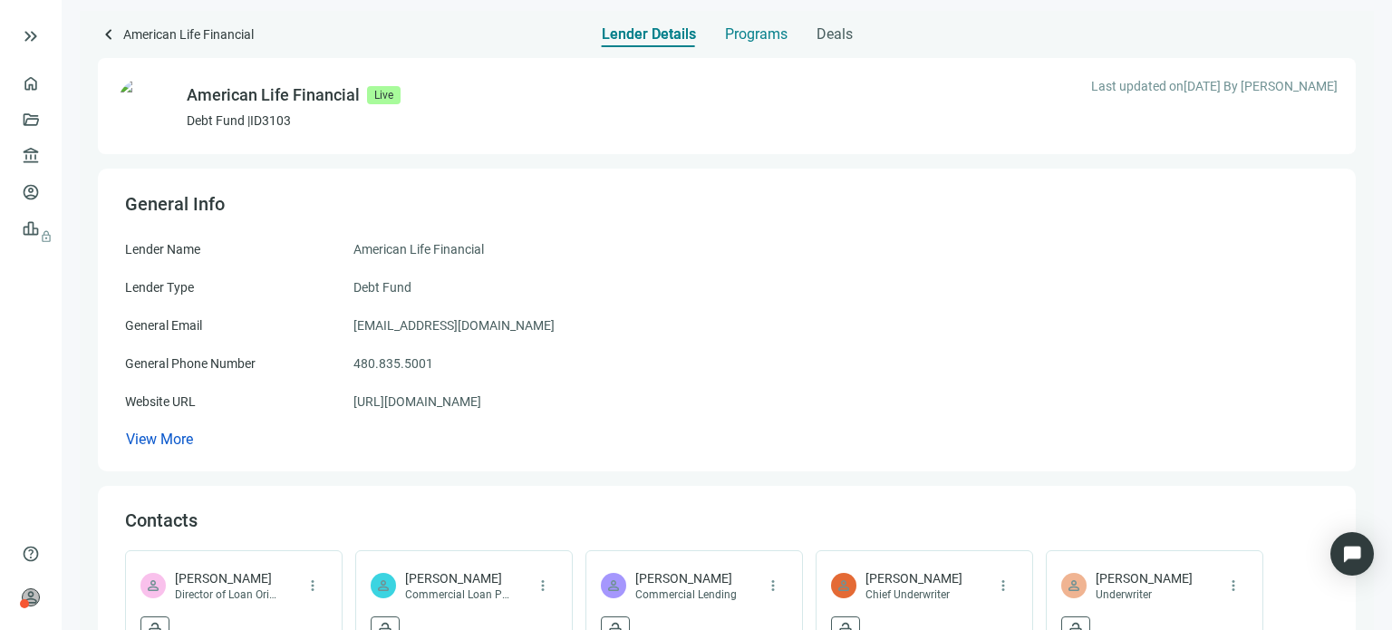
click at [771, 31] on span "Programs" at bounding box center [756, 34] width 63 height 18
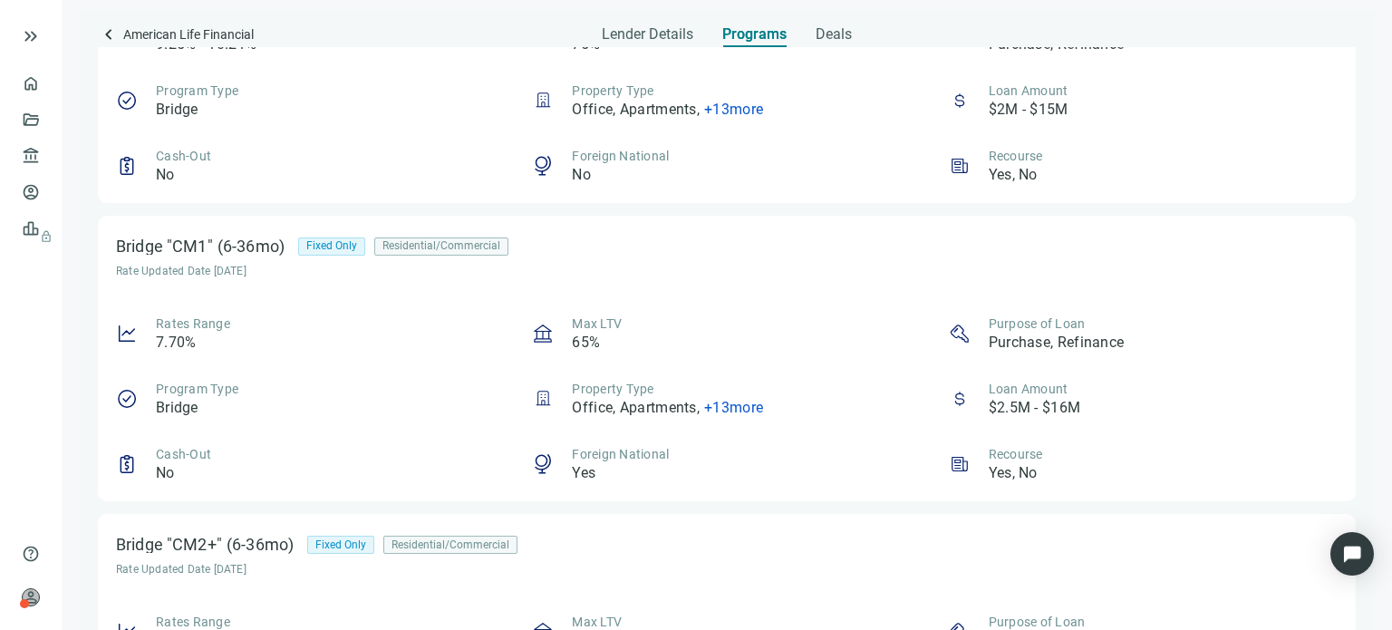
scroll to position [407, 0]
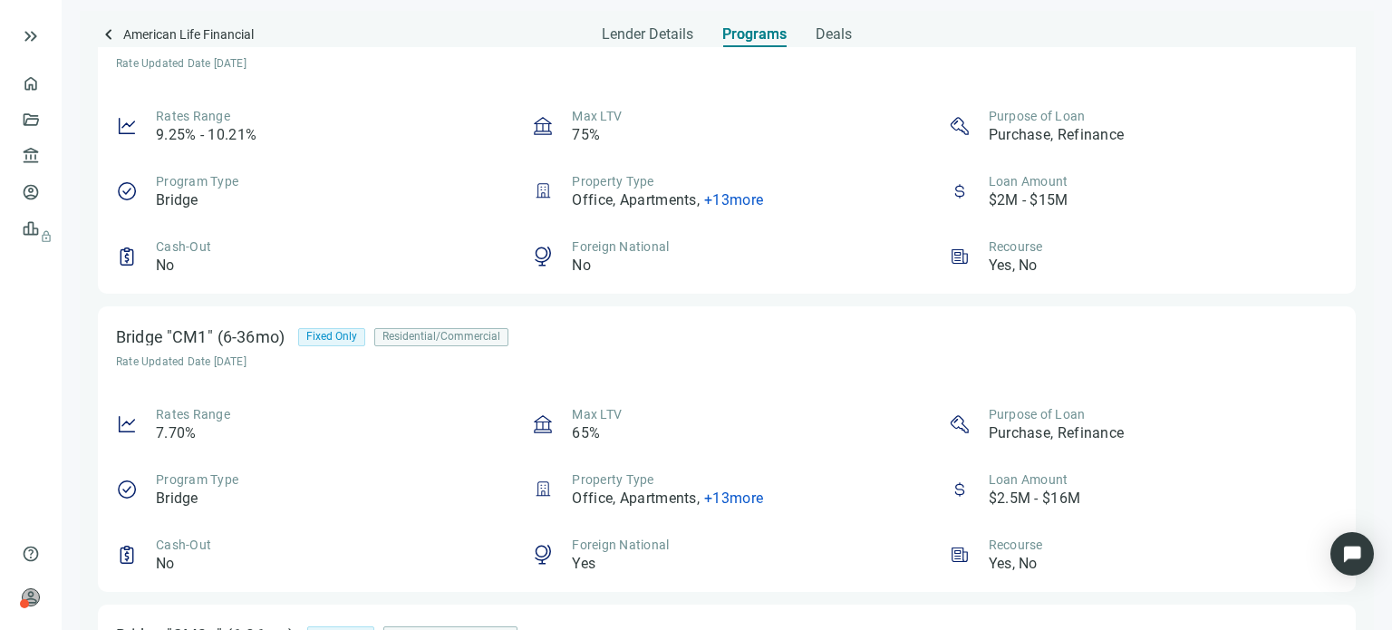
drag, startPoint x: 716, startPoint y: 111, endPoint x: 528, endPoint y: 148, distance: 192.0
click at [528, 148] on div "Rates Range 9.25% - 10.21% Max LTV 75% Purpose of Loan Purchase, Refinance Prog…" at bounding box center [727, 191] width 1222 height 169
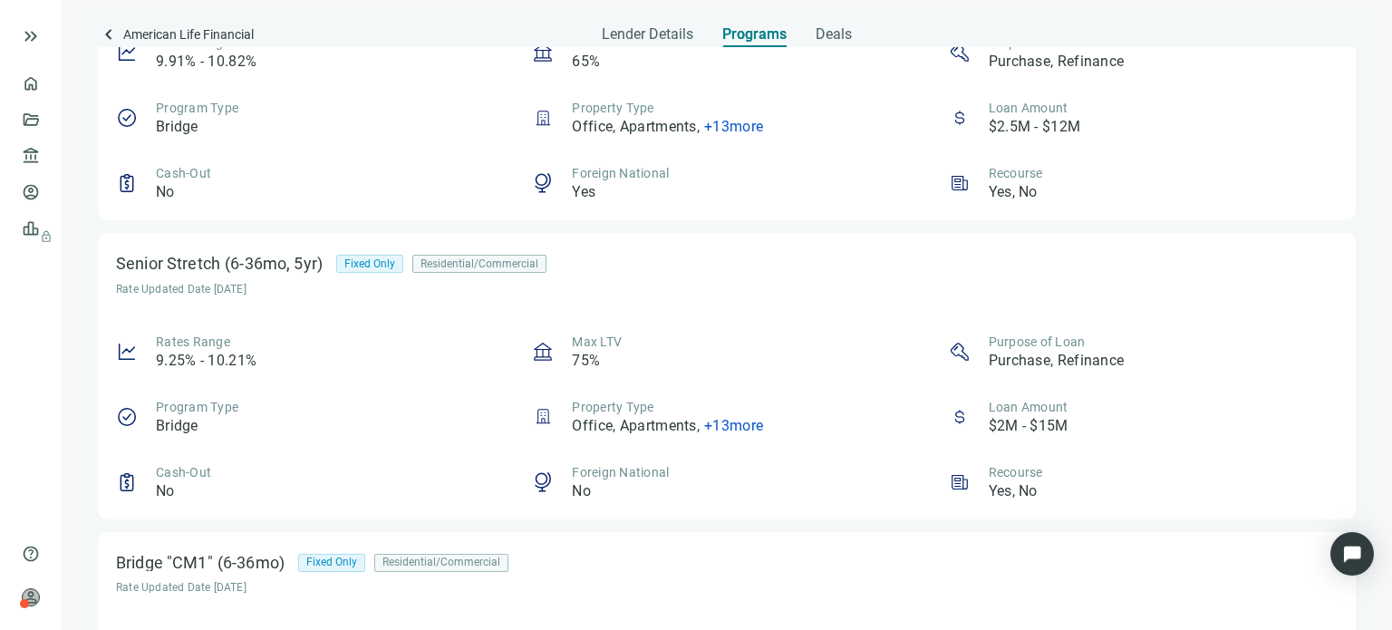
scroll to position [0, 0]
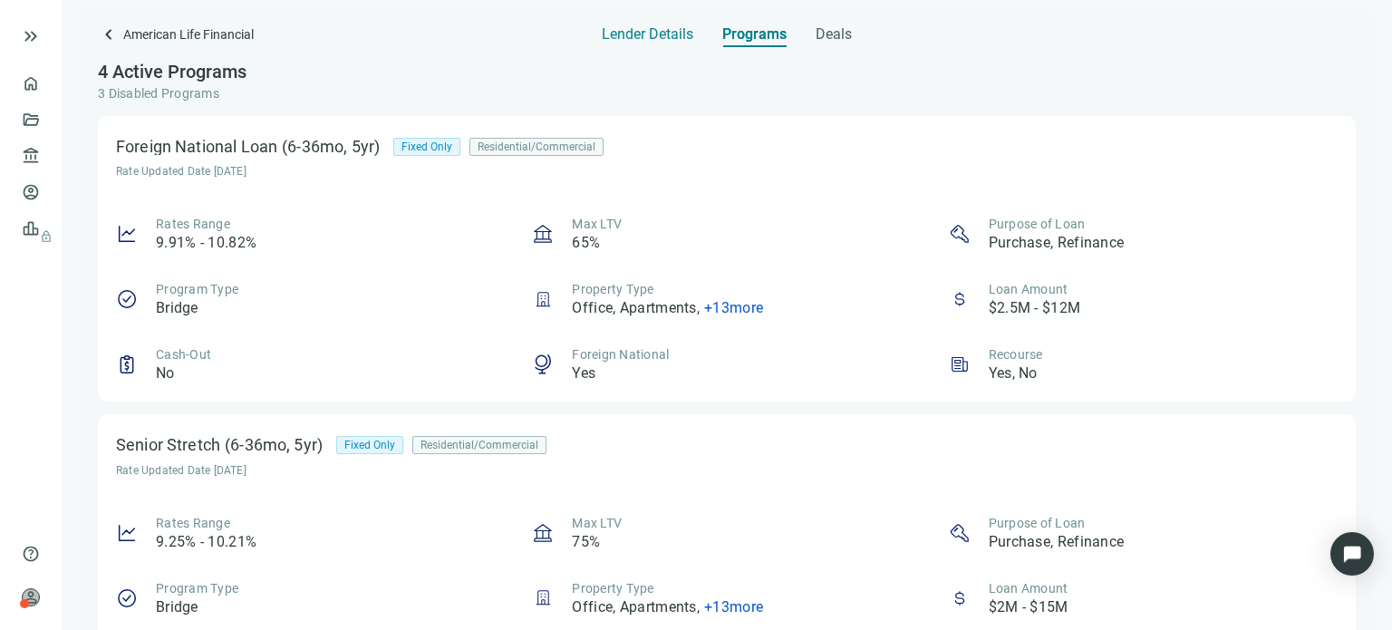
click at [615, 38] on span "Lender Details" at bounding box center [648, 34] width 92 height 18
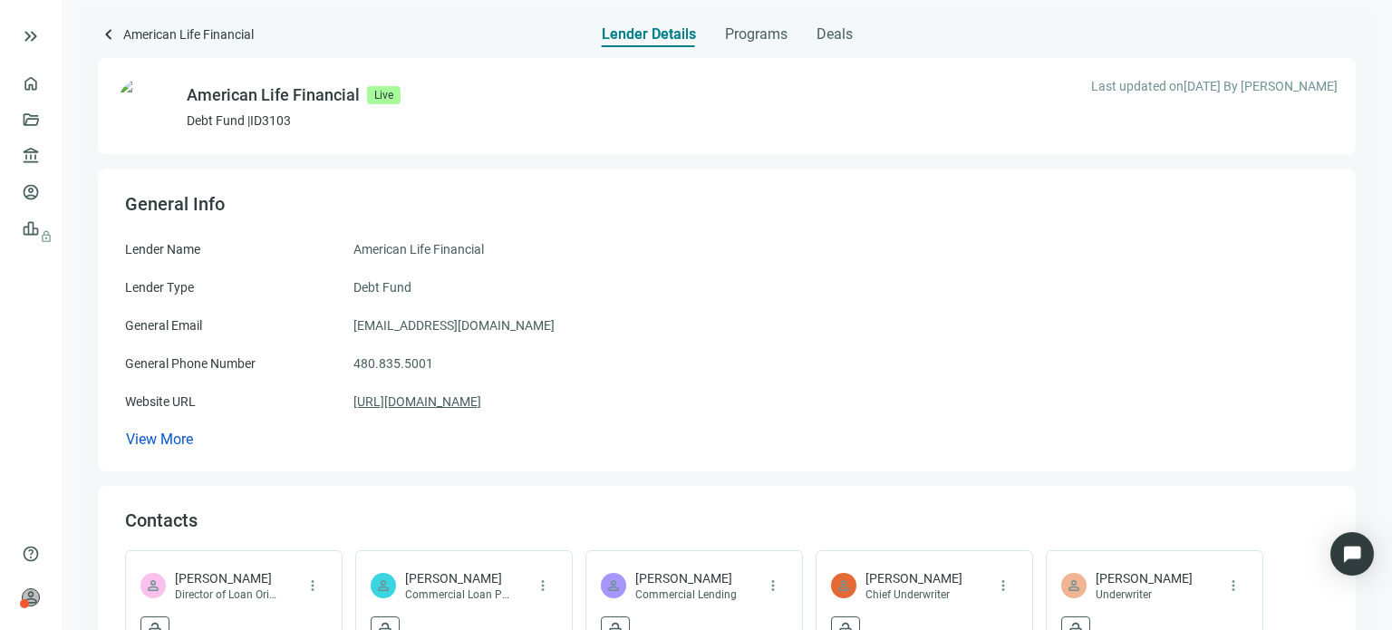
click at [431, 401] on link "[URL][DOMAIN_NAME]" at bounding box center [418, 402] width 128 height 20
click at [739, 36] on span "Programs" at bounding box center [756, 34] width 63 height 18
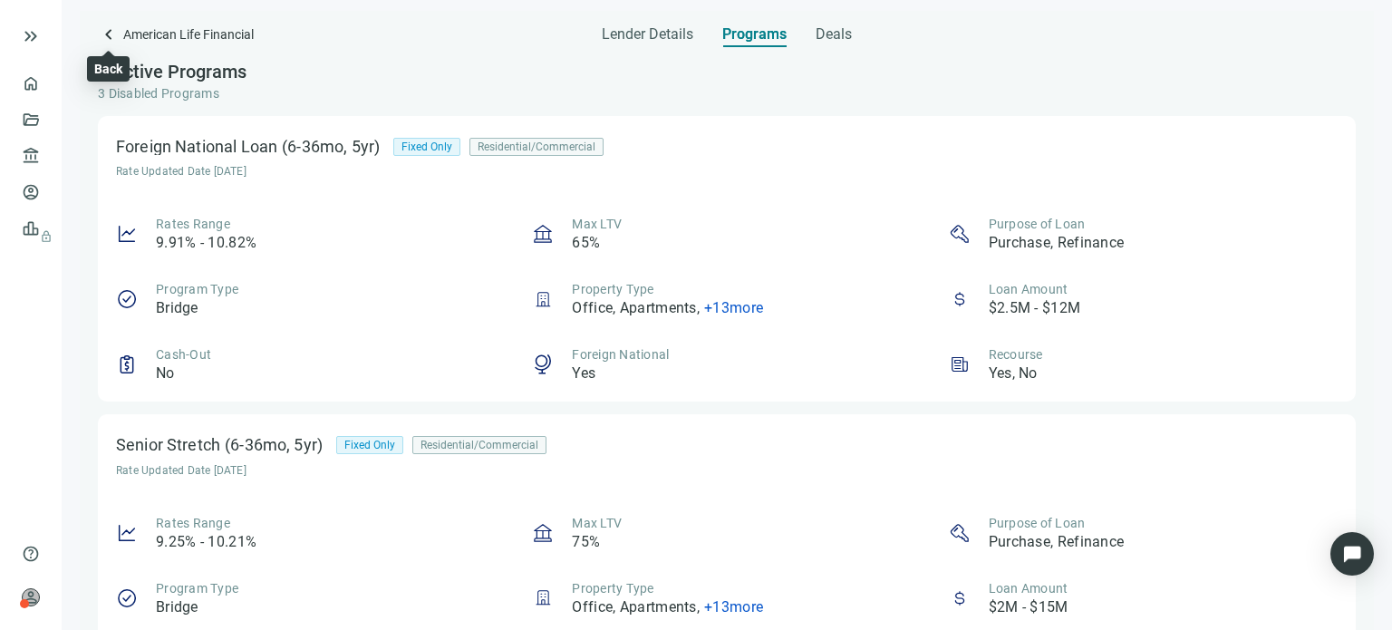
click at [106, 31] on span "keyboard_arrow_left" at bounding box center [109, 35] width 22 height 22
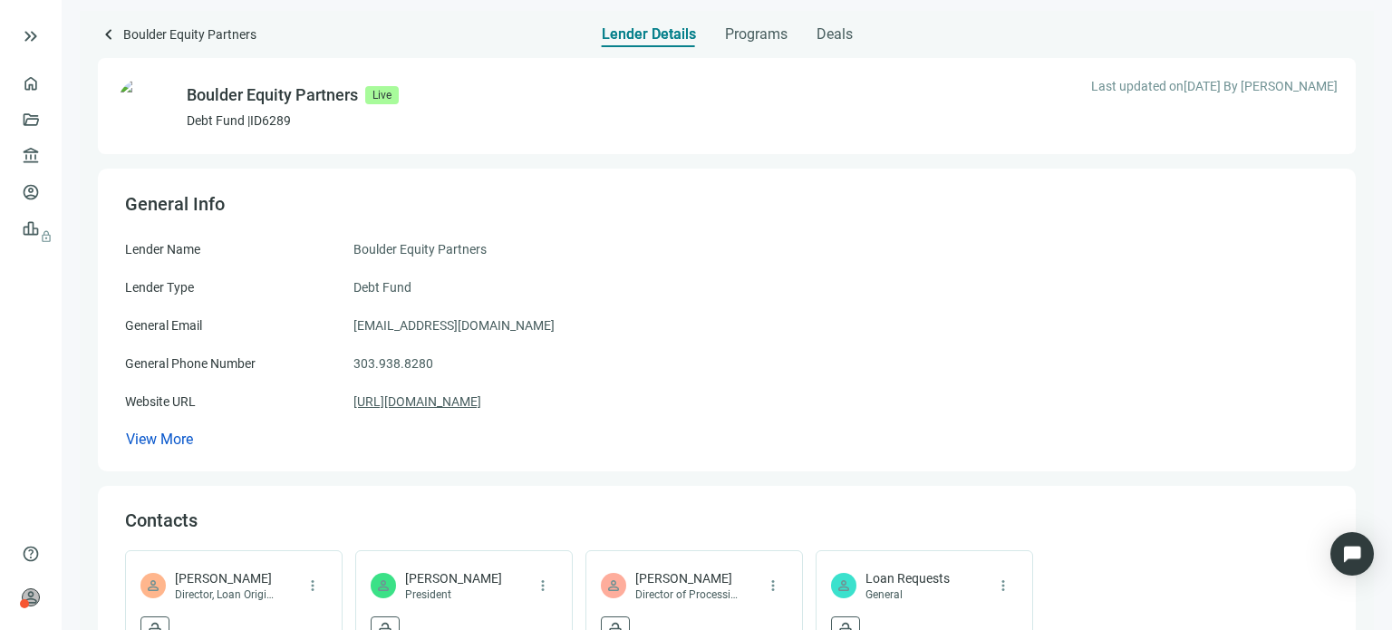
click at [424, 406] on link "[URL][DOMAIN_NAME]" at bounding box center [418, 402] width 128 height 20
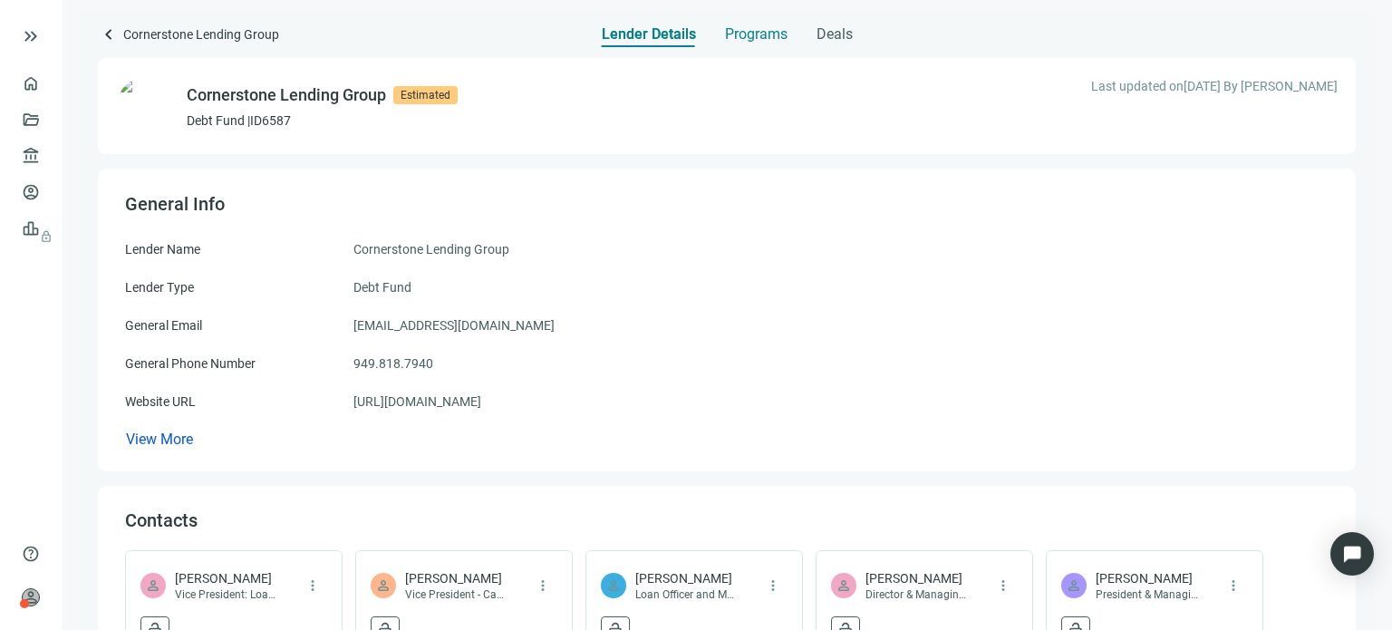
click at [758, 30] on span "Programs" at bounding box center [756, 34] width 63 height 18
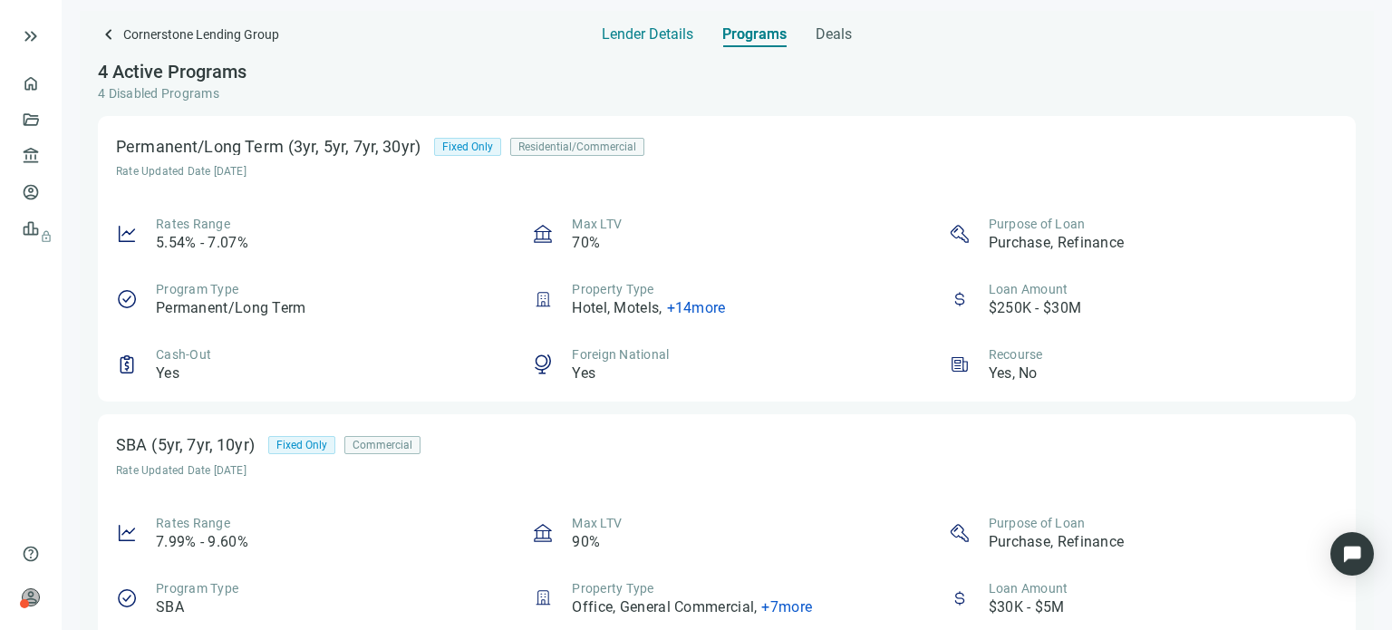
click at [628, 41] on span "Lender Details" at bounding box center [648, 34] width 92 height 18
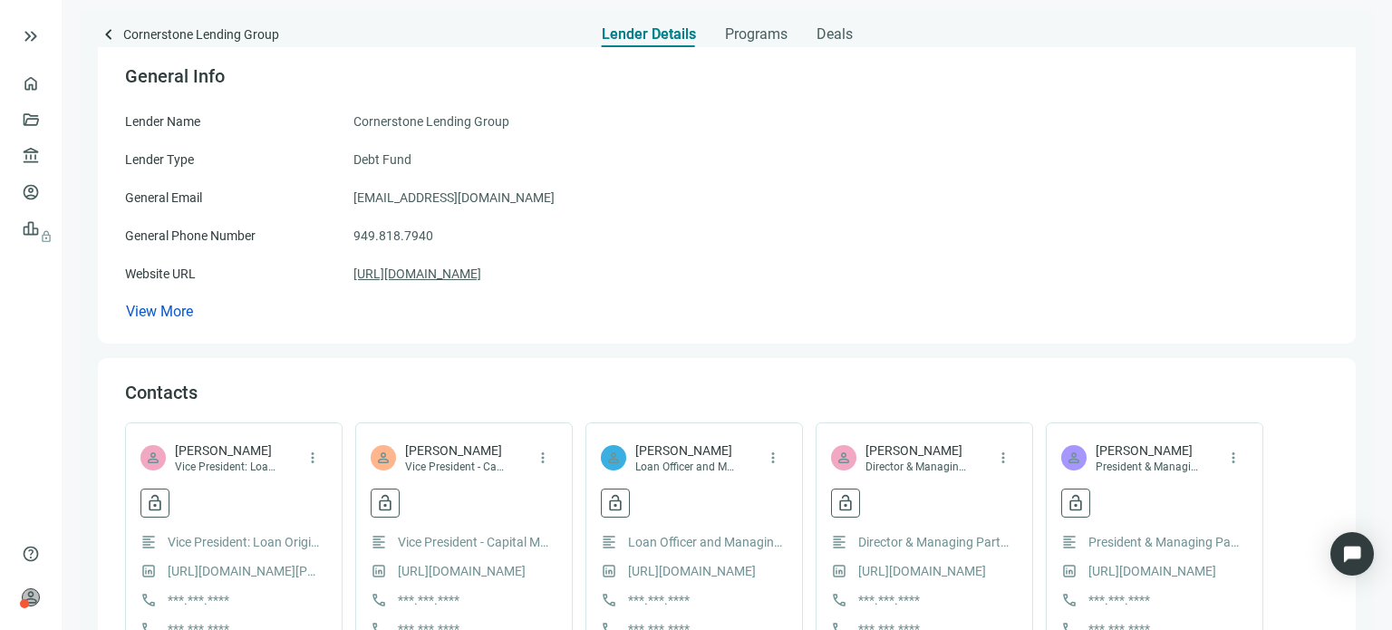
scroll to position [91, 0]
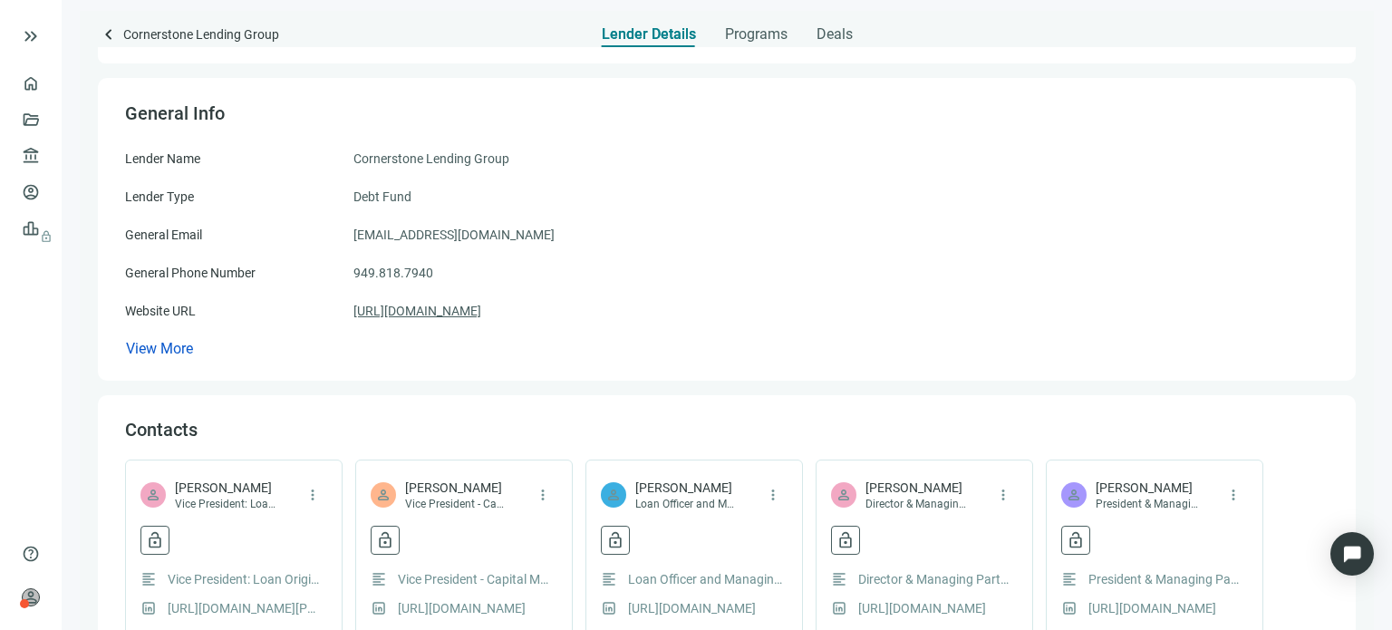
click at [441, 312] on link "[URL][DOMAIN_NAME]" at bounding box center [418, 311] width 128 height 20
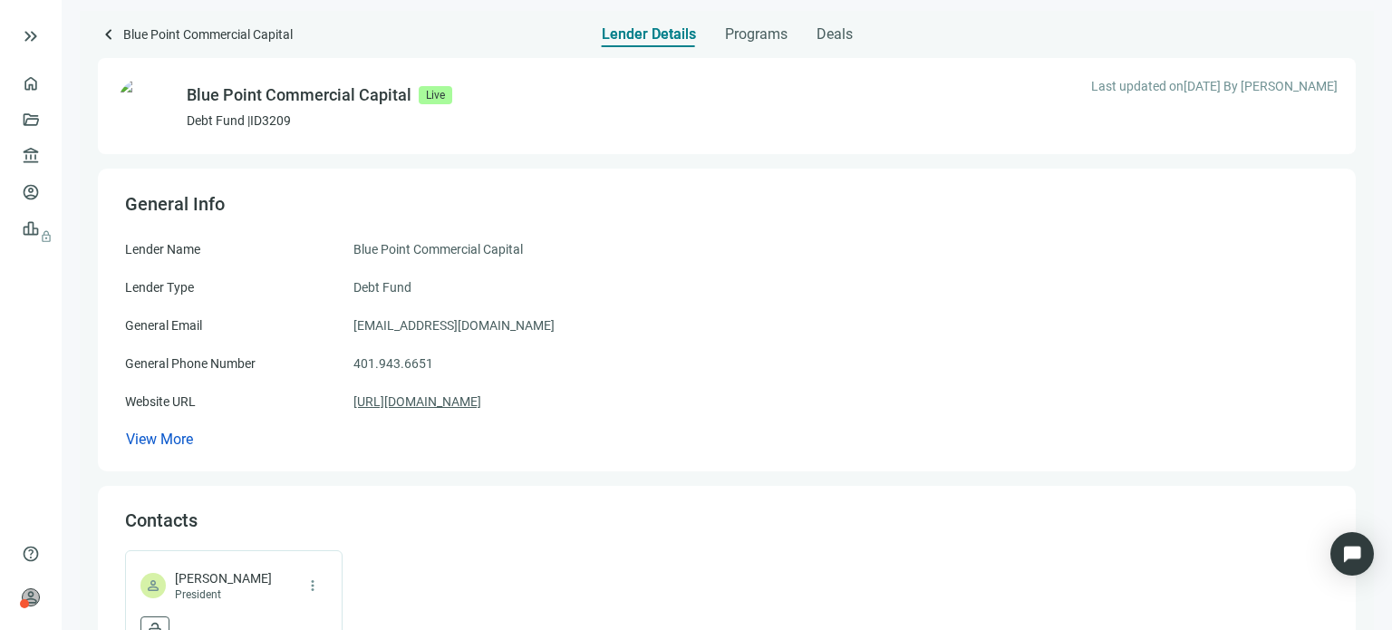
click at [445, 400] on link "[URL][DOMAIN_NAME]" at bounding box center [418, 402] width 128 height 20
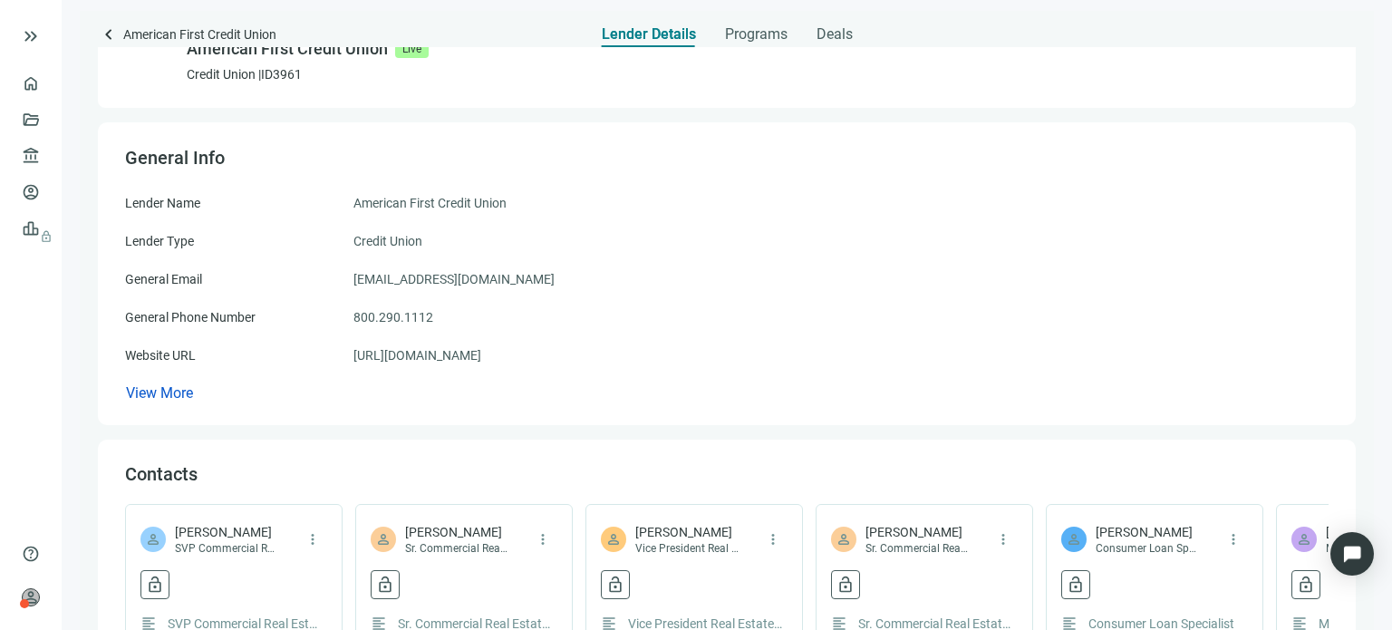
scroll to position [91, 0]
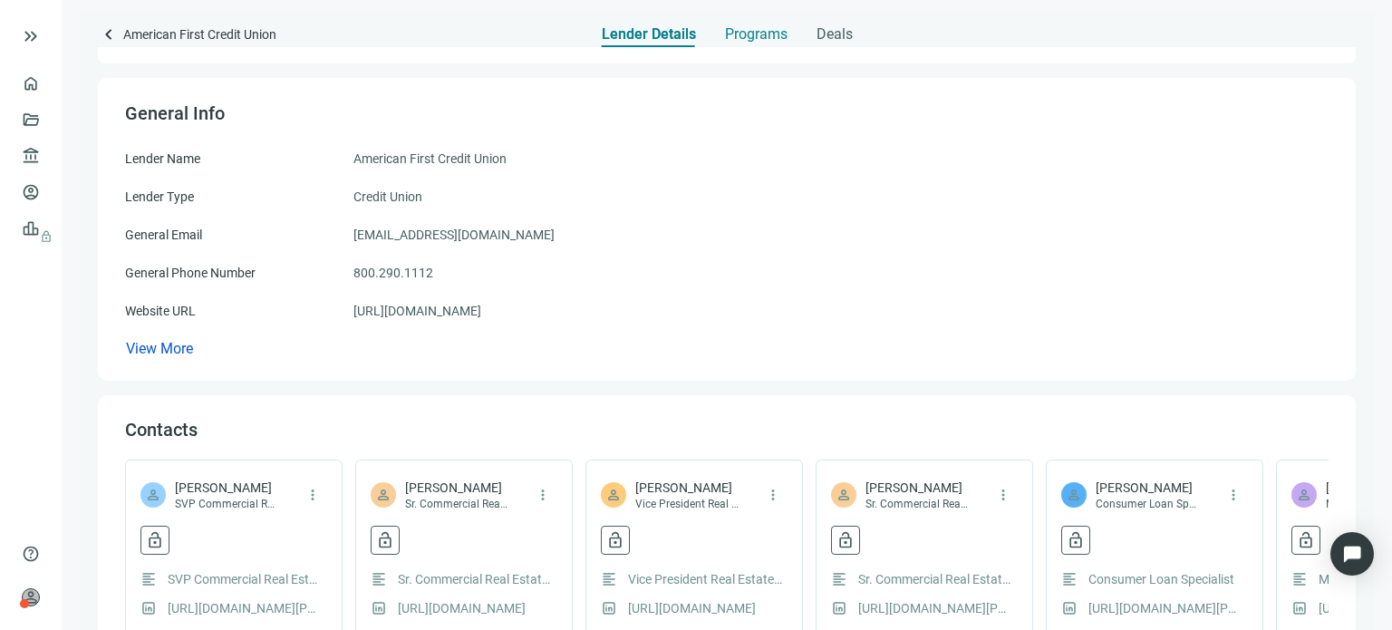
click at [736, 38] on span "Programs" at bounding box center [756, 34] width 63 height 18
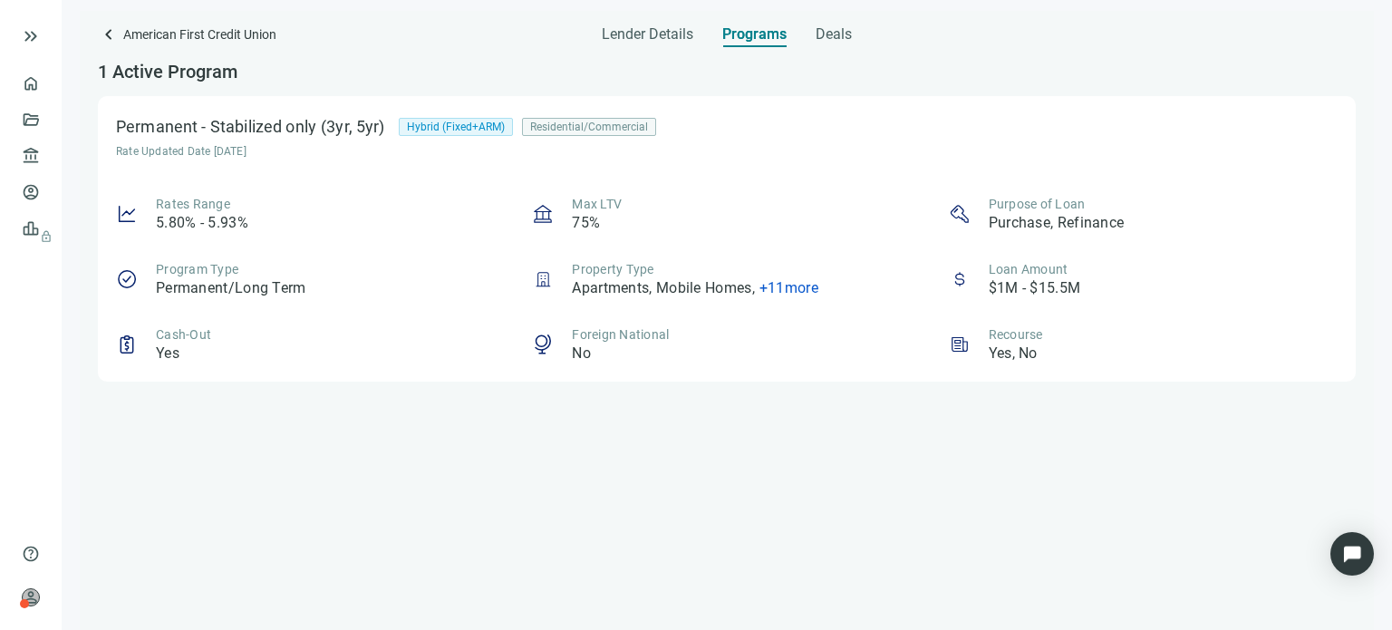
click at [780, 290] on span "+ 11 more" at bounding box center [789, 287] width 59 height 17
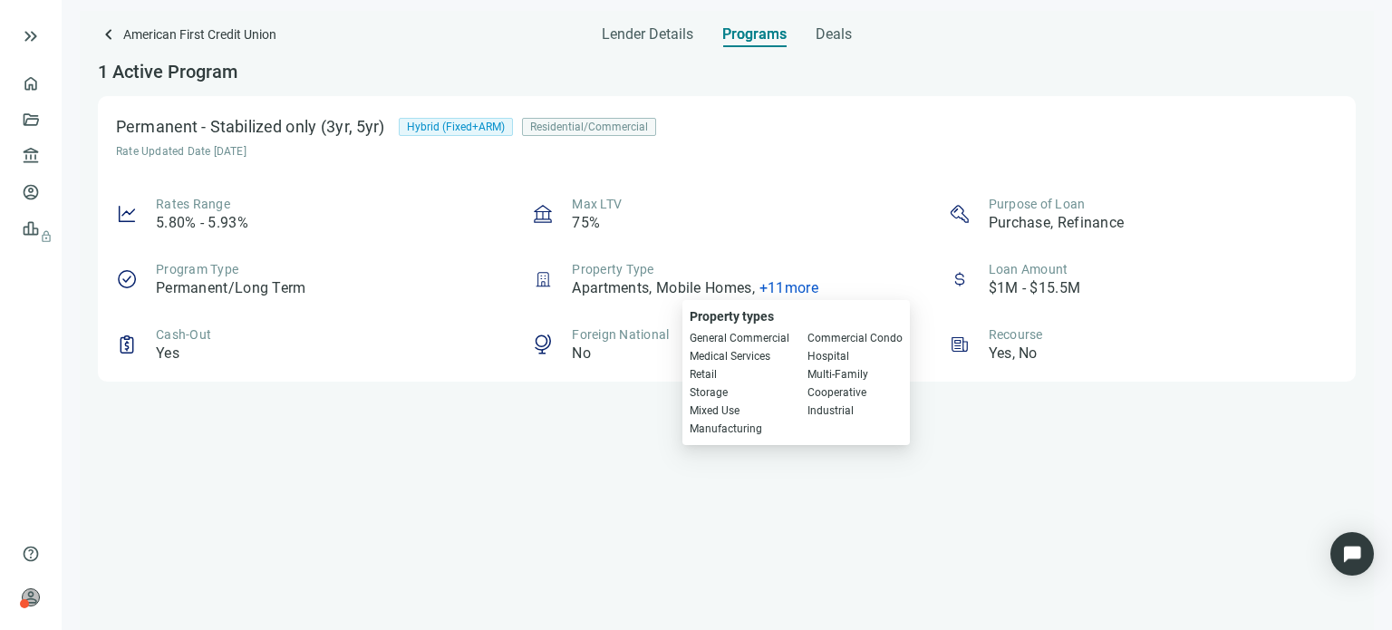
click at [729, 235] on div "Rates Range 5.80% - 5.93% Max LTV 75% Purpose of Loan Purchase, Refinance Progr…" at bounding box center [727, 279] width 1222 height 169
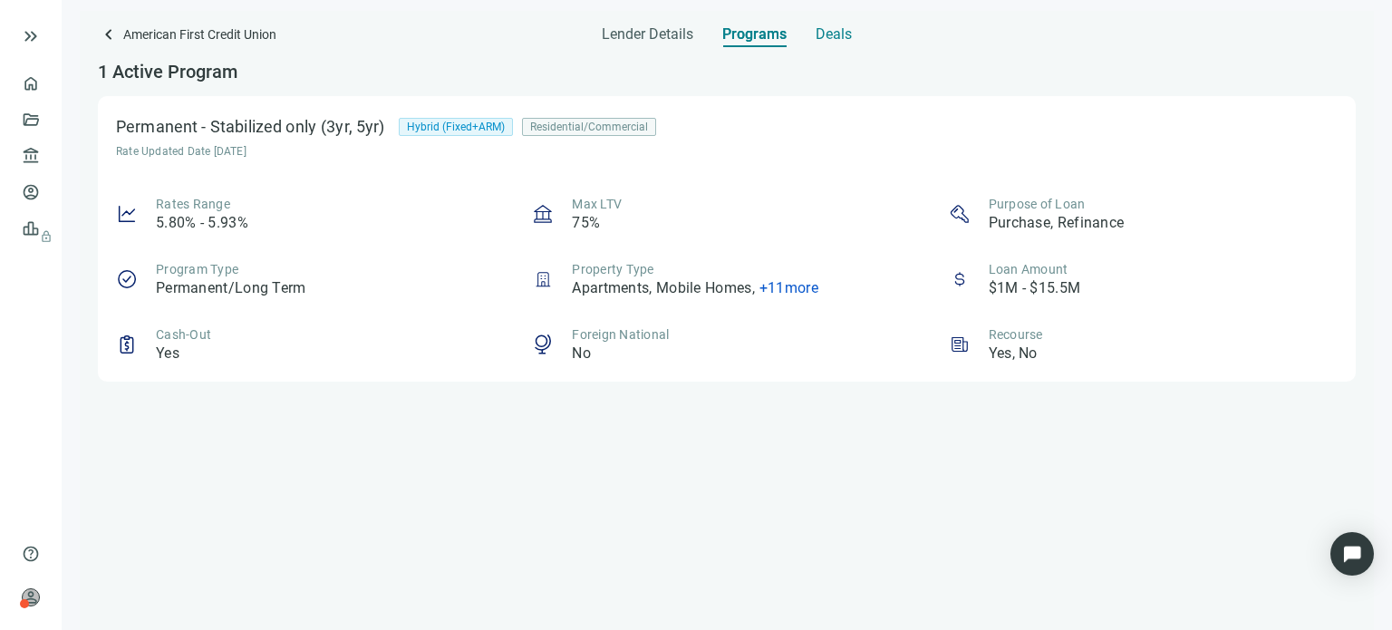
click at [817, 32] on span "Deals" at bounding box center [834, 34] width 36 height 18
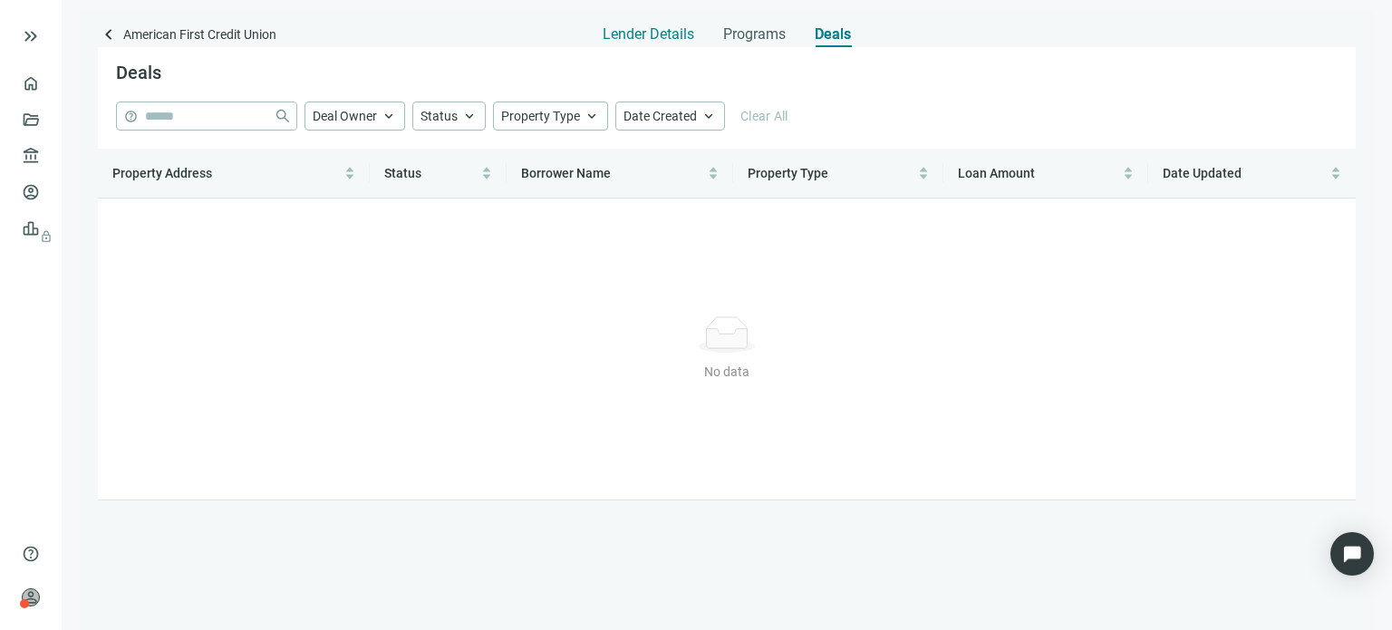
click at [659, 35] on span "Lender Details" at bounding box center [649, 34] width 92 height 18
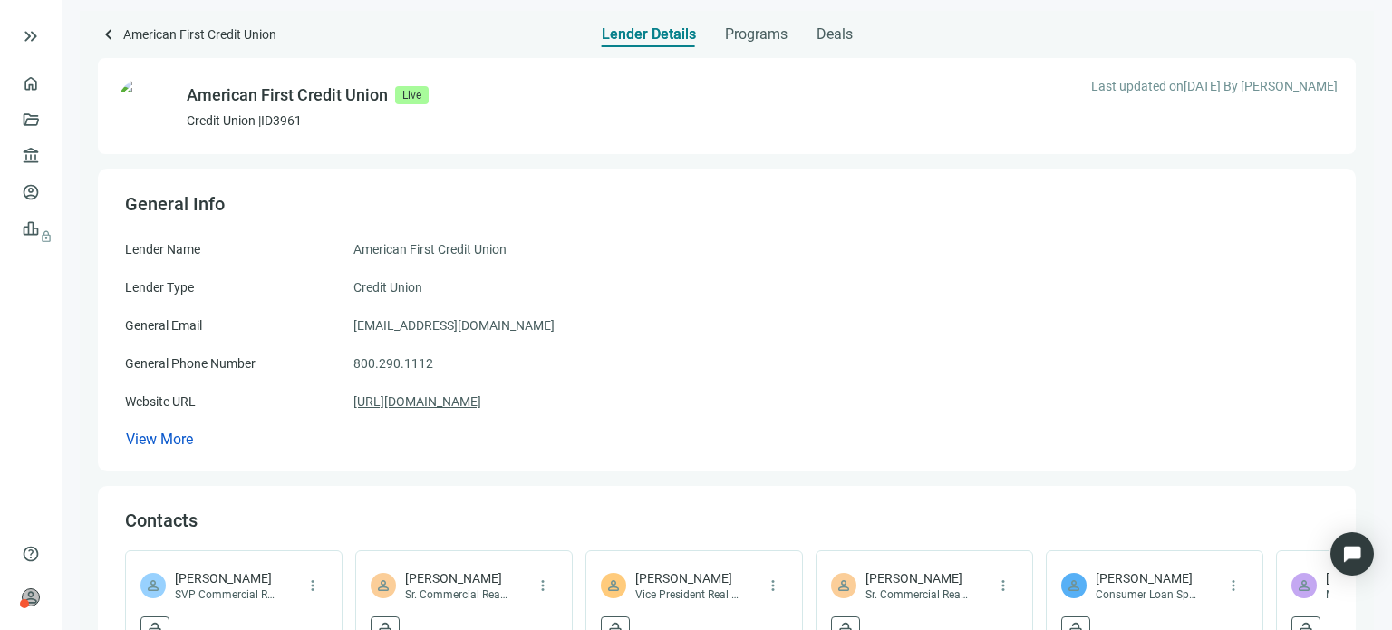
click at [390, 405] on link "[URL][DOMAIN_NAME]" at bounding box center [418, 402] width 128 height 20
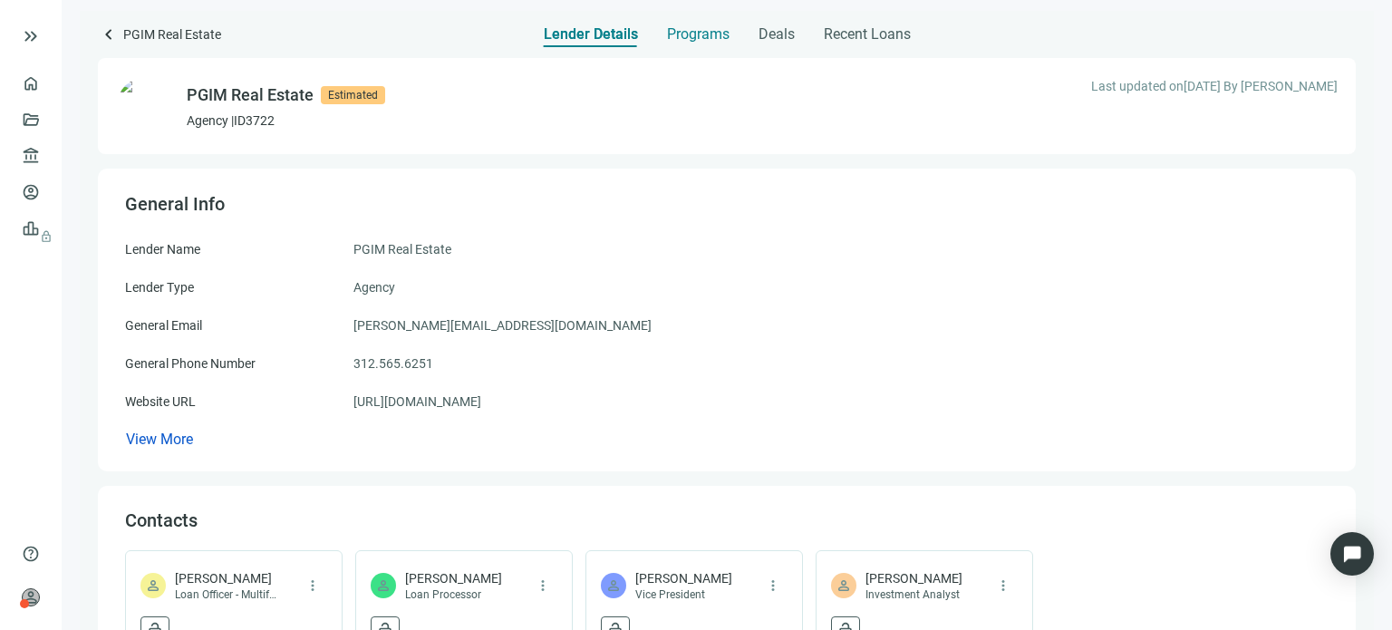
click at [683, 39] on span "Programs" at bounding box center [698, 34] width 63 height 18
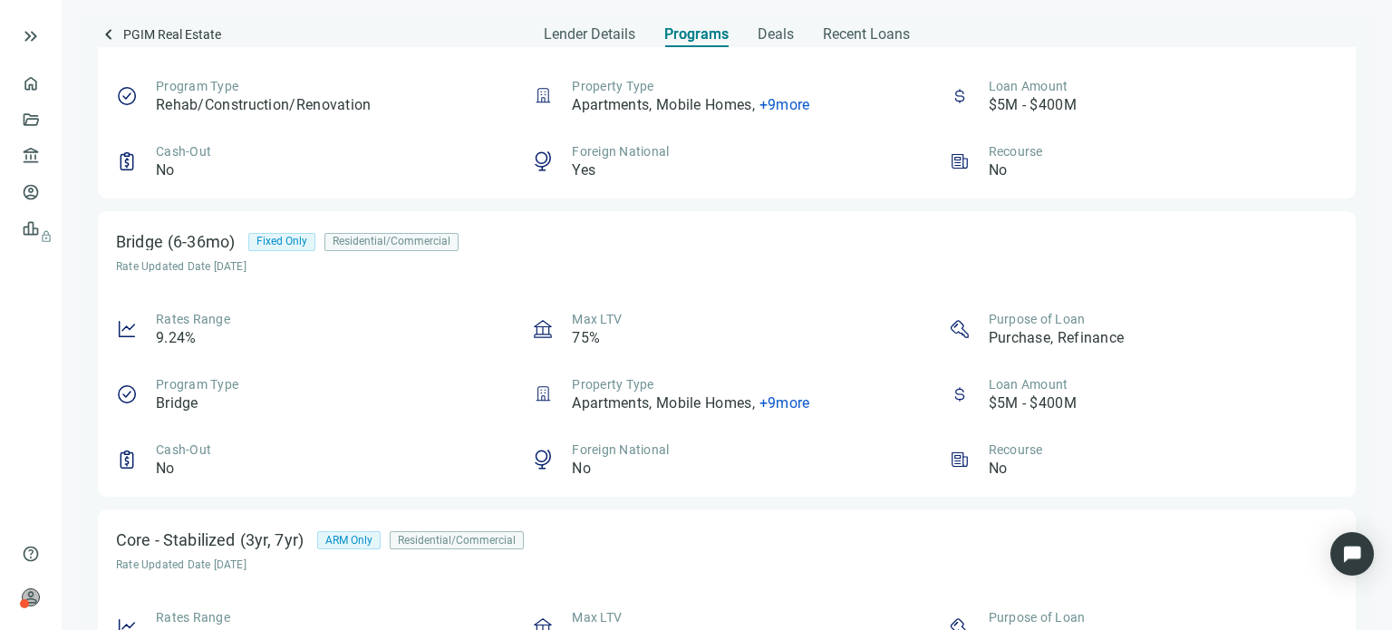
scroll to position [1852, 0]
